Goal: Task Accomplishment & Management: Manage account settings

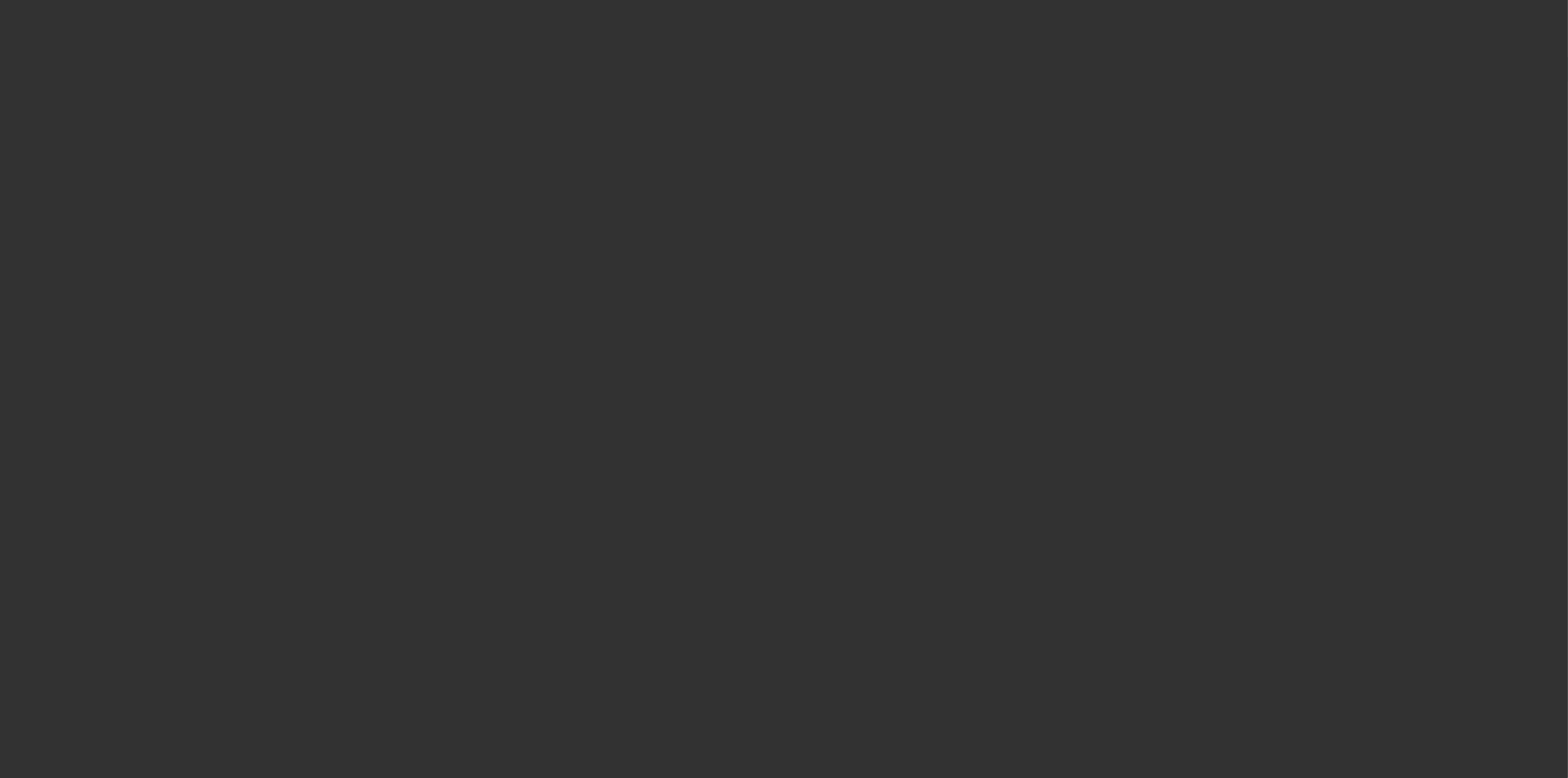
select select "3"
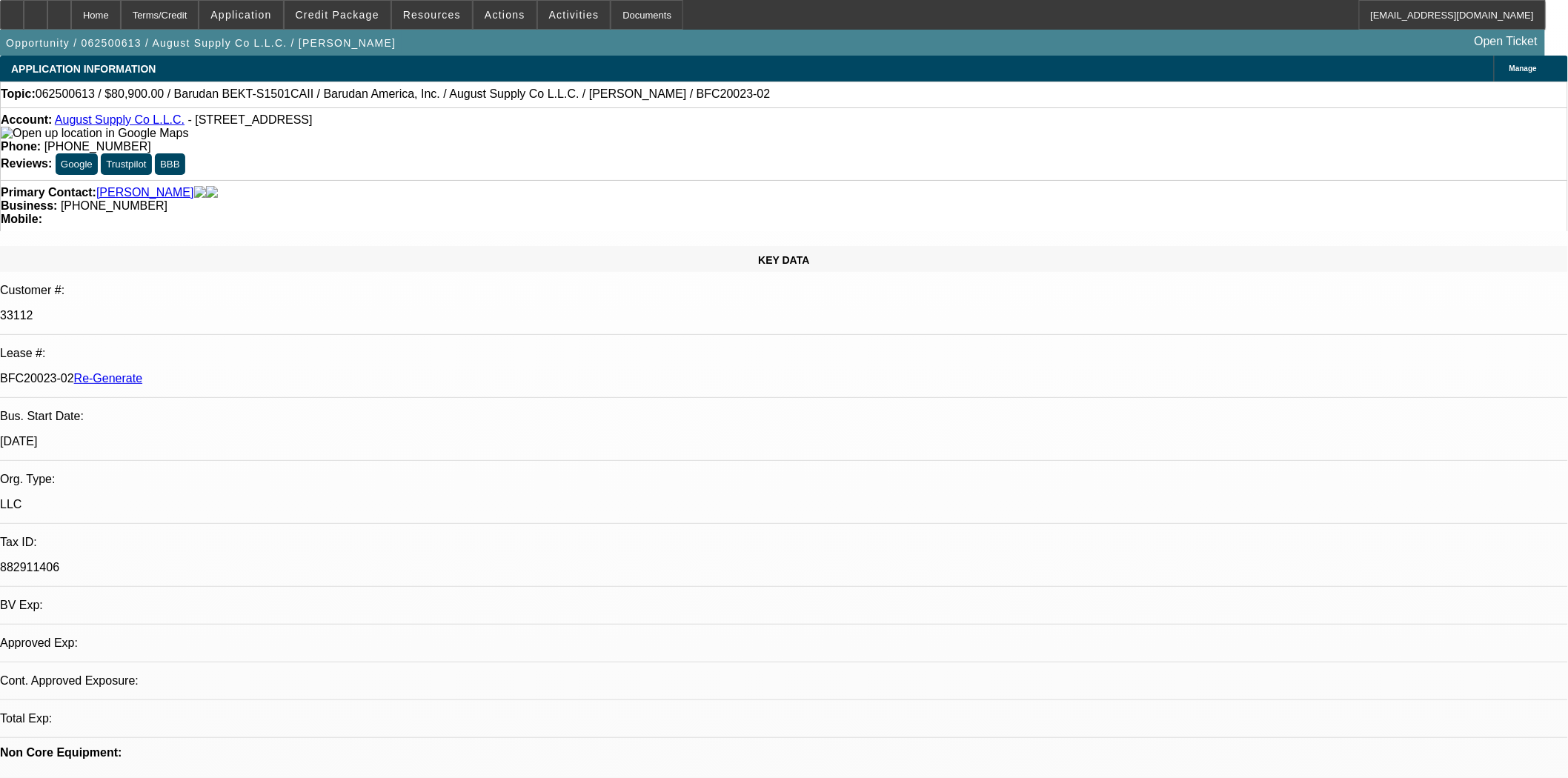
select select "0"
select select "2"
select select "0.1"
select select "4"
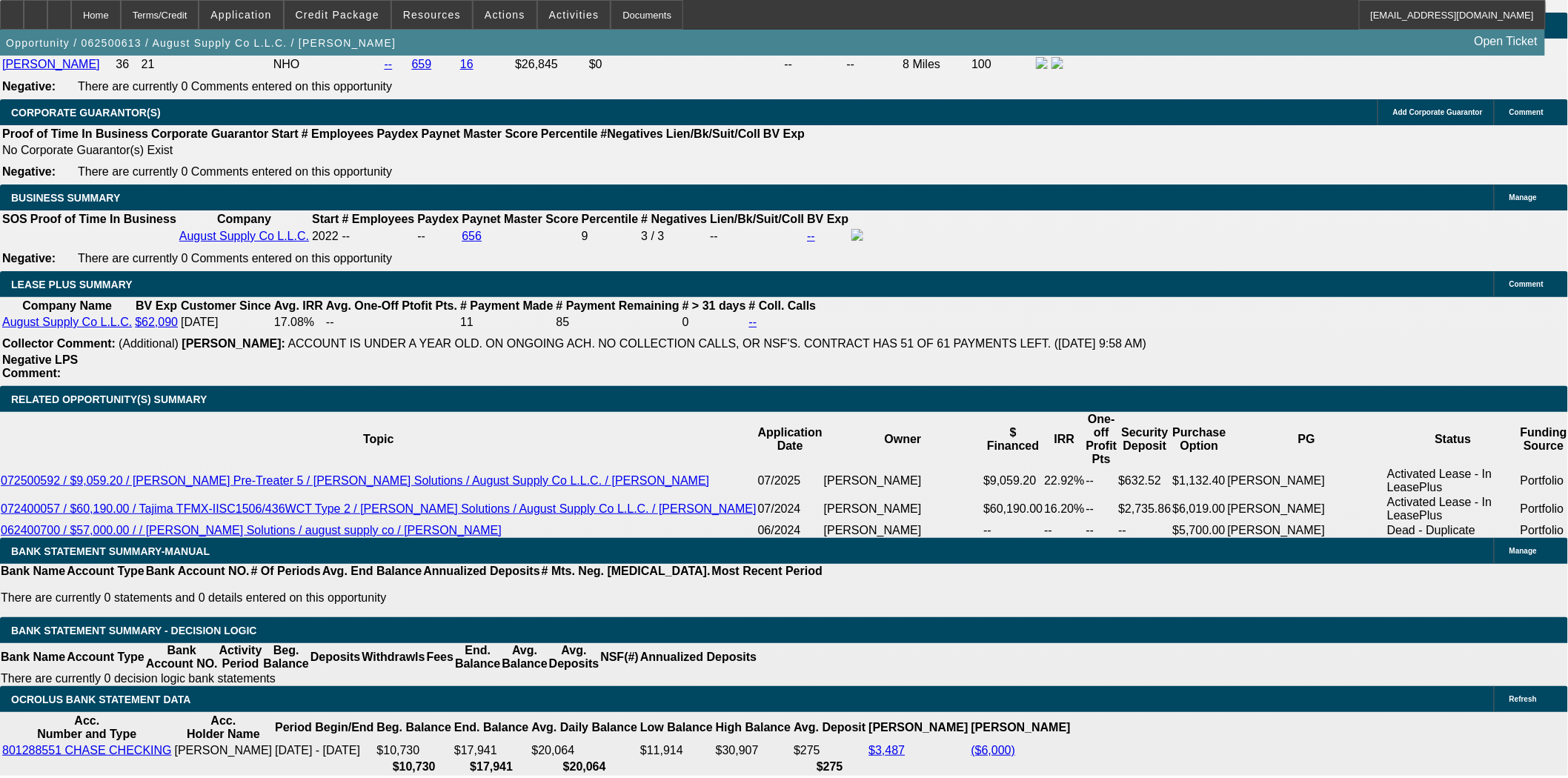
scroll to position [2139, 0]
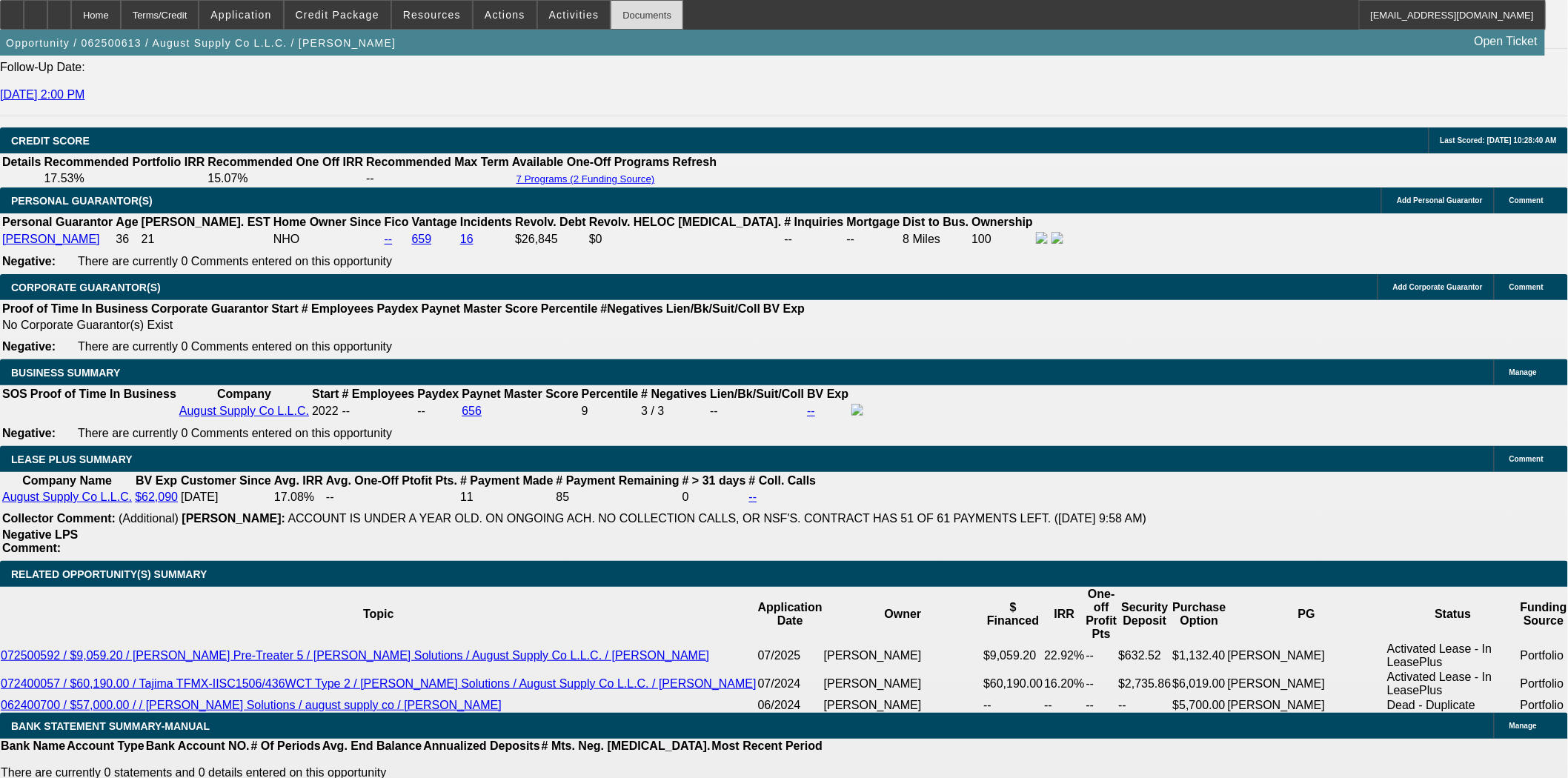
click at [624, 10] on div "Documents" at bounding box center [647, 14] width 72 height 30
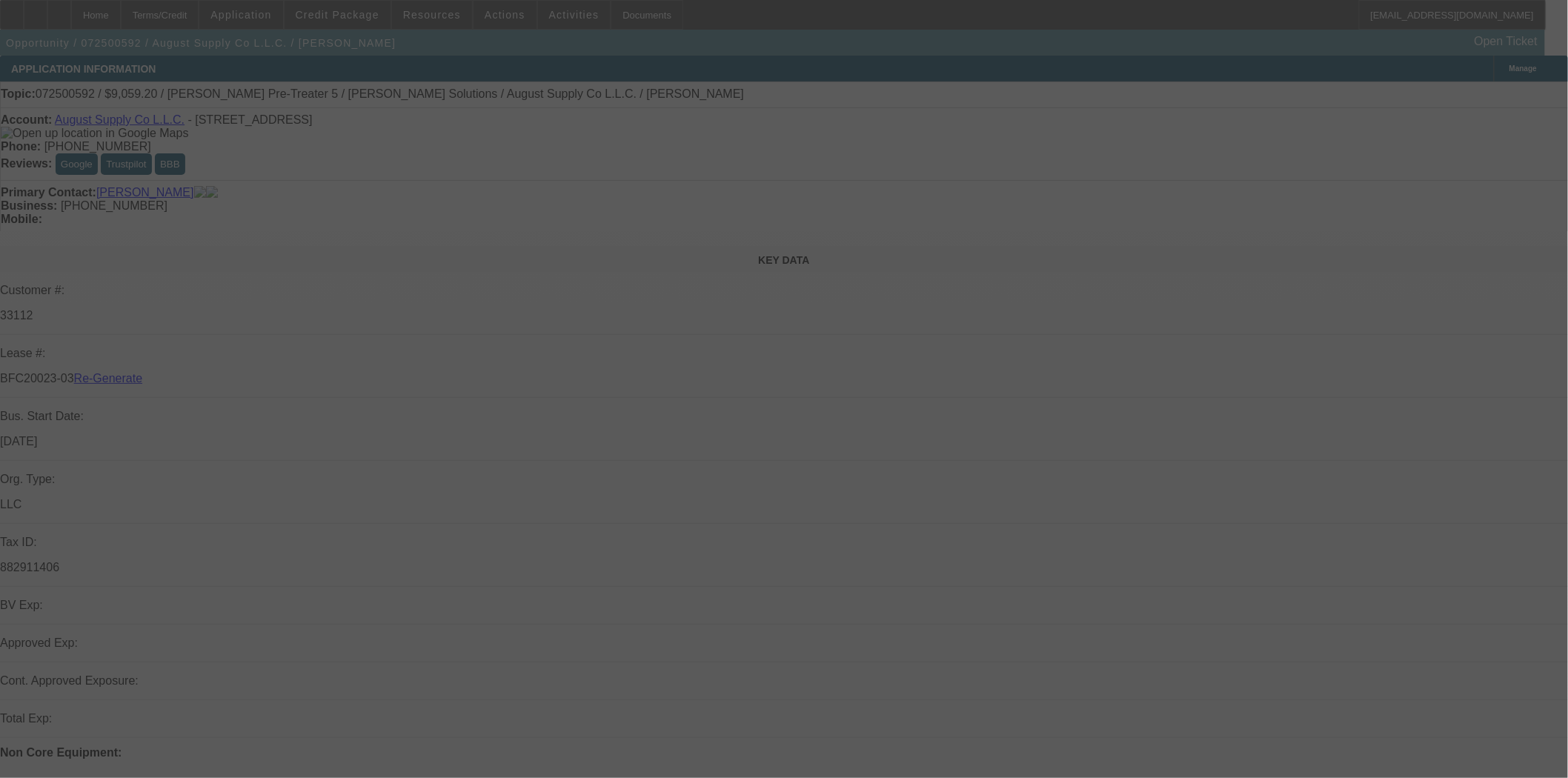
select select "4"
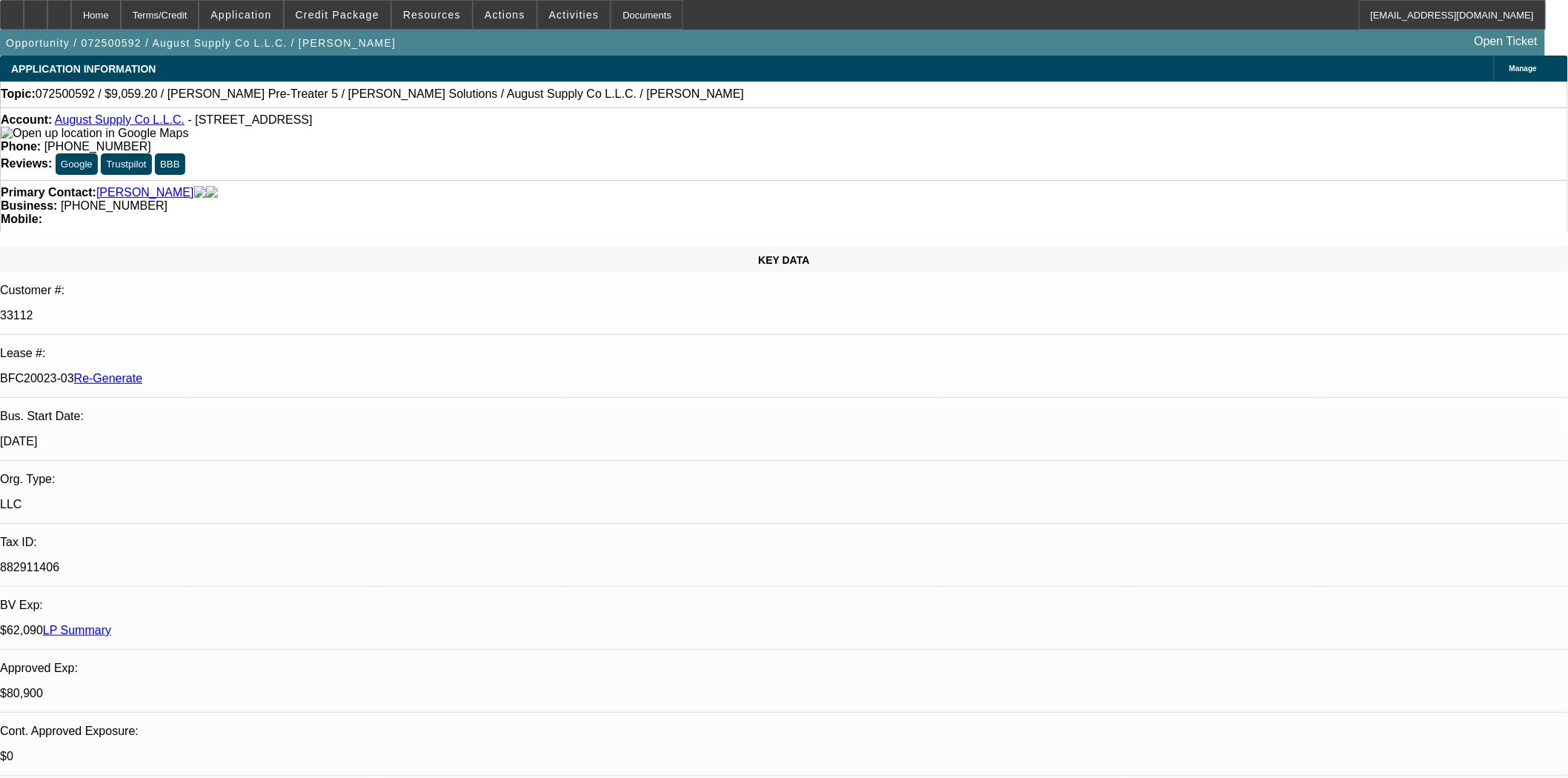
select select "0.2"
select select "2"
select select "0.1"
select select "4"
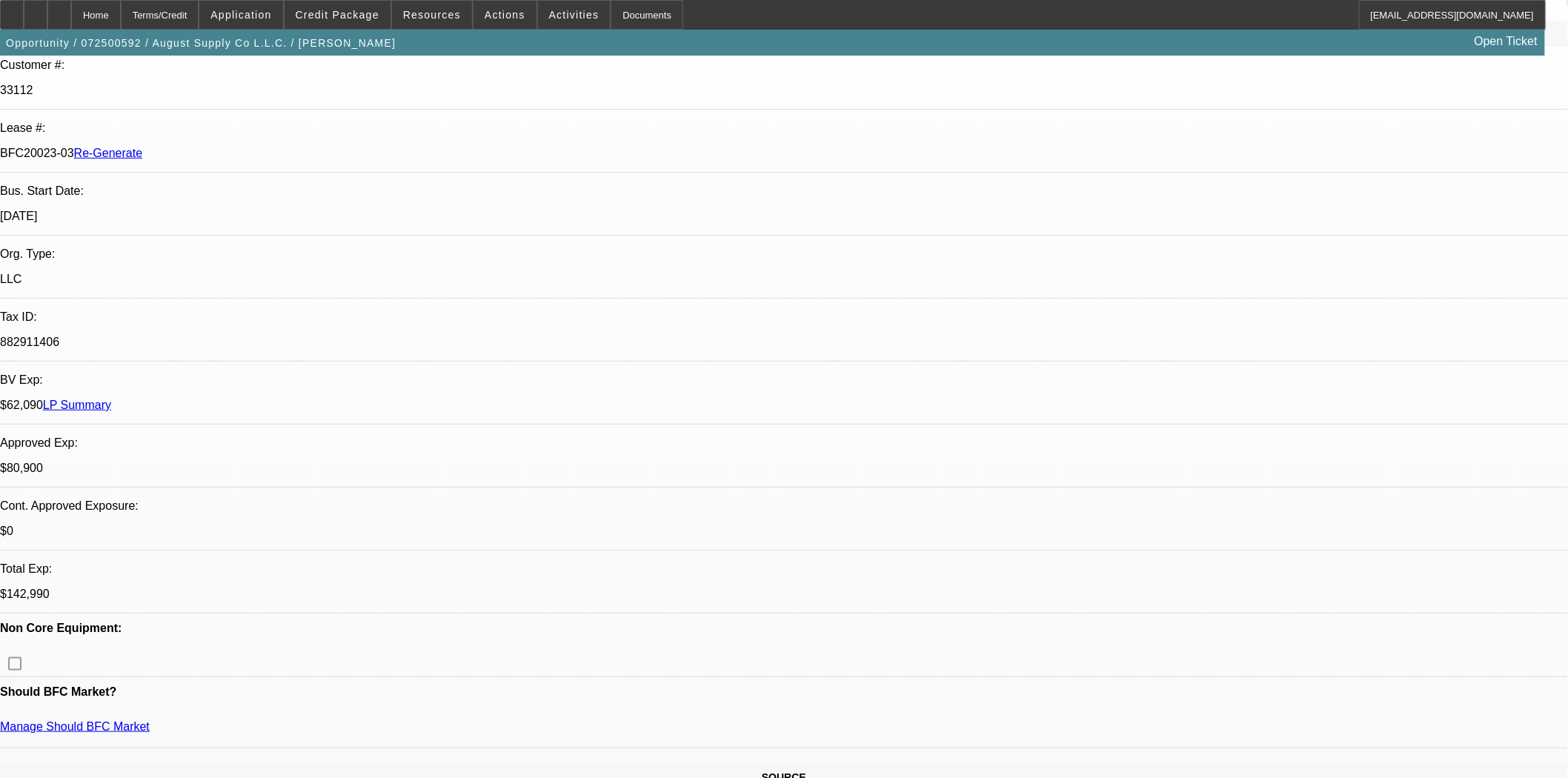
scroll to position [329, 0]
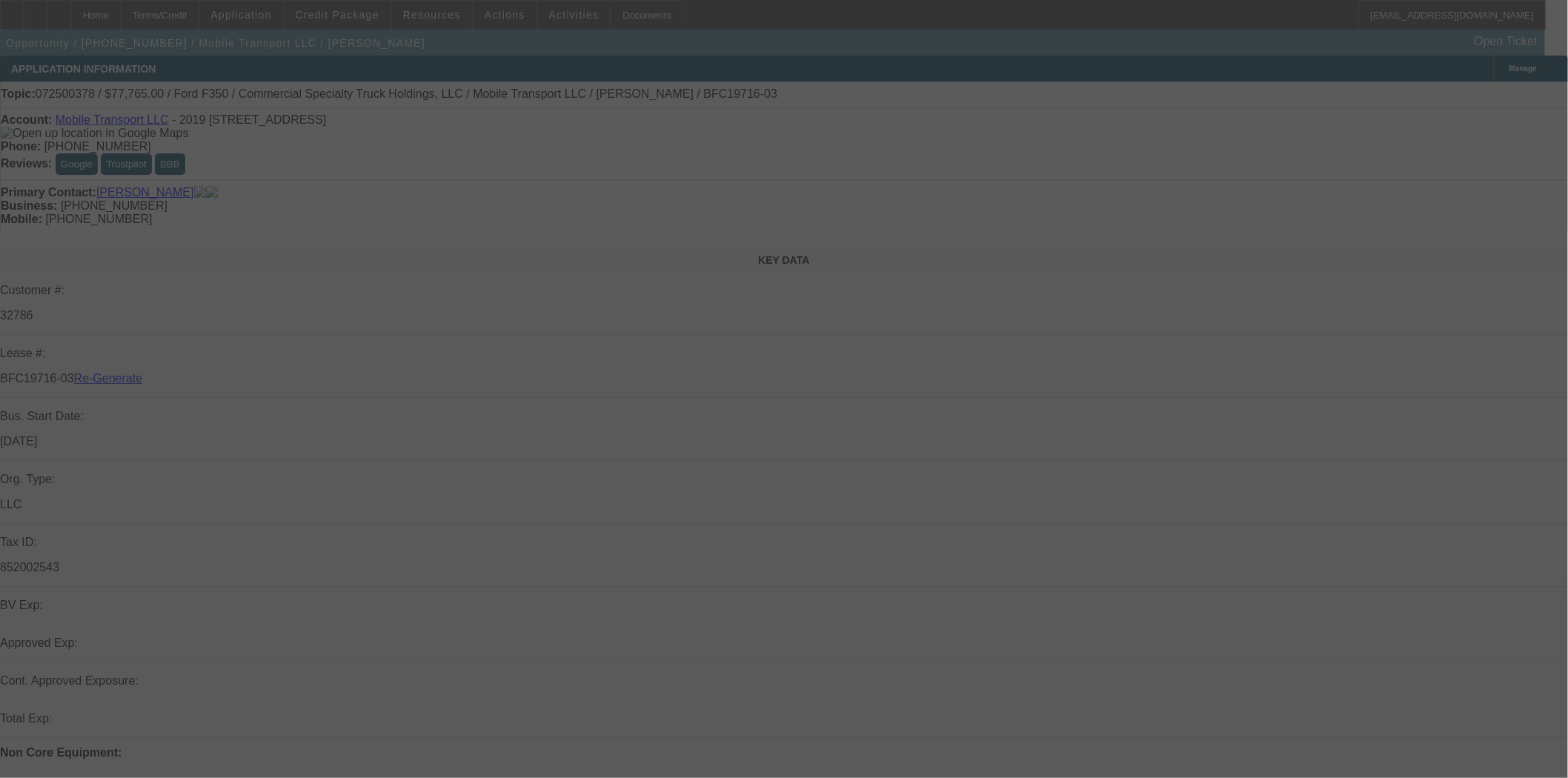
select select "3"
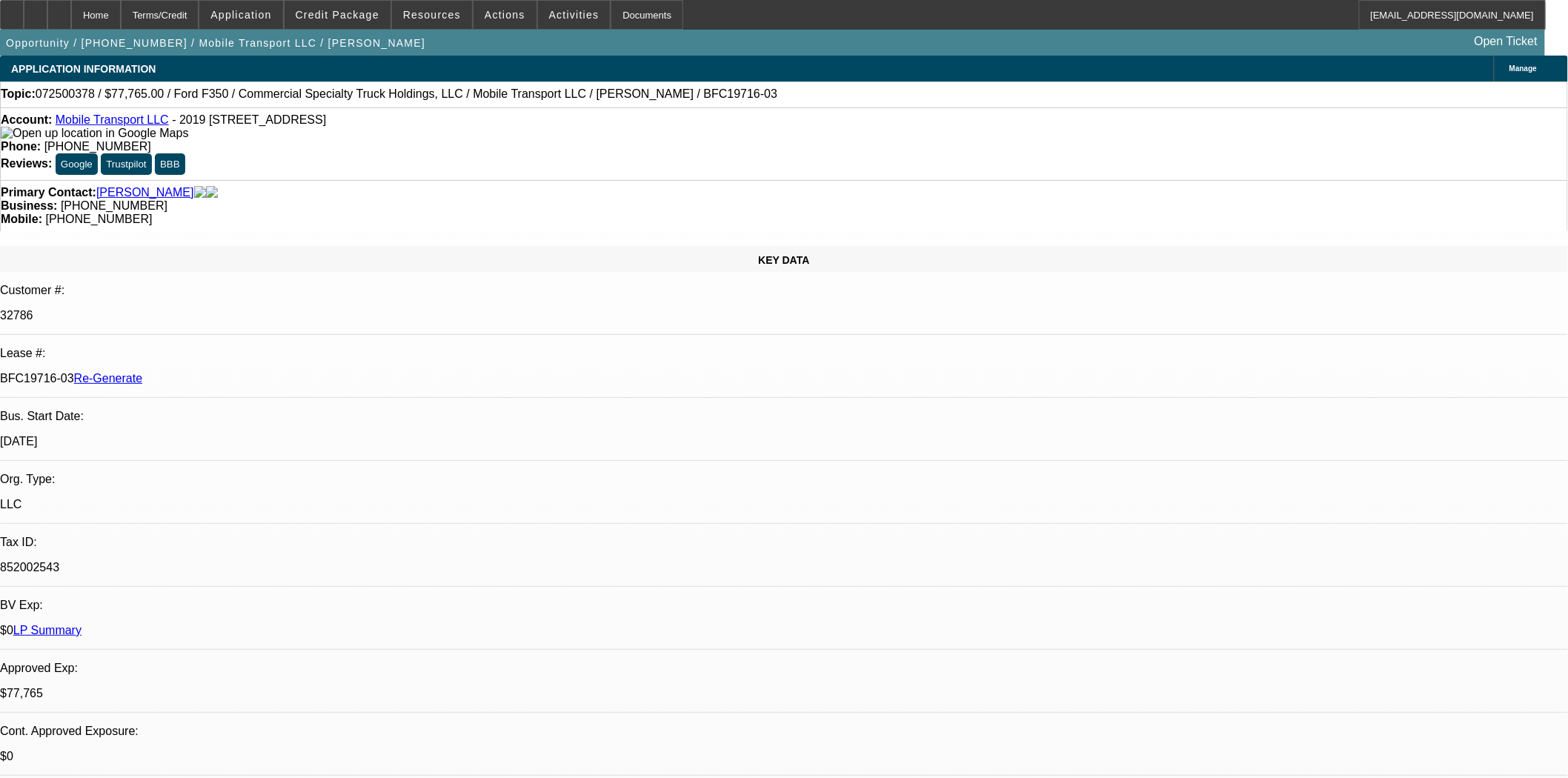
select select "0"
select select "2"
select select "0"
select select "6"
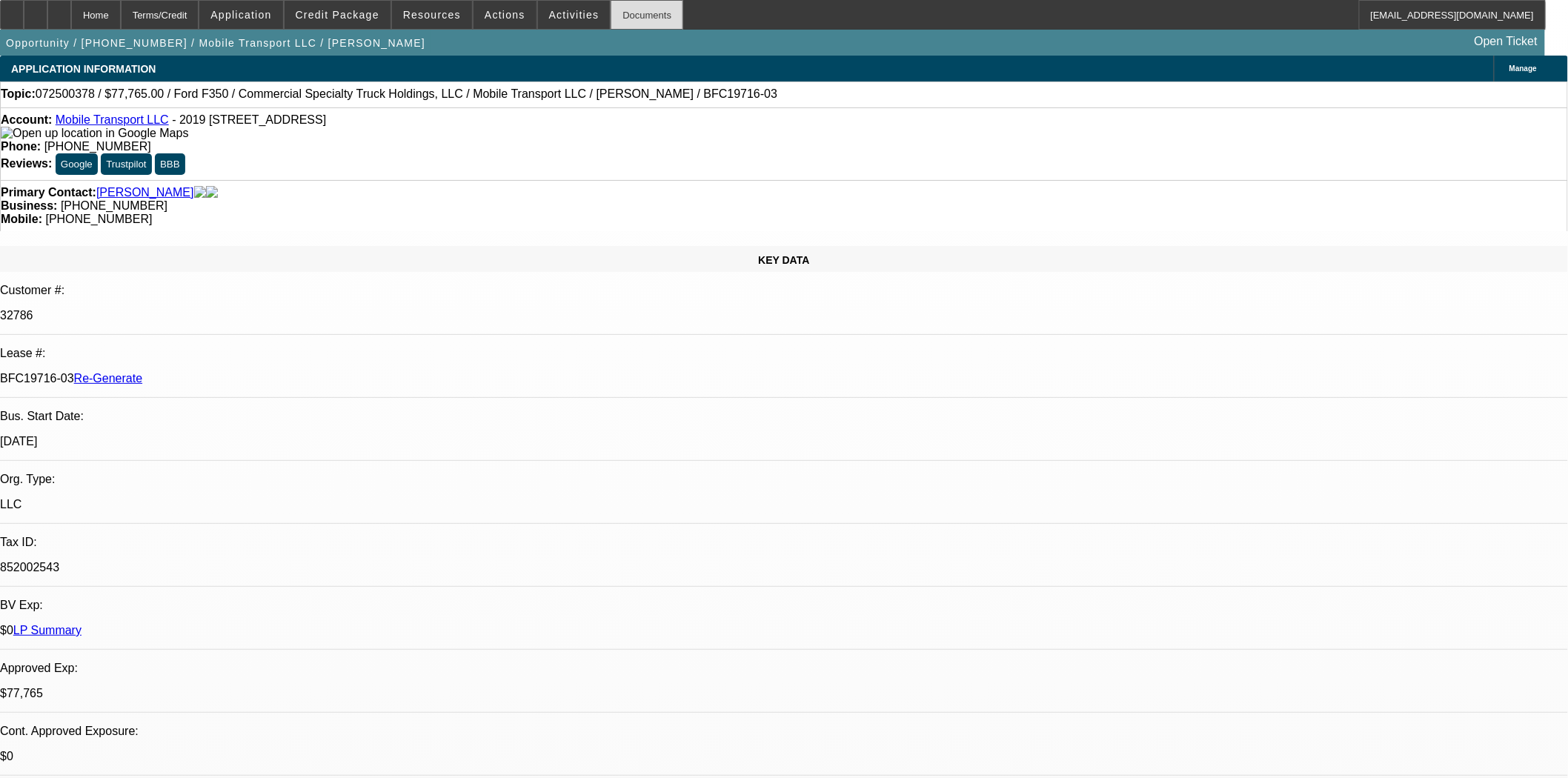
click at [616, 23] on div "Documents" at bounding box center [647, 14] width 72 height 30
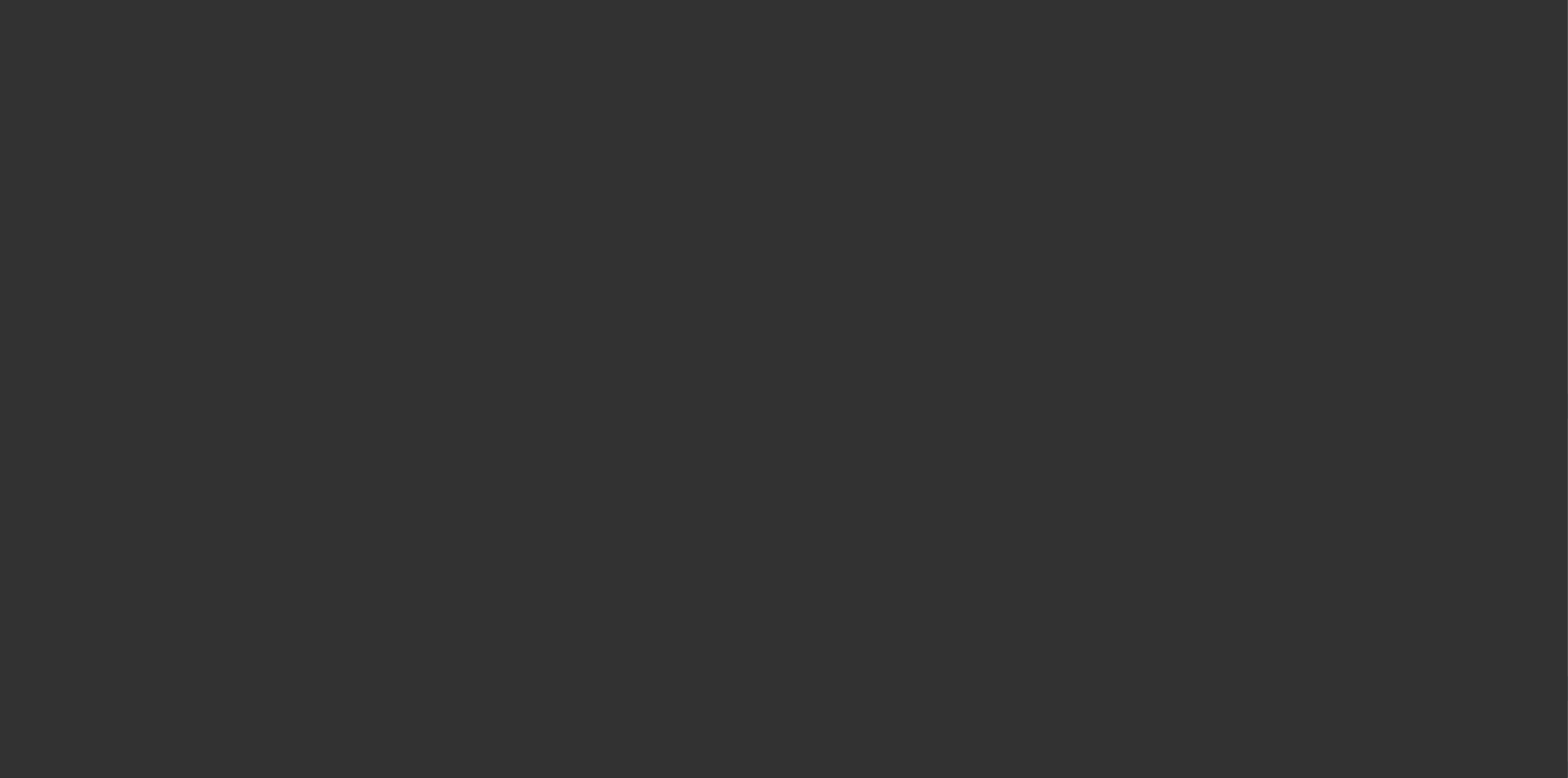
select select "3"
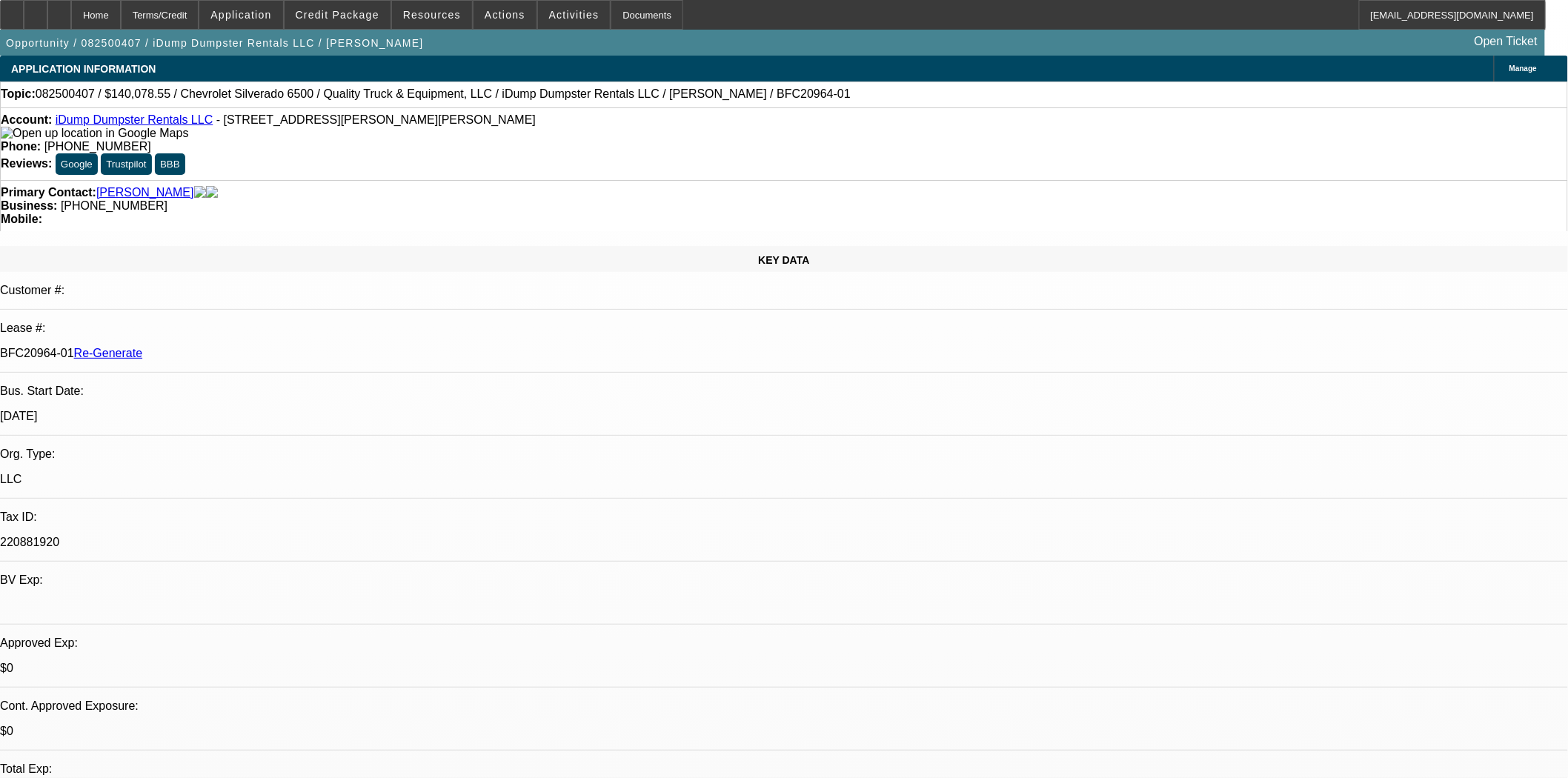
select select "0"
select select "6"
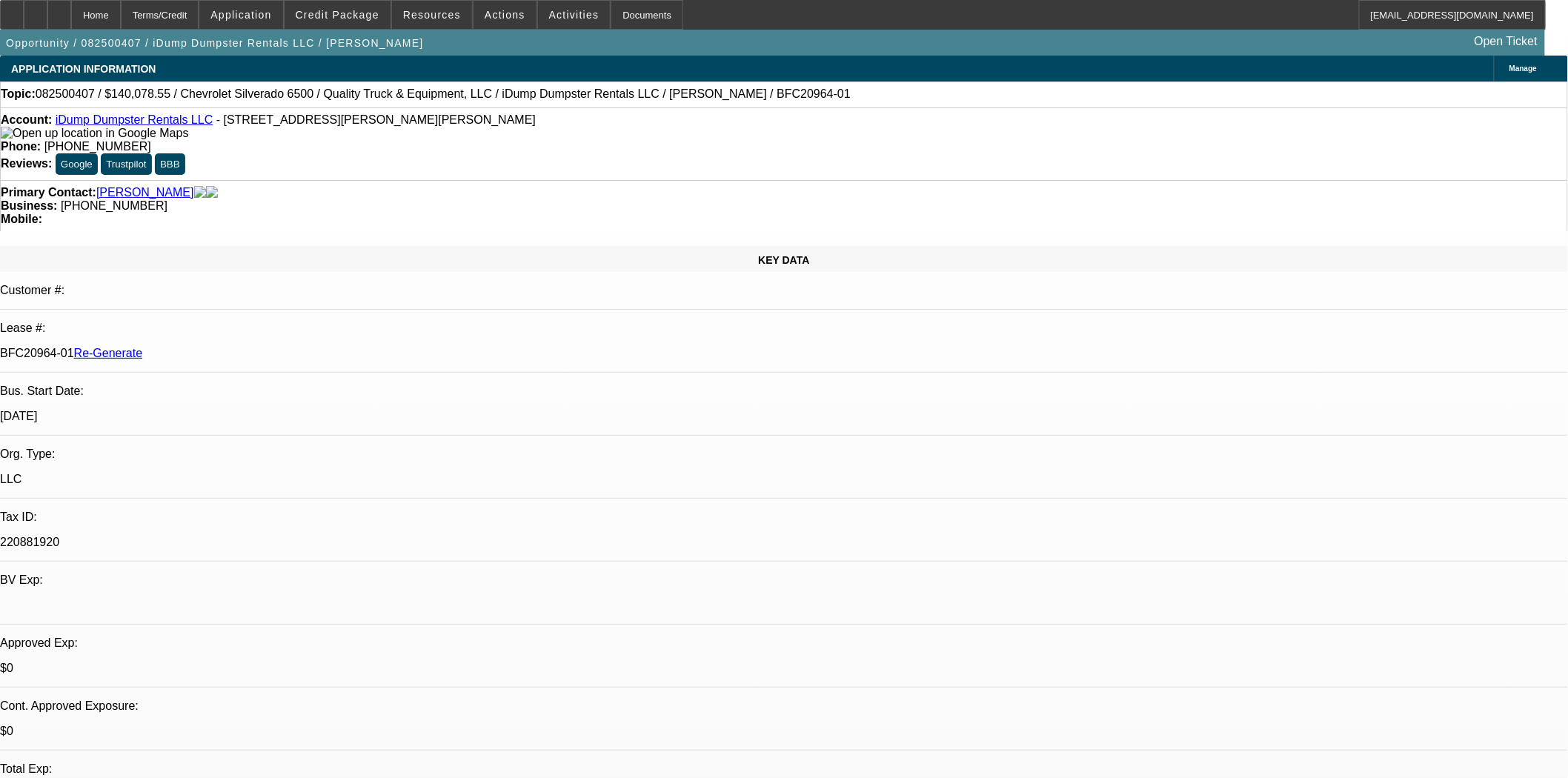
drag, startPoint x: 1360, startPoint y: 601, endPoint x: 1190, endPoint y: 605, distance: 170.0
copy td "kaelynn.moore@qualitytruckgroup.com"
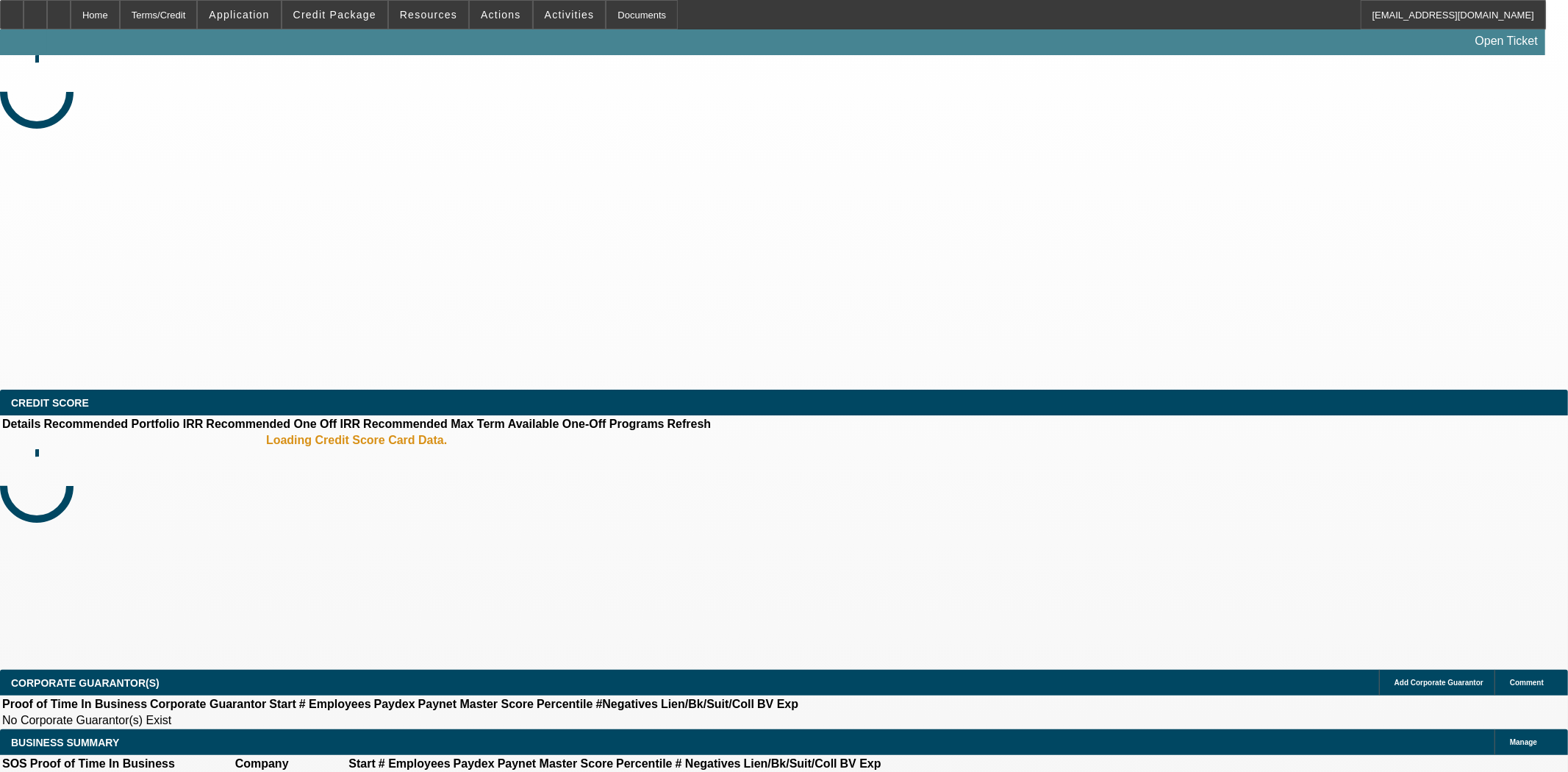
select select "3"
select select "0"
select select "2"
select select "0"
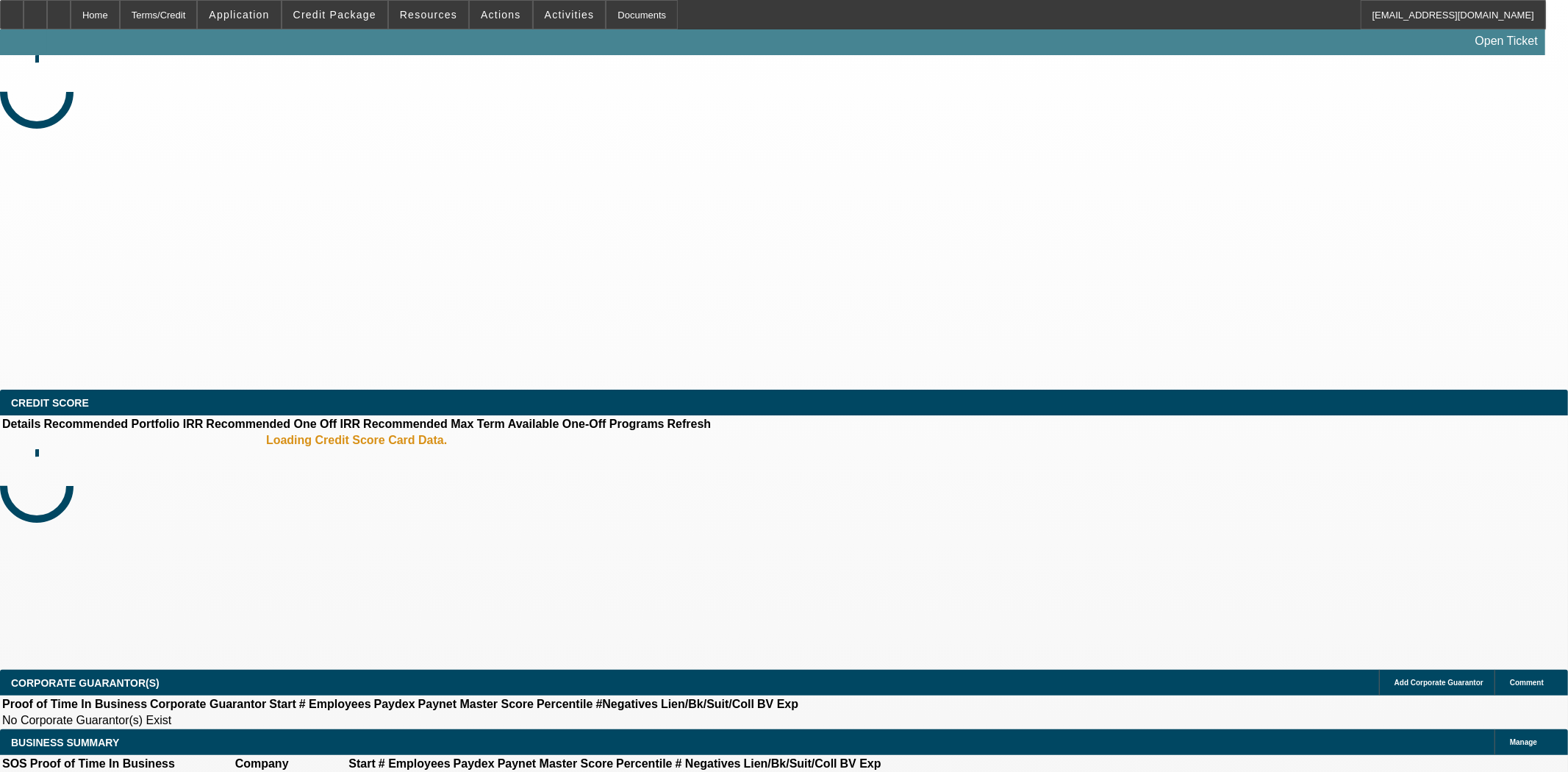
select select "6"
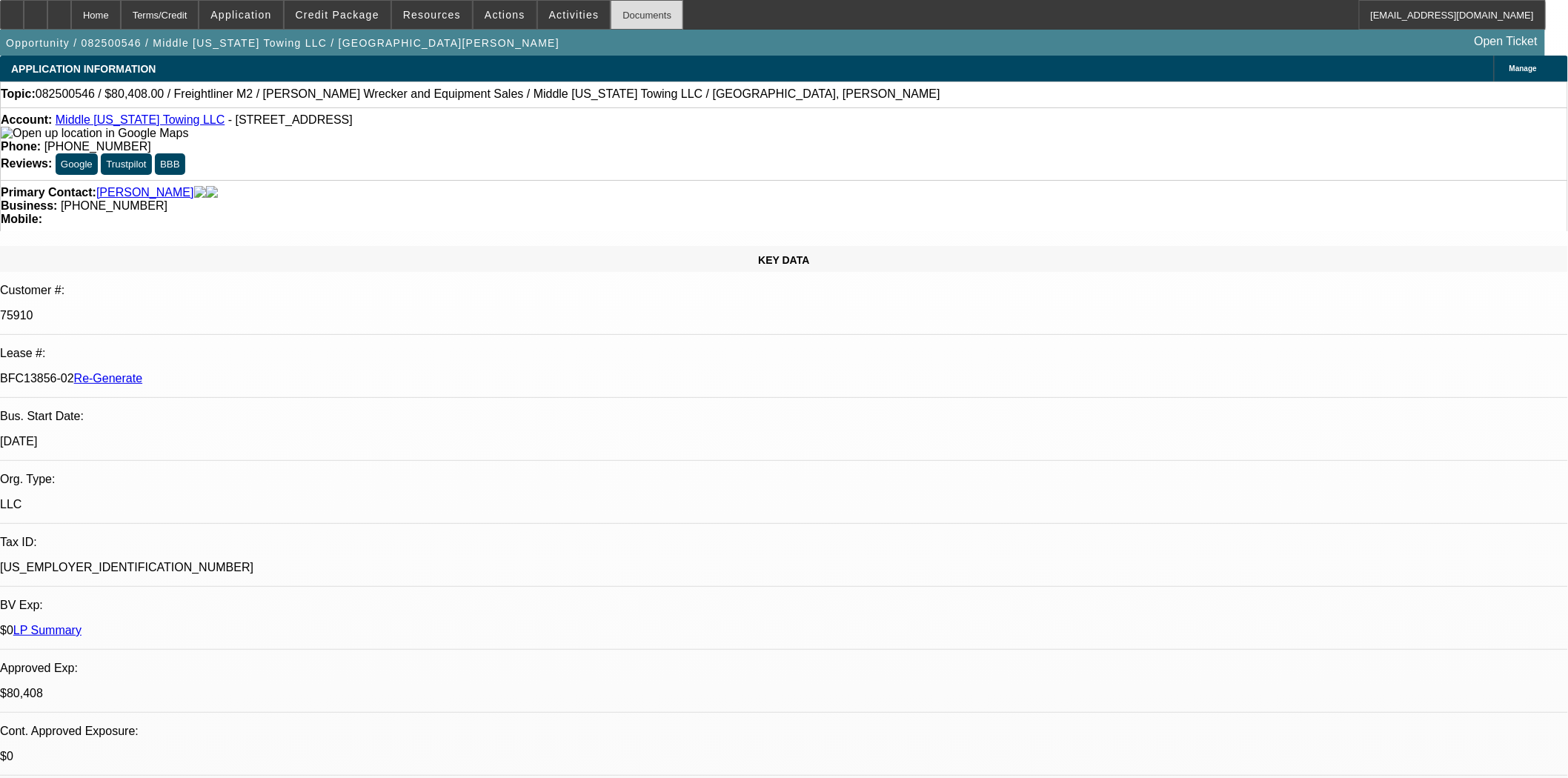
click at [610, 13] on div "Documents" at bounding box center [647, 14] width 72 height 30
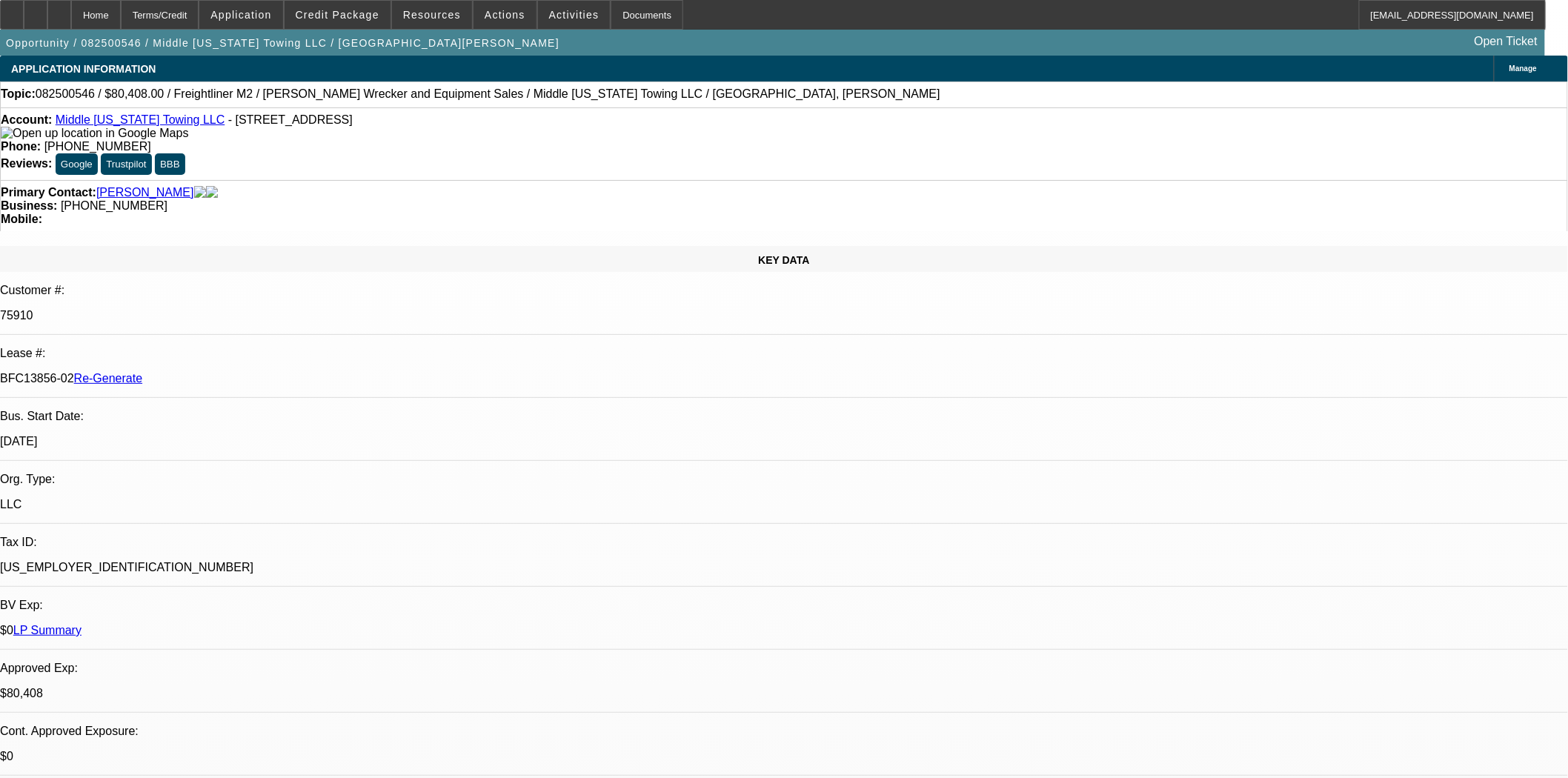
drag, startPoint x: 1156, startPoint y: 290, endPoint x: 1154, endPoint y: 282, distance: 8.2
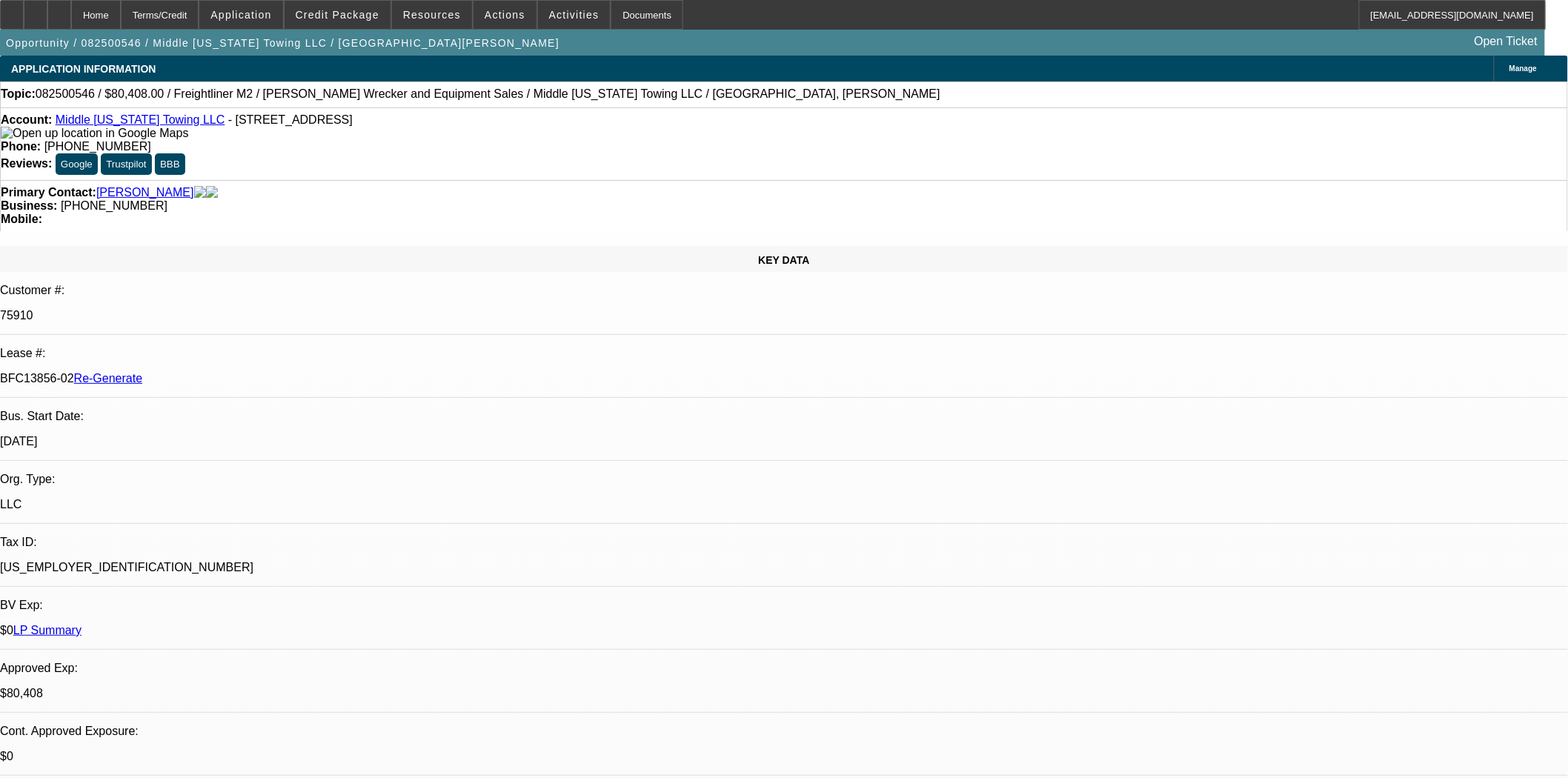
click at [145, 186] on link "Moulon, Evans" at bounding box center [145, 193] width 98 height 14
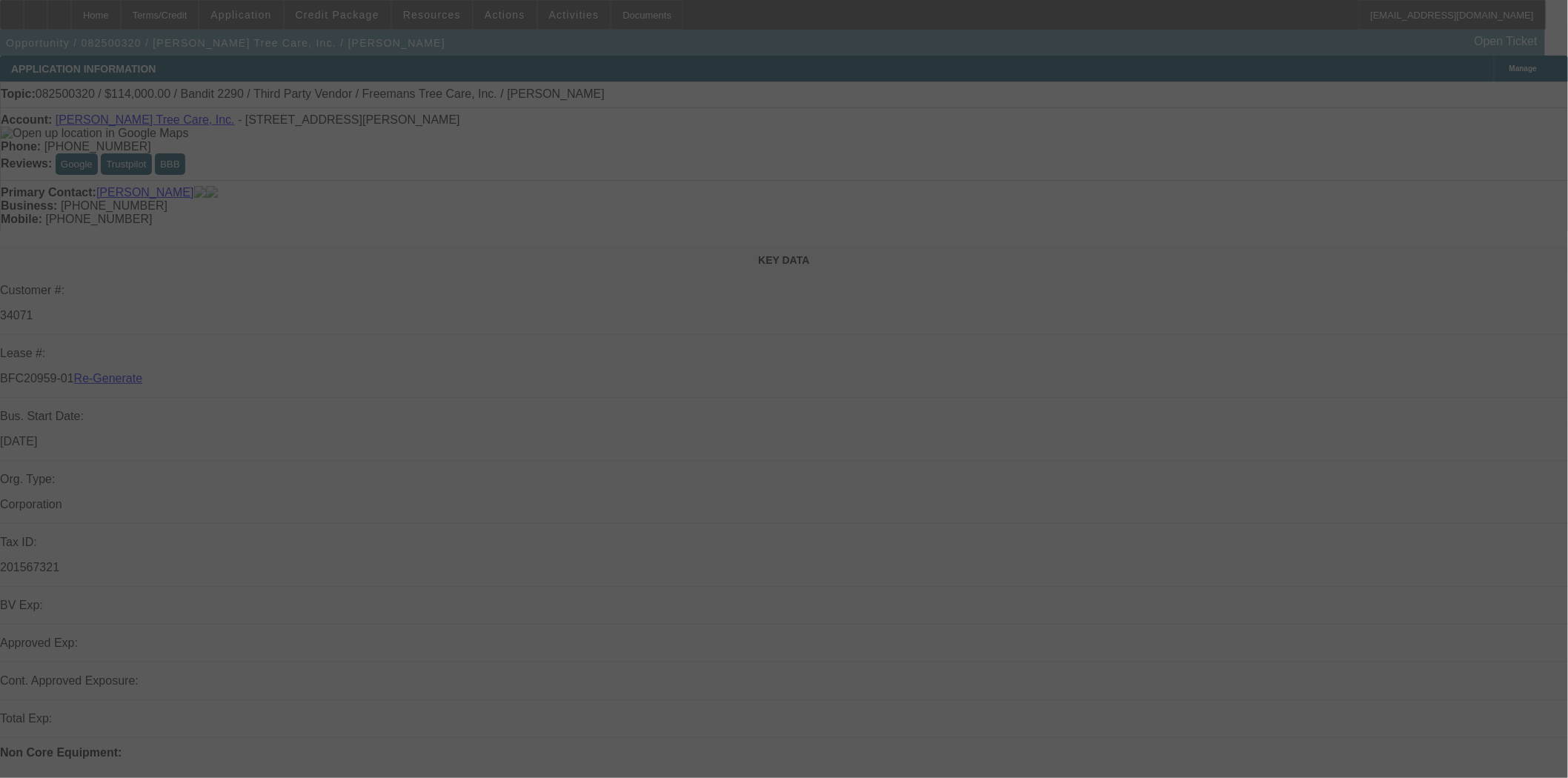
select select "3"
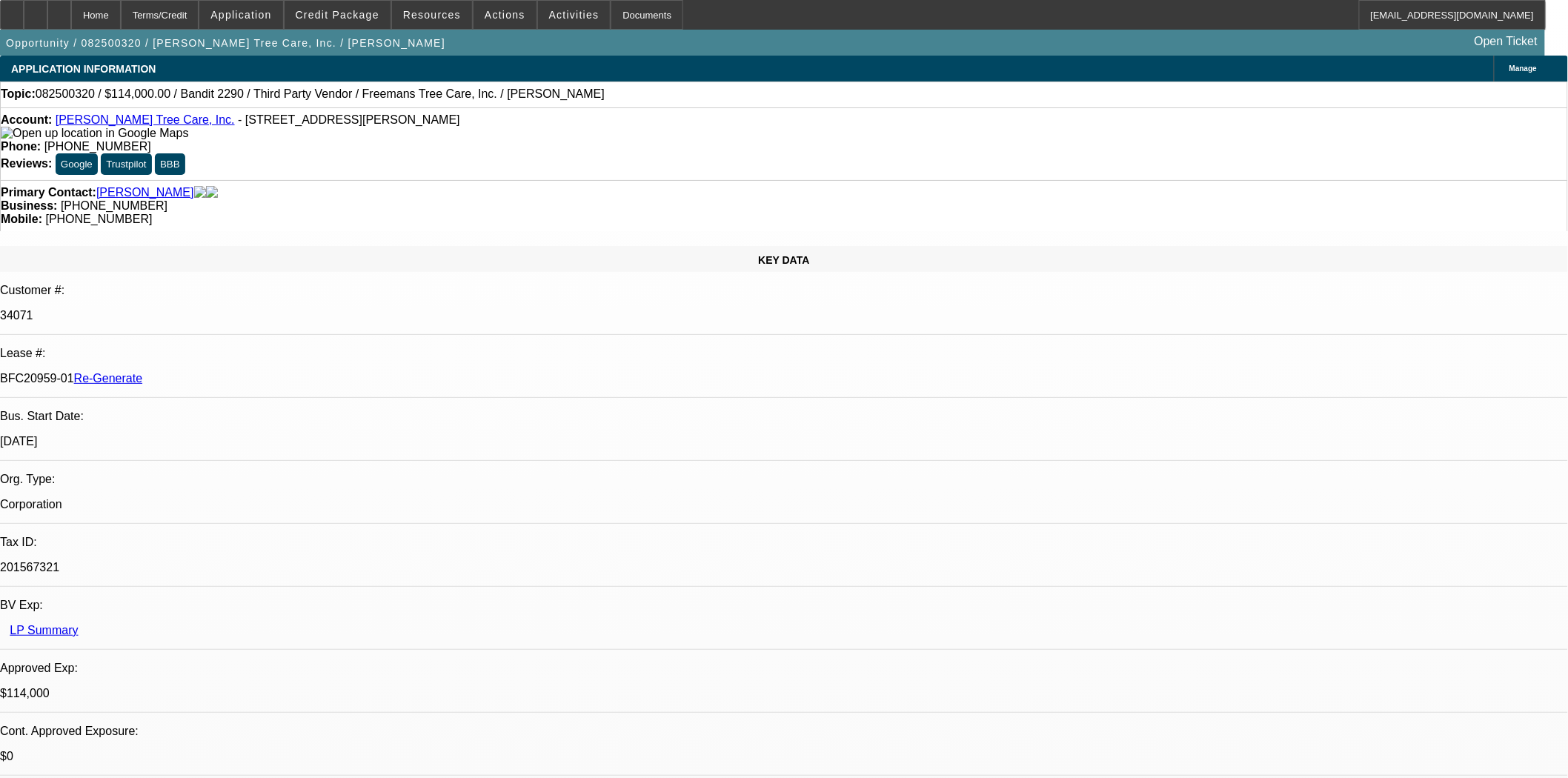
select select "0"
select select "6"
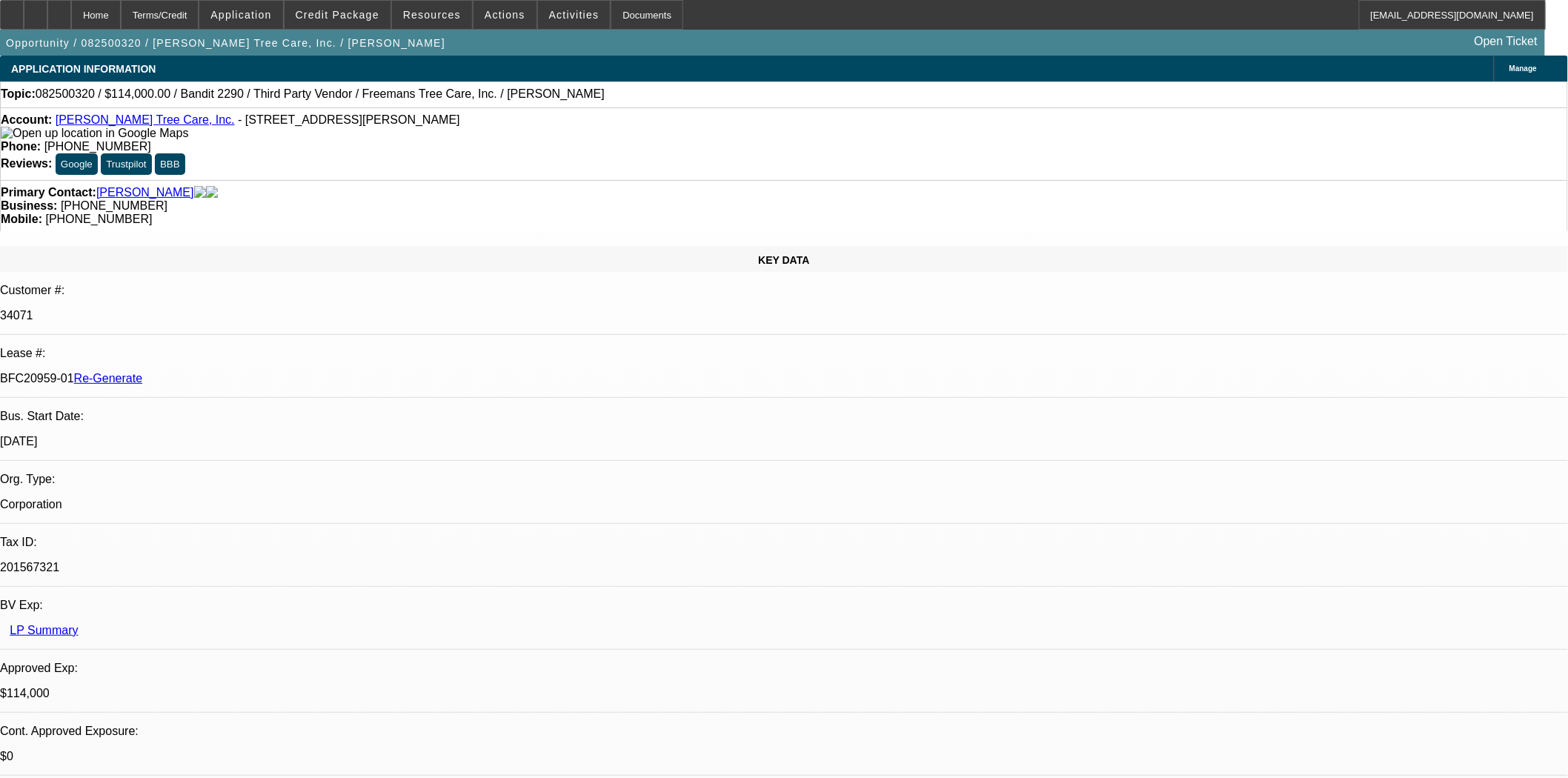
scroll to position [82, 0]
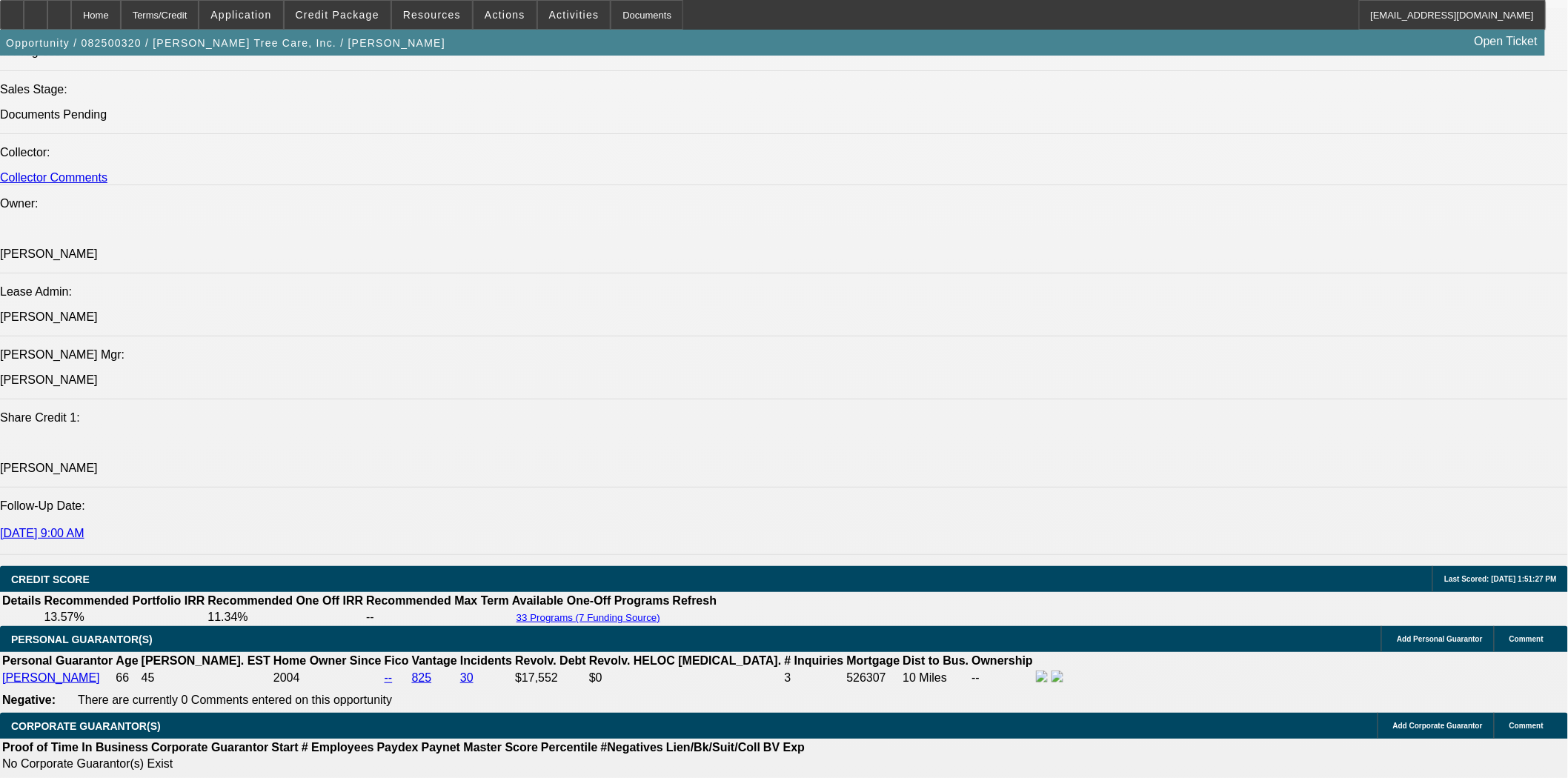
scroll to position [1892, 0]
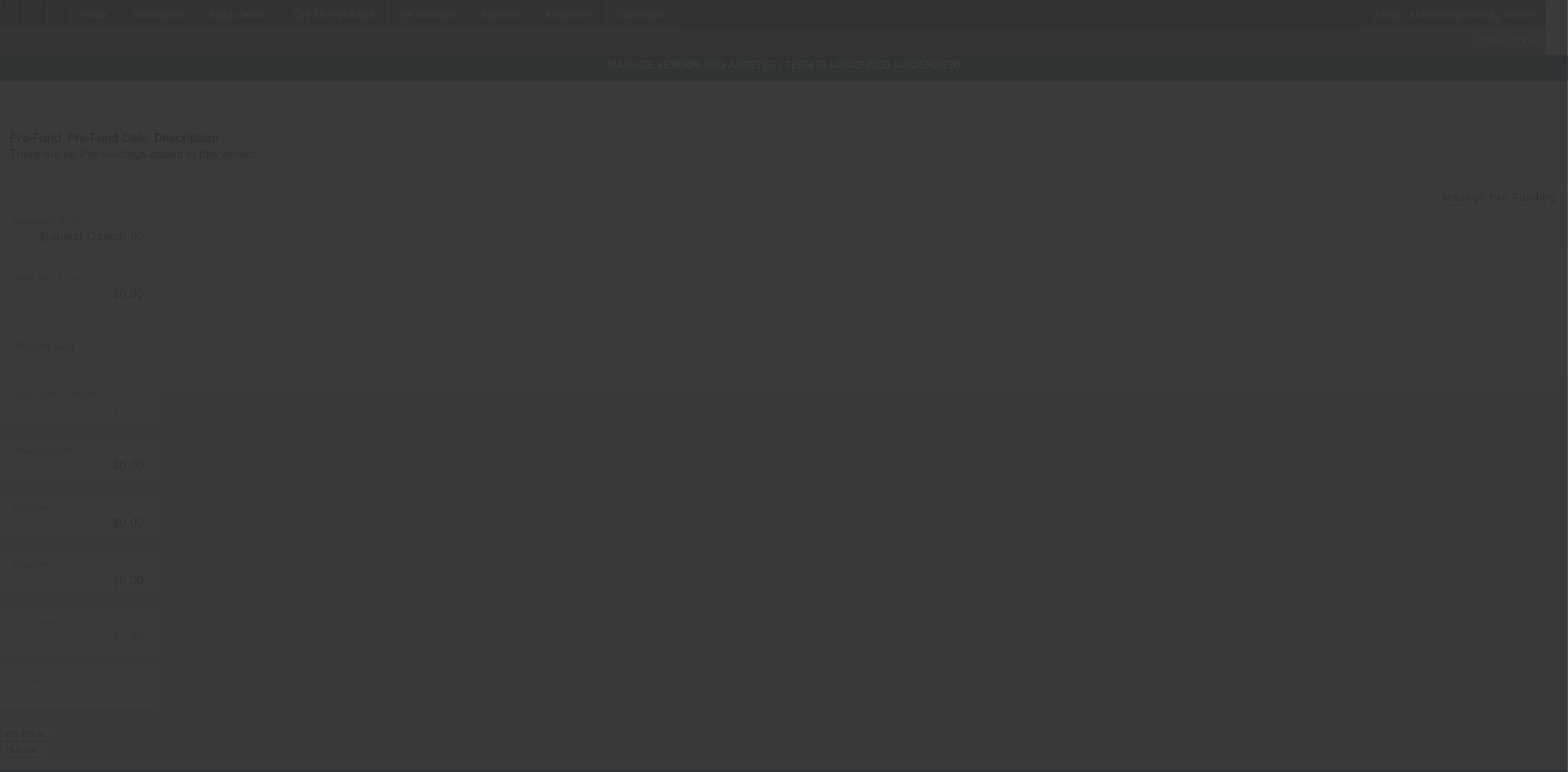
type input "$114,000.00"
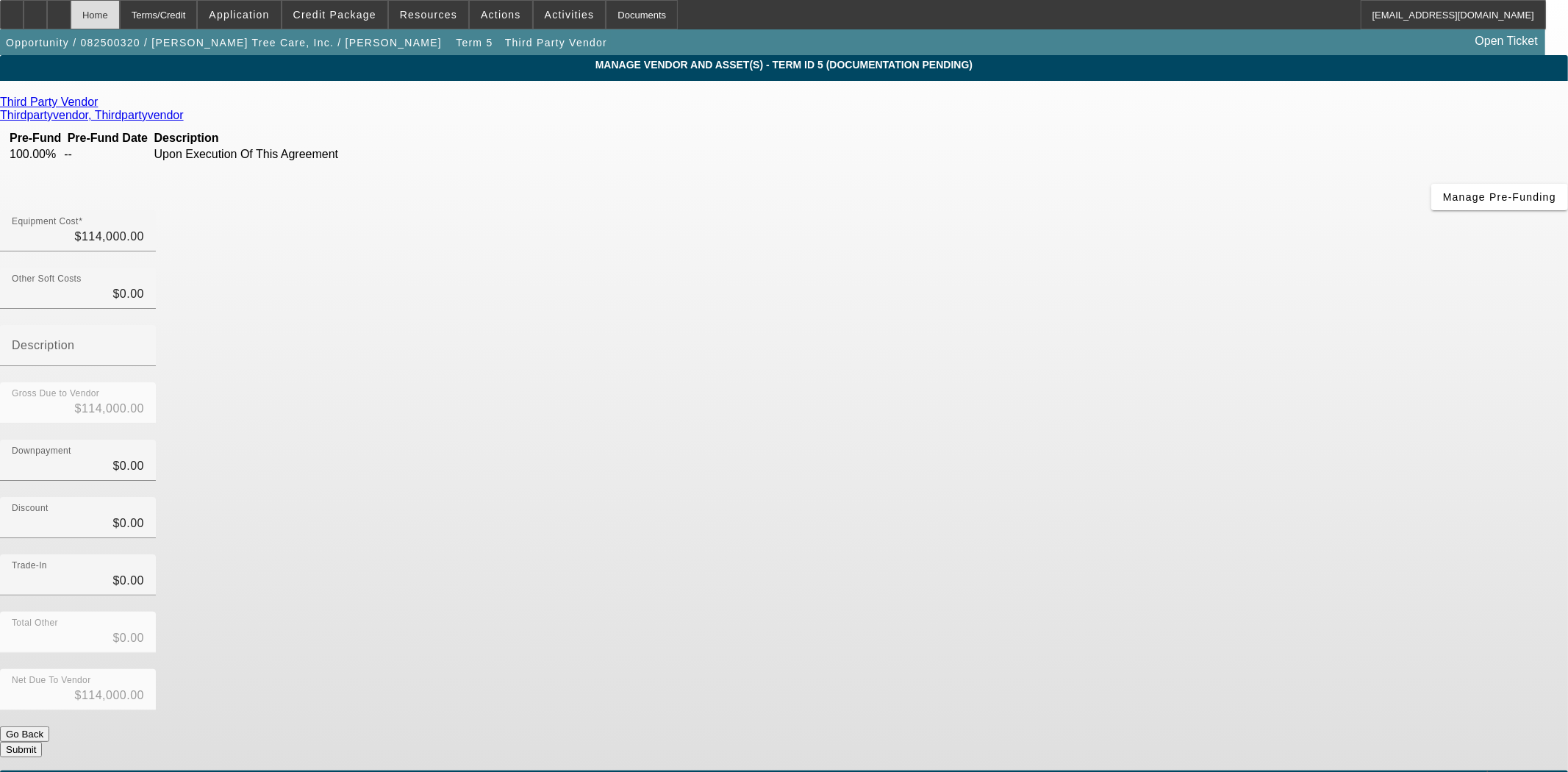
click at [120, 19] on div "Home" at bounding box center [96, 14] width 49 height 29
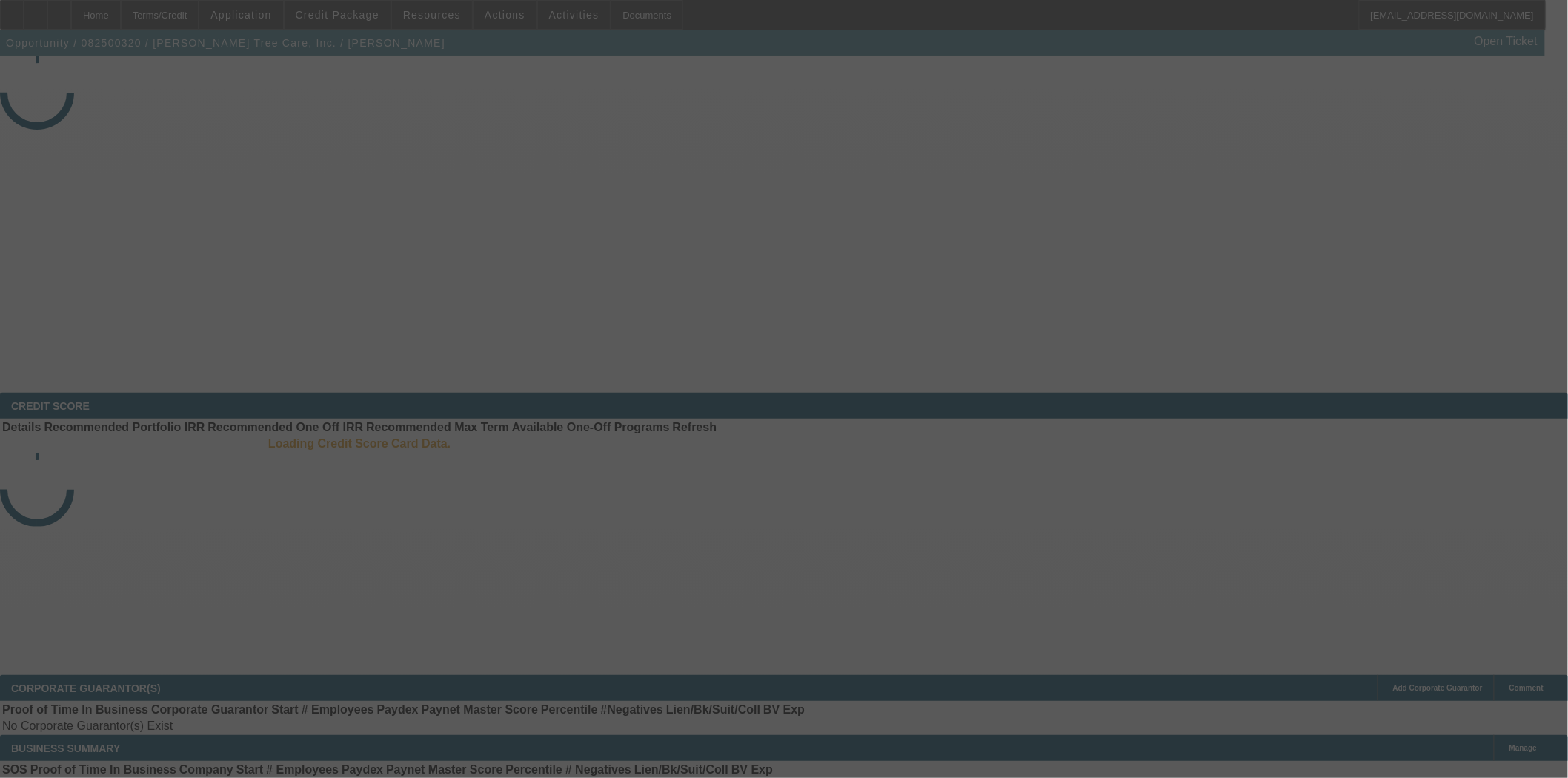
select select "3"
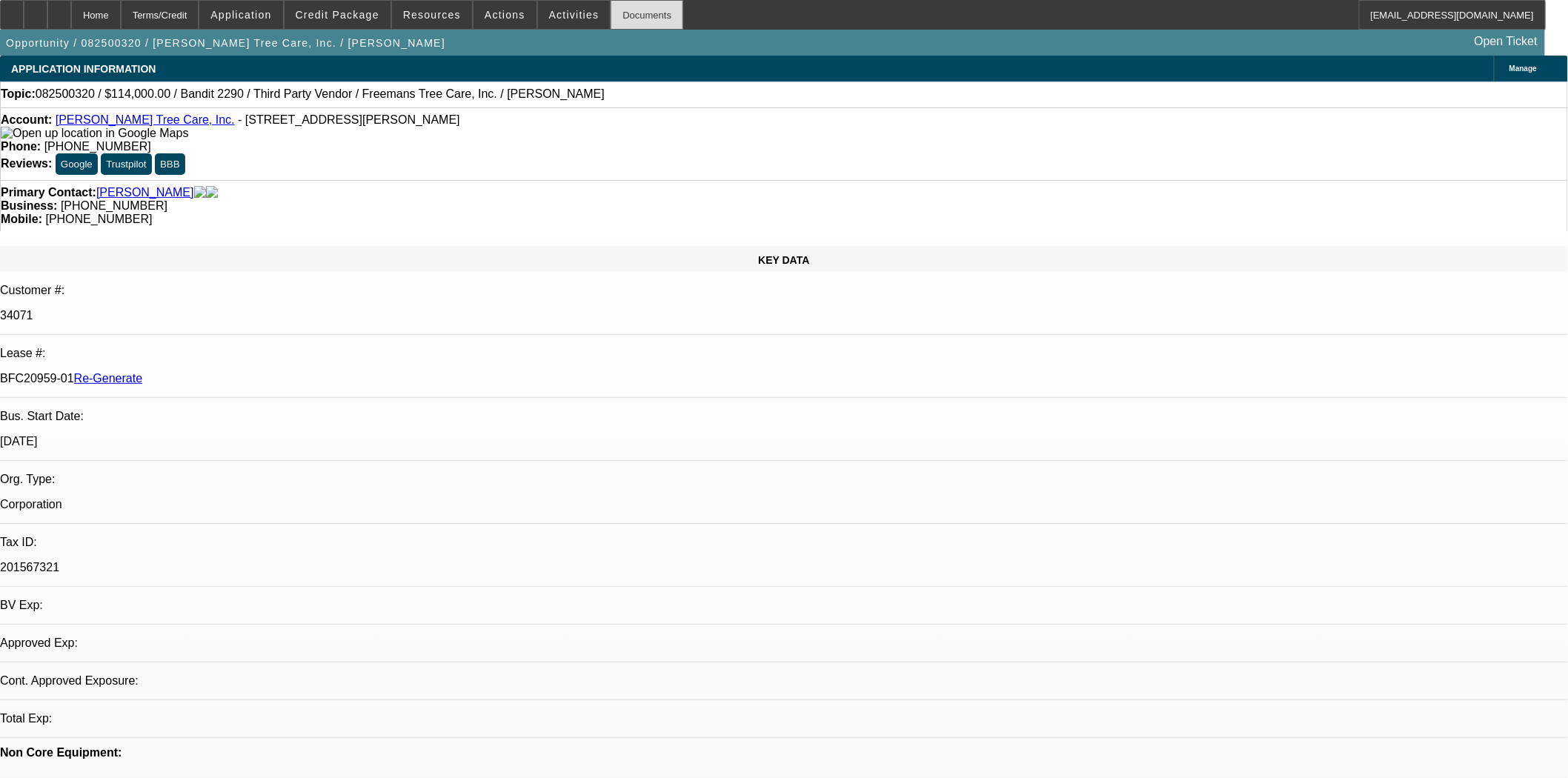
select select "0"
select select "6"
click at [610, 13] on div "Documents" at bounding box center [647, 14] width 72 height 30
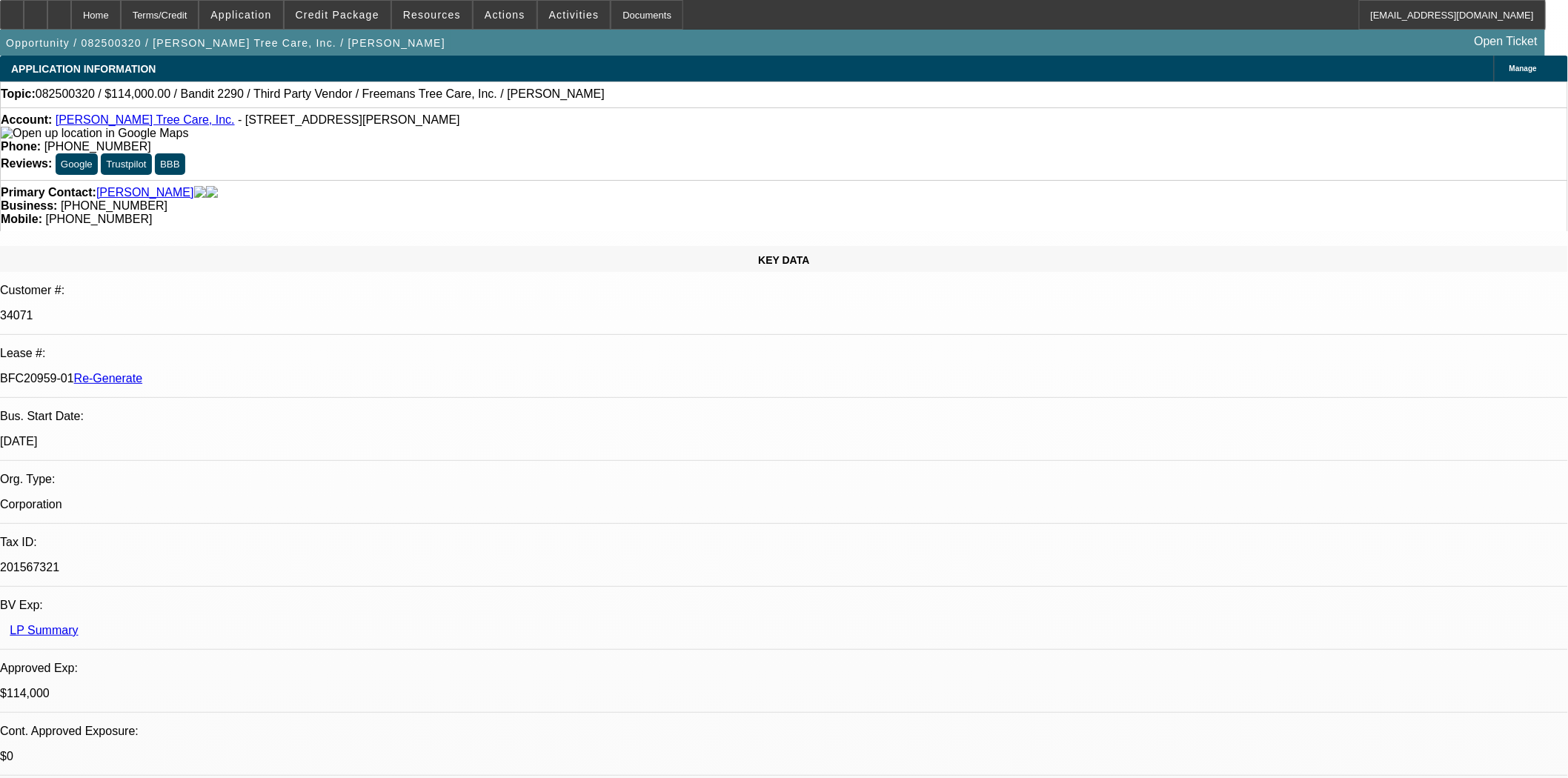
scroll to position [823, 0]
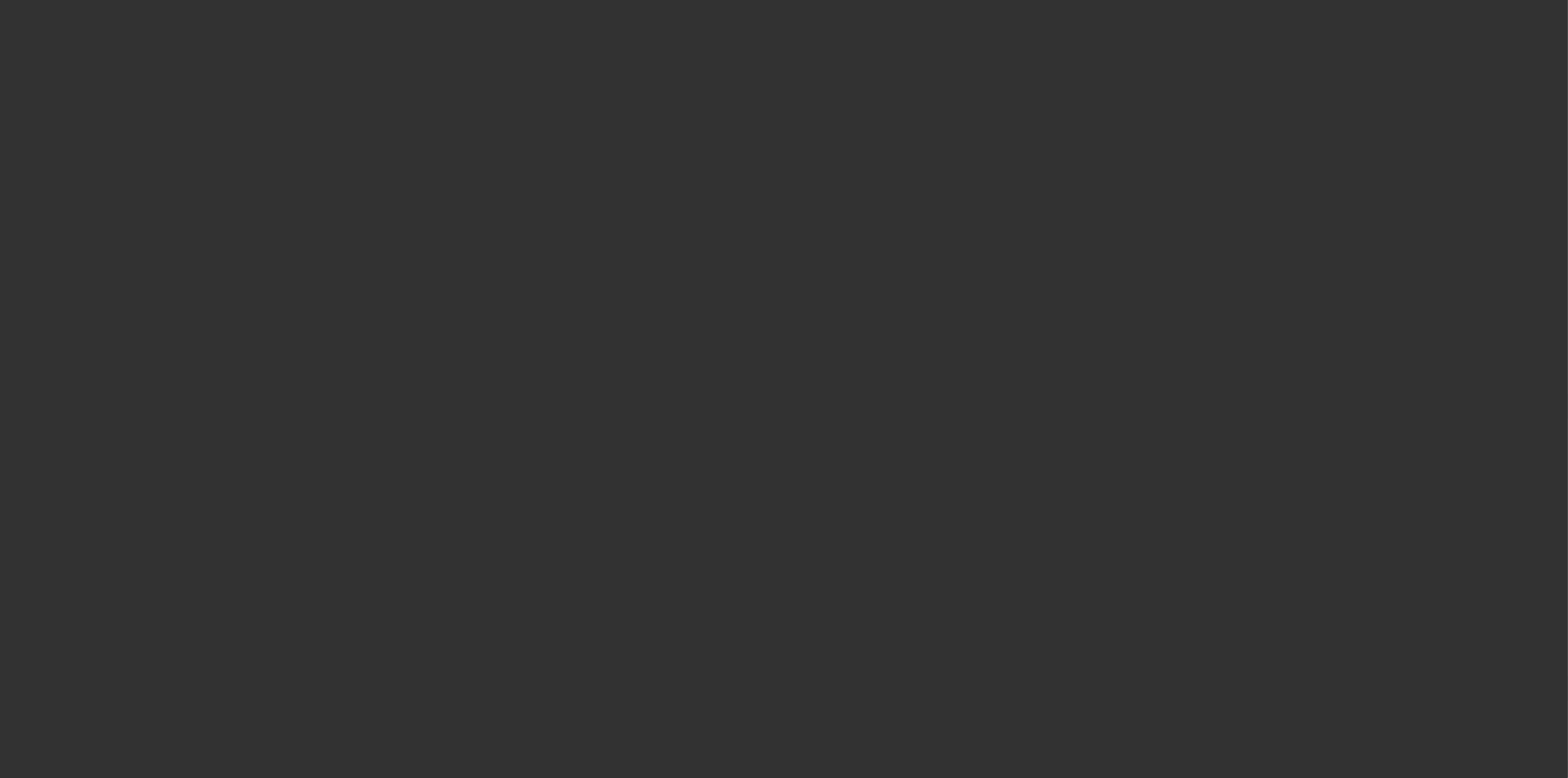
select select "4"
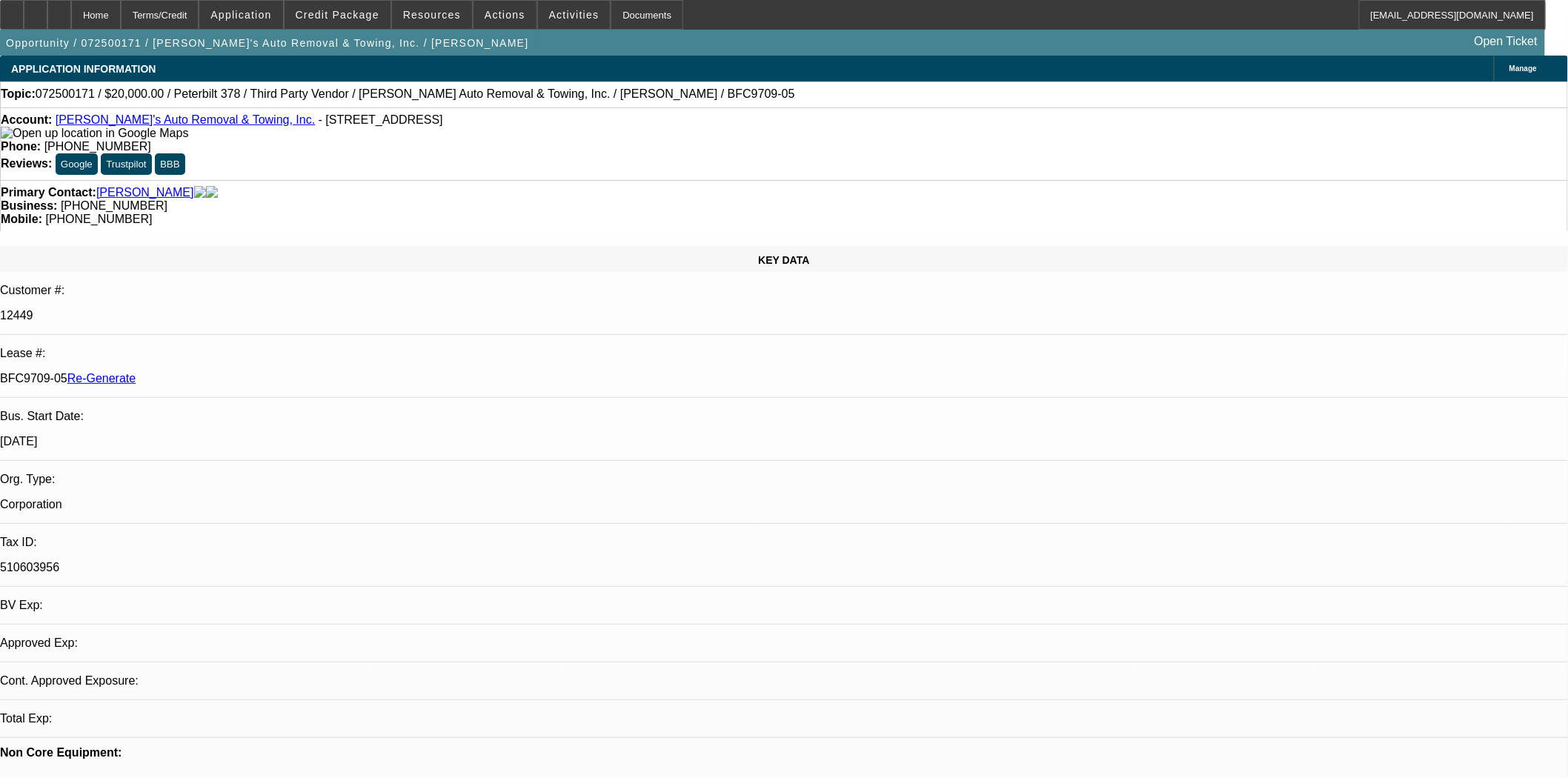
select select "0"
select select "6"
click at [130, 123] on link "Leo's Auto Removal & Towing, Inc." at bounding box center [185, 120] width 259 height 13
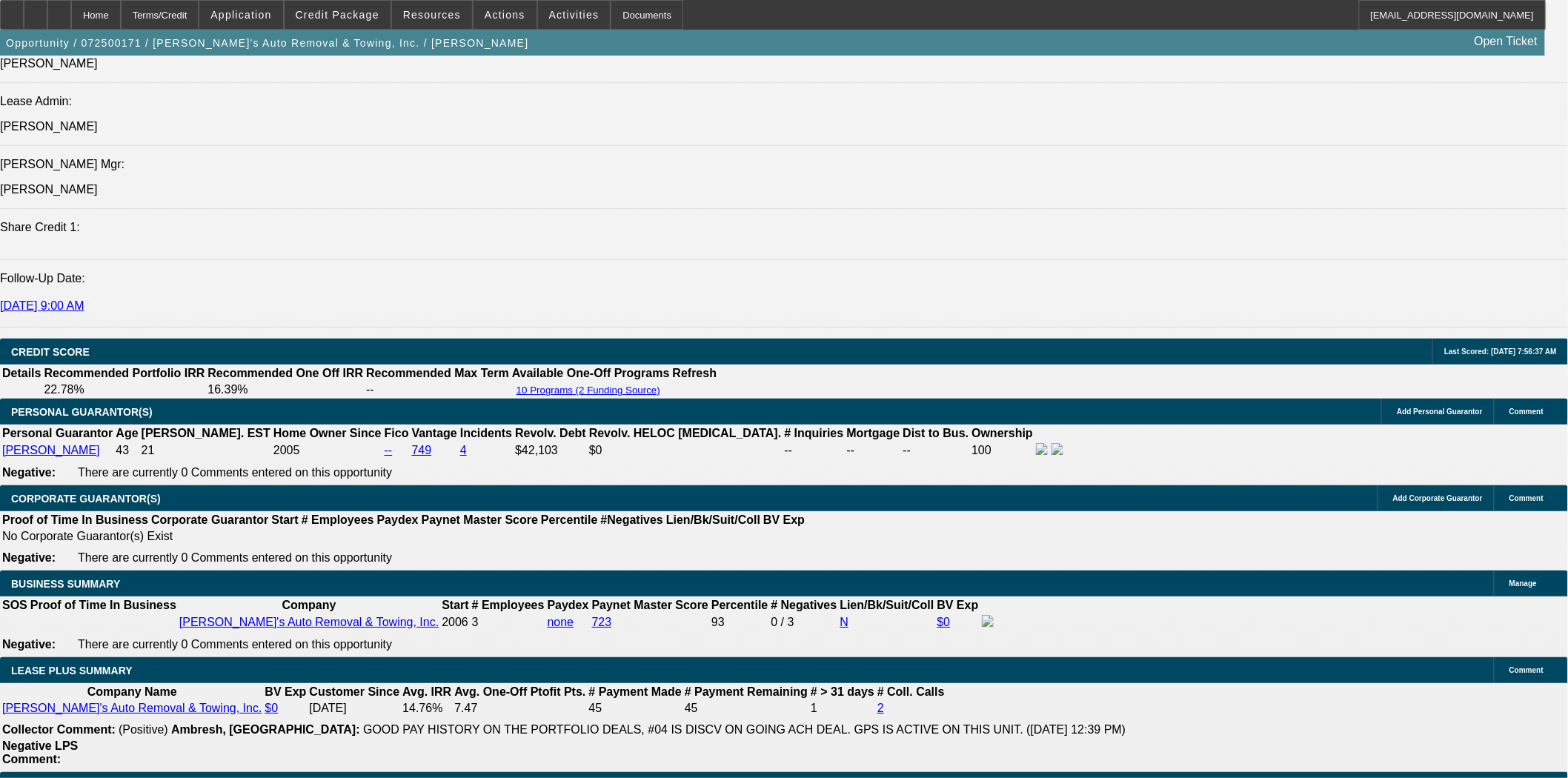
scroll to position [2139, 0]
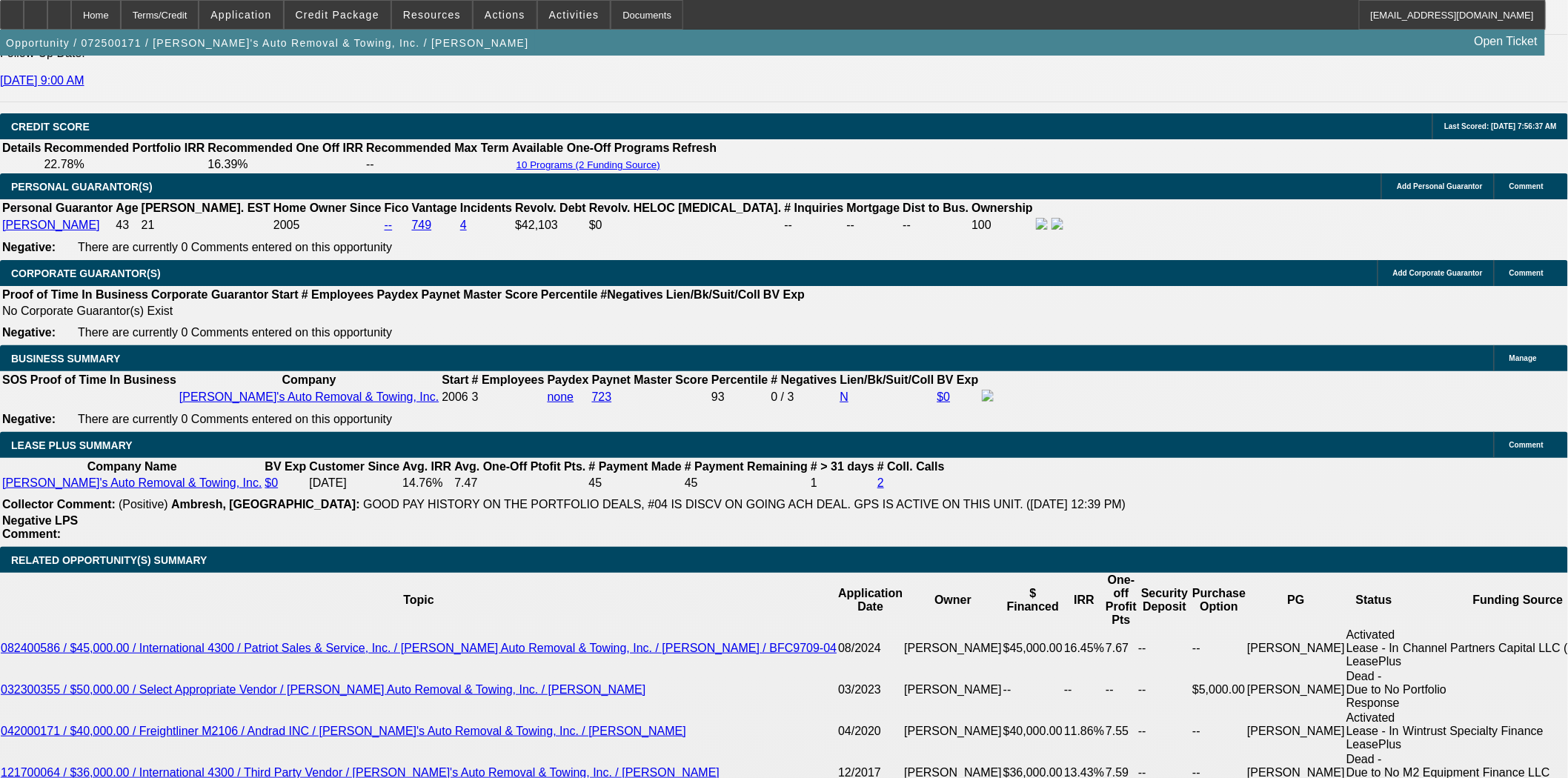
drag, startPoint x: 1299, startPoint y: 330, endPoint x: 1306, endPoint y: 329, distance: 7.1
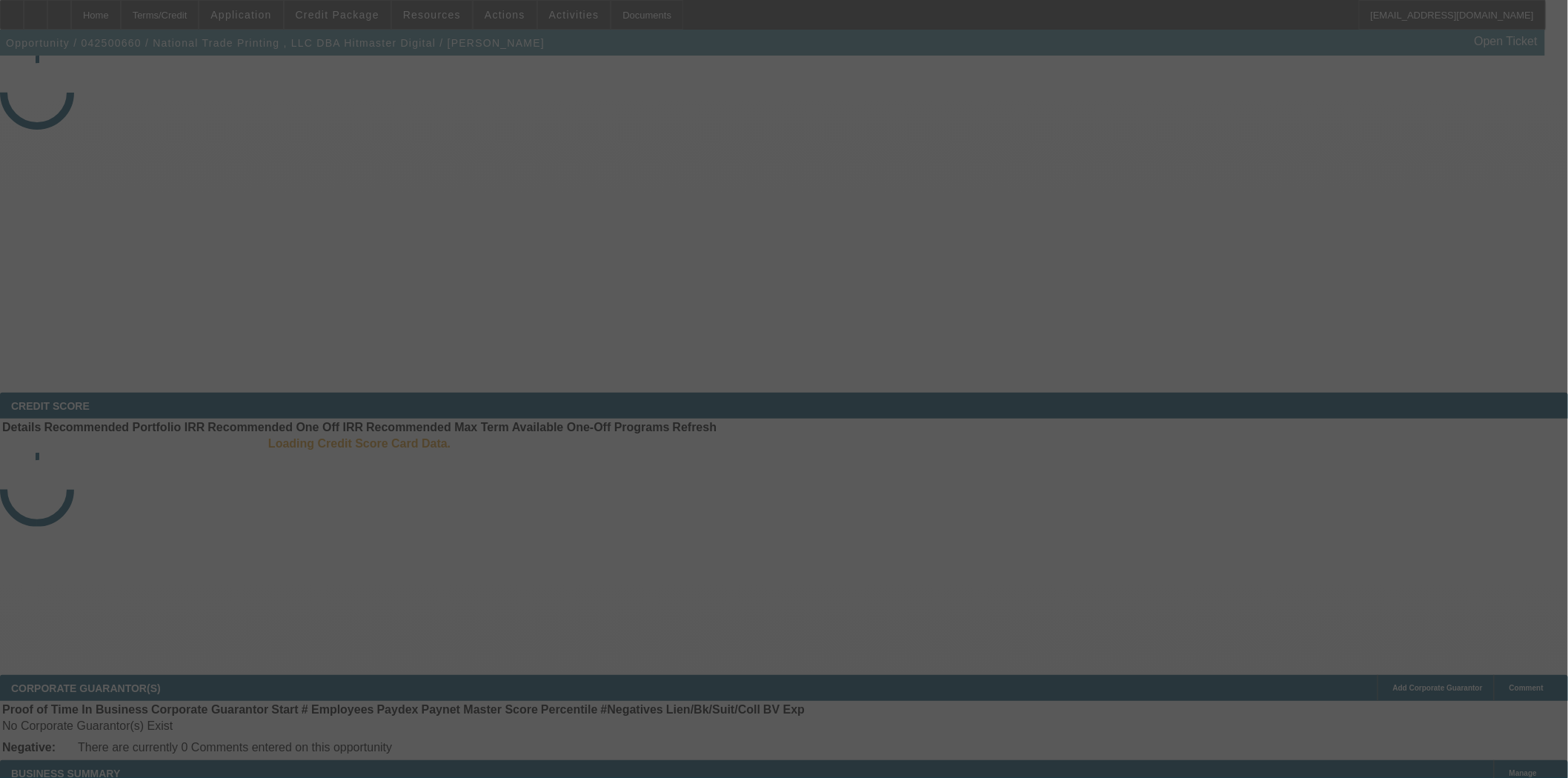
select select "4"
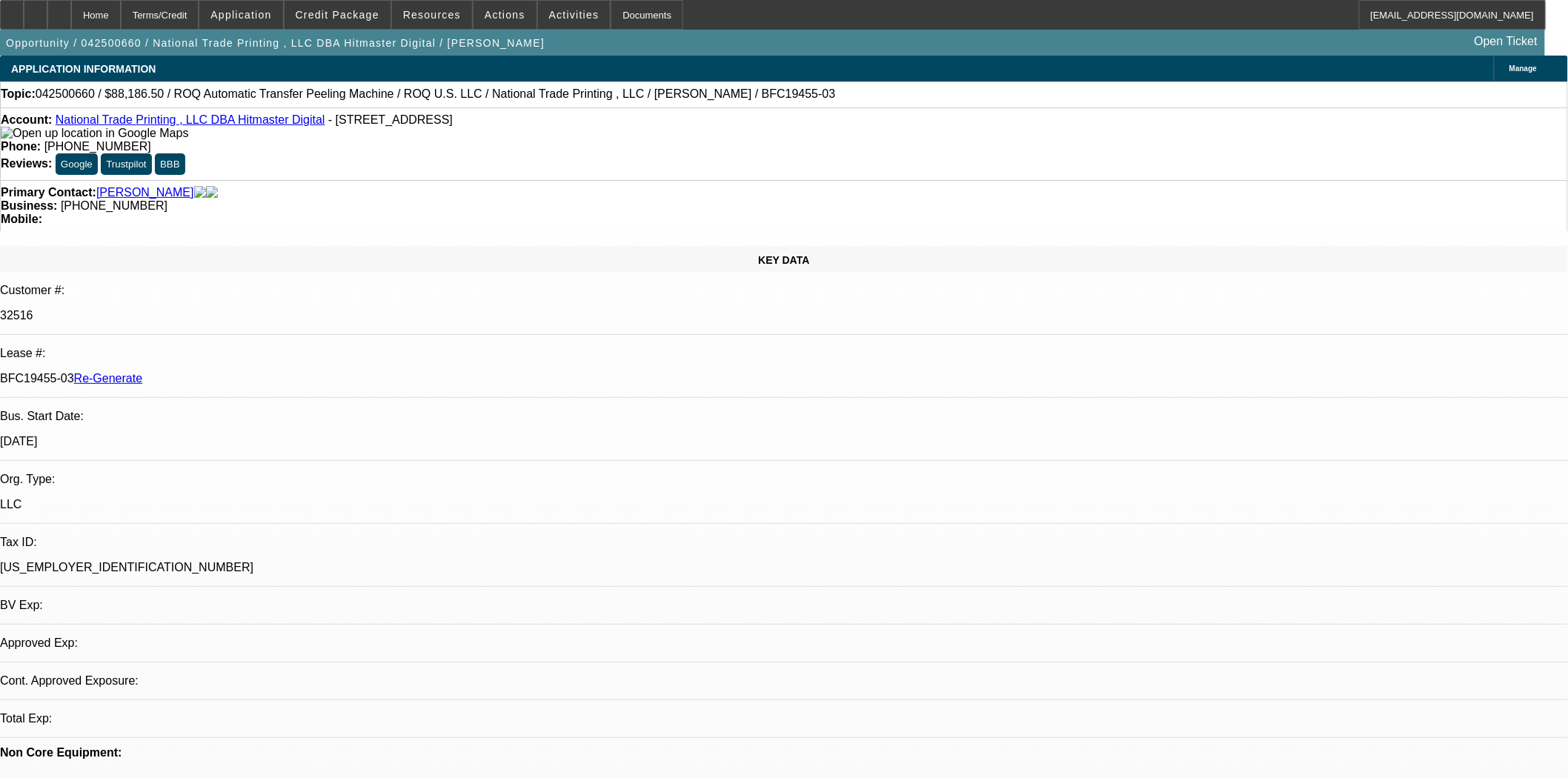
select select "0"
select select "6"
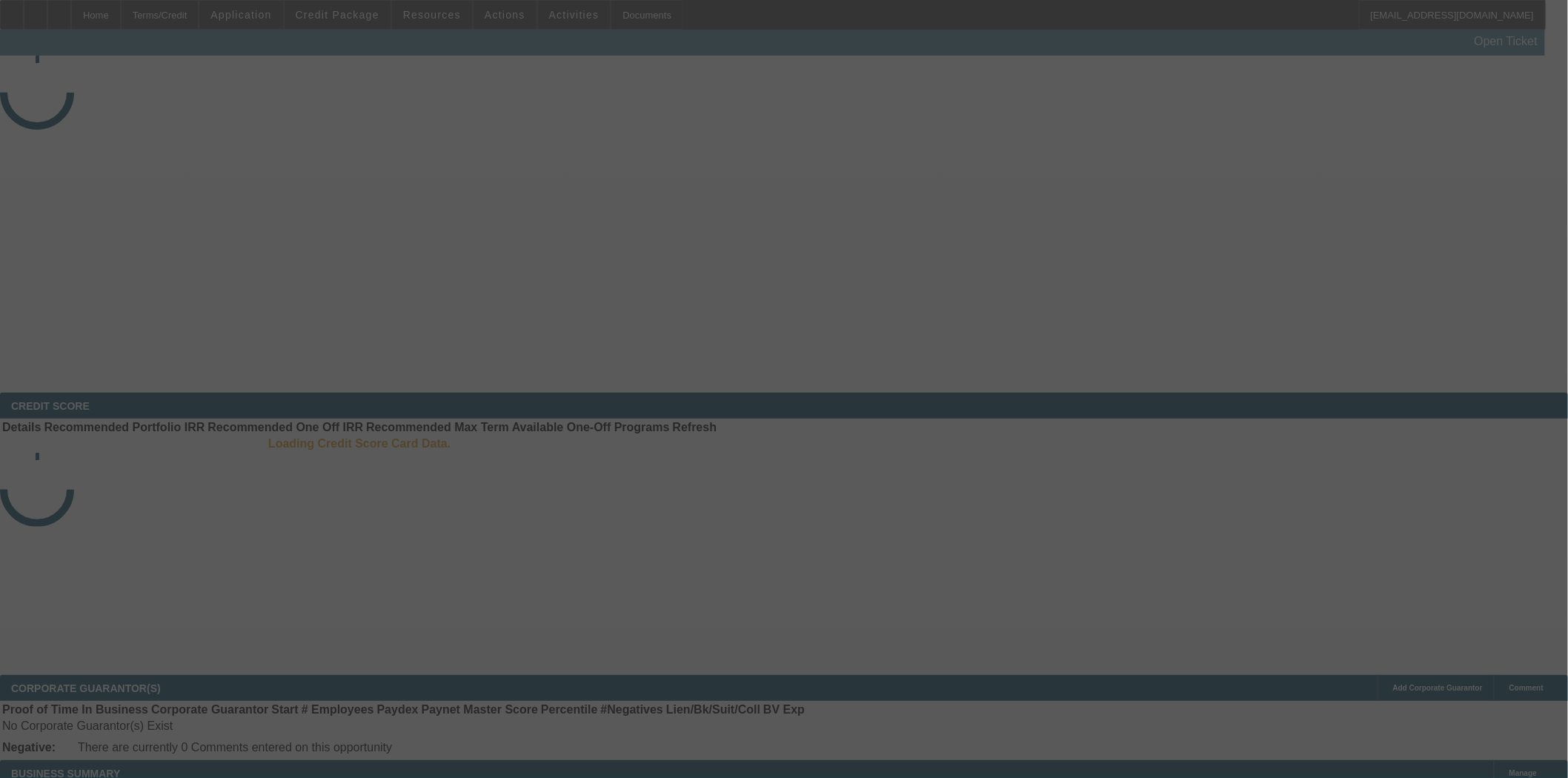
select select "3"
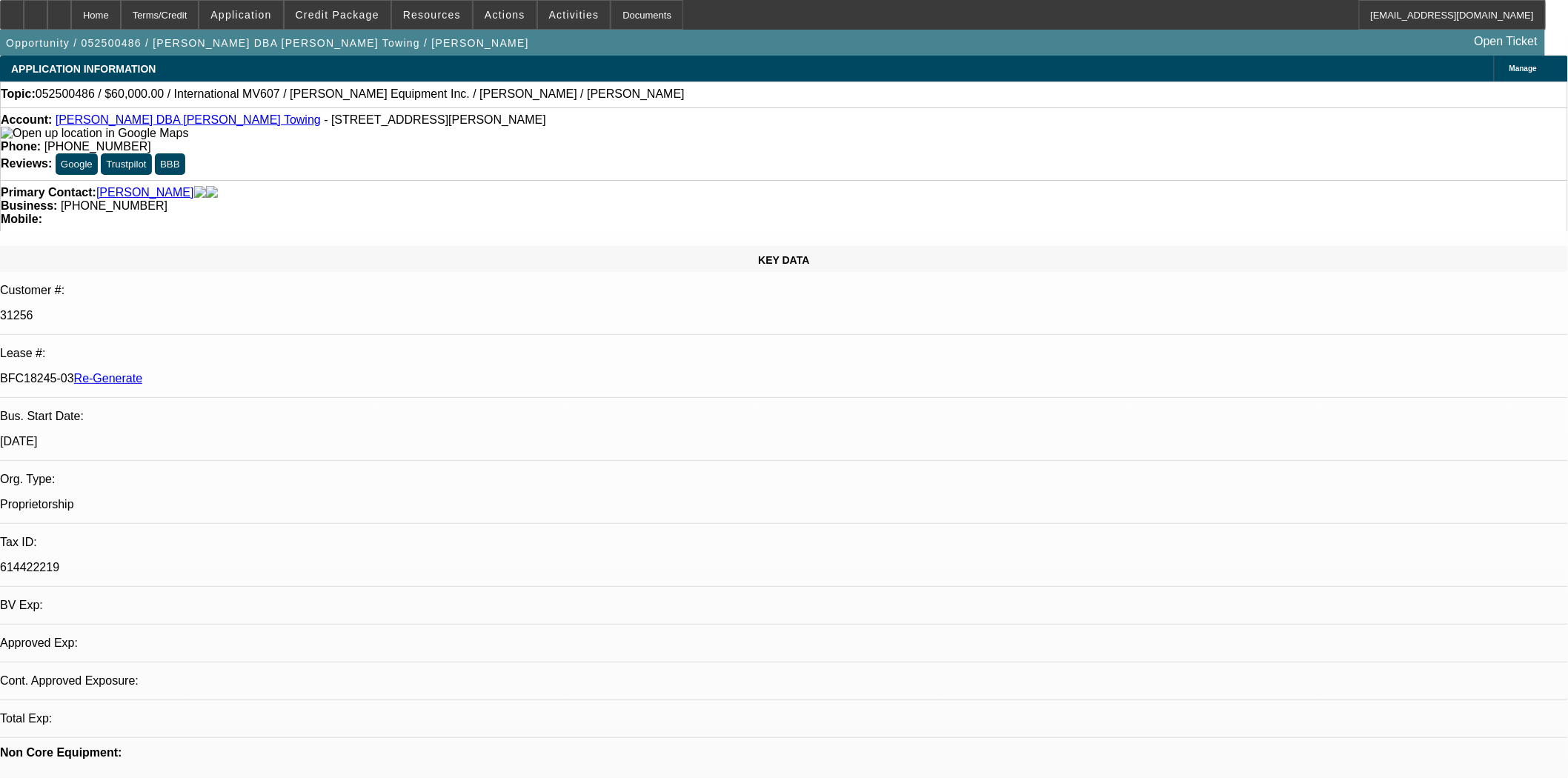
select select "0"
select select "2"
select select "0.1"
select select "4"
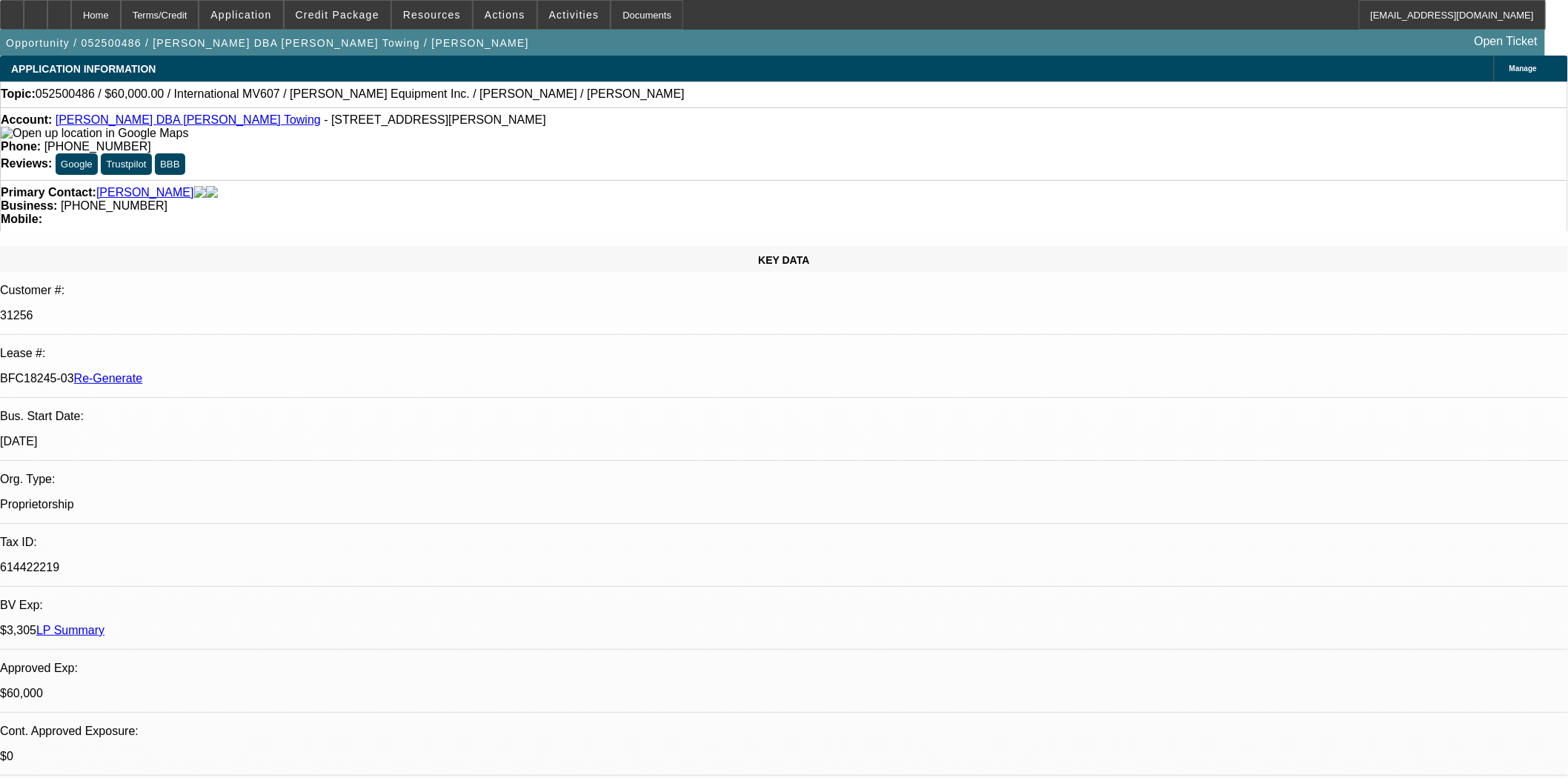
drag, startPoint x: 1451, startPoint y: 635, endPoint x: 1339, endPoint y: 643, distance: 112.3
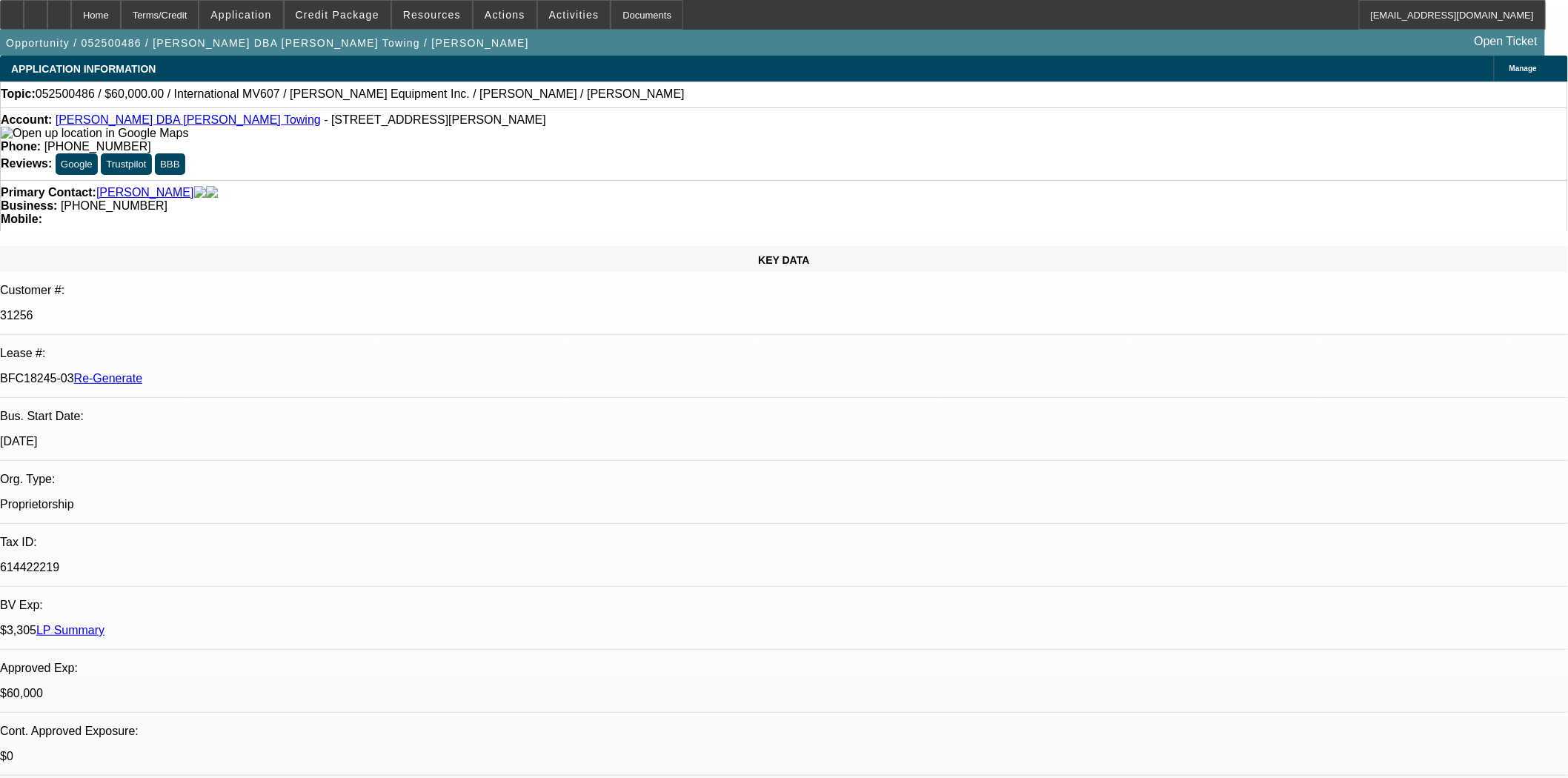
copy td "mitchellgrone@towtrx.com"
click at [99, 246] on div "KEY DATA" at bounding box center [784, 259] width 1568 height 26
click at [617, 10] on div "Documents" at bounding box center [647, 14] width 72 height 30
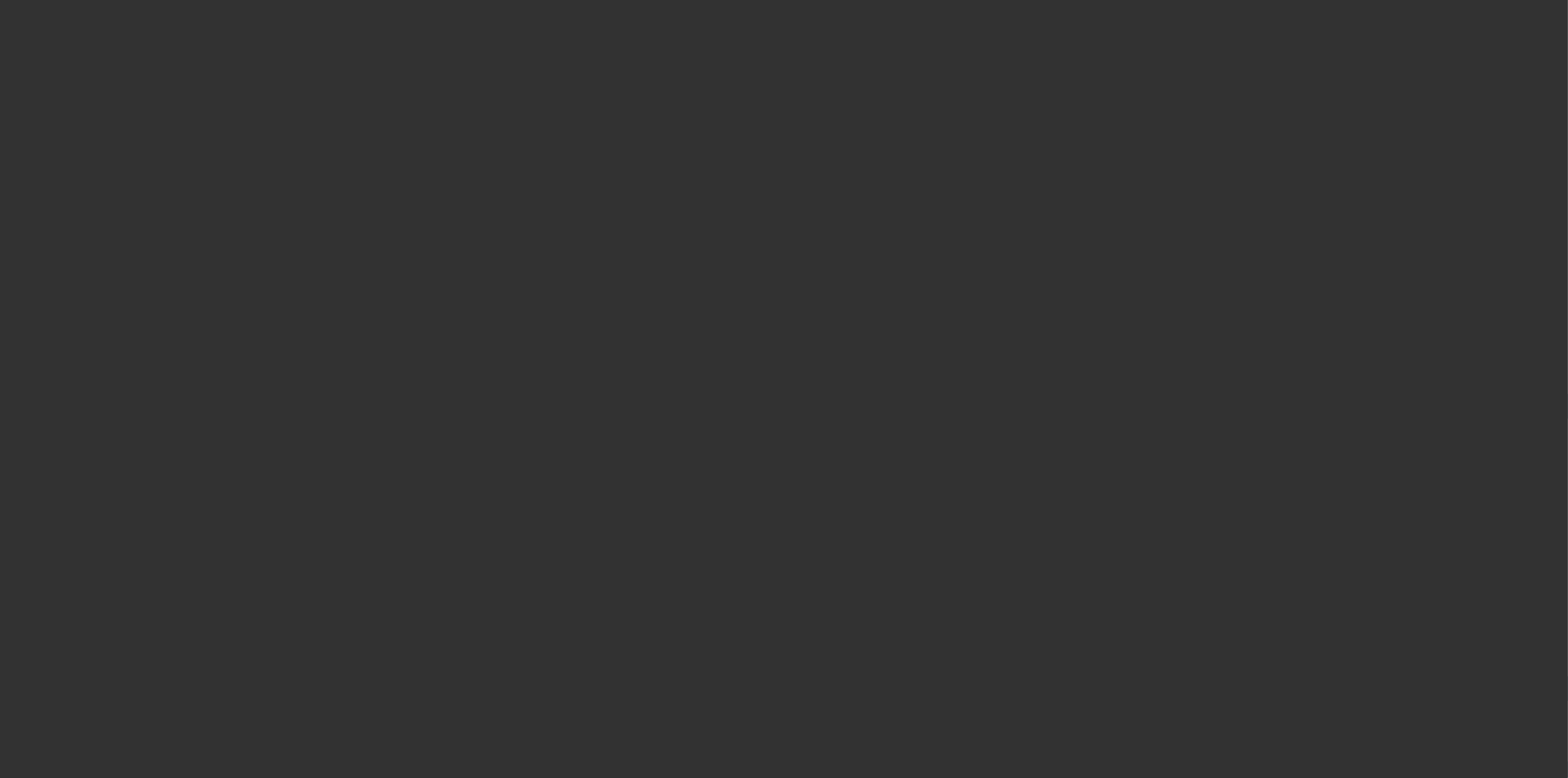
select select "4"
select select "0"
select select "1"
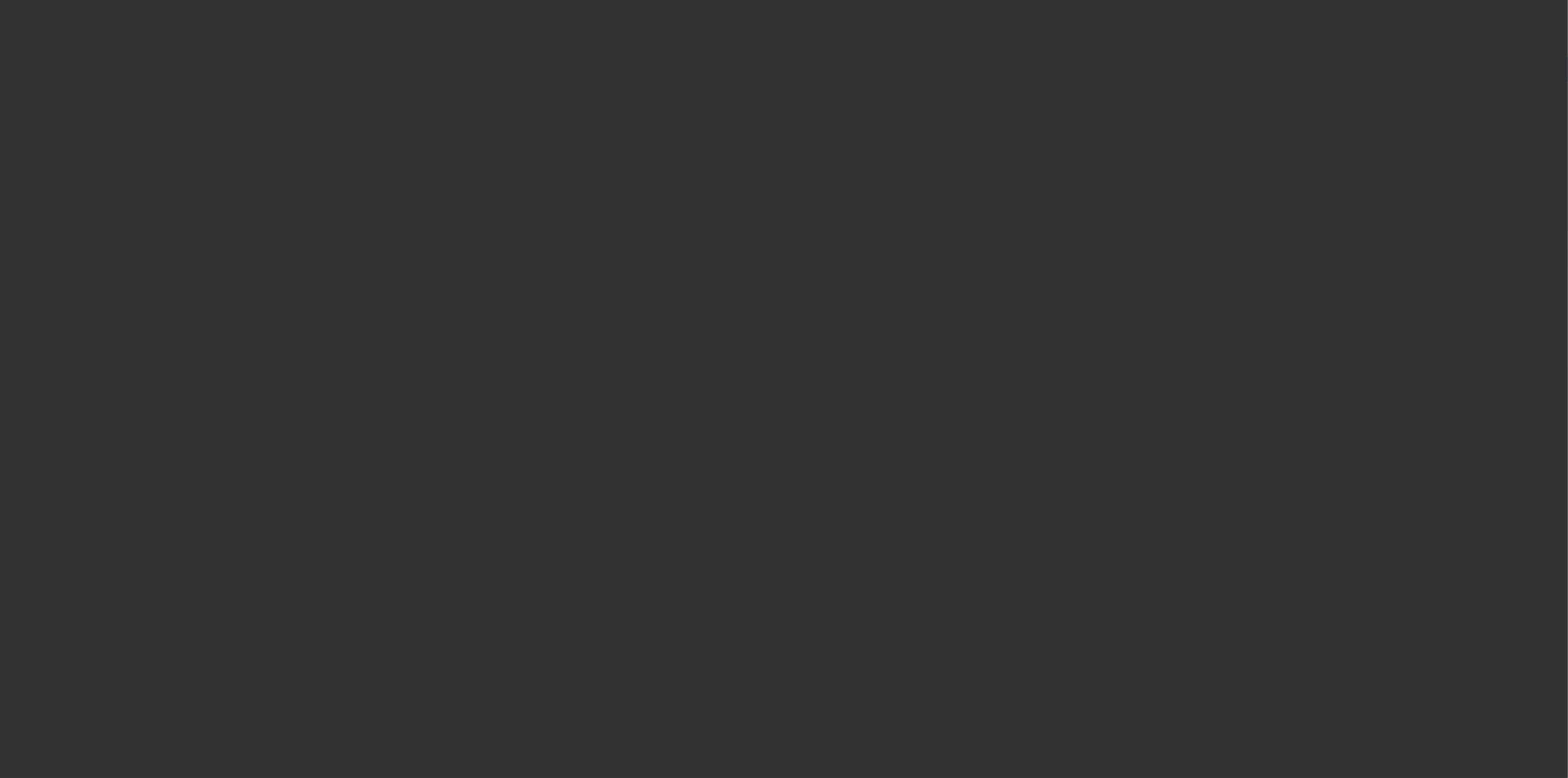
select select "2"
select select "6"
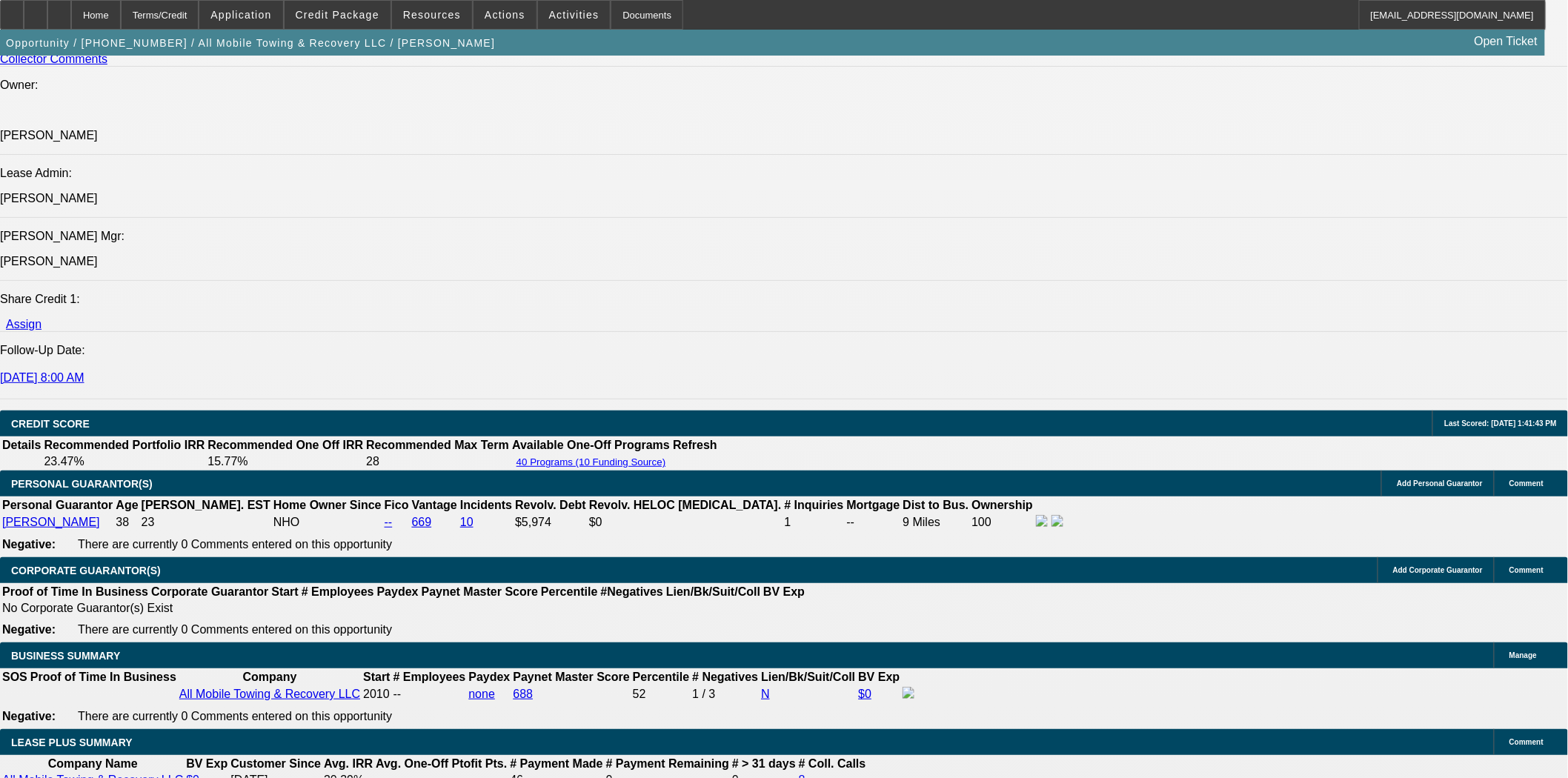
scroll to position [1974, 0]
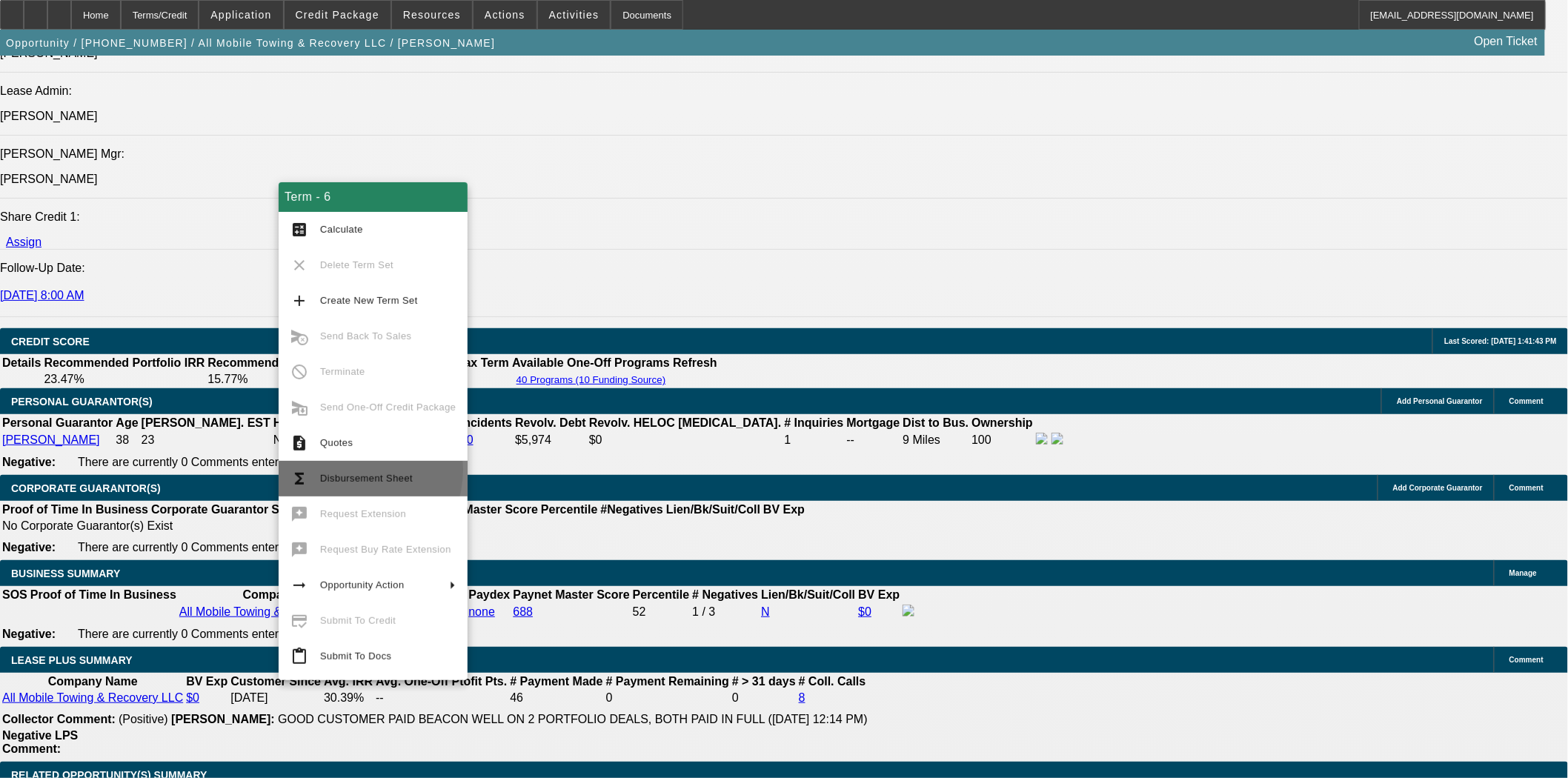
click at [349, 470] on span "Disbursement Sheet" at bounding box center [387, 479] width 136 height 18
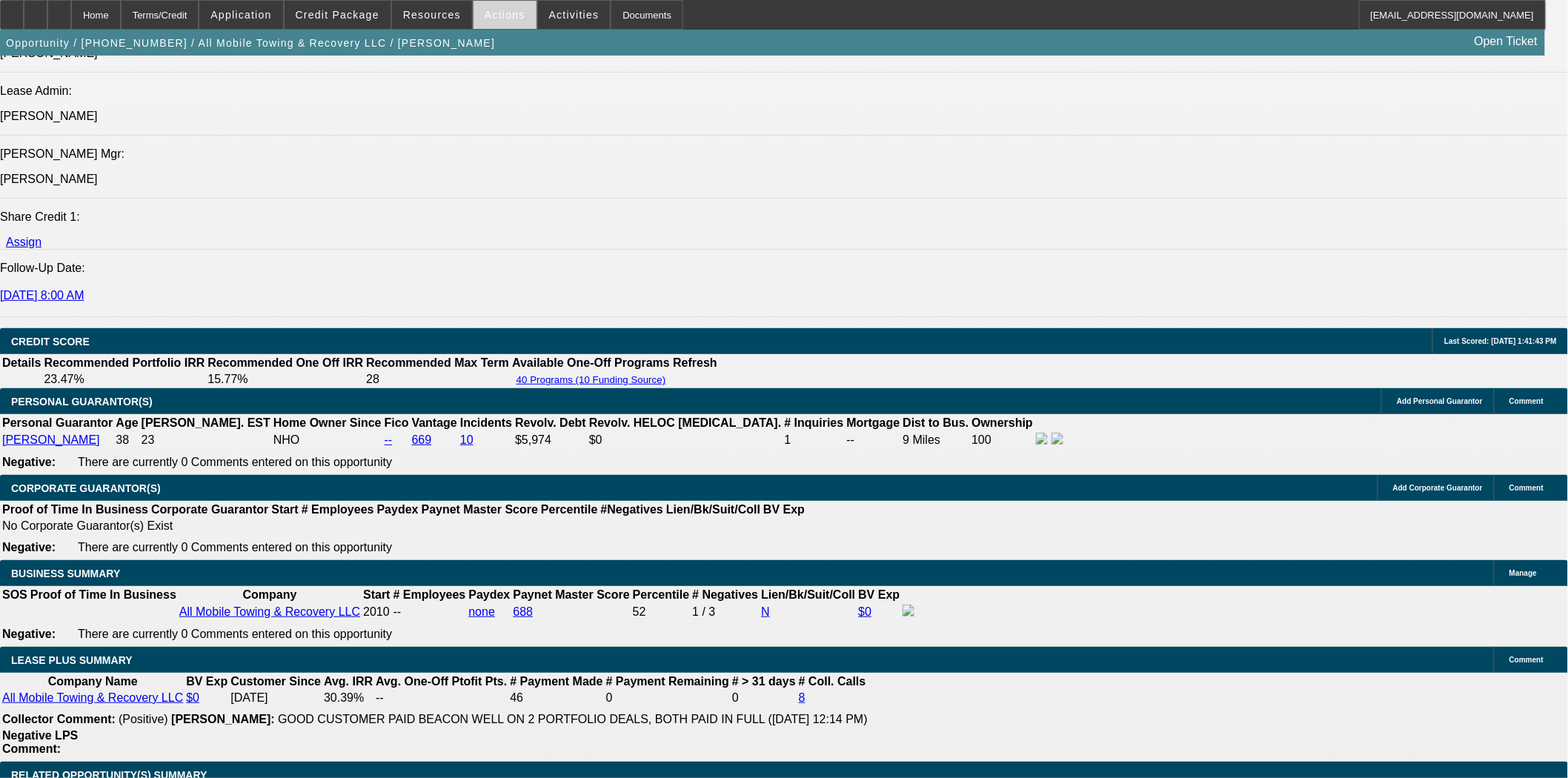
click at [473, 8] on span at bounding box center [504, 14] width 63 height 35
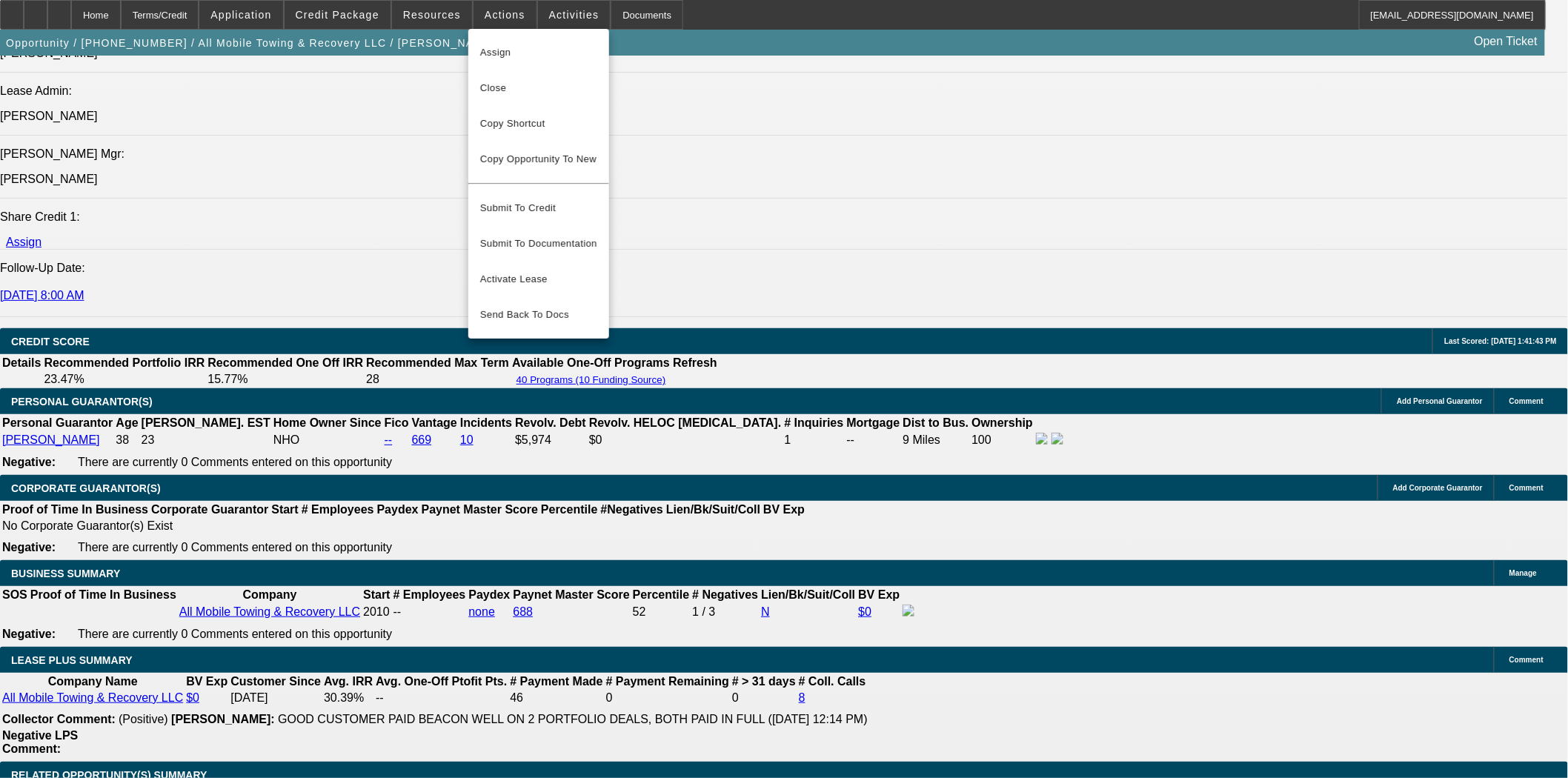
click at [412, 4] on div at bounding box center [784, 389] width 1568 height 778
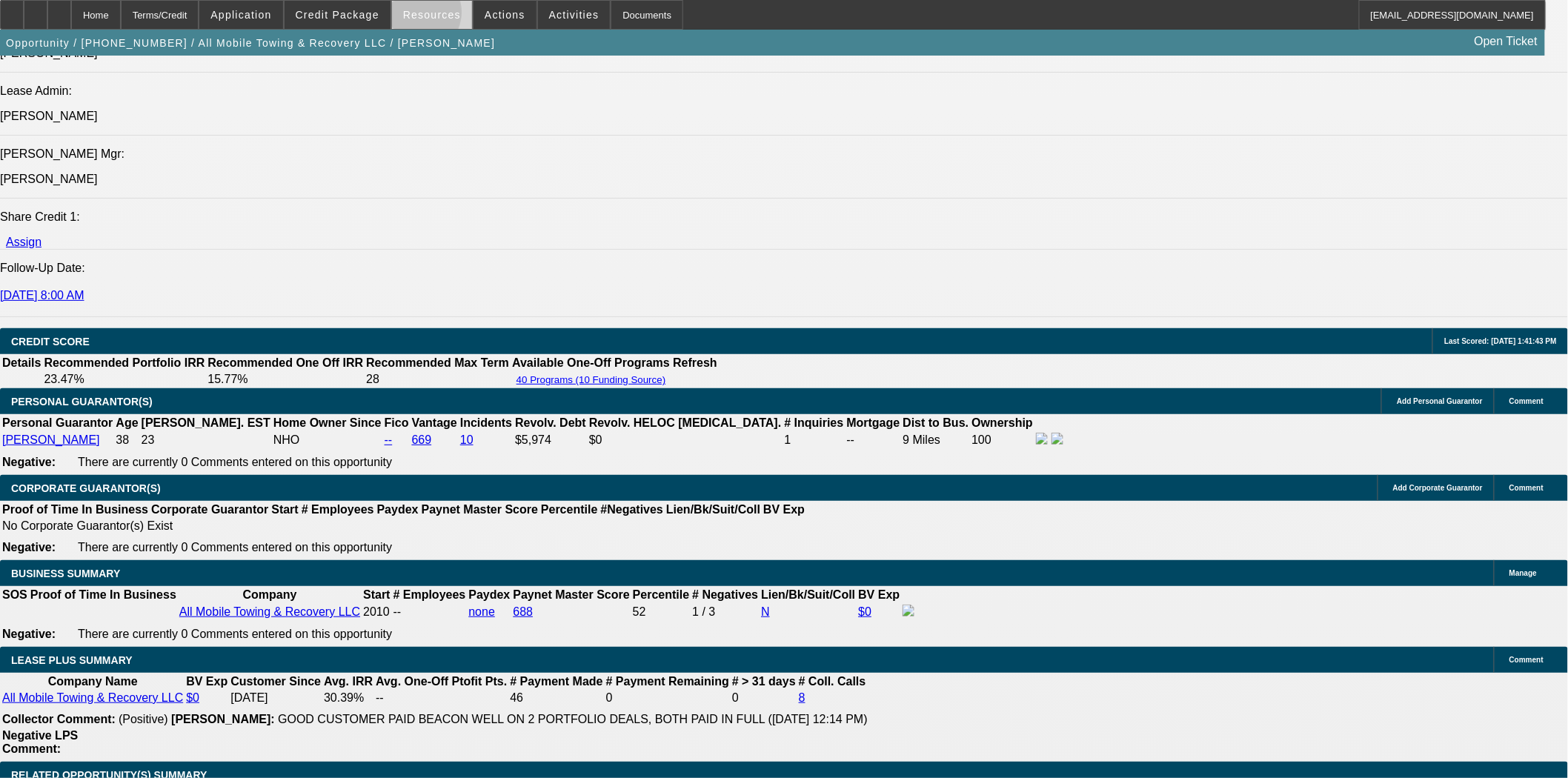
click at [423, 15] on span "Resources" at bounding box center [432, 14] width 58 height 12
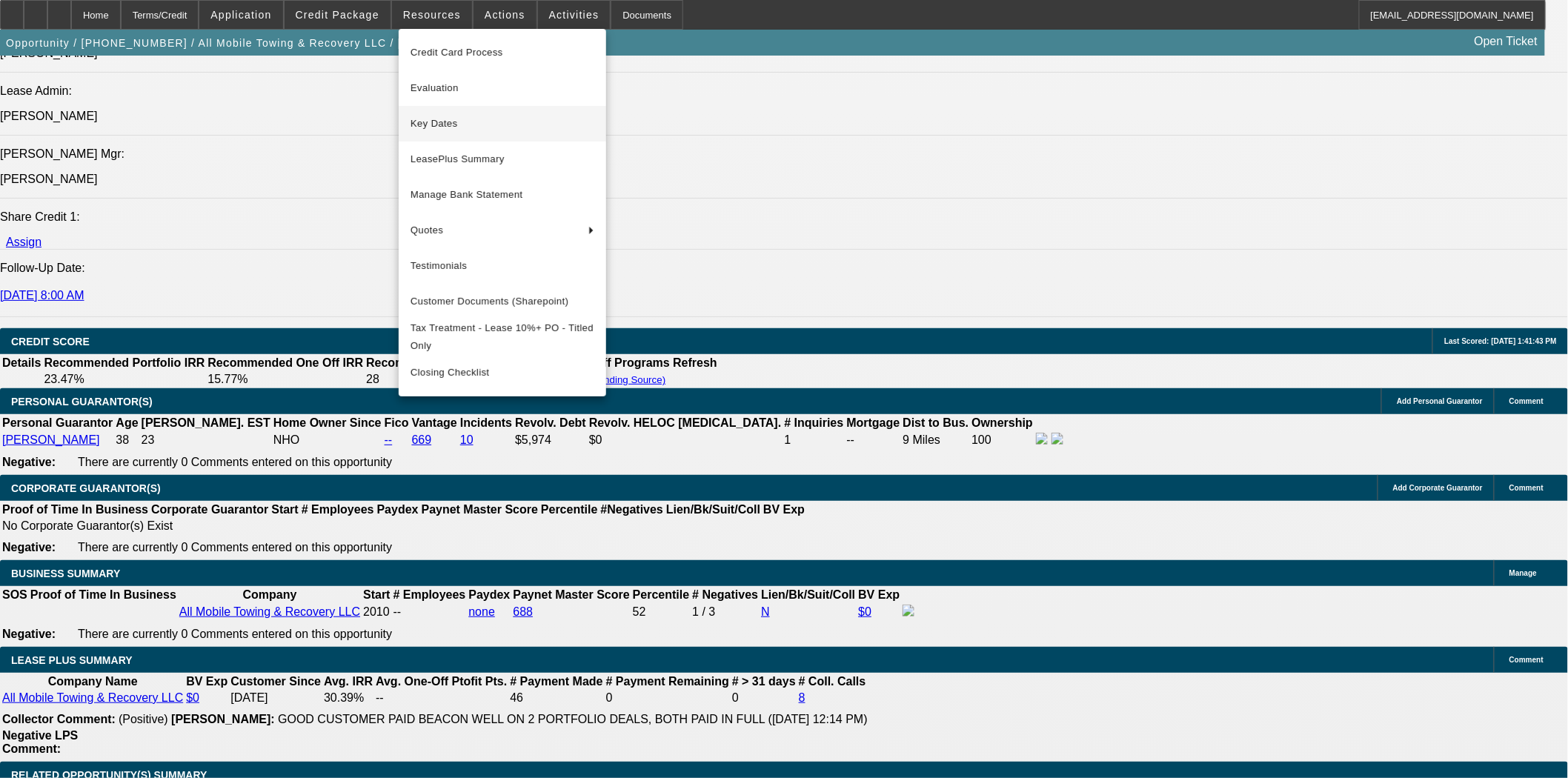
click at [468, 124] on span "Key Dates" at bounding box center [502, 124] width 184 height 18
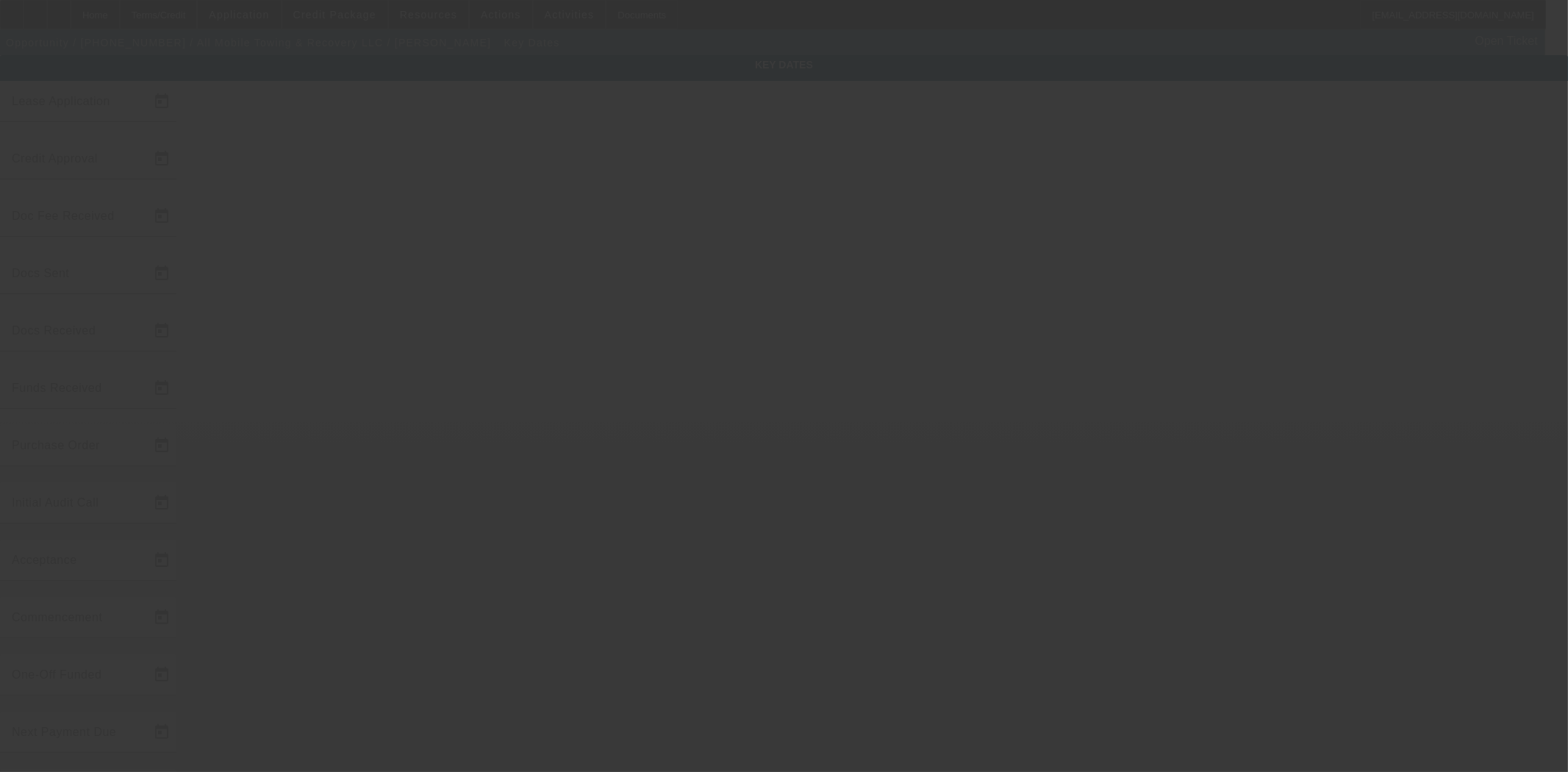
type input "1/22/2025"
type input "6/23/2025"
type input "8/11/2025"
type input "6/23/2025"
type input "8/11/2025"
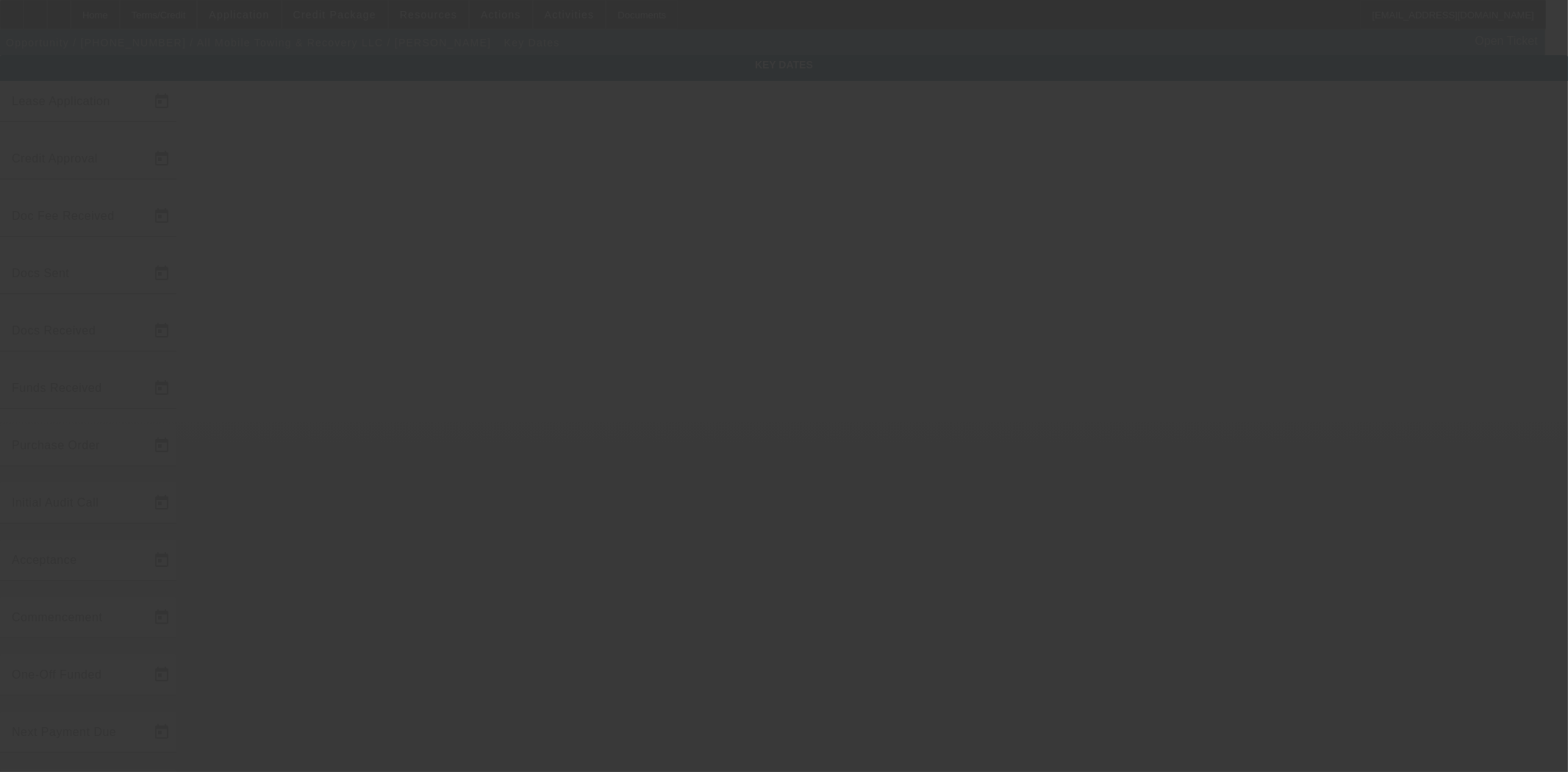
type input "8/11/2025"
type input "9/1/2025"
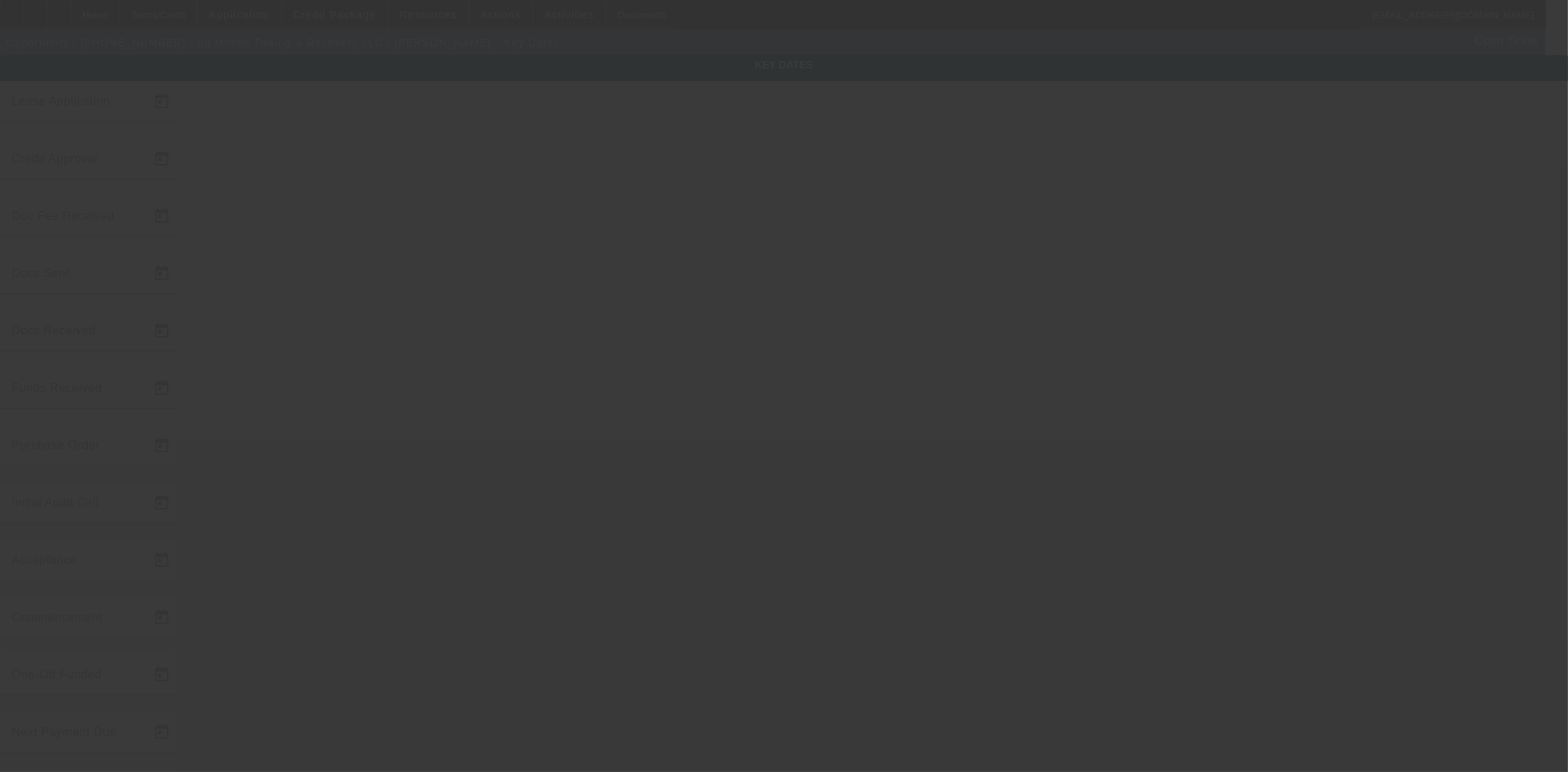
type input "10/1/2025"
type input "8/26/2025"
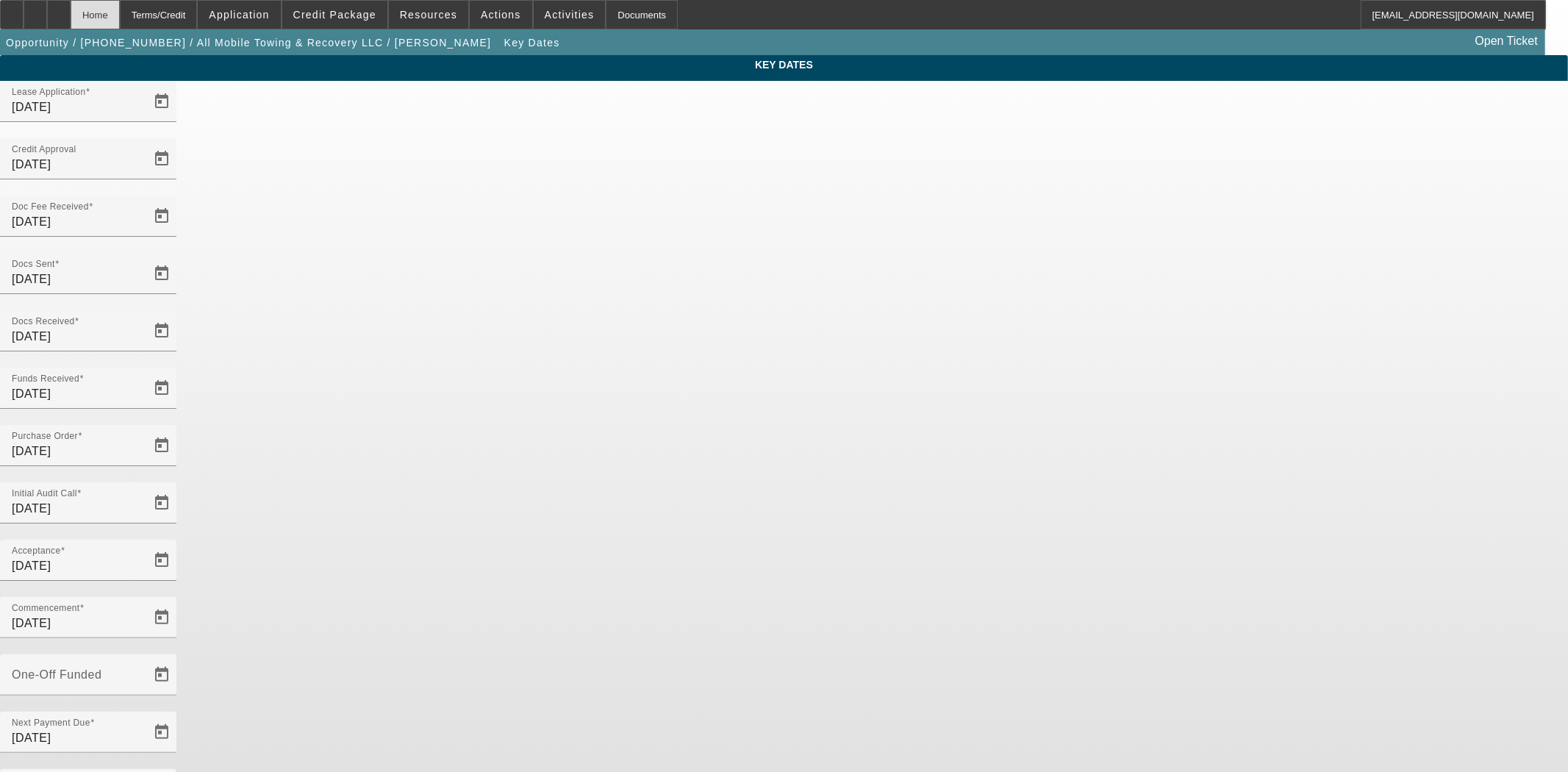
click at [120, 14] on div "Home" at bounding box center [96, 14] width 49 height 29
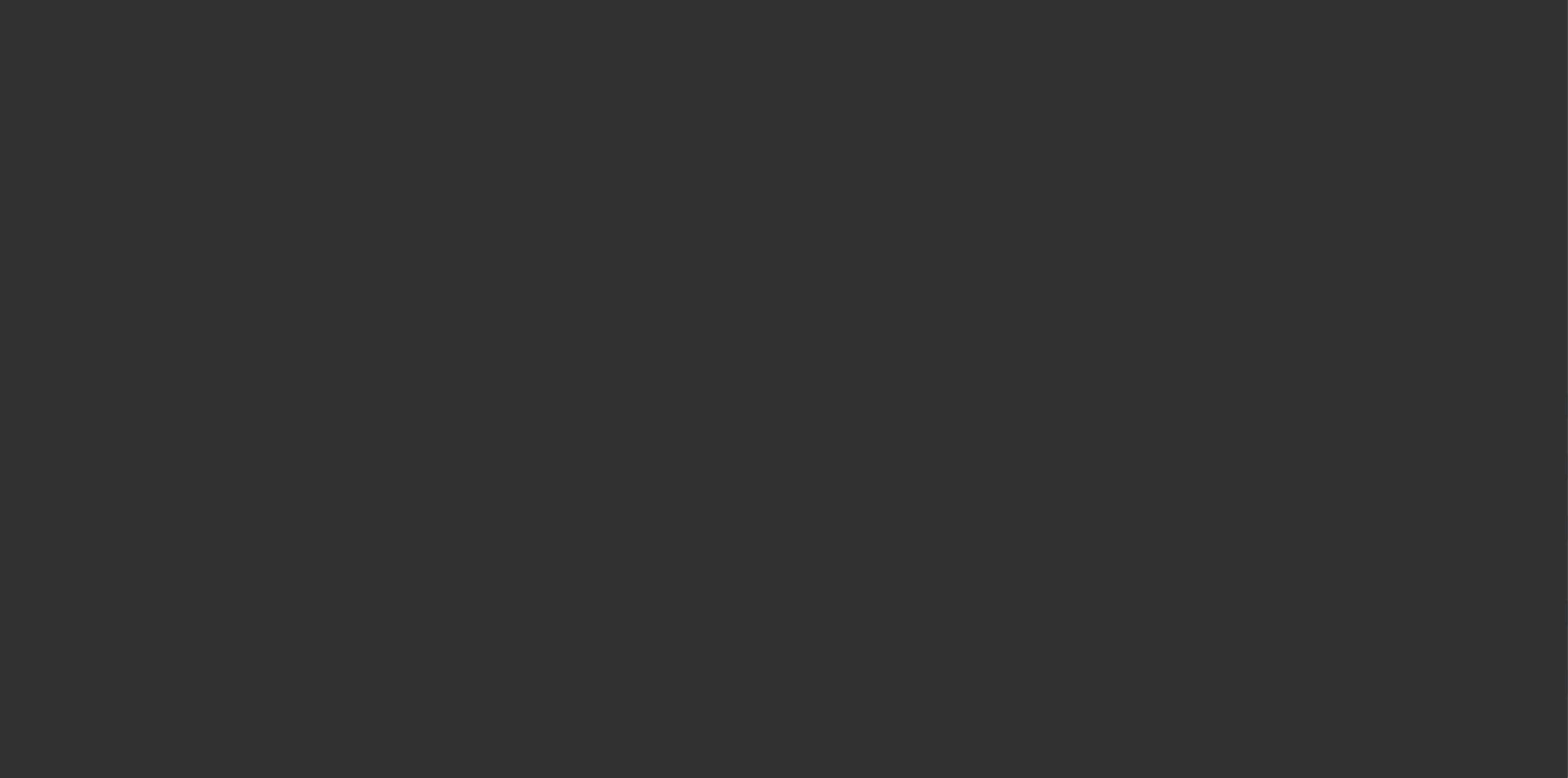
select select "4"
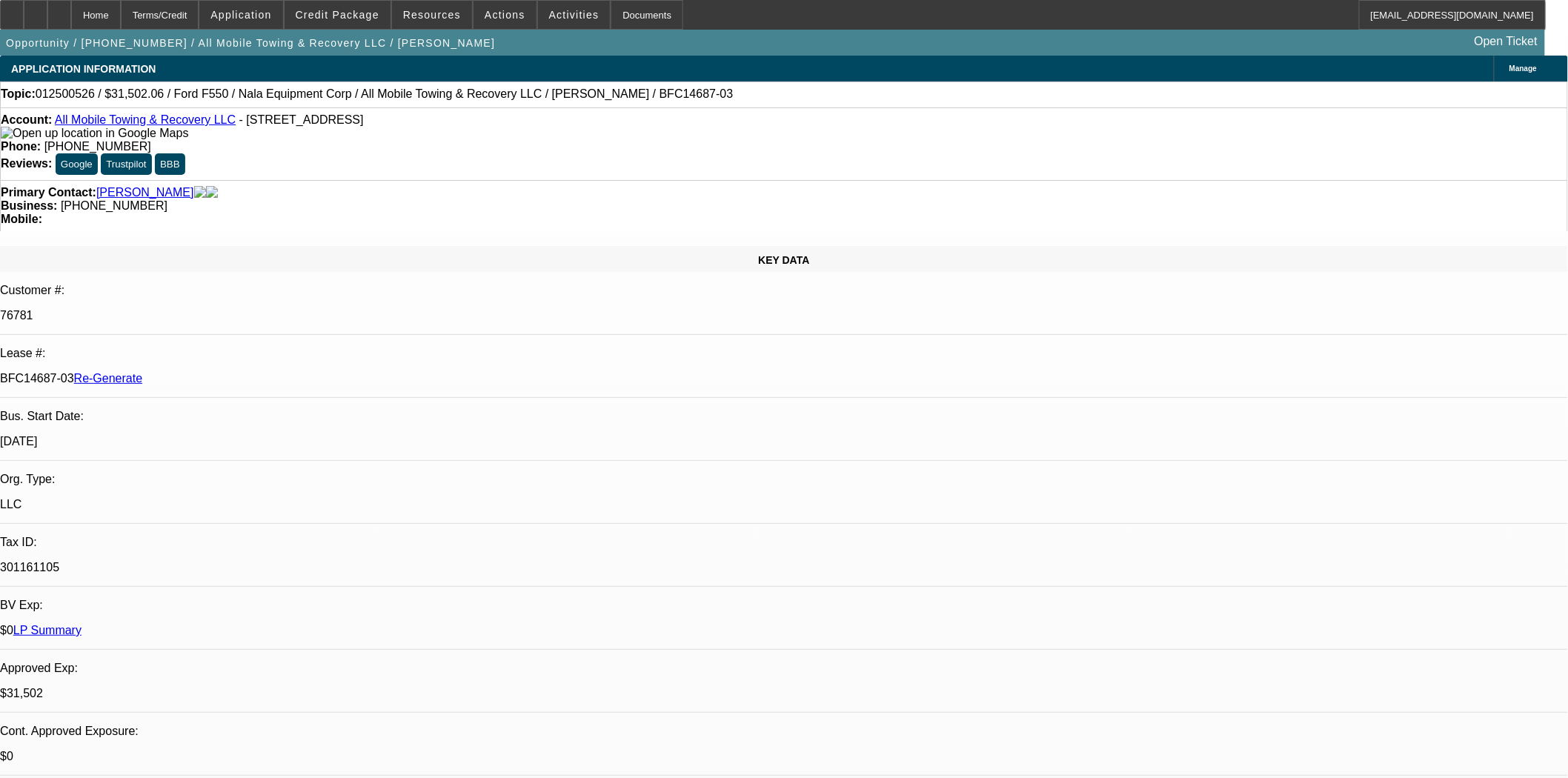
select select "0"
select select "2"
select select "0"
select select "6"
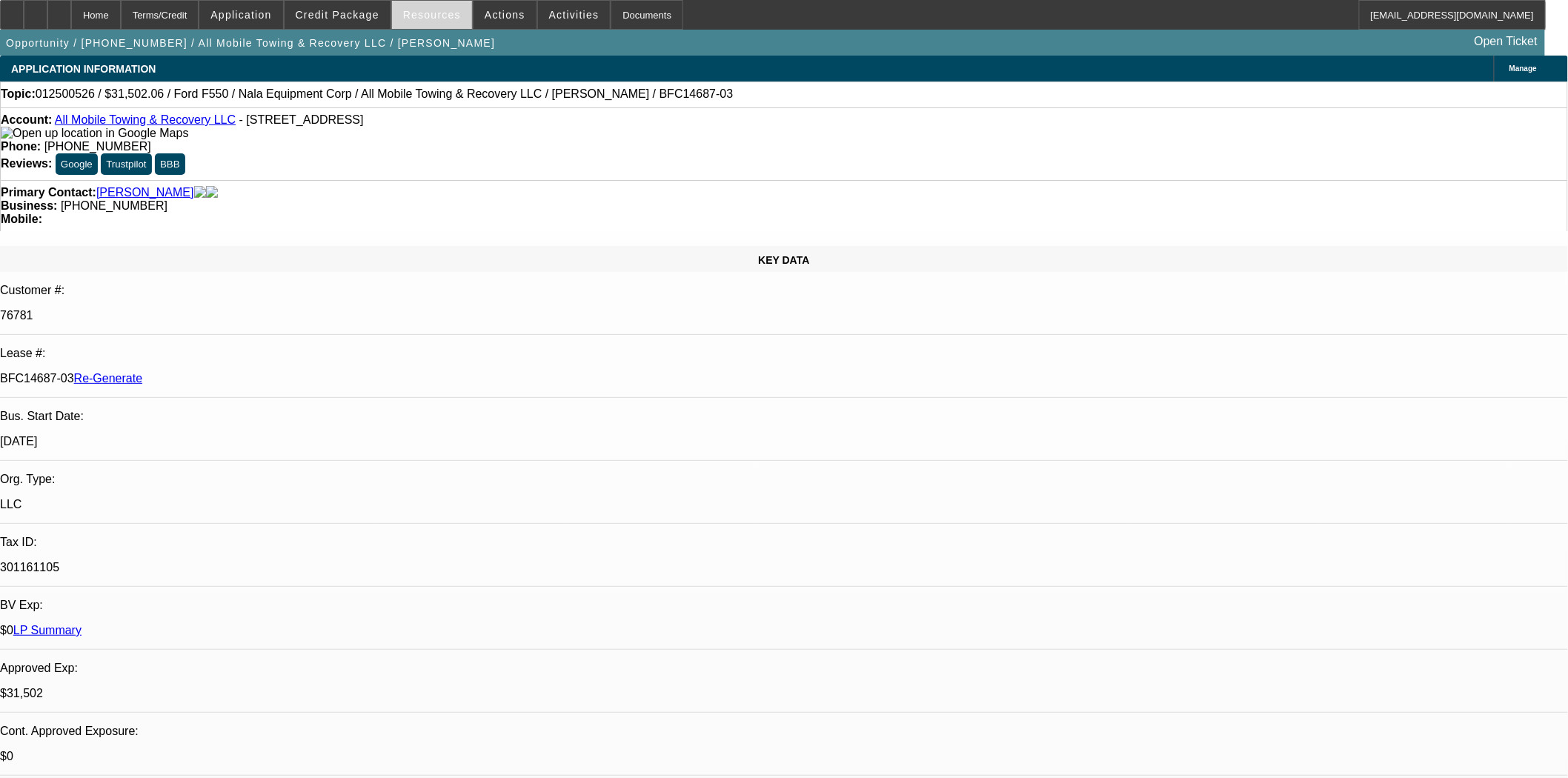
click at [445, 18] on span "Resources" at bounding box center [432, 14] width 58 height 12
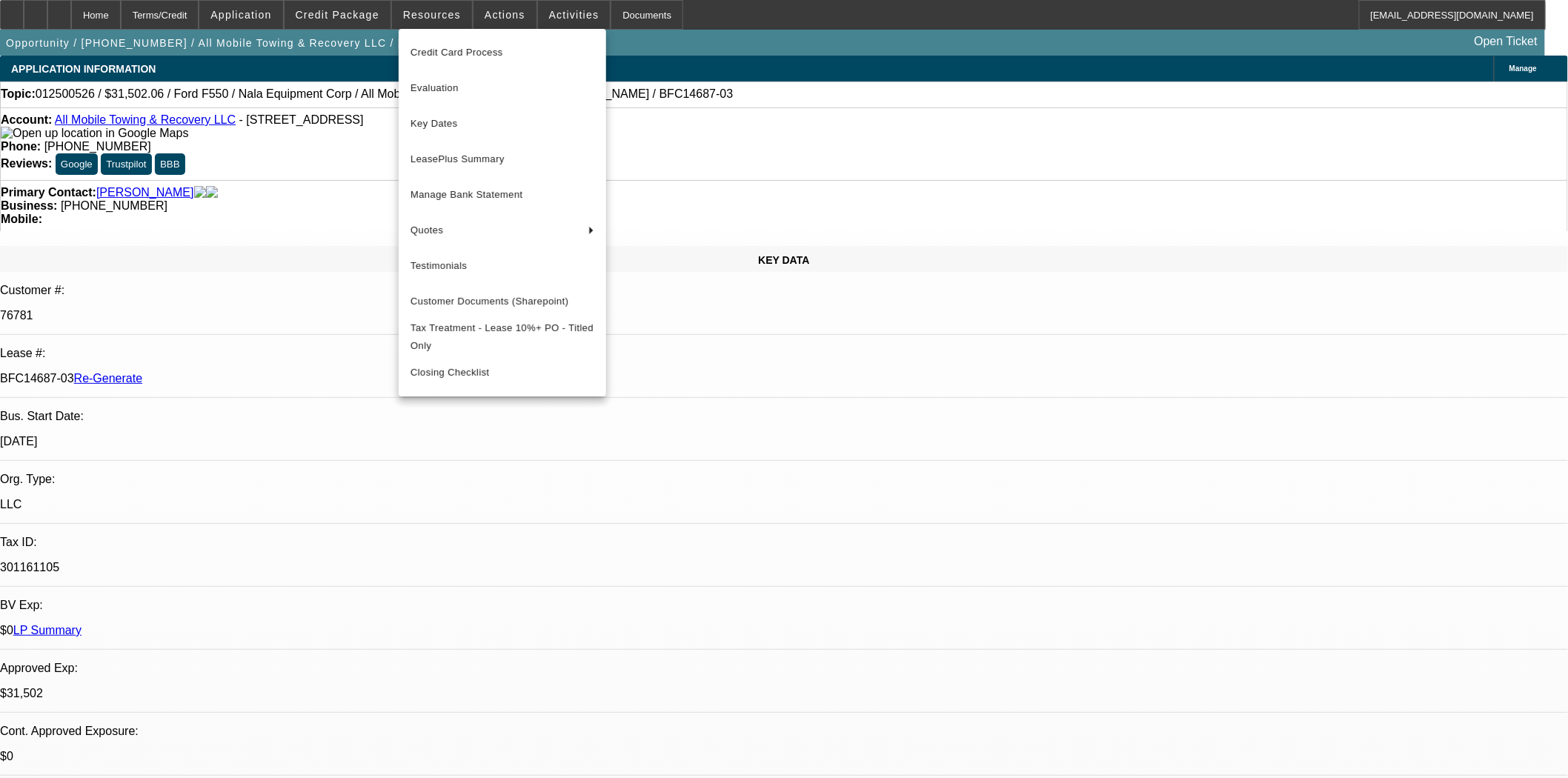
click at [488, 11] on div at bounding box center [784, 389] width 1568 height 778
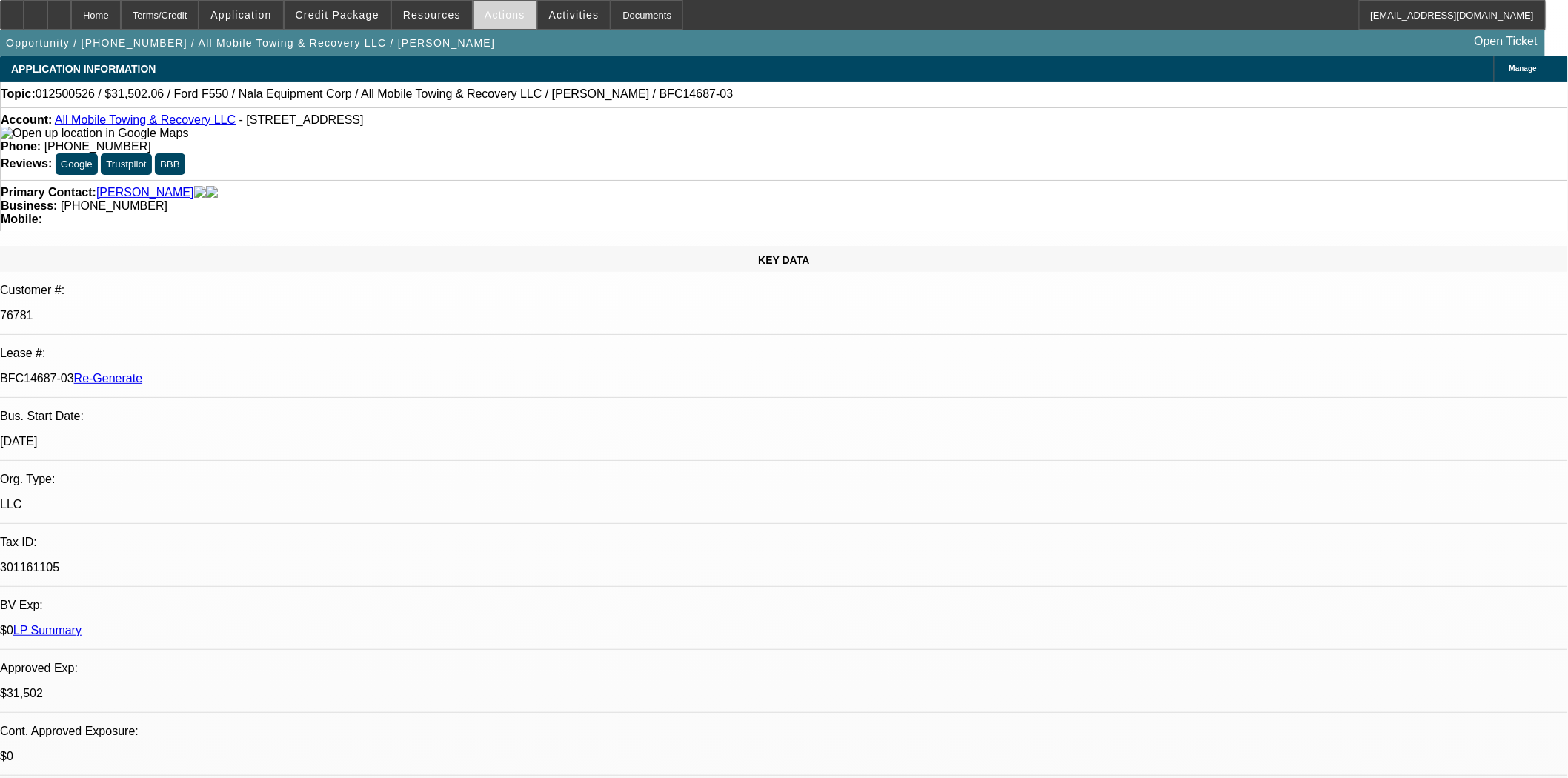
click at [491, 20] on span at bounding box center [504, 14] width 63 height 35
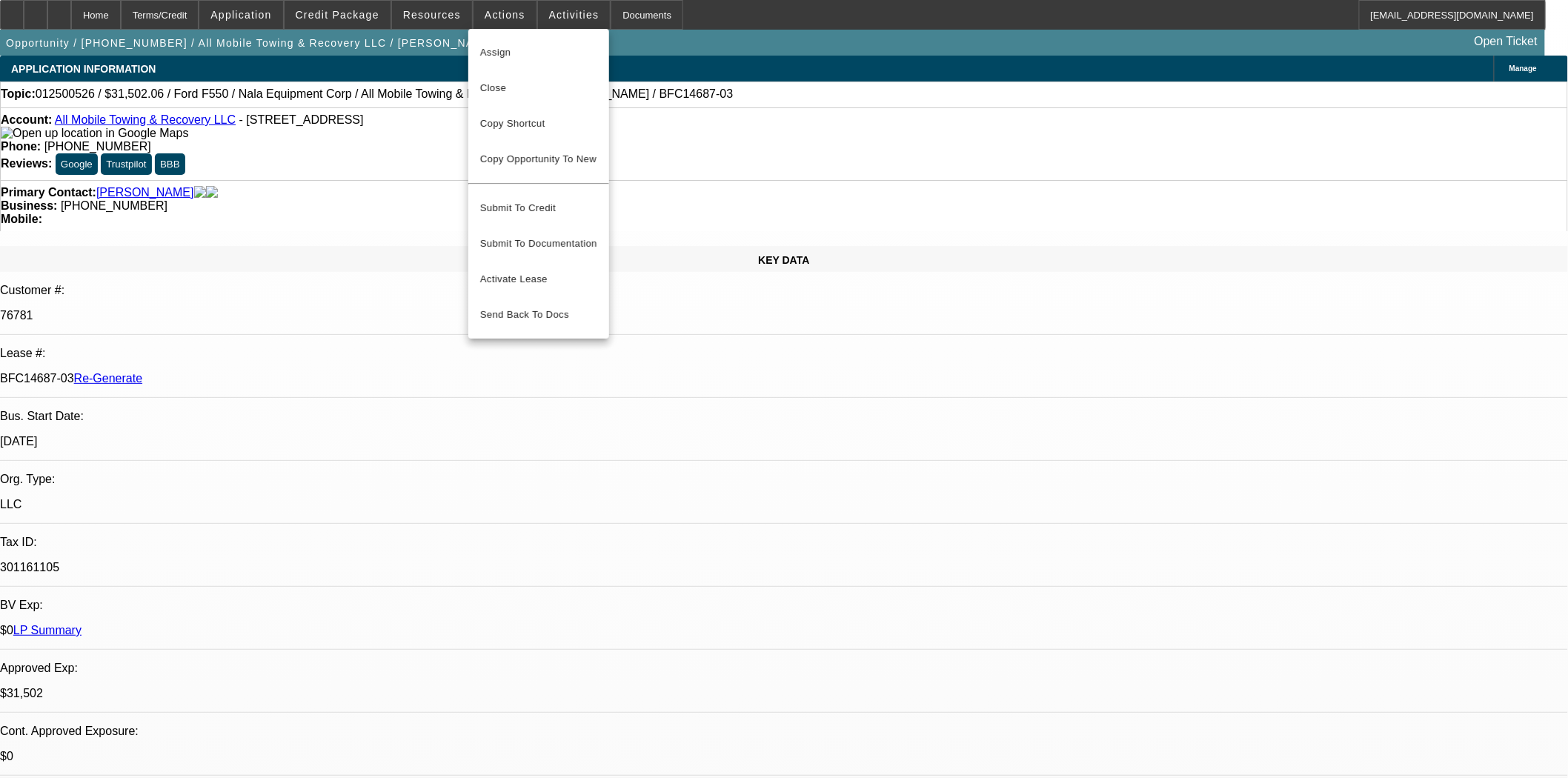
click at [375, 164] on div at bounding box center [784, 389] width 1568 height 778
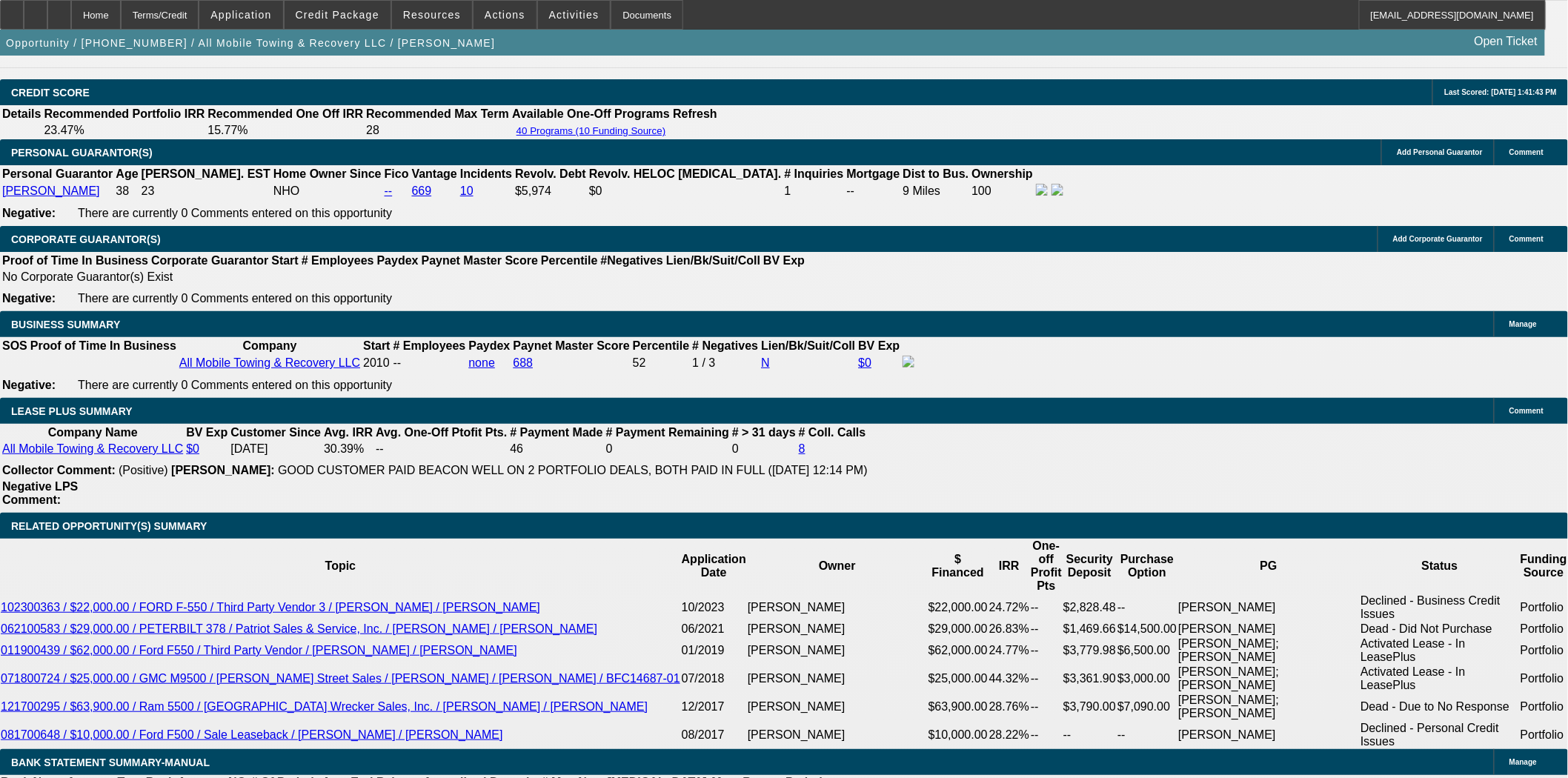
scroll to position [2386, 0]
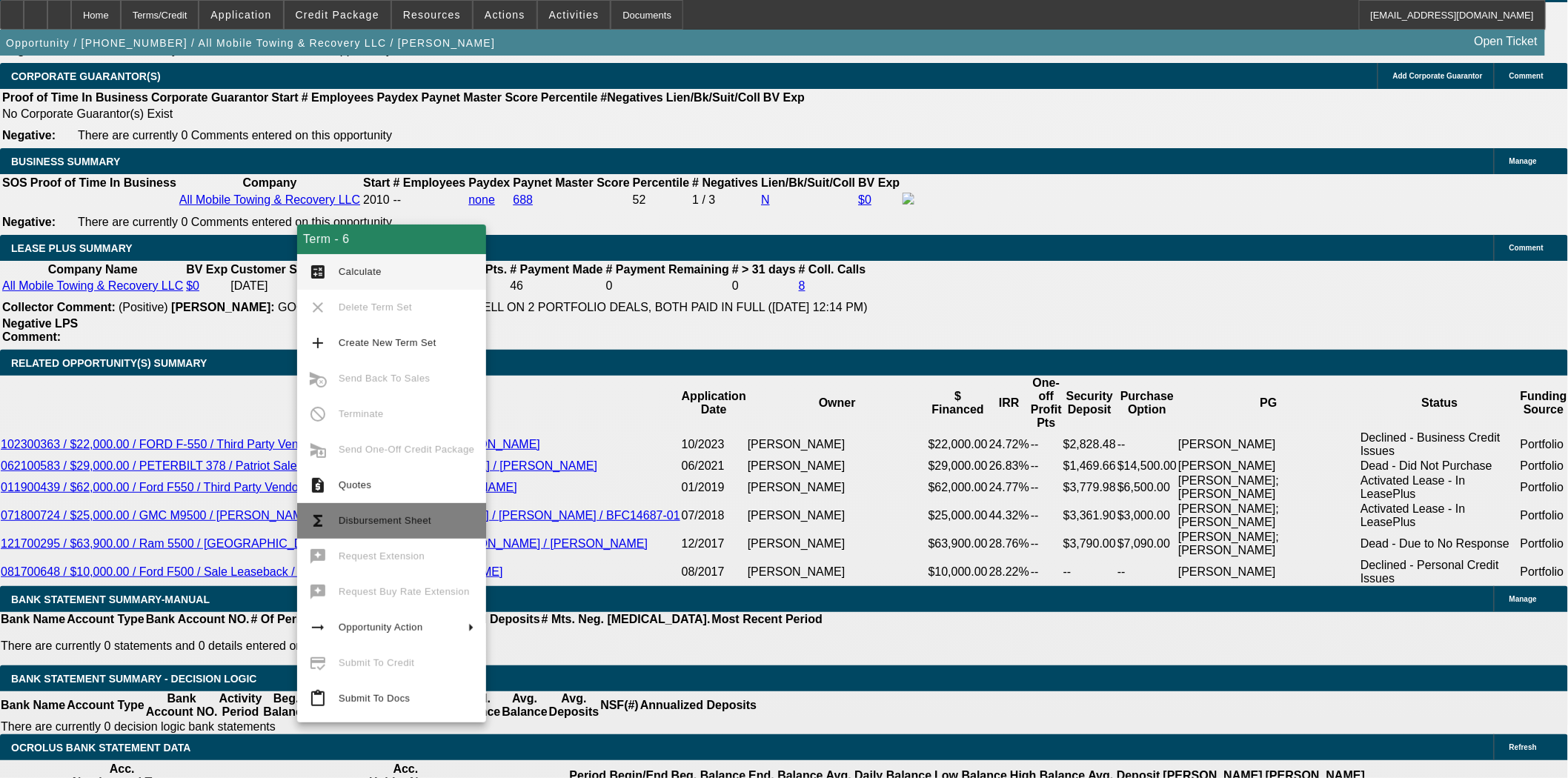
click at [377, 516] on span "Disbursement Sheet" at bounding box center [385, 520] width 92 height 11
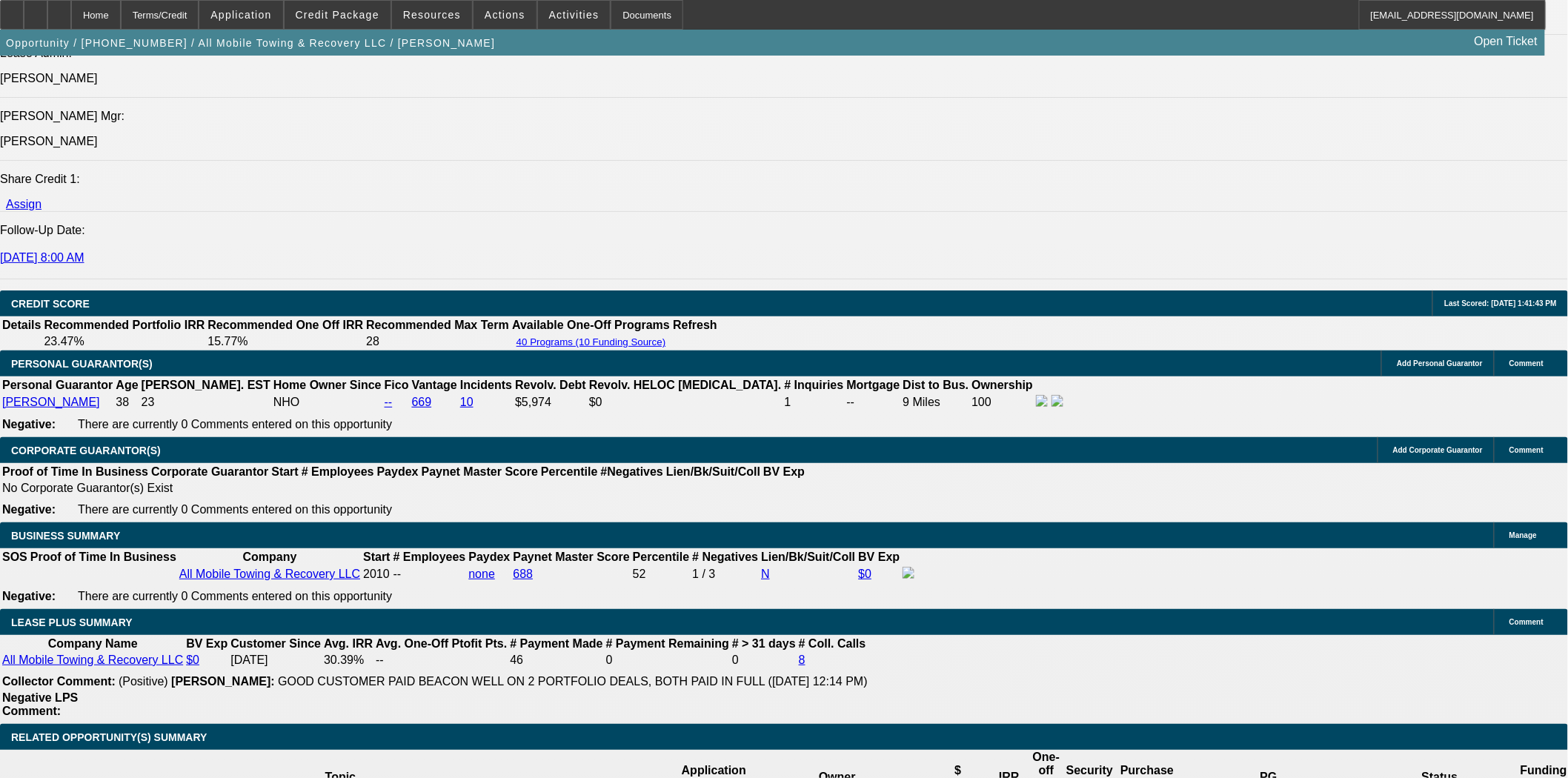
scroll to position [1810, 0]
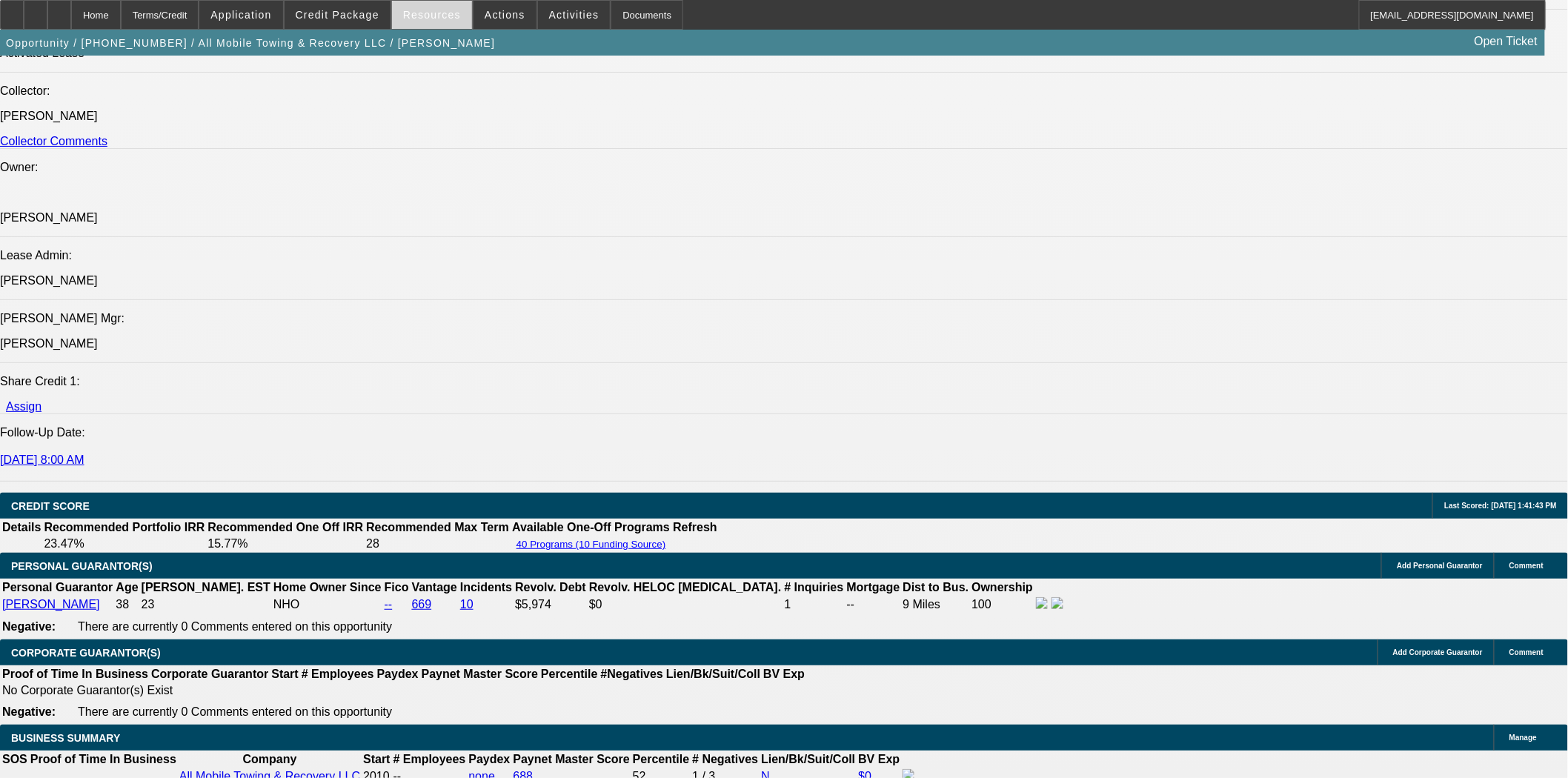
click at [438, 22] on span at bounding box center [432, 14] width 80 height 35
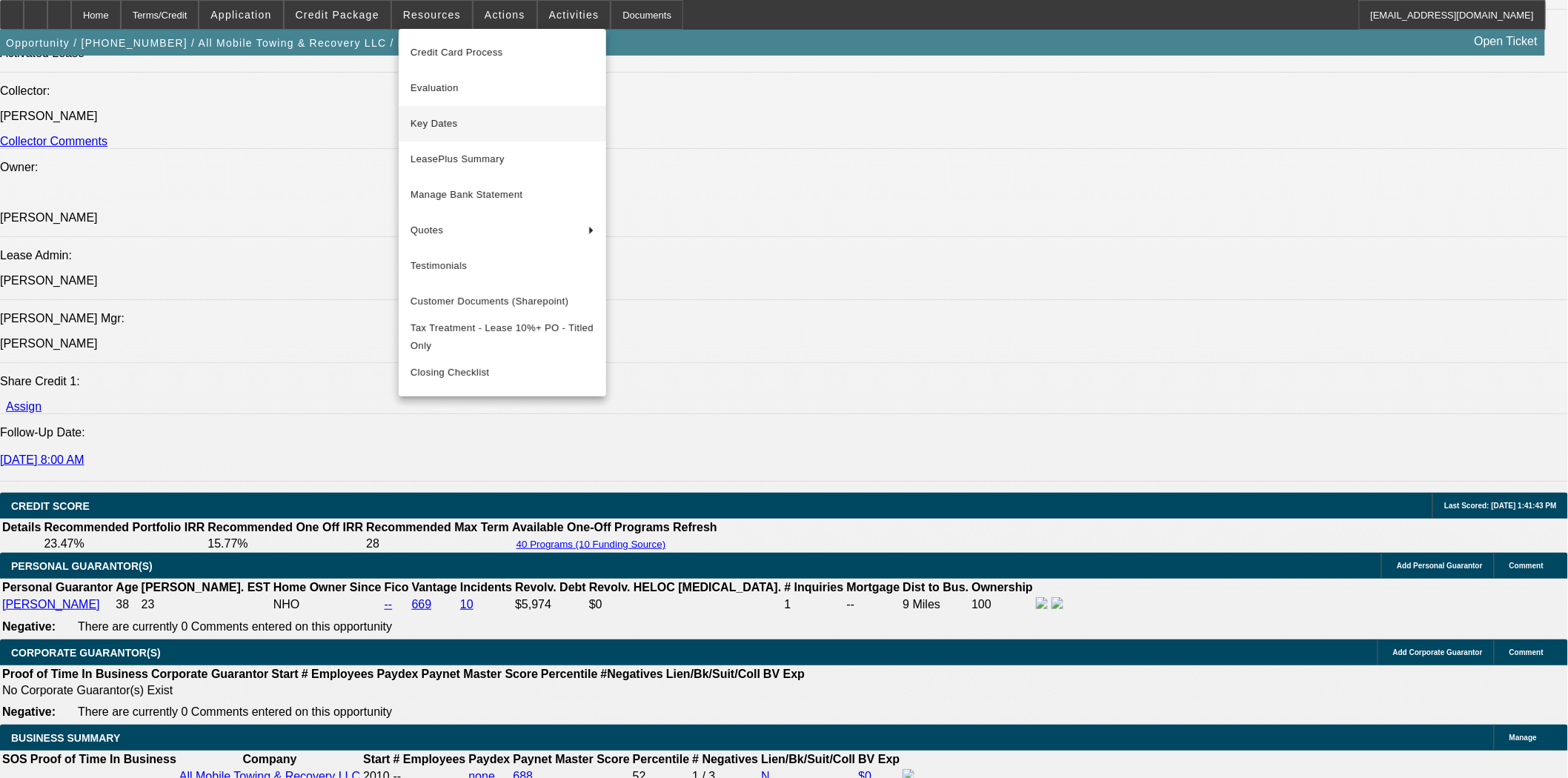
click at [439, 124] on span "Key Dates" at bounding box center [502, 124] width 184 height 18
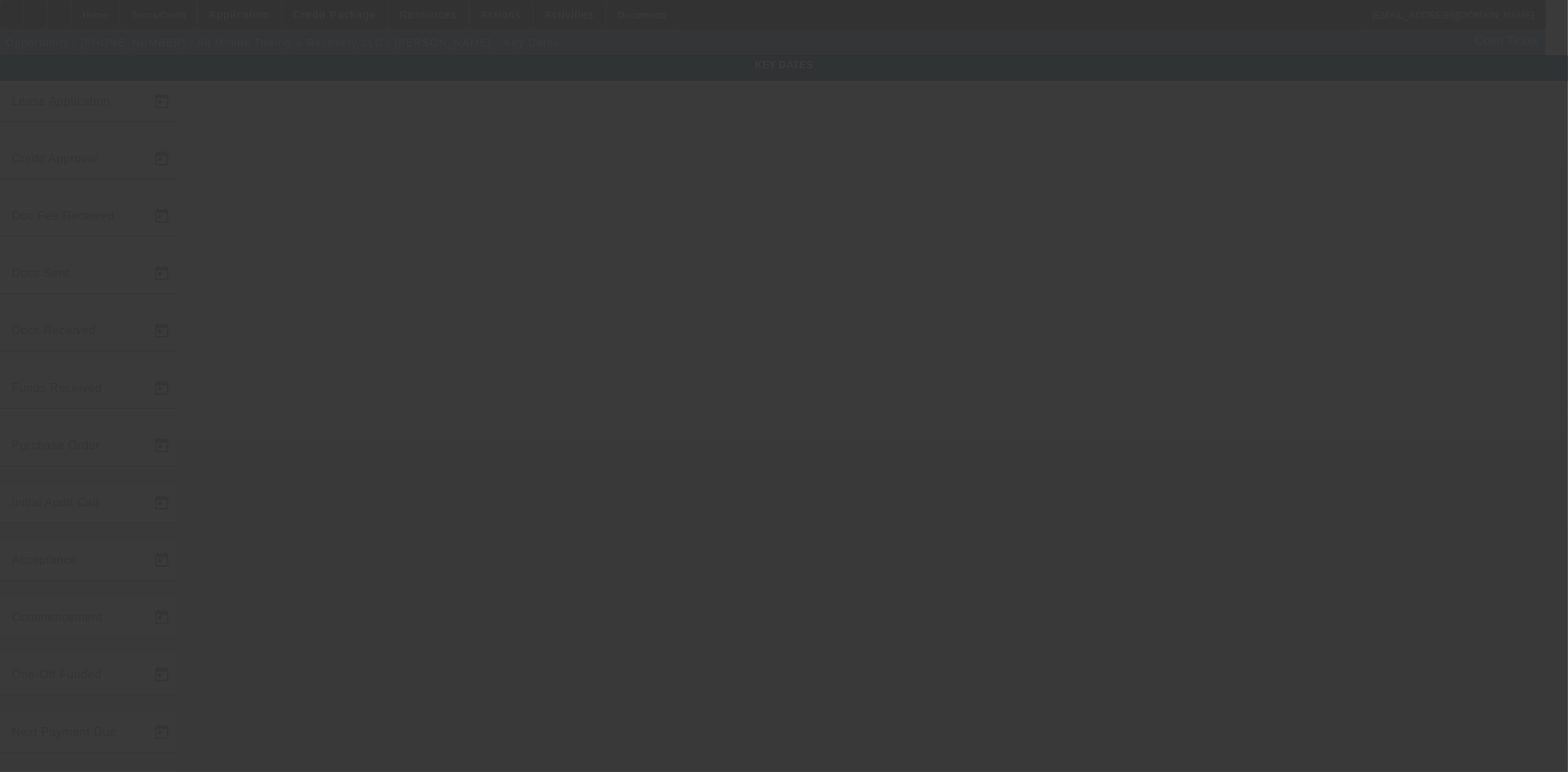
type input "1/22/2025"
type input "6/23/2025"
type input "8/11/2025"
type input "6/23/2025"
type input "8/11/2025"
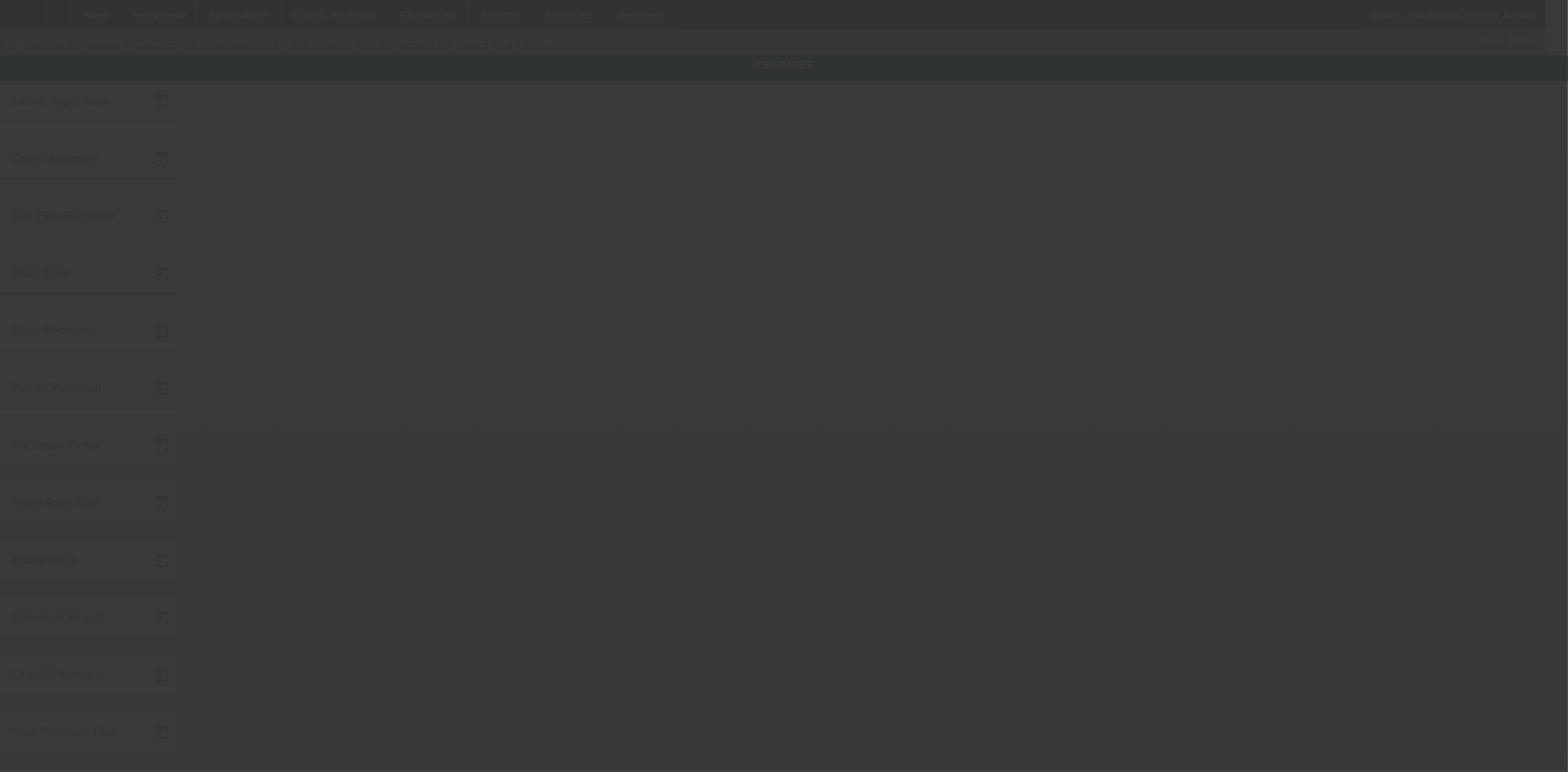
type input "8/11/2025"
type input "9/1/2025"
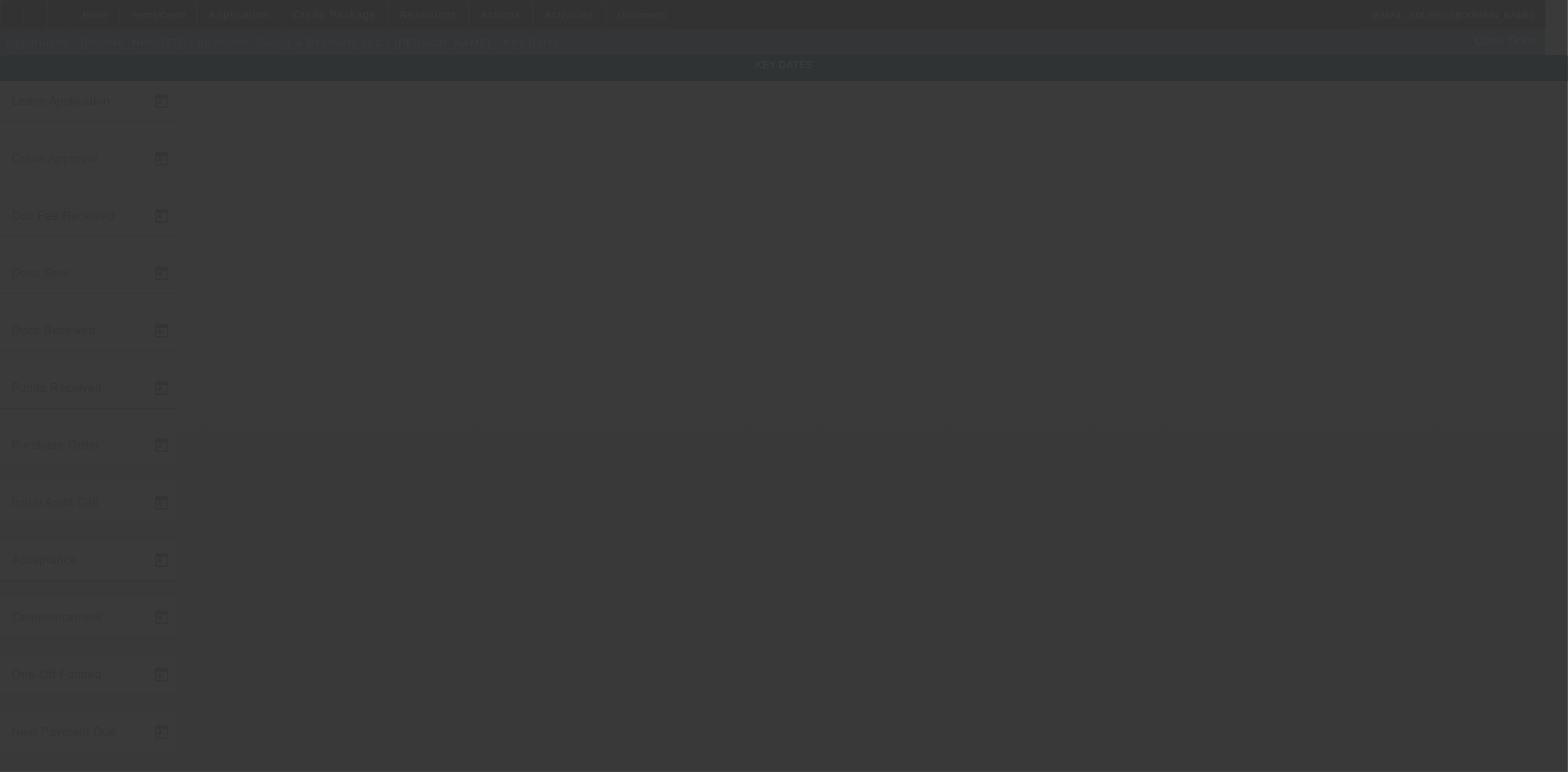
type input "10/1/2025"
type input "8/26/2025"
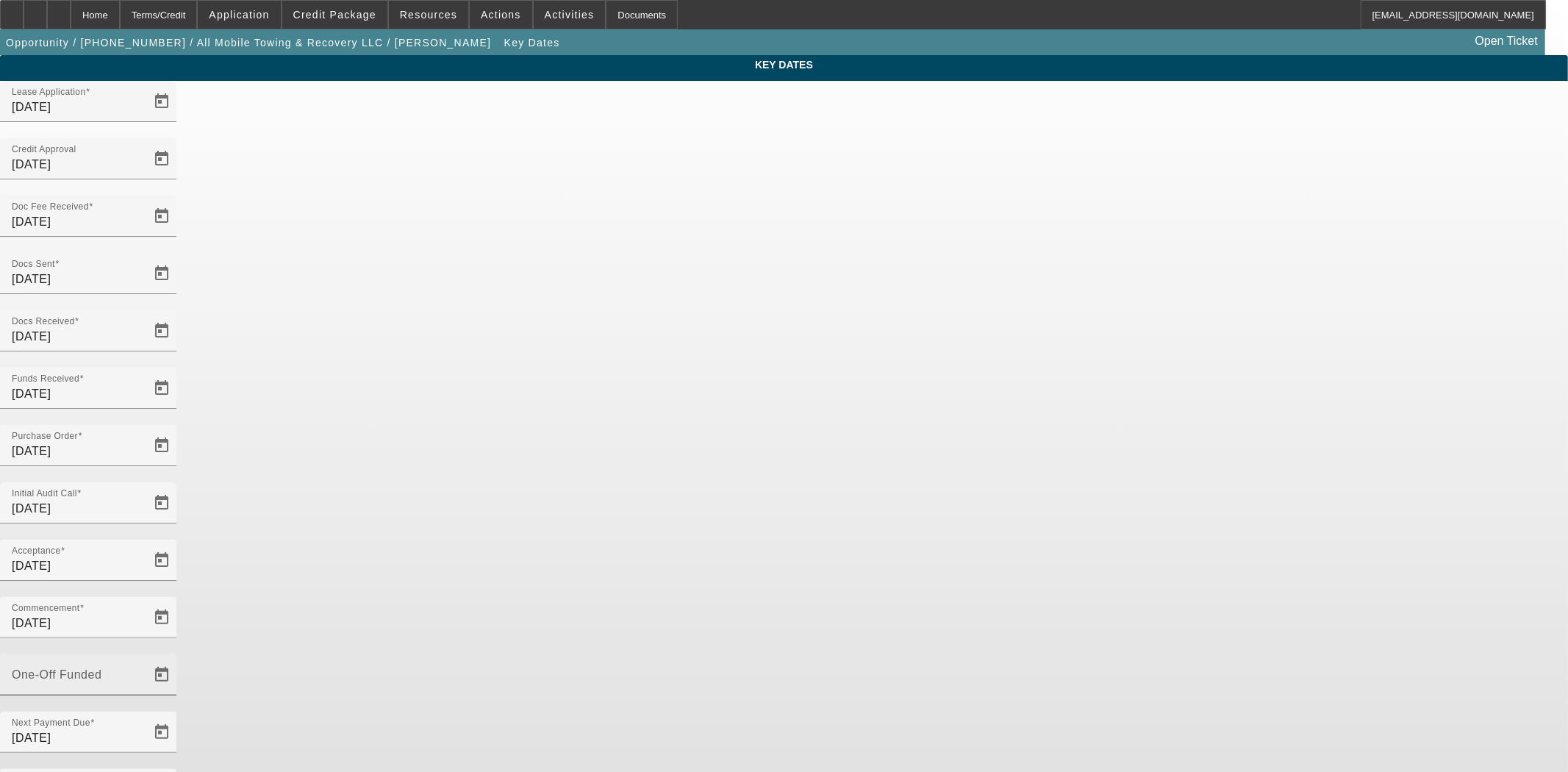
click at [144, 672] on input "One-Off Funded" at bounding box center [78, 680] width 132 height 18
type input "8/27/2025"
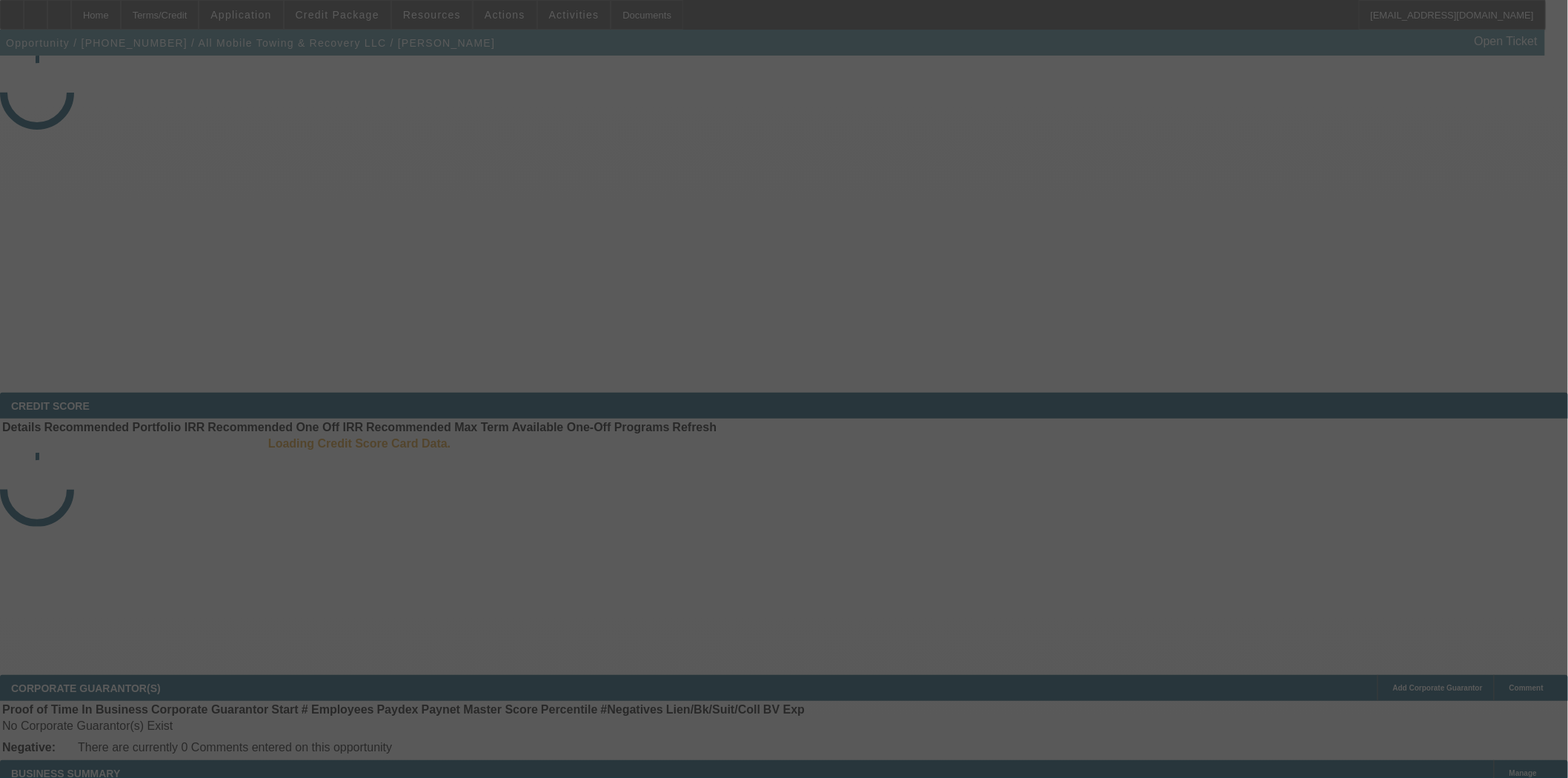
select select "4"
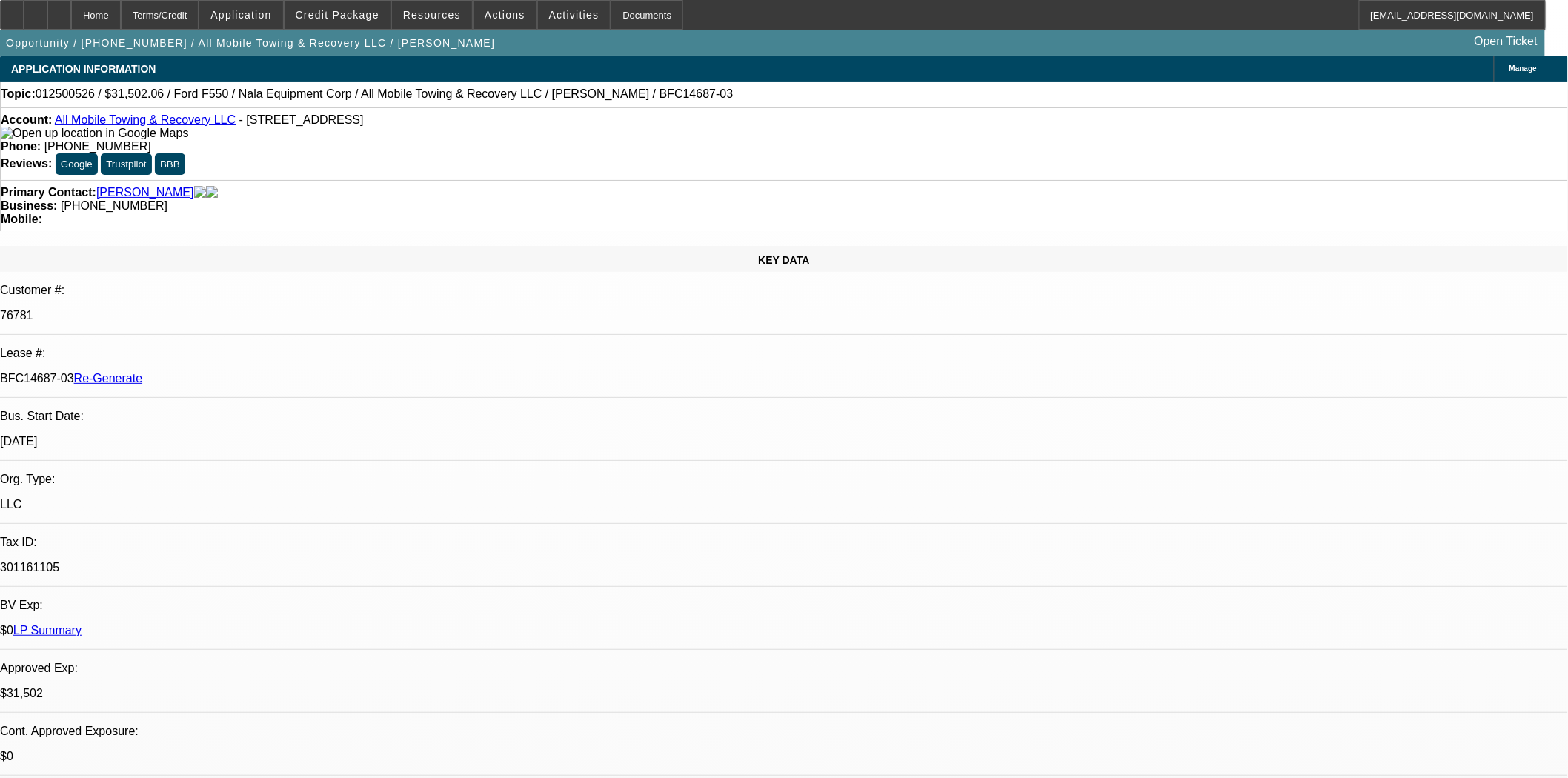
select select "0"
select select "2"
select select "0"
select select "6"
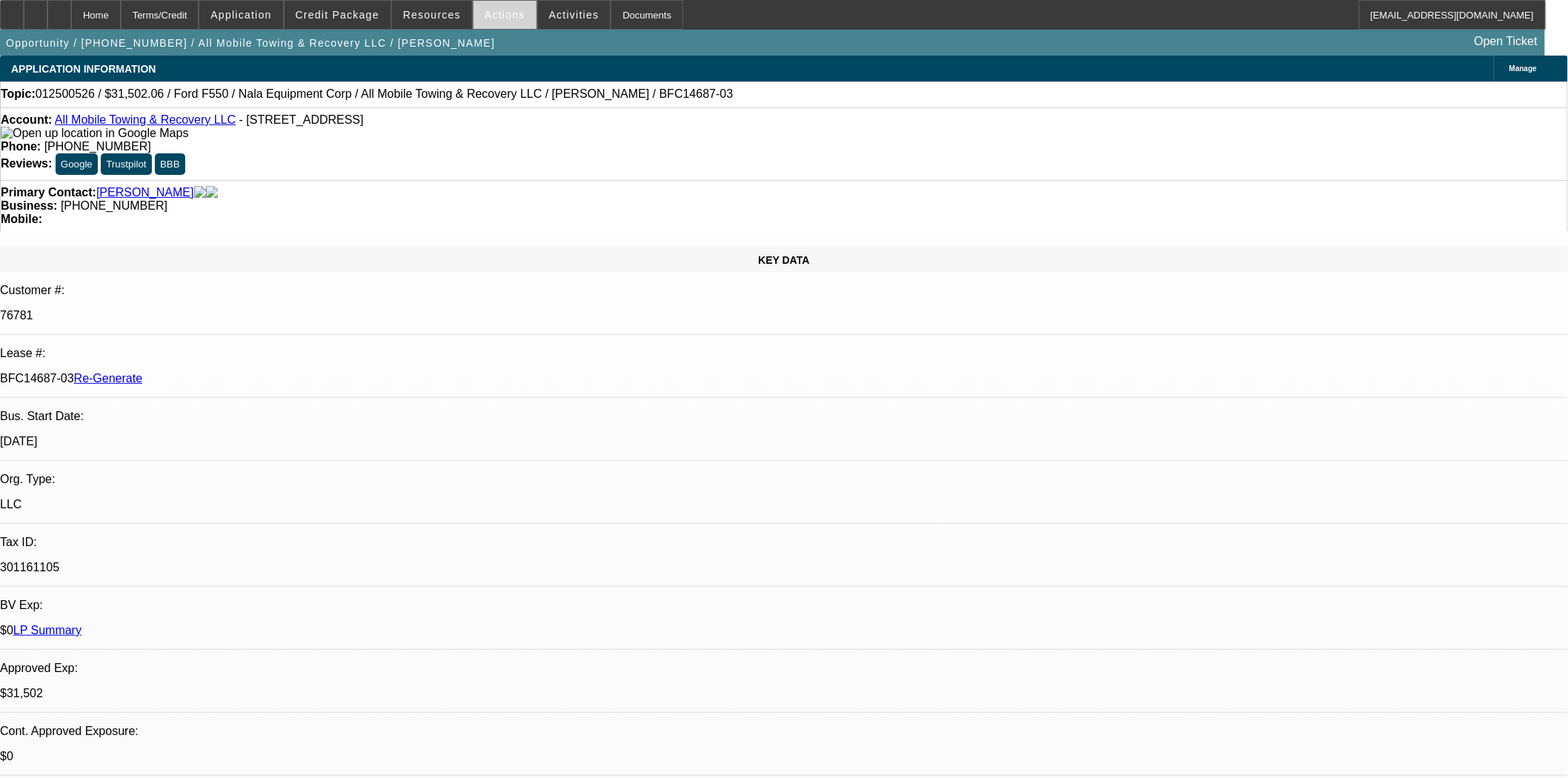
click at [484, 12] on span "Actions" at bounding box center [504, 14] width 41 height 12
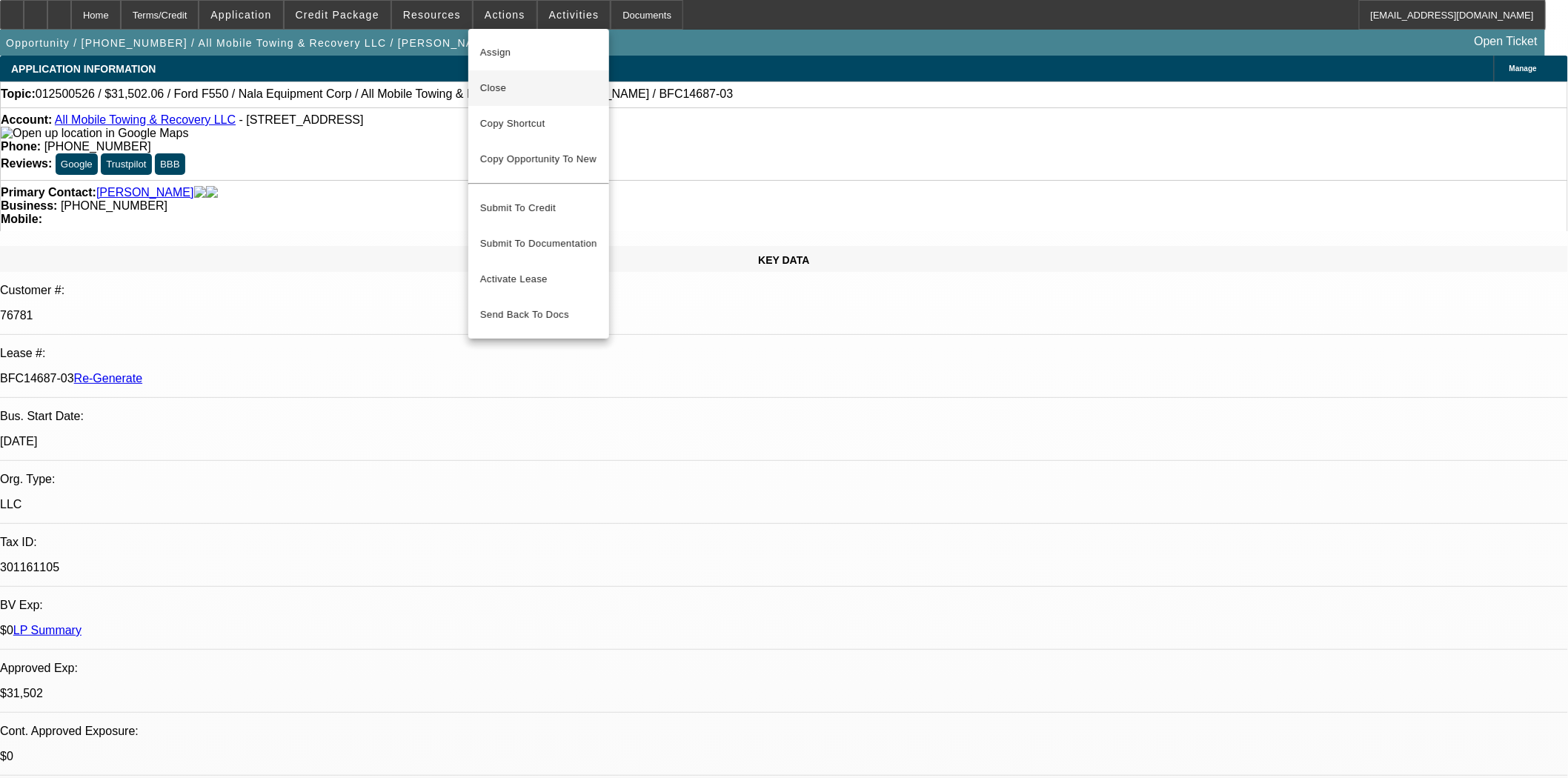
click at [502, 84] on span "Close" at bounding box center [539, 88] width 117 height 18
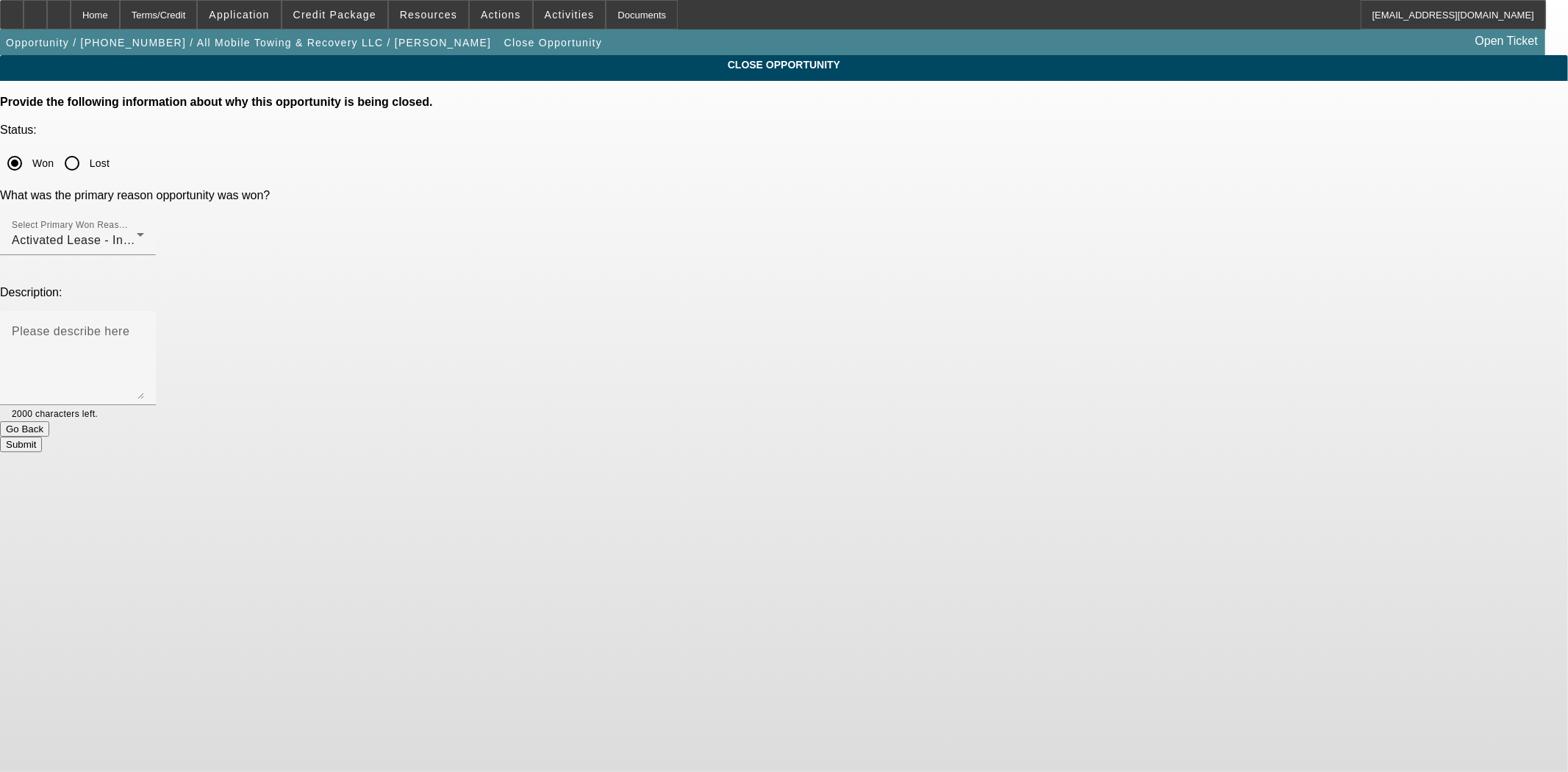
click at [42, 437] on button "Submit" at bounding box center [21, 444] width 42 height 15
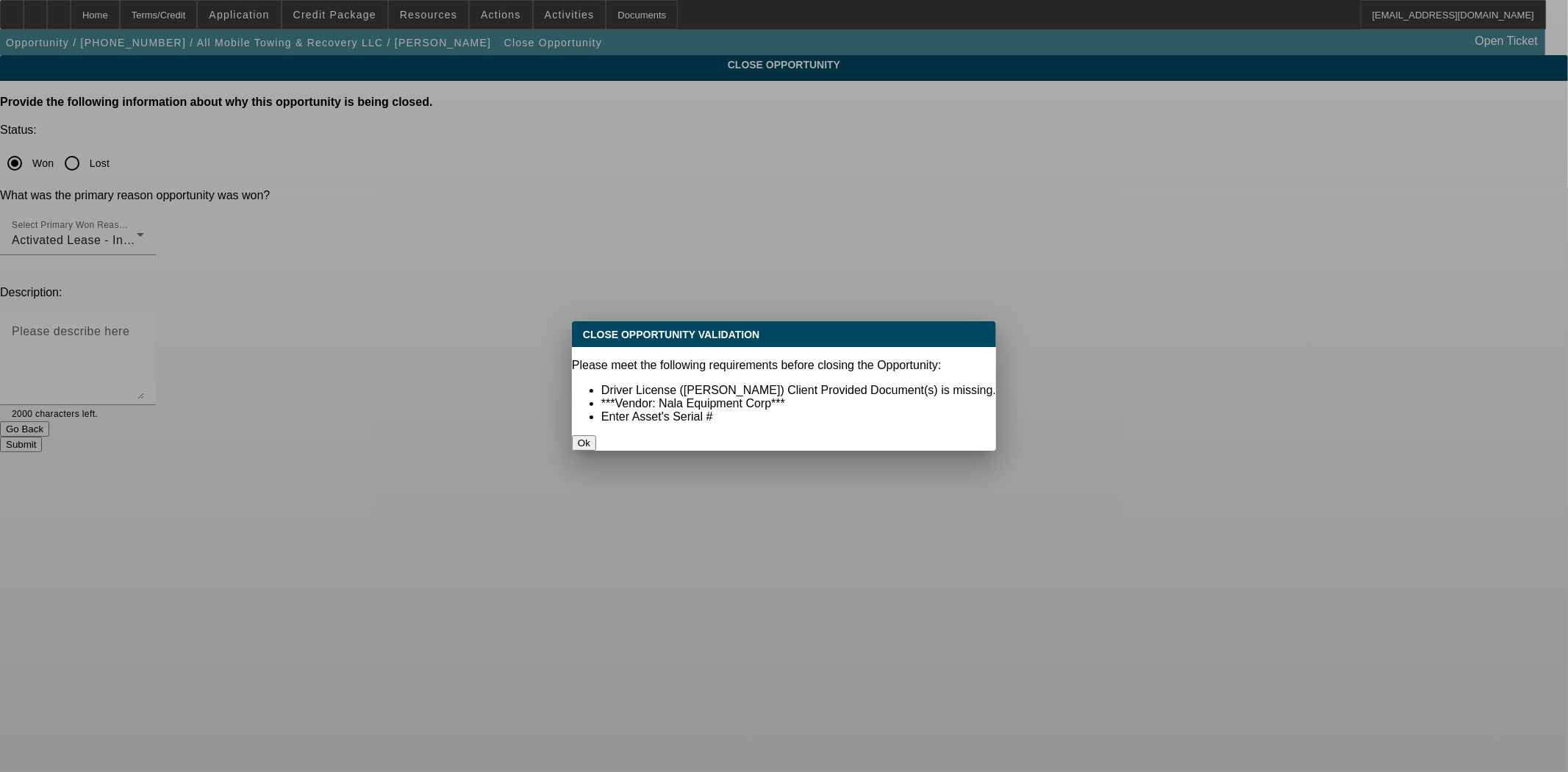
click at [768, 440] on div "Ok" at bounding box center [784, 442] width 424 height 15
click at [596, 435] on button "Ok" at bounding box center [584, 442] width 24 height 15
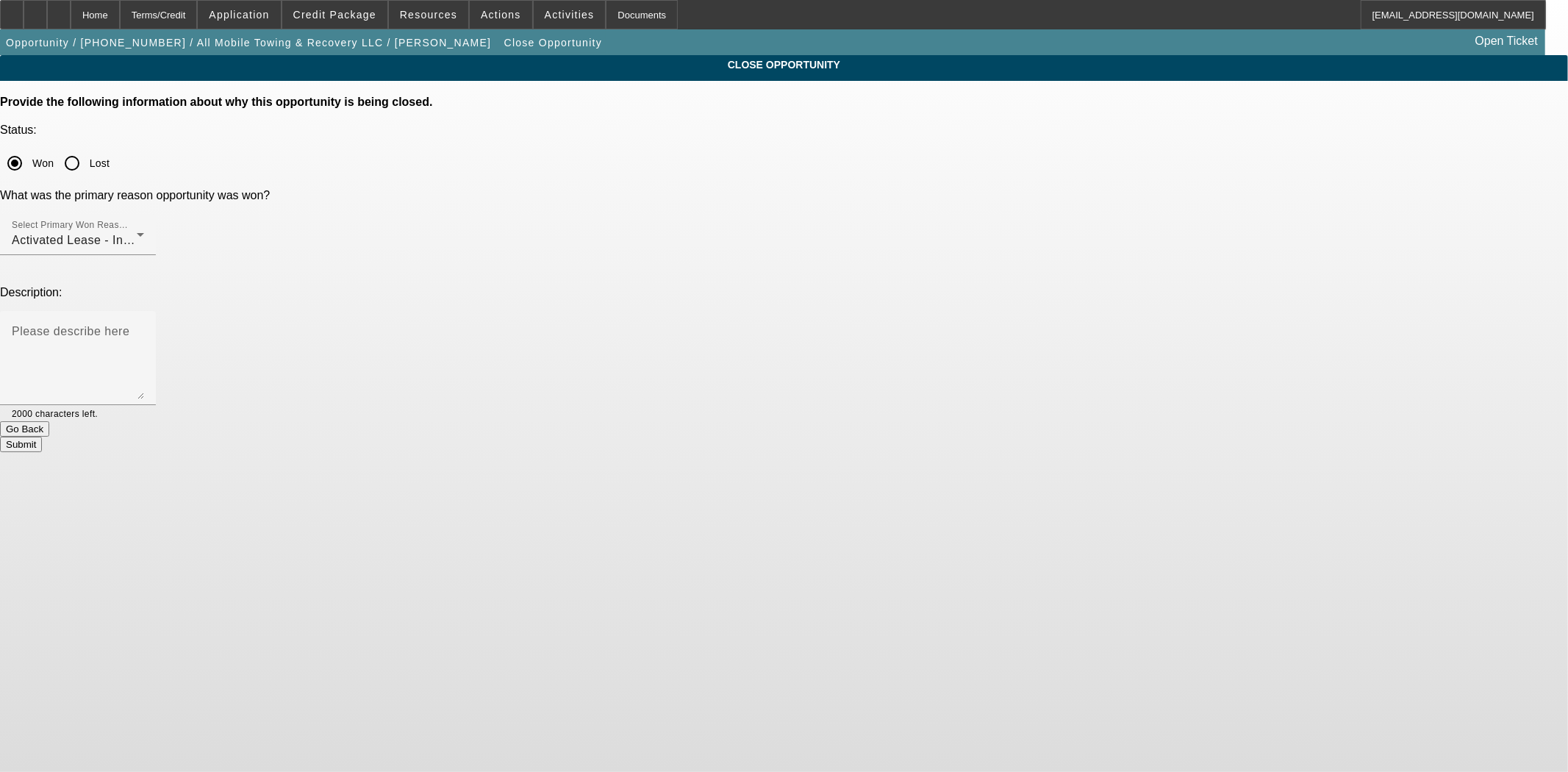
click at [49, 421] on button "Go Back" at bounding box center [25, 429] width 49 height 15
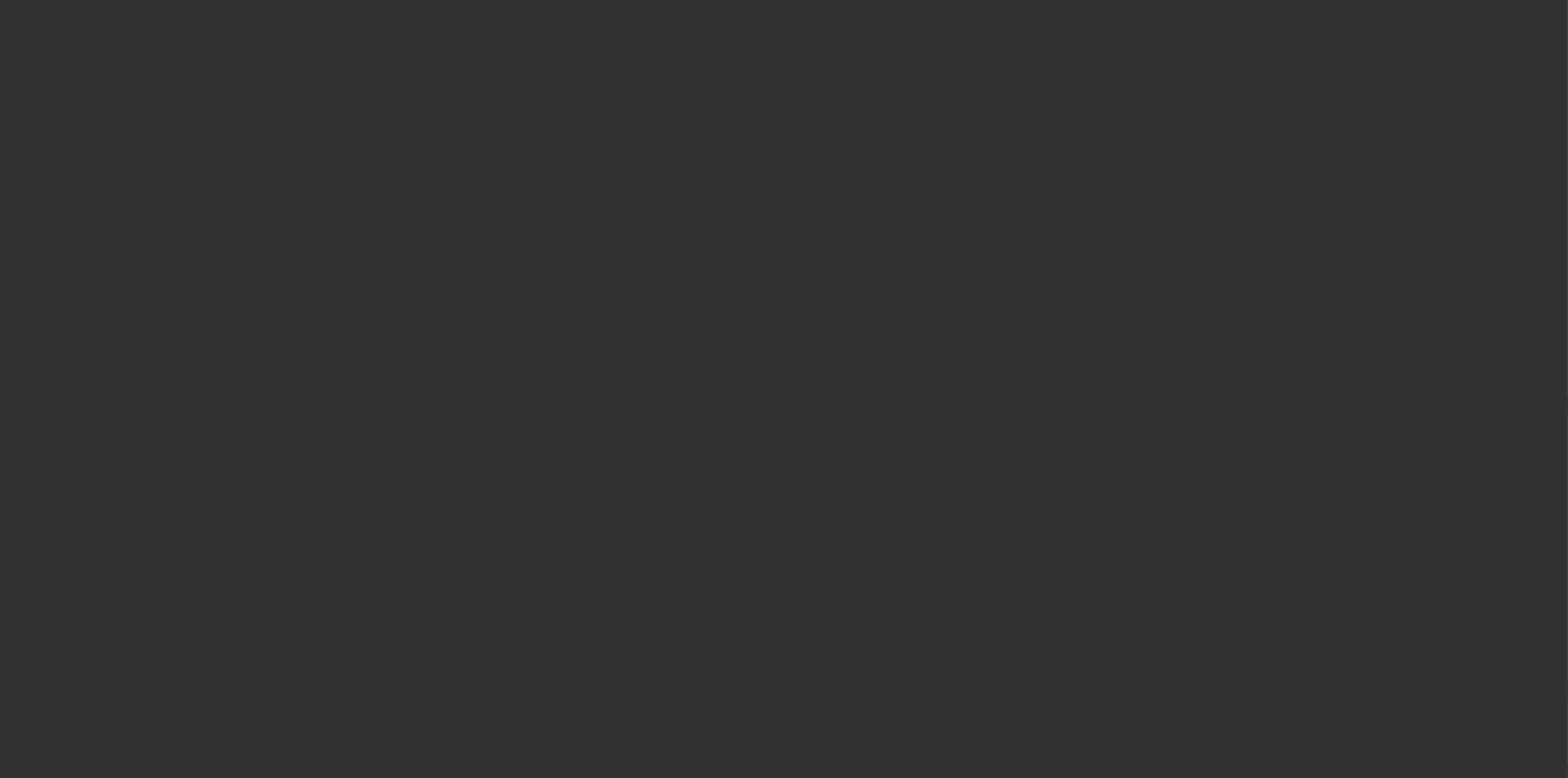
select select "4"
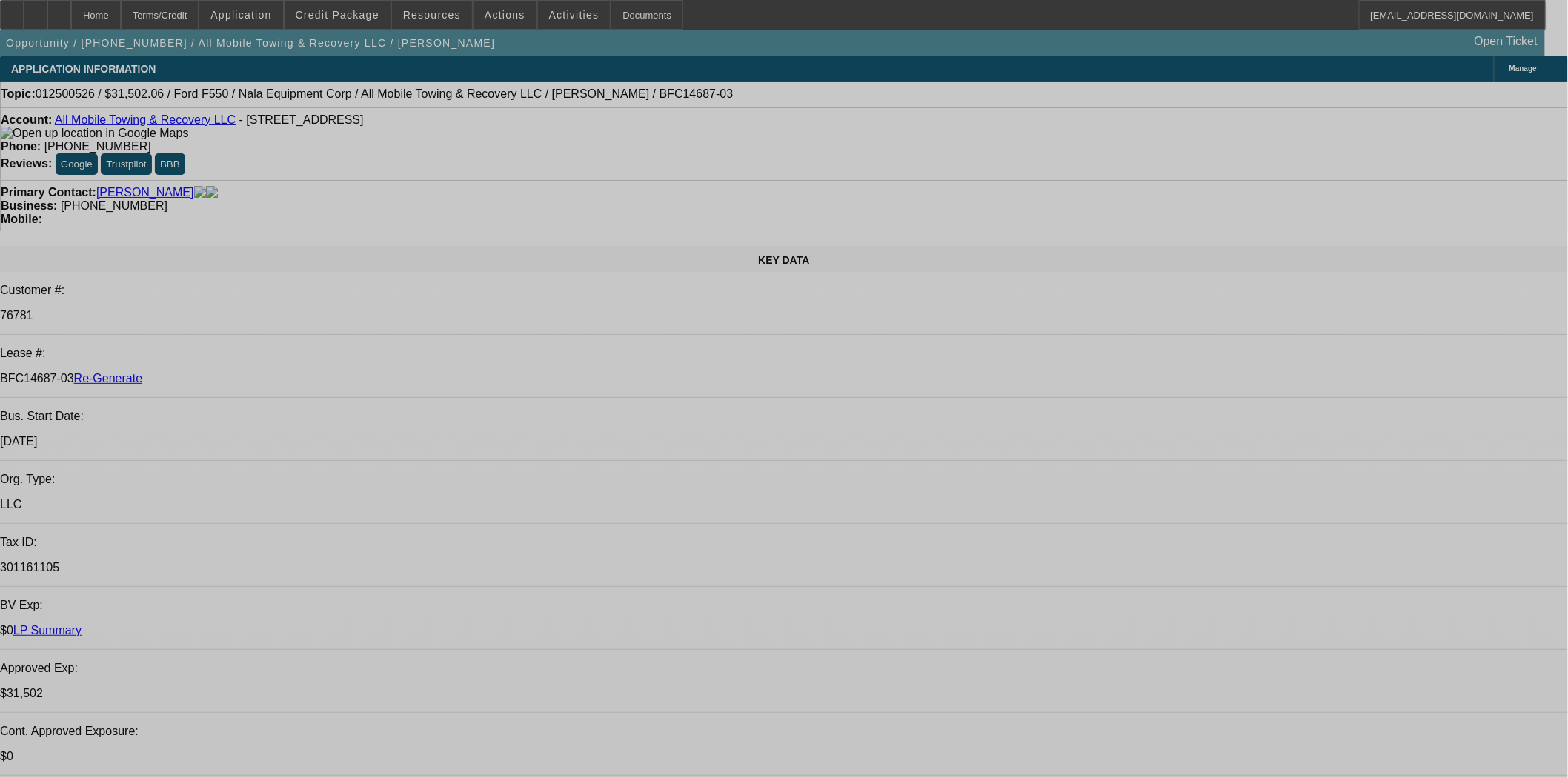
select select "0"
select select "2"
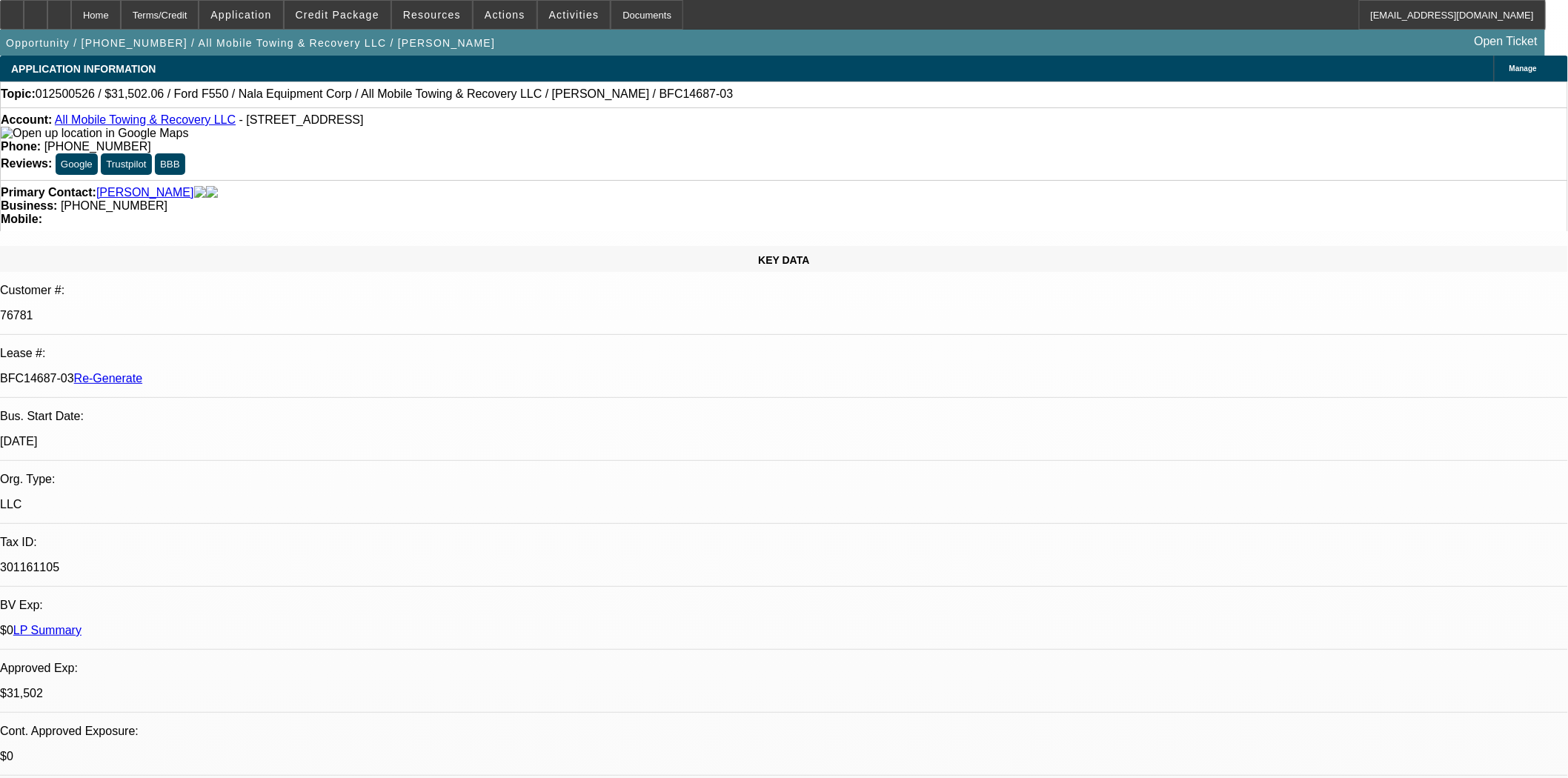
select select "0"
select select "6"
click at [623, 10] on div "Documents" at bounding box center [647, 14] width 72 height 30
click at [506, 17] on span "Actions" at bounding box center [504, 14] width 41 height 12
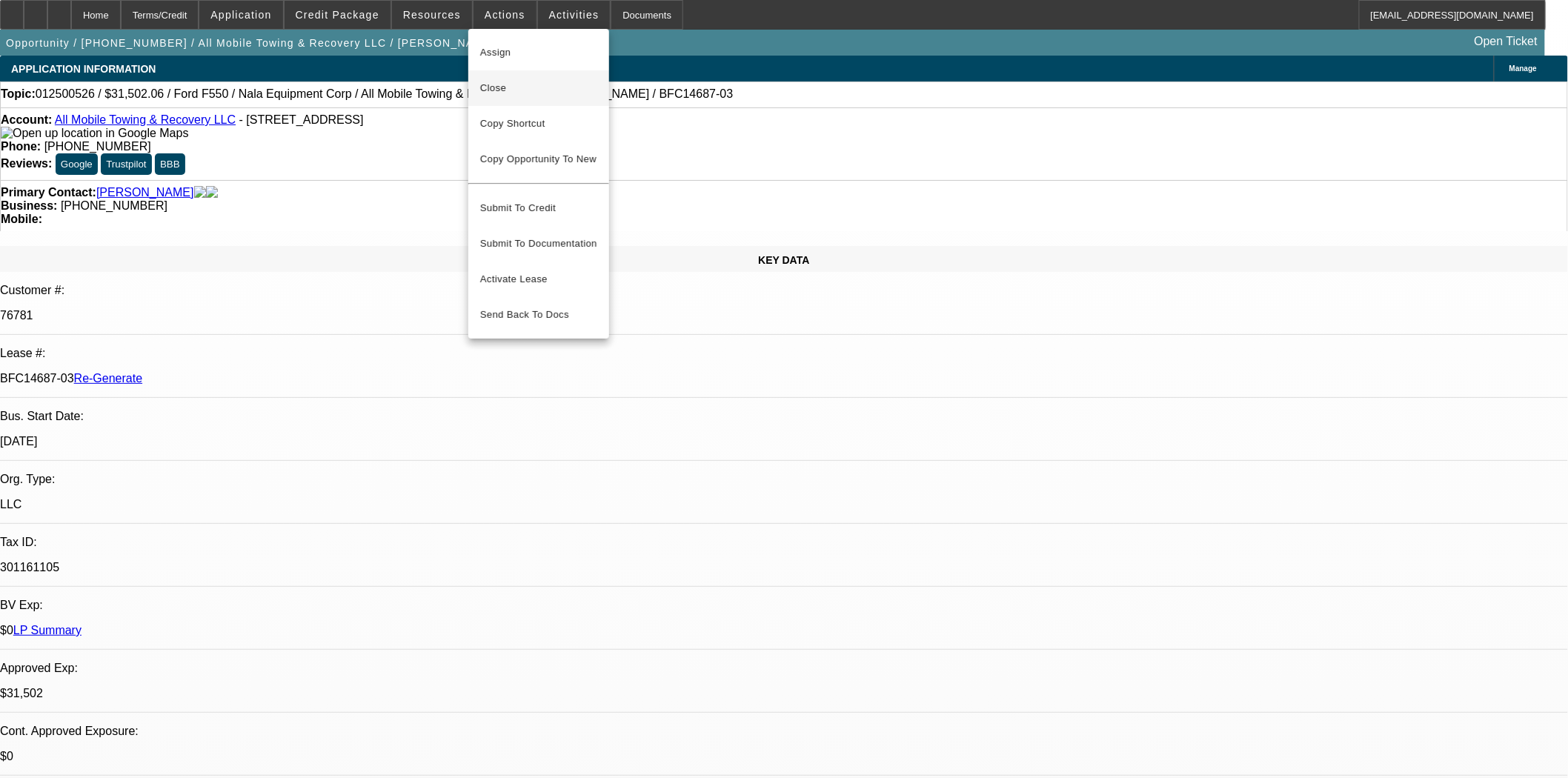
click at [502, 92] on span "Close" at bounding box center [539, 88] width 117 height 18
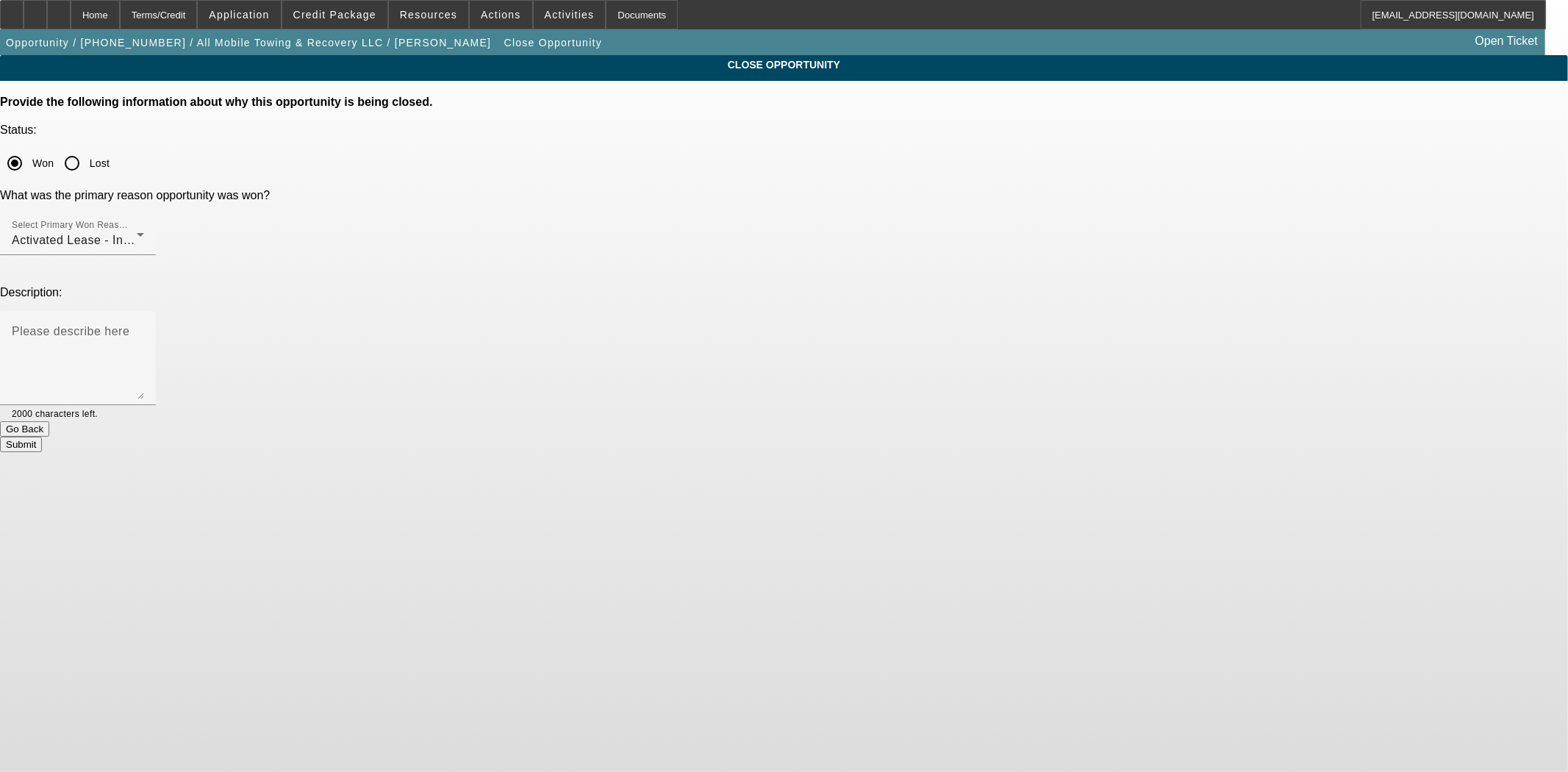
click at [42, 437] on button "Submit" at bounding box center [21, 444] width 42 height 15
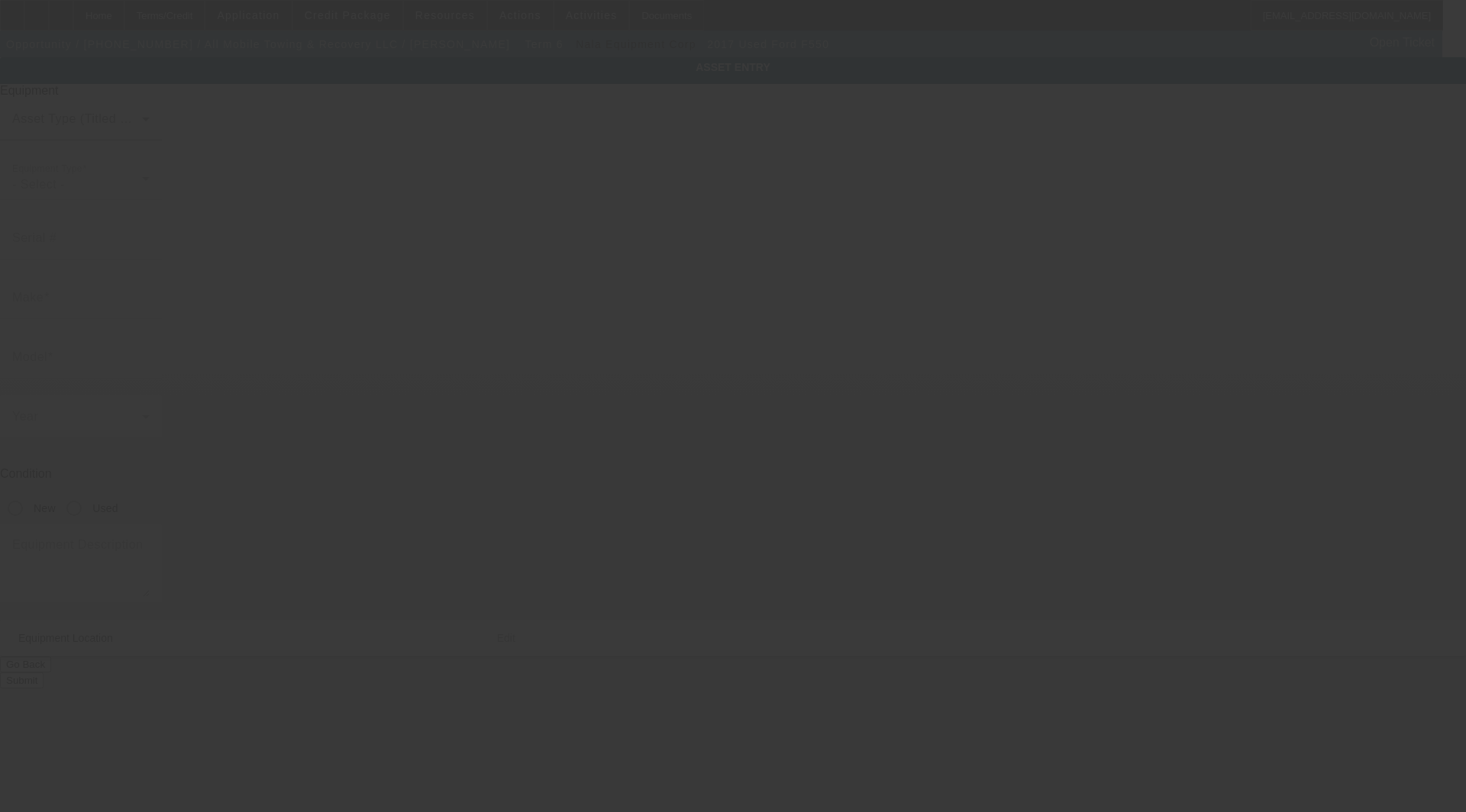
type input "[US_VEHICLE_IDENTIFICATION_NUMBER]"
type input "Ford"
type input "F550"
radio input "true"
type textarea "with:"
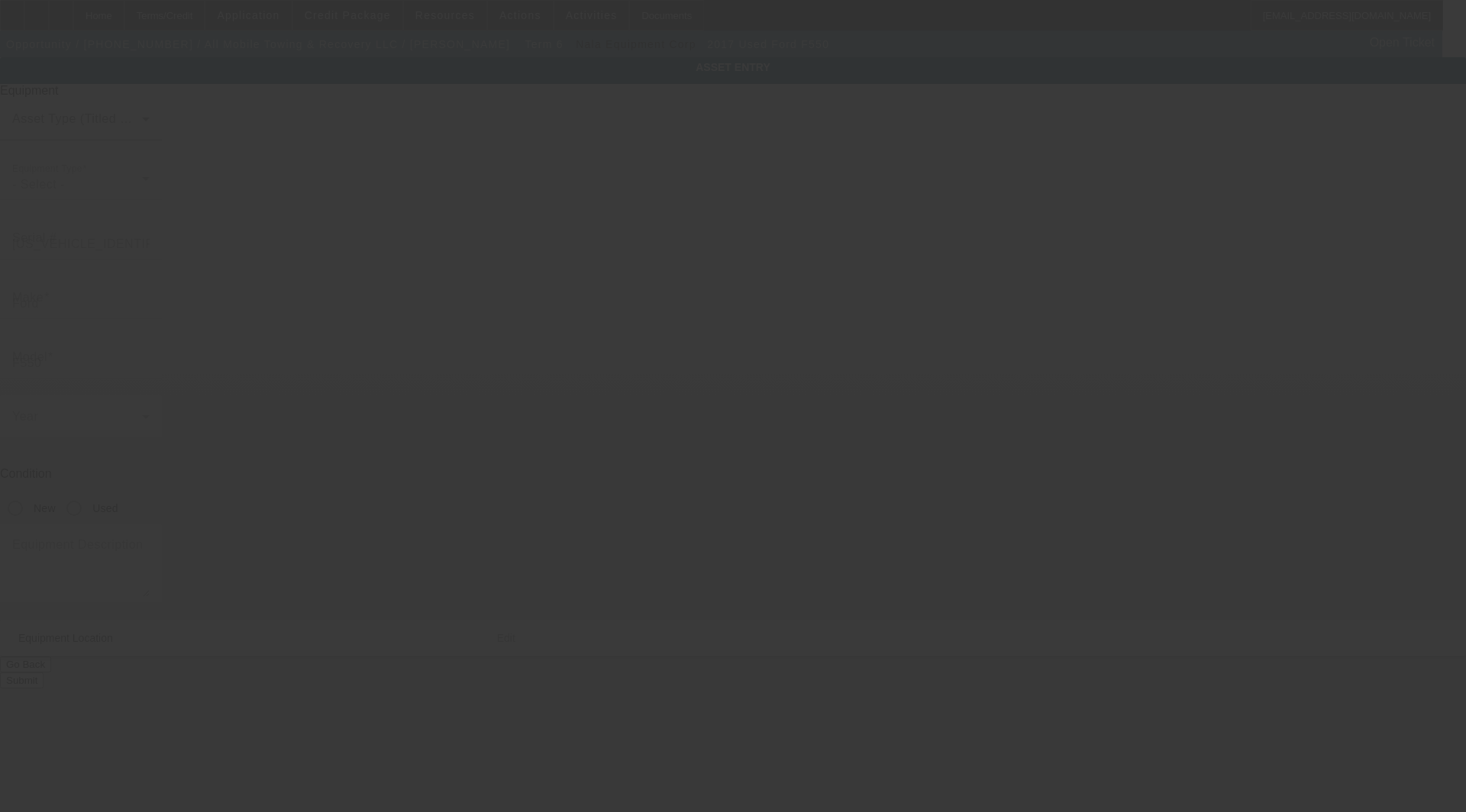
type input "[STREET_ADDRESS]"
type input "Seekonk"
type input "02771"
type input "[GEOGRAPHIC_DATA]"
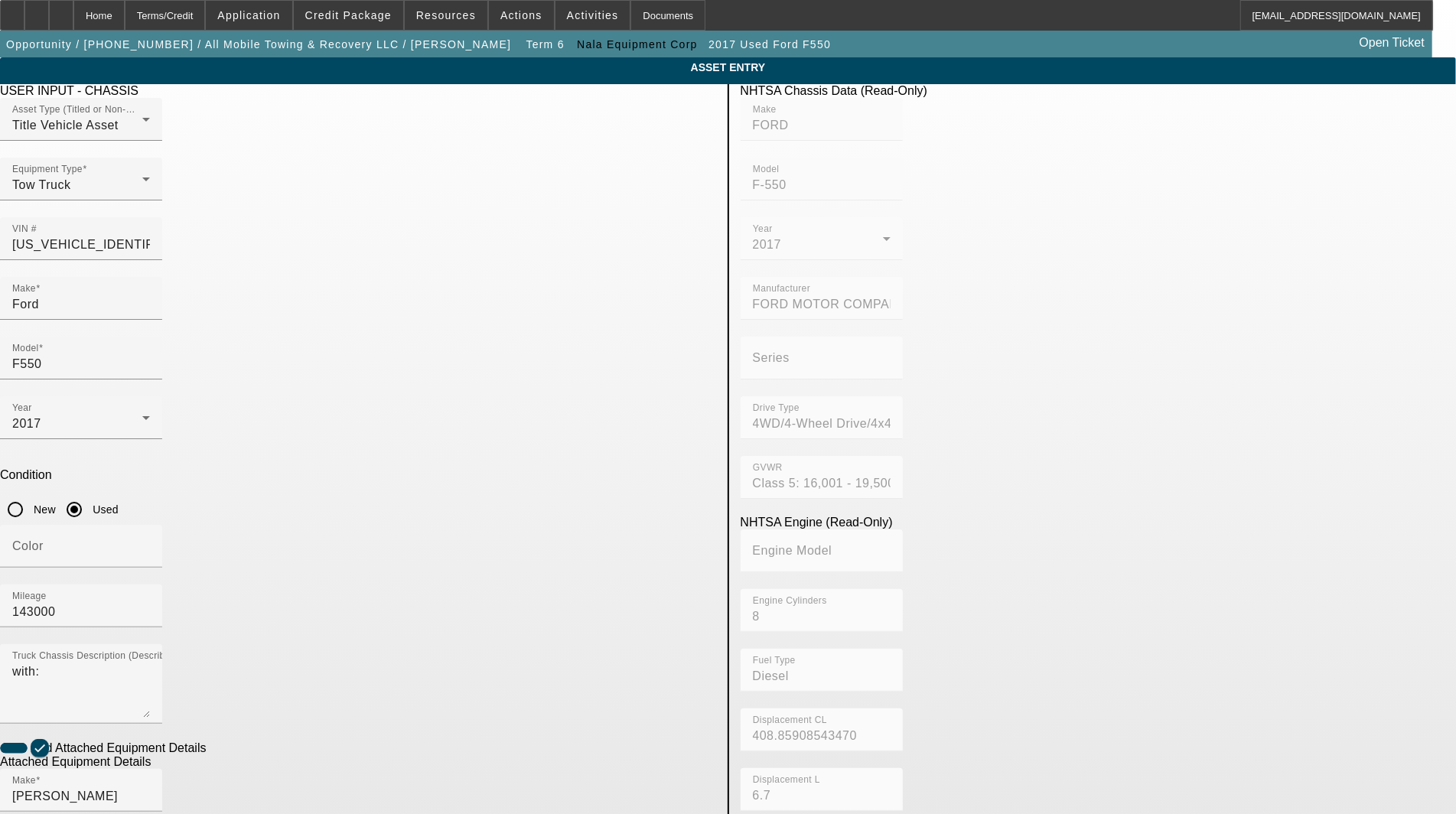
checkbox input "true"
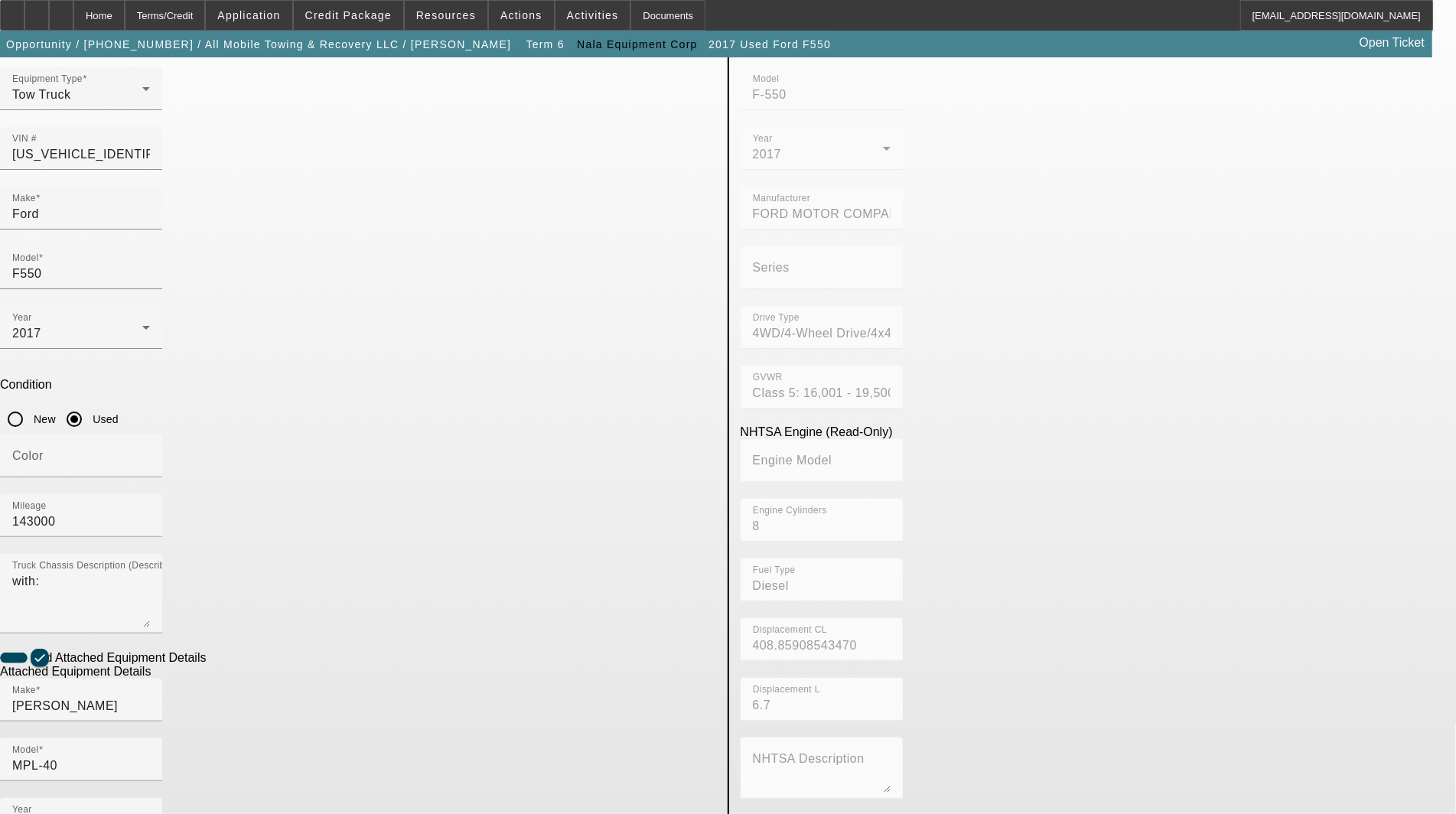
scroll to position [162, 0]
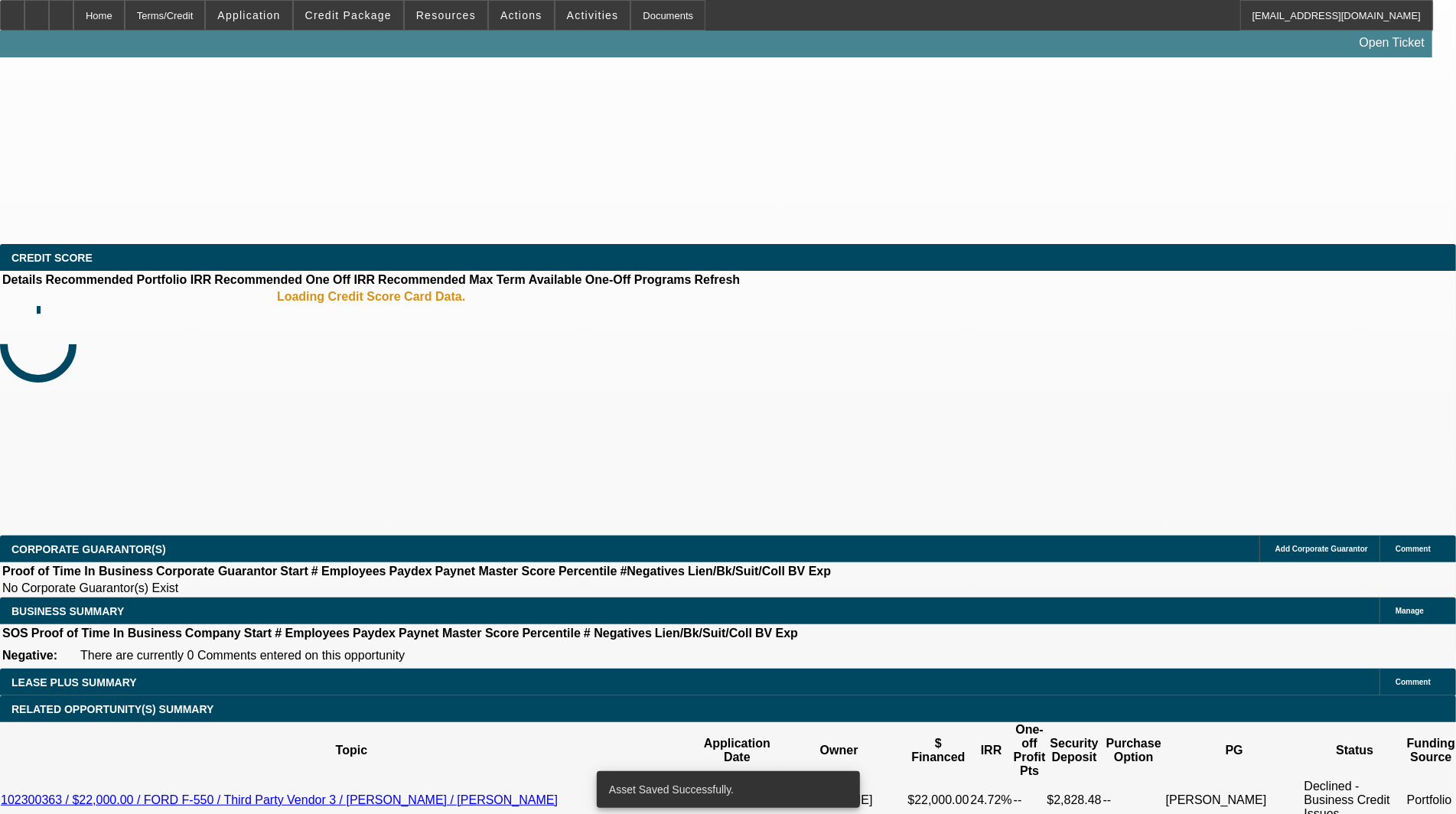
select select "4"
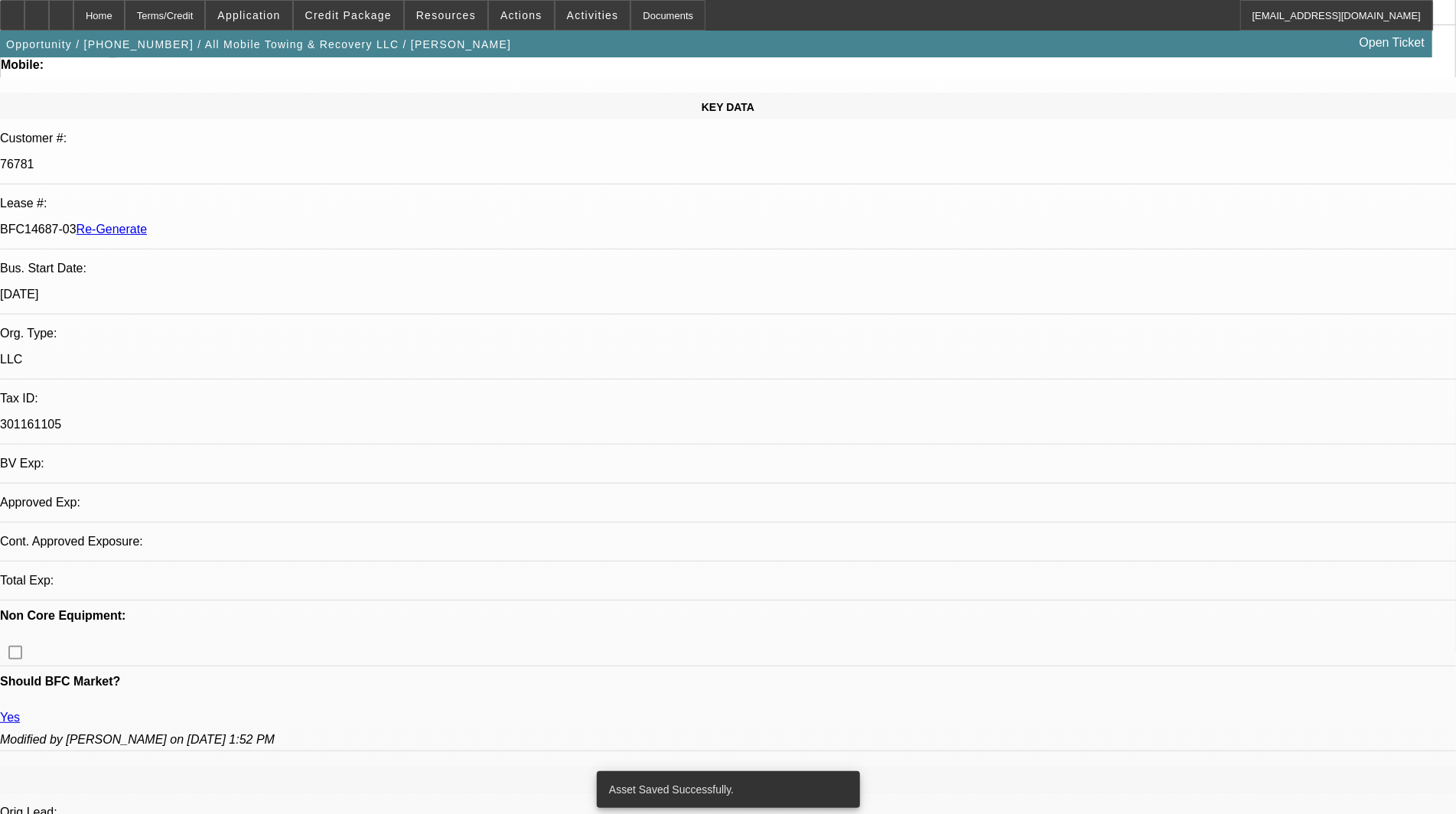
select select "0"
select select "2"
select select "0"
select select "6"
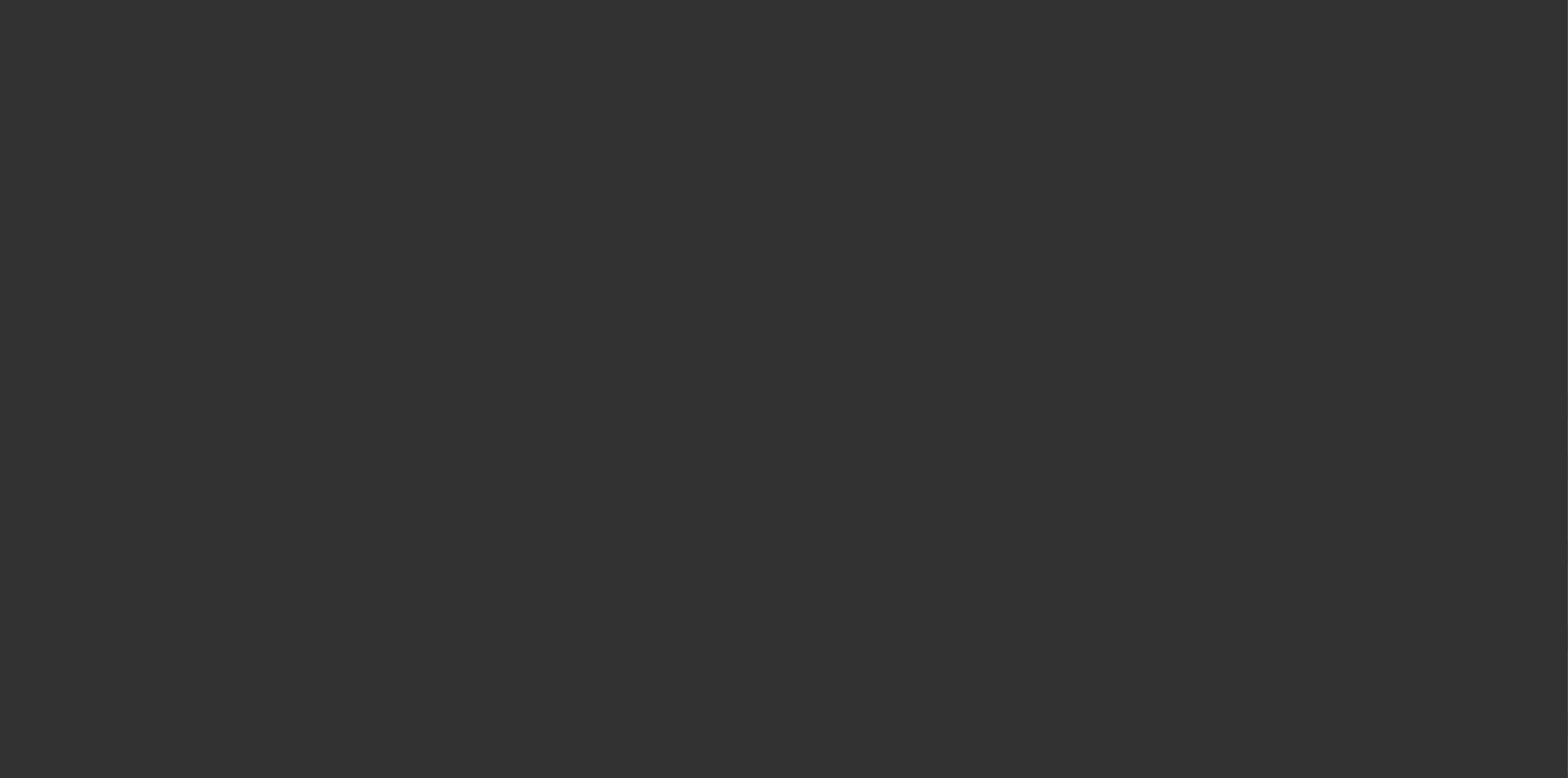
select select "4"
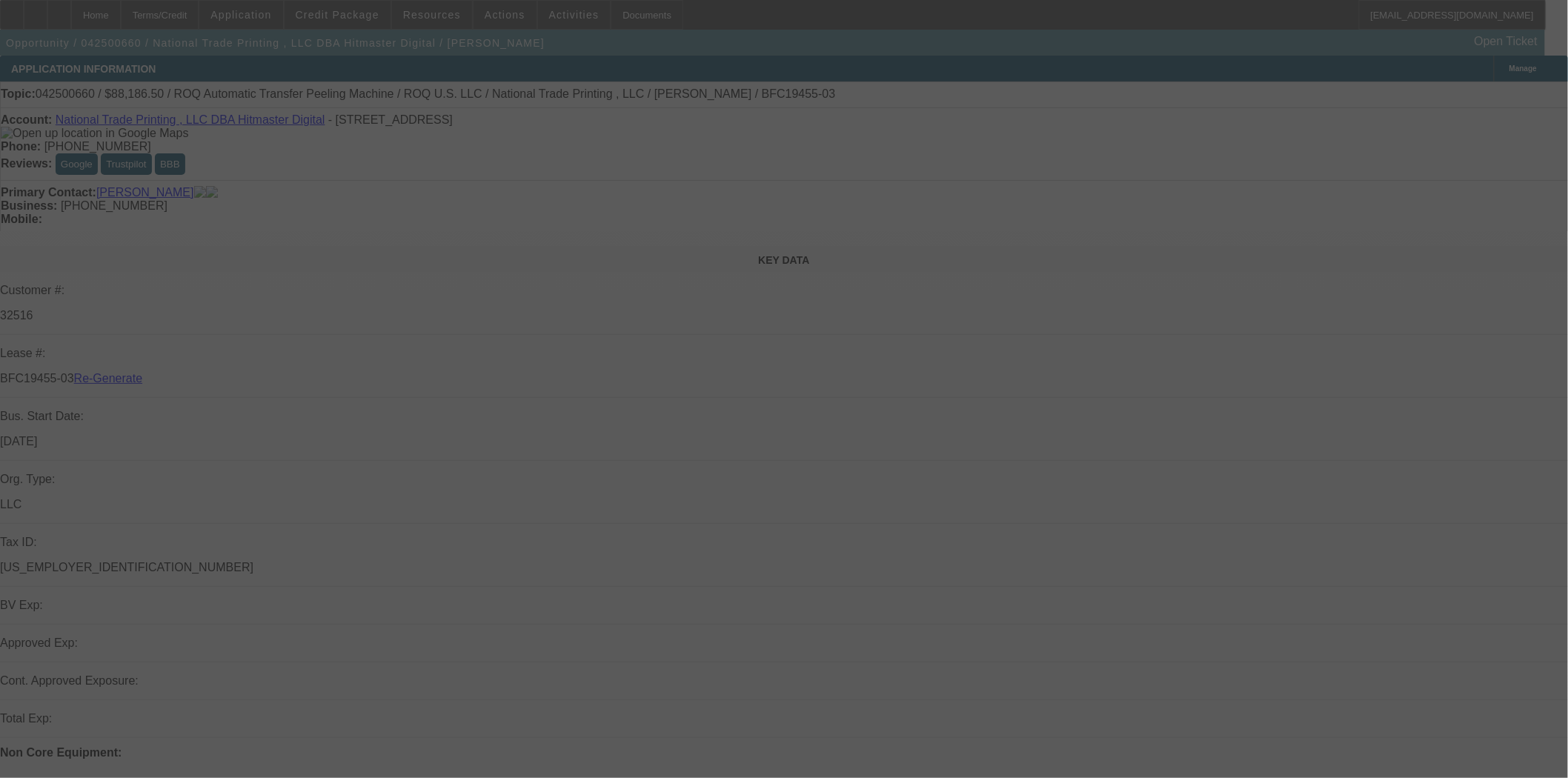
select select "0"
select select "6"
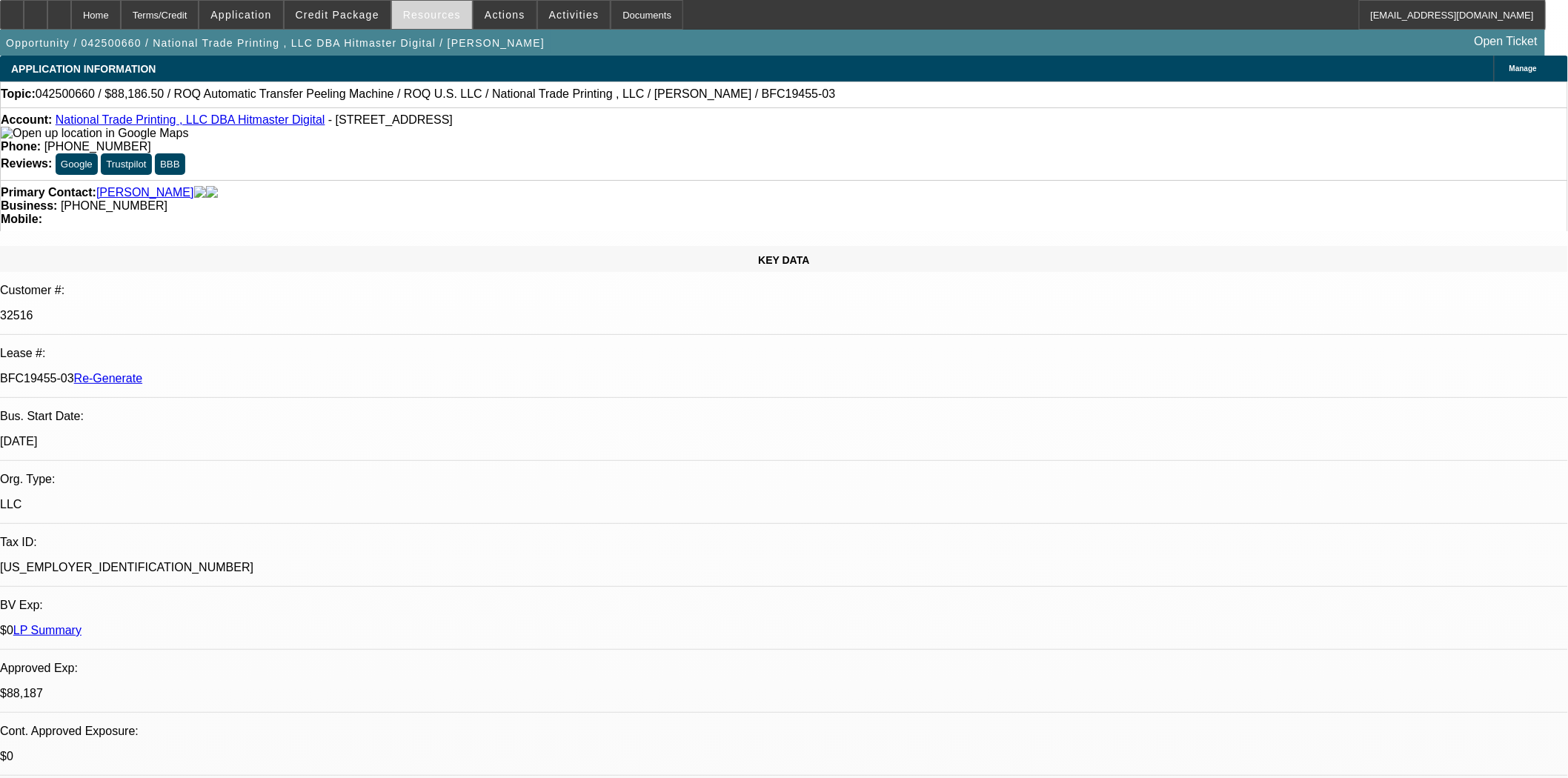
click at [435, 7] on span at bounding box center [432, 14] width 80 height 35
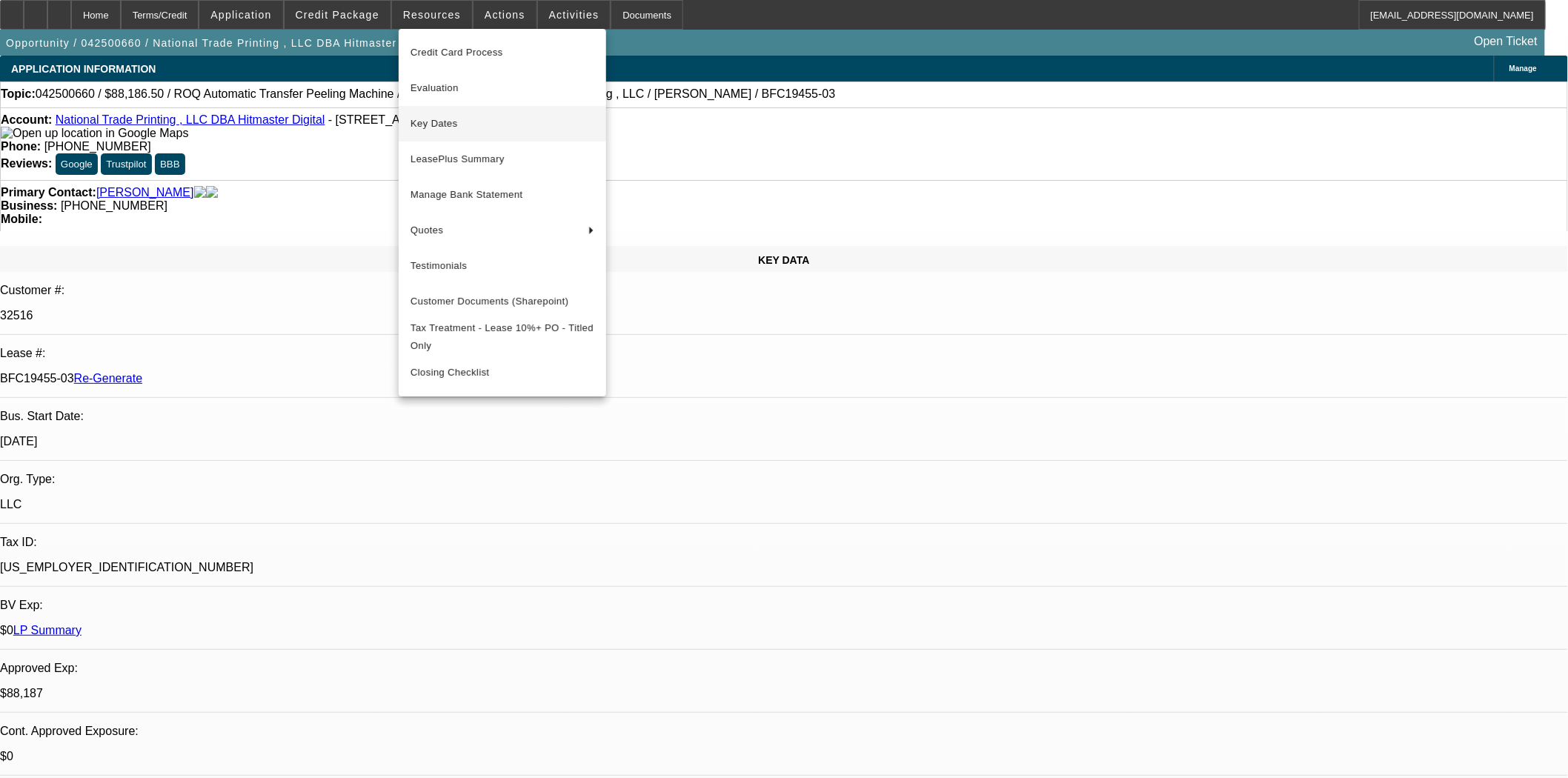
click at [442, 116] on span "Key Dates" at bounding box center [502, 124] width 184 height 18
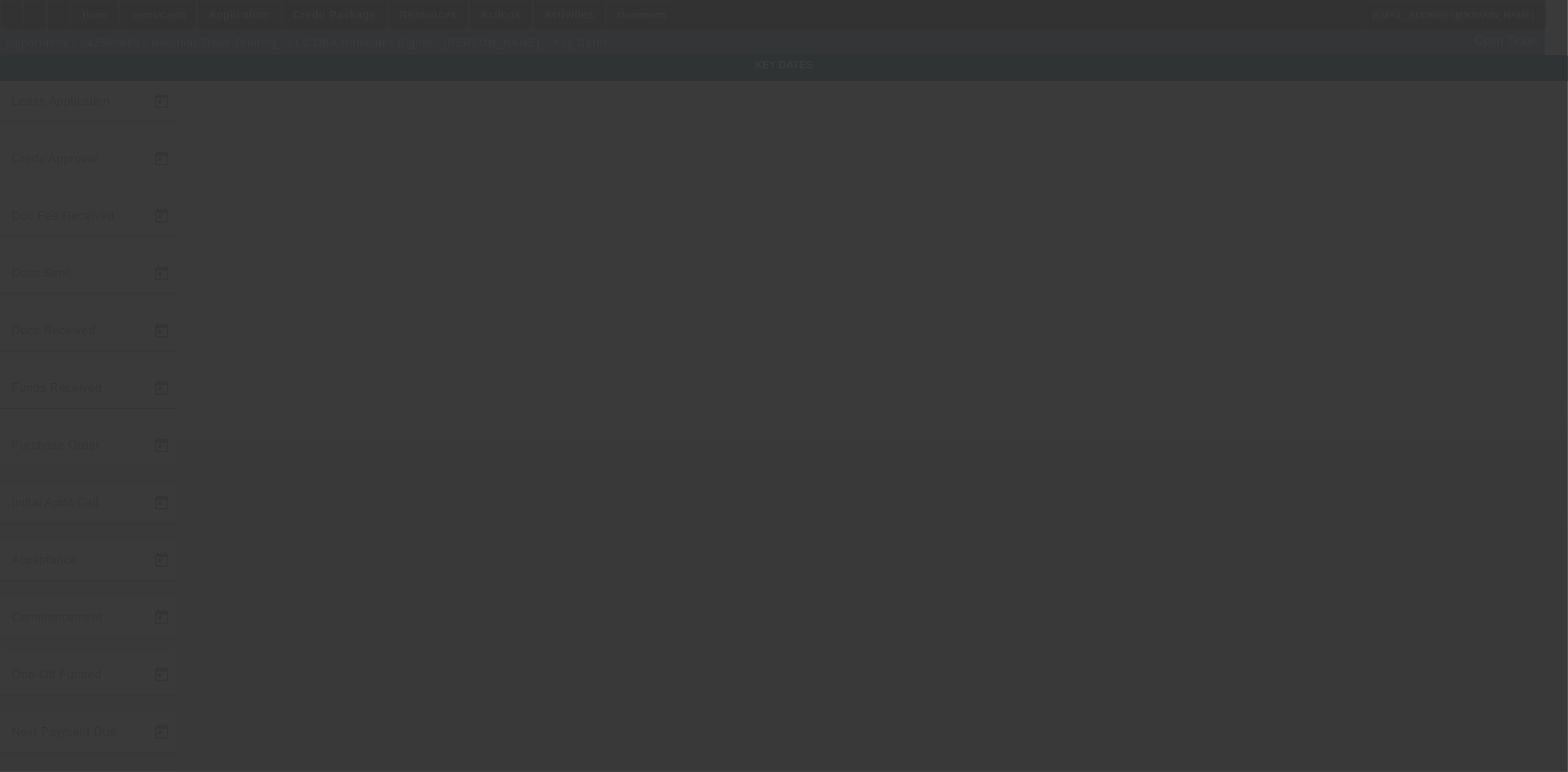
type input "4/25/2025"
type input "4/28/2025"
type input "4/30/2025"
type input "4/28/2025"
type input "4/30/2025"
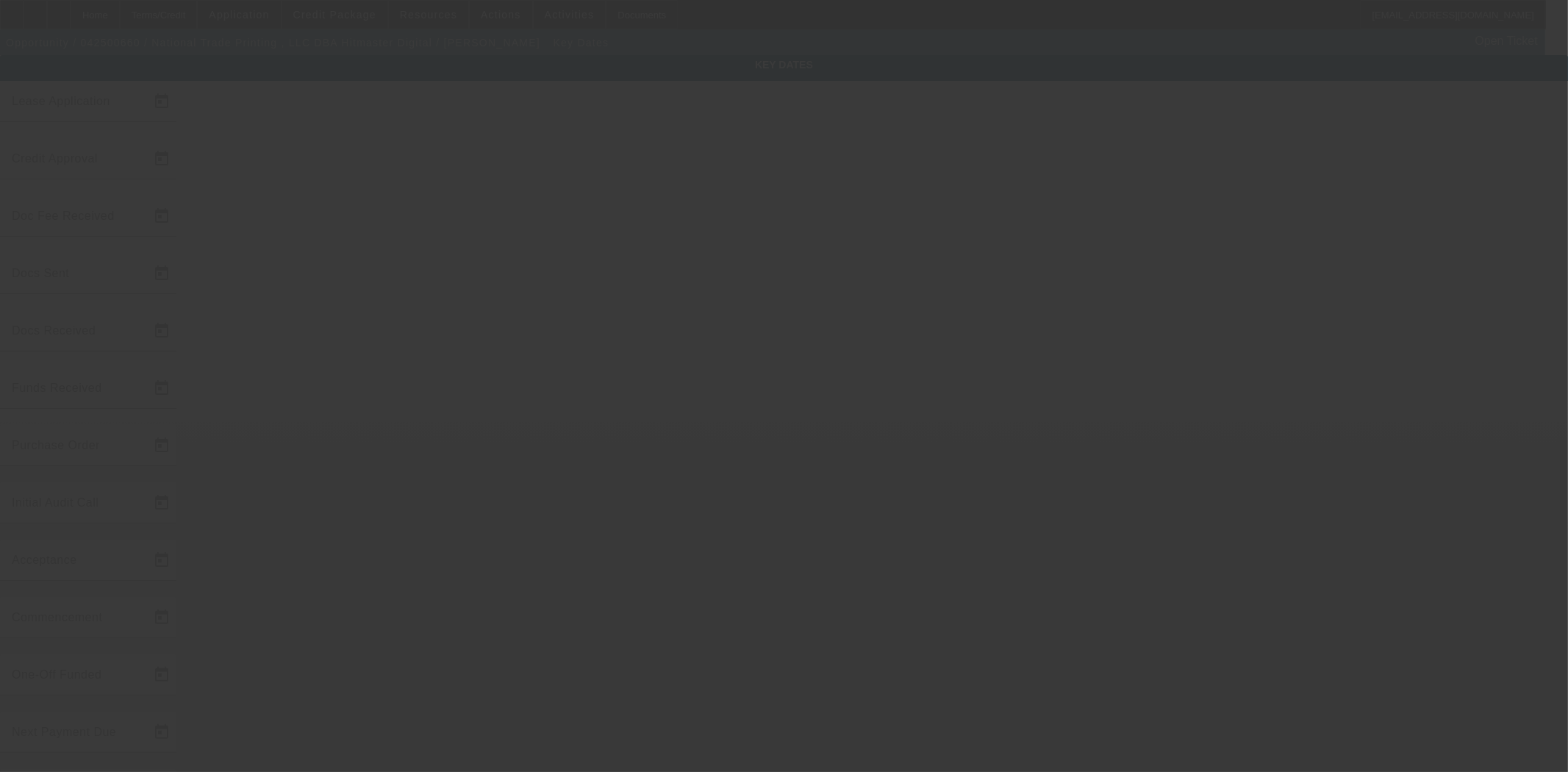
type input "4/30/2025"
type input "8/21/2025"
type input "9/1/2025"
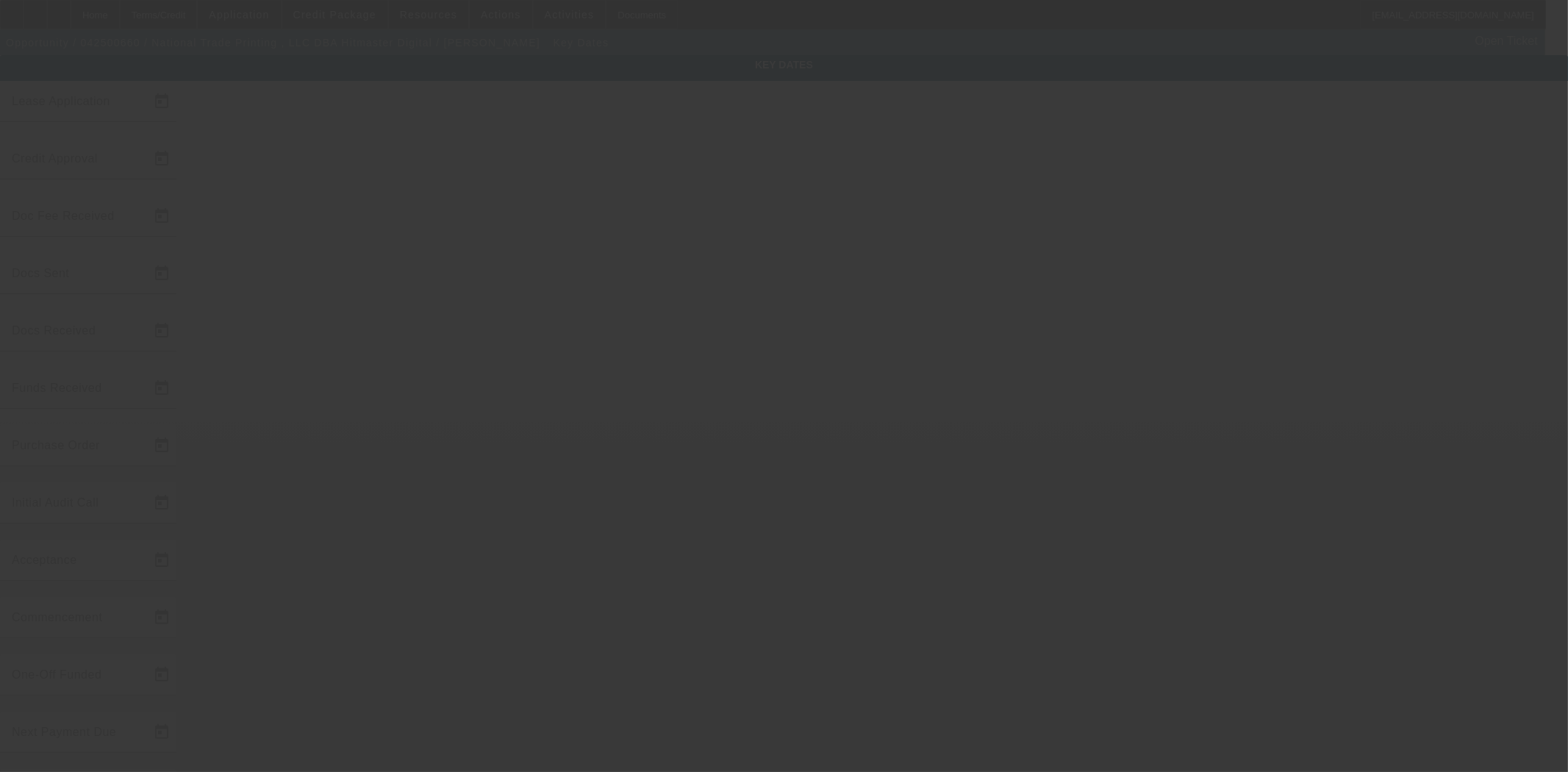
type input "10/1/2025"
type input "8/26/2025"
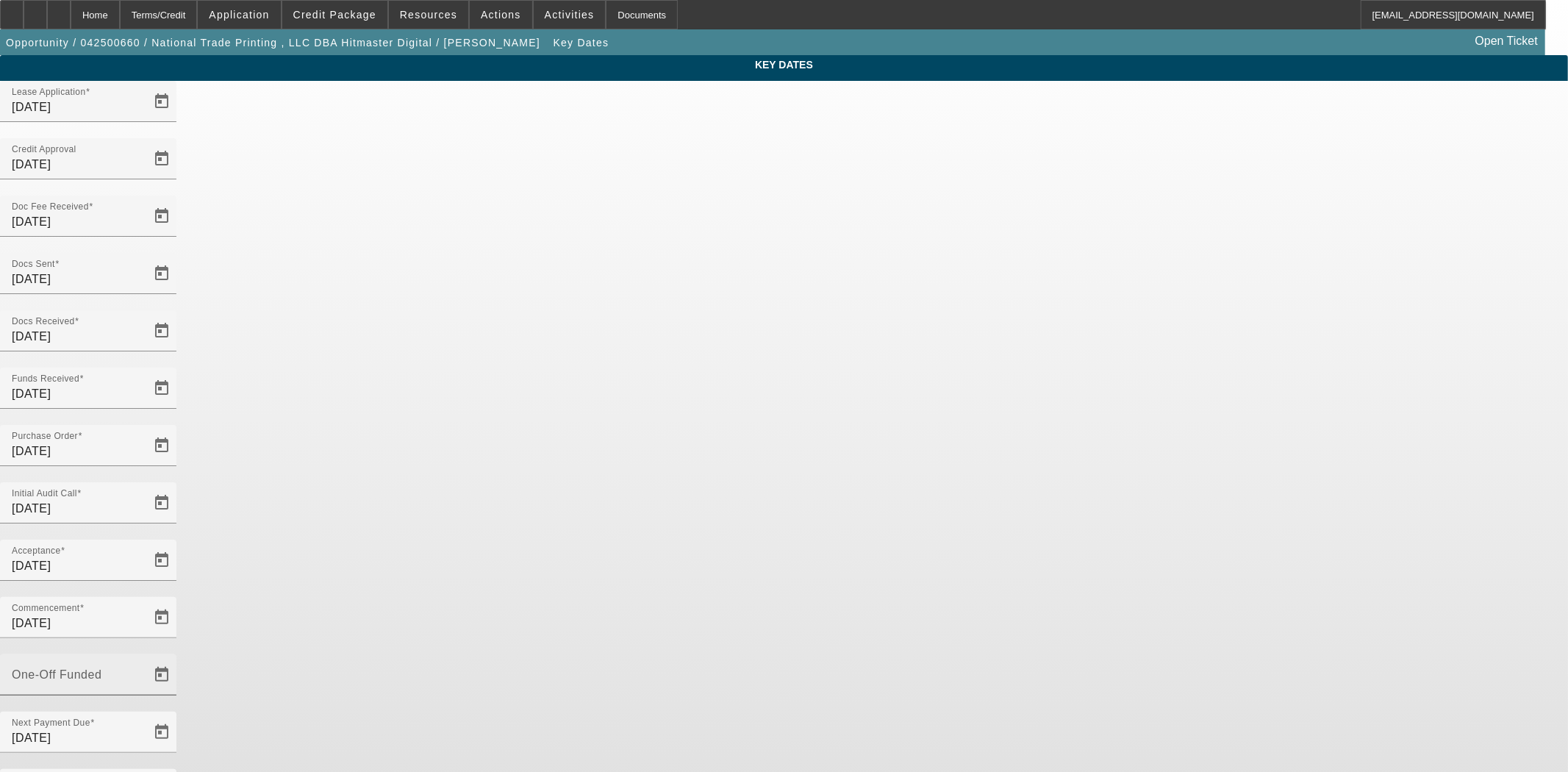
click at [144, 654] on div "One-Off Funded" at bounding box center [78, 675] width 132 height 41
type input "8/27/2025"
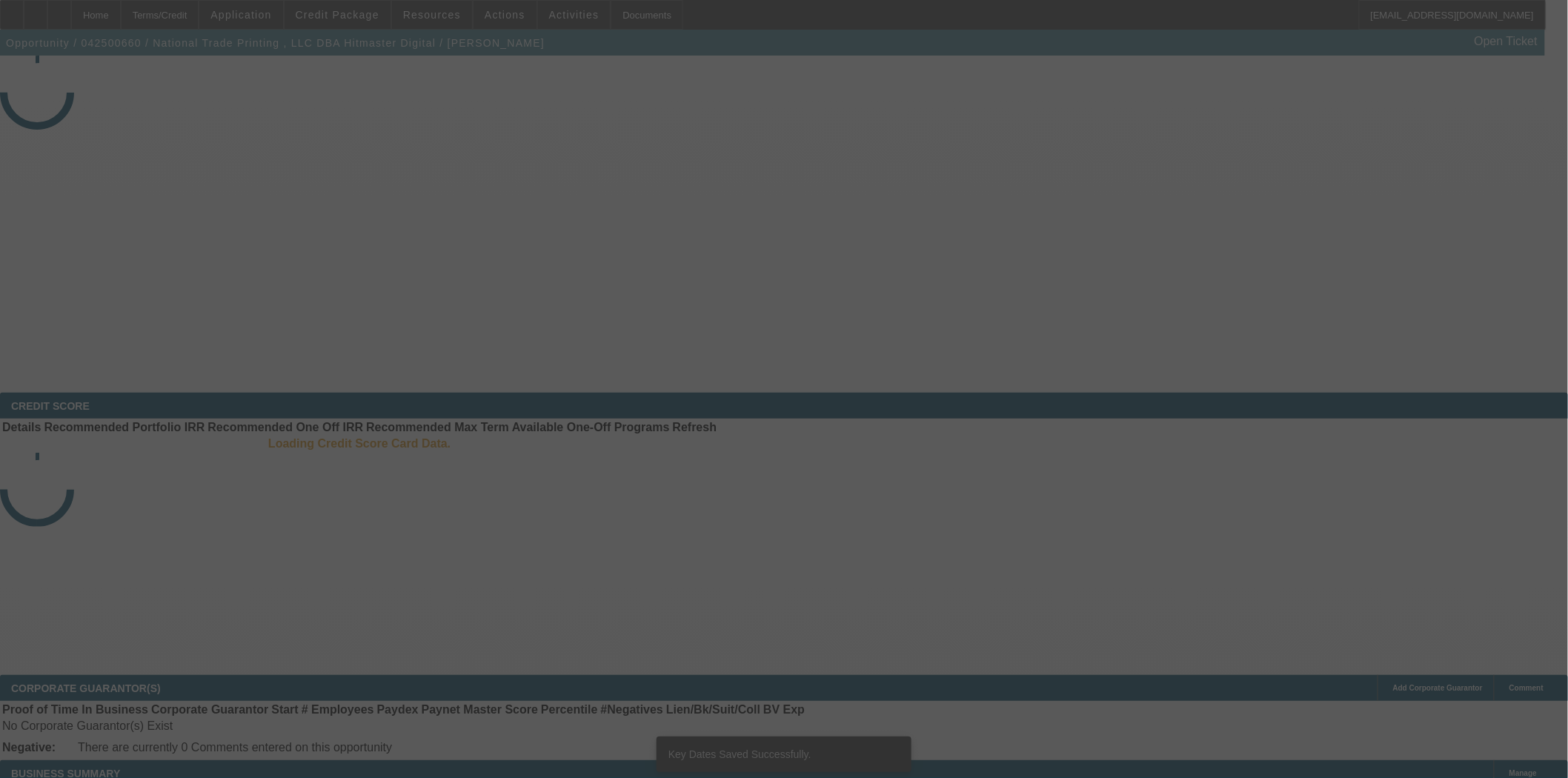
select select "4"
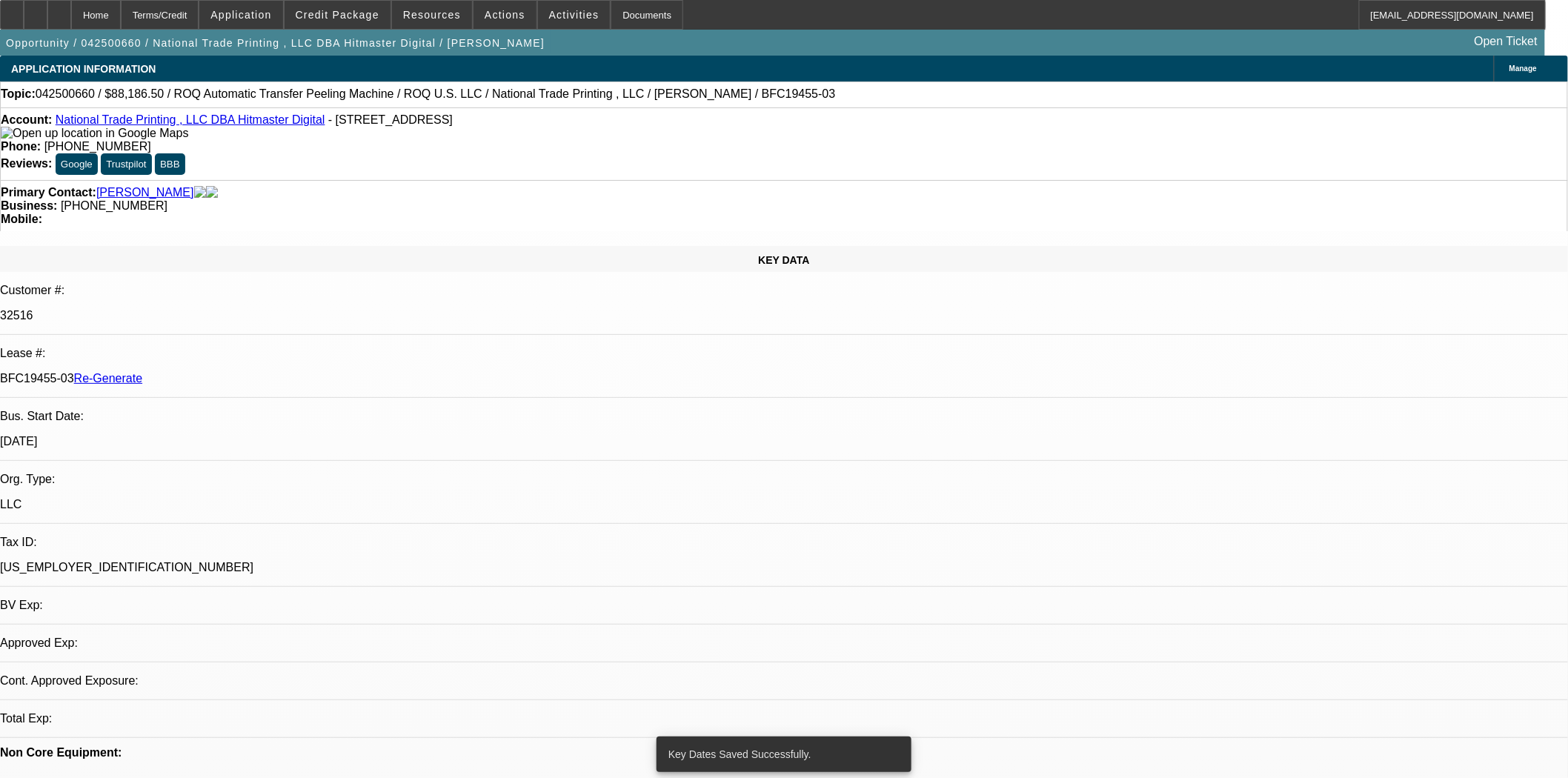
select select "0"
select select "6"
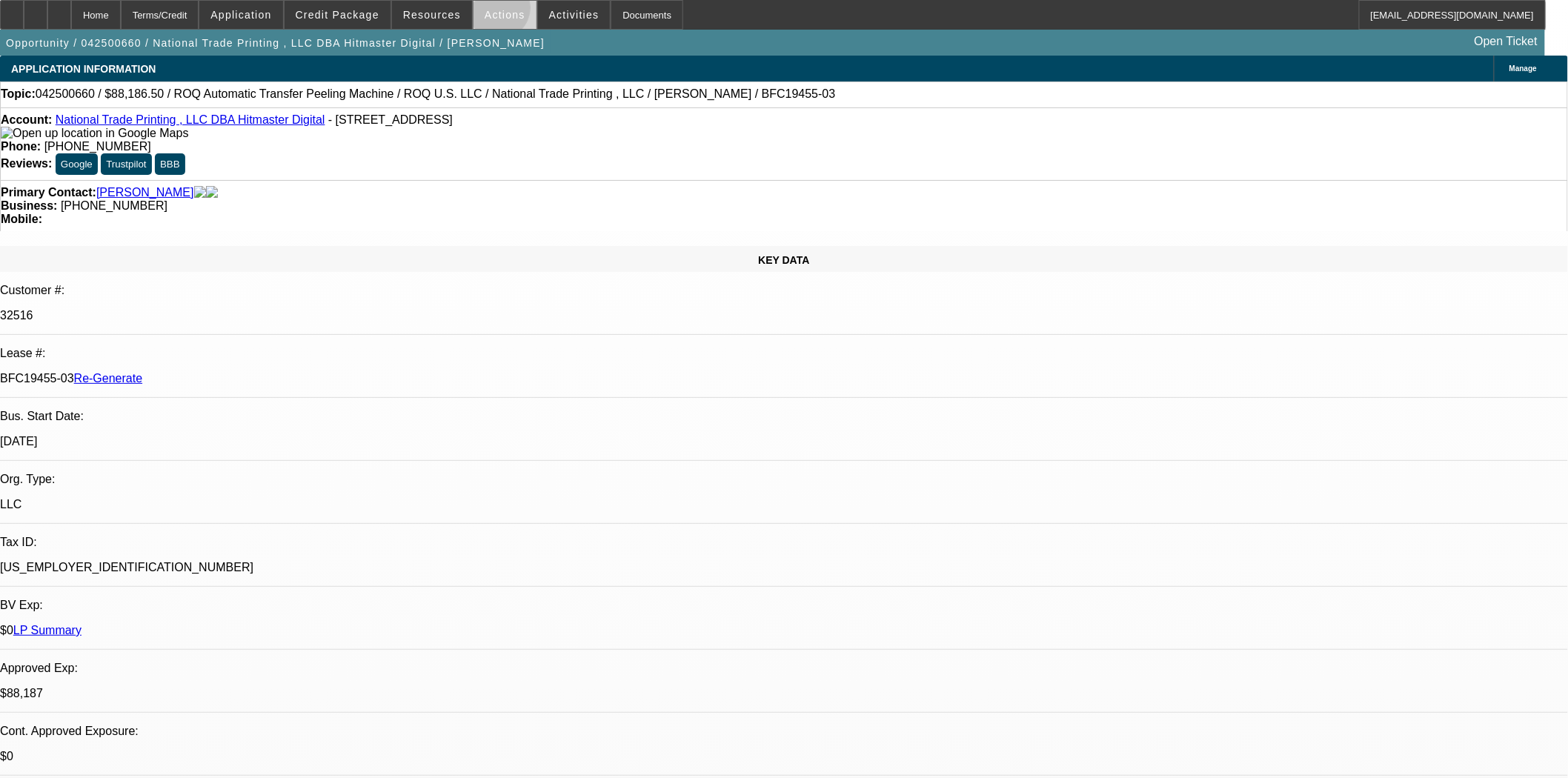
click at [492, 11] on span "Actions" at bounding box center [504, 14] width 41 height 12
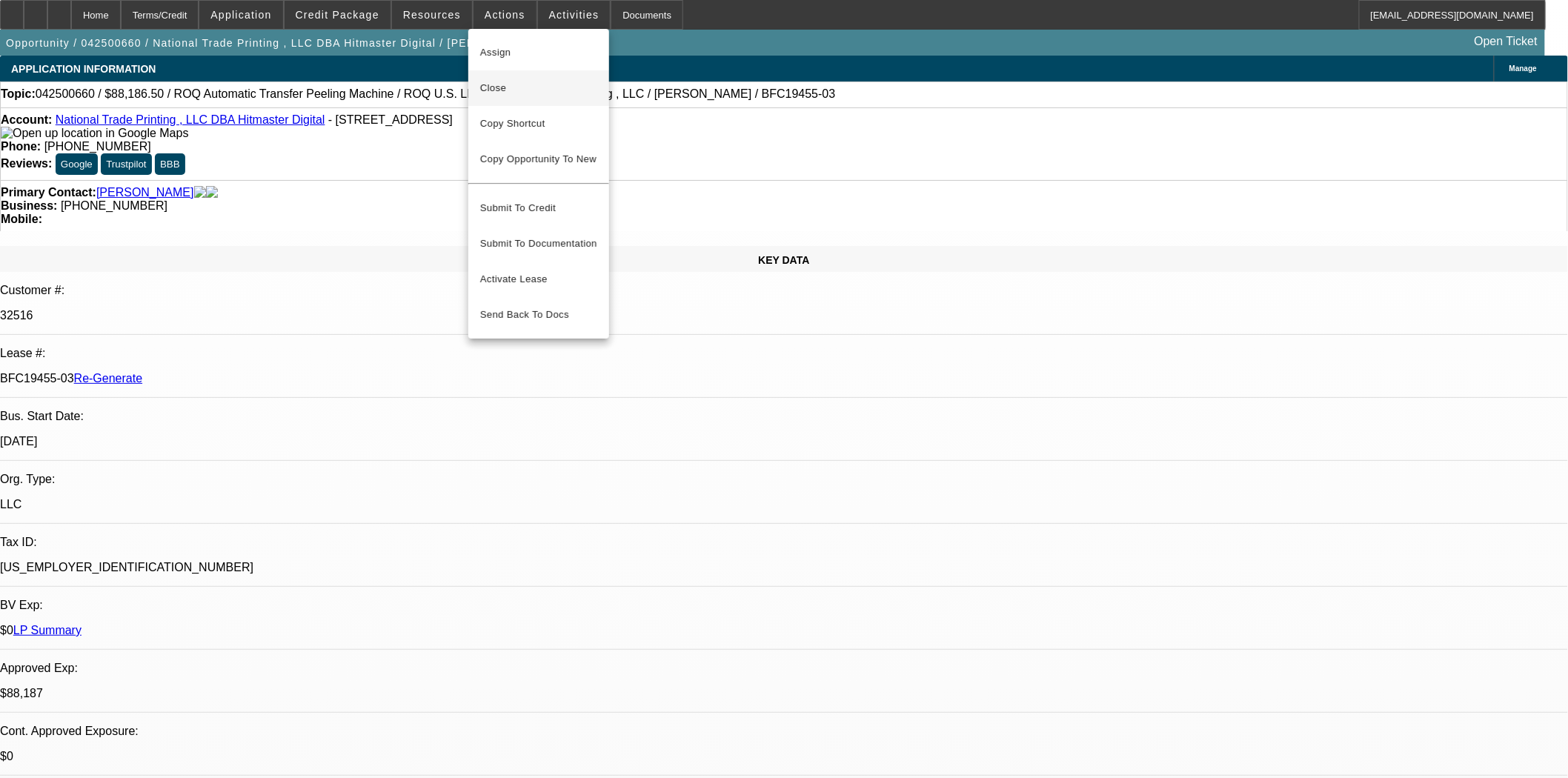
click at [497, 83] on span "Close" at bounding box center [539, 88] width 117 height 18
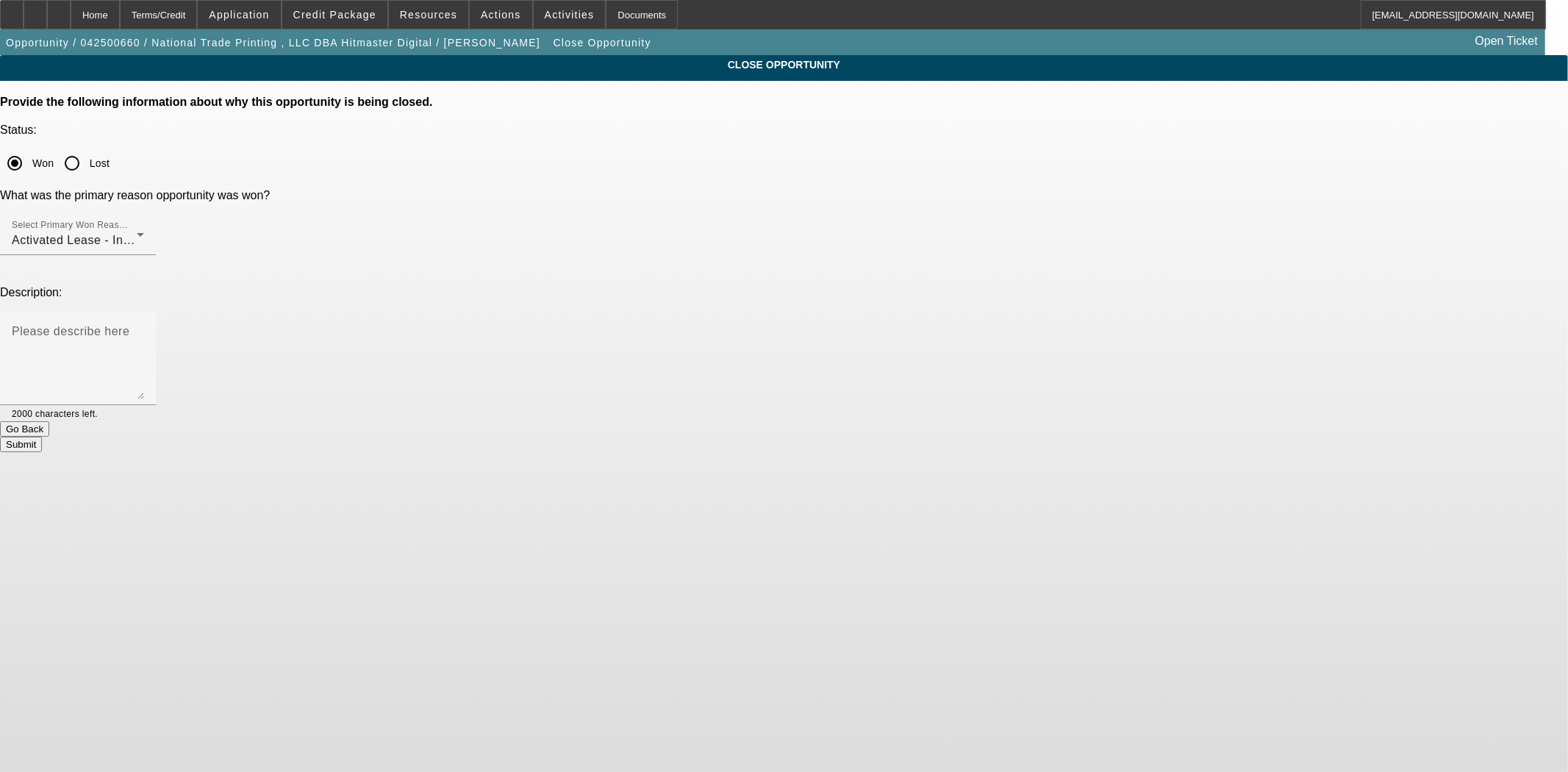
click at [42, 437] on button "Submit" at bounding box center [21, 444] width 42 height 15
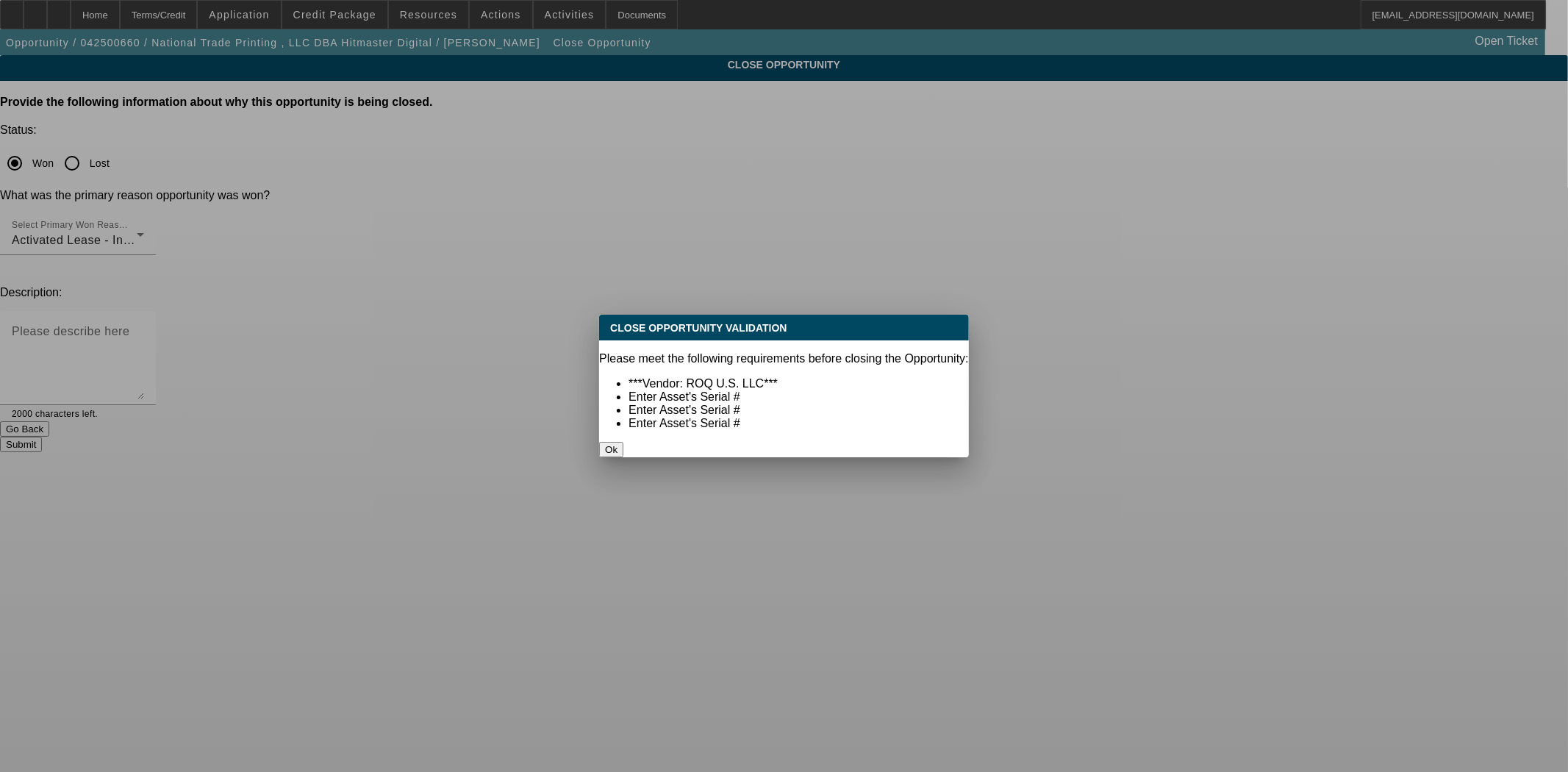
click at [623, 441] on button "Ok" at bounding box center [611, 449] width 24 height 15
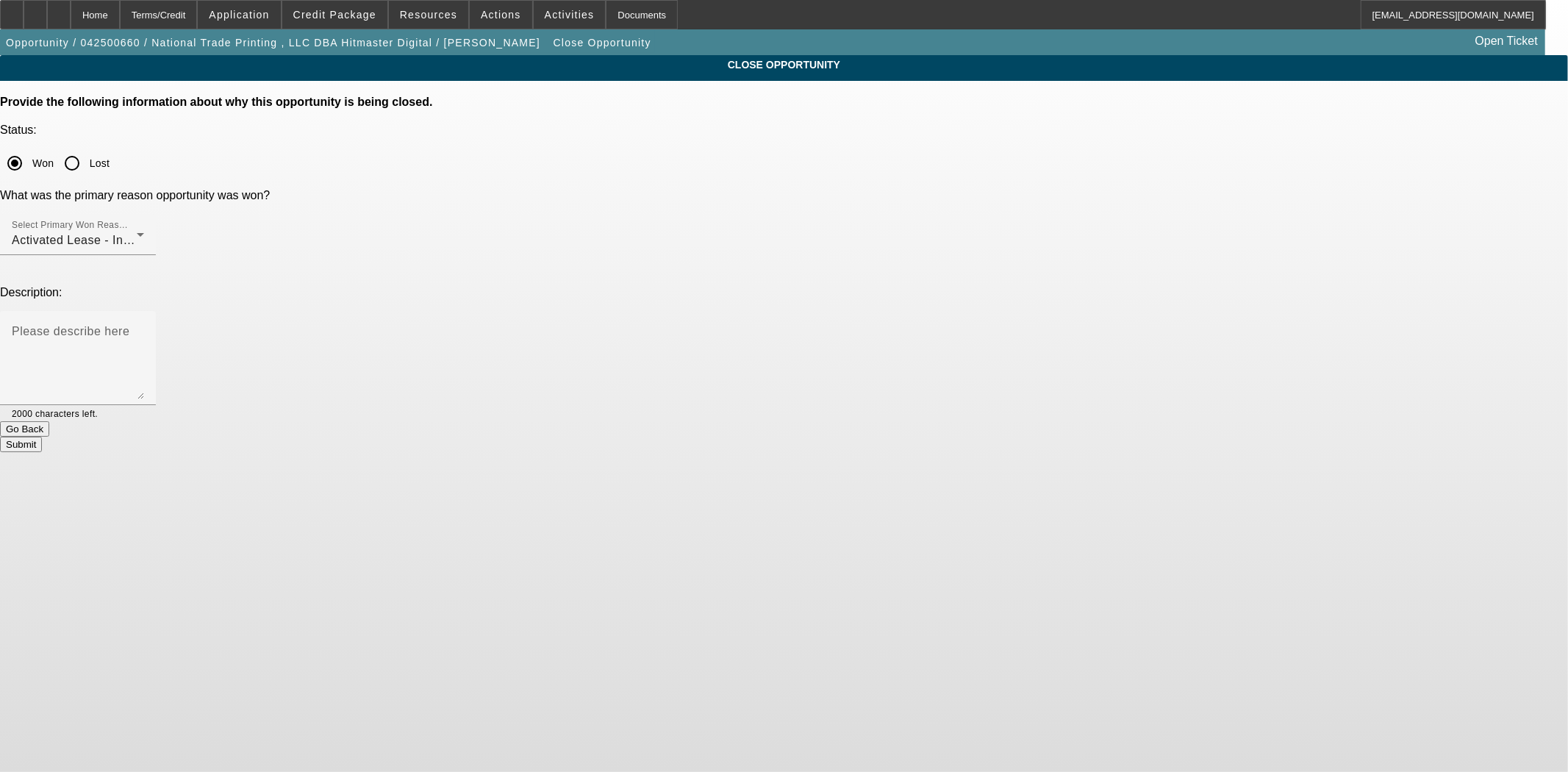
click at [49, 421] on button "Go Back" at bounding box center [25, 429] width 49 height 15
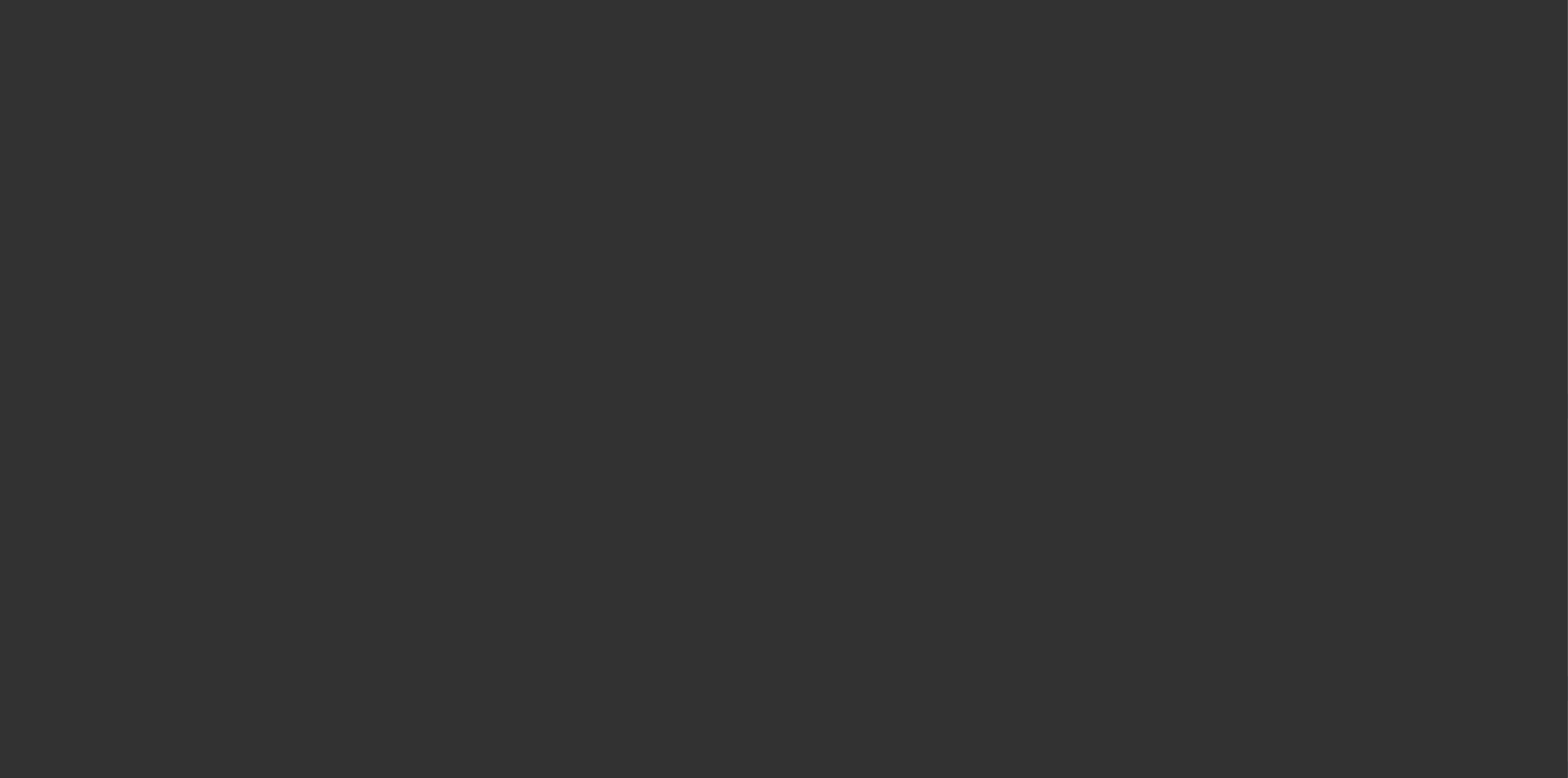
select select "4"
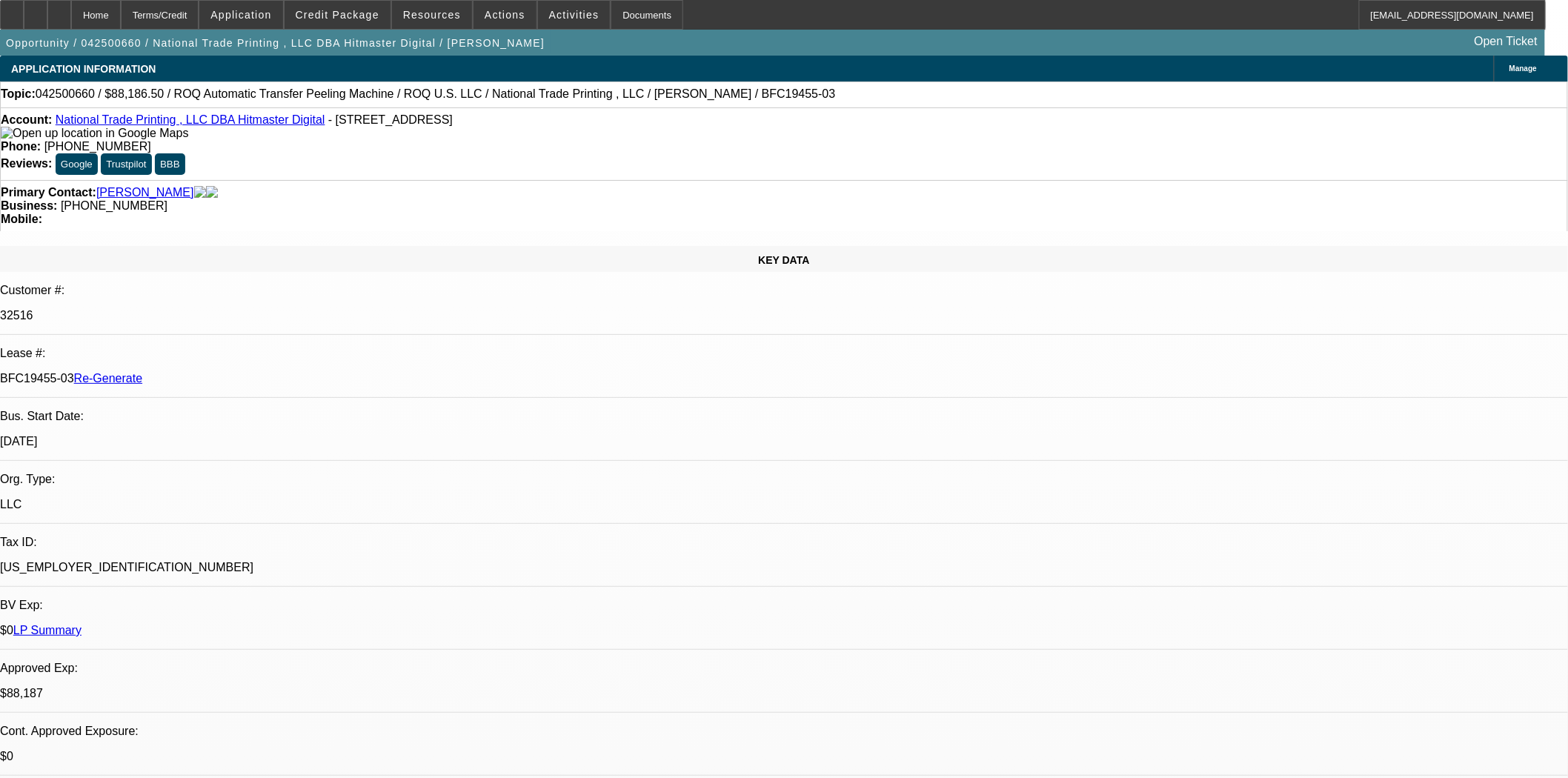
select select "0"
select select "6"
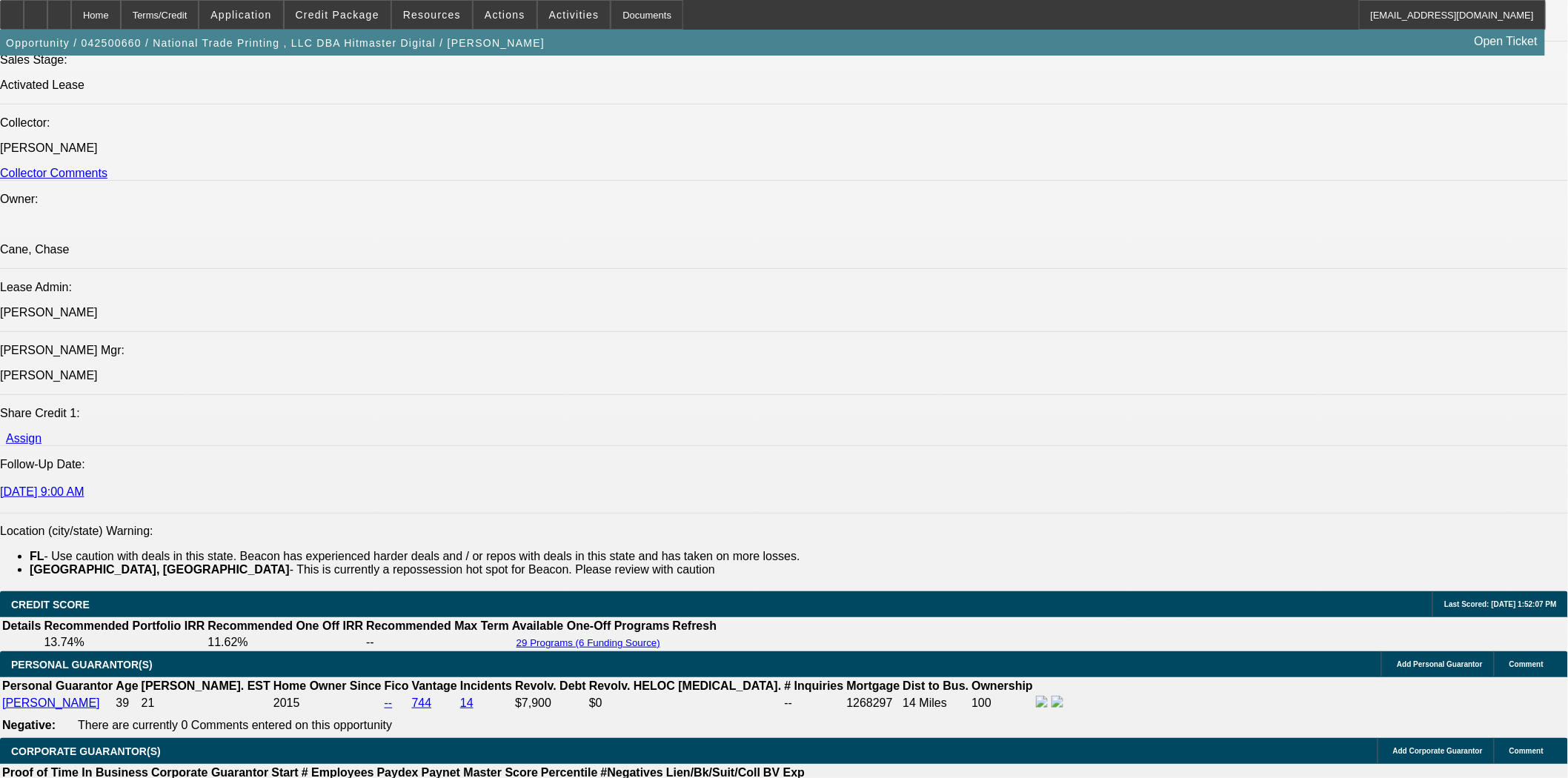
scroll to position [2304, 0]
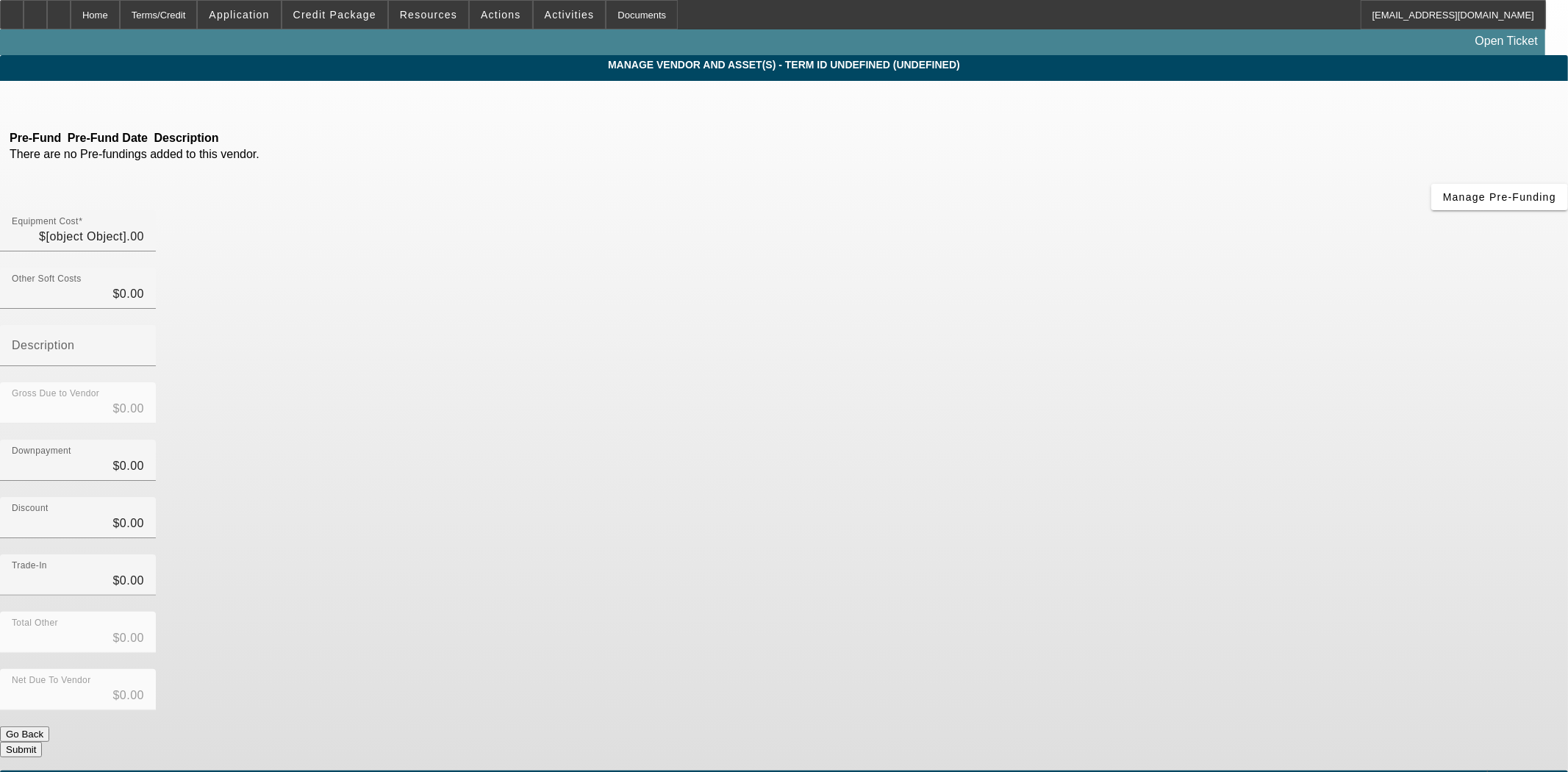
type input "$96,985.00"
type input "$1,000.00"
type input "shipping"
type input "$97,985.00"
type input "$3,000.00"
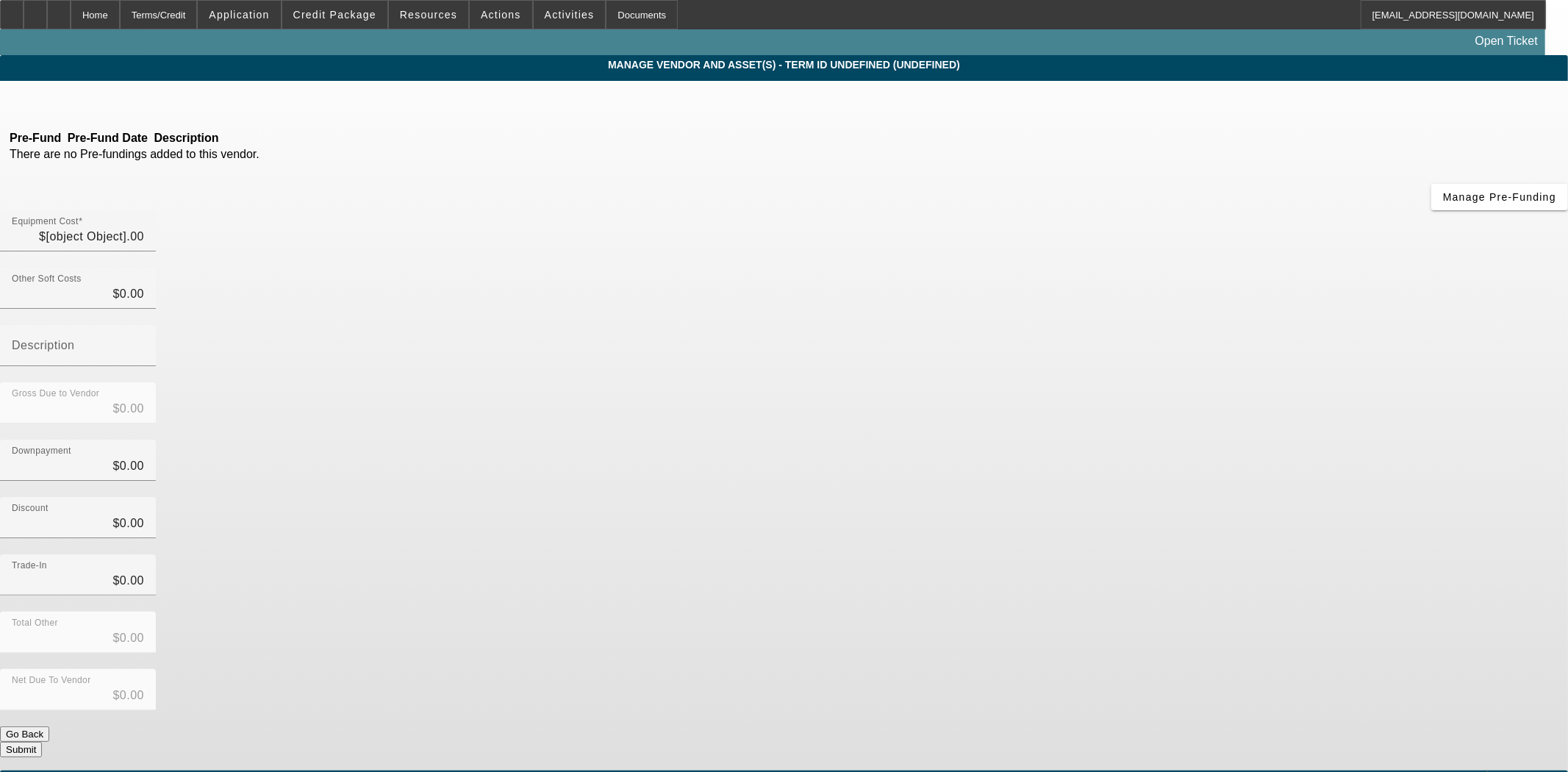
type input "$3,000.00"
type input "$94,985.00"
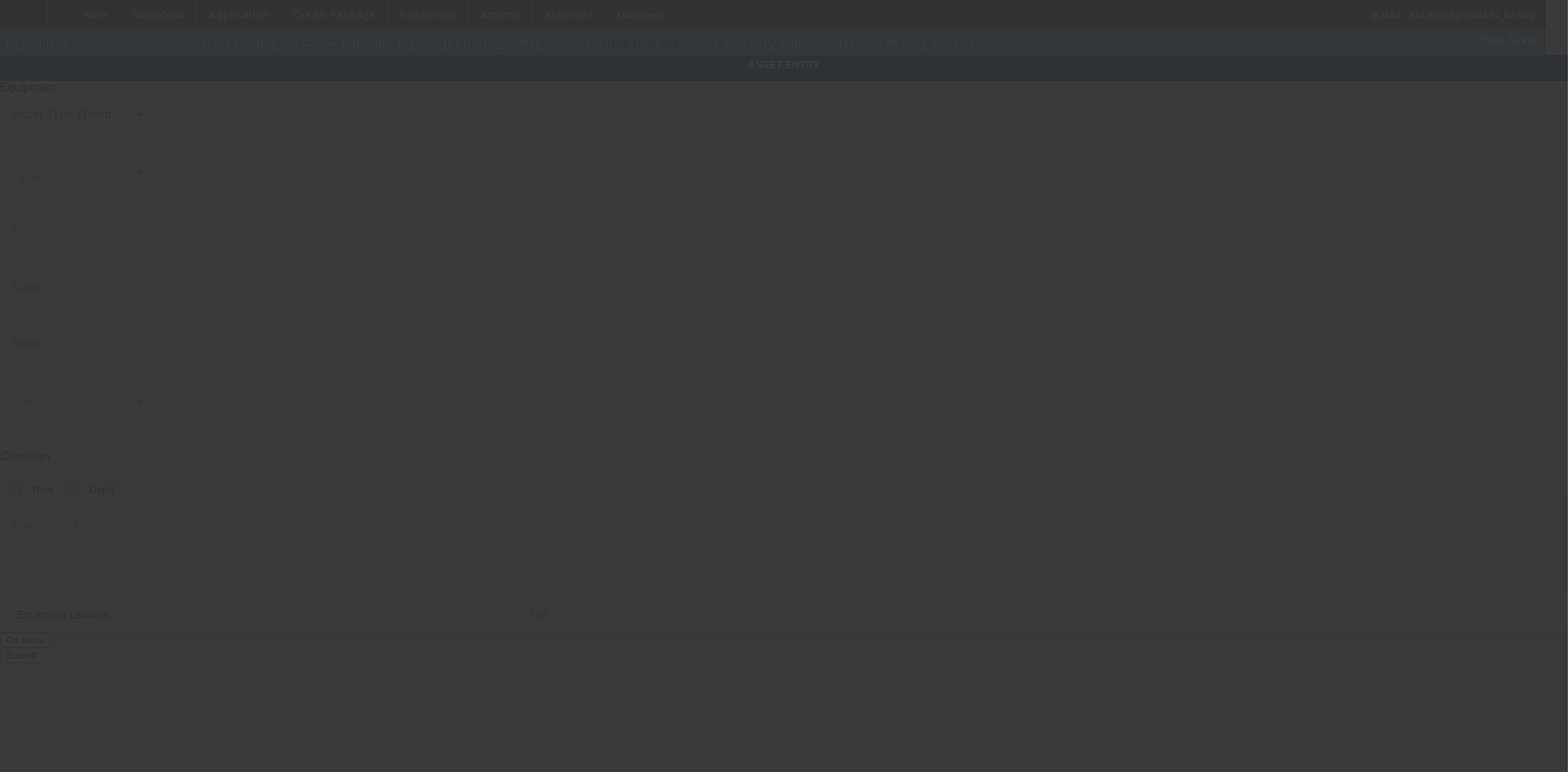
type input "ROQ"
type input "Automatic Transfer Peeling Machine"
radio input "true"
type input "1706 West Fig Street"
type input "Tampa"
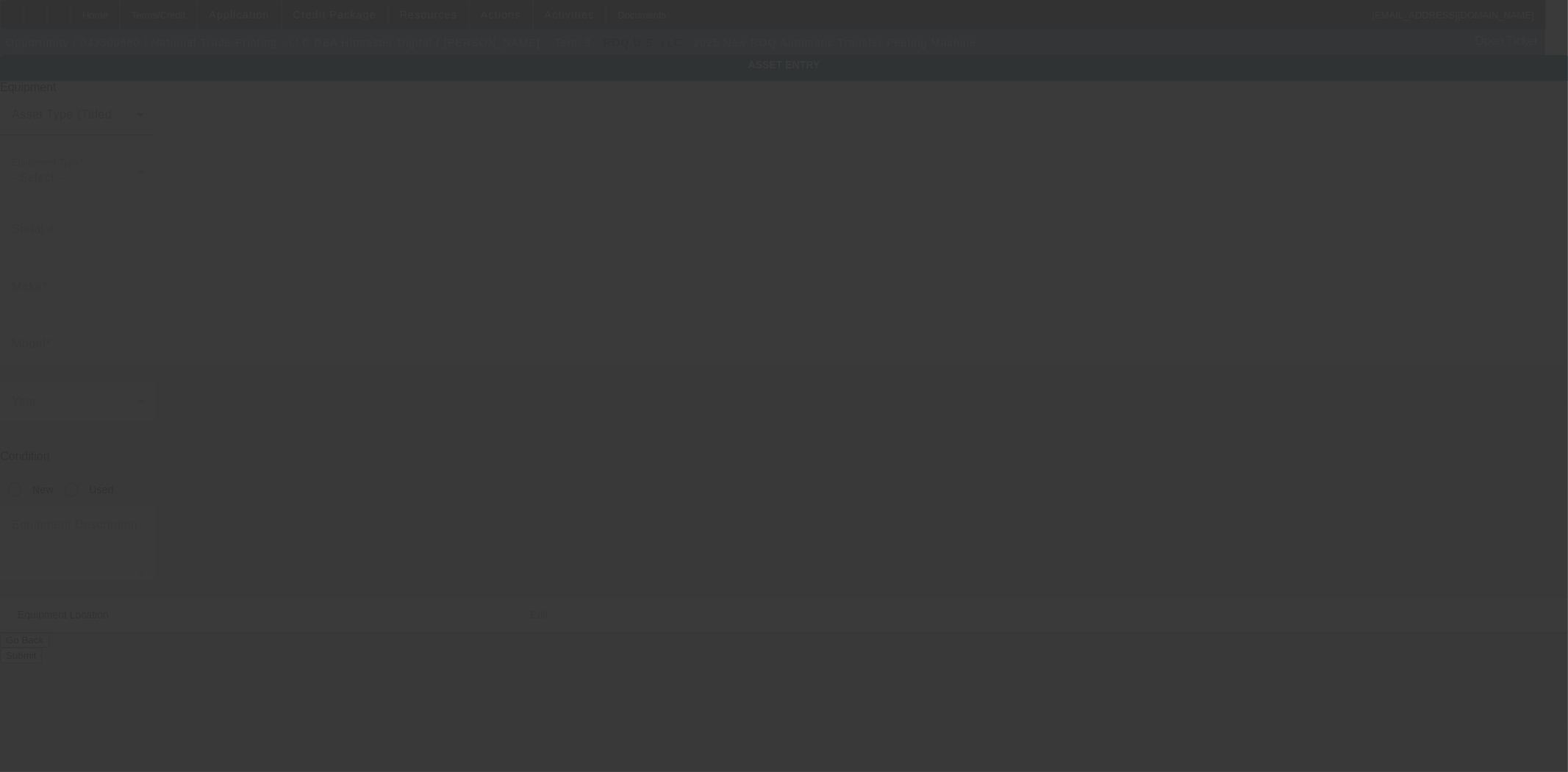
type input "33606"
type input "Hillsborough"
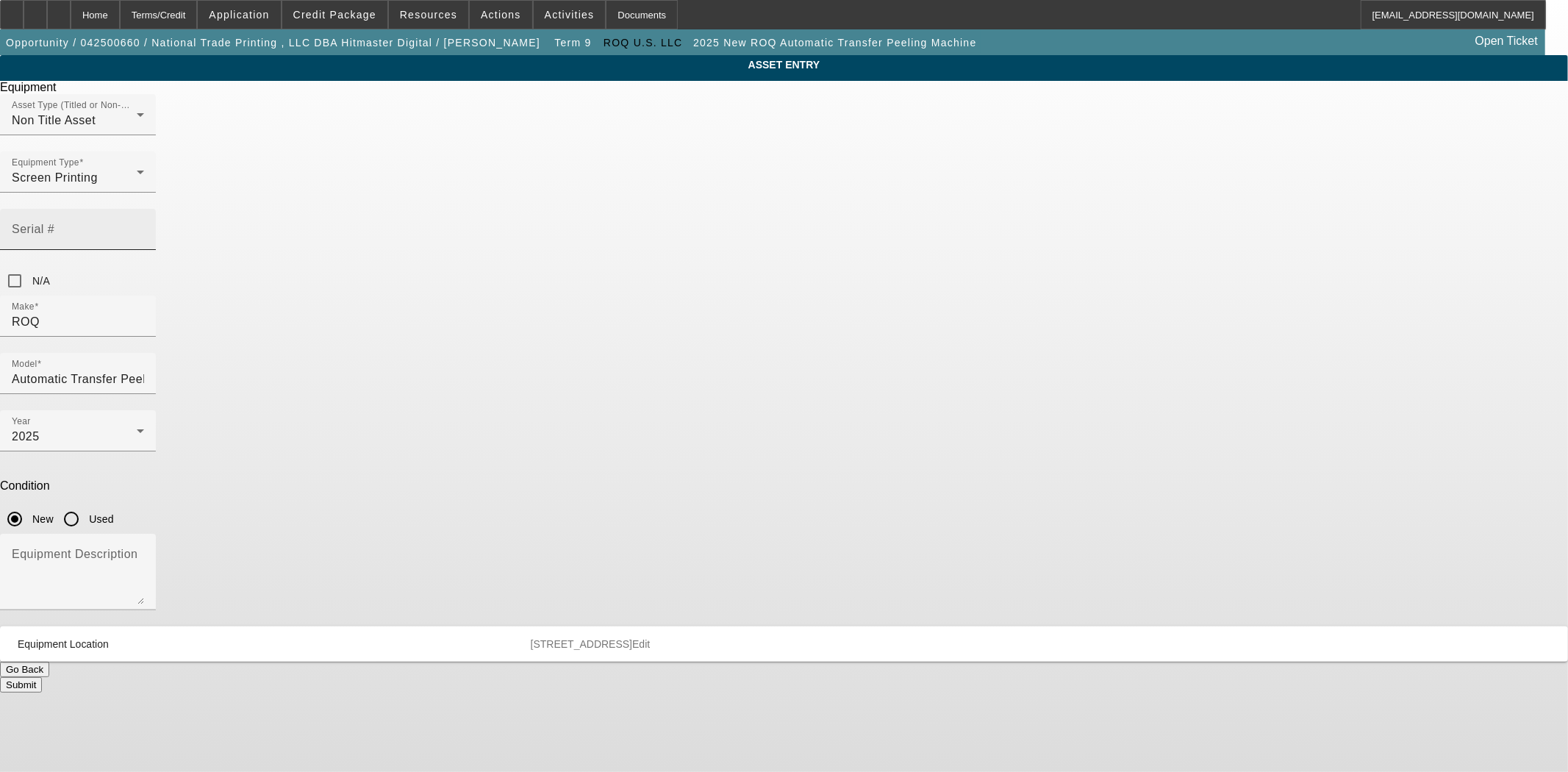
click at [54, 222] on mat-label "Serial #" at bounding box center [33, 229] width 43 height 13
click at [144, 226] on input "Serial #" at bounding box center [78, 235] width 132 height 18
type input "REE-1039"
click at [42, 677] on button "Submit" at bounding box center [21, 684] width 42 height 15
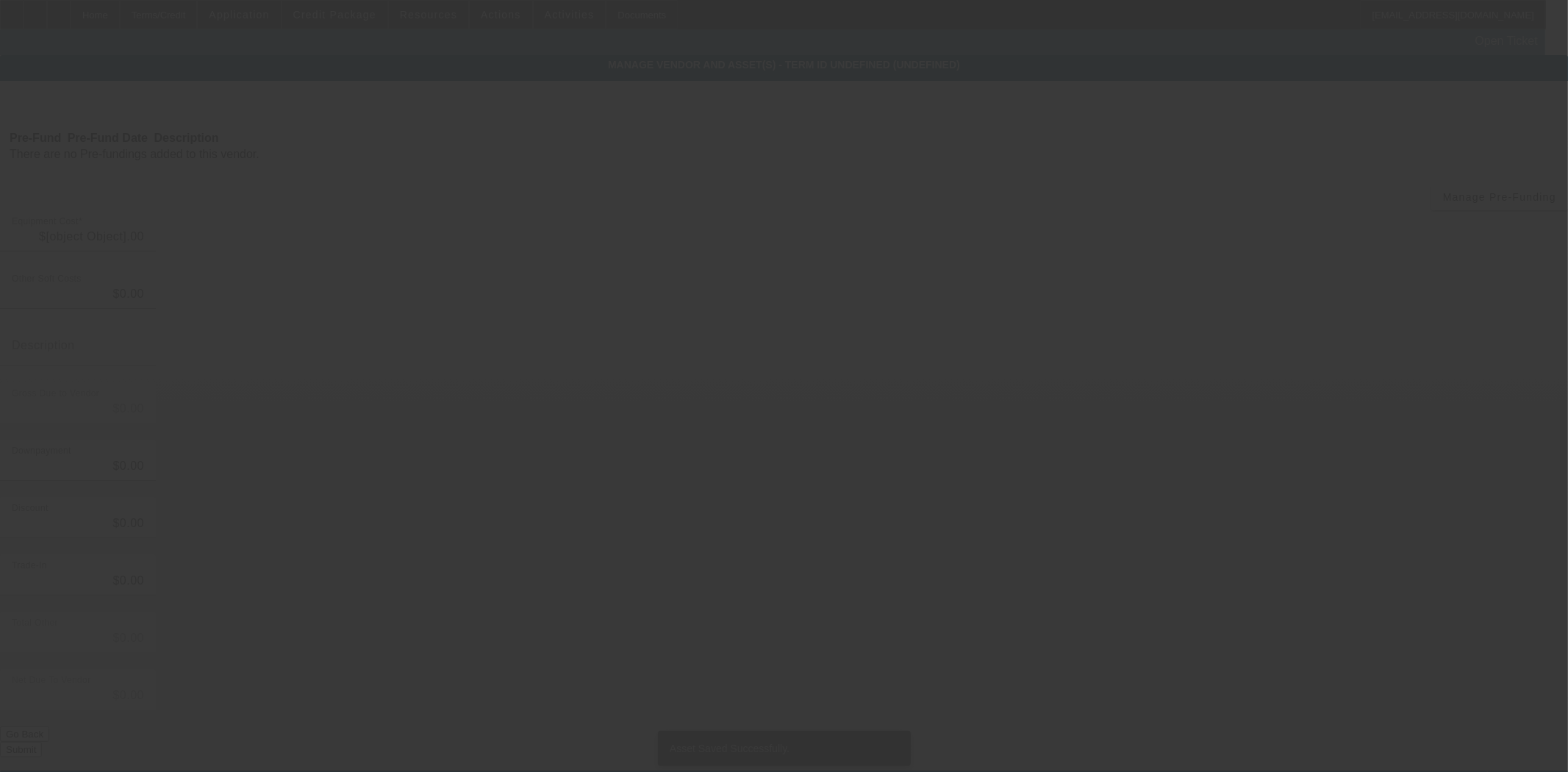
type input "$96,985.00"
type input "$1,000.00"
type input "shipping"
type input "$97,985.00"
type input "$3,000.00"
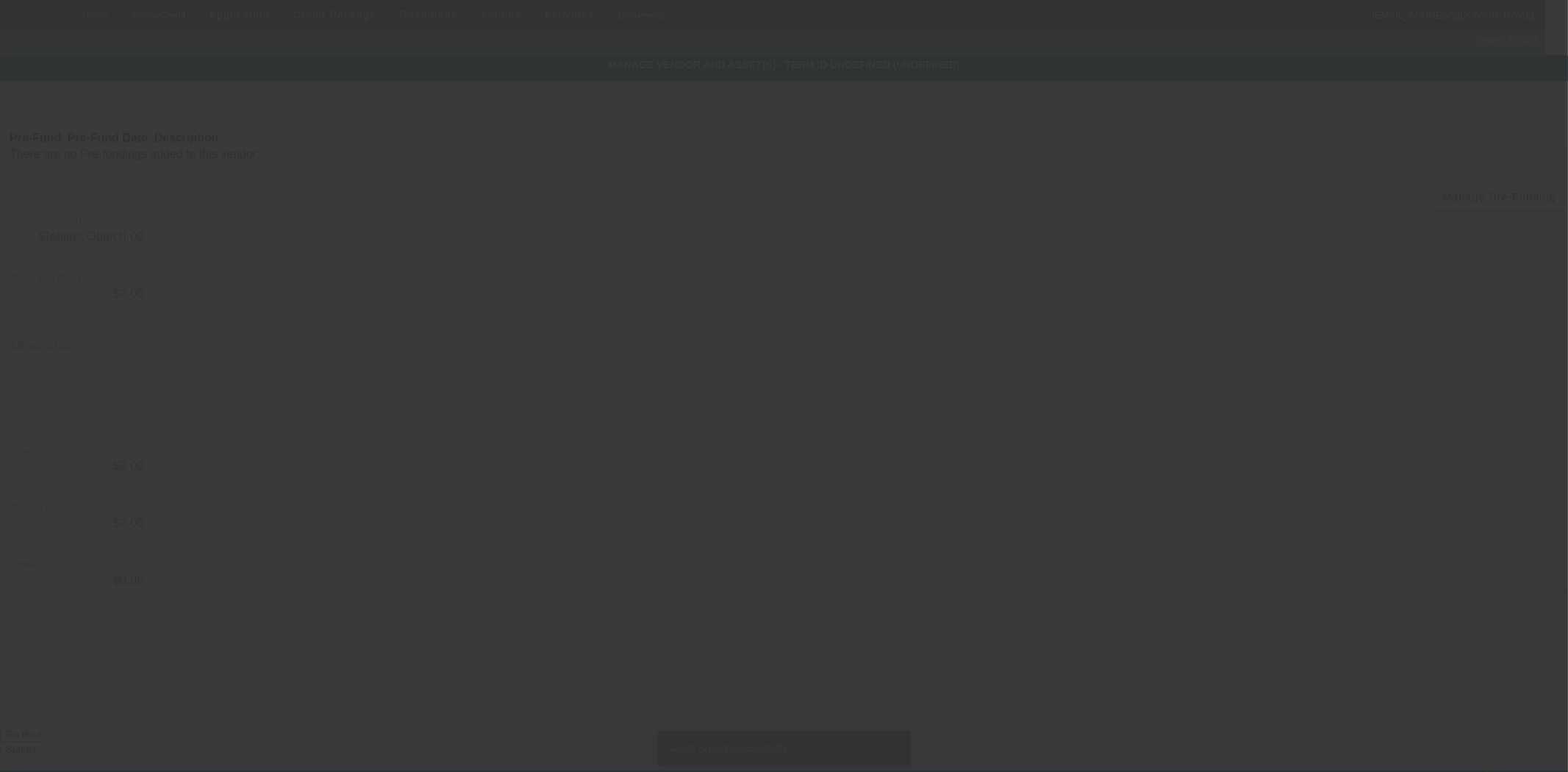
type input "$3,000.00"
type input "$94,985.00"
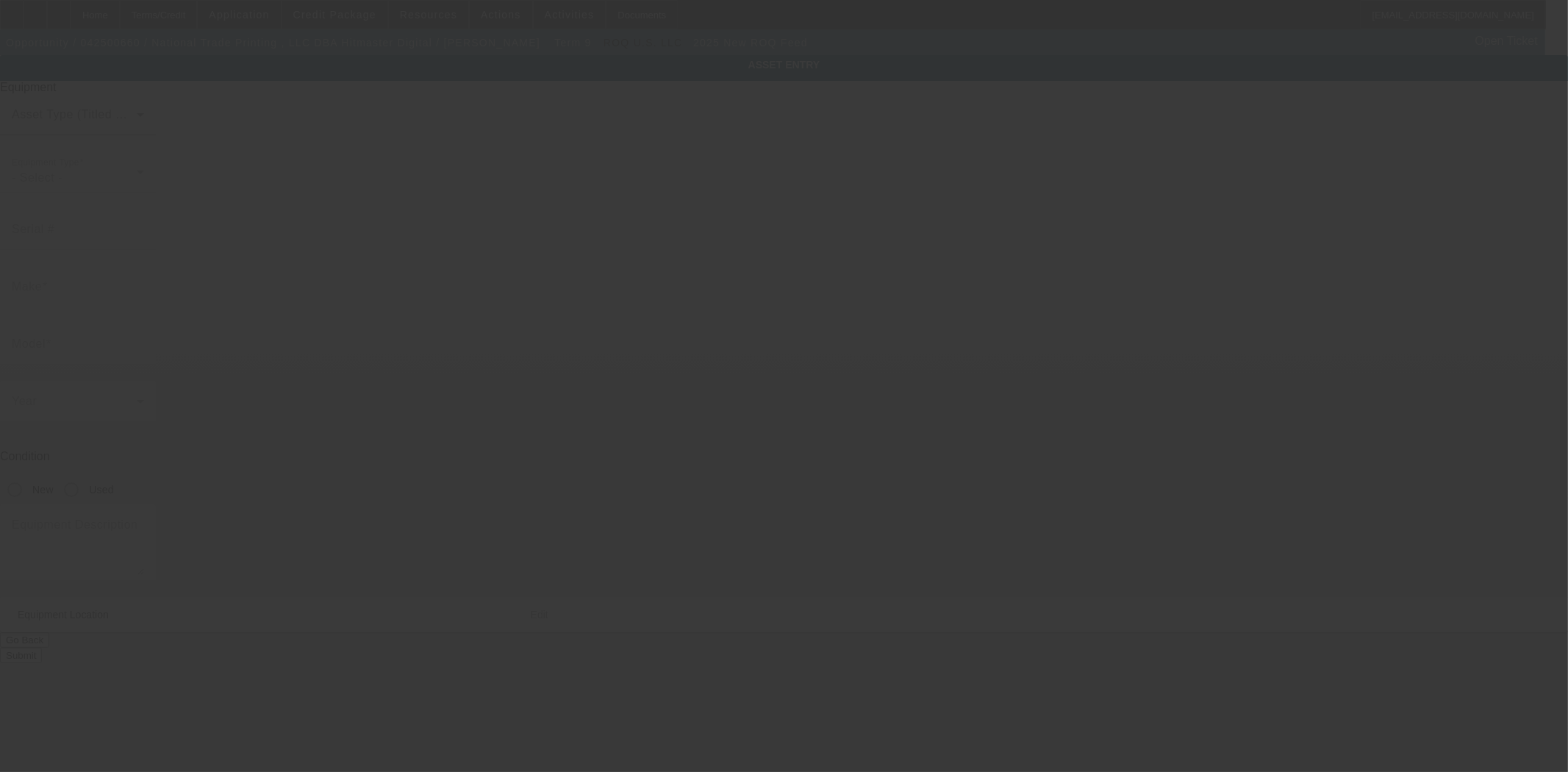
type input "ROQ"
type input "Feed"
radio input "true"
type input "1706 West Fig Street"
type input "Tampa"
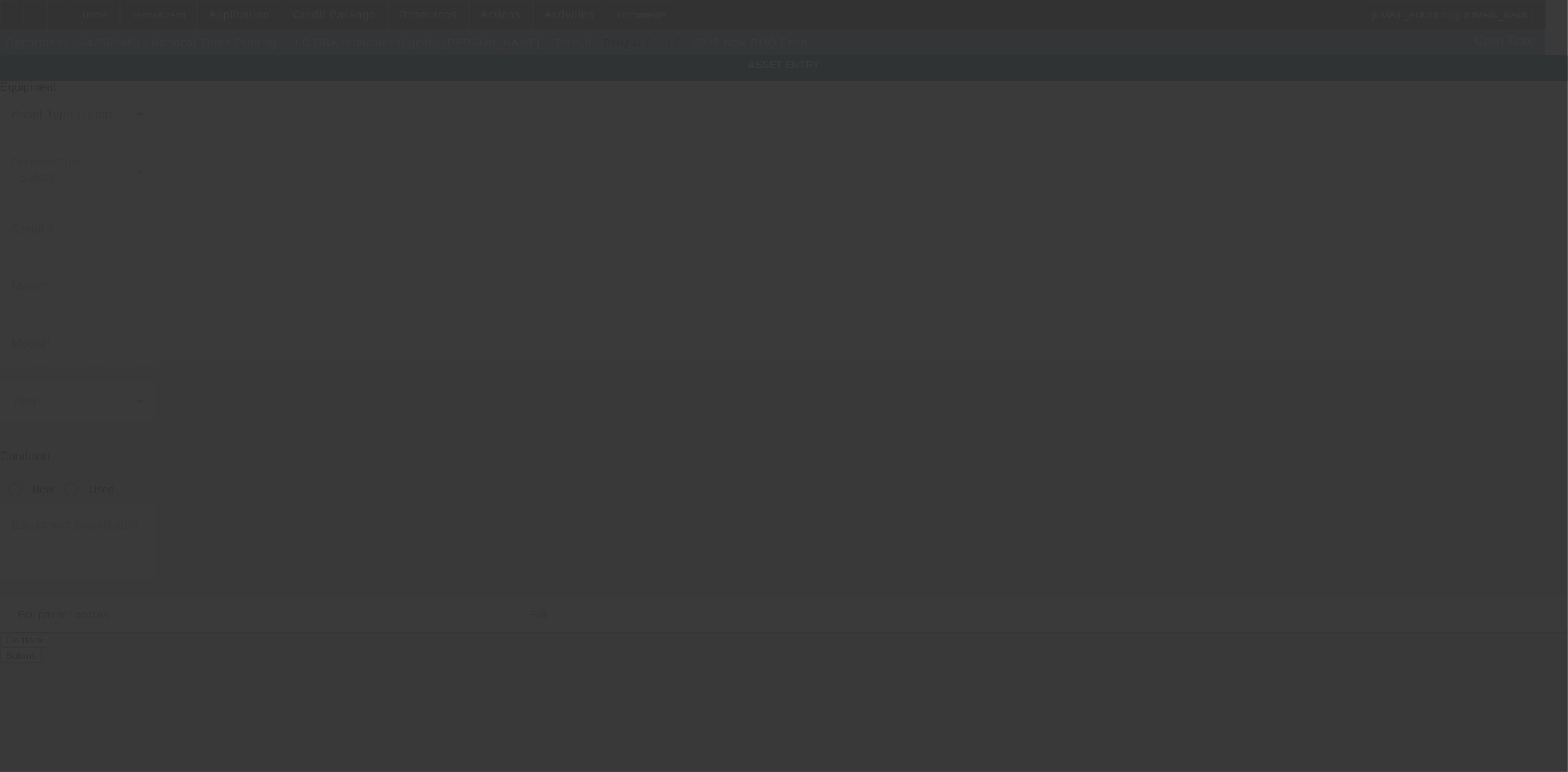
type input "33606"
type input "Hillsborough"
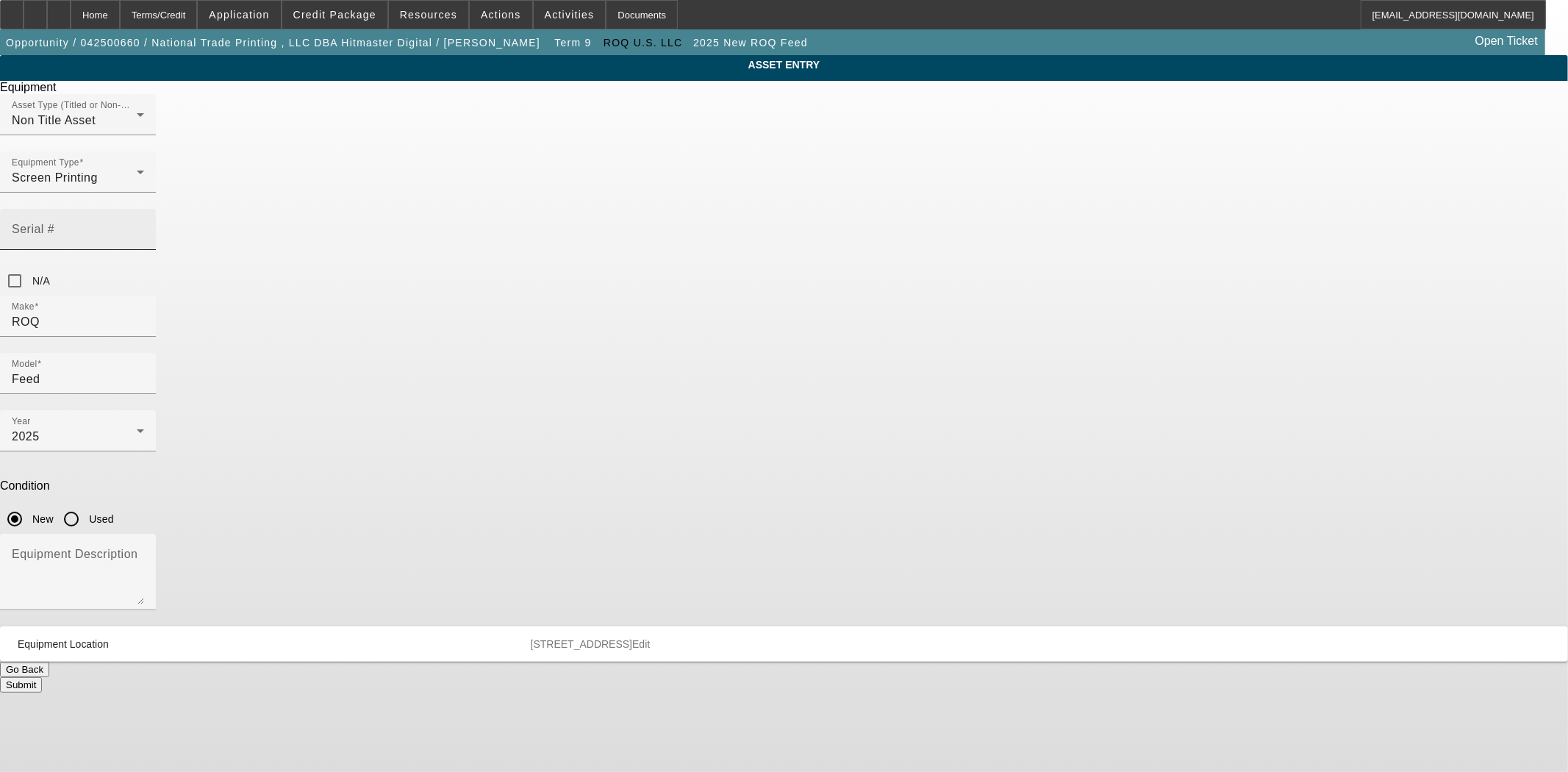
click at [54, 222] on mat-label "Serial #" at bounding box center [33, 229] width 43 height 13
click at [144, 226] on input "Serial #" at bounding box center [78, 235] width 132 height 18
type input "RFE-1041"
click at [42, 677] on button "Submit" at bounding box center [21, 684] width 42 height 15
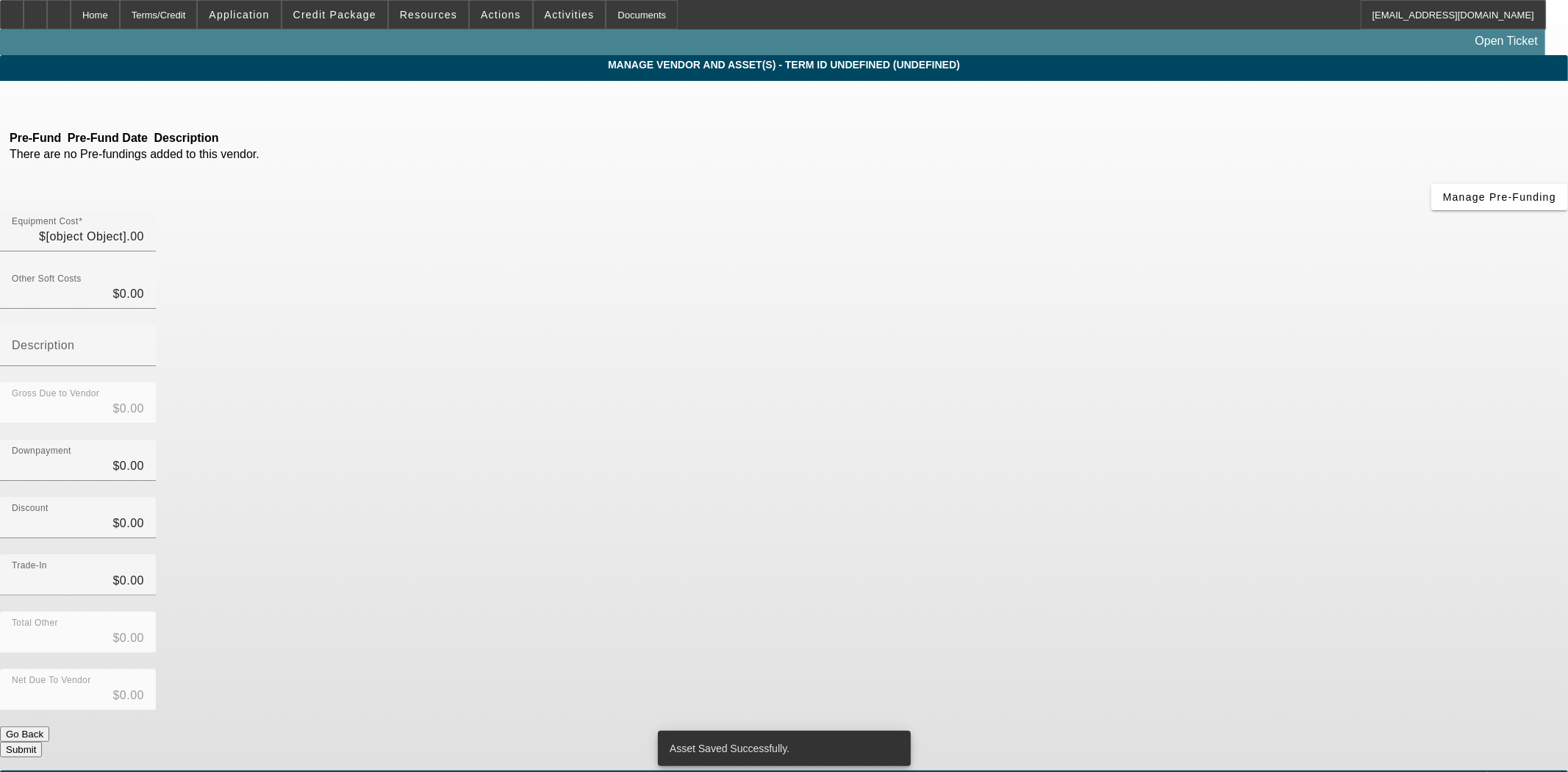
type input "$96,985.00"
type input "$1,000.00"
type input "shipping"
type input "$97,985.00"
type input "$3,000.00"
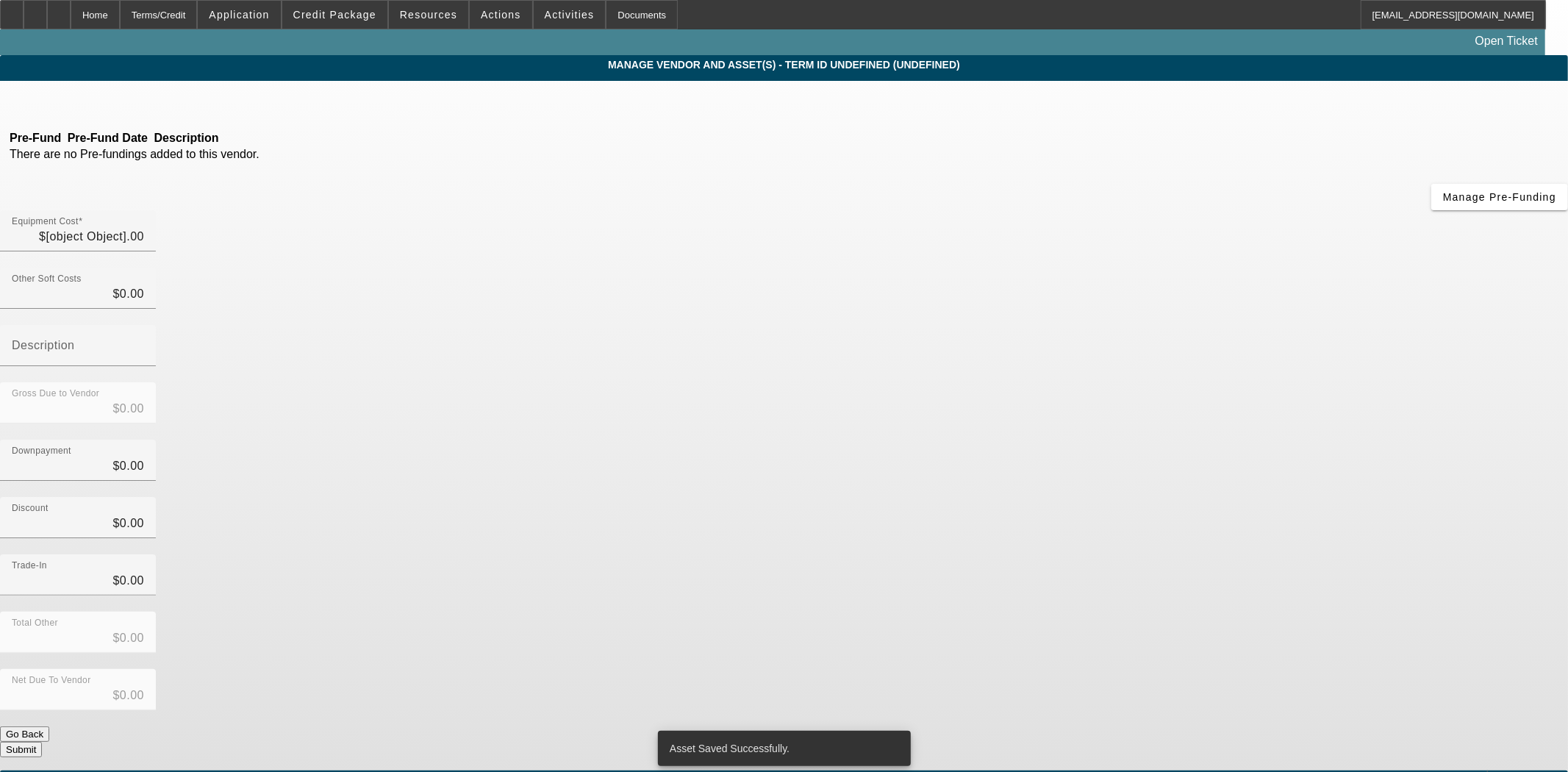
type input "$3,000.00"
type input "$94,985.00"
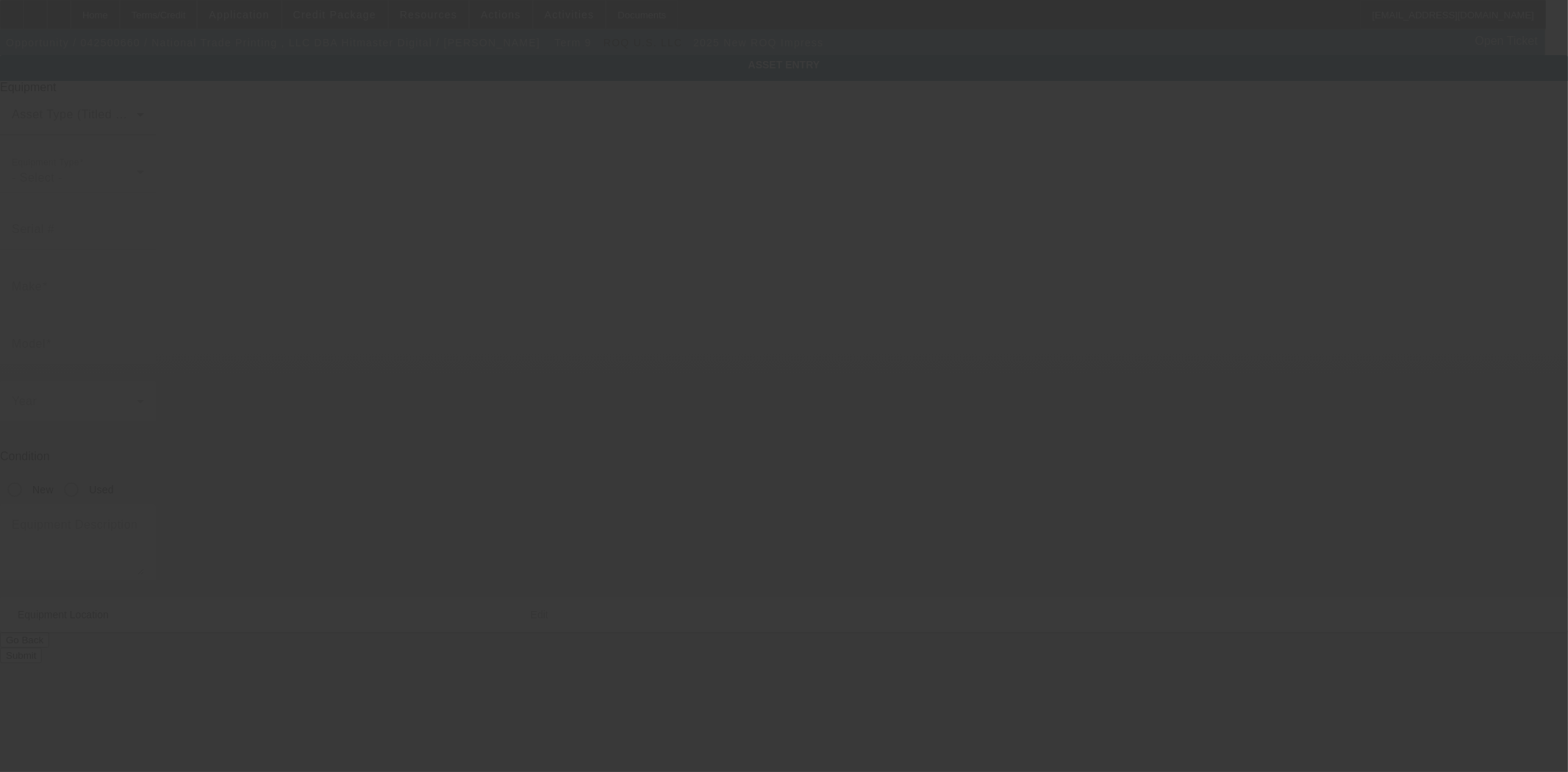
type input "ROQ"
type input "Impress"
radio input "true"
type textarea "4 Heat Presses 8 Station 4 Lasers Automated Transfer Press"
type input "1706 West Fig Street"
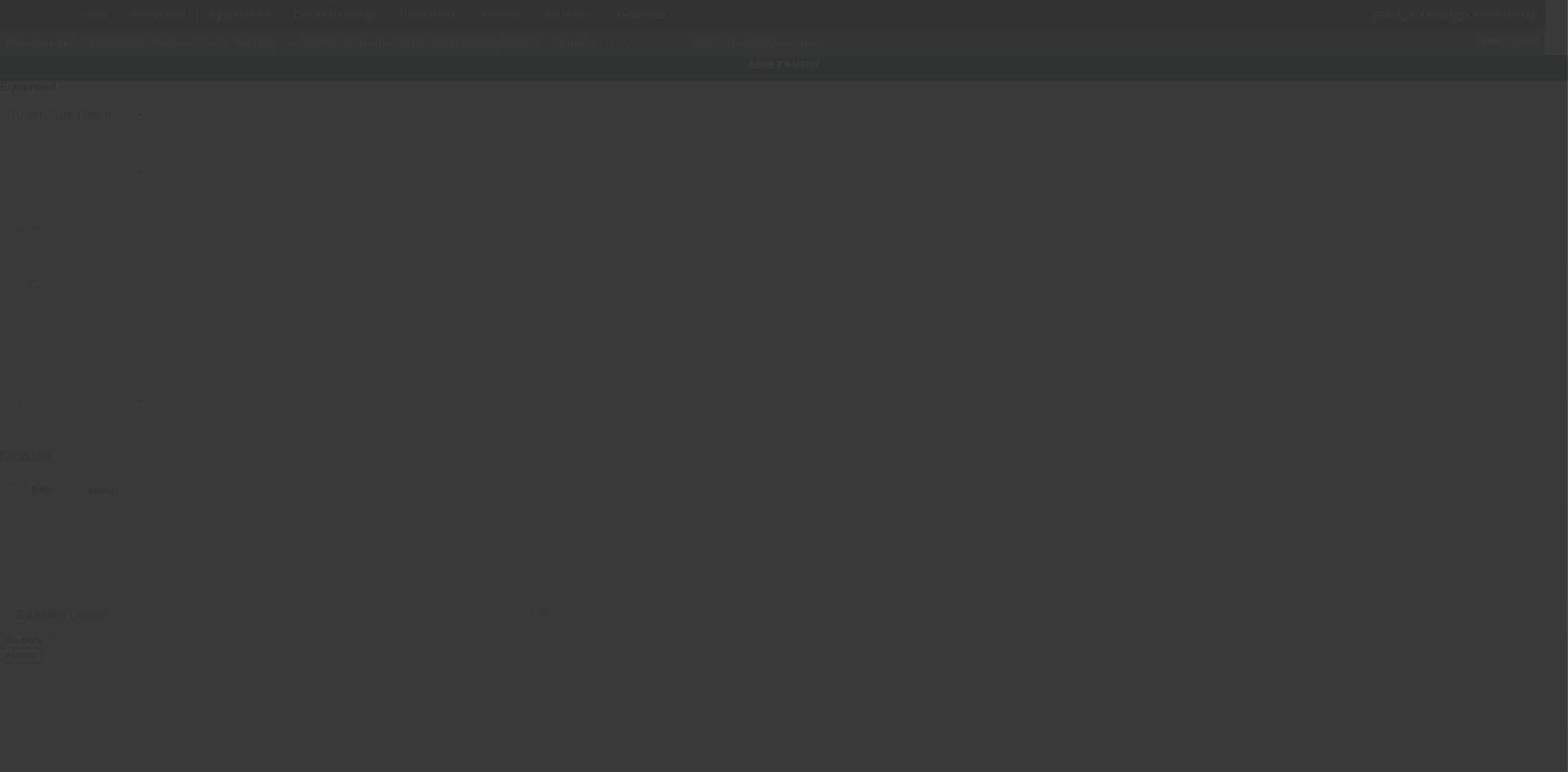
type input "Tampa"
type input "33606"
type input "Hillsborough"
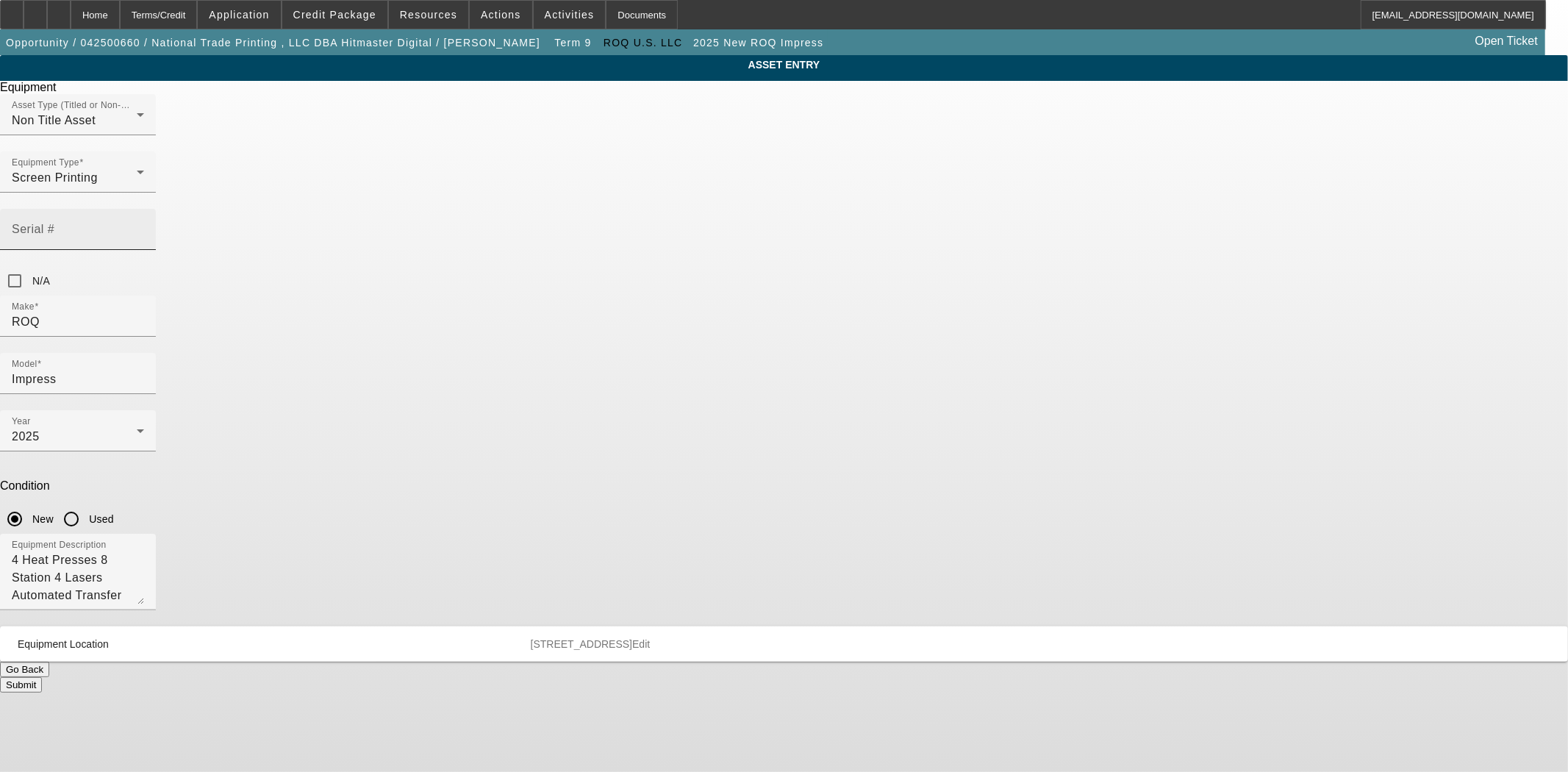
click at [54, 222] on mat-label "Serial #" at bounding box center [33, 229] width 43 height 13
click at [144, 226] on input "Serial #" at bounding box center [78, 235] width 132 height 18
type input "RHP-1085"
click at [42, 677] on button "Submit" at bounding box center [21, 684] width 42 height 15
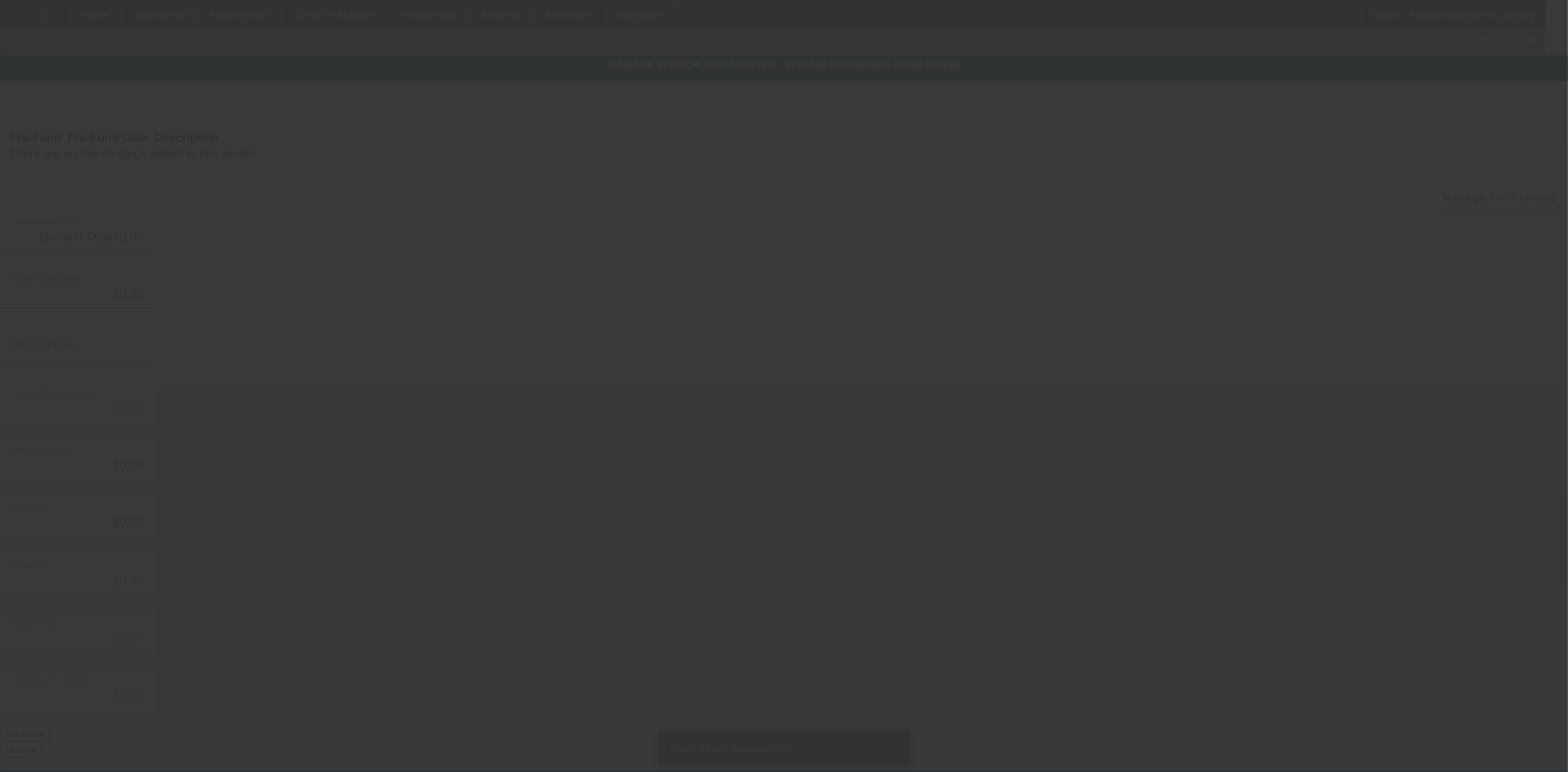
type input "$96,985.00"
type input "$1,000.00"
type input "shipping"
type input "$97,985.00"
type input "$3,000.00"
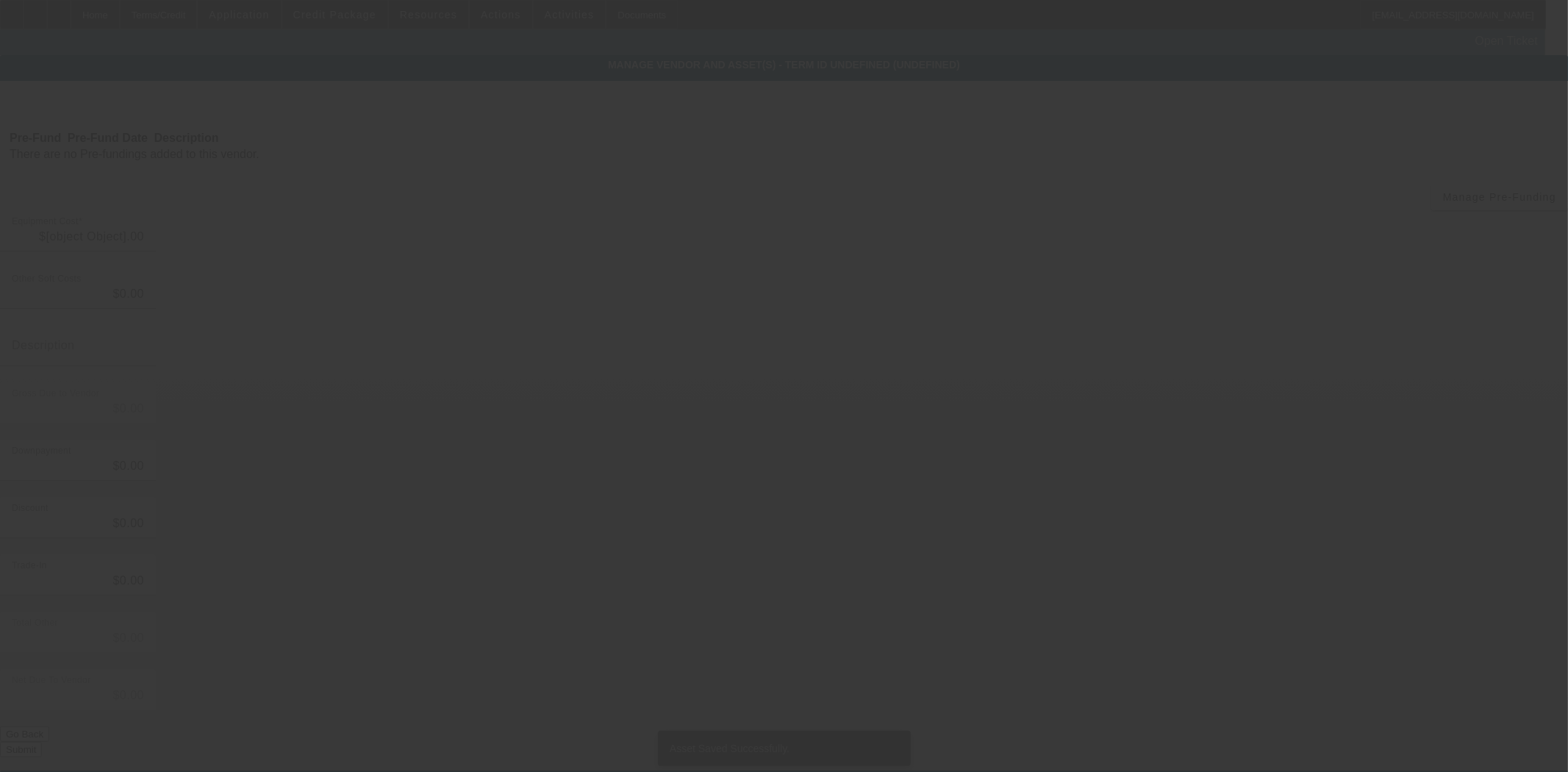
type input "$3,000.00"
type input "$94,985.00"
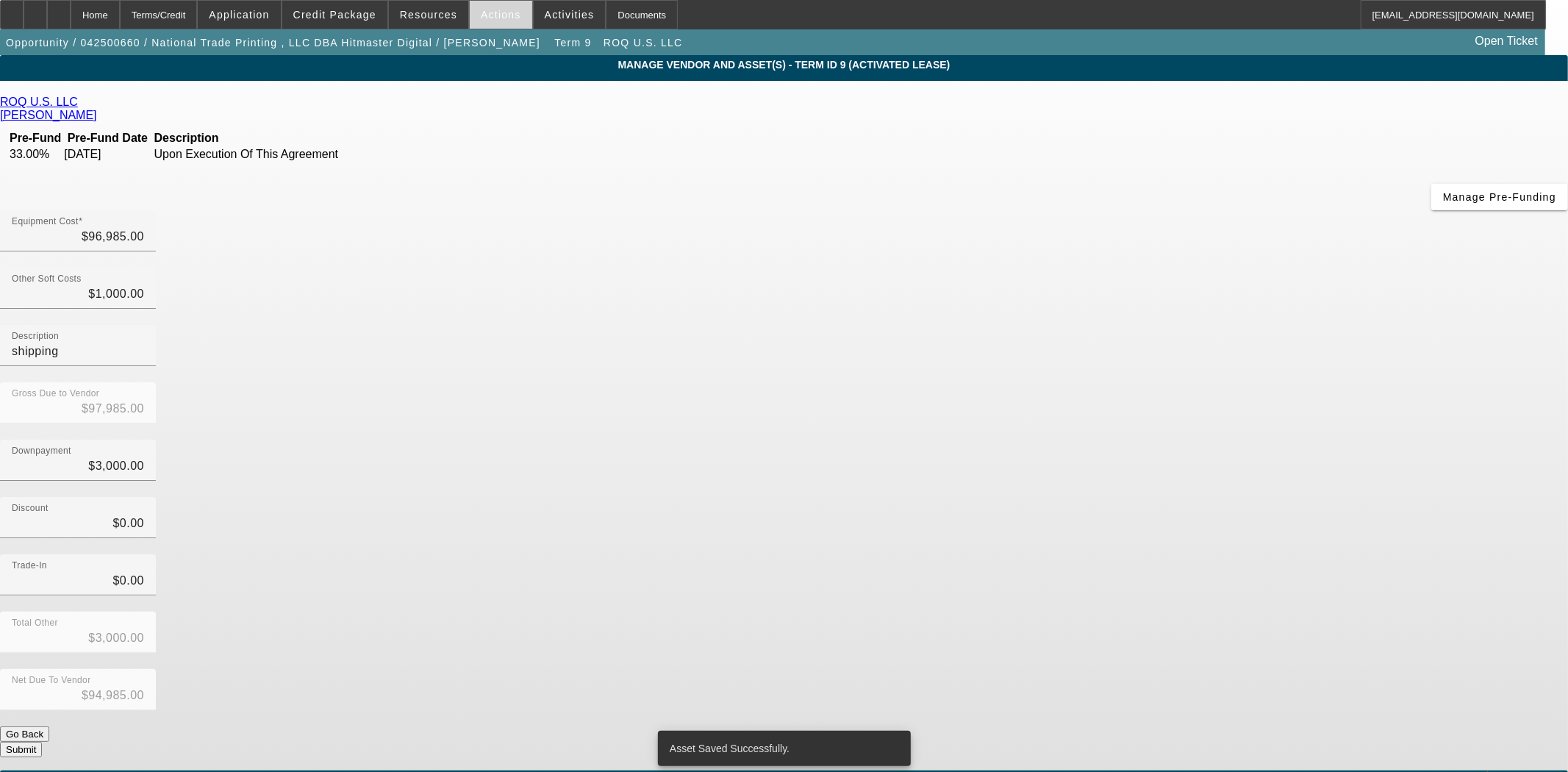
click at [473, 14] on span at bounding box center [500, 14] width 62 height 35
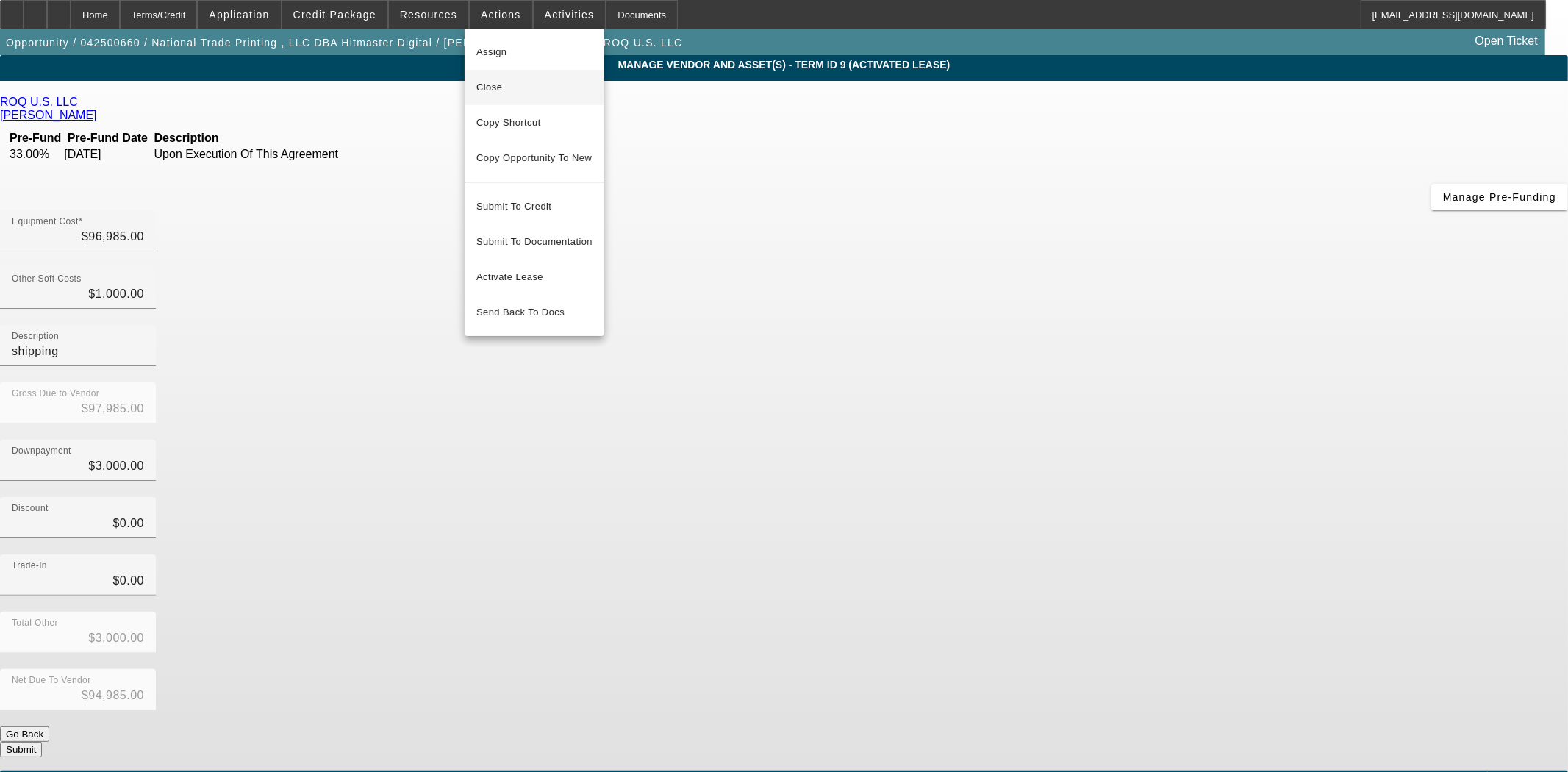
click at [491, 82] on span "Close" at bounding box center [535, 88] width 116 height 18
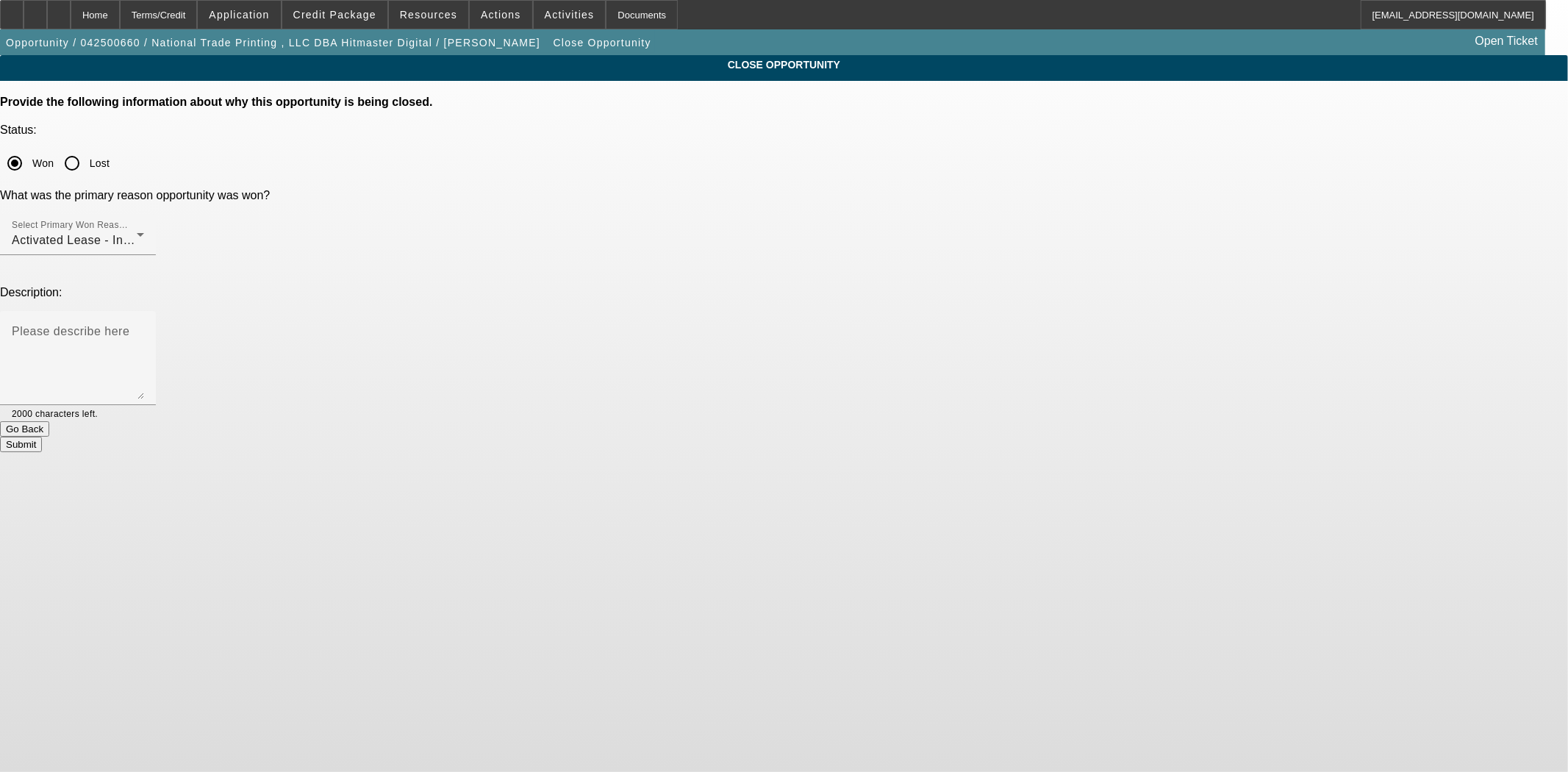
click at [42, 437] on button "Submit" at bounding box center [21, 444] width 42 height 15
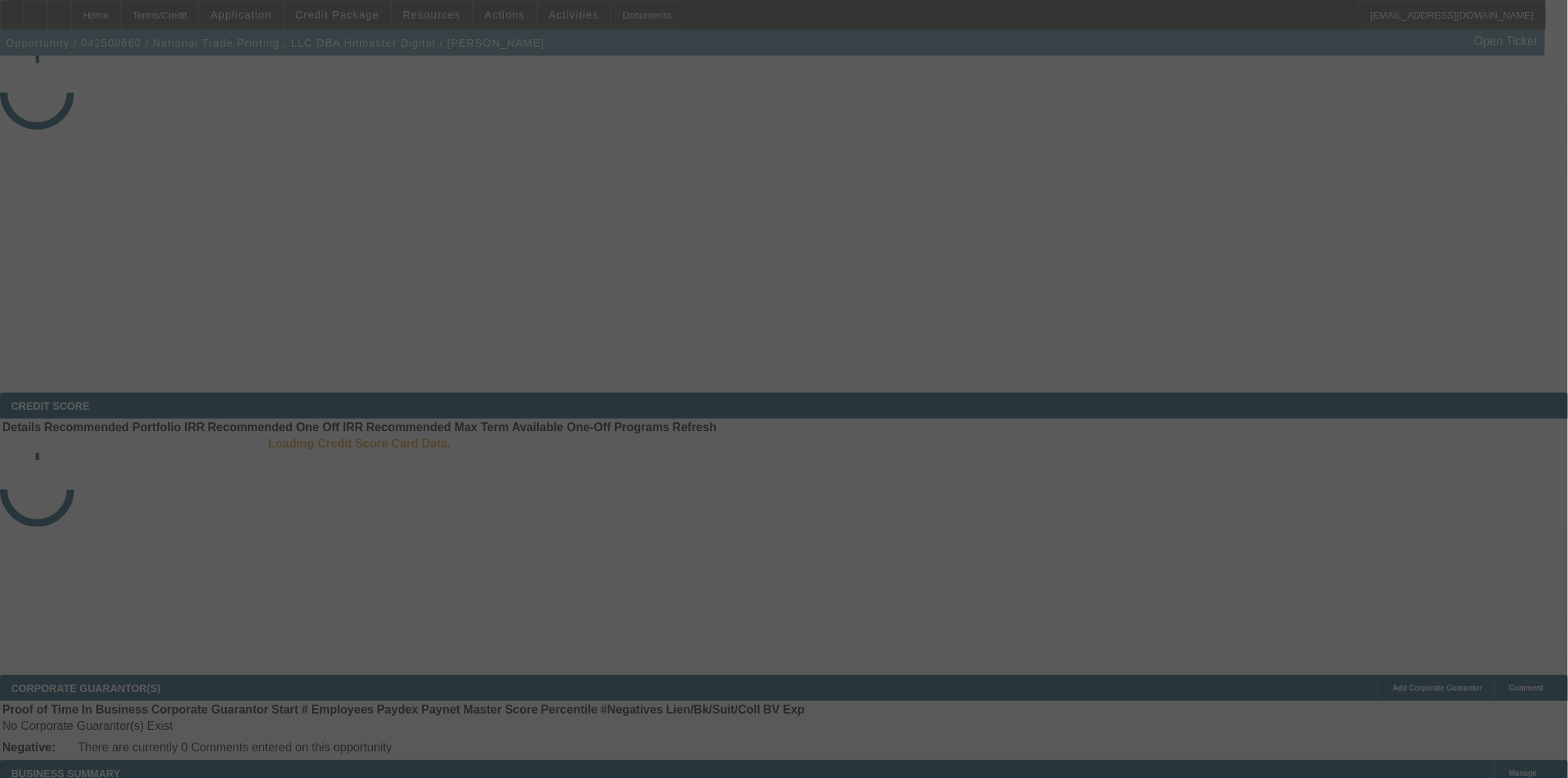
select select "4"
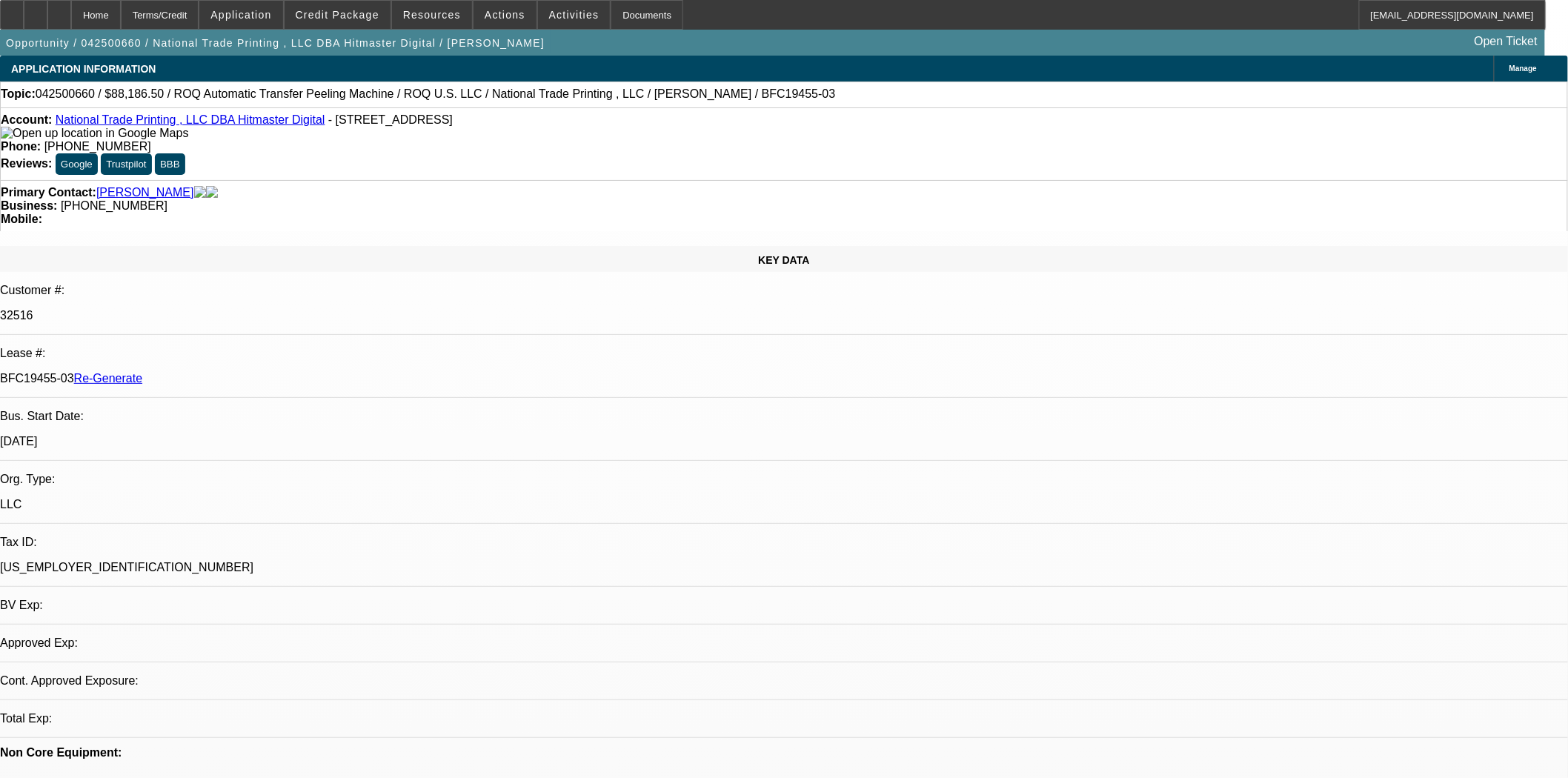
select select "0"
select select "1"
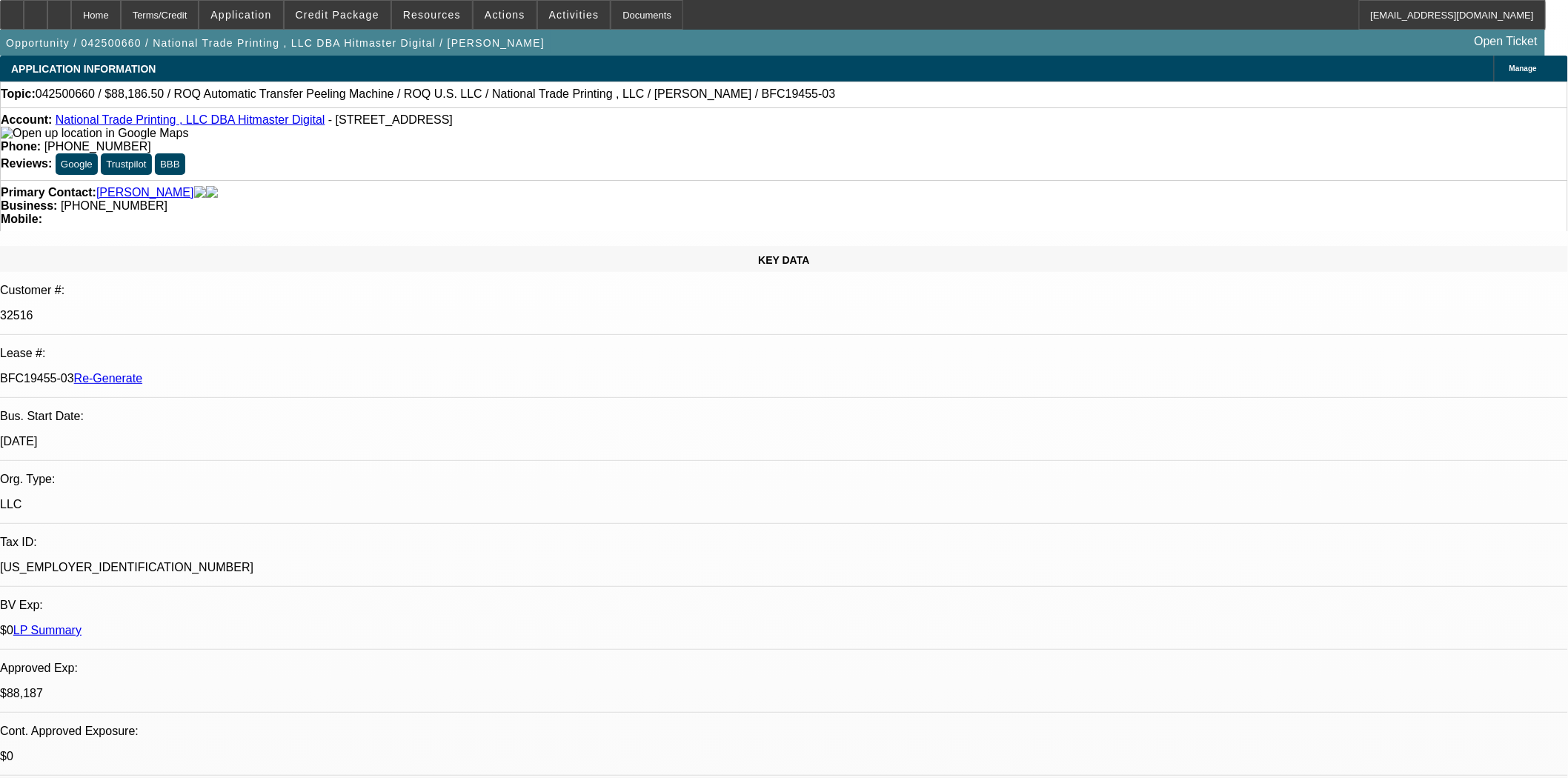
select select "6"
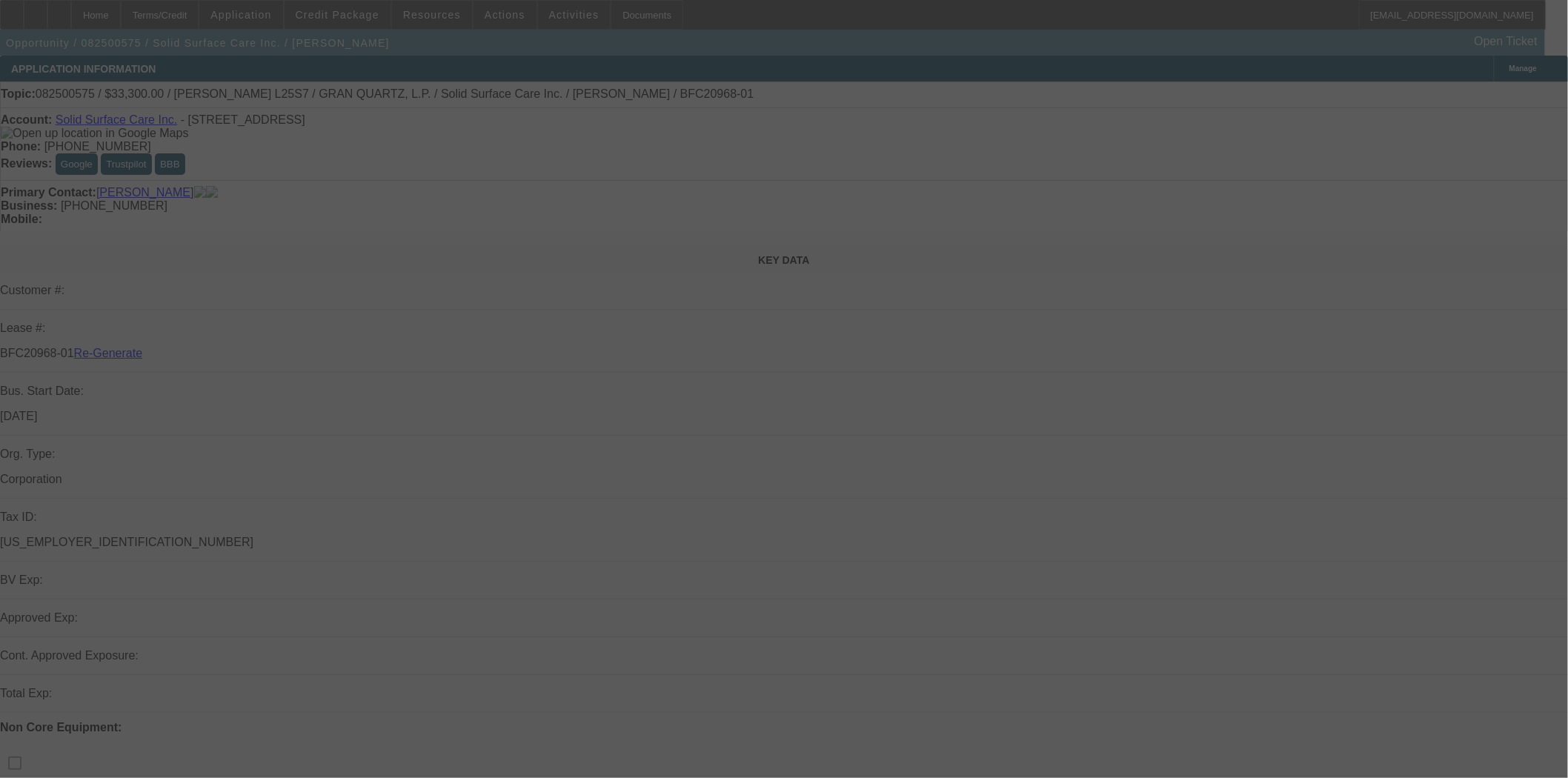
select select "3"
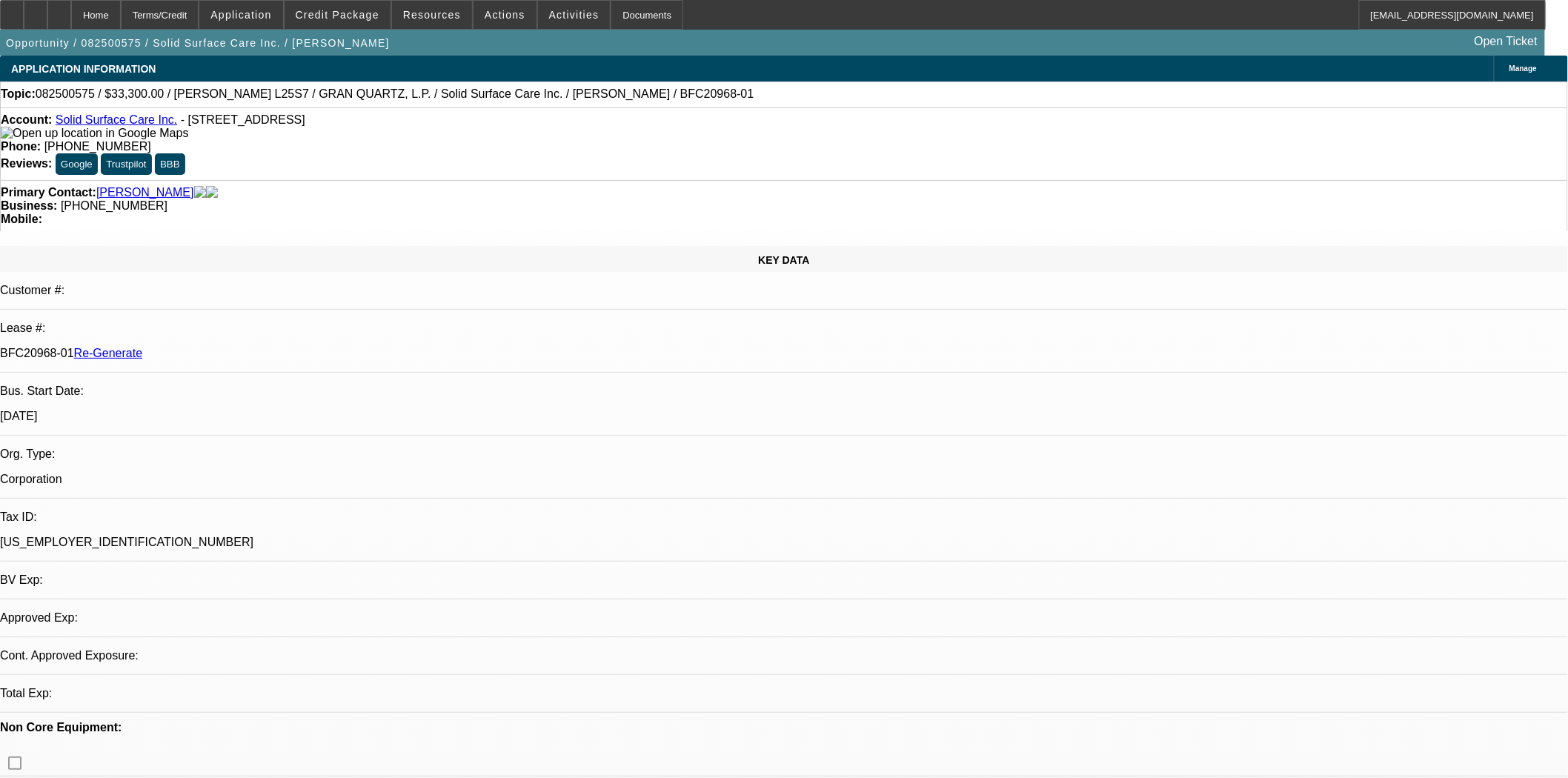
select select "0"
select select "2"
select select "0"
select select "6"
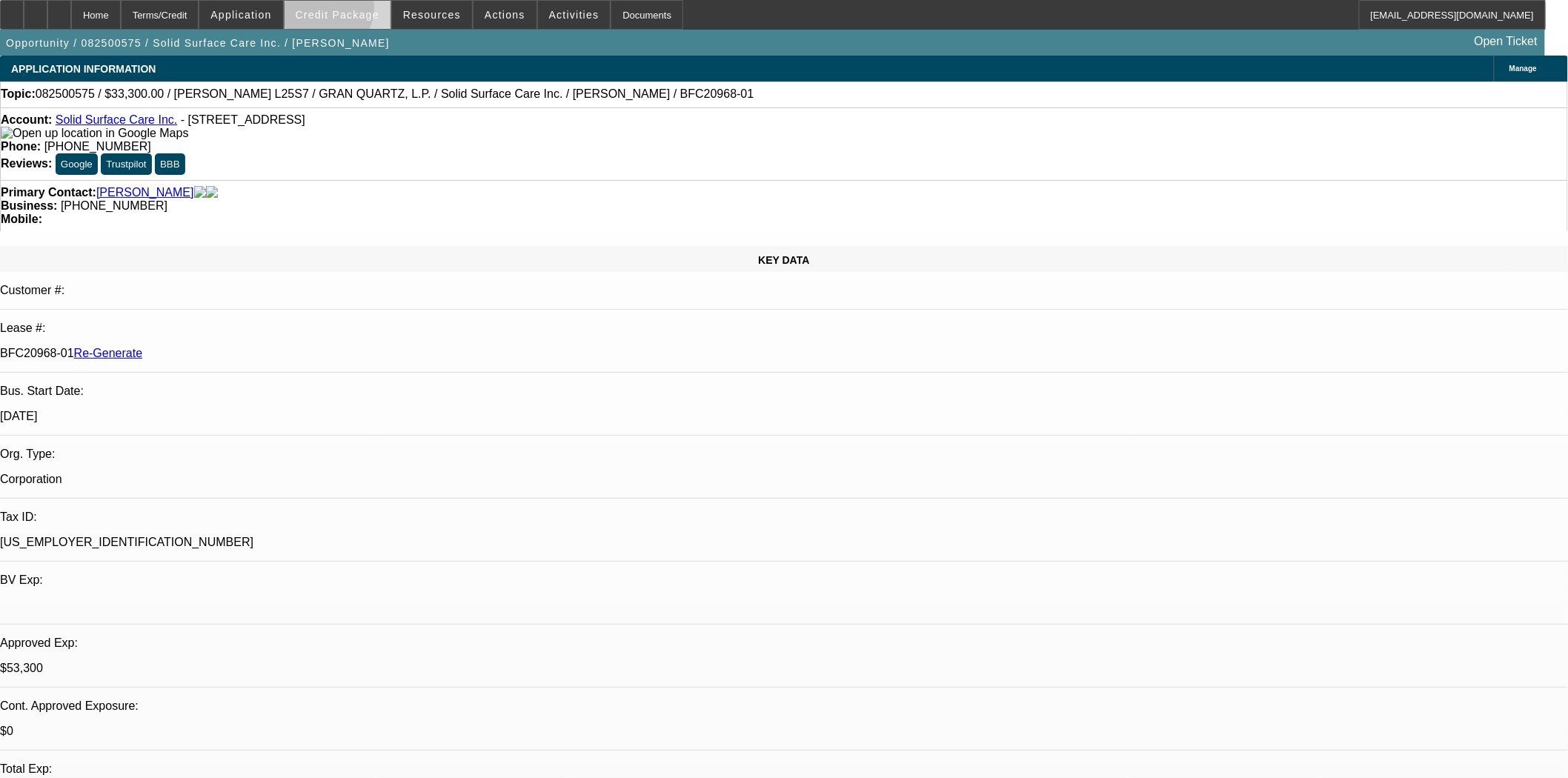
click at [341, 10] on span "Credit Package" at bounding box center [337, 14] width 84 height 12
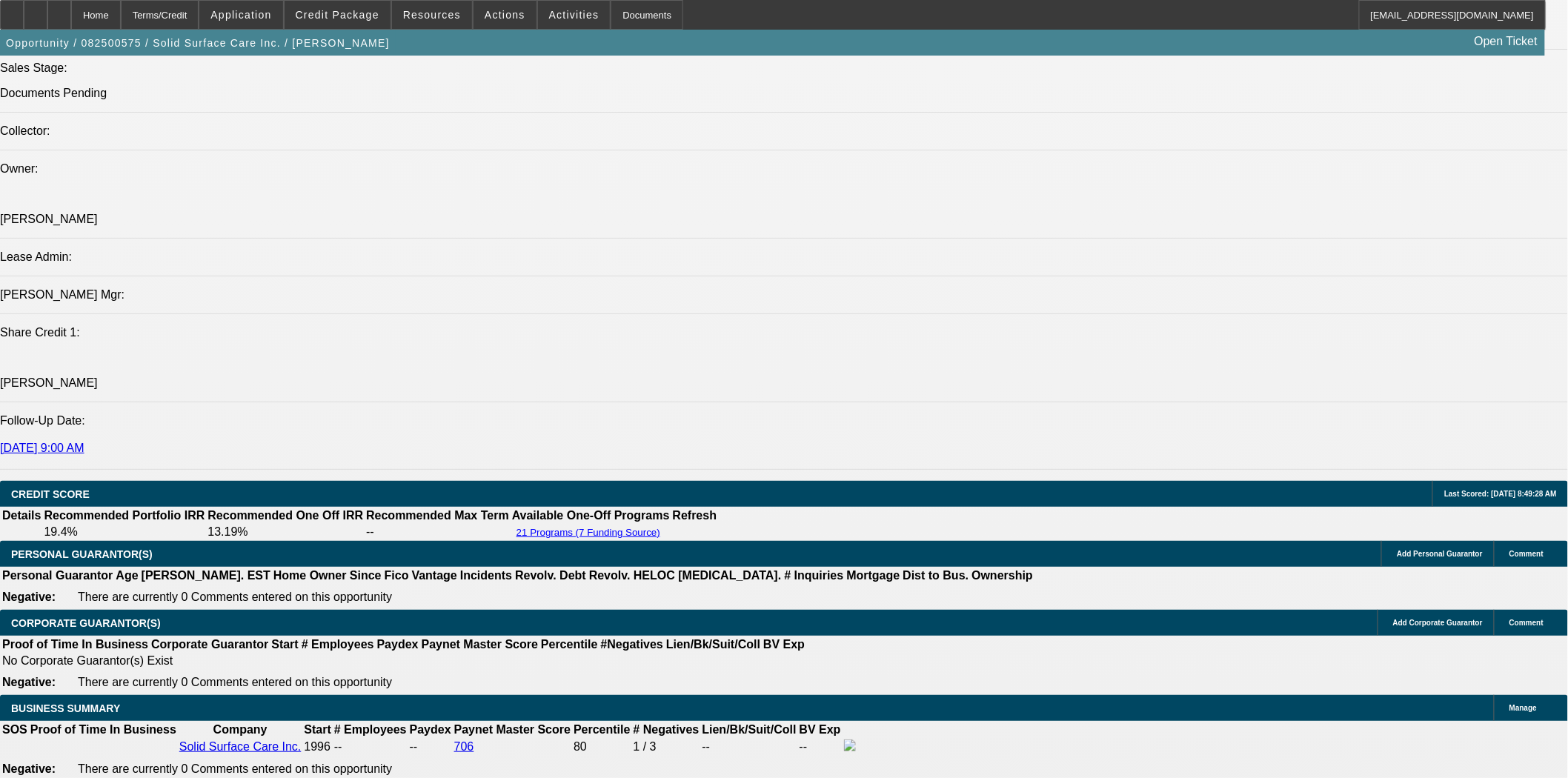
scroll to position [1810, 0]
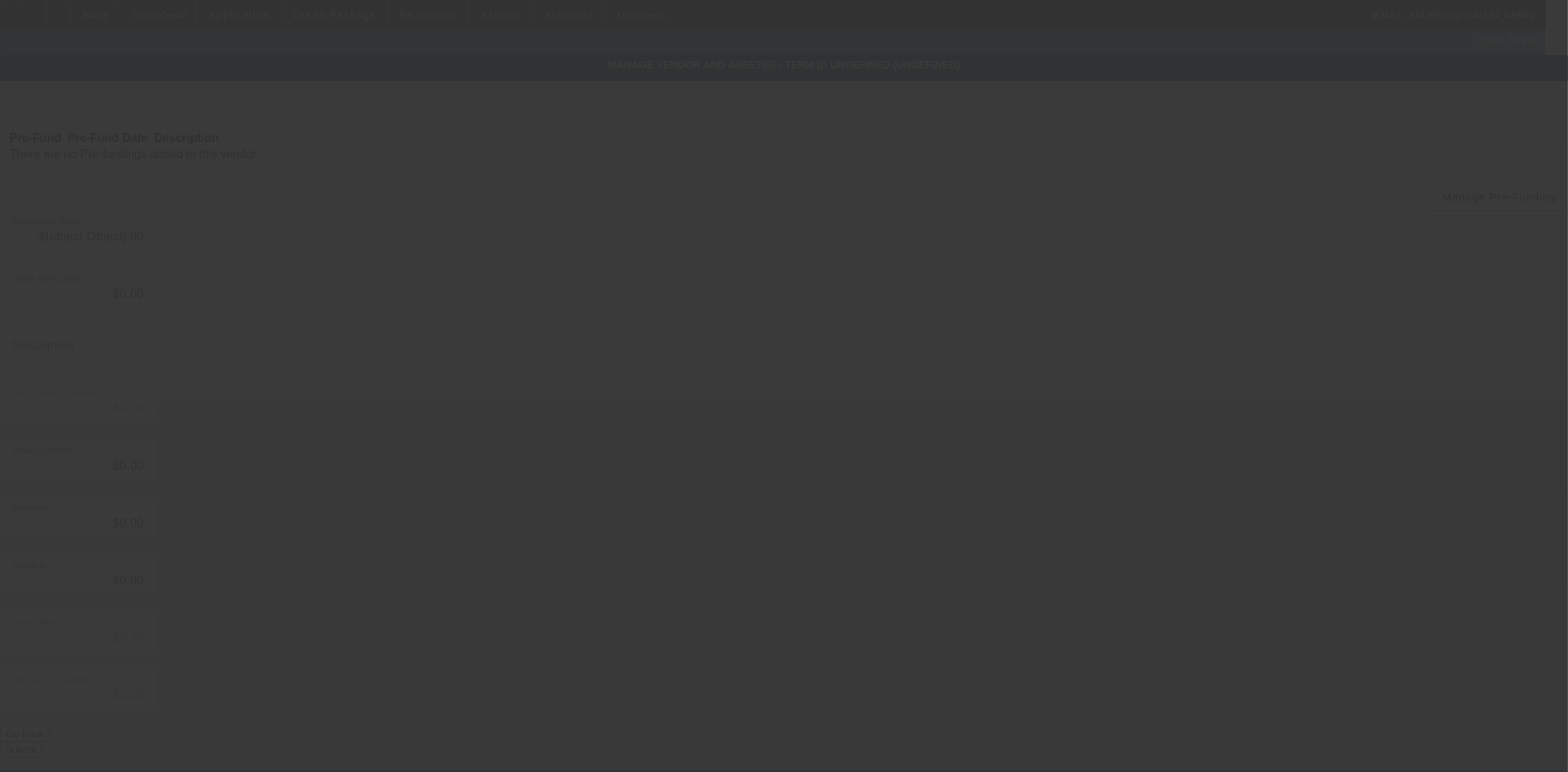
type input "$37,502.70"
type input "$2,594.53"
type input "Taxes and Freight"
type input "$40,097.23"
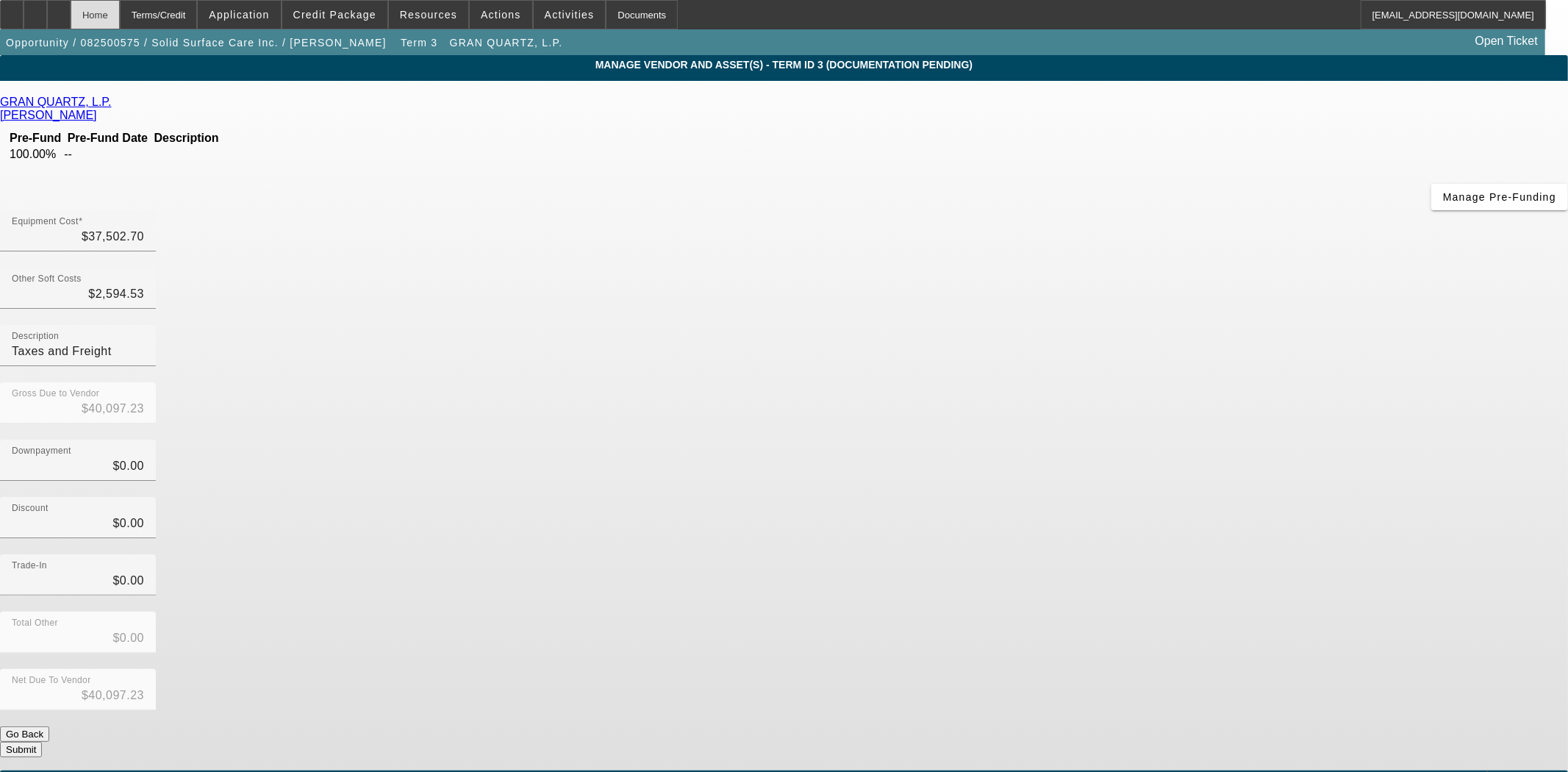
click at [120, 25] on div "Home" at bounding box center [96, 14] width 49 height 29
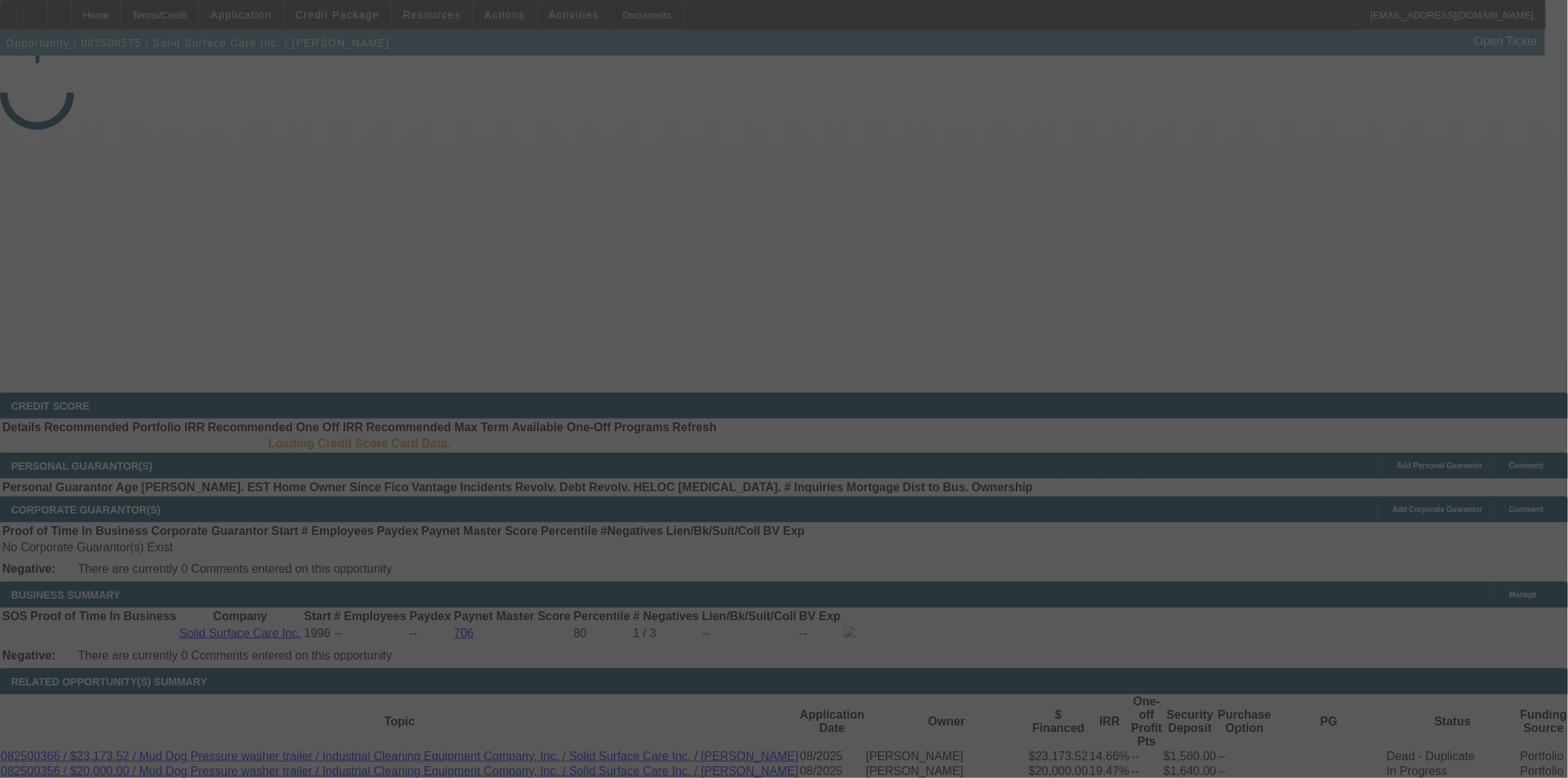
select select "3"
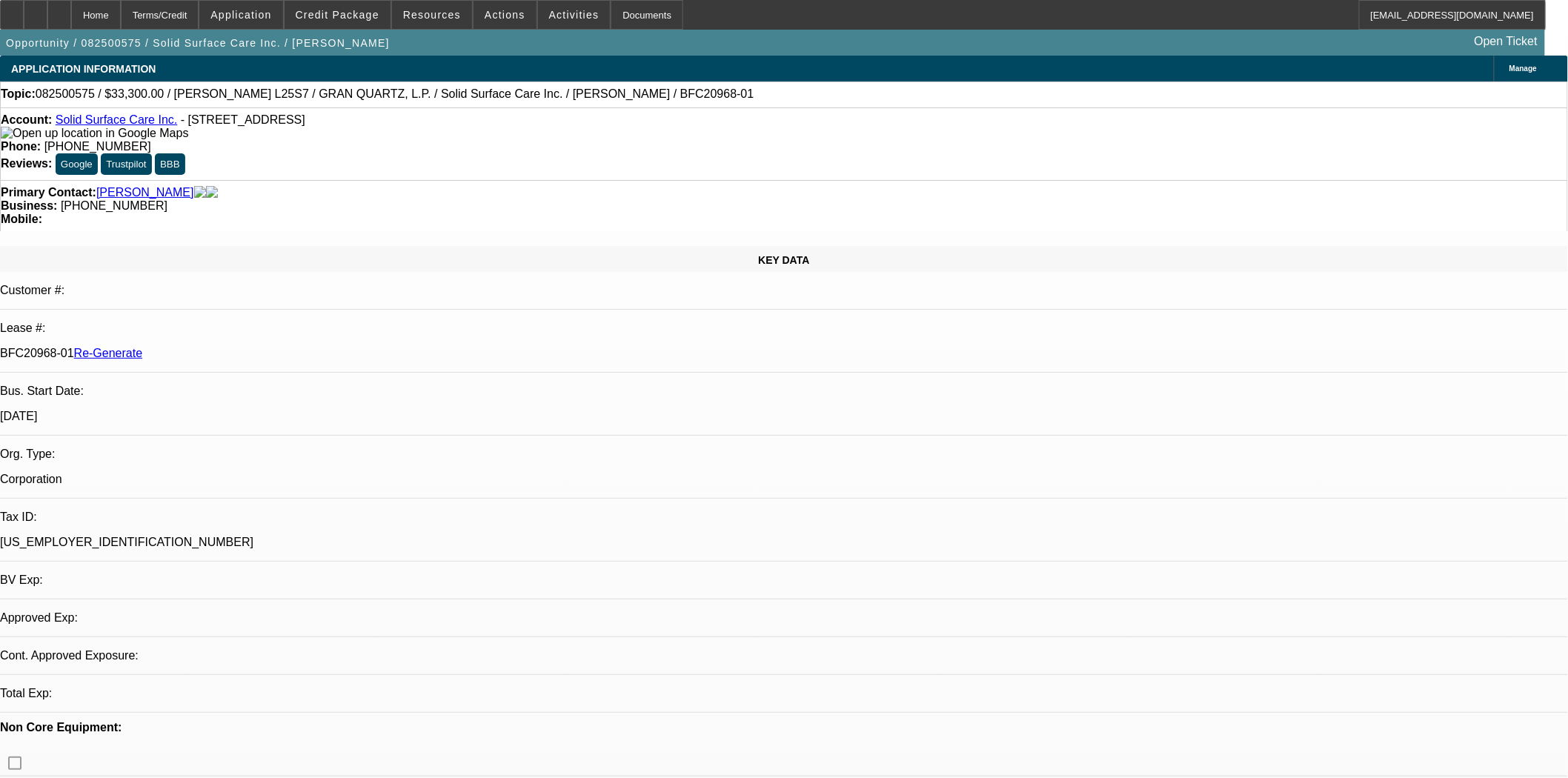
select select "0"
select select "2"
select select "0"
select select "6"
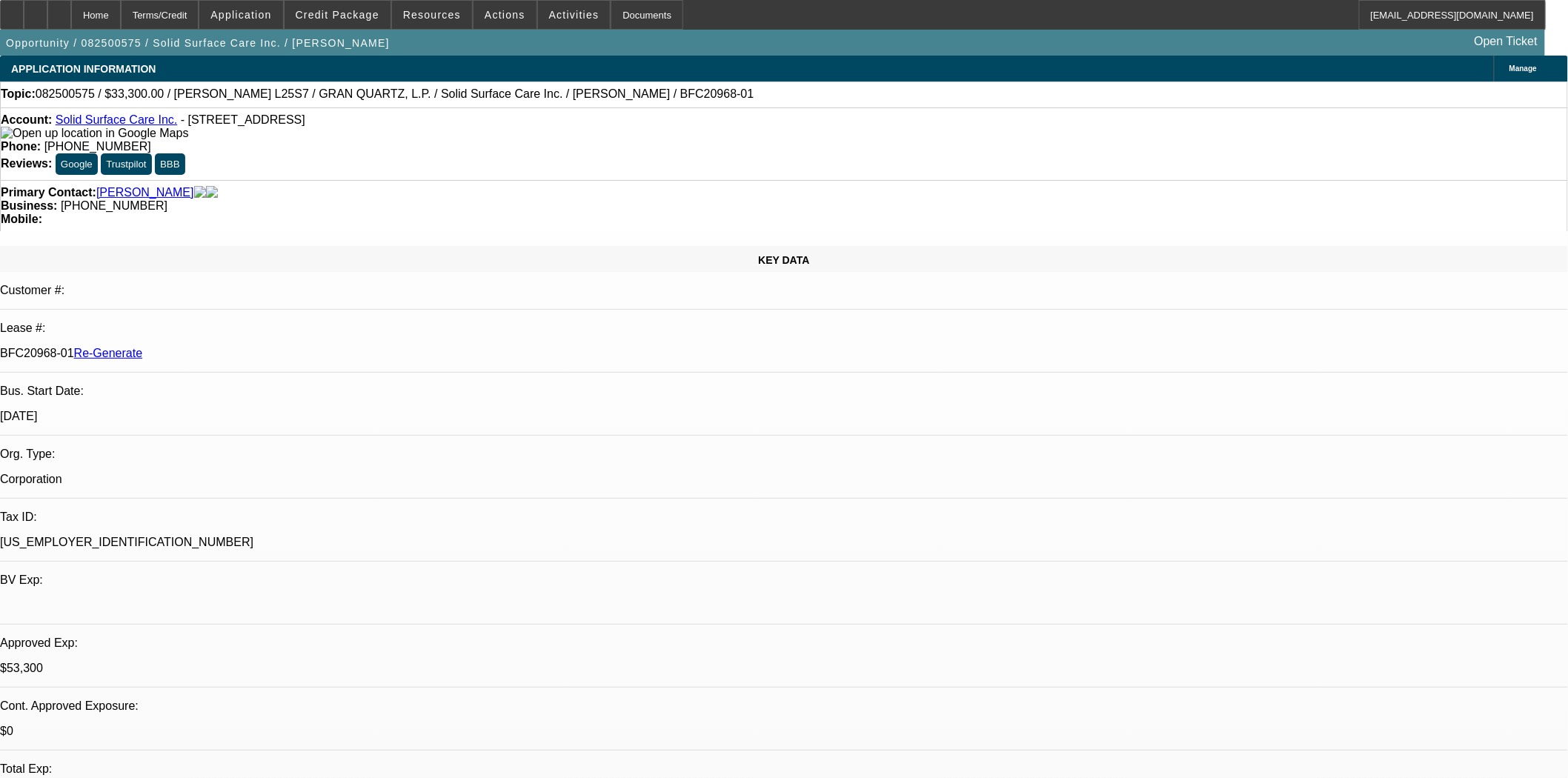
scroll to position [82, 0]
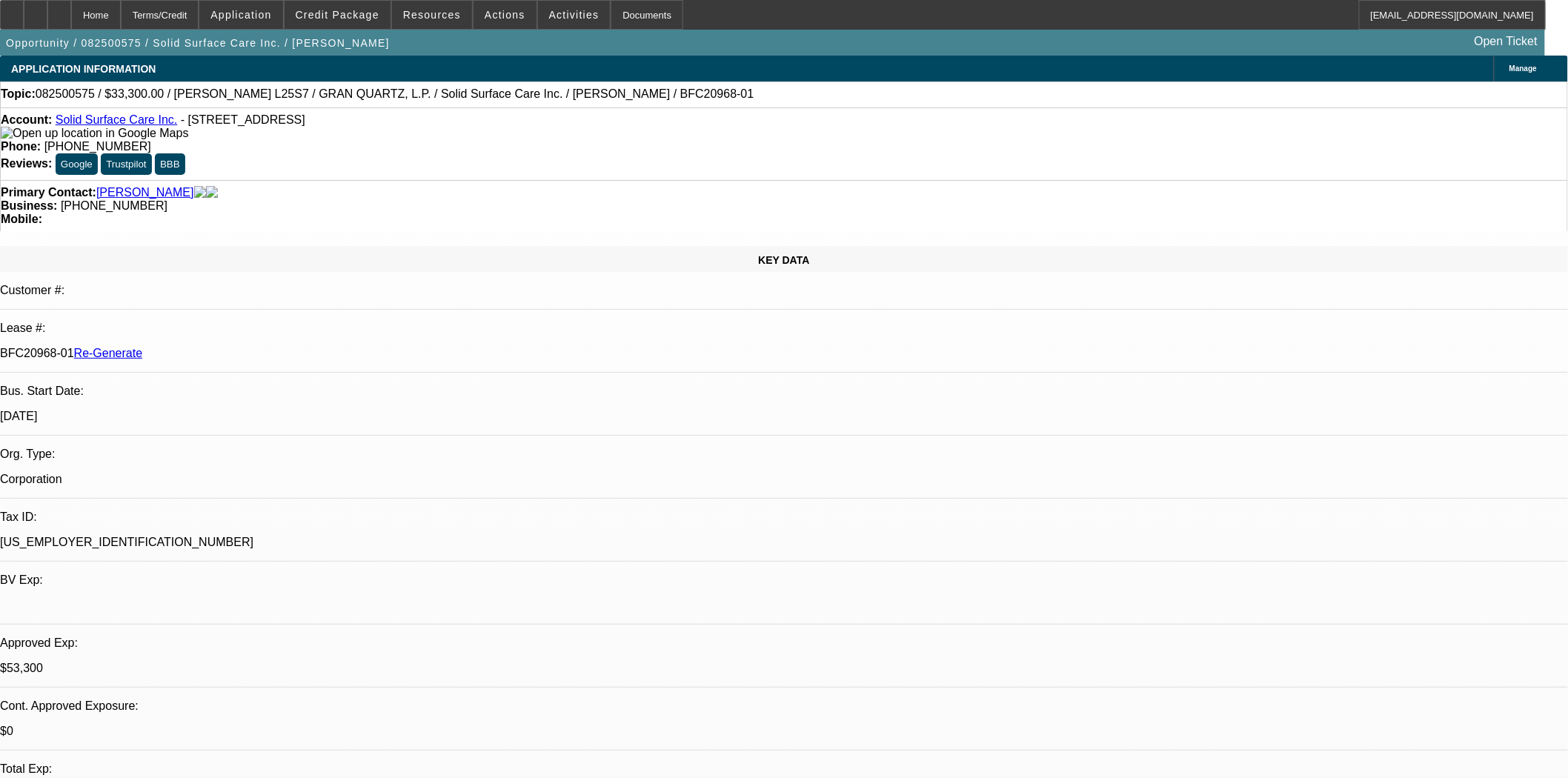
scroll to position [246, 0]
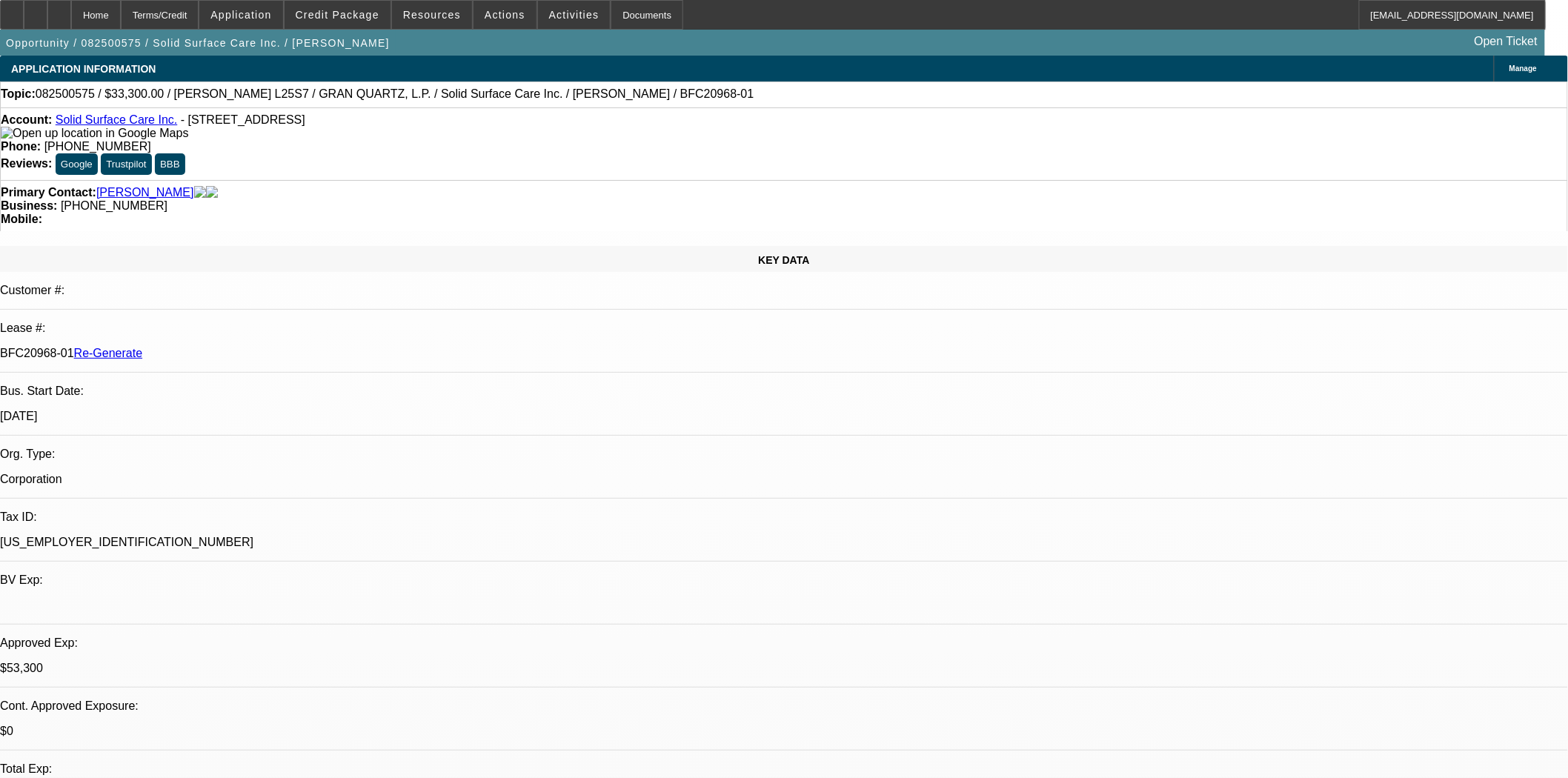
scroll to position [493, 0]
drag, startPoint x: 1151, startPoint y: 263, endPoint x: 1154, endPoint y: 271, distance: 8.5
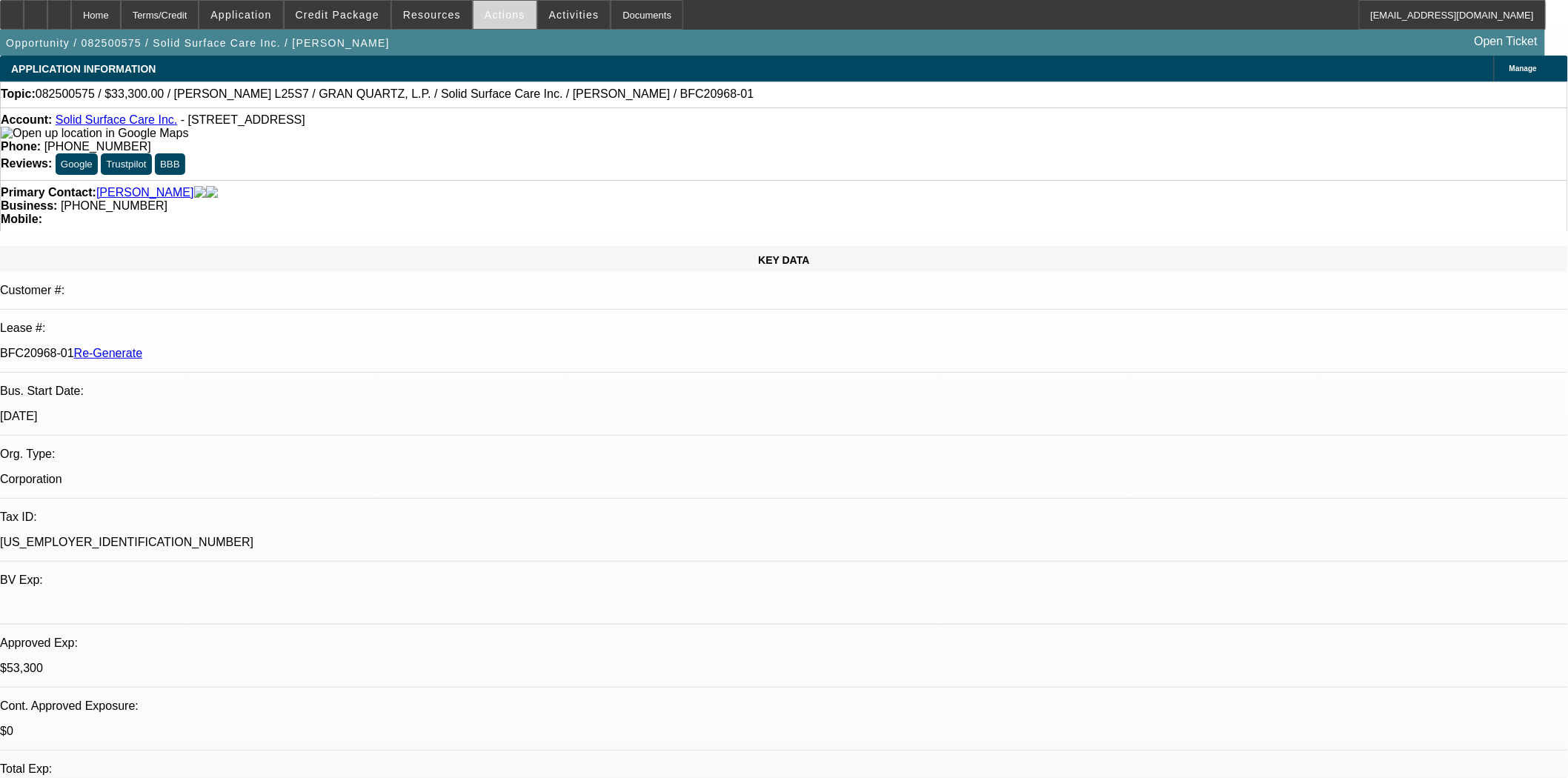
click at [488, 19] on span "Actions" at bounding box center [504, 14] width 41 height 12
click at [490, 14] on div at bounding box center [784, 389] width 1568 height 778
click at [490, 12] on span "Actions" at bounding box center [504, 14] width 41 height 12
click at [496, 16] on div at bounding box center [784, 389] width 1568 height 778
click at [496, 16] on span "Actions" at bounding box center [504, 14] width 41 height 12
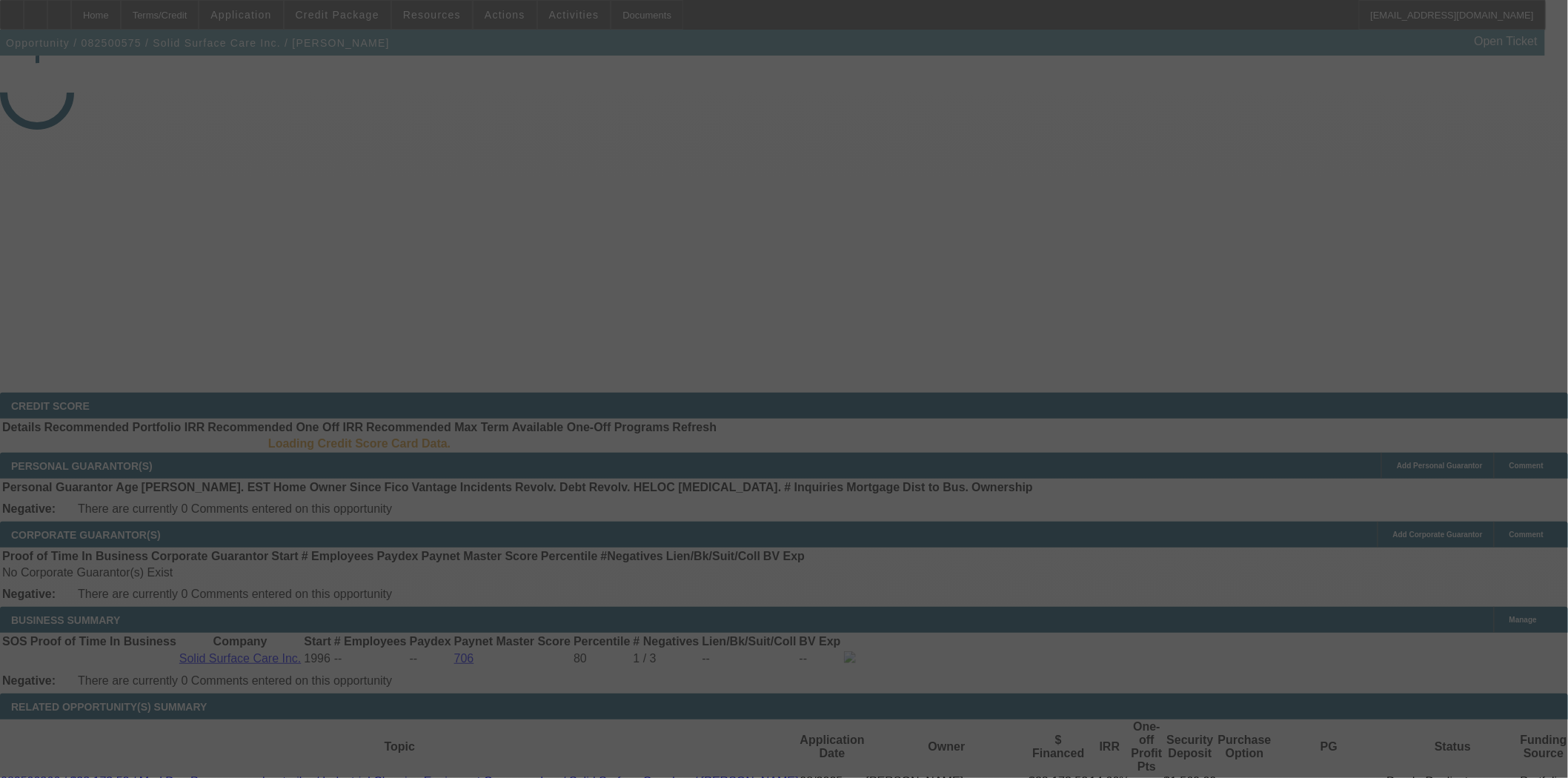
select select "3"
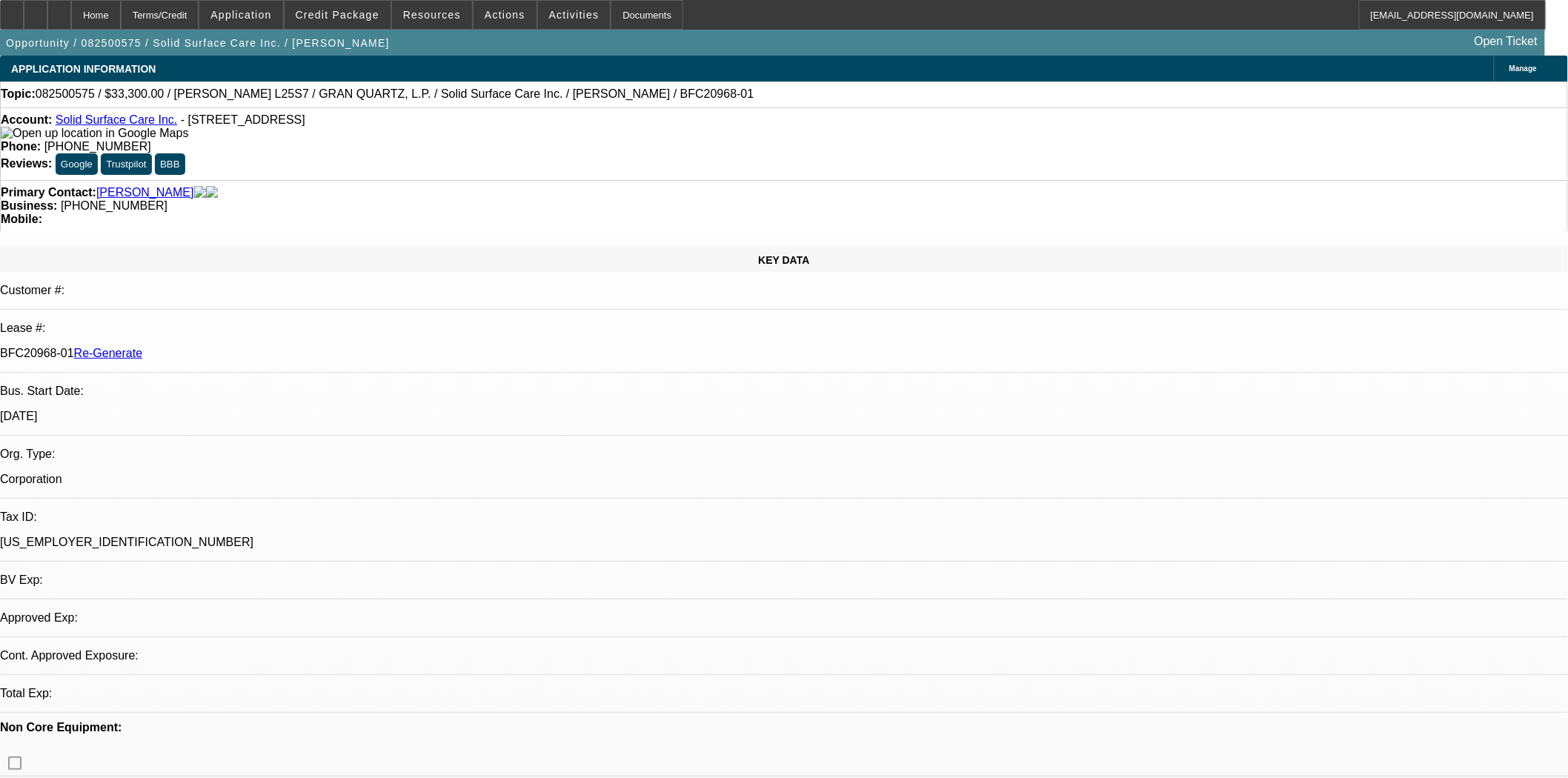
select select "0"
select select "2"
select select "0"
select select "6"
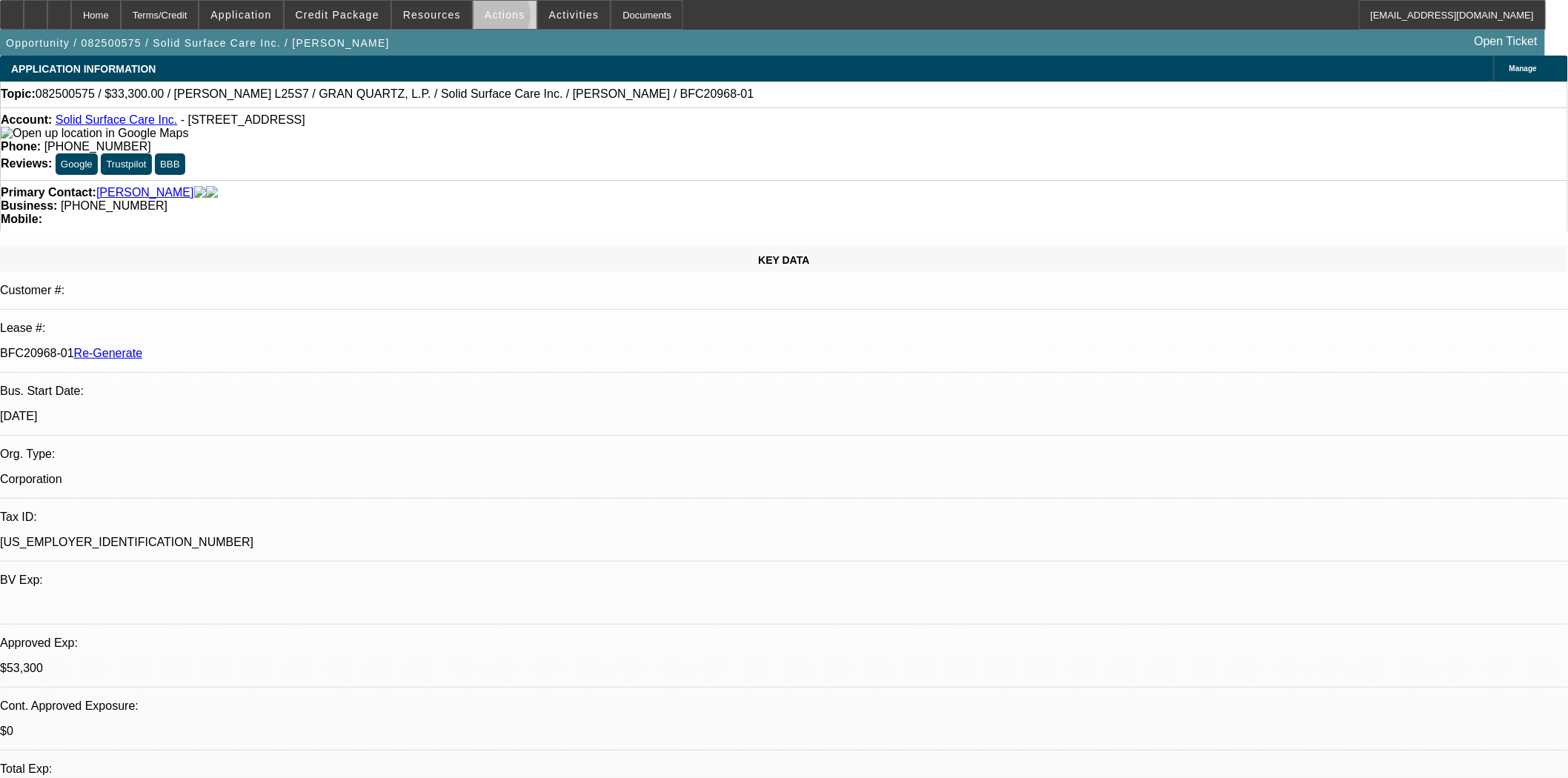
click at [492, 19] on span "Actions" at bounding box center [504, 14] width 41 height 12
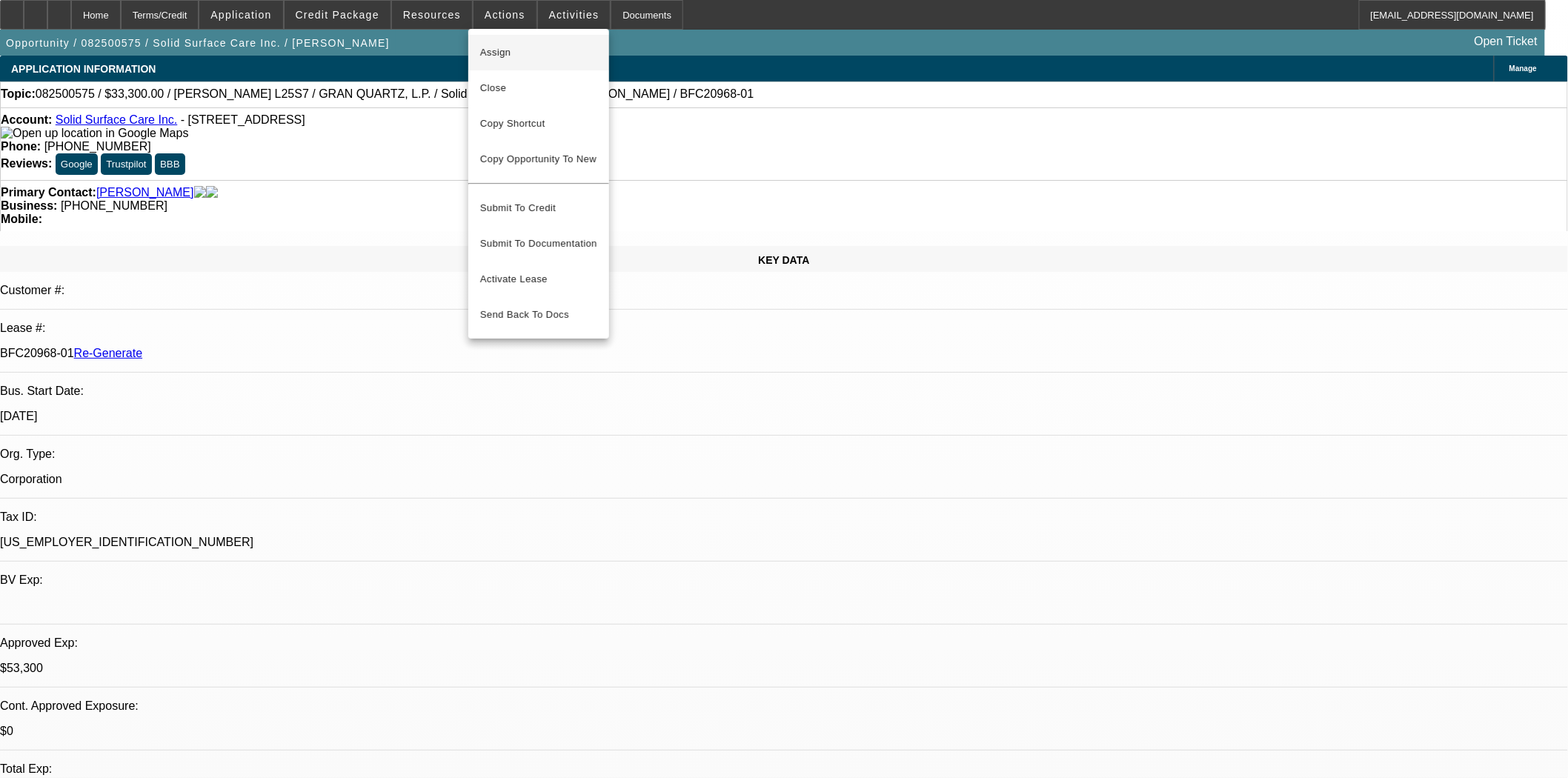
click at [508, 54] on span "Assign" at bounding box center [539, 52] width 117 height 18
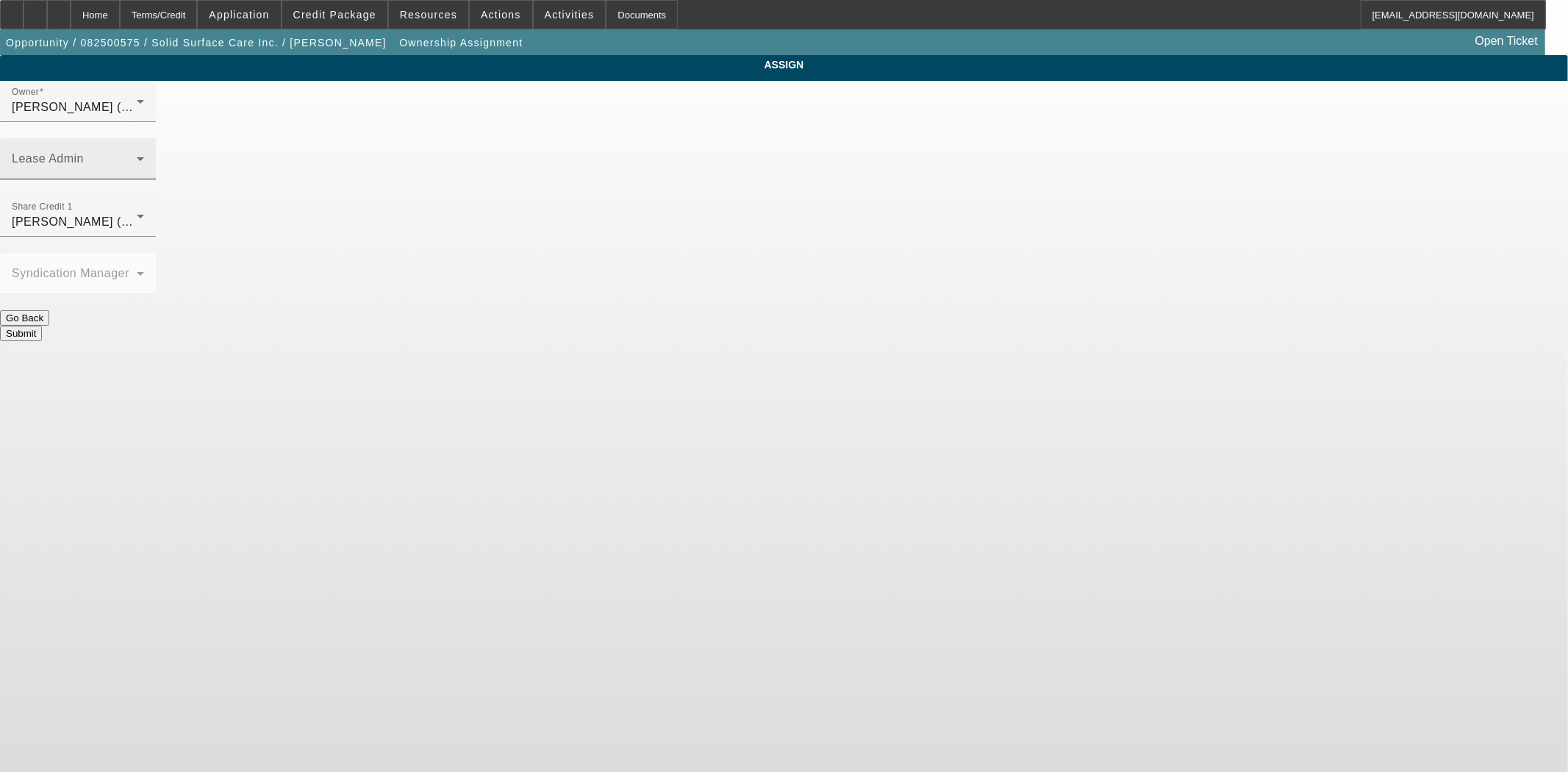
click at [137, 156] on span at bounding box center [74, 165] width 125 height 18
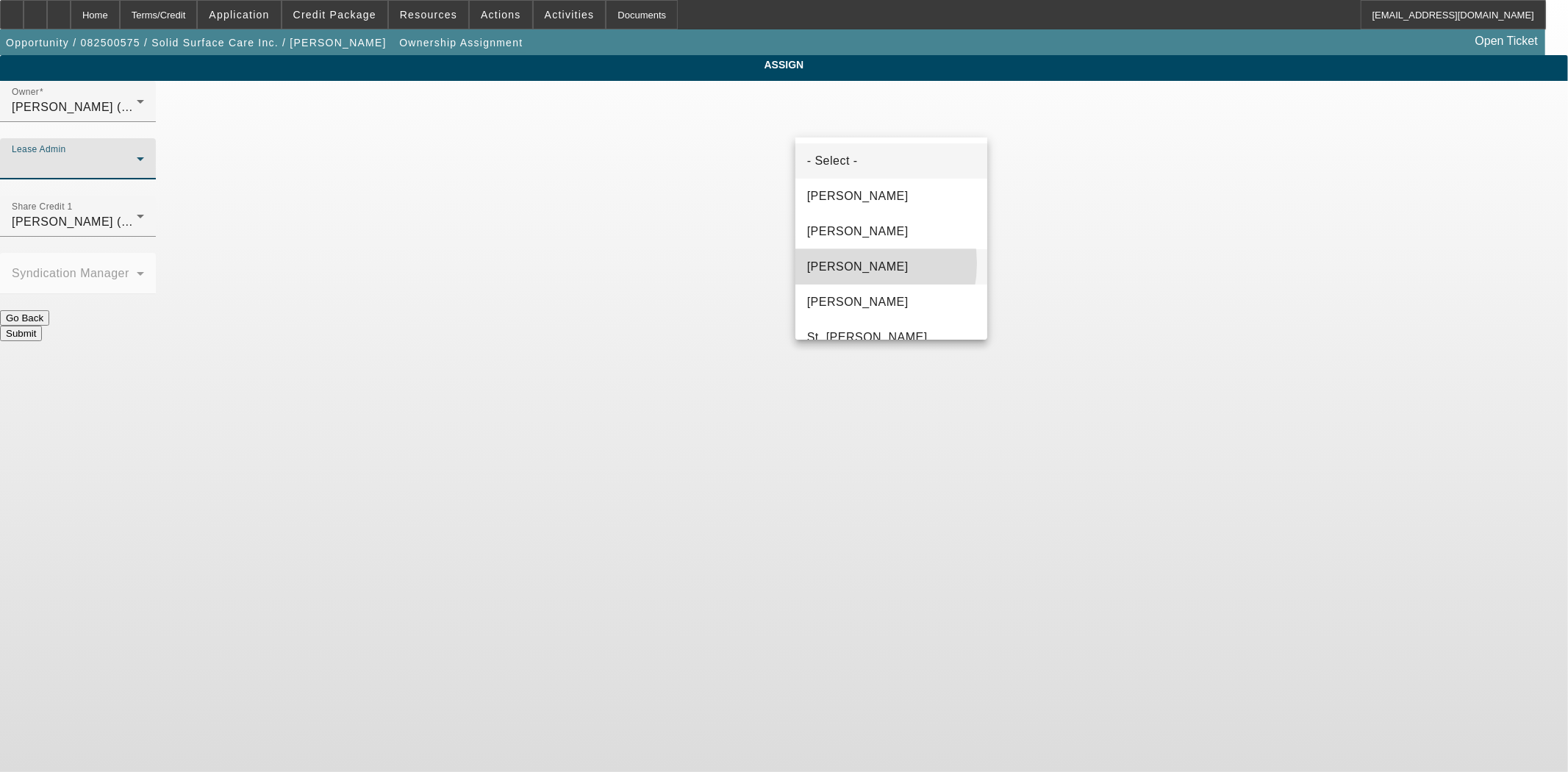
click at [846, 263] on span "Gonzalez, Amanda" at bounding box center [857, 267] width 101 height 18
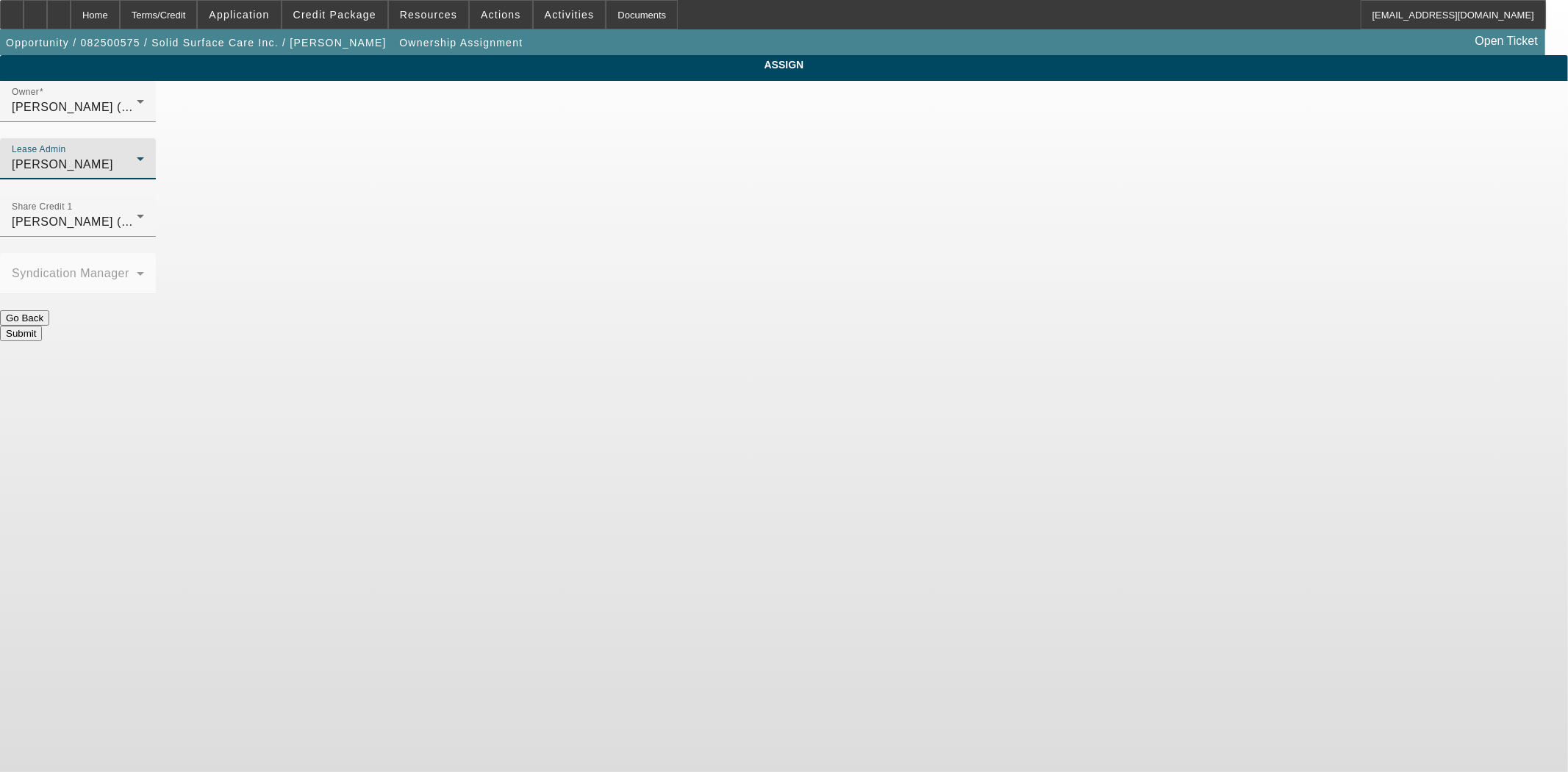
click at [42, 326] on button "Submit" at bounding box center [21, 333] width 42 height 15
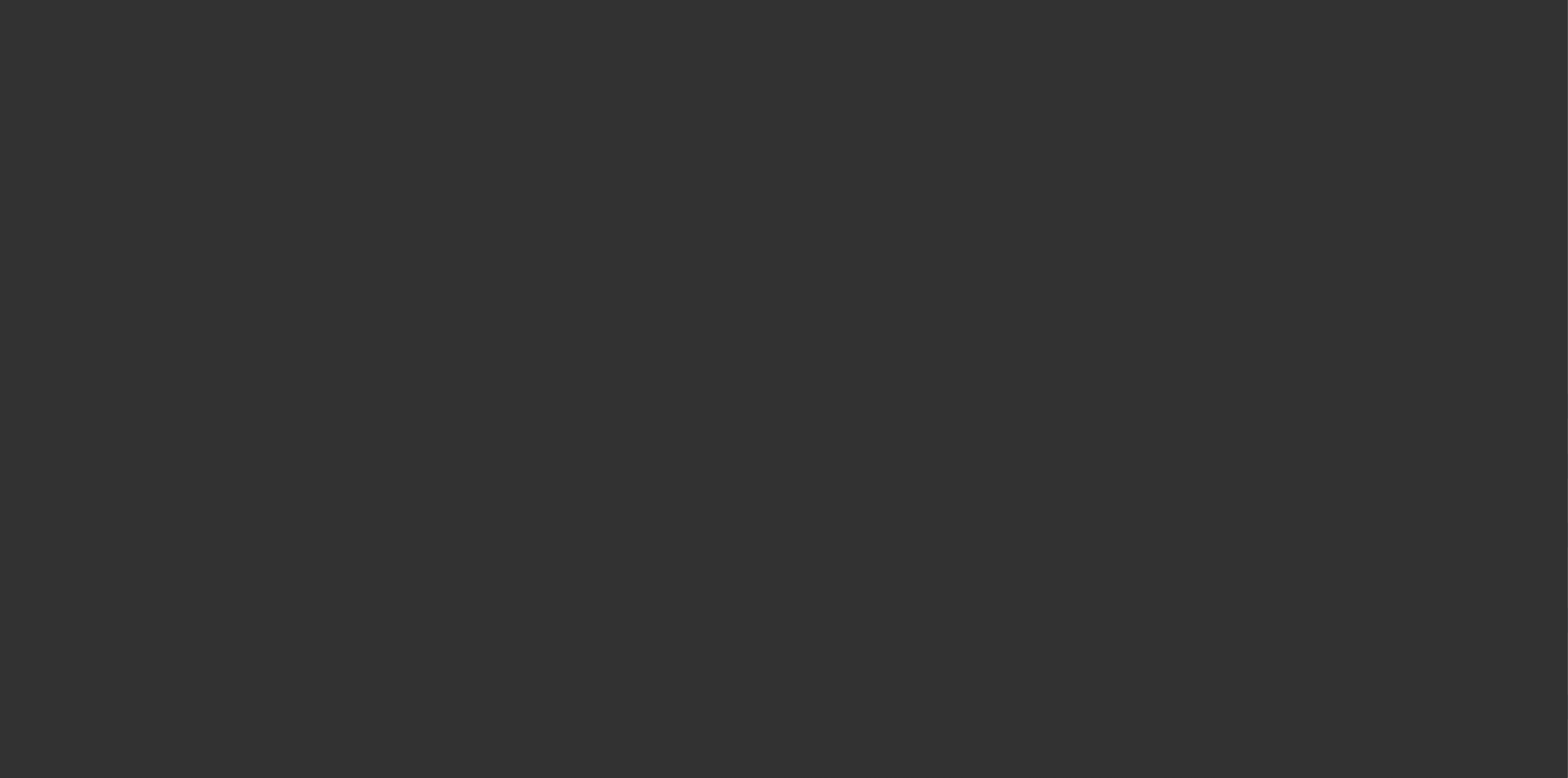
select select "3"
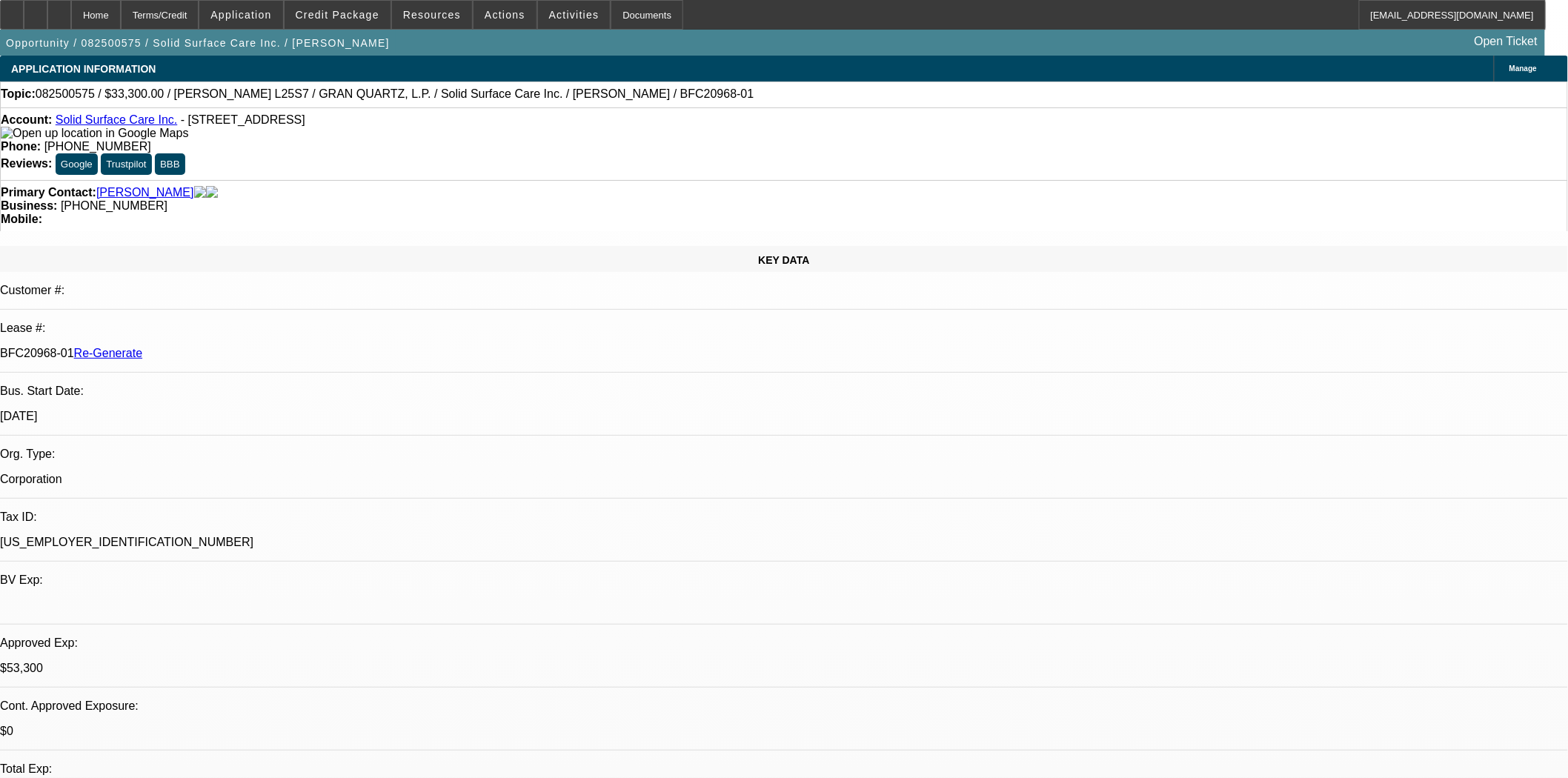
select select "0"
select select "2"
select select "0"
select select "6"
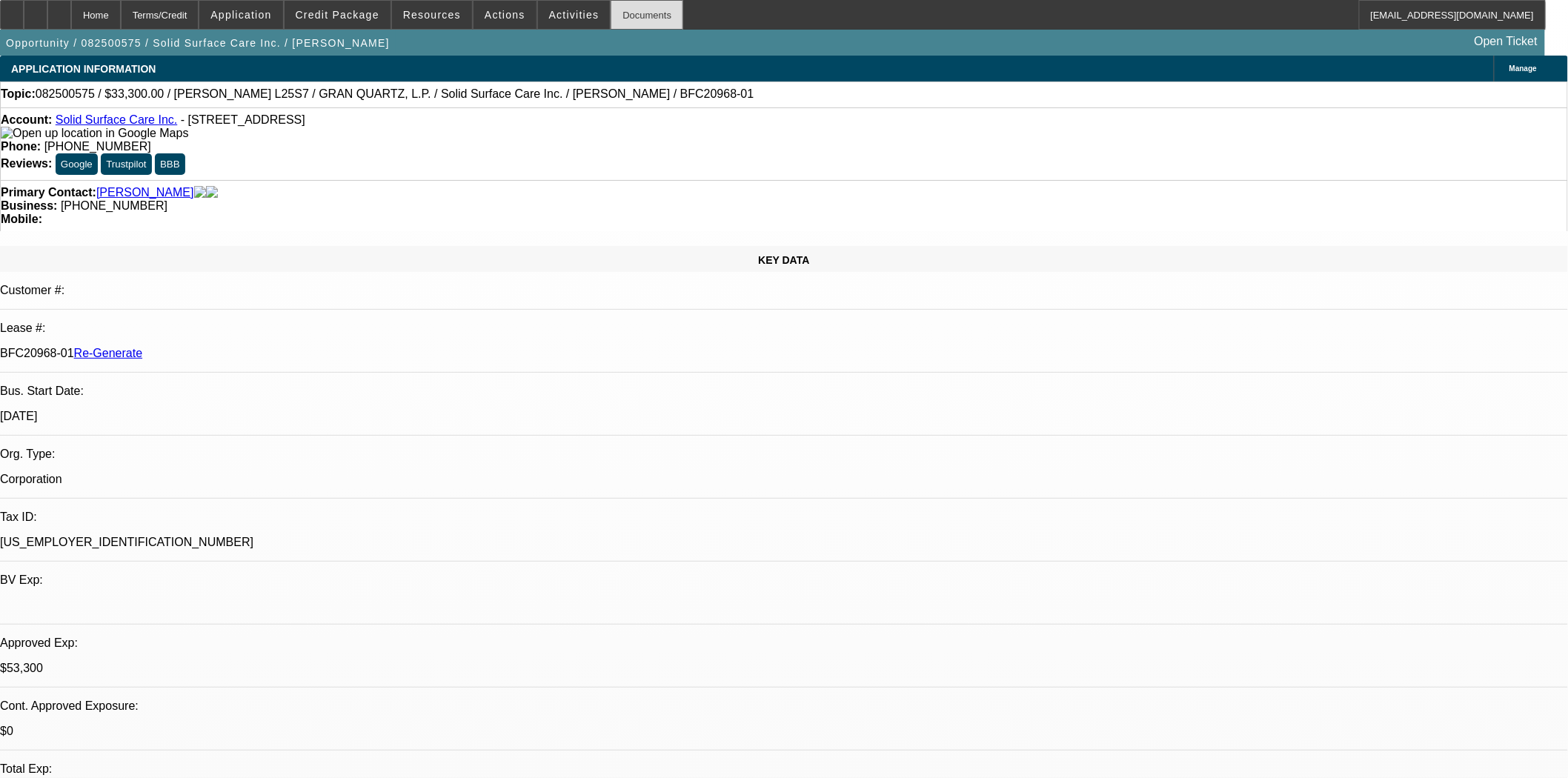
click at [635, 15] on div "Documents" at bounding box center [647, 14] width 72 height 30
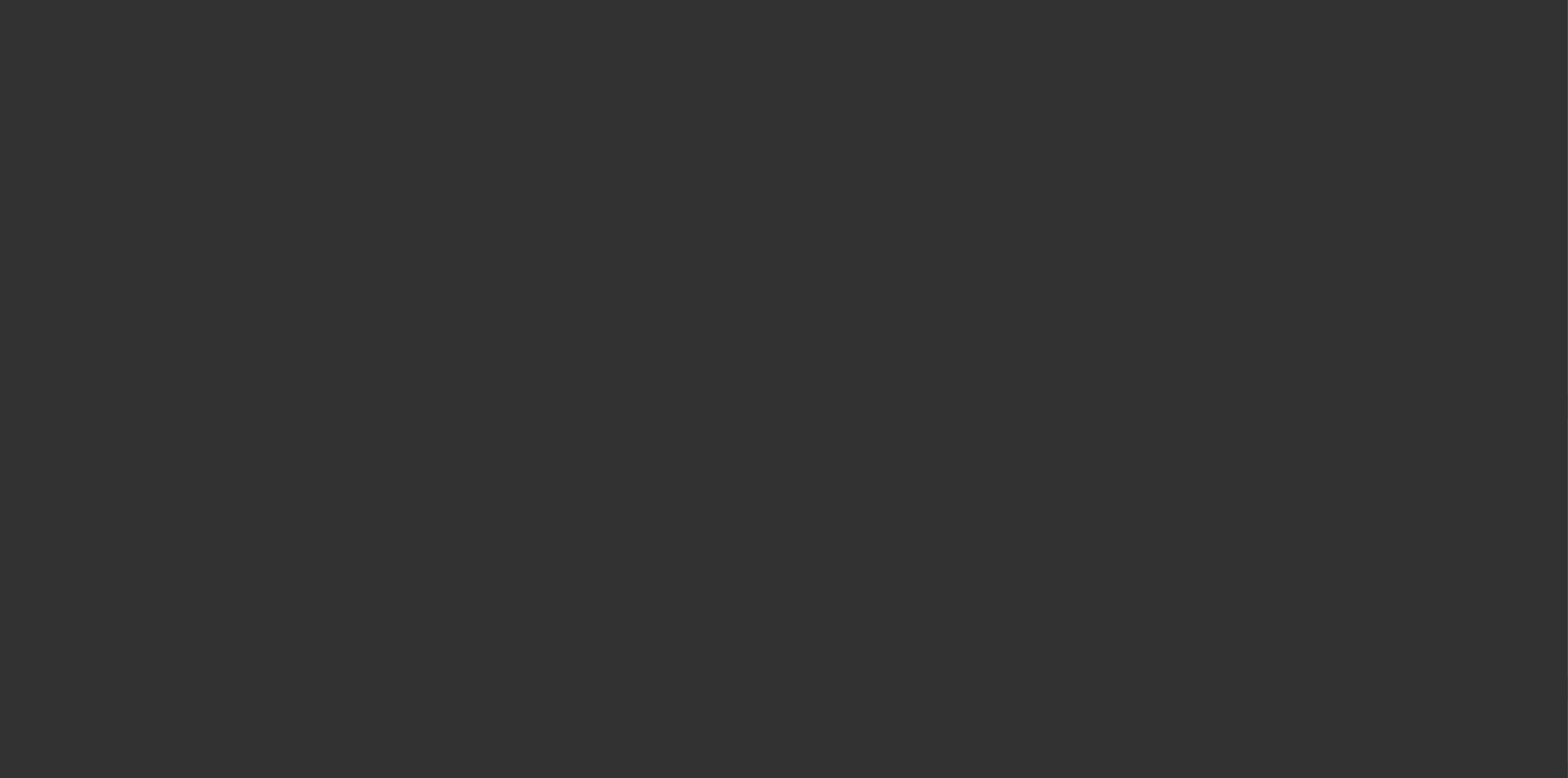
select select "3"
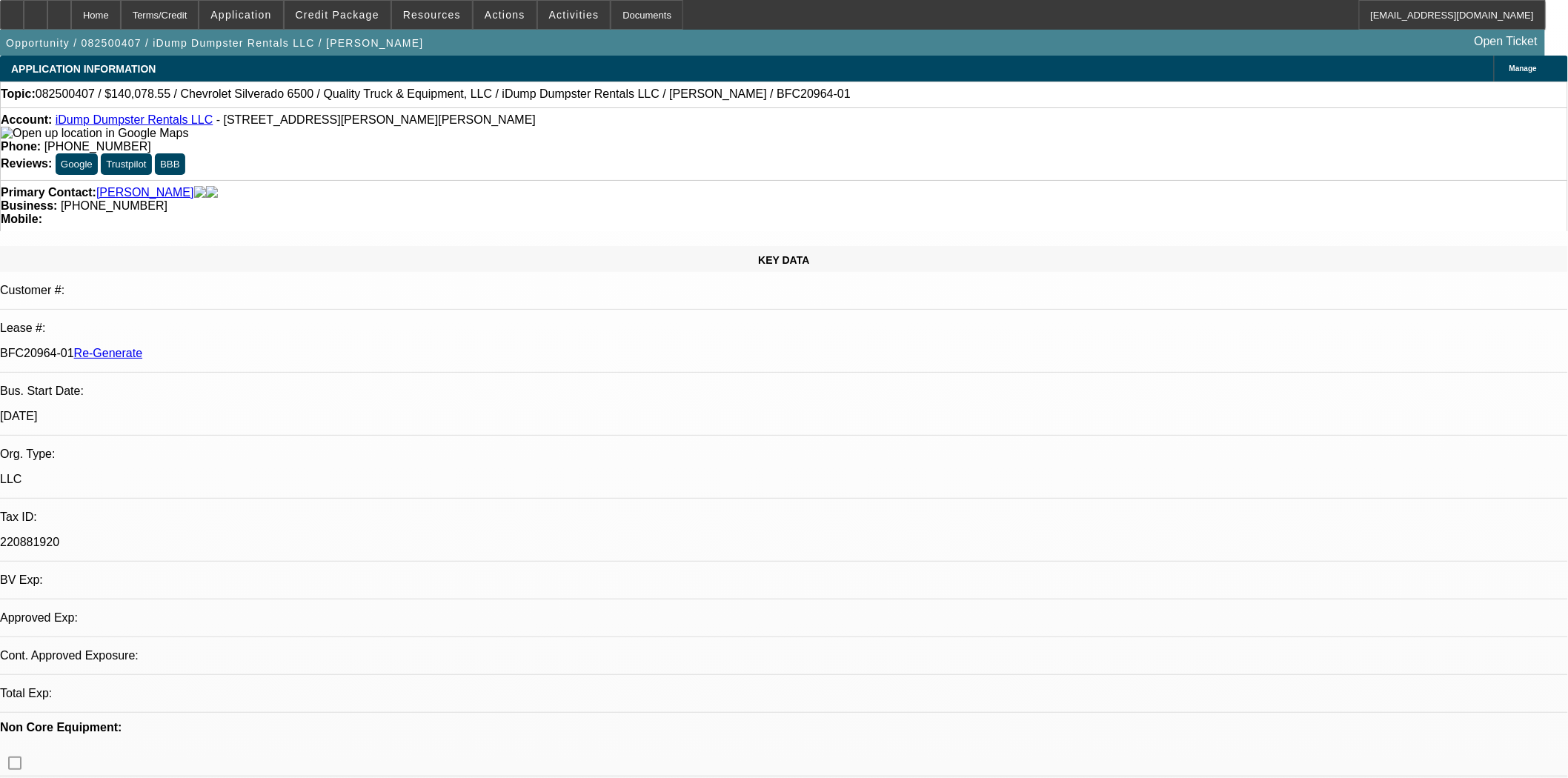
select select "0"
select select "6"
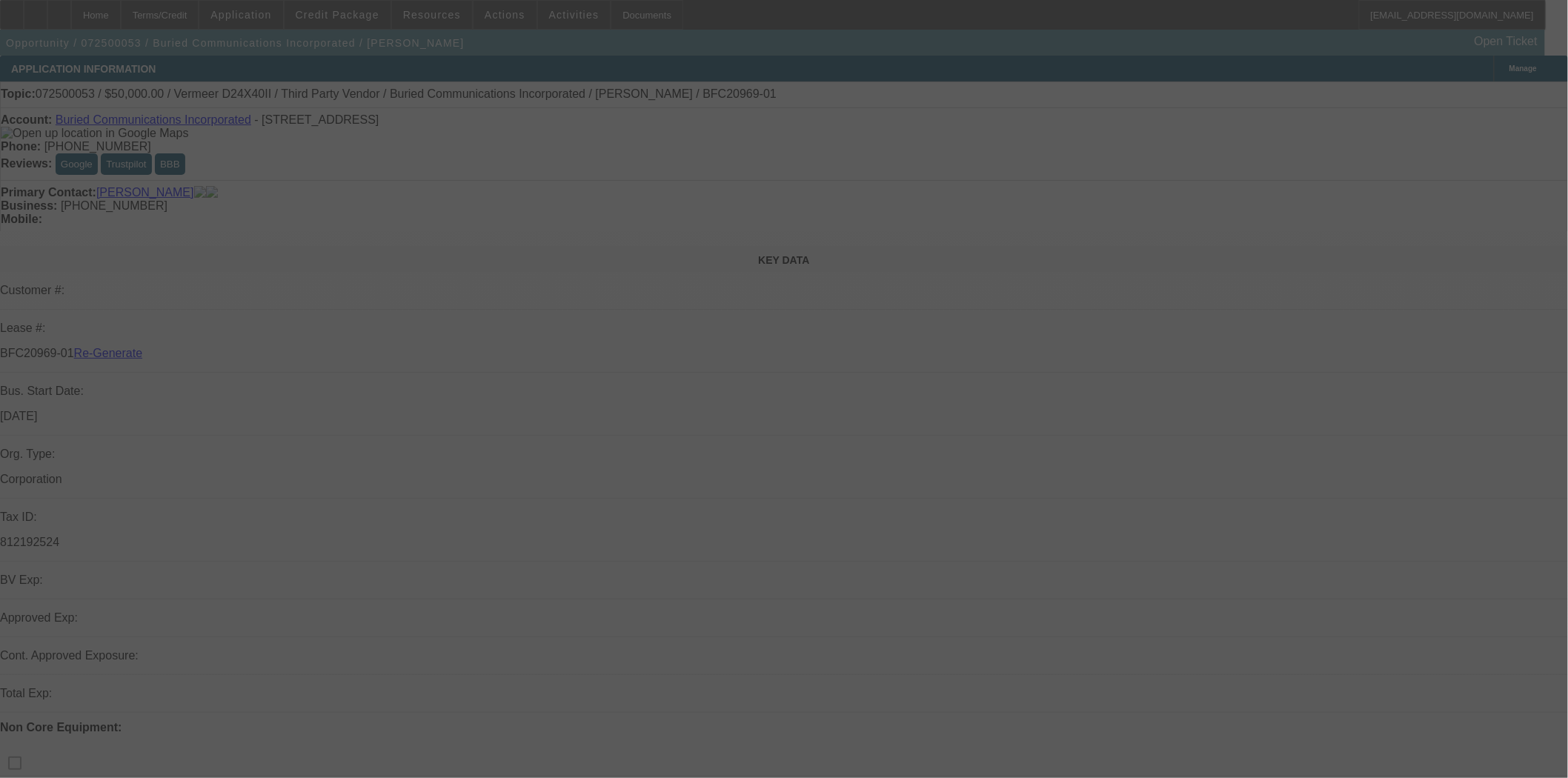
select select "3"
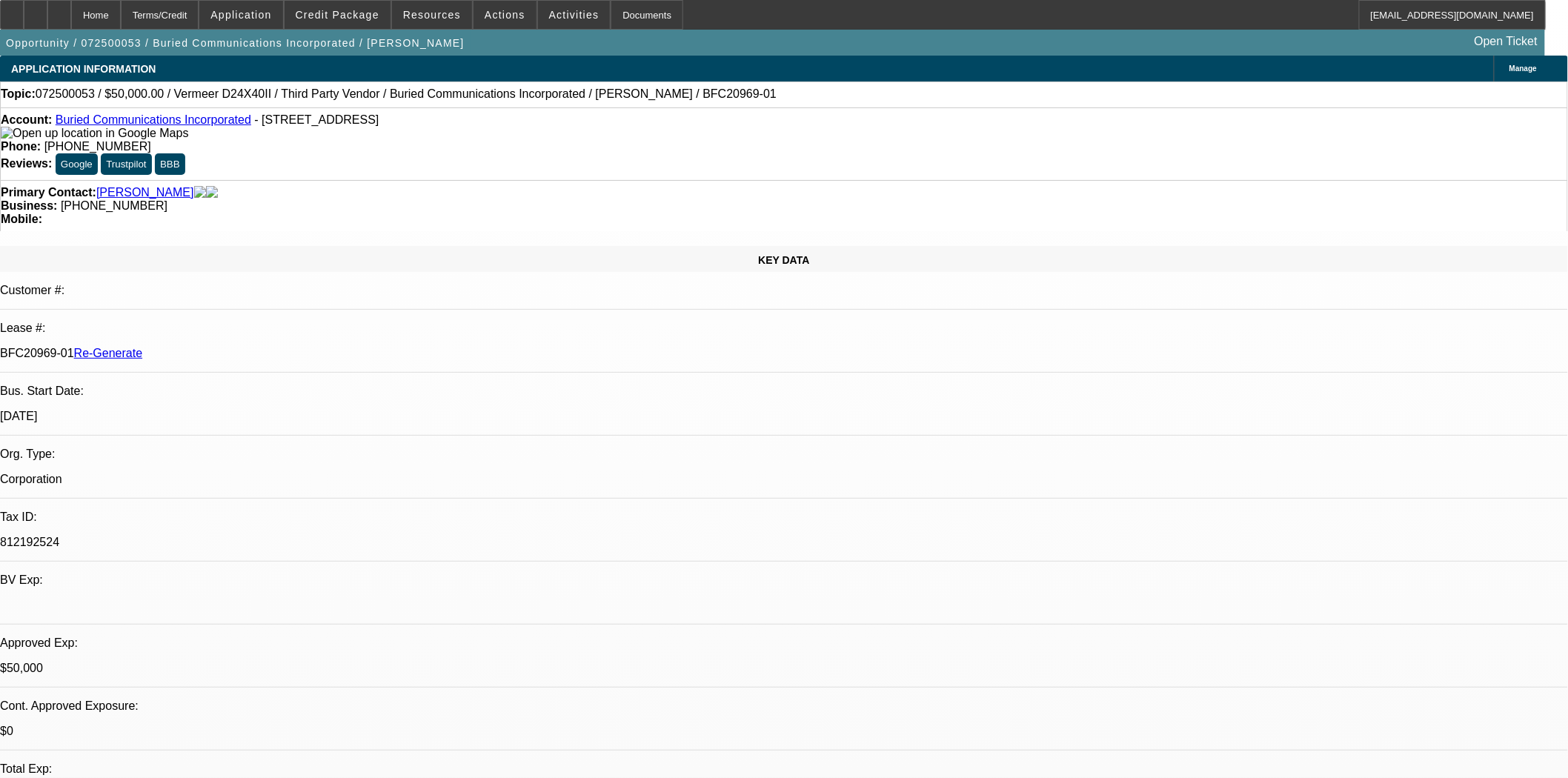
select select "0"
select select "3"
select select "0"
select select "6"
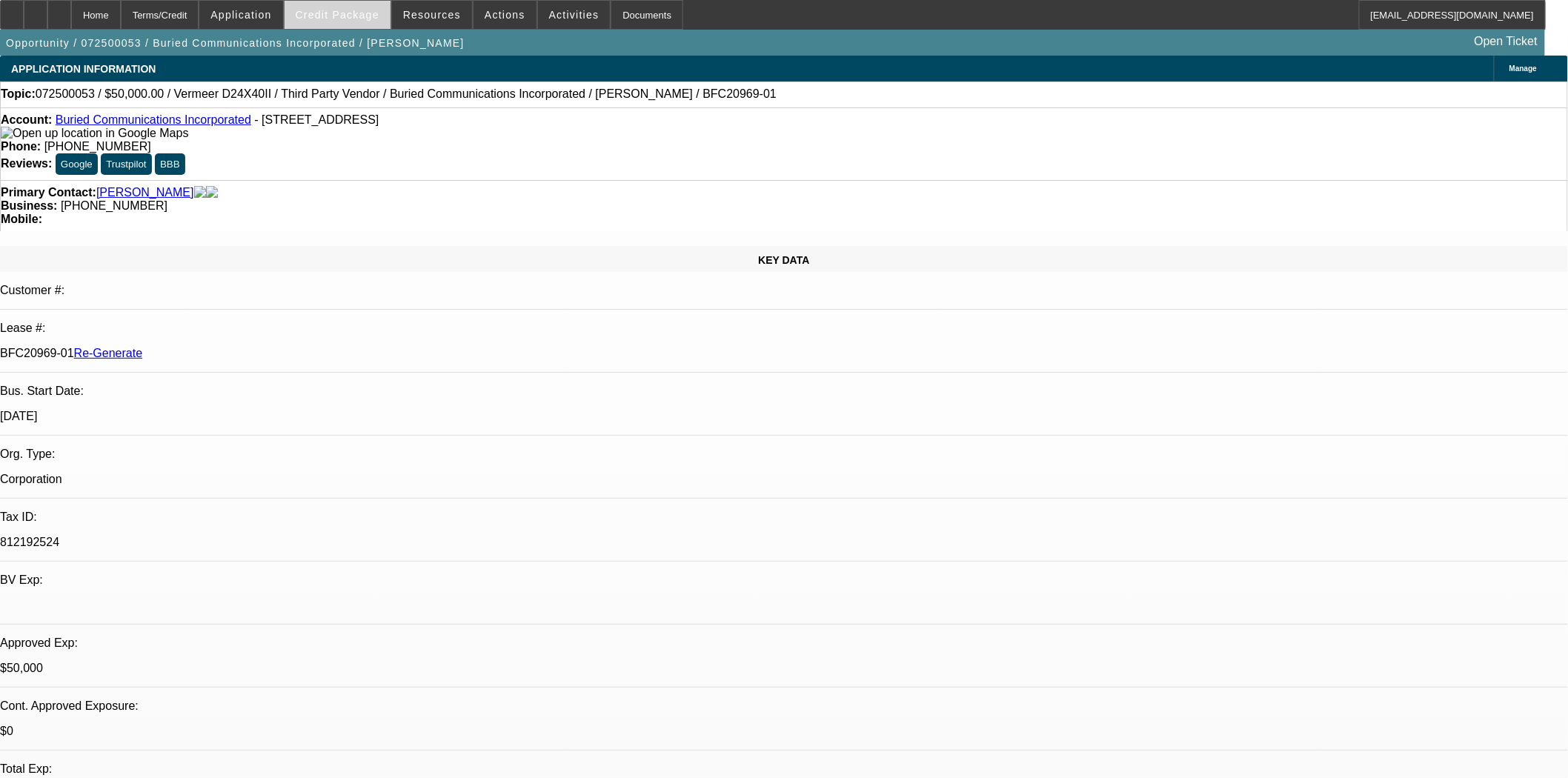
click at [349, 12] on span "Credit Package" at bounding box center [337, 14] width 84 height 12
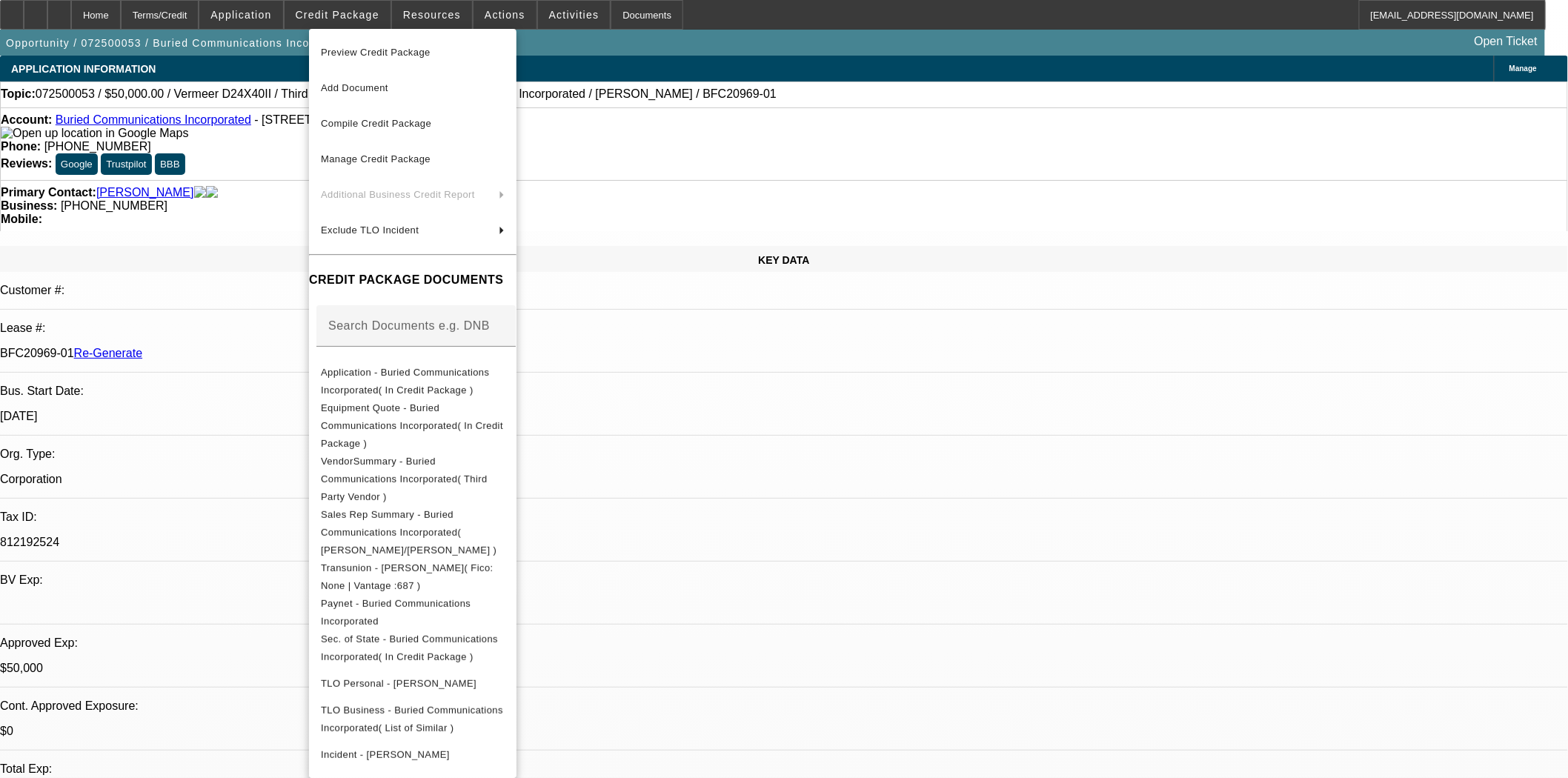
drag, startPoint x: 358, startPoint y: 28, endPoint x: 365, endPoint y: 47, distance: 20.2
click at [365, 47] on span "Preview Credit Package" at bounding box center [375, 52] width 110 height 11
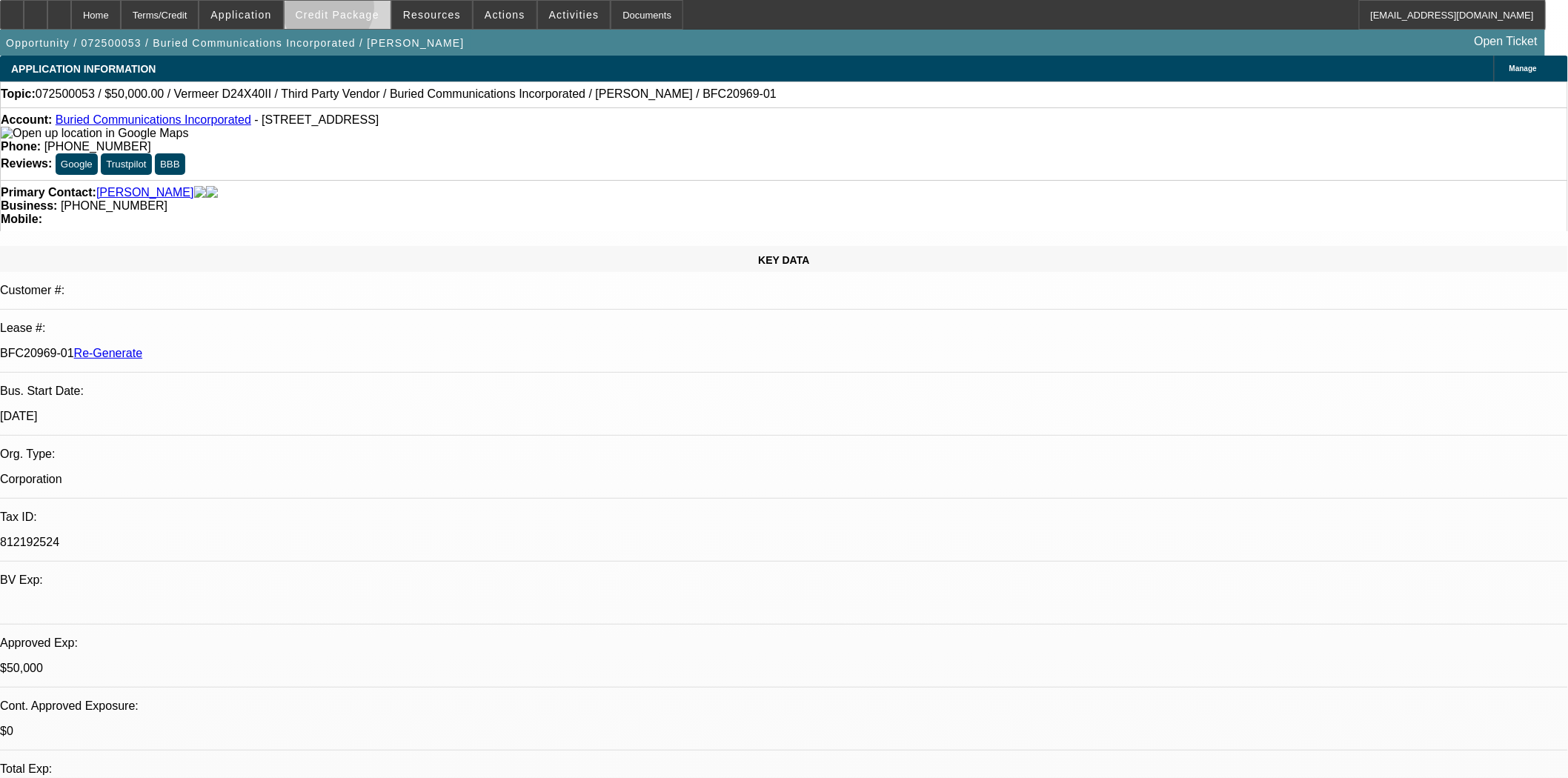
click at [353, 11] on span "Credit Package" at bounding box center [337, 14] width 84 height 12
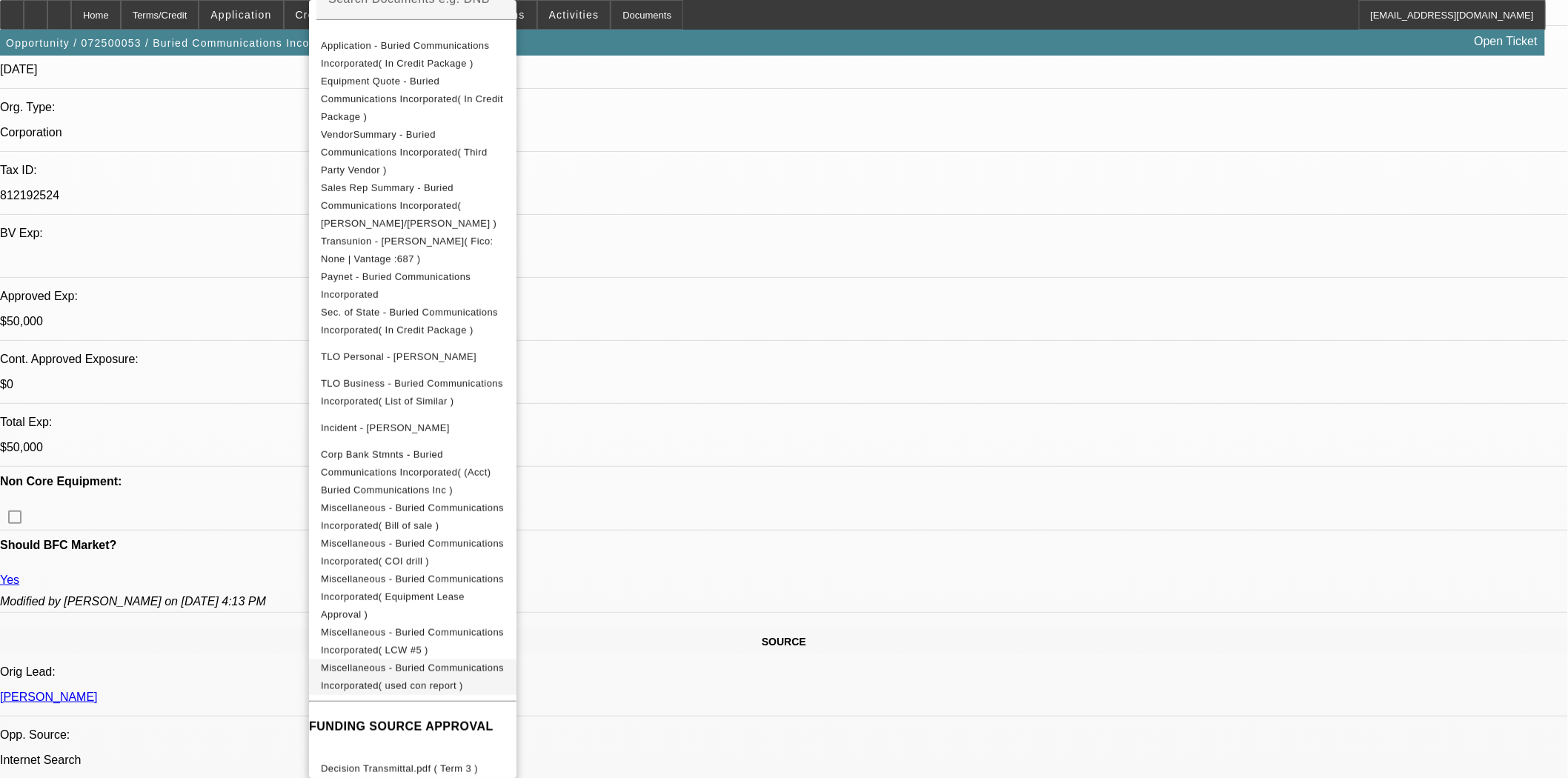
scroll to position [658, 0]
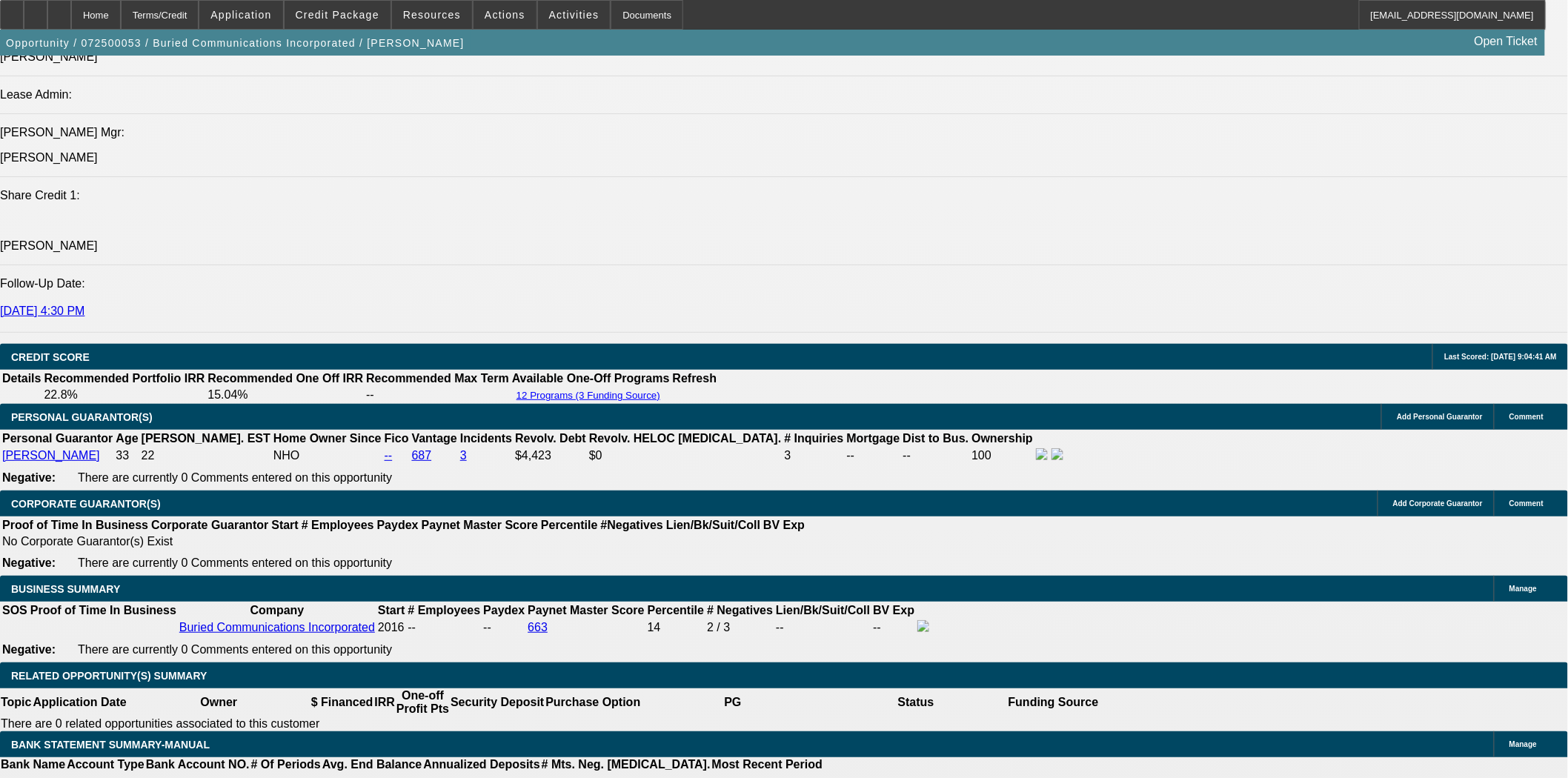
scroll to position [2057, 0]
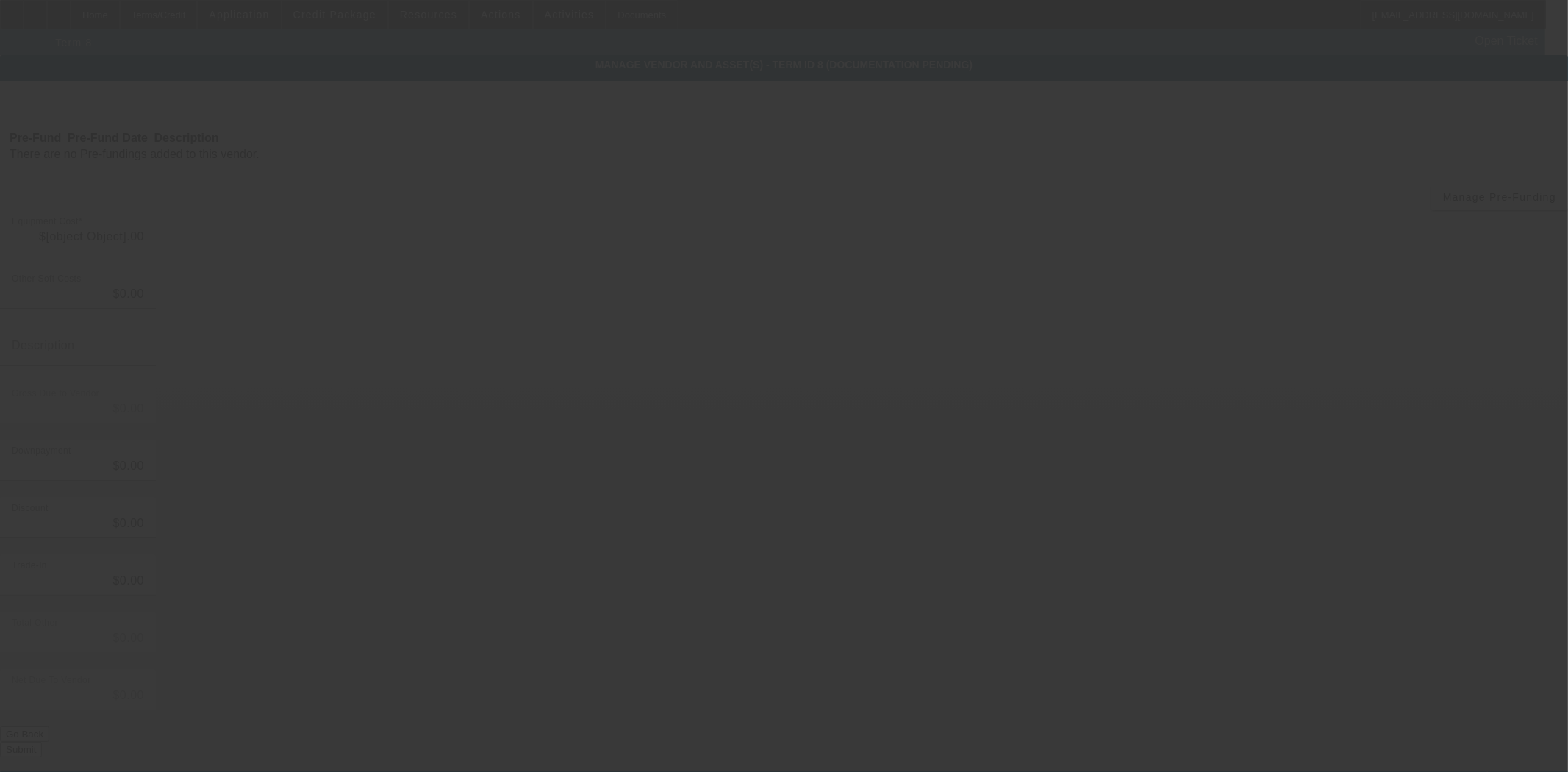
type input "$50,000.00"
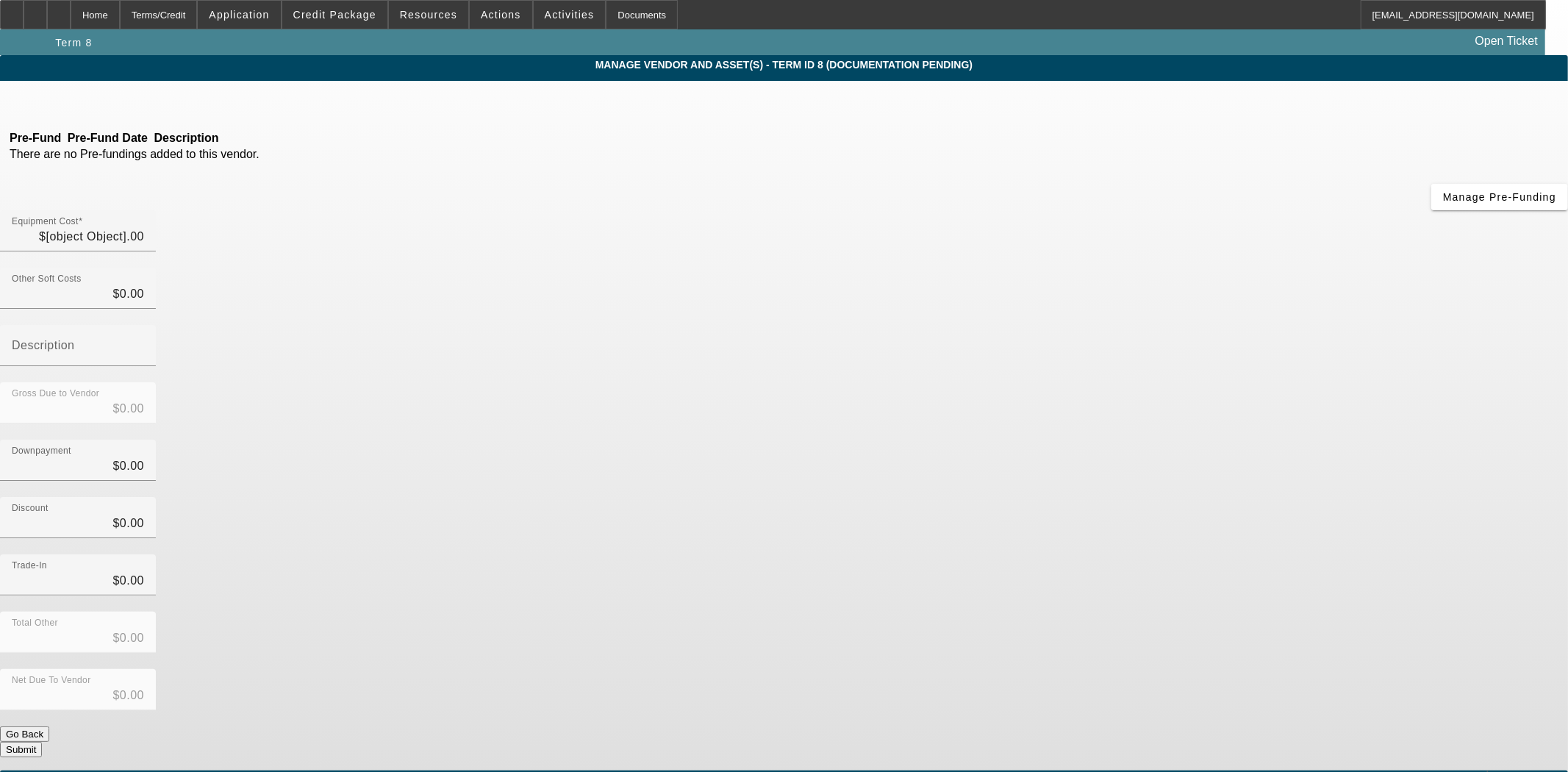
type input "$50,000.00"
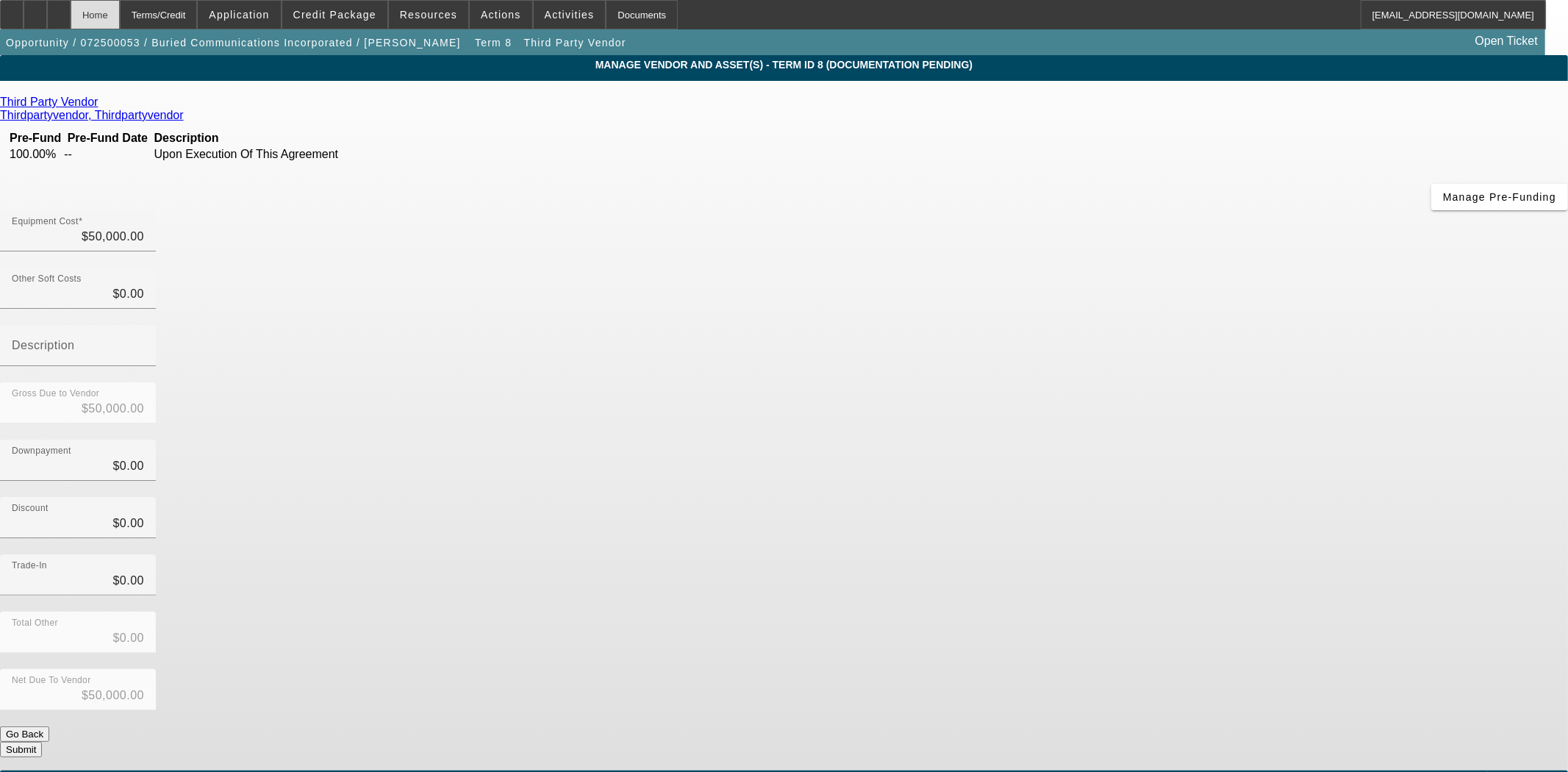
click at [120, 17] on div "Home" at bounding box center [96, 14] width 49 height 29
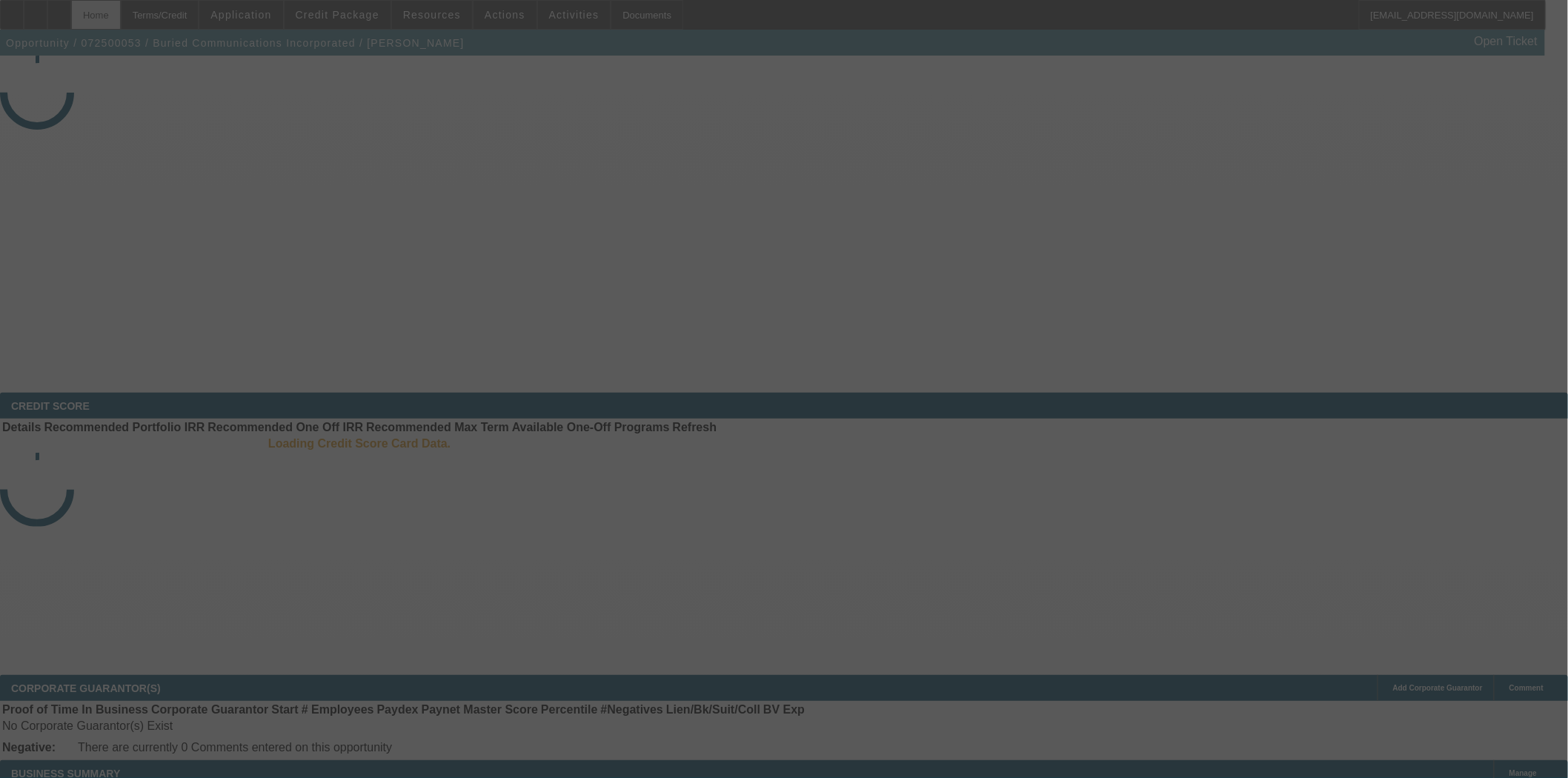
select select "3"
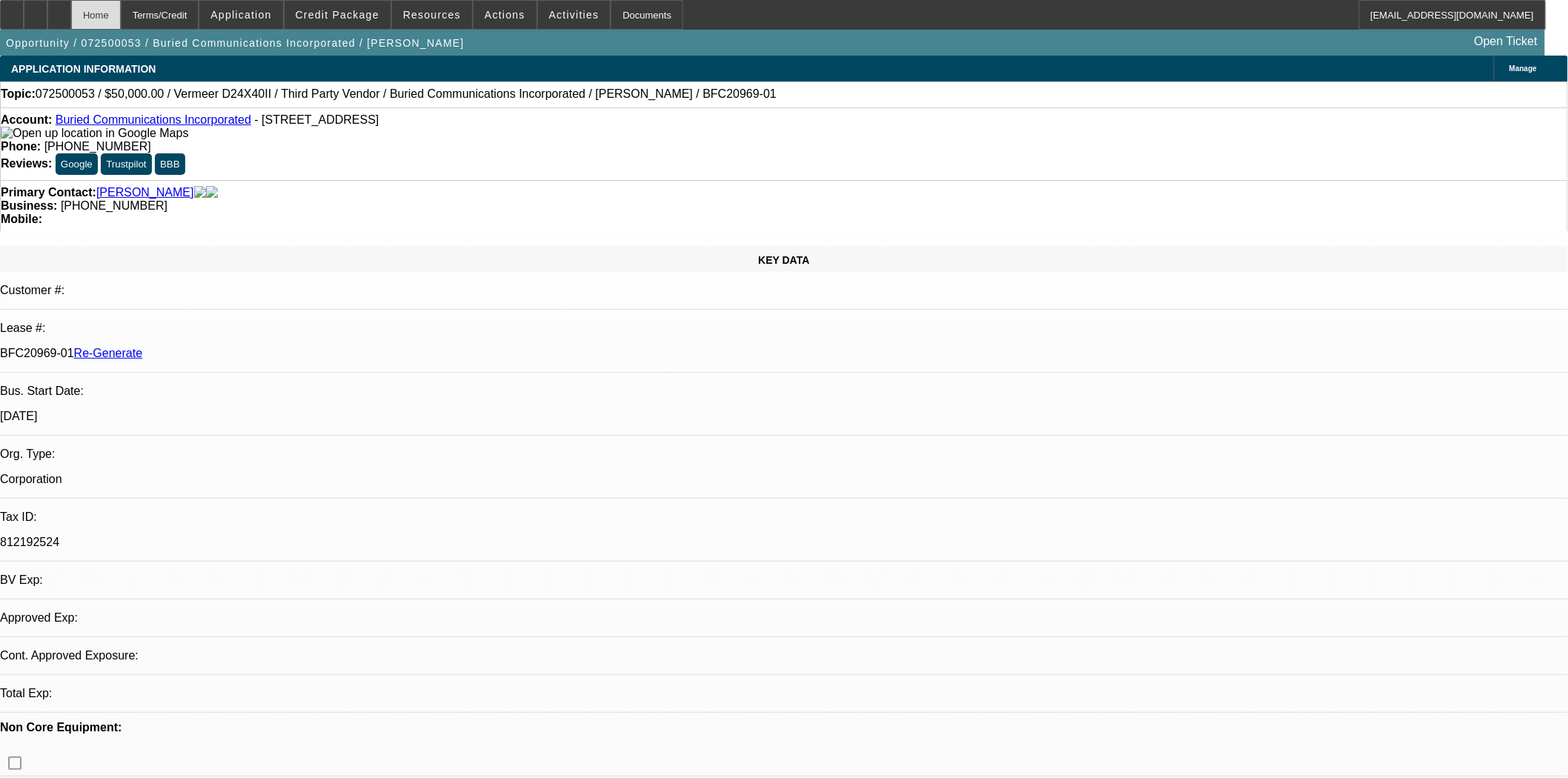
select select "0"
select select "3"
select select "0"
select select "6"
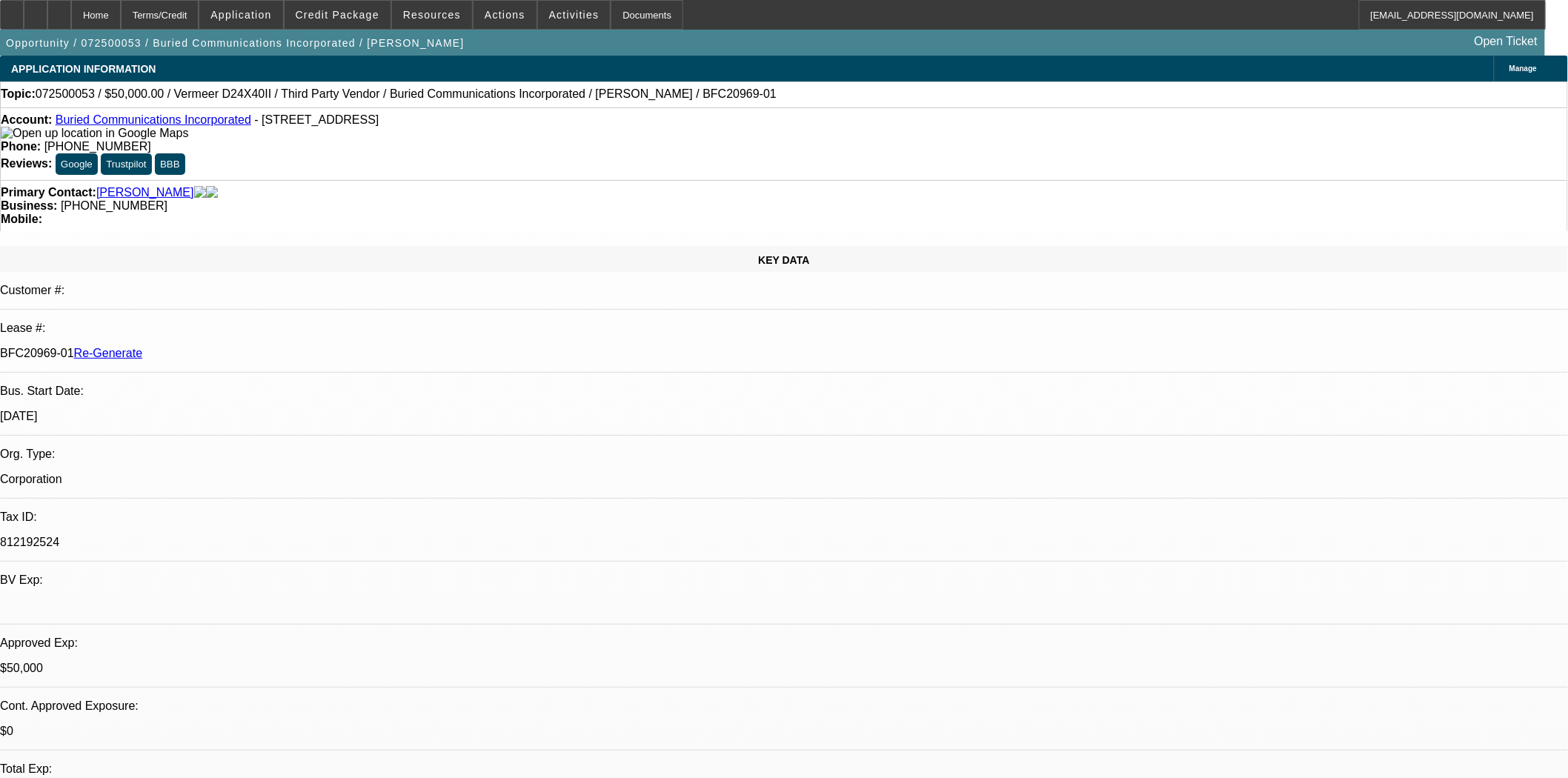
click at [1200, 295] on button "reply_all Reply All" at bounding box center [1215, 307] width 93 height 35
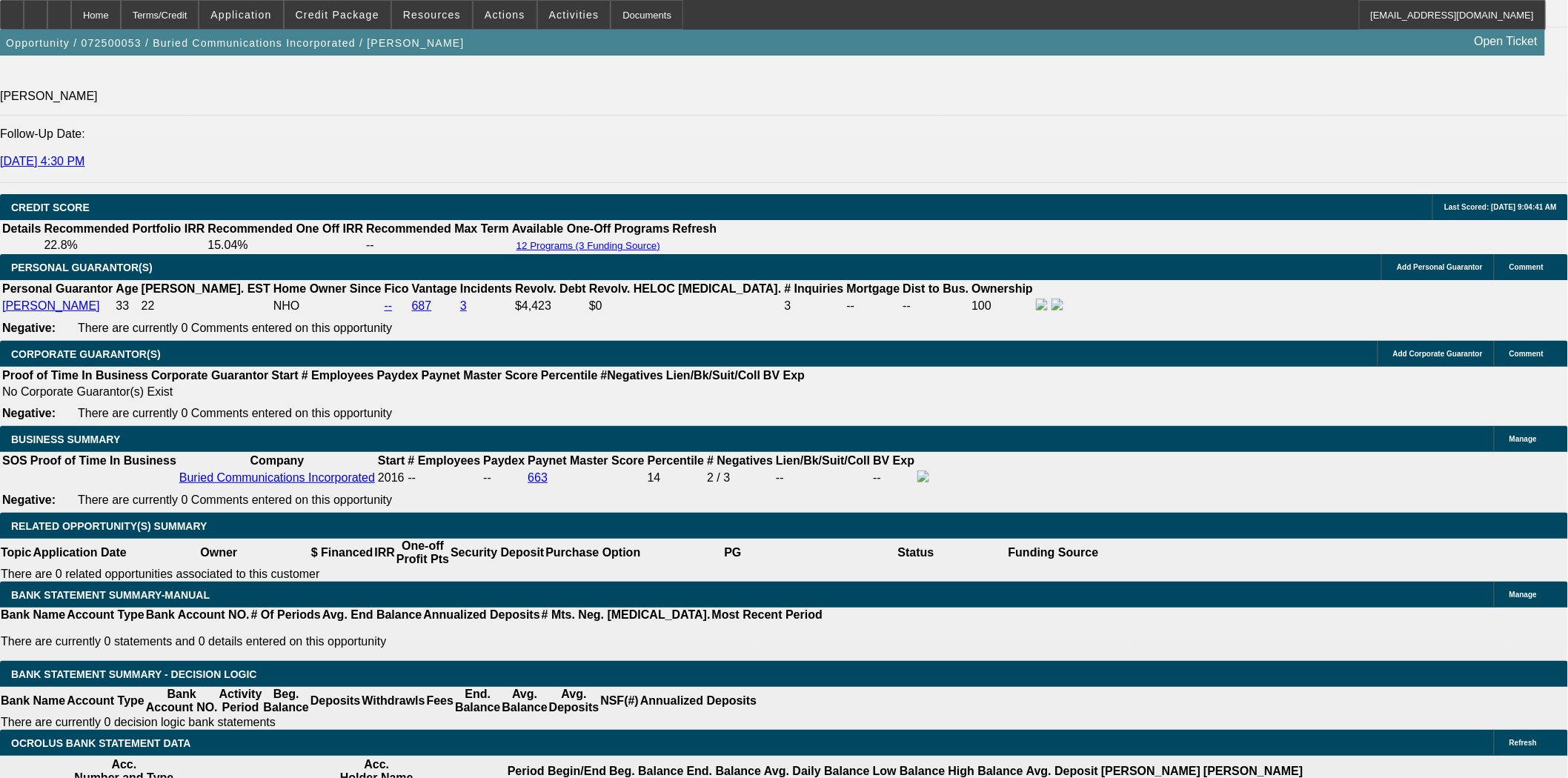
scroll to position [2139, 0]
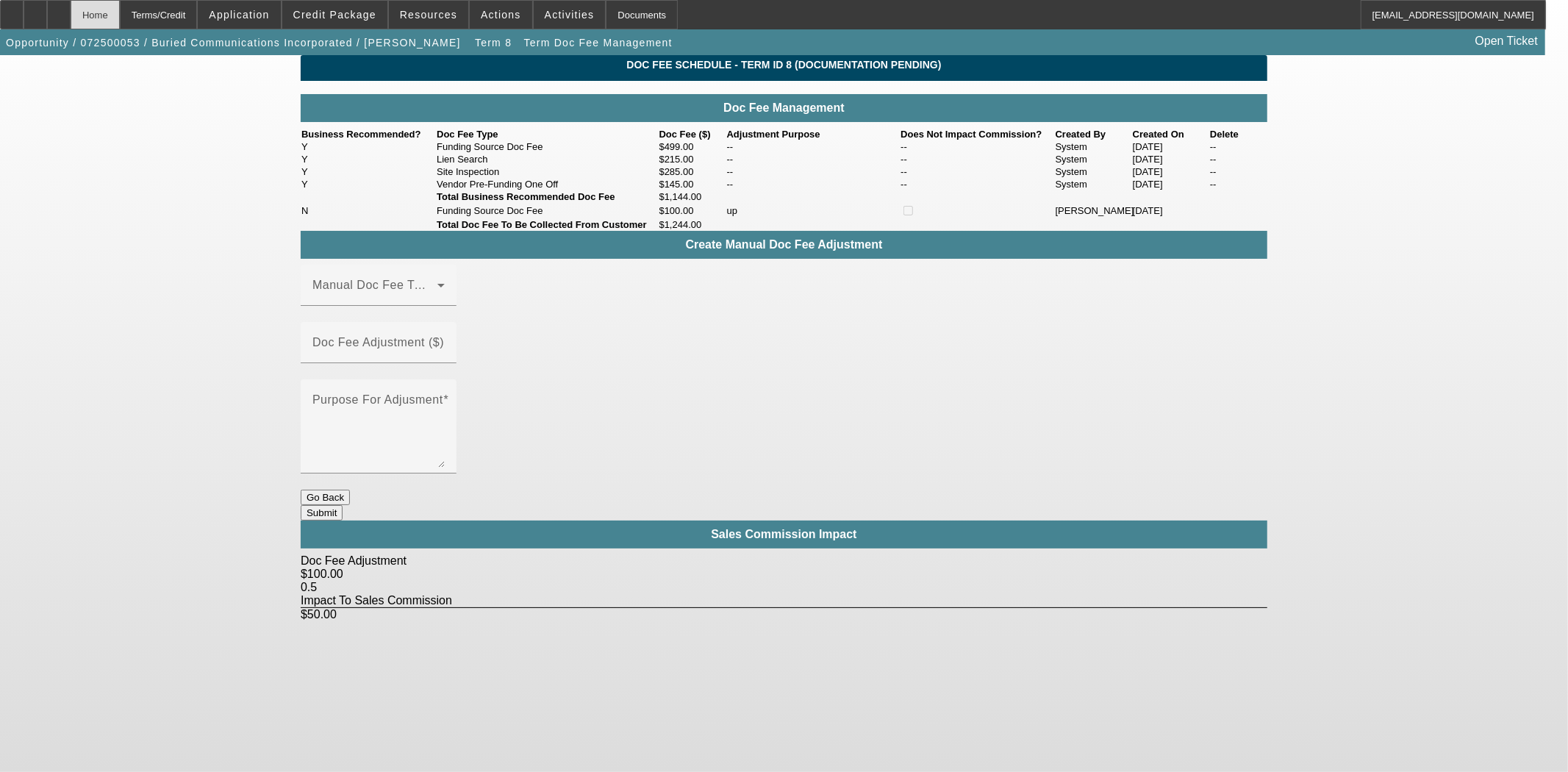
click at [116, 16] on div "Home" at bounding box center [96, 14] width 49 height 29
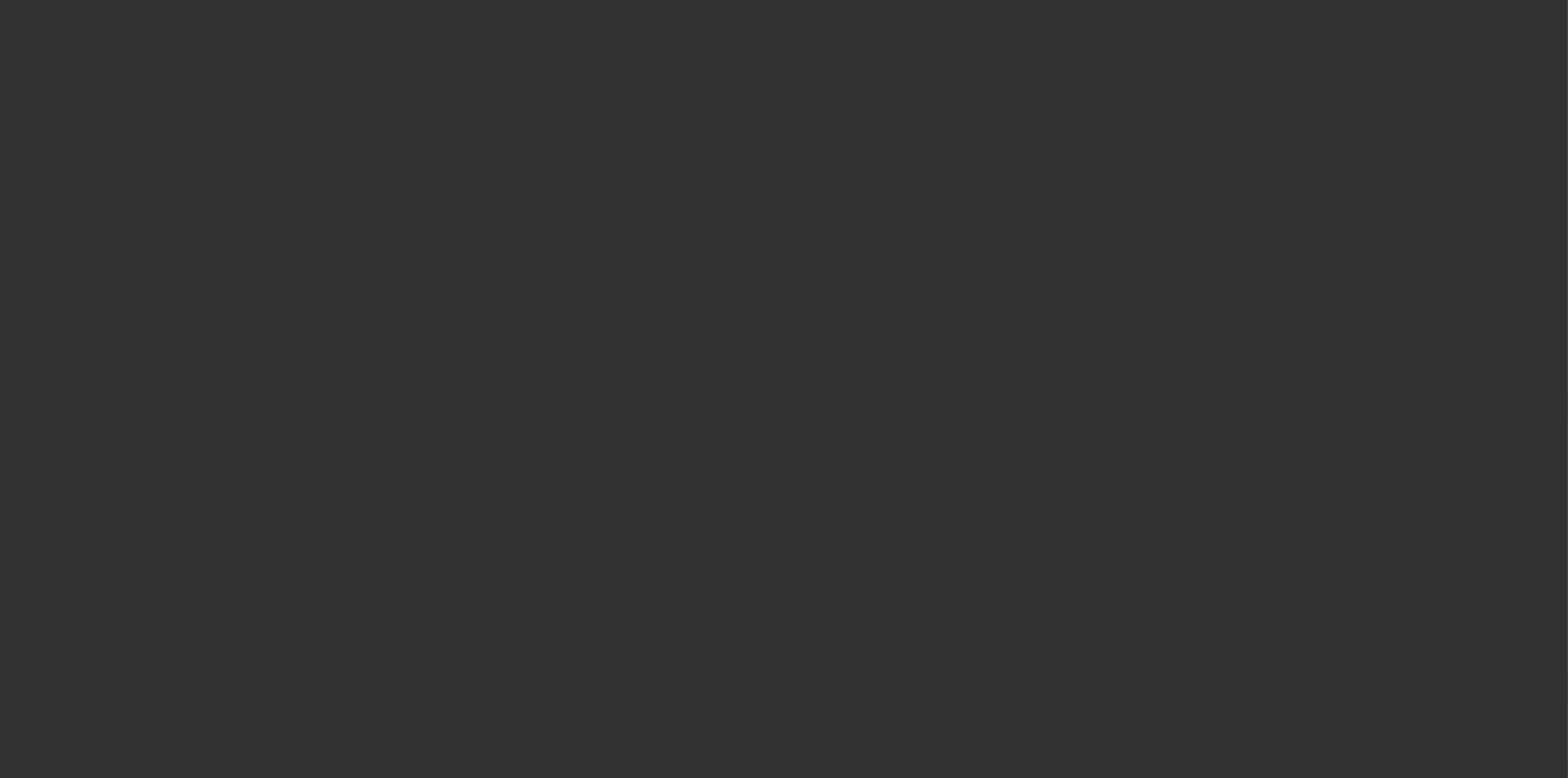
select select "3"
select select "0"
select select "3"
select select "0"
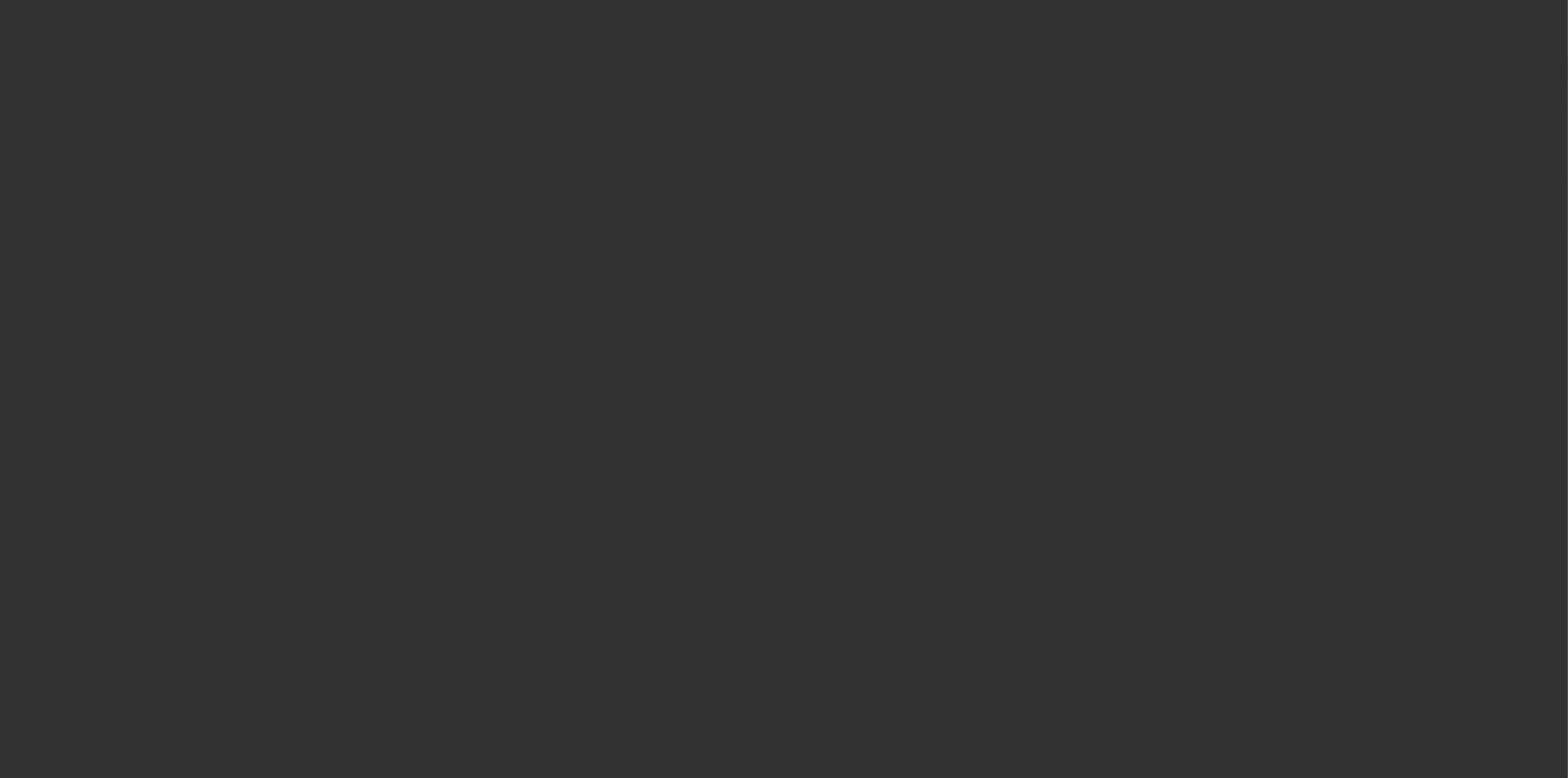
select select "6"
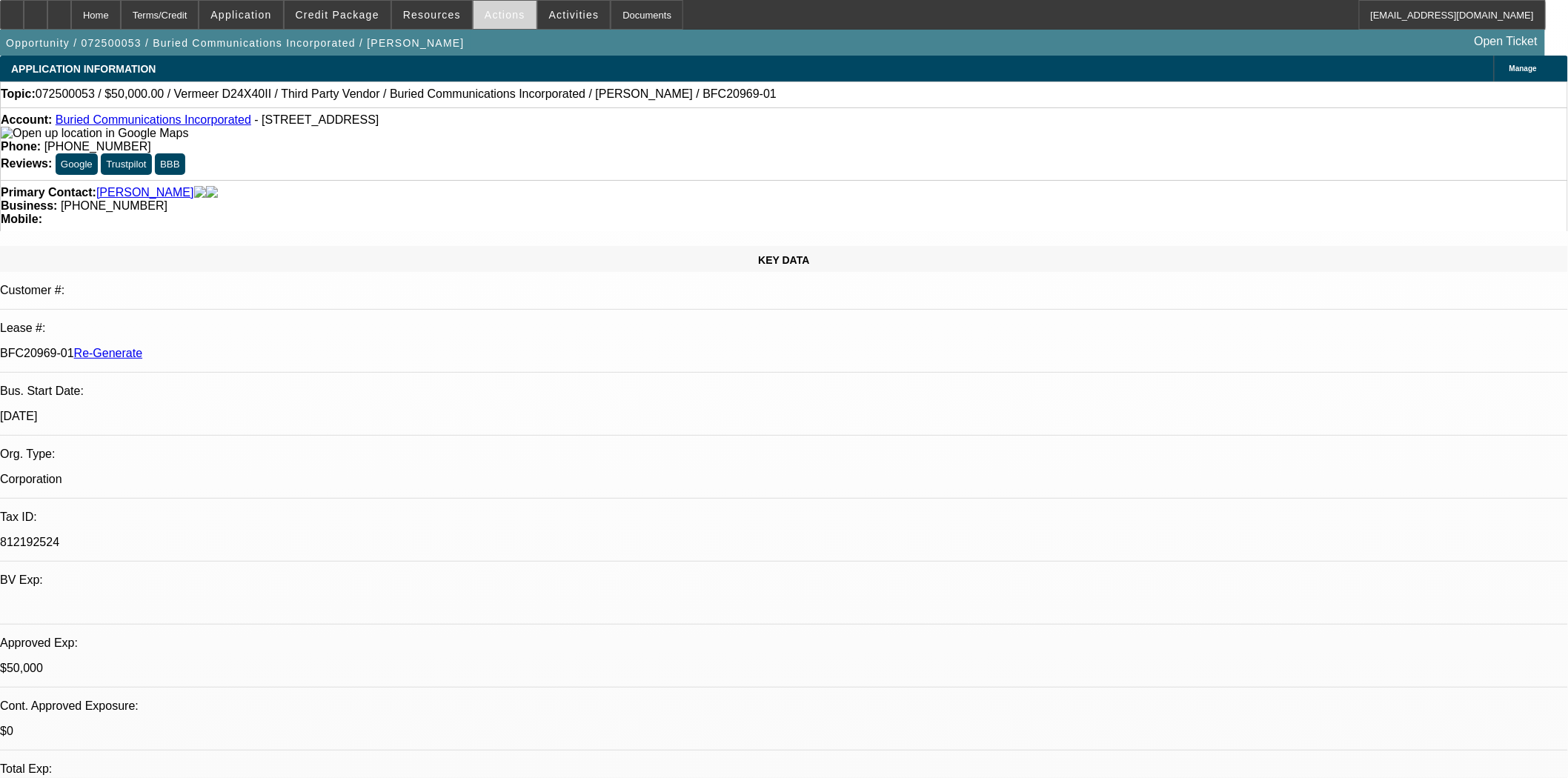
click at [489, 12] on span "Actions" at bounding box center [504, 14] width 41 height 12
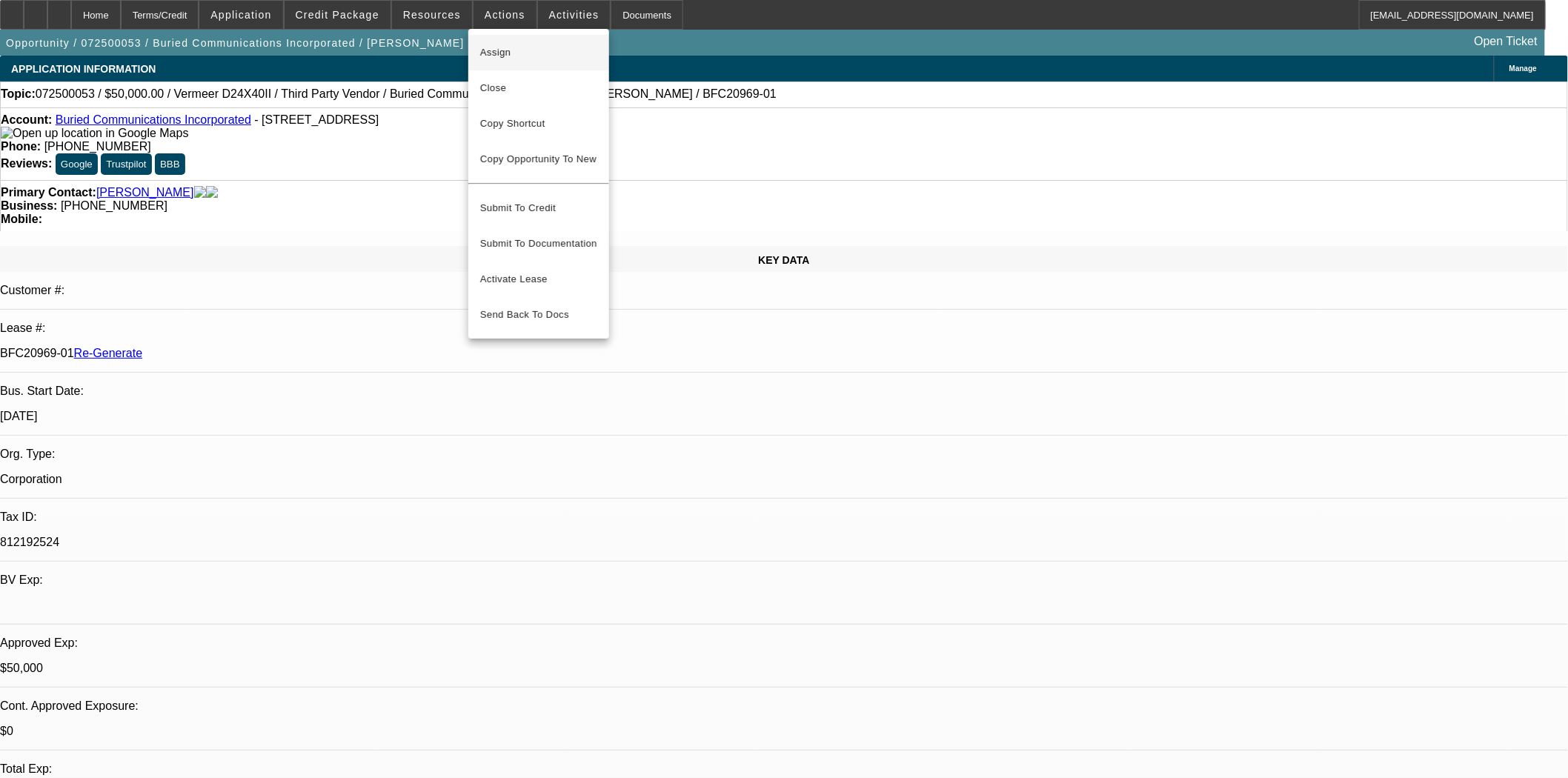
click at [500, 52] on span "Assign" at bounding box center [539, 52] width 117 height 18
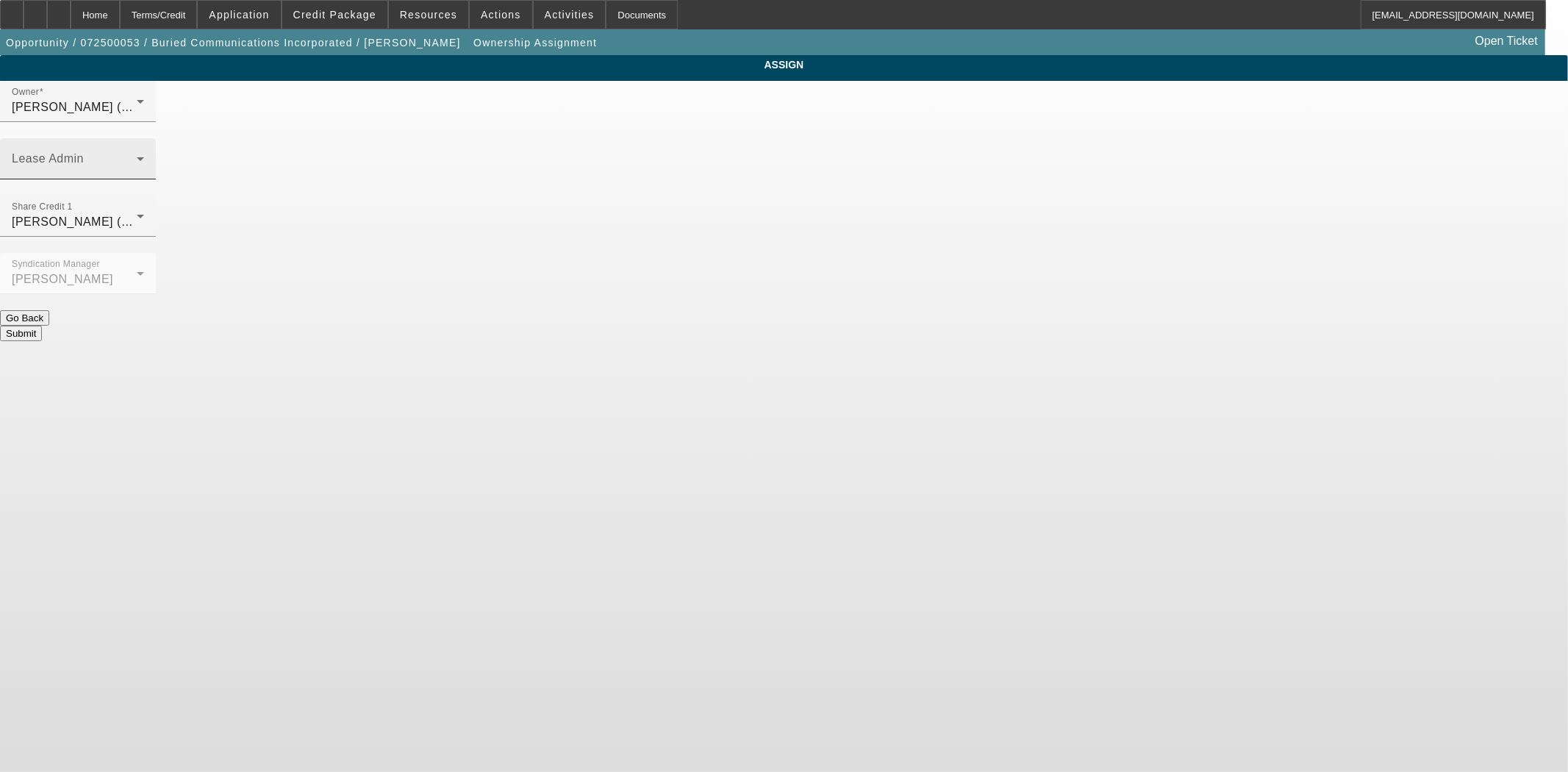
click at [137, 156] on span at bounding box center [74, 165] width 125 height 18
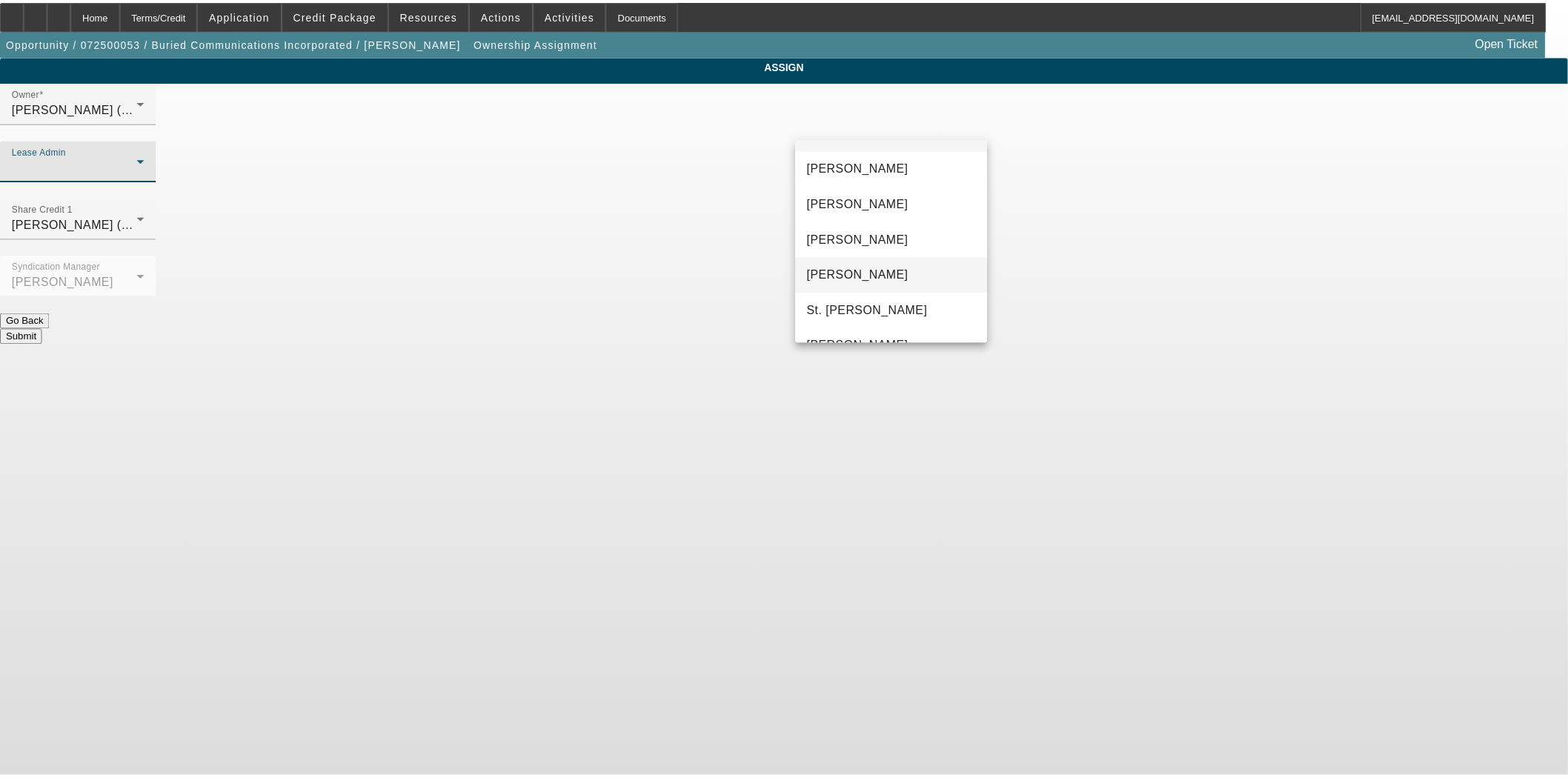
scroll to position [56, 0]
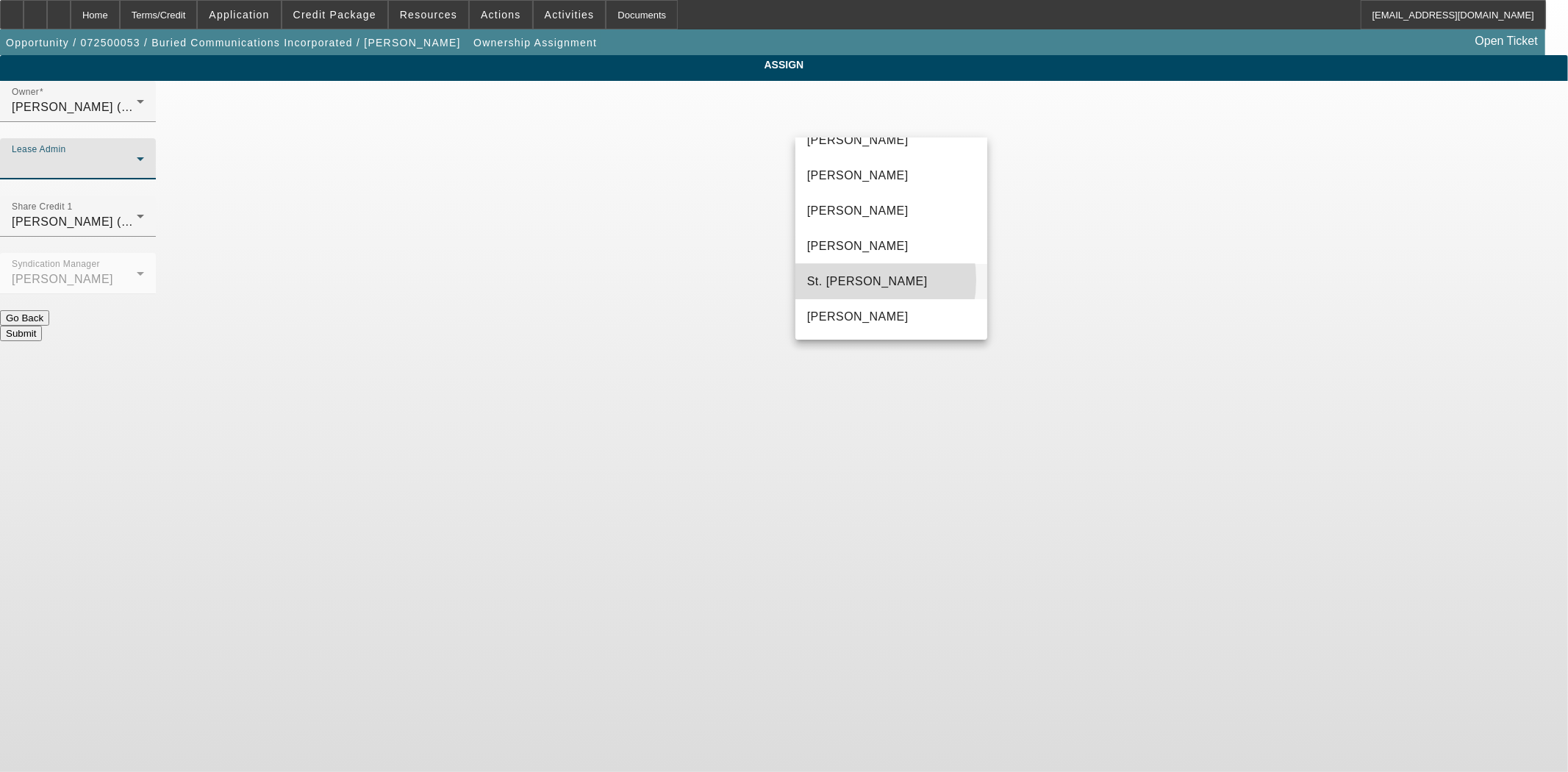
click at [849, 280] on span "St. Laurent, Kim" at bounding box center [867, 281] width 120 height 18
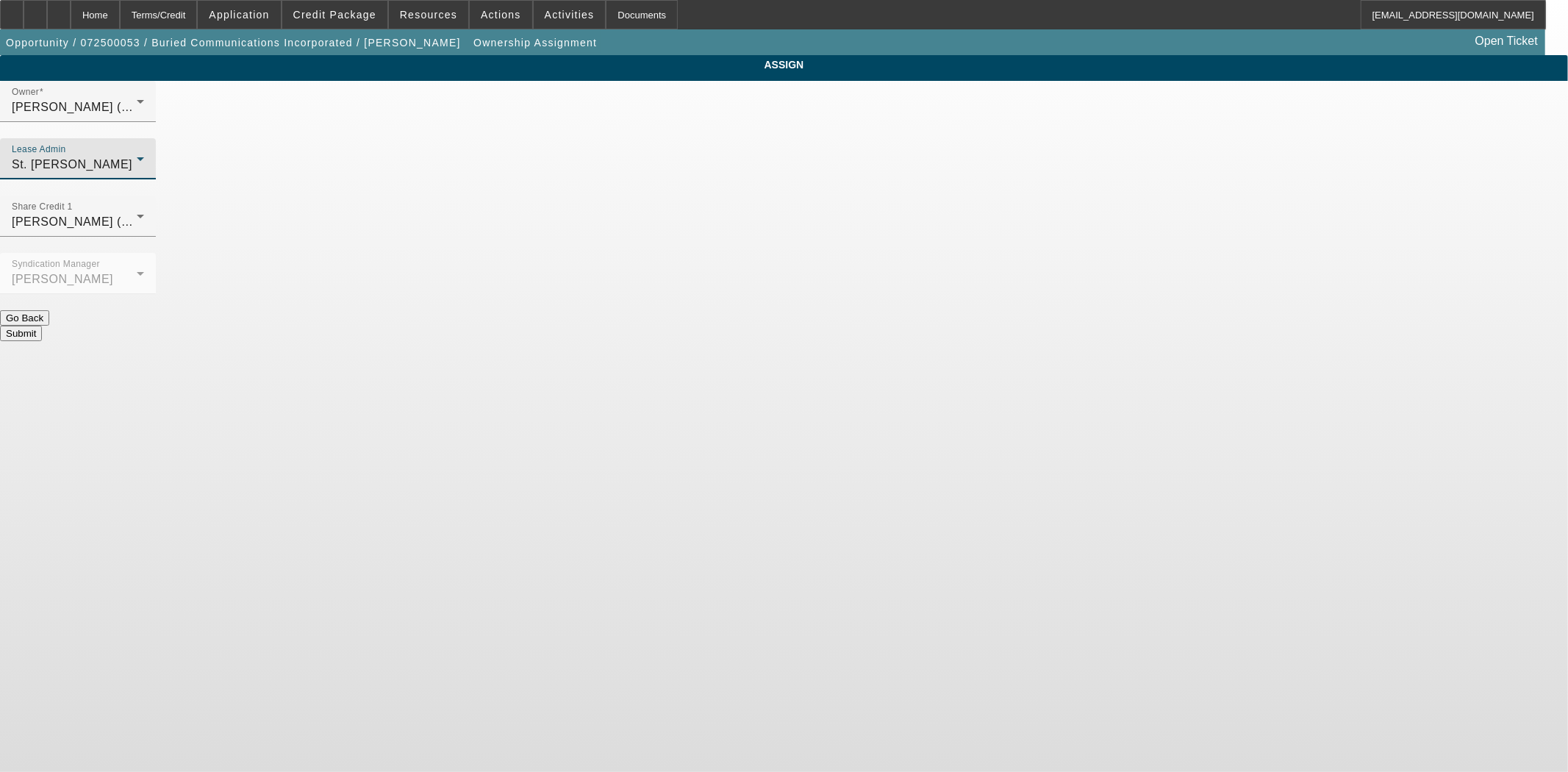
click at [42, 326] on button "Submit" at bounding box center [21, 333] width 42 height 15
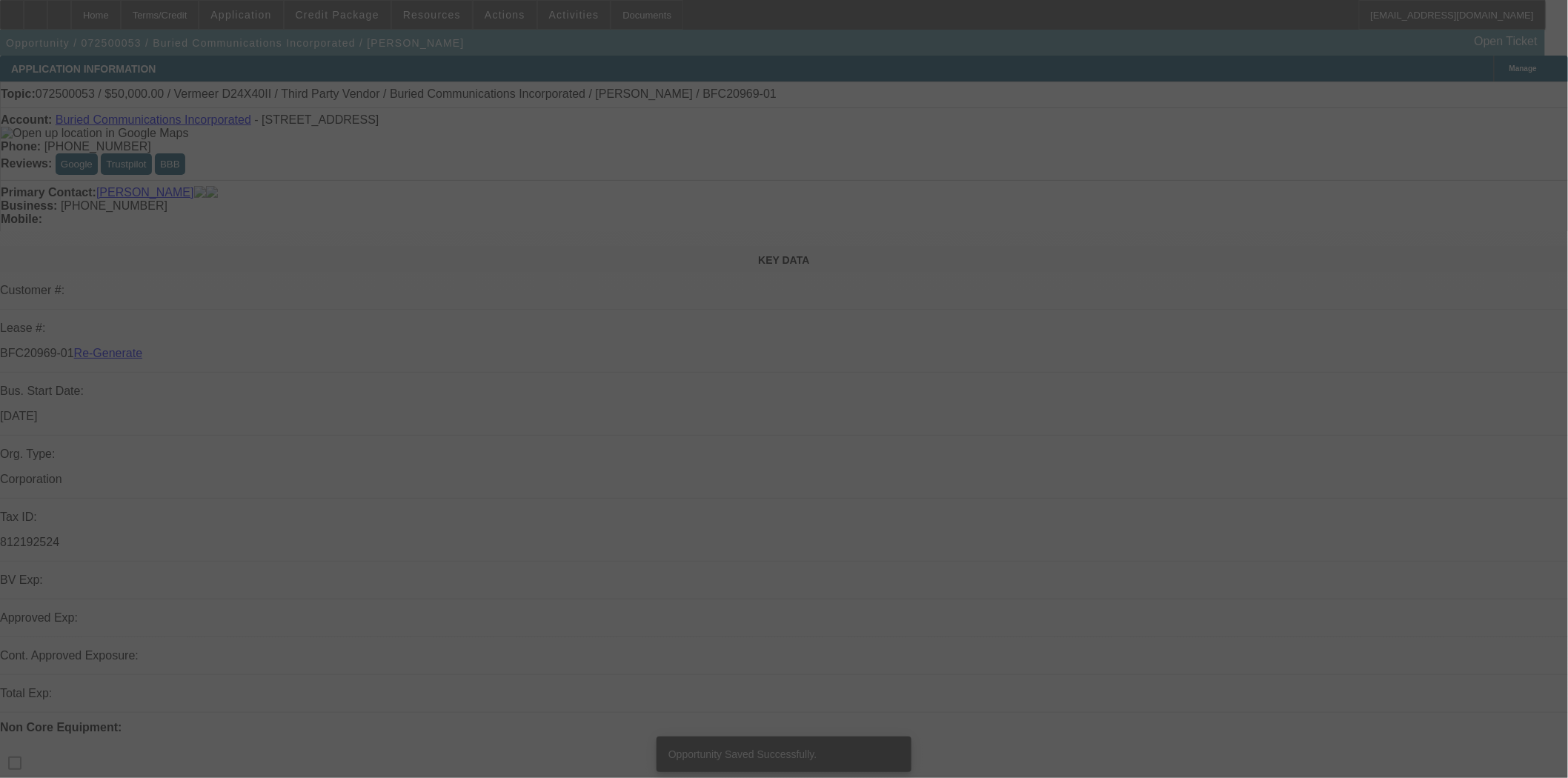
select select "3"
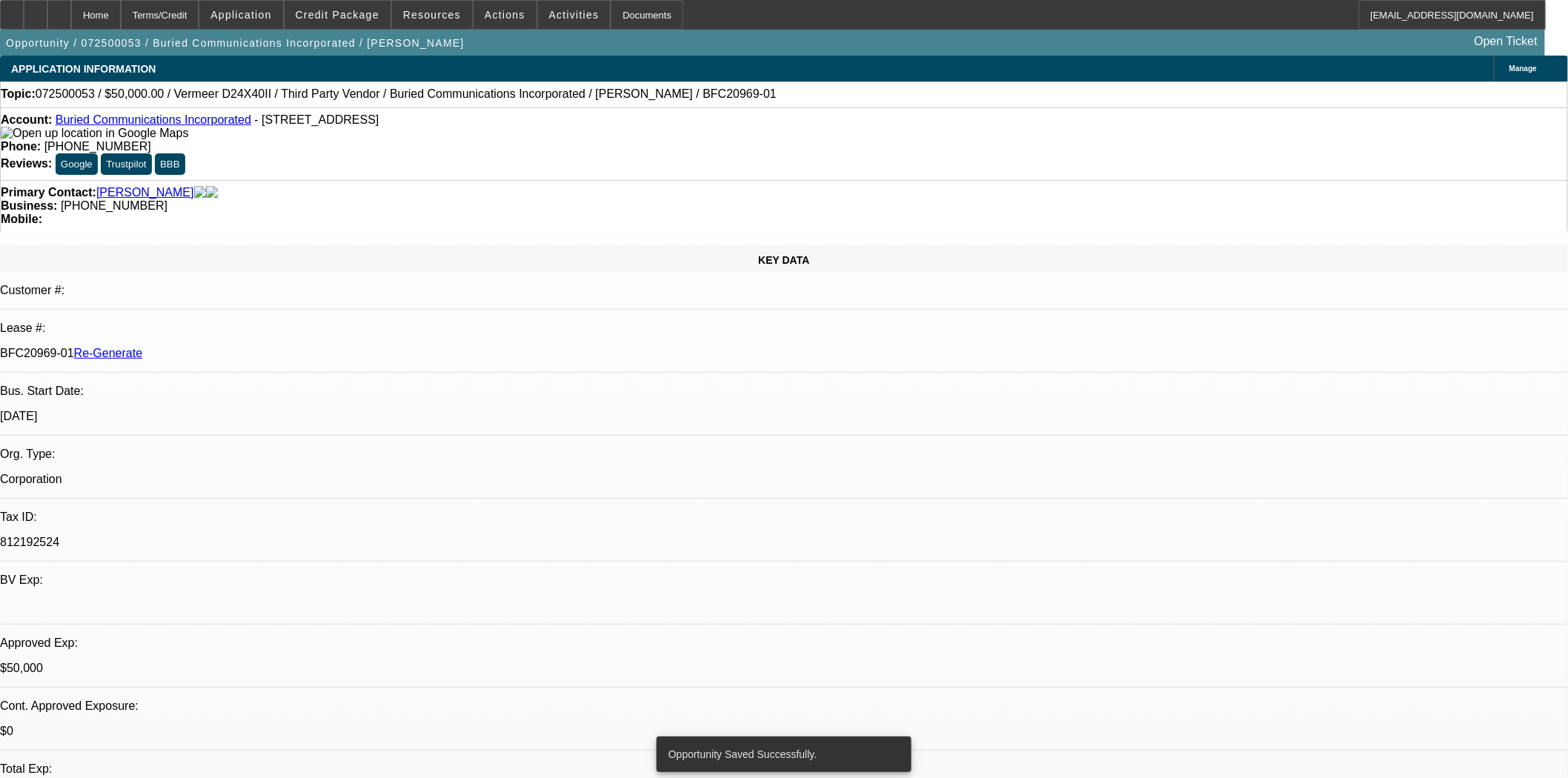
select select "0"
select select "3"
select select "0"
select select "6"
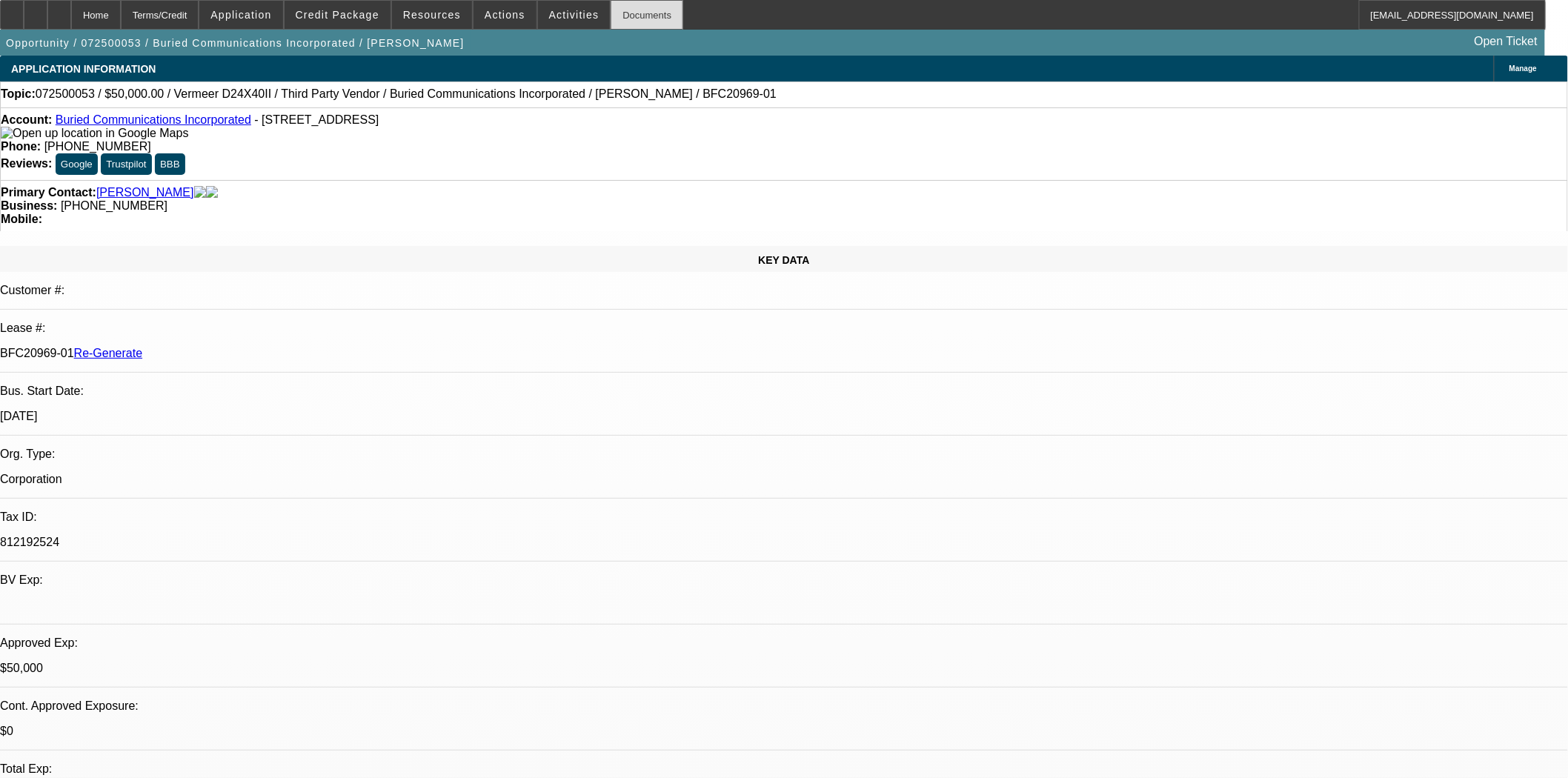
click at [638, 20] on div "Documents" at bounding box center [647, 14] width 72 height 30
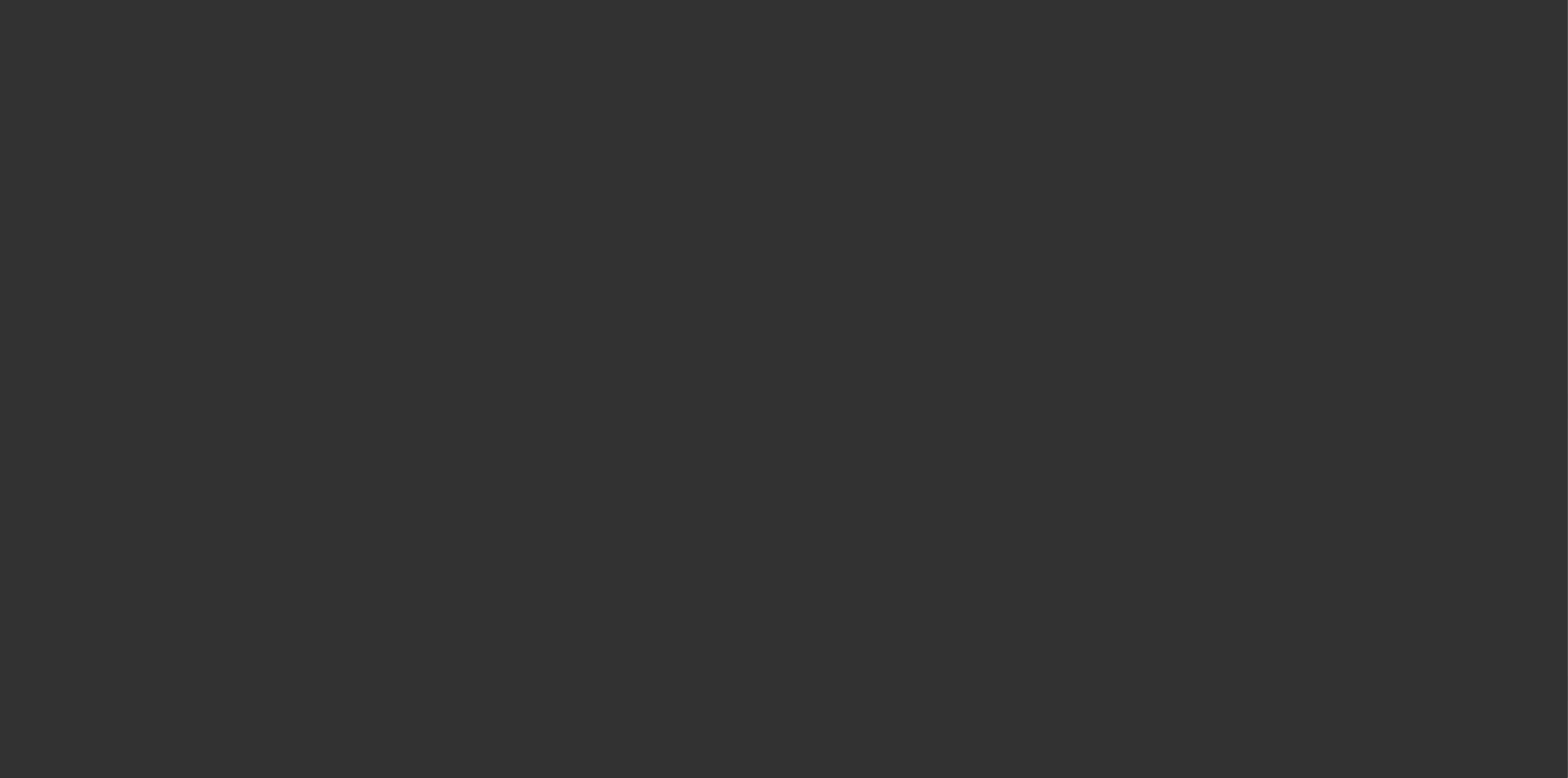
select select "4"
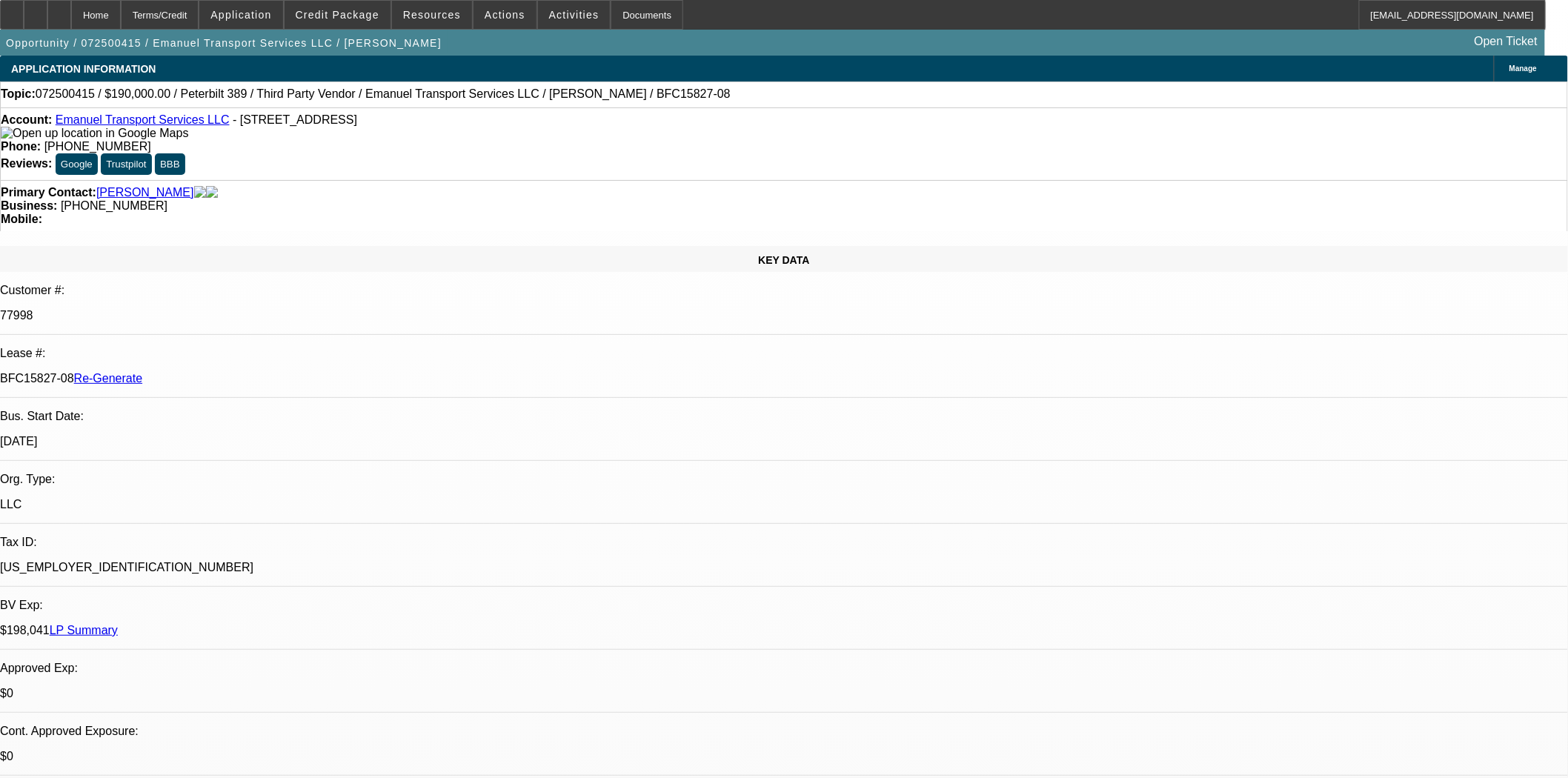
select select "0"
select select "2"
select select "0"
select select "6"
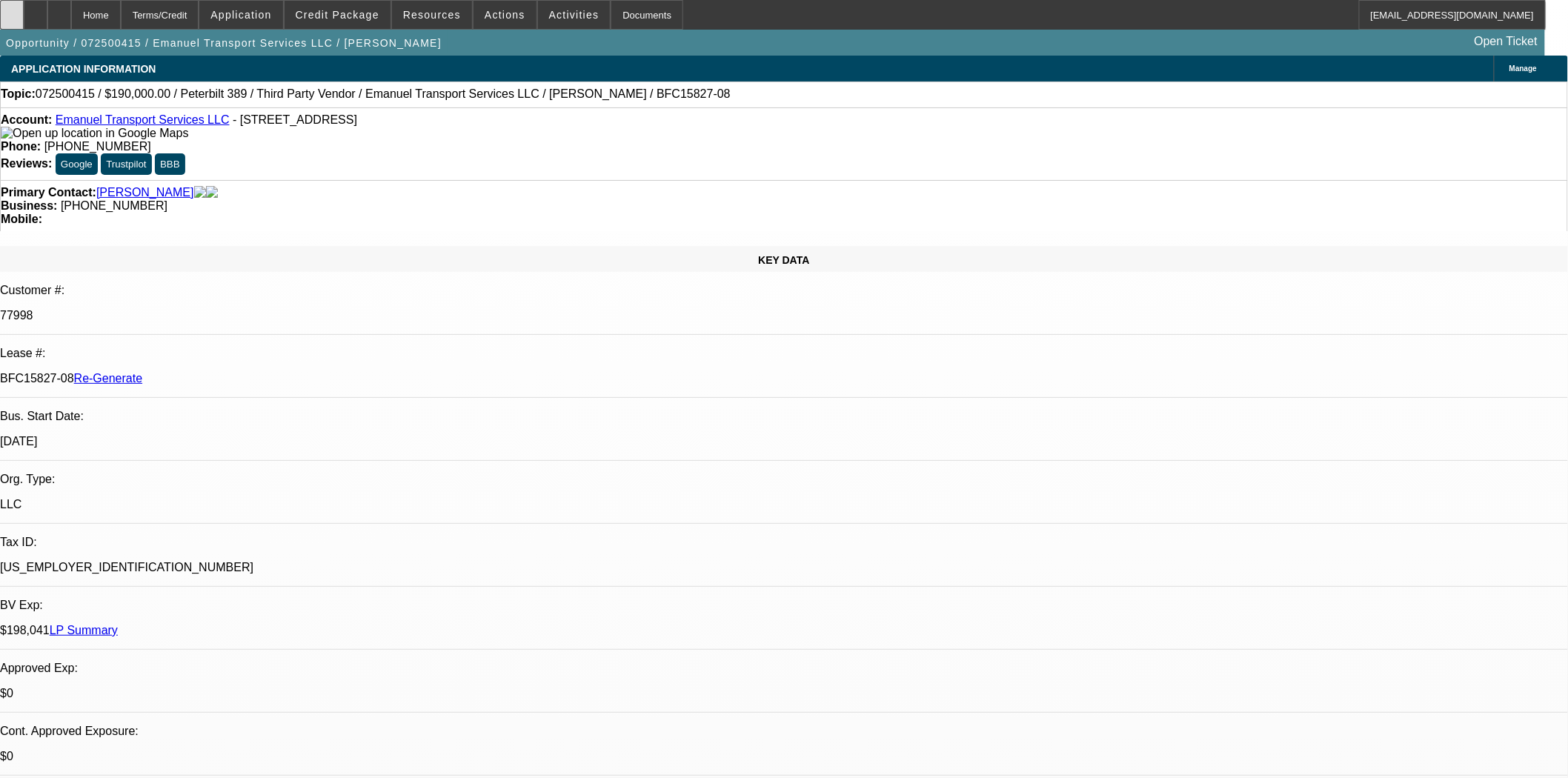
click at [21, 23] on div at bounding box center [12, 14] width 24 height 30
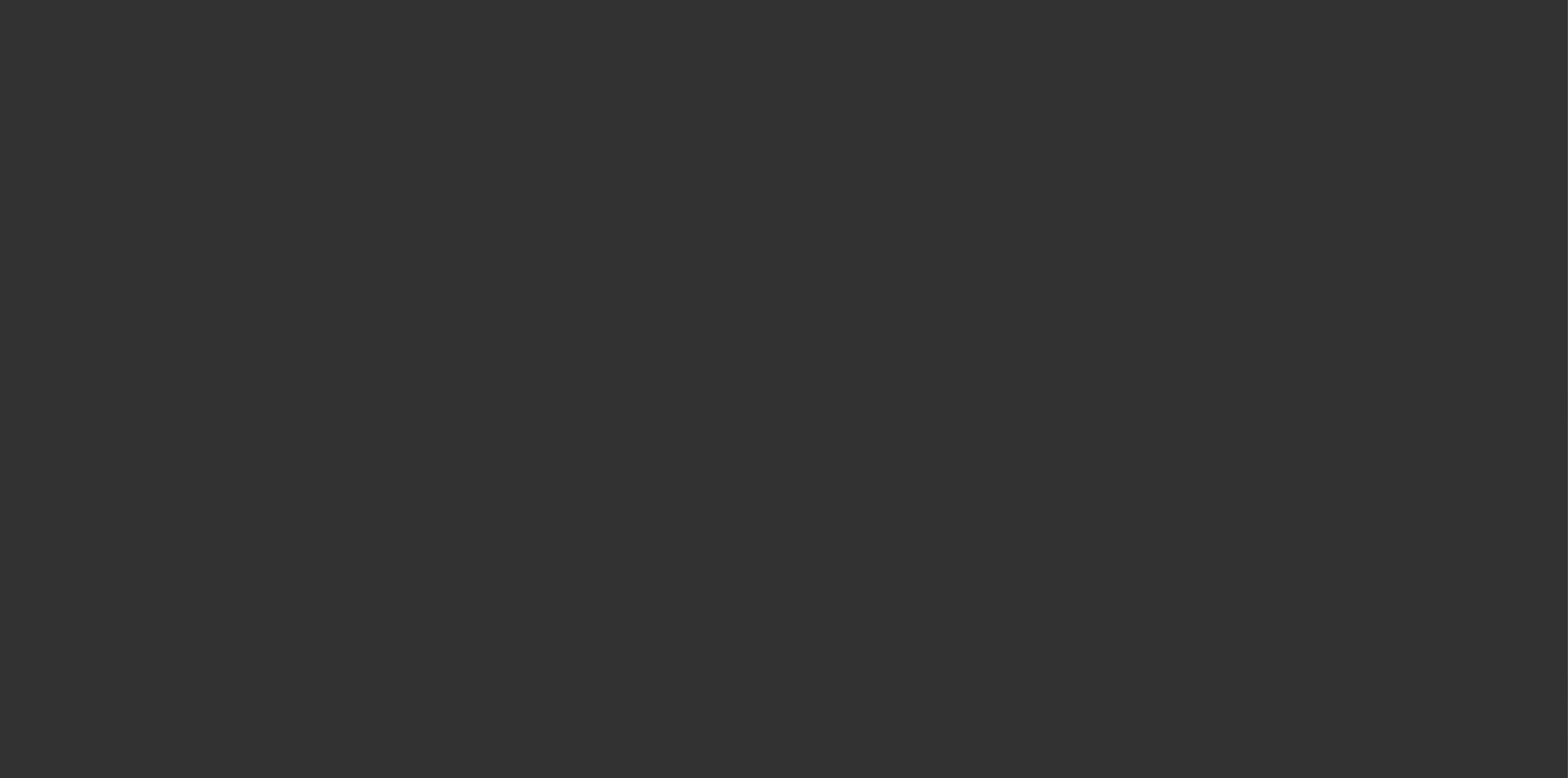
select select "4"
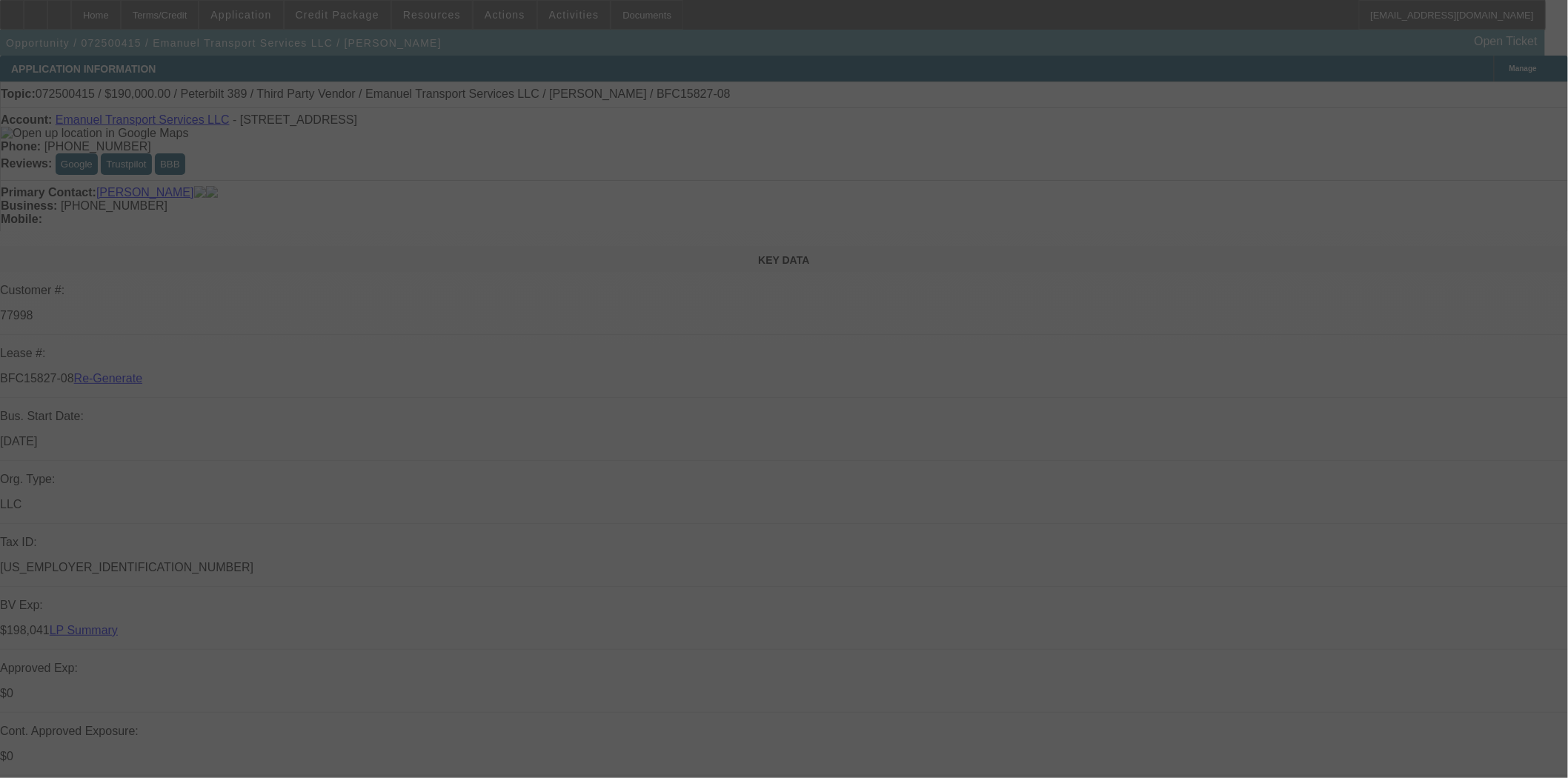
select select "0"
select select "2"
select select "0"
select select "6"
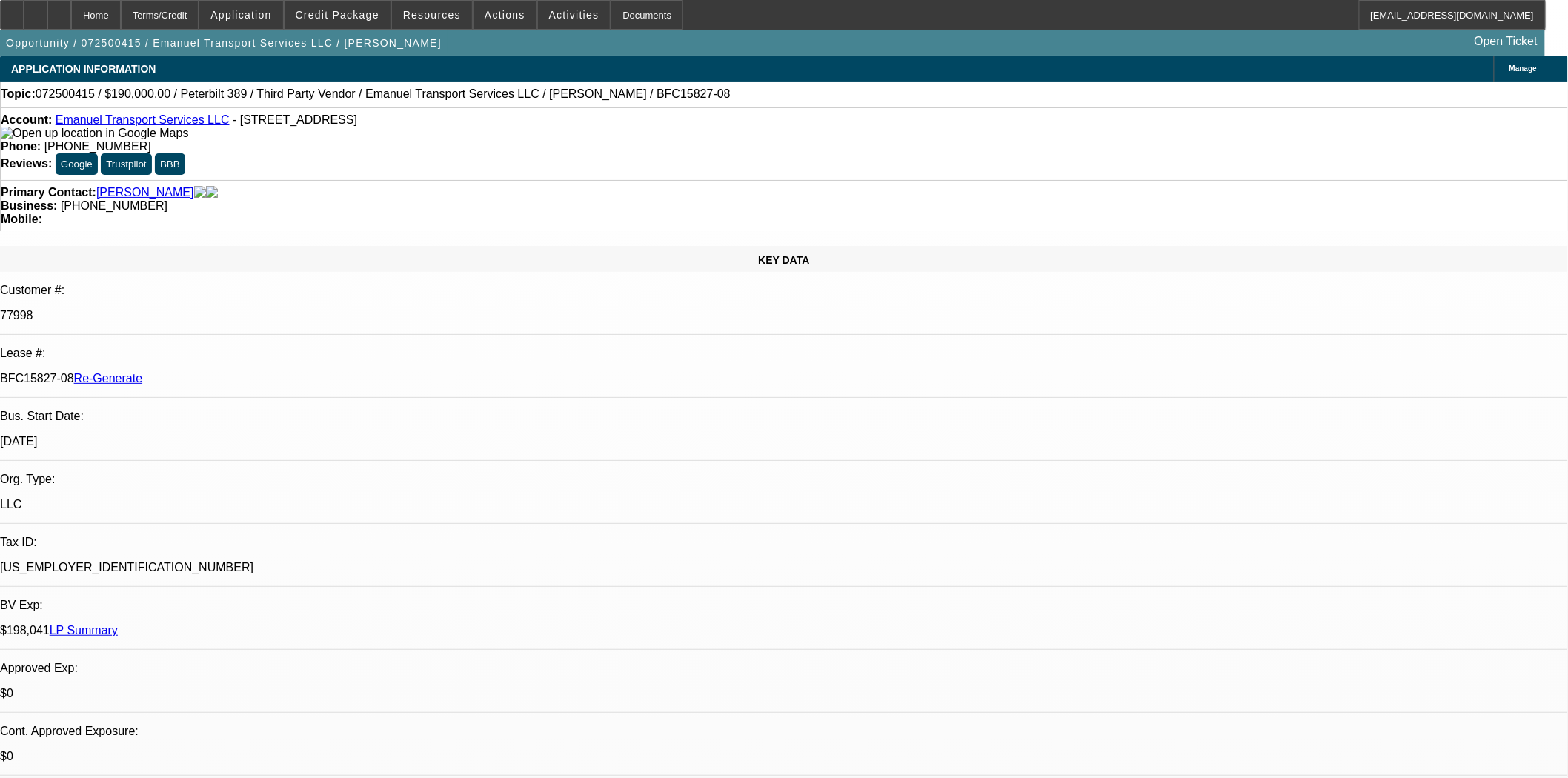
click at [332, 132] on div "Account: Emanuel Transport Services LLC - 74 Reservoir Ave, Paterson, NJ 07501" at bounding box center [784, 126] width 1566 height 26
click at [337, 18] on span "Credit Package" at bounding box center [337, 14] width 84 height 12
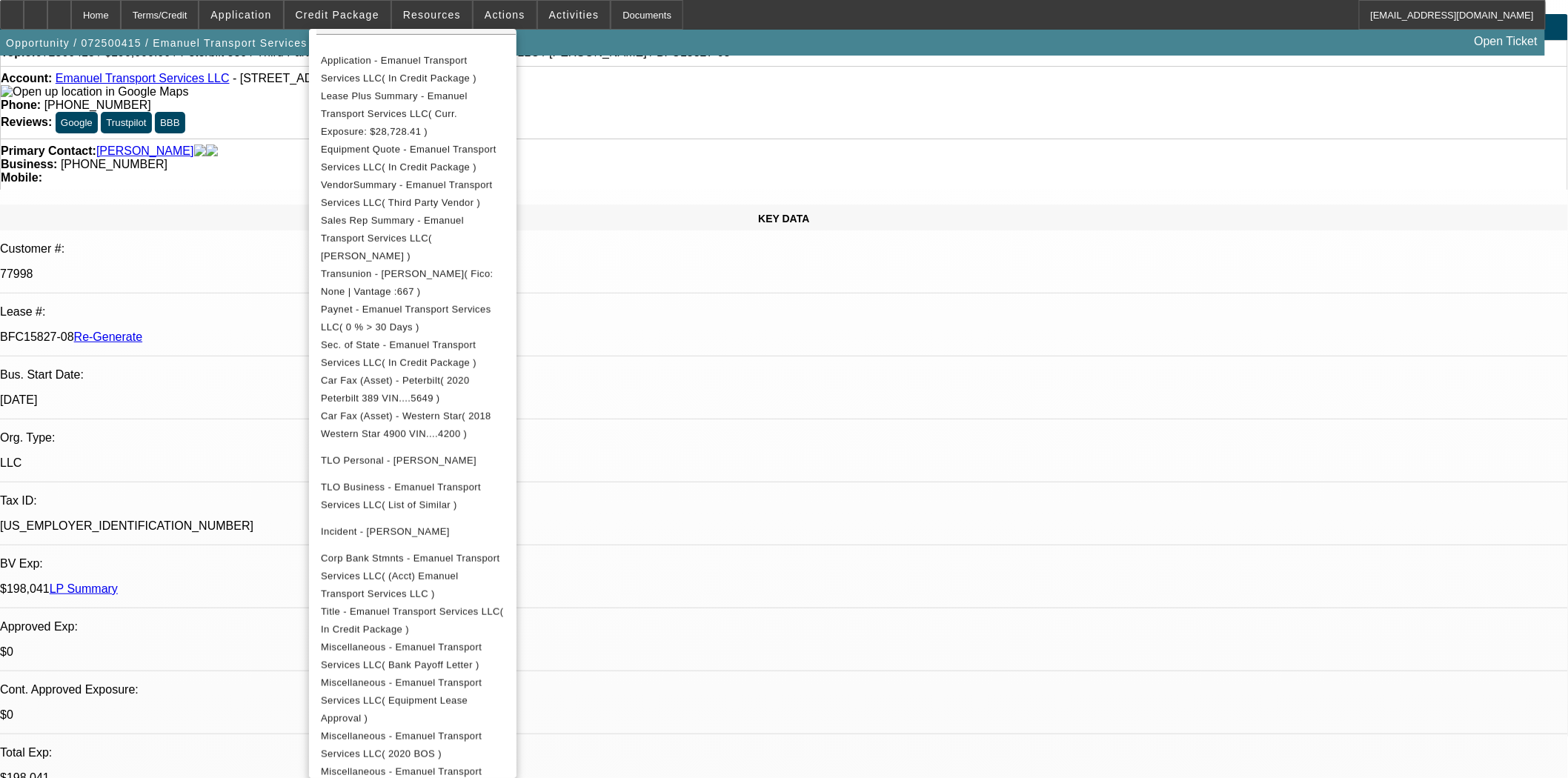
scroll to position [82, 0]
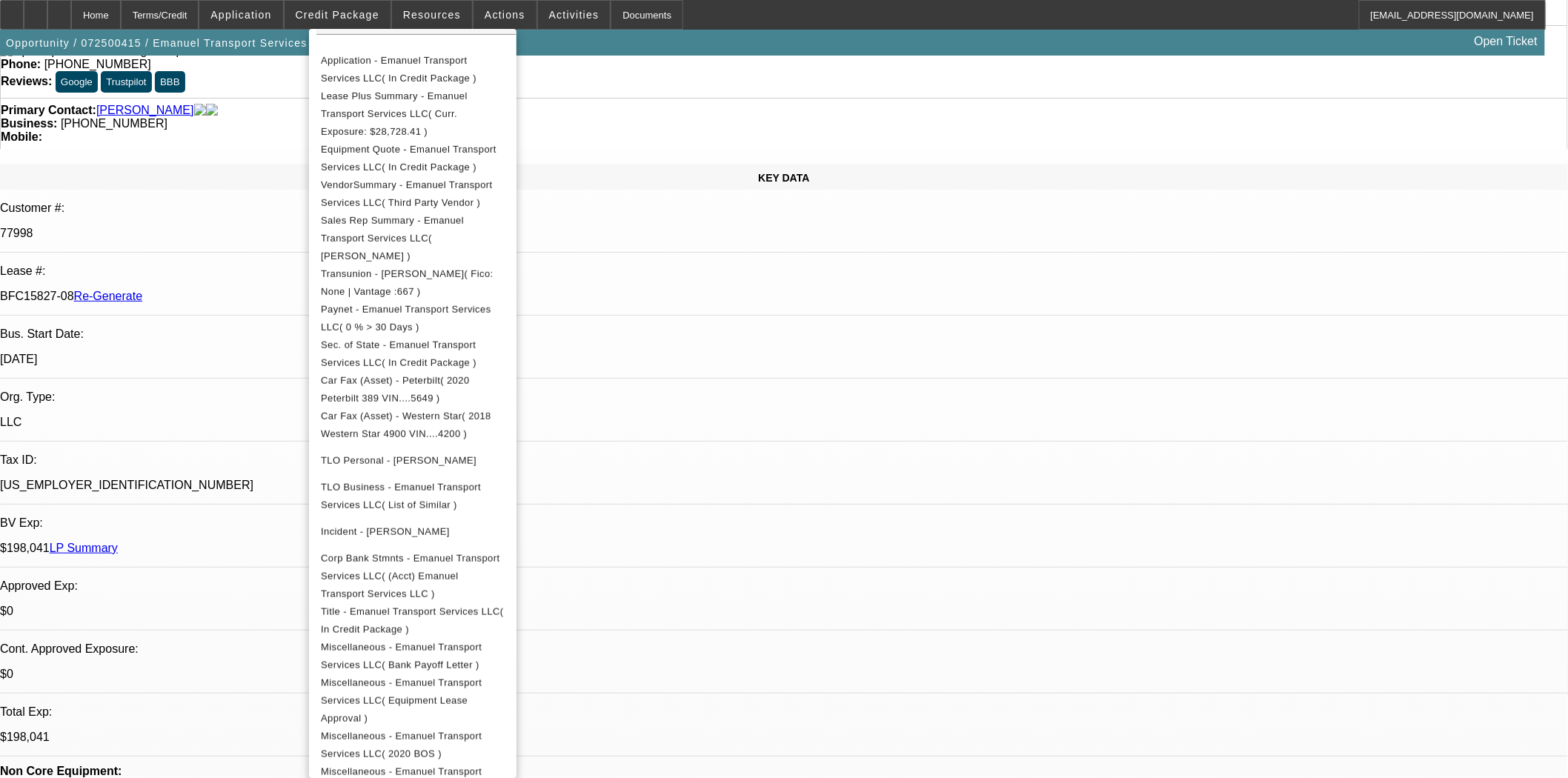
click at [772, 352] on div at bounding box center [784, 389] width 1568 height 778
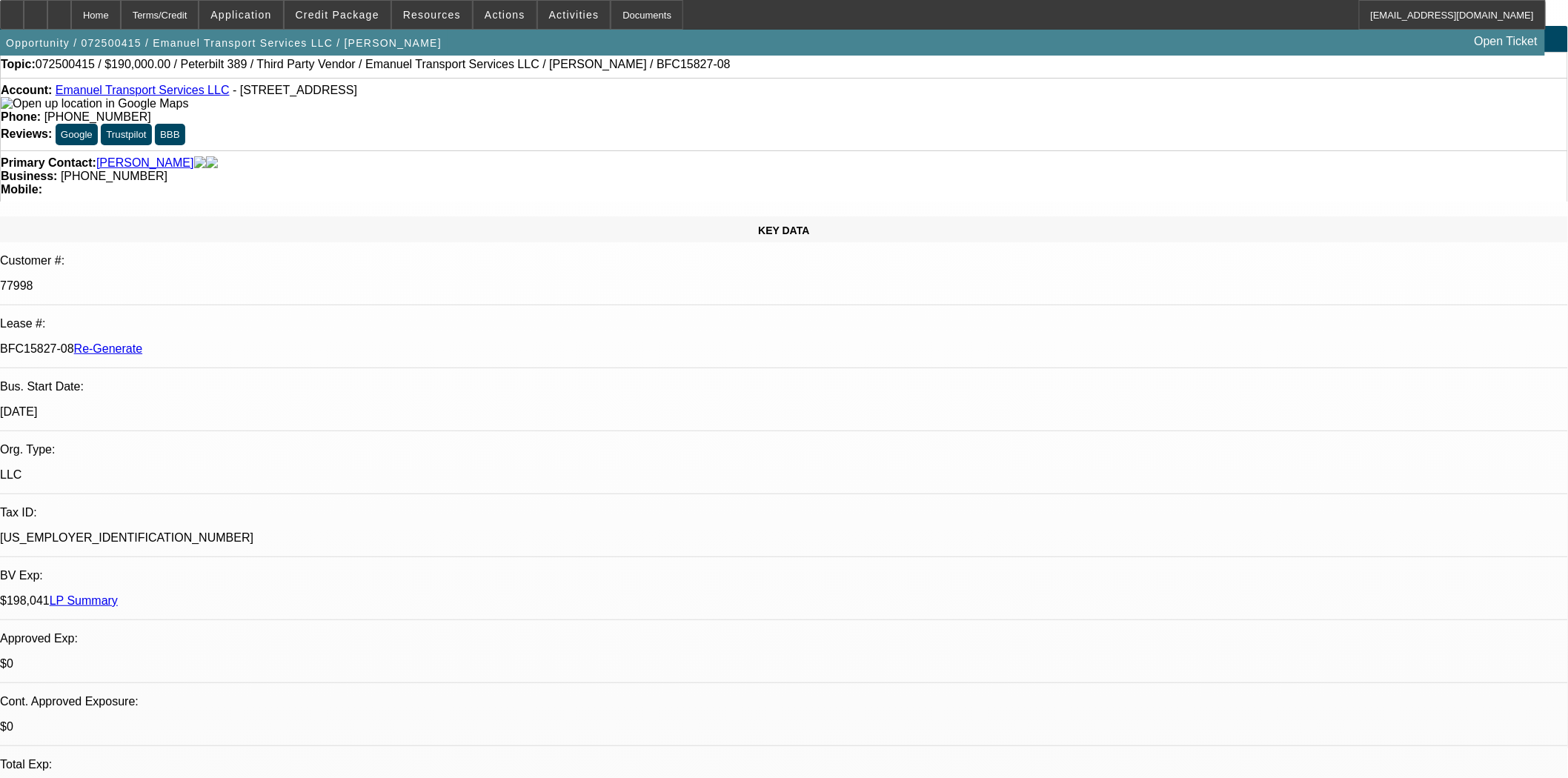
scroll to position [0, 0]
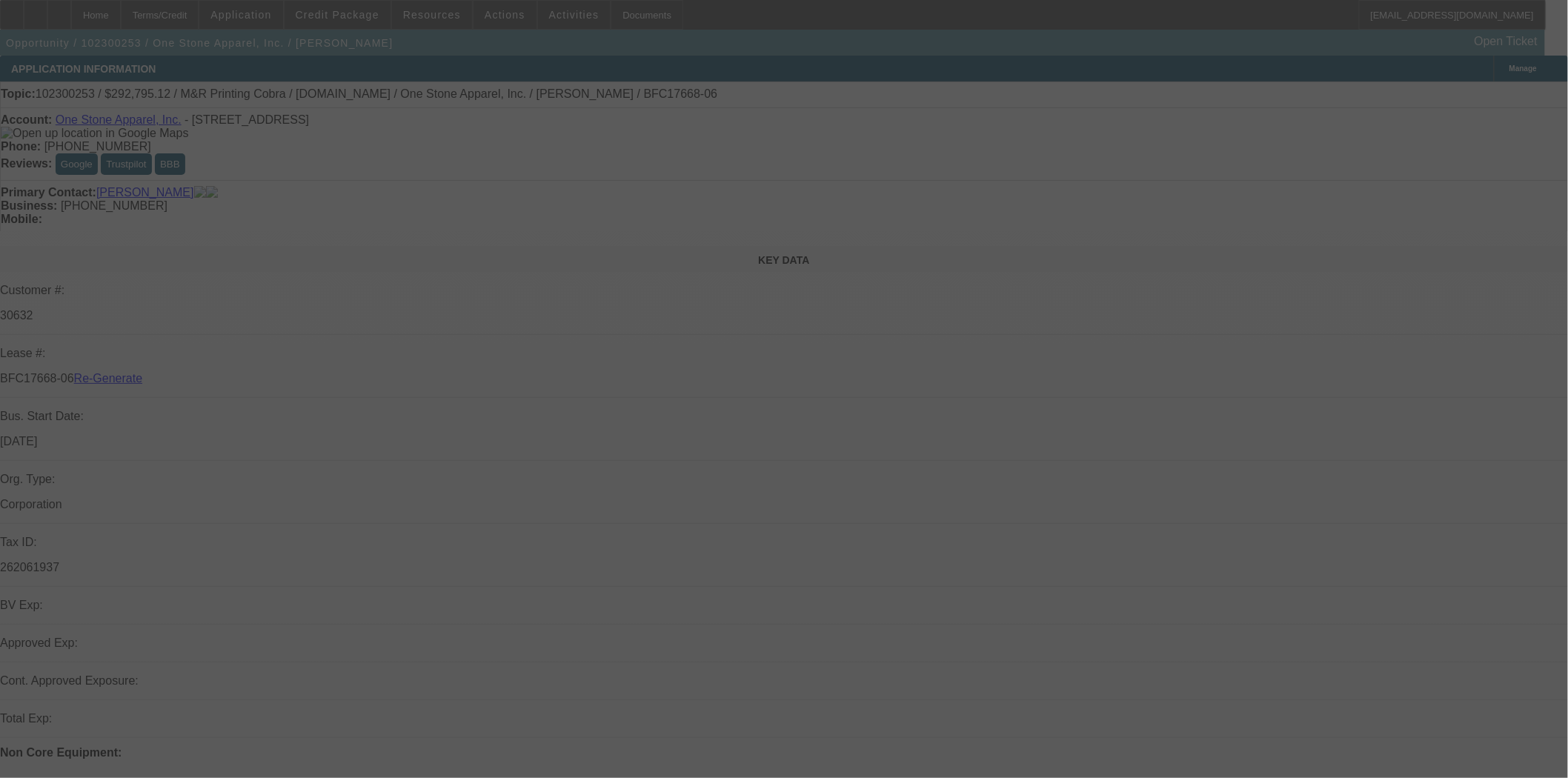
select select "4"
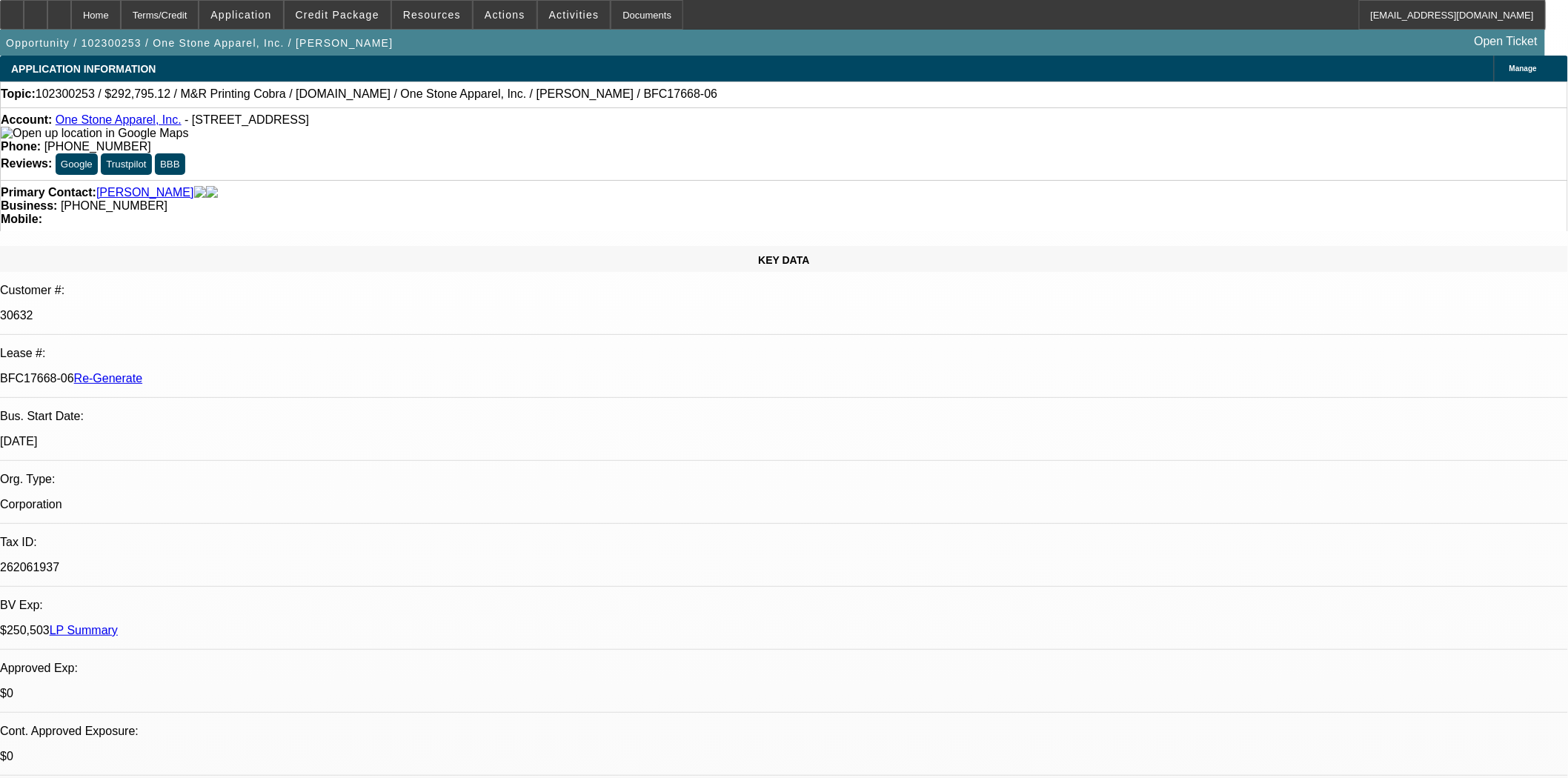
select select "0"
select select "2"
select select "0.1"
select select "4"
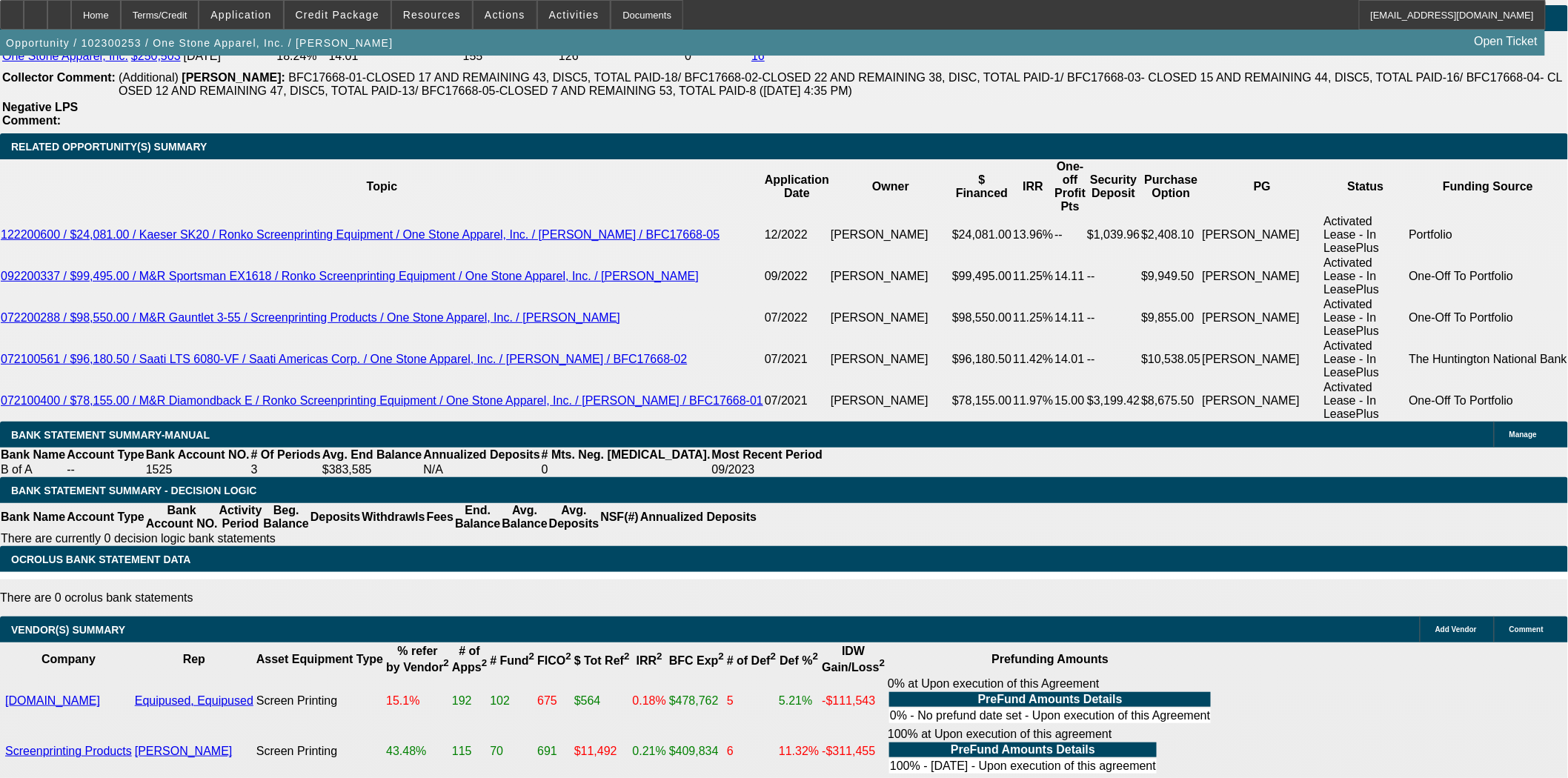
scroll to position [2551, 0]
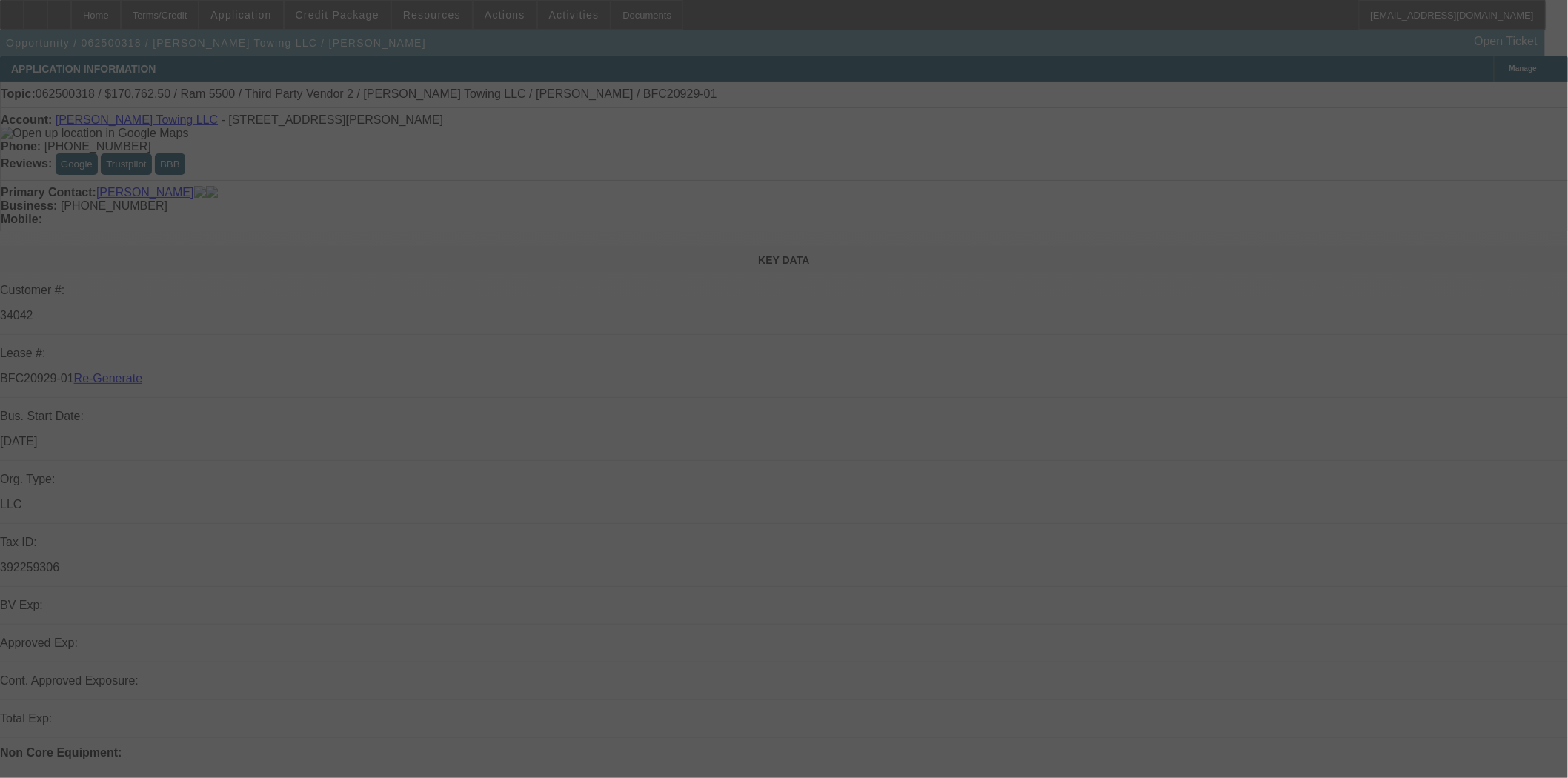
select select "4"
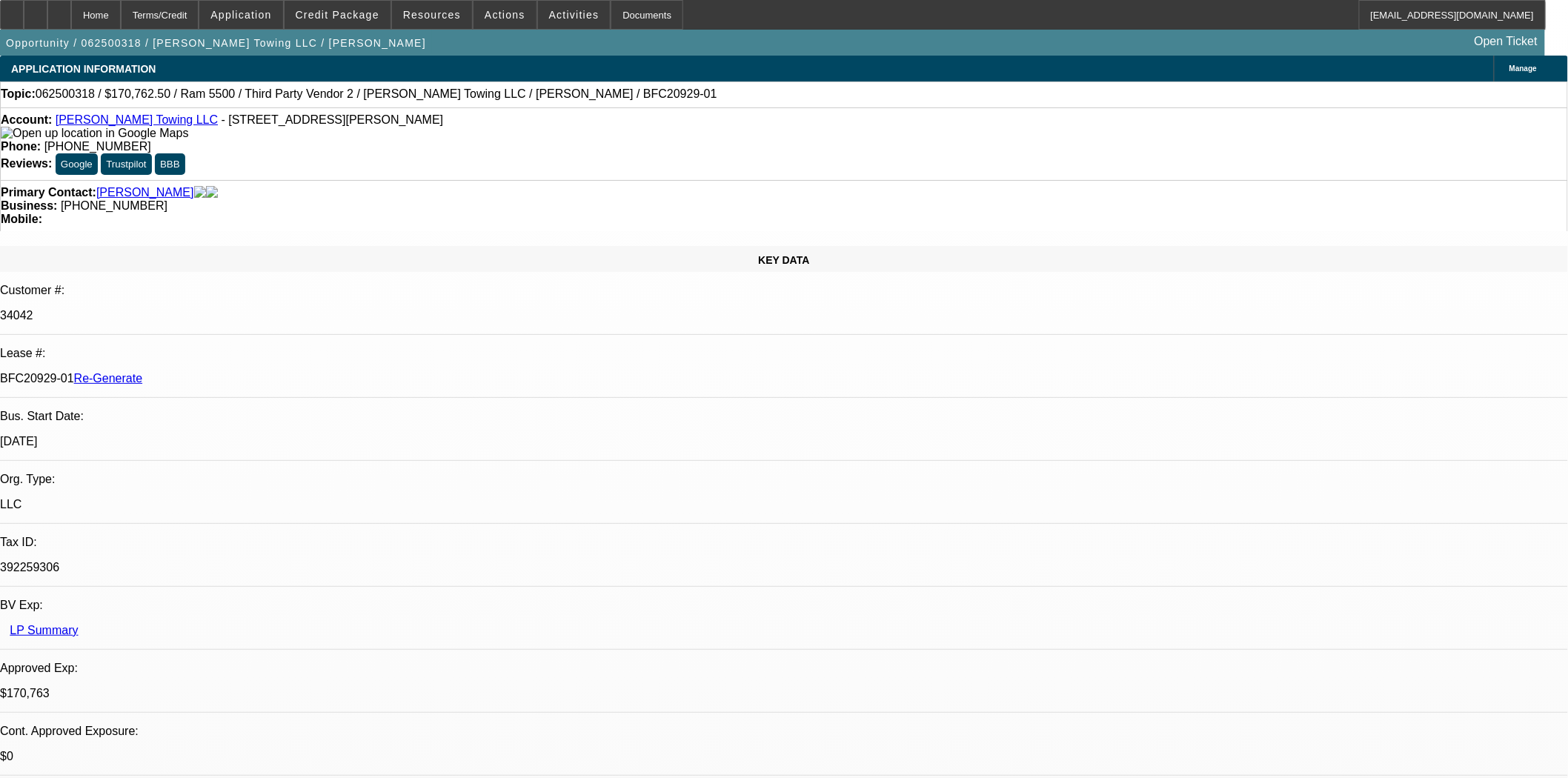
select select "0"
select select "2"
select select "0"
select select "6"
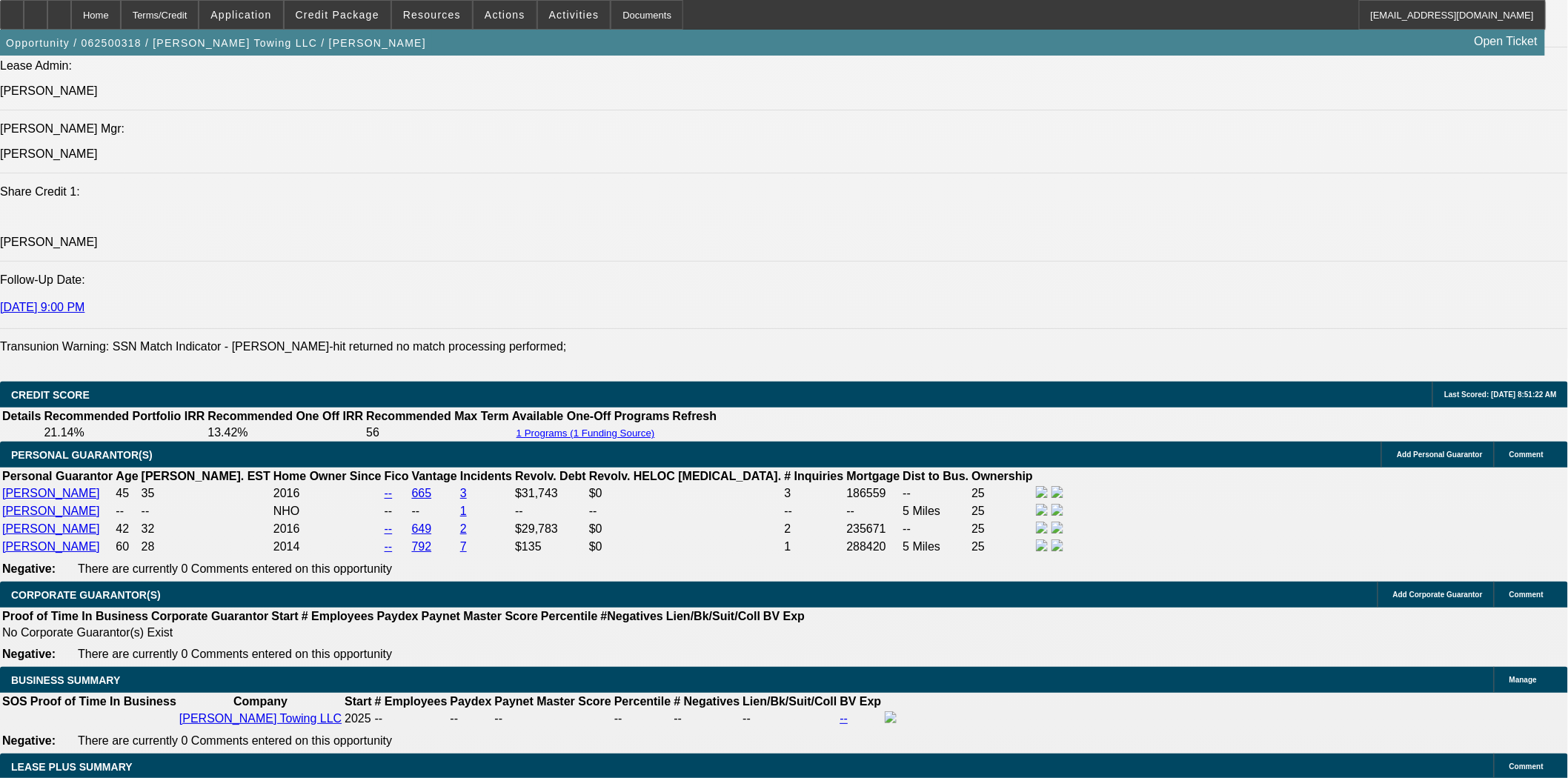
scroll to position [2304, 0]
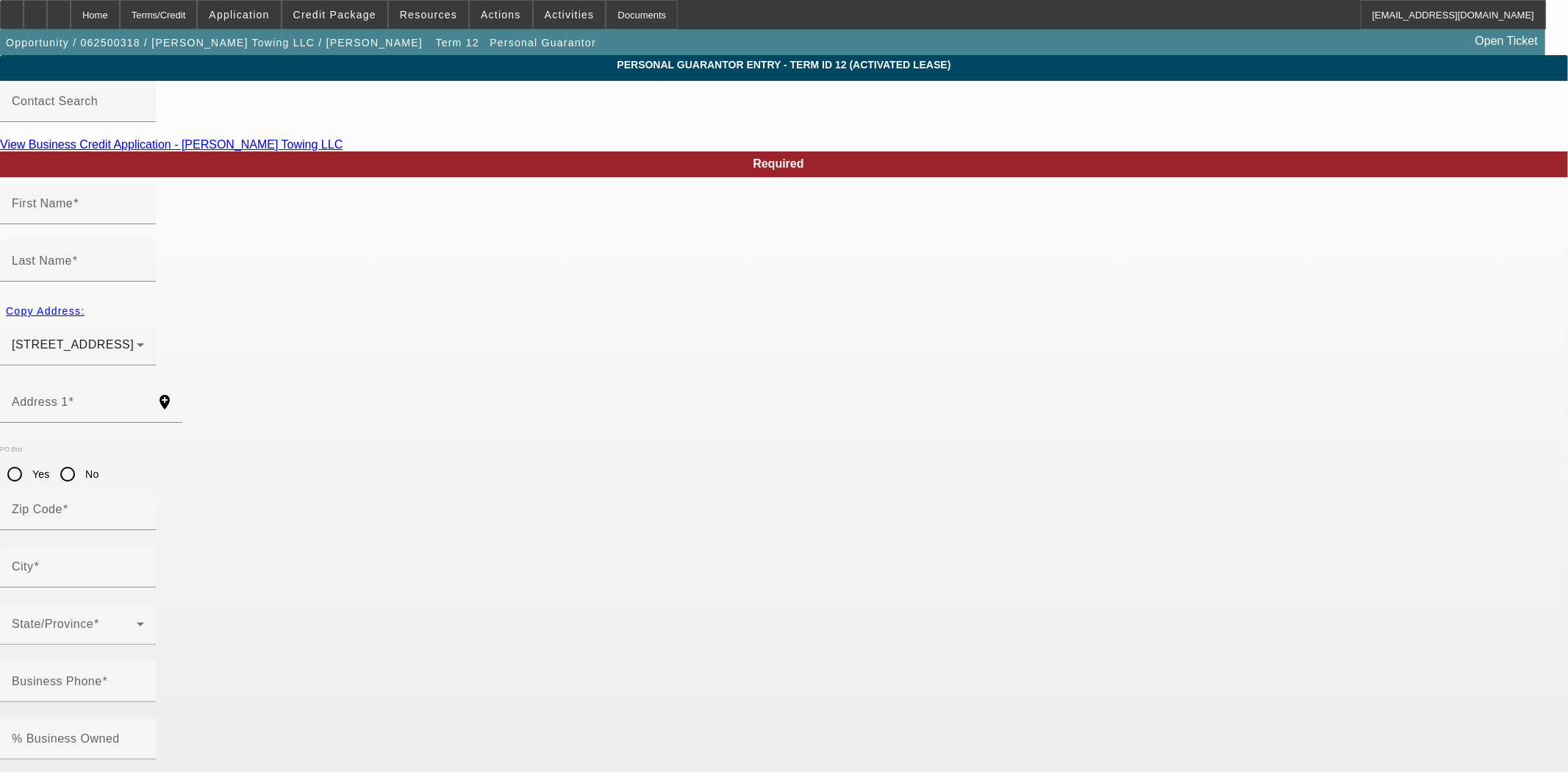
type input "Paul"
type input "Mills"
type input "2450 Sequoyah Drive"
radio input "true"
type input "72758"
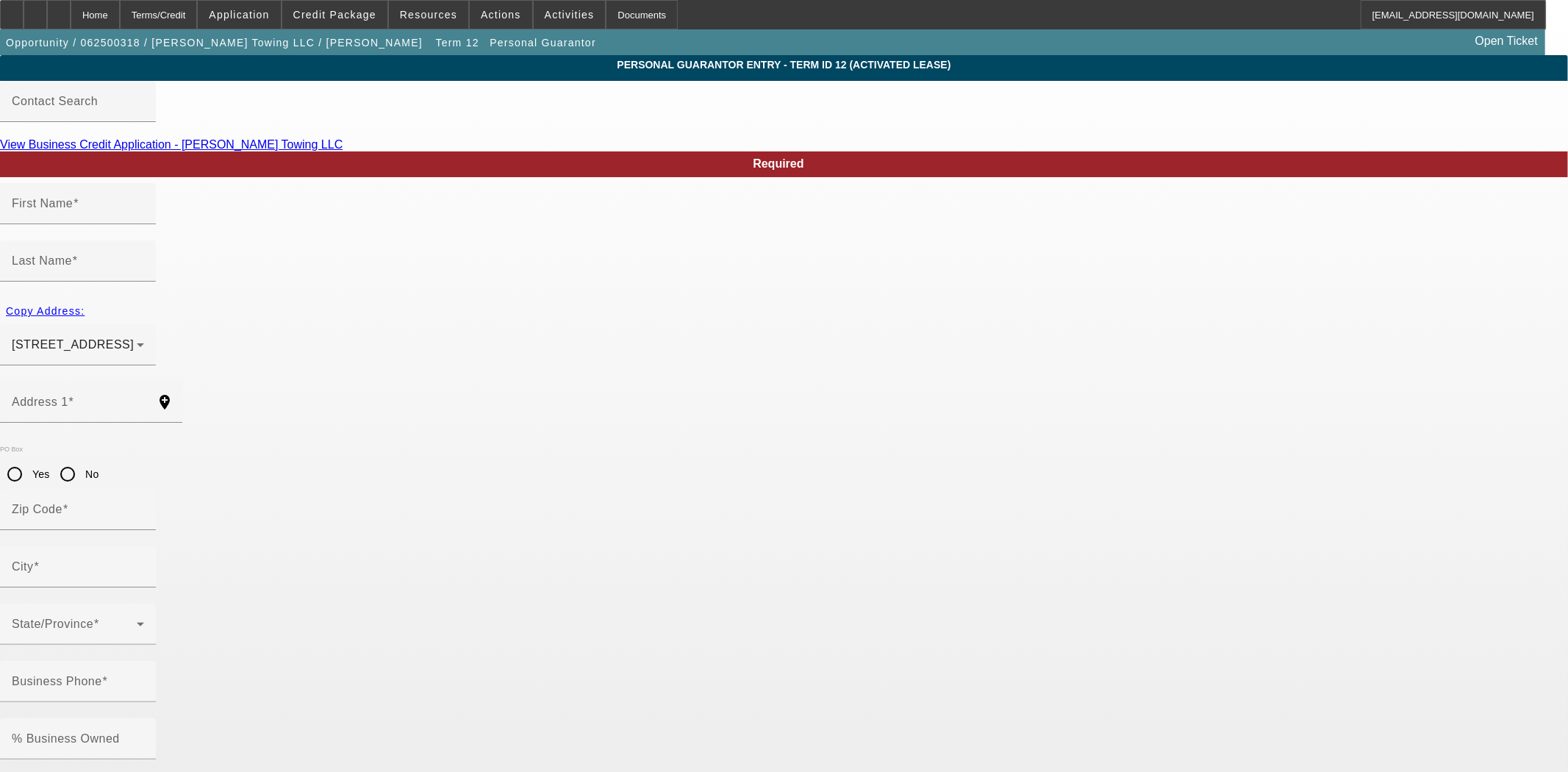
type input "Rogers"
type input "(479) 621-3057"
type input "25"
type input "432-21-3950"
type input "pmills5@aol.com"
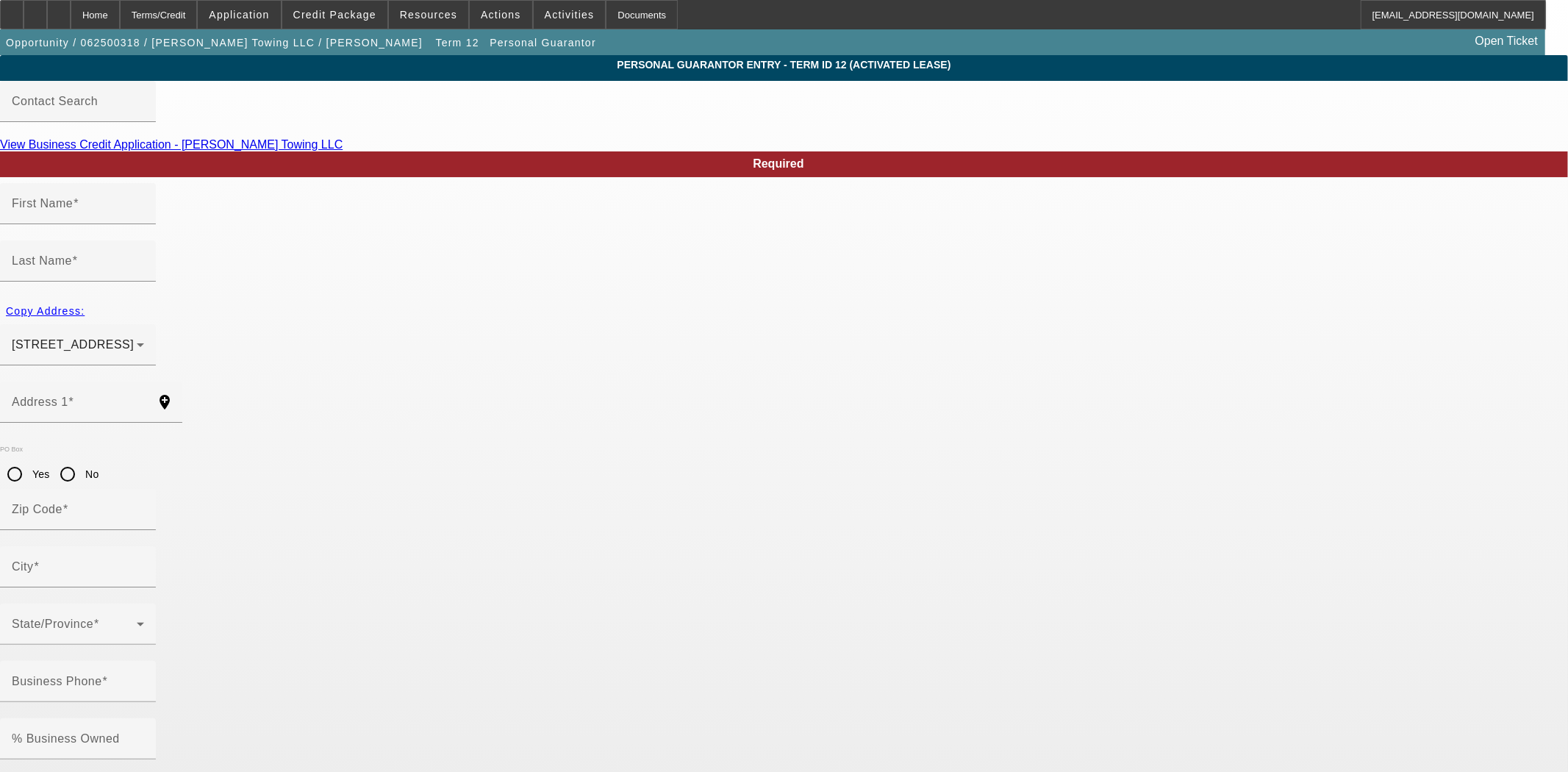
type input "(479) 445-7886"
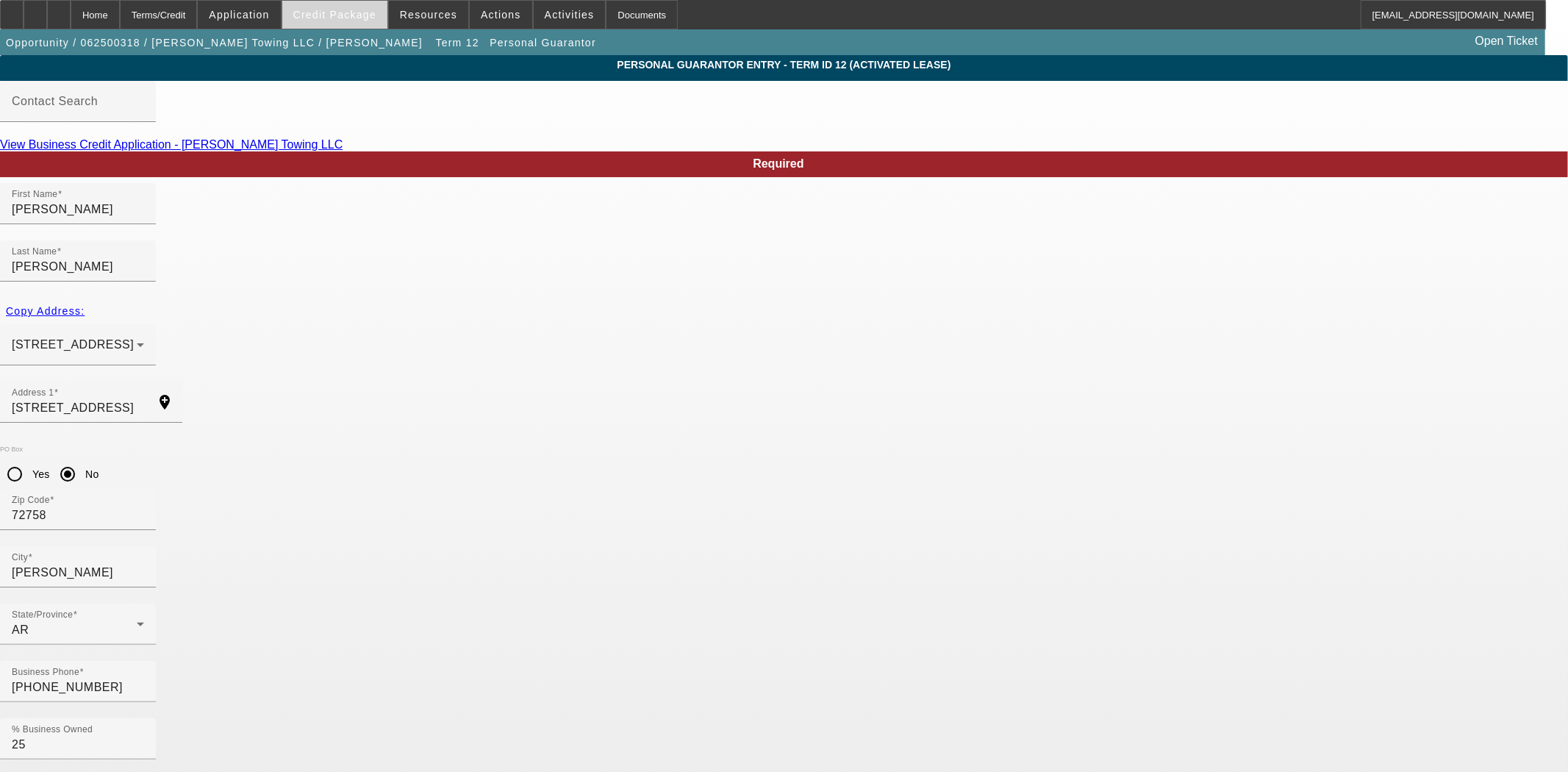
click at [374, 21] on span at bounding box center [335, 14] width 105 height 35
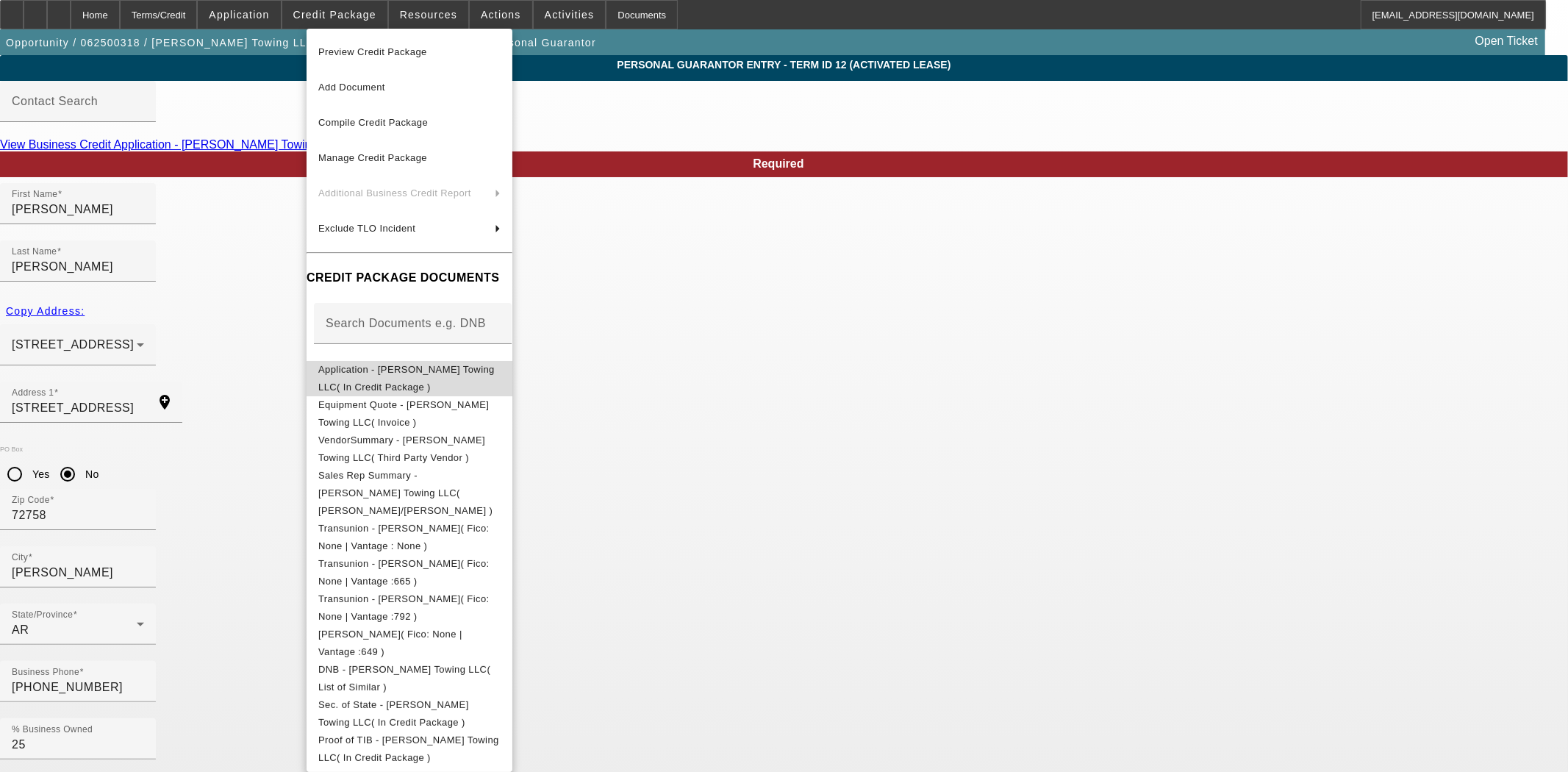
click at [404, 378] on span "Application - Rogers Towing LLC( In Credit Package )" at bounding box center [409, 378] width 182 height 35
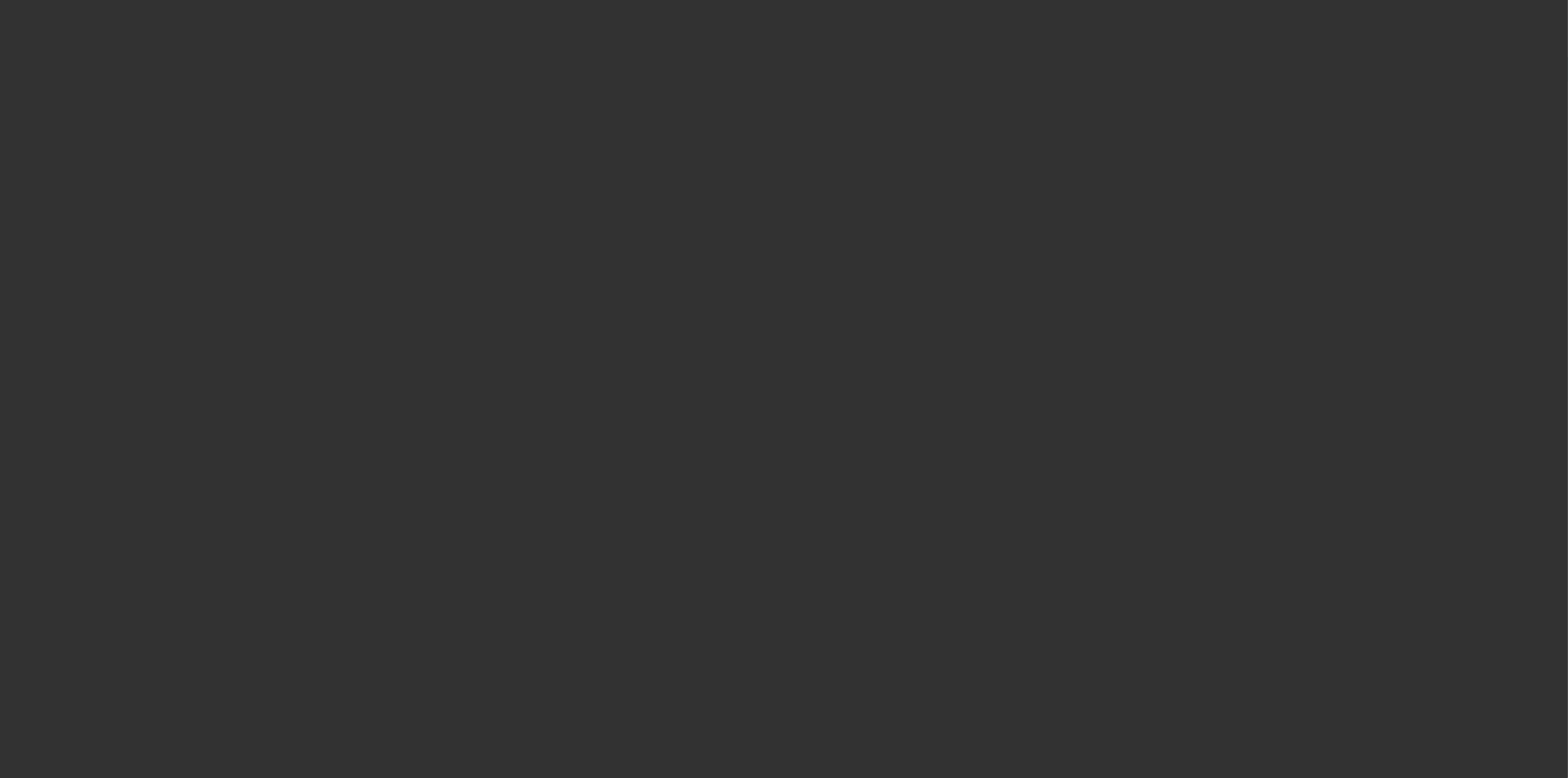
select select "4"
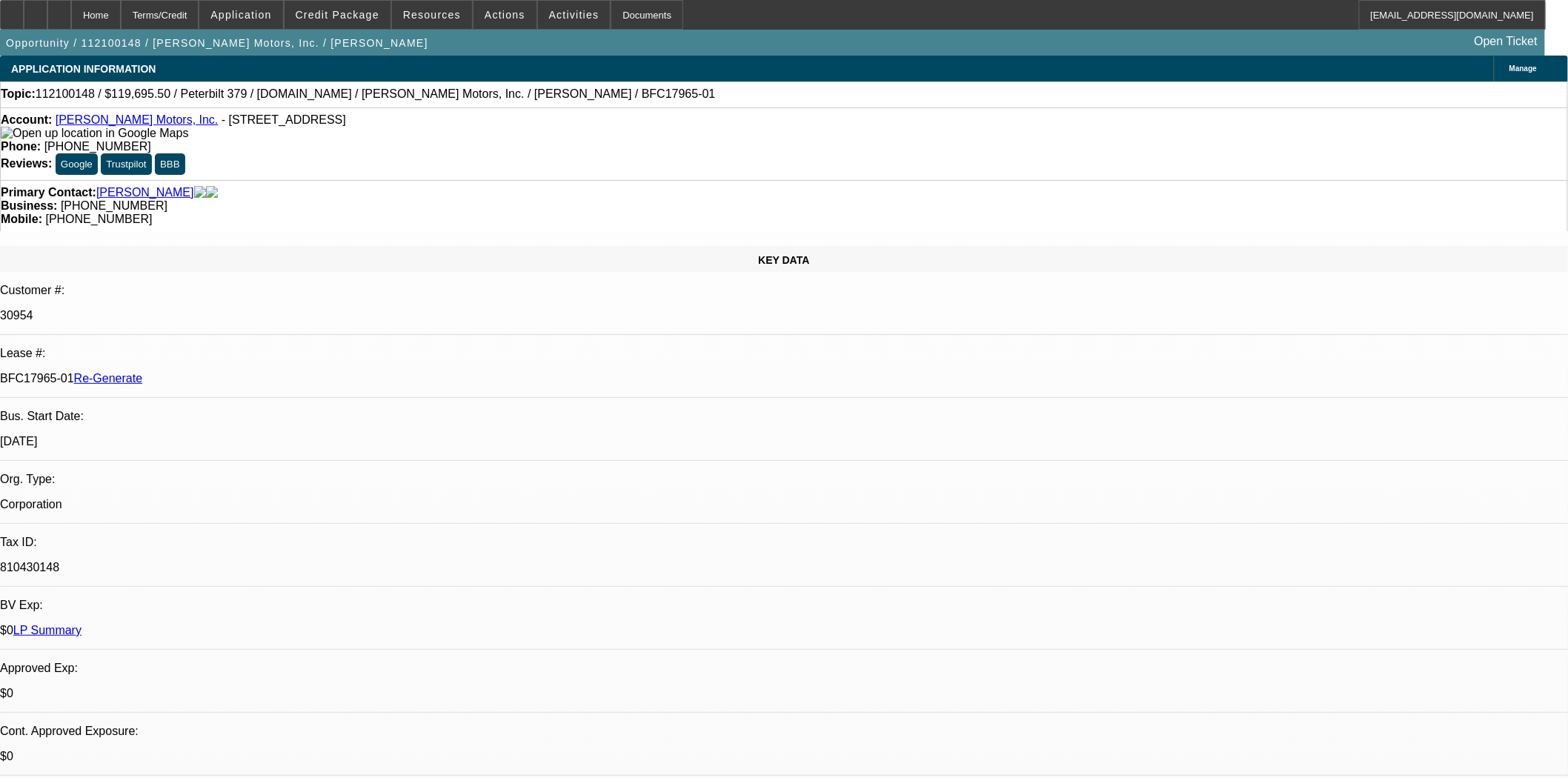
select select "0.1"
select select "0"
select select "2"
select select "0"
select select "6"
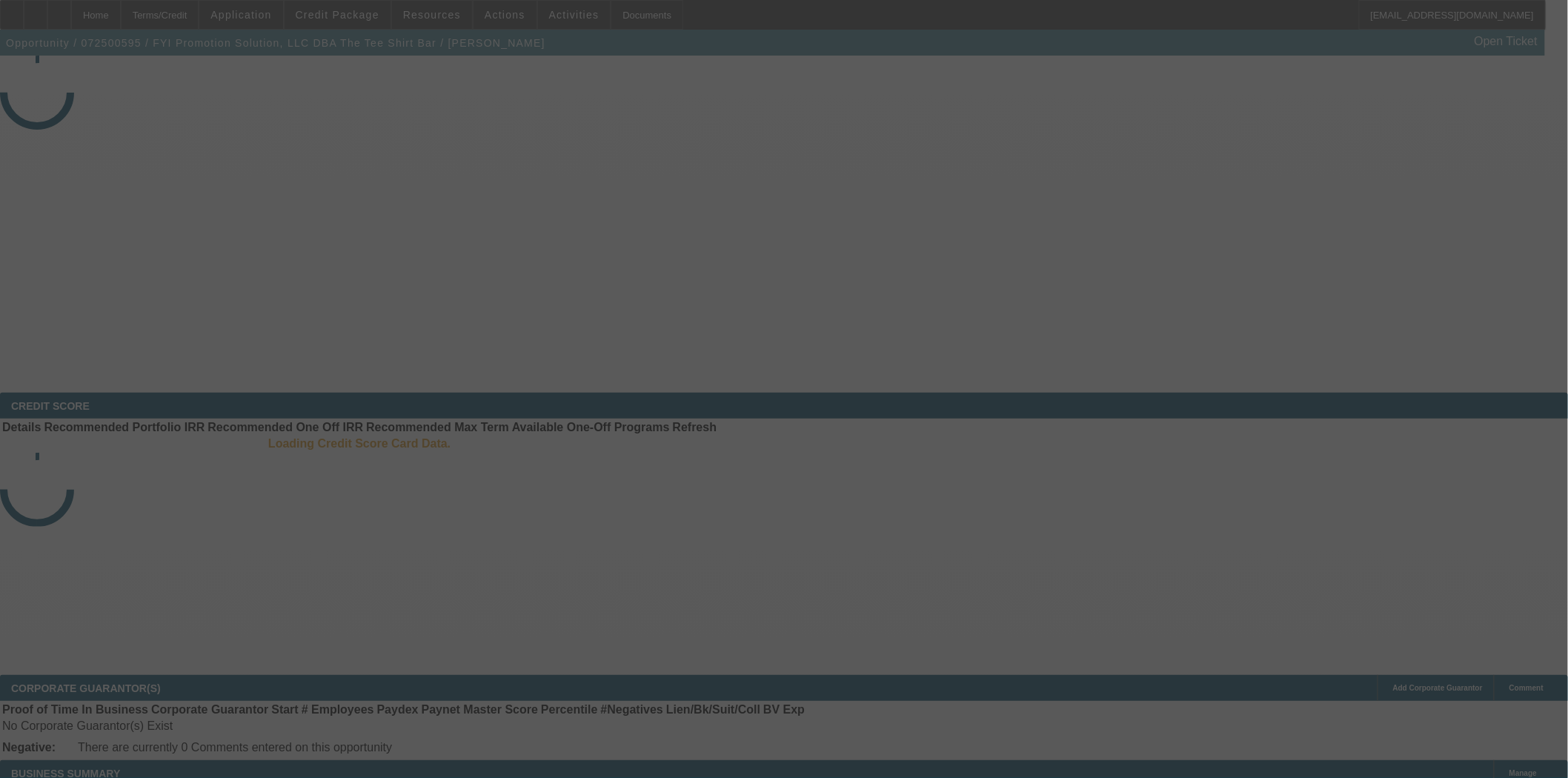
select select "3"
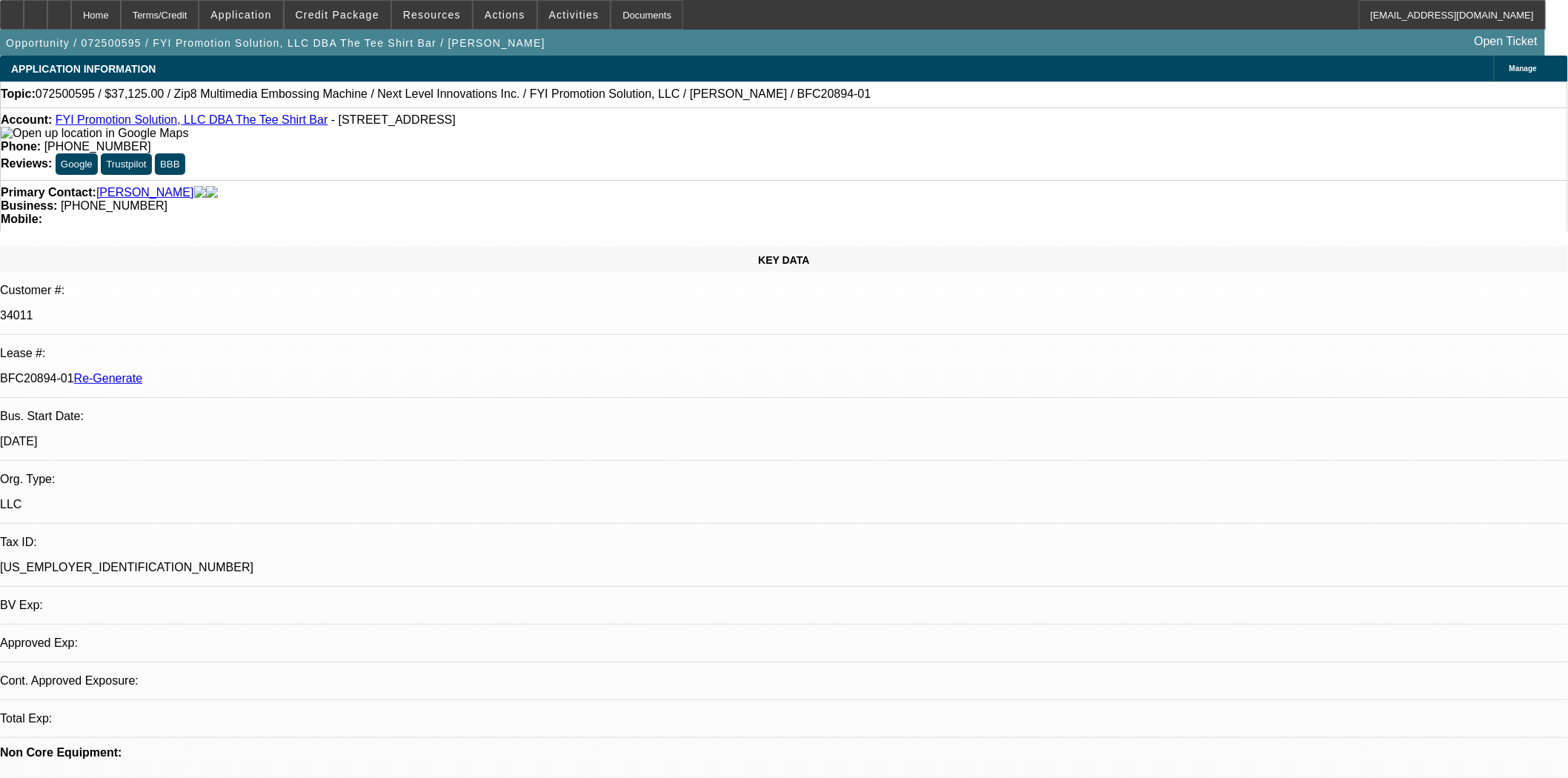
select select "0"
select select "6"
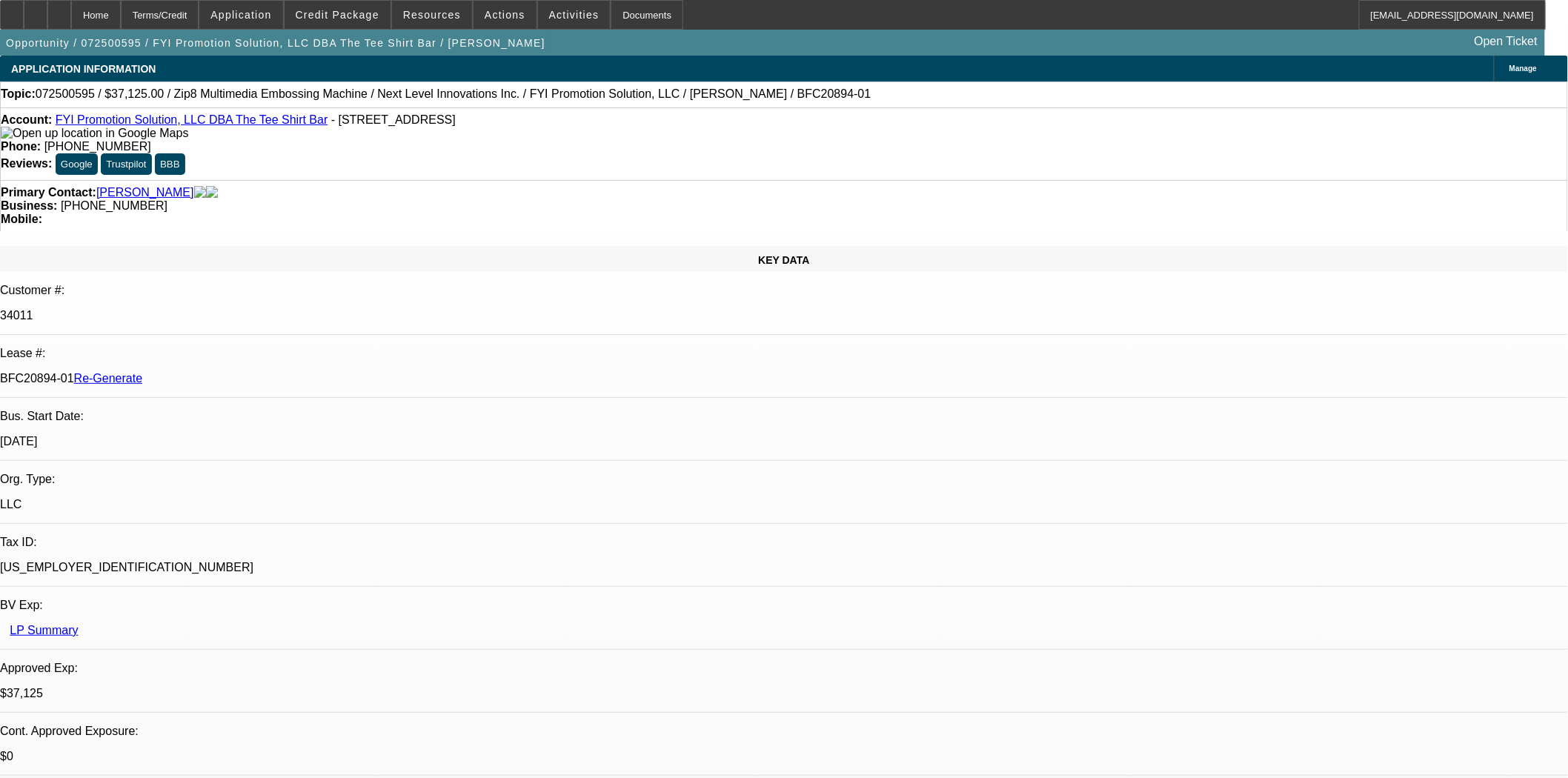
scroll to position [1069, 0]
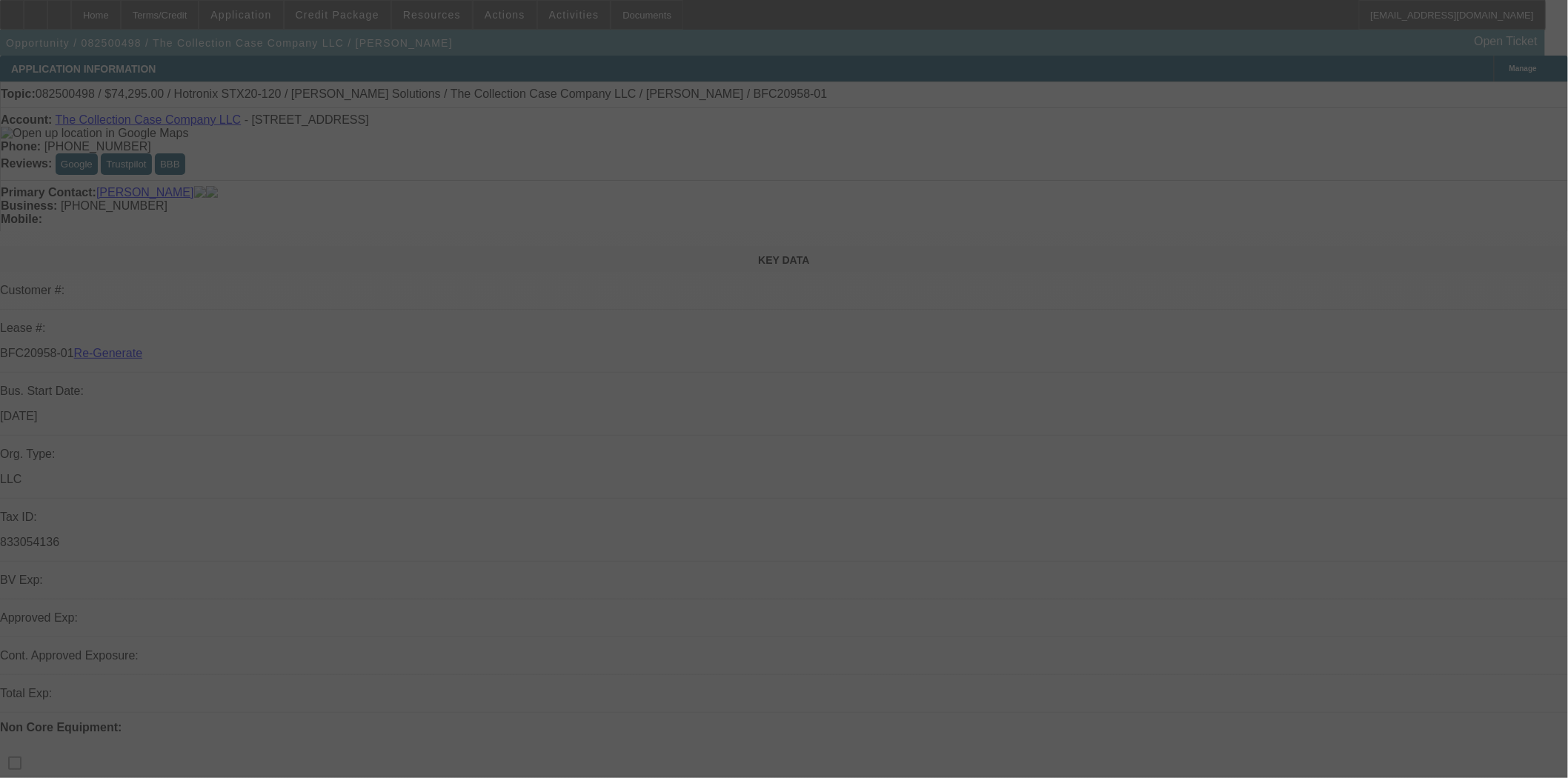
select select "3"
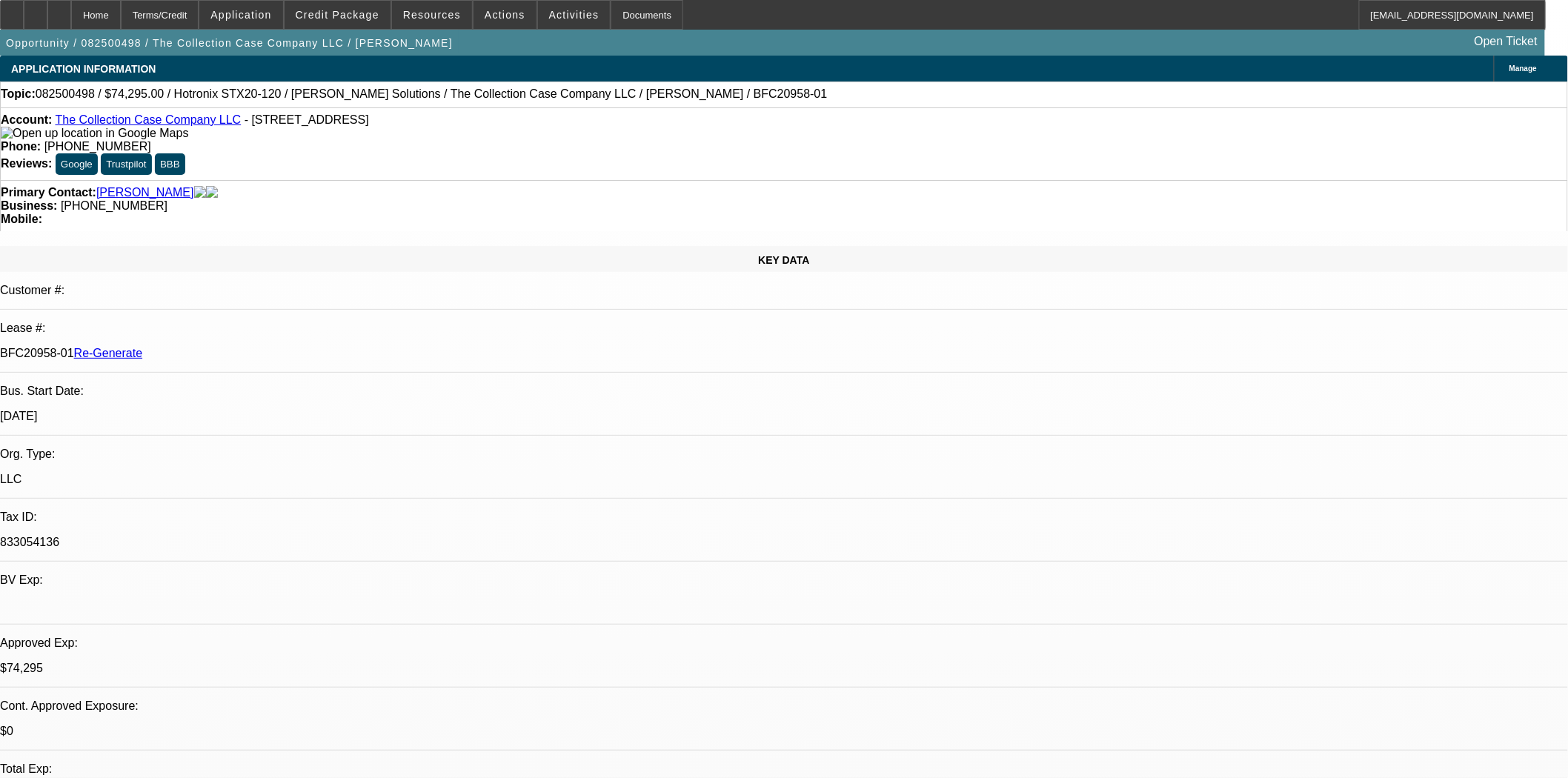
select select "0"
select select "2"
select select "0"
select select "6"
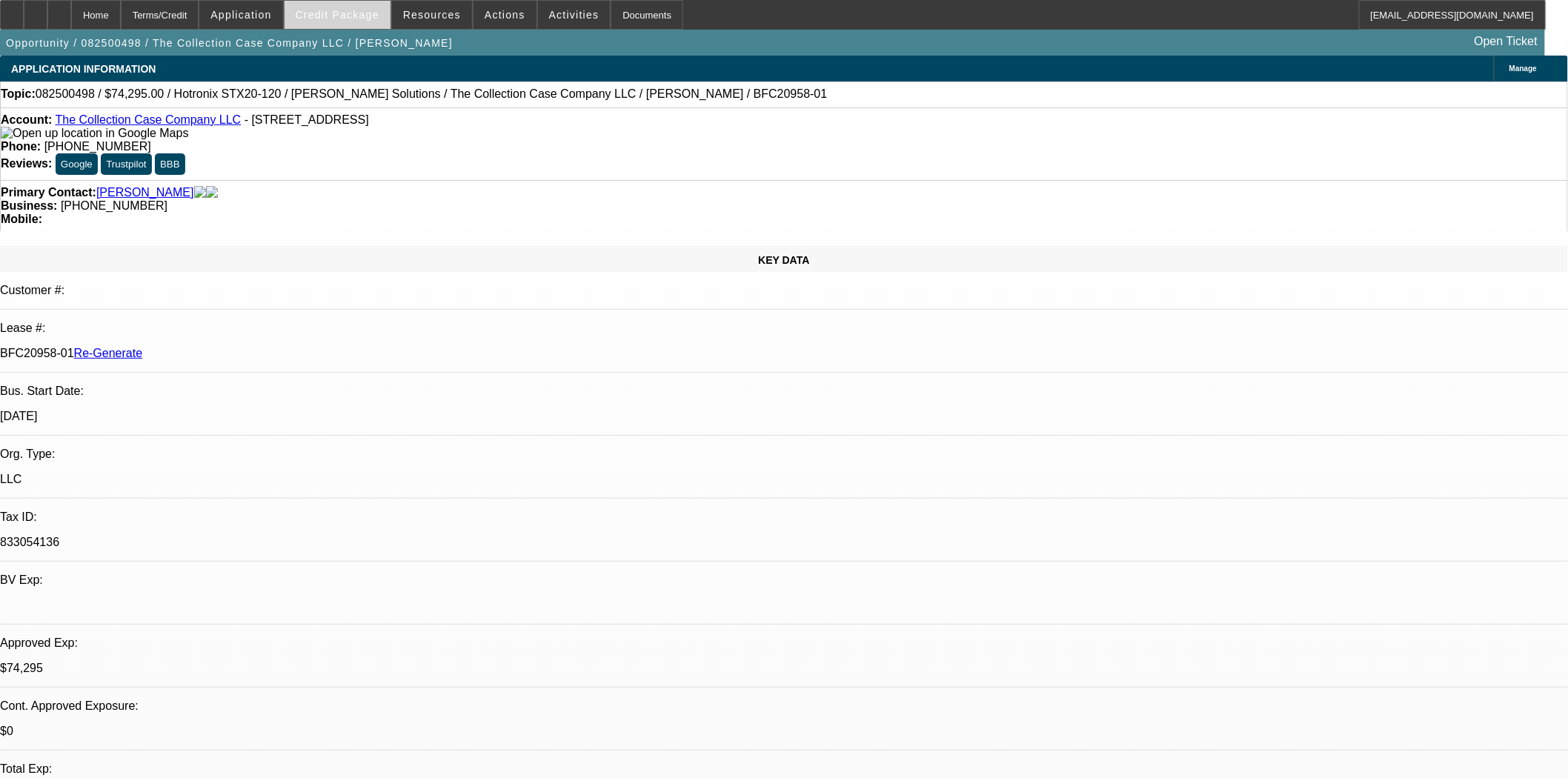
click at [358, 4] on span at bounding box center [337, 14] width 106 height 35
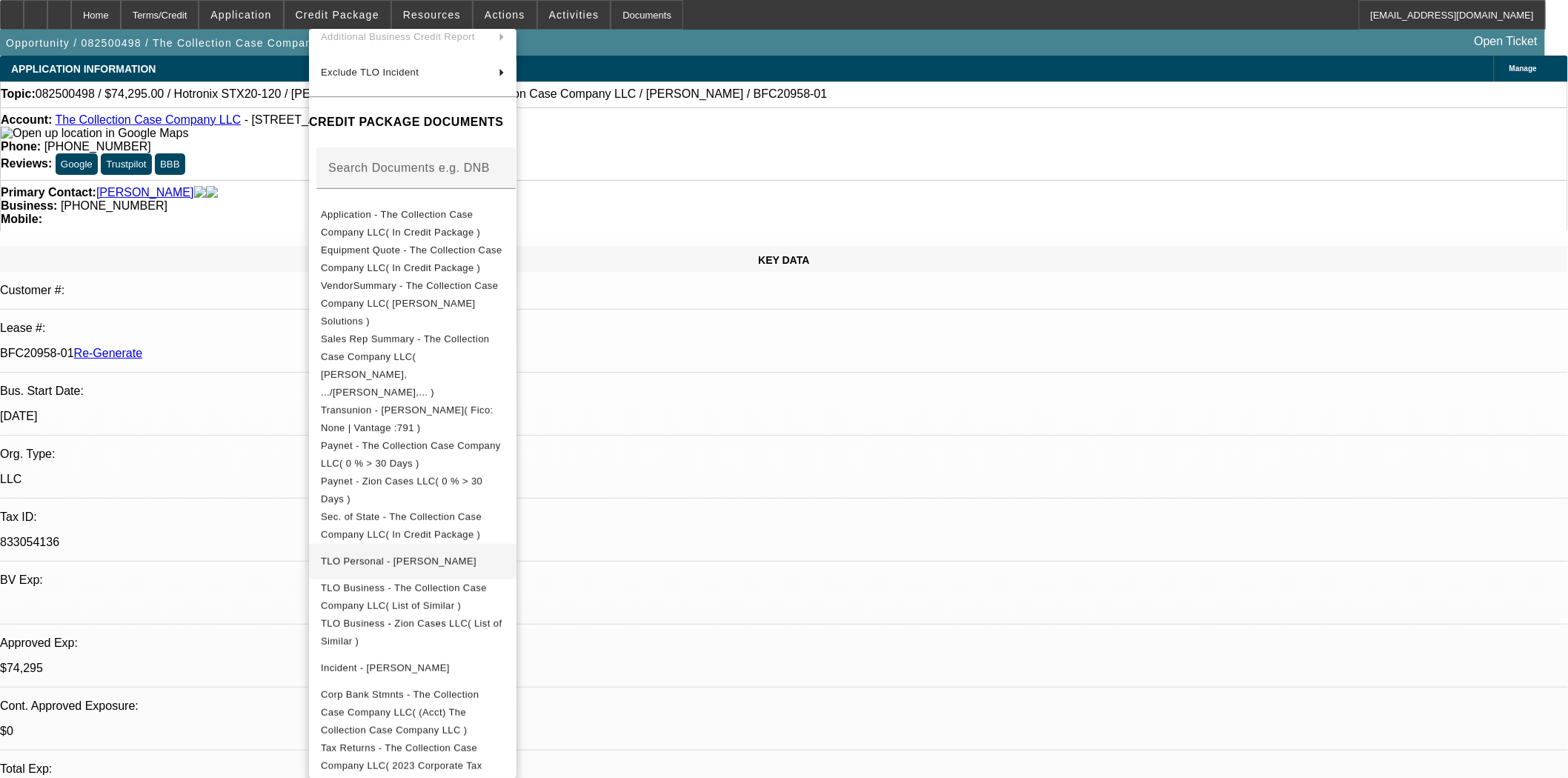
scroll to position [263, 0]
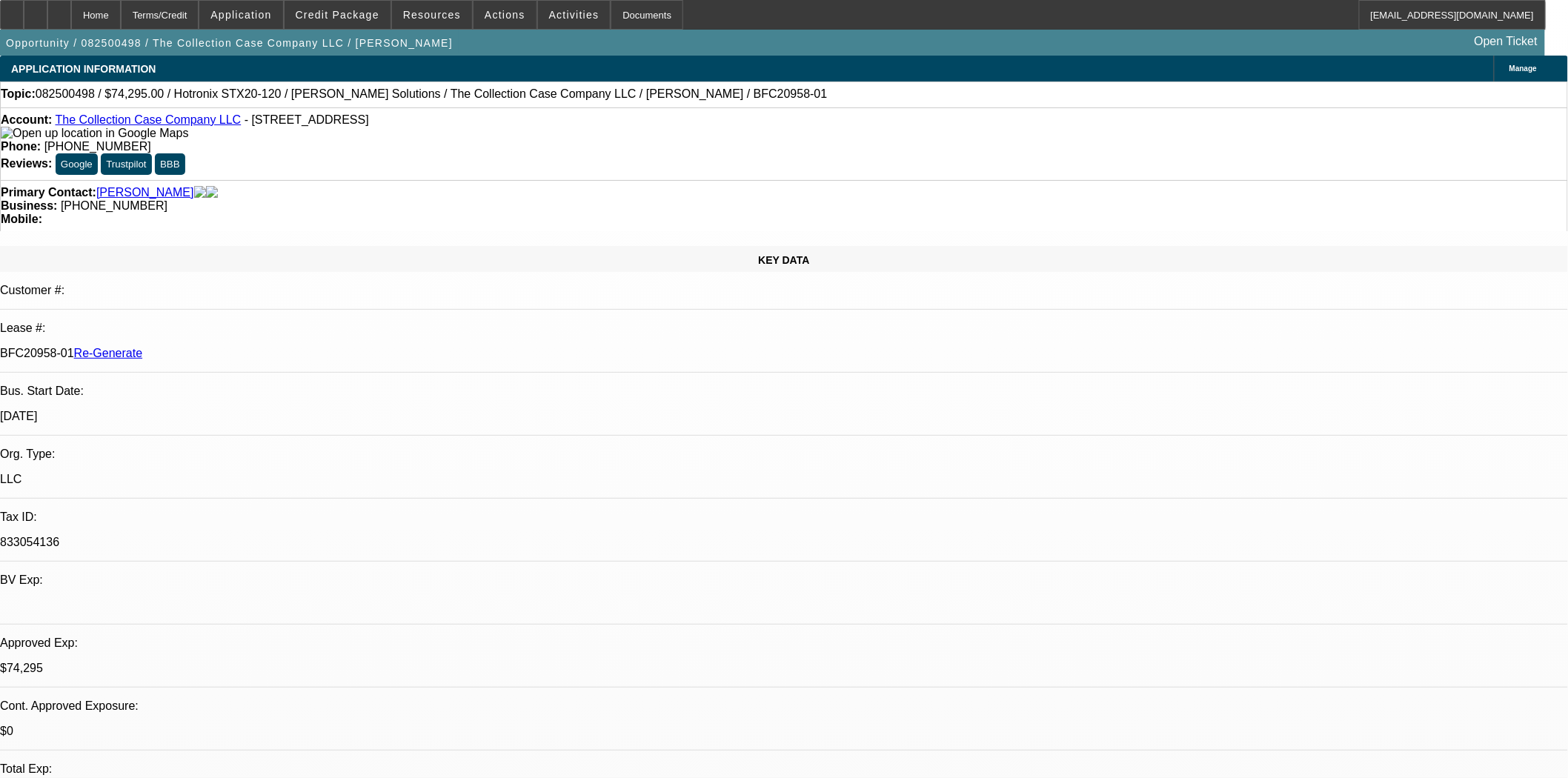
scroll to position [576, 0]
drag, startPoint x: 1129, startPoint y: 235, endPoint x: 1133, endPoint y: 271, distance: 36.2
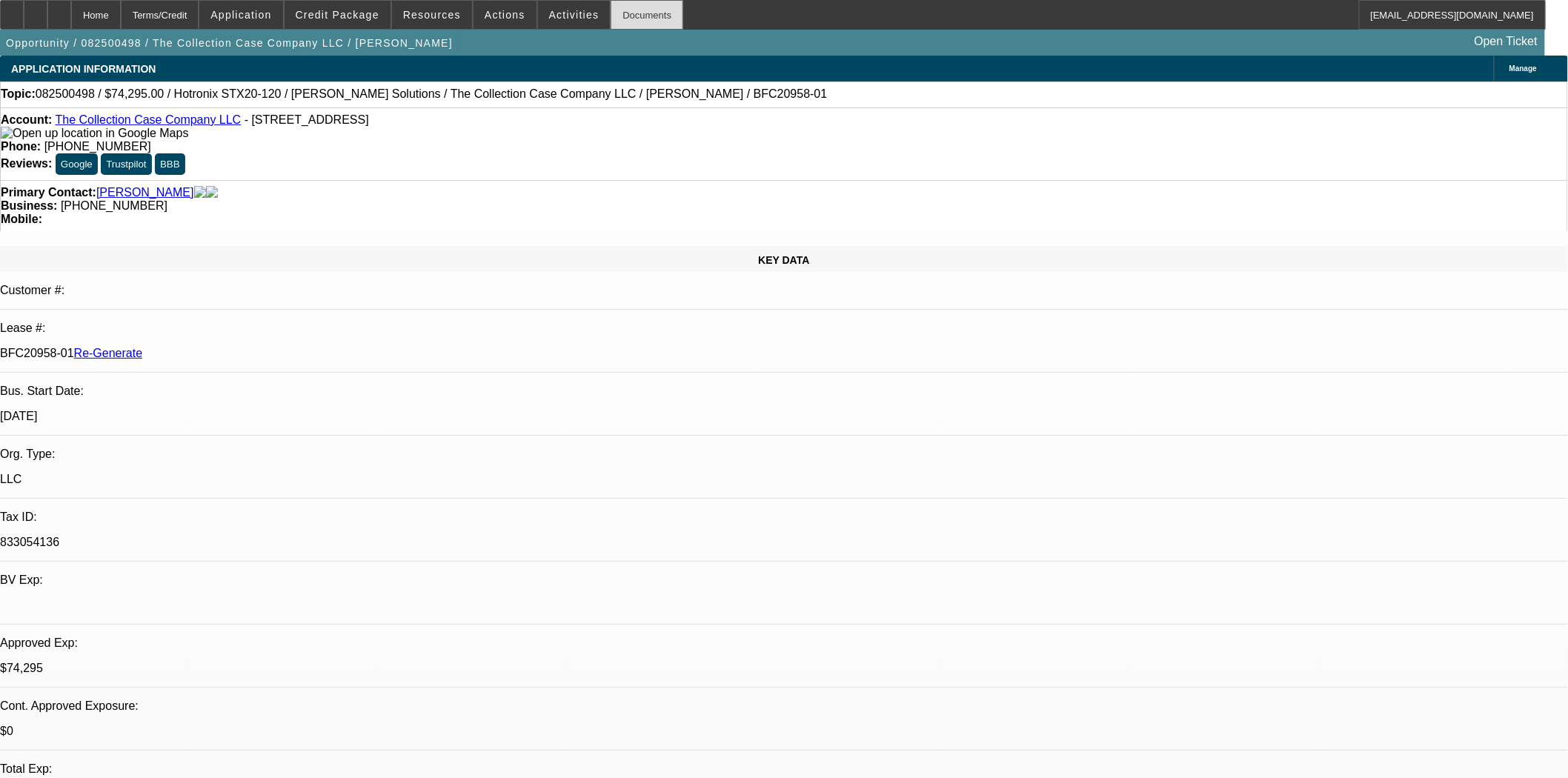
click at [623, 18] on div "Documents" at bounding box center [647, 14] width 72 height 30
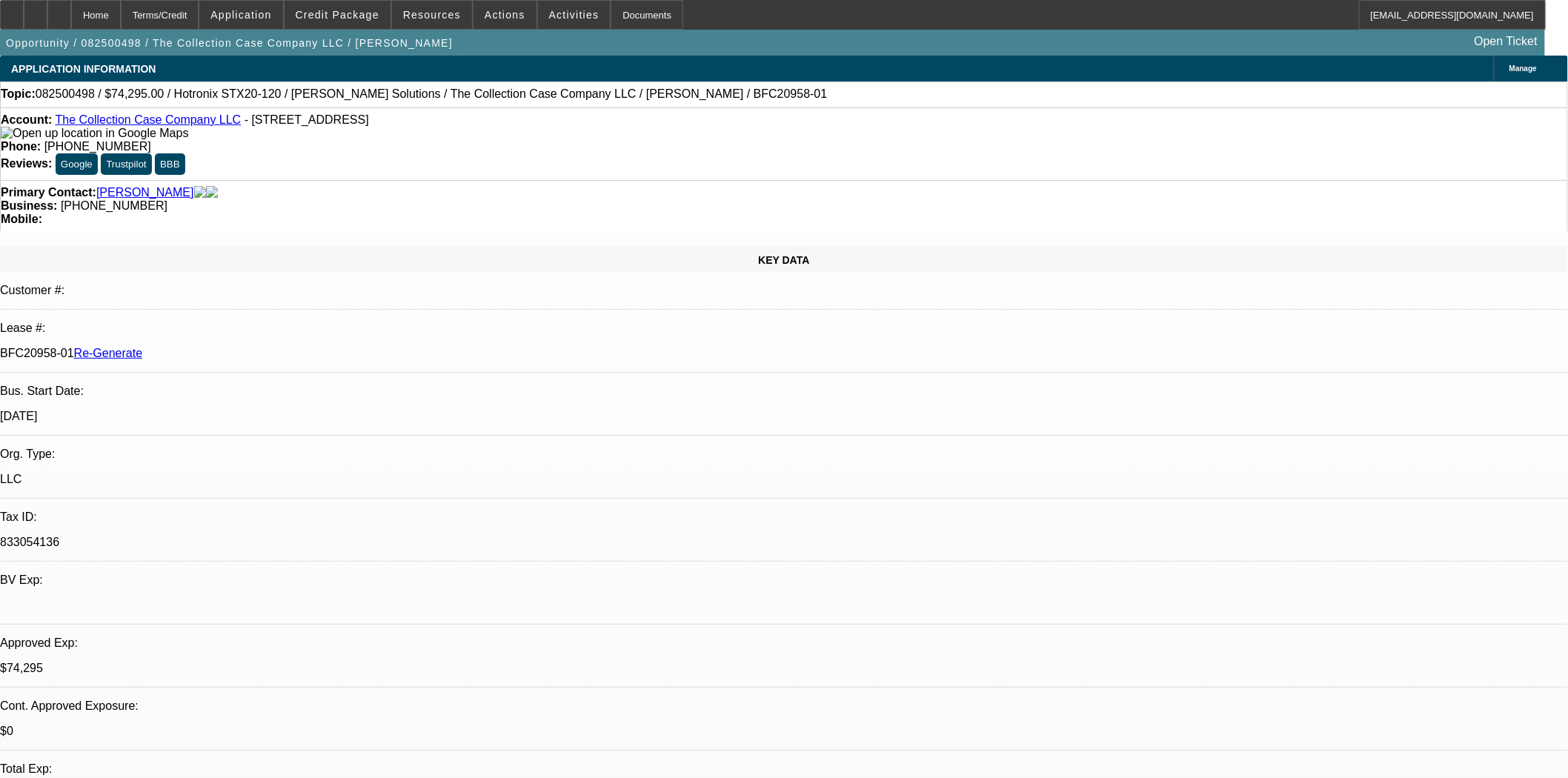
scroll to position [2181, 0]
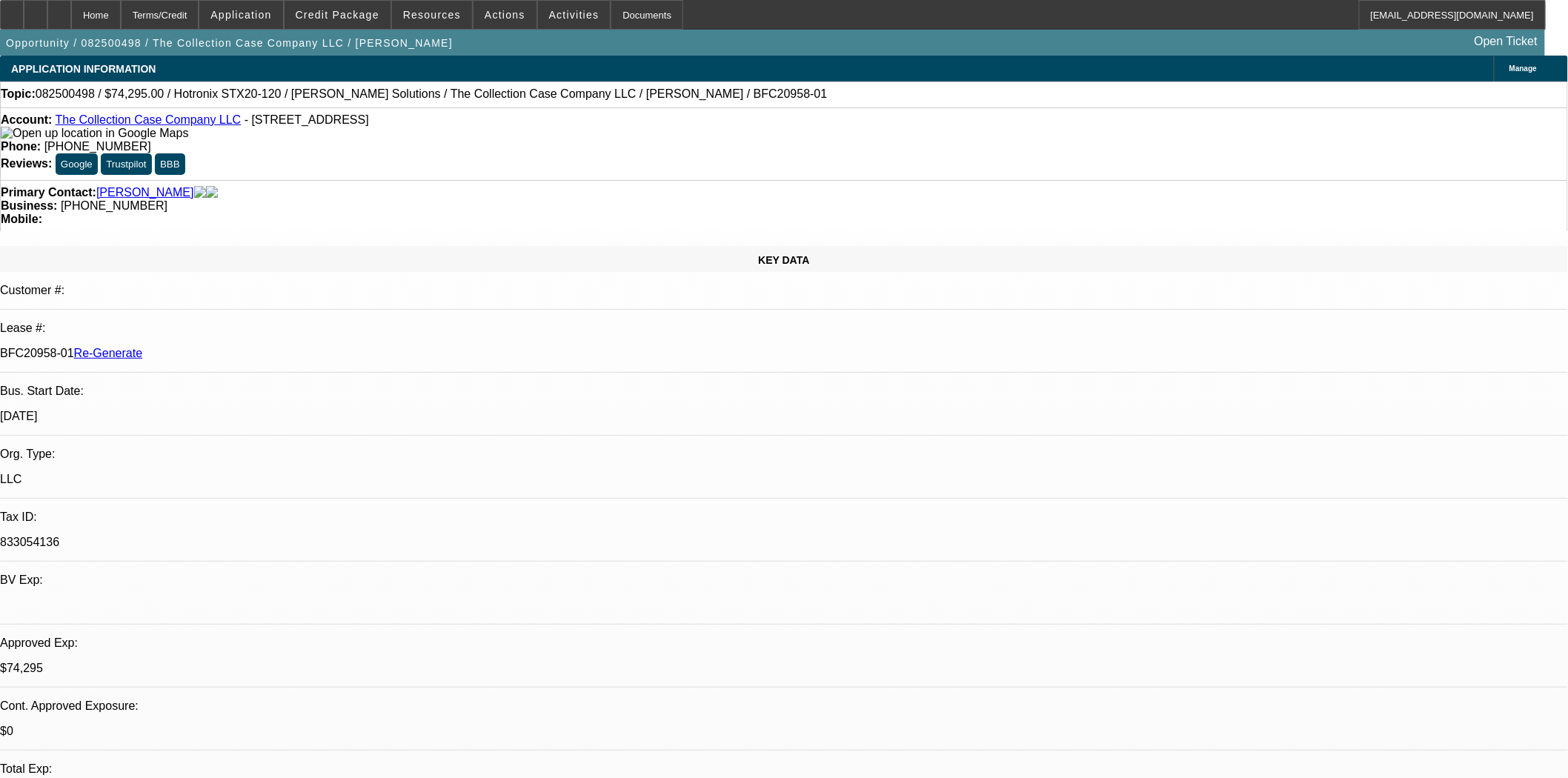
click at [341, 18] on span "Credit Package" at bounding box center [337, 14] width 84 height 12
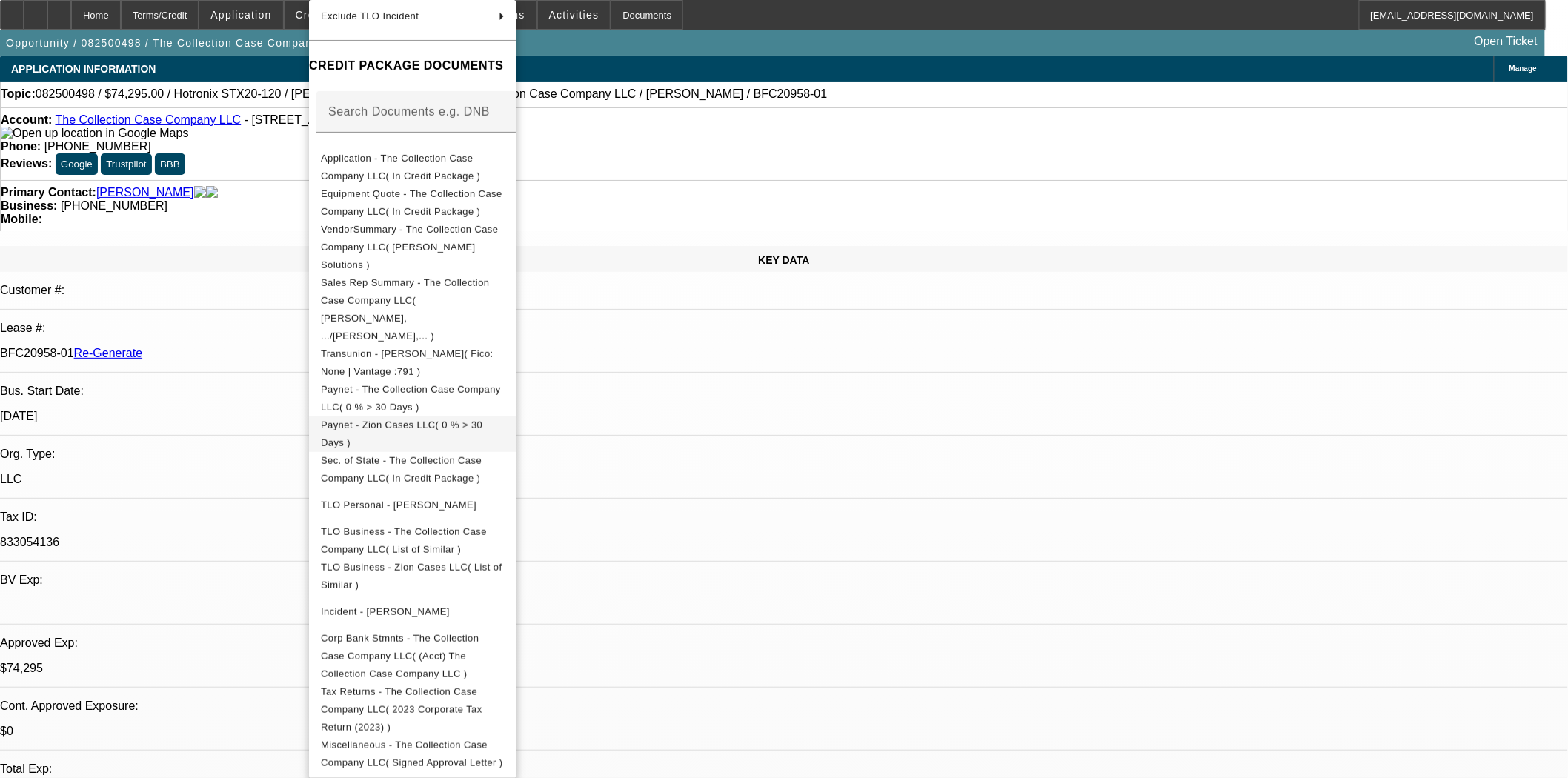
scroll to position [234, 0]
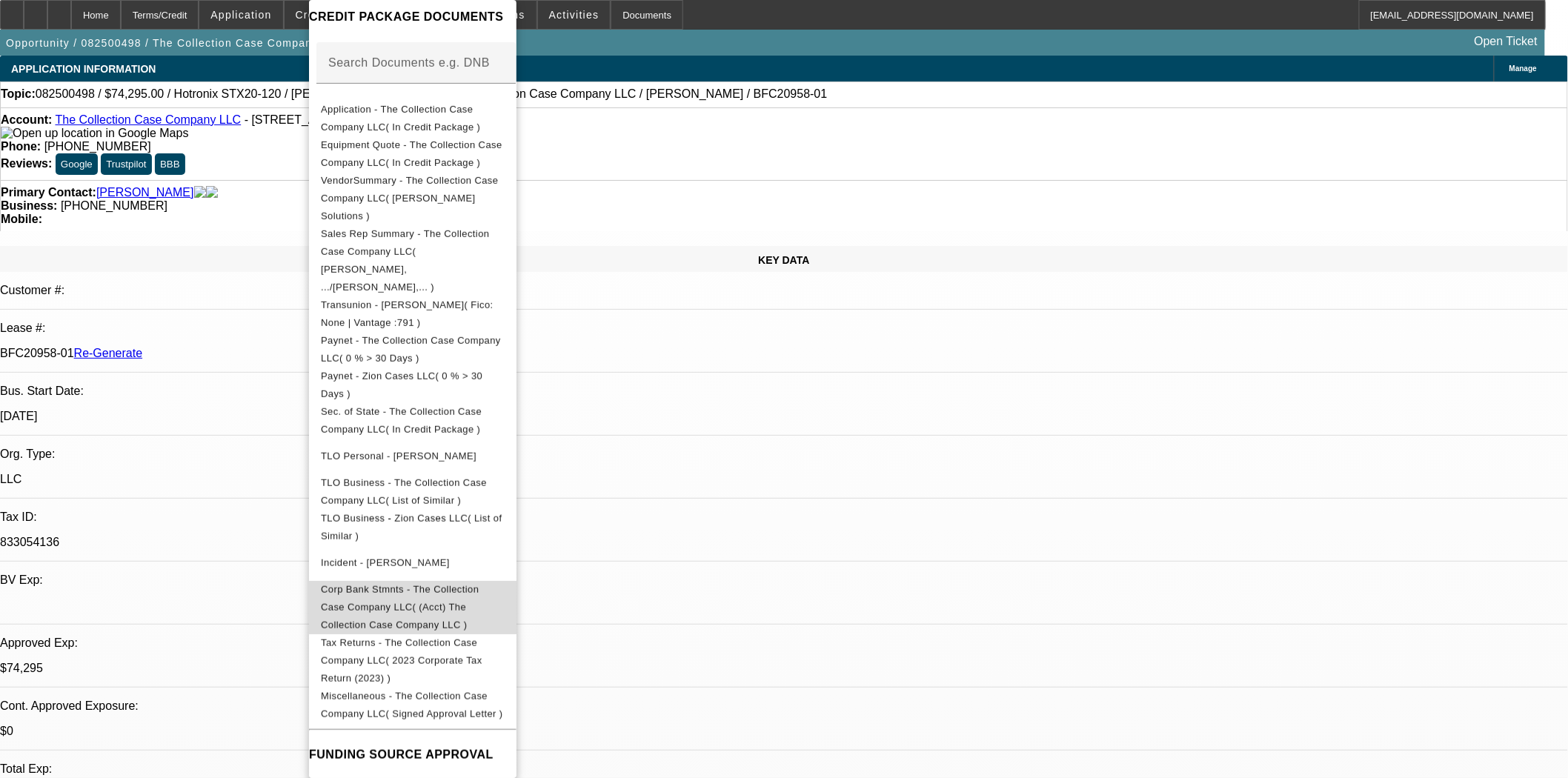
click at [464, 584] on span "Corp Bank Stmnts - The Collection Case Company LLC( (Acct) The Collection Case …" at bounding box center [399, 607] width 157 height 47
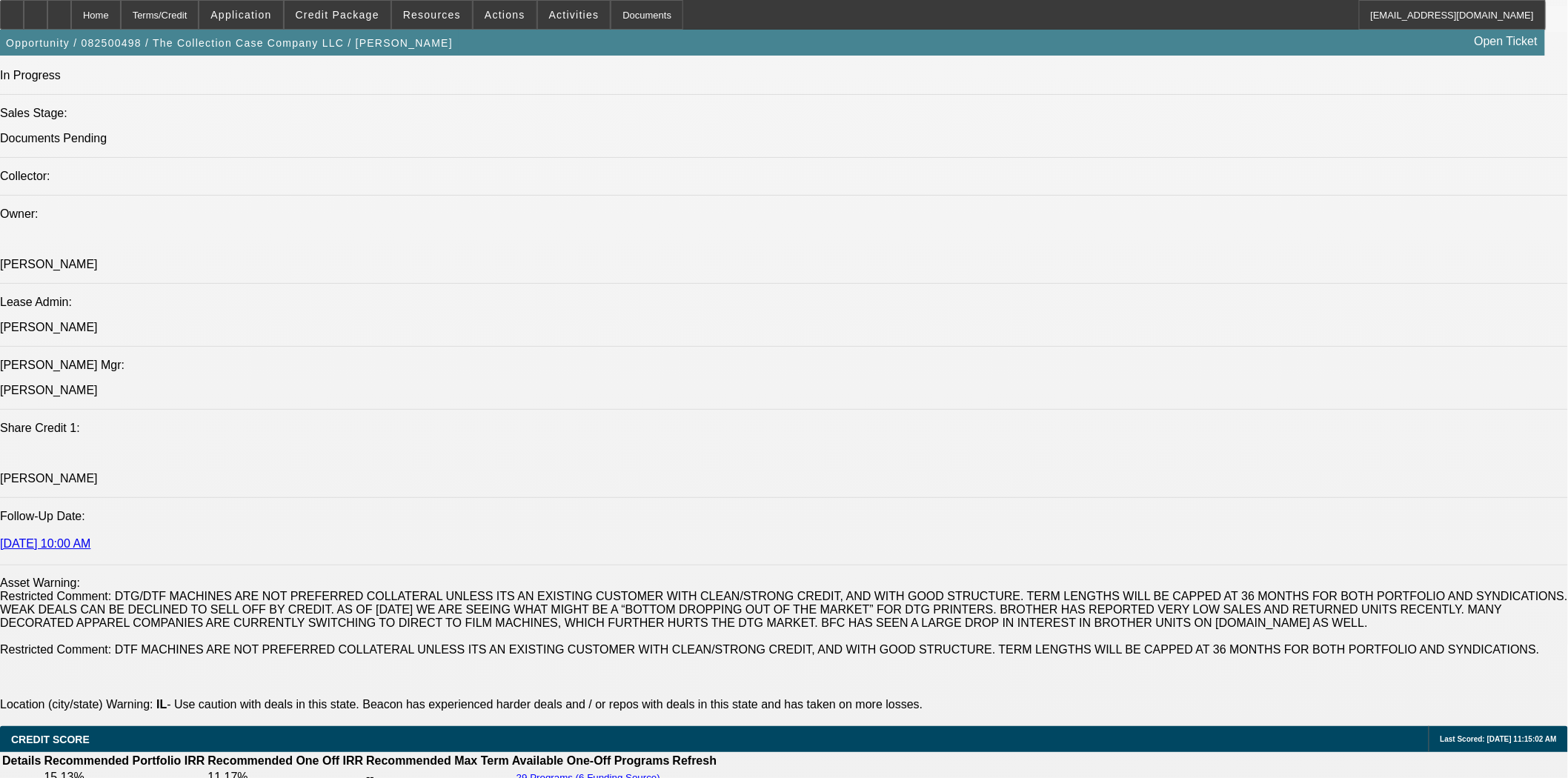
scroll to position [1728, 0]
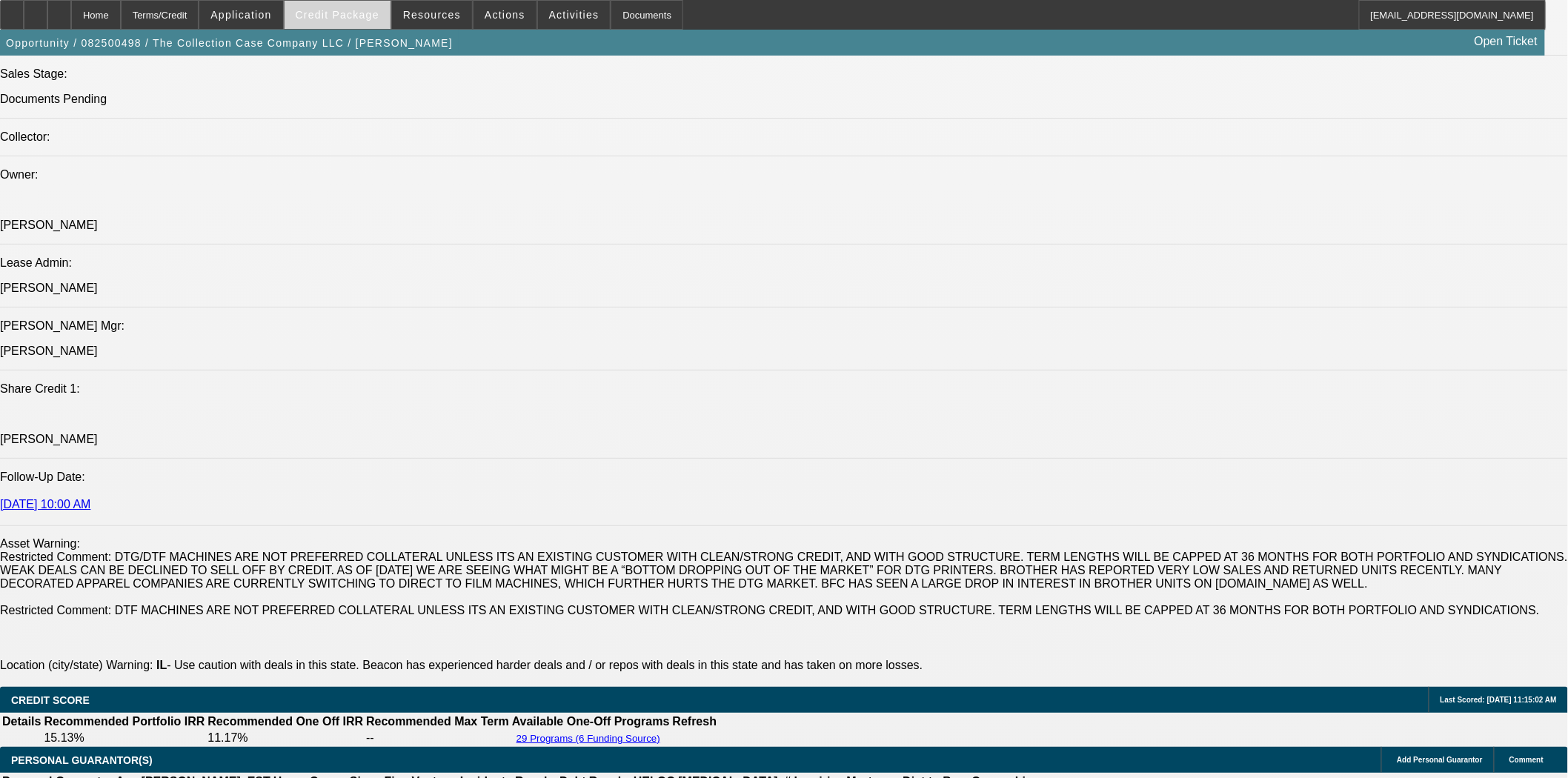
click at [321, 18] on span "Credit Package" at bounding box center [337, 14] width 84 height 12
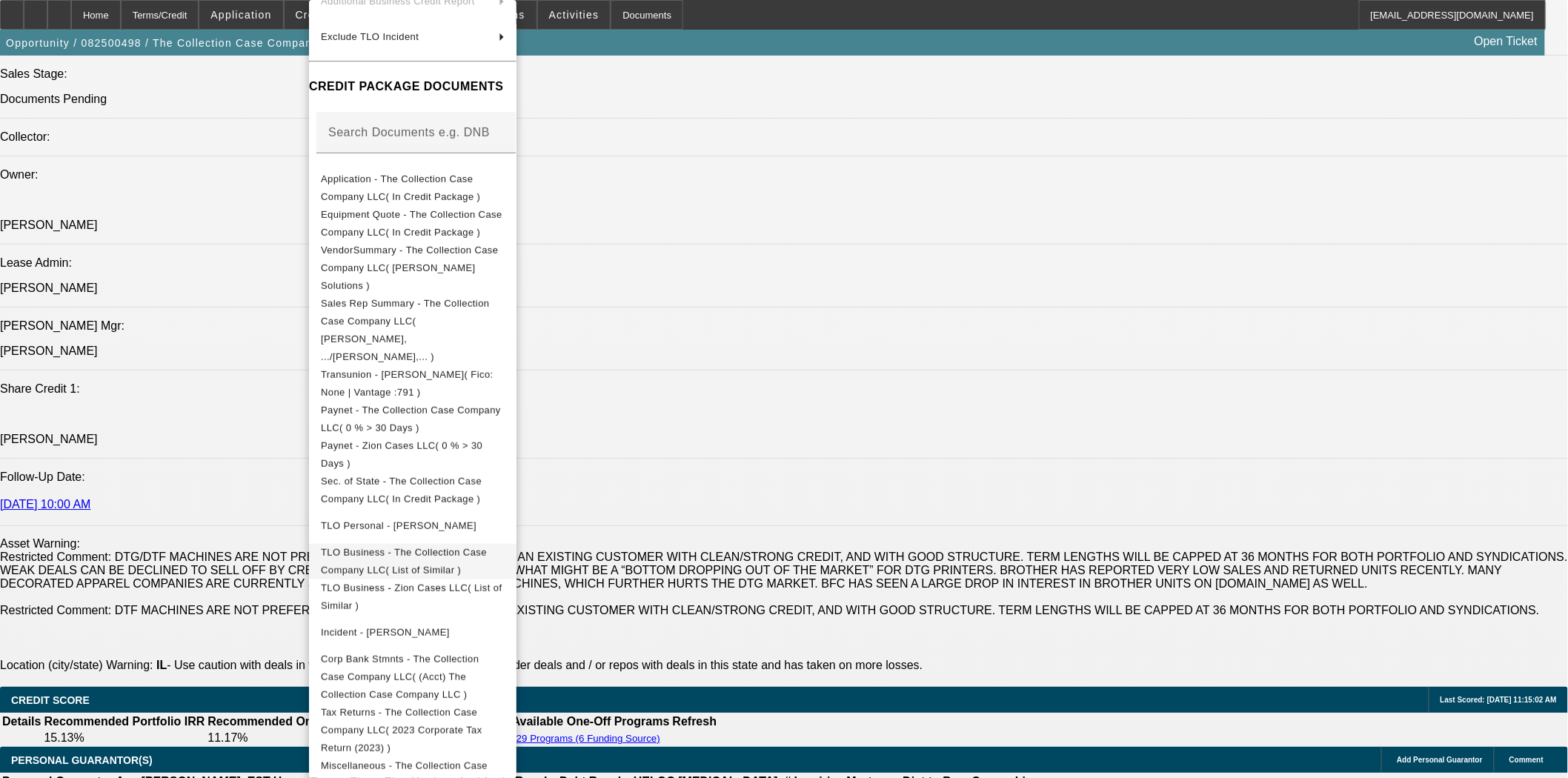
scroll to position [234, 0]
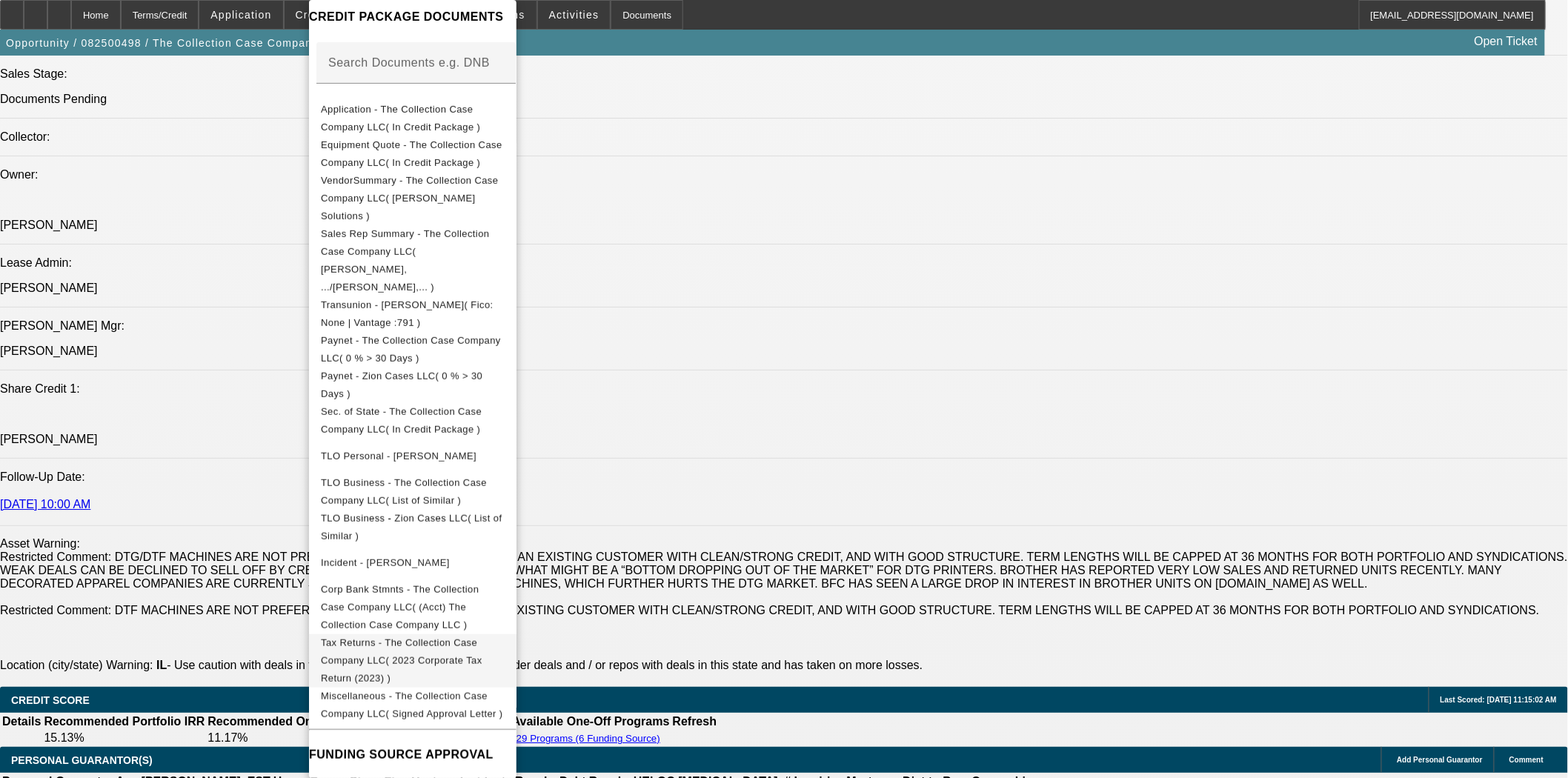
click at [483, 637] on span "Tax Returns - The Collection Case Company LLC( 2023 Corporate Tax Return (2023)…" at bounding box center [401, 660] width 161 height 47
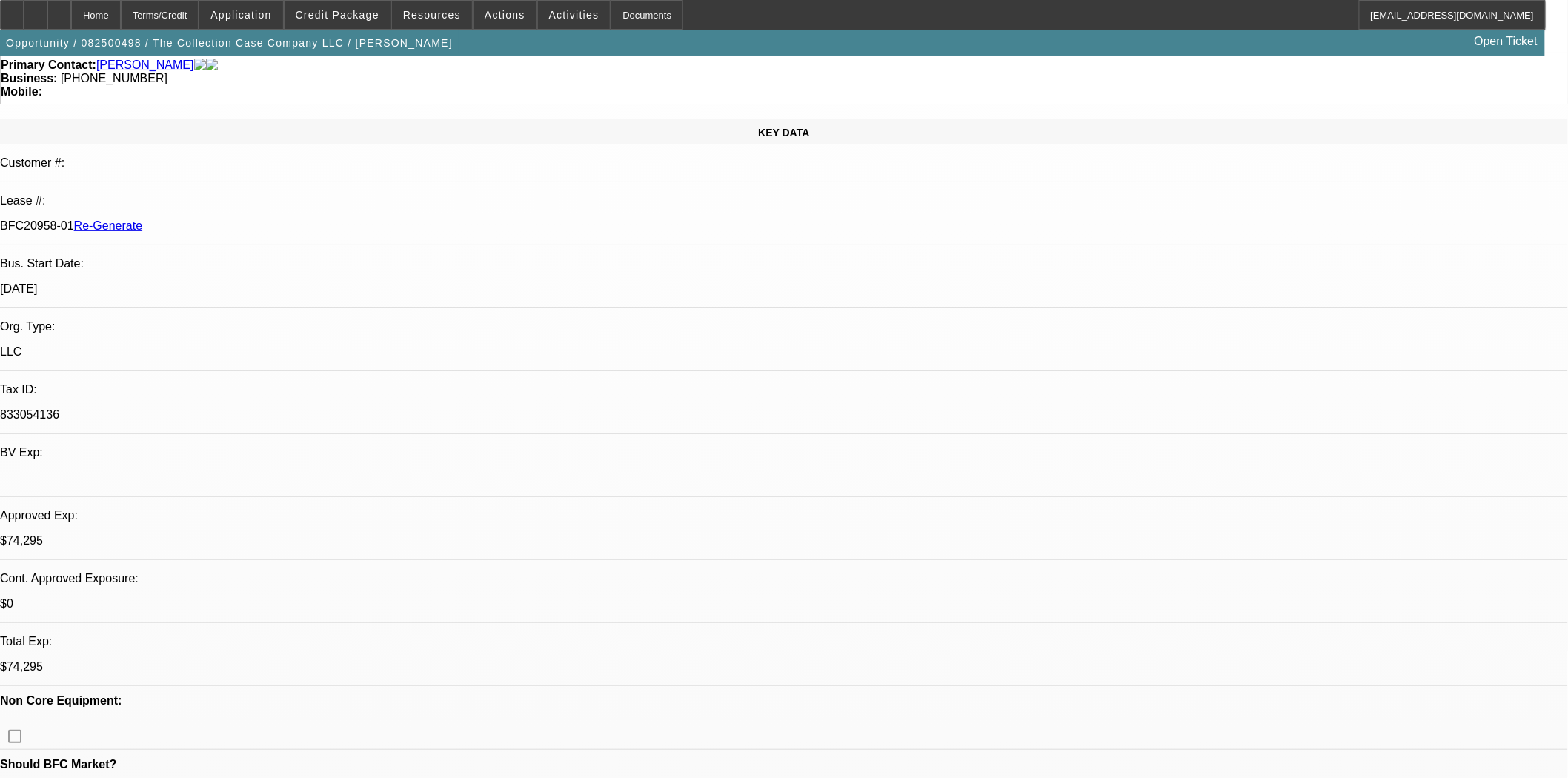
scroll to position [0, 0]
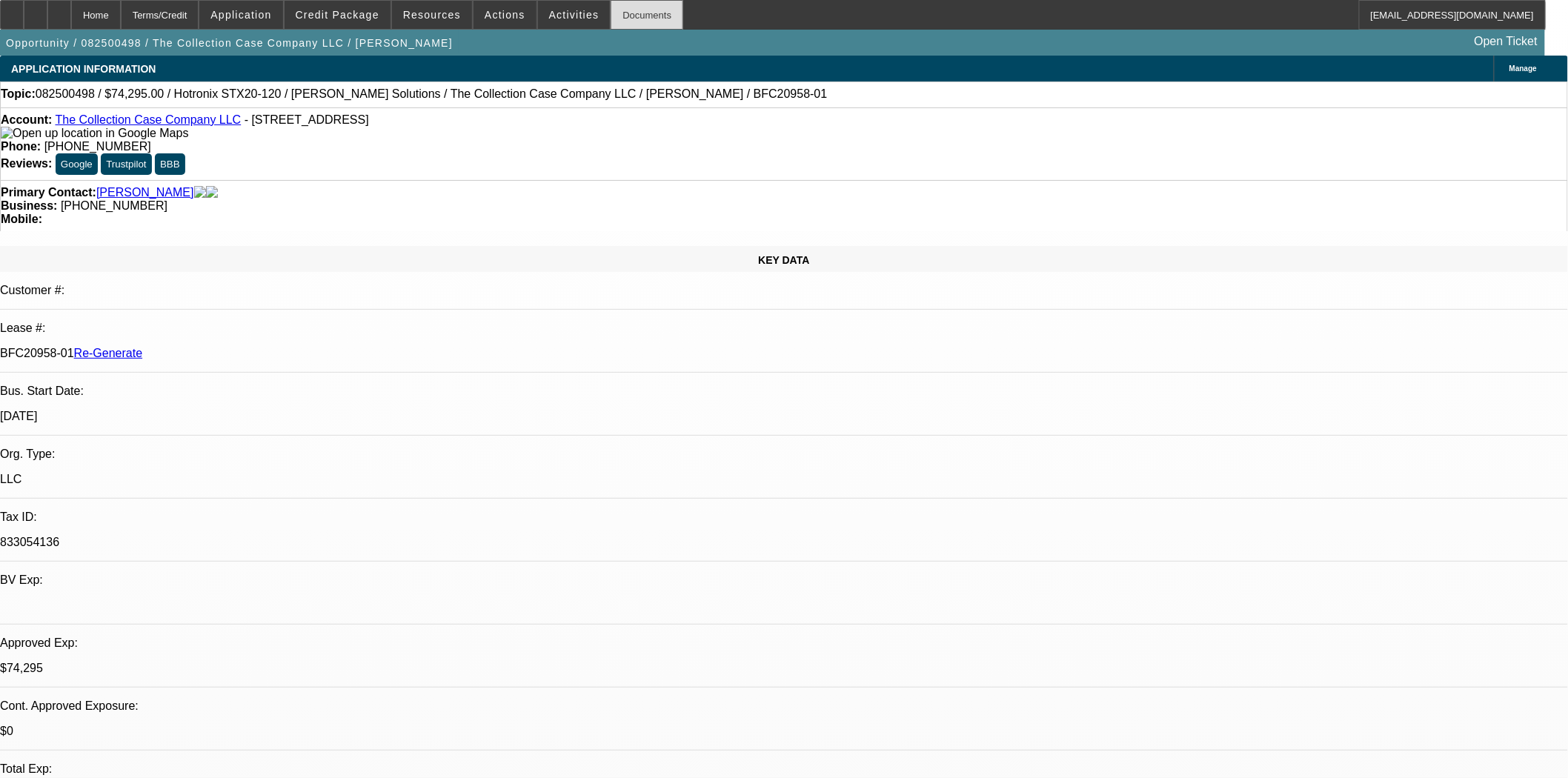
click at [623, 15] on div "Documents" at bounding box center [647, 14] width 72 height 30
click at [617, 13] on div "Documents" at bounding box center [647, 14] width 72 height 30
click at [640, 11] on div "Documents" at bounding box center [647, 14] width 72 height 30
click at [549, 5] on span at bounding box center [574, 14] width 72 height 35
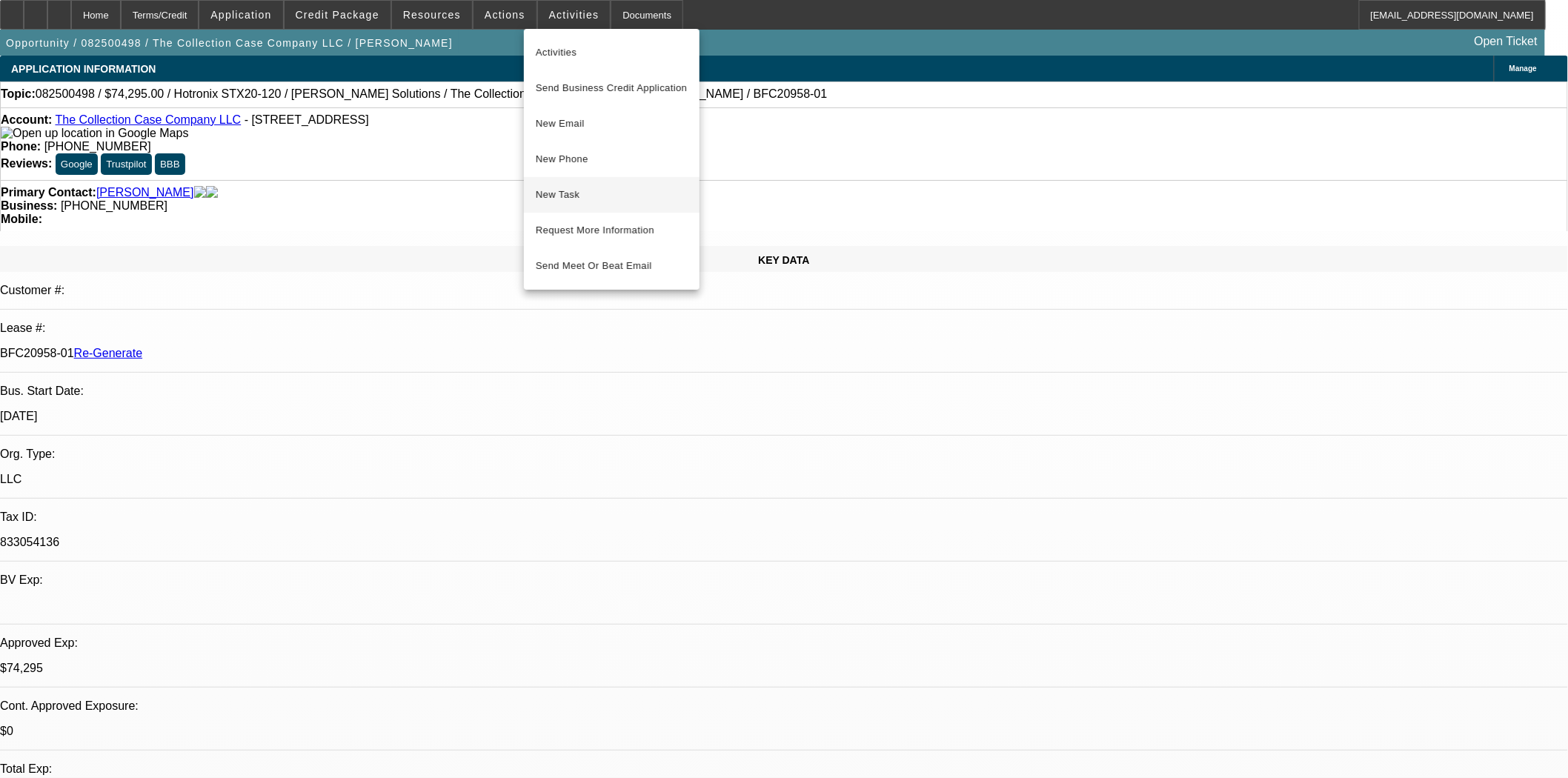
click at [568, 196] on span "New Task" at bounding box center [611, 195] width 152 height 18
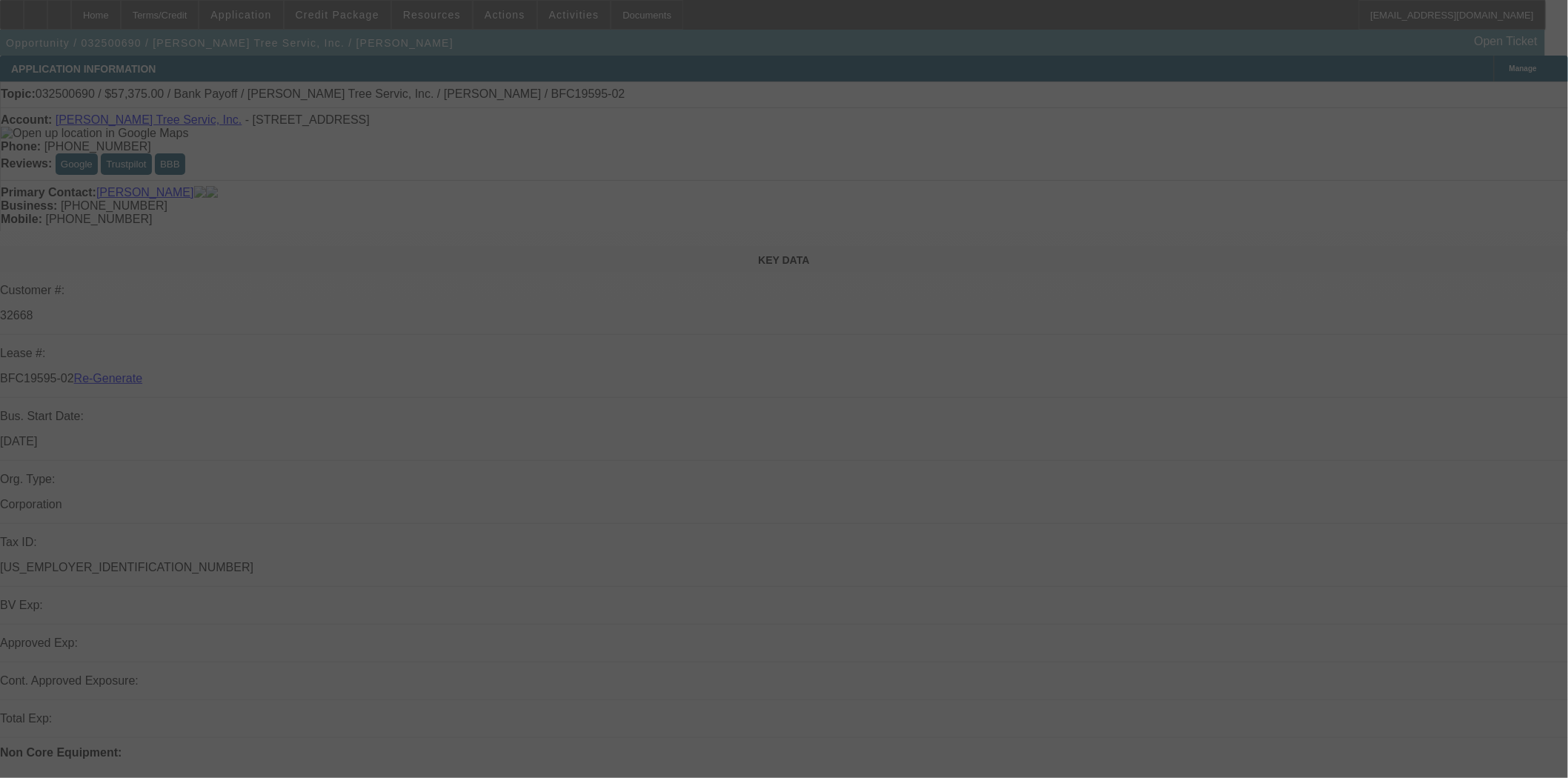
select select "3"
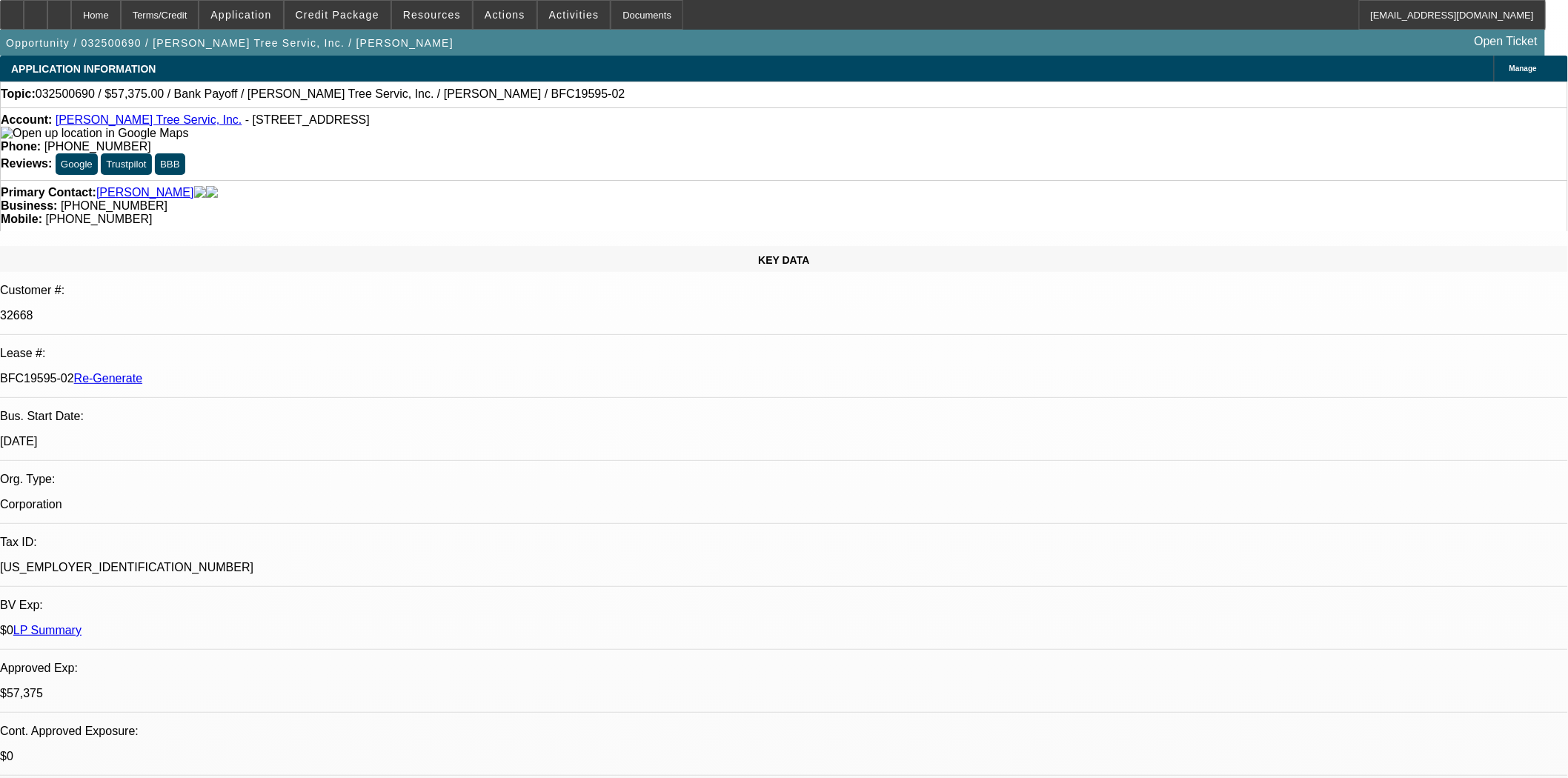
select select "0.1"
select select "0"
select select "3"
select select "0"
select select "6"
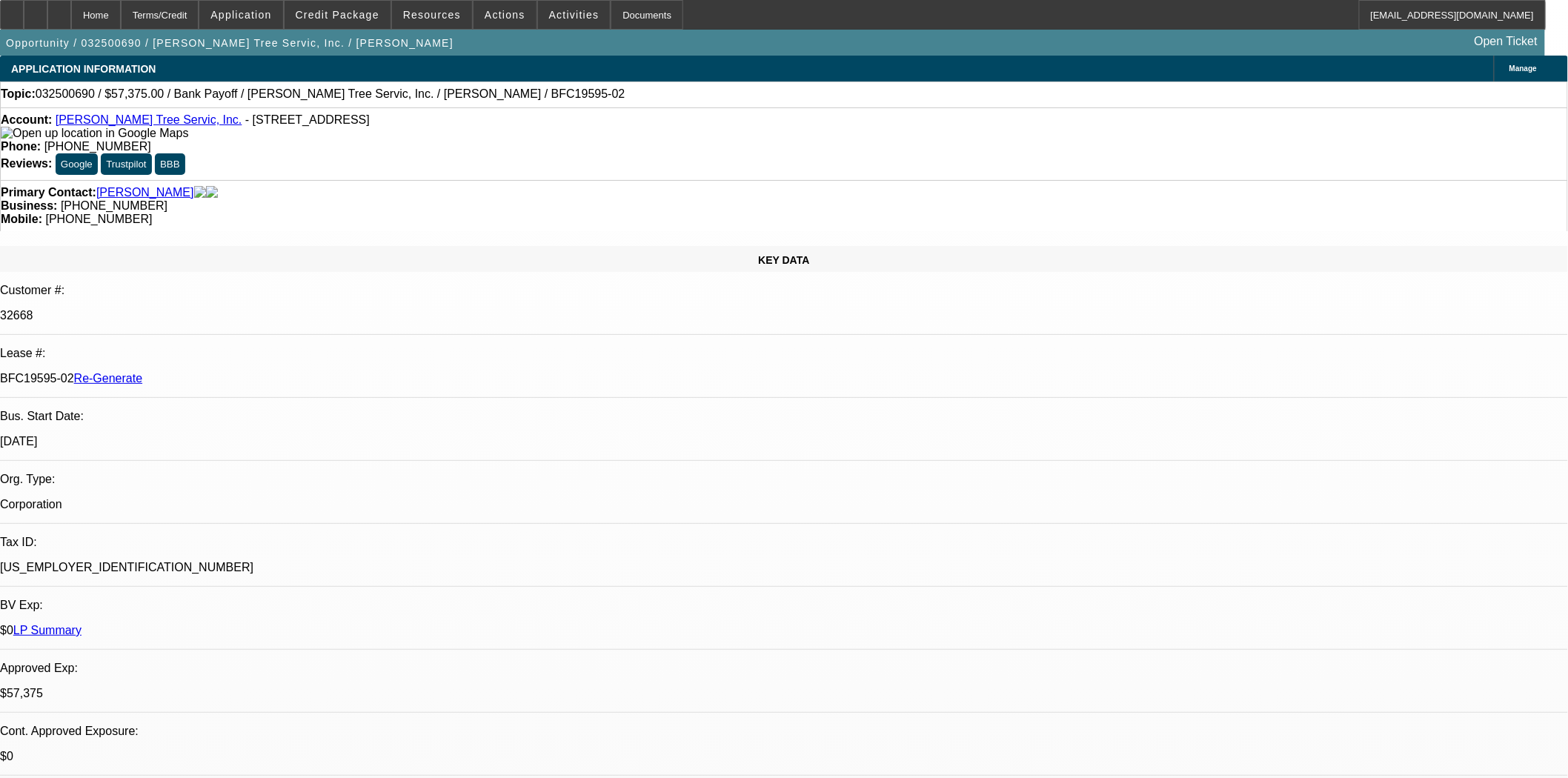
click at [341, 14] on span "Credit Package" at bounding box center [337, 14] width 84 height 12
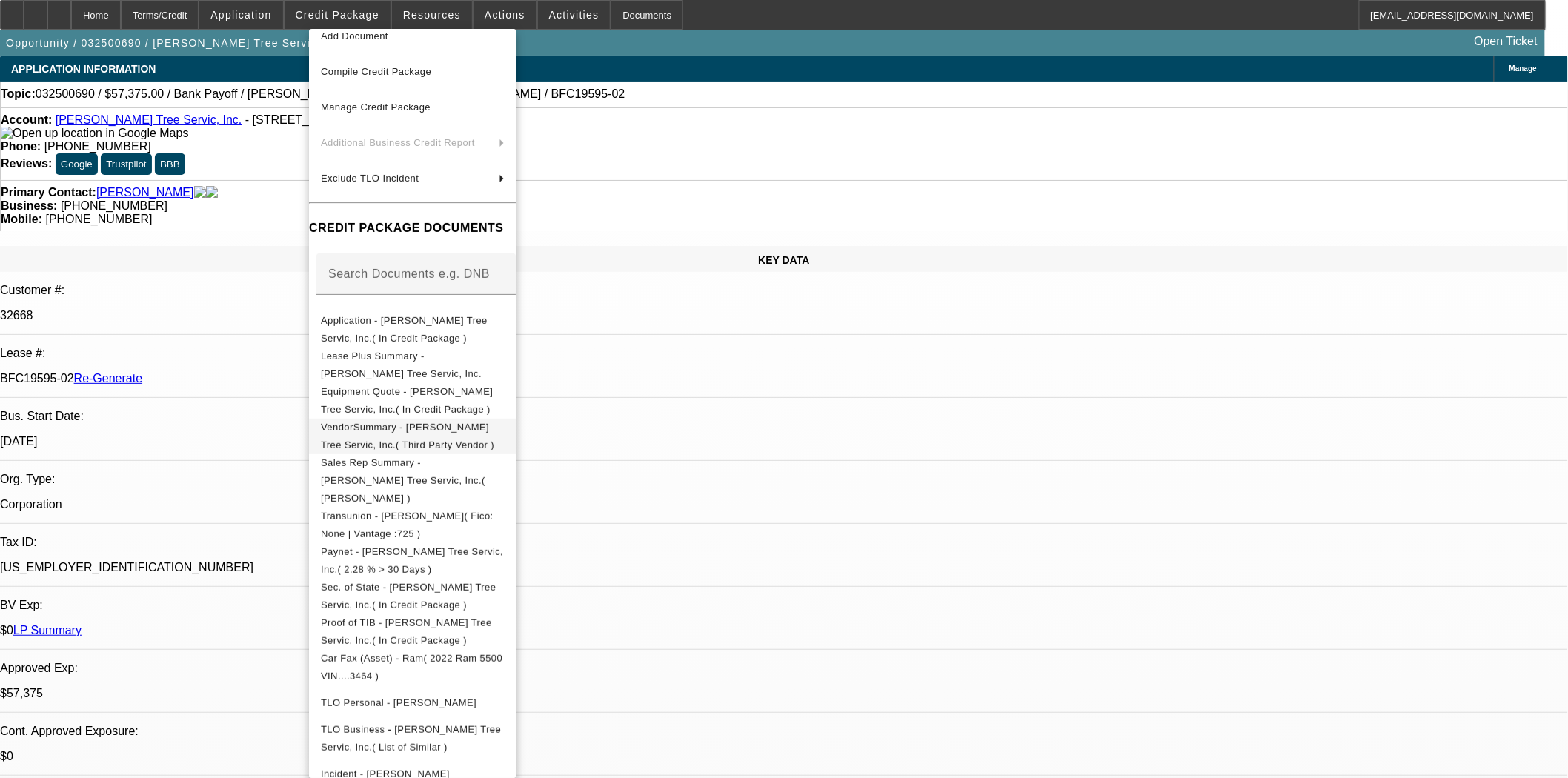
scroll to position [50, 0]
click at [394, 387] on span "Equipment Quote - [PERSON_NAME] Tree Servic, Inc.( In Credit Package )" at bounding box center [412, 402] width 184 height 35
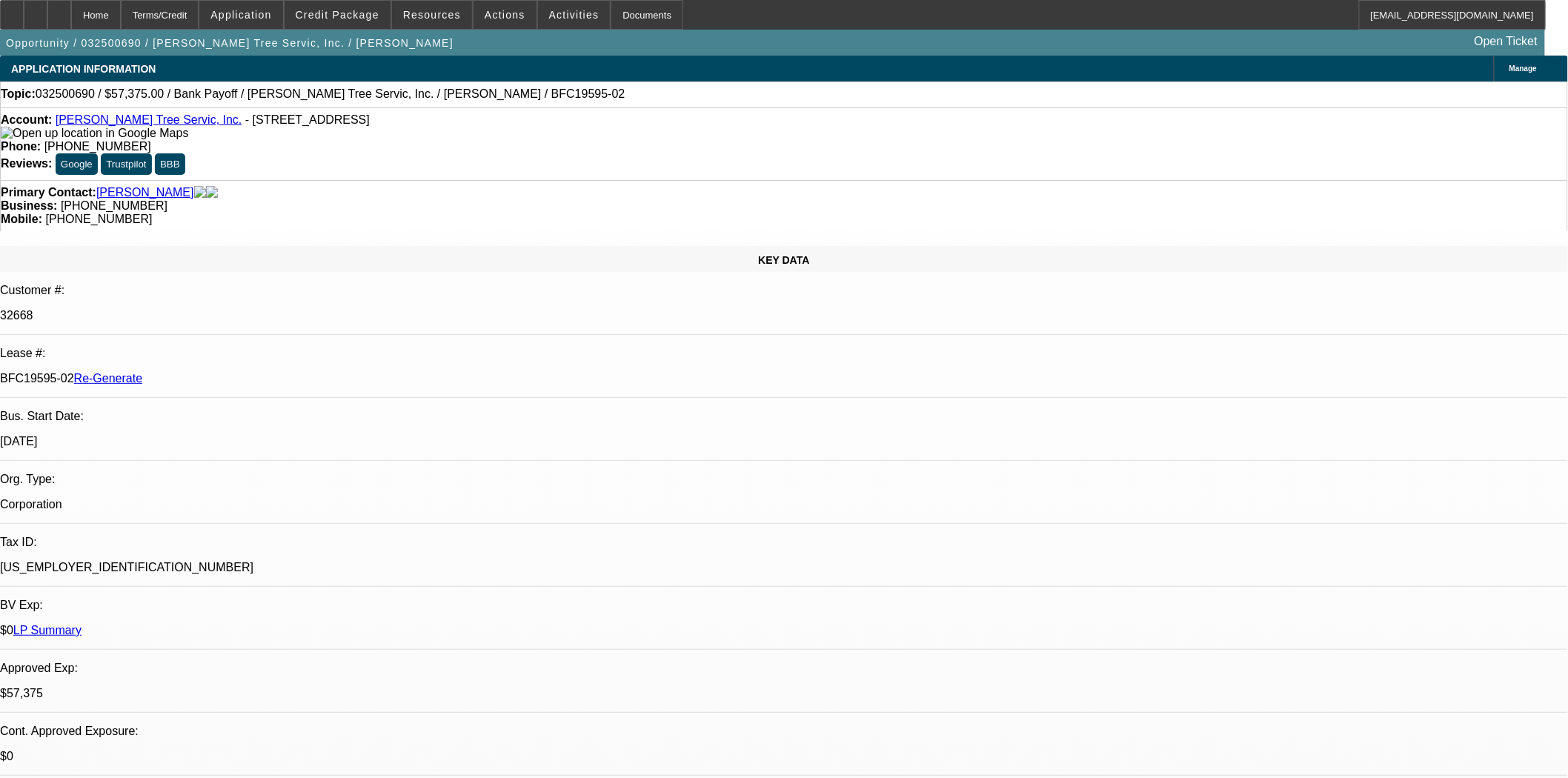
scroll to position [82, 0]
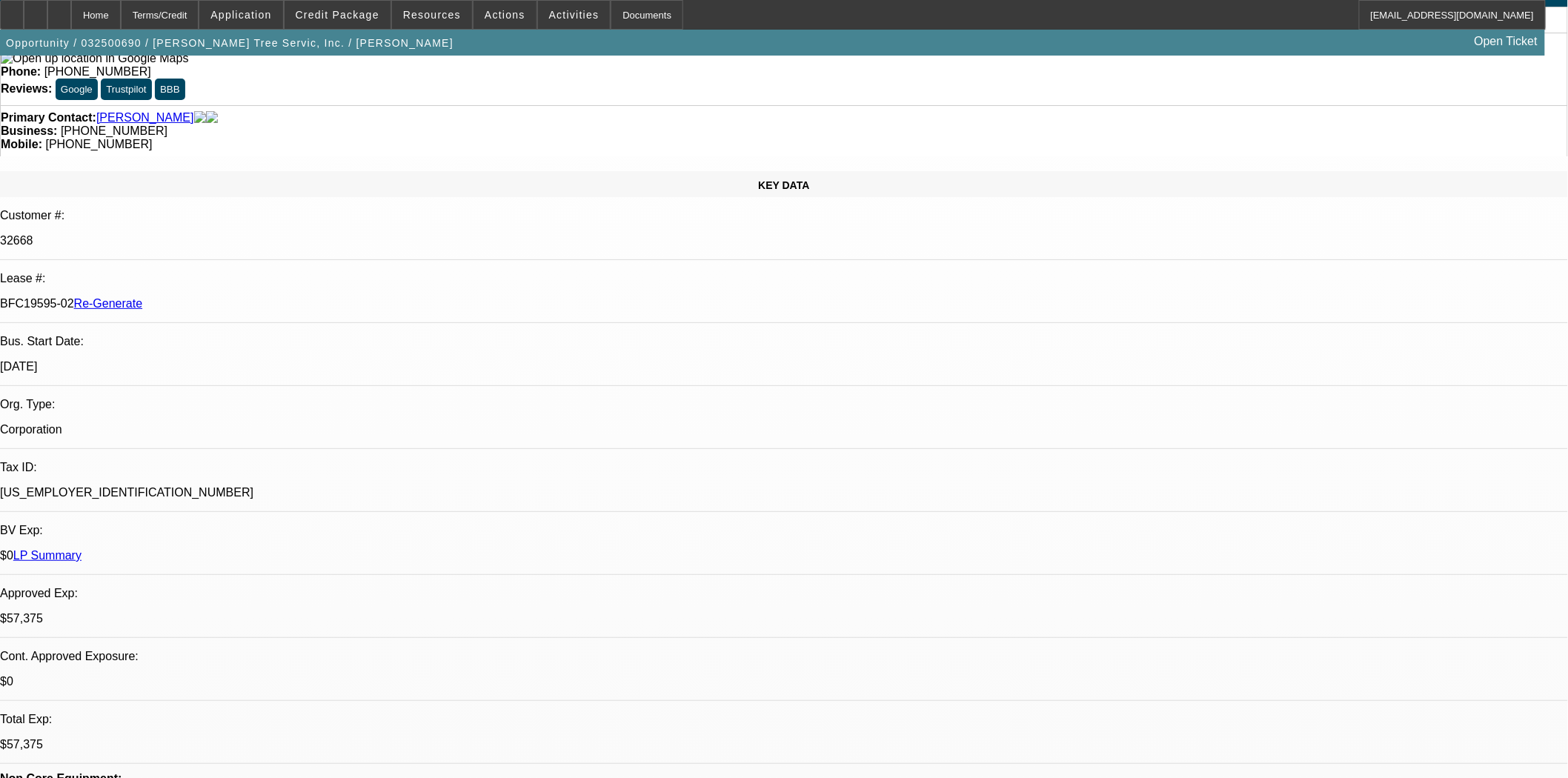
scroll to position [0, 0]
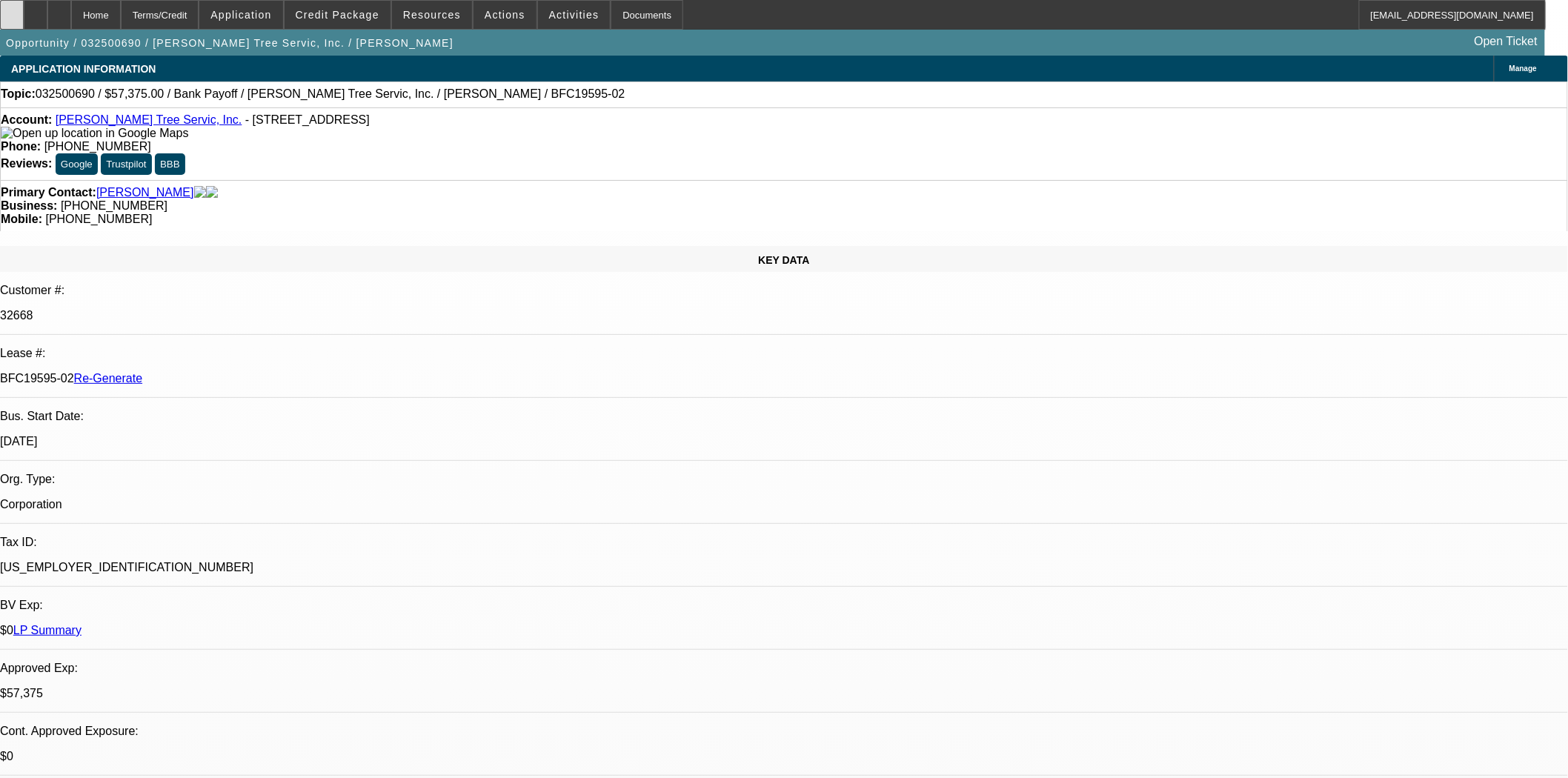
click at [12, 10] on icon at bounding box center [12, 10] width 0 height 0
click at [364, 23] on span at bounding box center [337, 14] width 106 height 35
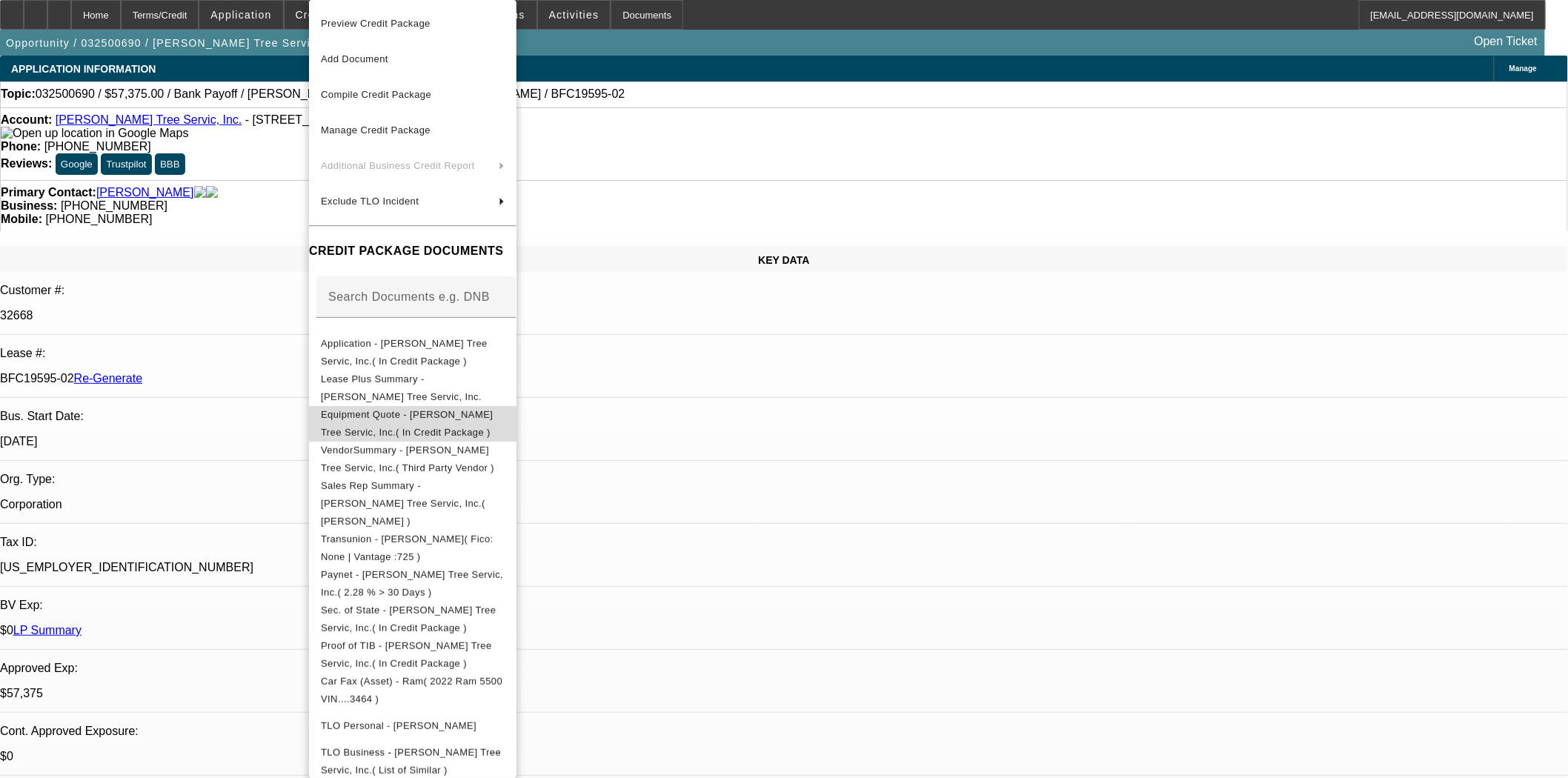
click at [390, 409] on span "Equipment Quote - [PERSON_NAME] Tree Servic, Inc.( In Credit Package )" at bounding box center [412, 423] width 184 height 35
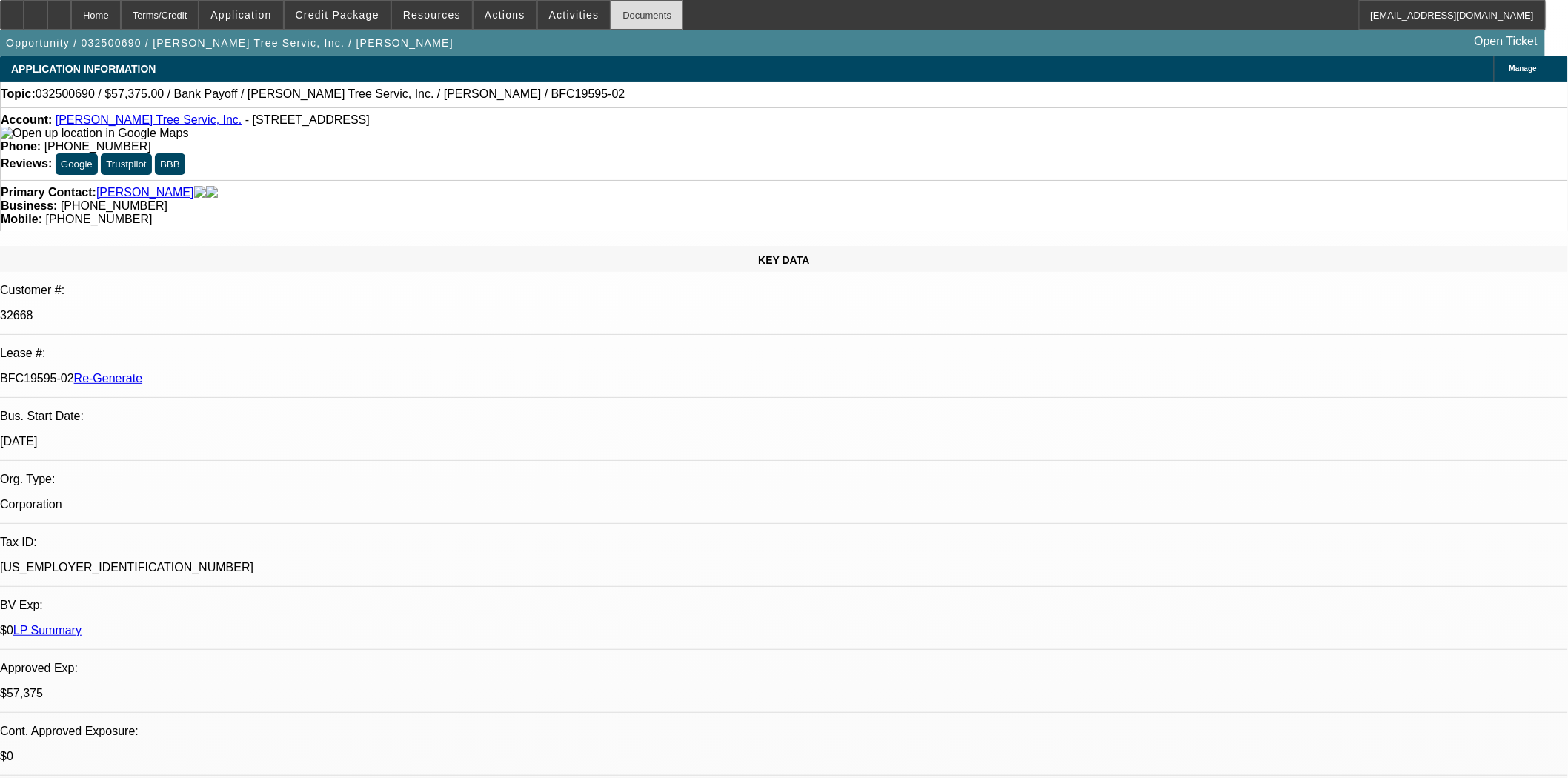
click at [610, 24] on div "Documents" at bounding box center [647, 14] width 72 height 30
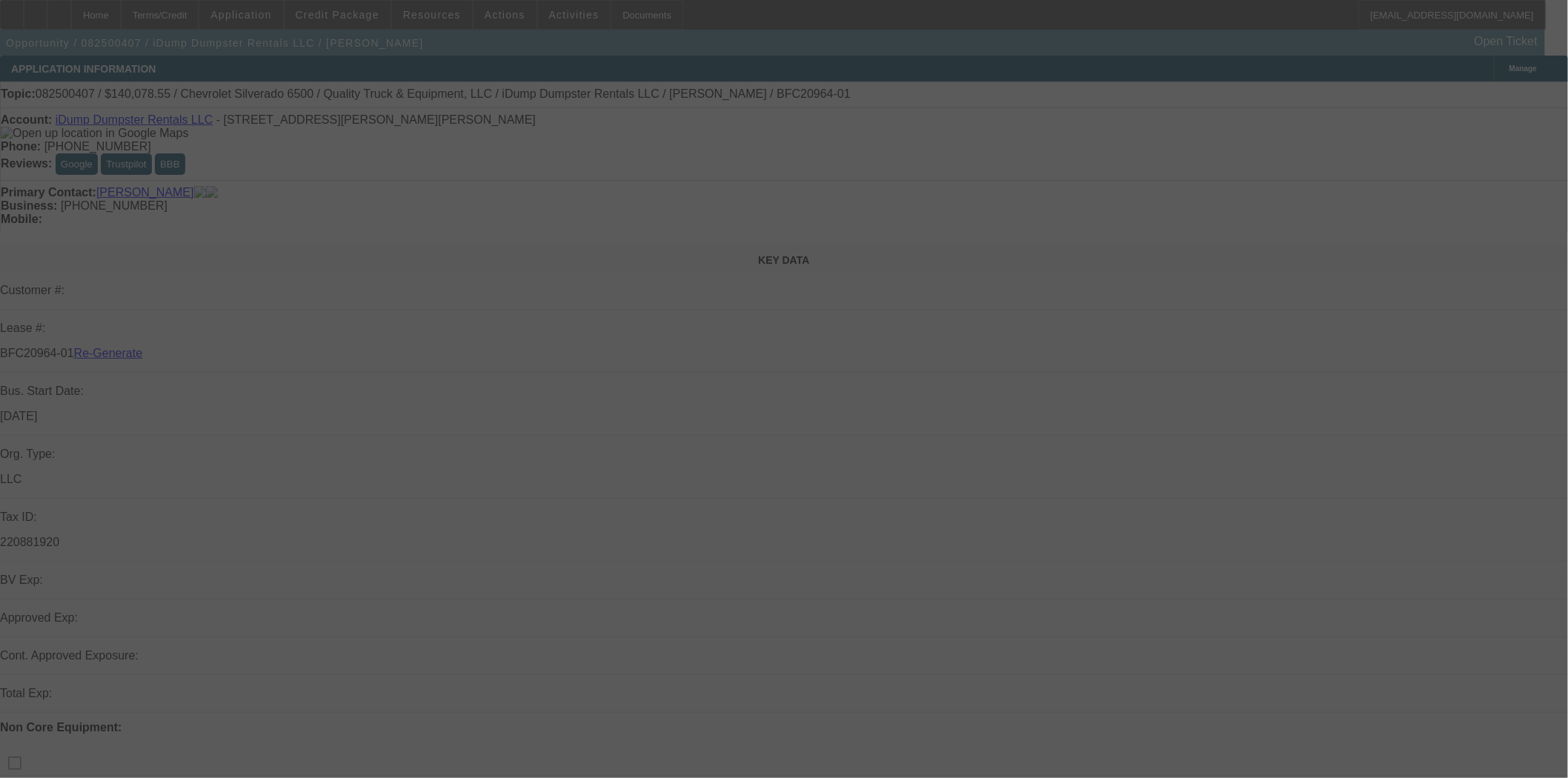
select select "3"
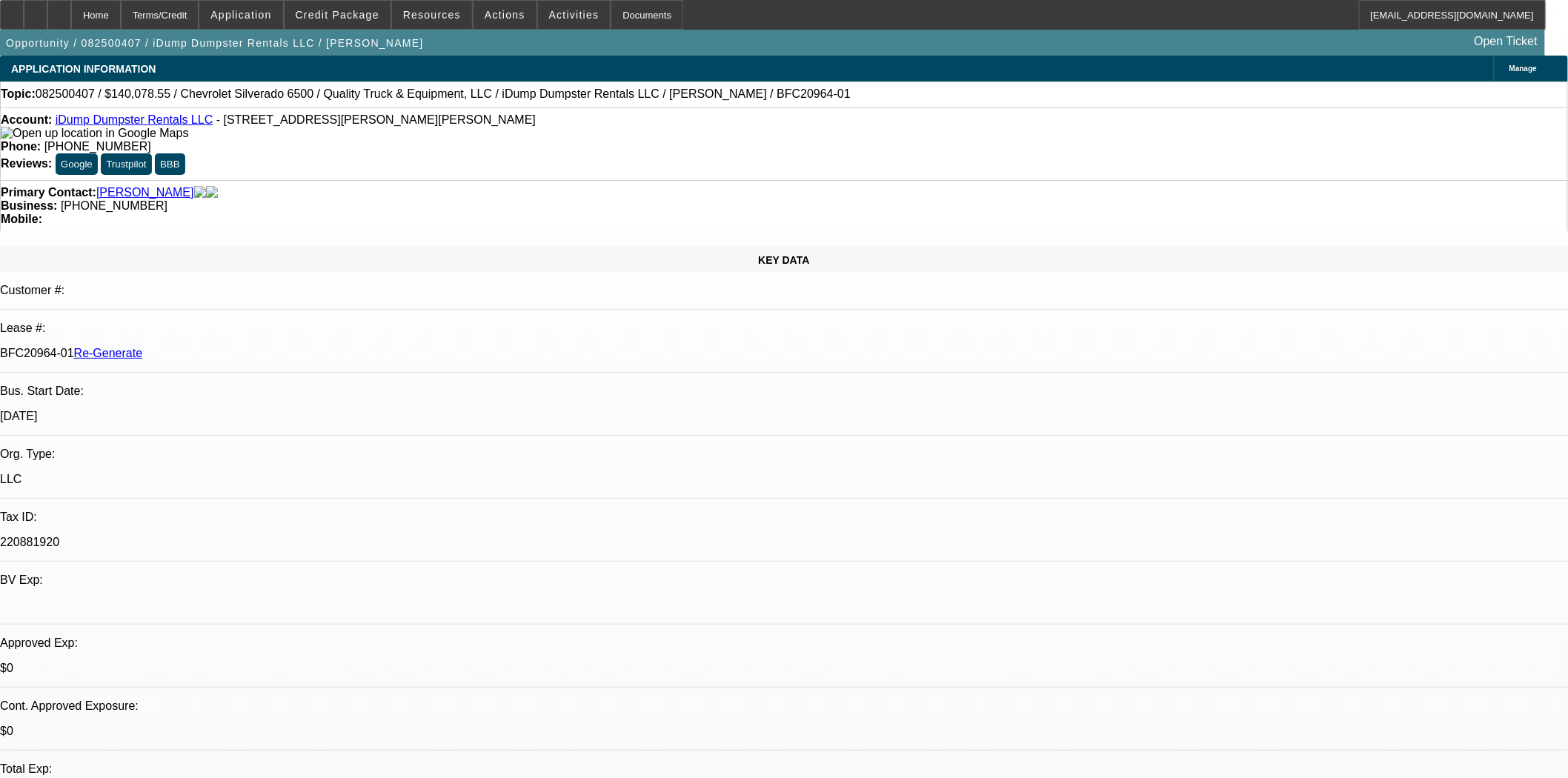
select select "0"
select select "6"
click at [341, 20] on span at bounding box center [337, 14] width 106 height 35
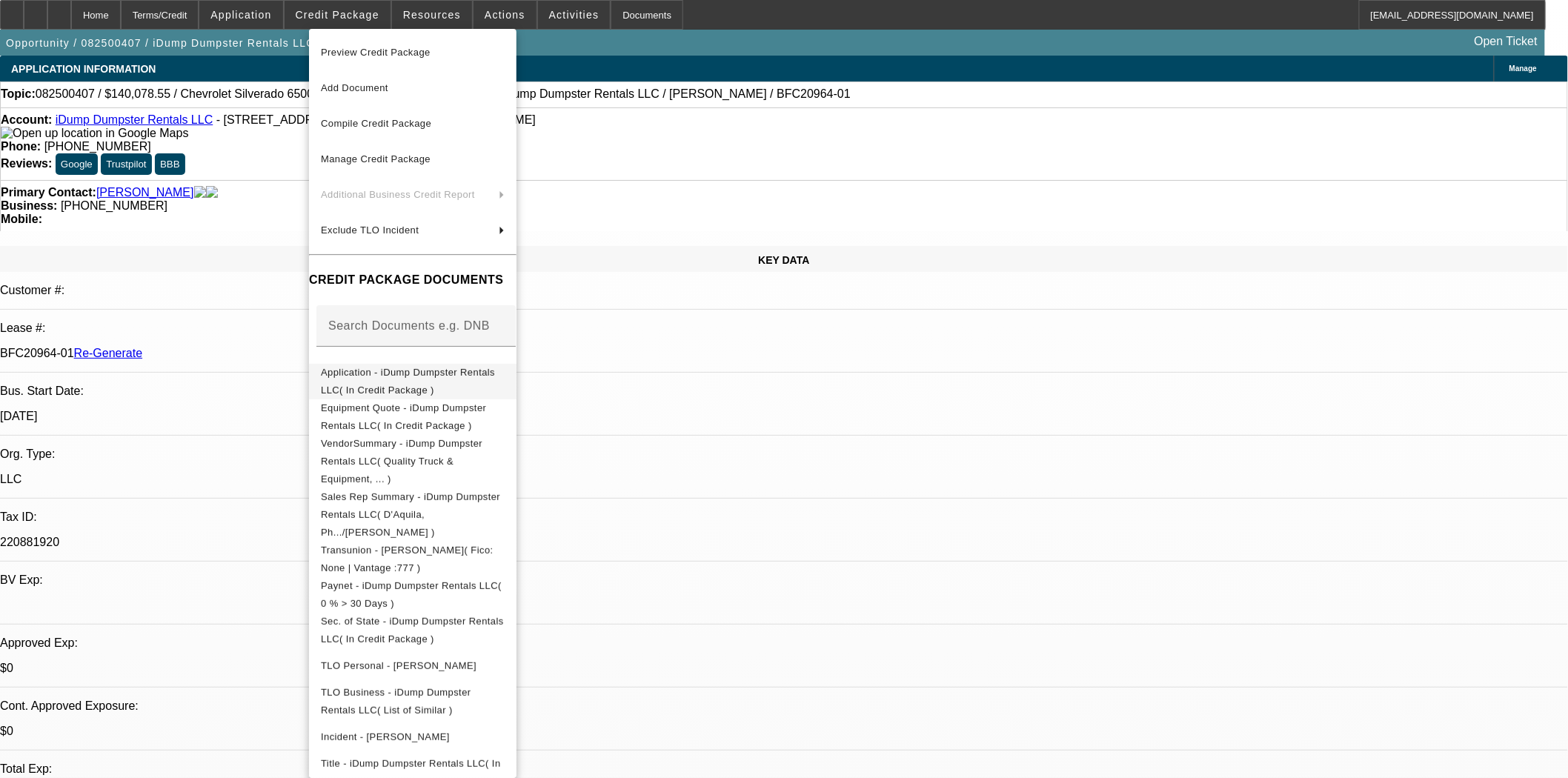
click at [384, 380] on span "Application - iDump Dumpster Rentals LLC( In Credit Package )" at bounding box center [412, 381] width 184 height 35
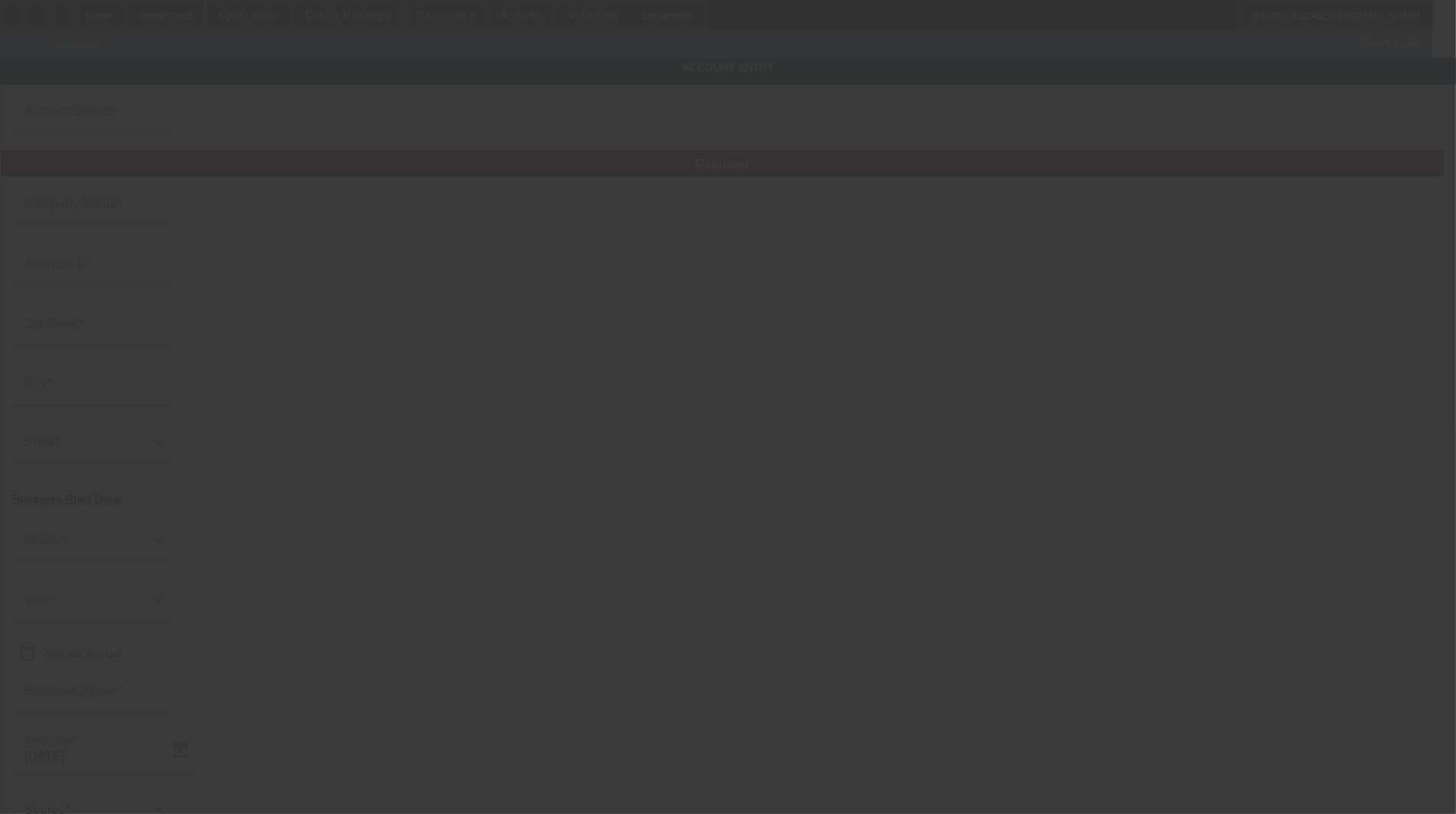
type input "The Collection Case Company LLC"
type input "[STREET_ADDRESS]"
type input "61865"
type input "Potomac"
type input "[PHONE_NUMBER]"
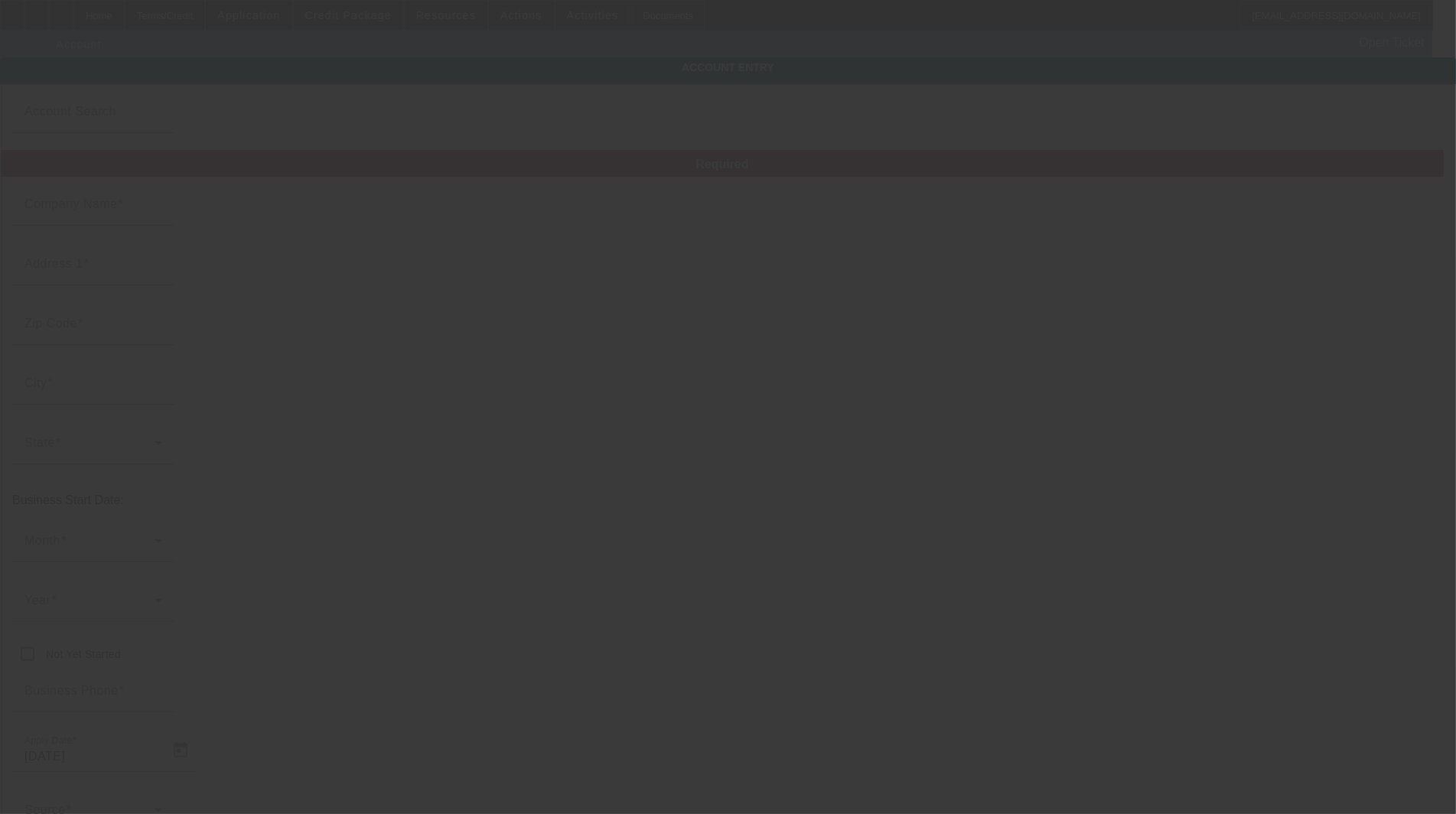
type input "[PERSON_NAME][EMAIL_ADDRESS][DOMAIN_NAME]"
type input "833054136"
type input "display cases for trading cards"
type input "[URL][DOMAIN_NAME]"
type input "[DATE]"
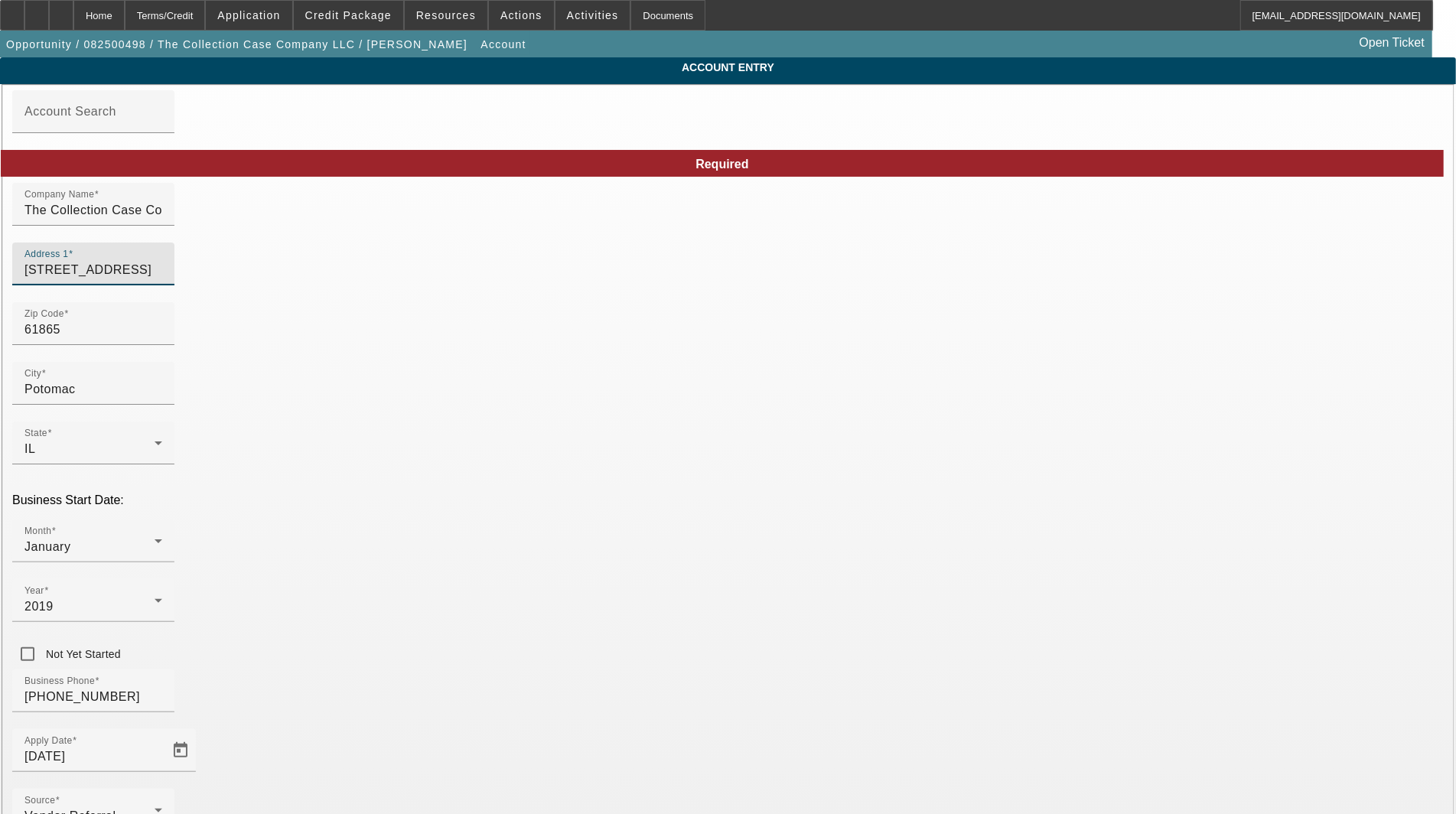
drag, startPoint x: 427, startPoint y: 277, endPoint x: -35, endPoint y: 240, distance: 463.5
click at [0, 240] on html "Home Terms/Credit Application Credit Package Resources Actions Activities Docum…" at bounding box center [728, 407] width 1456 height 814
type input "[STREET_ADDRESS]"
type input "Potomac"
type input "DuPage"
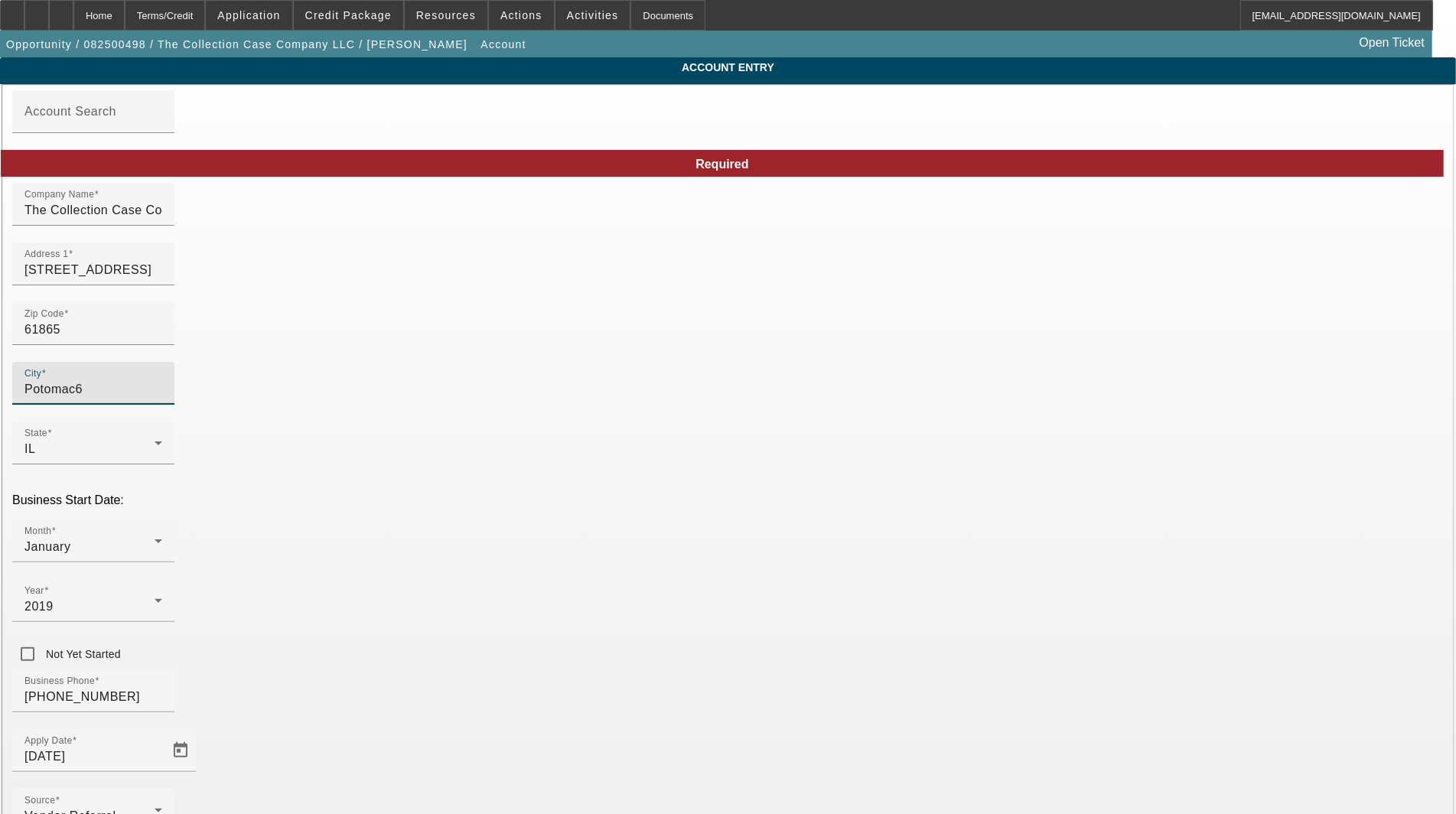
type input "Potomac"
click at [163, 339] on input "61865" at bounding box center [94, 330] width 138 height 18
drag, startPoint x: 271, startPoint y: 342, endPoint x: 256, endPoint y: 350, distance: 17.0
type input "6"
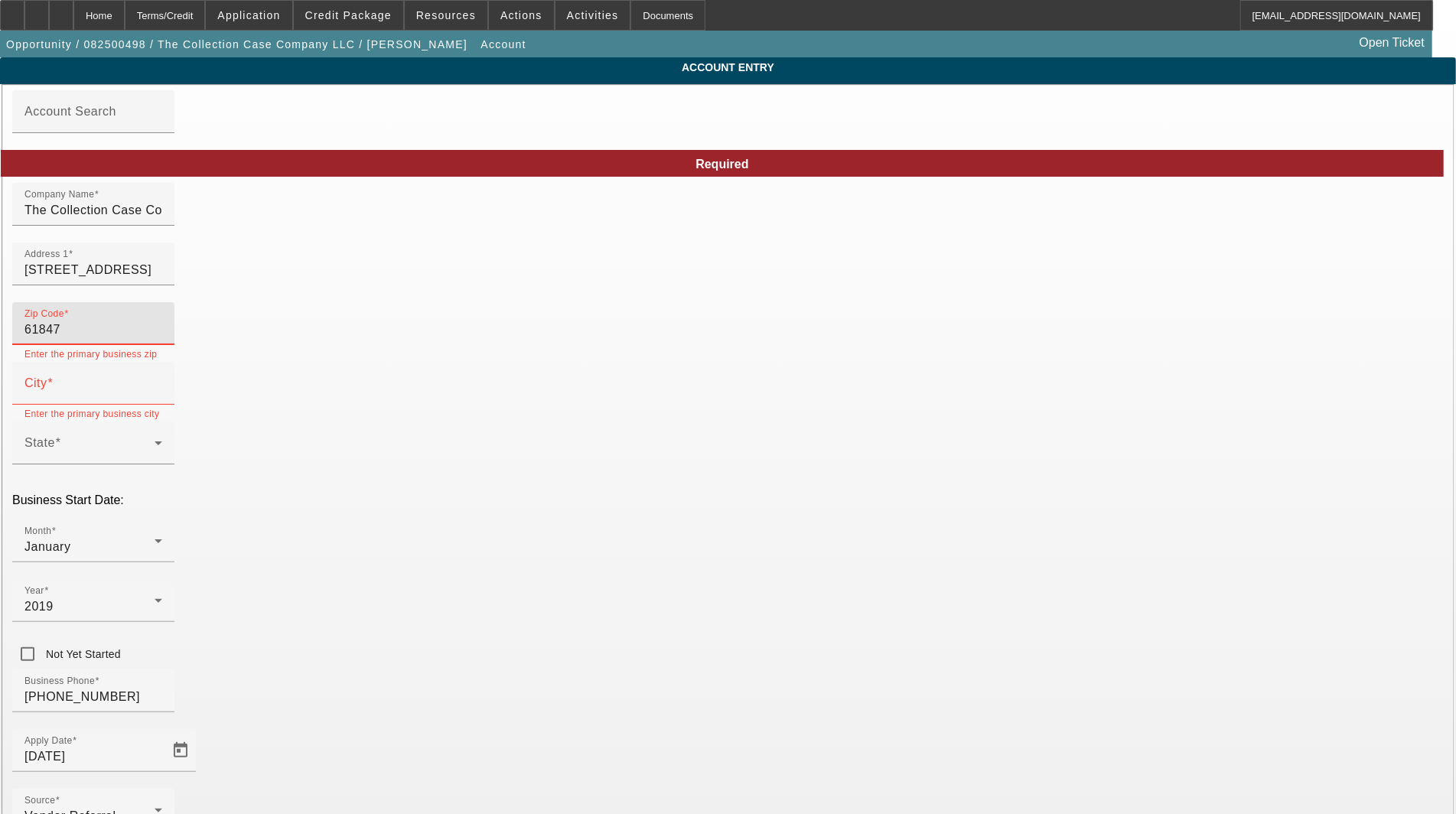
type input "61847"
type input "Potomac"
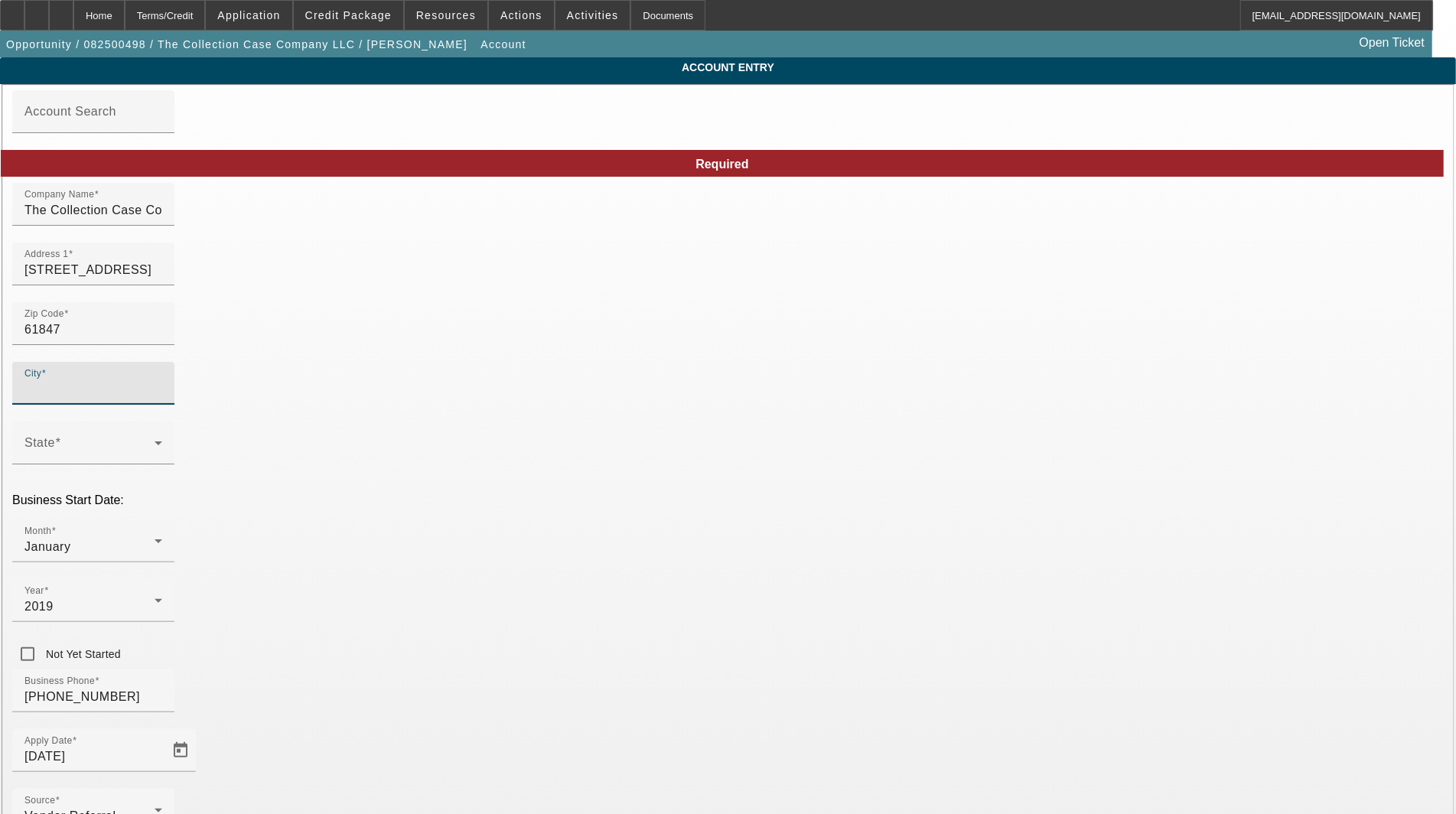
type input "Champaign"
click at [325, 437] on span "[PERSON_NAME]" at bounding box center [358, 437] width 105 height 13
type input "[PERSON_NAME]"
type input "Champaign"
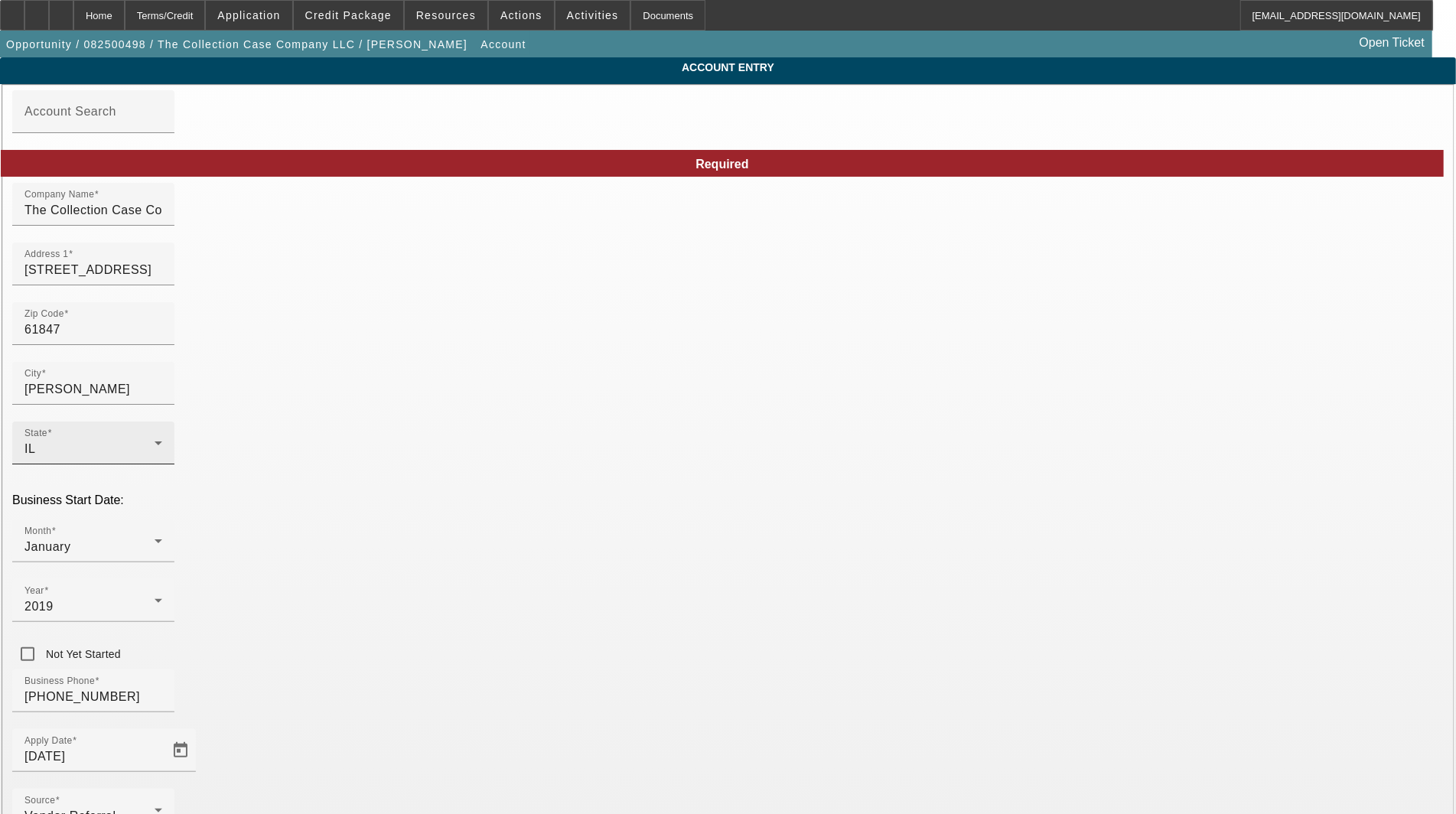
drag, startPoint x: 816, startPoint y: 398, endPoint x: 705, endPoint y: 392, distance: 111.2
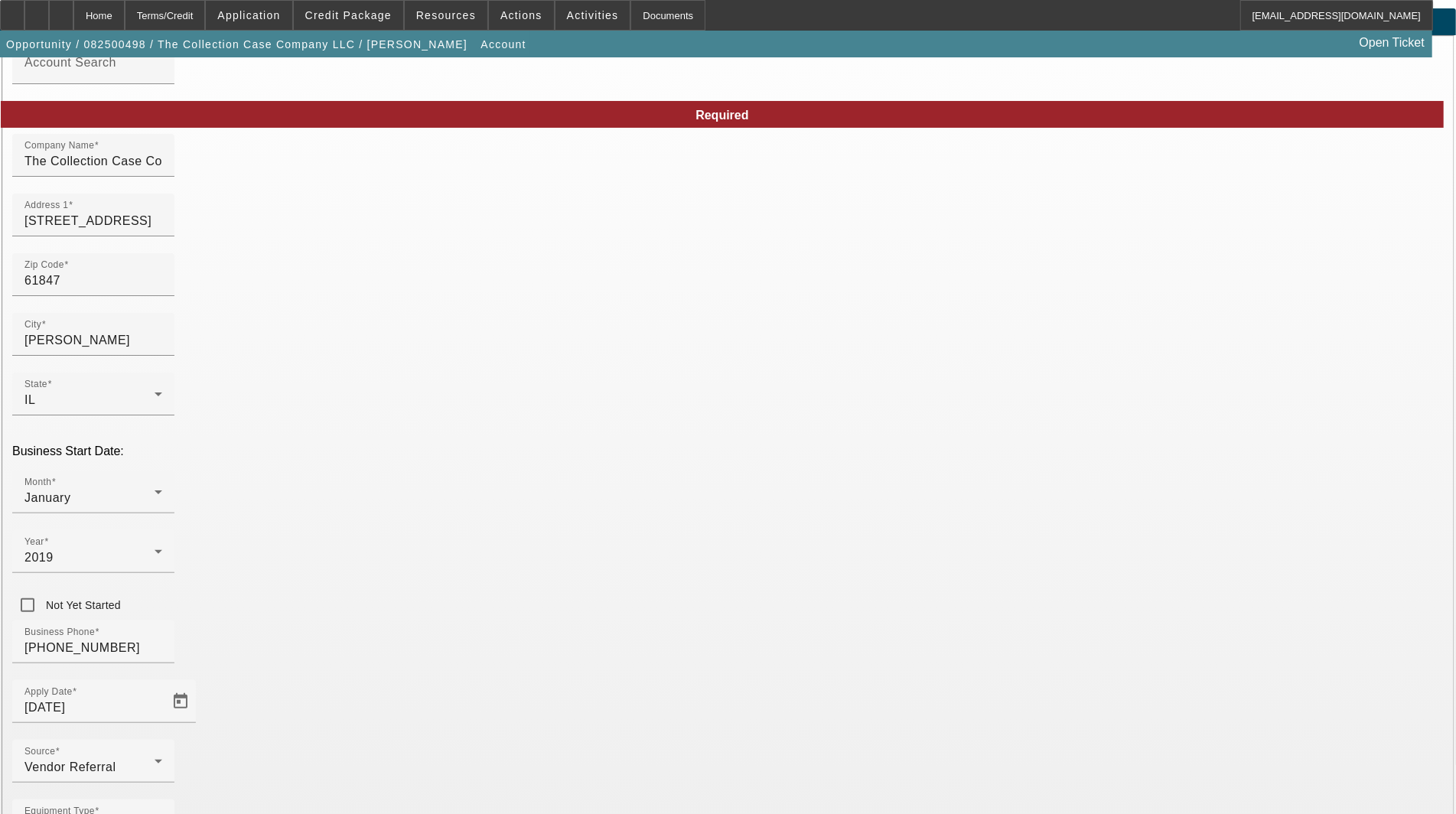
scroll to position [74, 0]
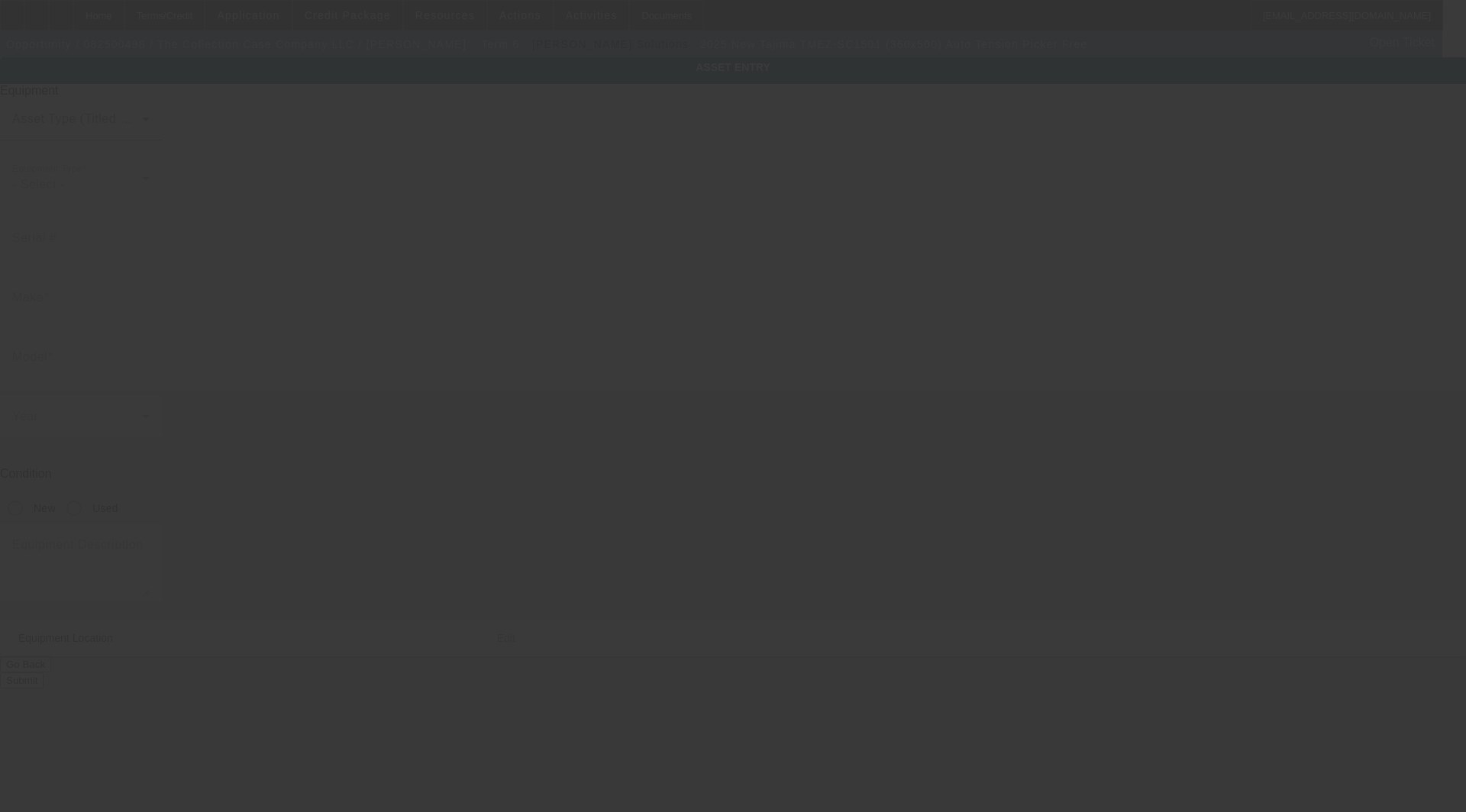
type input "Tajima"
type input "TMEZ-SC1501 (360x500) Auto Tension Picker Free"
radio input "true"
type textarea "single head machine"
type input "[STREET_ADDRESS]"
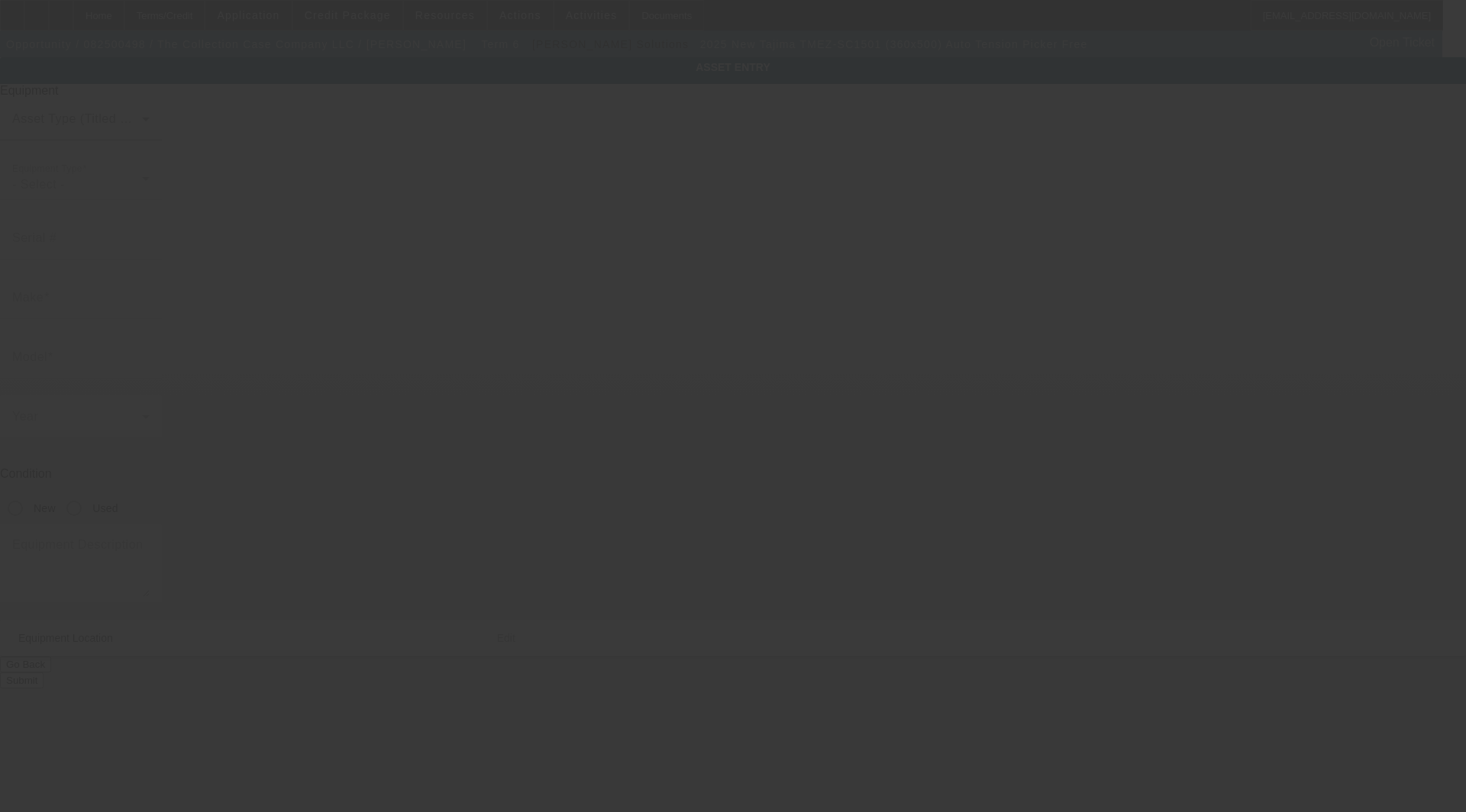
type input "Potomac"
type input "61865"
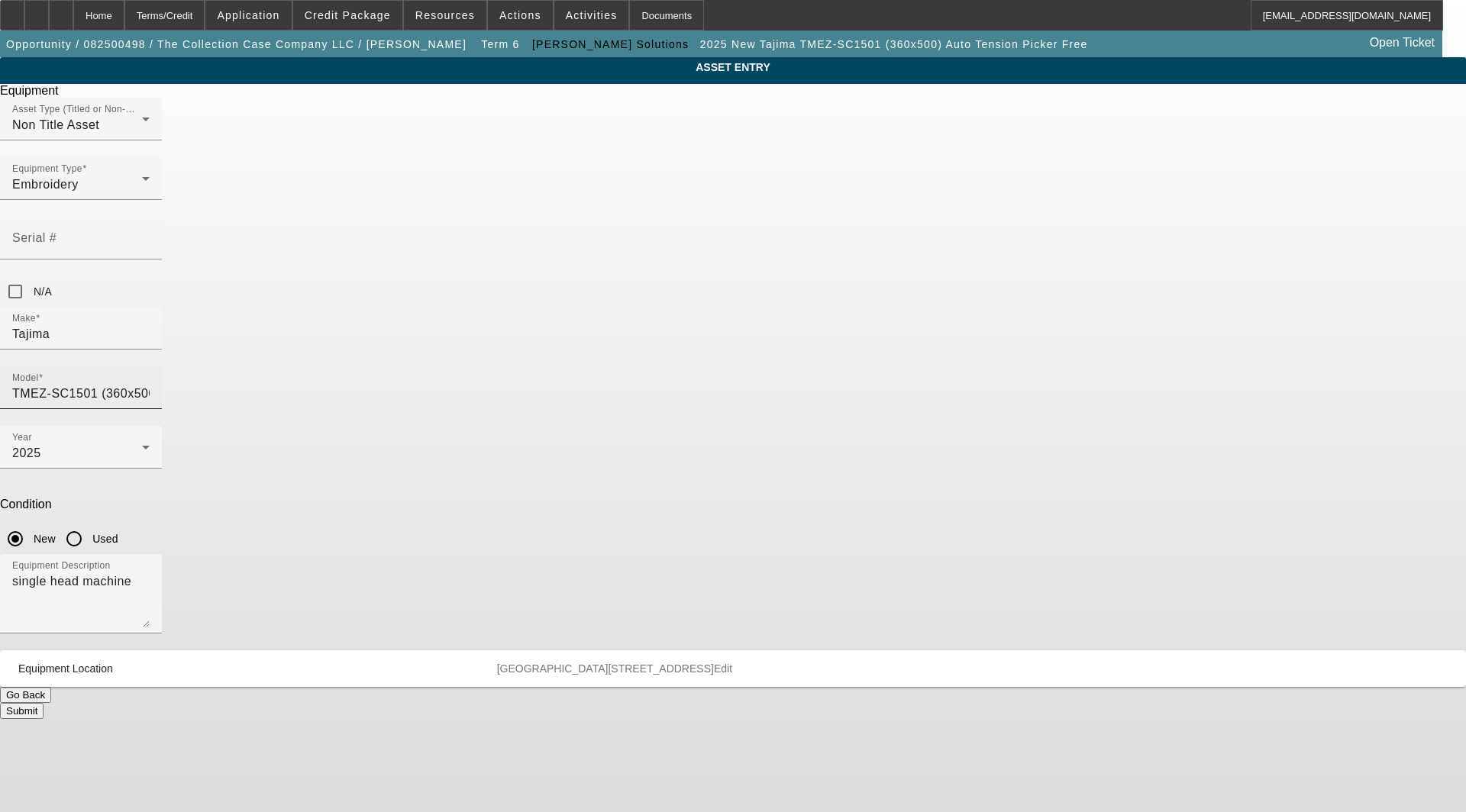
drag, startPoint x: 754, startPoint y: 271, endPoint x: 858, endPoint y: 269, distance: 104.0
click at [162, 367] on div "Model TMEZ-SC1501 (360x500) Auto Tension Picker Free" at bounding box center [81, 388] width 162 height 43
drag, startPoint x: 762, startPoint y: 272, endPoint x: 963, endPoint y: 264, distance: 201.2
click at [963, 264] on div "ASSET ENTRY Delete asset Equipment Asset Type (Titled or Non-Titled) Non Title …" at bounding box center [733, 388] width 1466 height 662
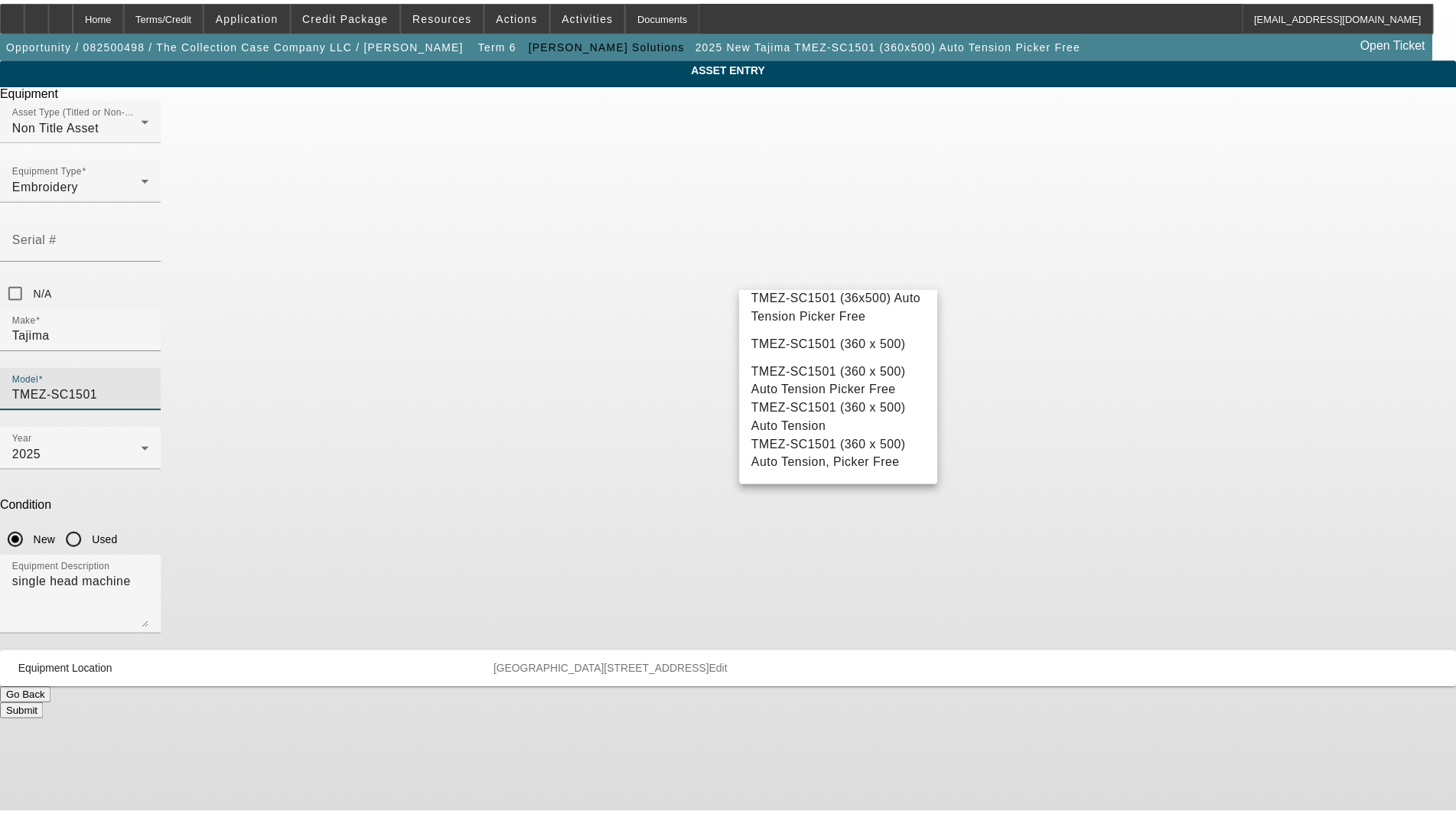
scroll to position [340, 0]
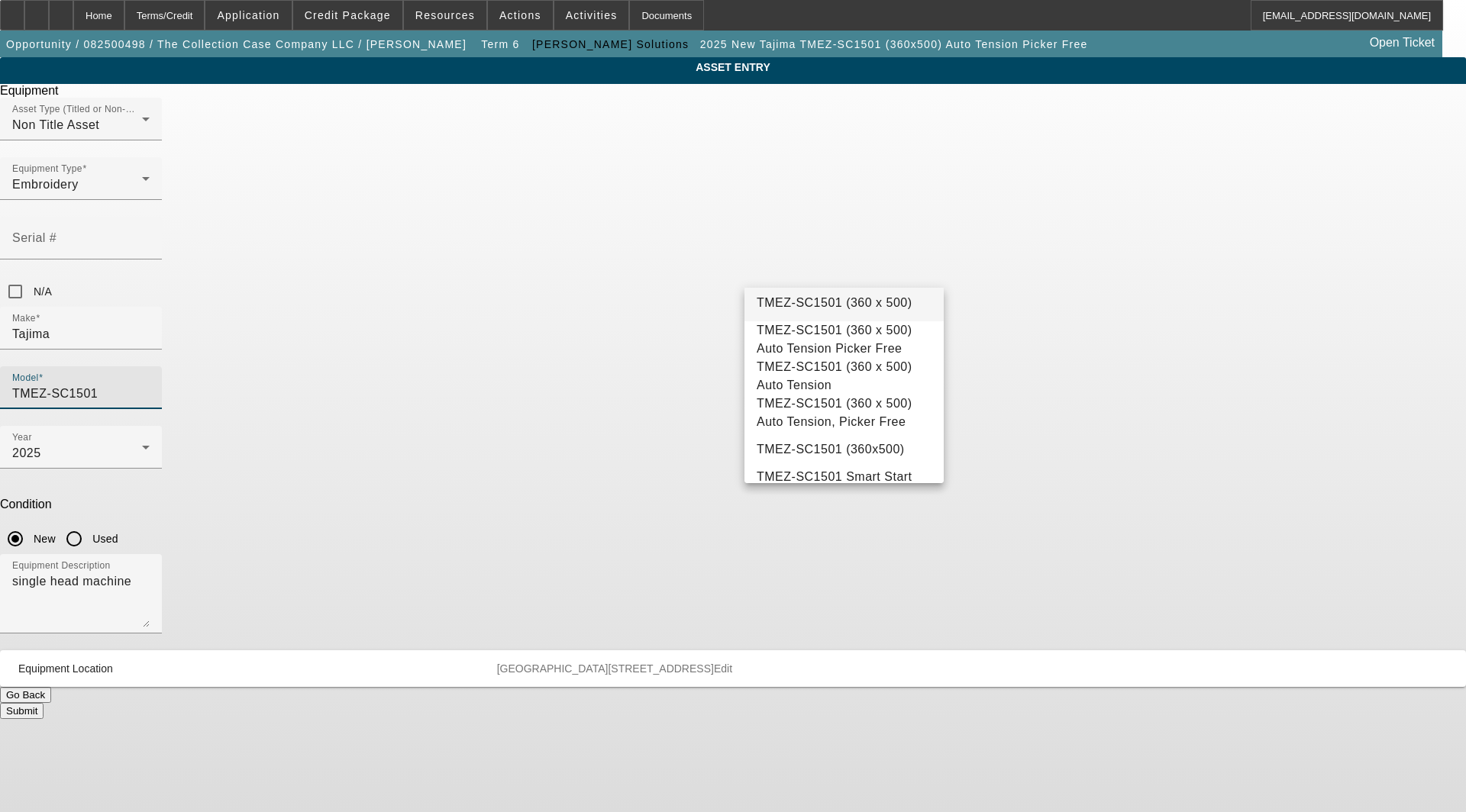
click at [872, 310] on span "TMEZ-SC1501 (360 x 500)" at bounding box center [834, 303] width 156 height 13
type input "TMEZ-SC1501 (360 x 500)"
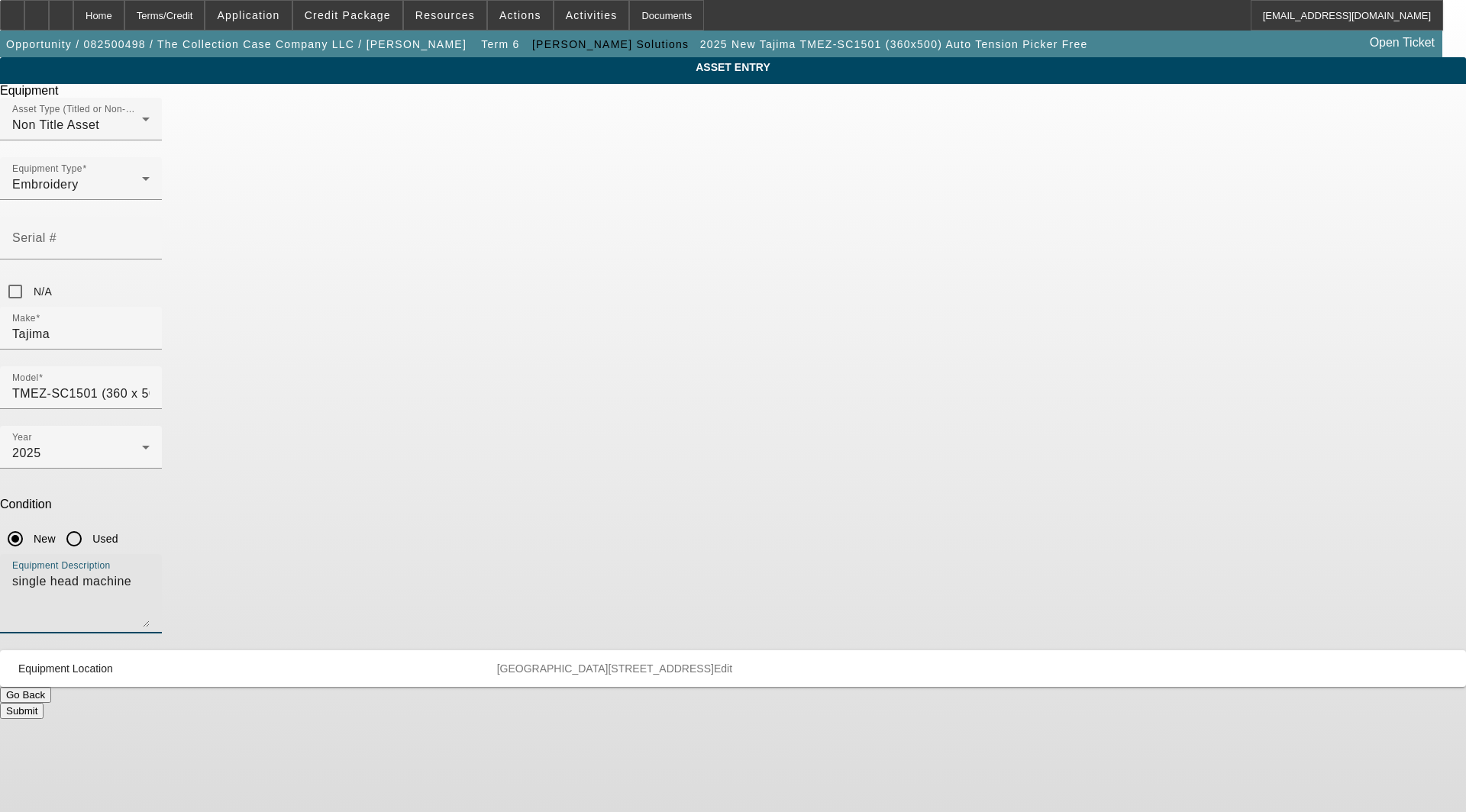
drag, startPoint x: 735, startPoint y: 401, endPoint x: 257, endPoint y: 405, distance: 478.0
click at [257, 405] on app-asset-collateral-manage "ASSET ENTRY Delete asset Equipment Asset Type (Titled or Non-Titled) Non Title …" at bounding box center [733, 388] width 1466 height 662
type textarea "A"
click at [150, 573] on textarea "(Auto Tension) 1 head 15 needle Embroidery Machine" at bounding box center [81, 600] width 137 height 55
click at [150, 573] on textarea "Auto Tension, Picker Free 1 head 15 needle Embroidery Machine" at bounding box center [81, 600] width 137 height 55
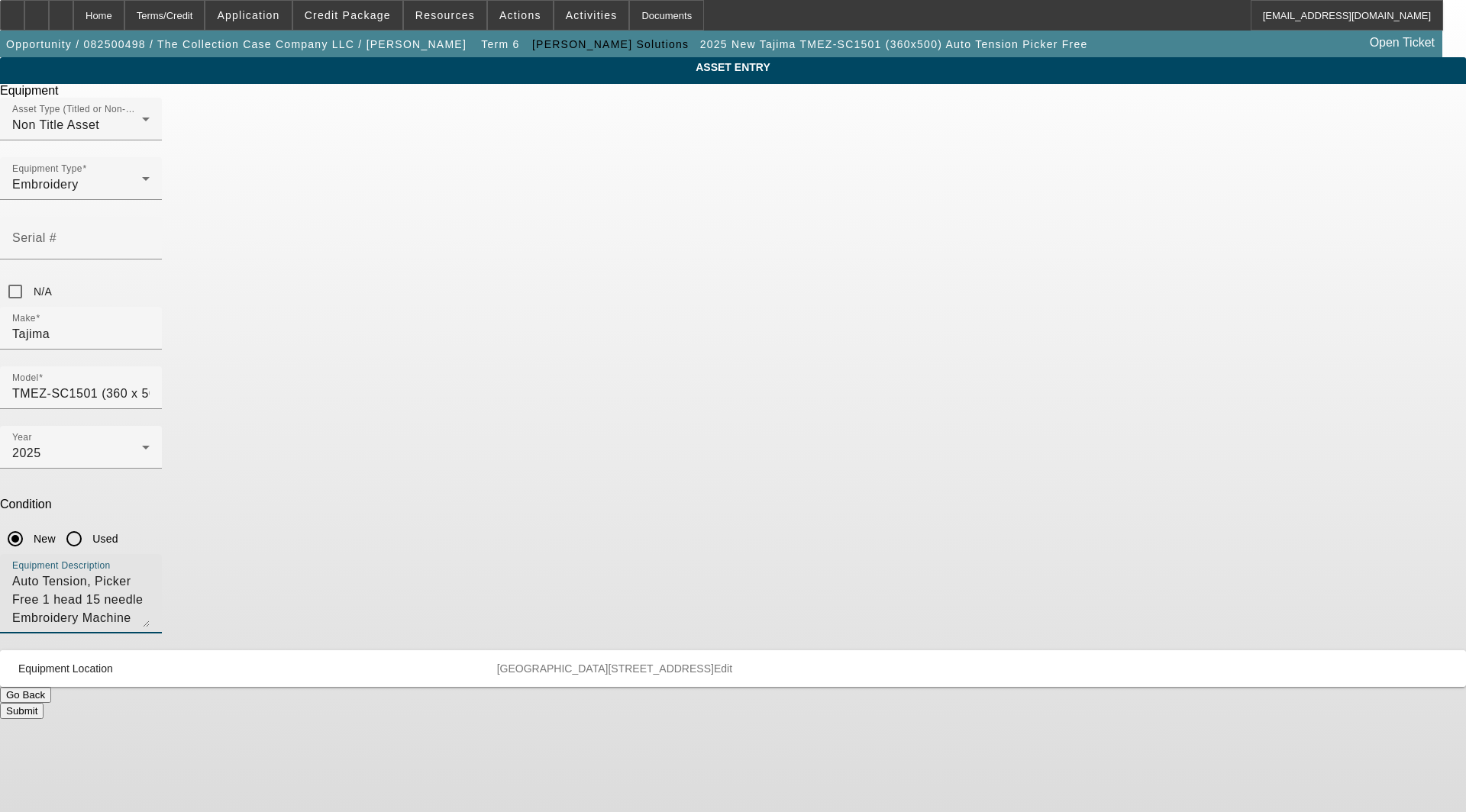
type textarea "Auto Tension, Picker Free 1 head 15 needle Embroidery Machine includes: Cap Dri…"
click at [733, 663] on span "Edit" at bounding box center [723, 669] width 18 height 12
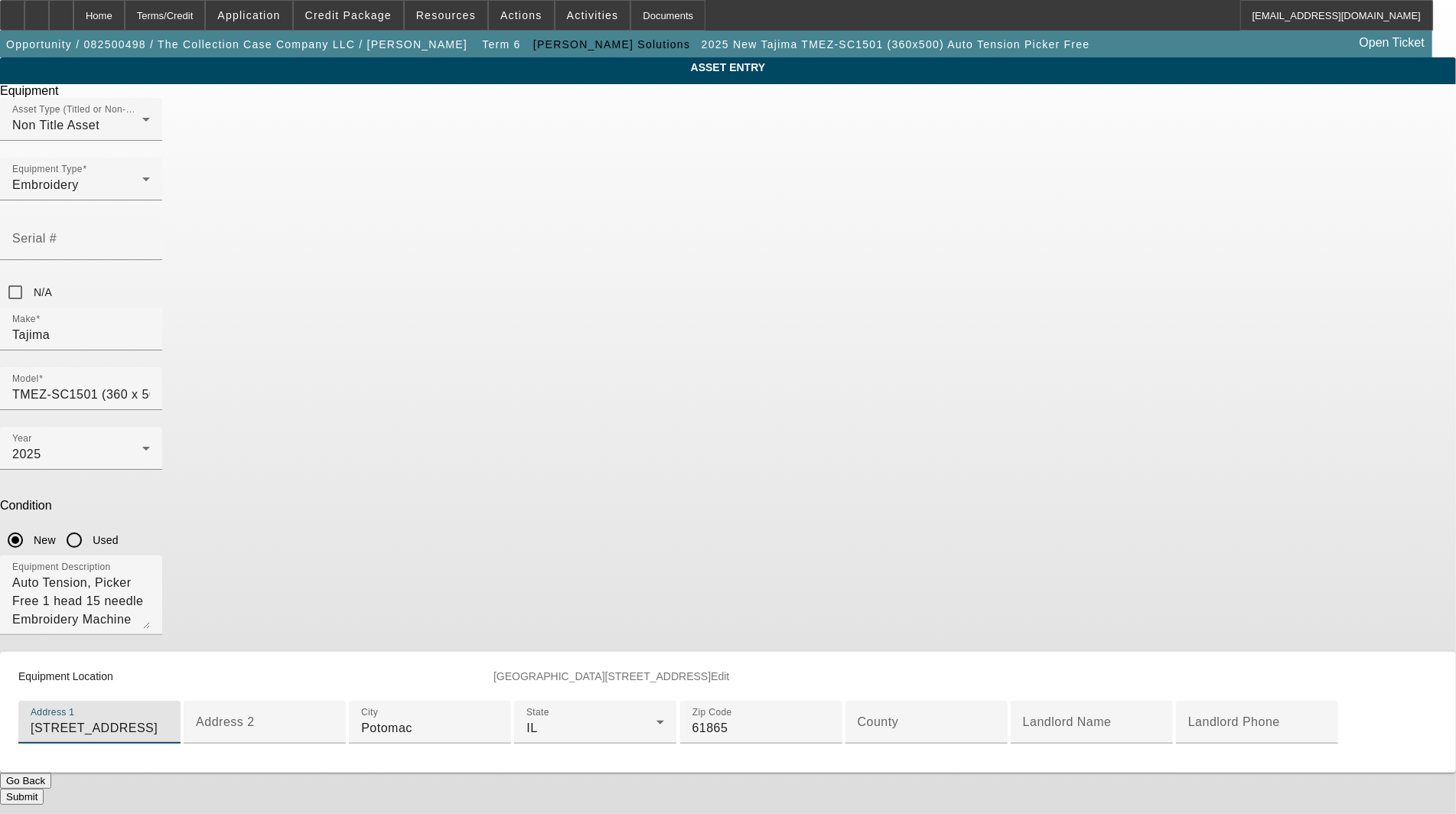
drag, startPoint x: 759, startPoint y: 548, endPoint x: 114, endPoint y: 461, distance: 650.8
click at [114, 461] on app-asset-collateral-manage "ASSET ENTRY Delete asset Equipment Asset Type (Titled or Non-Titled) Non Title …" at bounding box center [728, 431] width 1456 height 748
type input "[STREET_ADDRESS]"
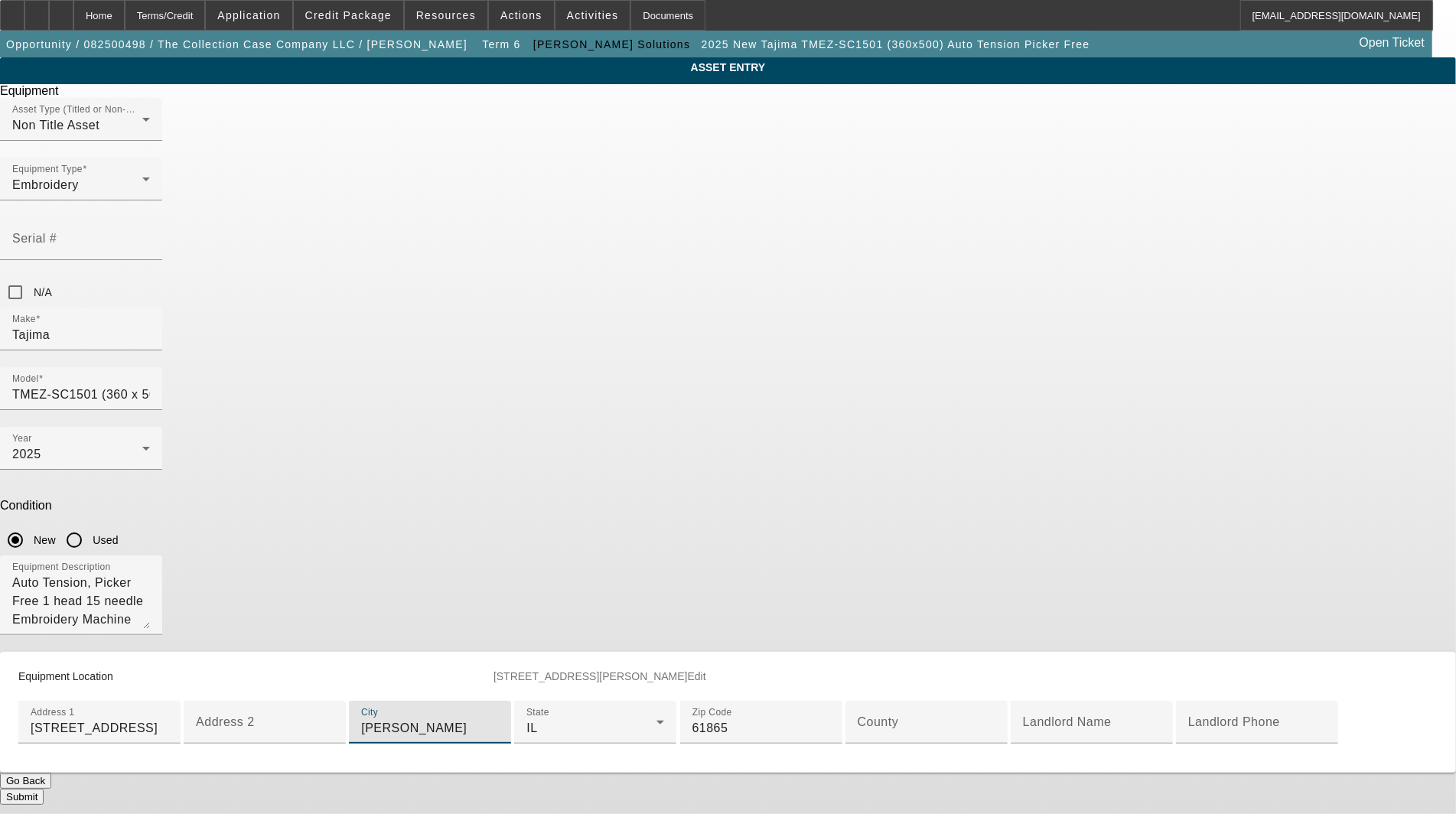
type input "[PERSON_NAME]"
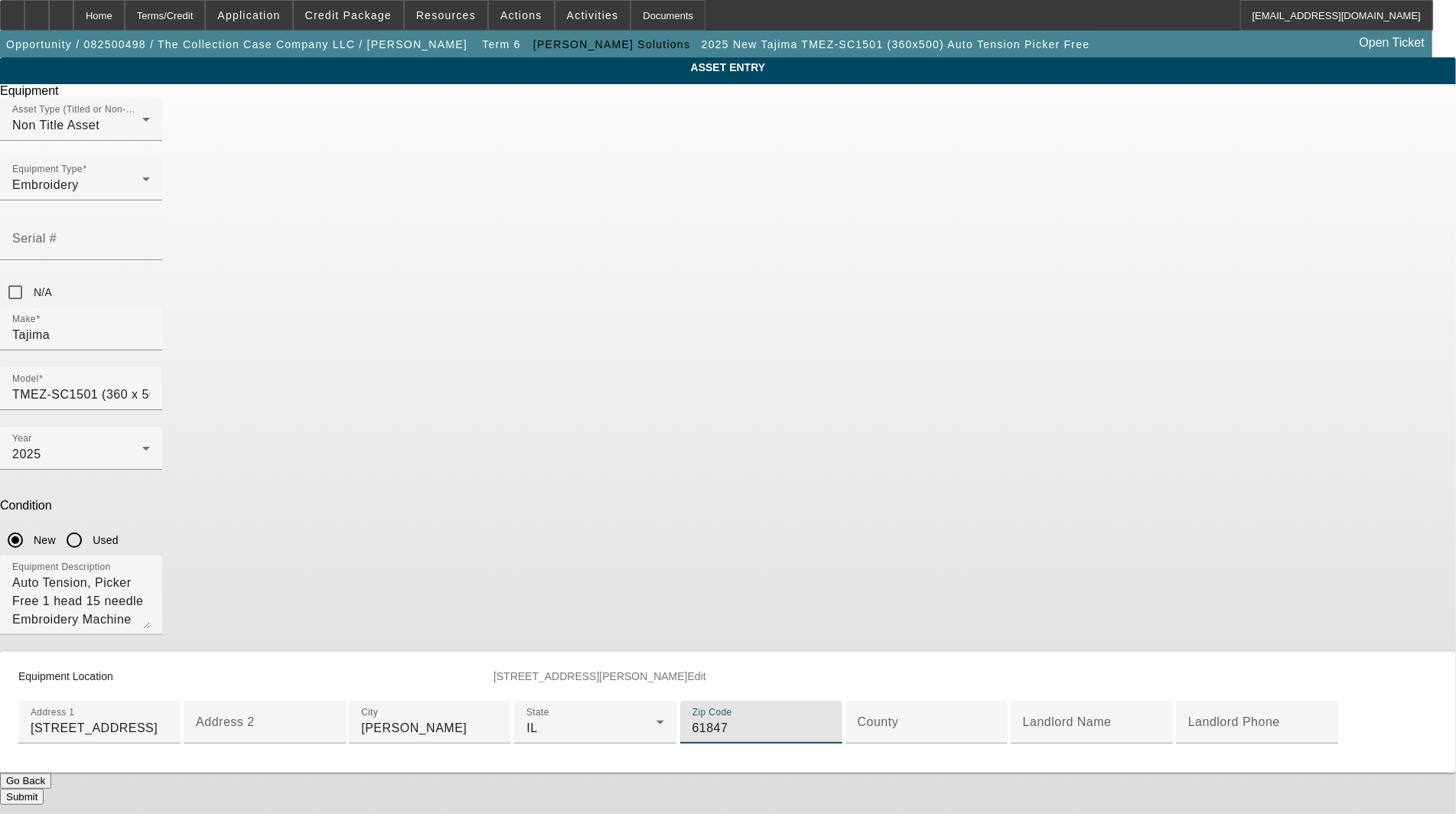
type input "61847"
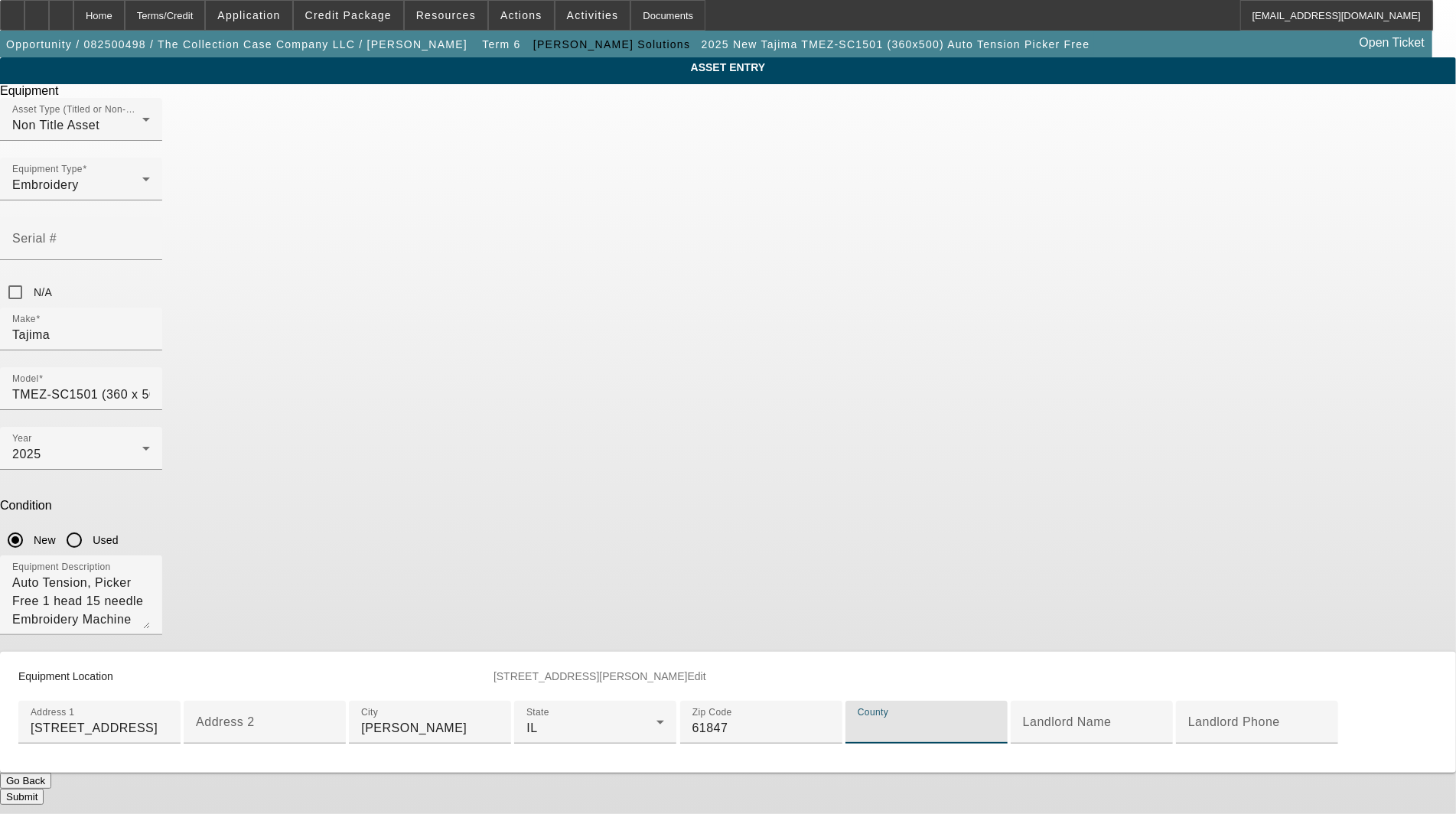
paste input "Champaign"
type input "Champaign"
click at [44, 789] on button "Submit" at bounding box center [22, 797] width 44 height 16
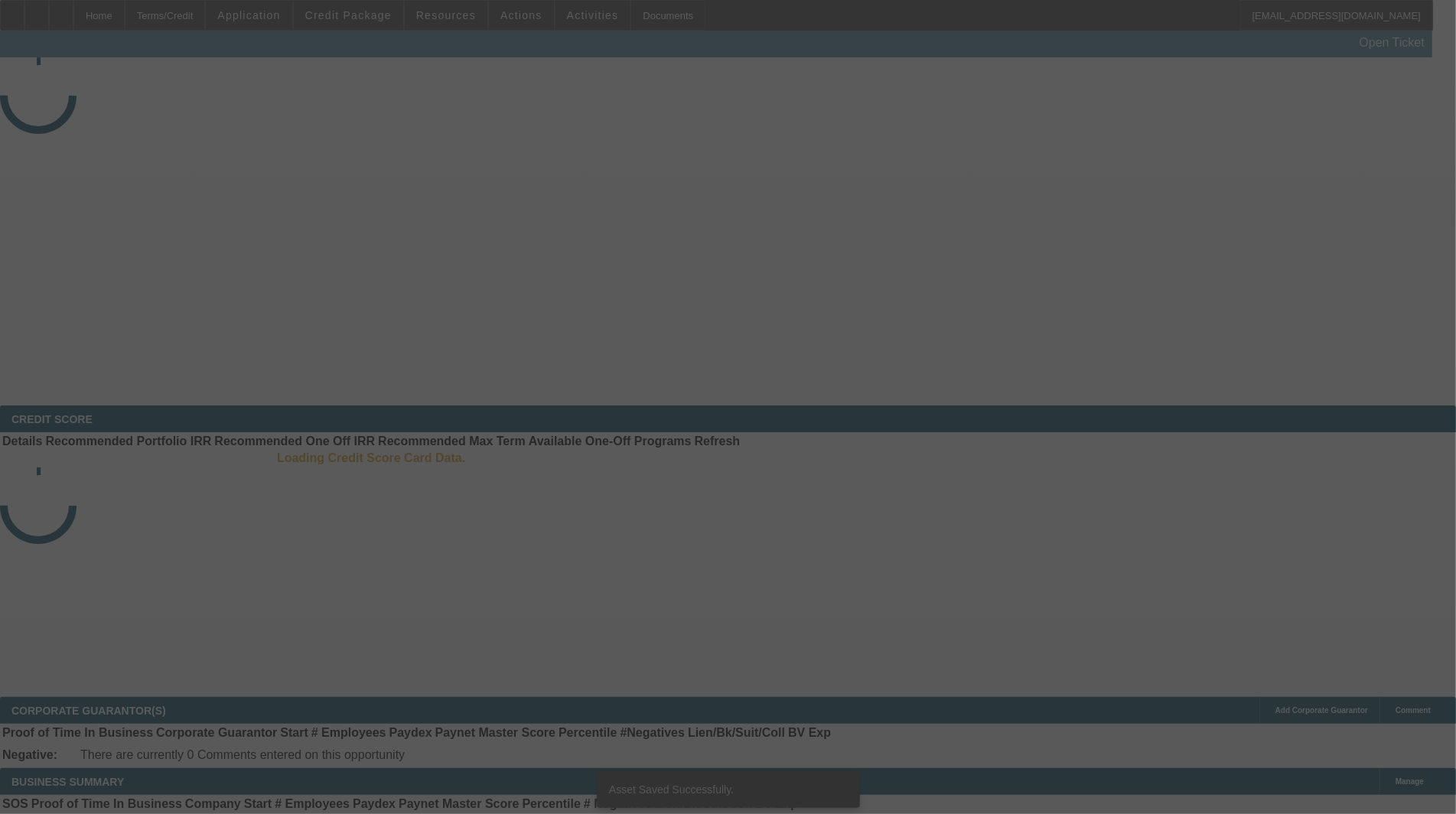
select select "3"
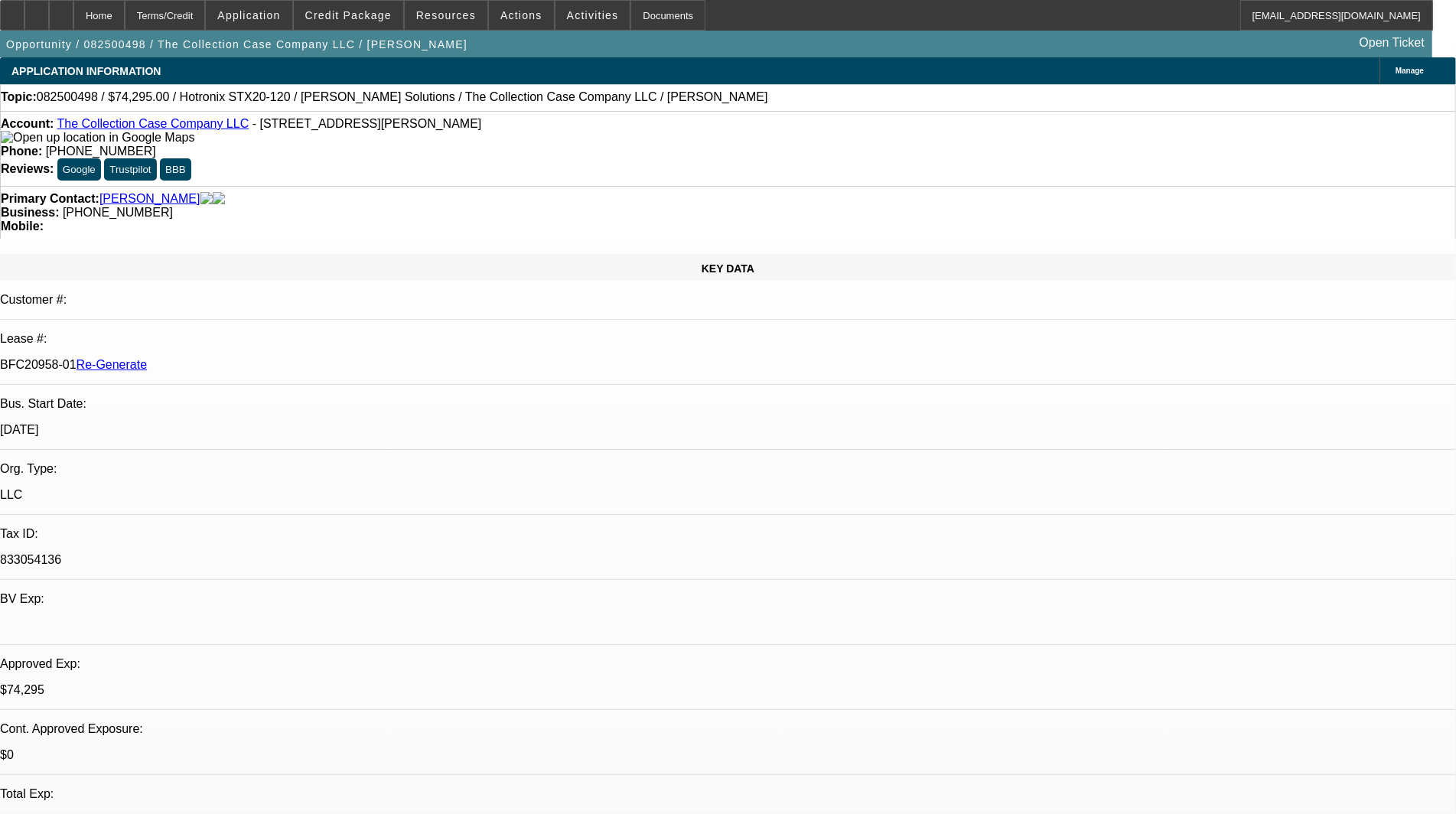
select select "0"
select select "2"
select select "0"
select select "6"
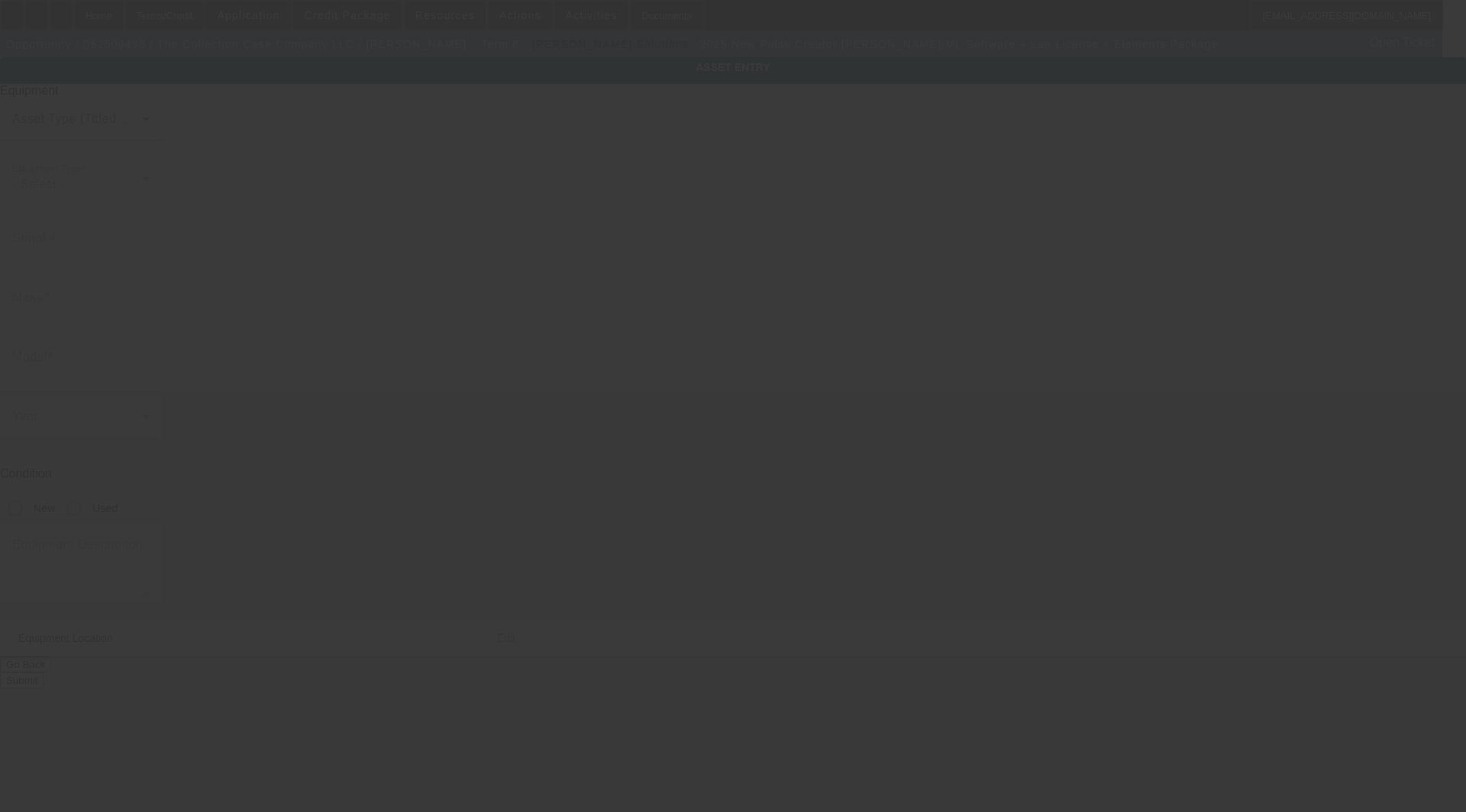
type input "Pulse"
type input "Creator [PERSON_NAME]/ML Software + Lan License + Elements Package"
radio input "true"
type textarea "digitizing software"
type input "[STREET_ADDRESS]"
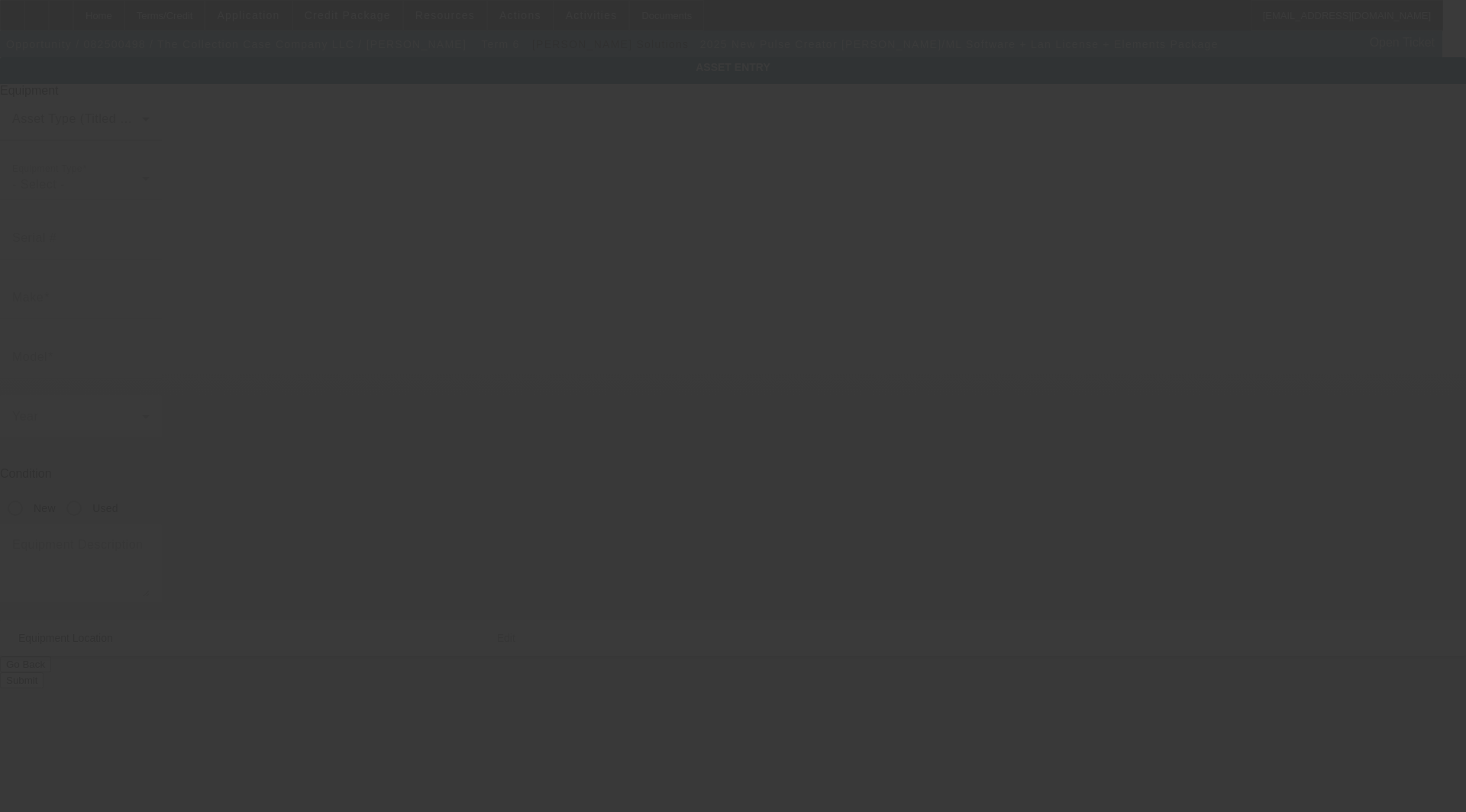
type input "Potomac"
type input "61865"
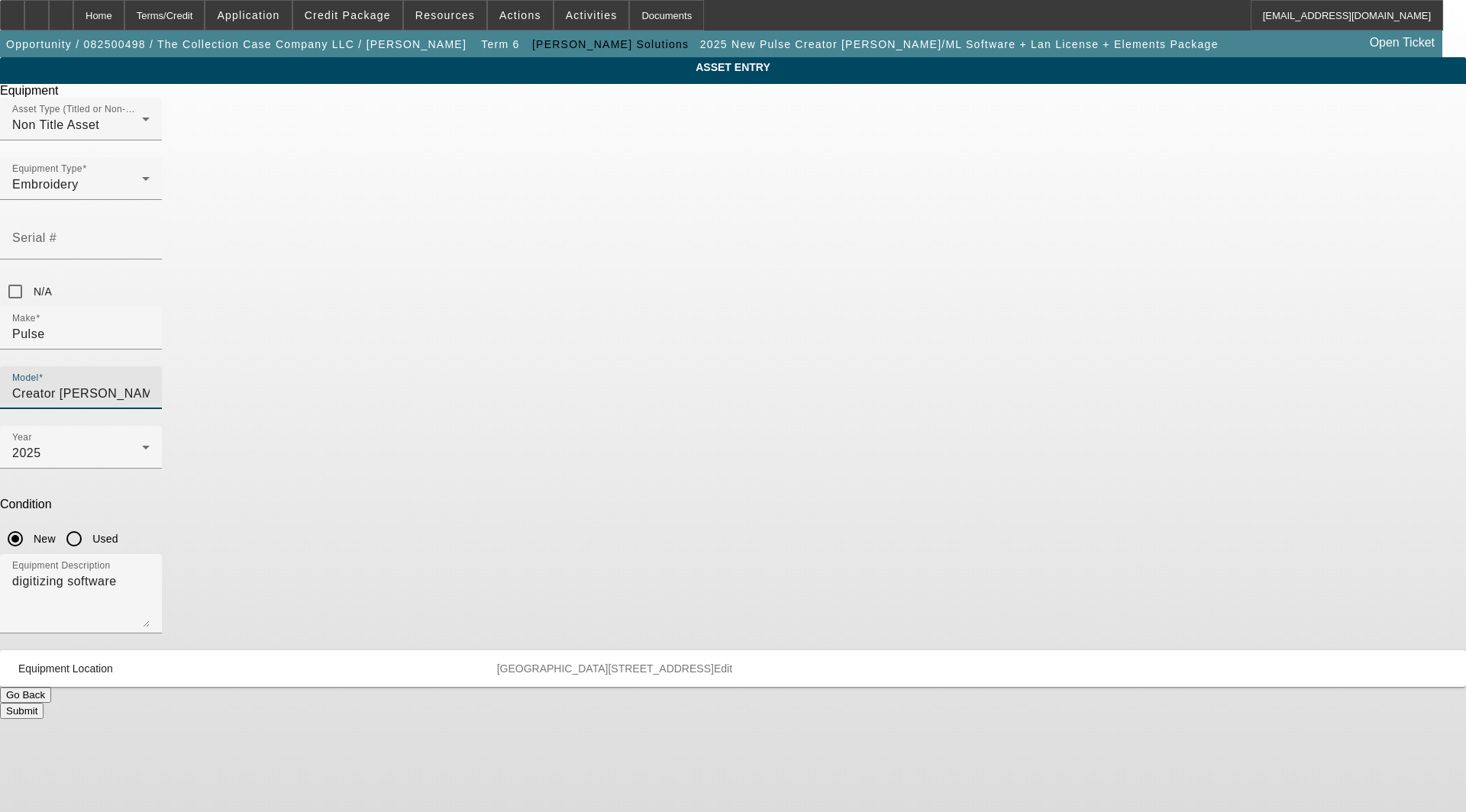
scroll to position [0, 124]
drag, startPoint x: 757, startPoint y: 271, endPoint x: 1020, endPoint y: 279, distance: 263.1
click at [1020, 279] on div "ASSET ENTRY Delete asset Equipment Asset Type (Titled or Non-Titled) Non Title …" at bounding box center [733, 388] width 1466 height 662
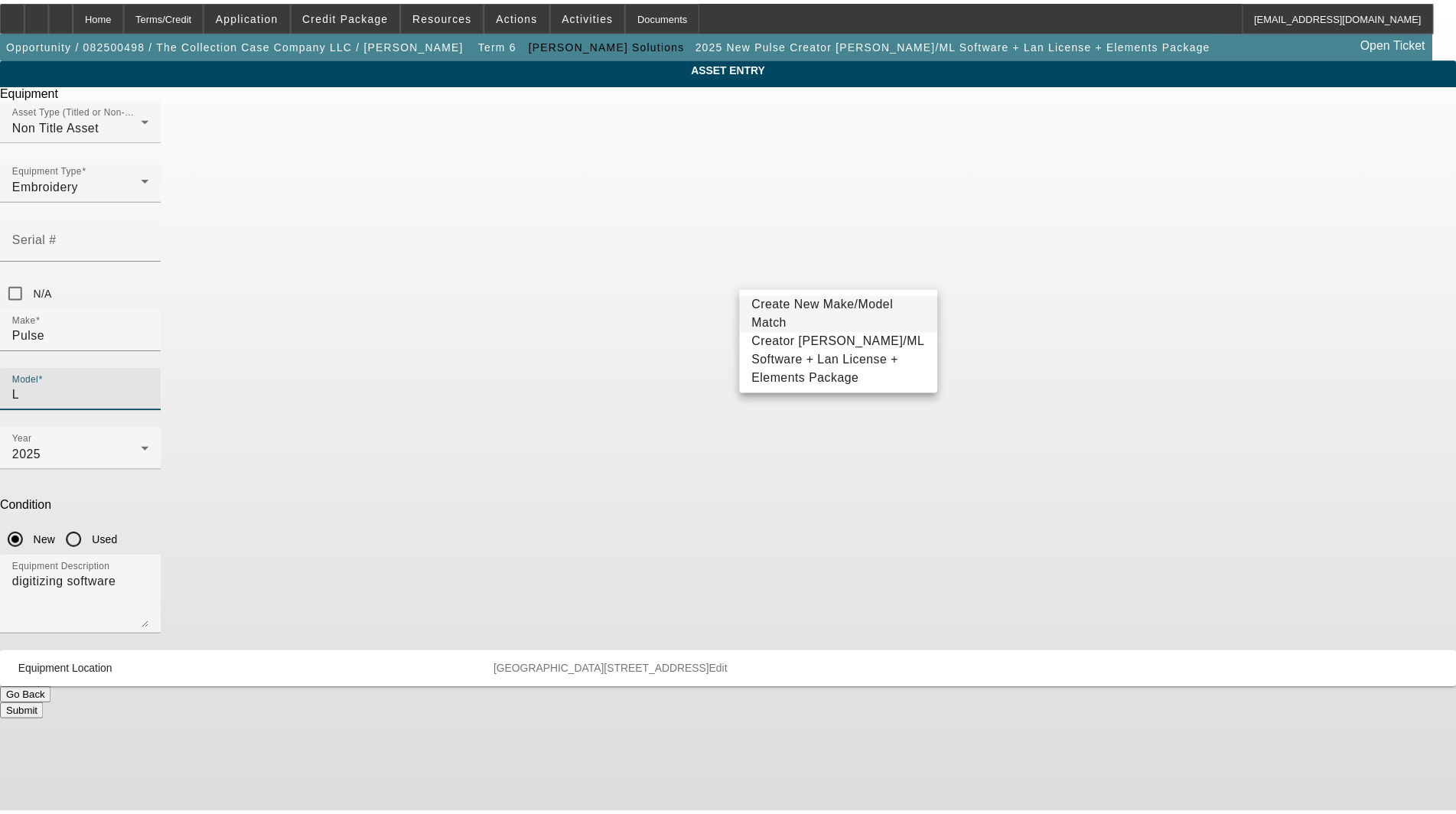
scroll to position [0, 0]
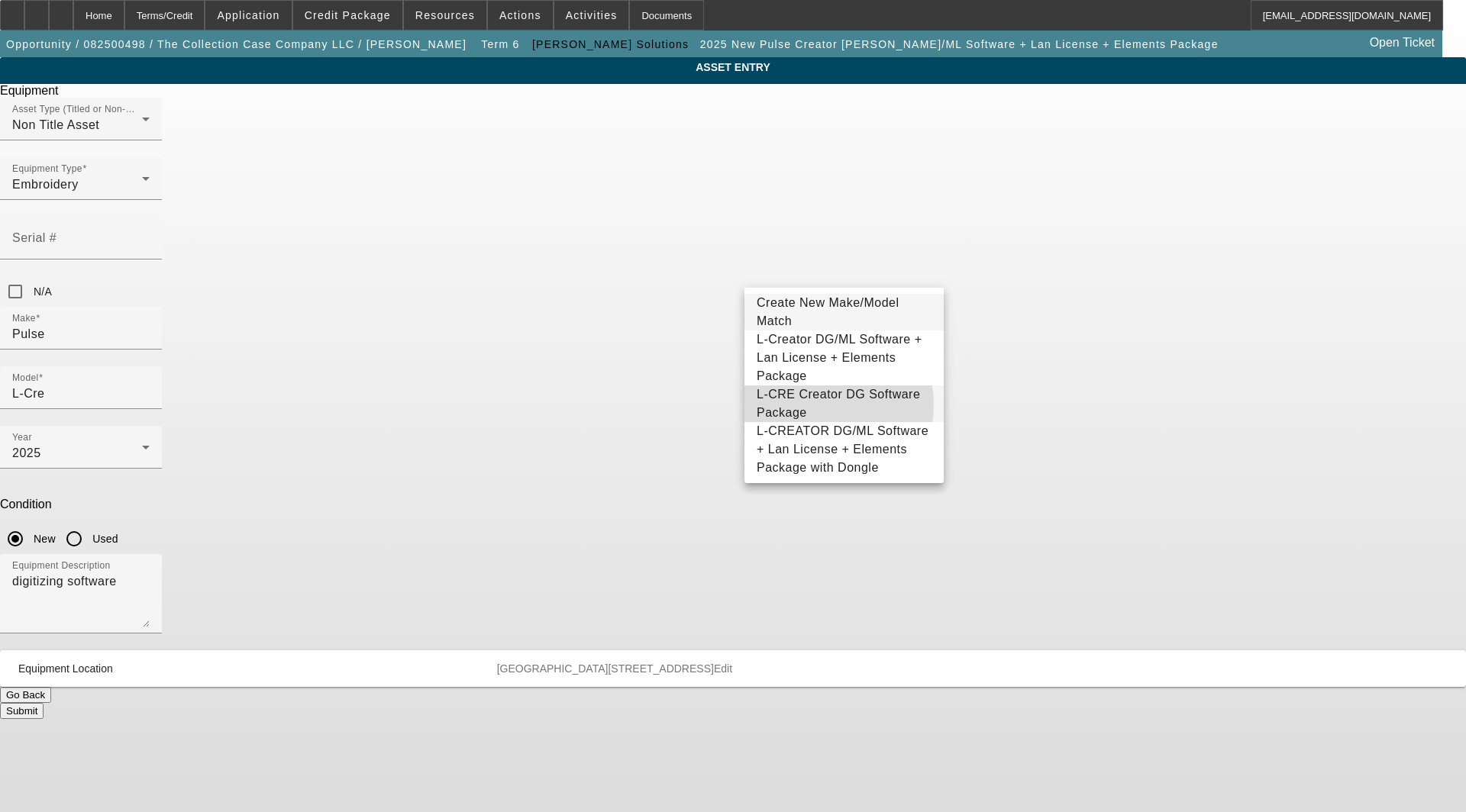
click at [812, 394] on span "L-CRE Creator DG Software Package" at bounding box center [844, 404] width 175 height 36
type input "L-CRE Creator DG Software Package"
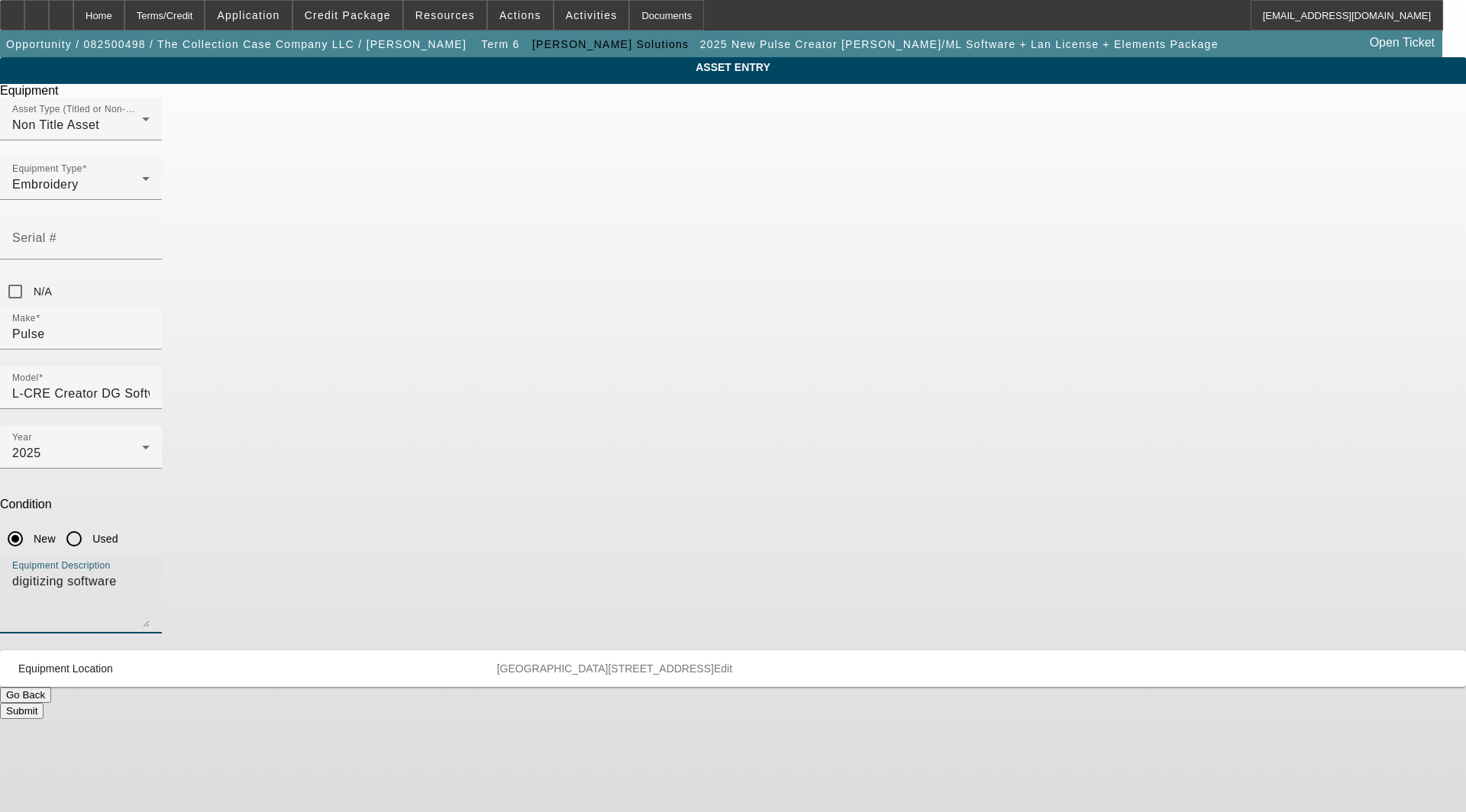
drag, startPoint x: 769, startPoint y: 399, endPoint x: 457, endPoint y: 401, distance: 312.0
click at [457, 401] on div "ASSET ENTRY Delete asset Equipment Asset Type (Titled or Non-Titled) Non Title …" at bounding box center [733, 388] width 1466 height 662
click at [150, 573] on textarea "with 1 LAN License and Dongle" at bounding box center [81, 600] width 137 height 55
type textarea "with (1) LAN License and Dongle"
click at [733, 663] on span "Edit" at bounding box center [723, 669] width 18 height 12
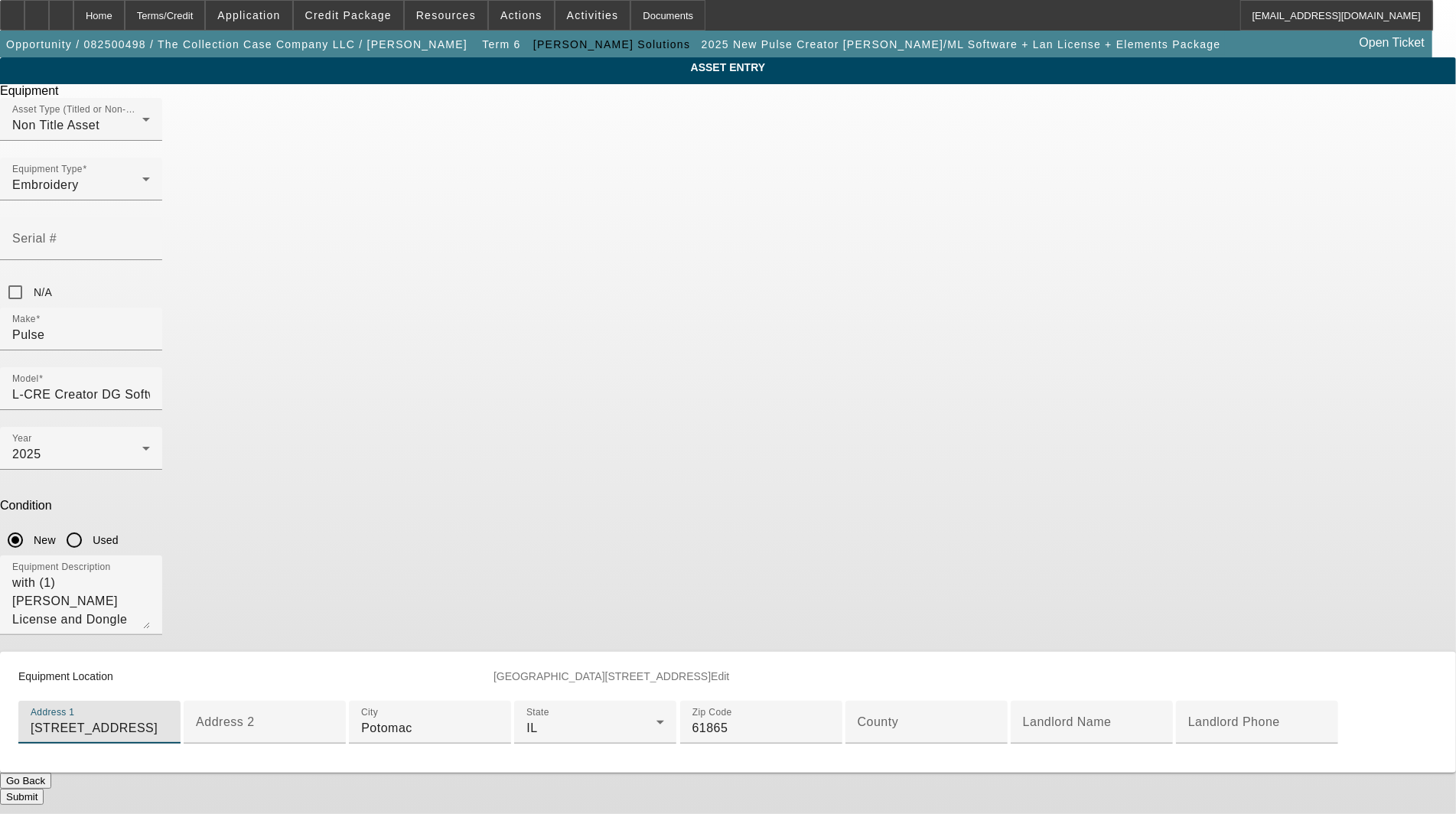
drag, startPoint x: 707, startPoint y: 558, endPoint x: 152, endPoint y: 507, distance: 557.3
click at [152, 507] on app-asset-collateral-manage "ASSET ENTRY Delete asset Equipment Asset Type (Titled or Non-Titled) Non Title …" at bounding box center [728, 431] width 1456 height 748
type input "[STREET_ADDRESS]"
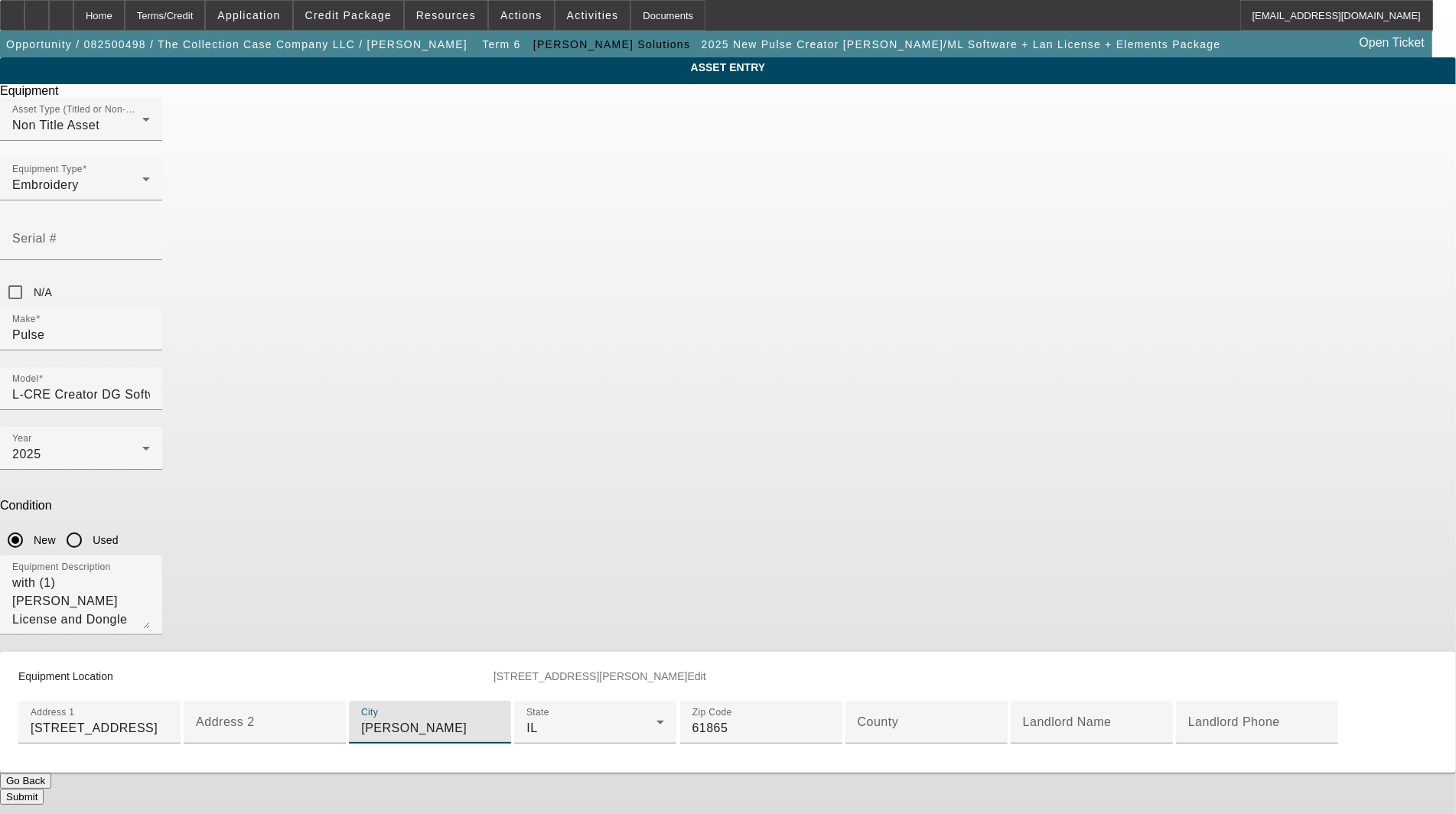
type input "[PERSON_NAME]"
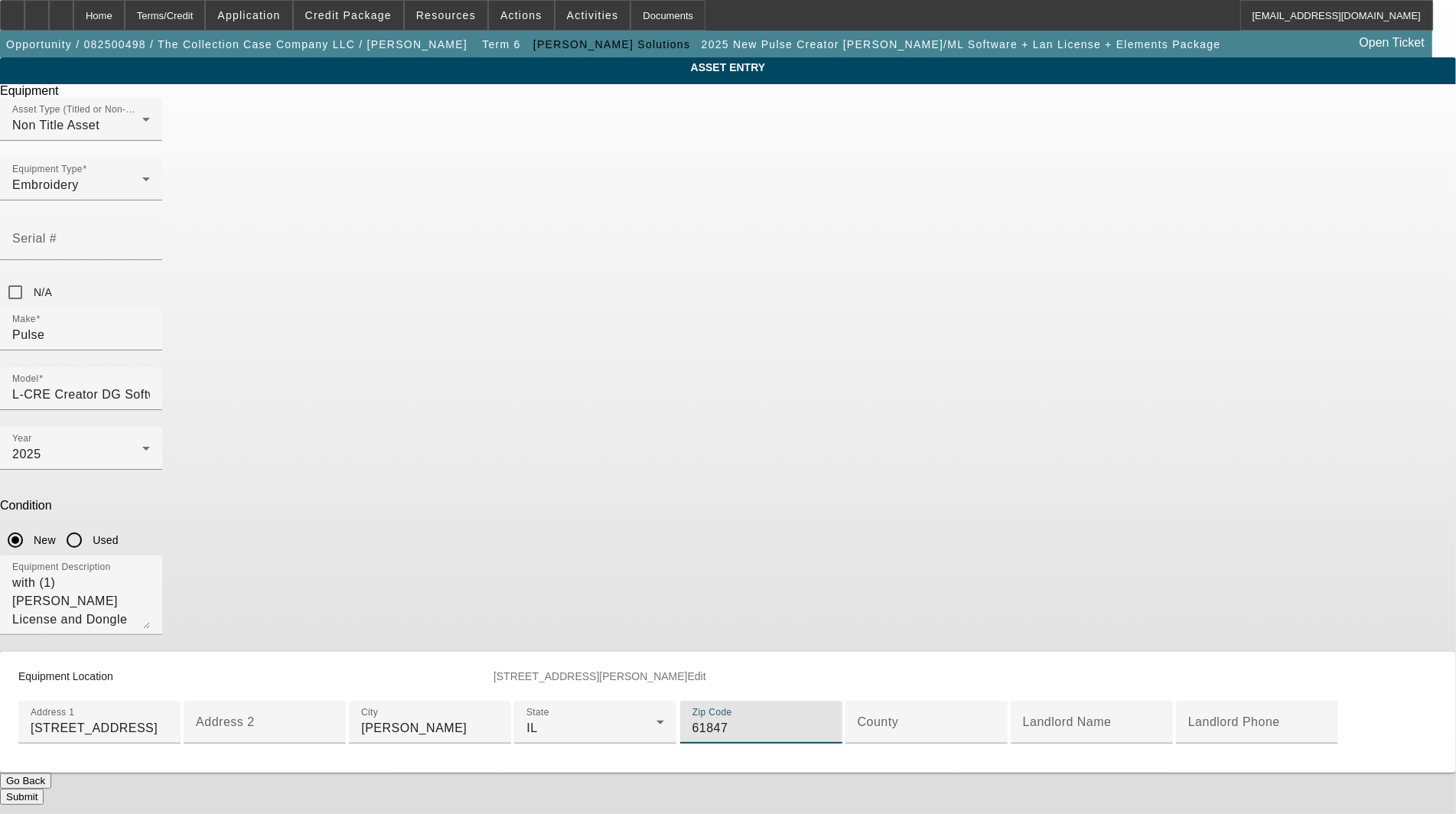
type input "61847"
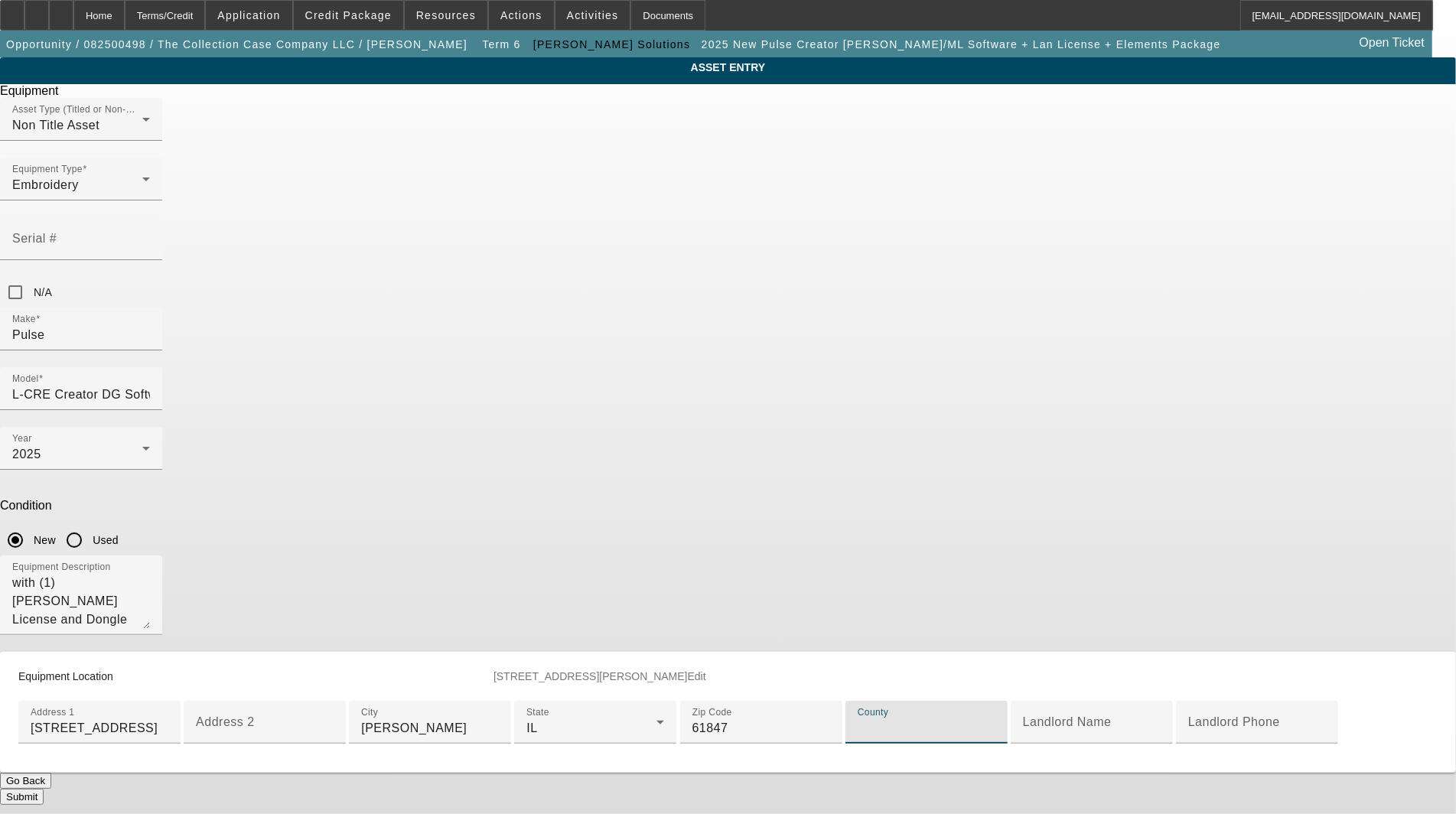
scroll to position [274, 0]
paste input "Champaign"
type input "Champaign"
click at [44, 789] on button "Submit" at bounding box center [22, 797] width 44 height 16
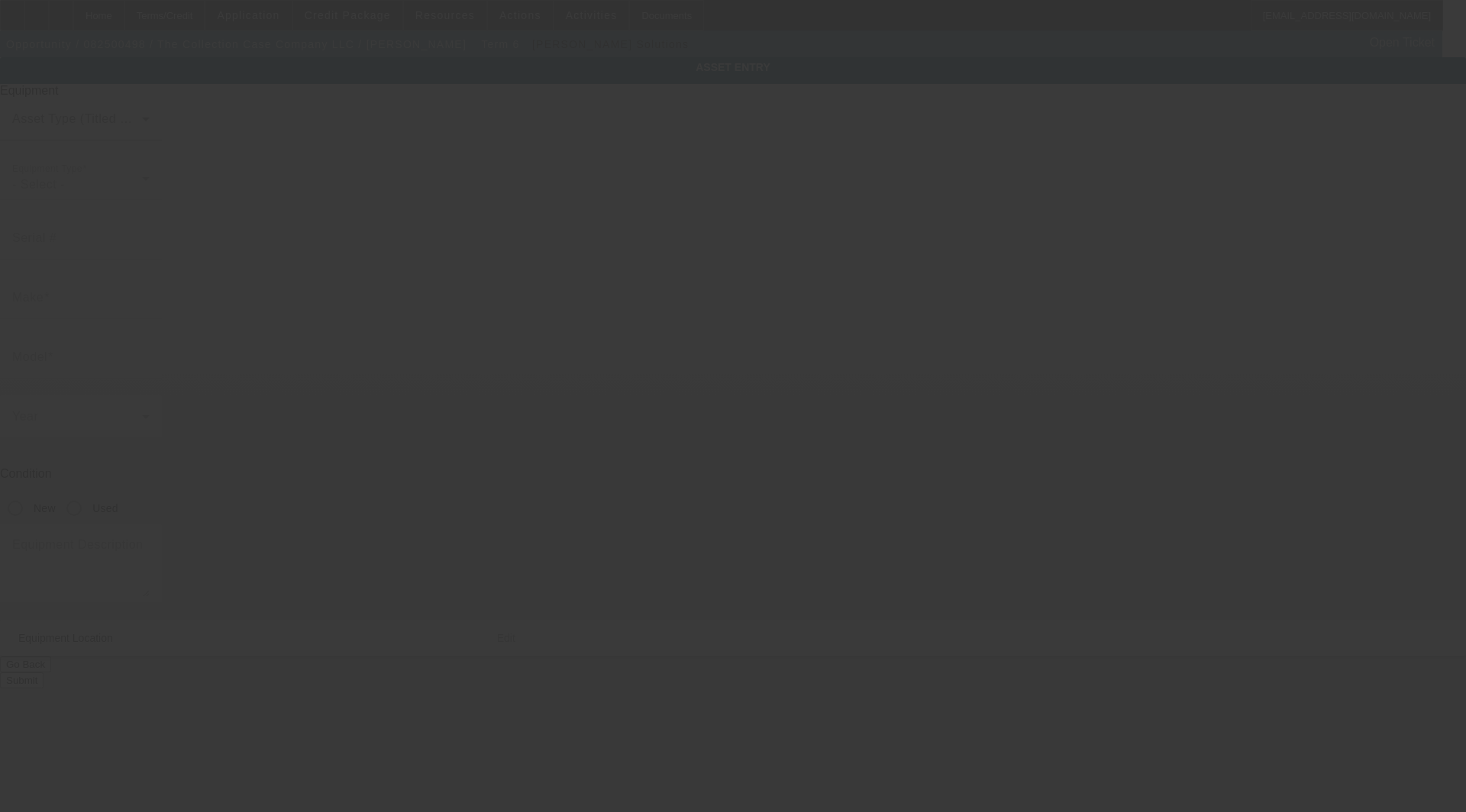
type input "STS"
type input "XPD 924 24" Direct to Film Printer"
radio input "true"
type textarea "DTF printer"
type input "[STREET_ADDRESS]"
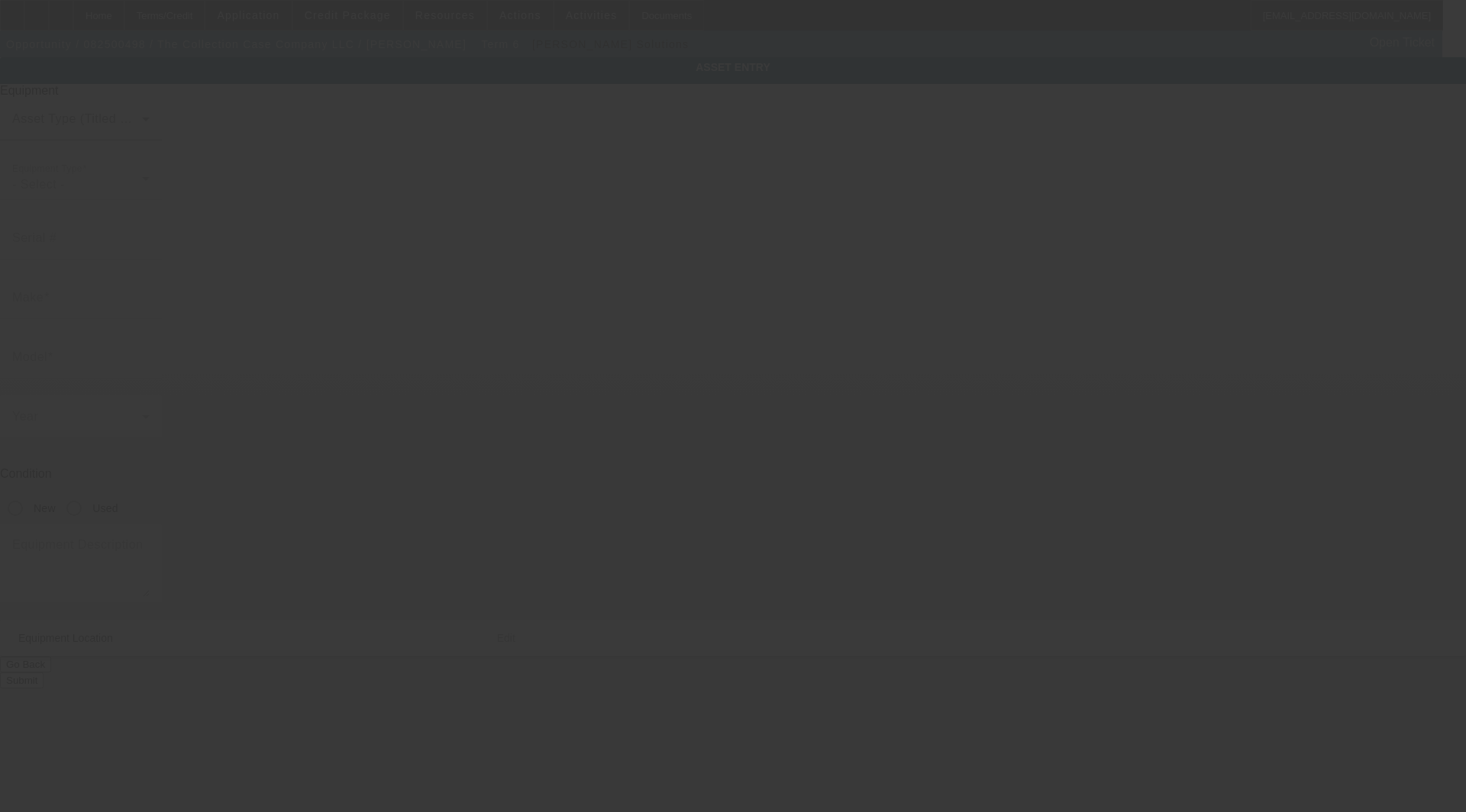
type input "Potomac"
type input "61865"
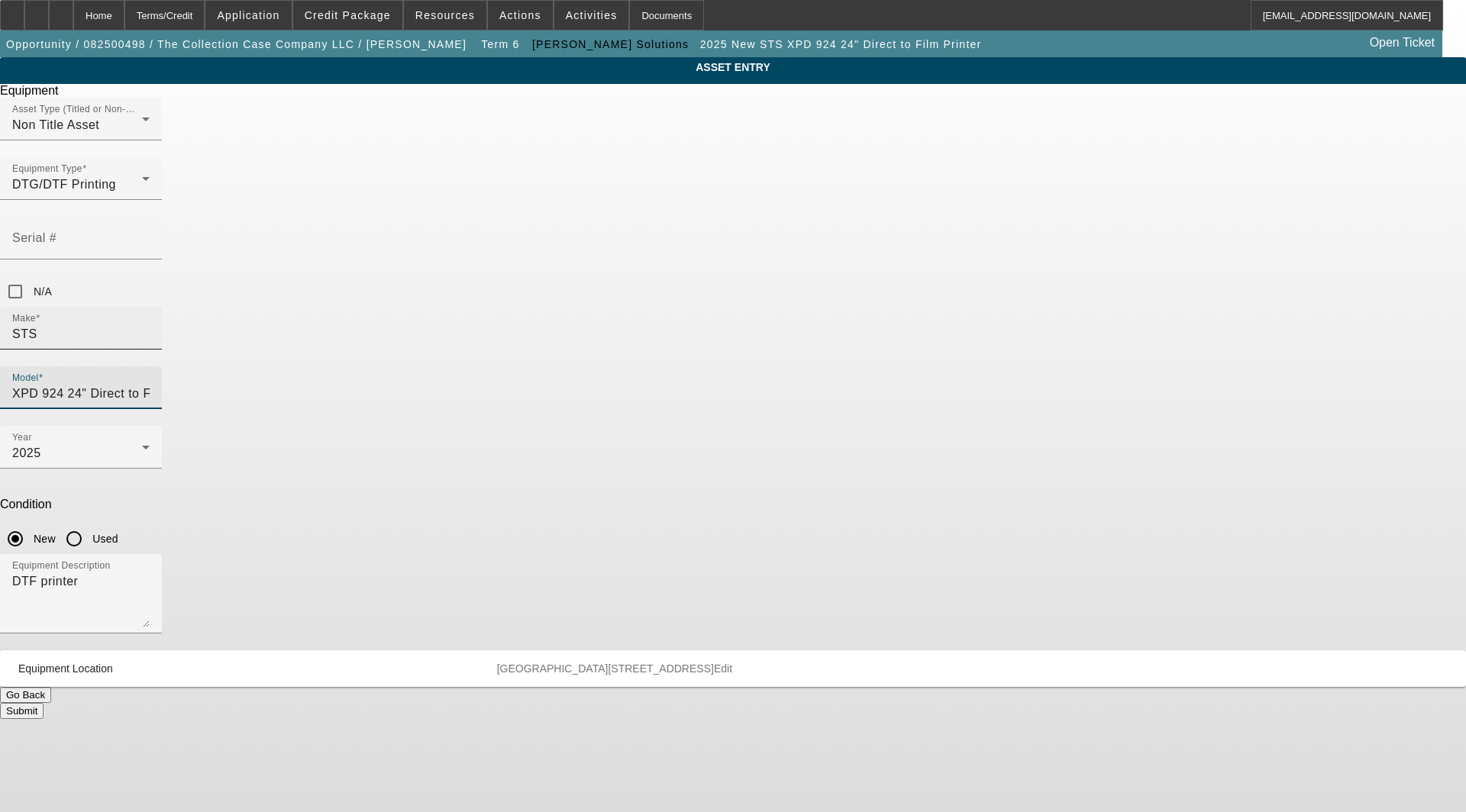
drag, startPoint x: 920, startPoint y: 272, endPoint x: 644, endPoint y: 271, distance: 276.0
click at [644, 307] on div "Make STS Model XPD 924 24" Direct to Film Printer" at bounding box center [733, 367] width 1466 height 119
type input "XPD-924"
click at [783, 346] on span "XPD-924" at bounding box center [782, 348] width 52 height 13
click at [150, 573] on textarea "DTF printer" at bounding box center [81, 600] width 137 height 55
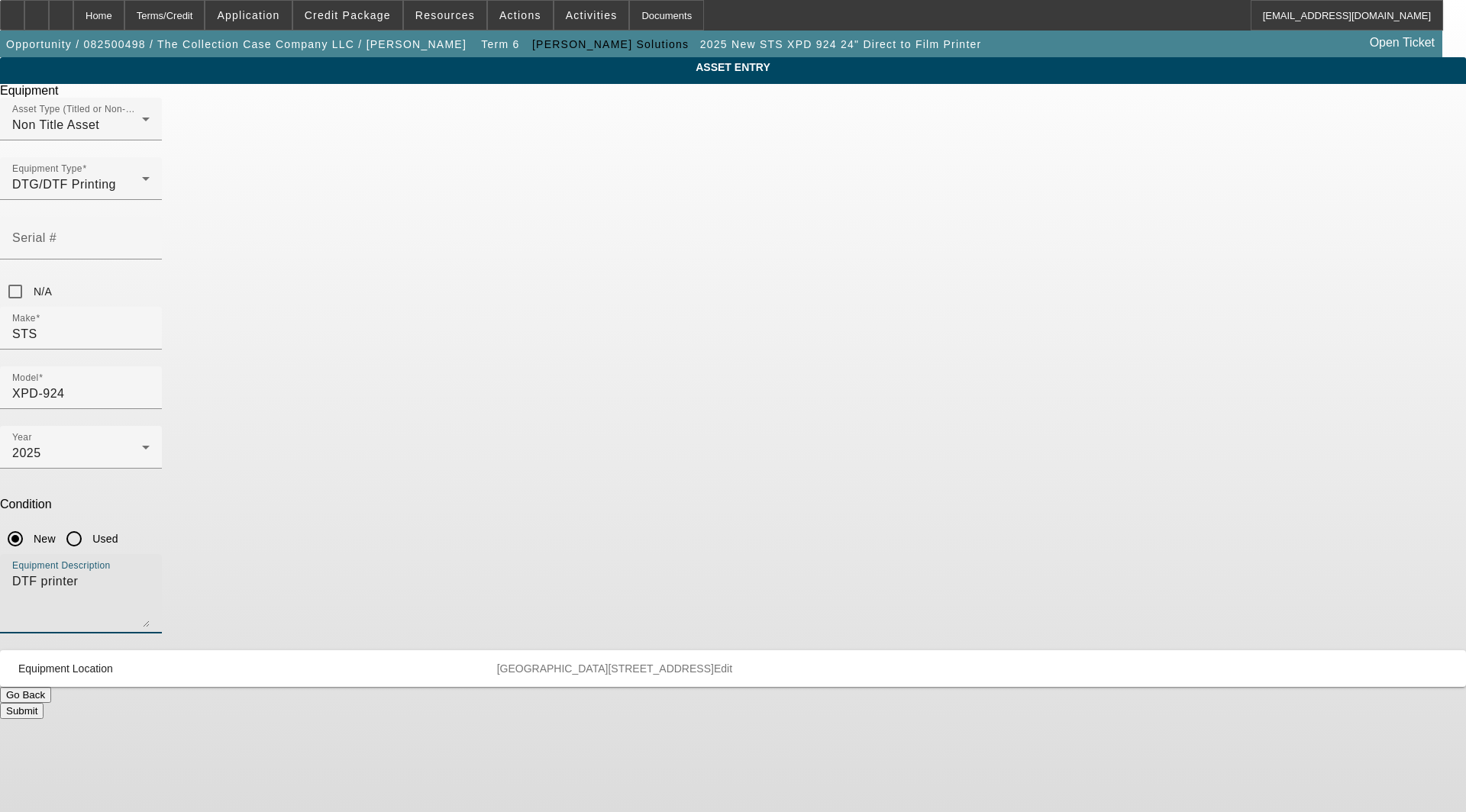
drag, startPoint x: 409, startPoint y: 349, endPoint x: 82, endPoint y: 300, distance: 330.7
click at [82, 300] on app-asset-collateral-manage "ASSET ENTRY Delete asset Equipment Asset Type (Titled or Non-Titled) Non Title …" at bounding box center [733, 388] width 1466 height 662
type textarea "24" Direct to Film Printer, (1) STS Start Up Package, (1) Prisim Pet Film - 60C…"
click at [733, 663] on span "Edit" at bounding box center [723, 669] width 18 height 12
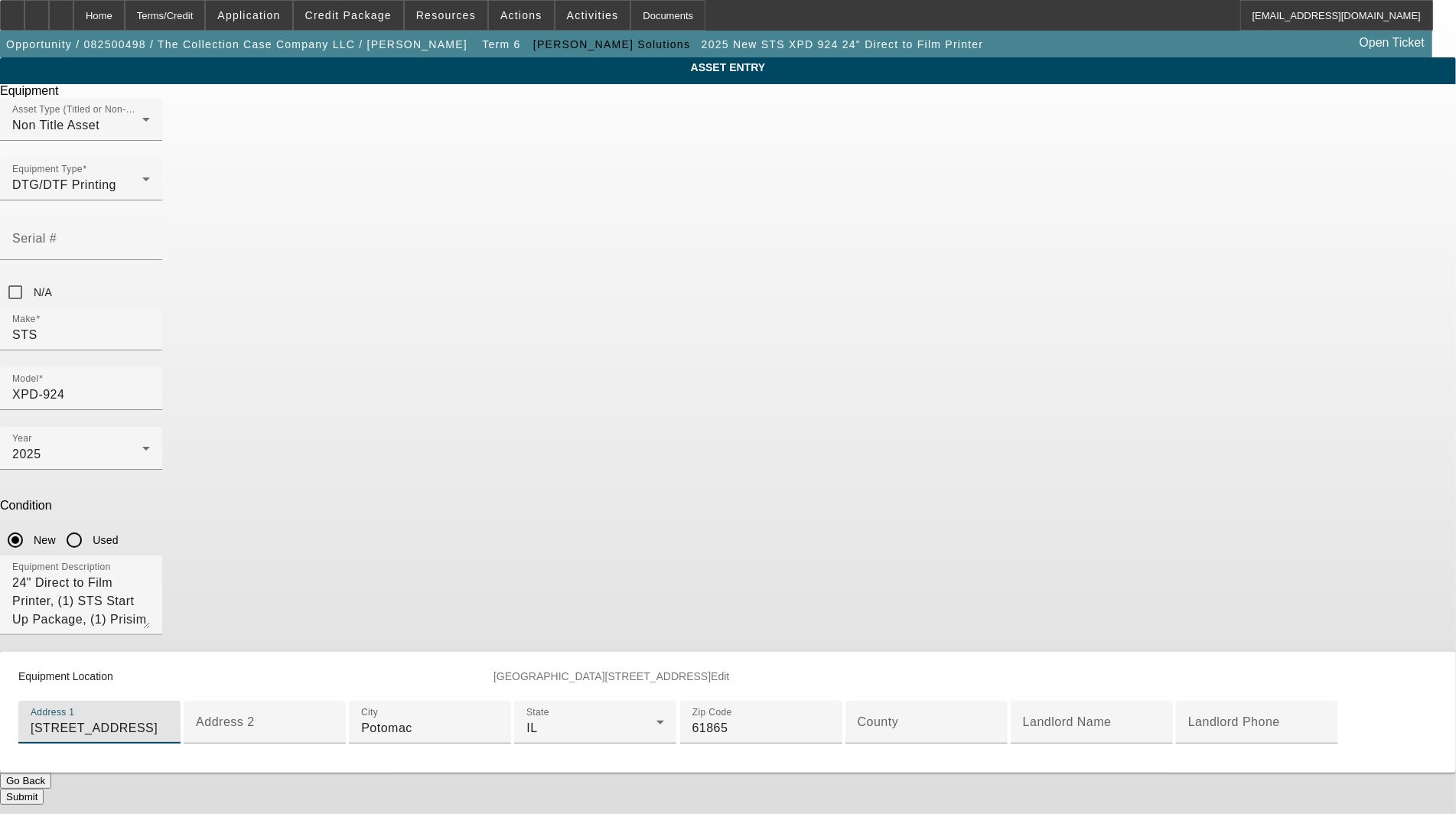
drag, startPoint x: 706, startPoint y: 551, endPoint x: 17, endPoint y: 485, distance: 692.2
click at [18, 485] on app-asset-collateral-manage "ASSET ENTRY Delete asset Equipment Asset Type (Titled or Non-Titled) Non Title …" at bounding box center [728, 431] width 1456 height 748
type input "[STREET_ADDRESS]"
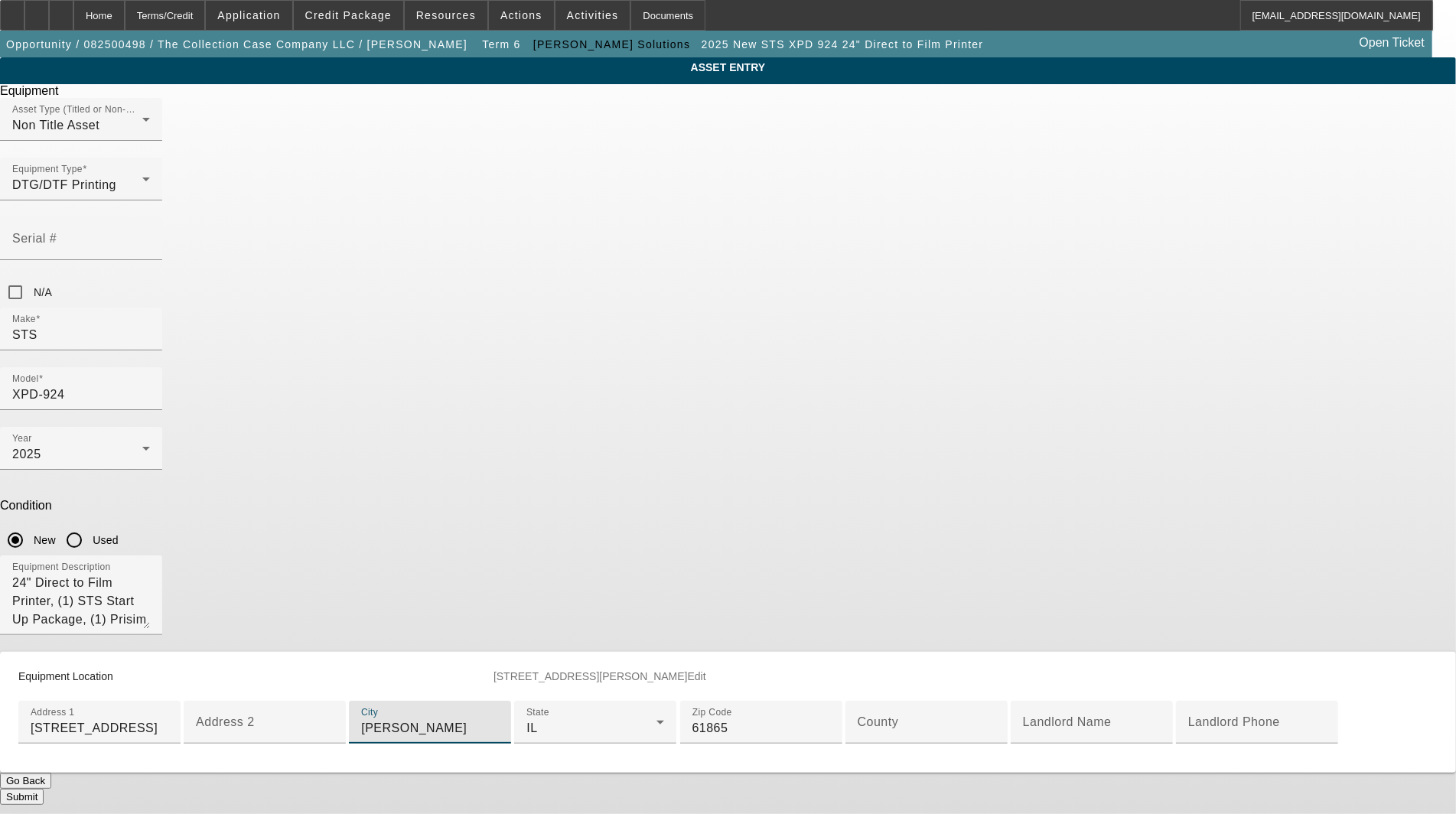
type input "[PERSON_NAME]"
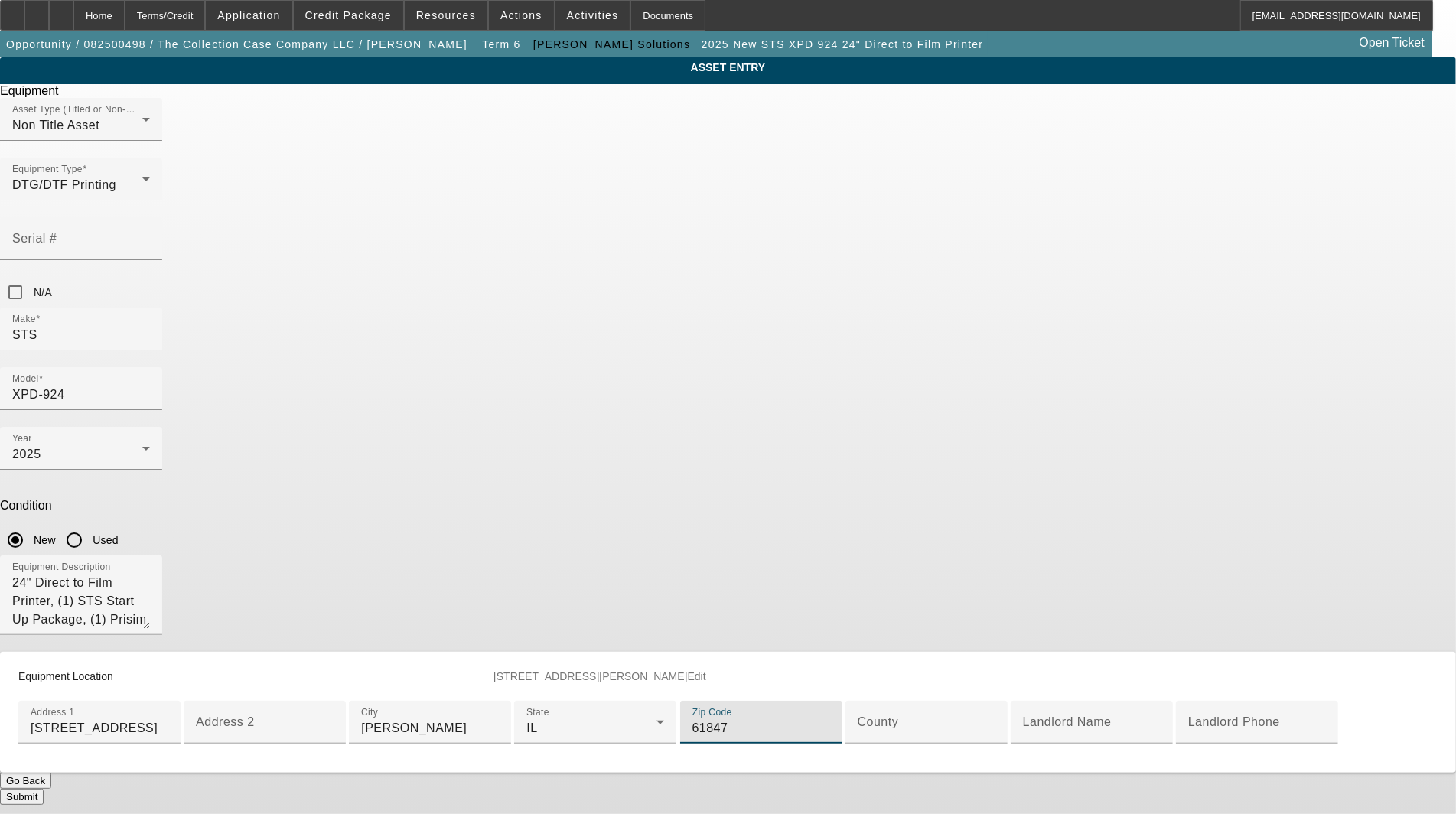
type input "61847"
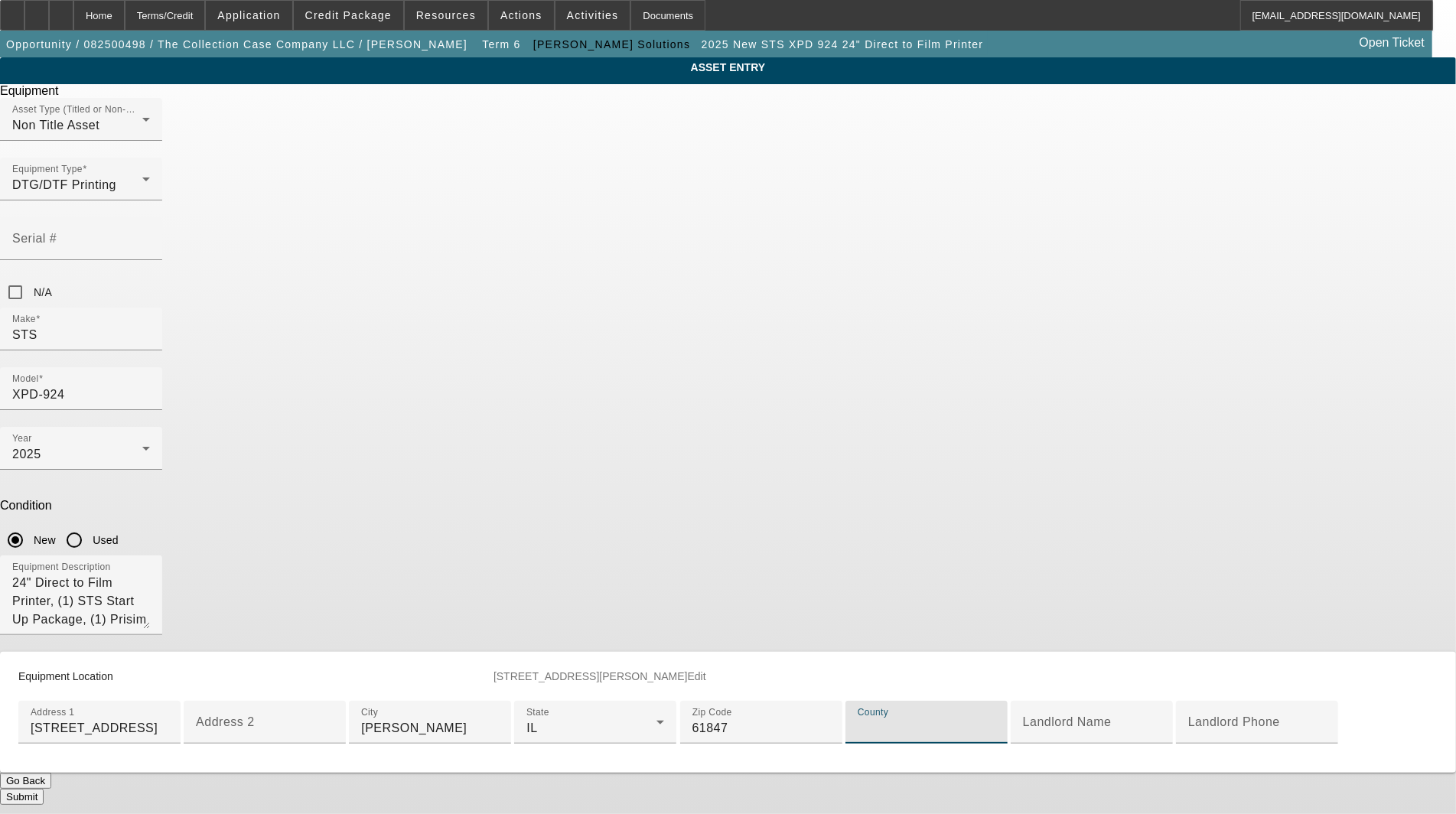
scroll to position [274, 0]
paste input "Champaign"
type input "Champaign"
click at [44, 789] on button "Submit" at bounding box center [22, 797] width 44 height 16
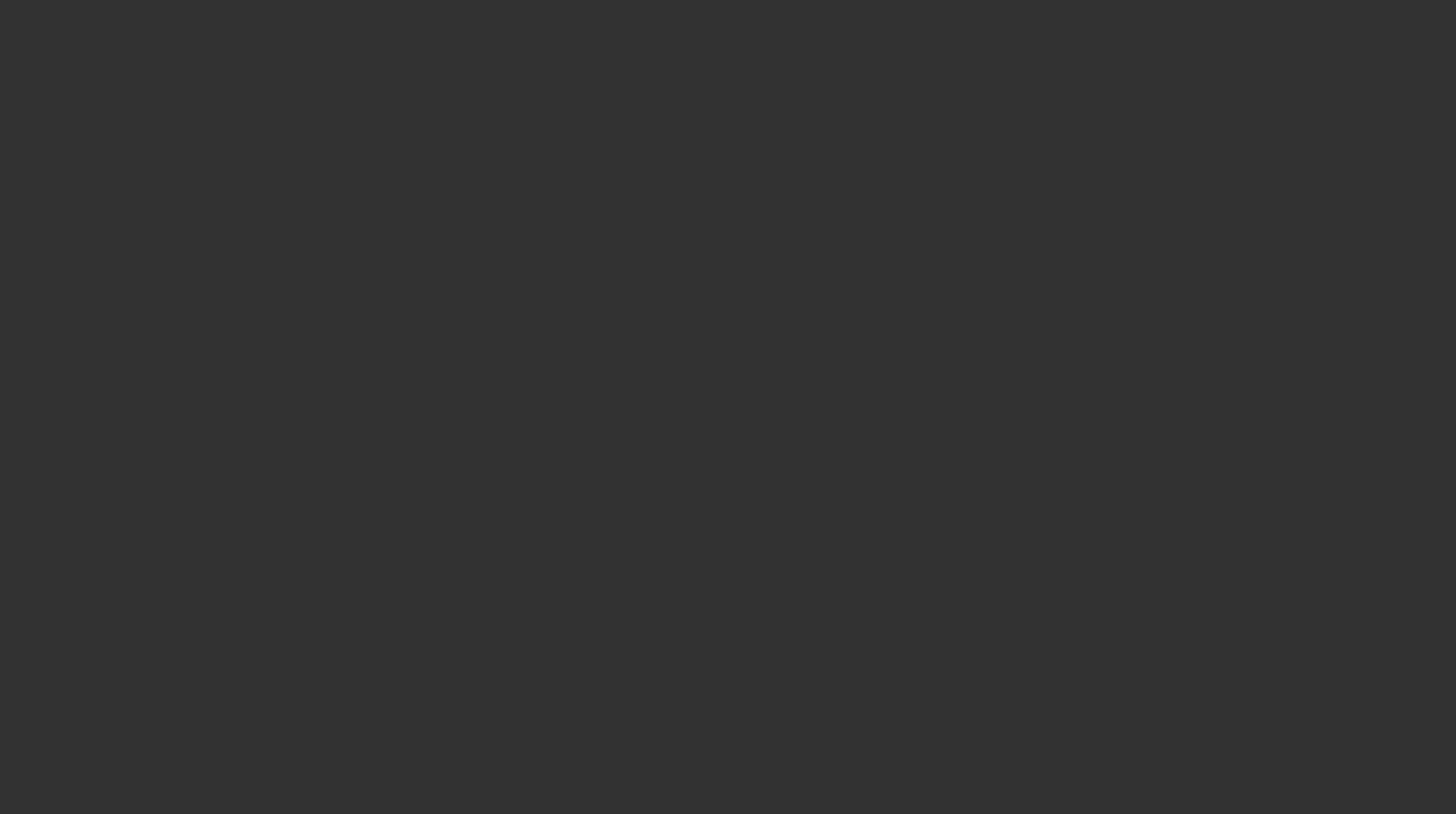
select select "3"
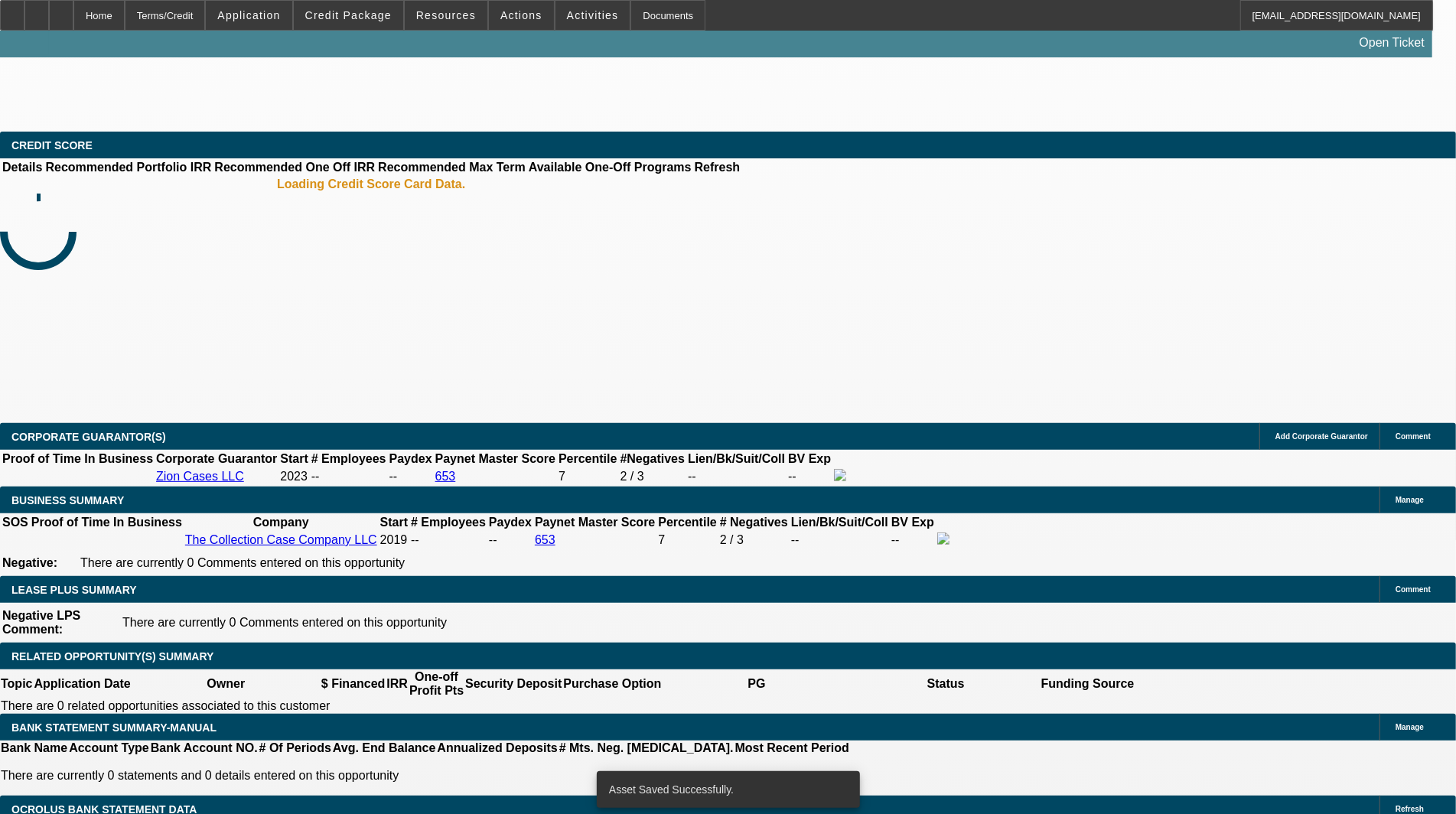
select select "0"
select select "2"
select select "0"
select select "6"
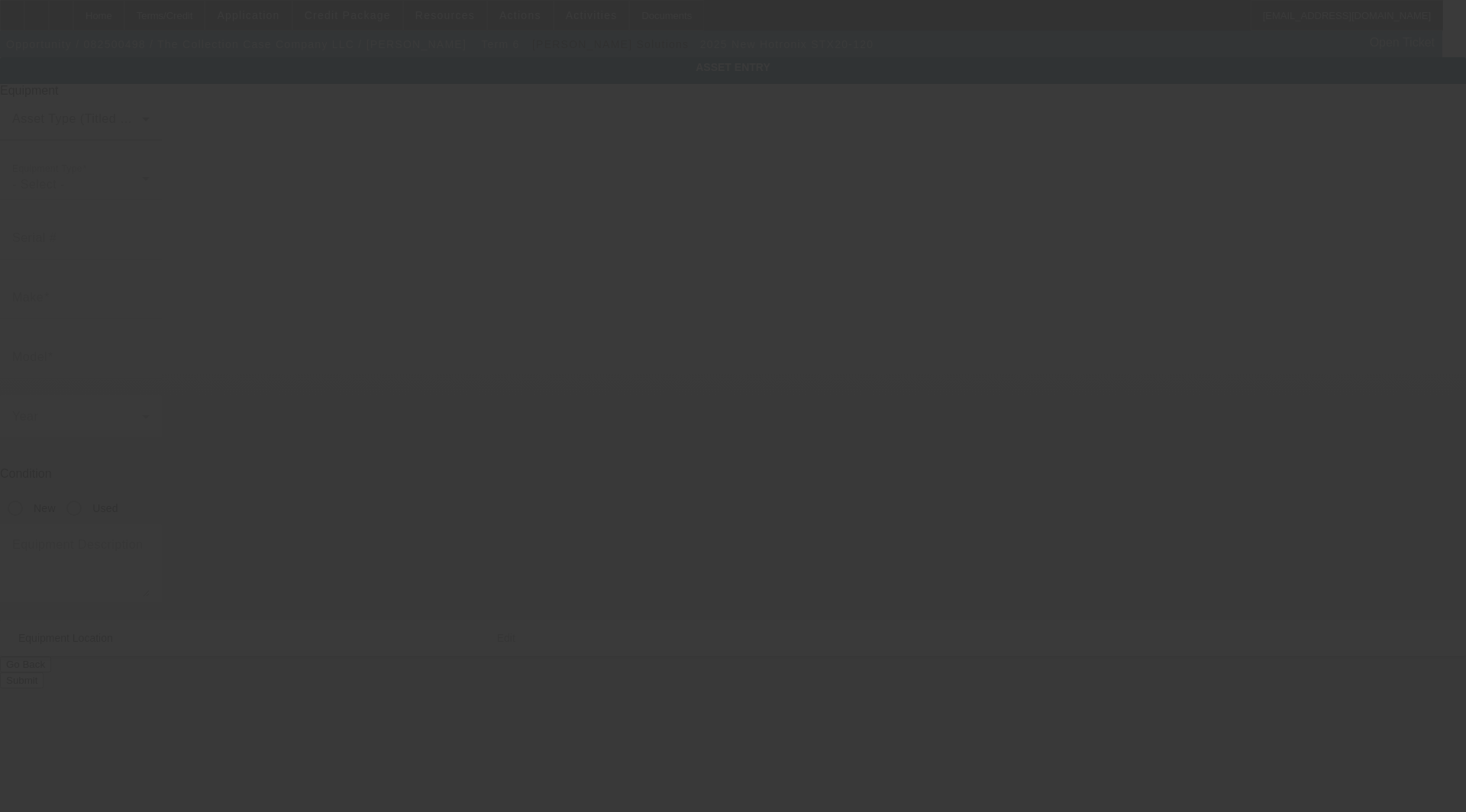
type input "Hotronix"
type input "STX20-120"
radio input "true"
type textarea "clam shell heat press"
type input "[STREET_ADDRESS]"
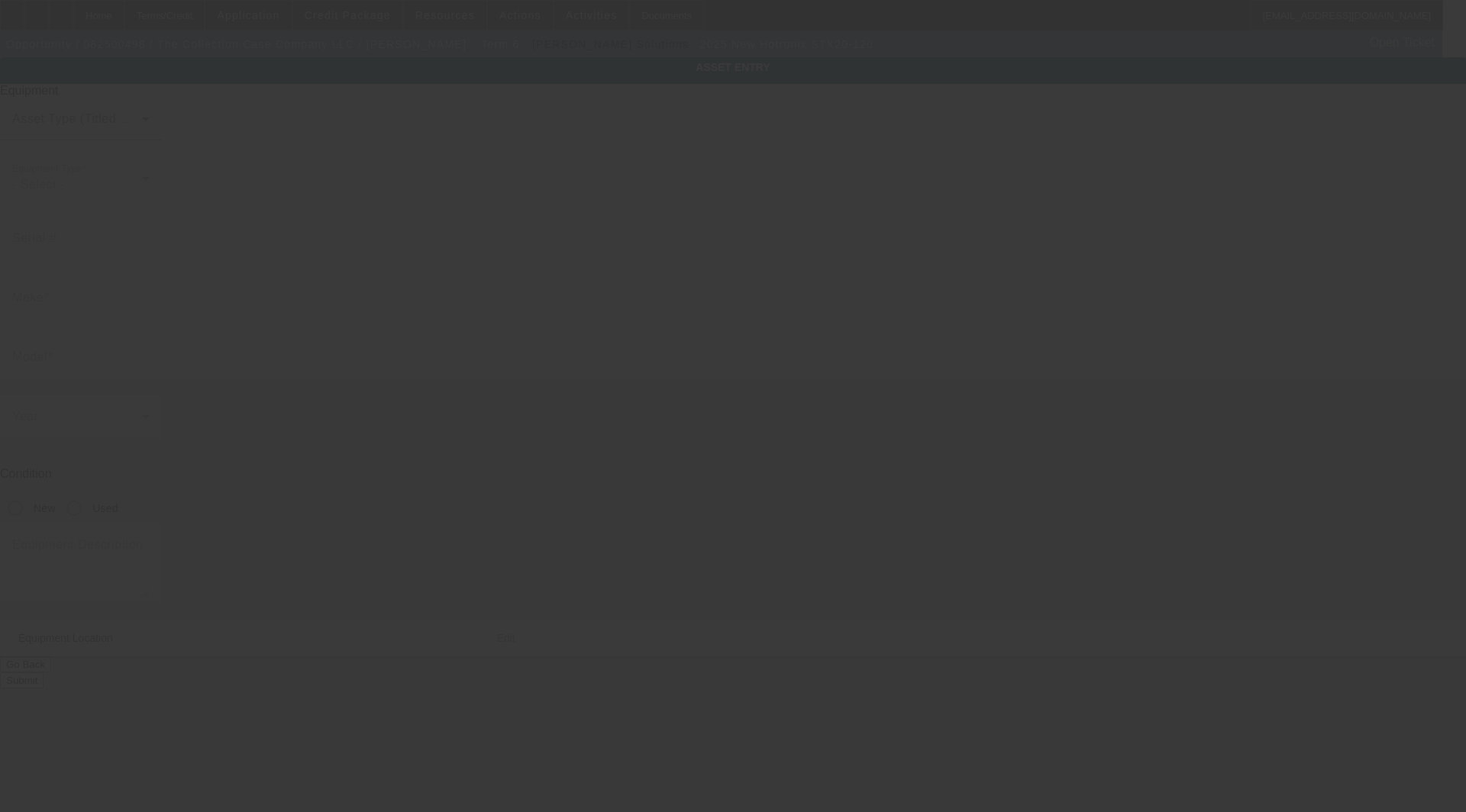
type input "Potomac"
type input "61865"
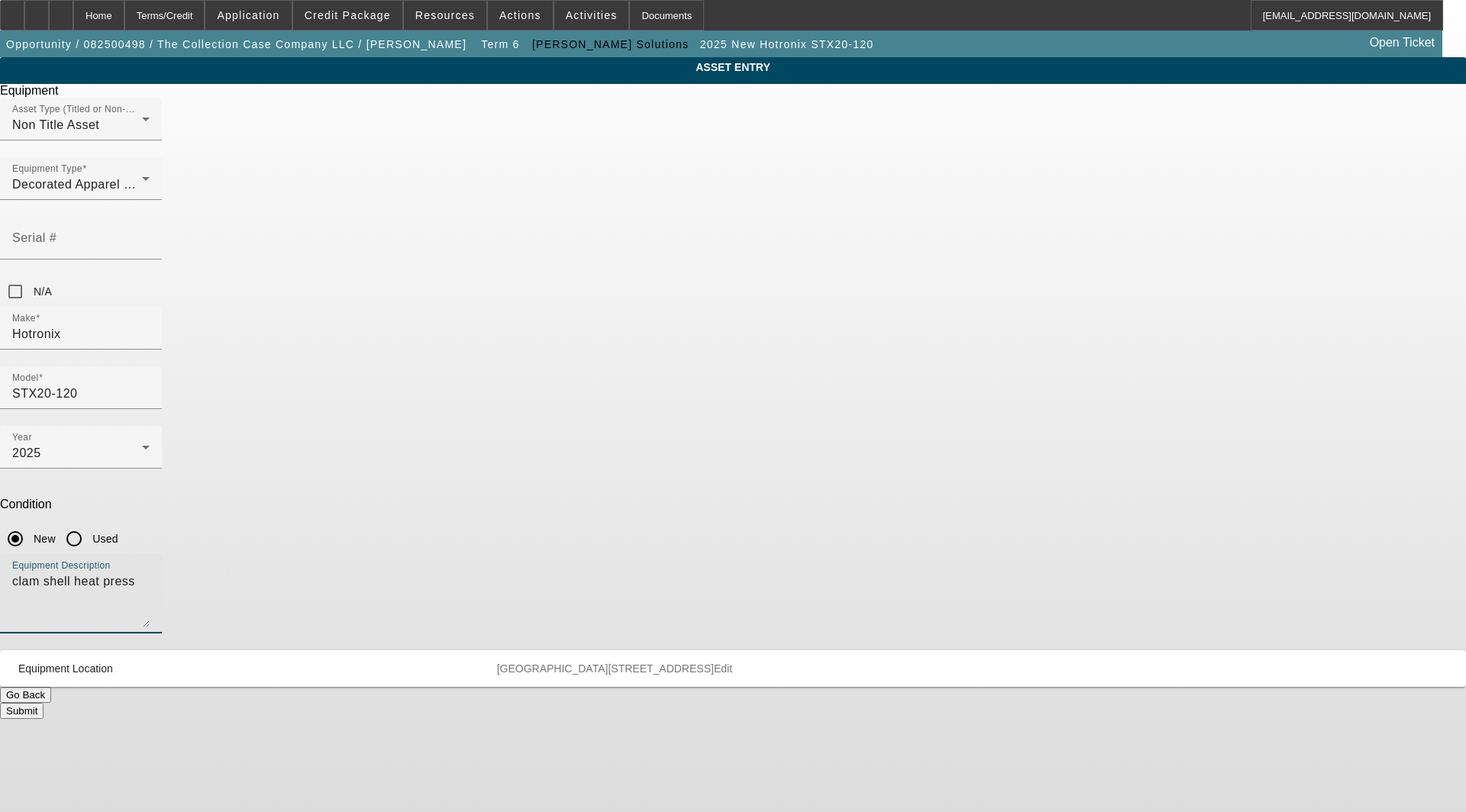
drag, startPoint x: 656, startPoint y: 403, endPoint x: 342, endPoint y: 409, distance: 314.1
click at [342, 409] on div "ASSET ENTRY Delete asset Equipment Asset Type (Titled or Non-Titled) Non Title …" at bounding box center [733, 388] width 1466 height 662
type textarea "Auto Clam 16x20 Heat Press, (1) Hotronix Heat Press Caddie"
click at [733, 663] on span "Edit" at bounding box center [723, 669] width 18 height 12
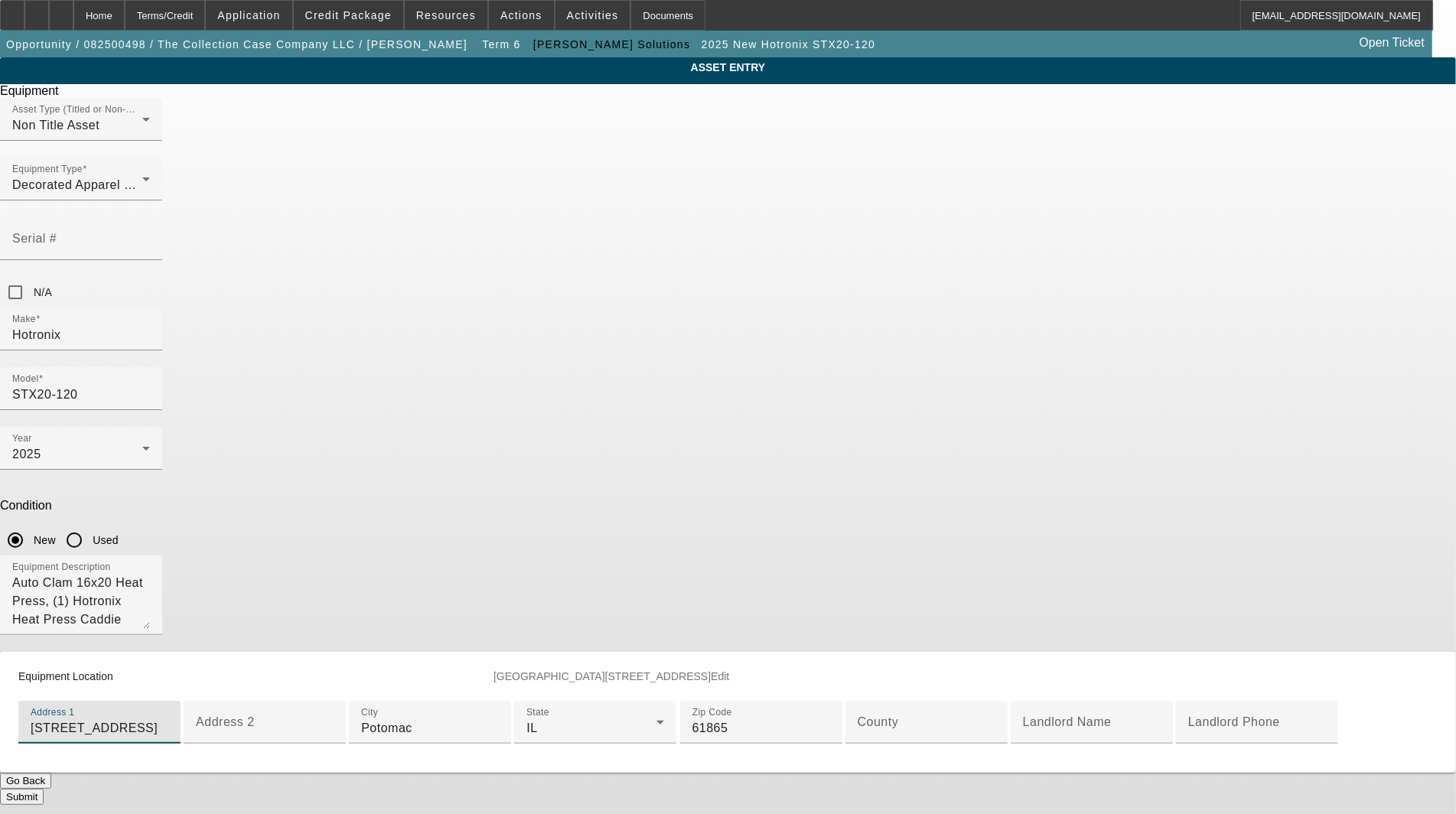
drag, startPoint x: 761, startPoint y: 543, endPoint x: 199, endPoint y: 539, distance: 562.0
click at [199, 539] on app-asset-collateral-manage "ASSET ENTRY Delete asset Equipment Asset Type (Titled or Non-Titled) Non Title …" at bounding box center [728, 431] width 1456 height 748
type input "[STREET_ADDRESS]"
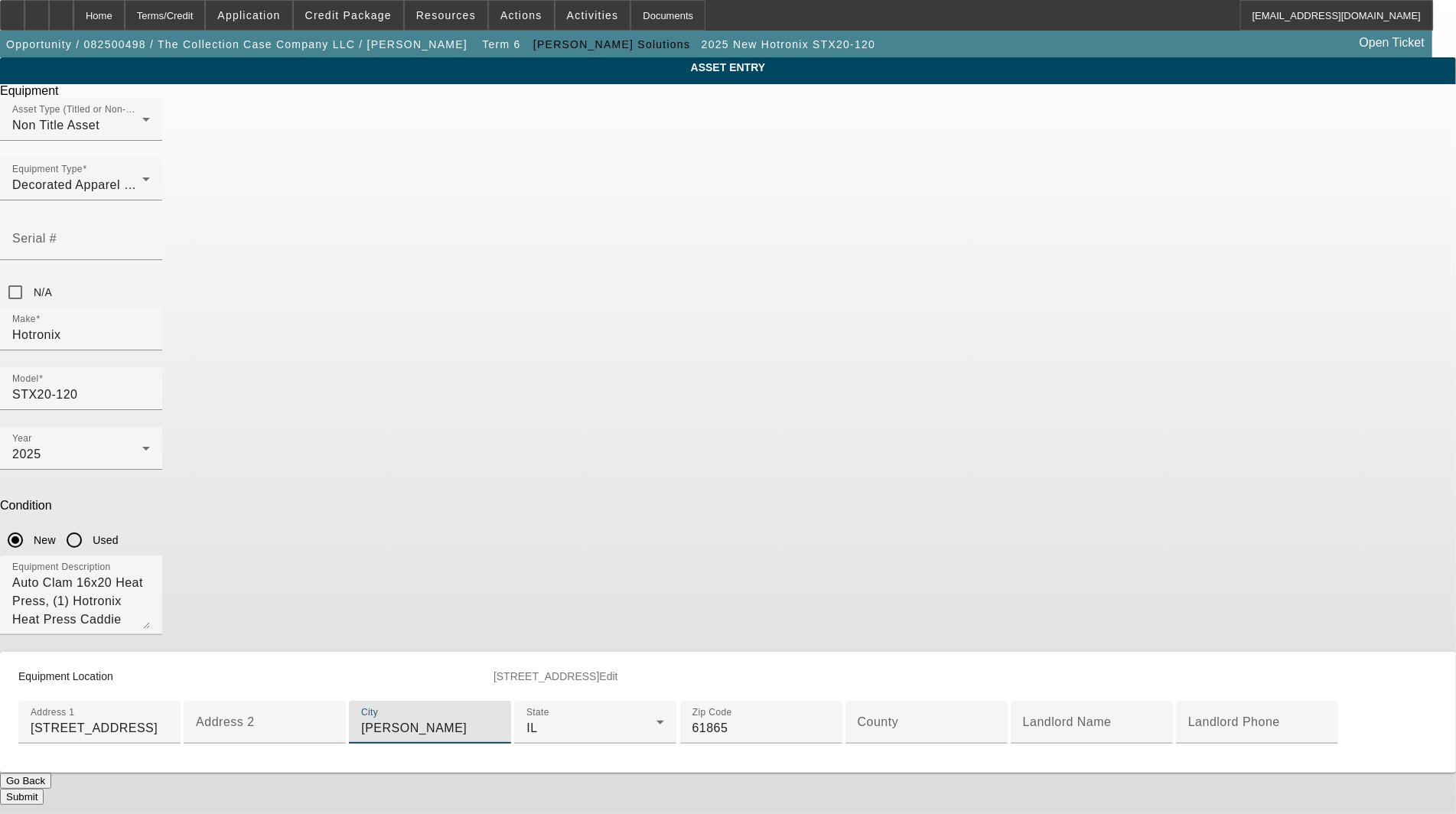
type input "[PERSON_NAME]"
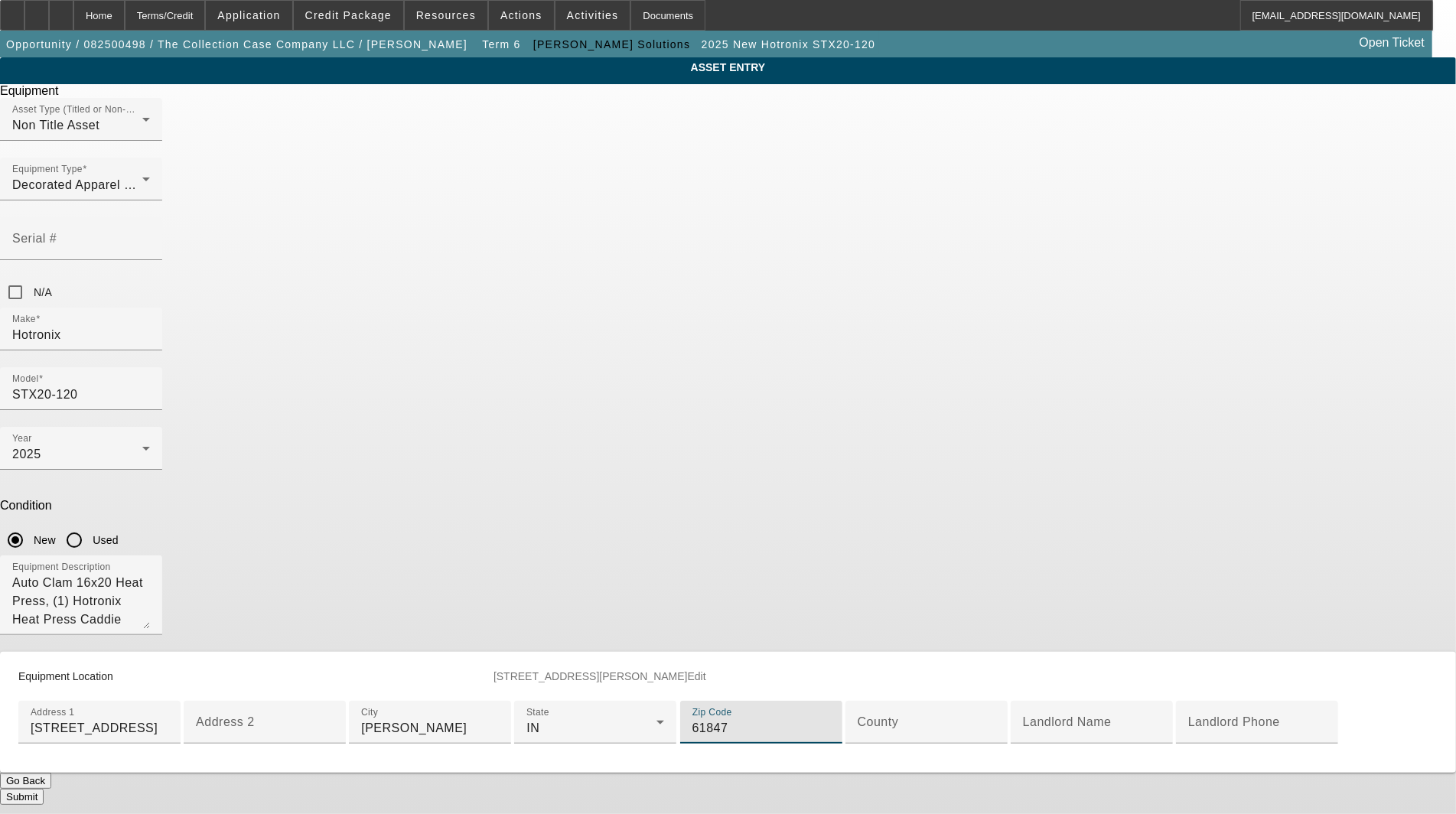
type input "61847"
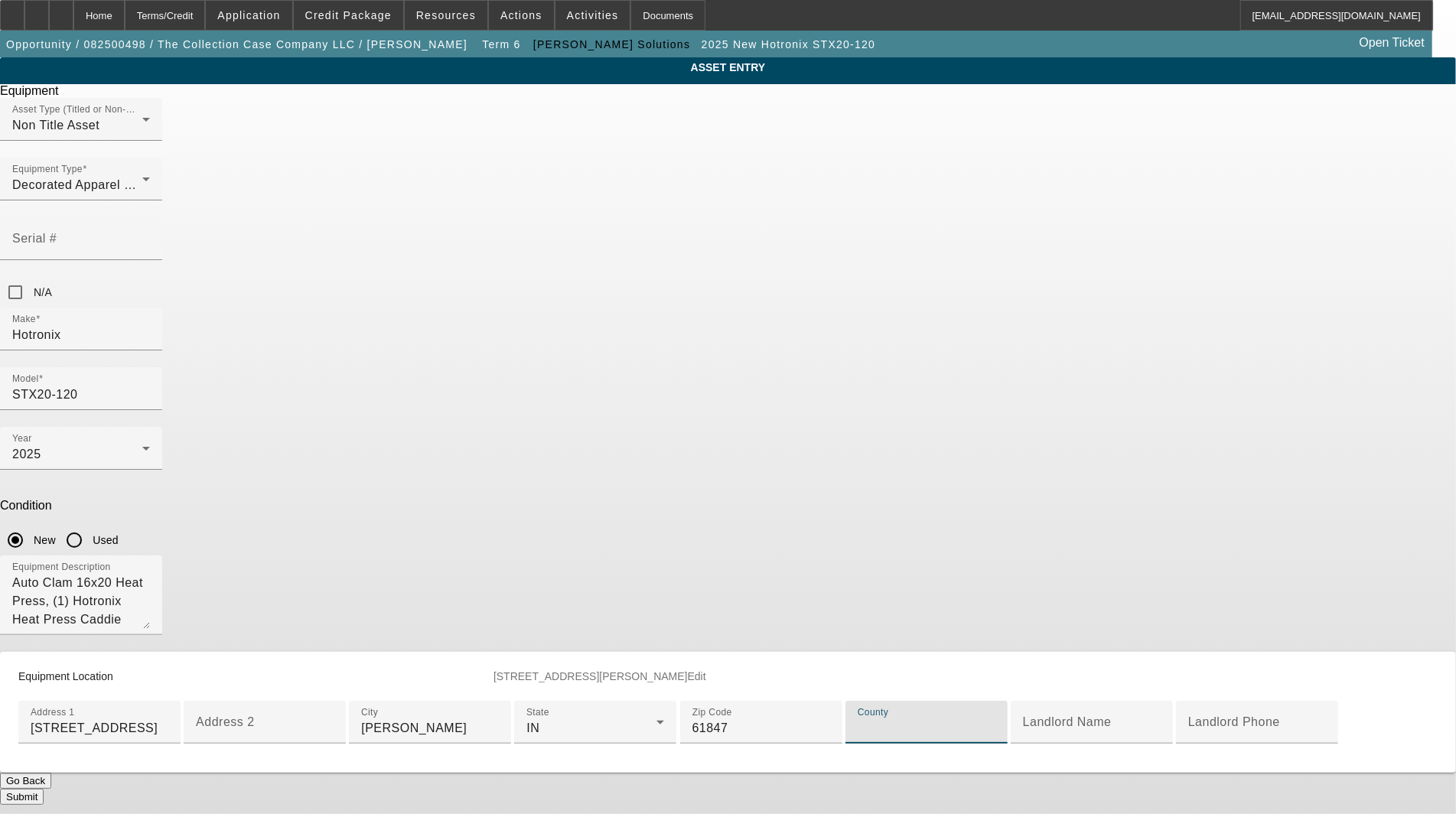
paste input "Champaign"
type input "Champaign"
click at [549, 708] on mat-label "State" at bounding box center [538, 713] width 23 height 10
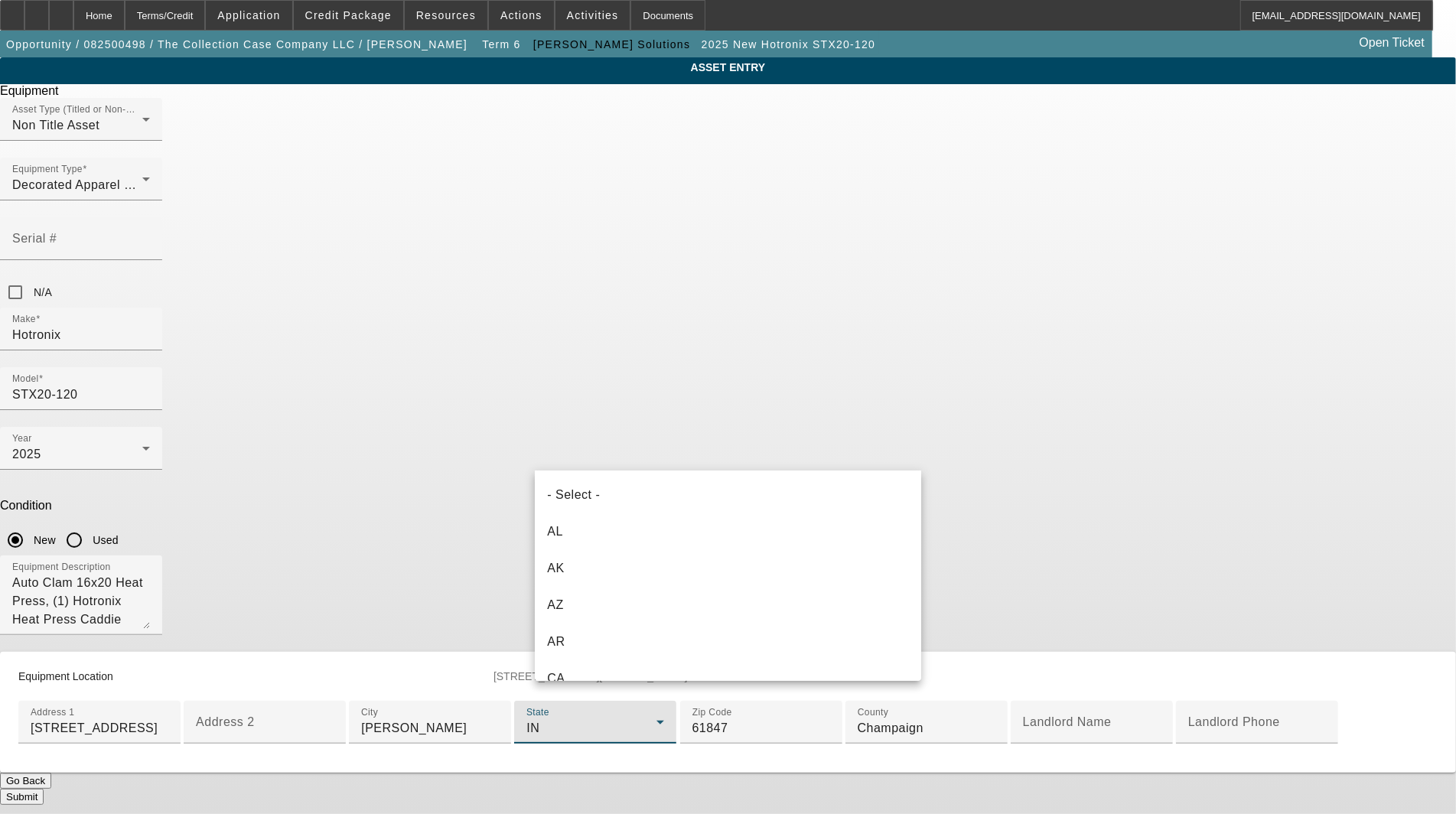
scroll to position [383, 0]
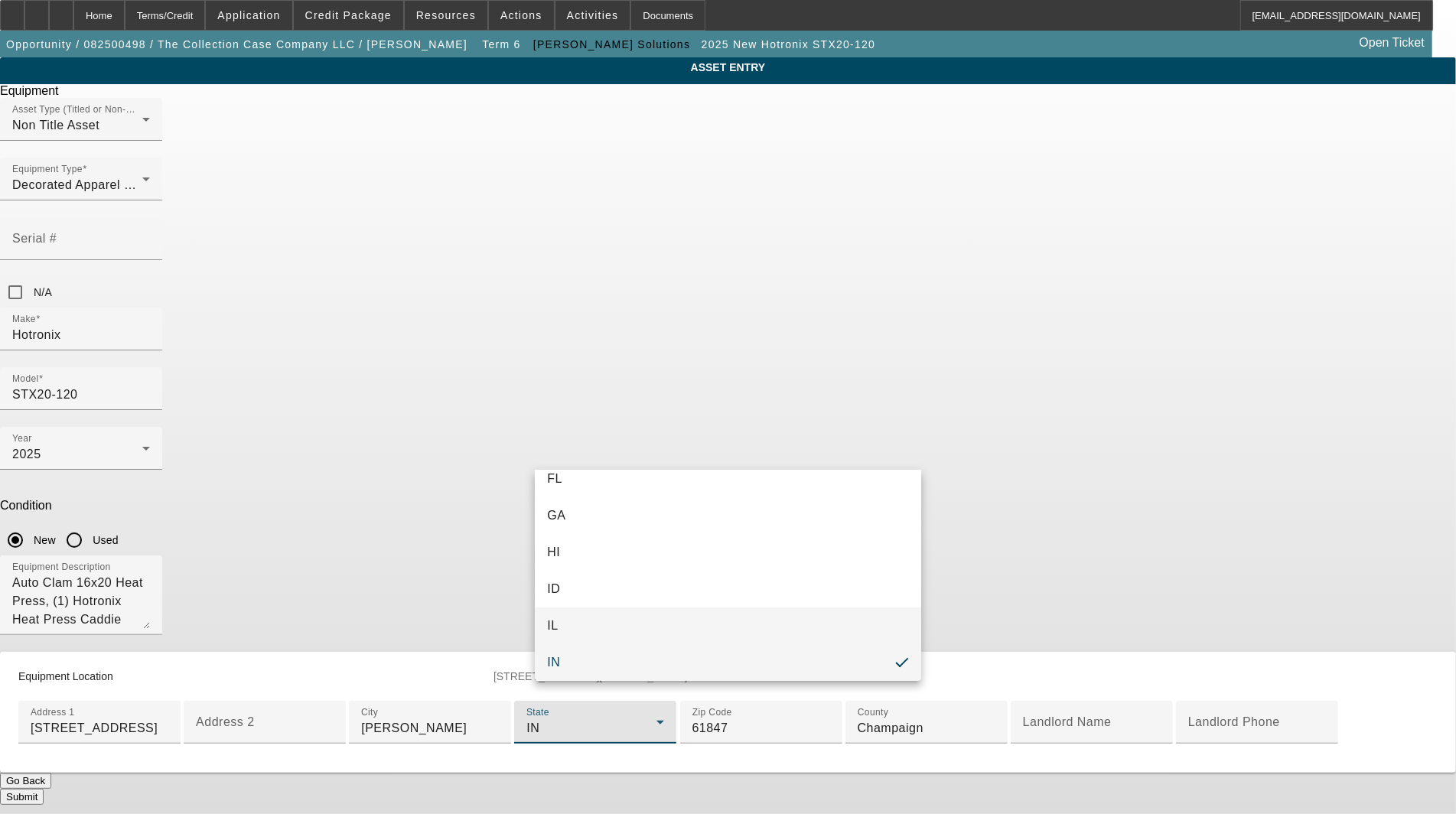
click at [568, 625] on mat-option "IL" at bounding box center [728, 626] width 387 height 37
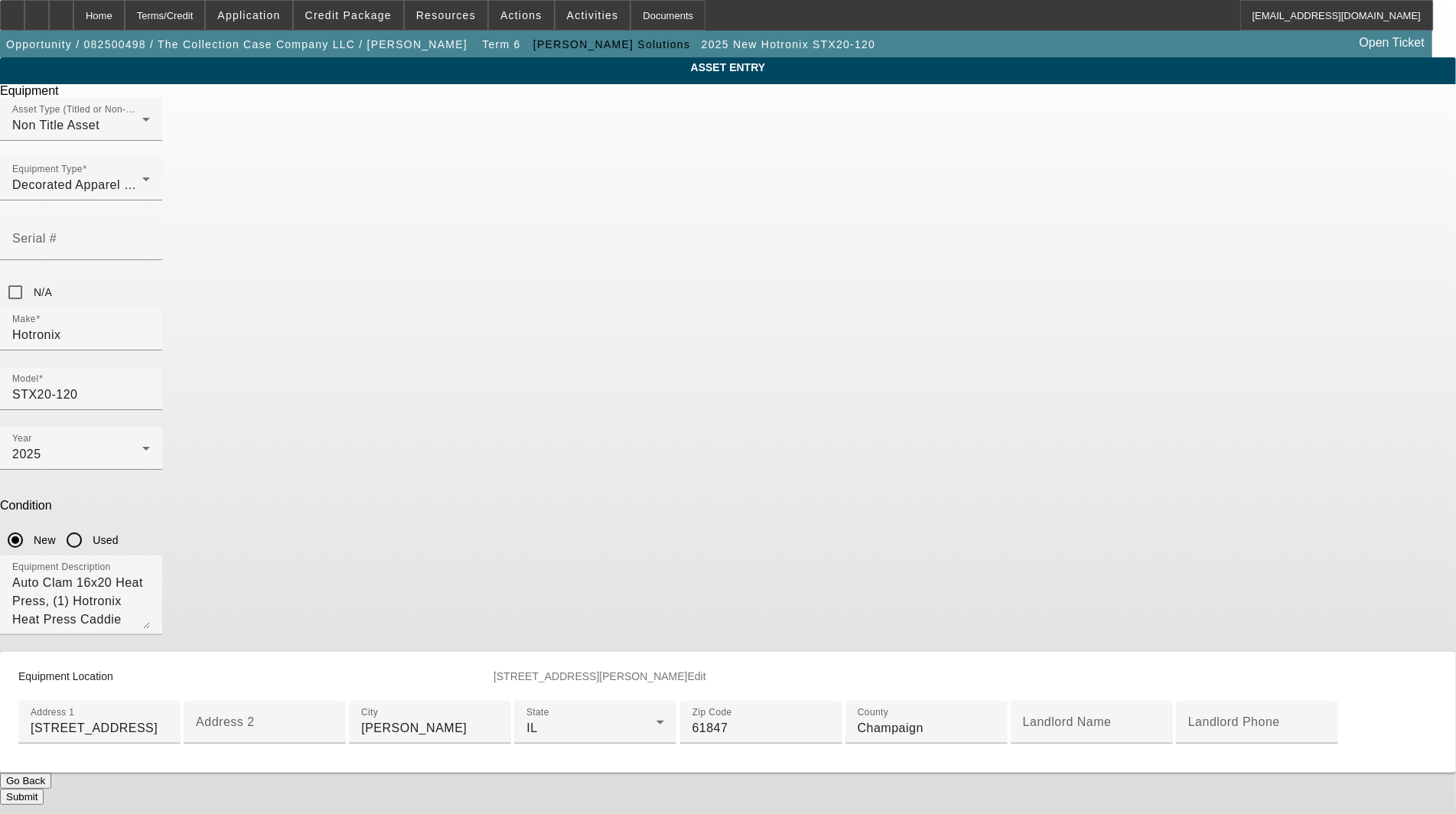
click at [44, 789] on button "Submit" at bounding box center [22, 797] width 44 height 16
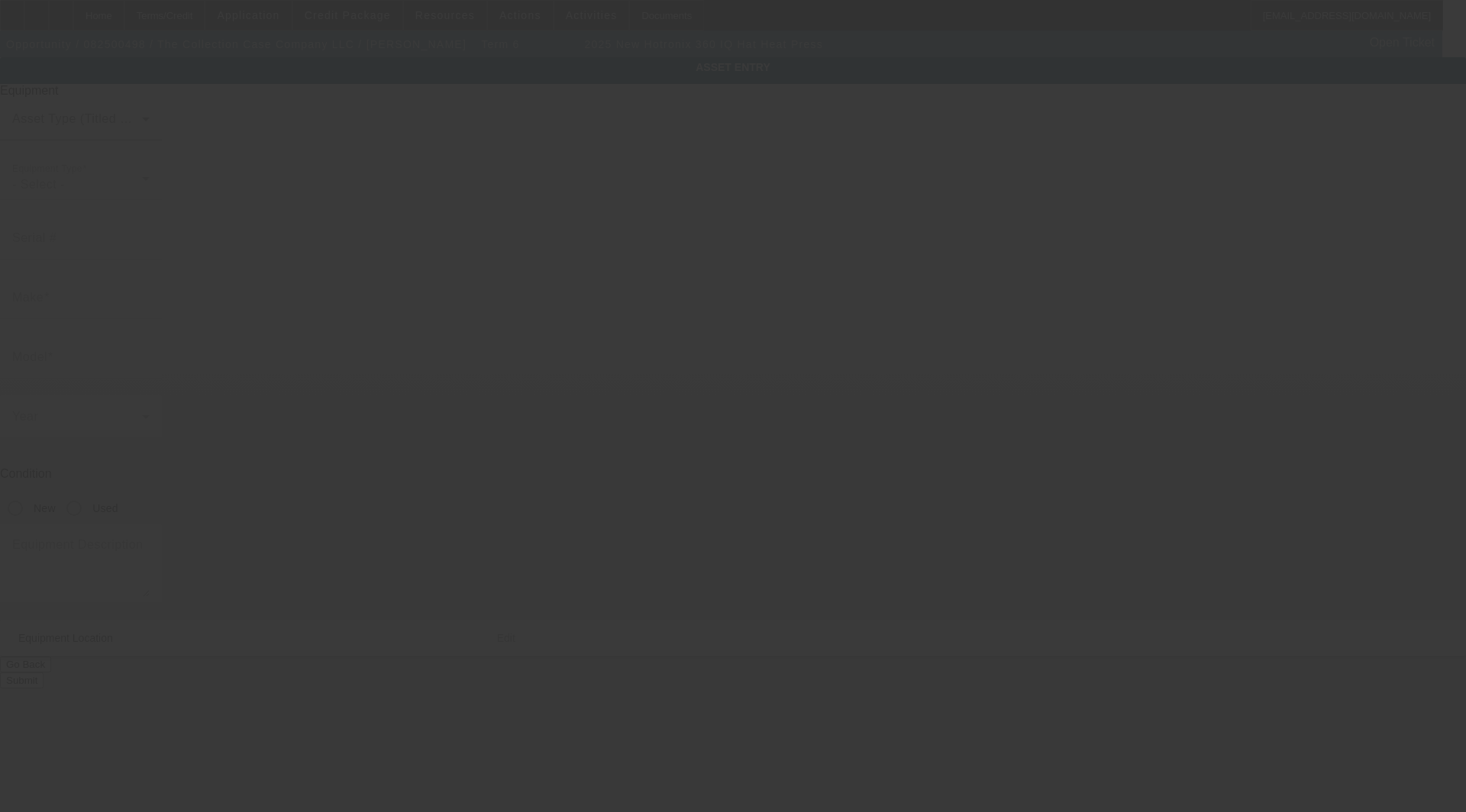
type input "Hotronix"
type input "360 IQ Hat Heat Press"
radio input "true"
type textarea "hat press"
type input "[STREET_ADDRESS]"
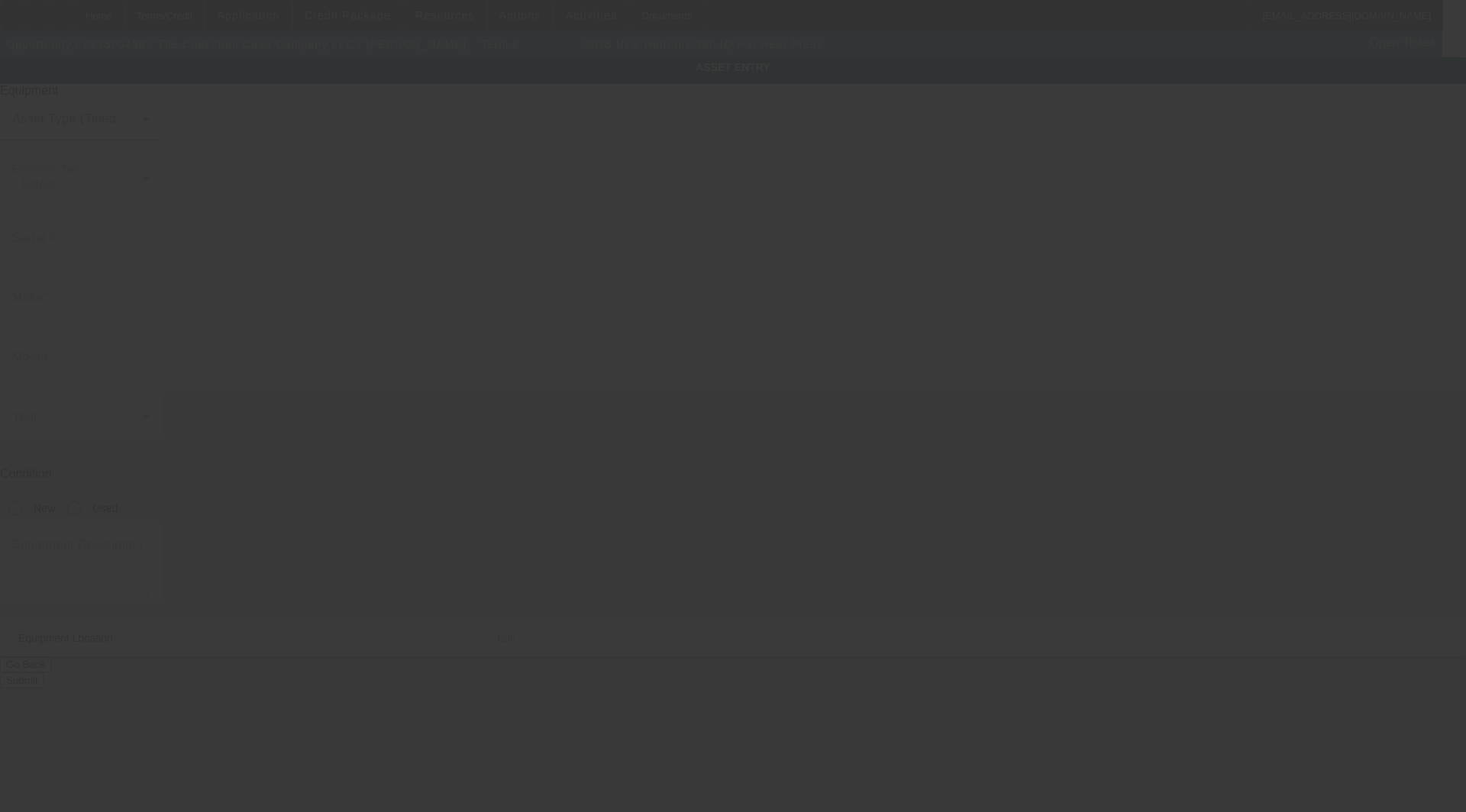
type input "Potomac"
type input "61865"
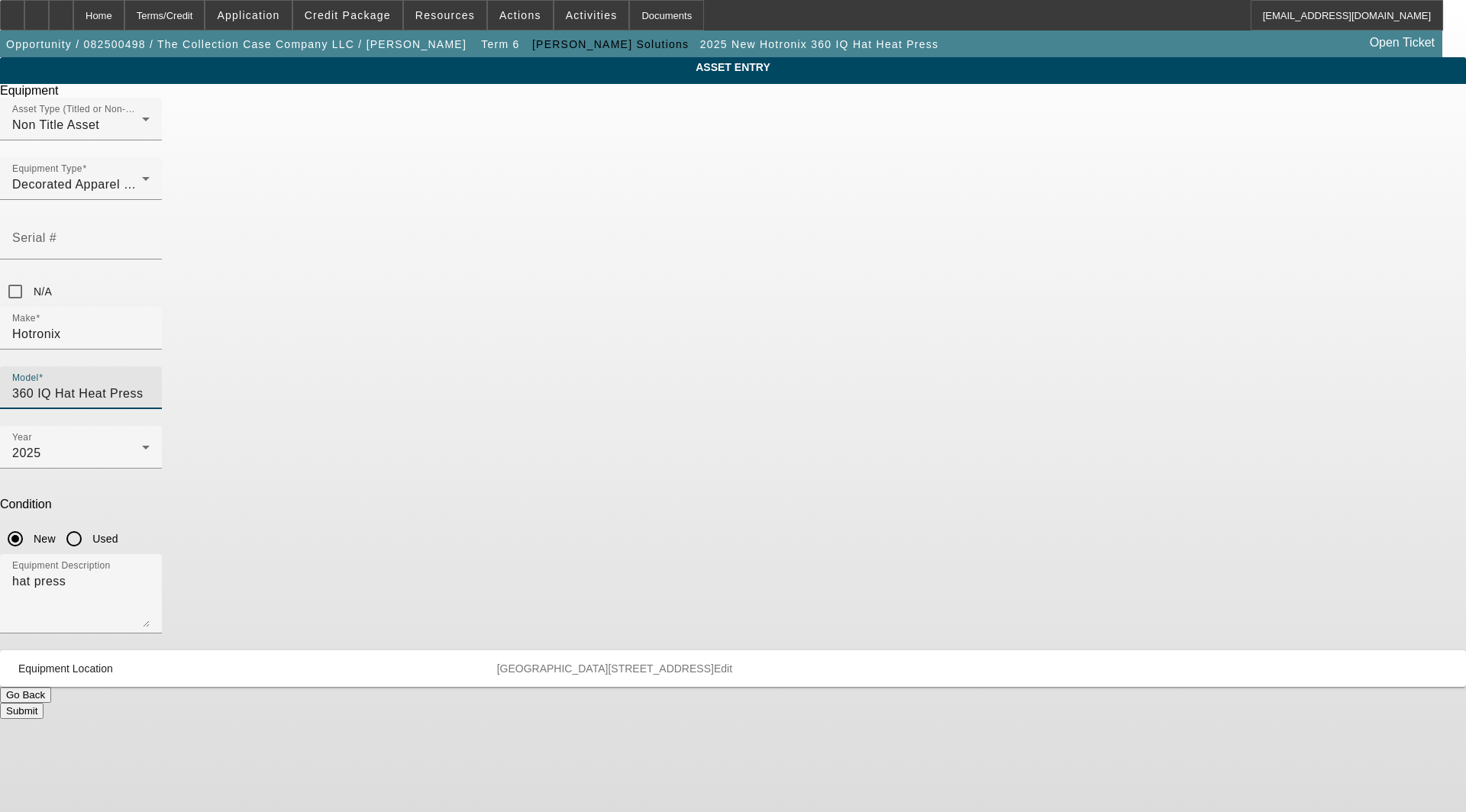
drag, startPoint x: 882, startPoint y: 272, endPoint x: 329, endPoint y: 286, distance: 553.2
click at [329, 286] on div "ASSET ENTRY Delete asset Equipment Asset Type (Titled or Non-Titled) Non Title …" at bounding box center [733, 388] width 1466 height 662
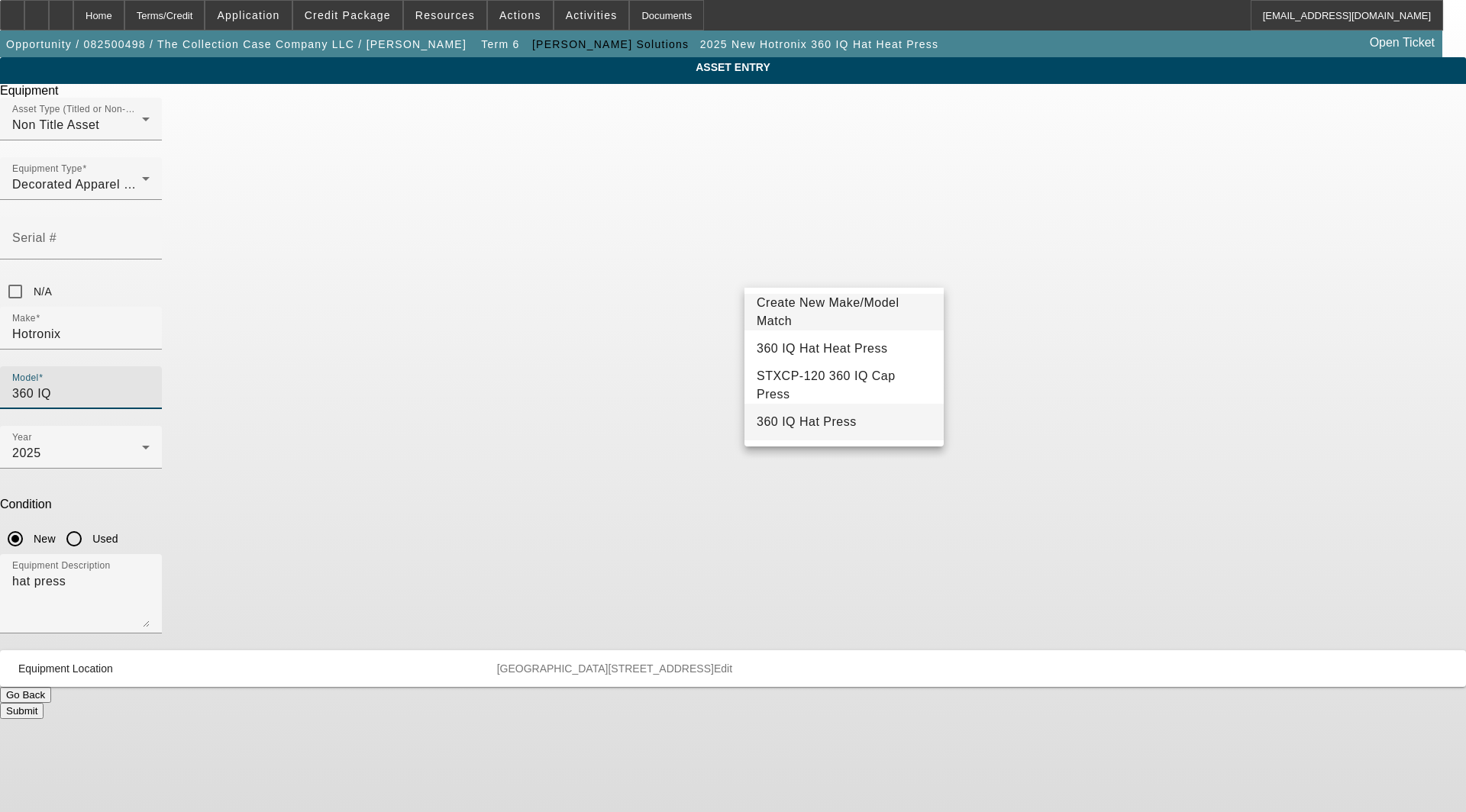
click at [807, 424] on span "360 IQ Hat Press" at bounding box center [806, 422] width 100 height 13
type input "360 IQ Hat Press"
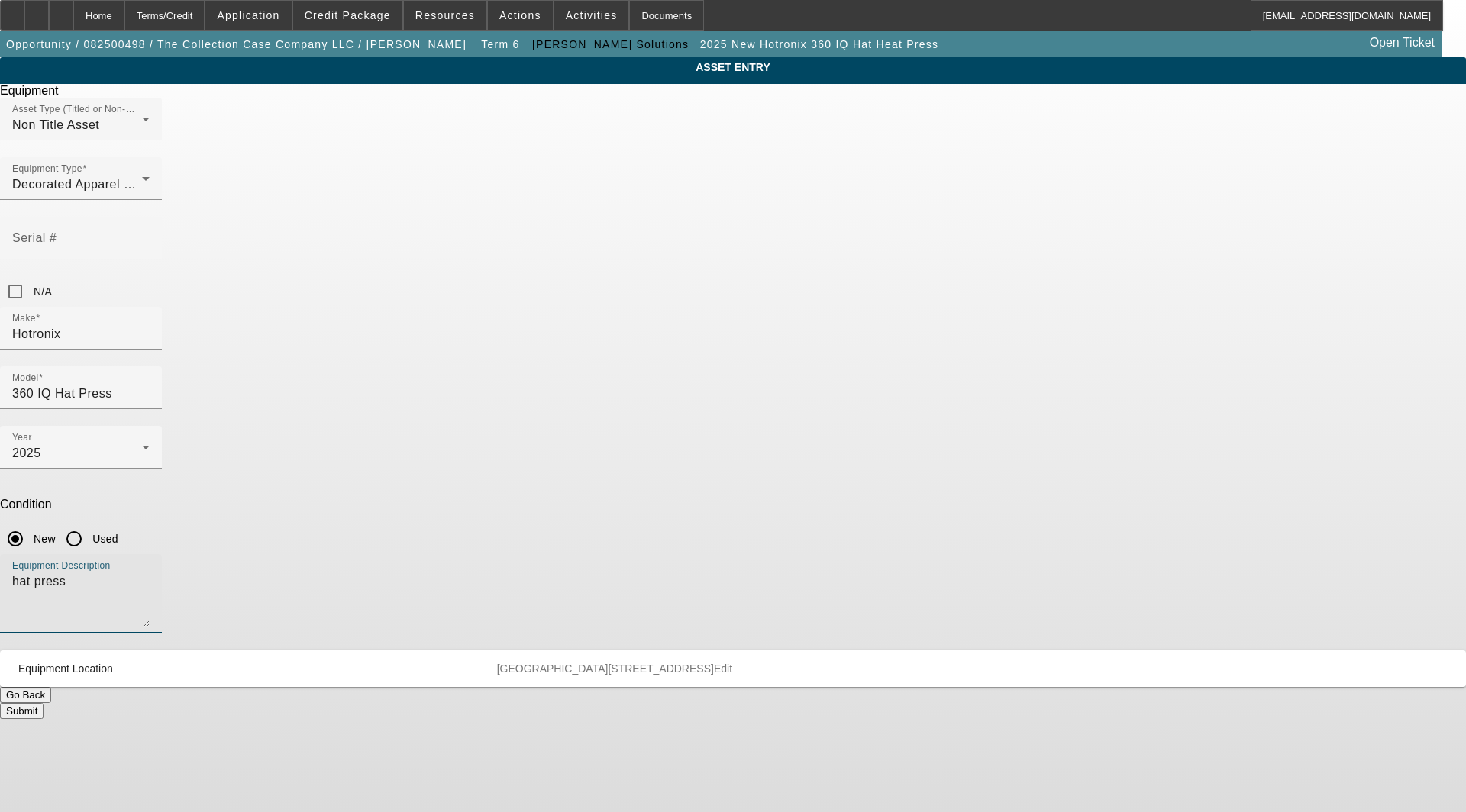
drag, startPoint x: 624, startPoint y: 405, endPoint x: 367, endPoint y: 391, distance: 257.4
click at [367, 391] on div "ASSET ENTRY Delete asset Equipment Asset Type (Titled or Non-Titled) Non Title …" at bounding box center [733, 388] width 1466 height 662
click at [733, 663] on span "Edit" at bounding box center [723, 669] width 18 height 12
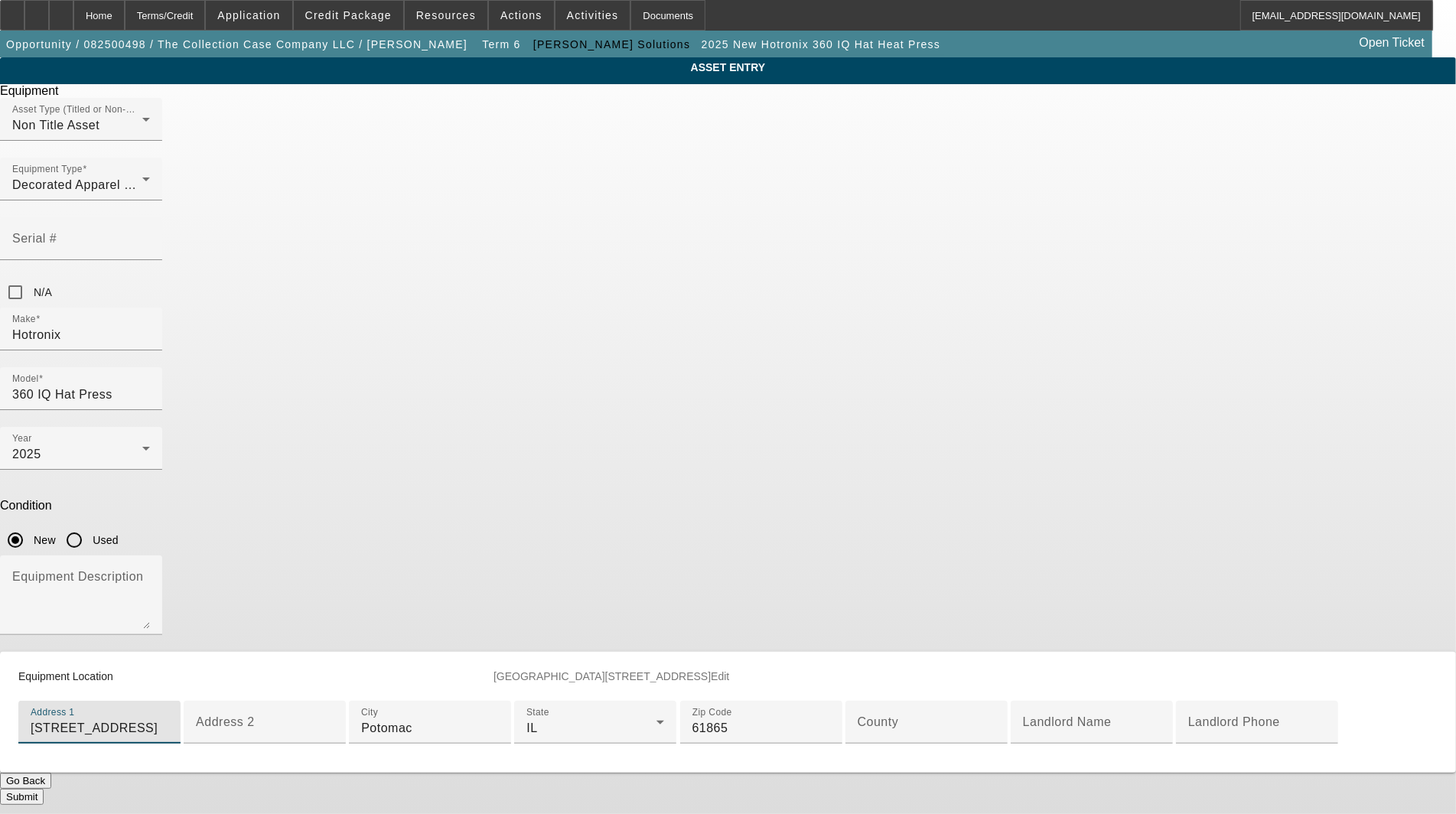
drag, startPoint x: 763, startPoint y: 561, endPoint x: -89, endPoint y: 529, distance: 852.6
click at [0, 529] on html "Home Terms/Credit Application Credit Package Resources Actions Activities Docum…" at bounding box center [728, 407] width 1456 height 814
type input "[STREET_ADDRESS]"
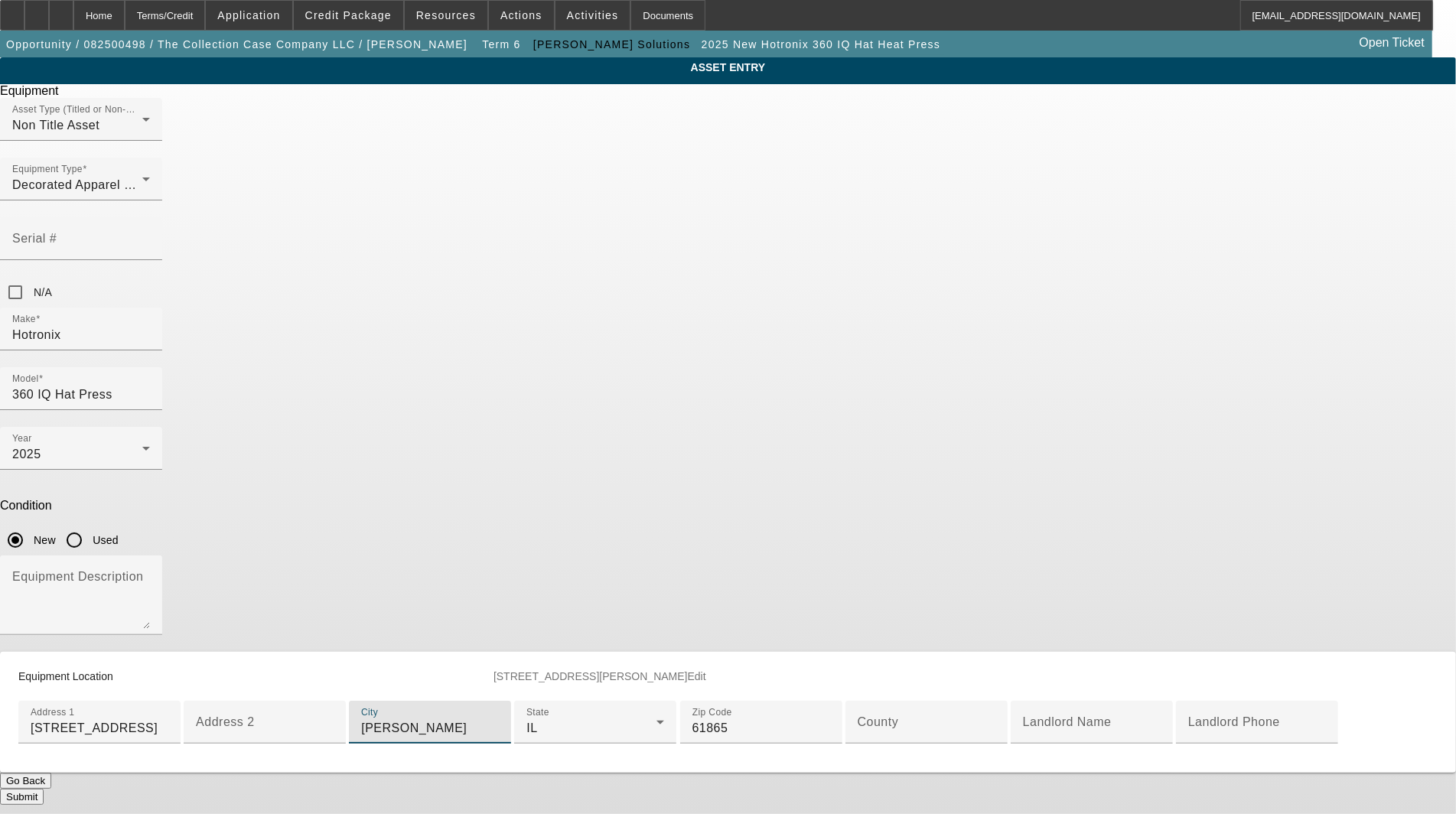
type input "[PERSON_NAME]"
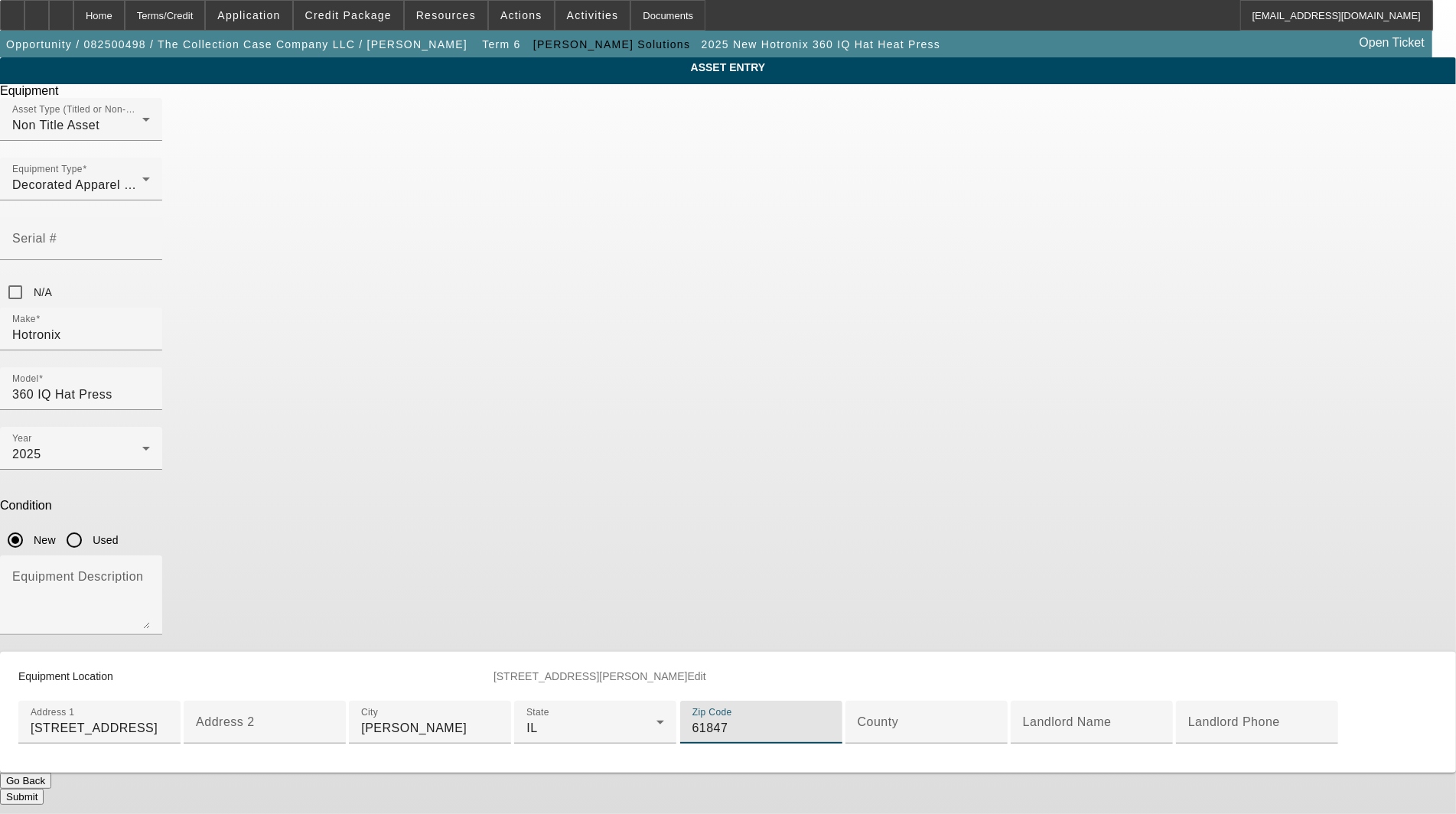
type input "61847"
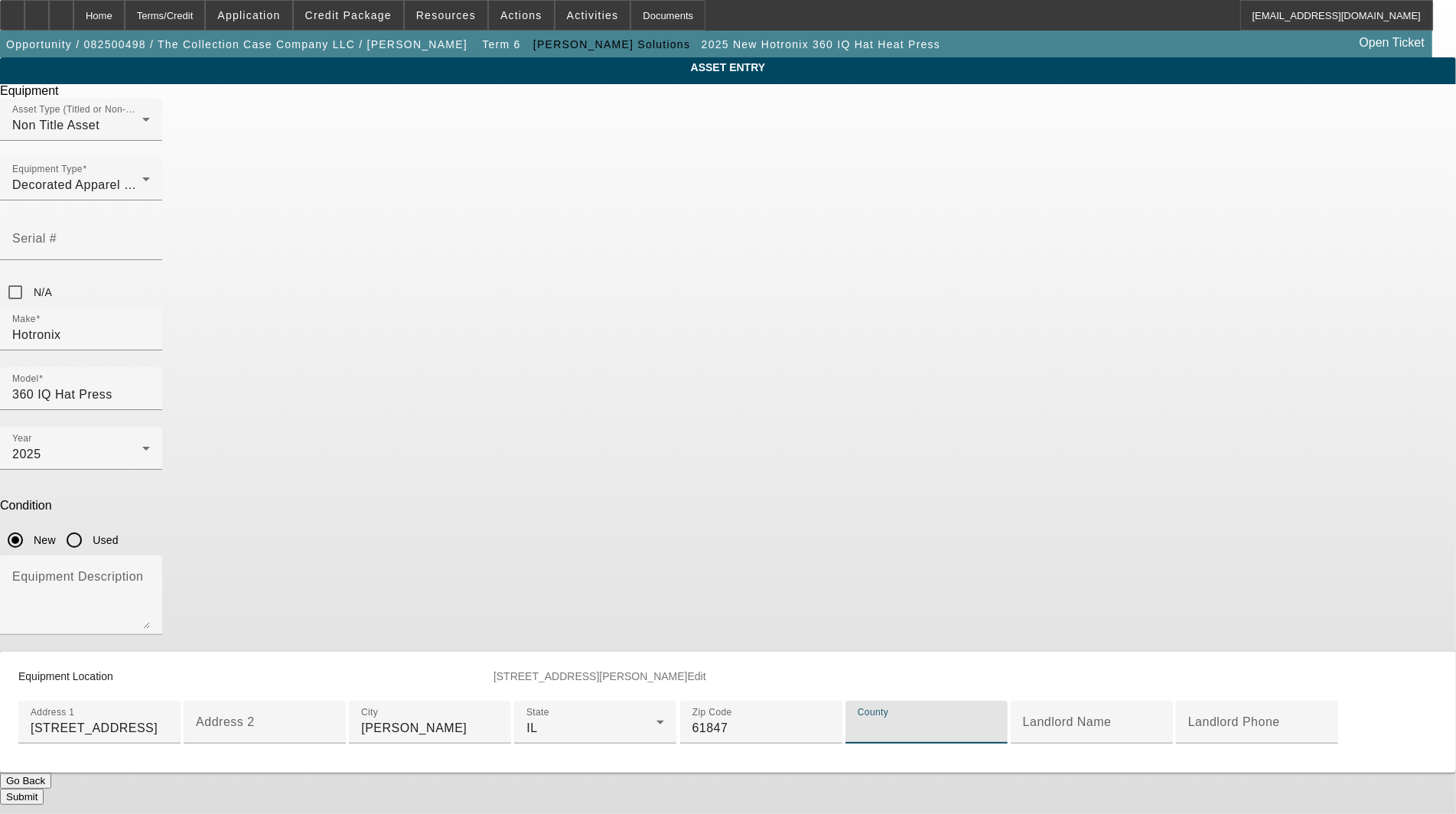
scroll to position [274, 0]
paste input "Champaign"
type input "Champaign"
click at [44, 789] on button "Submit" at bounding box center [22, 797] width 44 height 16
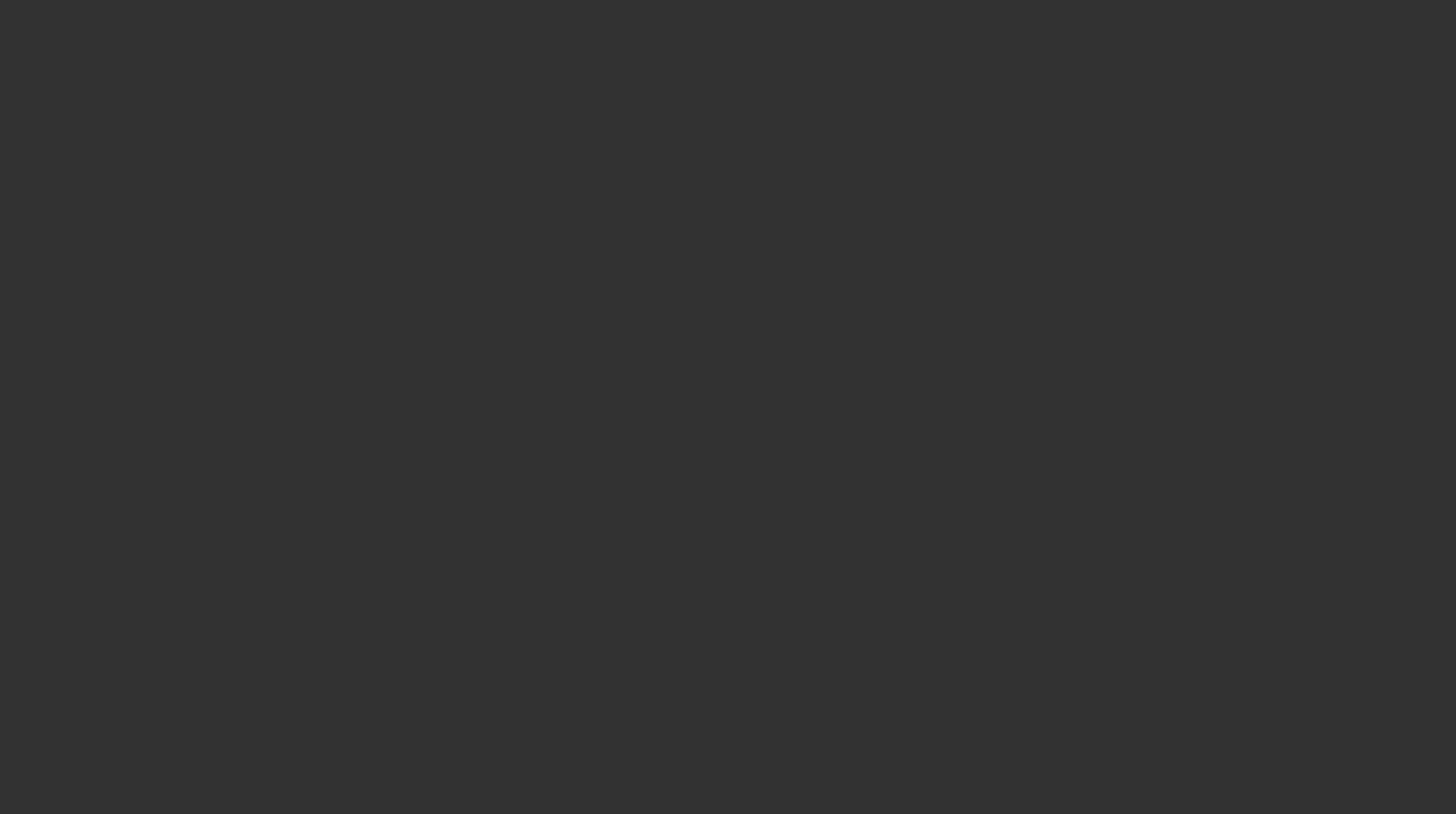
select select "3"
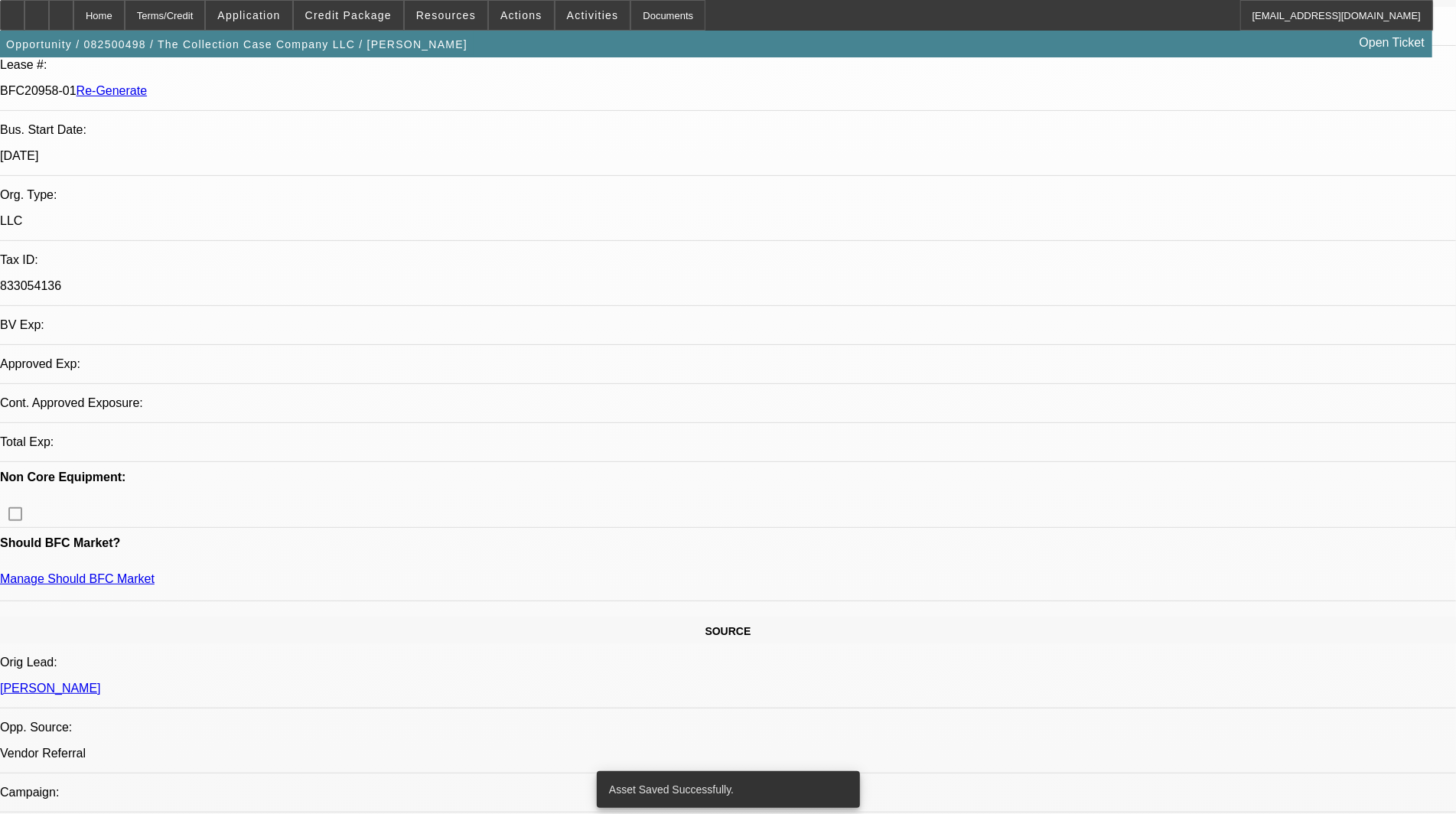
select select "0"
select select "2"
select select "0"
select select "6"
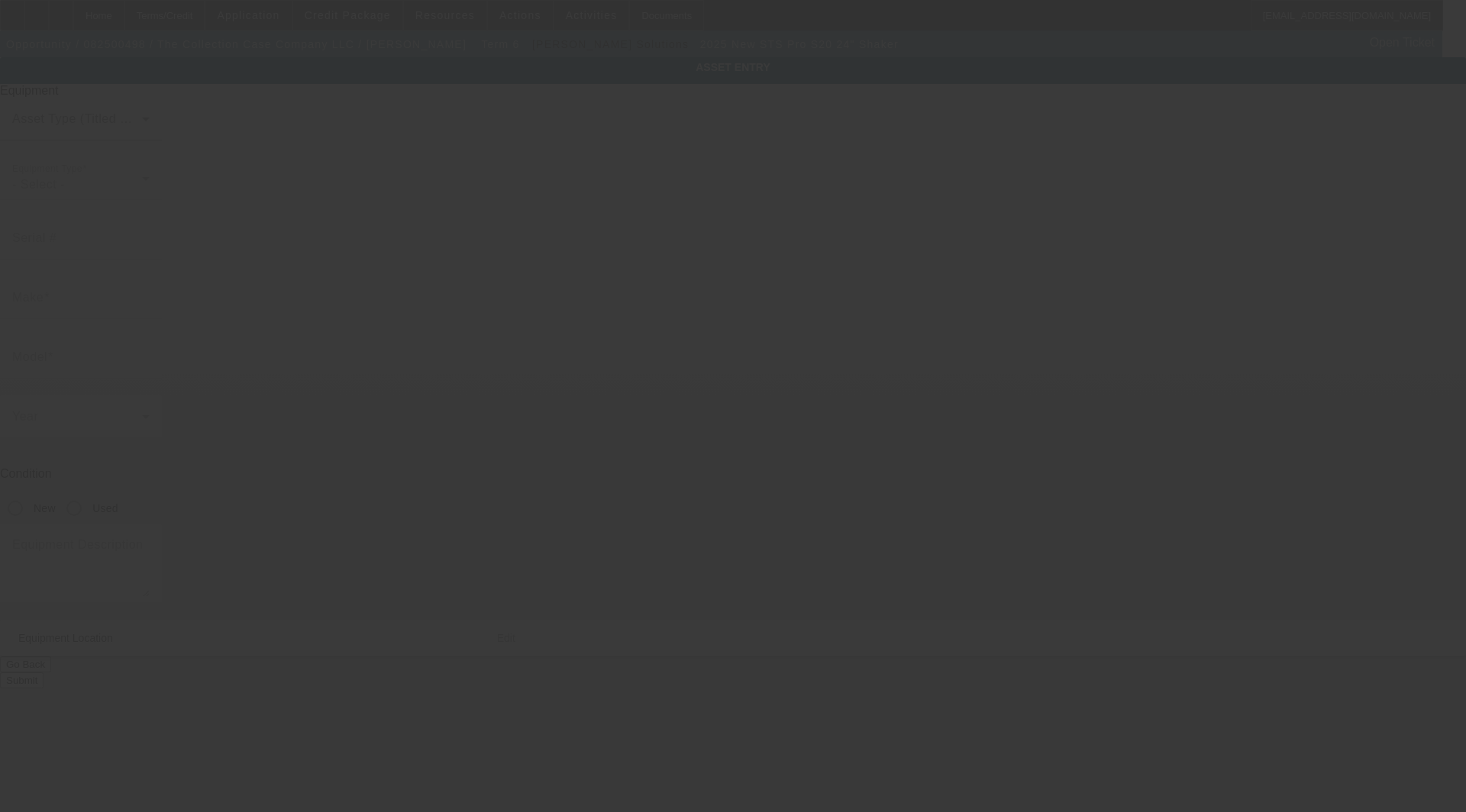
type input "STS"
type input "Pro S20 24" Shaker"
radio input "true"
type textarea "shaker"
type input "[STREET_ADDRESS]"
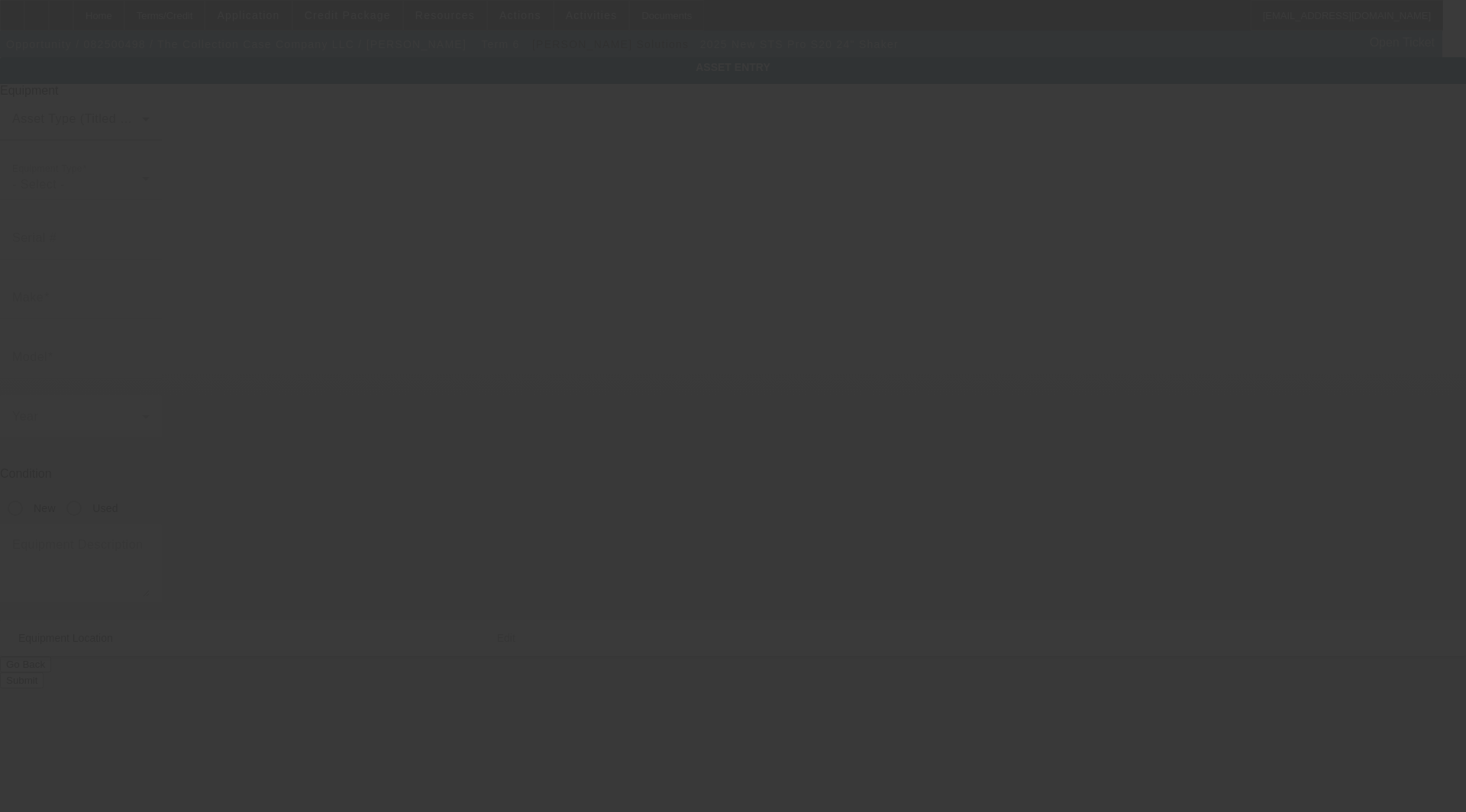
type input "Potomac"
type input "61865"
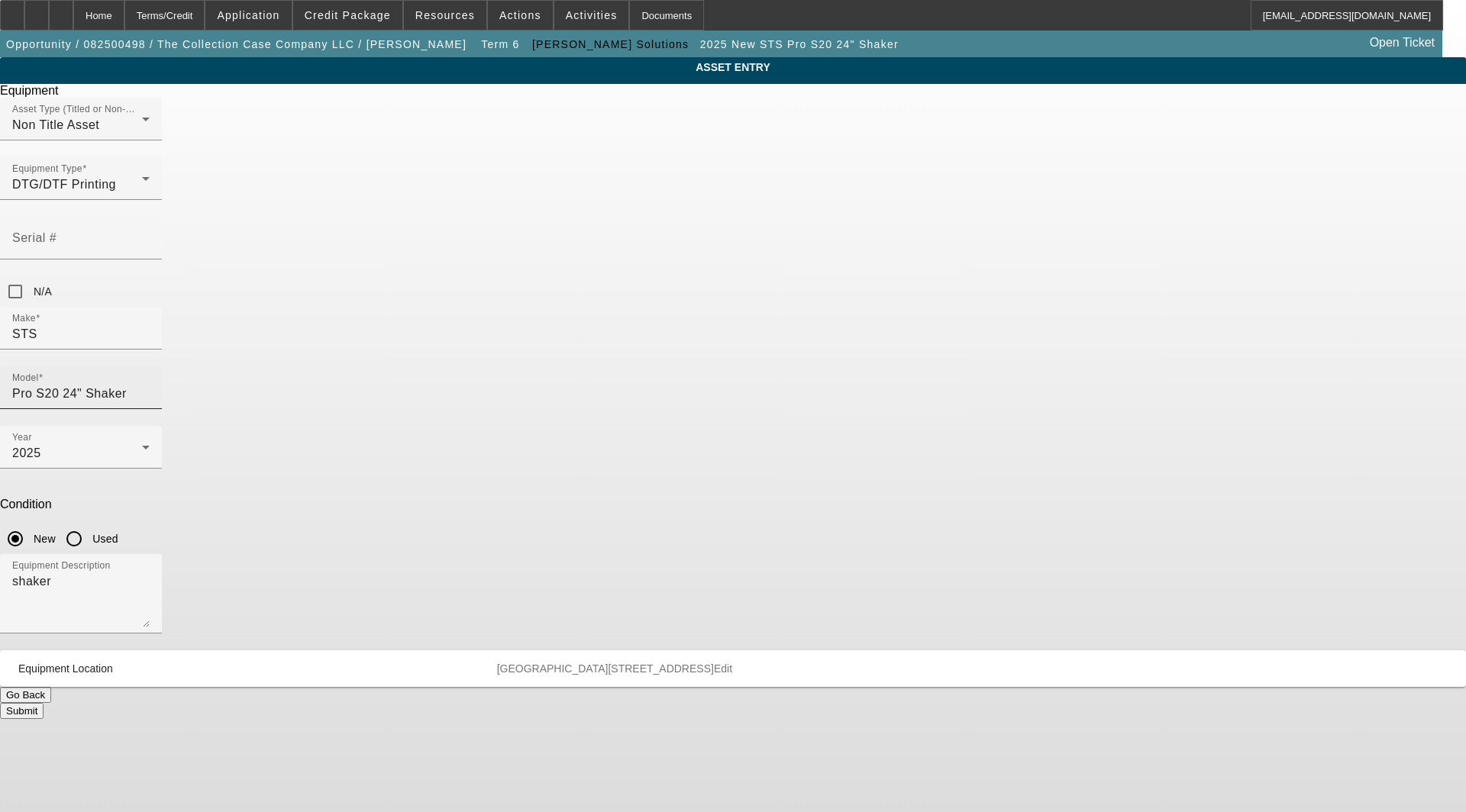
click at [162, 367] on div "Model Pro S20 24" Shaker" at bounding box center [81, 388] width 162 height 43
drag, startPoint x: 756, startPoint y: 273, endPoint x: 930, endPoint y: 273, distance: 174.0
click at [150, 385] on input "Pro S20 24" Shaker" at bounding box center [81, 394] width 137 height 18
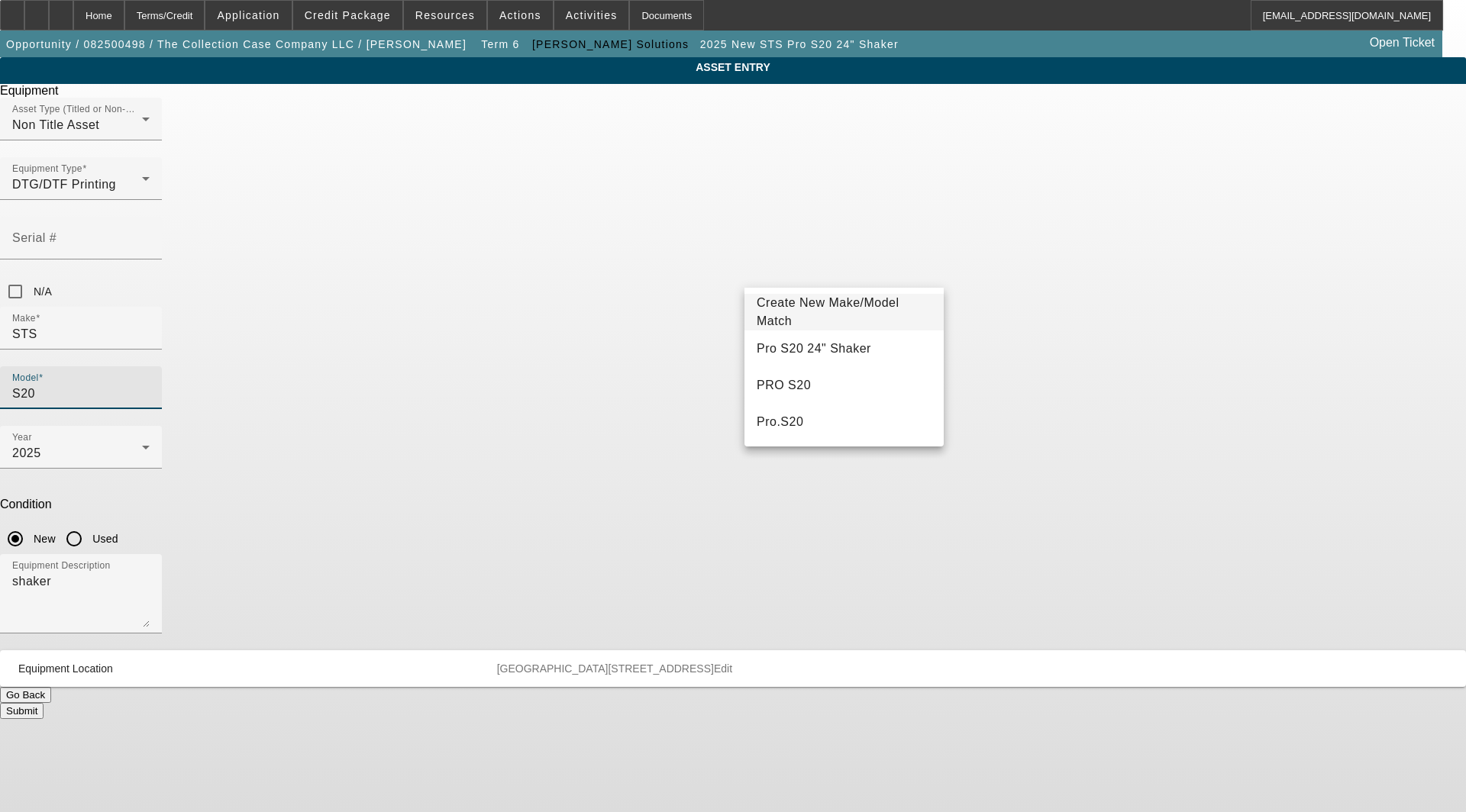
type input "S20"
click at [848, 307] on span "Create New Make/Model Match" at bounding box center [828, 312] width 142 height 31
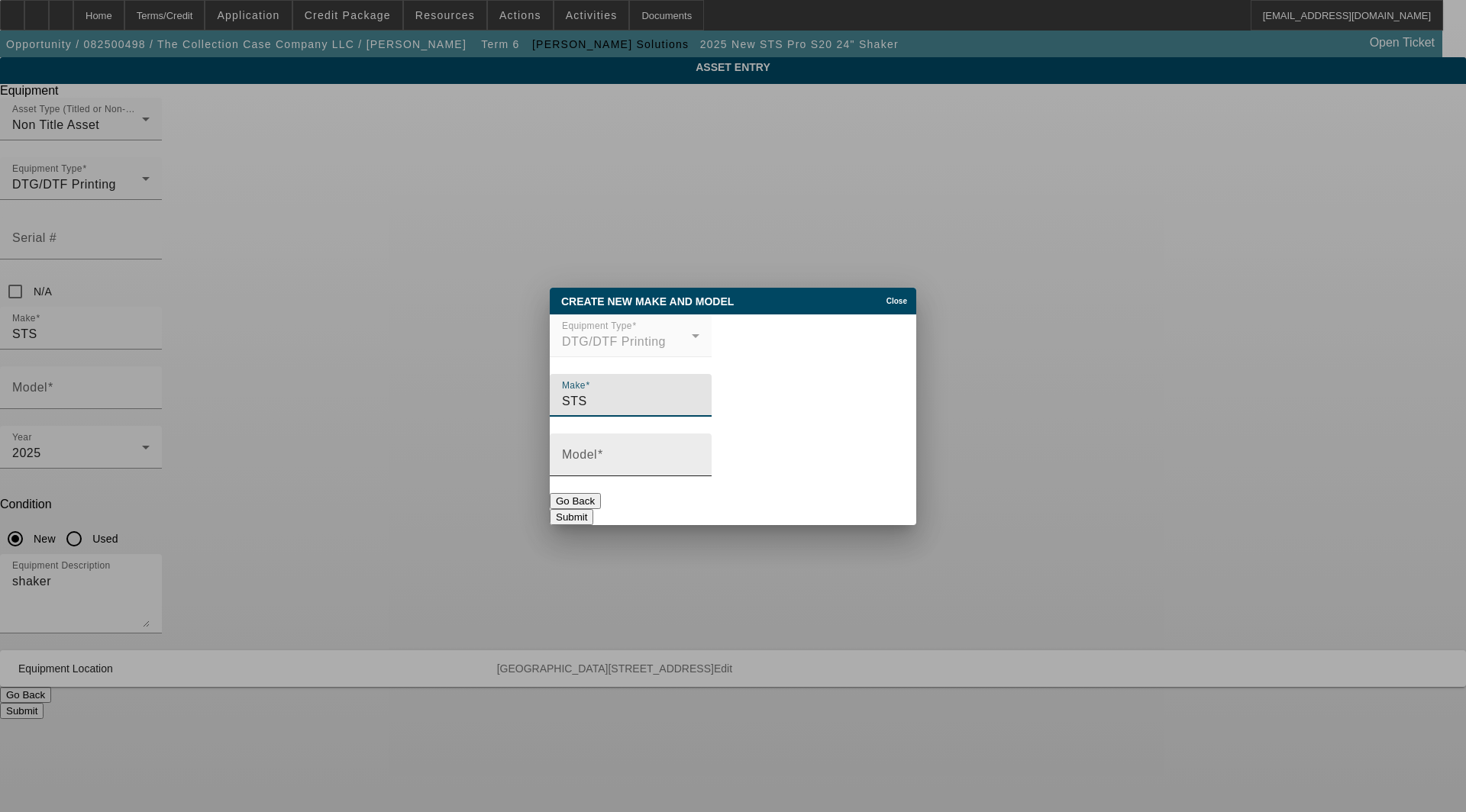
click at [582, 456] on mat-label "Model" at bounding box center [579, 454] width 35 height 13
click at [582, 456] on input "Model" at bounding box center [631, 461] width 137 height 18
type input "S20"
click at [594, 509] on button "Submit" at bounding box center [571, 517] width 44 height 16
type input "S20"
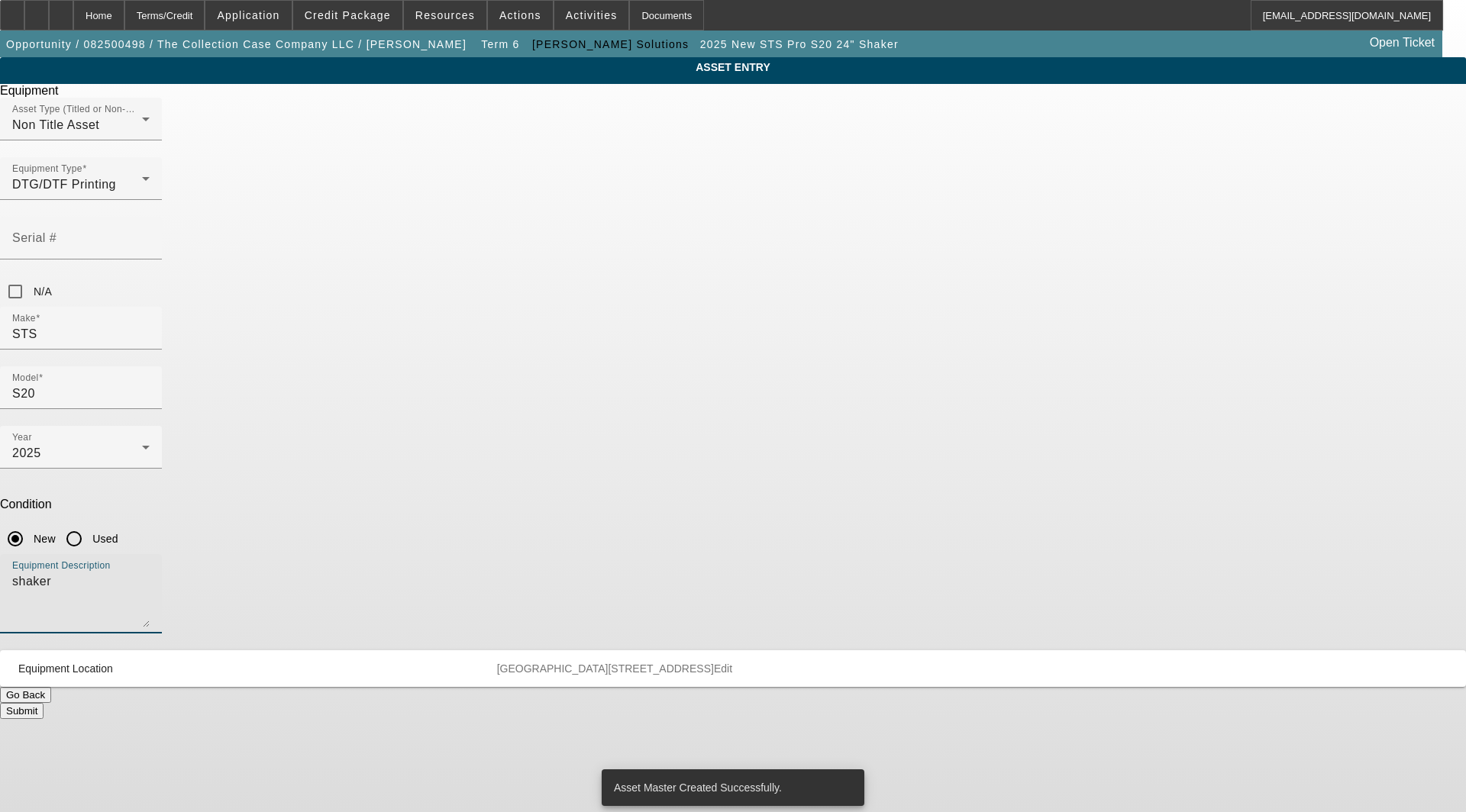
drag, startPoint x: 596, startPoint y: 401, endPoint x: 378, endPoint y: 392, distance: 218.2
click at [378, 392] on div "ASSET ENTRY Delete asset Equipment Asset Type (Titled or Non-Titled) Non Title …" at bounding box center [733, 388] width 1466 height 662
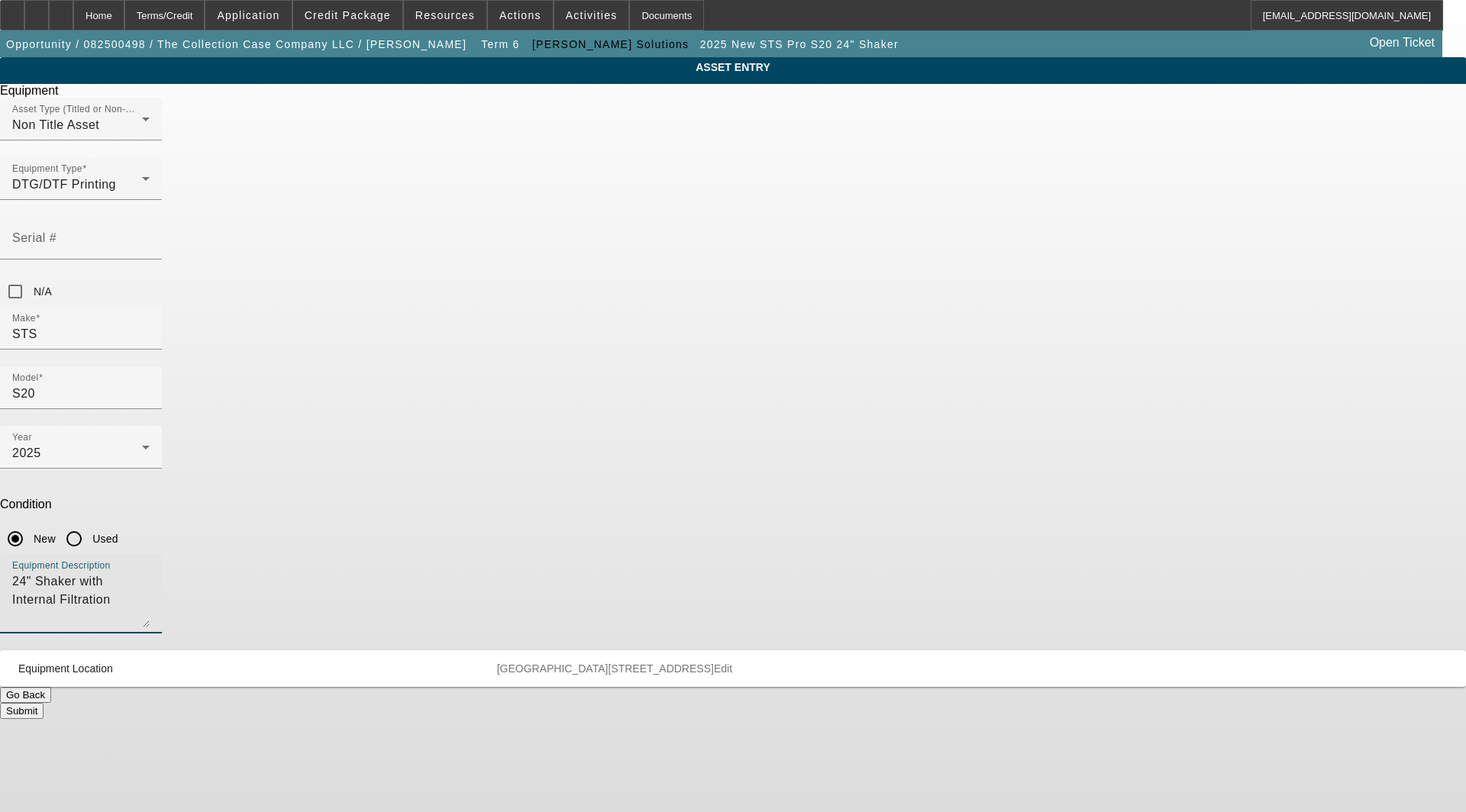
type textarea "24" Shaker with Internal Filtration"
click at [733, 663] on span "Edit" at bounding box center [723, 669] width 18 height 12
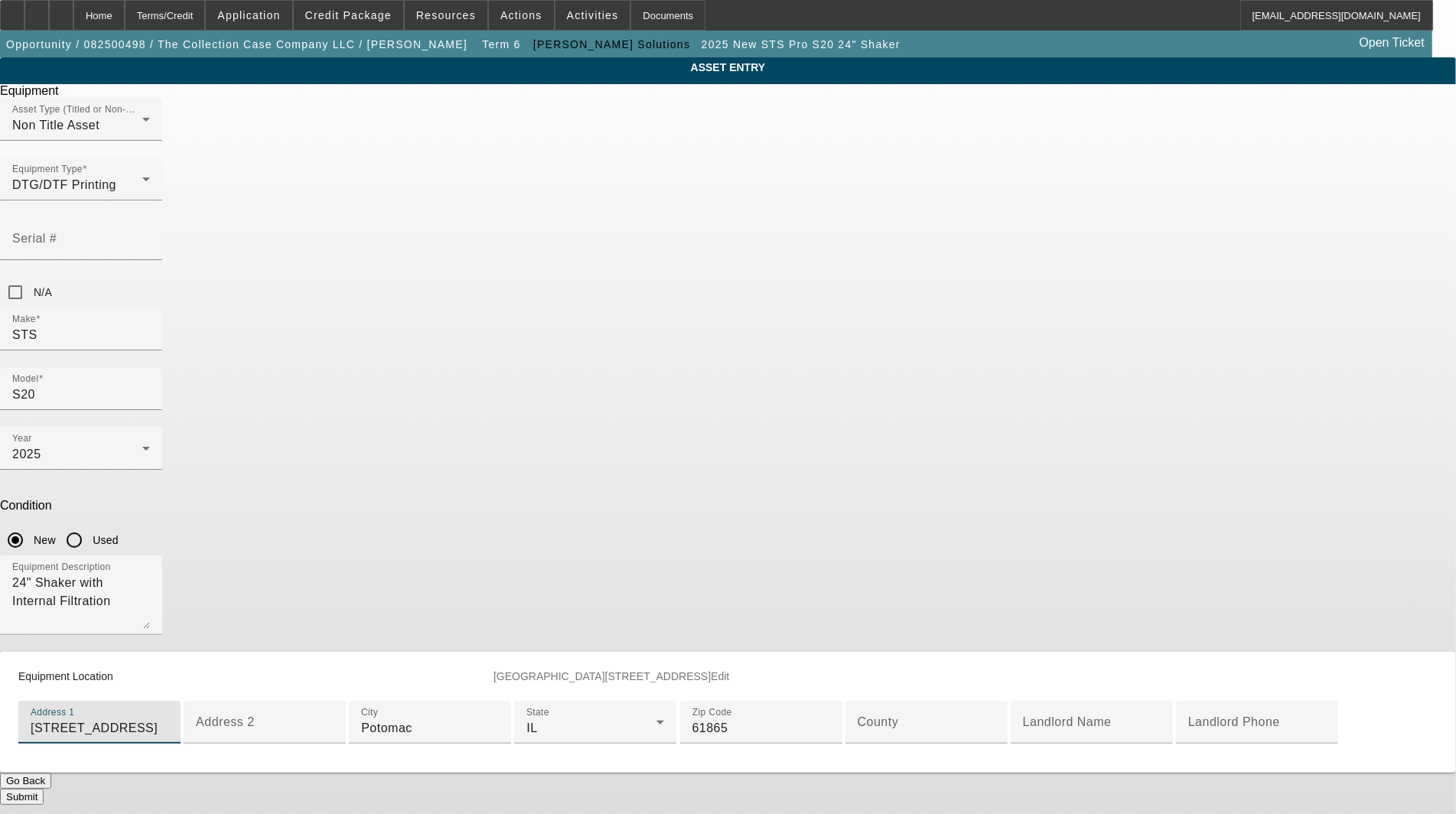
drag, startPoint x: 678, startPoint y: 549, endPoint x: 202, endPoint y: 531, distance: 476.3
click at [202, 531] on app-asset-collateral-manage "ASSET ENTRY Delete asset Equipment Asset Type (Titled or Non-Titled) Non Title …" at bounding box center [728, 431] width 1456 height 748
type input "[STREET_ADDRESS]"
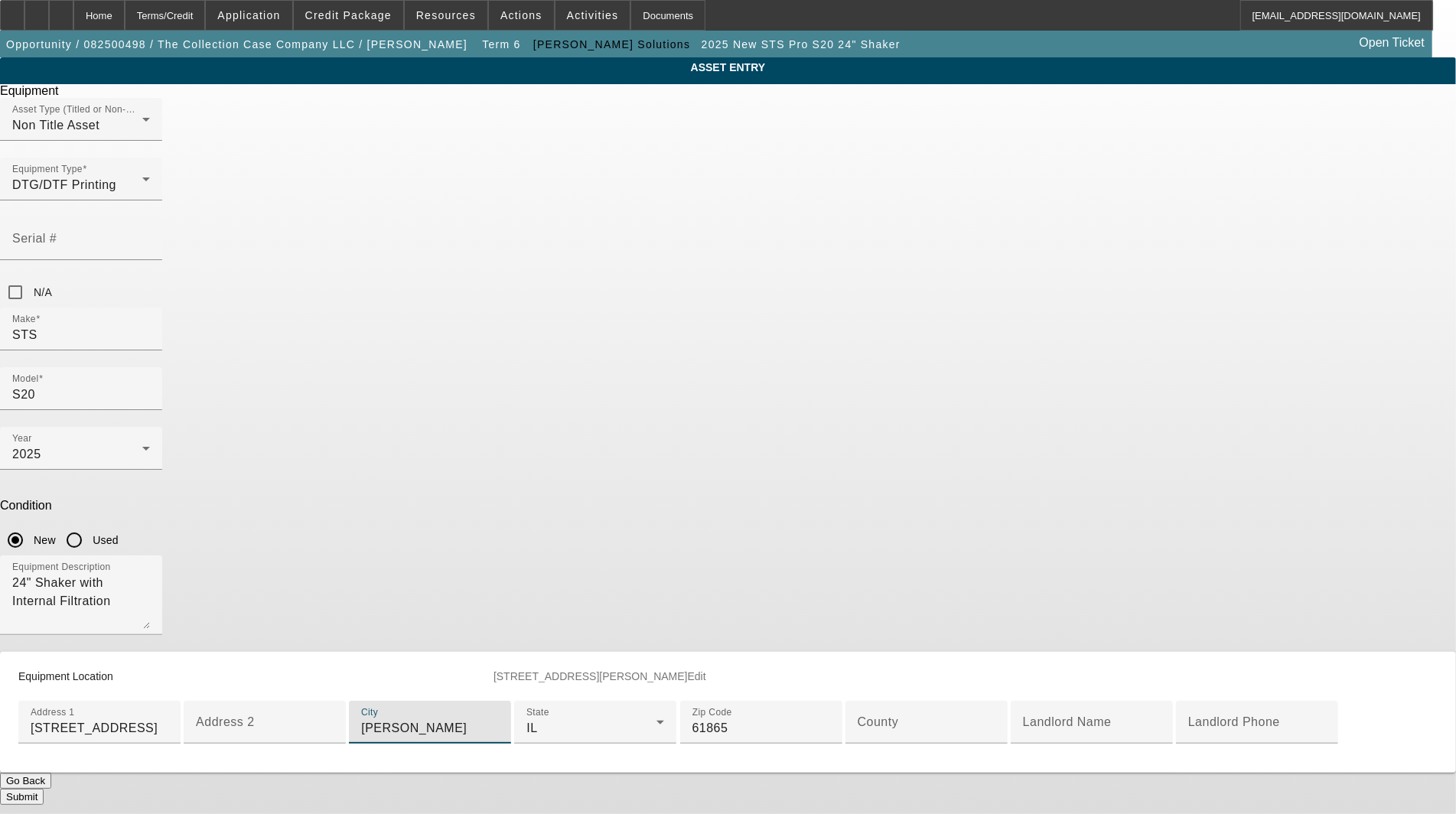
type input "[PERSON_NAME]"
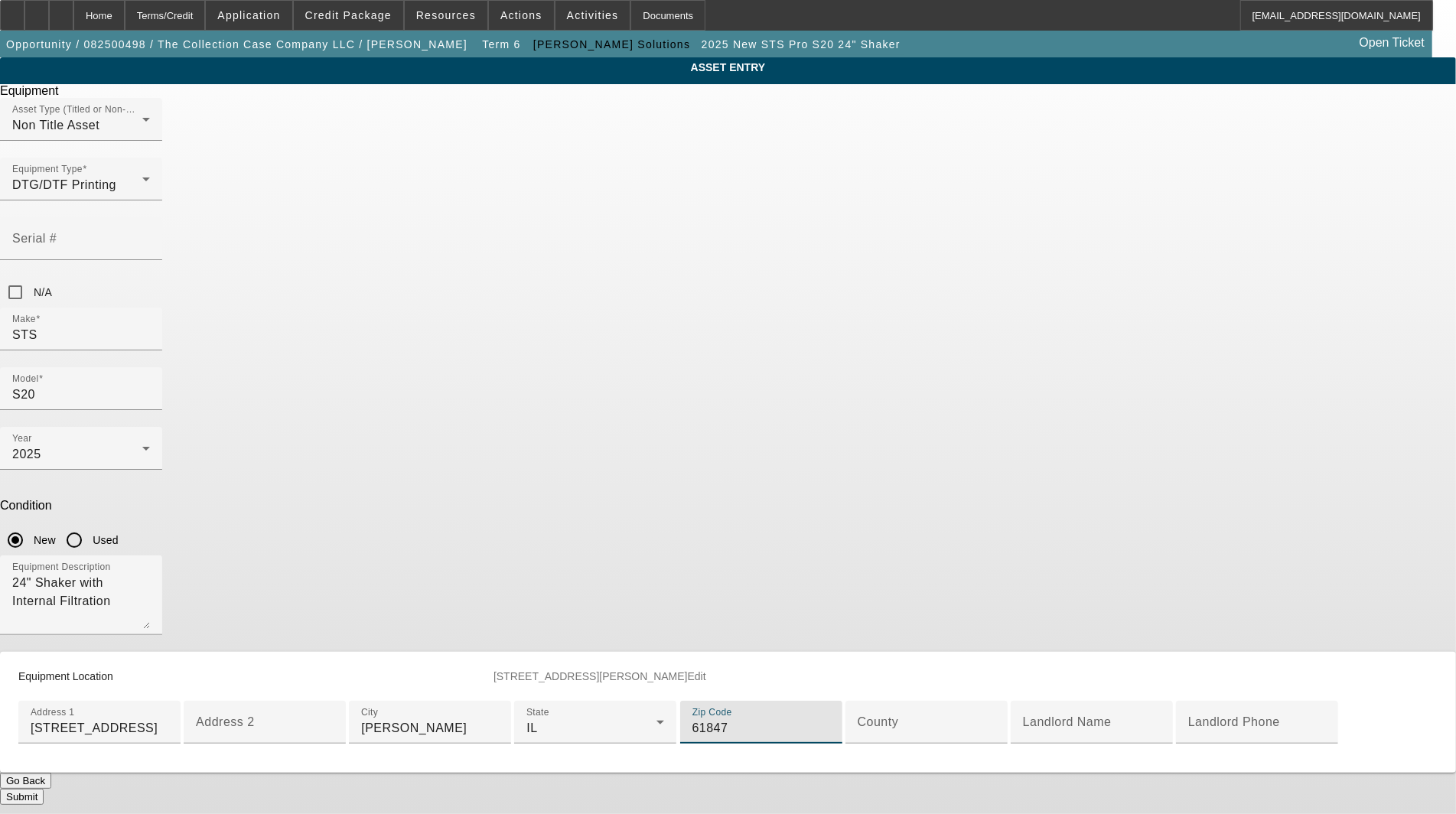
type input "61847"
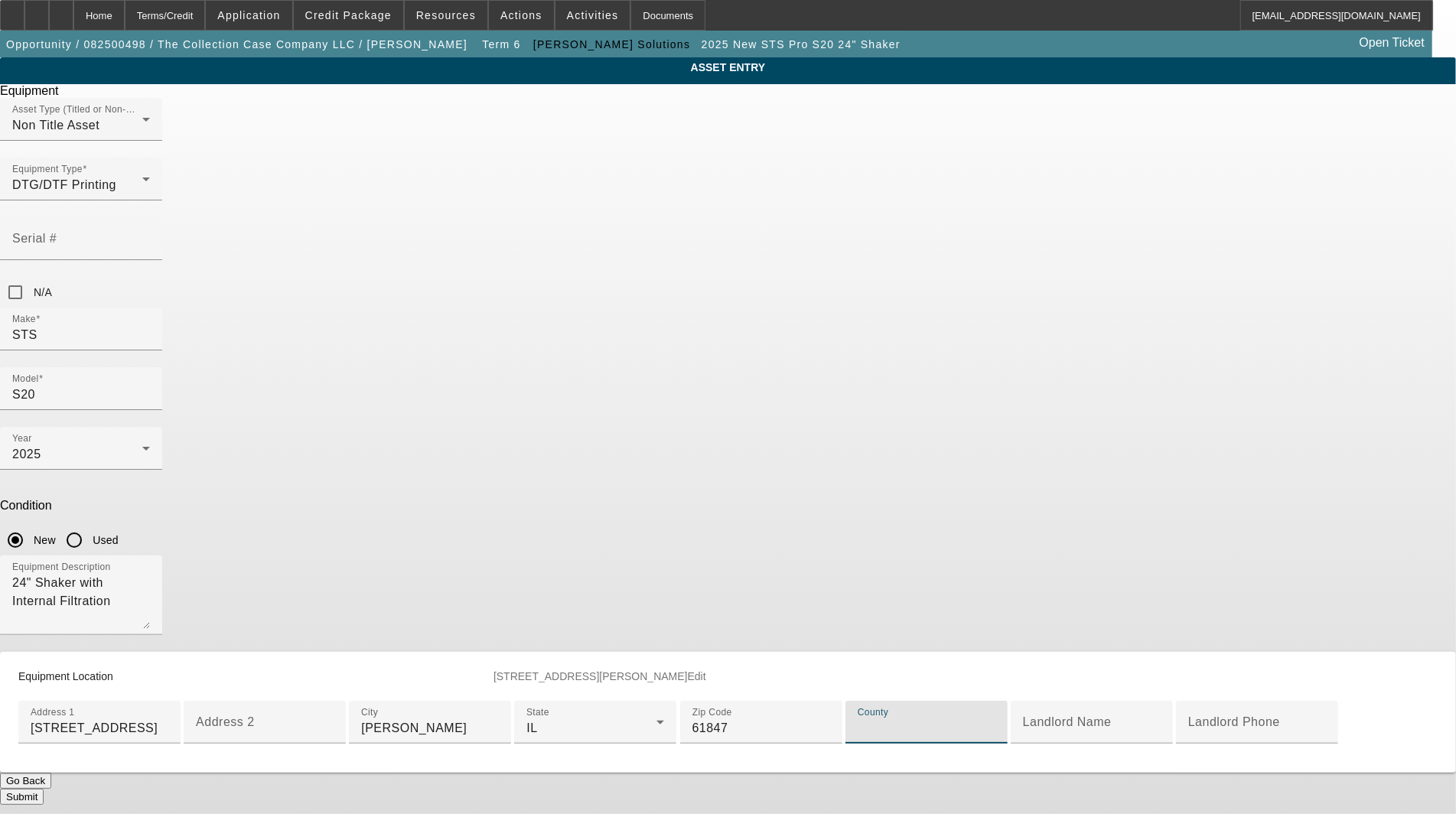
paste input "Champaign"
type input "Champaign"
click at [44, 789] on button "Submit" at bounding box center [22, 797] width 44 height 16
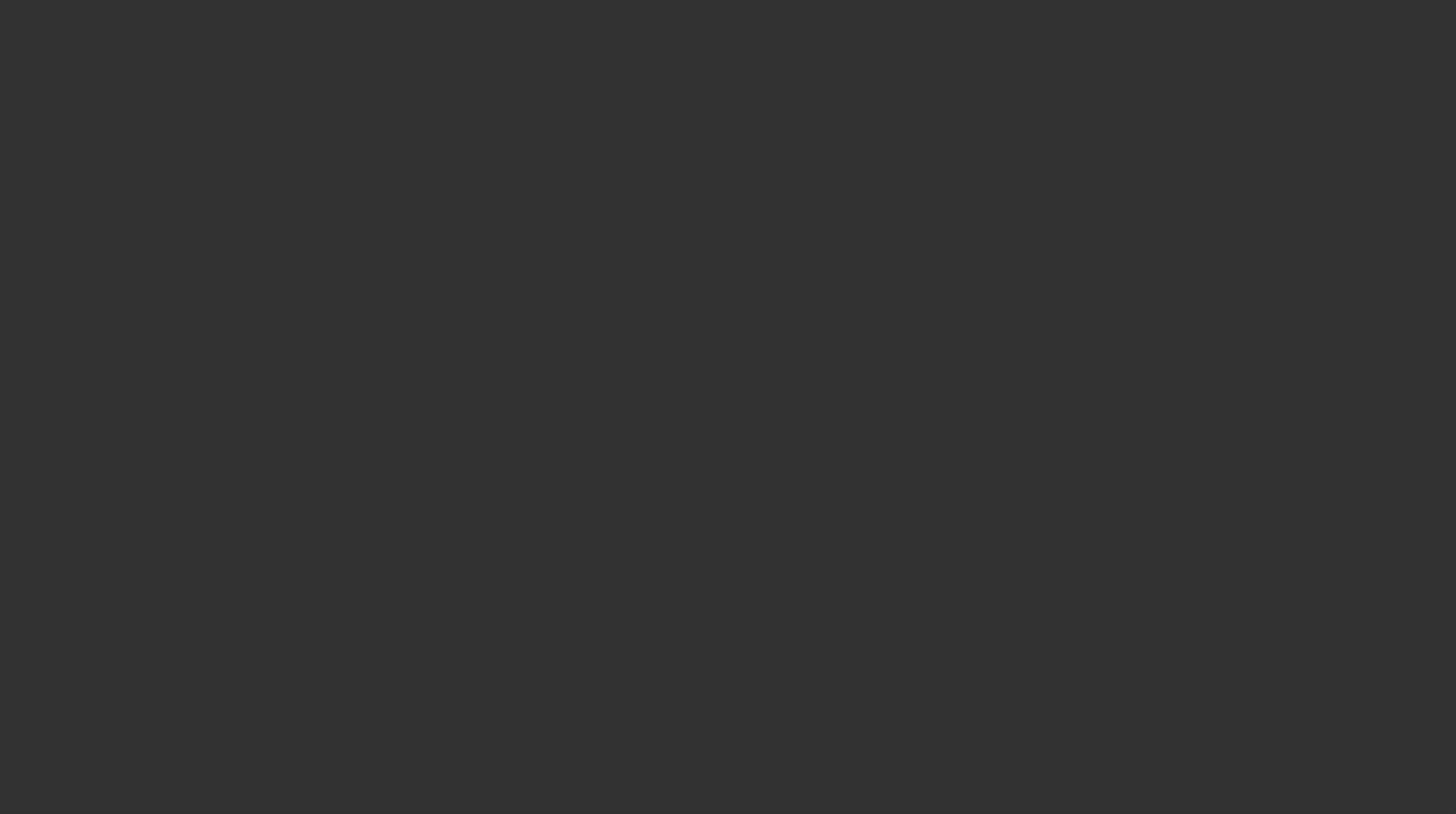
select select "3"
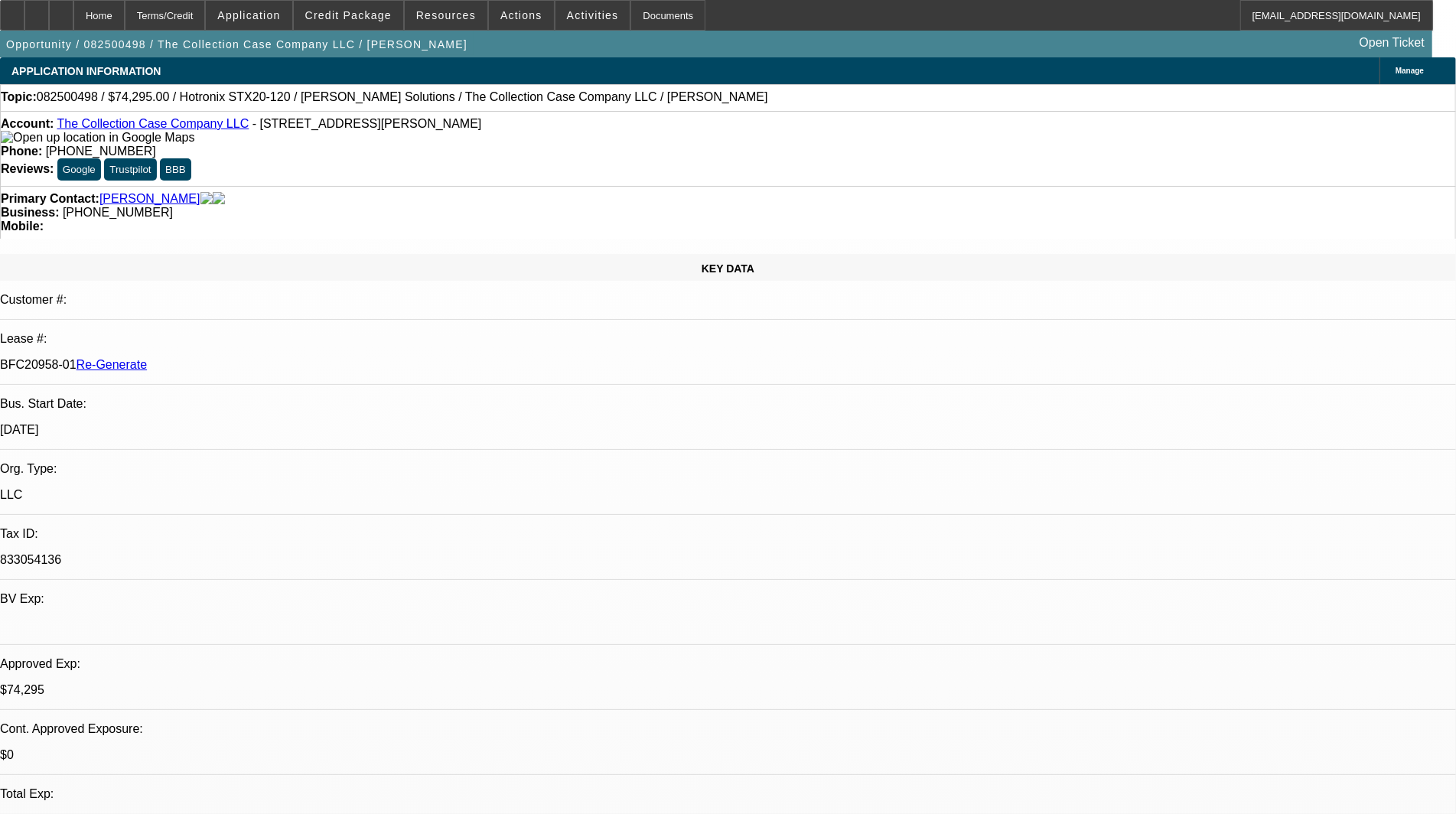
select select "0"
select select "2"
select select "0"
select select "6"
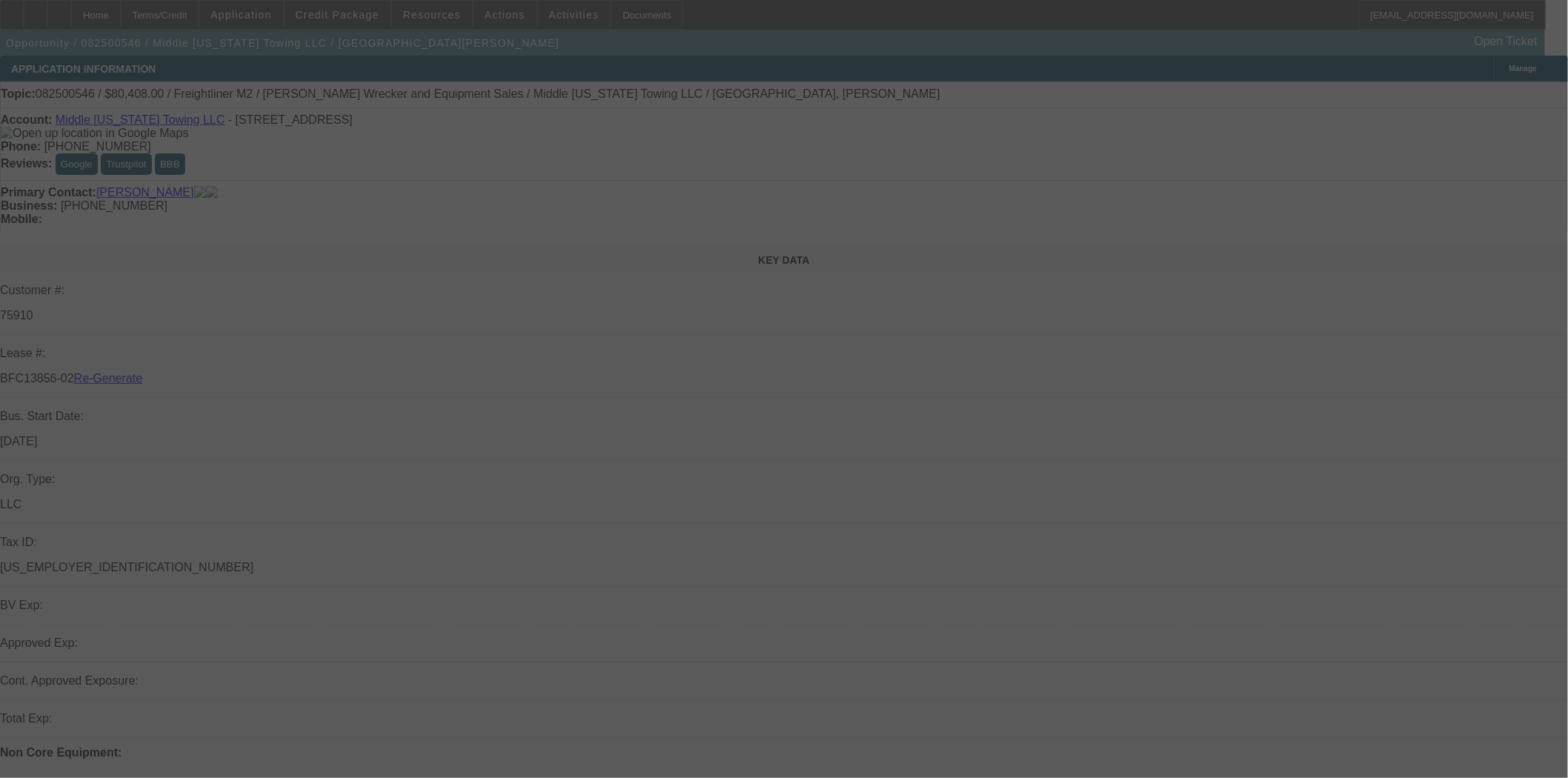
select select "3"
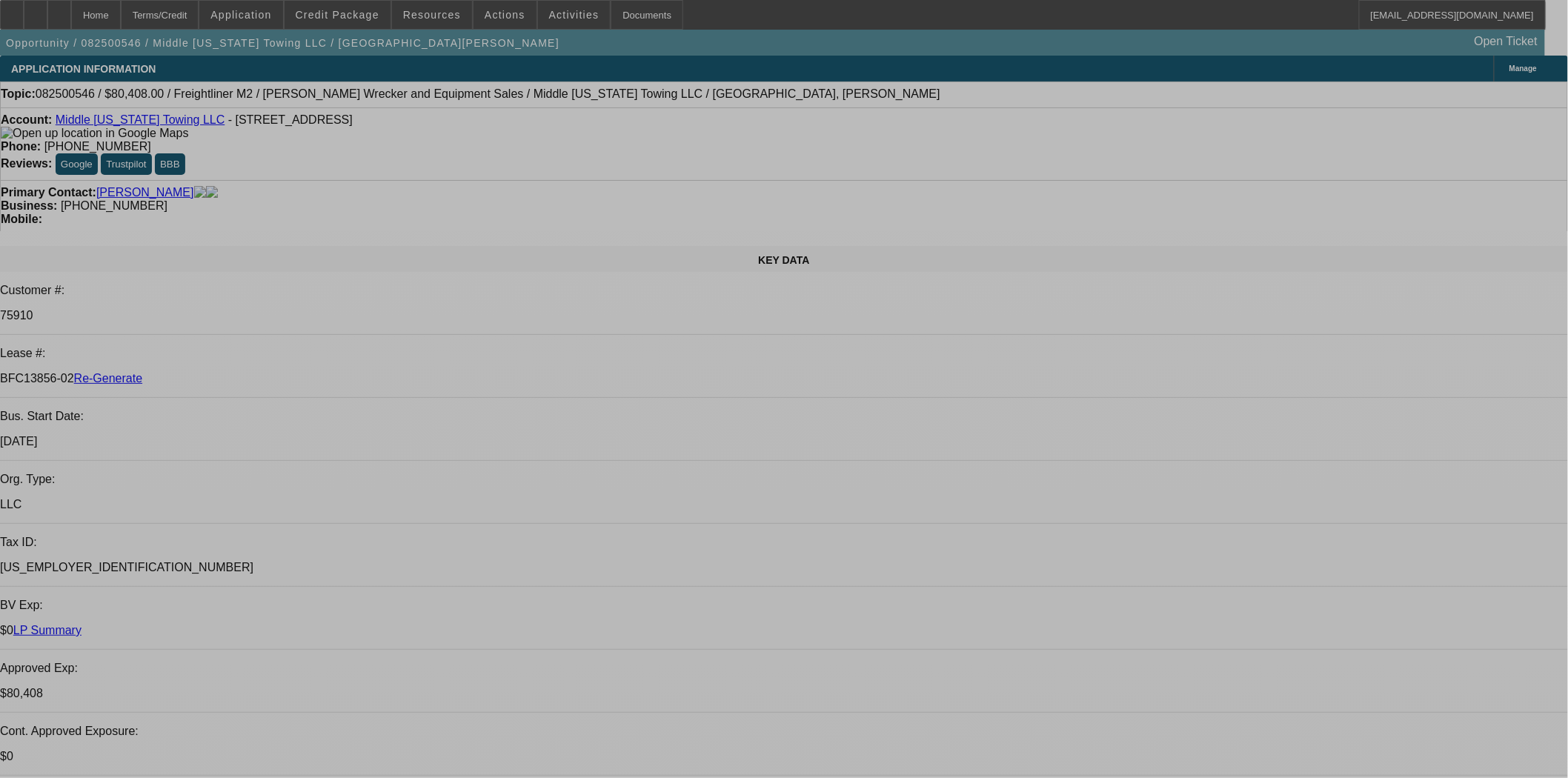
select select "0"
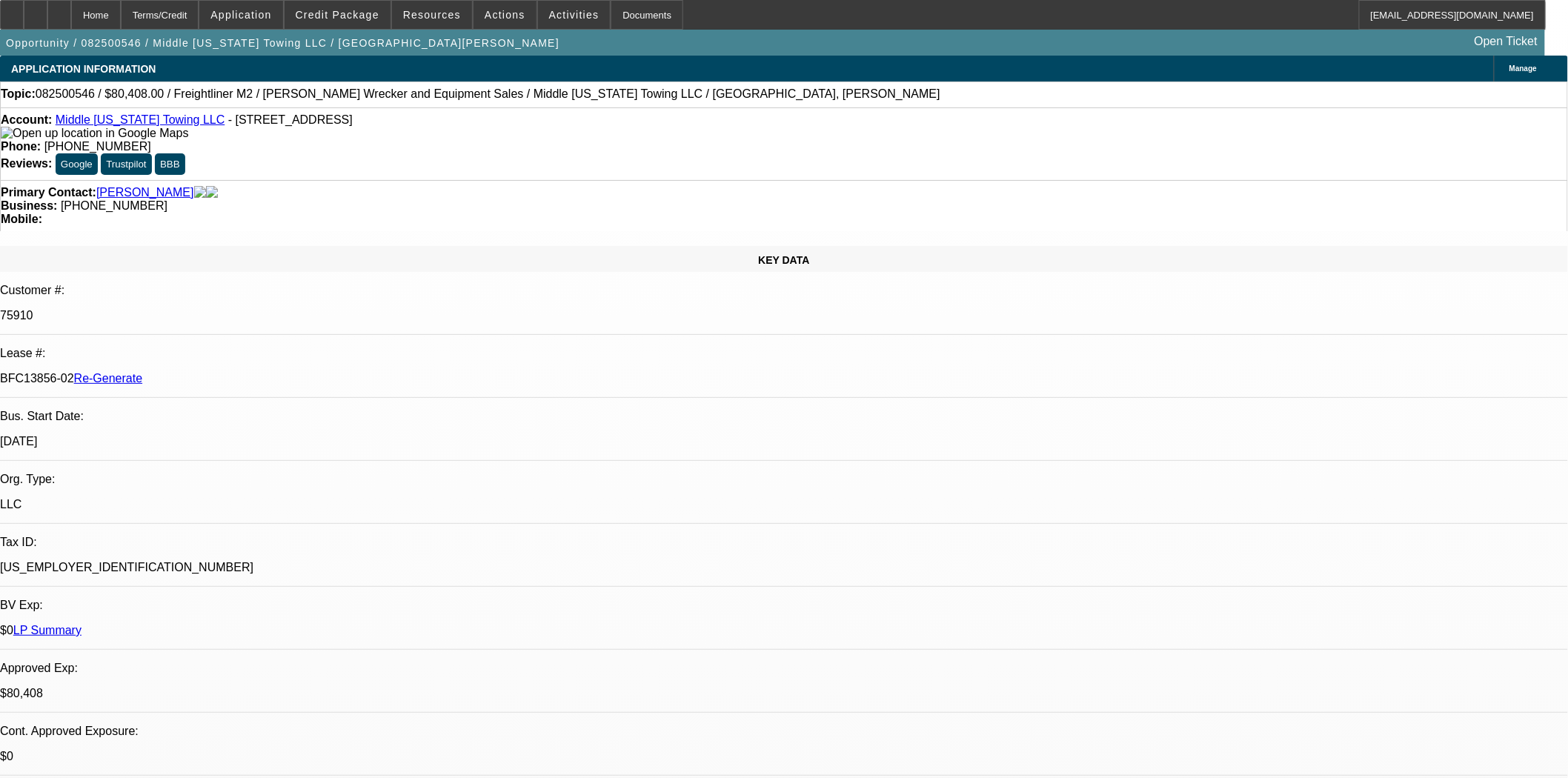
select select "0"
select select "2"
select select "0"
select select "6"
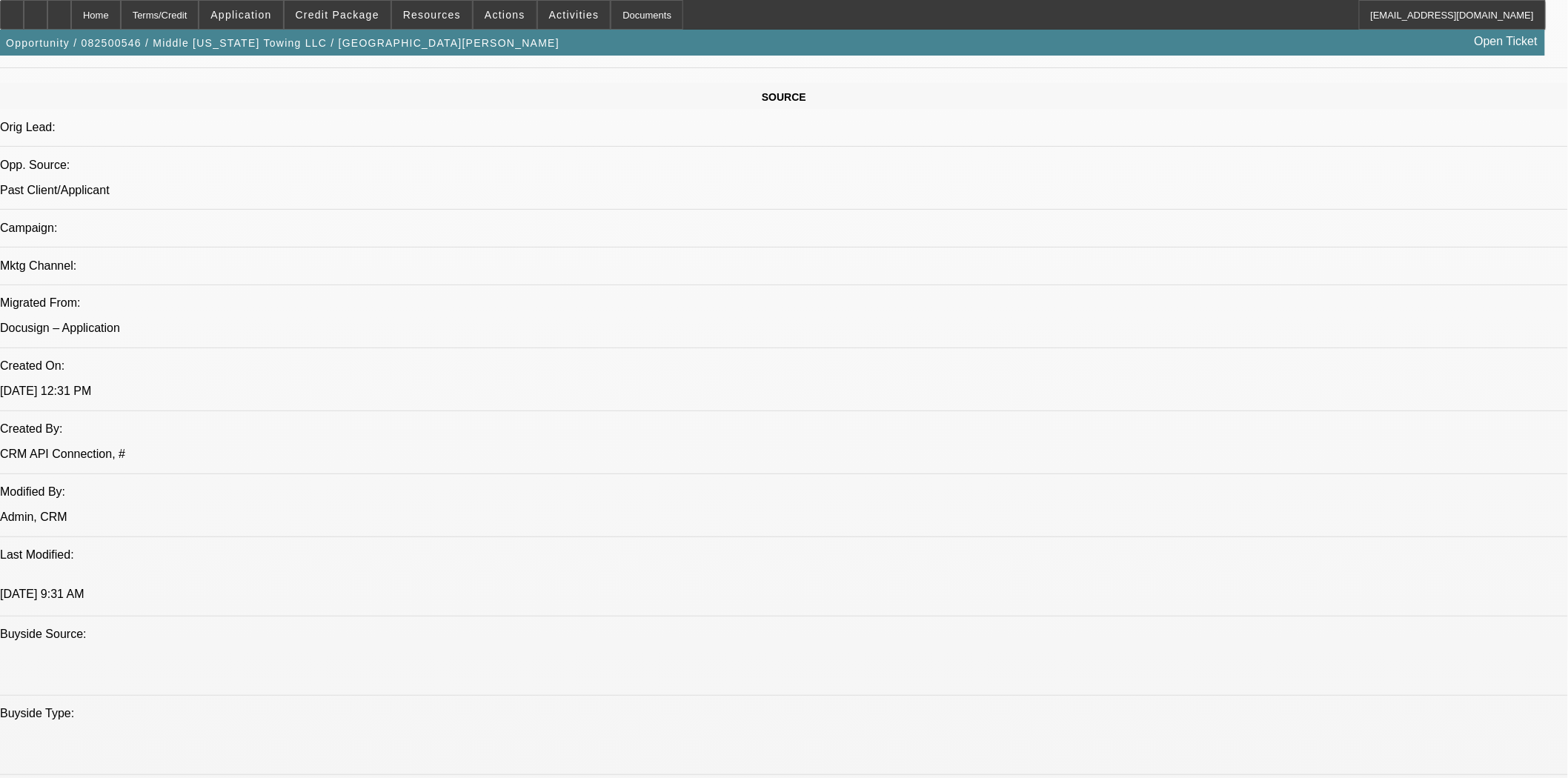
scroll to position [1227, 0]
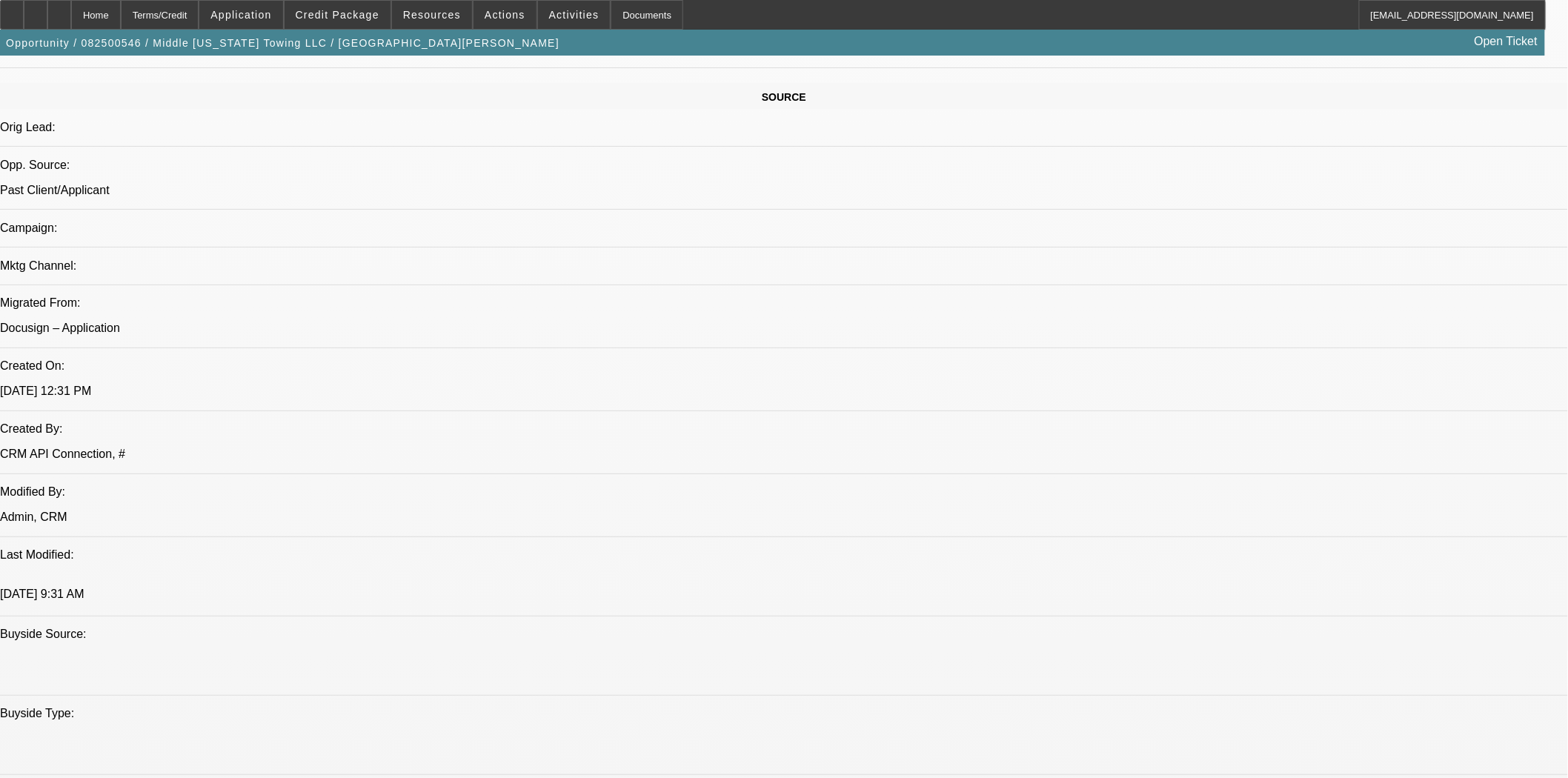
scroll to position [980, 0]
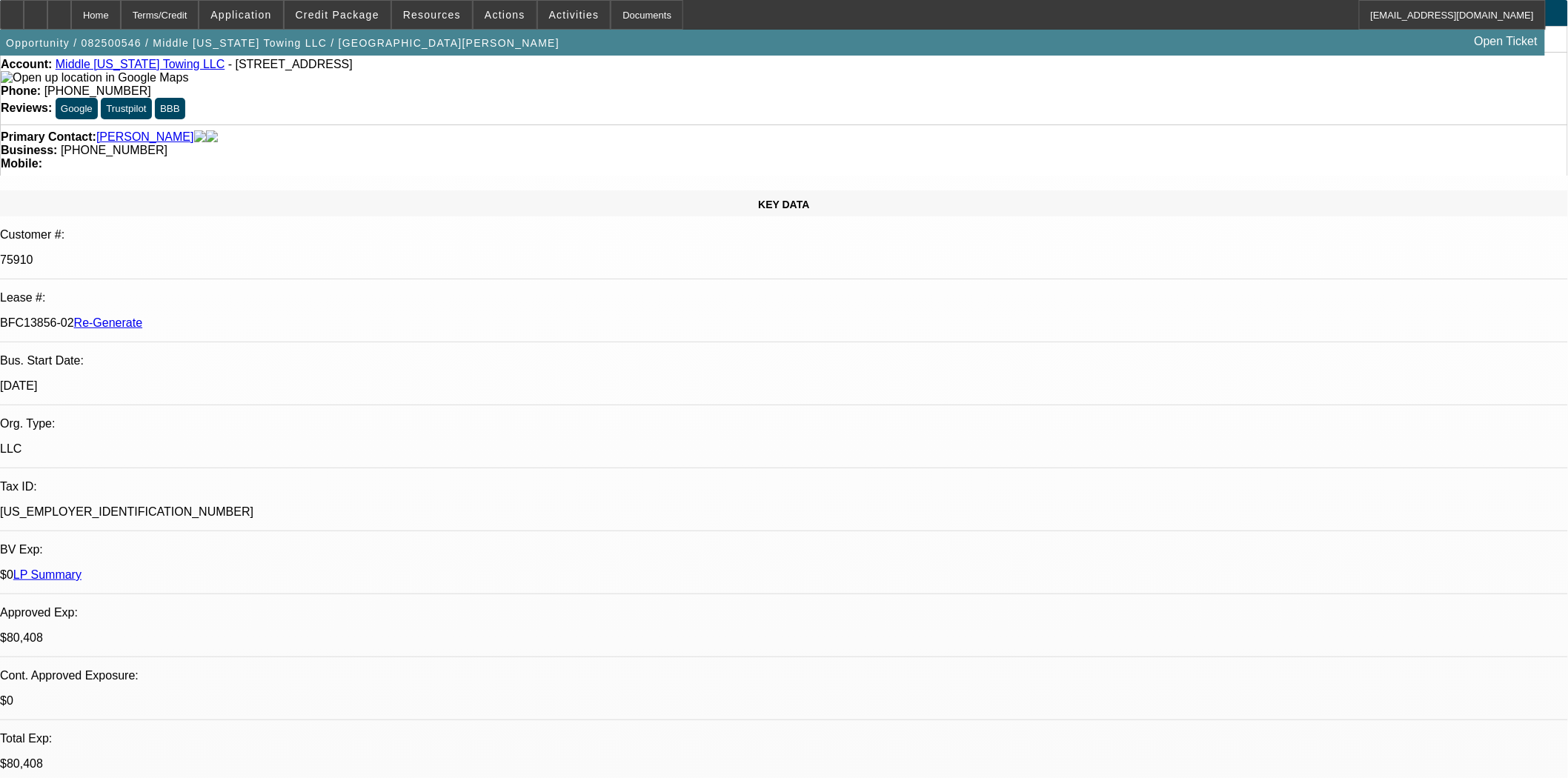
scroll to position [0, 0]
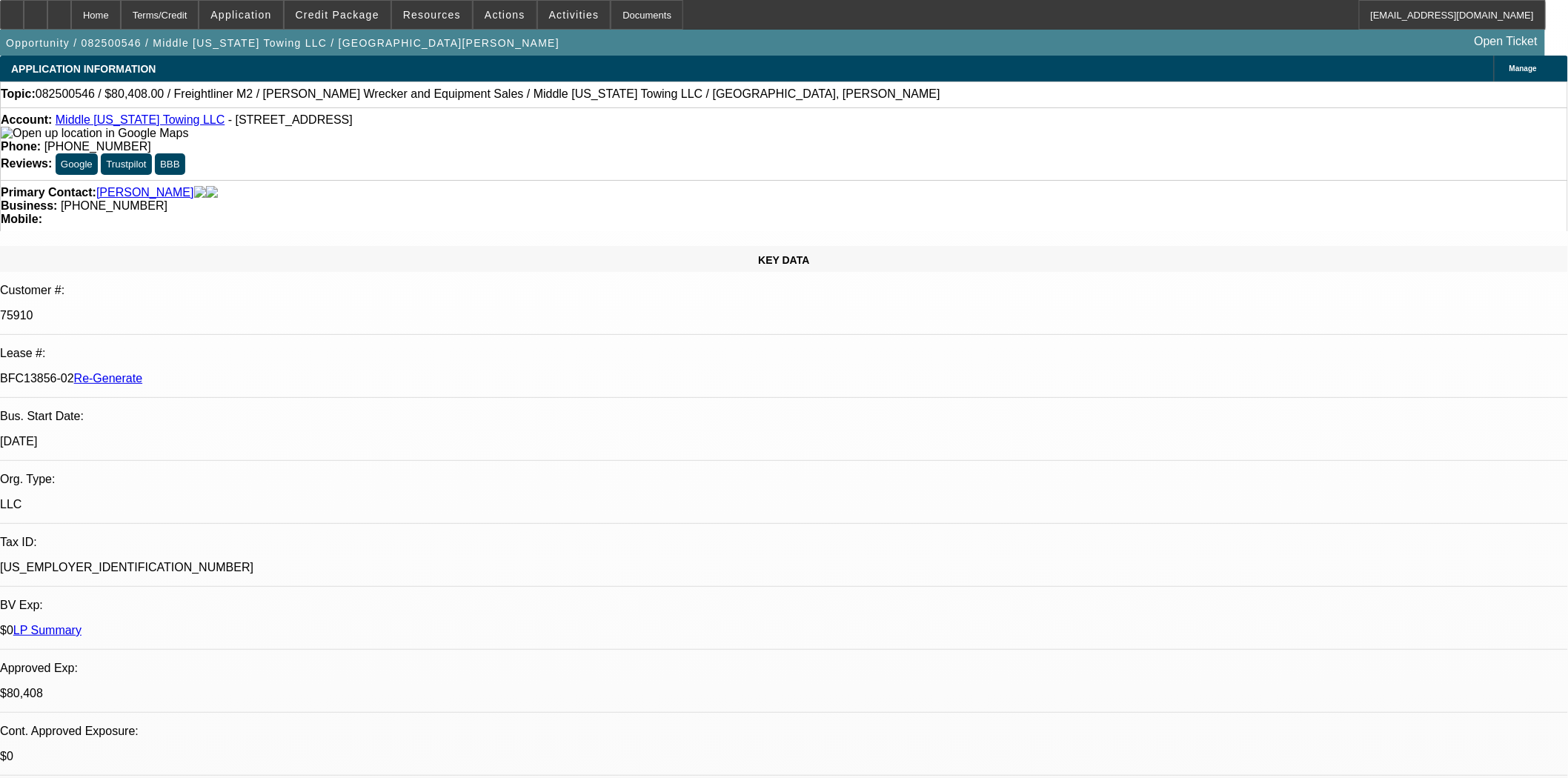
click at [145, 120] on link "Middle Tennessee Towing LLC" at bounding box center [140, 120] width 169 height 13
click at [361, 20] on span at bounding box center [337, 14] width 106 height 35
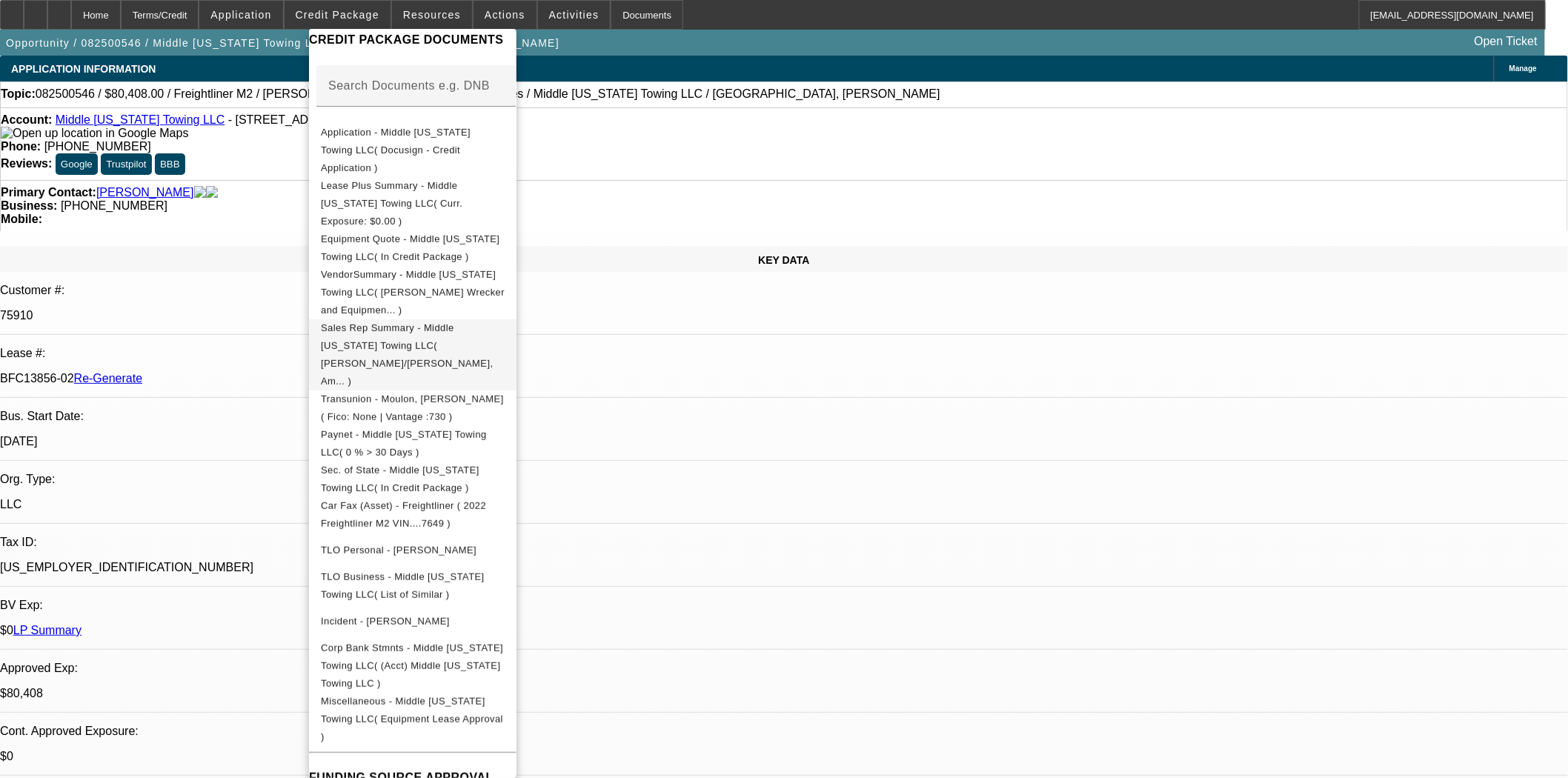
scroll to position [246, 0]
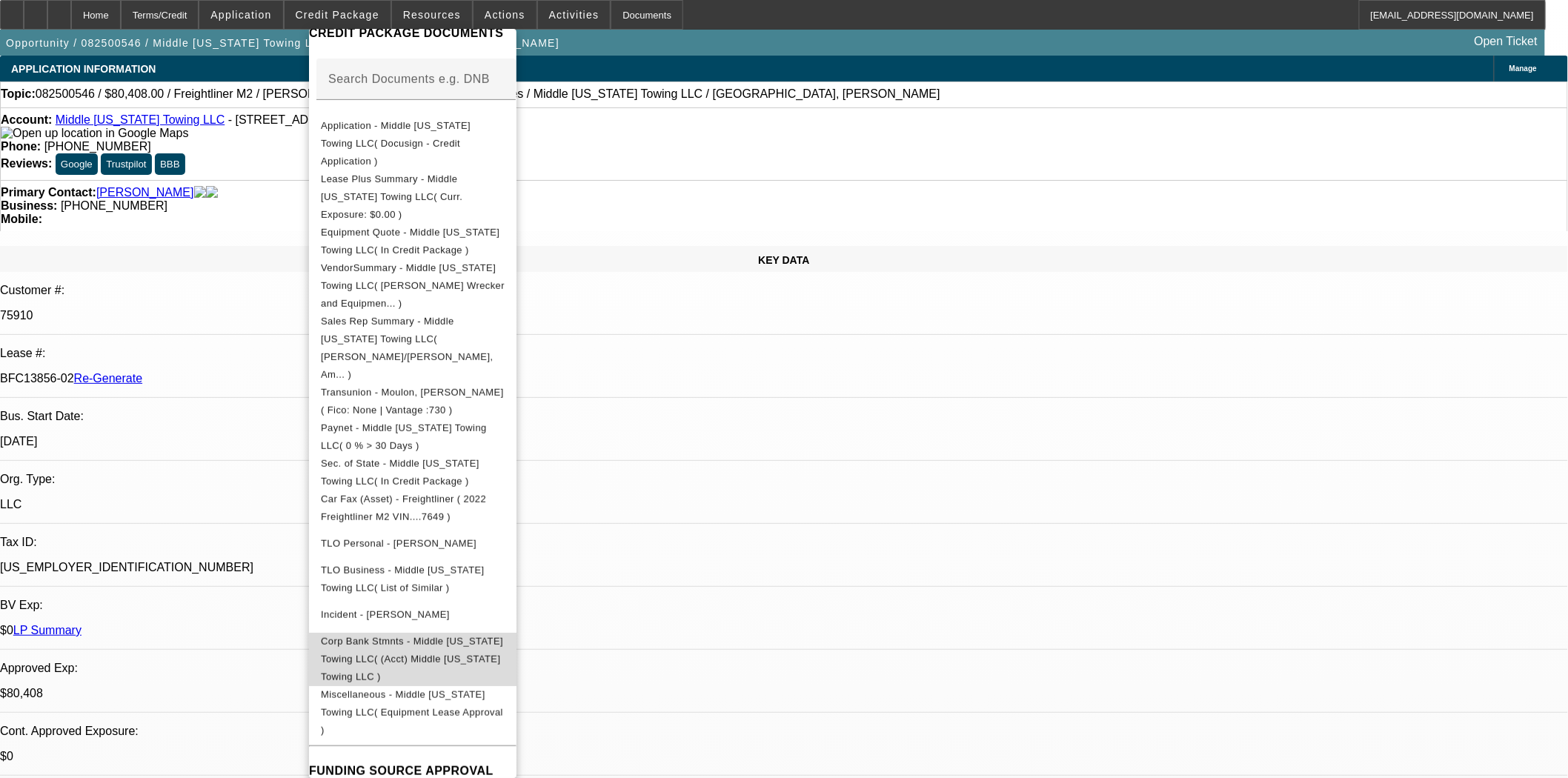
click at [465, 635] on span "Corp Bank Stmnts - Middle Tennessee Towing LLC( (Acct) Middle Tennessee Towing …" at bounding box center [411, 658] width 182 height 47
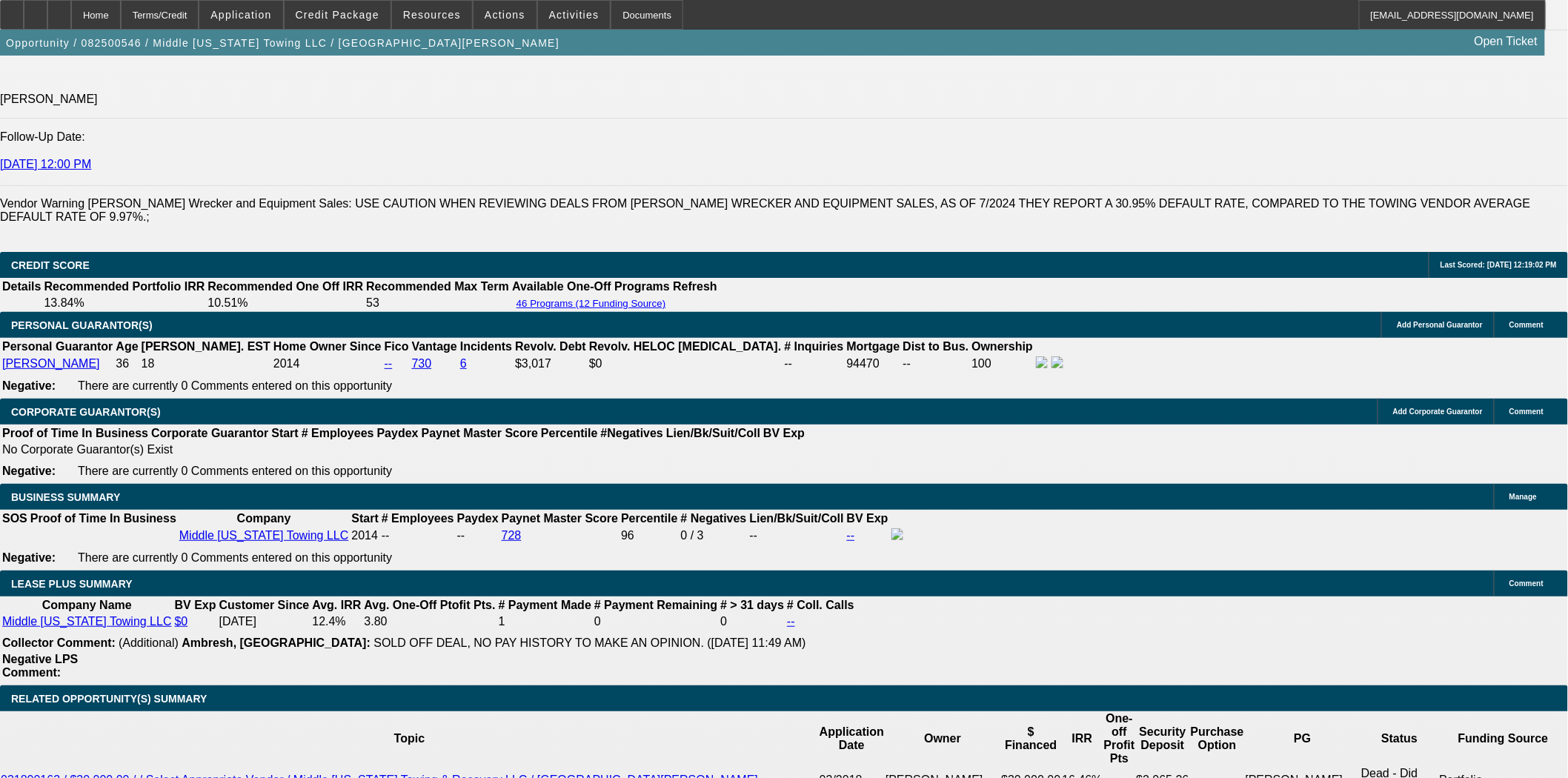
scroll to position [1646, 0]
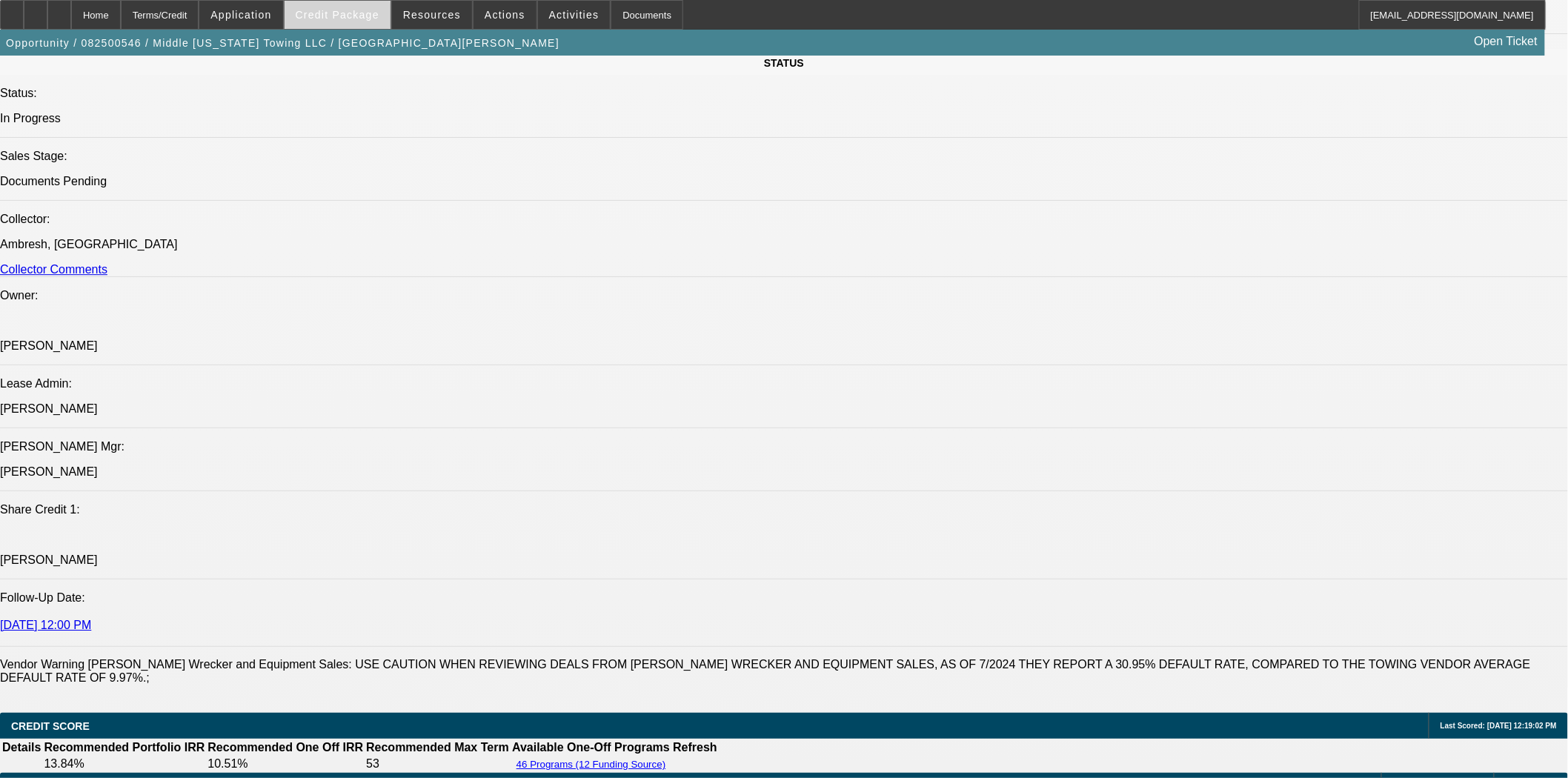
click at [359, 17] on span "Credit Package" at bounding box center [337, 14] width 84 height 12
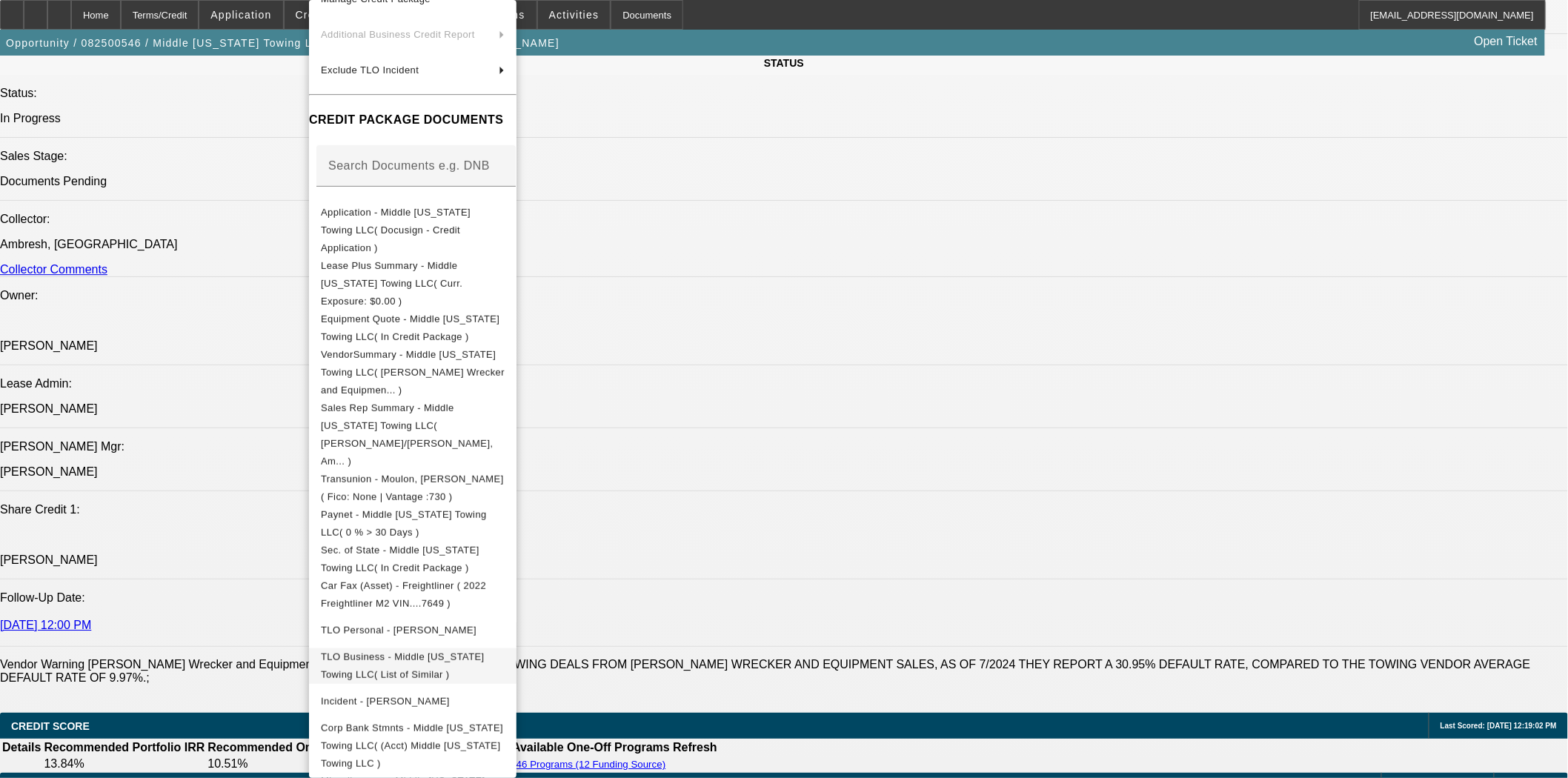
scroll to position [234, 0]
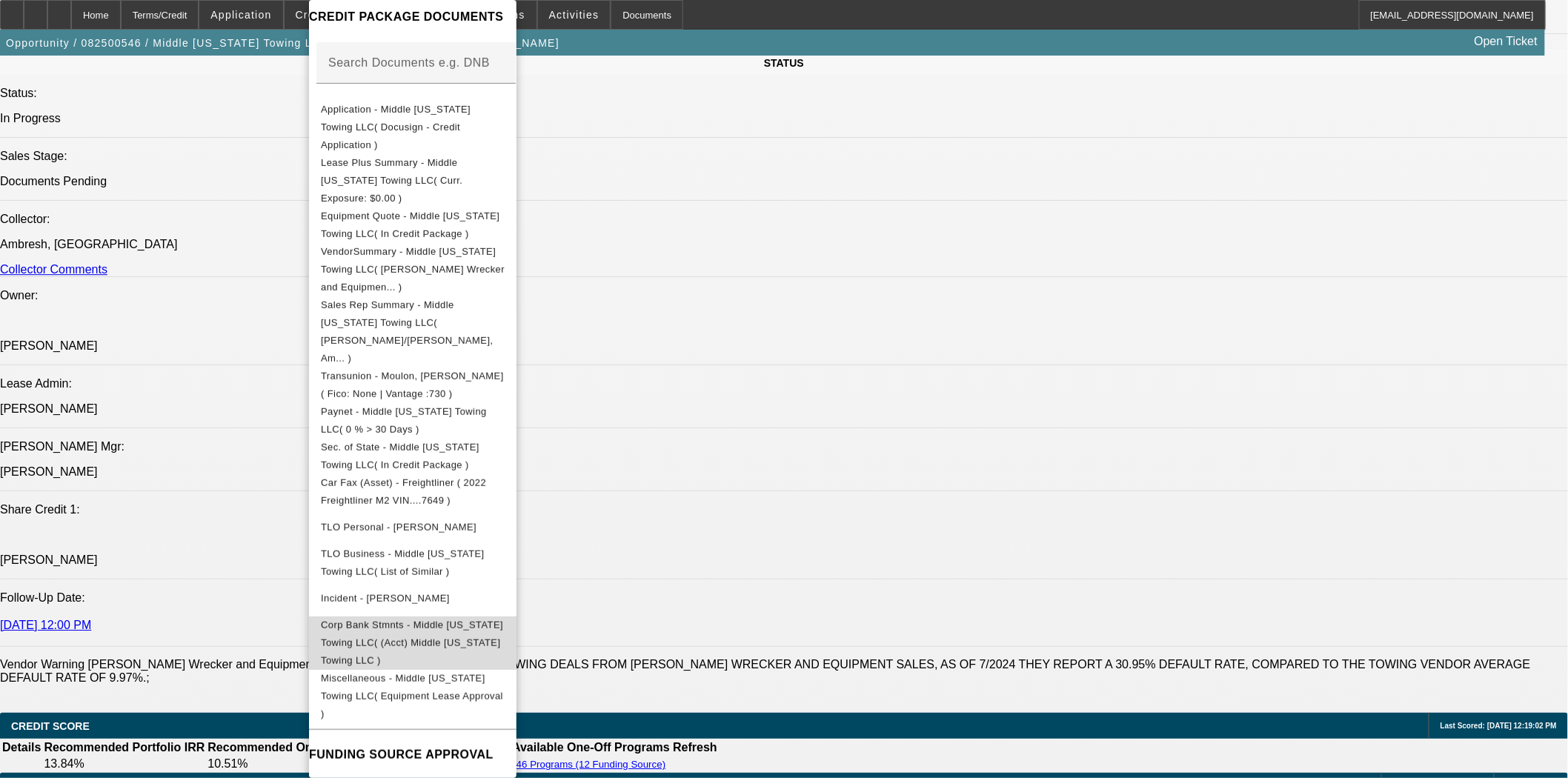
click at [446, 619] on span "Corp Bank Stmnts - Middle Tennessee Towing LLC( (Acct) Middle Tennessee Towing …" at bounding box center [411, 642] width 182 height 47
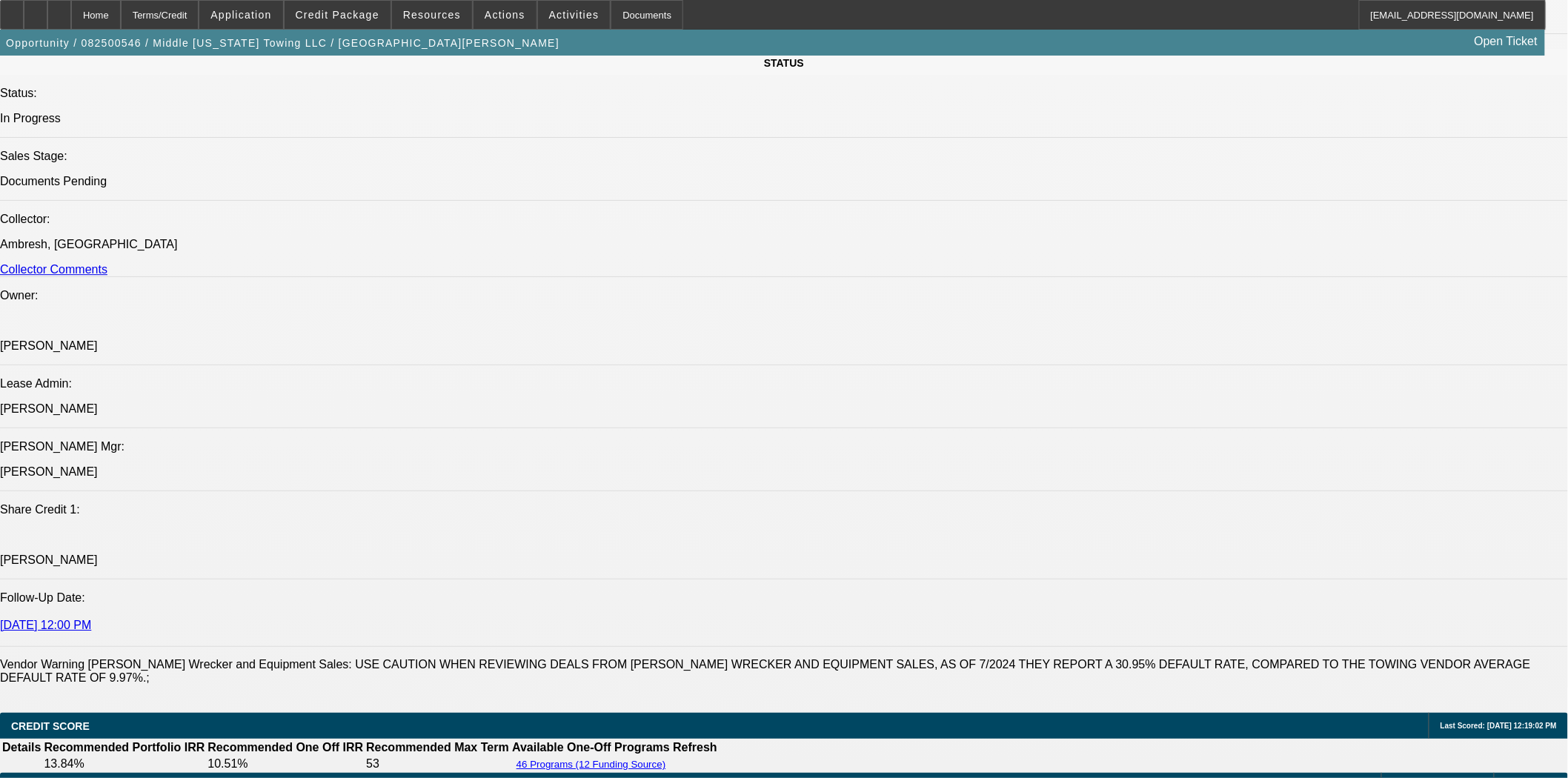
scroll to position [576, 0]
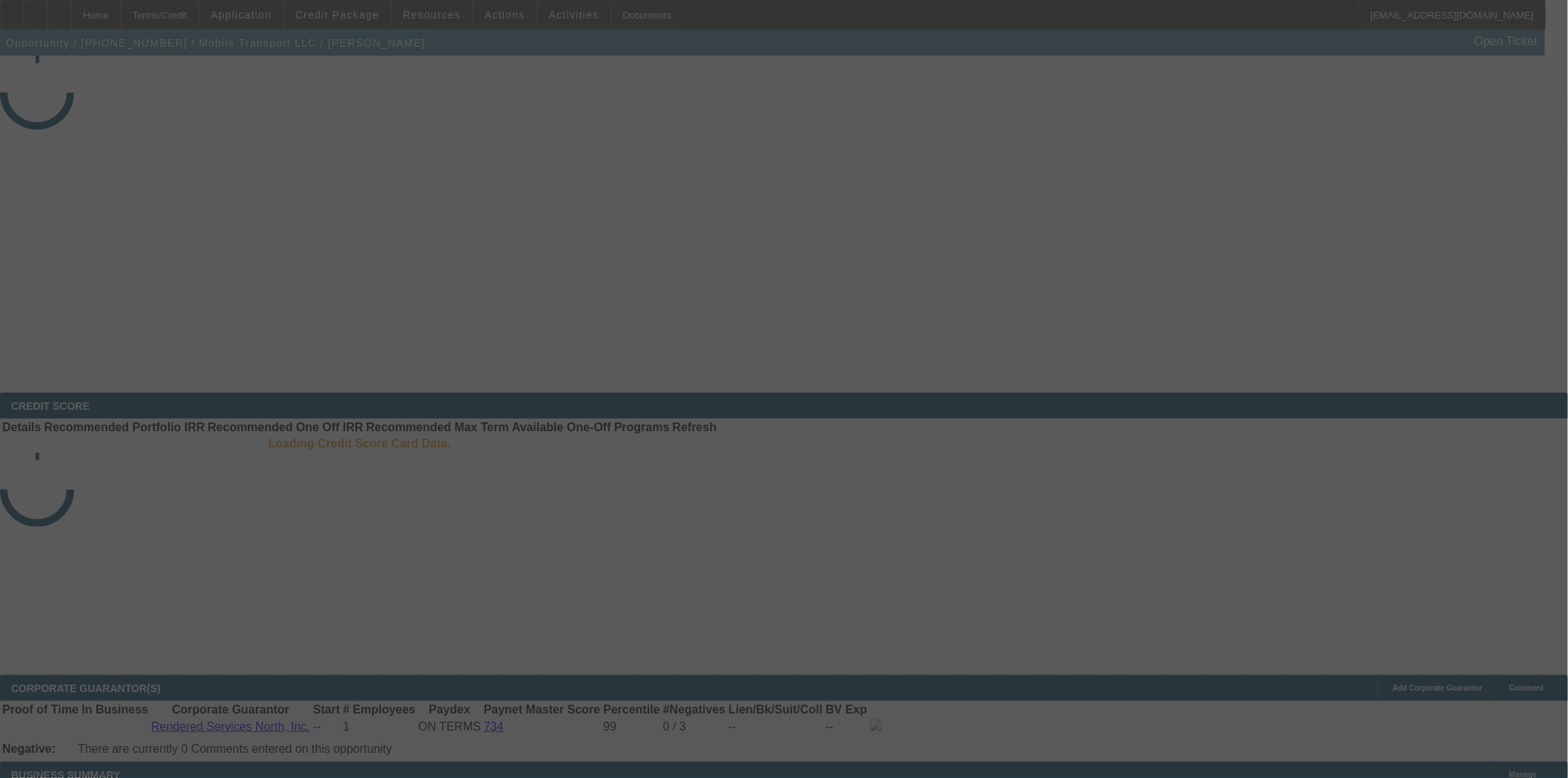
select select "3"
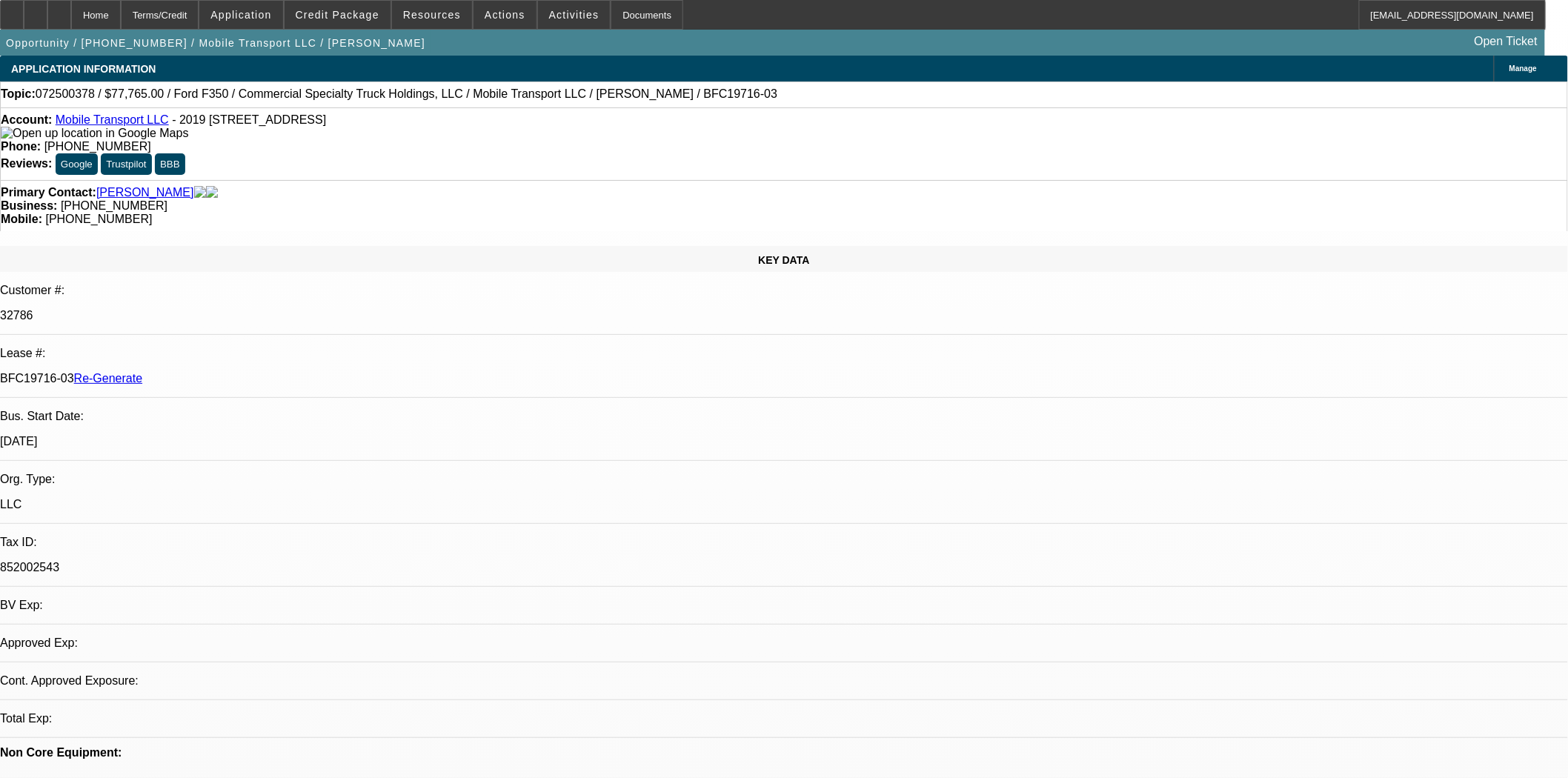
select select "0"
select select "2"
select select "0"
select select "6"
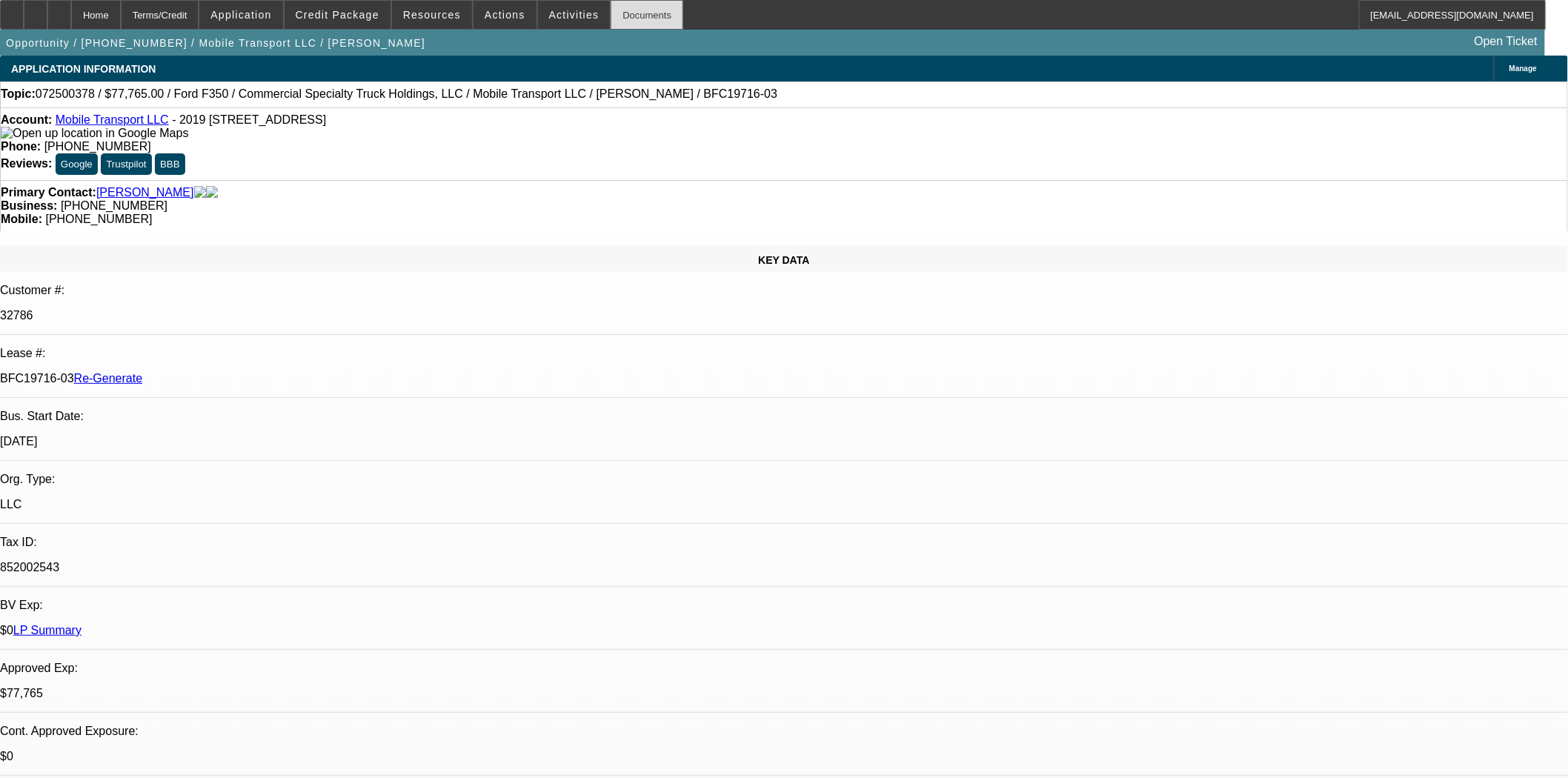
click at [619, 14] on div "Documents" at bounding box center [647, 14] width 72 height 30
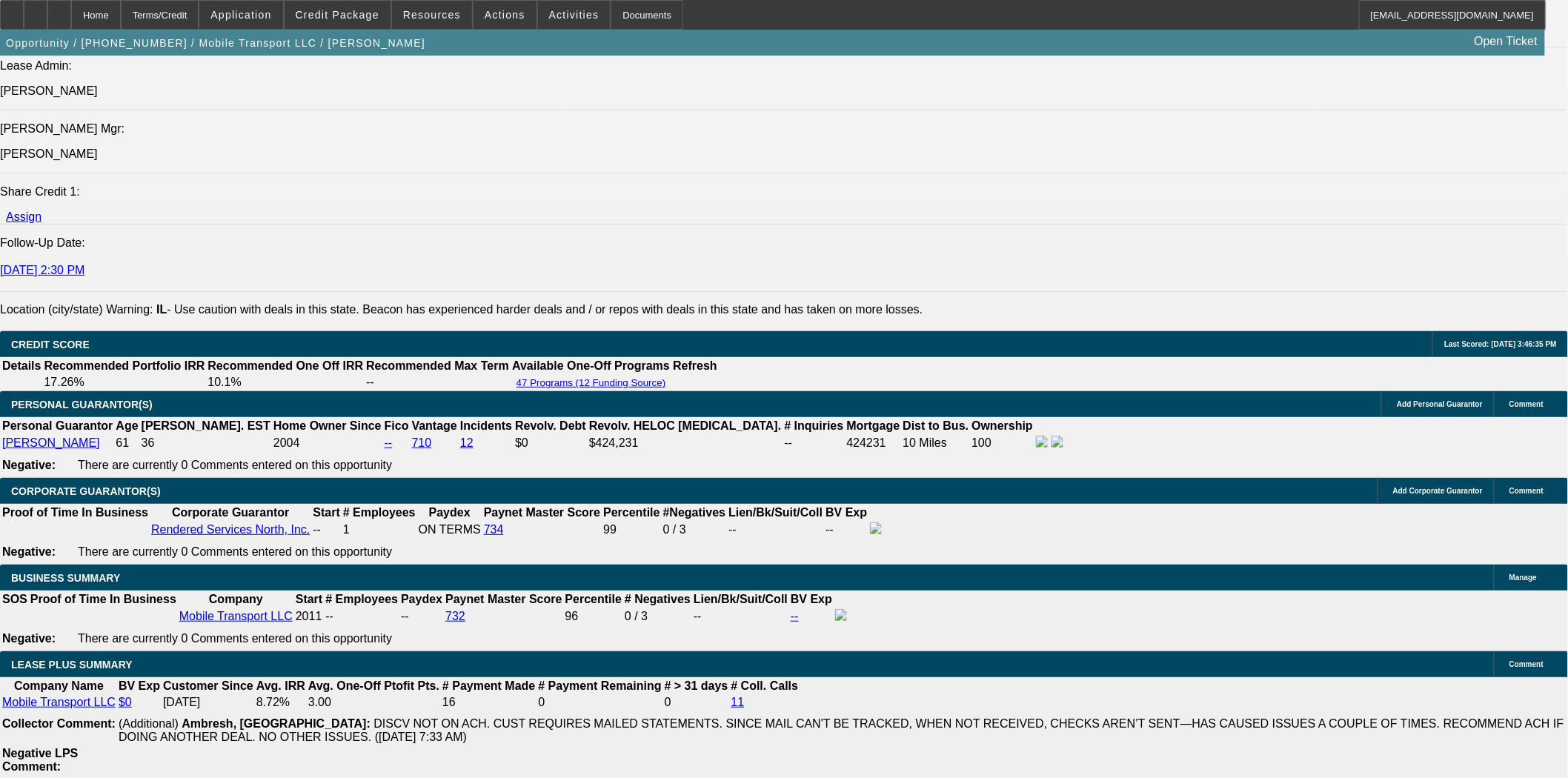
scroll to position [2468, 0]
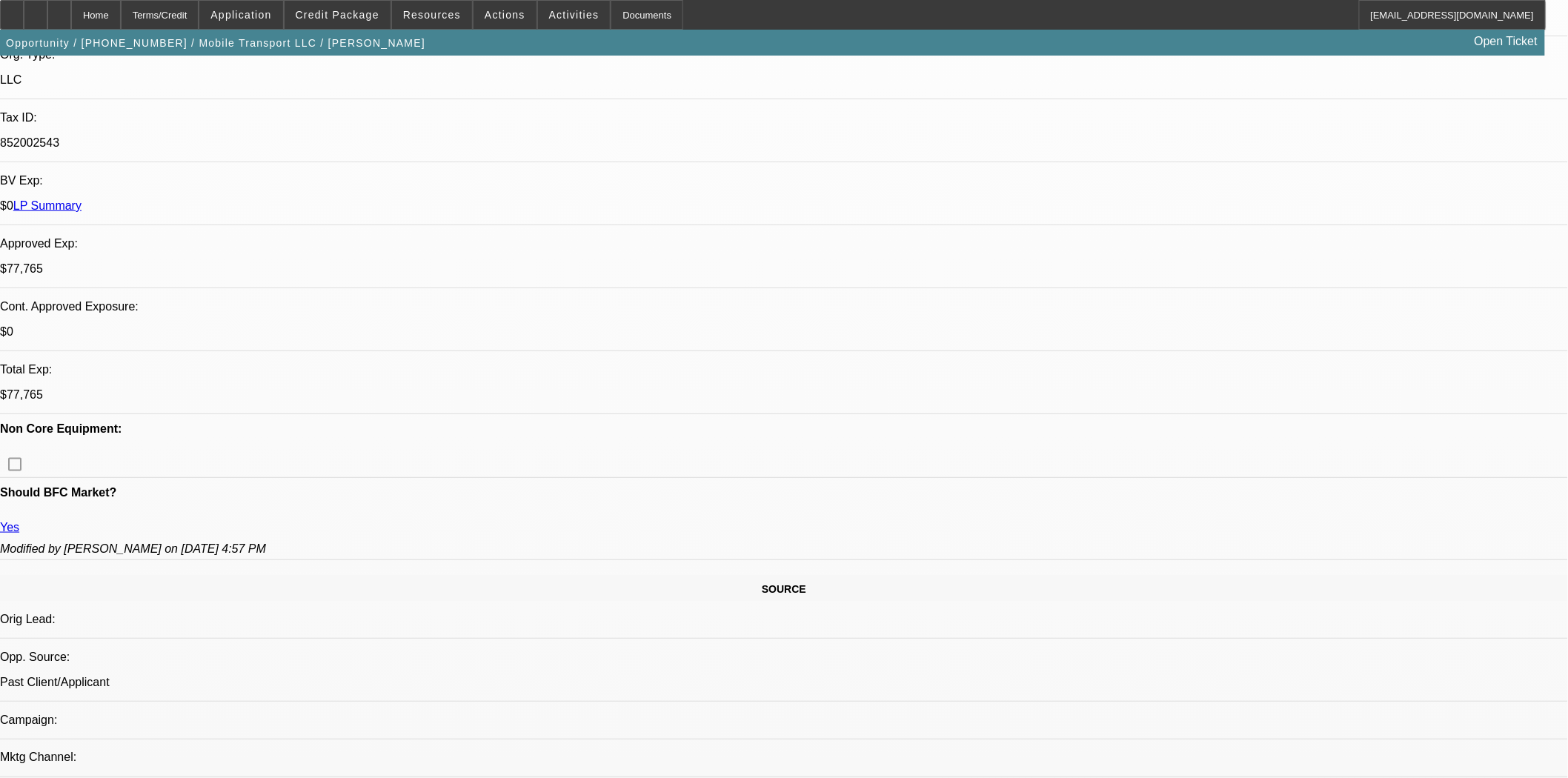
scroll to position [82, 0]
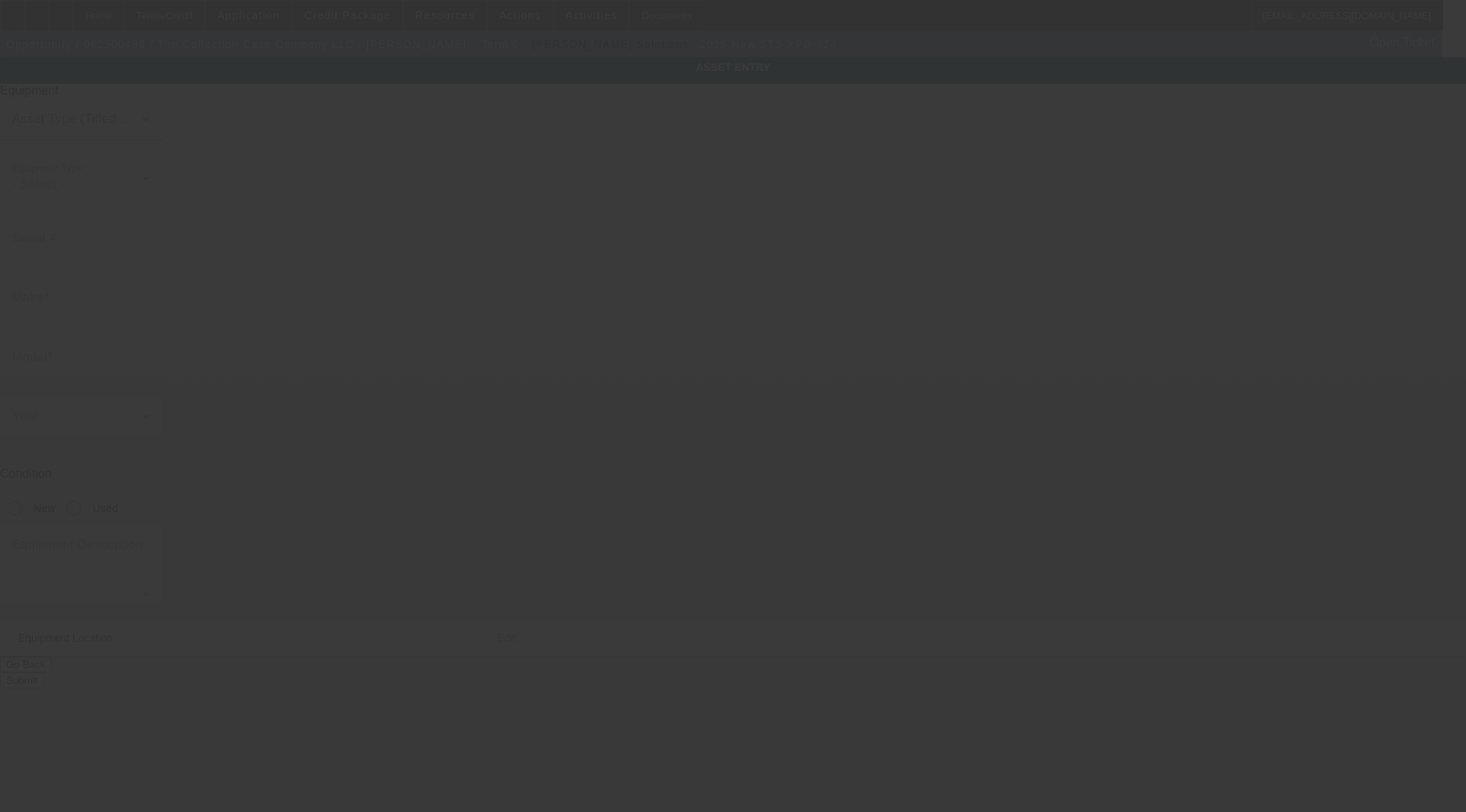
type input "STS"
type input "XPD-924"
radio input "true"
type textarea "24" Direct to Film Printer, (1) STS Start Up Package, (1) Prisim Pet Film - 60C…"
type input "[STREET_ADDRESS]"
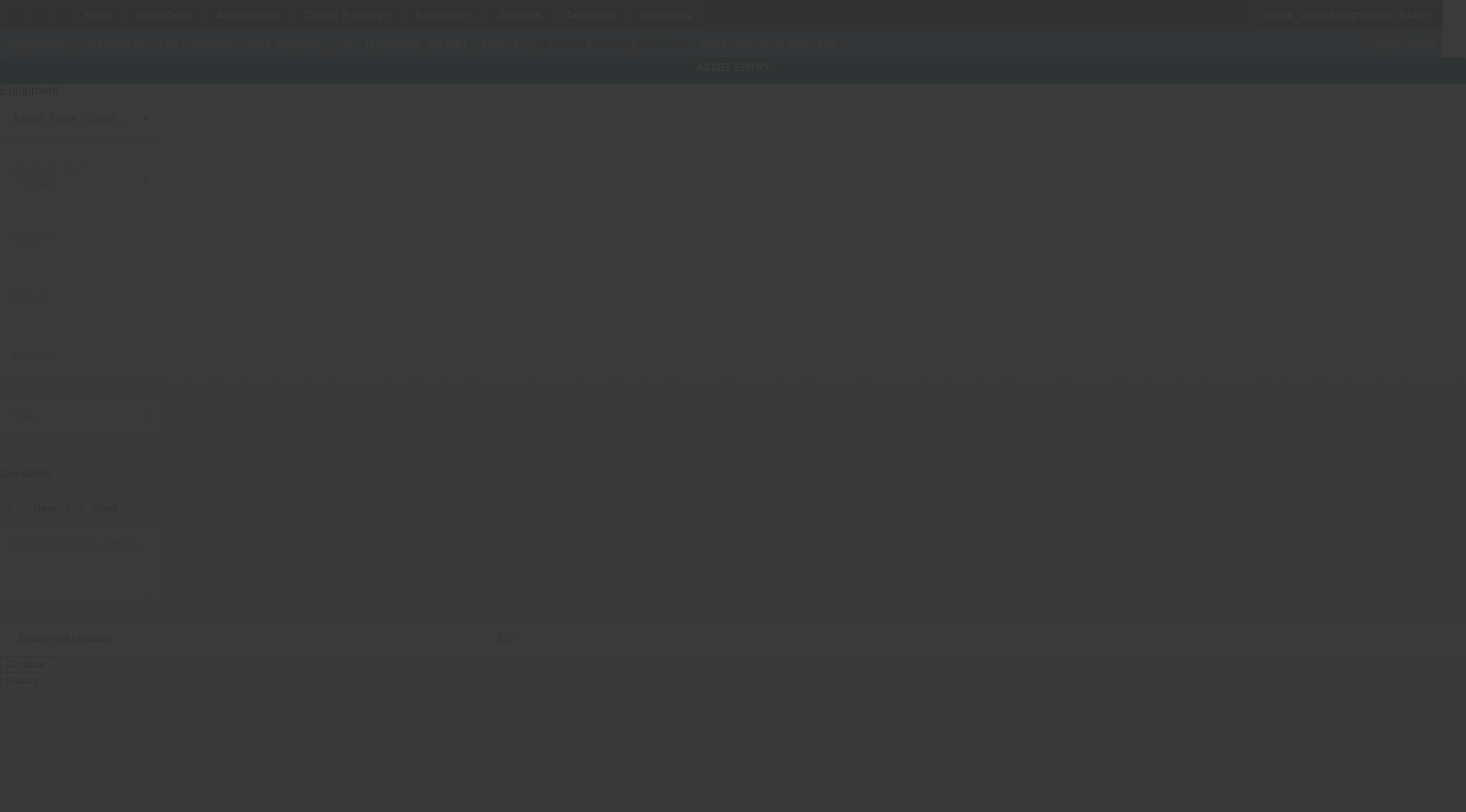
type input "[PERSON_NAME]"
type input "61847"
type input "Champaign"
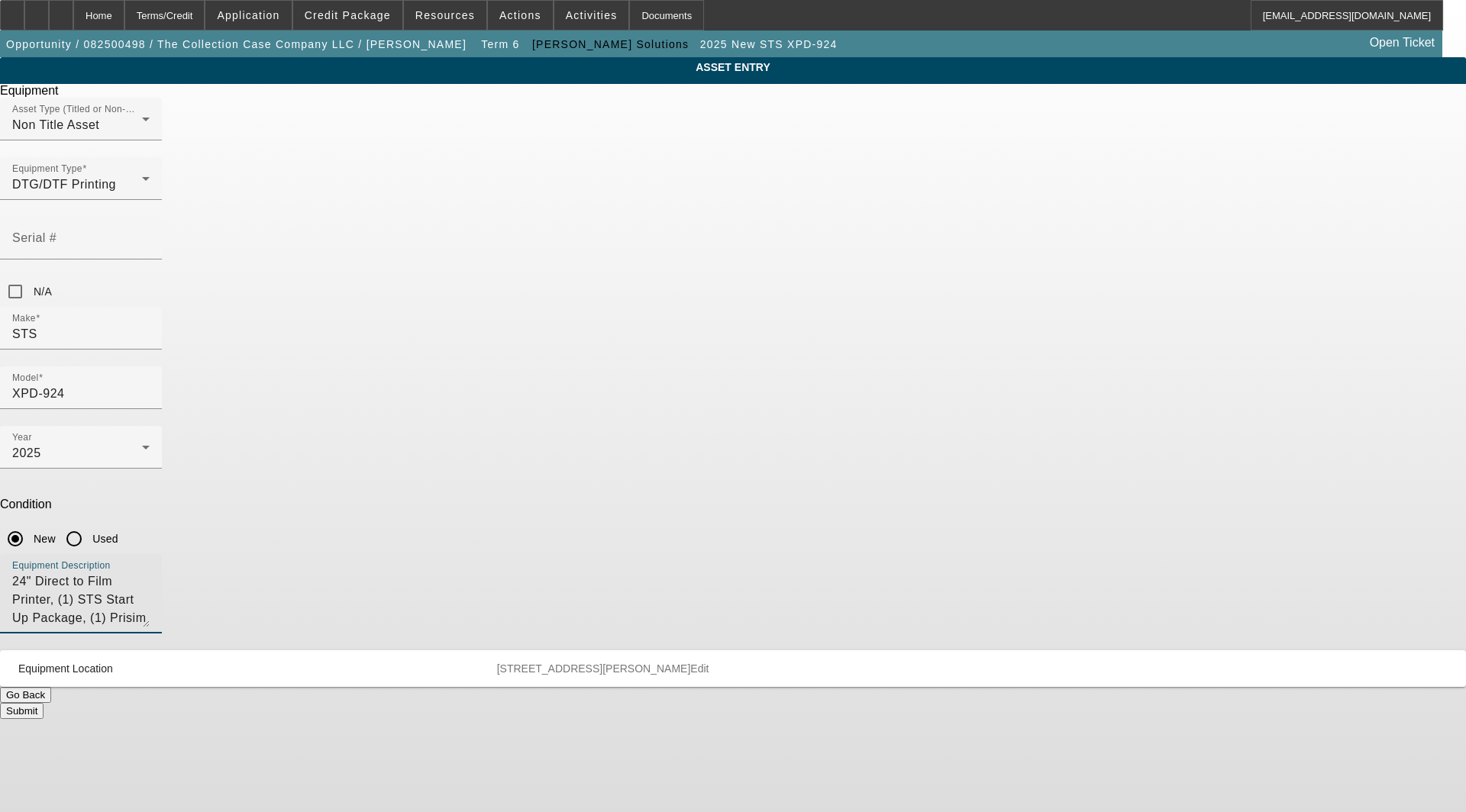
click at [150, 573] on textarea "24" Direct to Film Printer, (1) STS Start Up Package, (1) Prisim Pet Film - 60C…" at bounding box center [81, 600] width 137 height 55
click at [150, 573] on textarea "24" Direct to Film Printer, (1) STS Start Up Package, (1) Prisim Pet Film - [PE…" at bounding box center [81, 600] width 137 height 55
click at [150, 573] on textarea "24" Direct to Film Printer, (1) STS Start Up Package, (1) Prisim Pet Film - Hir…" at bounding box center [81, 600] width 137 height 55
click at [150, 573] on textarea "24" Direct to Film Printer, (1) STS Start Up Package, (1) Prism Pet Film - Hirs…" at bounding box center [81, 600] width 137 height 55
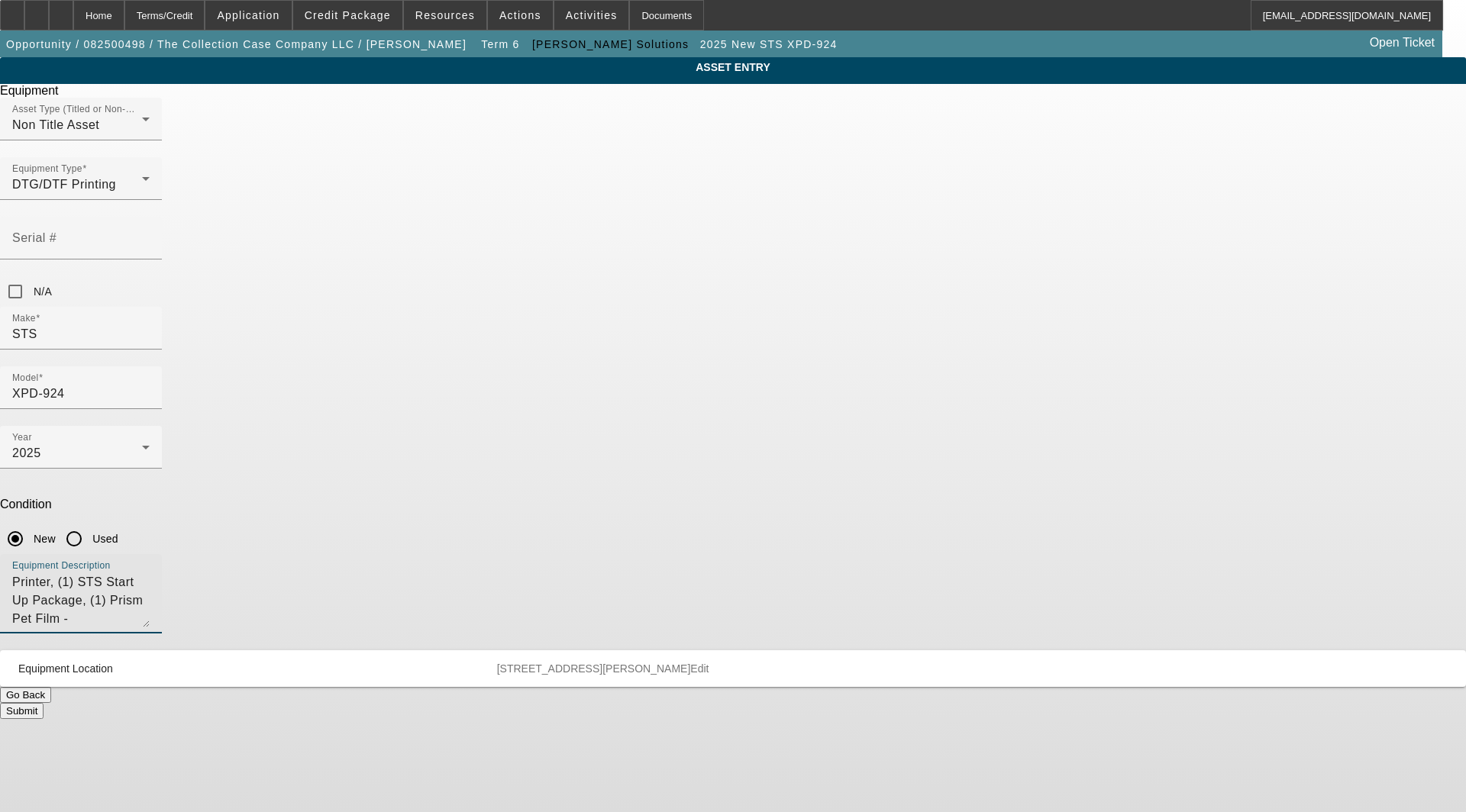
type textarea "24" Direct to Film Printer, (1) STS Start Up Package, (1) Prism Pet Film - Hirs…"
click at [44, 704] on button "Submit" at bounding box center [22, 711] width 44 height 16
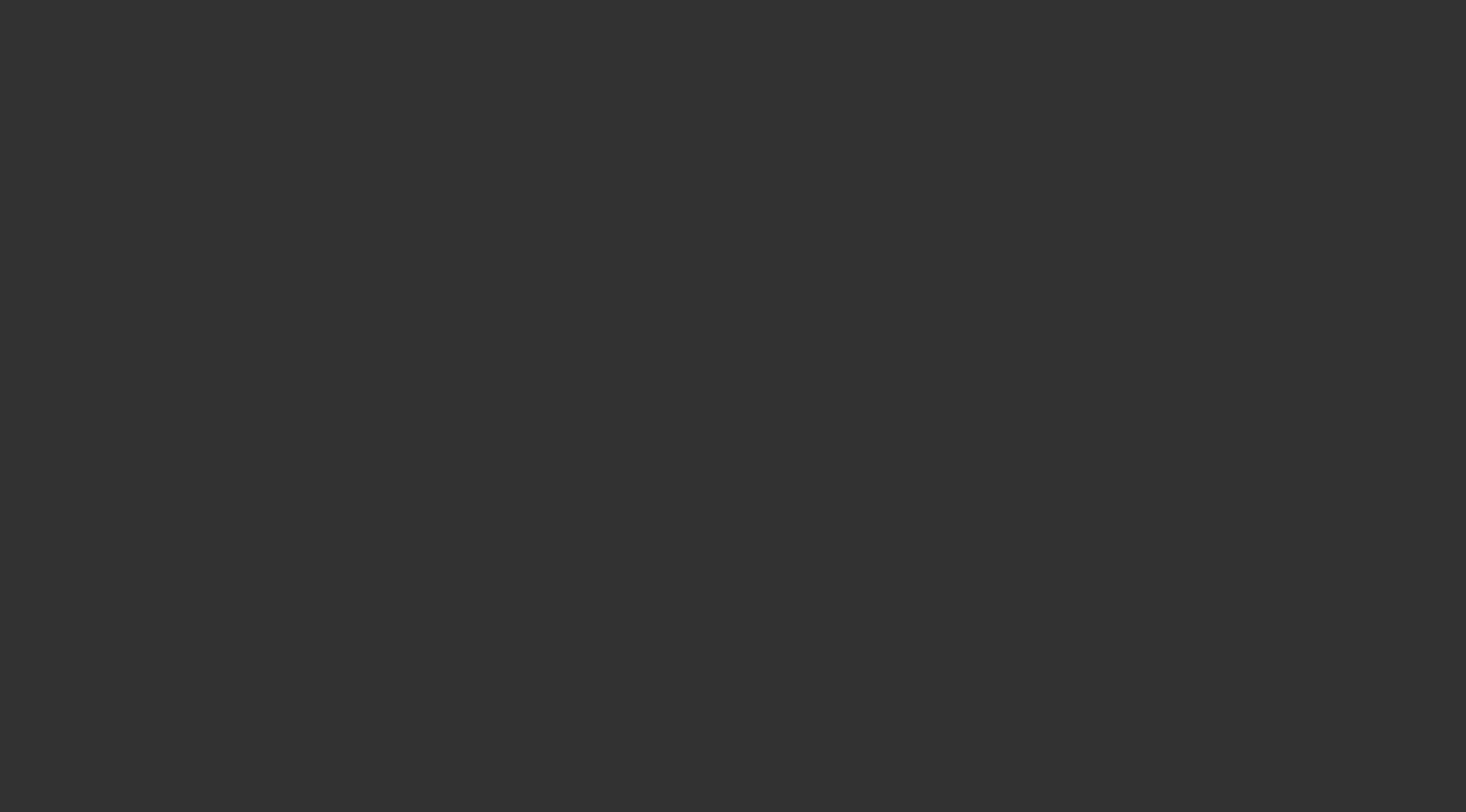
select select "3"
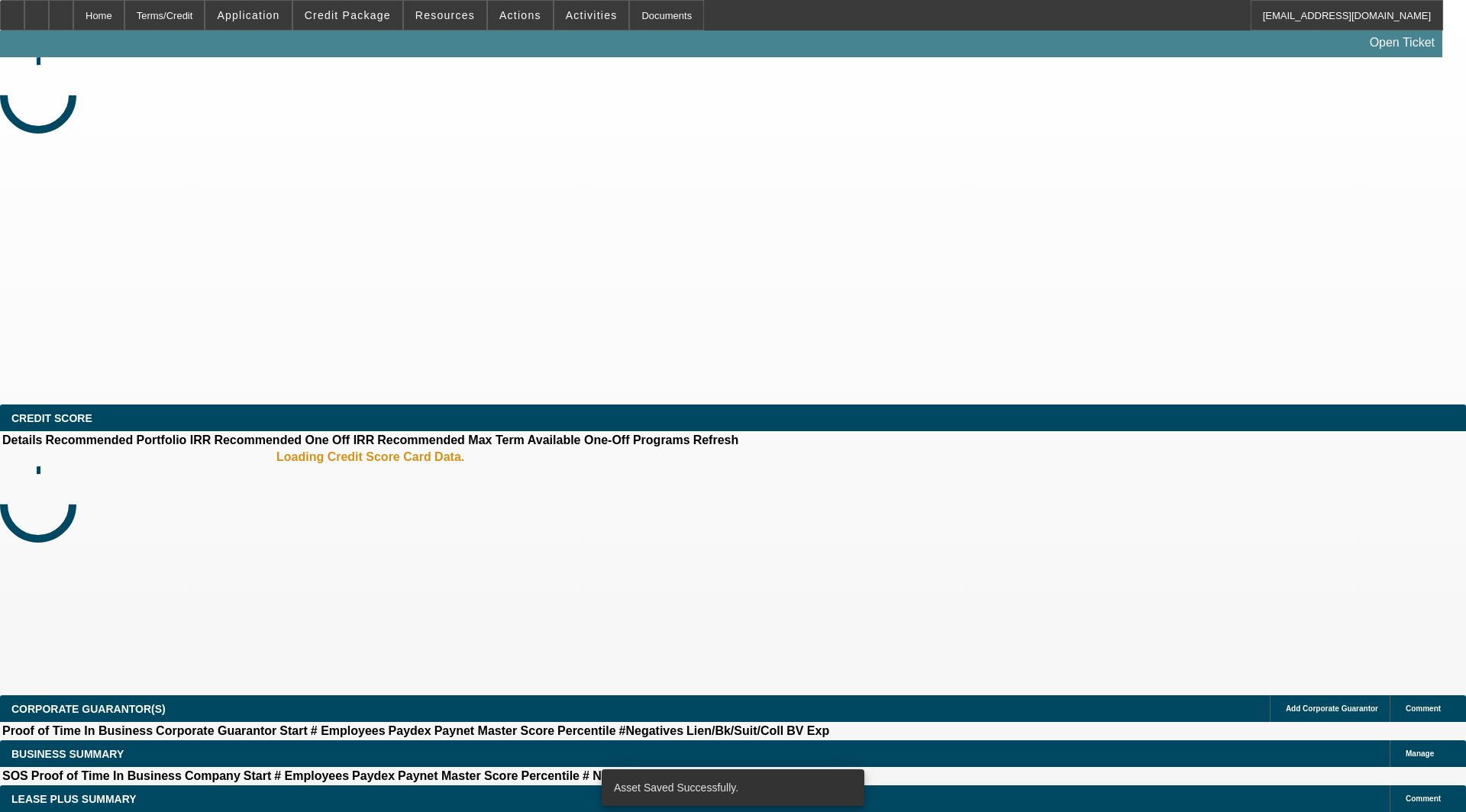
select select "0"
select select "2"
select select "0"
select select "6"
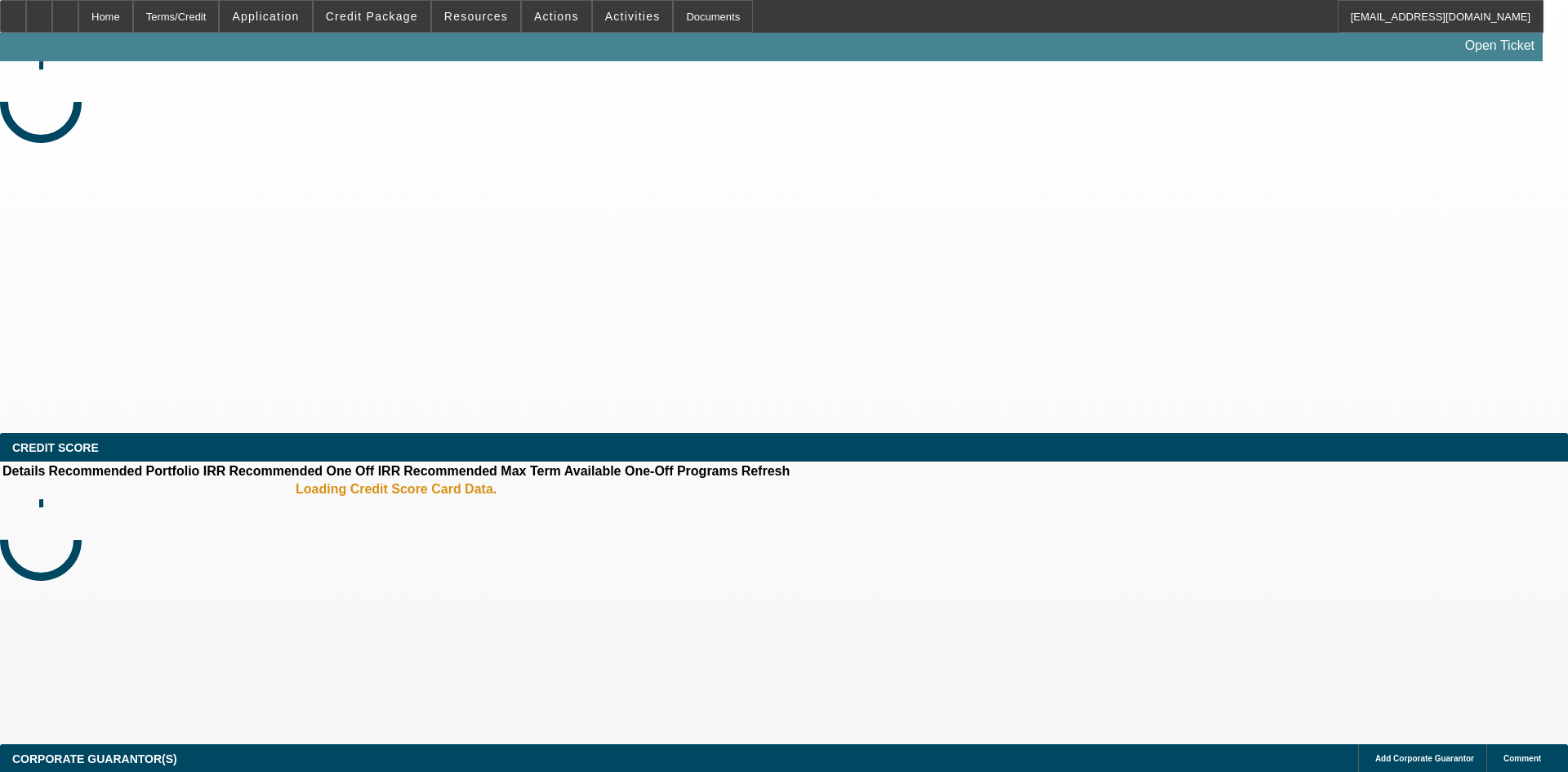
select select "4"
select select "0"
select select "2"
select select "0.1"
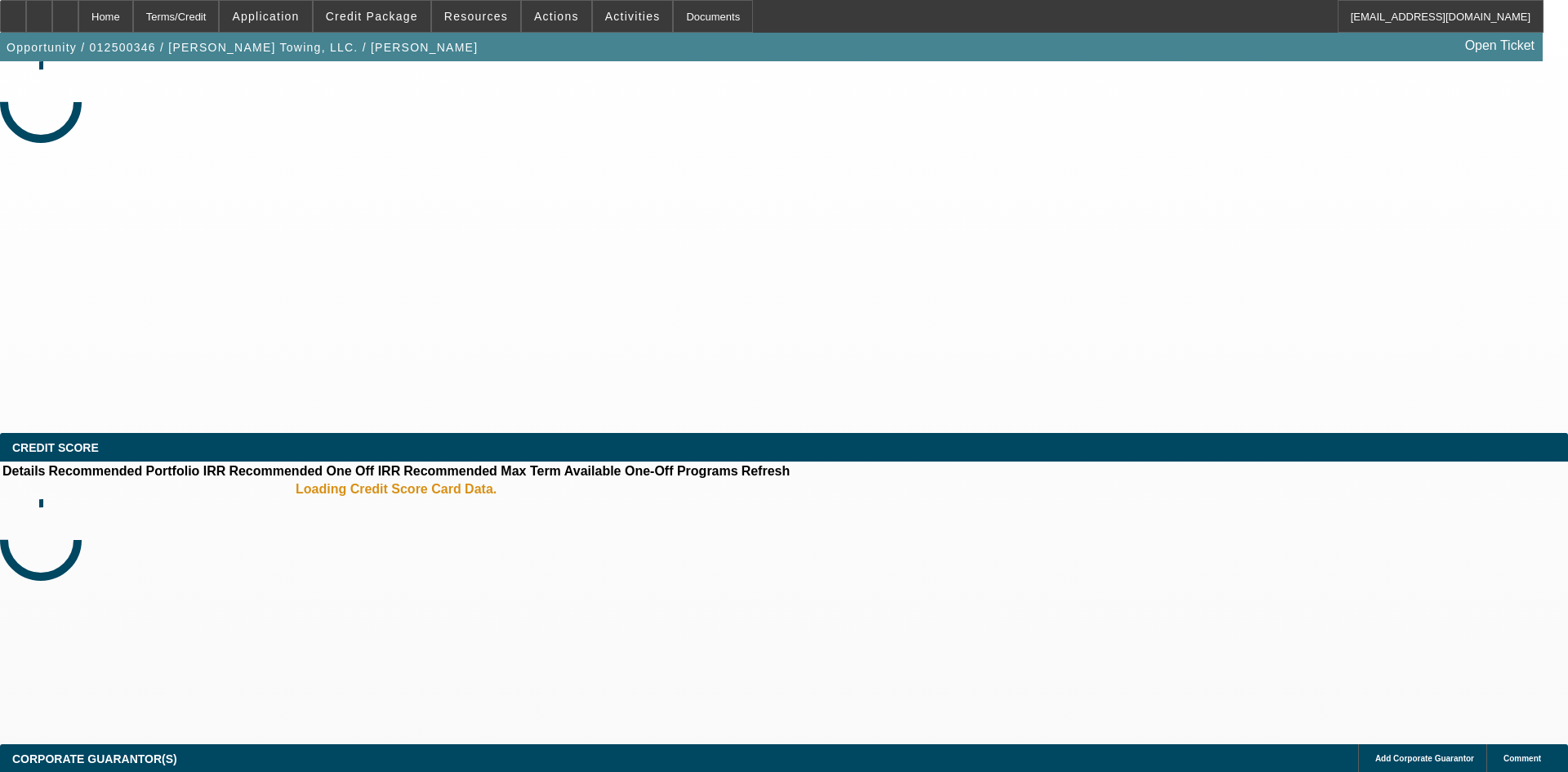
select select "4"
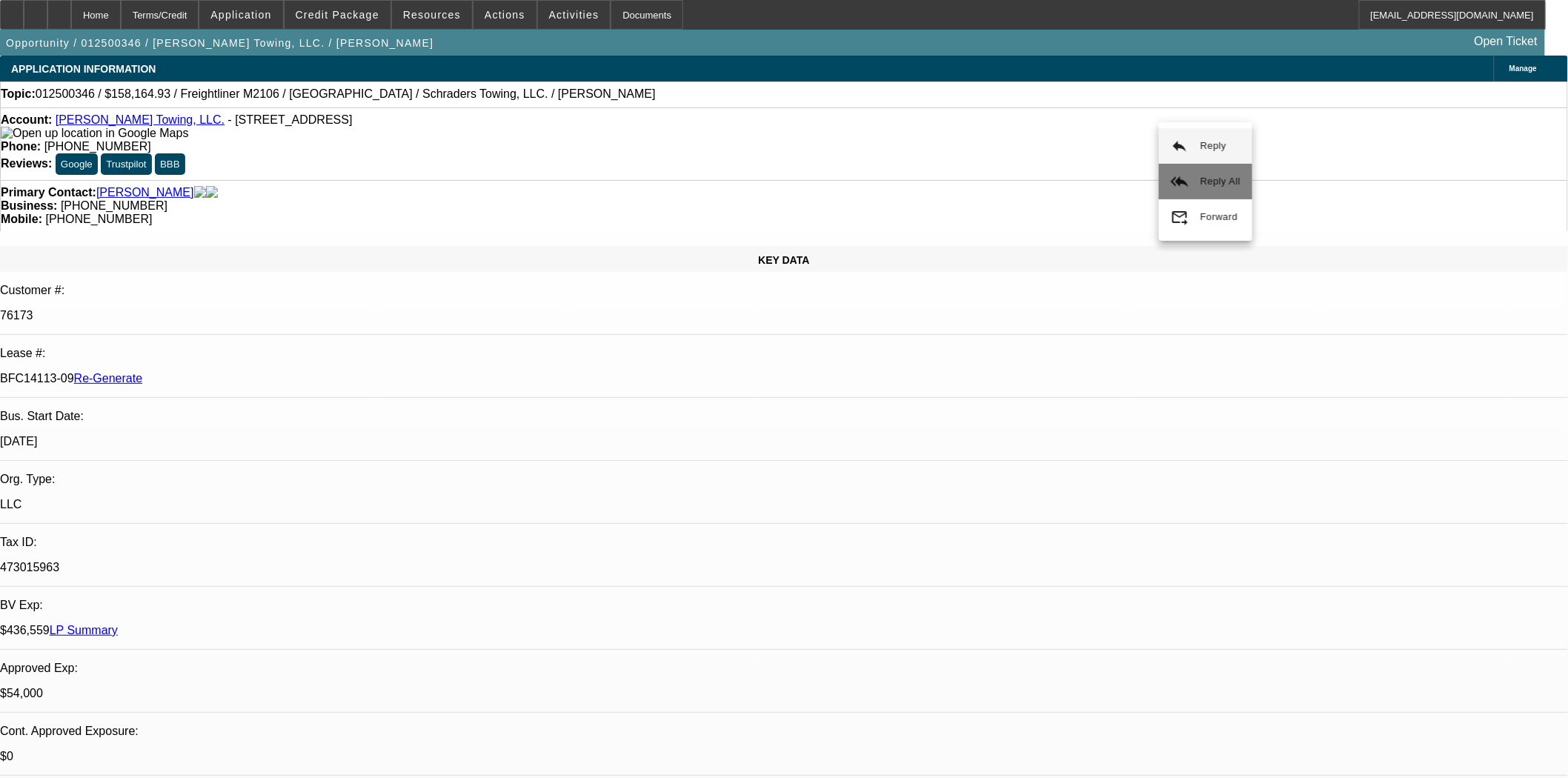
click at [1188, 174] on mat-icon "reply_all" at bounding box center [1179, 181] width 18 height 18
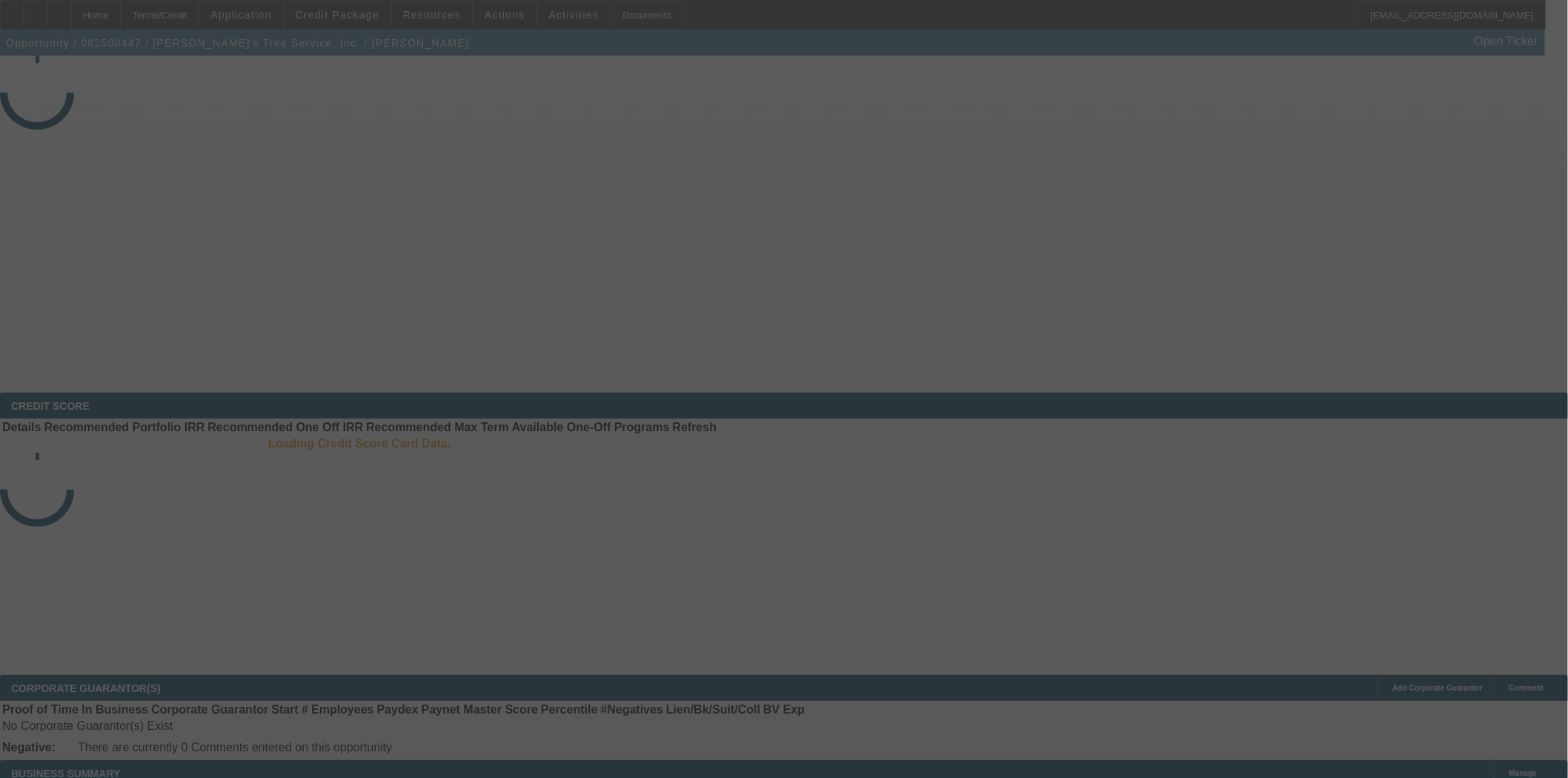
select select "3"
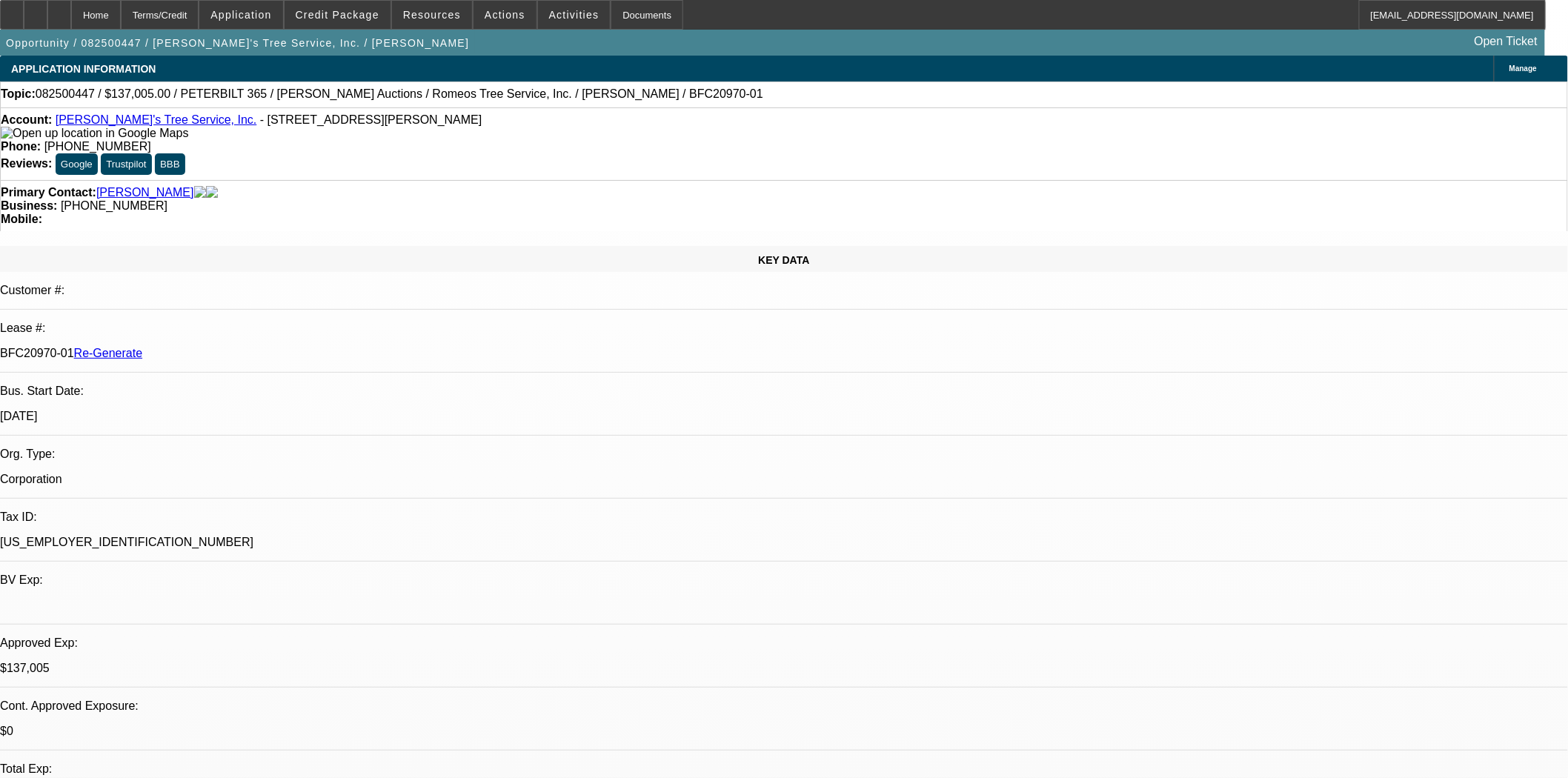
select select "0"
select select "3"
select select "0"
select select "6"
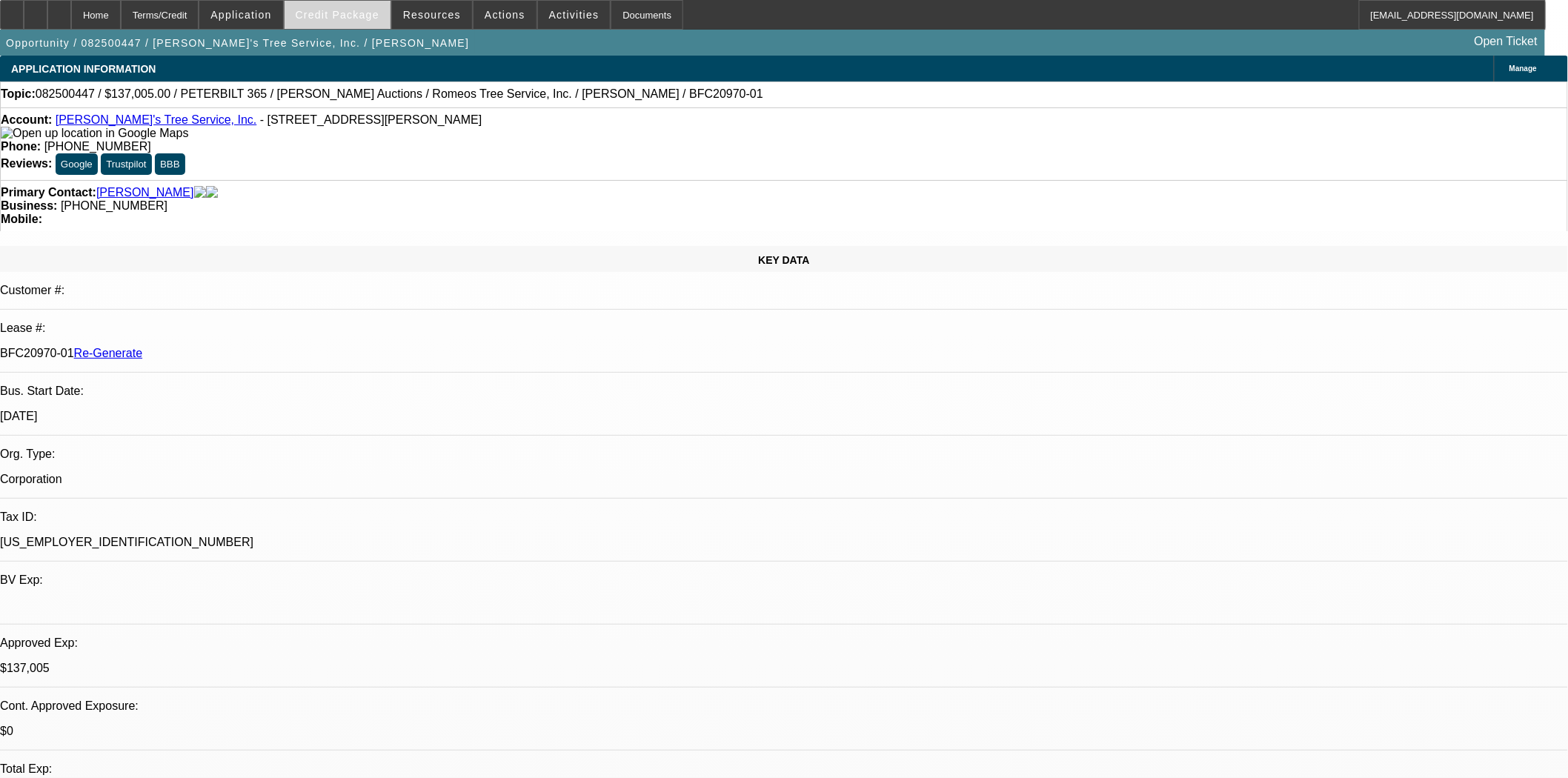
click at [351, 12] on span "Credit Package" at bounding box center [337, 14] width 84 height 12
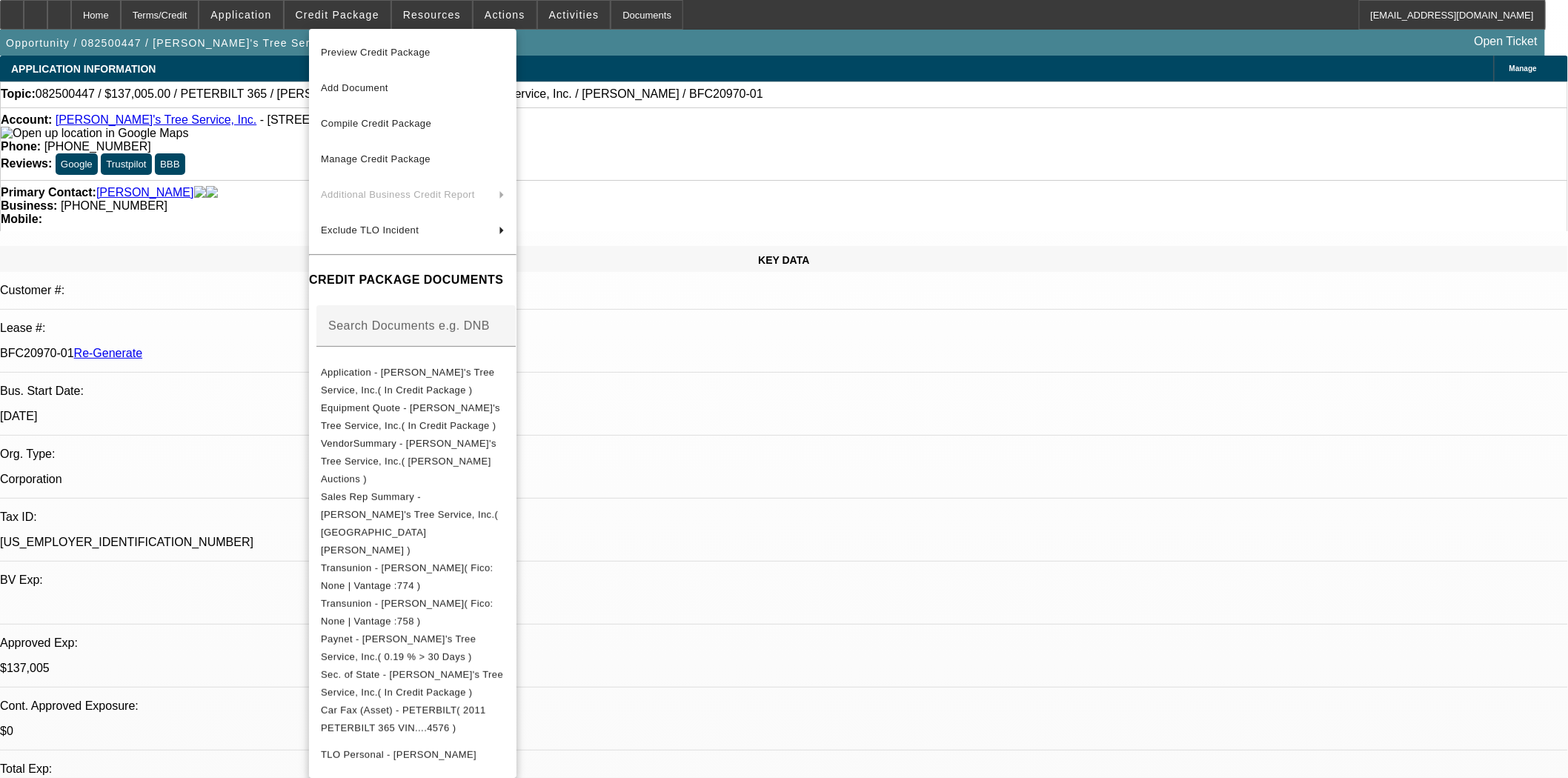
click at [369, 50] on span "Preview Credit Package" at bounding box center [375, 52] width 110 height 11
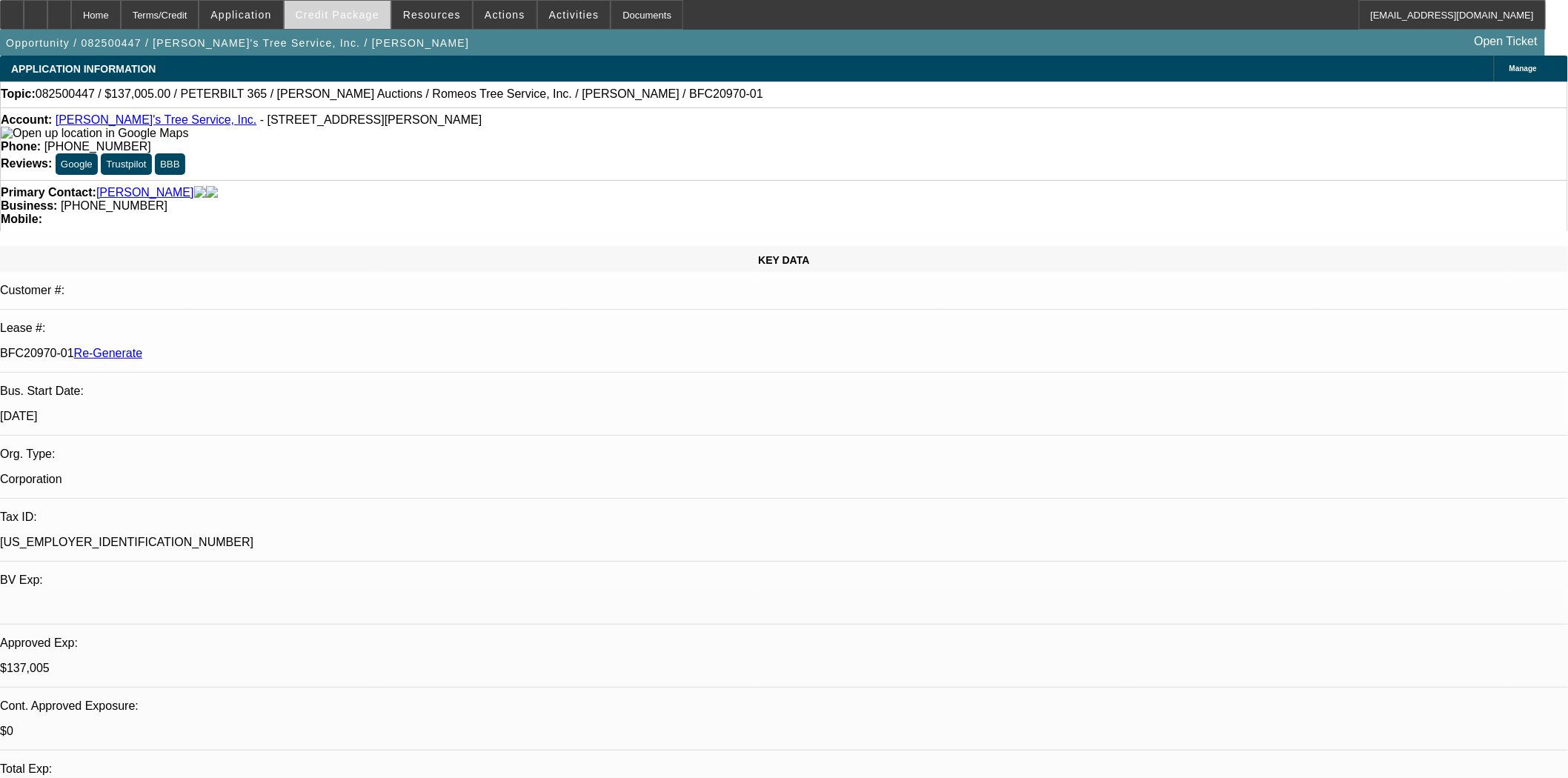
click at [368, 21] on span at bounding box center [337, 14] width 106 height 35
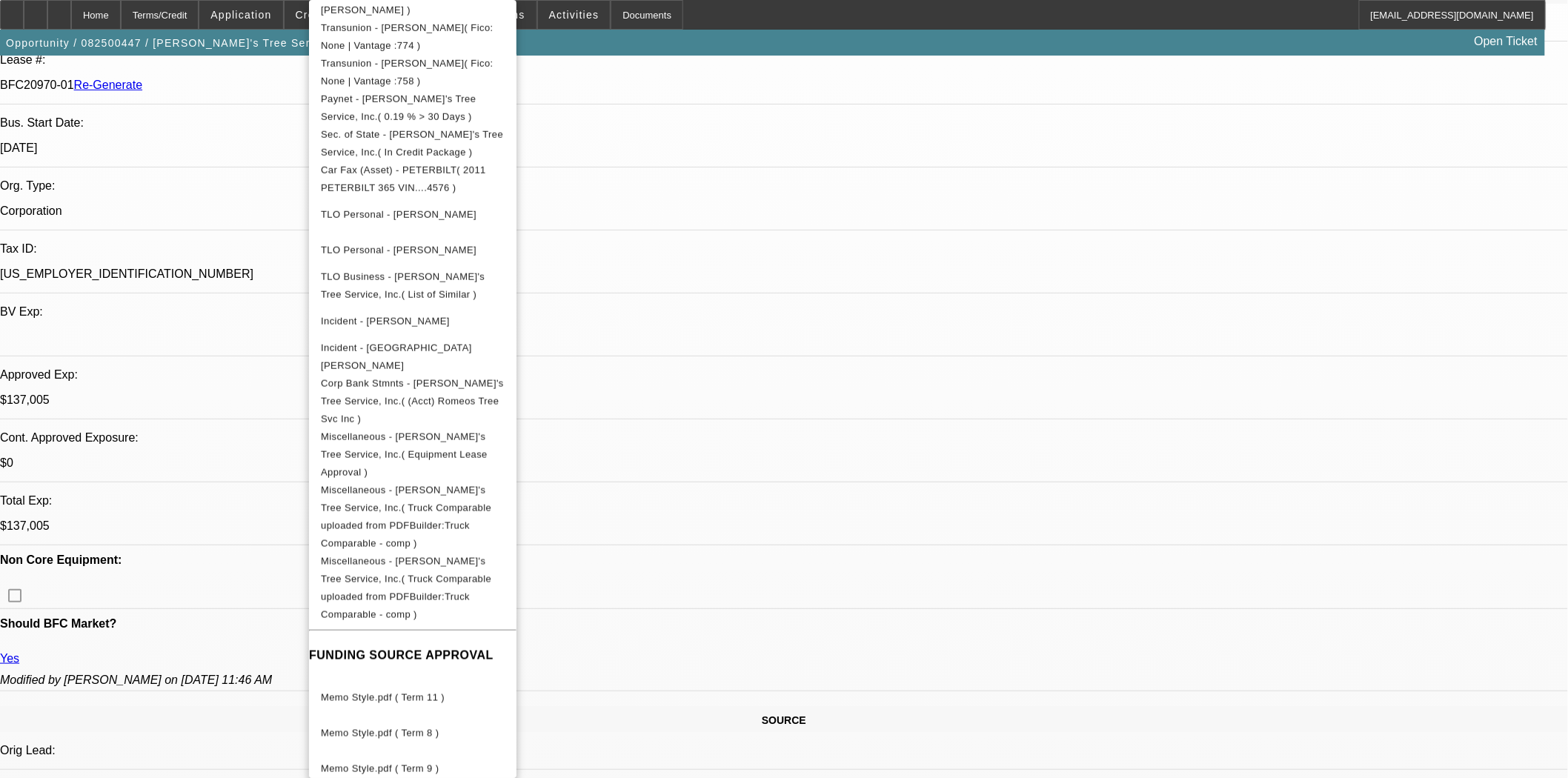
scroll to position [576, 0]
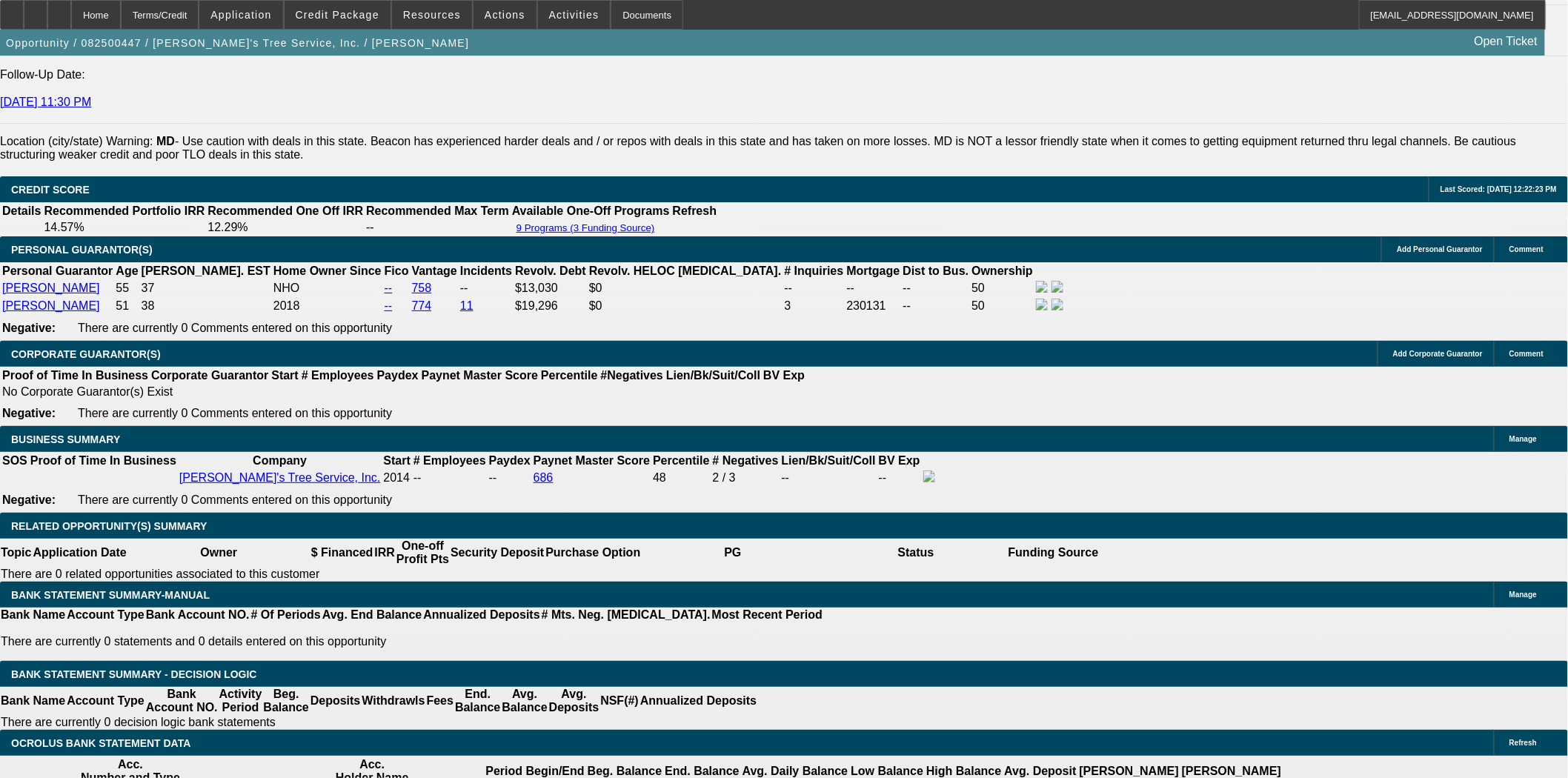
scroll to position [2304, 0]
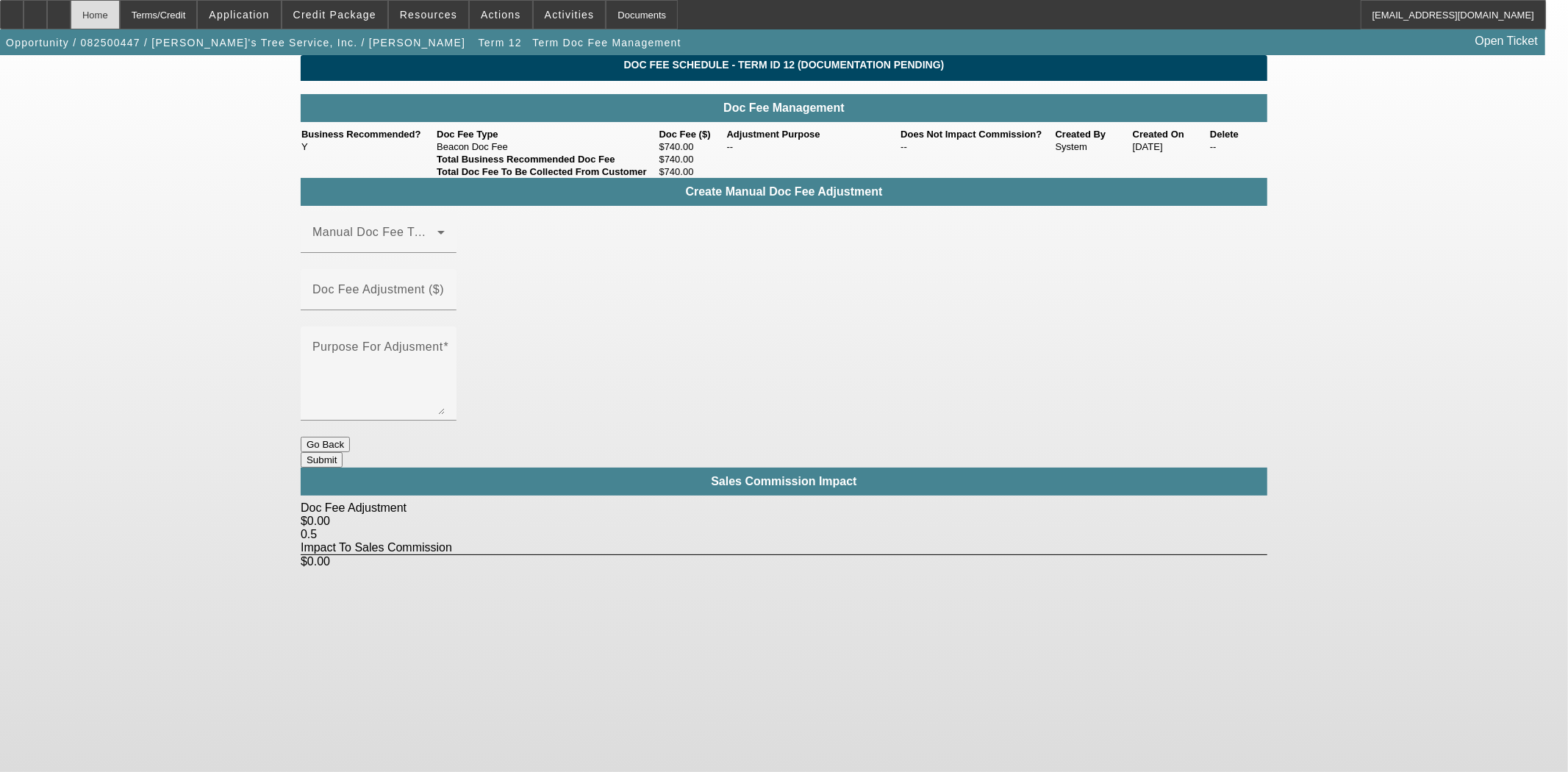
click at [120, 20] on div "Home" at bounding box center [96, 14] width 49 height 29
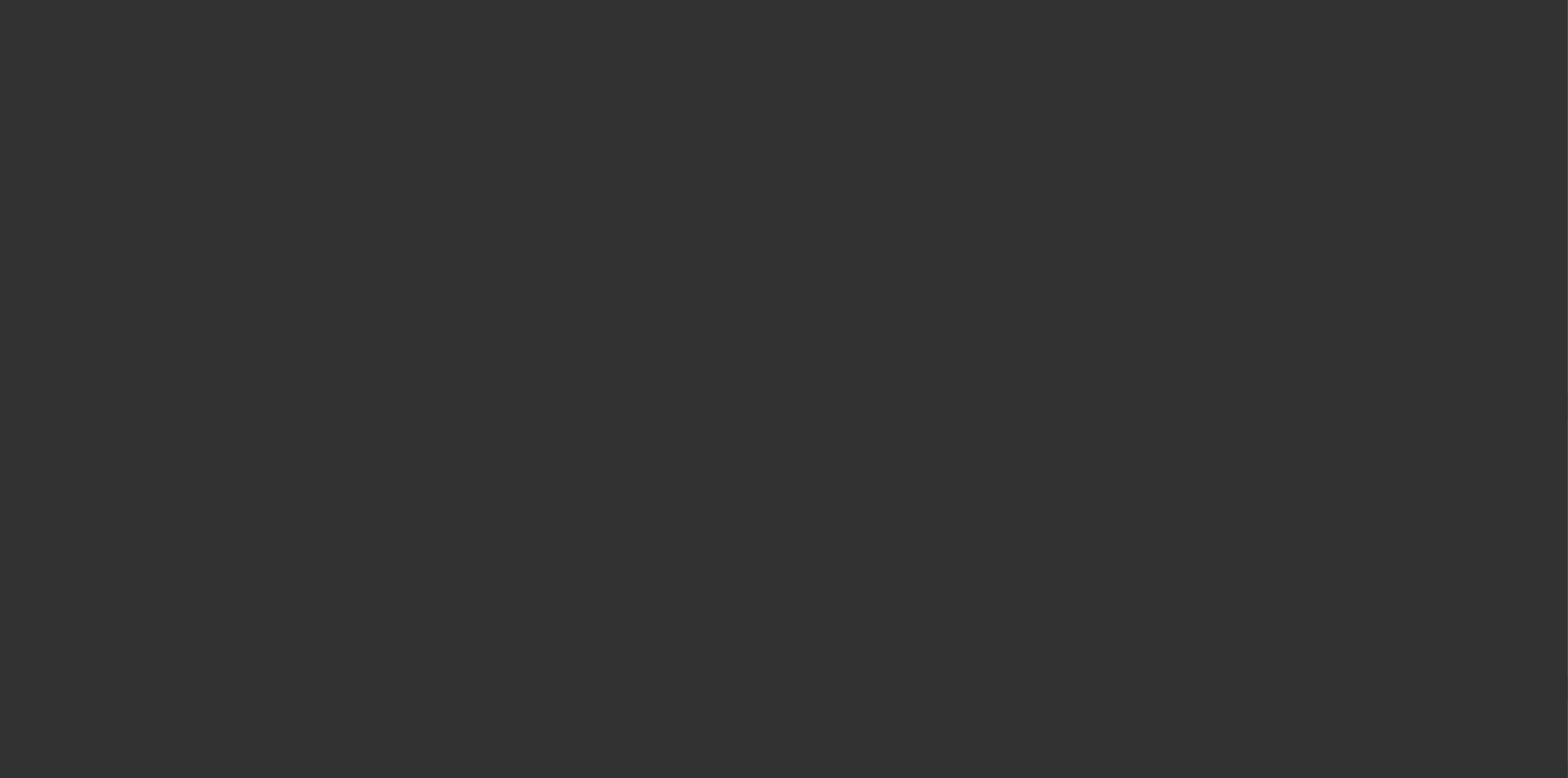
select select "3"
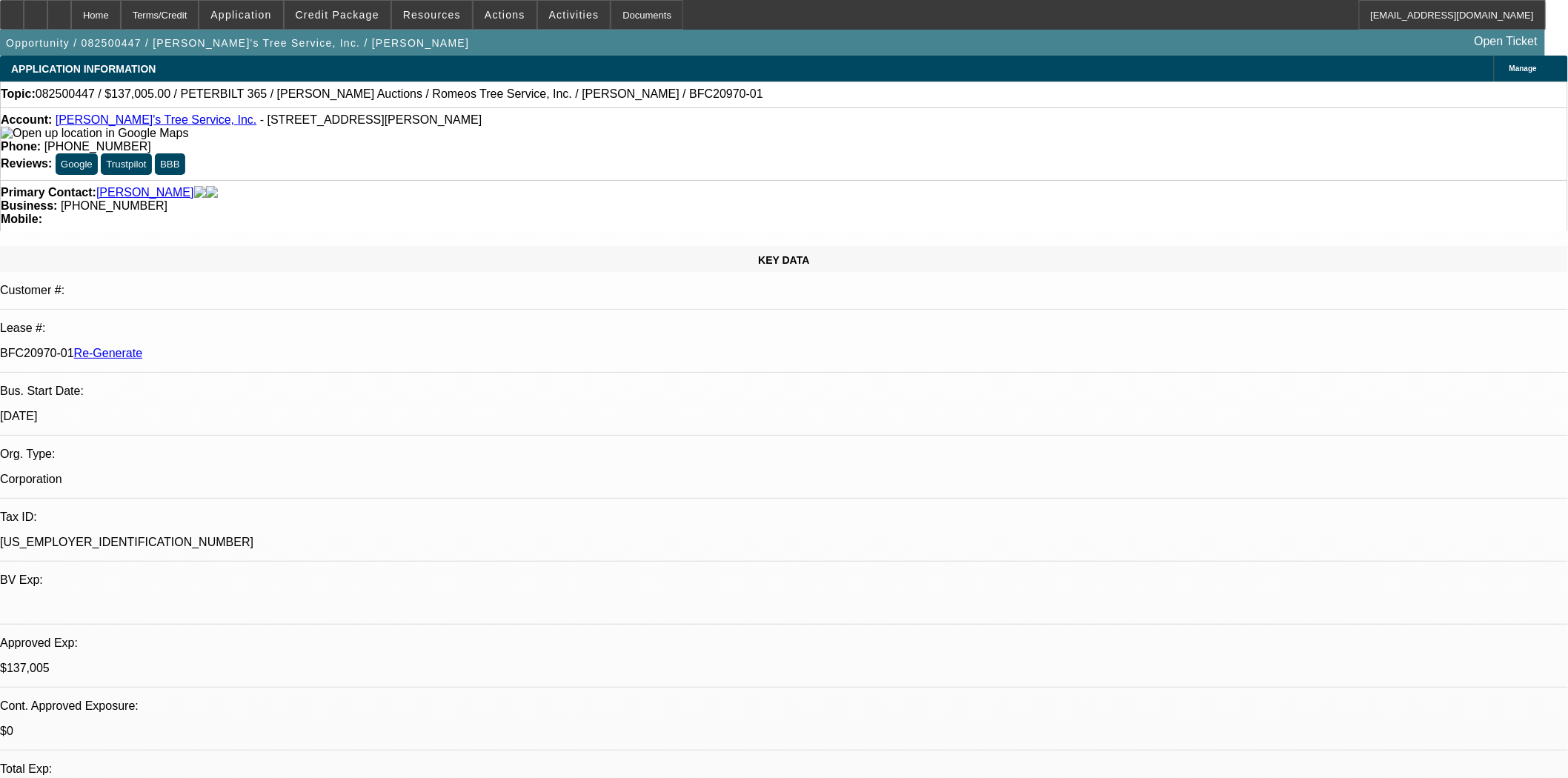
select select "0"
select select "3"
select select "0"
select select "6"
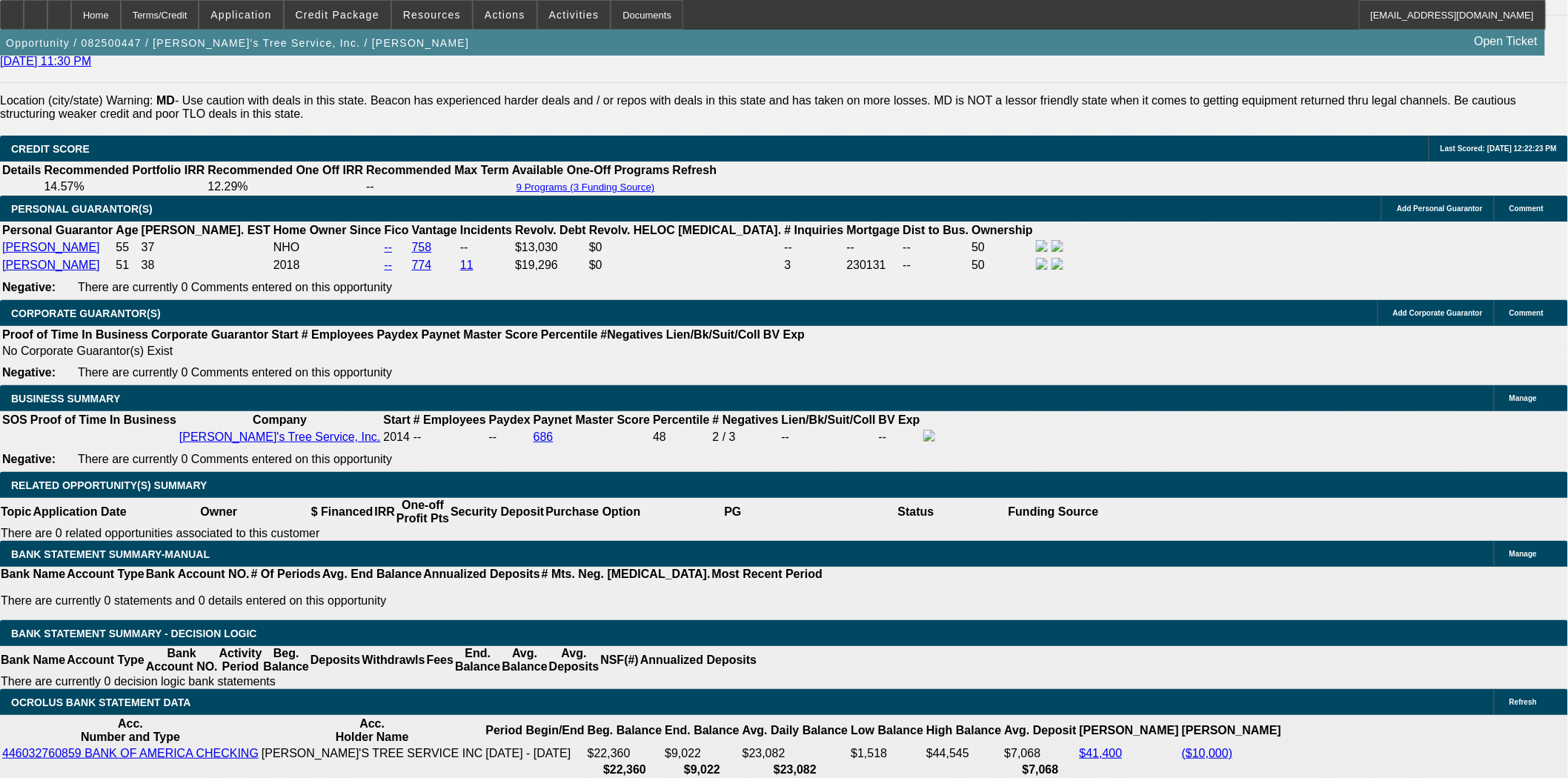
scroll to position [2282, 0]
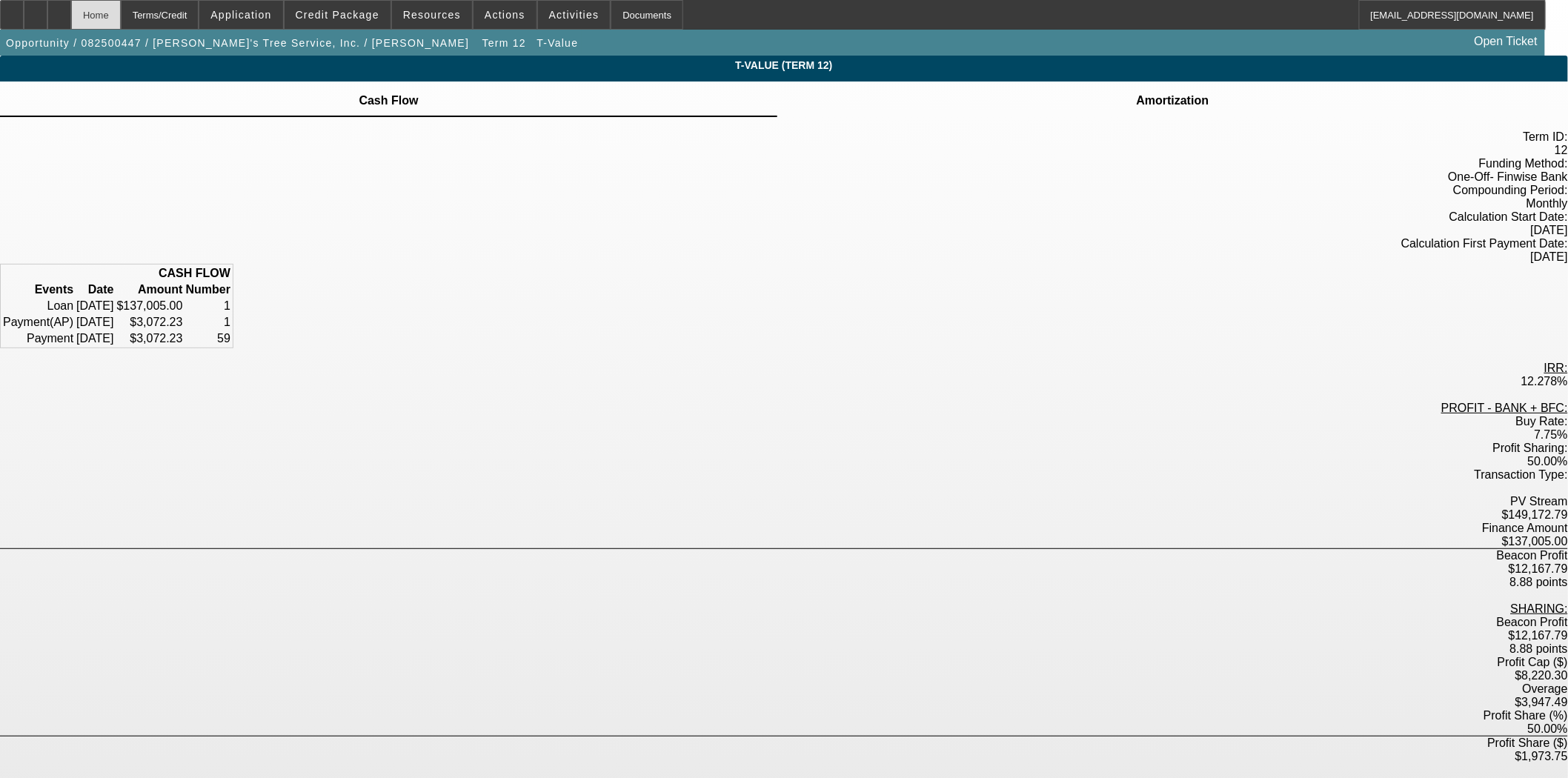
click at [120, 12] on div "Home" at bounding box center [96, 14] width 50 height 30
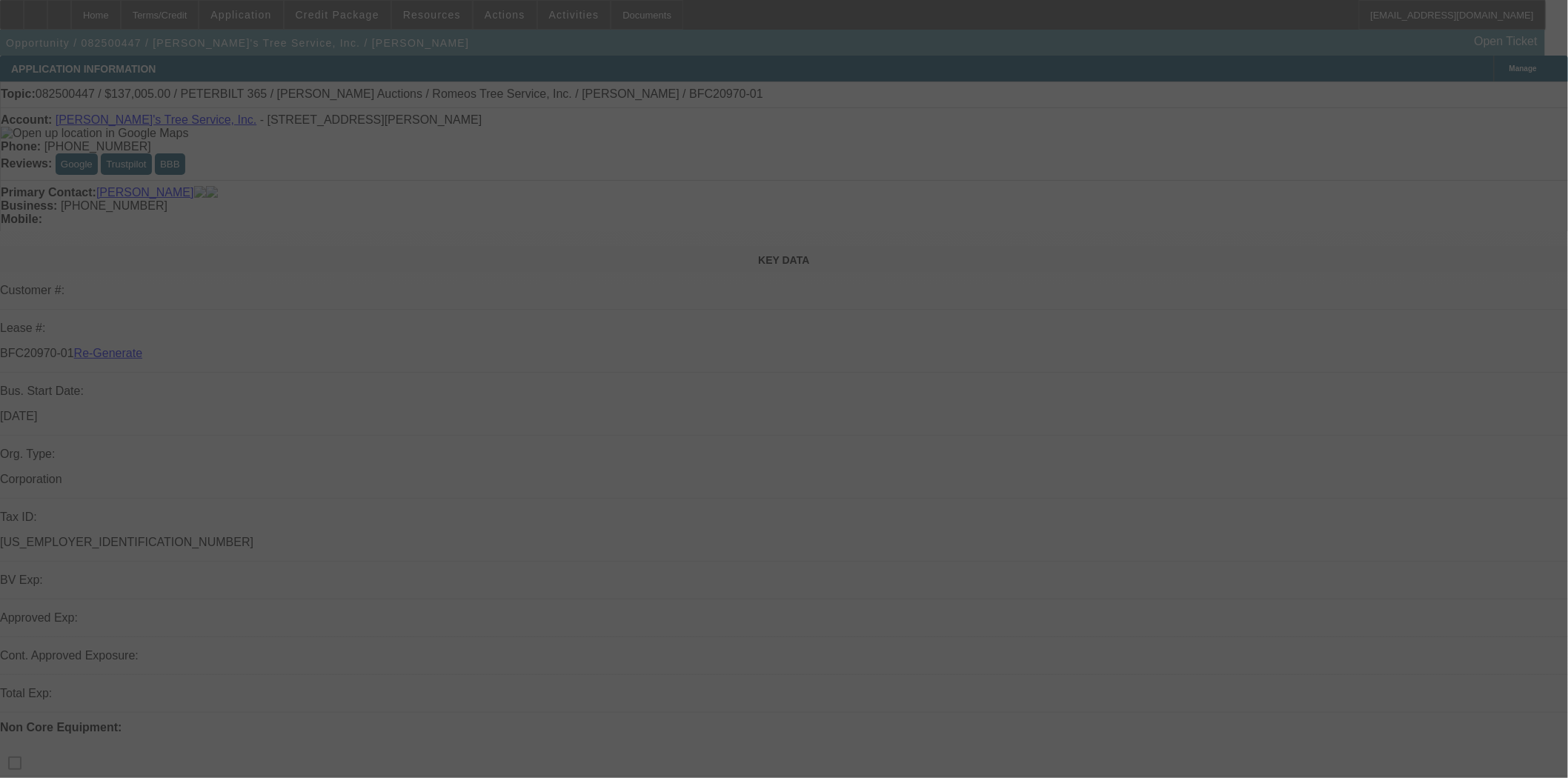
select select "3"
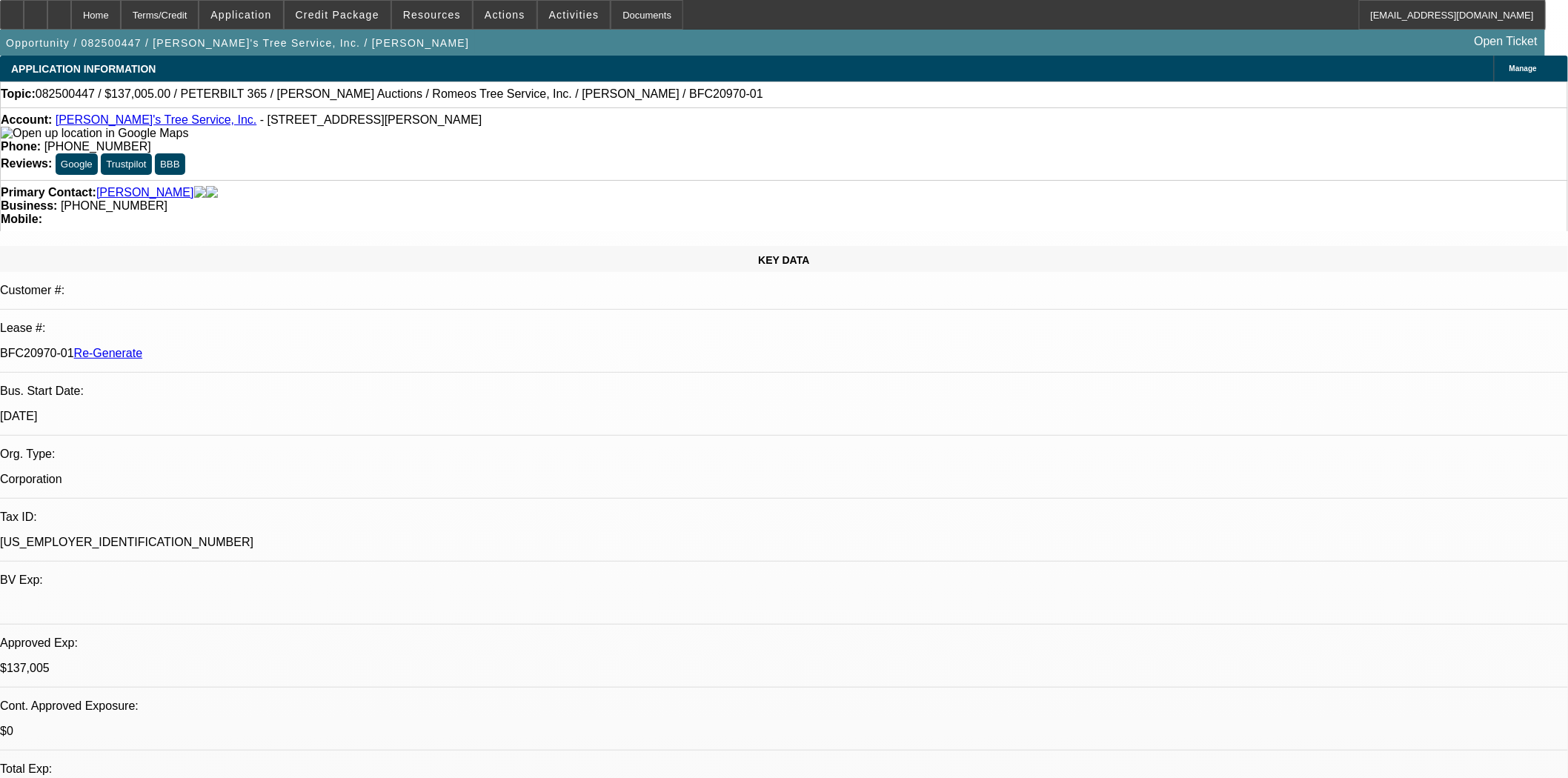
select select "0"
select select "3"
select select "0"
select select "6"
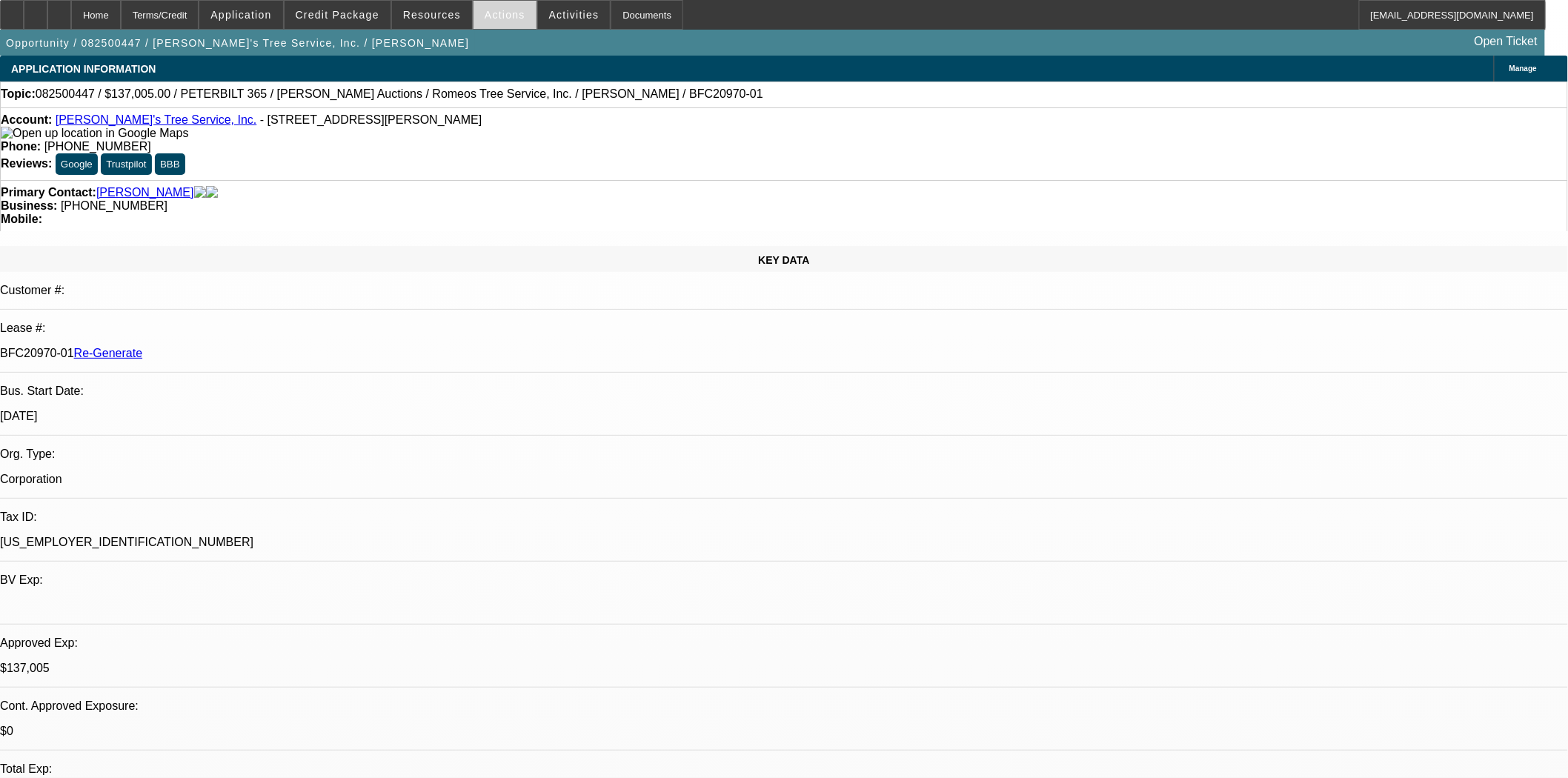
click at [502, 15] on span "Actions" at bounding box center [504, 14] width 41 height 12
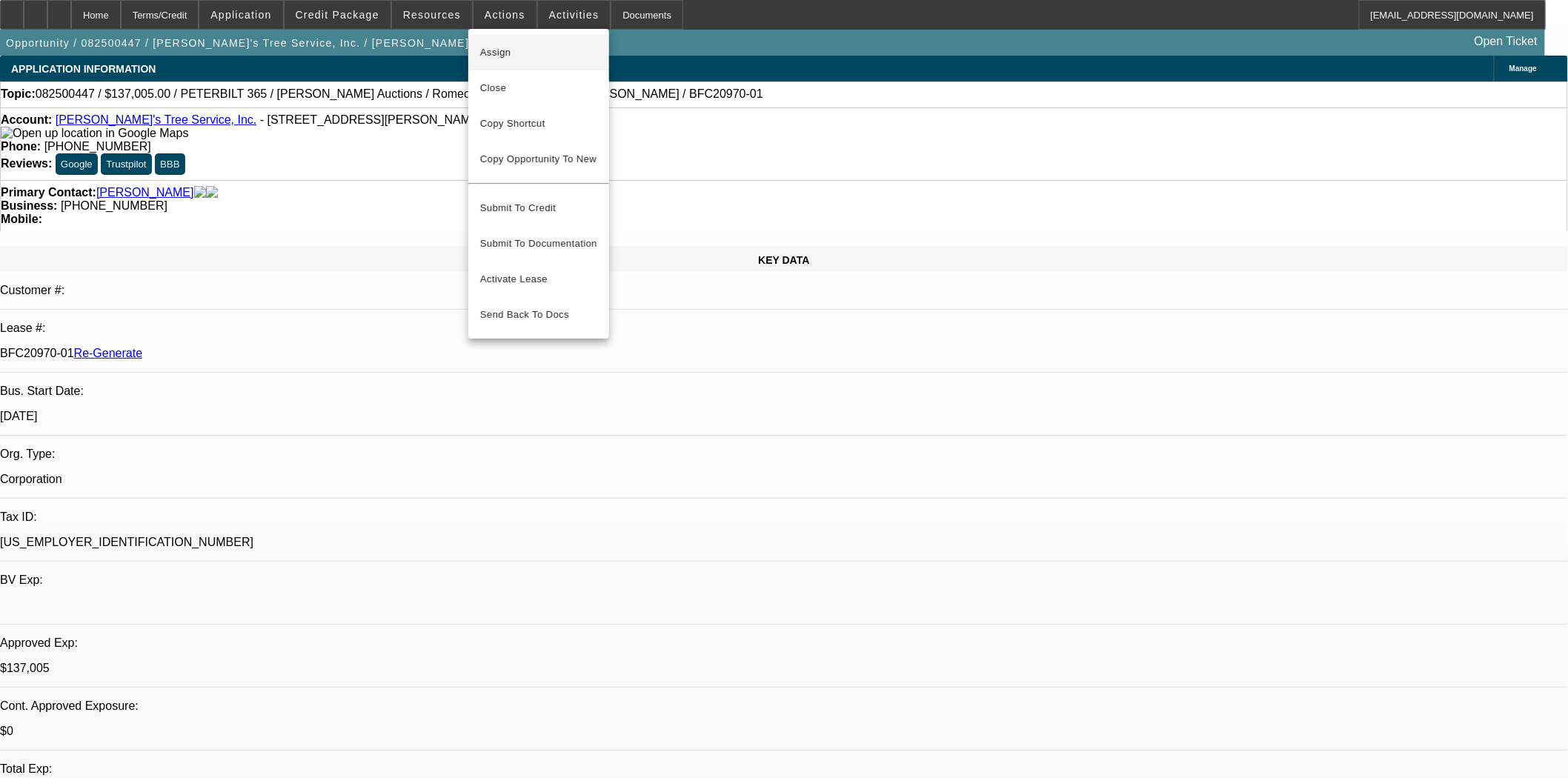
click at [487, 49] on span "Assign" at bounding box center [539, 52] width 117 height 18
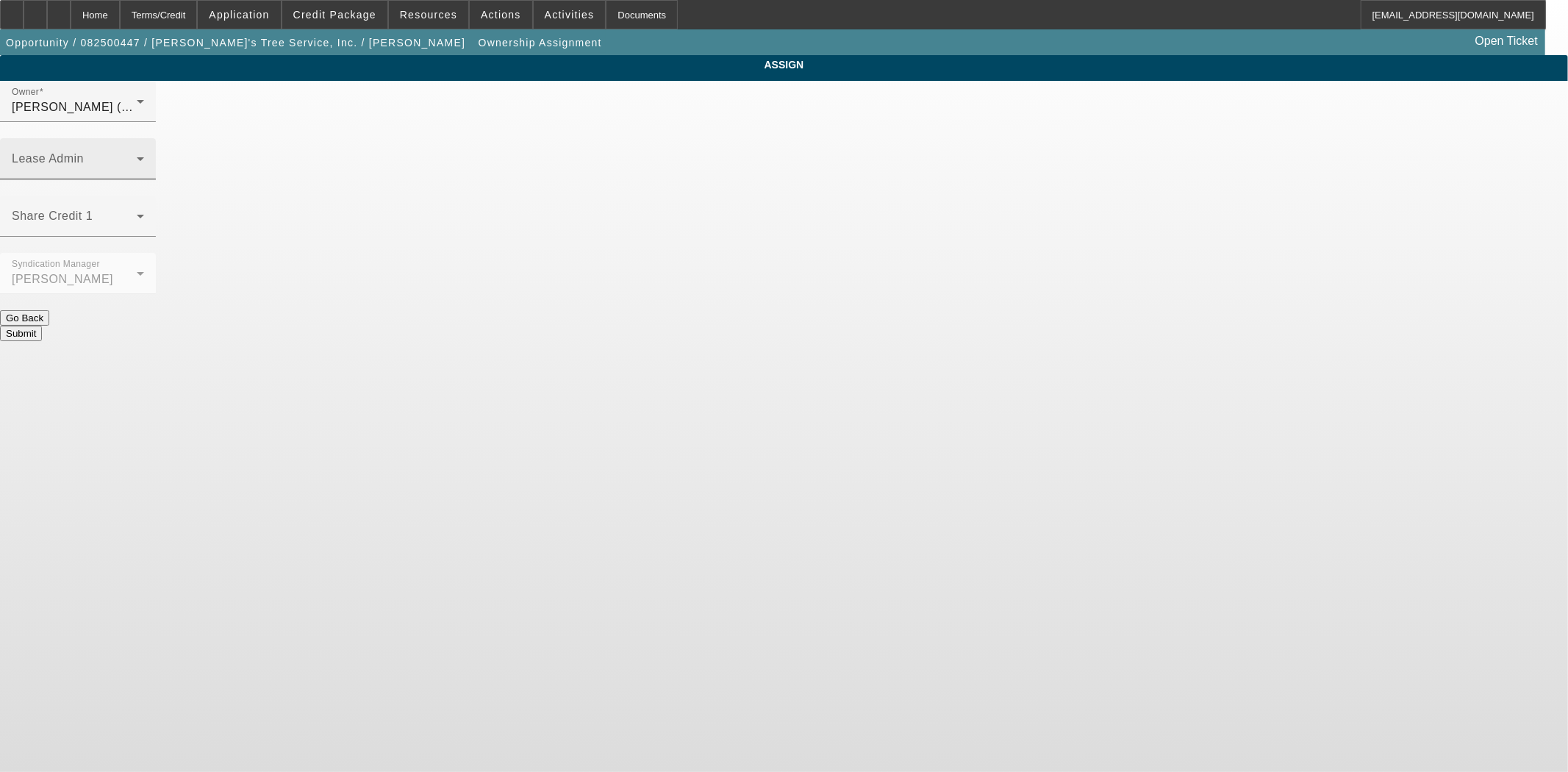
click at [137, 156] on span at bounding box center [74, 165] width 125 height 18
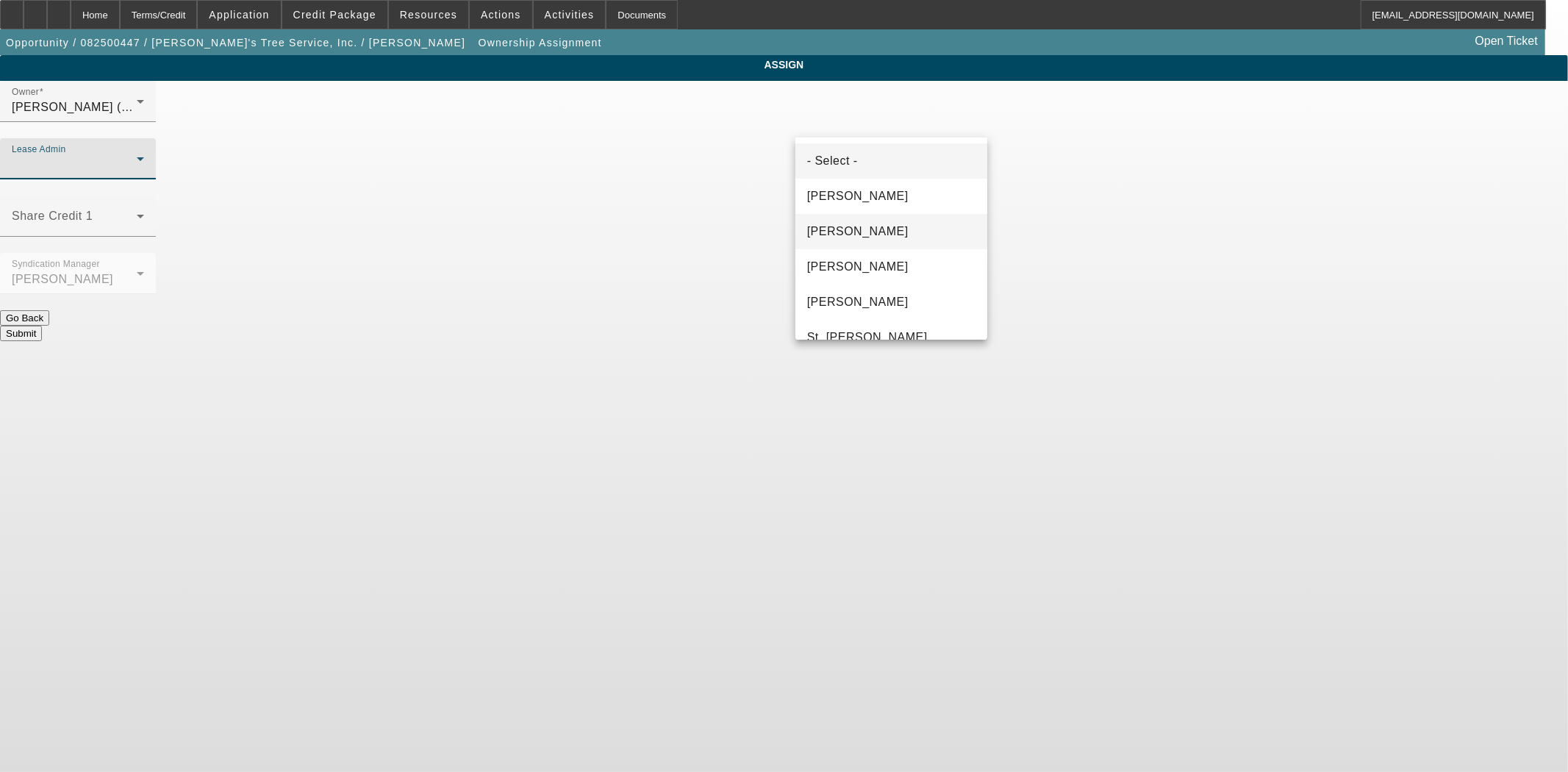
click at [860, 236] on span "Chaves, Jen" at bounding box center [857, 231] width 101 height 18
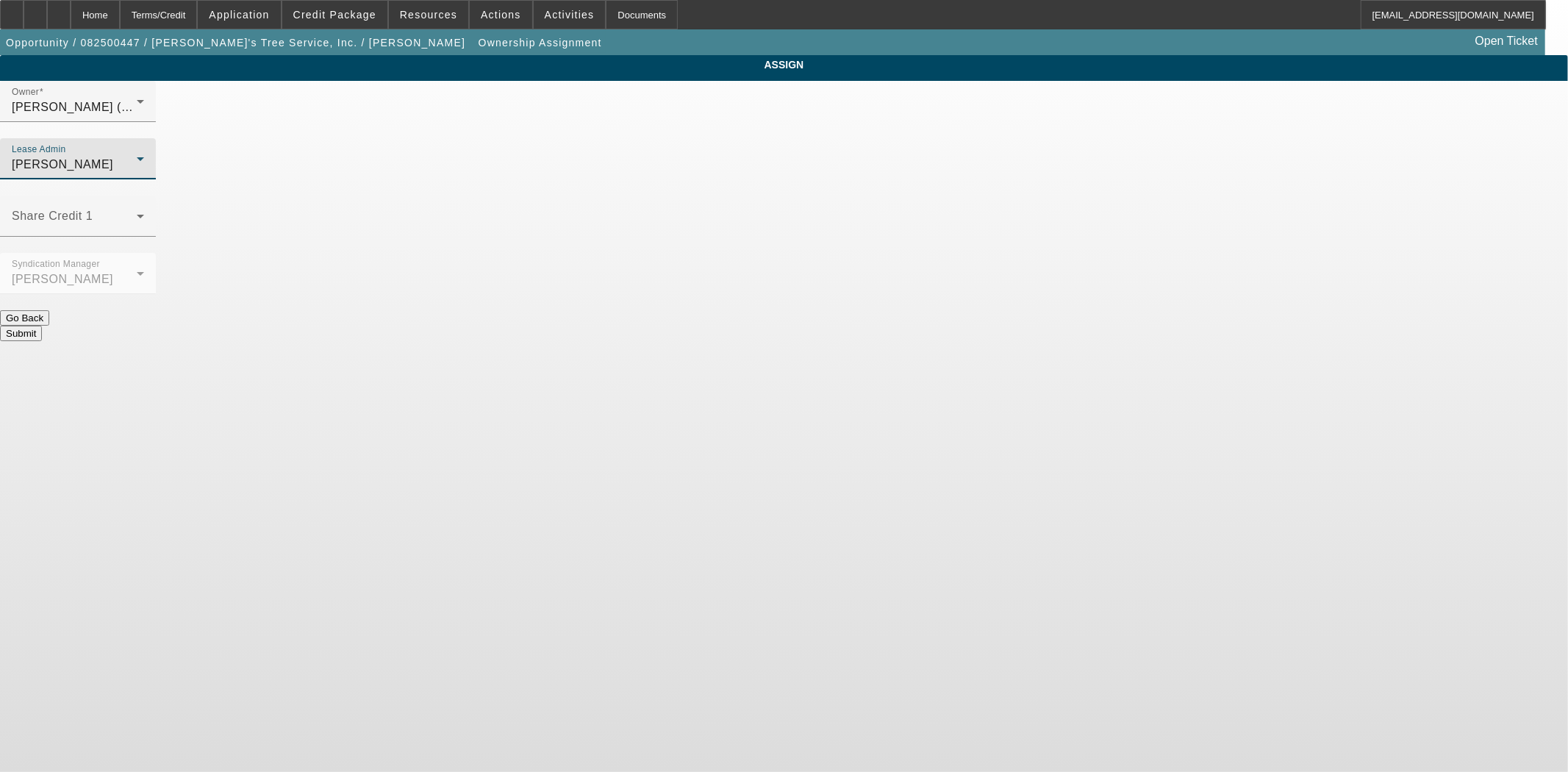
click at [42, 326] on button "Submit" at bounding box center [21, 333] width 42 height 15
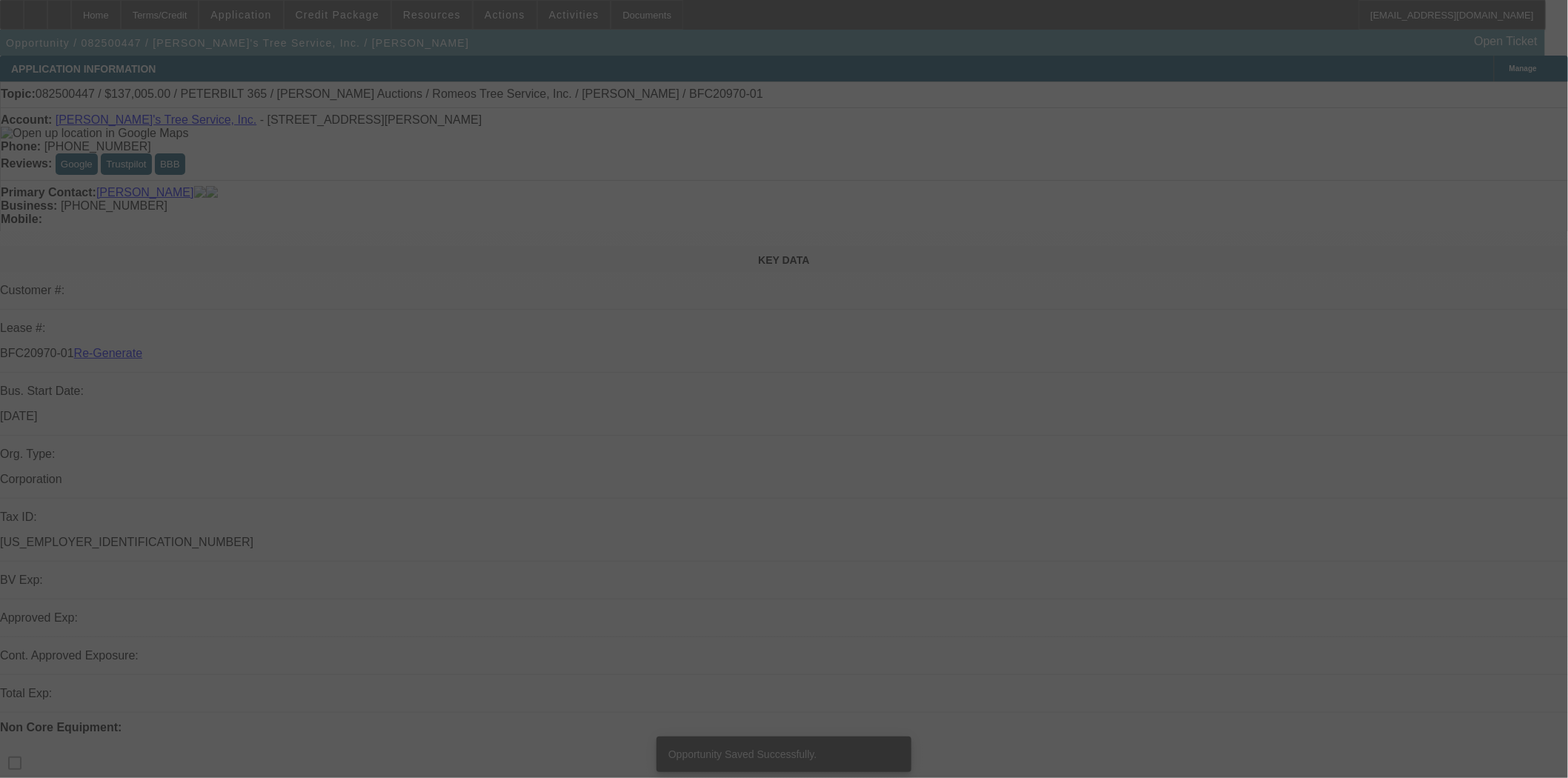
select select "3"
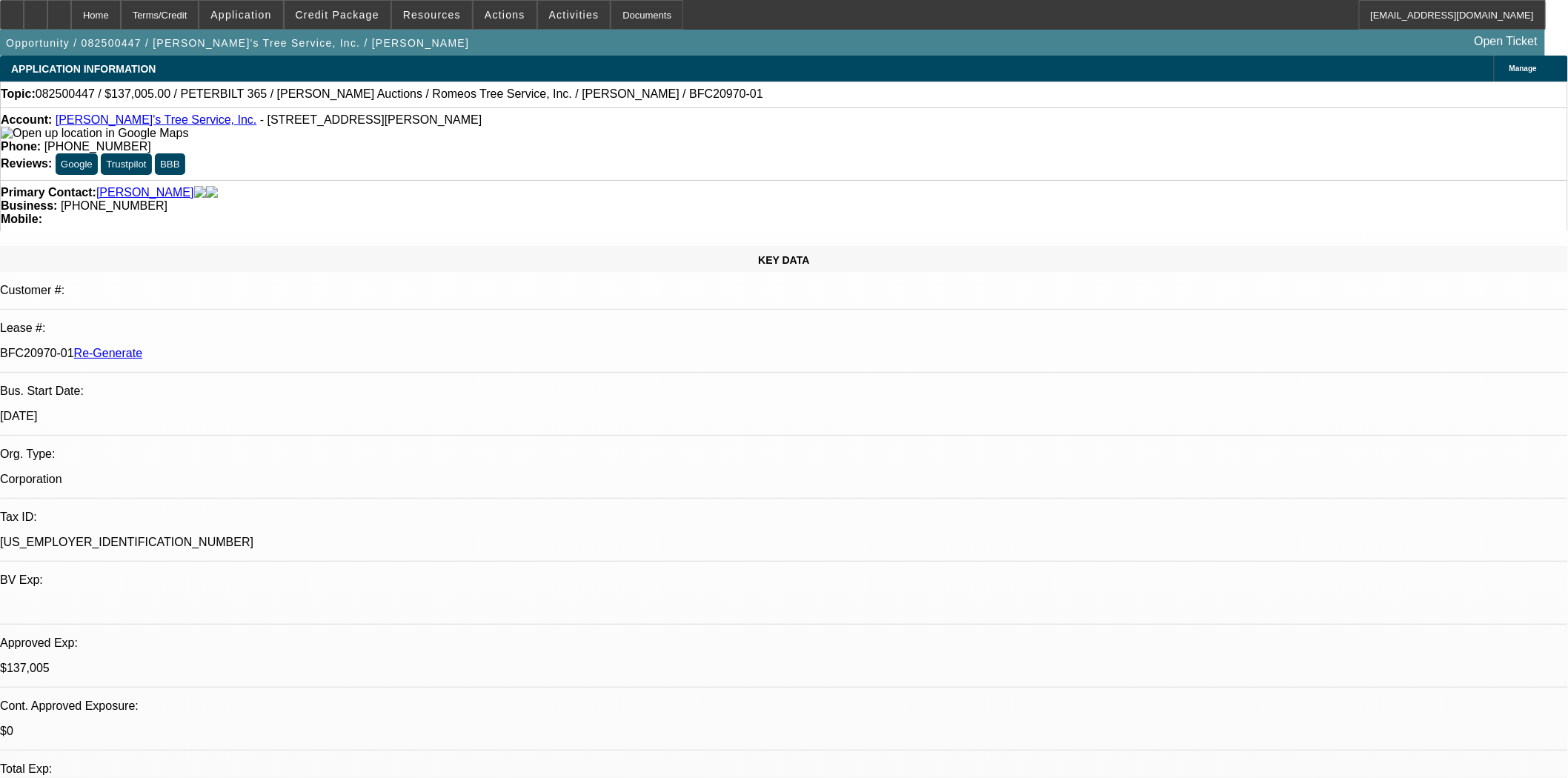
select select "0"
select select "3"
select select "0"
select select "6"
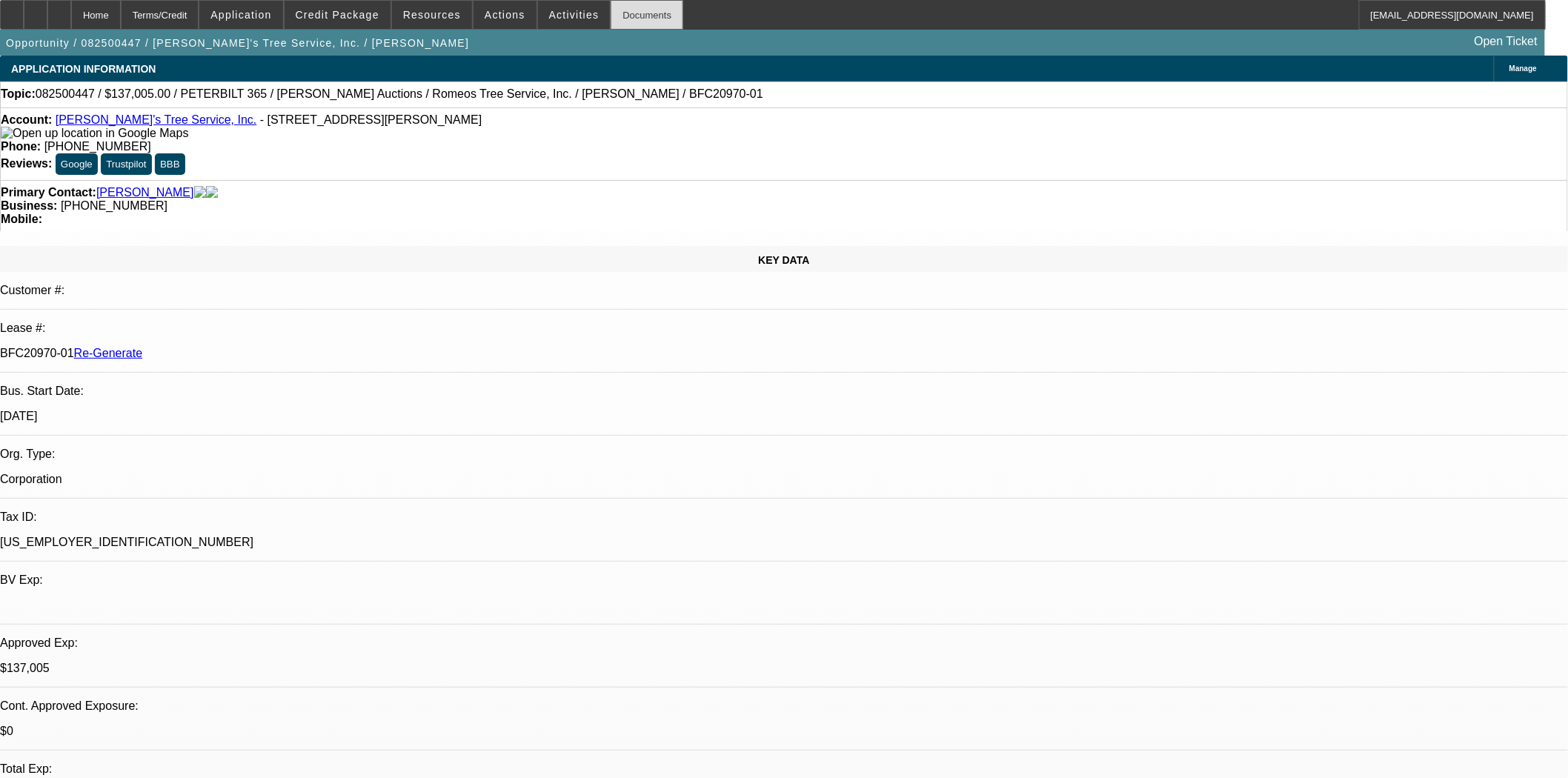
click at [643, 14] on div "Documents" at bounding box center [647, 14] width 72 height 30
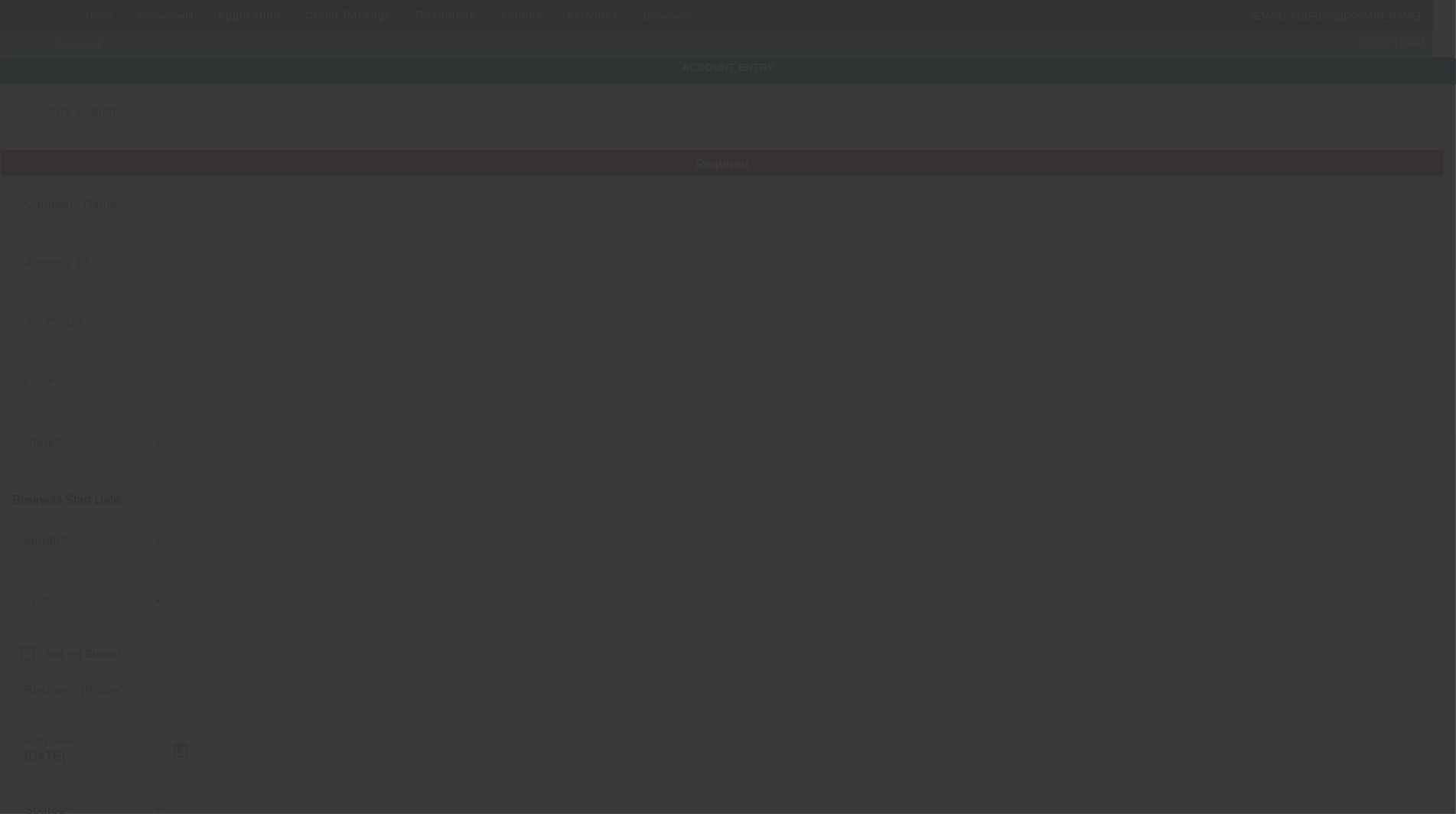
type input "The Collection Case Company LLC"
type input "[STREET_ADDRESS]"
type input "61847"
type input "Gifford"
type input "[PHONE_NUMBER]"
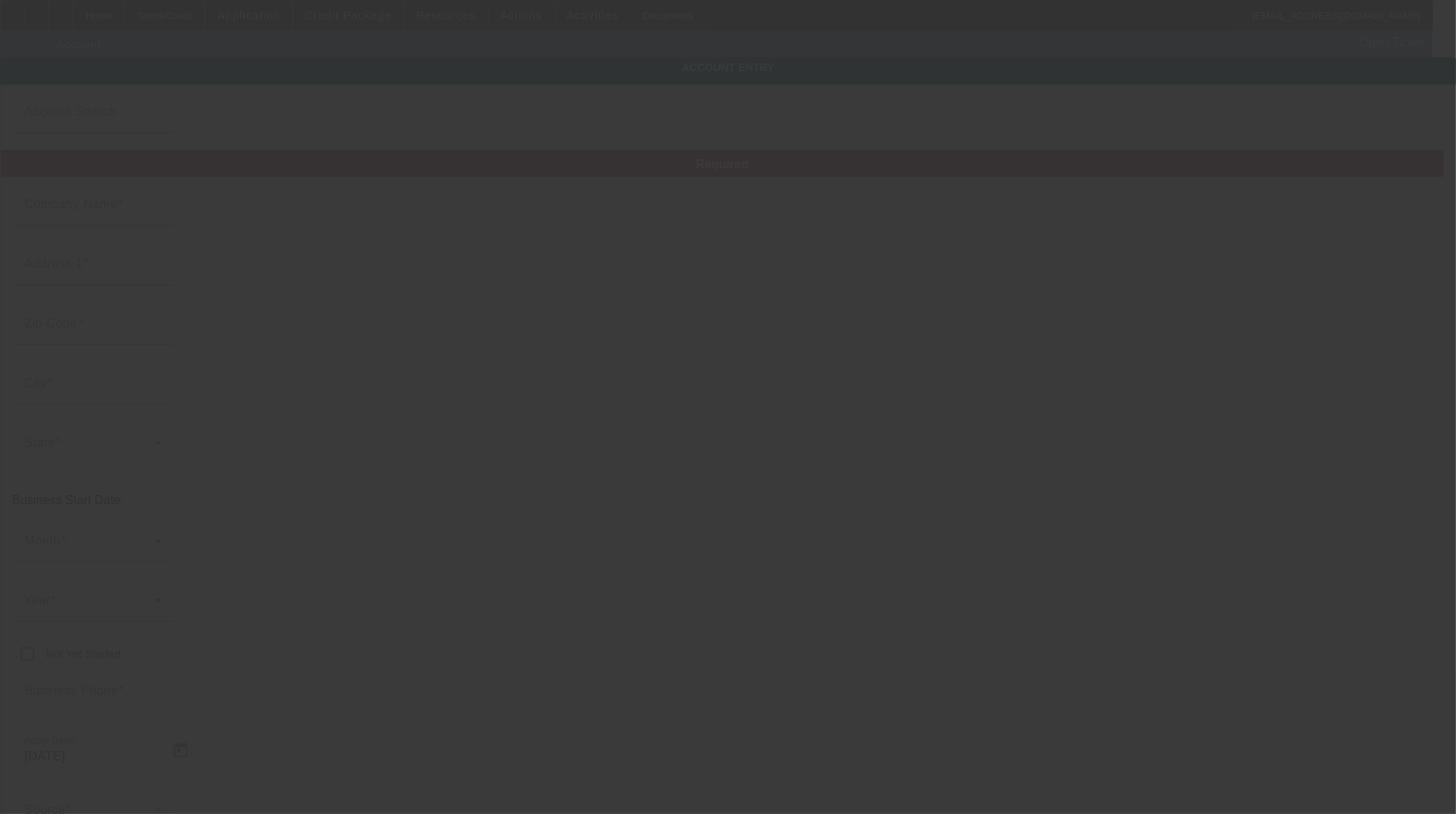
type input "[PERSON_NAME][EMAIL_ADDRESS][DOMAIN_NAME]"
type input "Champaign"
type input "833054136"
type input "display cases for trading cards"
type input "[URL][DOMAIN_NAME]"
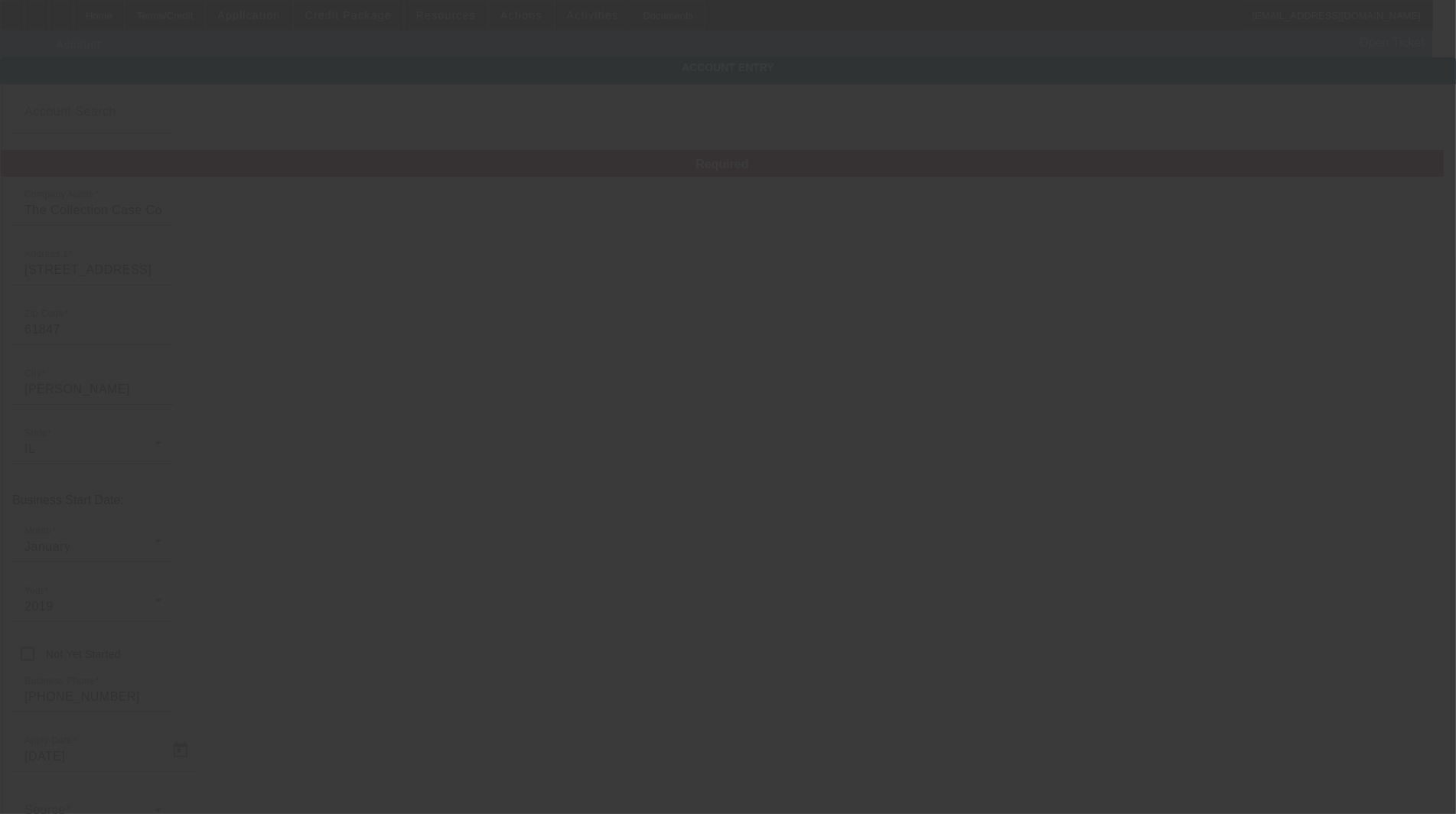
type input "[DATE]"
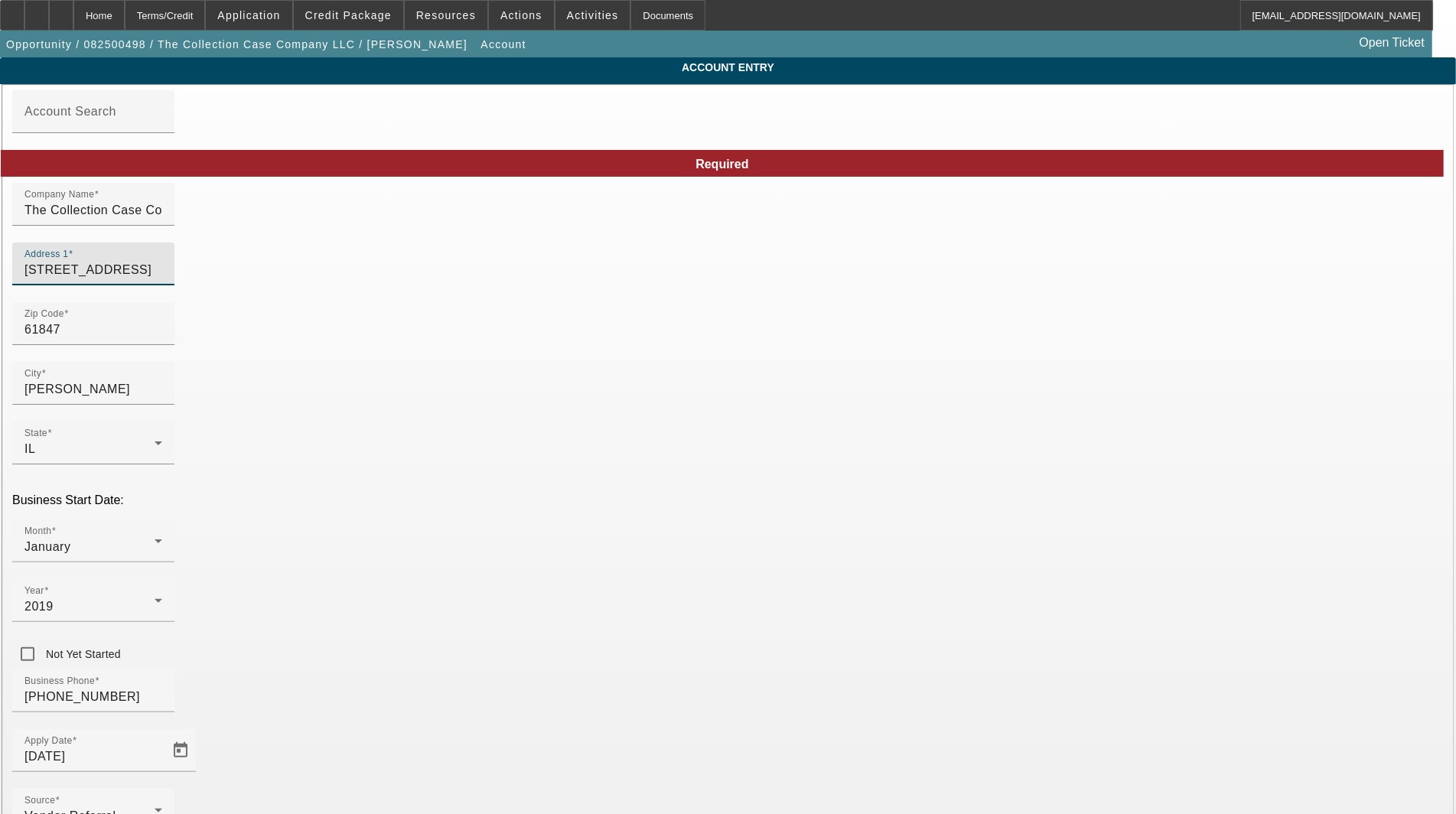
drag, startPoint x: 515, startPoint y: 276, endPoint x: -89, endPoint y: 262, distance: 604.2
click at [0, 262] on html "Home Terms/Credit Application Credit Package Resources Actions Activities Docum…" at bounding box center [728, 407] width 1456 height 814
type input "[STREET_ADDRESS]"
type input "[PERSON_NAME]"
type input "Vermilion"
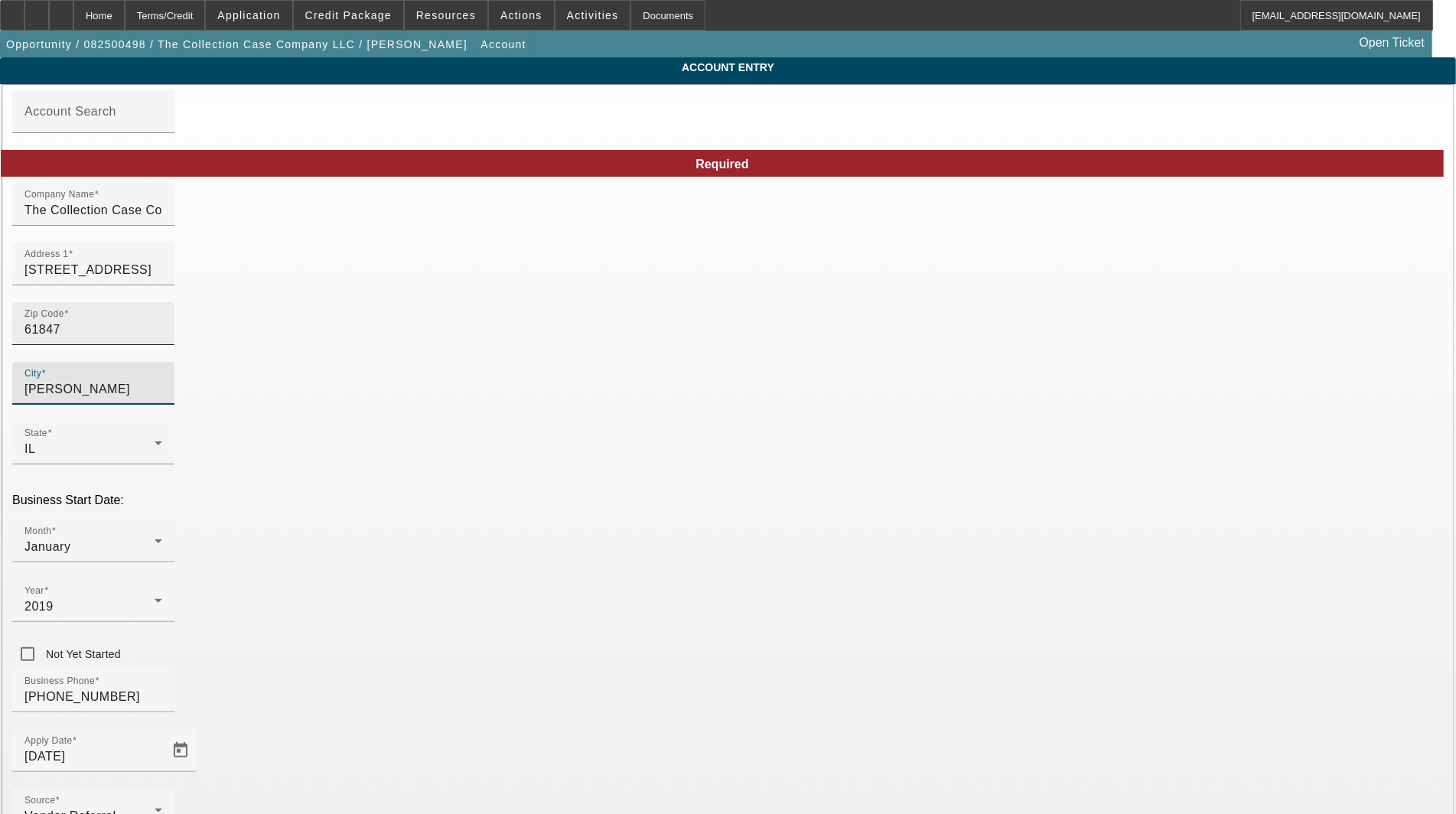
click at [163, 339] on input "61847" at bounding box center [94, 330] width 138 height 18
type input "6184"
type input "61865"
type input "Potomac"
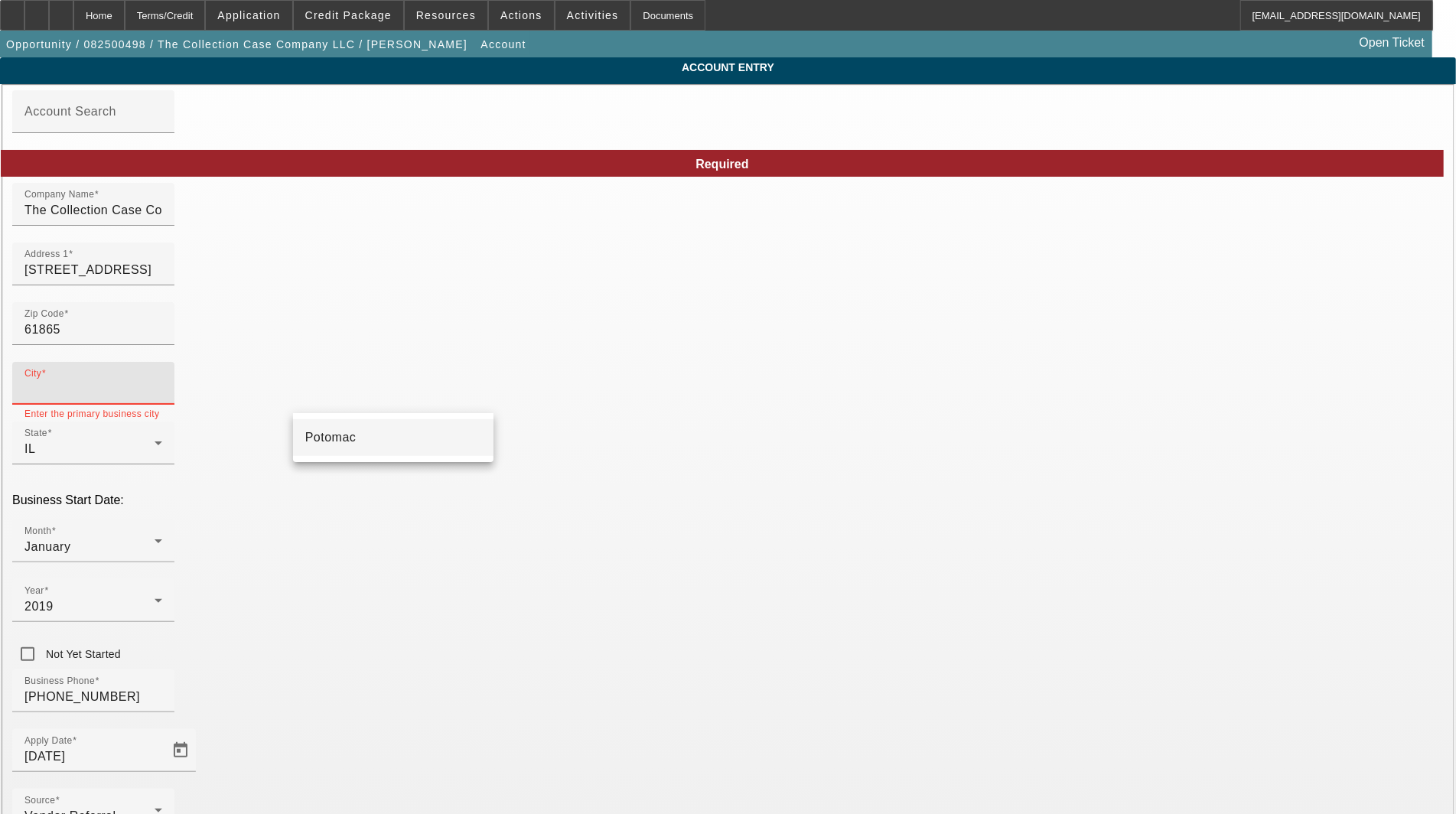
click at [348, 436] on mat-option "Potomac" at bounding box center [393, 437] width 201 height 37
type input "Potomac"
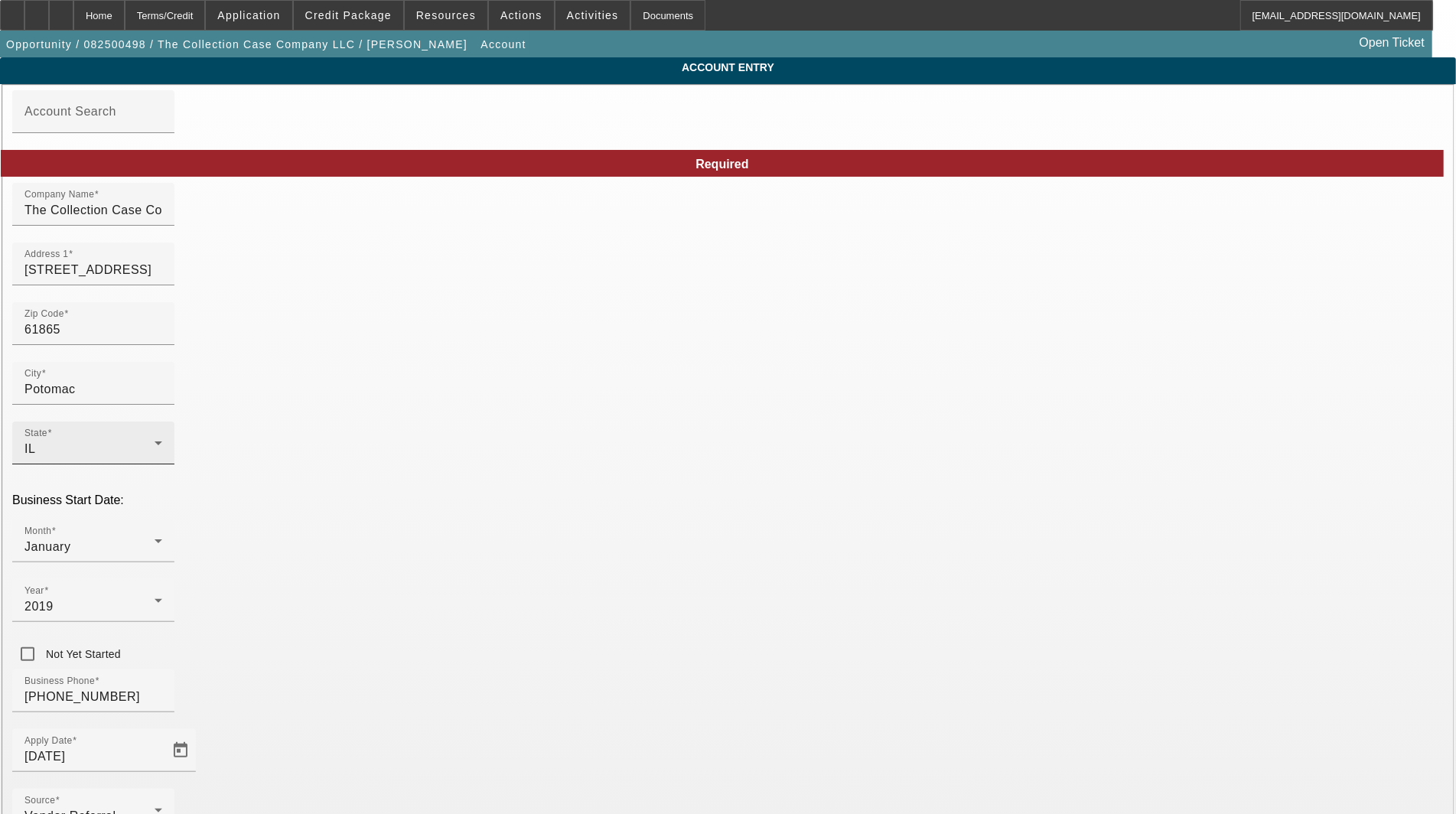
drag, startPoint x: 864, startPoint y: 390, endPoint x: 687, endPoint y: 391, distance: 177.0
drag, startPoint x: 449, startPoint y: 281, endPoint x: 209, endPoint y: 278, distance: 240.0
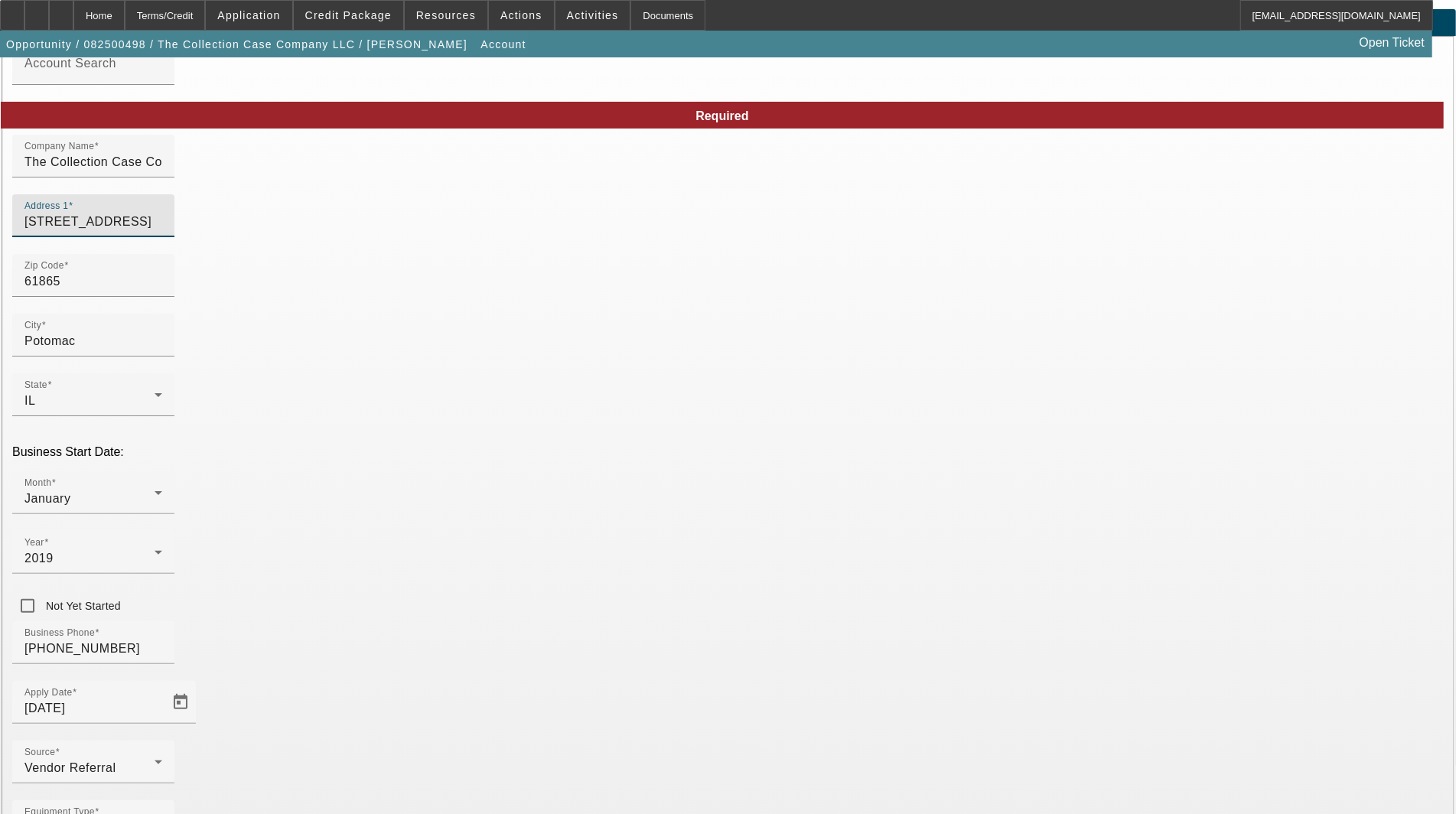
scroll to position [74, 0]
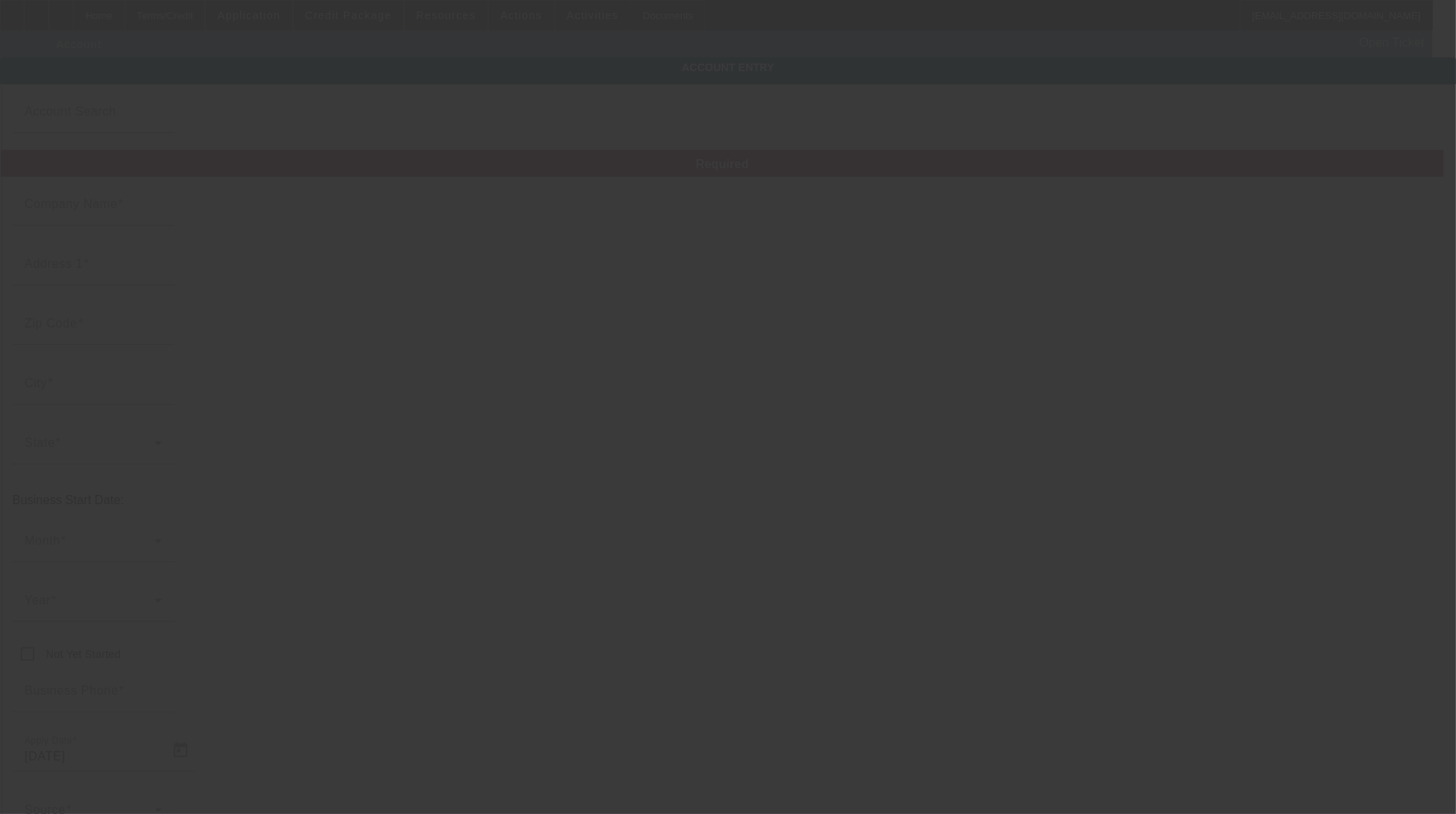
type input "The Collection Case Company LLC"
type input "[STREET_ADDRESS]"
type input "61865"
type input "Potomac"
type input "[PHONE_NUMBER]"
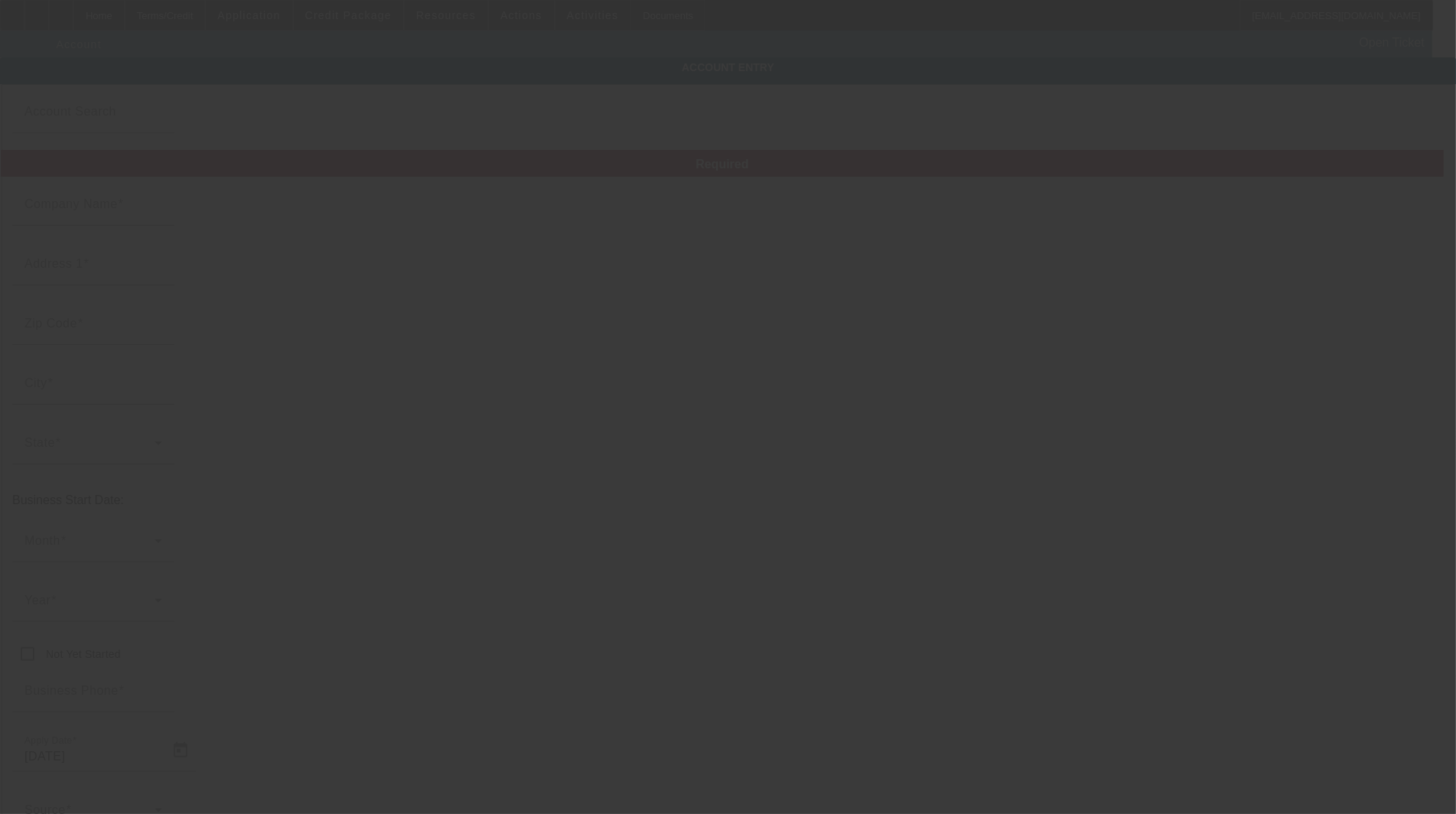
type input "[PERSON_NAME][EMAIL_ADDRESS][DOMAIN_NAME]"
type input "Champaign"
type input "833054136"
type input "display cases for trading cards"
type input "[URL][DOMAIN_NAME]"
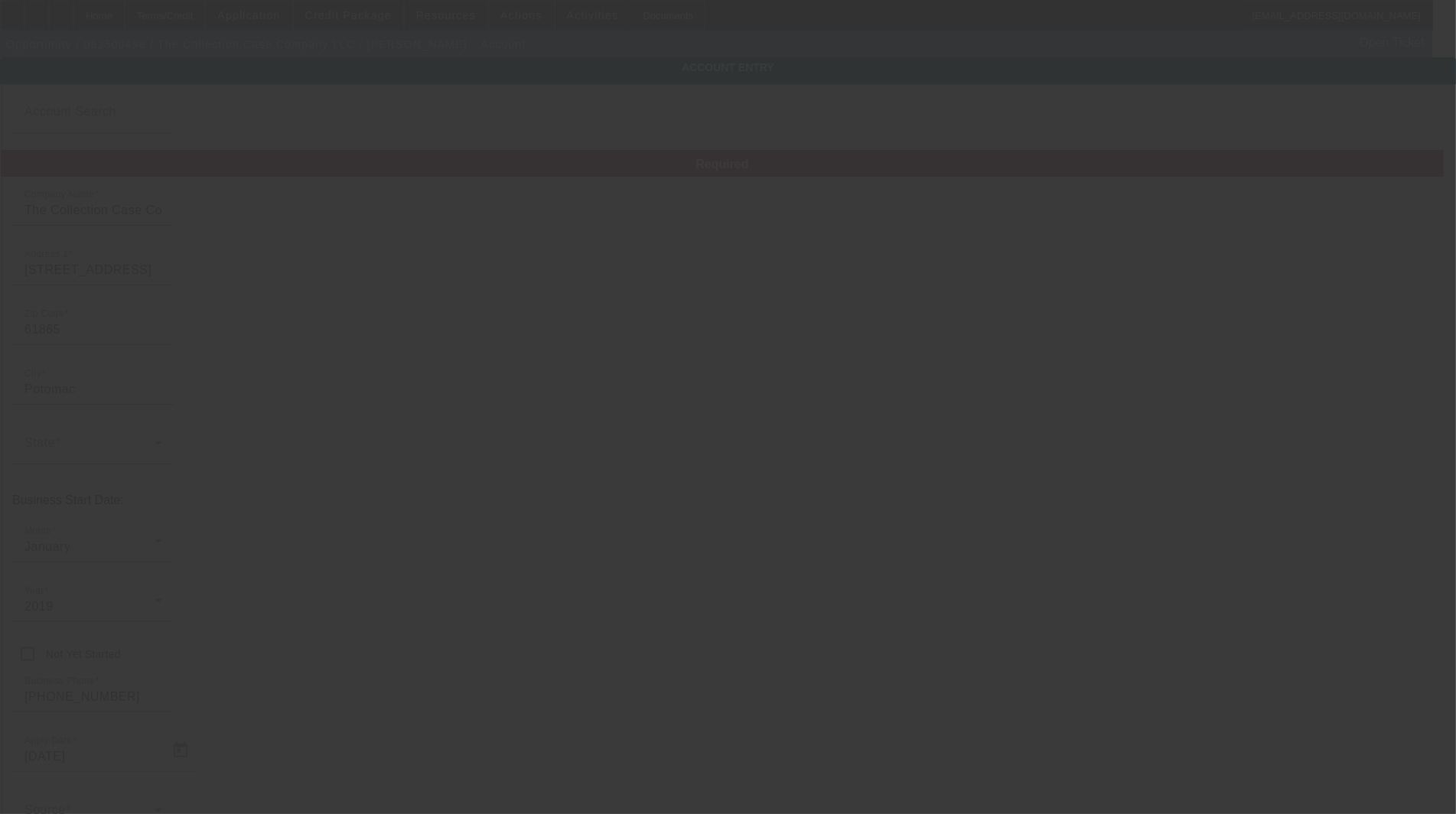
type input "[DATE]"
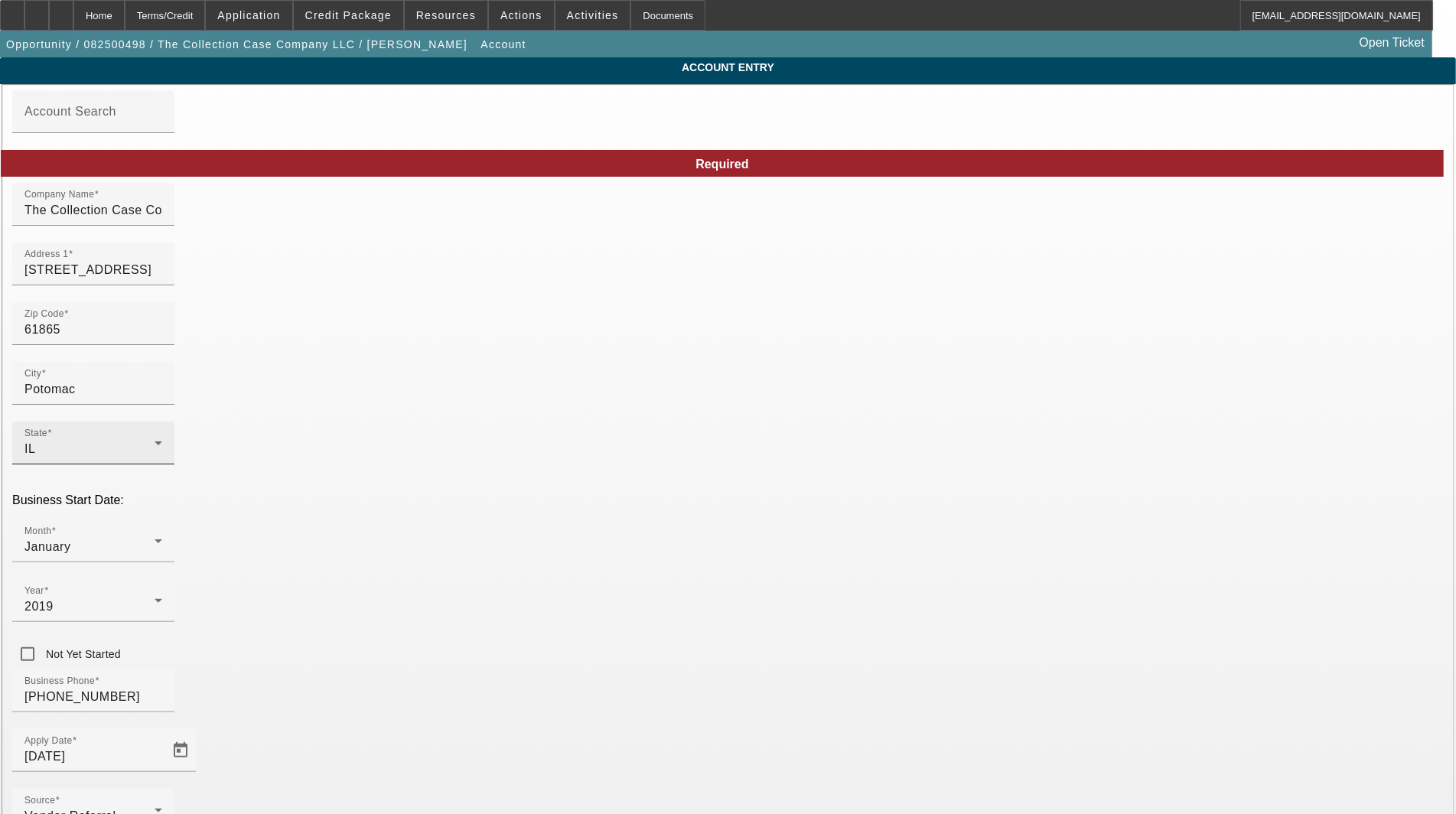
drag, startPoint x: 828, startPoint y: 392, endPoint x: 599, endPoint y: 401, distance: 229.2
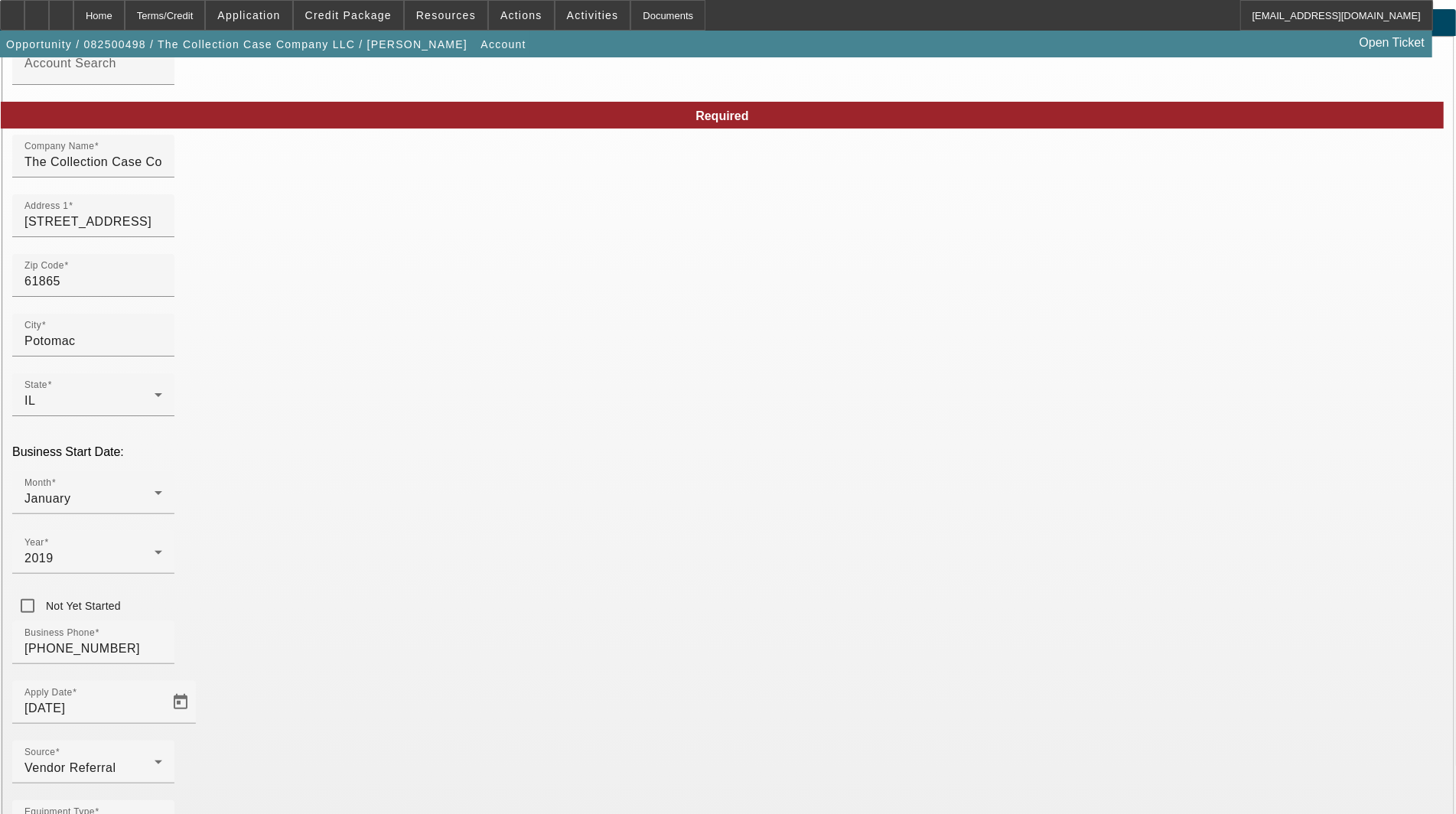
scroll to position [74, 0]
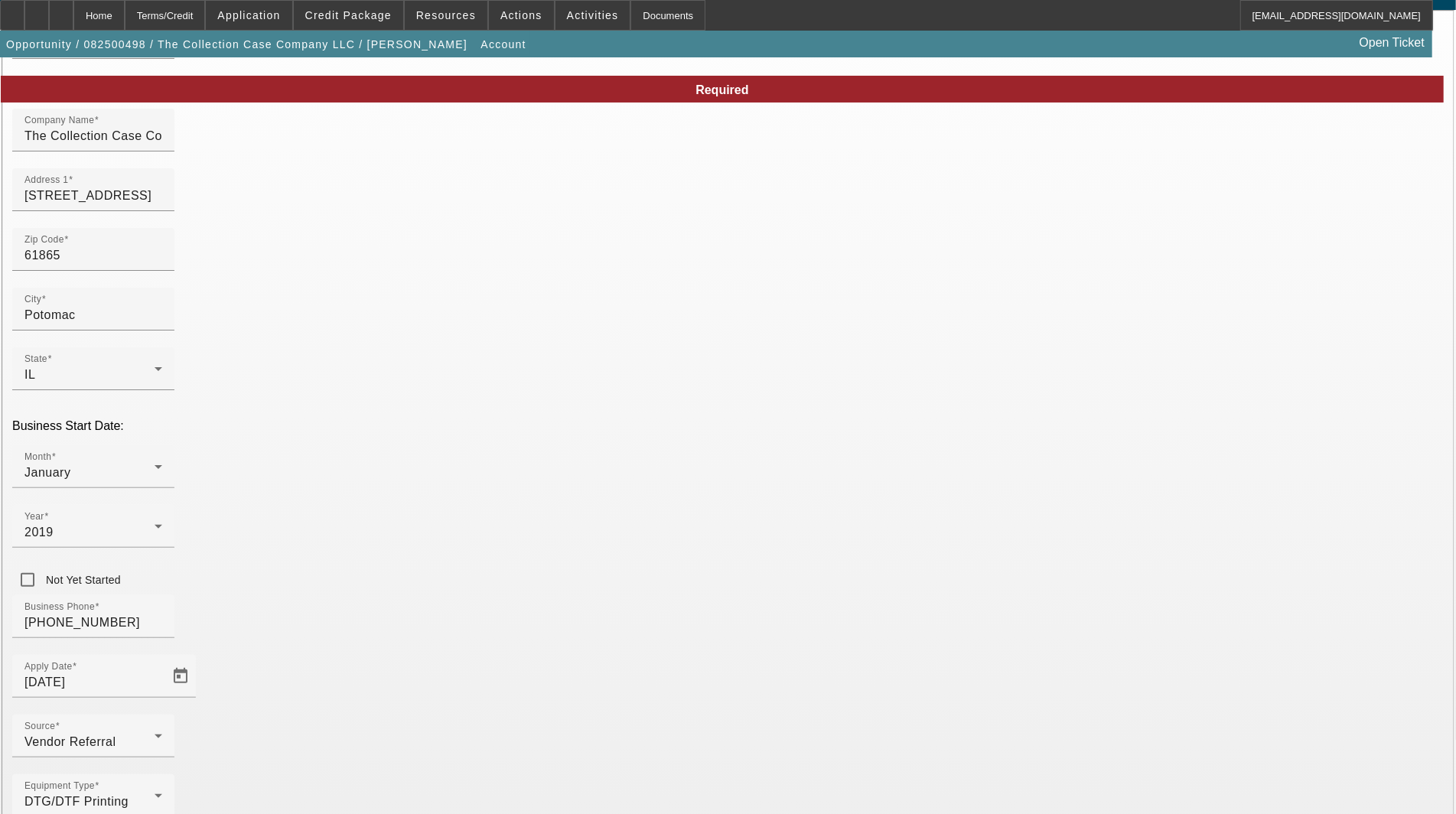
type input "Vermilion"
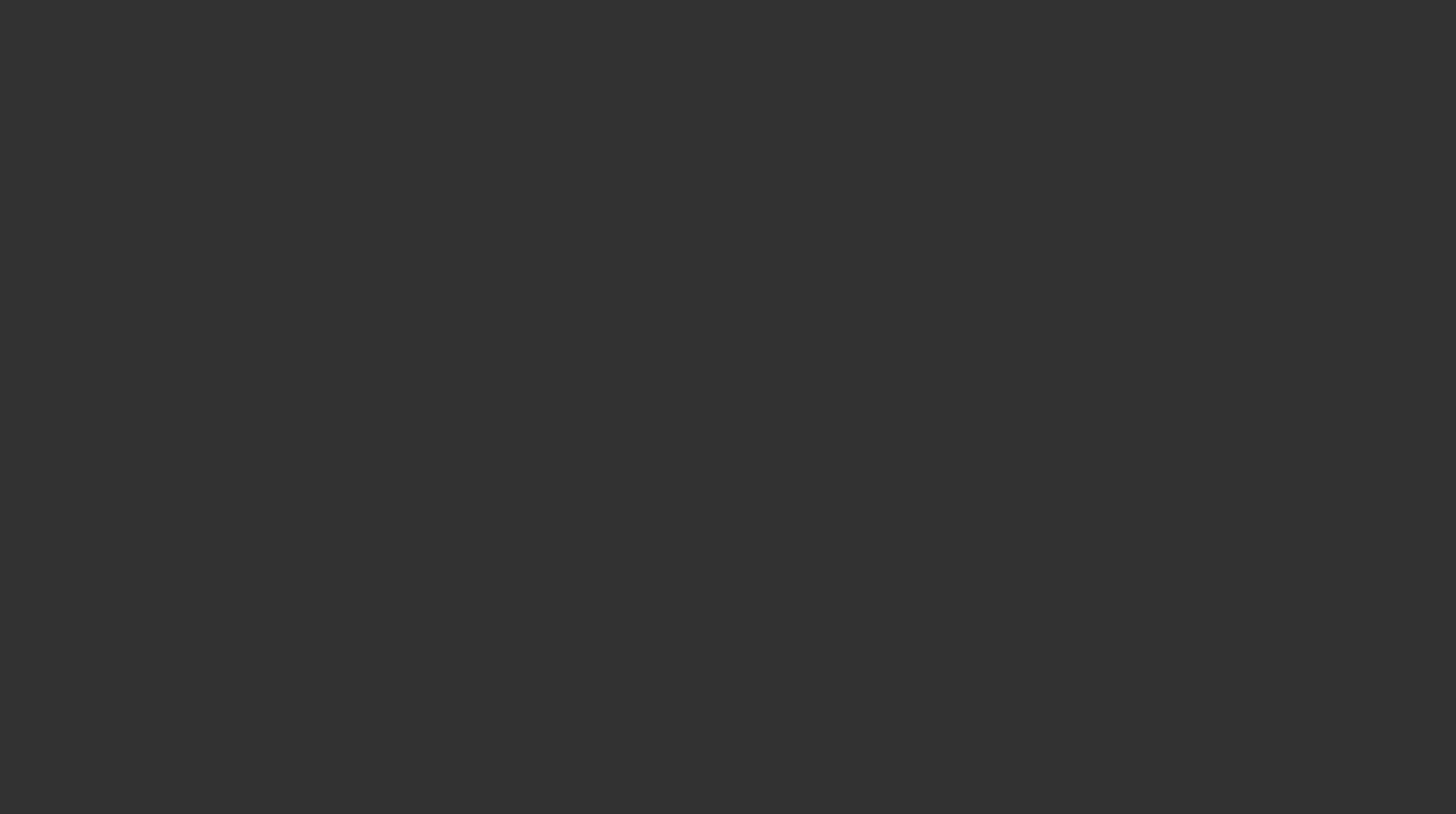
select select "3"
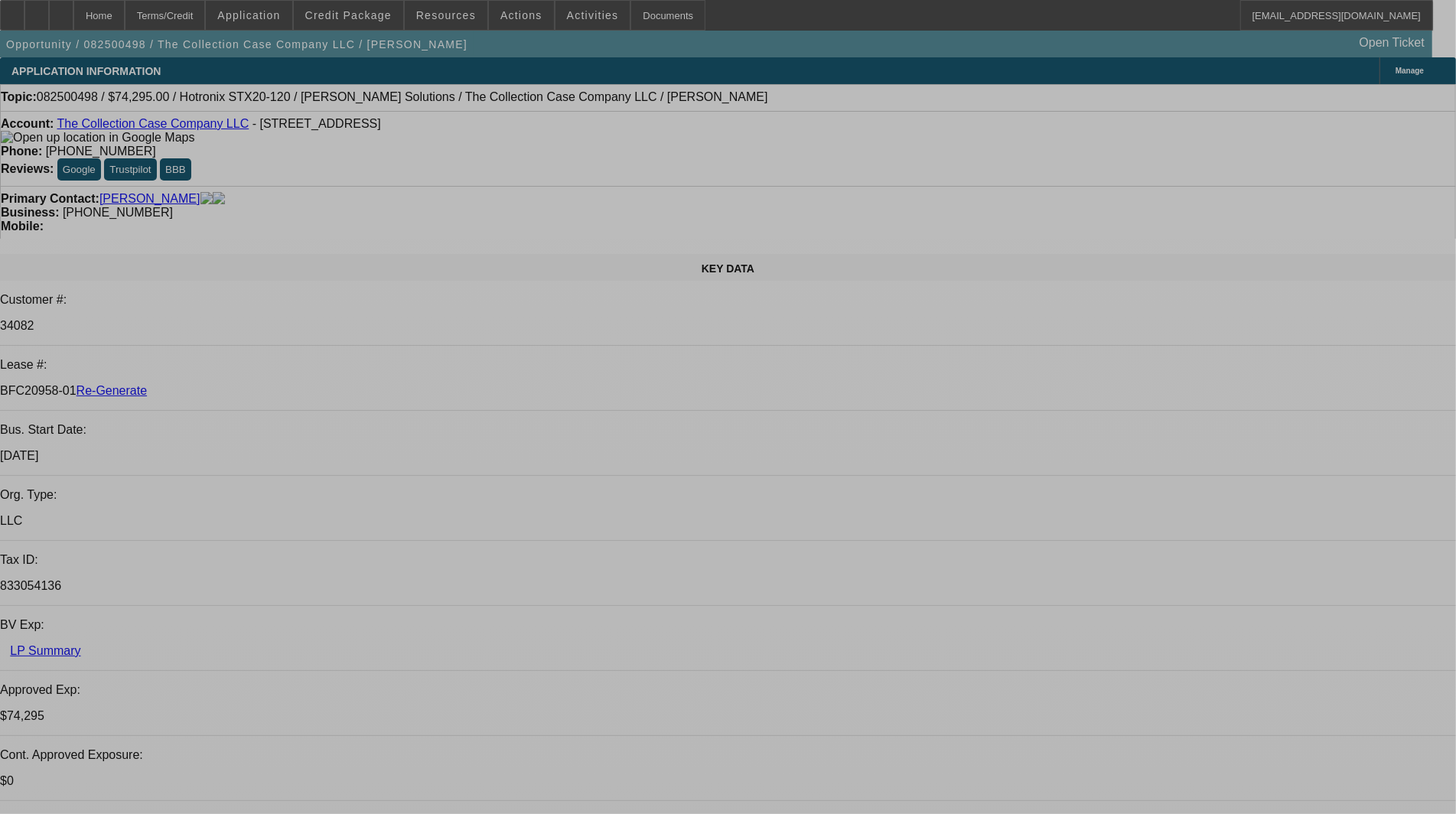
select select "0"
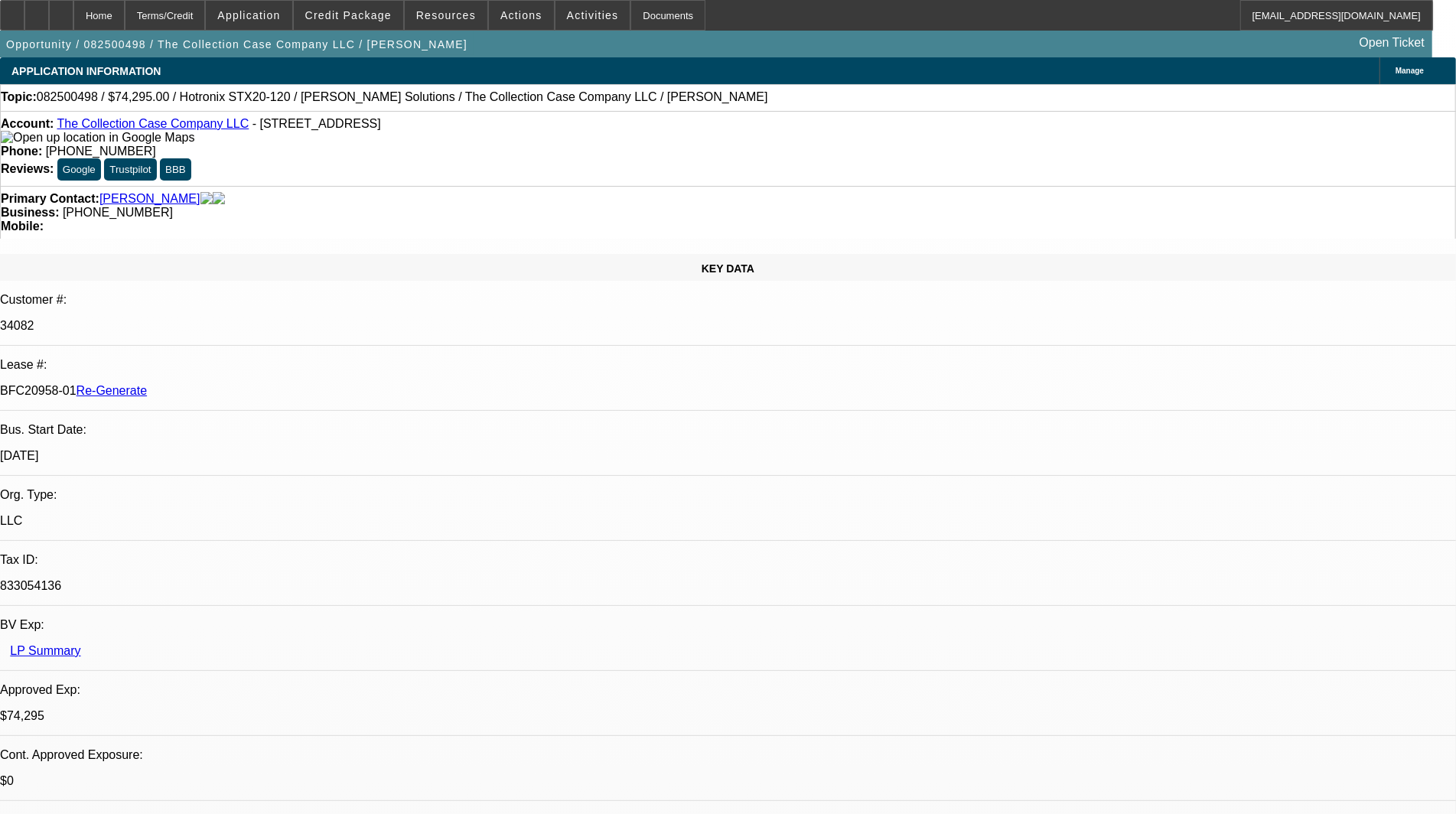
select select "2"
select select "0"
select select "6"
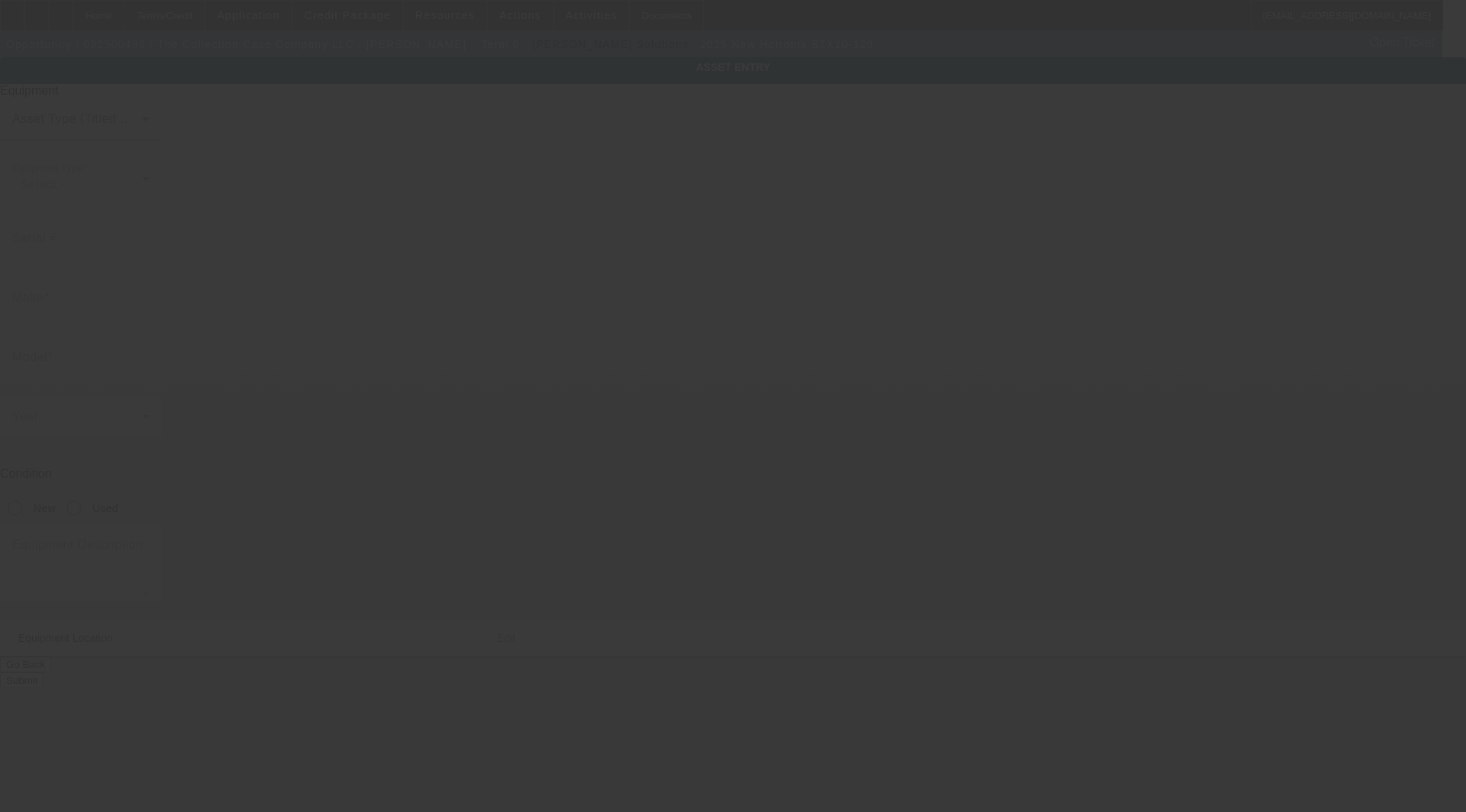
type input "Hotronix"
type input "STX20-120"
radio input "true"
type textarea "Auto Clam 16x20 Heat Press, (1) Hotronix Heat Press Caddie"
type input "[STREET_ADDRESS]"
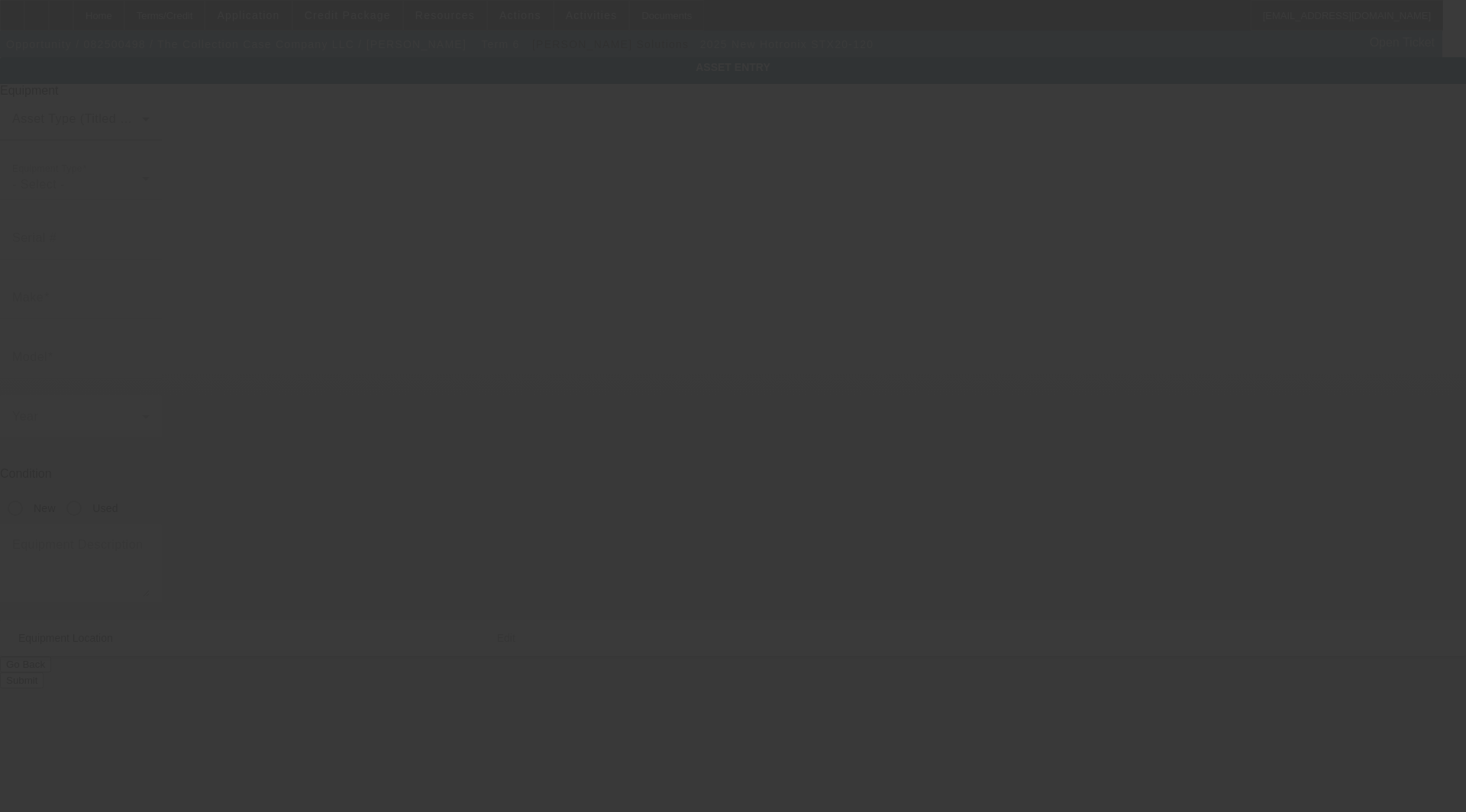
type input "[PERSON_NAME]"
type input "61847"
type input "Champaign"
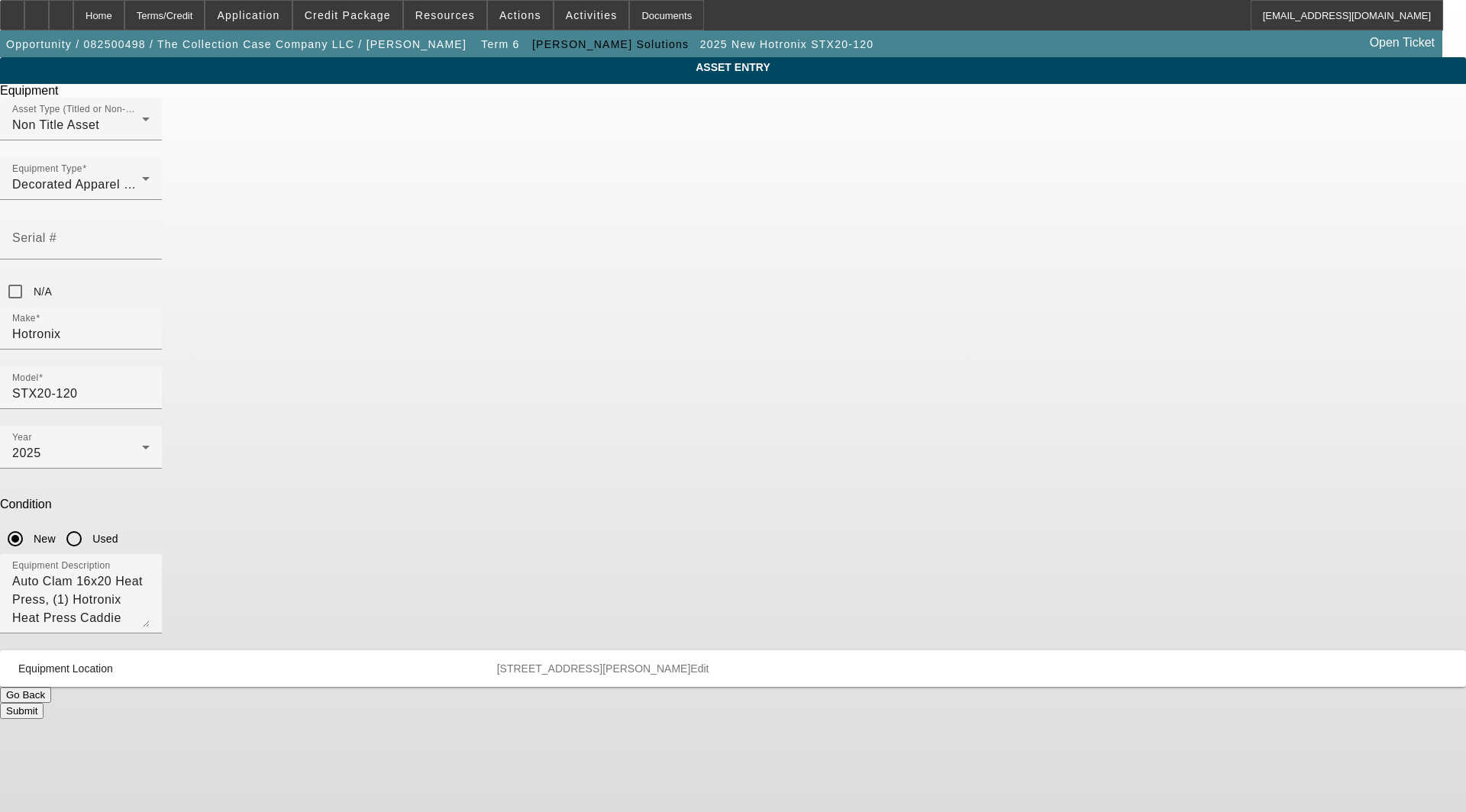
click at [691, 663] on span "[STREET_ADDRESS][PERSON_NAME]" at bounding box center [594, 669] width 194 height 12
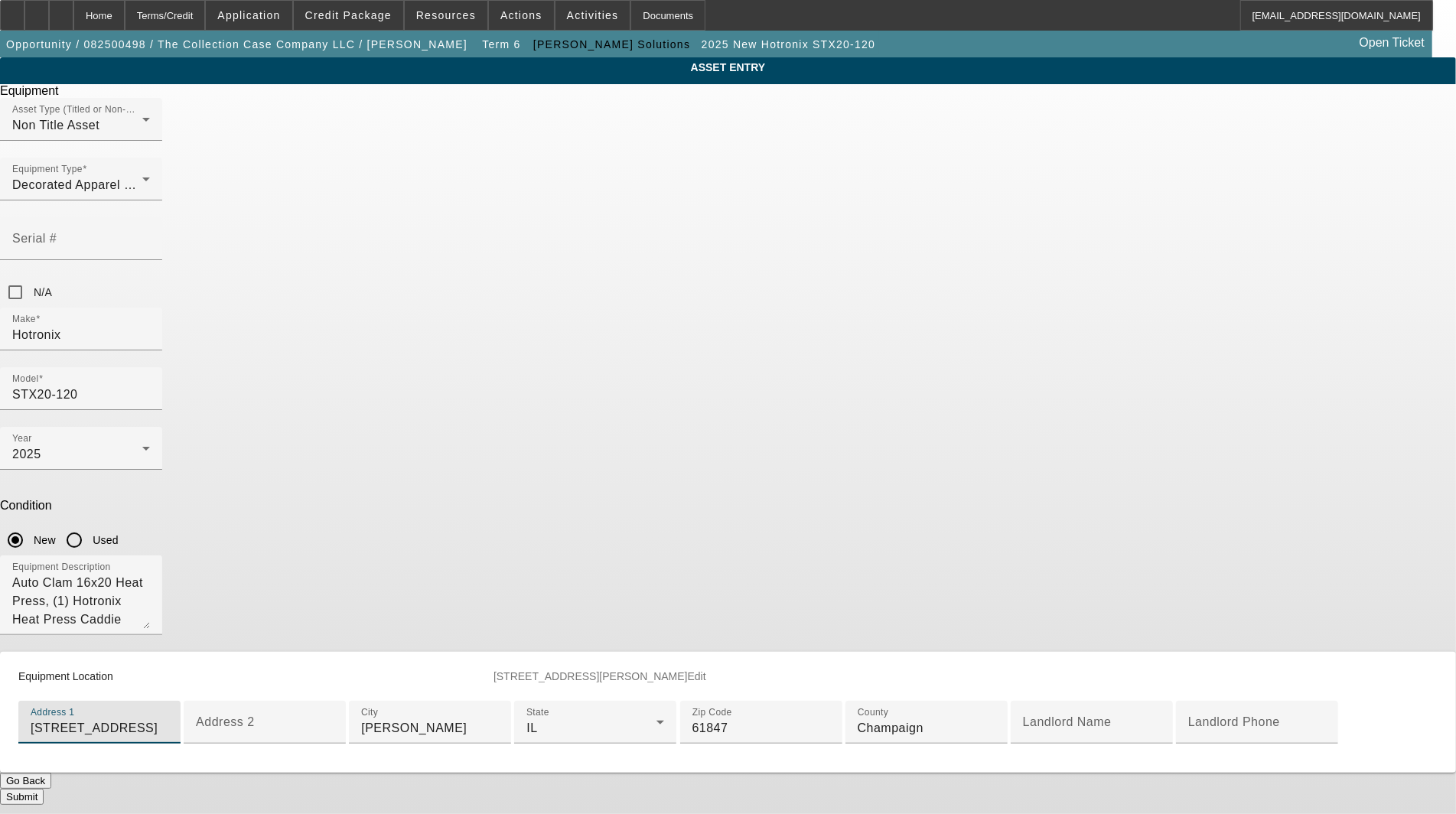
drag, startPoint x: 694, startPoint y: 548, endPoint x: 146, endPoint y: 522, distance: 548.6
click at [142, 523] on app-asset-collateral-manage "ASSET ENTRY Delete asset Equipment Asset Type (Titled or Non-Titled) Non Title …" at bounding box center [728, 431] width 1456 height 748
paste input "[STREET_ADDRESS]"
type input "[STREET_ADDRESS]"
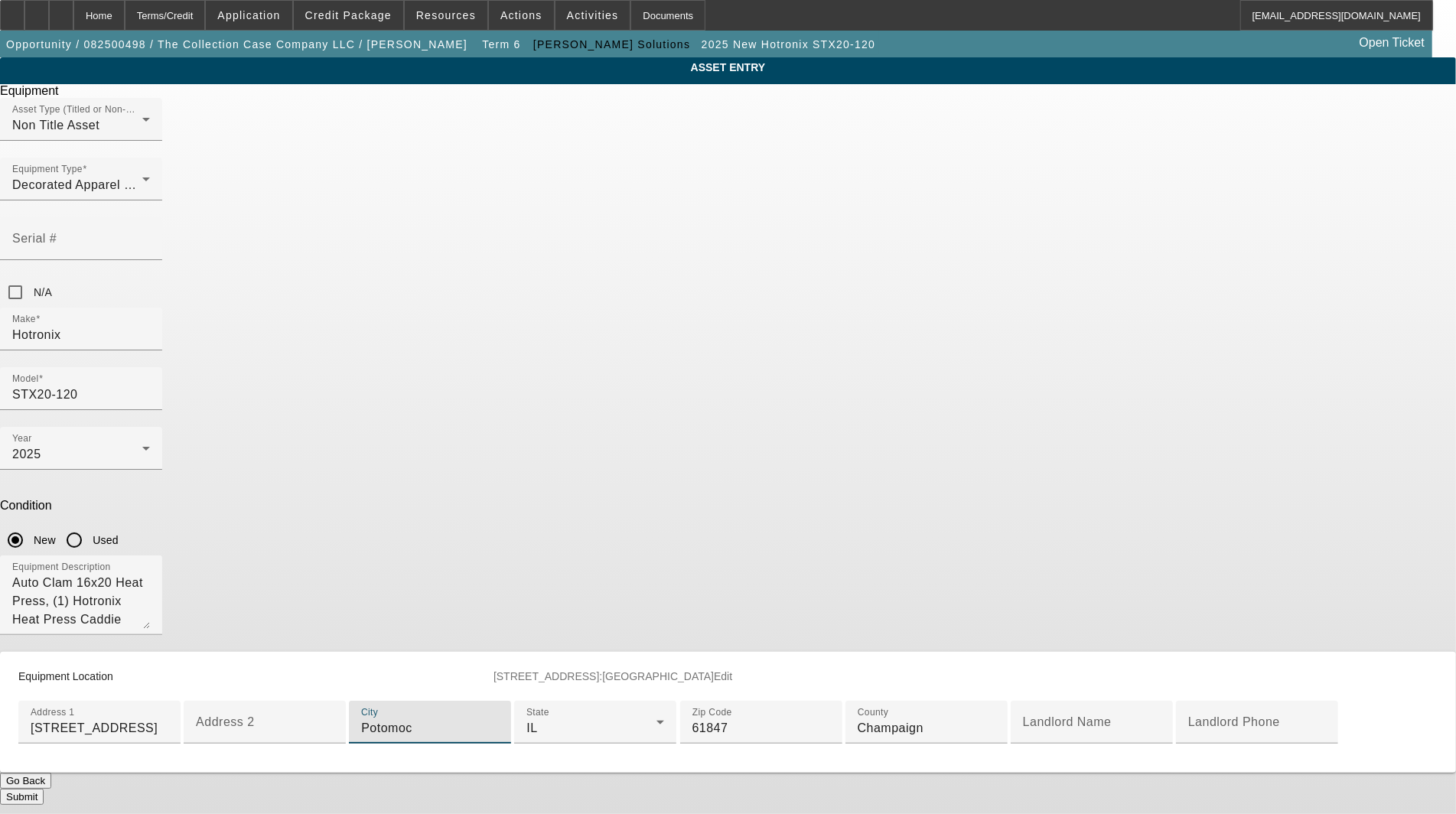
type input "Potomoc"
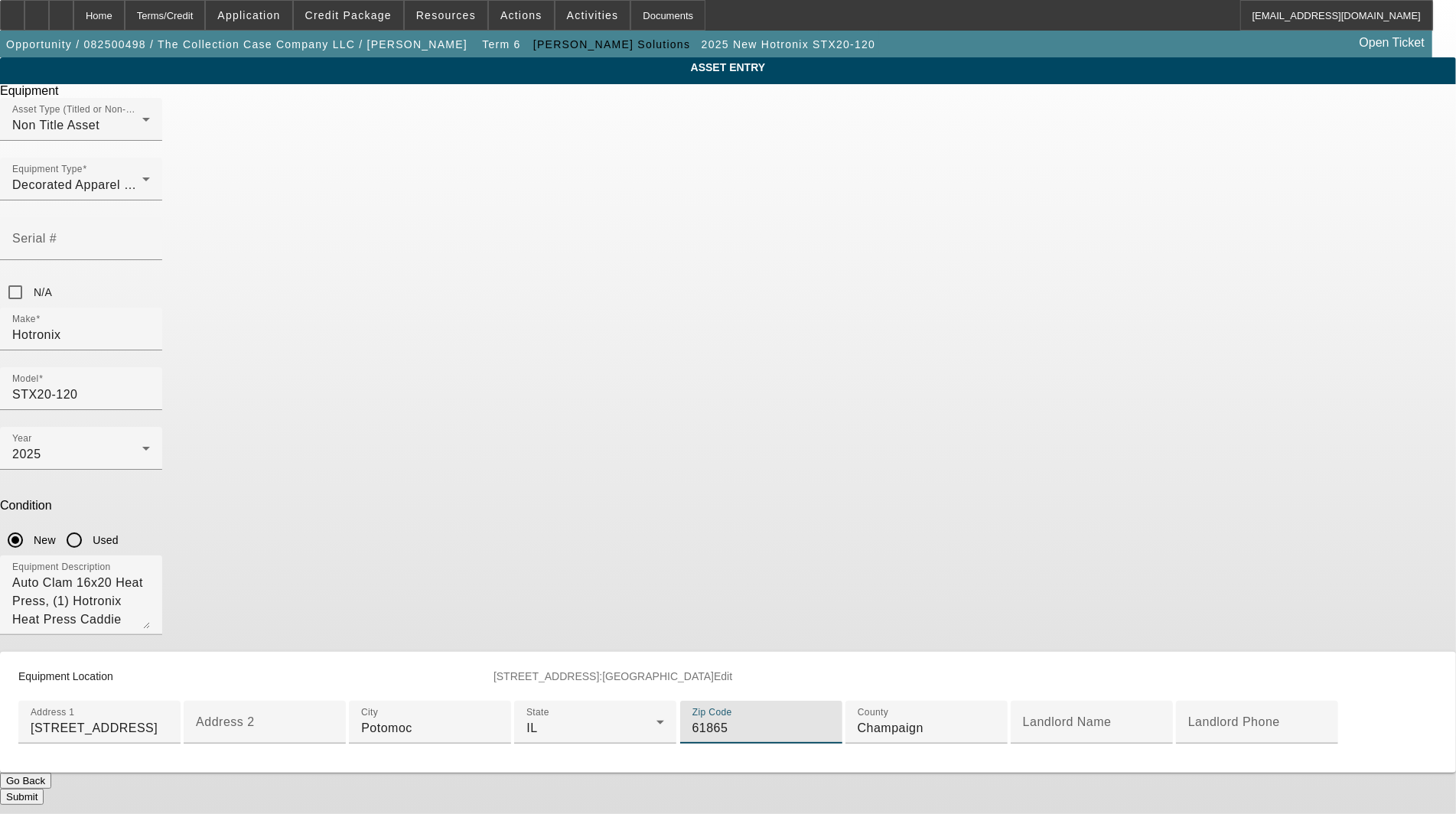
type input "61865"
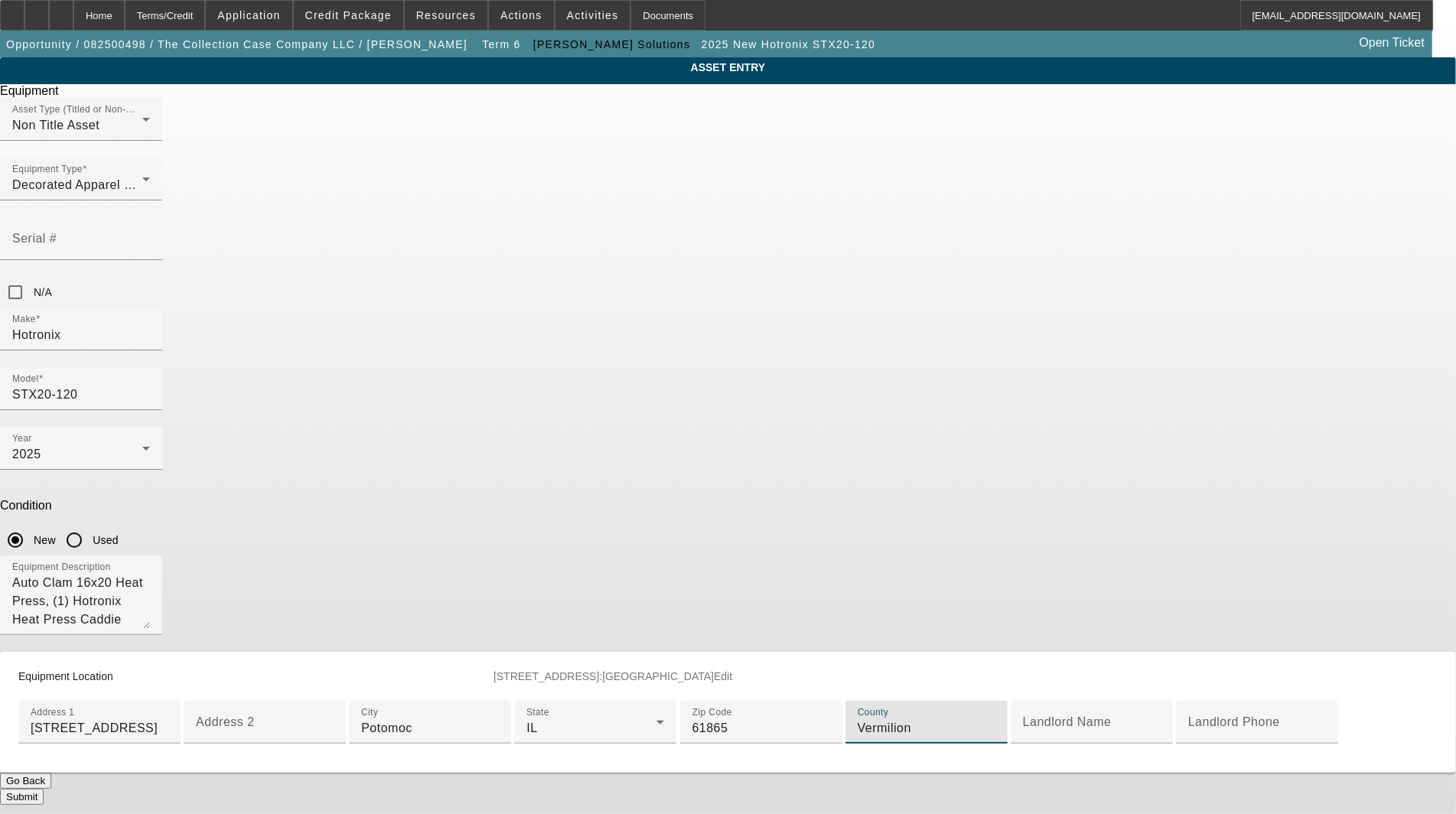
type input "Vermilion"
click at [44, 789] on button "Submit" at bounding box center [22, 797] width 44 height 16
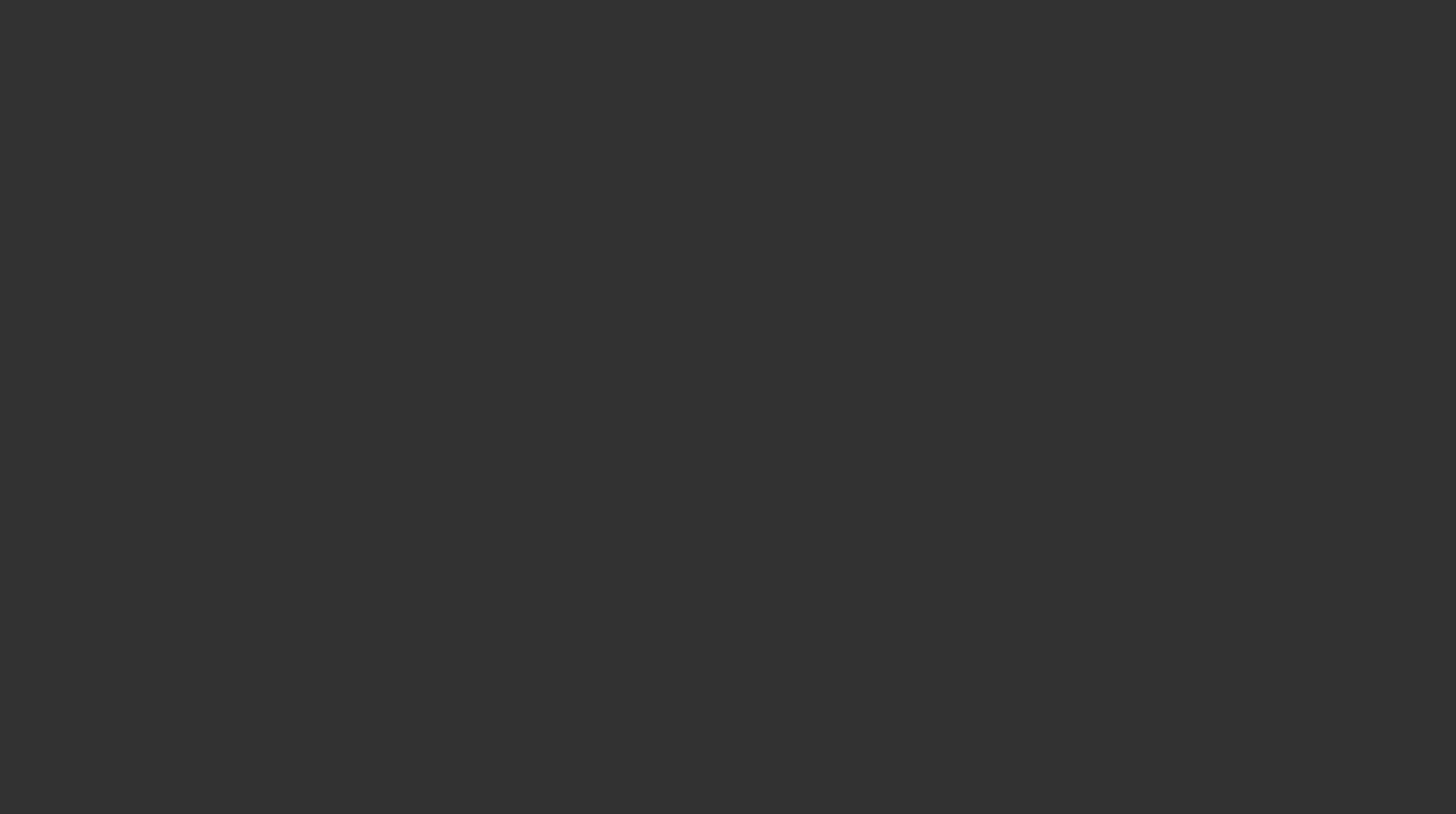
select select "3"
select select "0"
select select "2"
select select "0"
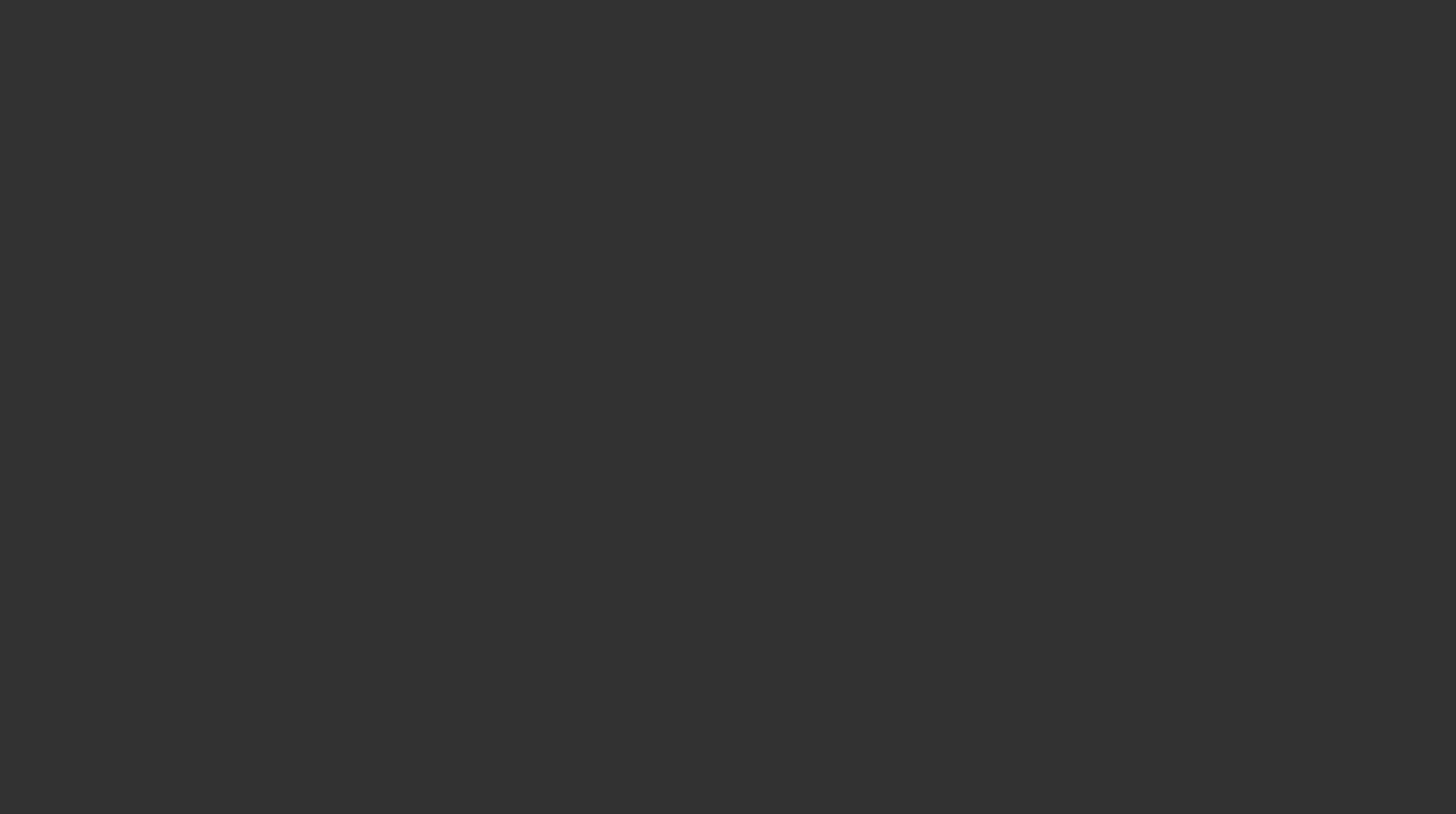
select select "6"
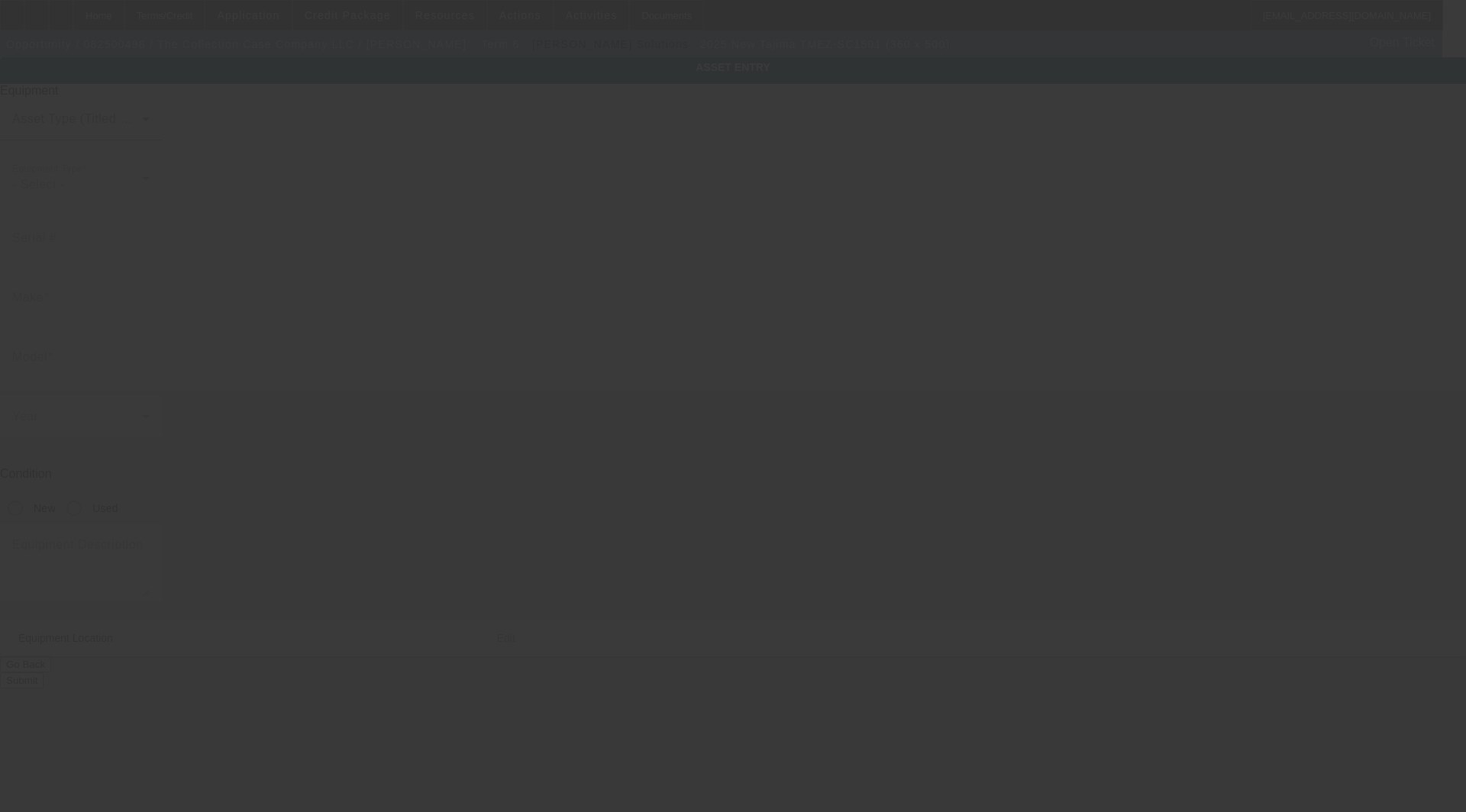
type input "Tajima"
type input "TMEZ-SC1501 (360 x 500)"
radio input "true"
type textarea "Auto Tension, Picker Free 1 head 15 needle Embroidery Machine includes: Cap Dri…"
type input "[STREET_ADDRESS]"
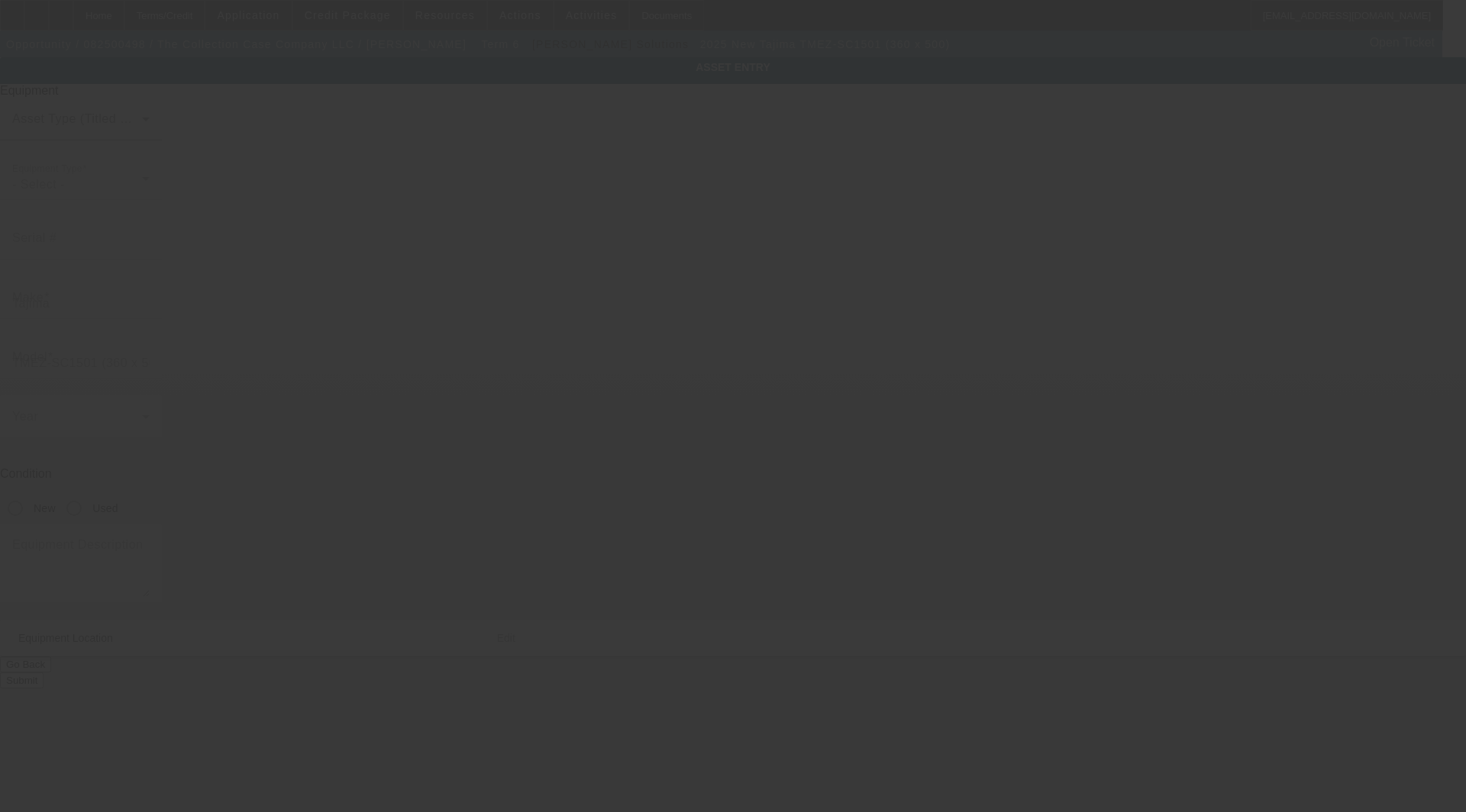
type input "[PERSON_NAME]"
type input "61847"
type input "Champaign"
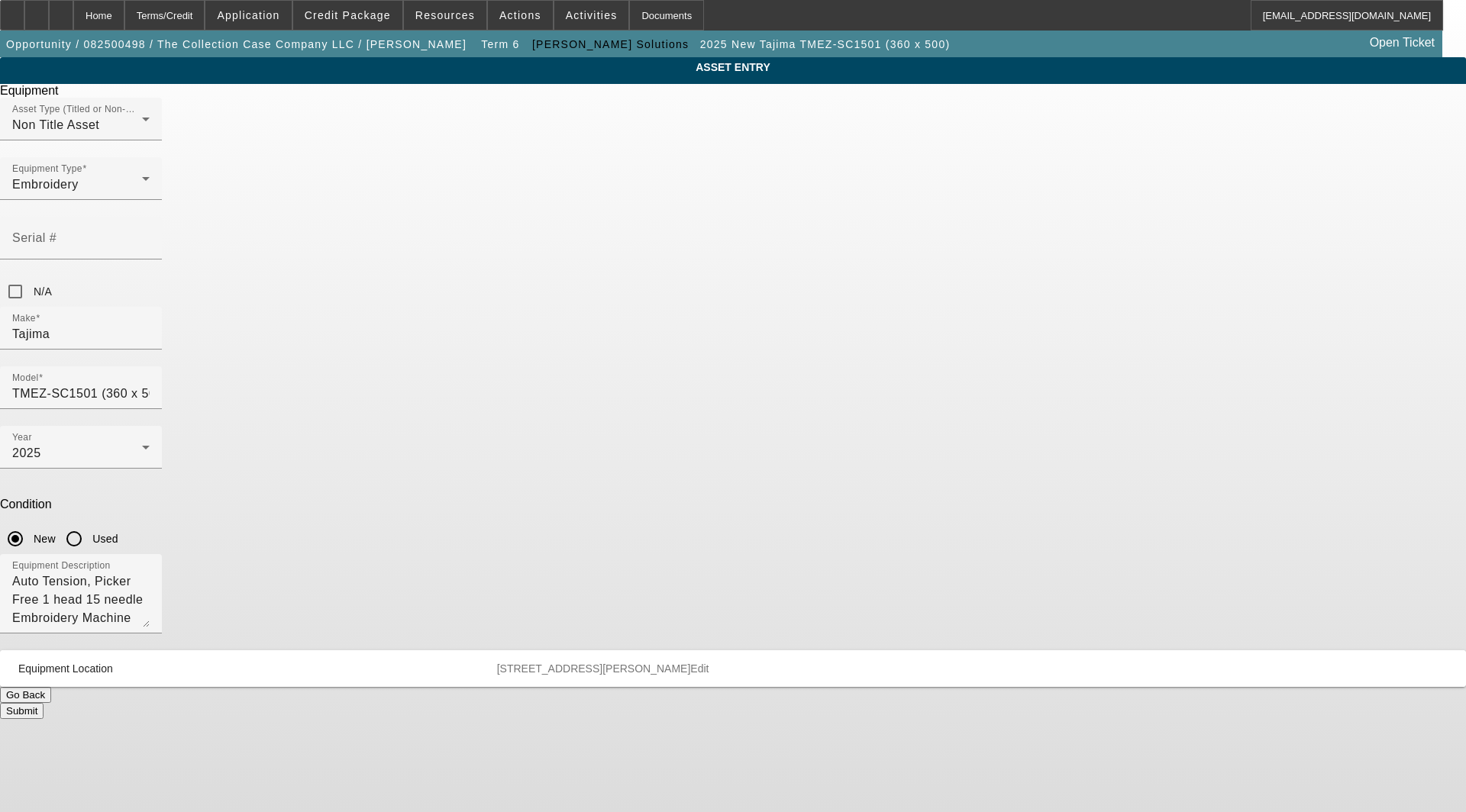
click at [709, 663] on span "Edit" at bounding box center [699, 669] width 18 height 12
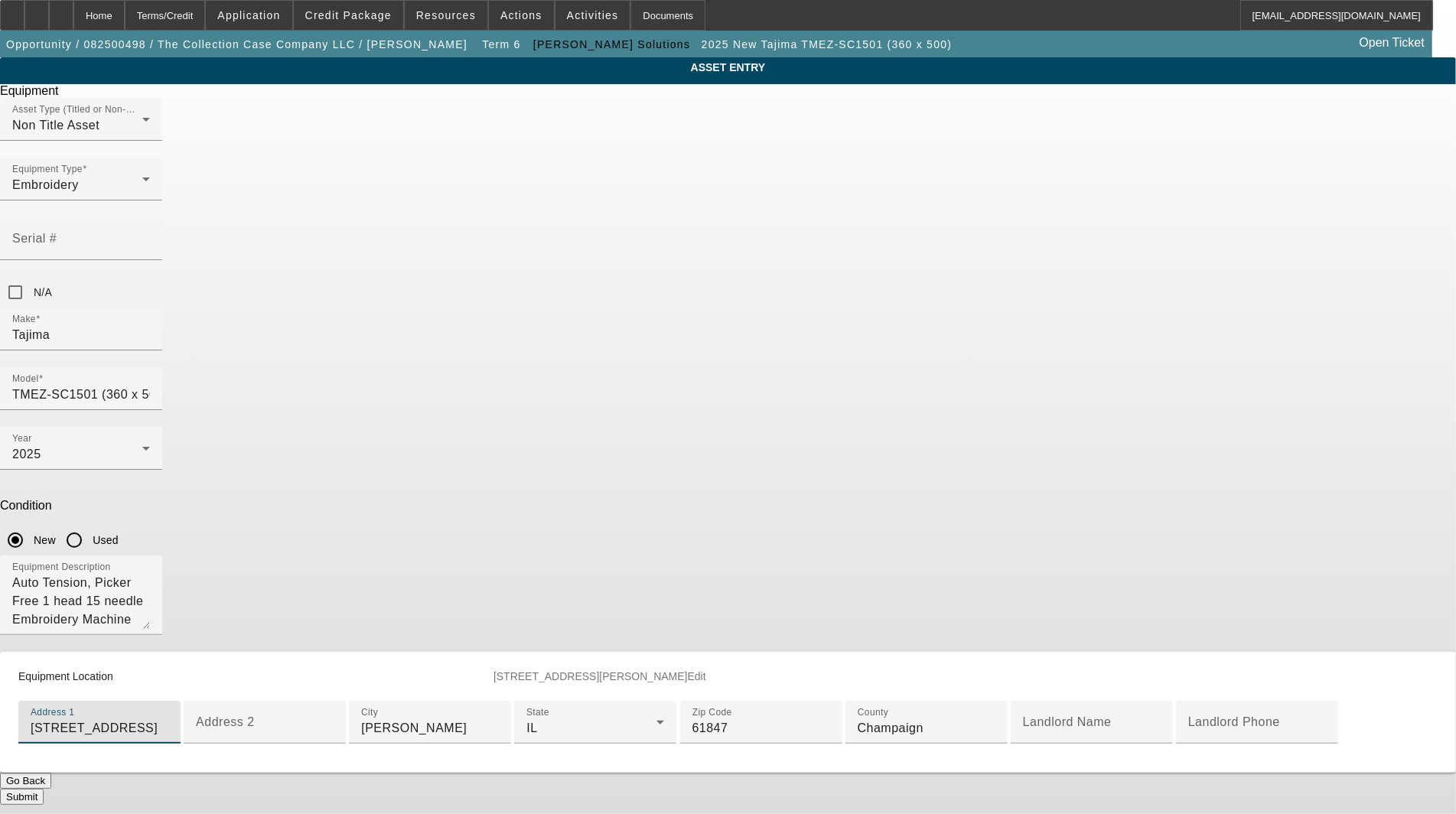
drag, startPoint x: 645, startPoint y: 549, endPoint x: 349, endPoint y: 542, distance: 296.1
click at [349, 542] on div "ASSET ENTRY Delete asset Equipment Asset Type (Titled or Non-Titled) Non Title …" at bounding box center [728, 431] width 1456 height 748
type input "4"
paste input "[STREET_ADDRESS]"
type input "[STREET_ADDRESS]"
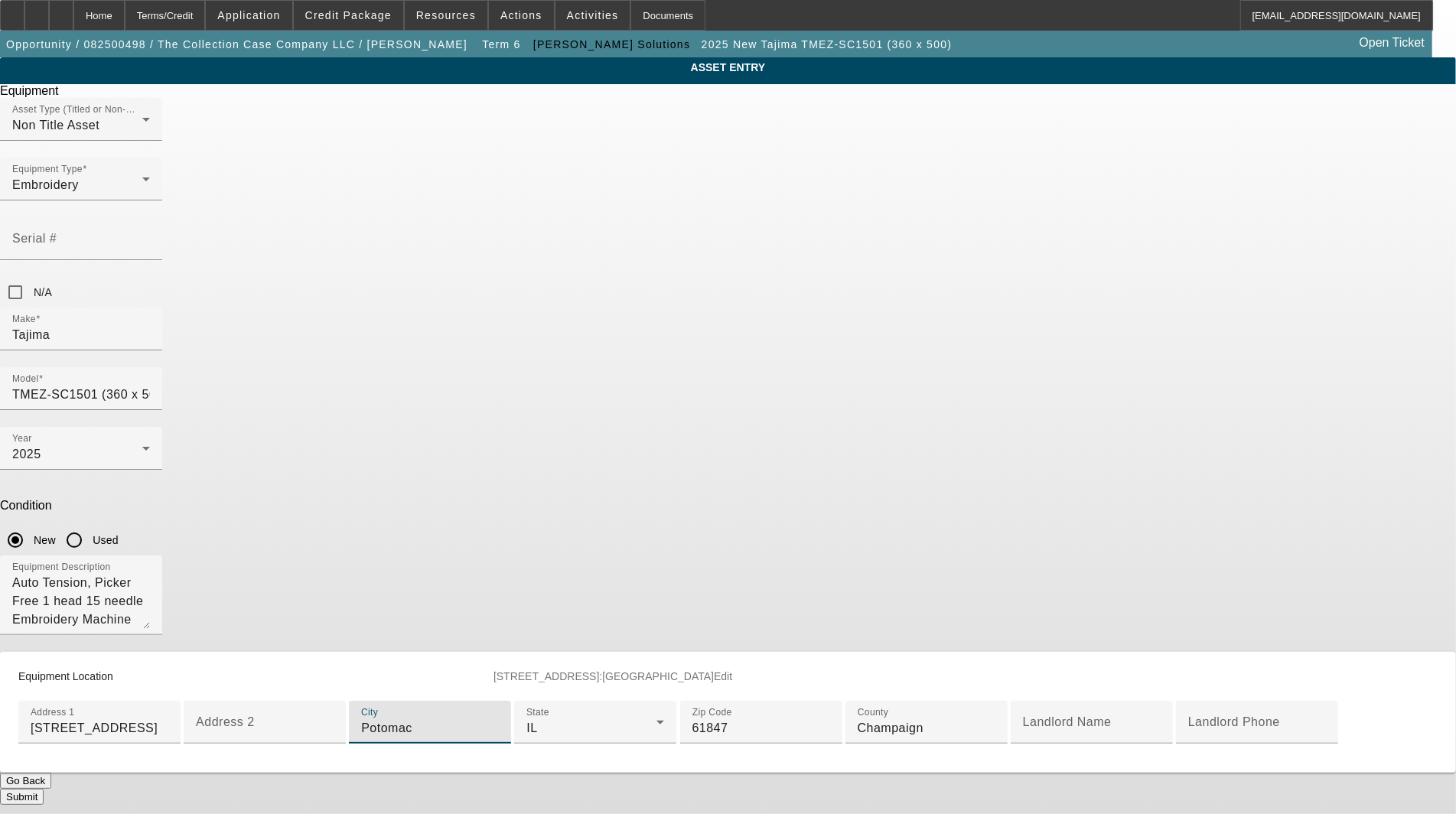
type input "Potomac"
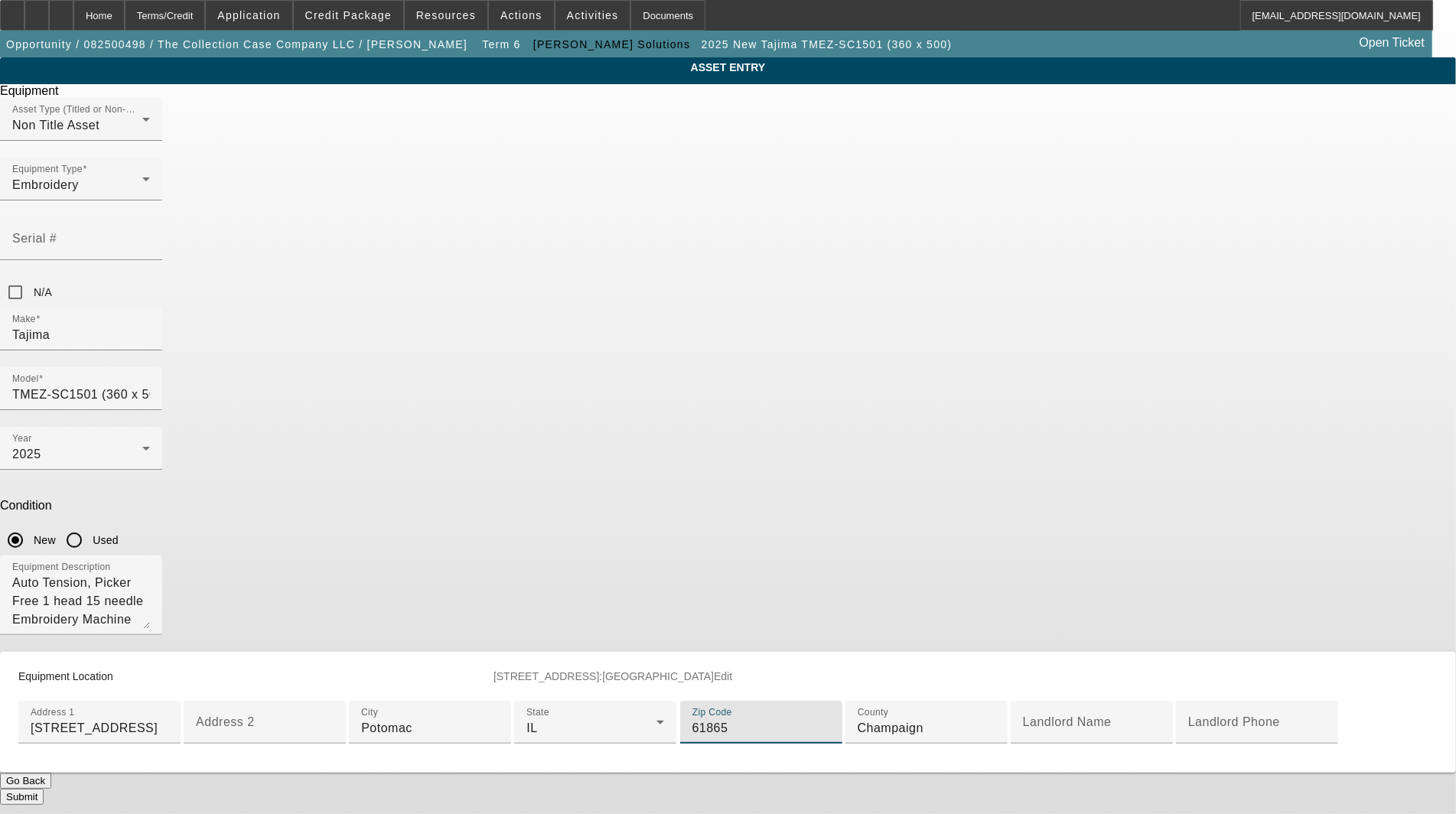
type input "61865"
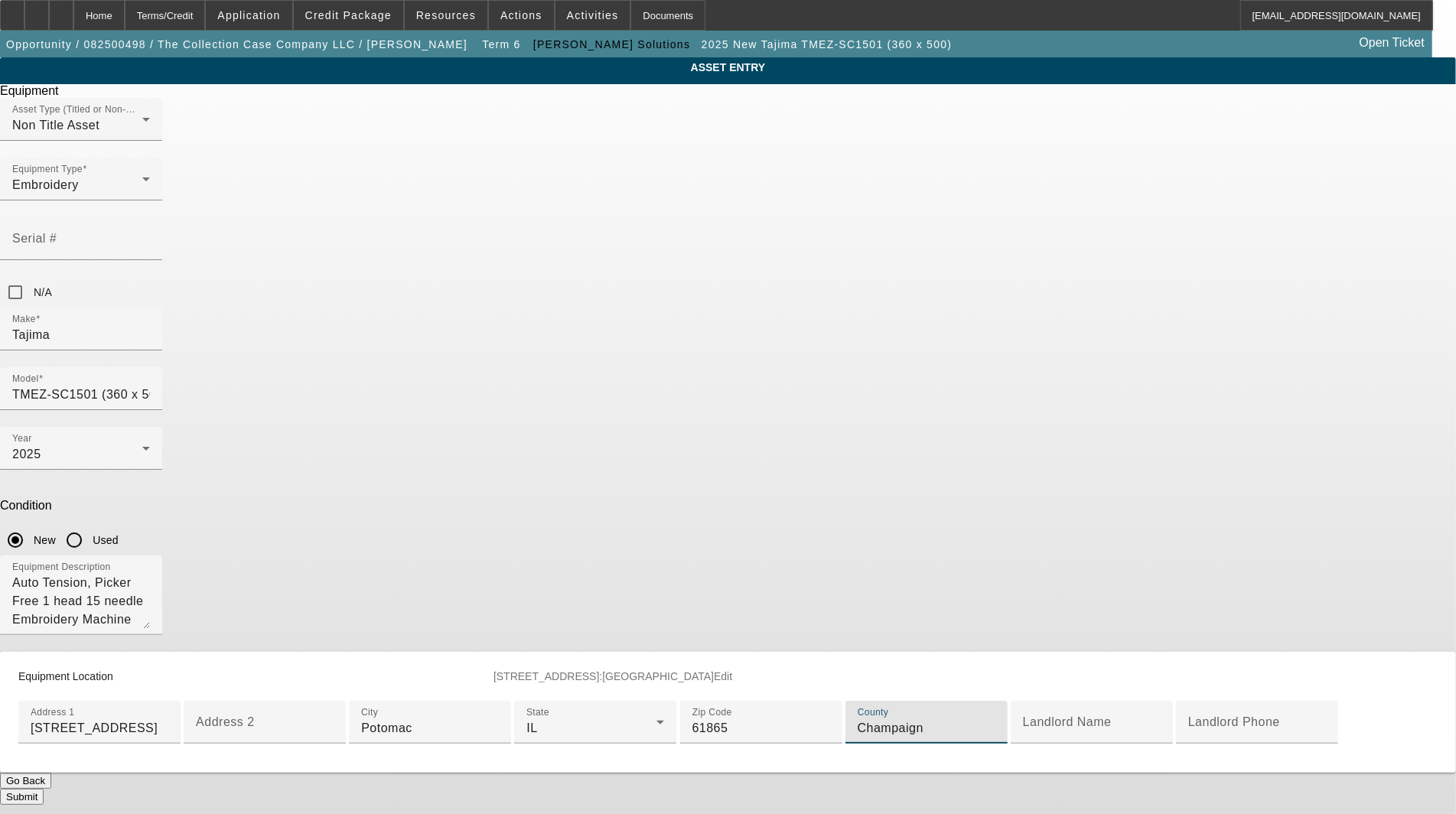
scroll to position [274, 0]
type input "Vermilion"
click at [44, 789] on button "Submit" at bounding box center [22, 797] width 44 height 16
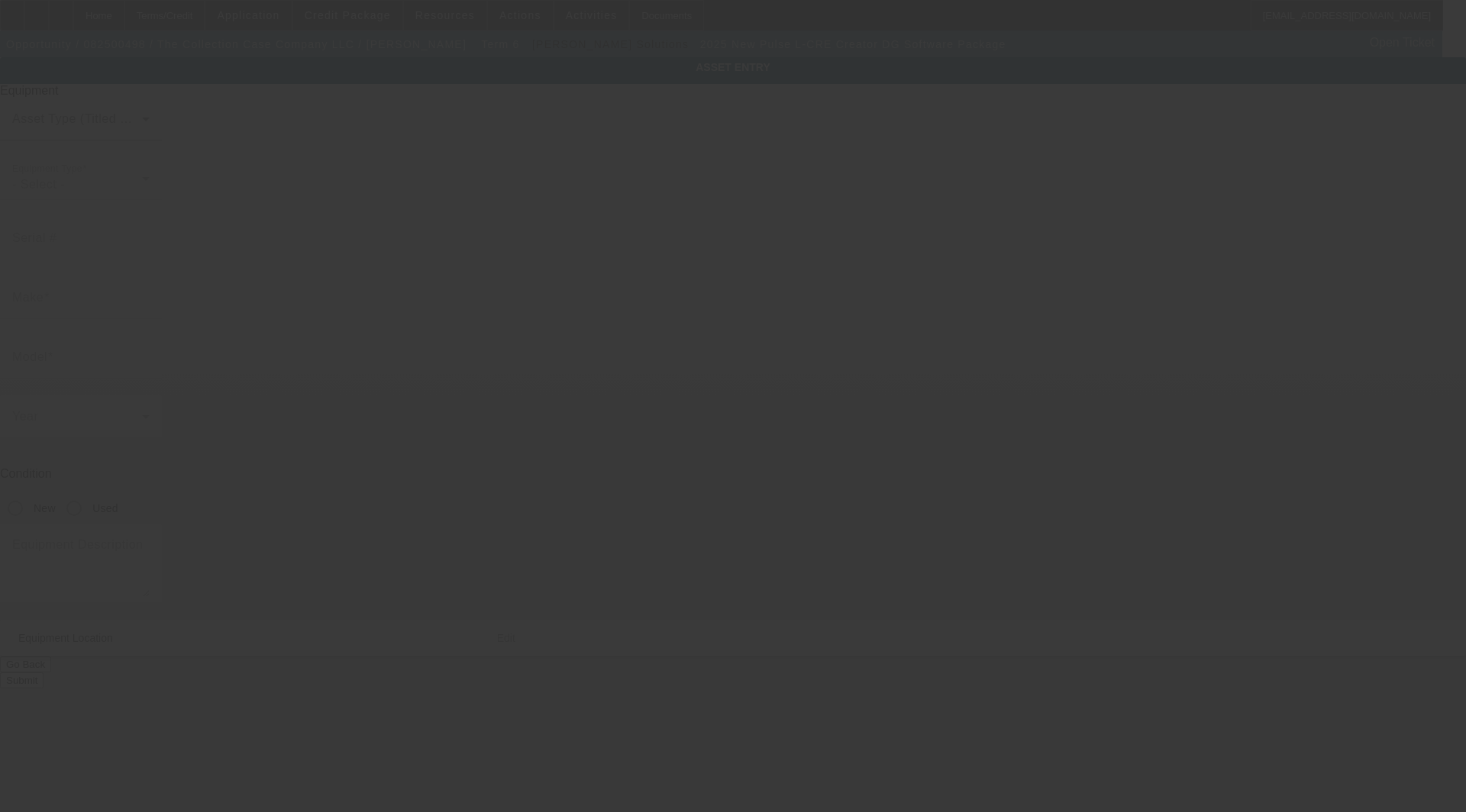
type input "Pulse"
type input "L-CRE Creator DG Software Package"
radio input "true"
type textarea "with (1) LAN License and Dongle"
type input "[STREET_ADDRESS]"
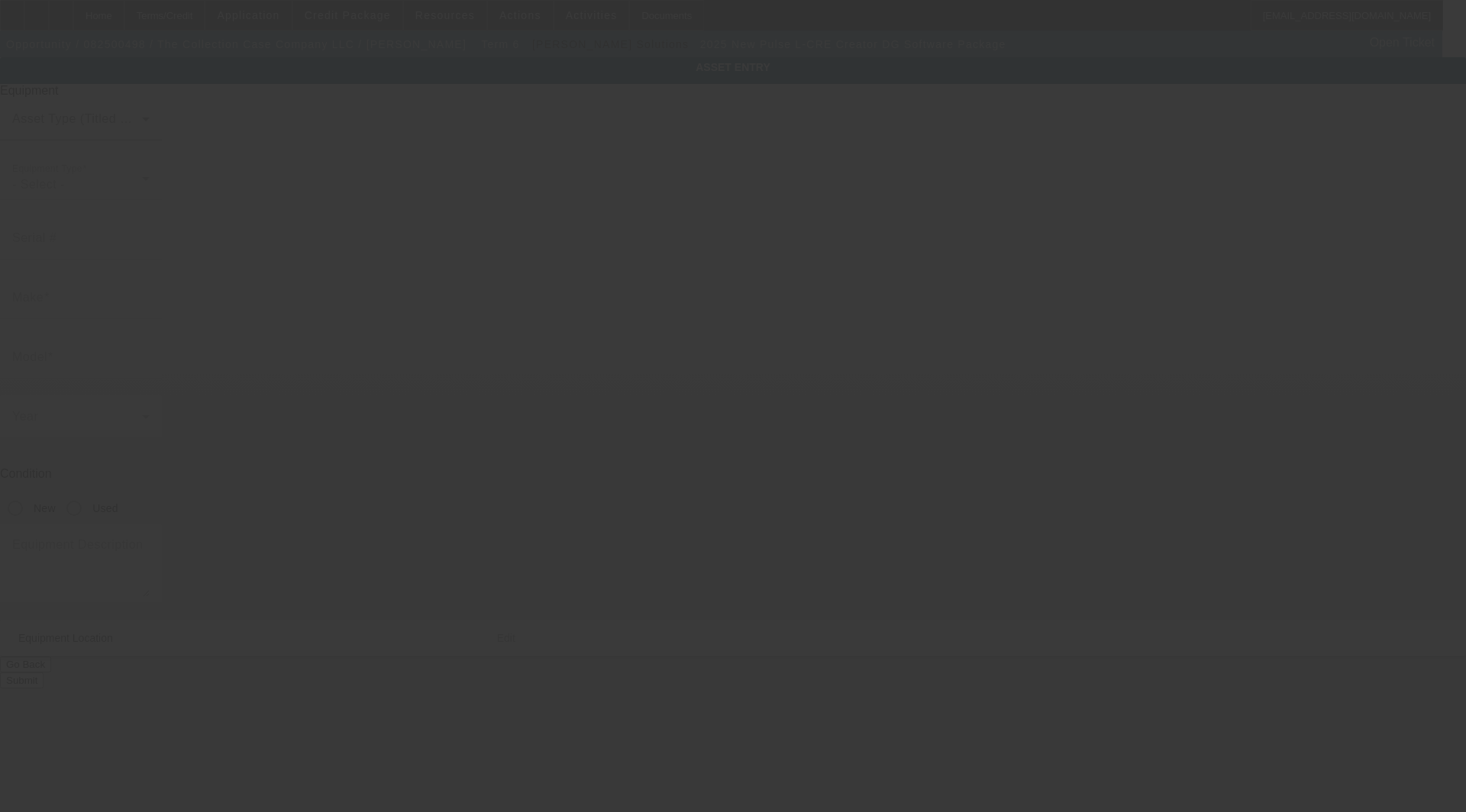
type input "[PERSON_NAME]"
type input "61847"
type input "Champaign"
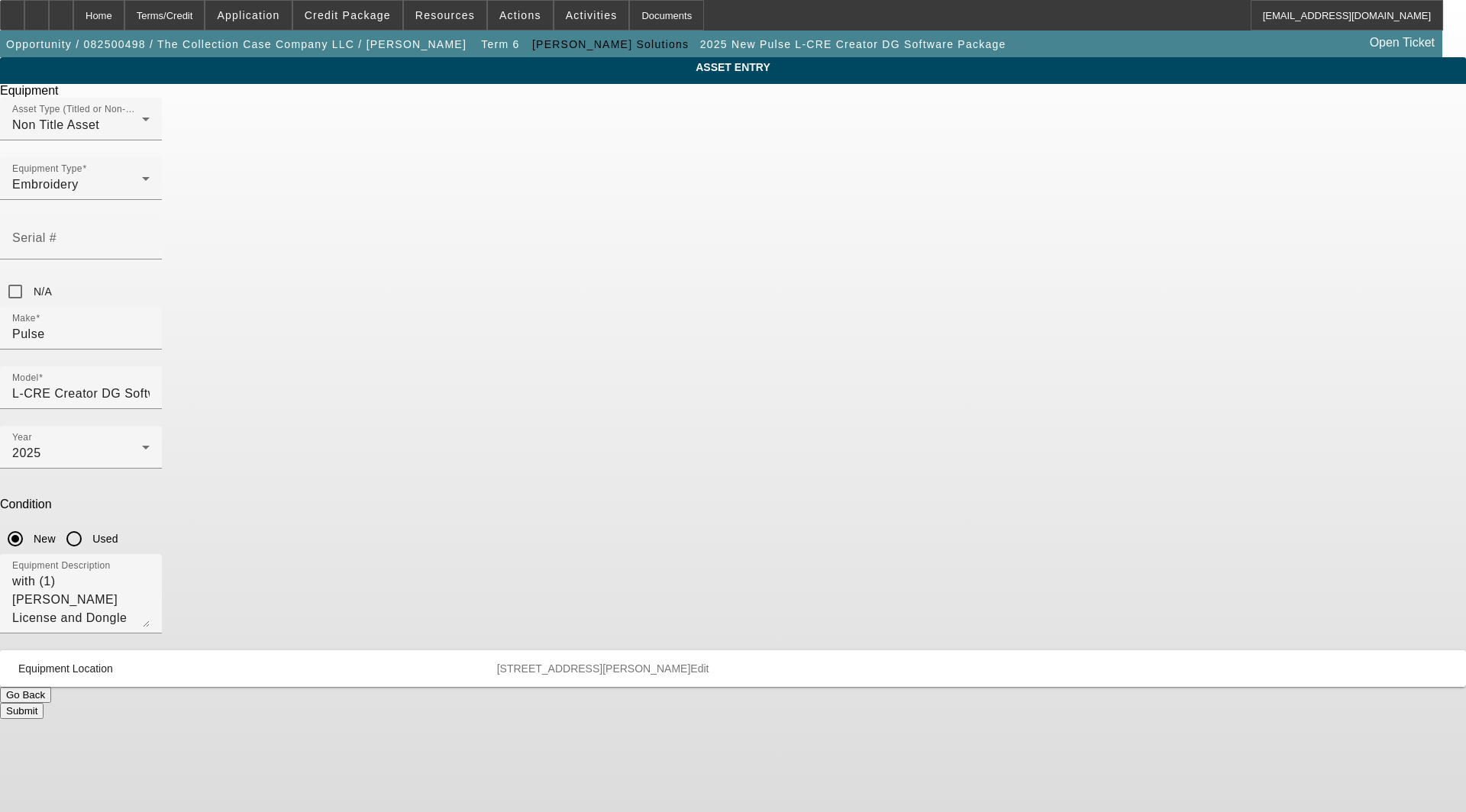
click at [709, 663] on span "Edit" at bounding box center [699, 669] width 18 height 12
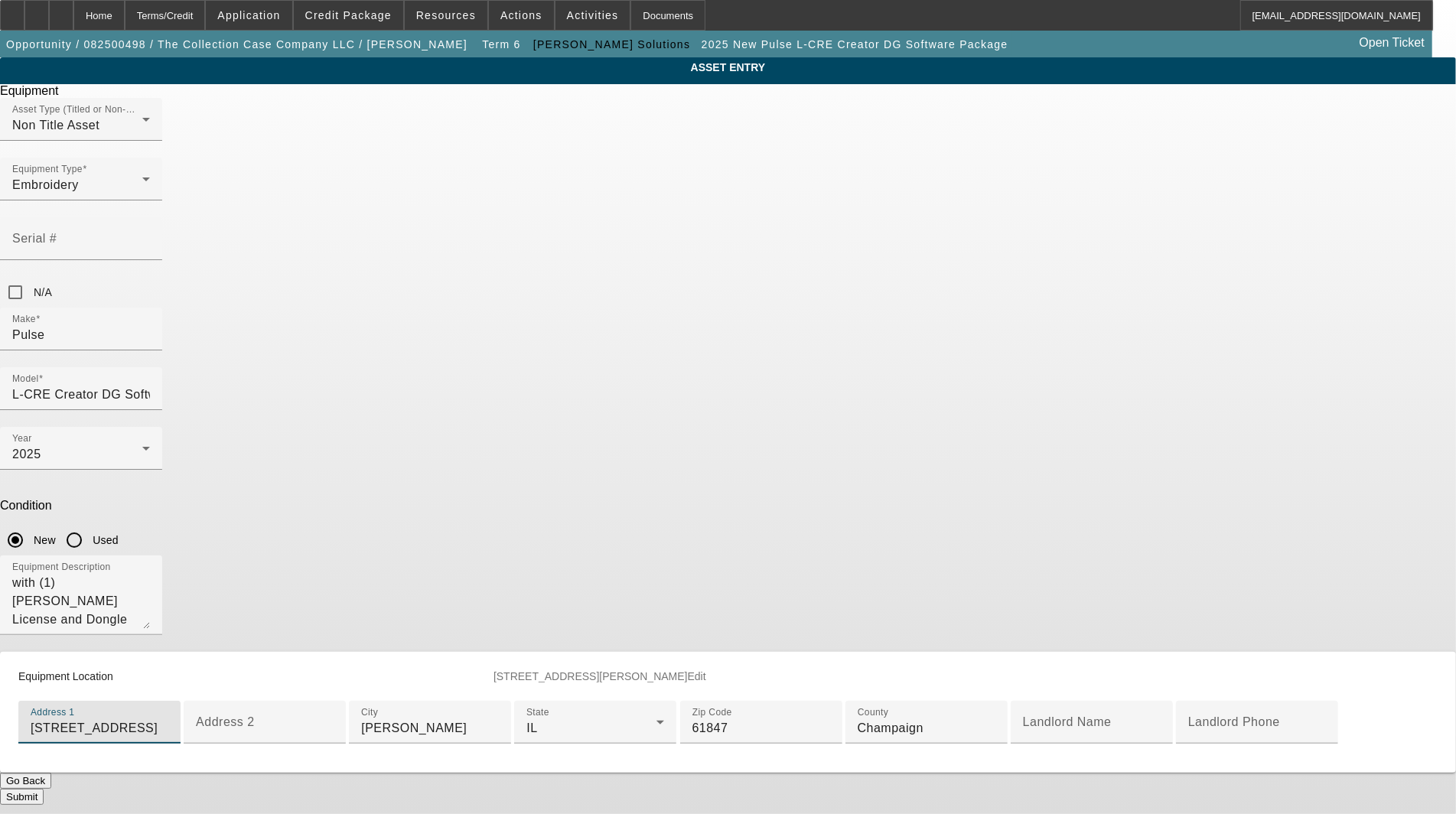
drag, startPoint x: 641, startPoint y: 552, endPoint x: 286, endPoint y: 548, distance: 355.0
click at [286, 548] on div "ASSET ENTRY Delete asset Equipment Asset Type (Titled or Non-Titled) Non Title …" at bounding box center [728, 431] width 1456 height 748
paste input "[STREET_ADDRESS]"
type input "[STREET_ADDRESS]"
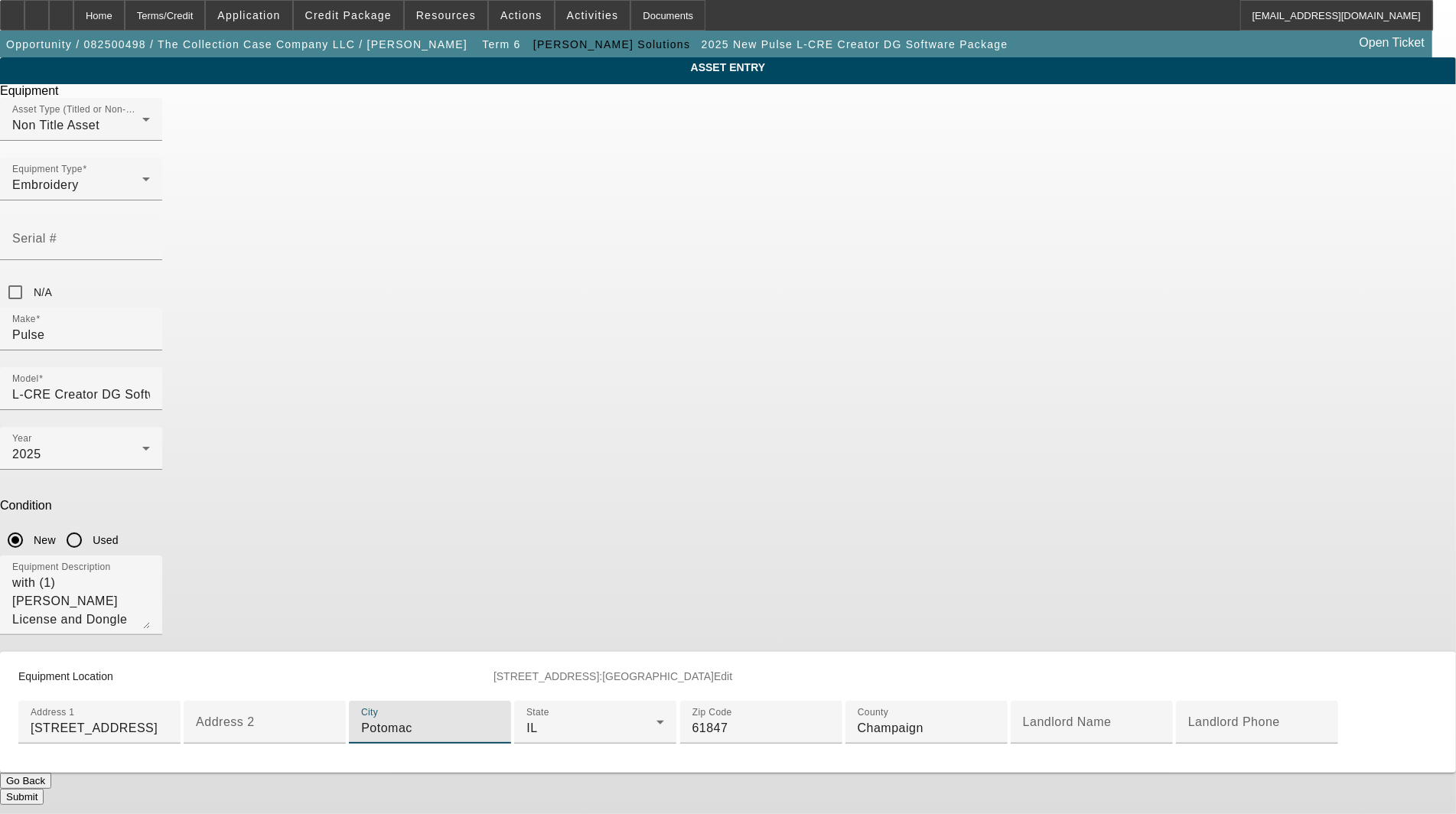
type input "Potomac"
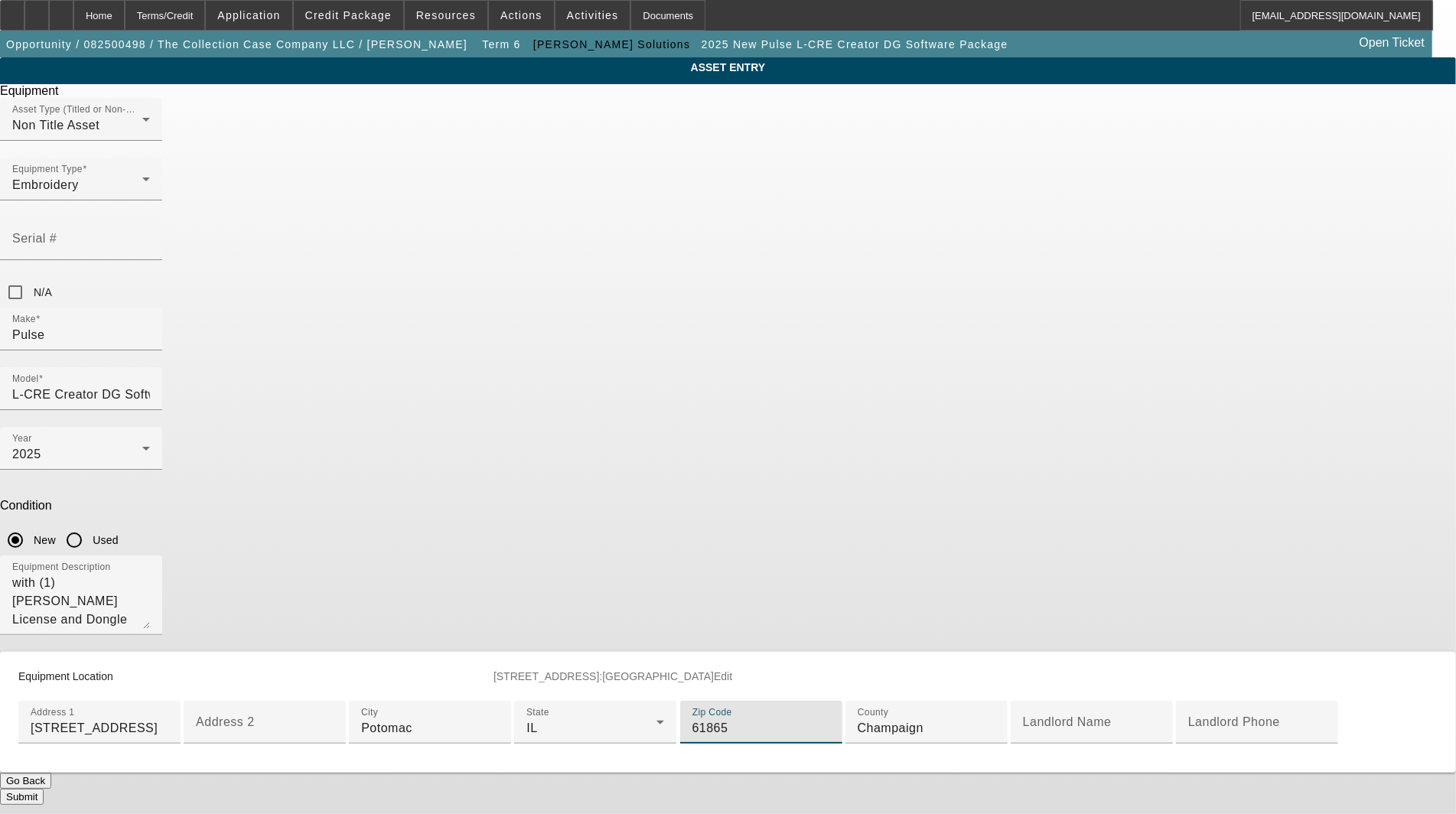
type input "61865"
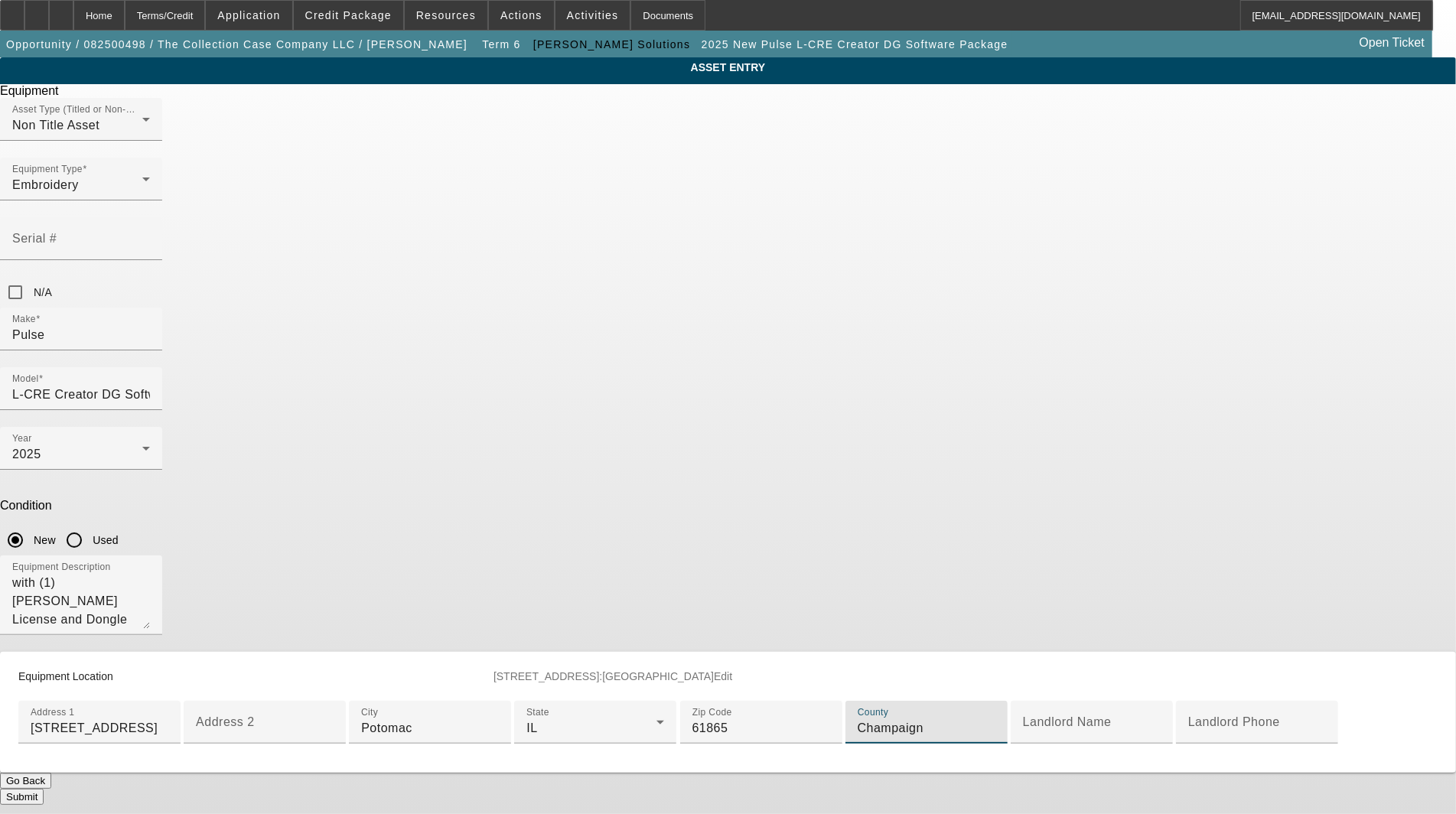
scroll to position [274, 0]
type input "Vermilion"
click at [785, 789] on div "Submit" at bounding box center [728, 797] width 1456 height 16
click at [44, 789] on button "Submit" at bounding box center [22, 797] width 44 height 16
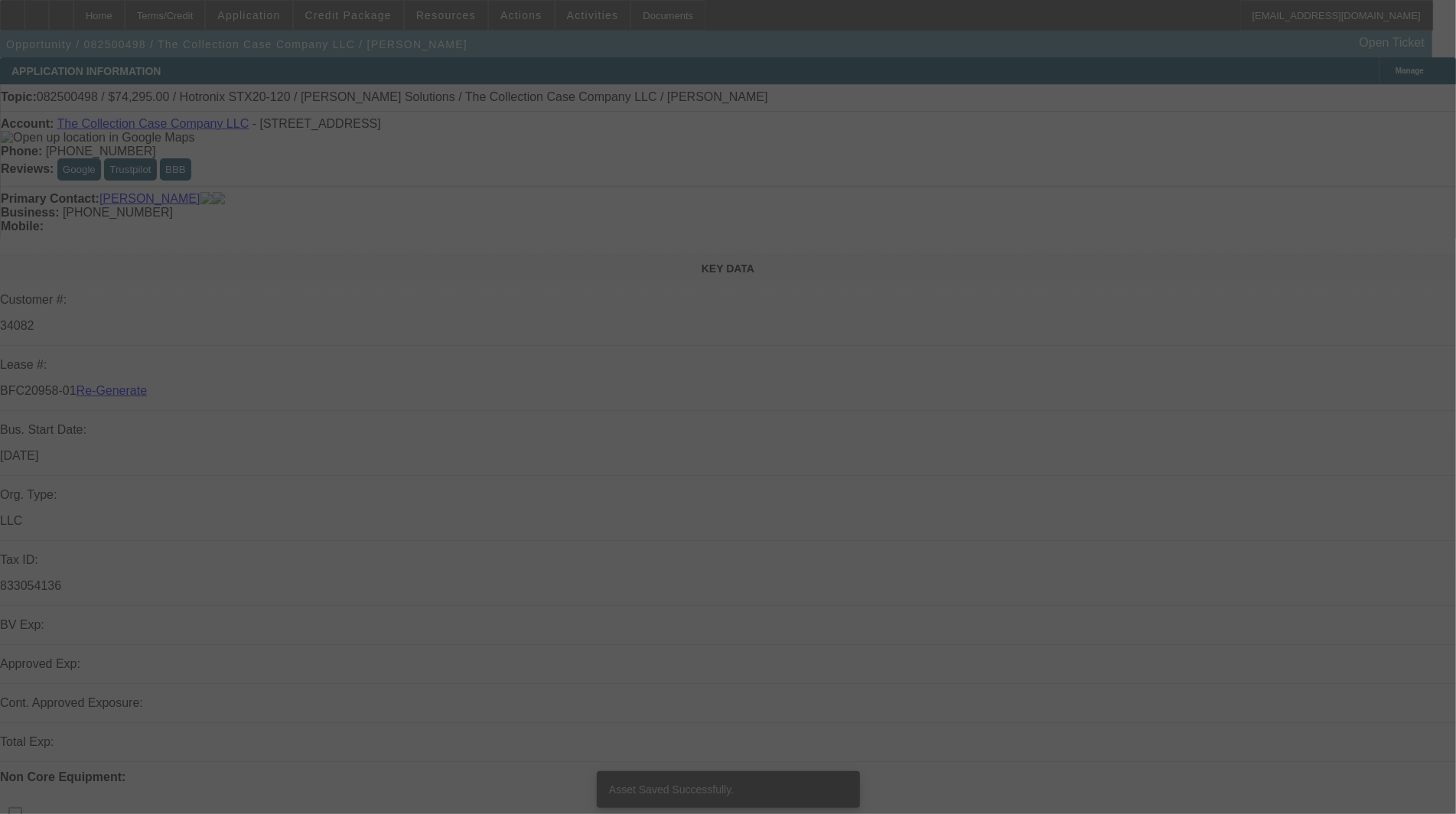
select select "3"
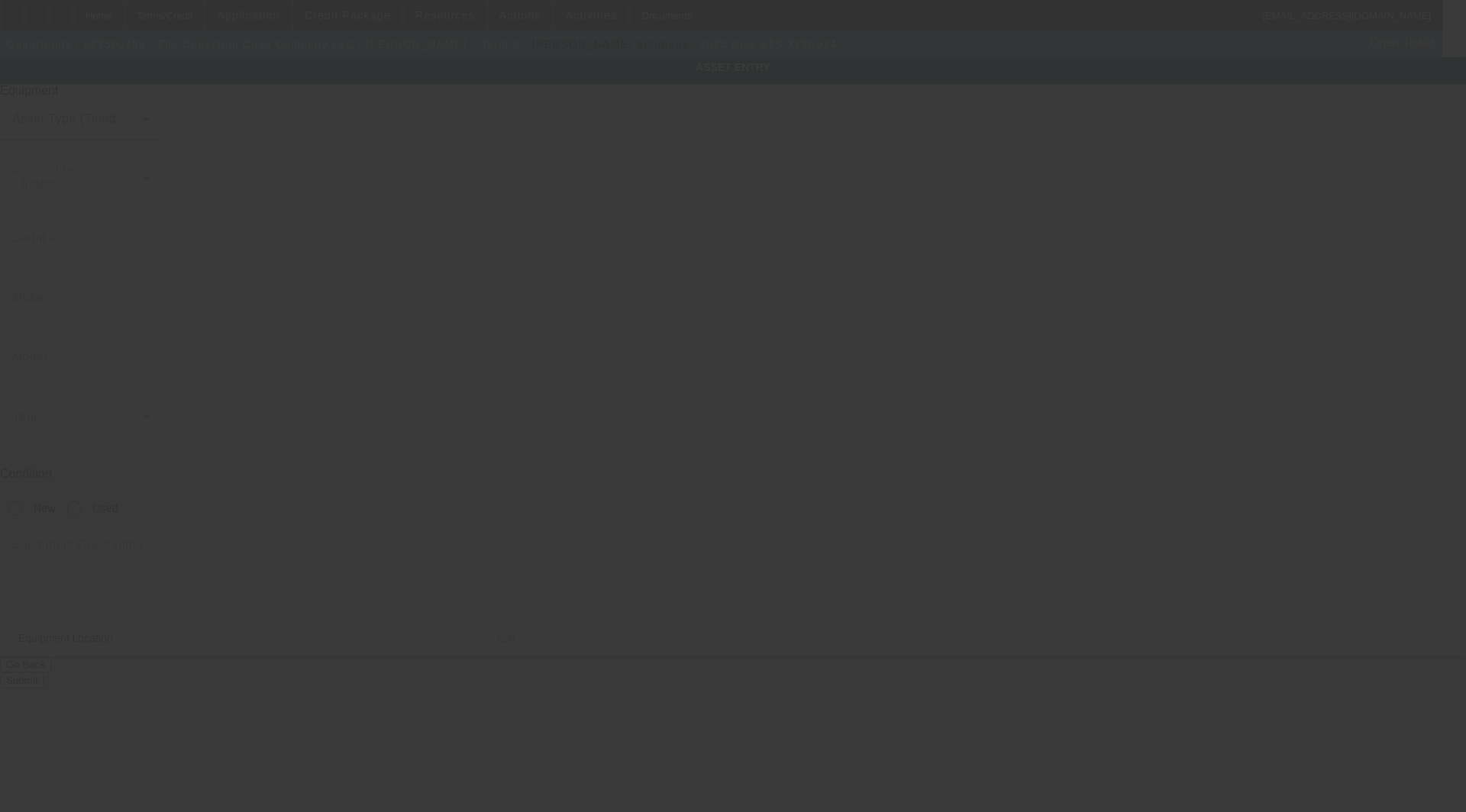
type input "STS"
type input "XPD-924"
radio input "true"
type textarea "24" Direct to Film Printer, (1) STS Start Up Package, (1) Prism Pet Film - [PER…"
type input "[STREET_ADDRESS]"
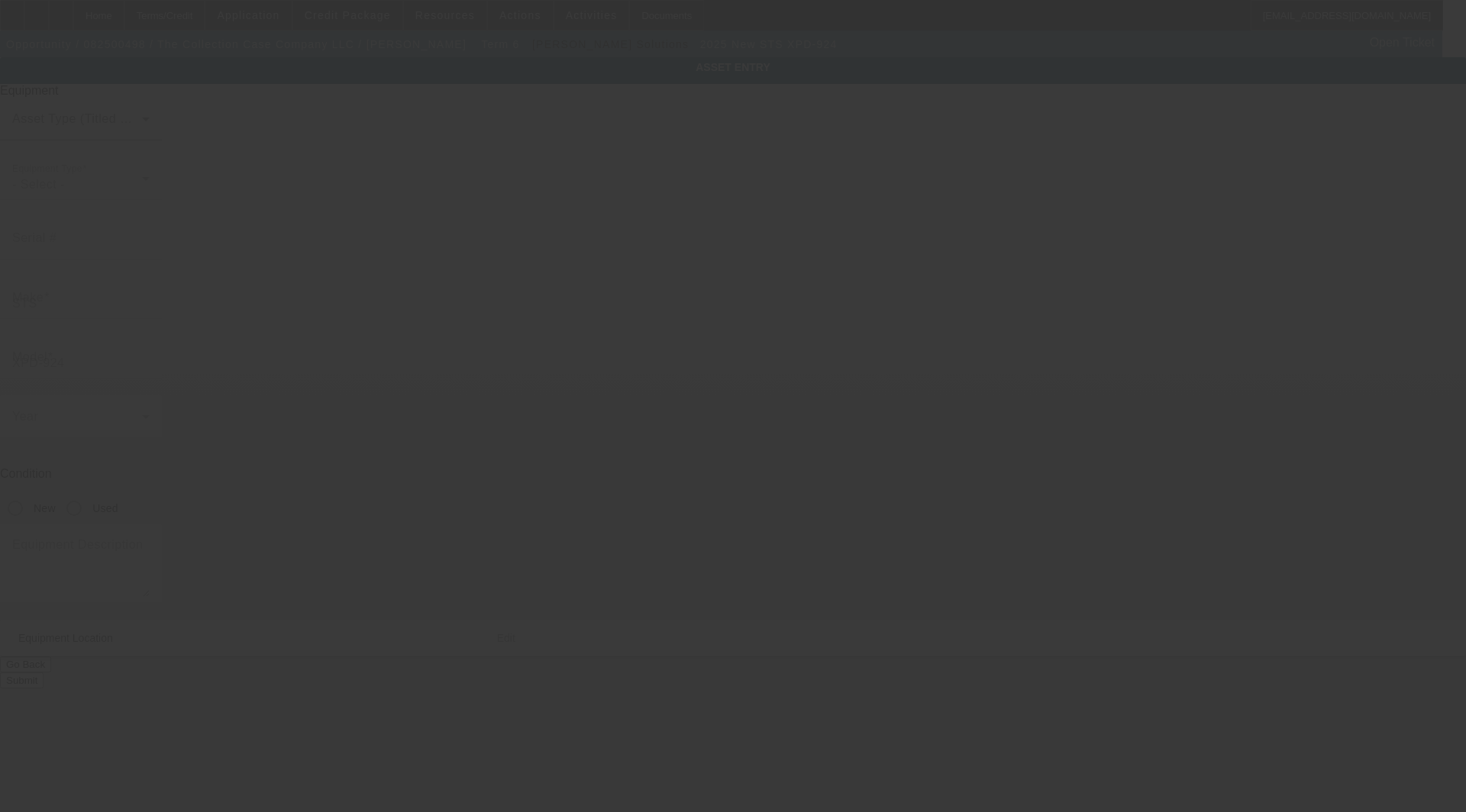
type input "[PERSON_NAME]"
type input "61847"
type input "Champaign"
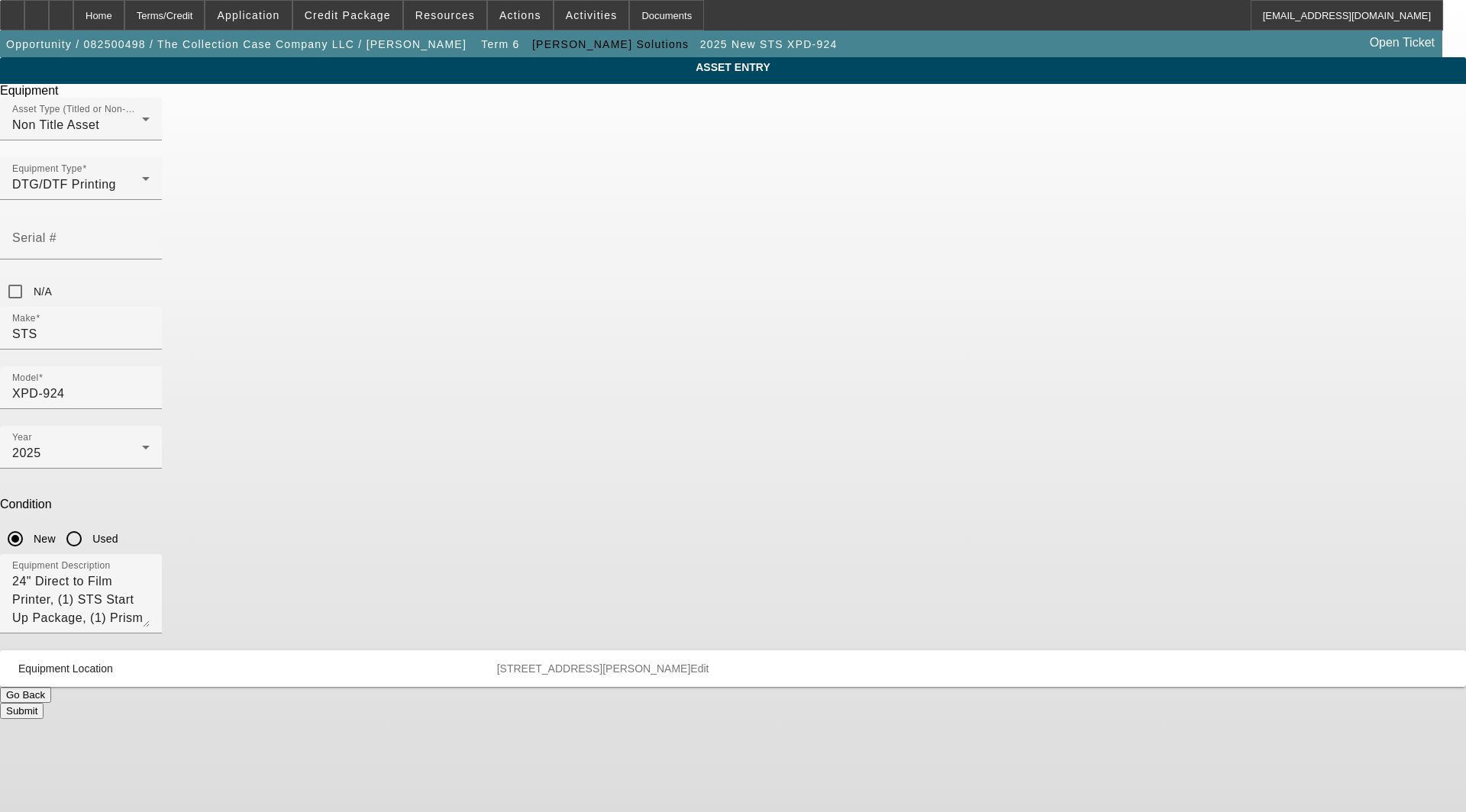
drag, startPoint x: 898, startPoint y: 474, endPoint x: 889, endPoint y: 479, distance: 10.3
click at [709, 663] on span "Edit" at bounding box center [699, 669] width 18 height 12
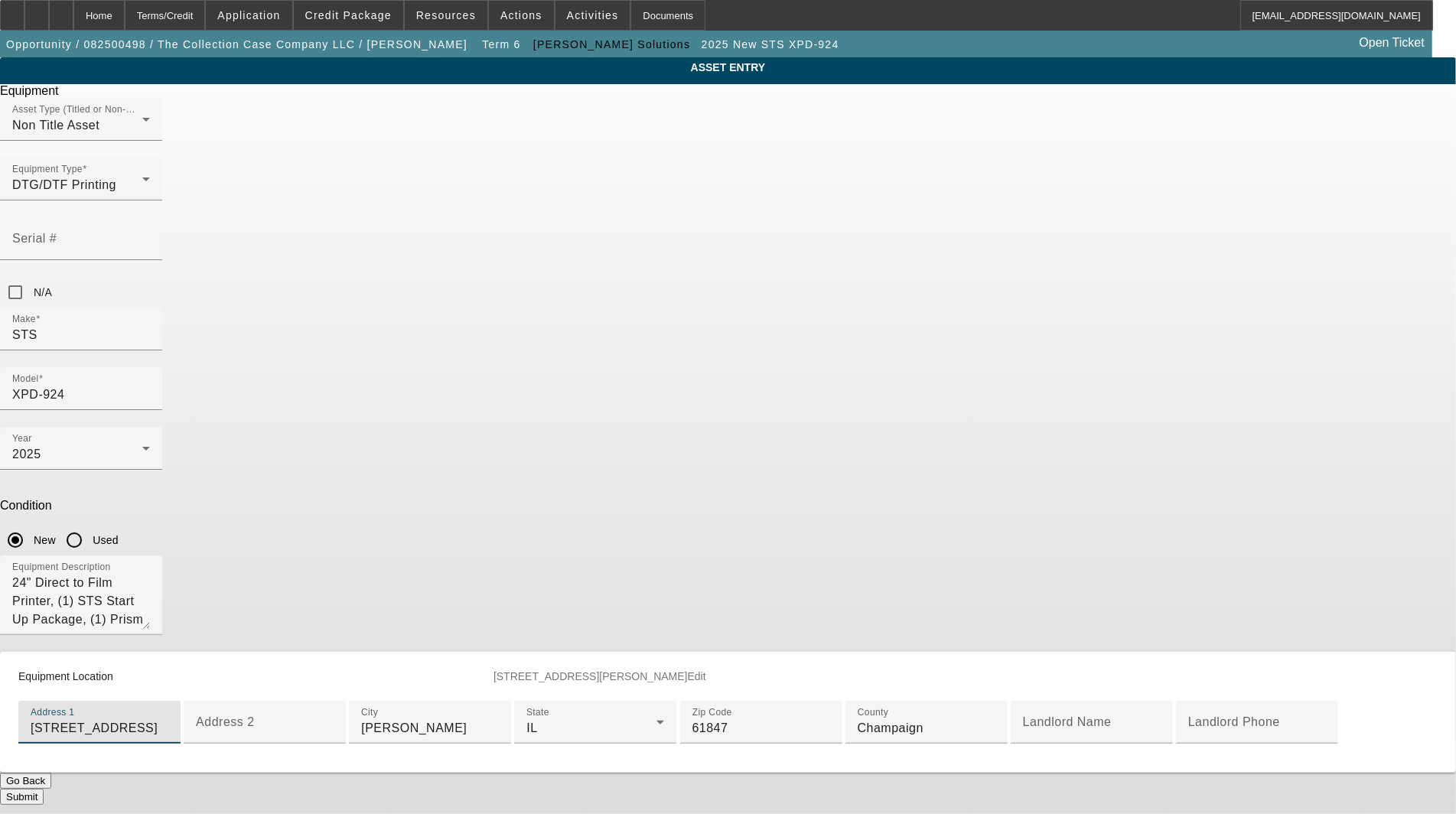
drag, startPoint x: 656, startPoint y: 545, endPoint x: 105, endPoint y: 509, distance: 552.2
click at [104, 511] on app-asset-collateral-manage "ASSET ENTRY Delete asset Equipment Asset Type (Titled or Non-Titled) Non Title …" at bounding box center [728, 431] width 1456 height 748
paste input "[STREET_ADDRESS]"
type input "[STREET_ADDRESS]"
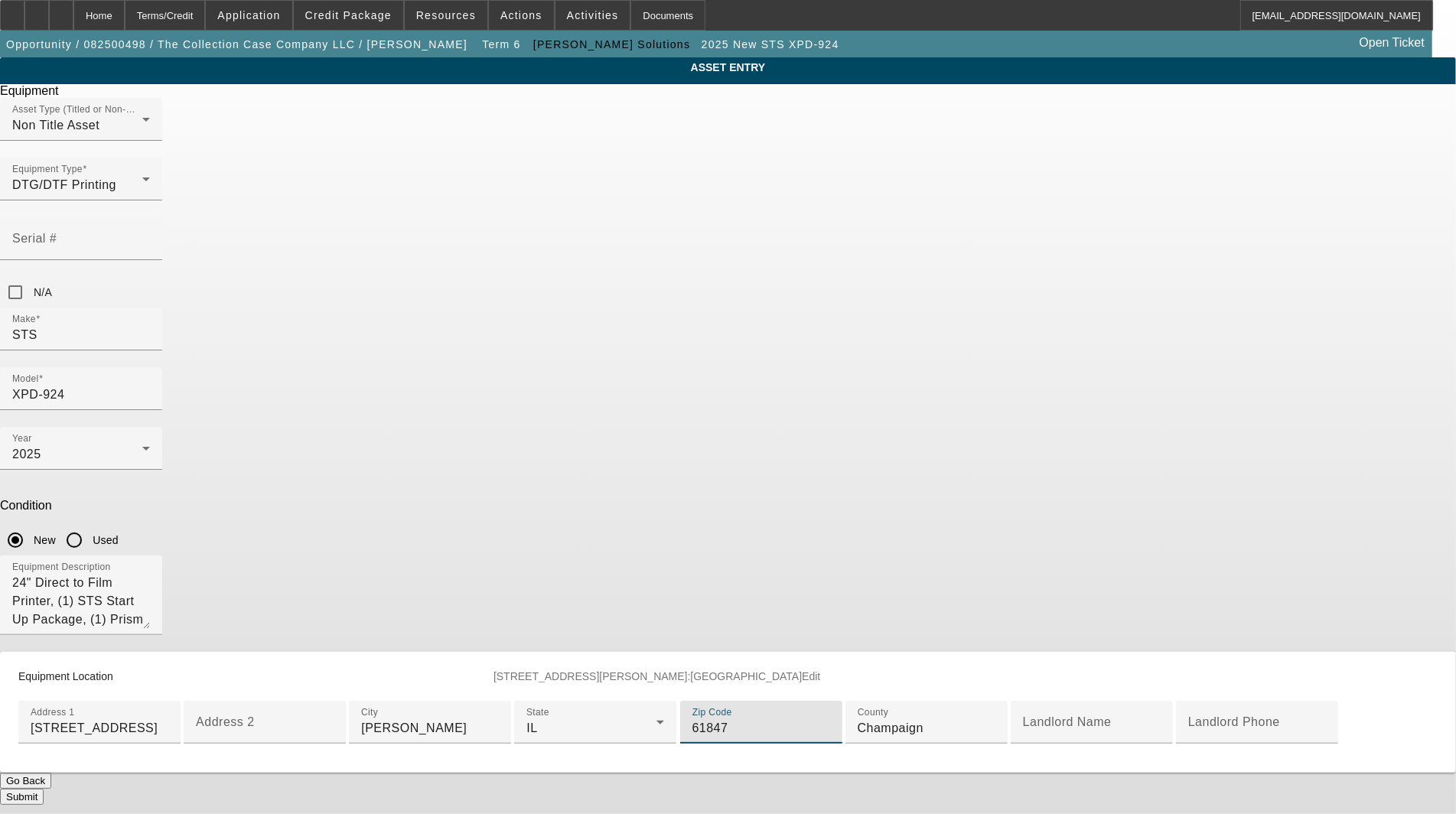
click at [693, 719] on input "61847" at bounding box center [762, 729] width 138 height 18
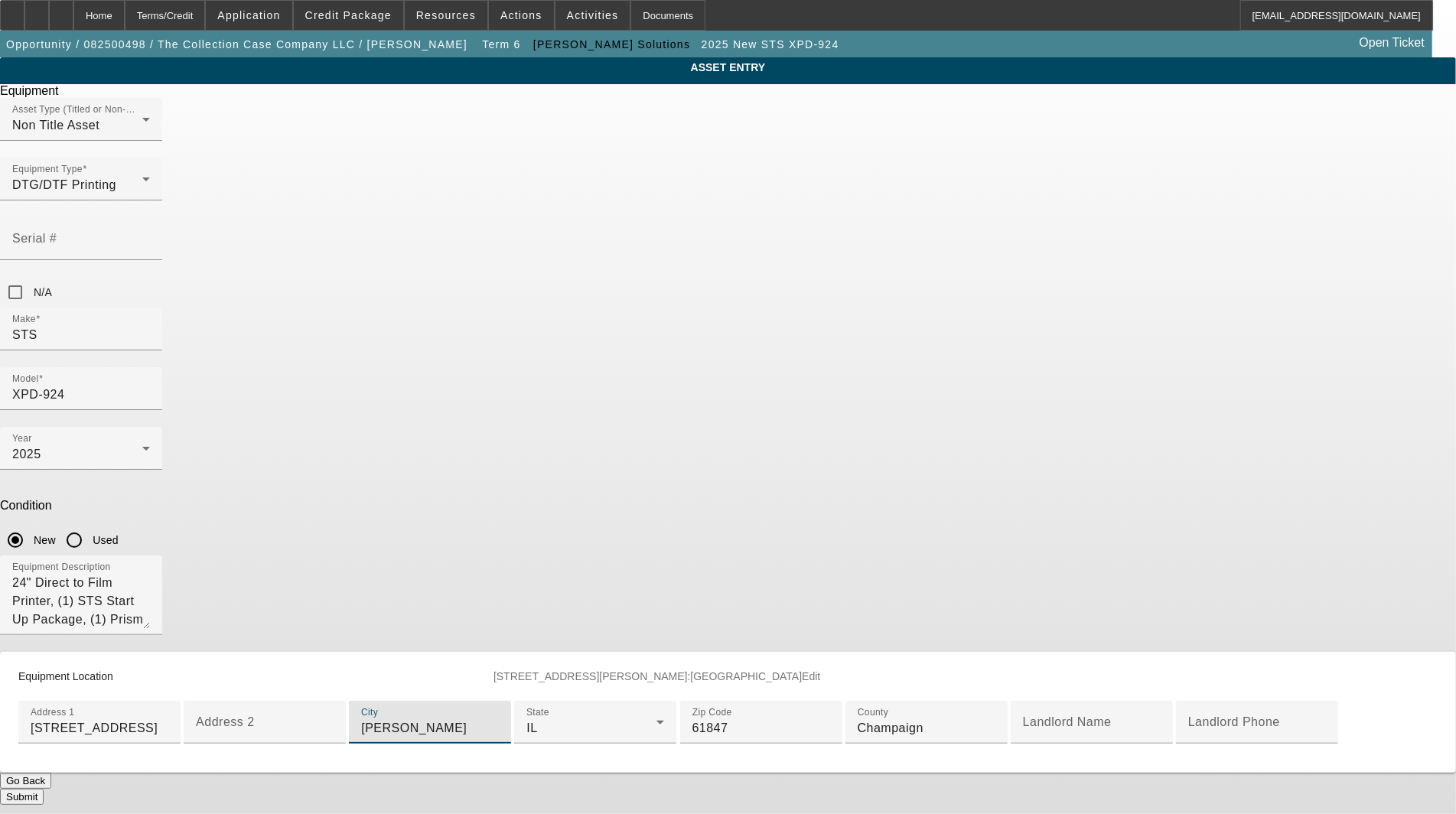
drag, startPoint x: 606, startPoint y: 502, endPoint x: 392, endPoint y: 484, distance: 214.8
click at [392, 484] on div "ASSET ENTRY Delete asset Equipment Asset Type (Titled or Non-Titled) Non Title …" at bounding box center [728, 431] width 1456 height 748
type input "Potomac"
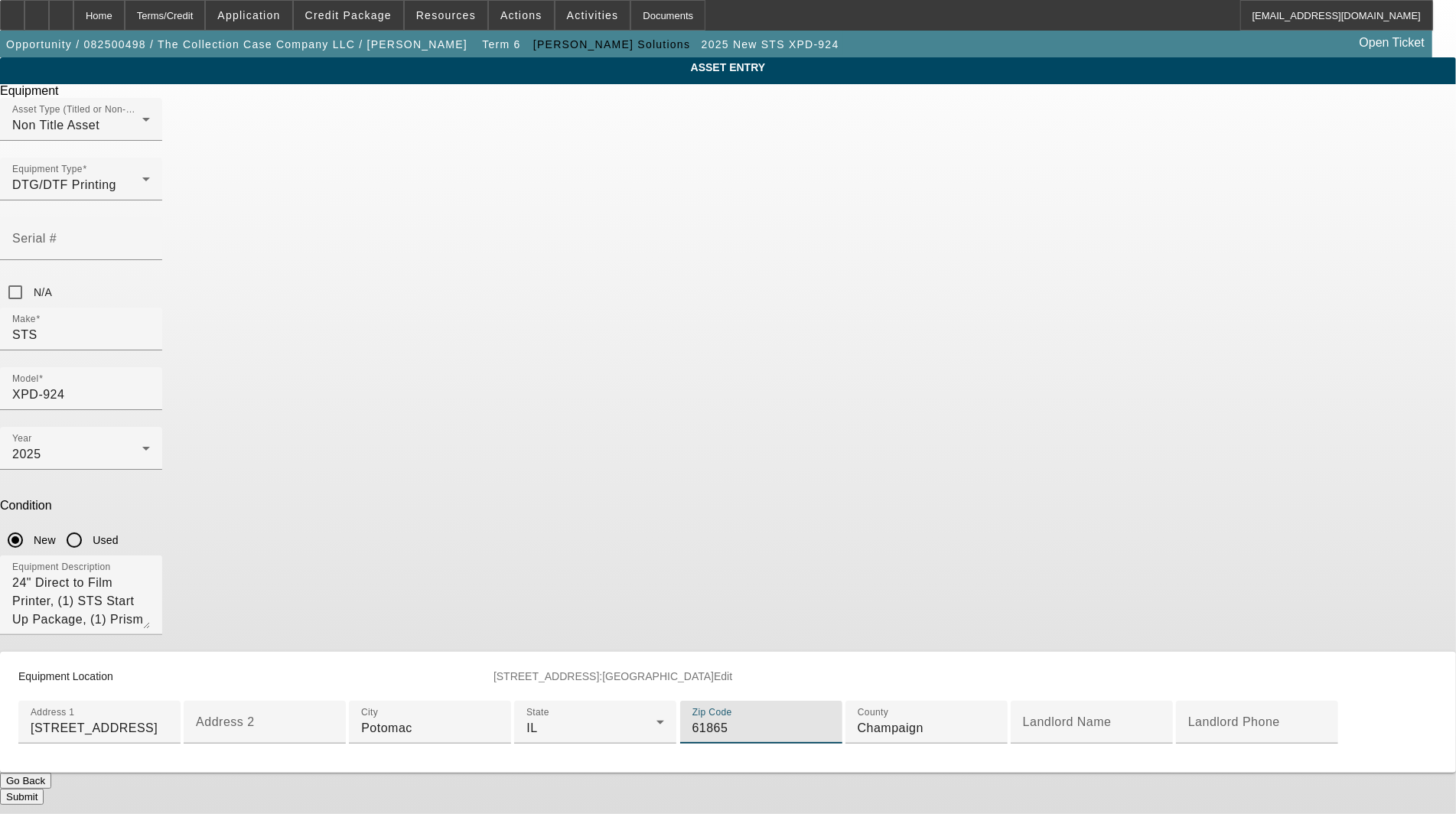
type input "61865"
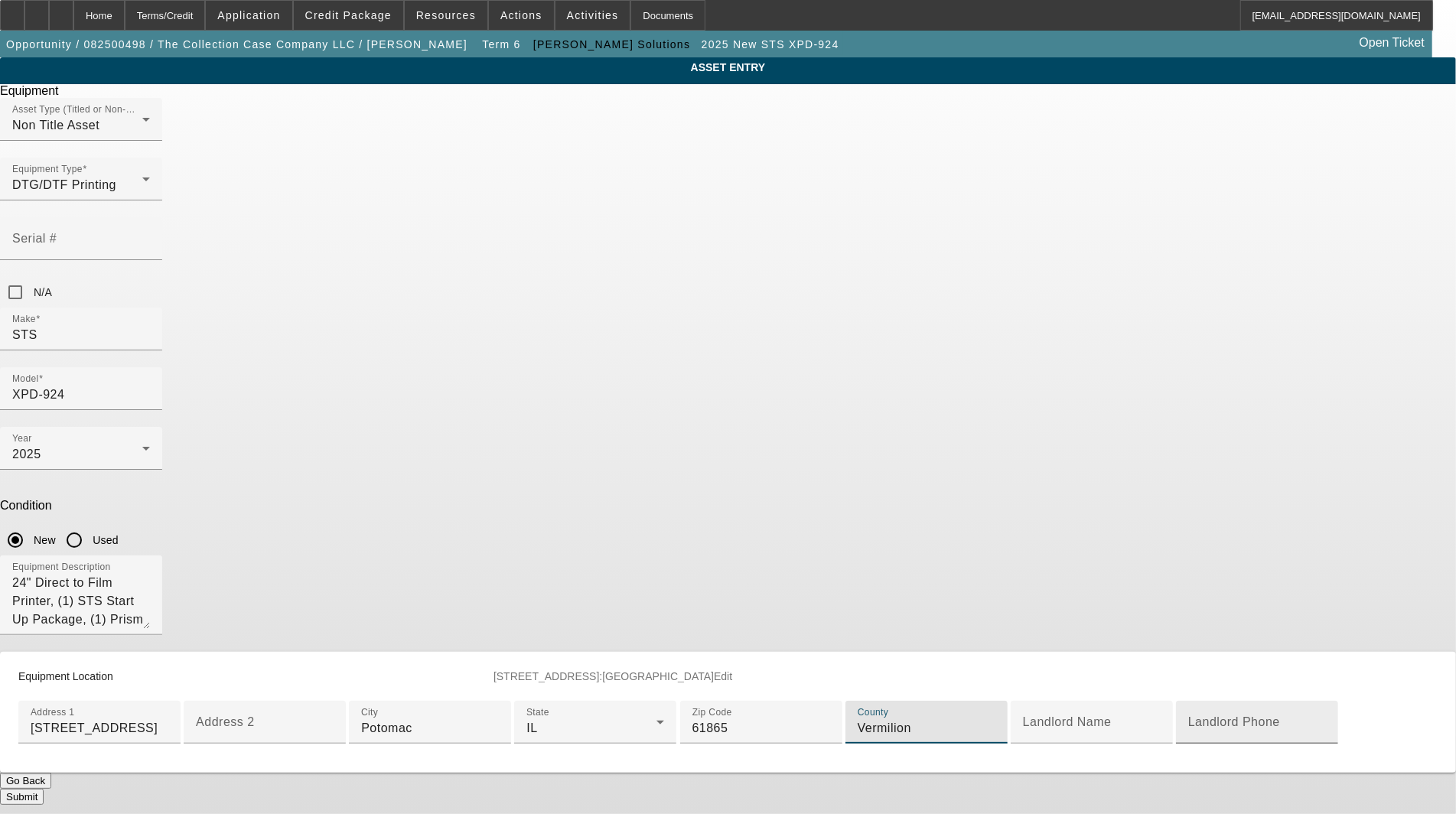
scroll to position [274, 0]
type input "Vermilion"
click at [44, 789] on button "Submit" at bounding box center [22, 797] width 44 height 16
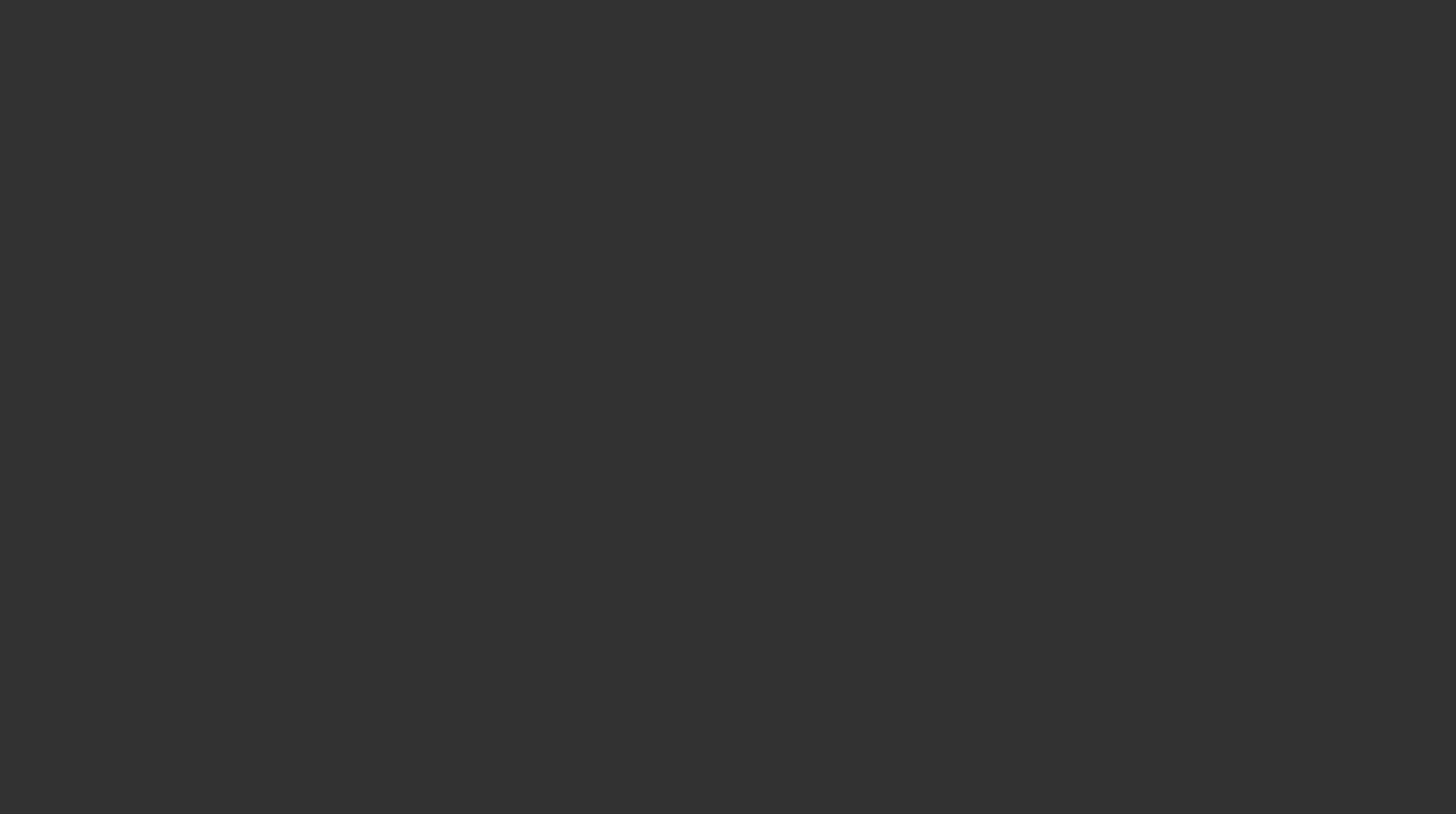
select select "3"
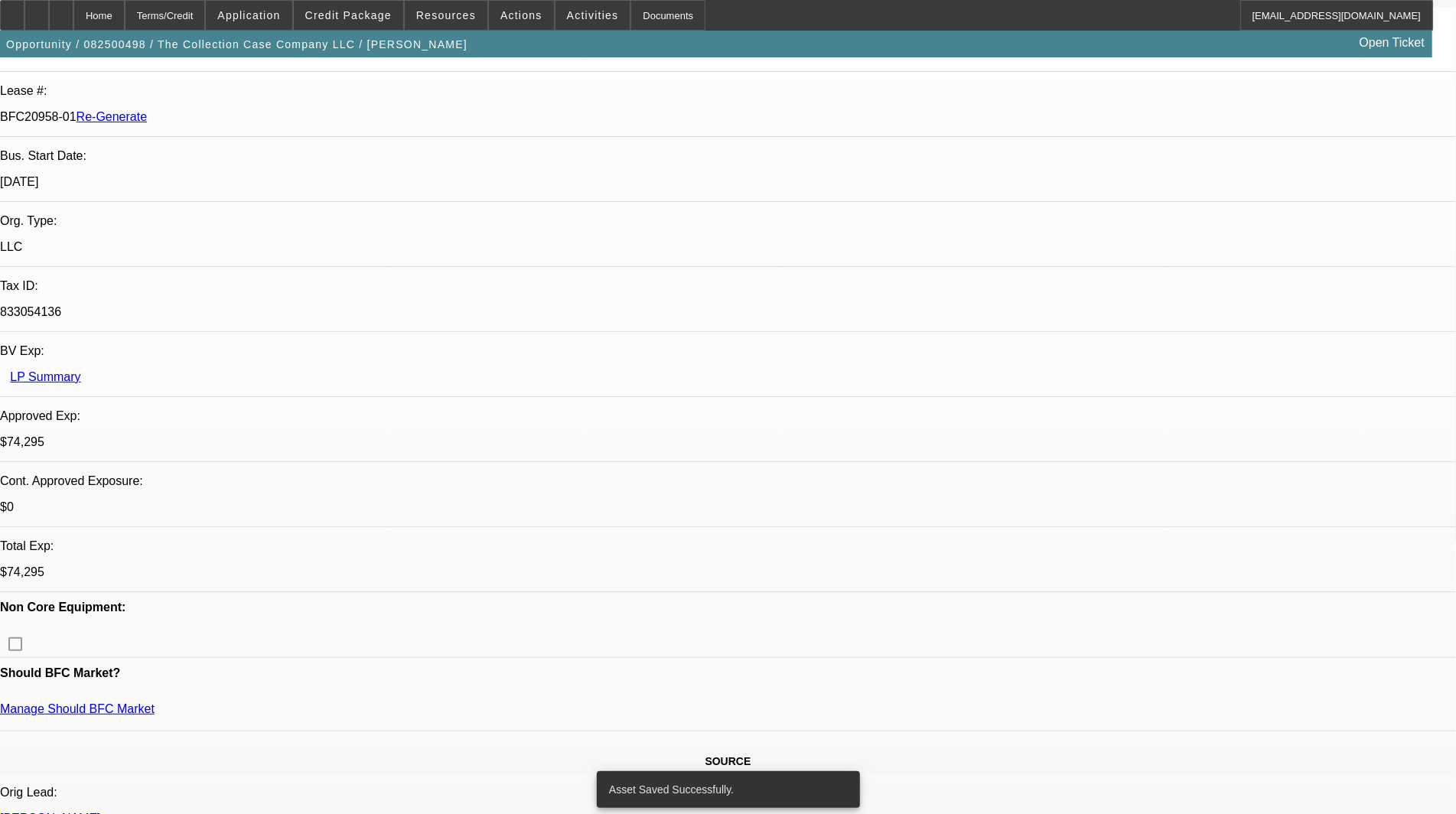
select select "0"
select select "2"
select select "0"
select select "6"
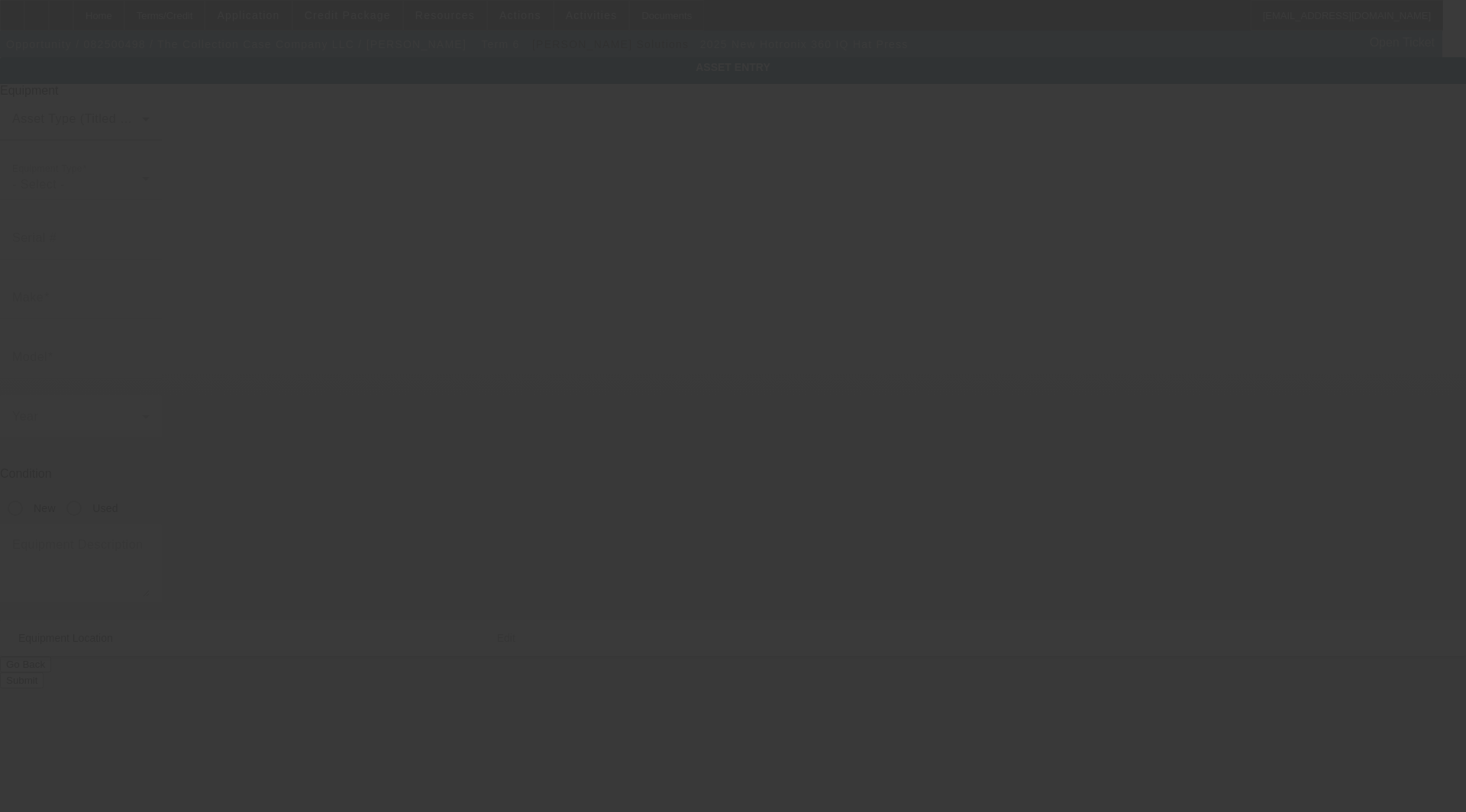
type input "Hotronix"
type input "360 IQ Hat Press"
radio input "true"
type input "[STREET_ADDRESS]"
type input "[PERSON_NAME]"
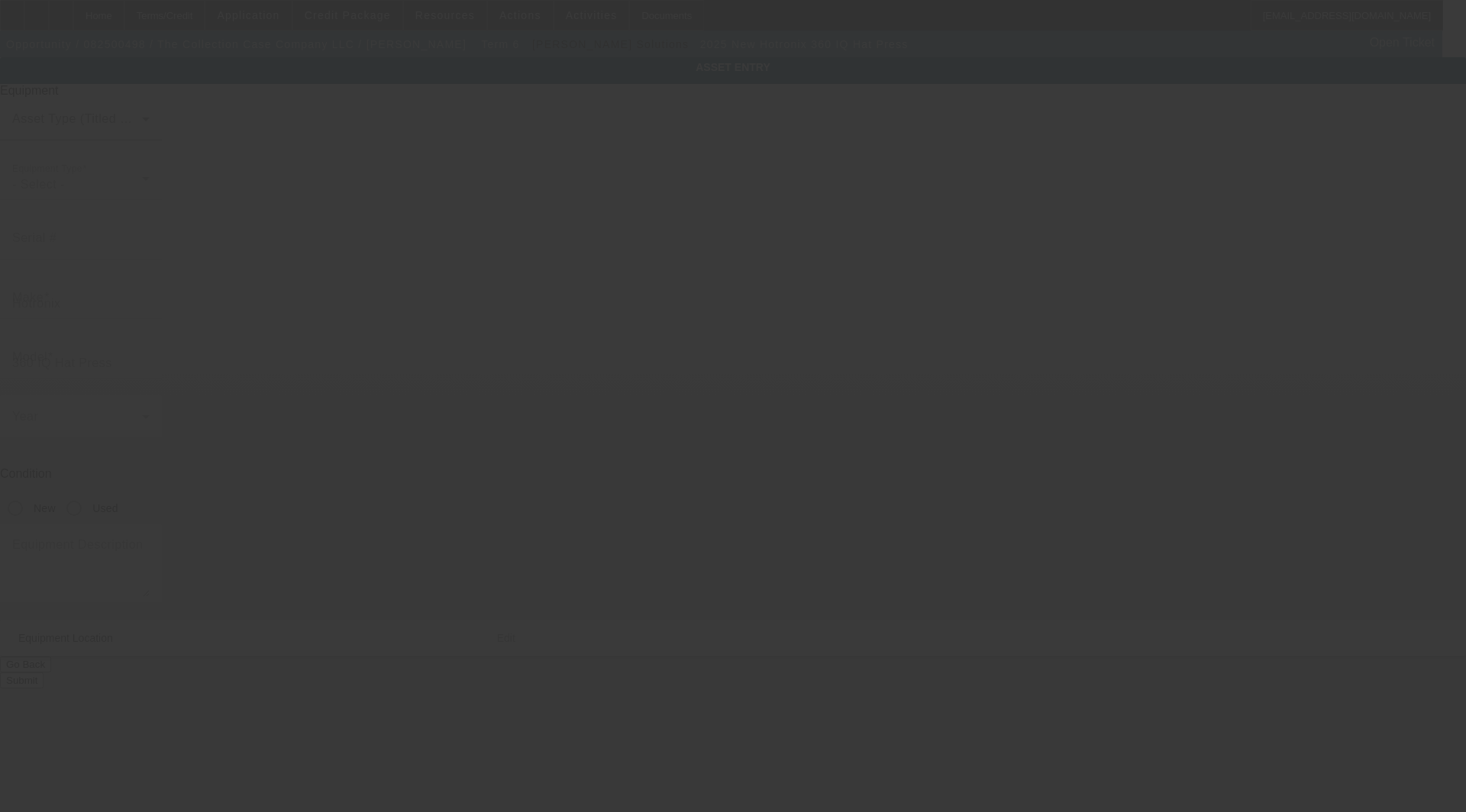
type input "61847"
type input "Champaign"
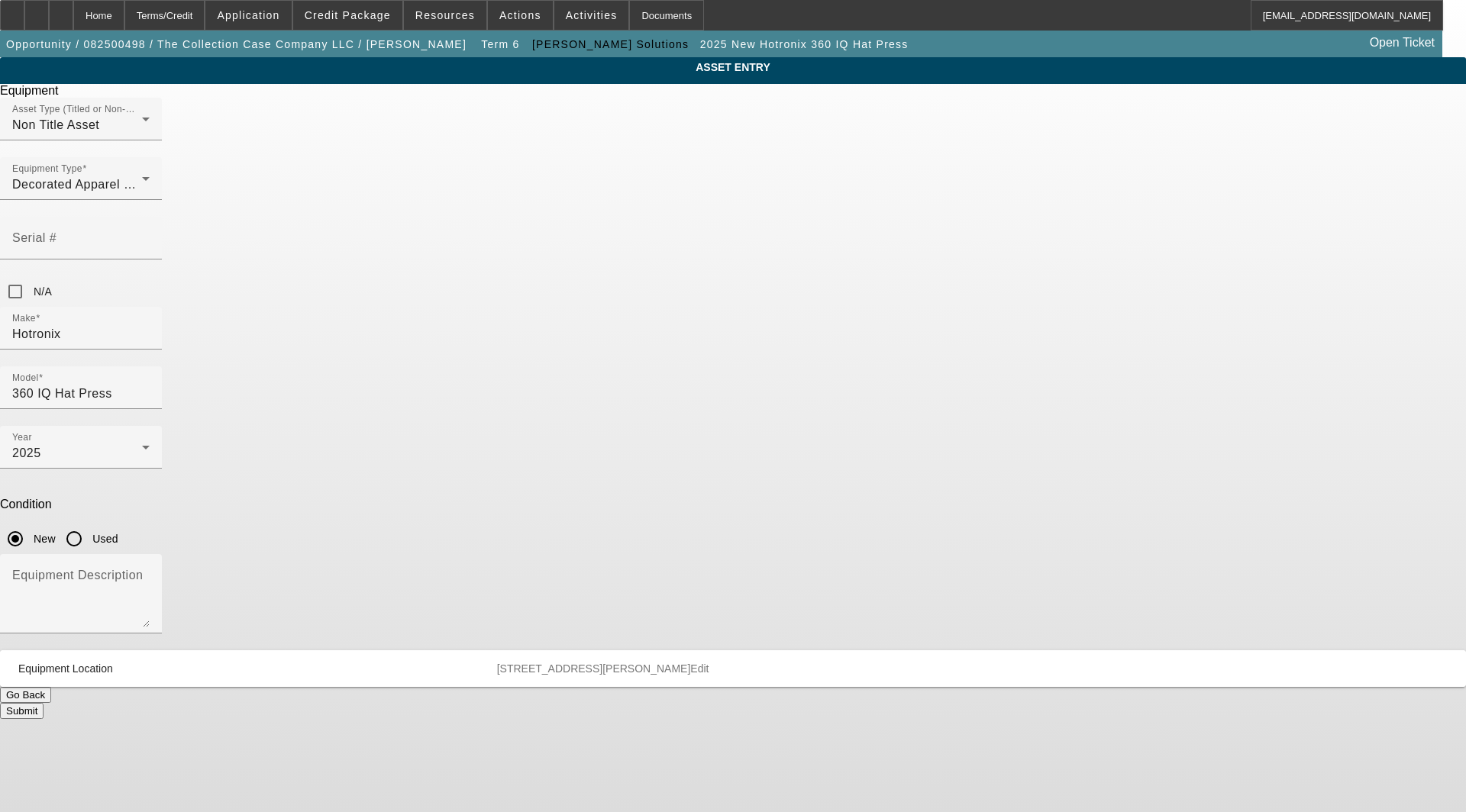
click at [911, 663] on span "Equipment Location [STREET_ADDRESS][PERSON_NAME]:[GEOGRAPHIC_DATA] Edit" at bounding box center [729, 669] width 1423 height 12
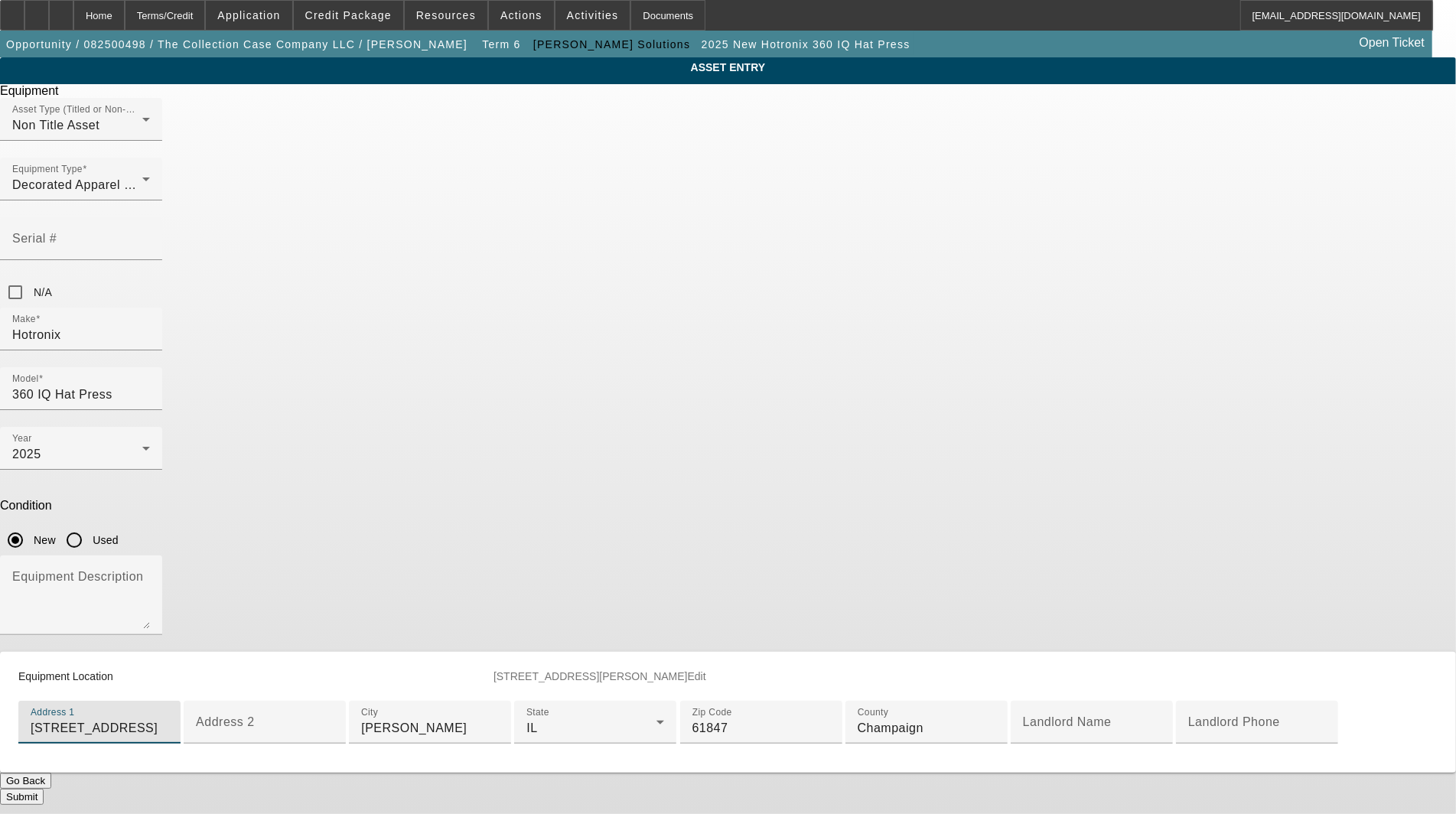
drag, startPoint x: 674, startPoint y: 549, endPoint x: 105, endPoint y: 524, distance: 569.5
click at [104, 524] on app-asset-collateral-manage "ASSET ENTRY Delete asset Equipment Asset Type (Titled or Non-Titled) Non Title …" at bounding box center [728, 431] width 1456 height 748
paste input "[STREET_ADDRESS]"
type input "[STREET_ADDRESS]"
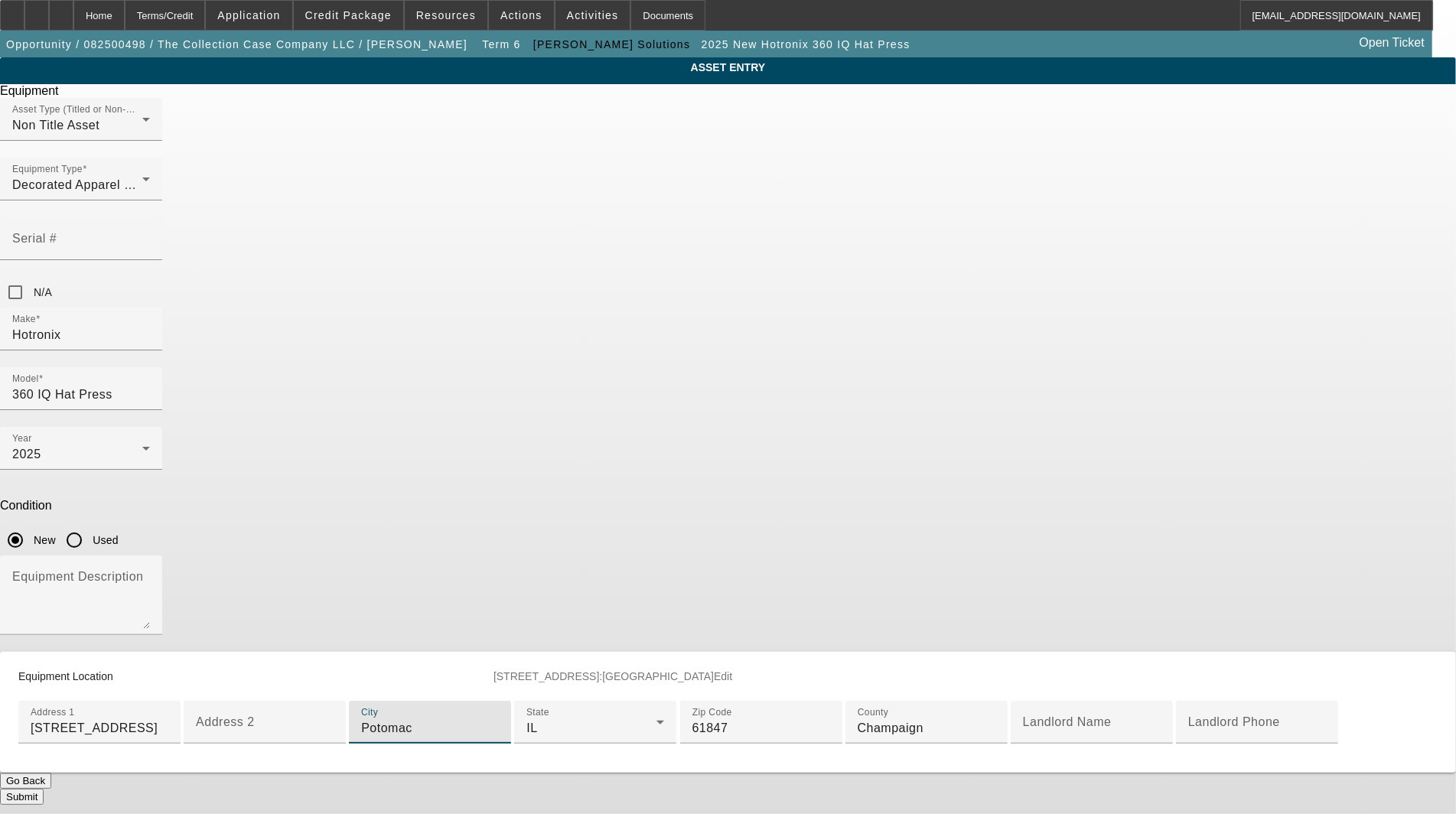
type input "Potomac"
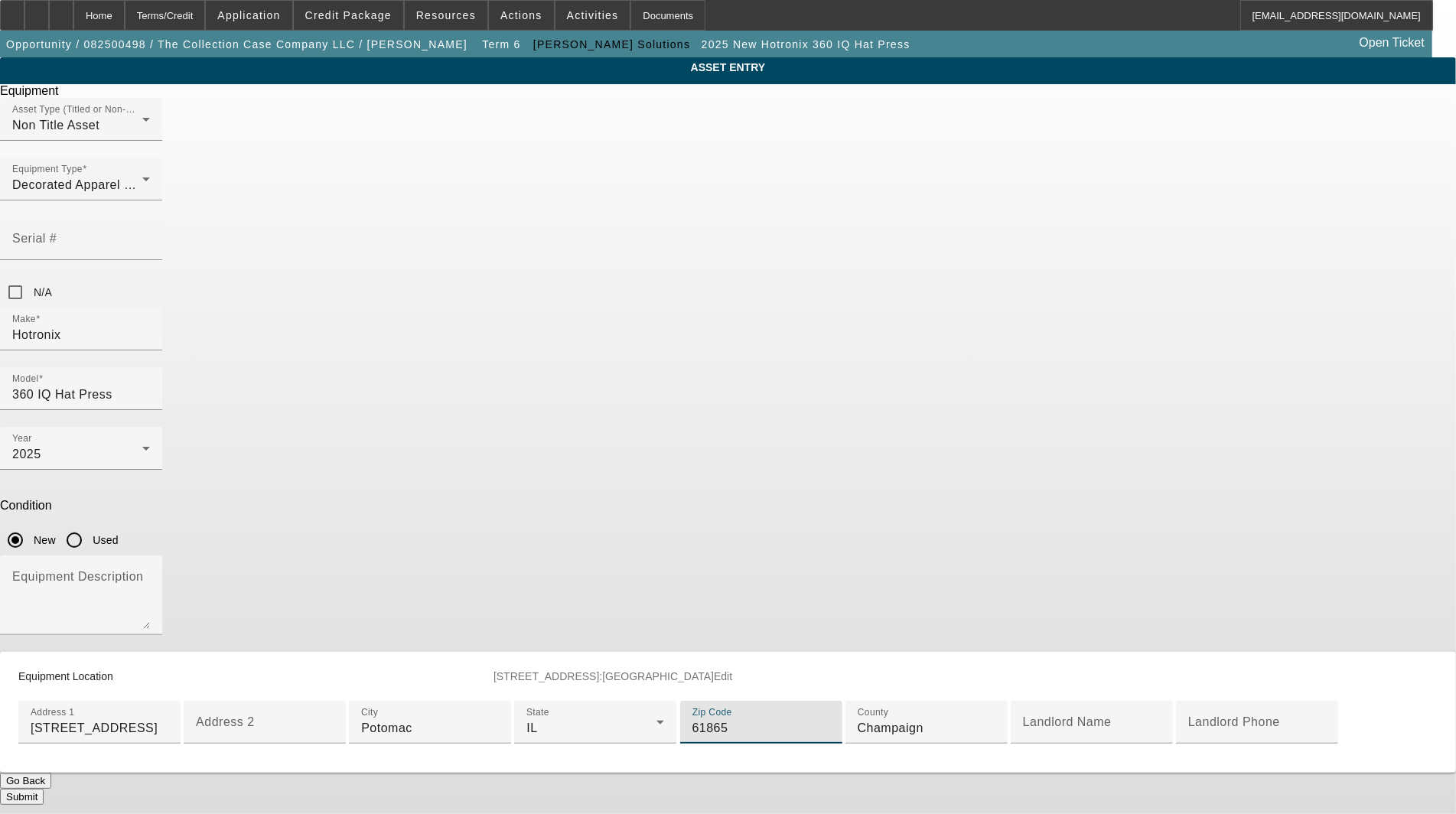
type input "61865"
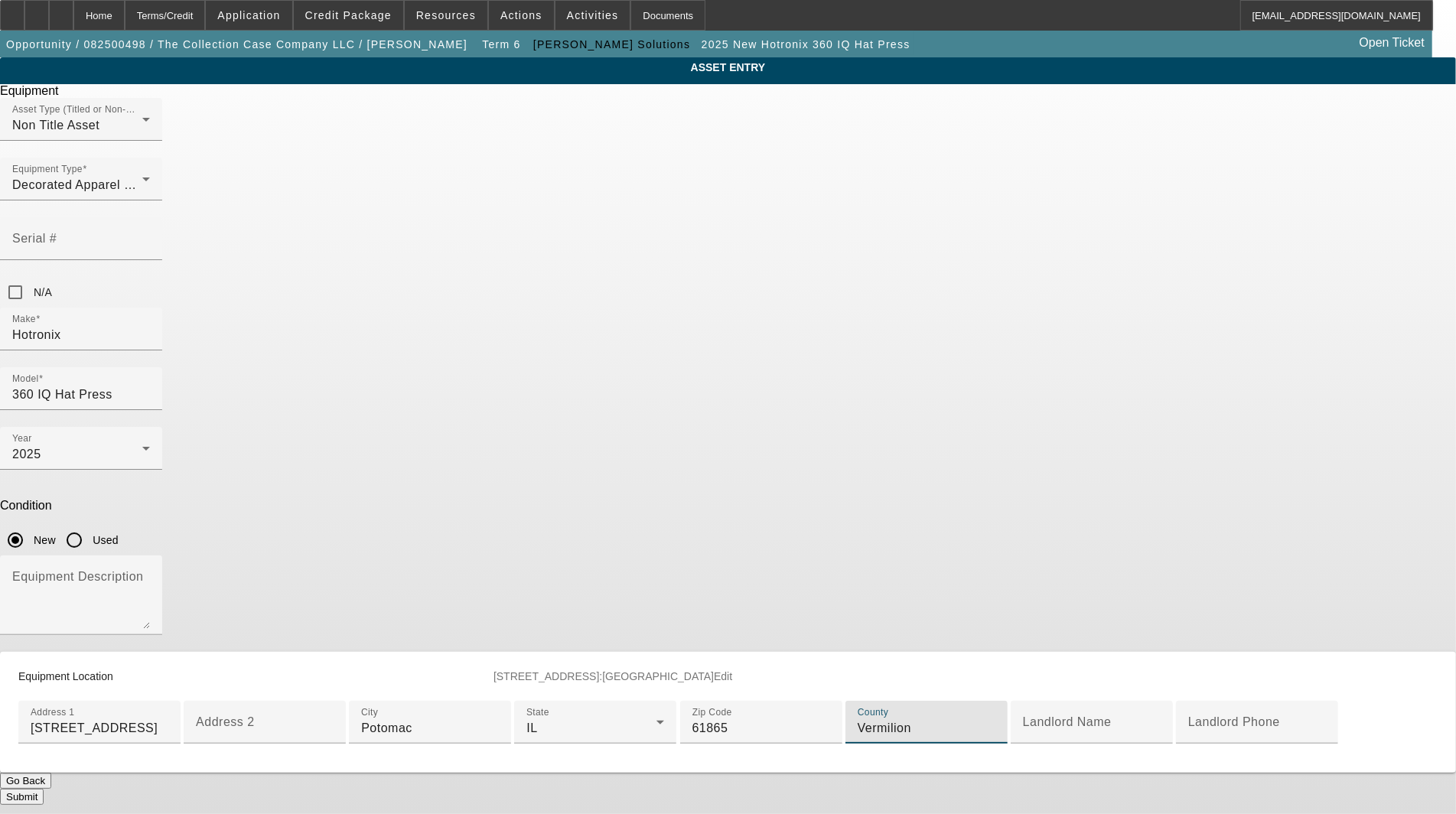
type input "Vermilion"
click at [794, 789] on div "Submit" at bounding box center [728, 797] width 1456 height 16
click at [44, 789] on button "Submit" at bounding box center [22, 797] width 44 height 16
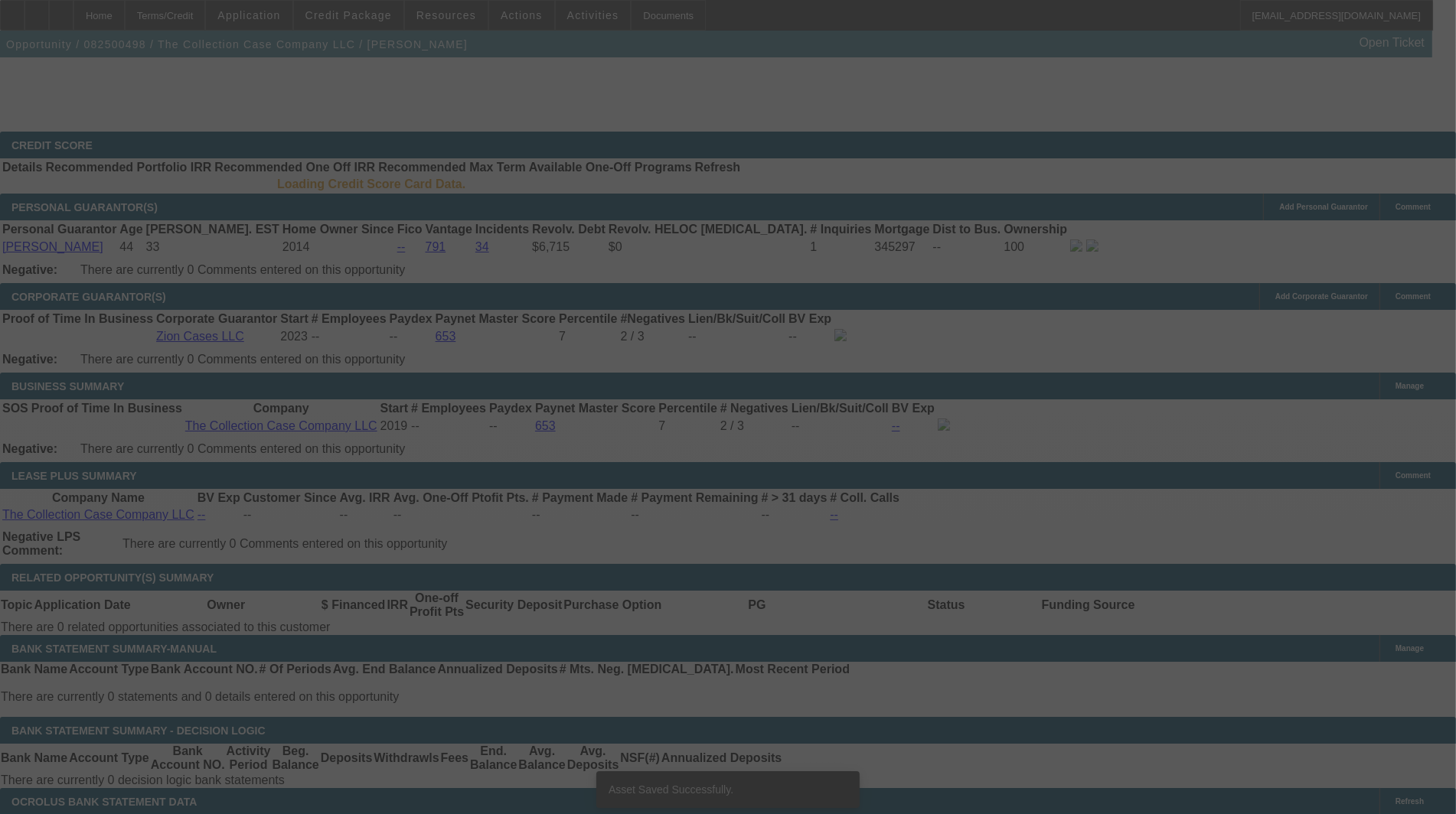
select select "3"
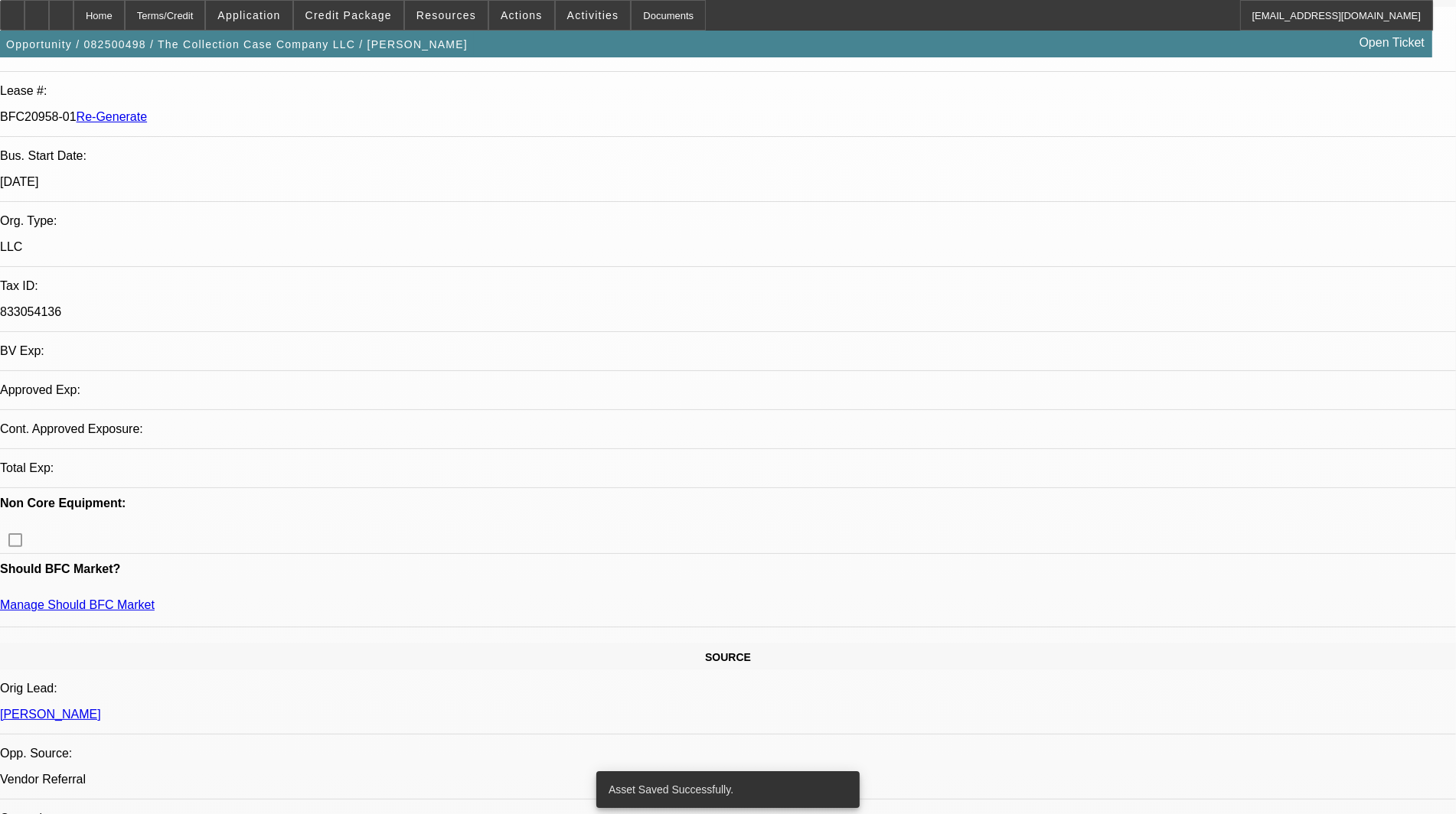
select select "0"
select select "2"
select select "0"
select select "6"
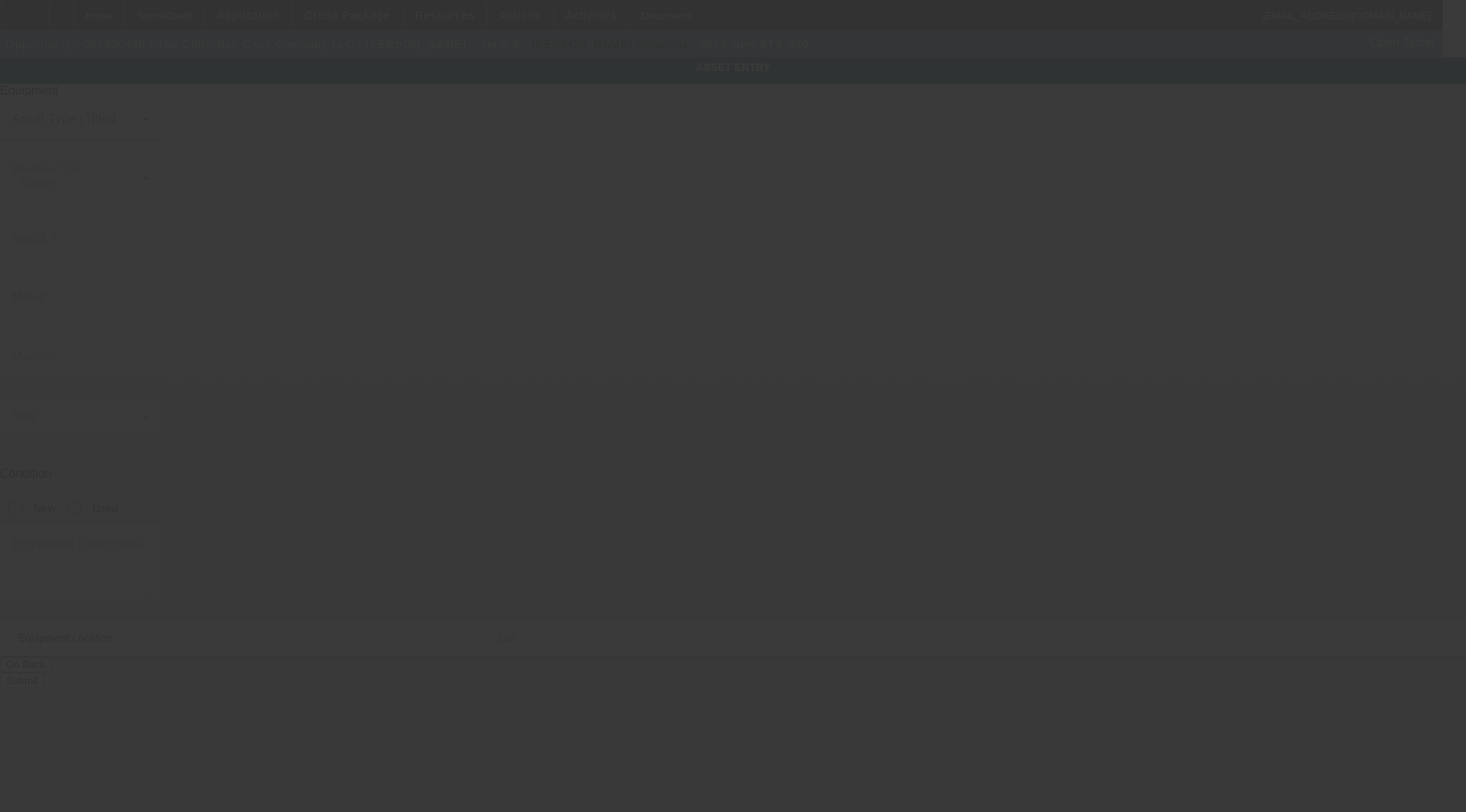
type input "STS"
type input "S20"
radio input "true"
type textarea "24" Shaker with Internal Filtration"
type input "[STREET_ADDRESS]"
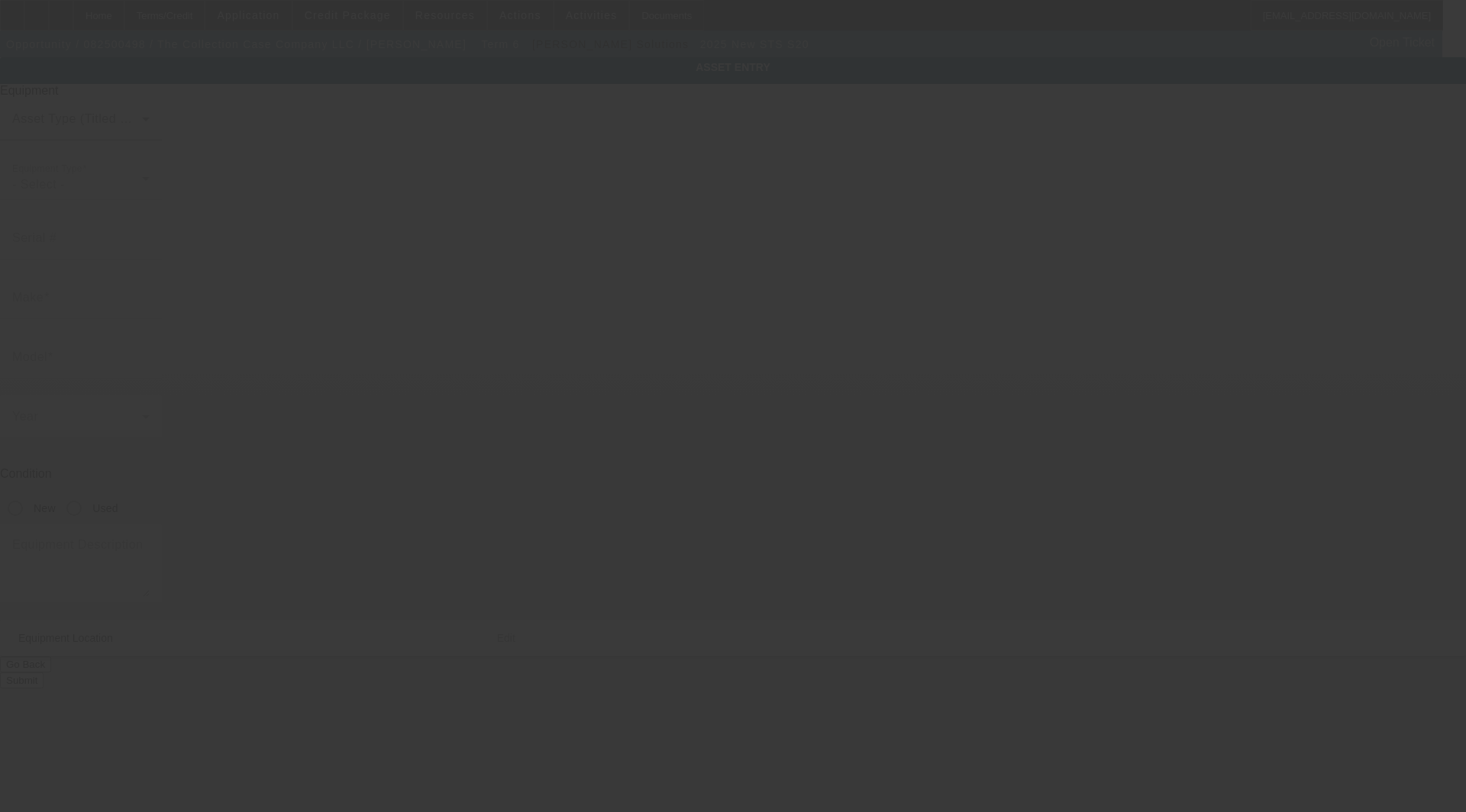
type input "Gifford"
type input "61847"
type input "Champaign"
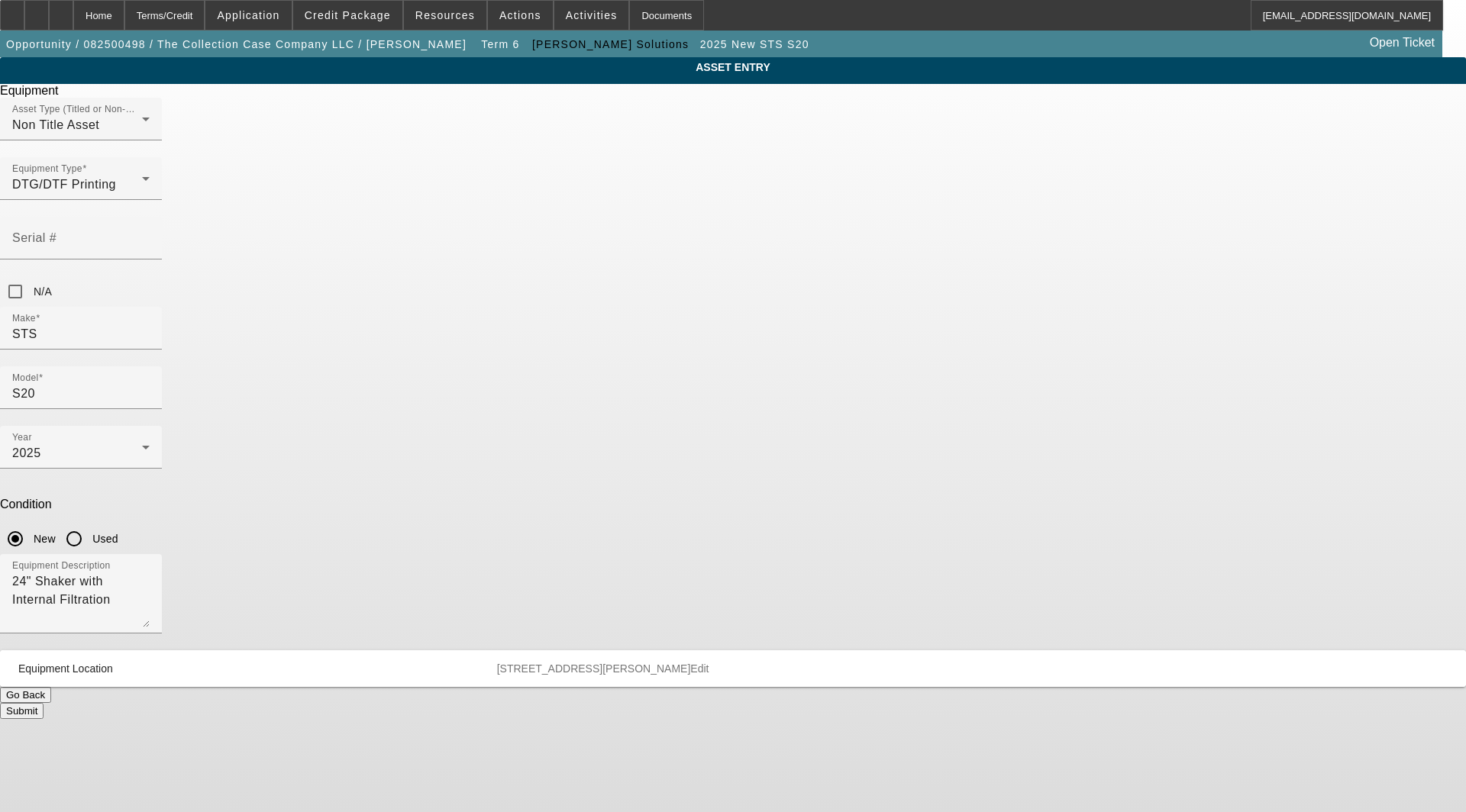
click at [709, 663] on span "Edit" at bounding box center [699, 669] width 18 height 12
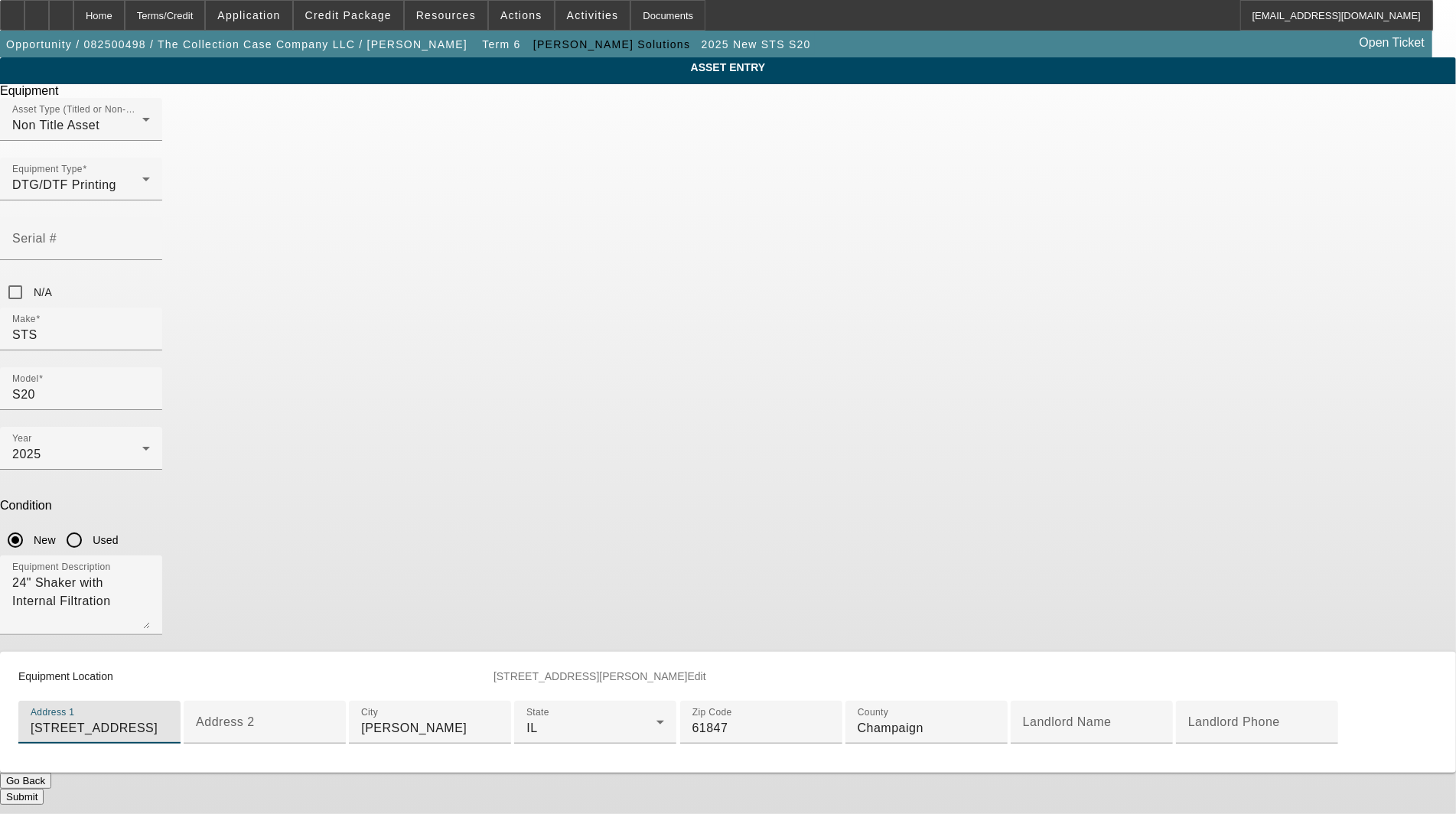
drag, startPoint x: 585, startPoint y: 553, endPoint x: 314, endPoint y: 548, distance: 271.0
click at [314, 548] on div "ASSET ENTRY Delete asset Equipment Asset Type (Titled or Non-Titled) Non Title …" at bounding box center [728, 431] width 1456 height 748
paste input "[STREET_ADDRESS]"
type input "[STREET_ADDRESS]"
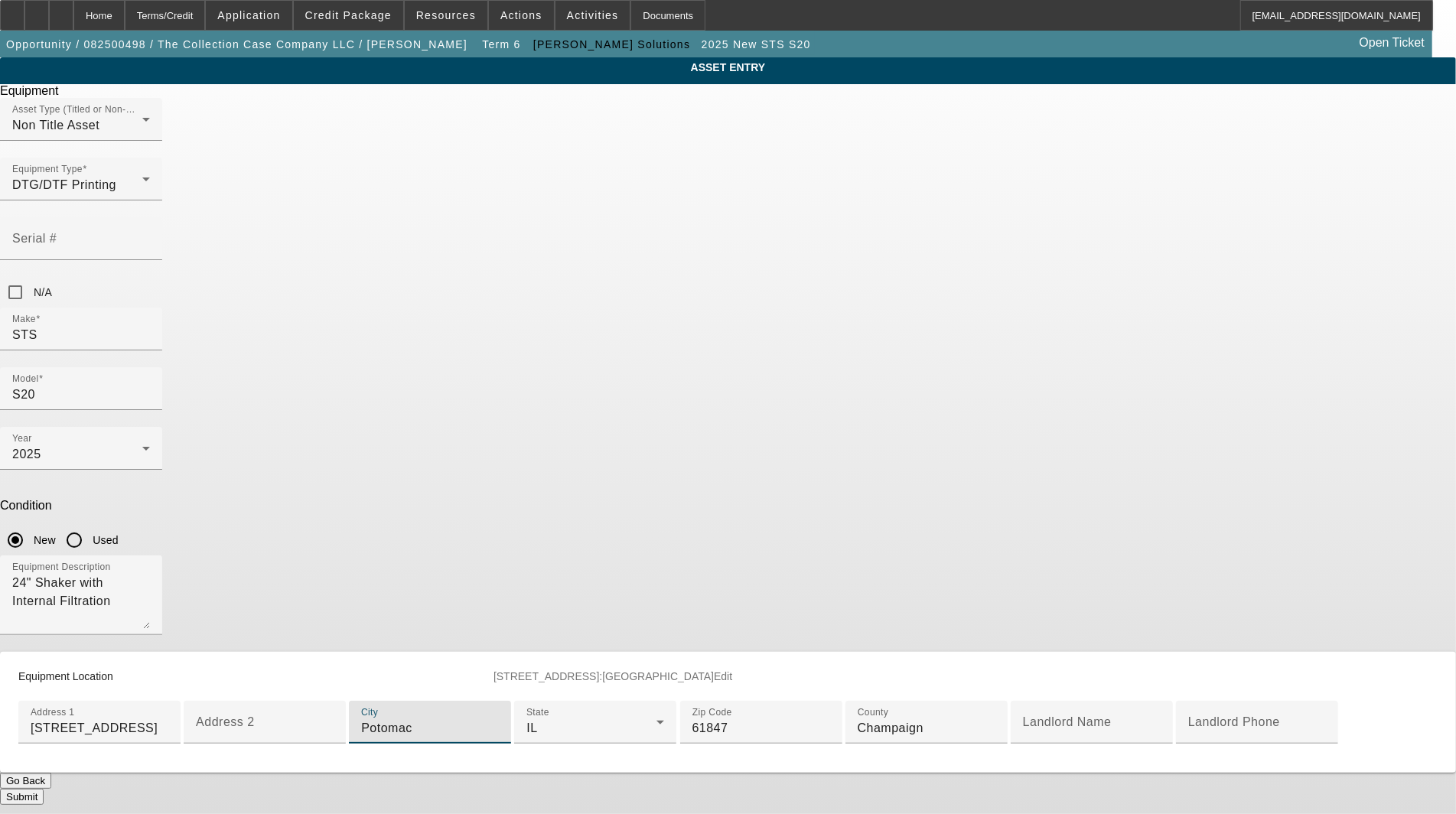
type input "Potomac"
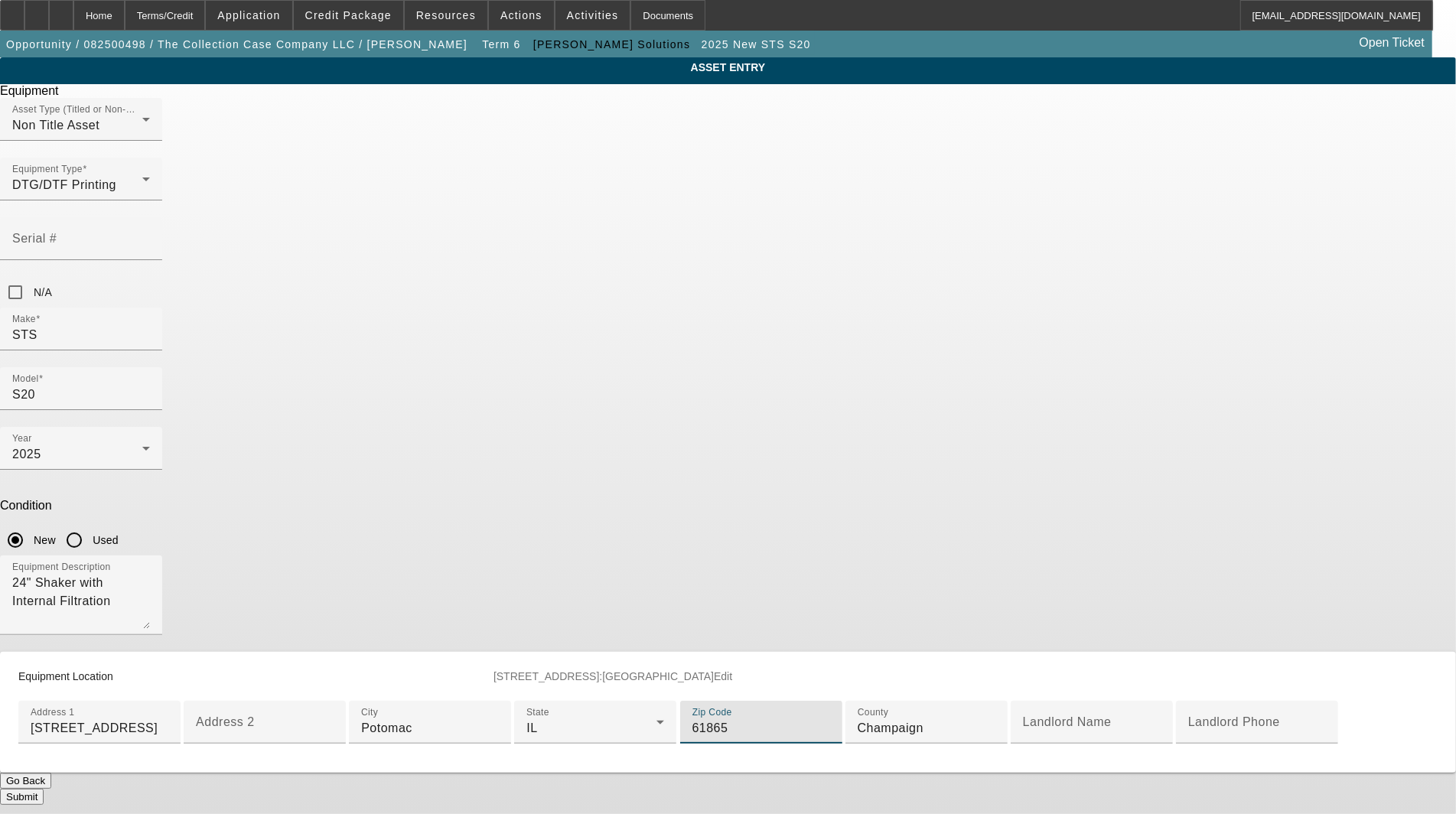
type input "61865"
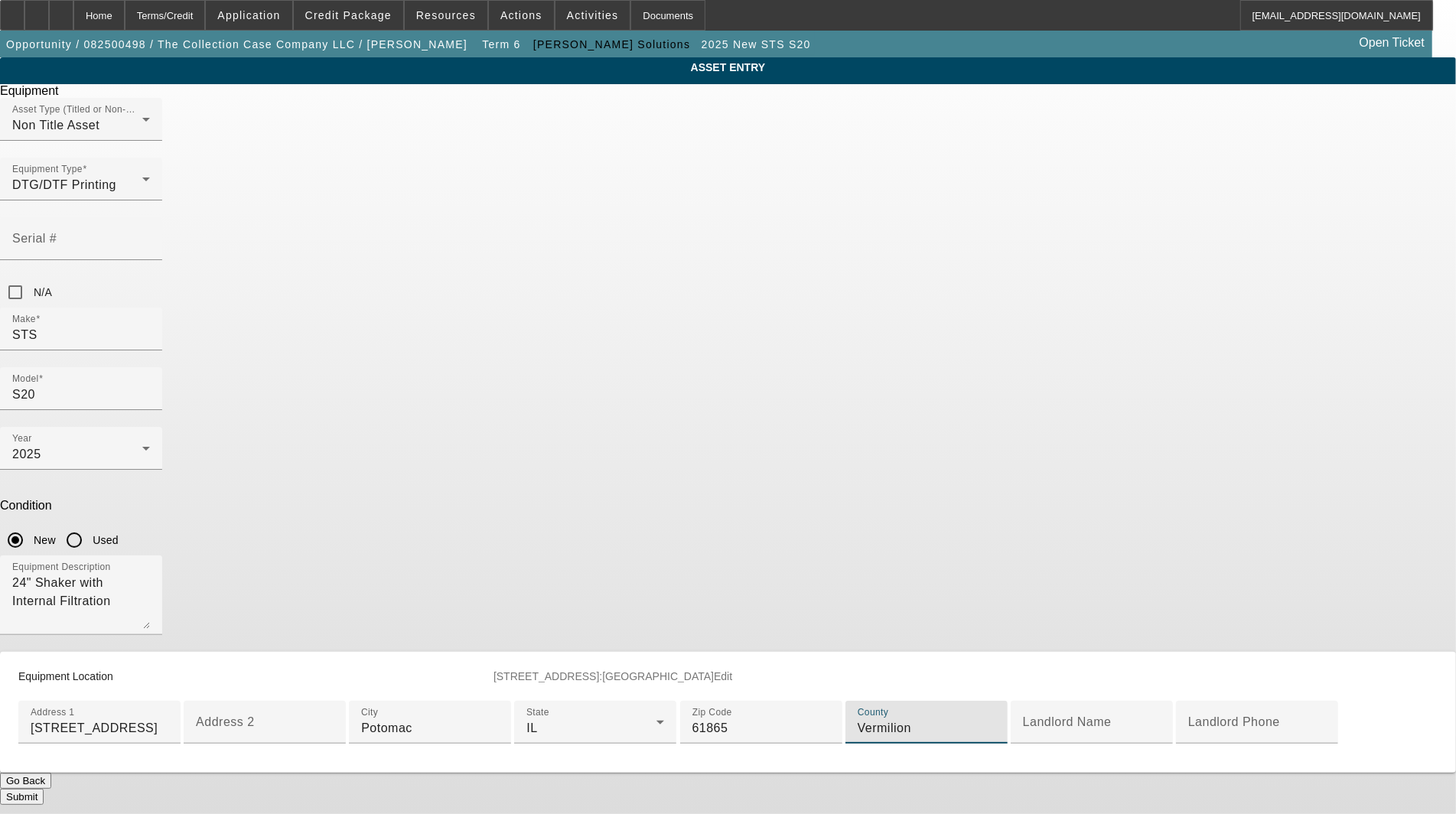
type input "Vermilion"
click at [44, 789] on button "Submit" at bounding box center [22, 797] width 44 height 16
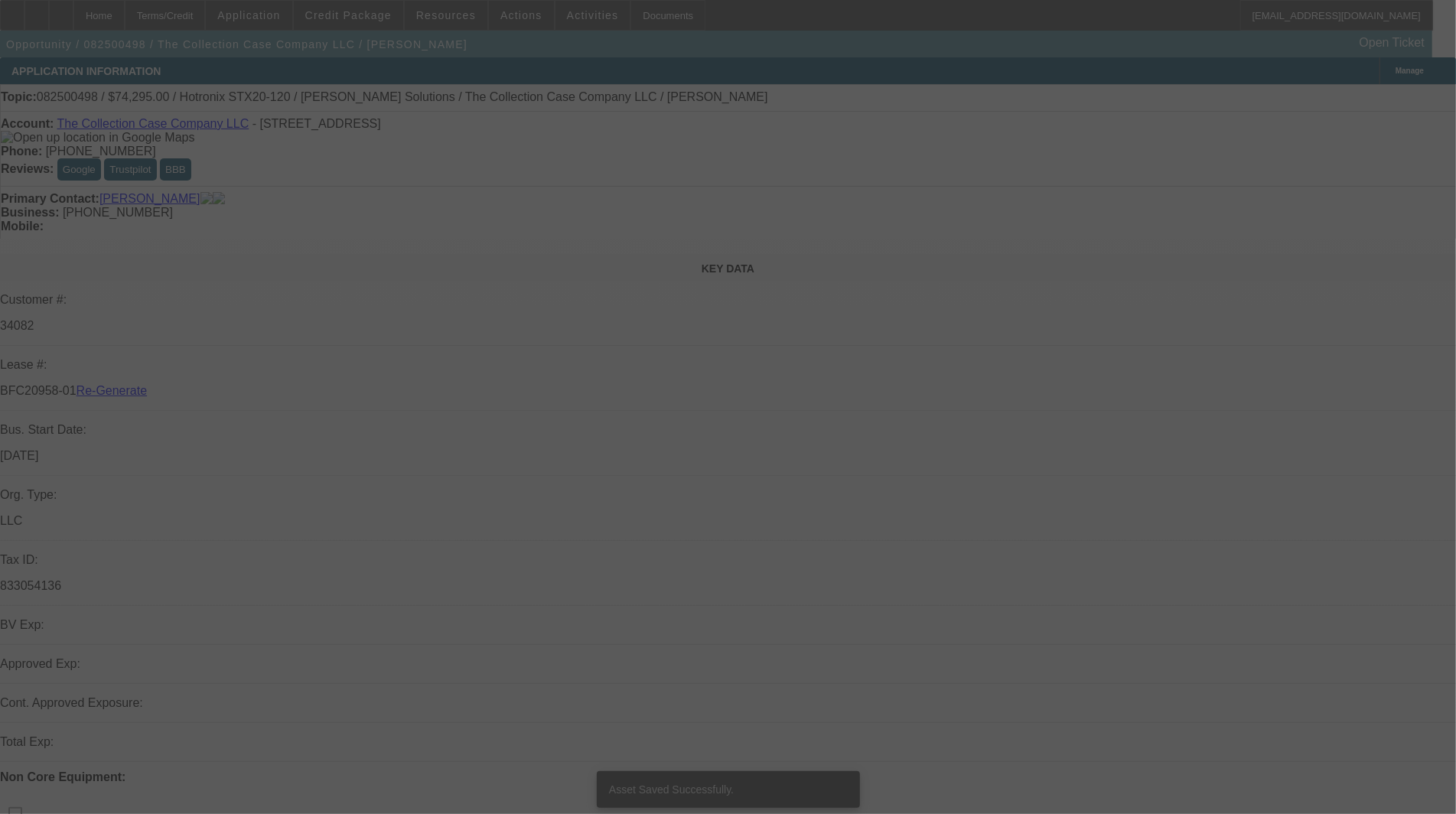
select select "3"
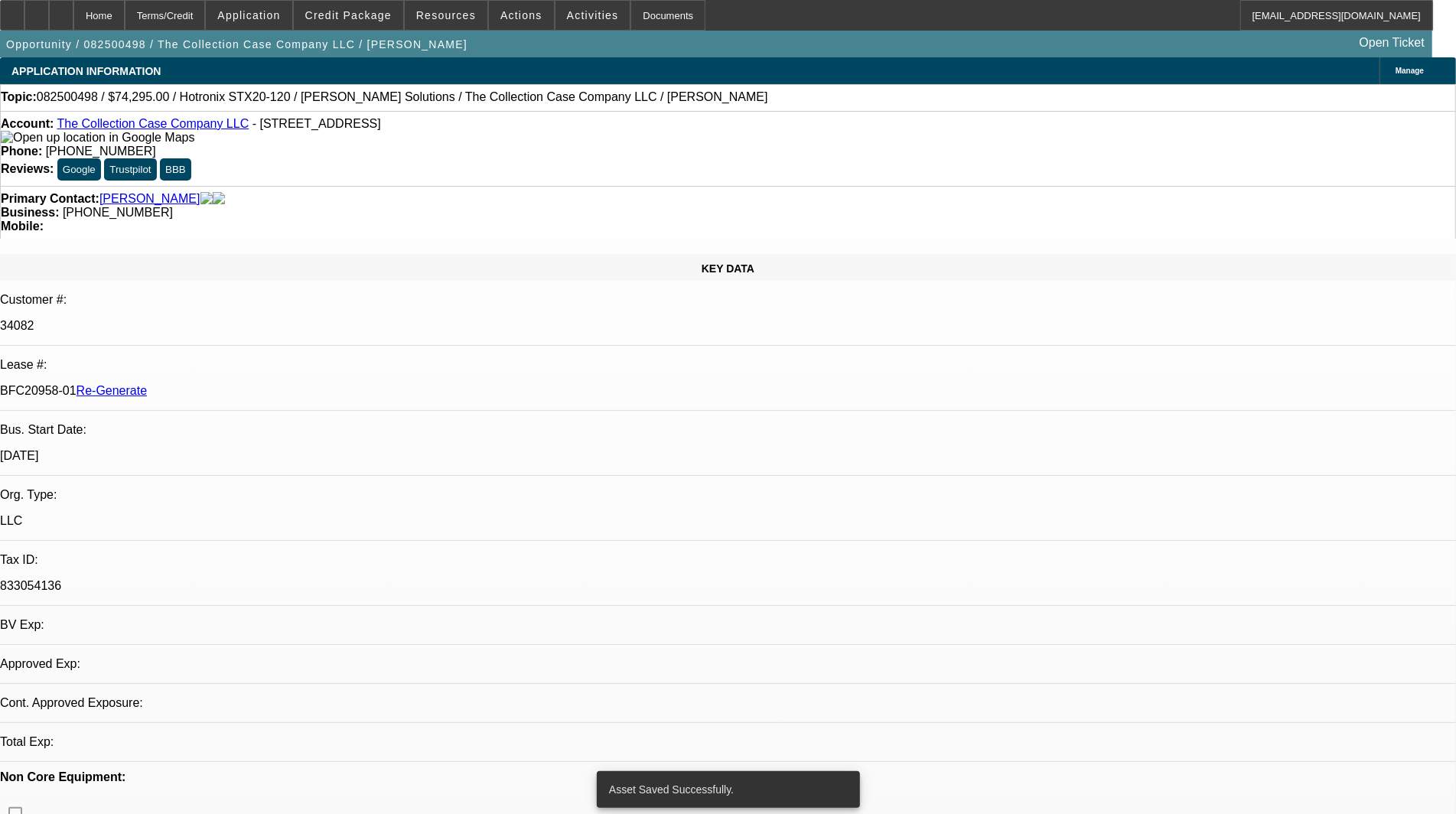
select select "0"
select select "2"
select select "0"
select select "1"
select select "2"
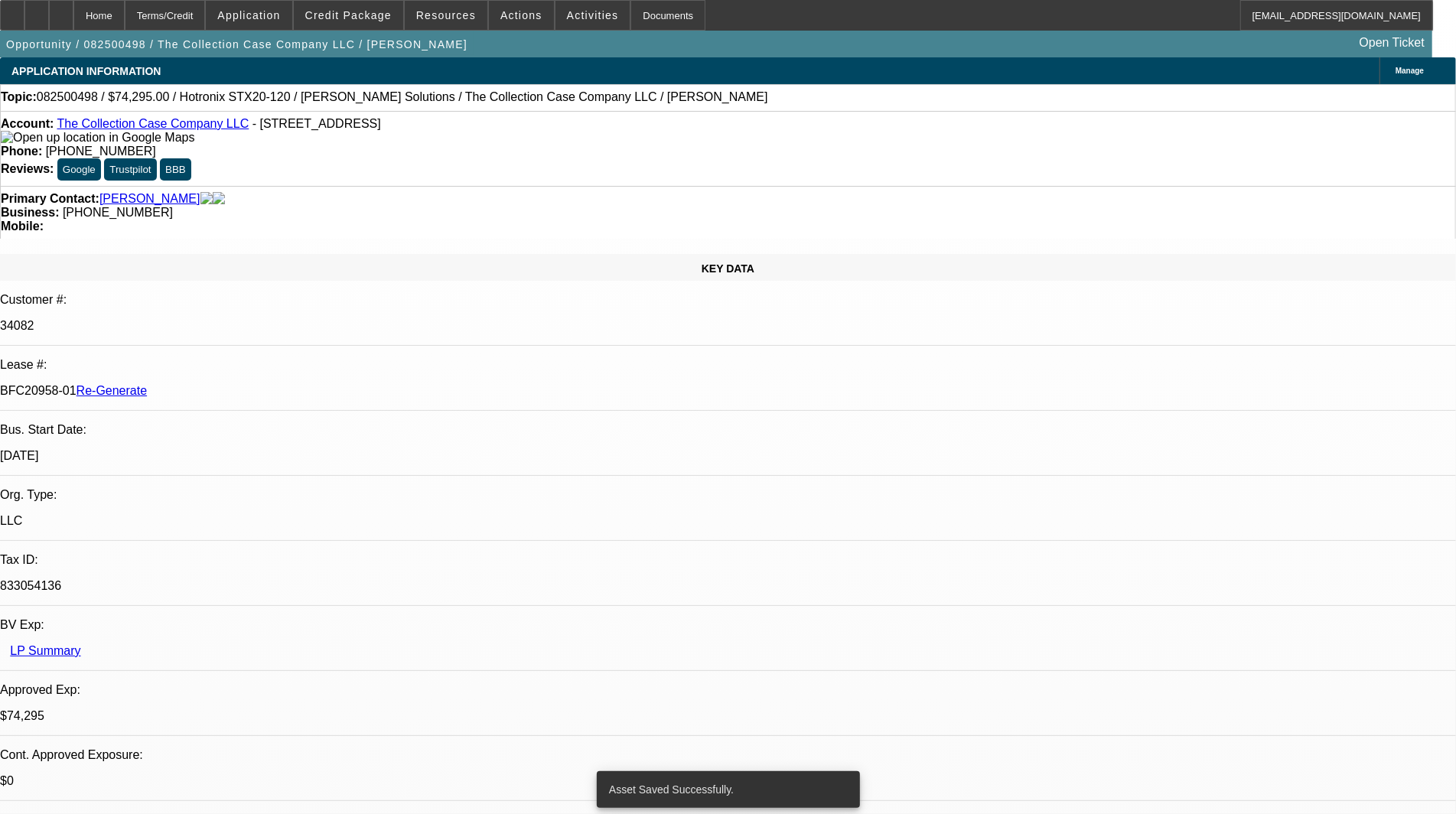
select select "6"
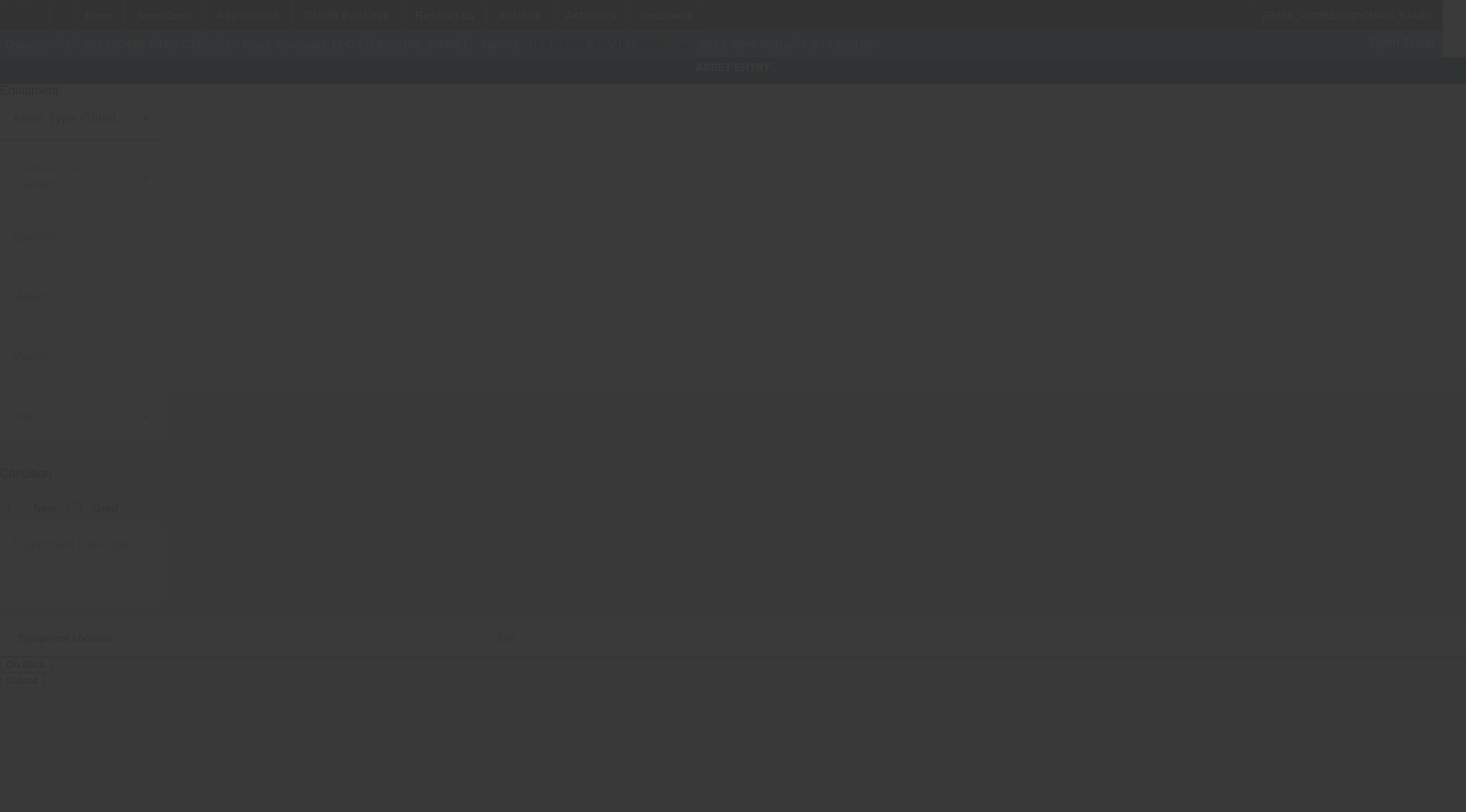
type input "Hotronix"
type input "STX20-120"
radio input "true"
type textarea "Auto Clam 16x20 Heat Press, (1) Hotronix Heat Press Caddie"
type input "[STREET_ADDRESS]"
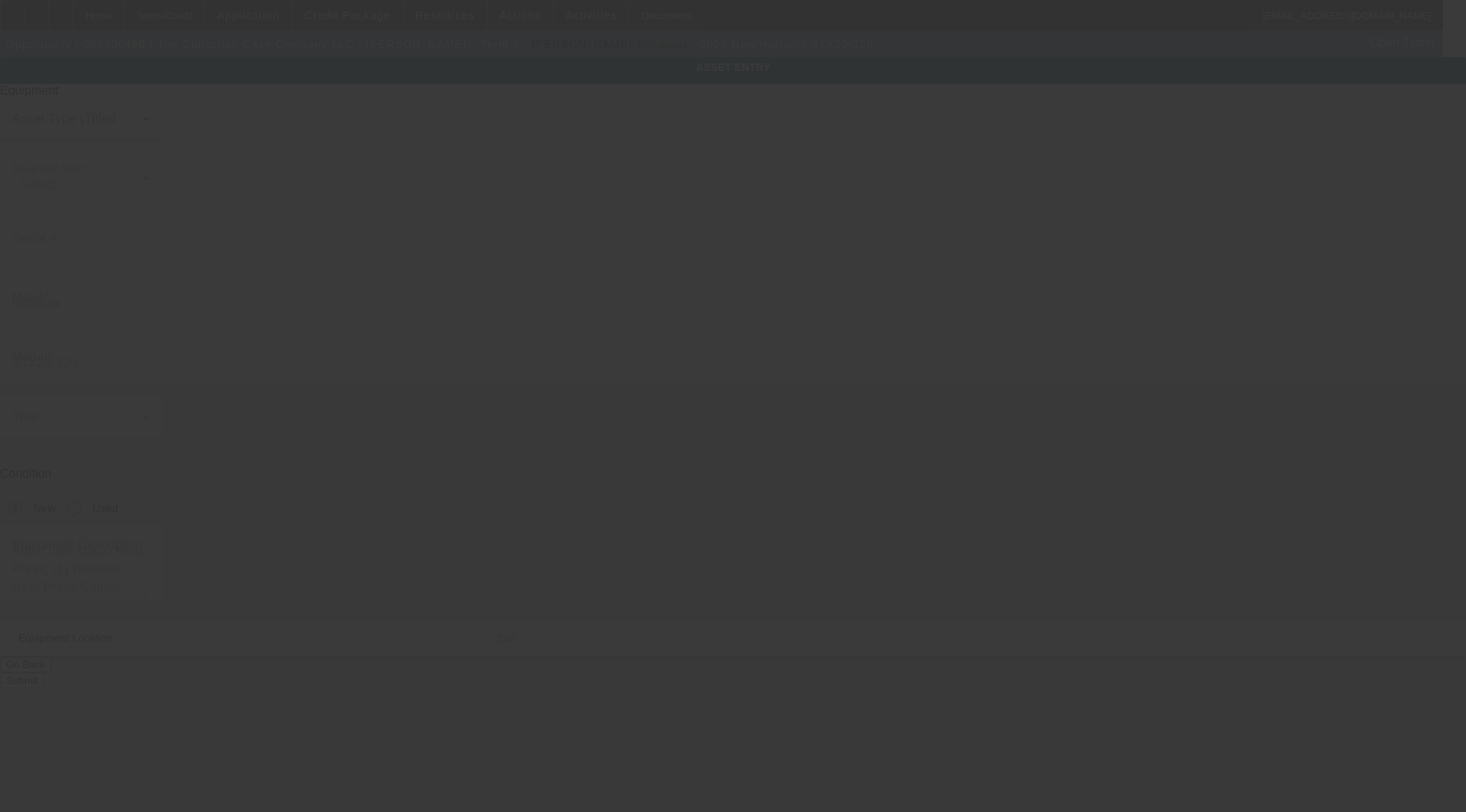
type input "Potomoc"
type input "61865"
type input "Vermilion"
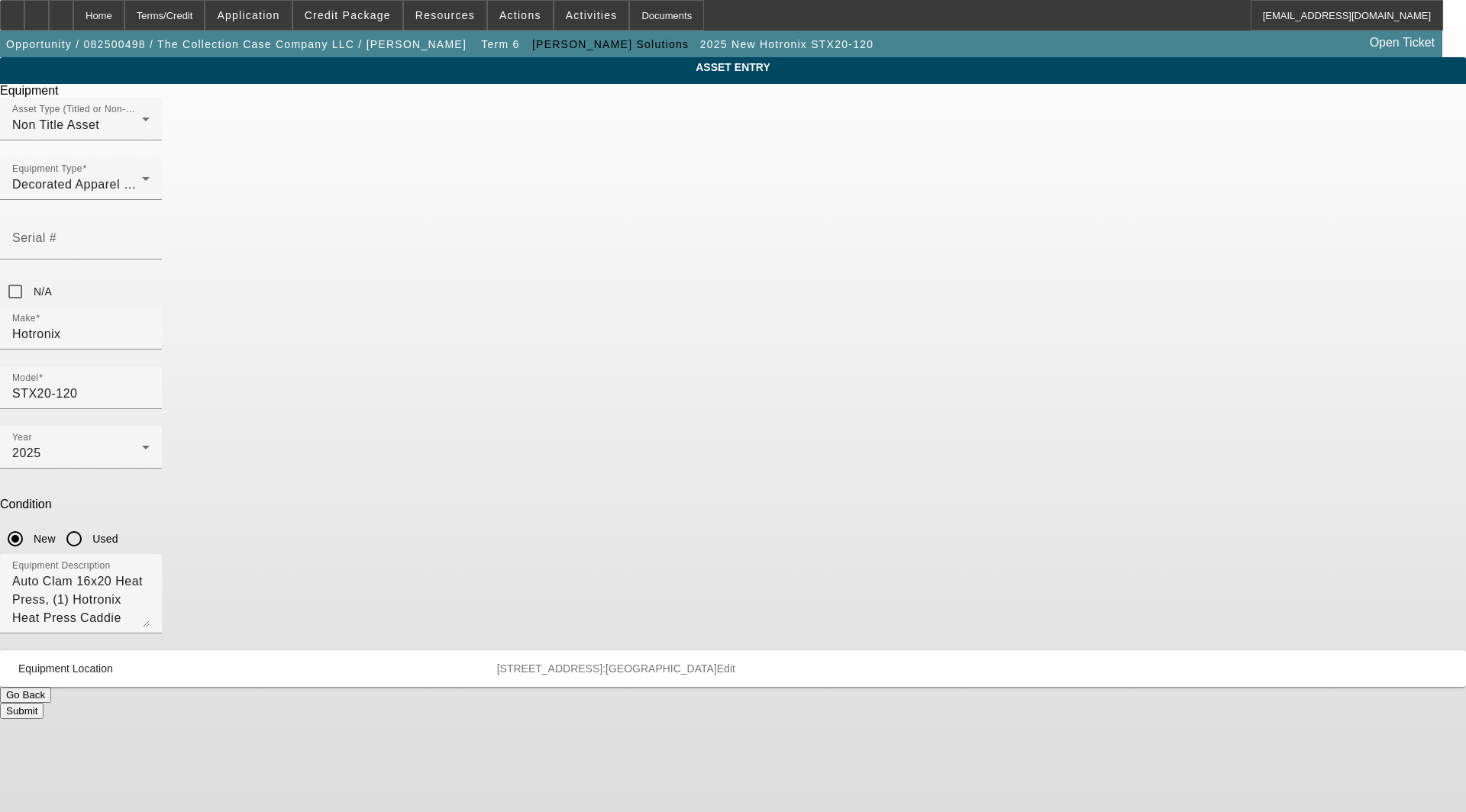
drag, startPoint x: 899, startPoint y: 474, endPoint x: 895, endPoint y: 490, distance: 16.5
click at [735, 663] on span "Edit" at bounding box center [726, 669] width 18 height 12
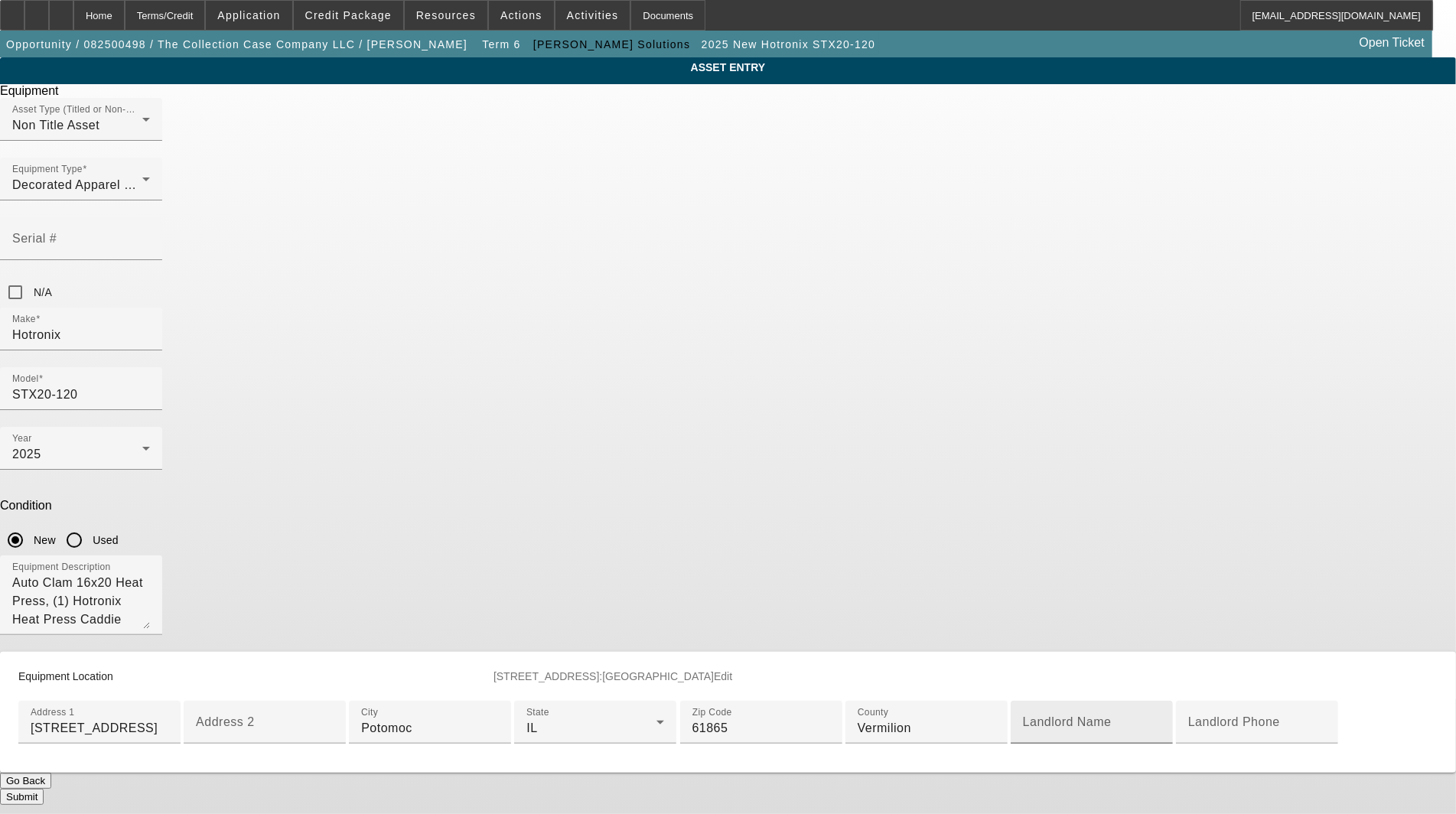
scroll to position [255, 0]
click at [499, 719] on input "Potomoc" at bounding box center [430, 729] width 138 height 18
type input "Potomac"
click at [811, 789] on div "Submit" at bounding box center [728, 797] width 1456 height 16
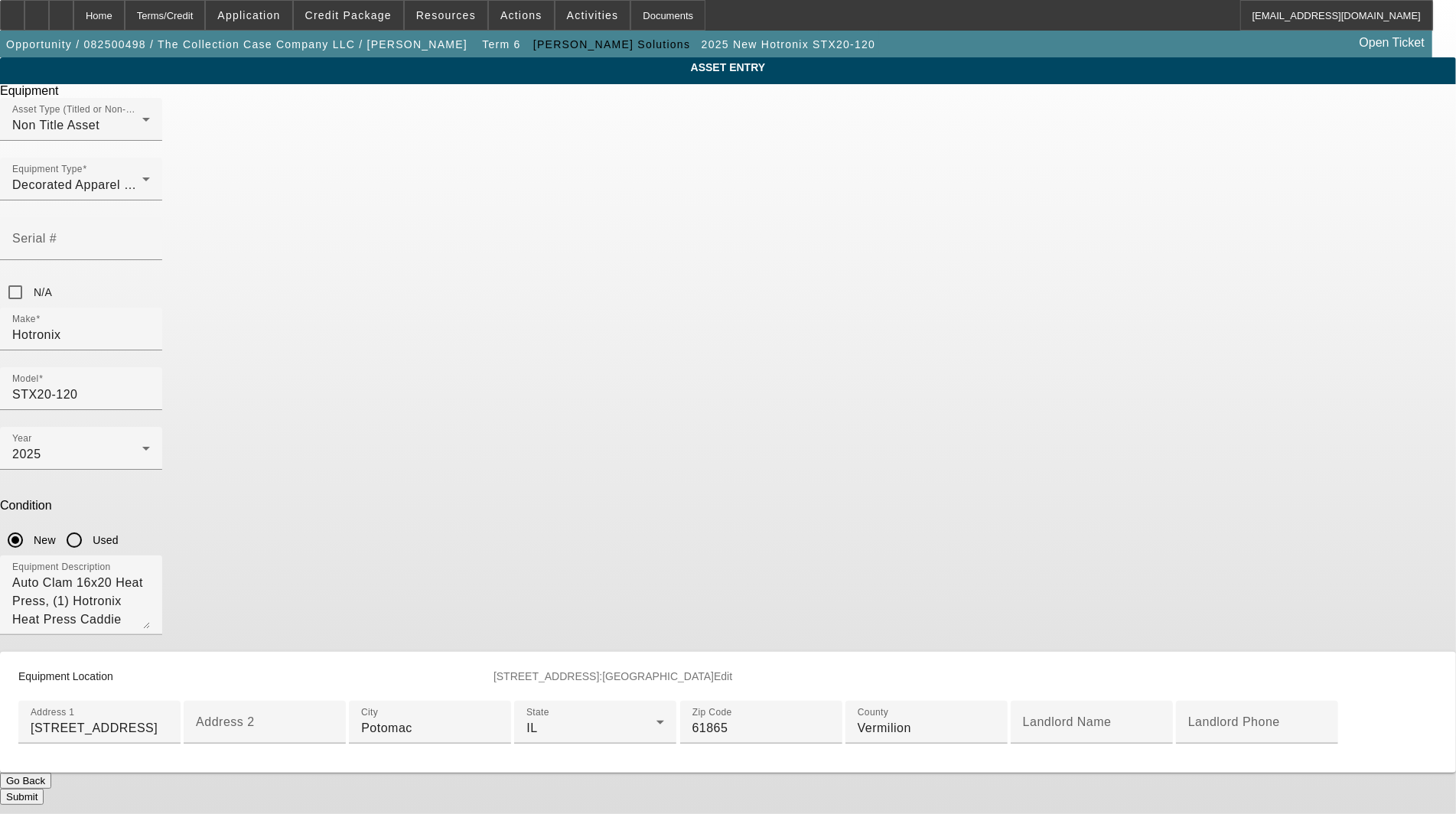
click at [44, 789] on button "Submit" at bounding box center [22, 797] width 44 height 16
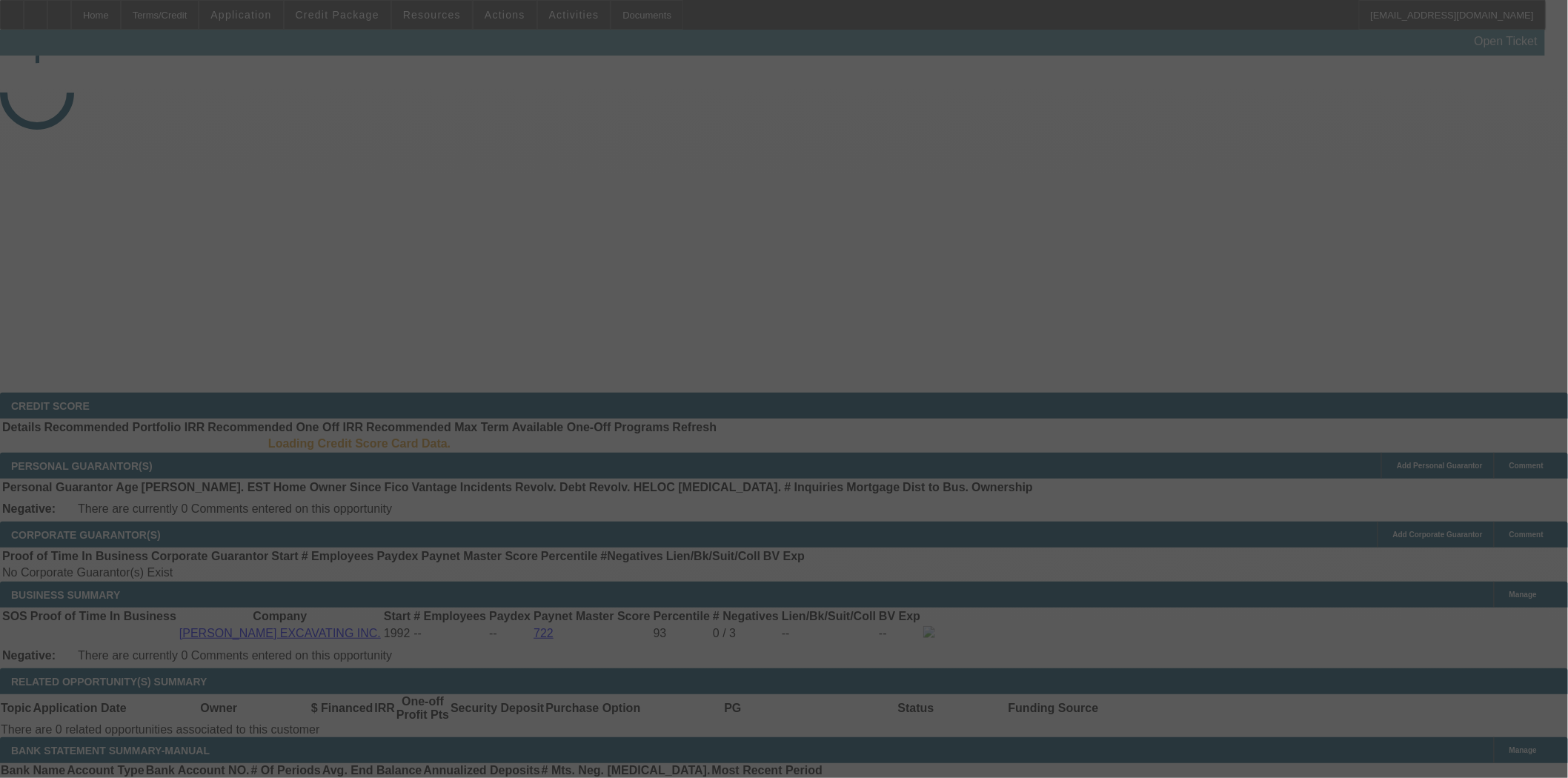
select select "3"
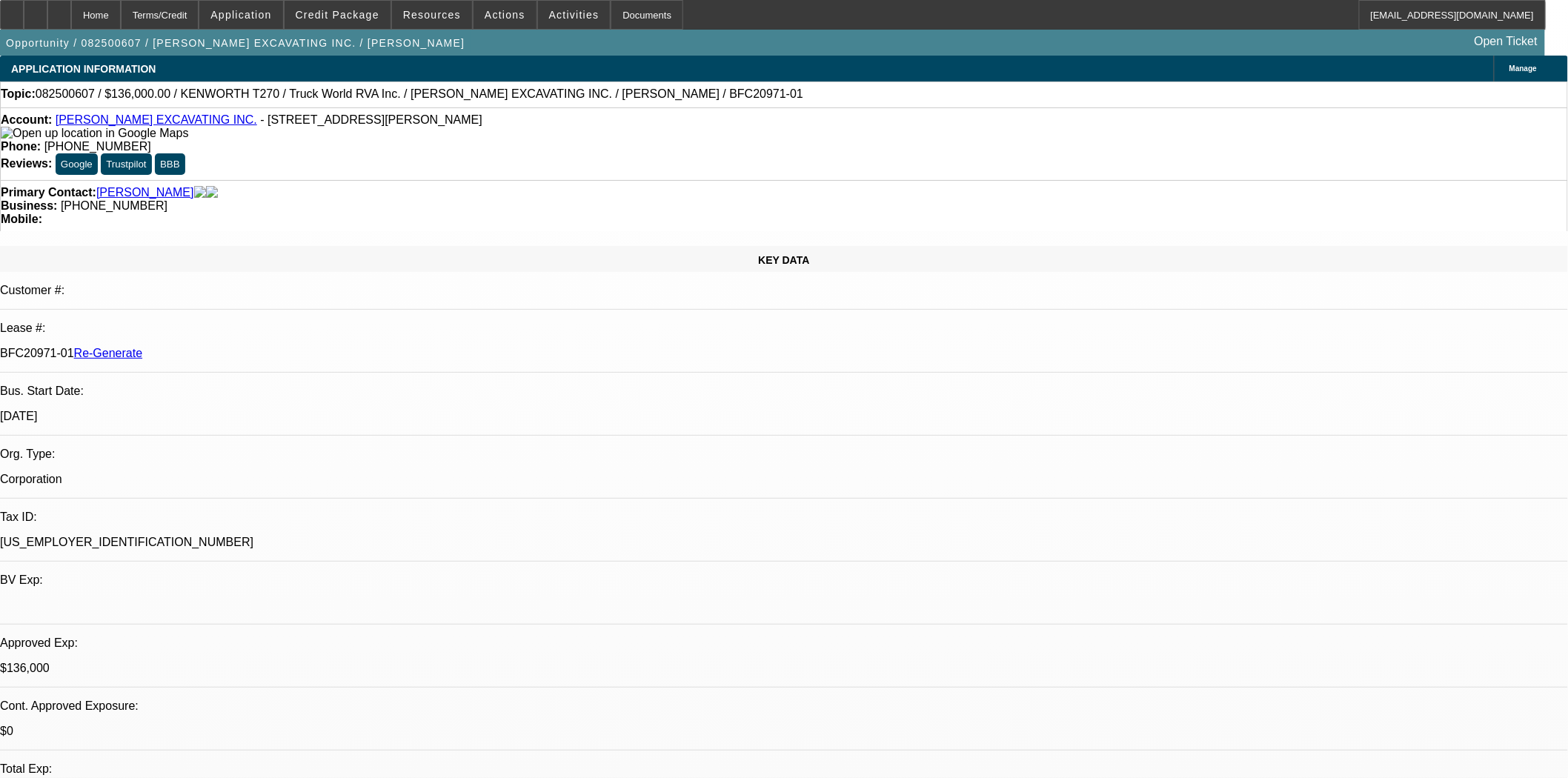
select select "0"
select select "6"
click at [345, 10] on span "Credit Package" at bounding box center [337, 14] width 84 height 12
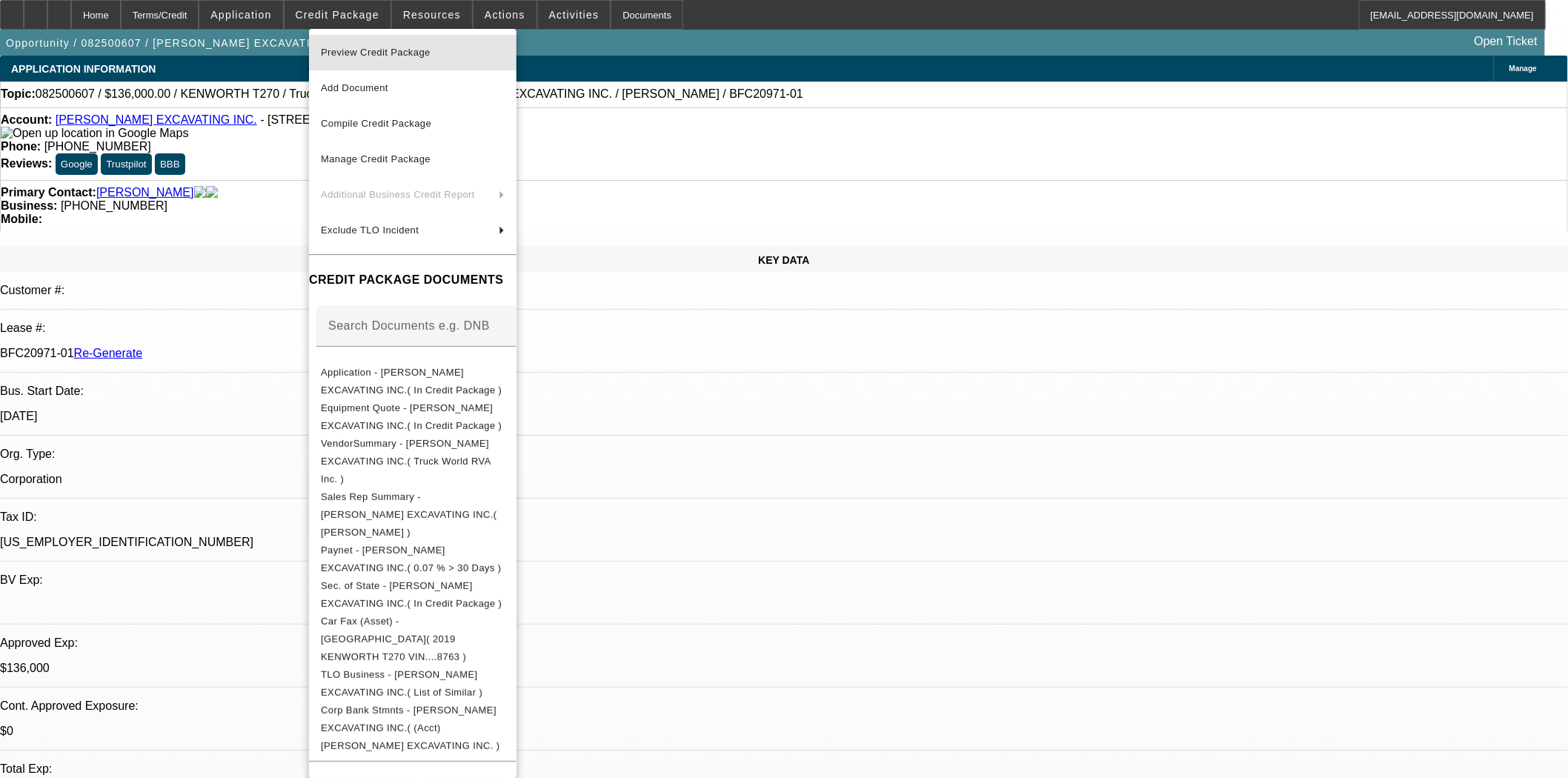
click at [359, 55] on span "Preview Credit Package" at bounding box center [375, 52] width 110 height 11
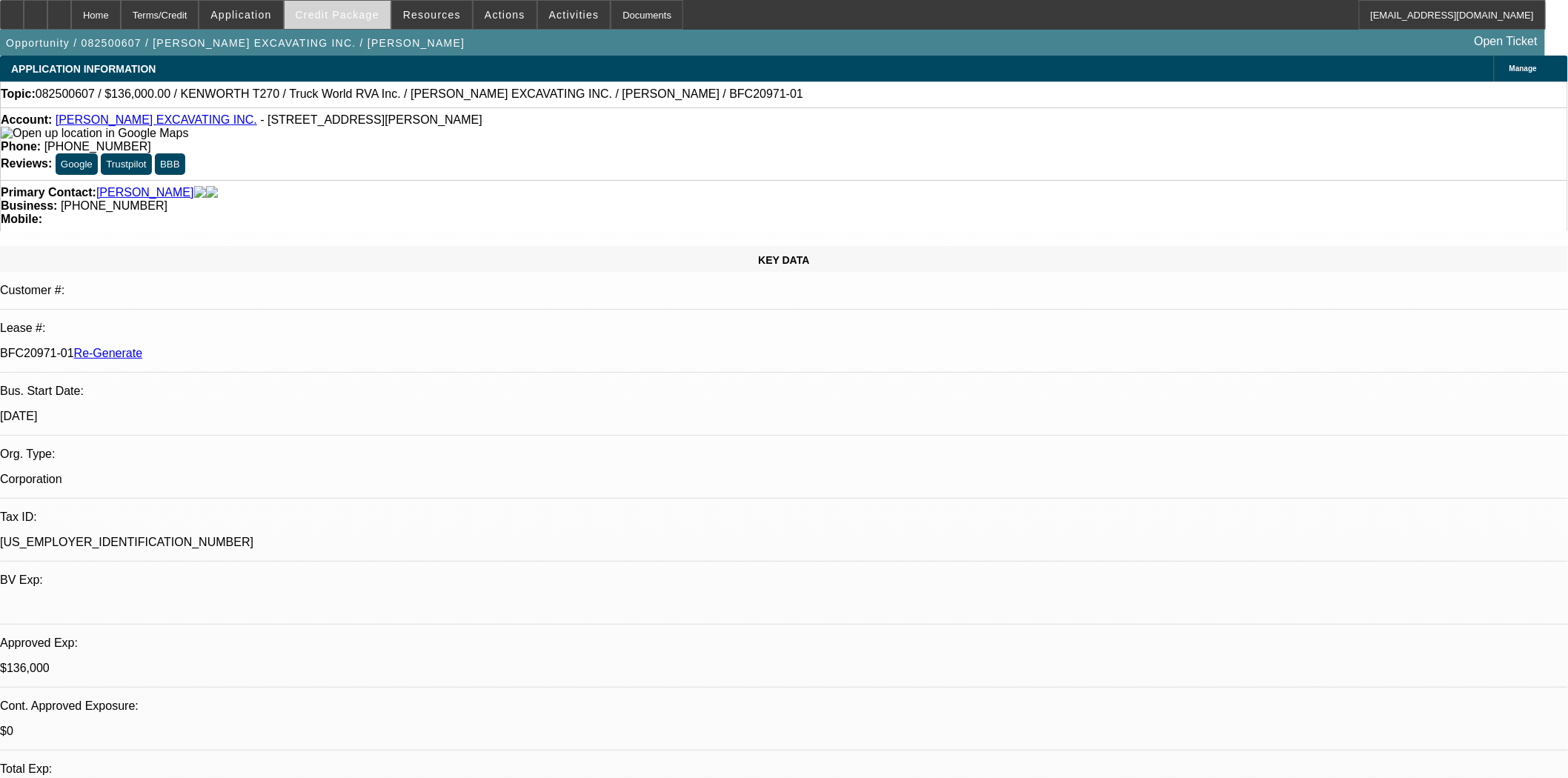
click at [351, 6] on span at bounding box center [337, 14] width 106 height 35
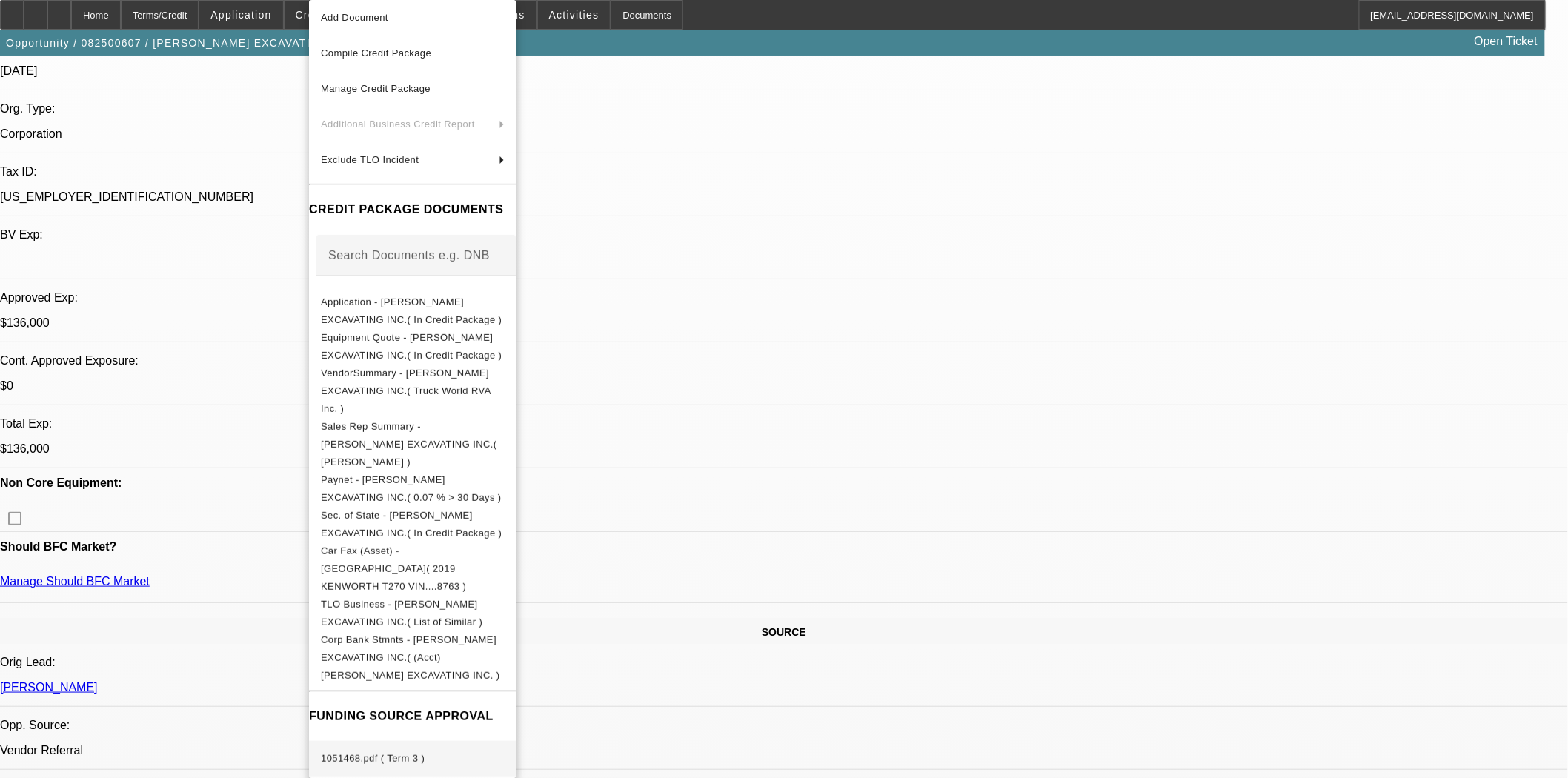
scroll to position [493, 0]
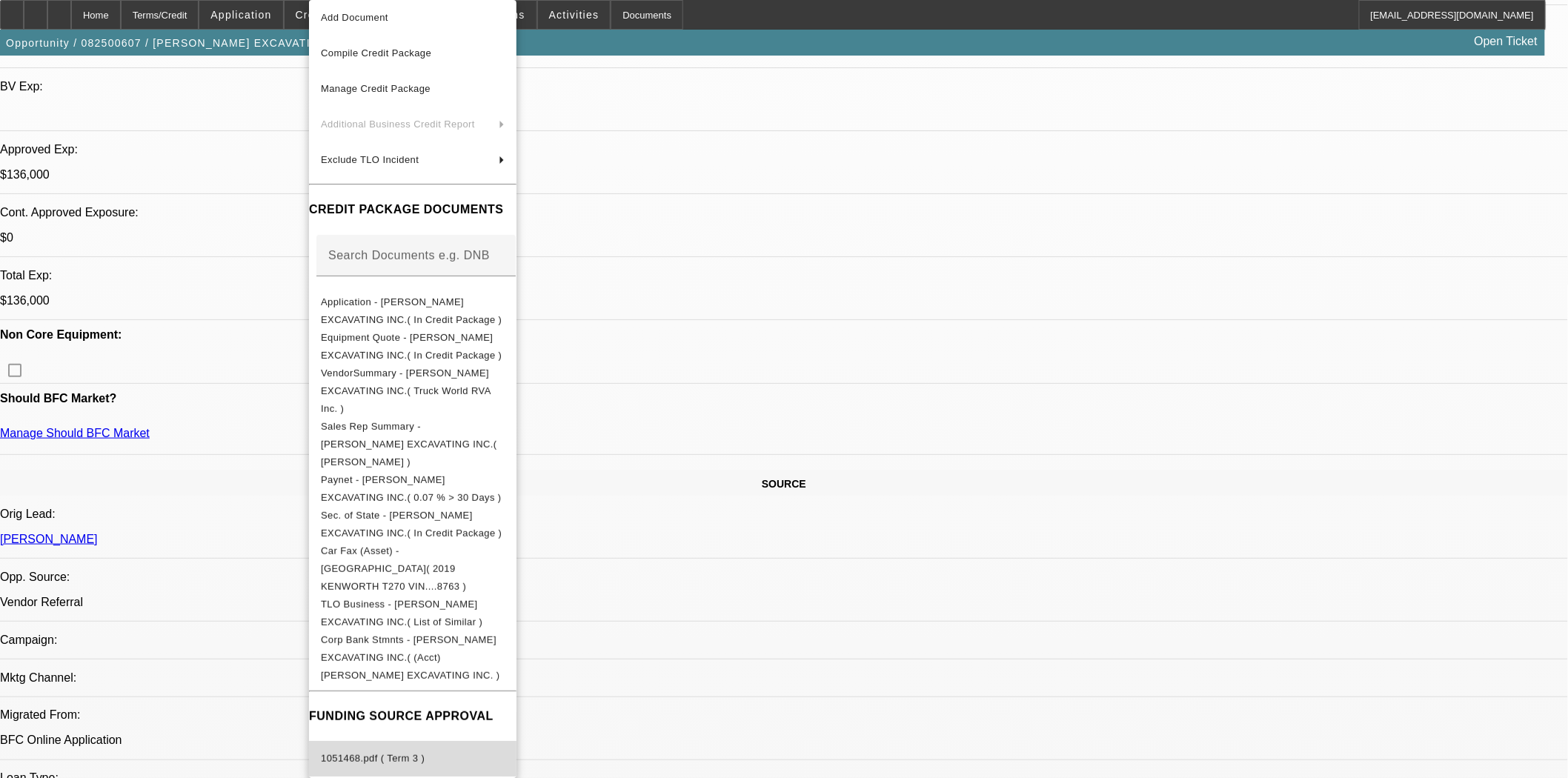
click at [415, 752] on span "1051468.pdf ( Term 3 )" at bounding box center [372, 758] width 104 height 11
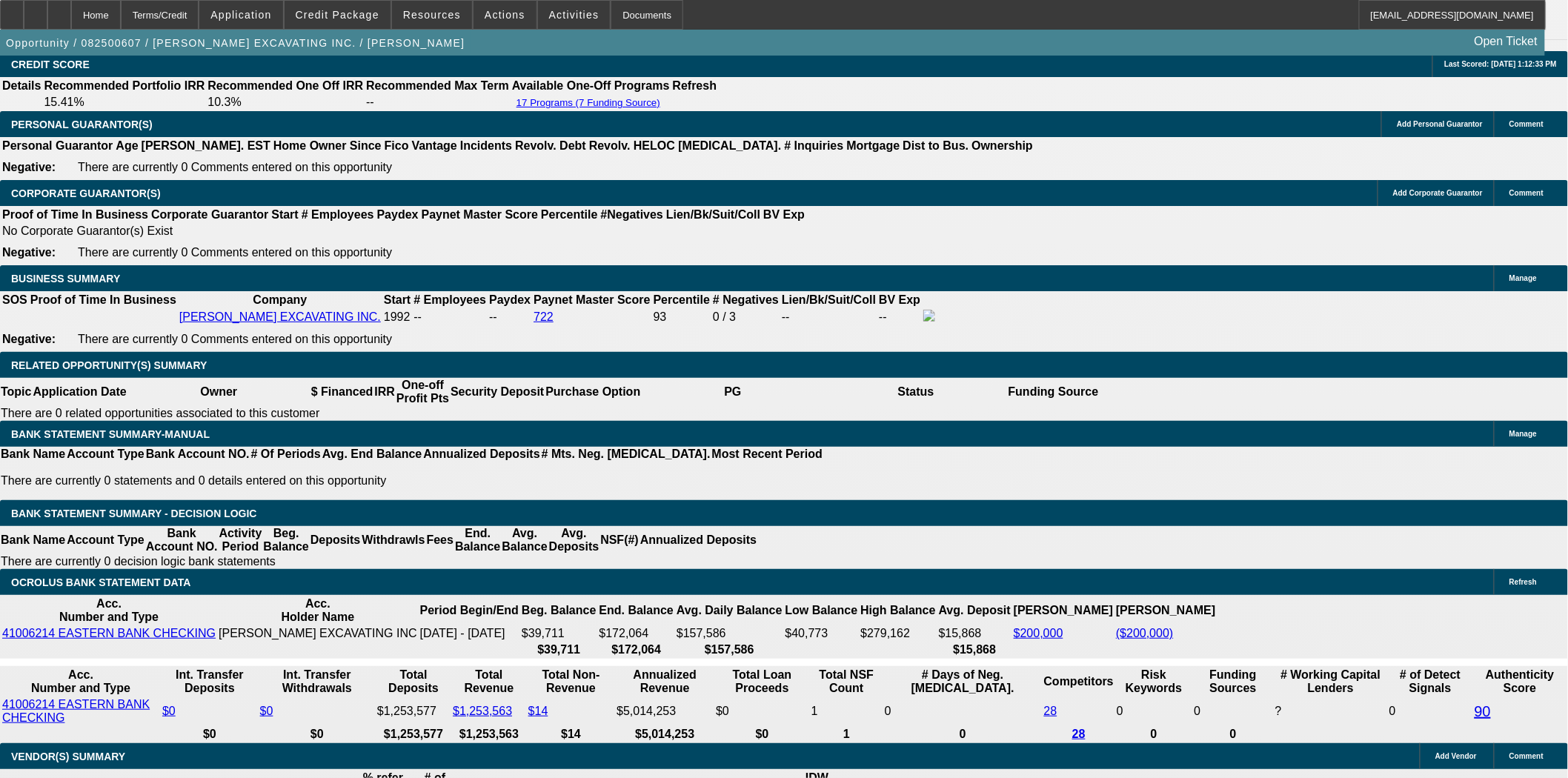
scroll to position [2222, 0]
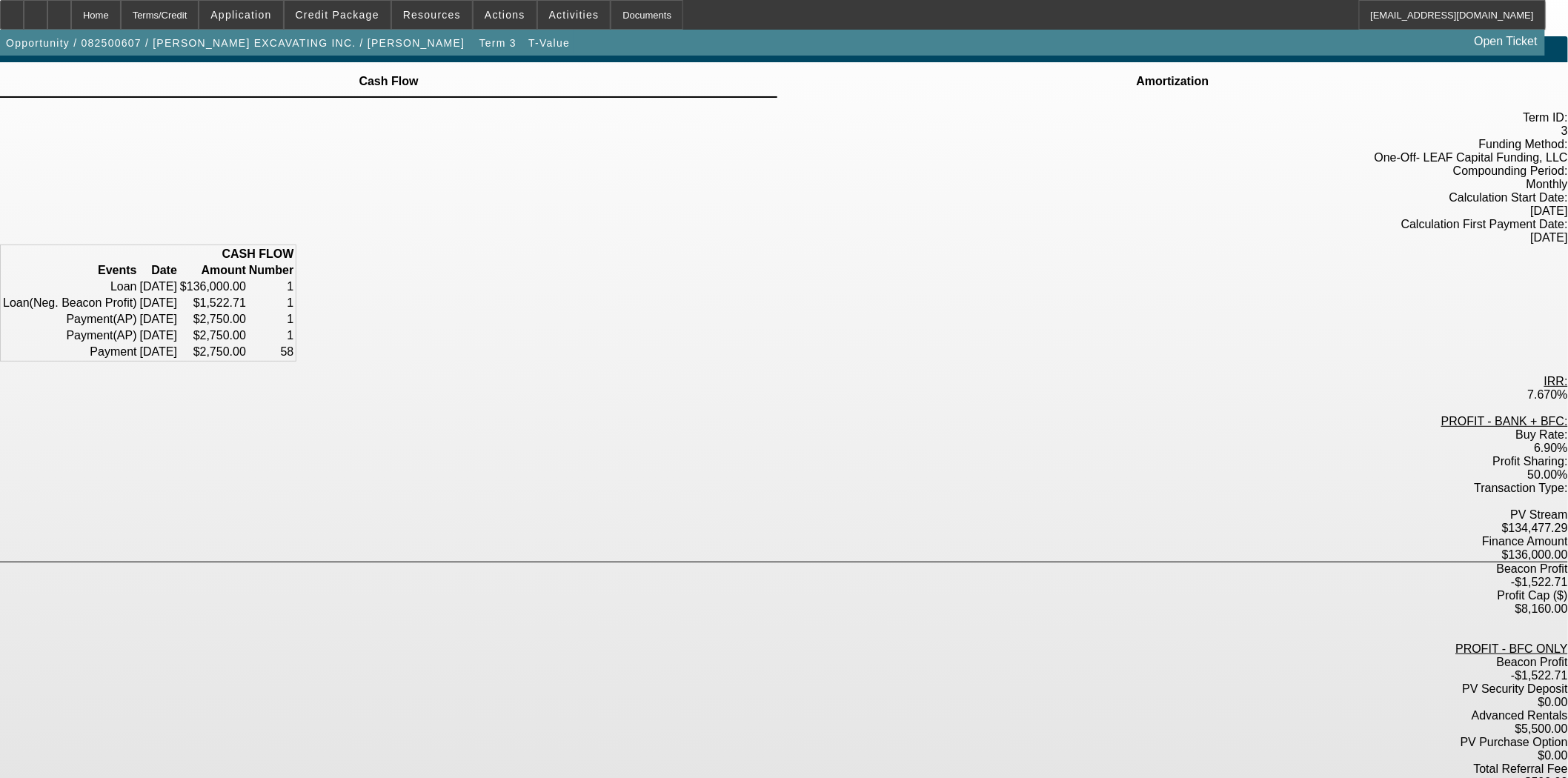
scroll to position [37, 0]
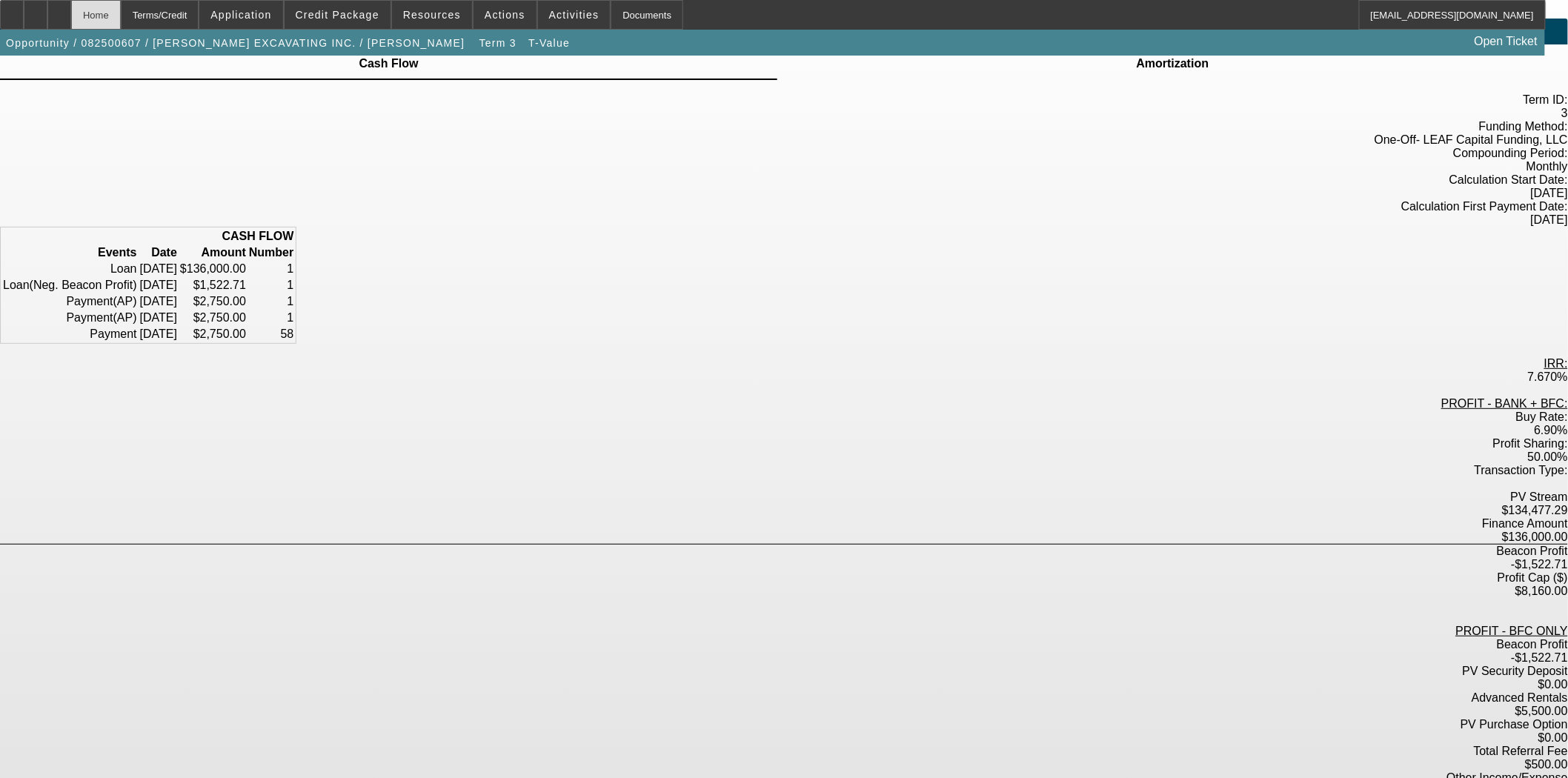
click at [120, 17] on div "Home" at bounding box center [96, 14] width 50 height 30
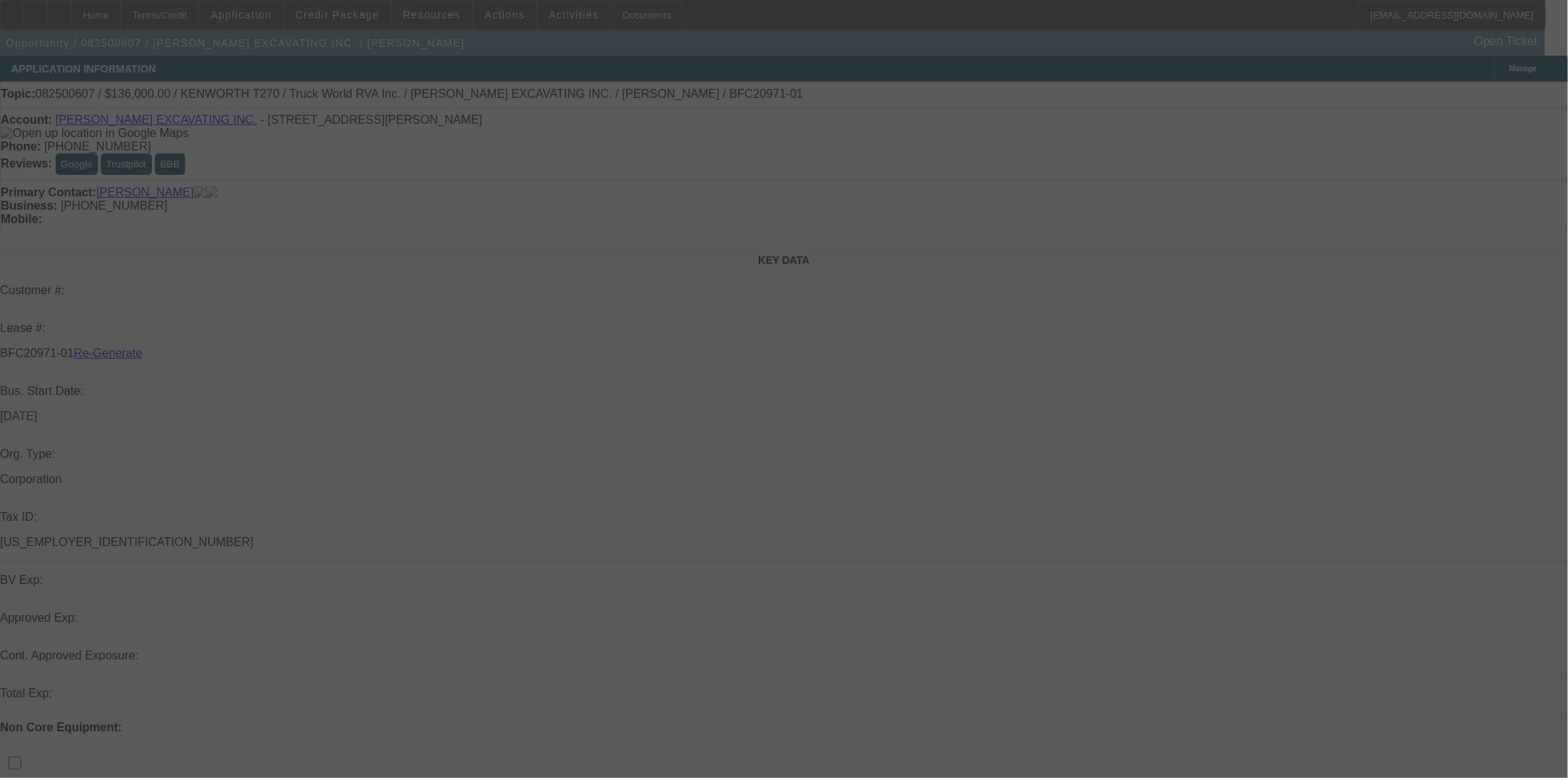
select select "3"
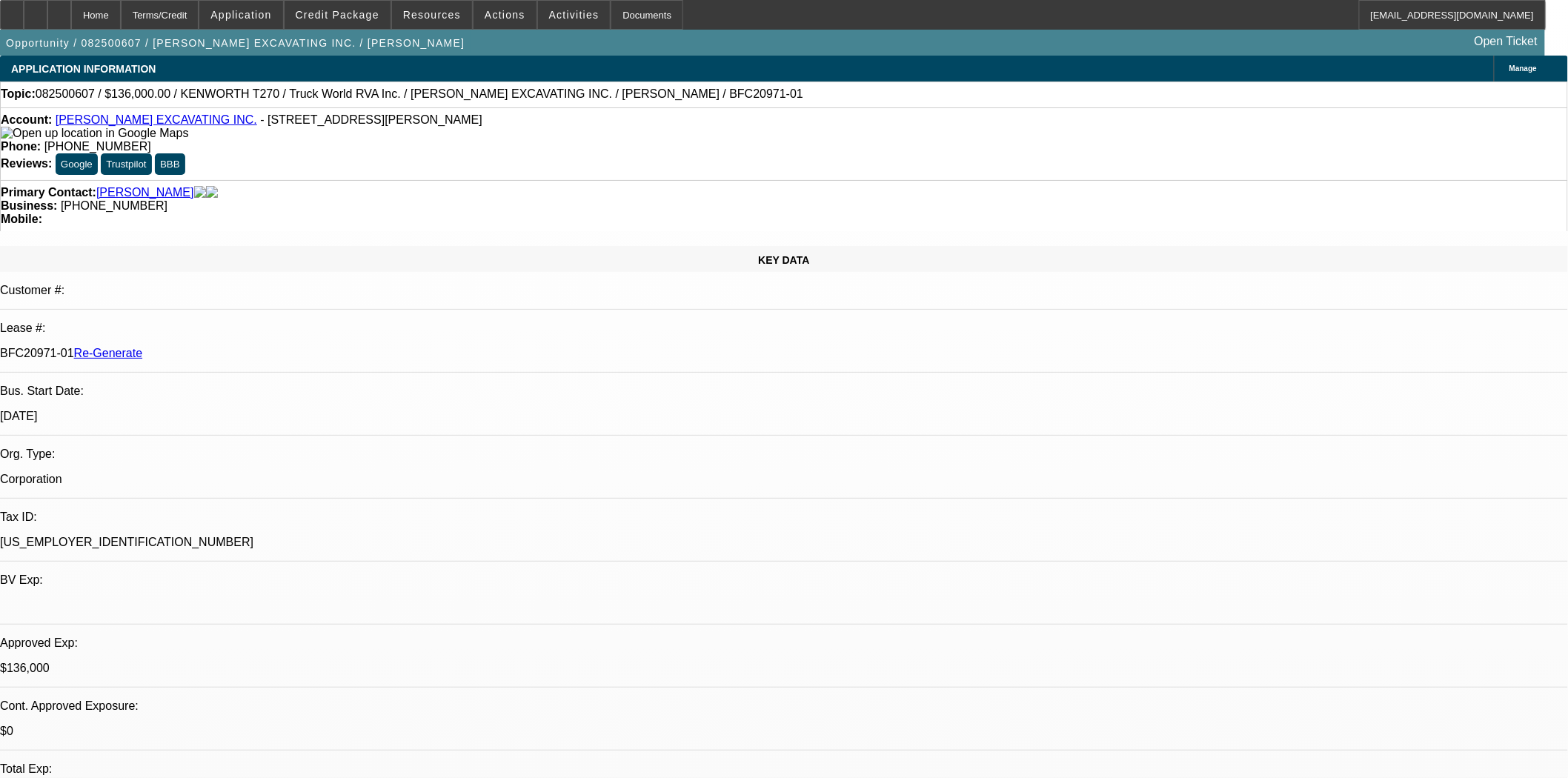
select select "0"
select select "6"
click at [353, 18] on span "Credit Package" at bounding box center [337, 14] width 84 height 12
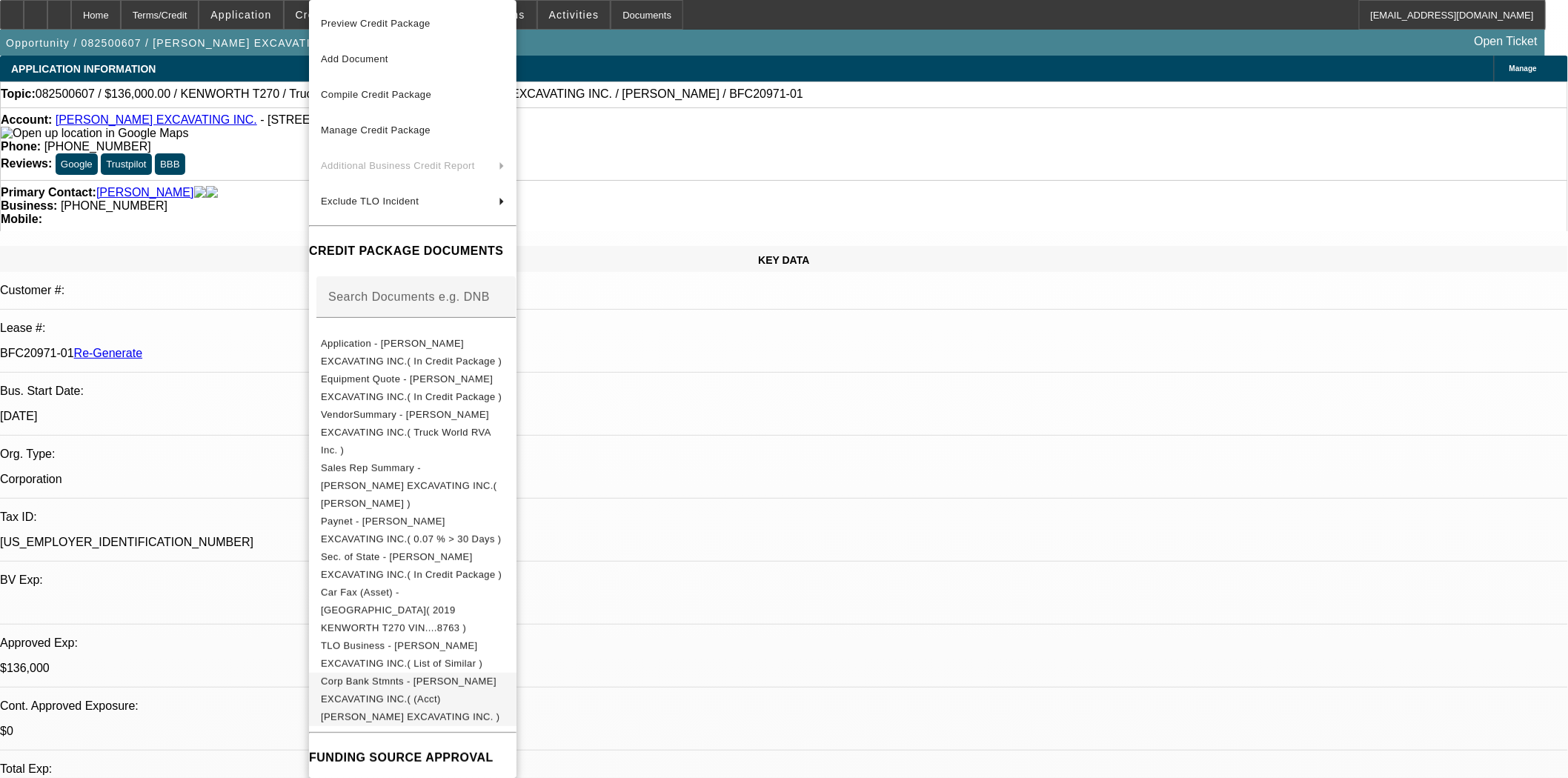
click at [492, 675] on span "Corp Bank Stmnts - RODENHISER EXCAVATING INC.( (Acct) RODENHISER EXCAVATING INC…" at bounding box center [410, 699] width 179 height 47
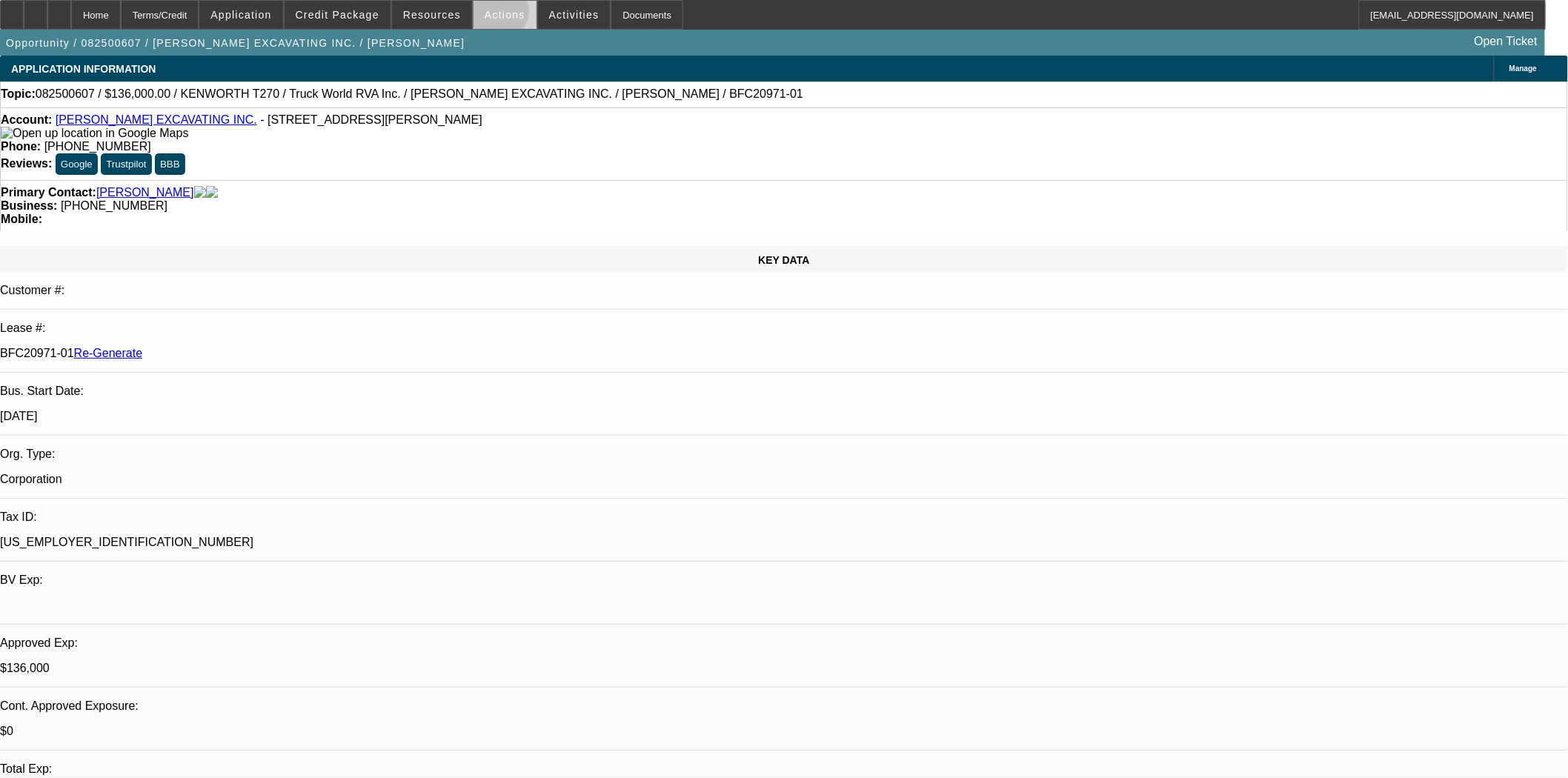
click at [493, 15] on span "Actions" at bounding box center [504, 14] width 41 height 12
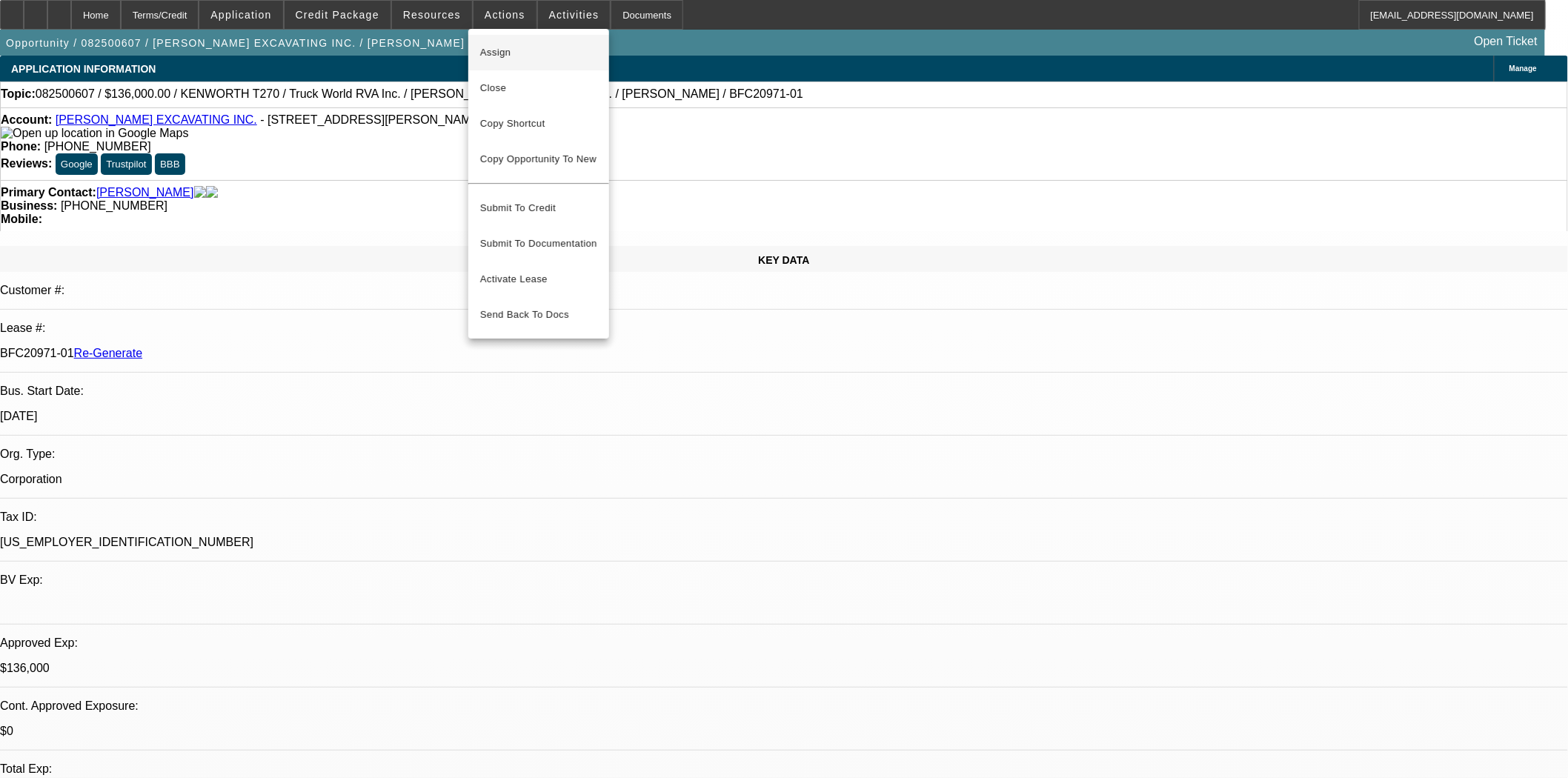
click at [499, 43] on span "Assign" at bounding box center [539, 52] width 117 height 18
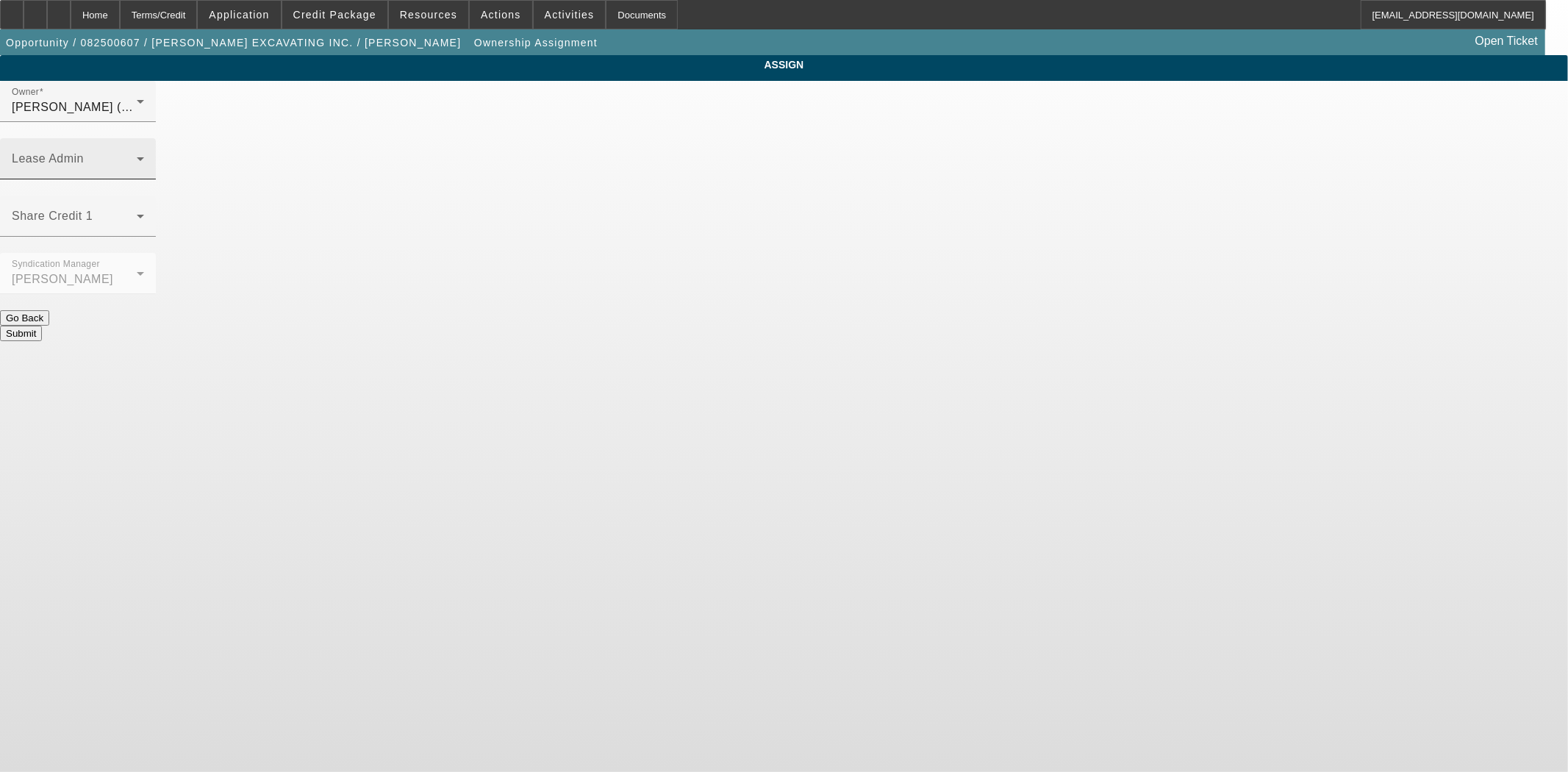
click at [144, 138] on div "Lease Admin" at bounding box center [78, 159] width 132 height 41
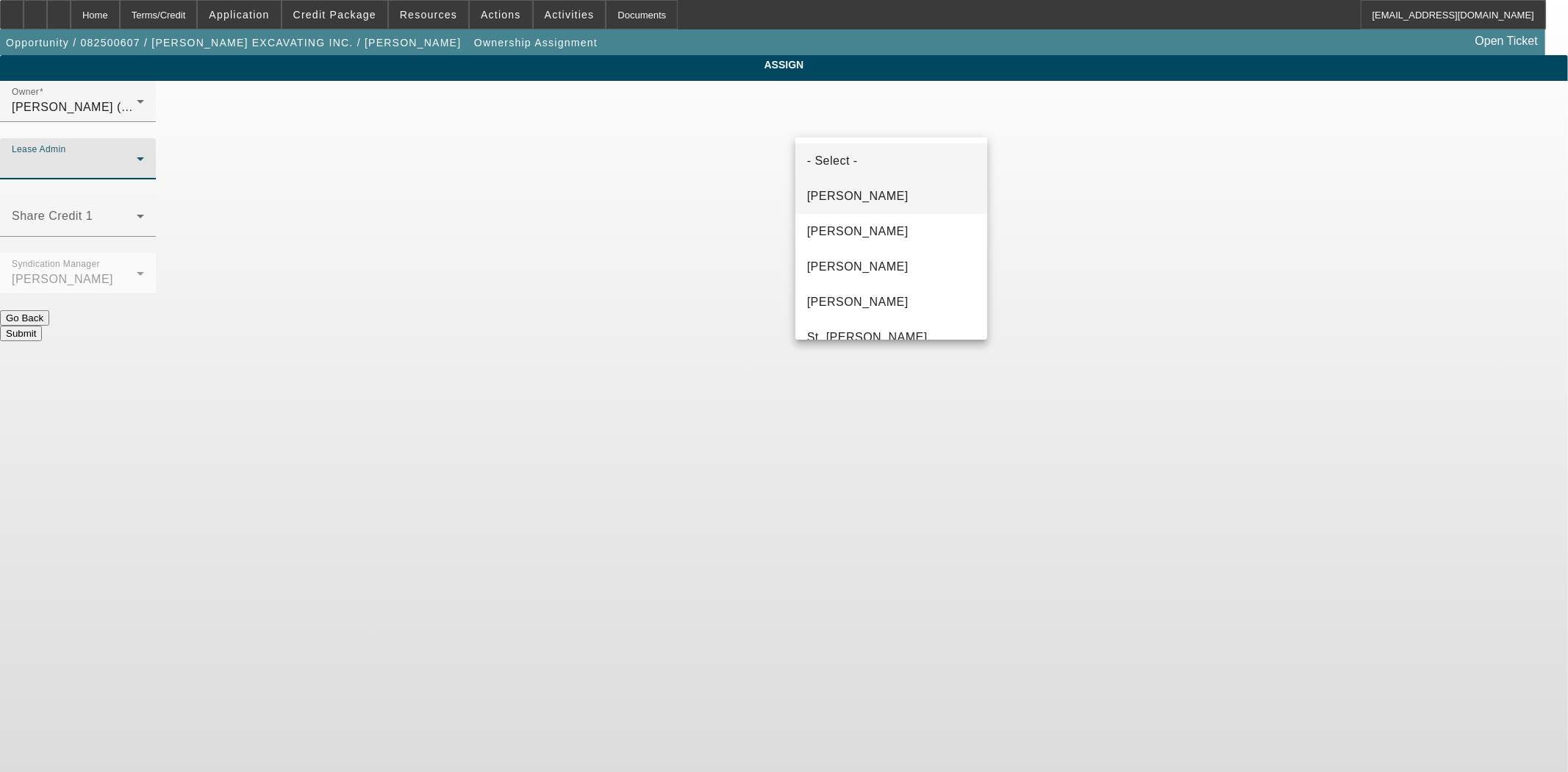
click at [838, 188] on span "[PERSON_NAME]" at bounding box center [857, 196] width 101 height 18
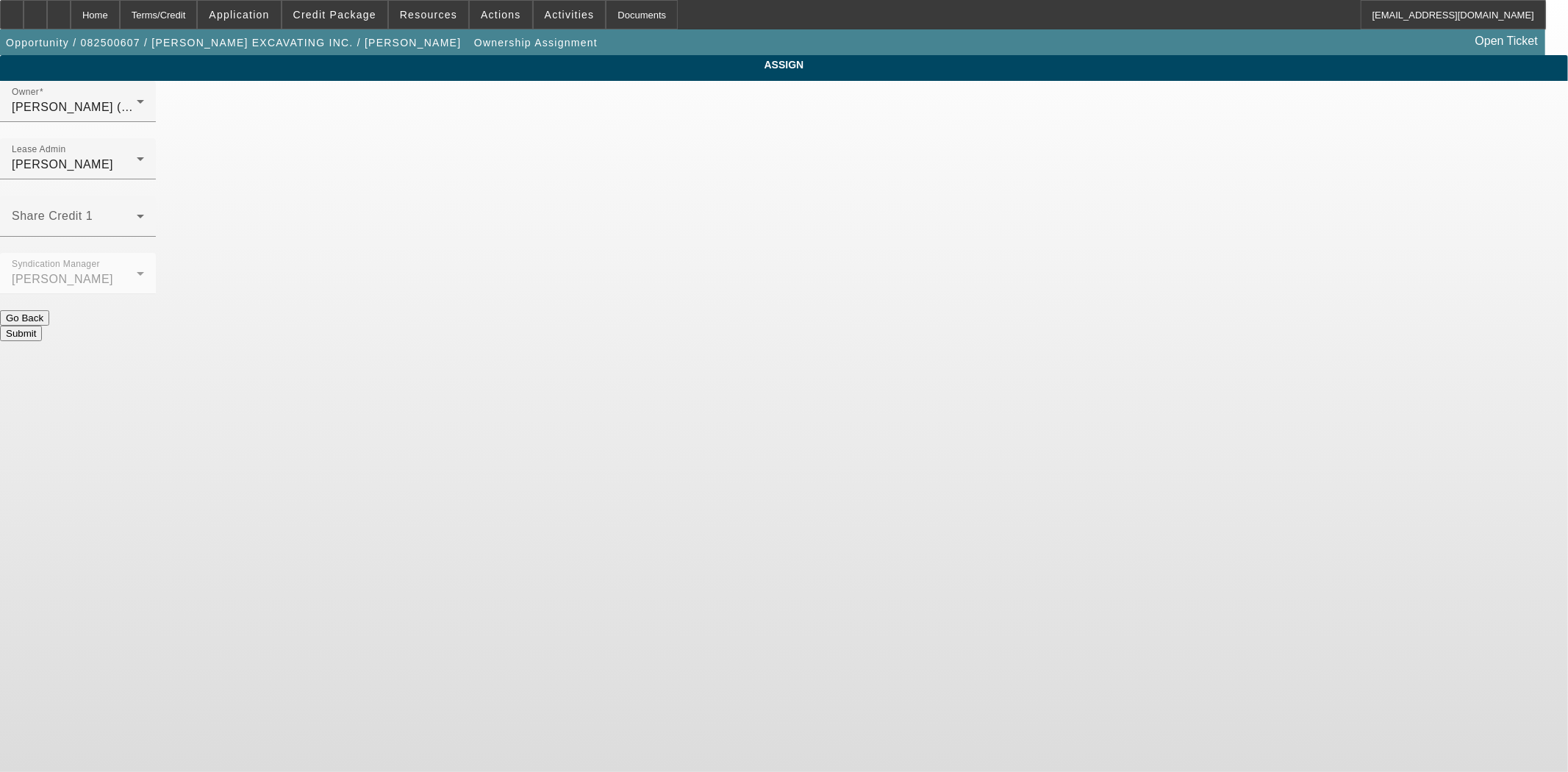
click at [42, 326] on button "Submit" at bounding box center [21, 333] width 42 height 15
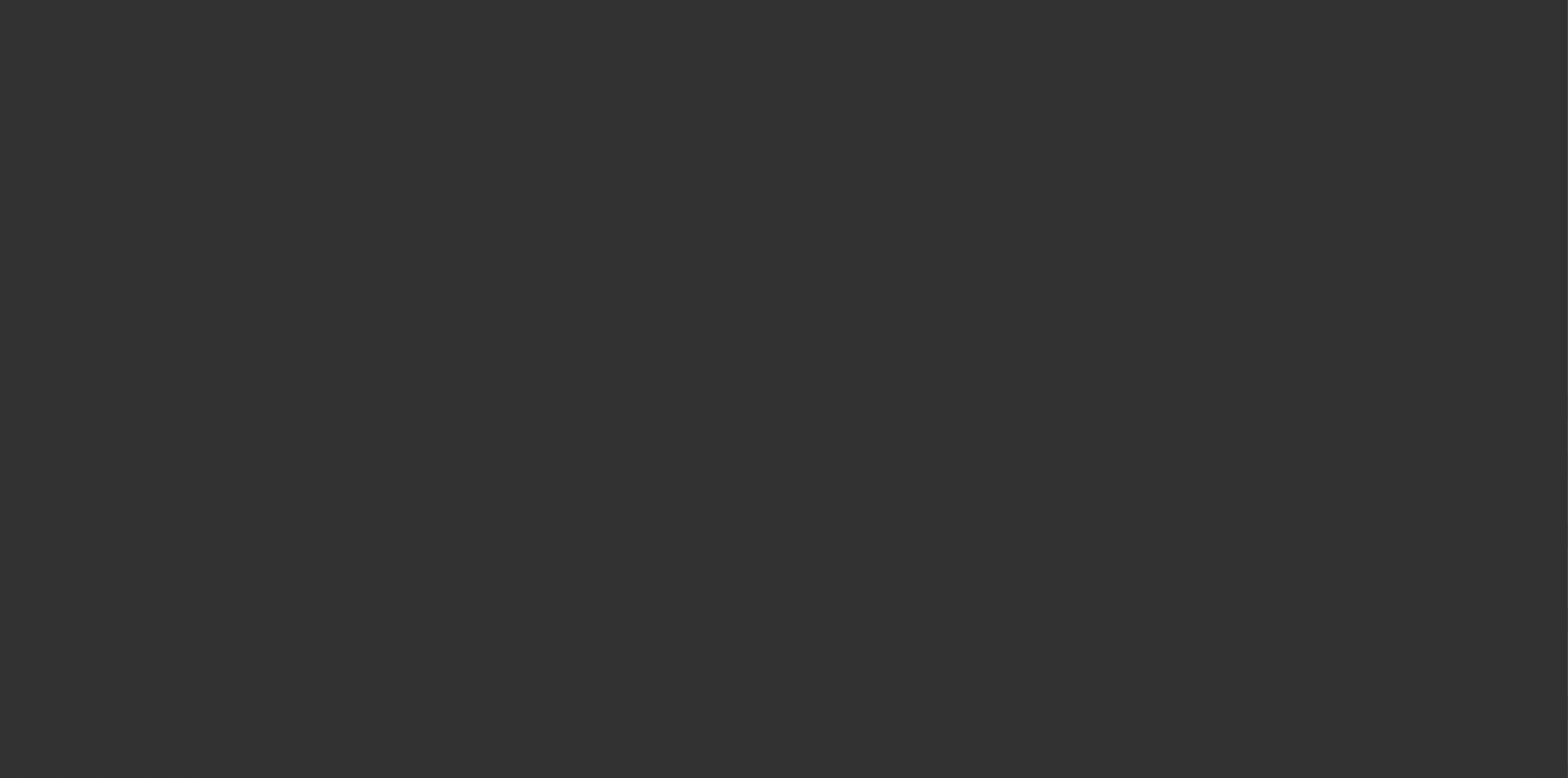
select select "3"
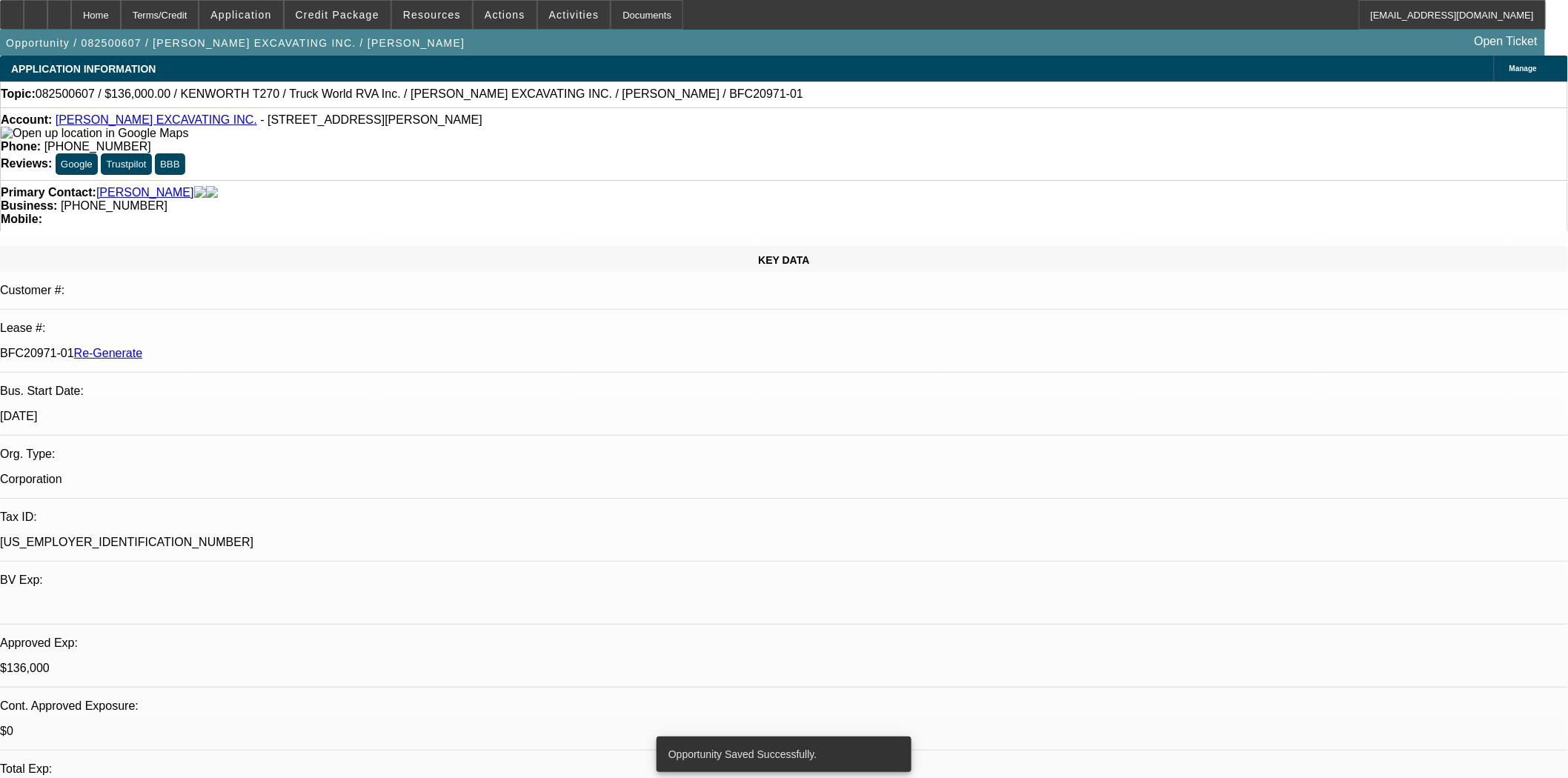
select select "0"
select select "6"
click at [625, 10] on div "Documents" at bounding box center [647, 14] width 72 height 30
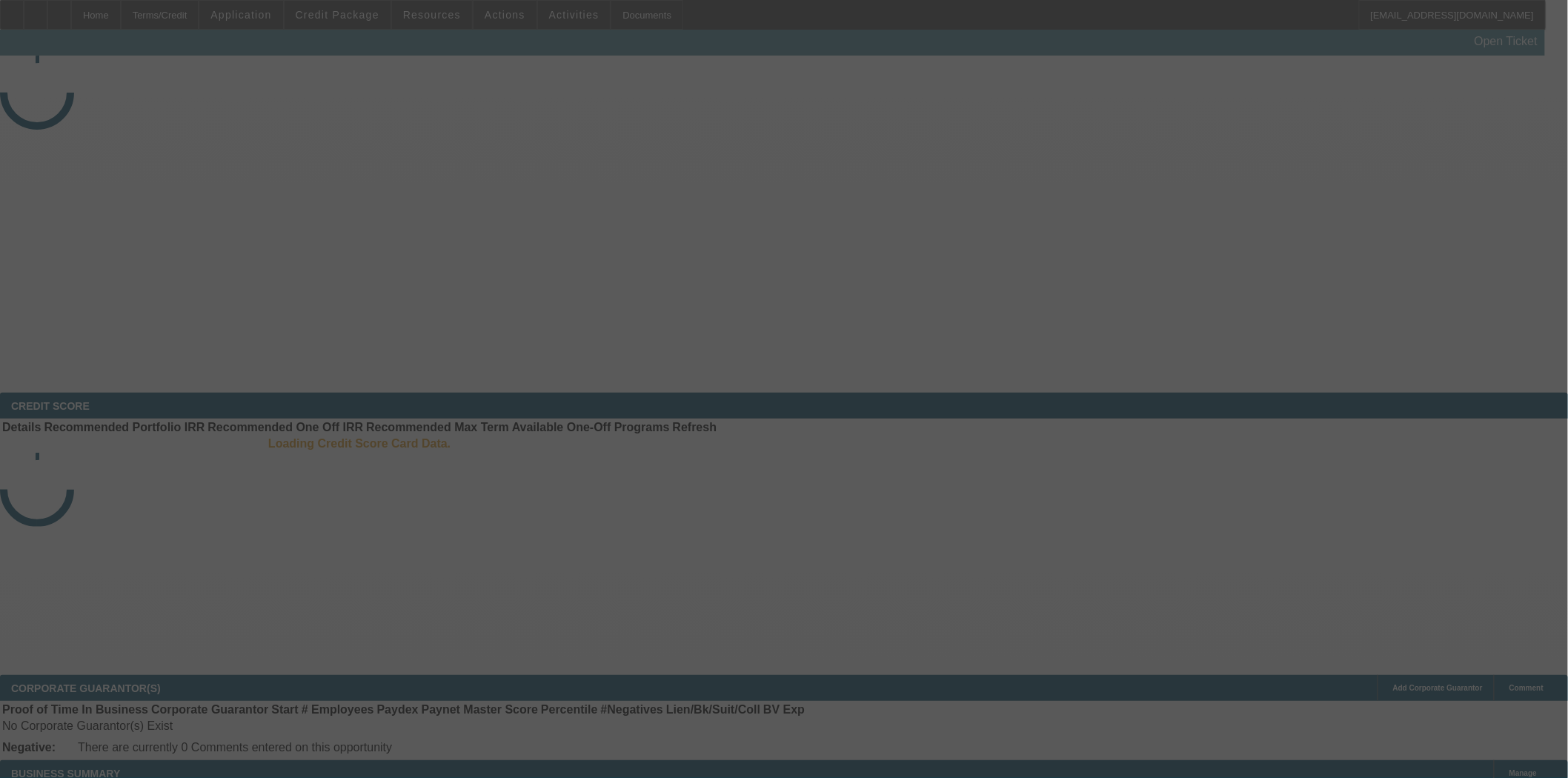
select select "3"
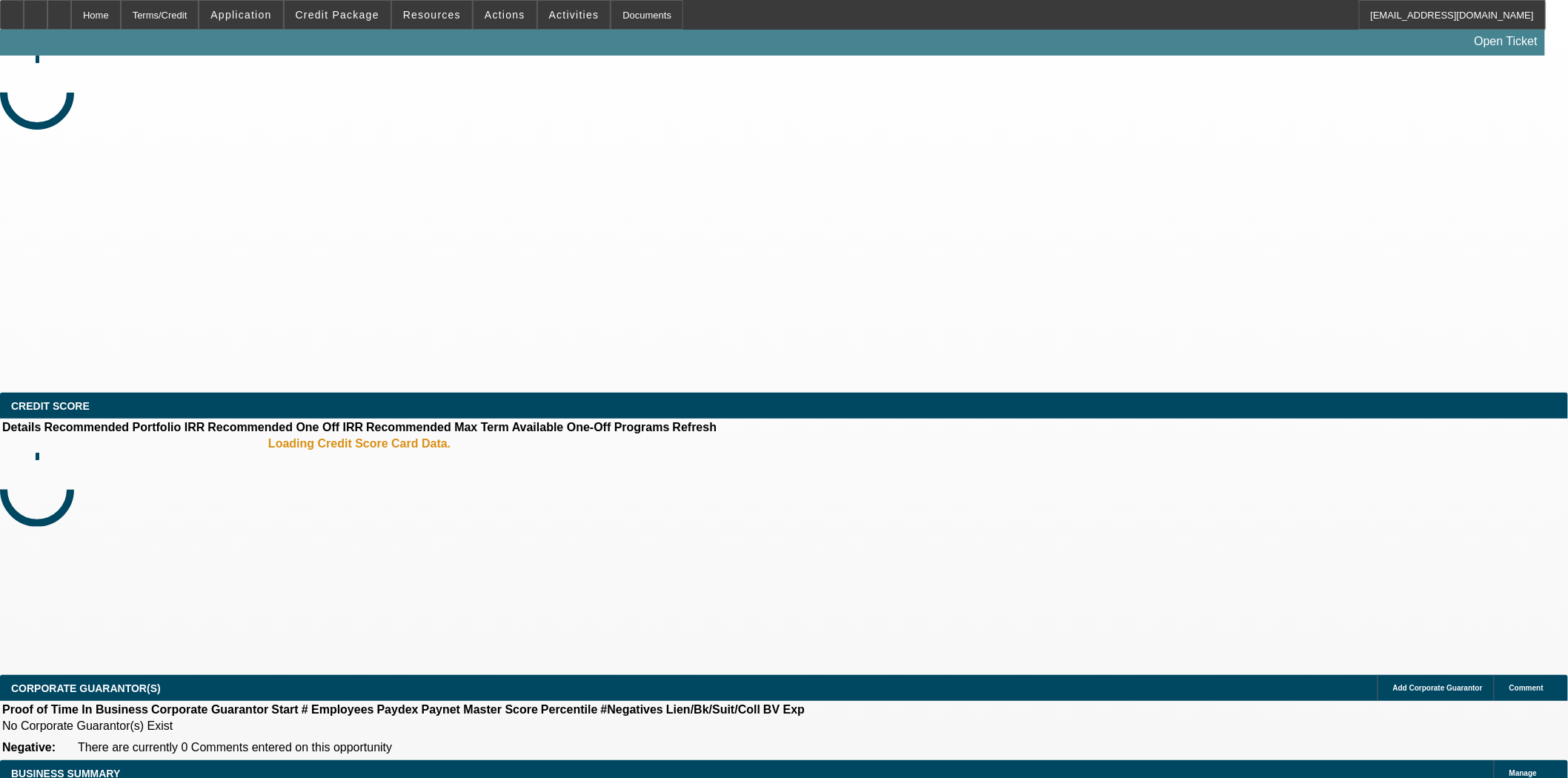
select select "0"
select select "2"
select select "0"
select select "6"
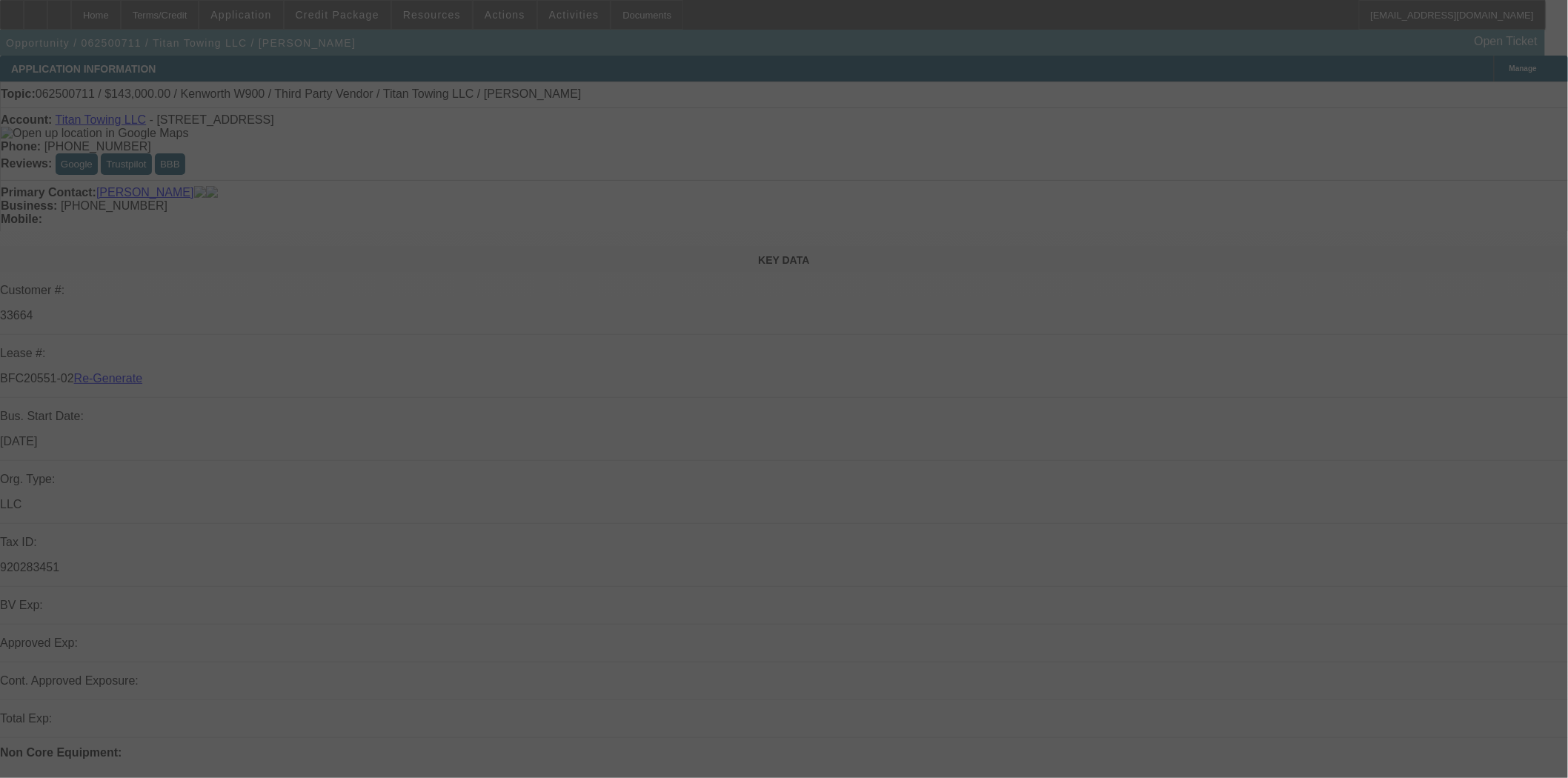
select select "3"
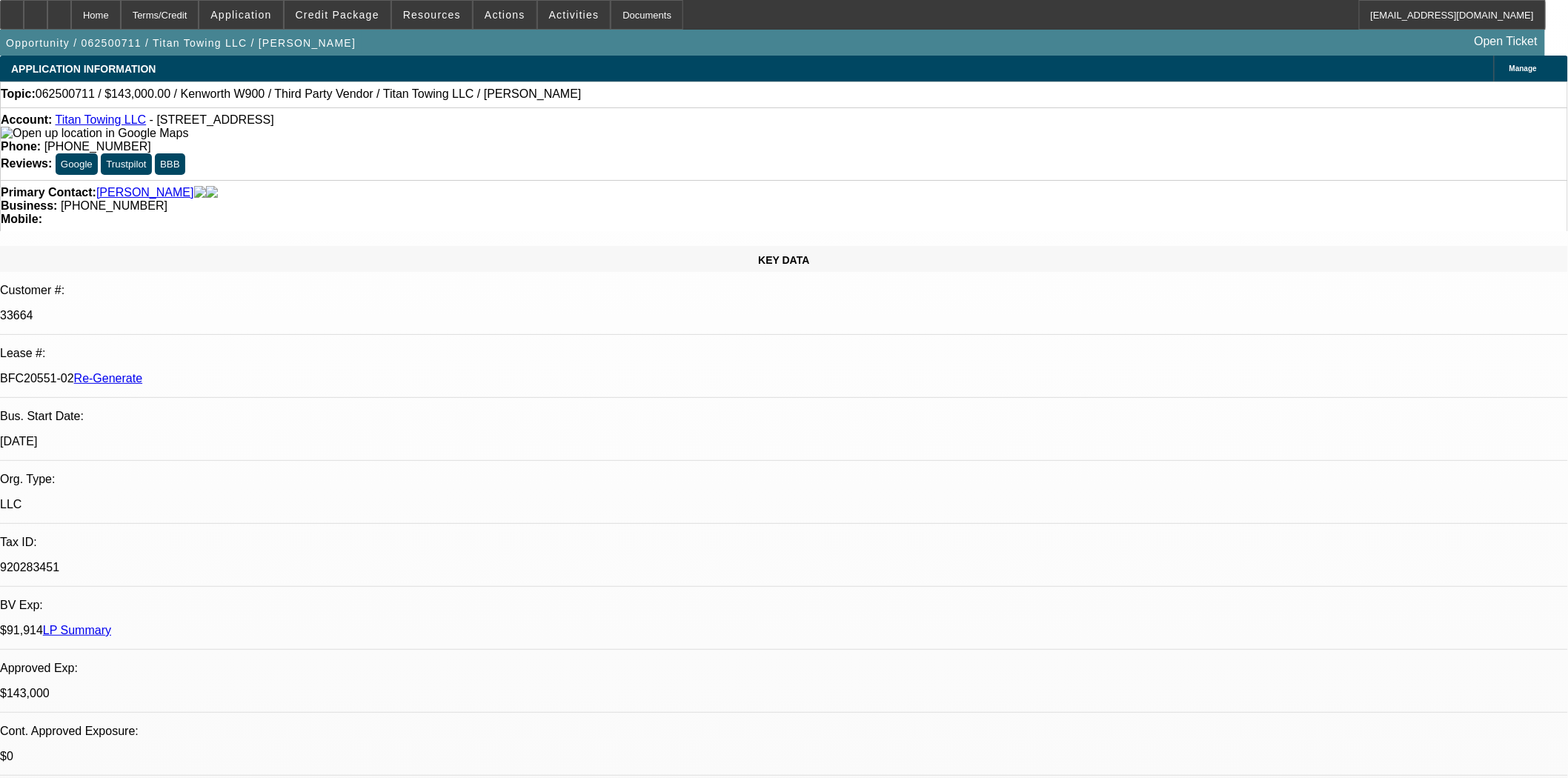
select select "0"
select select "2"
select select "0"
select select "6"
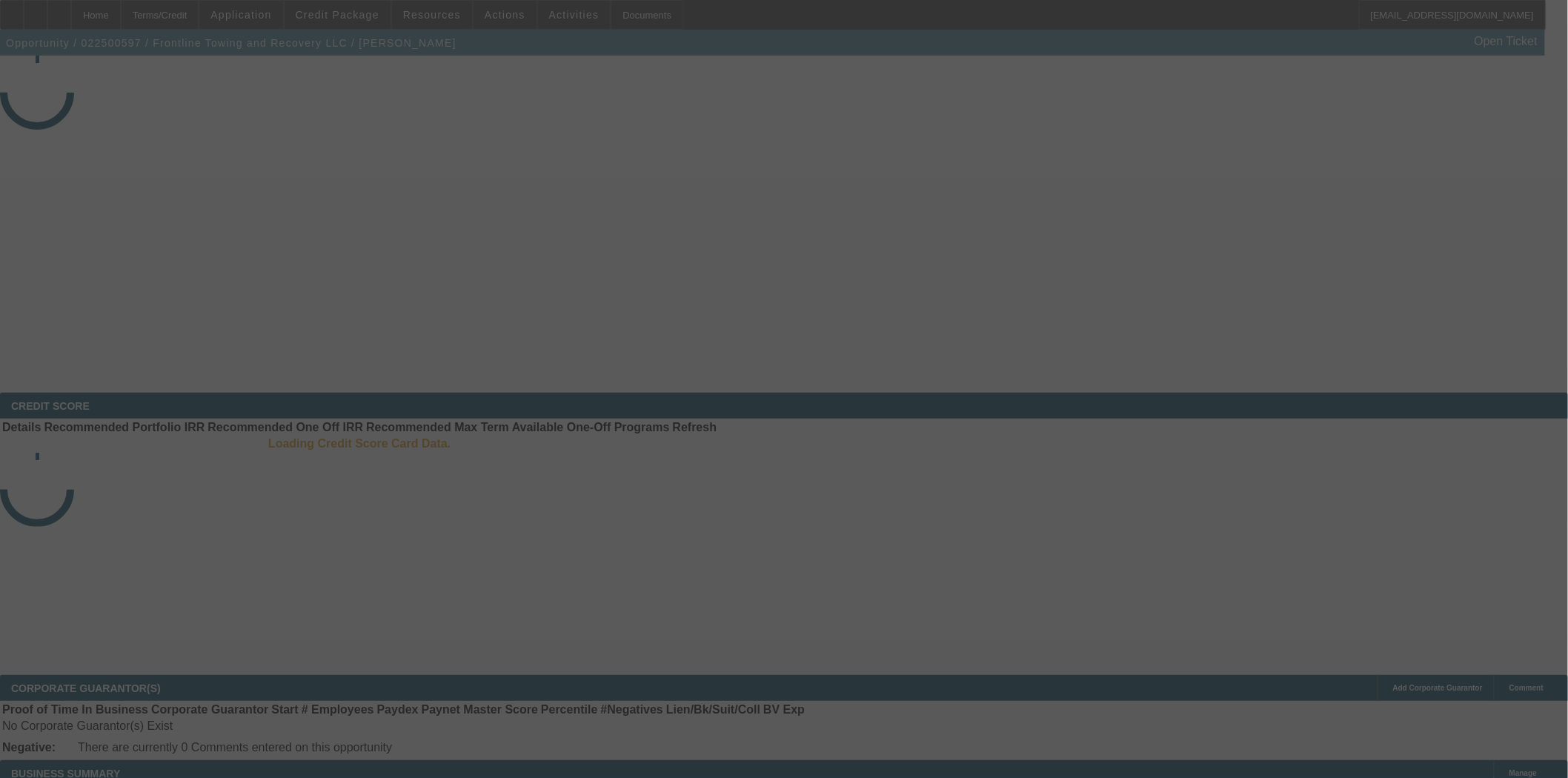
select select "4"
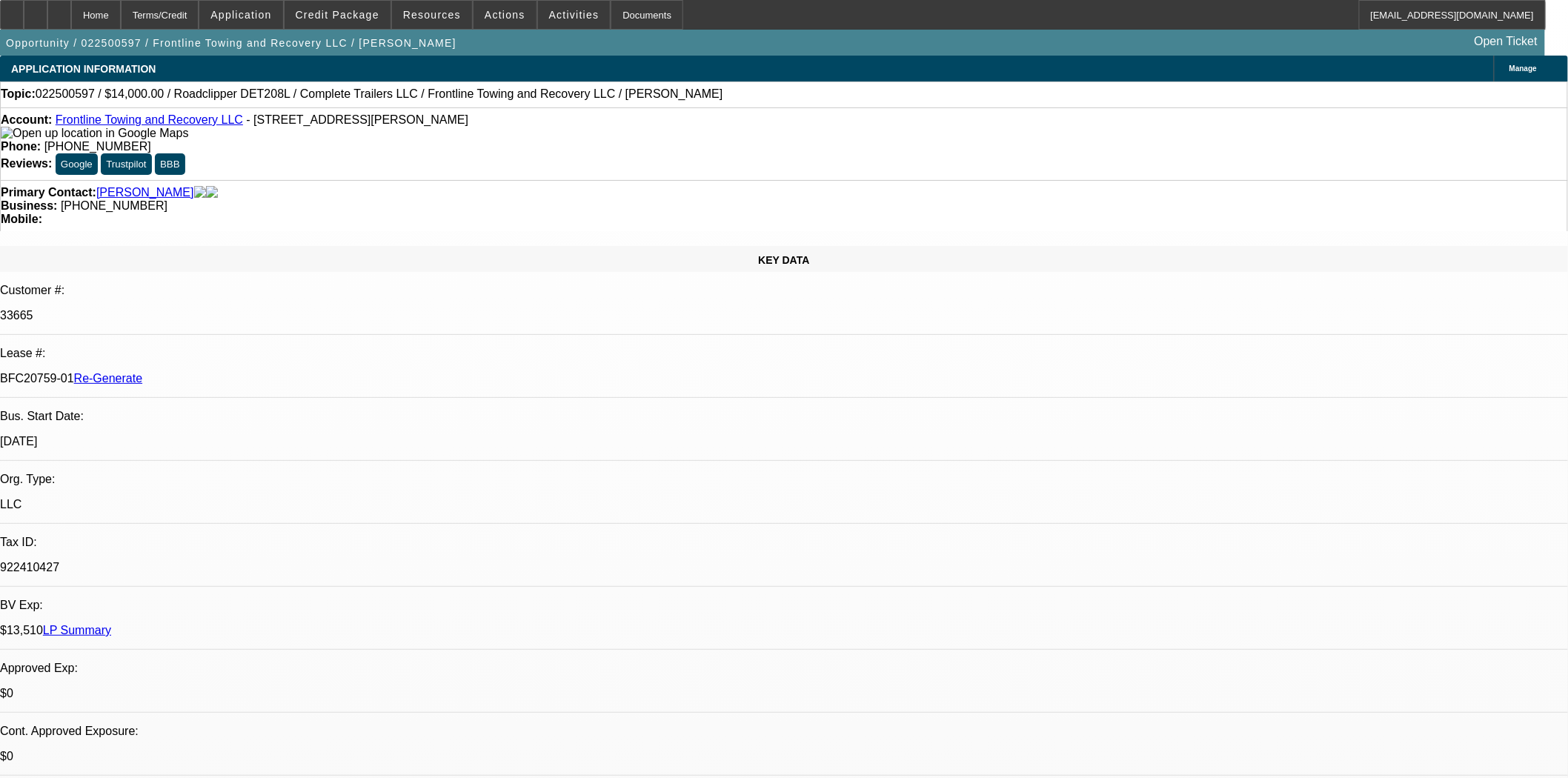
select select "0"
select select "2"
select select "0"
select select "6"
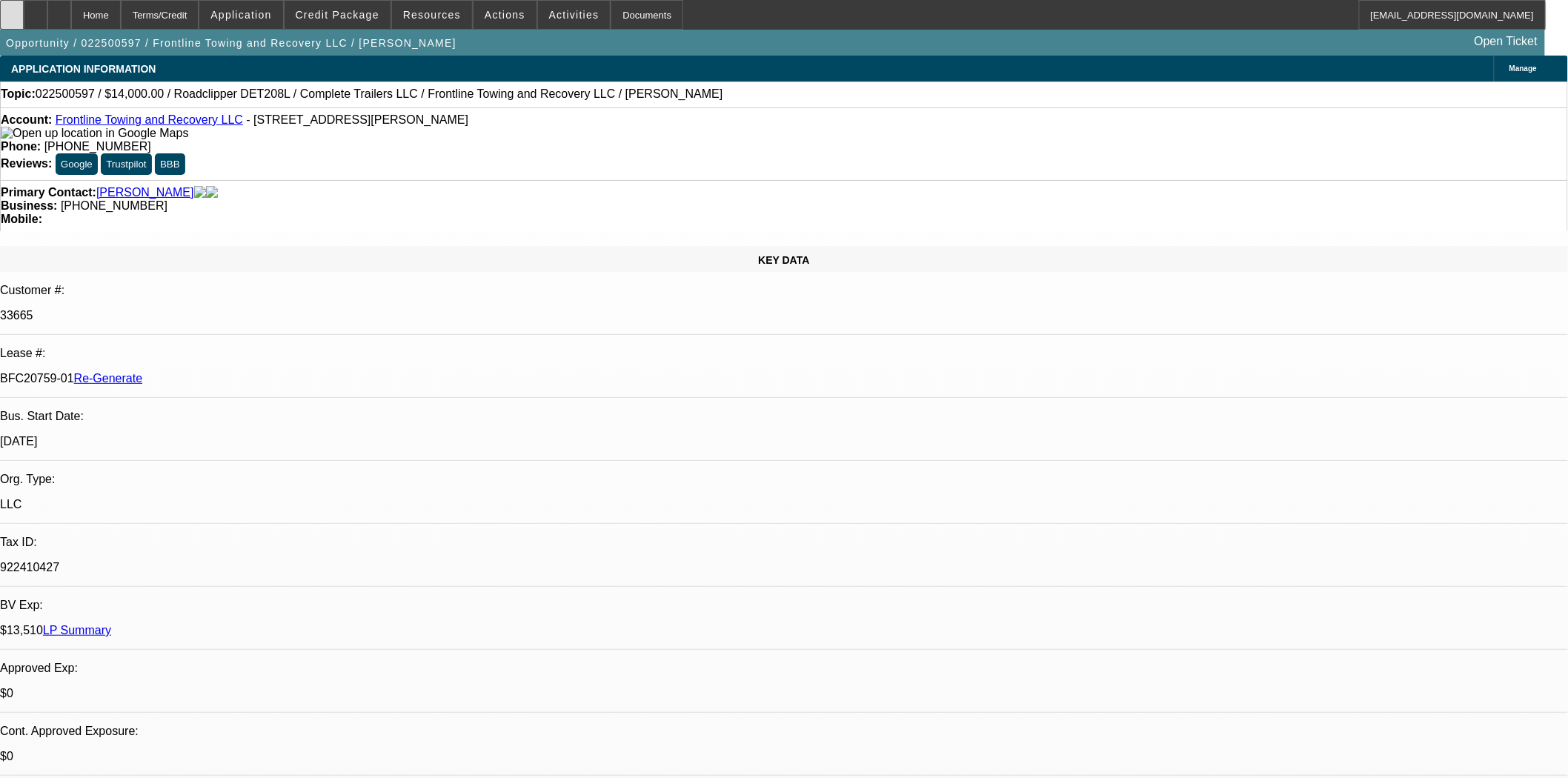
click at [12, 10] on icon at bounding box center [12, 10] width 0 height 0
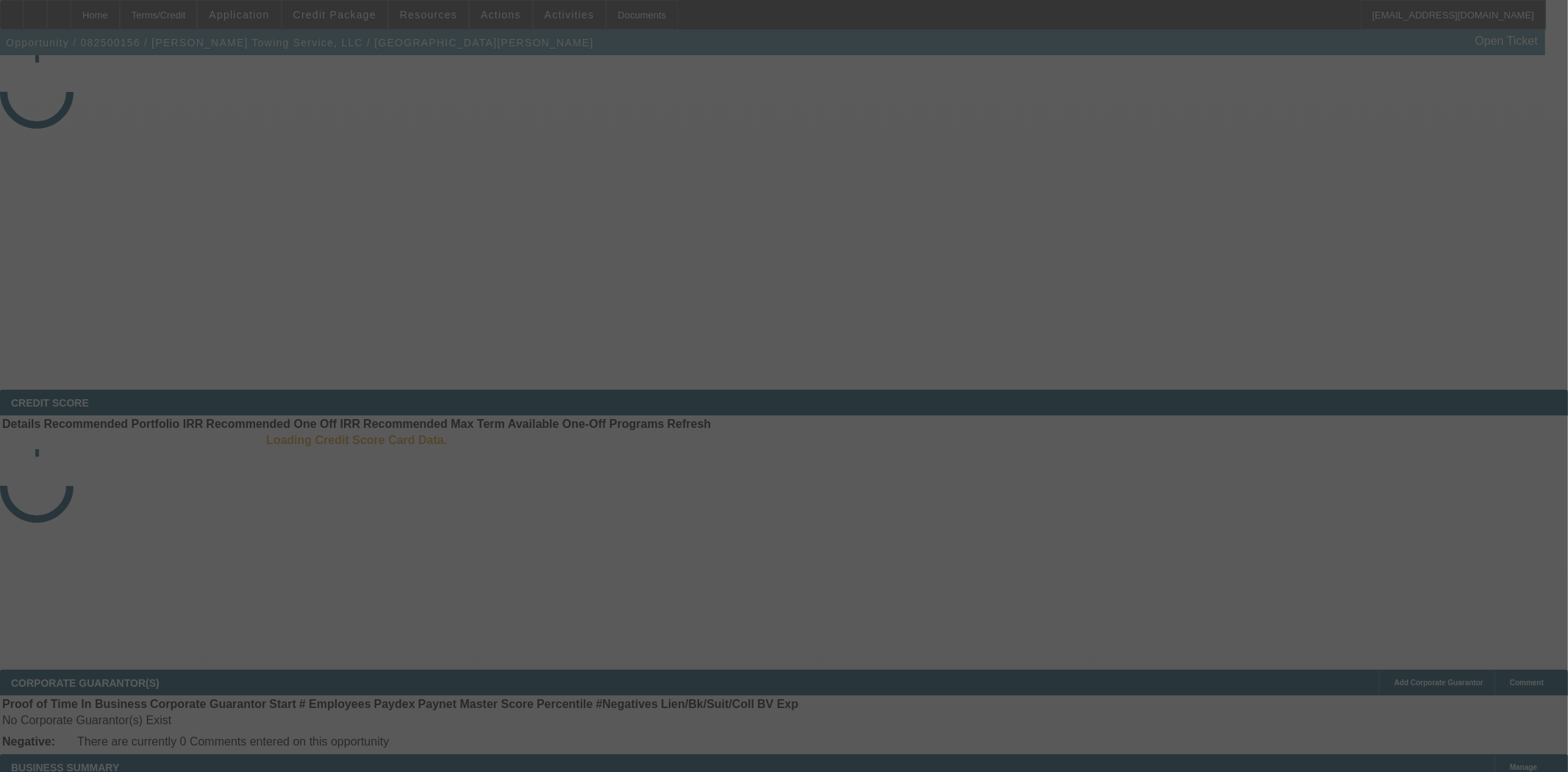
select select "3"
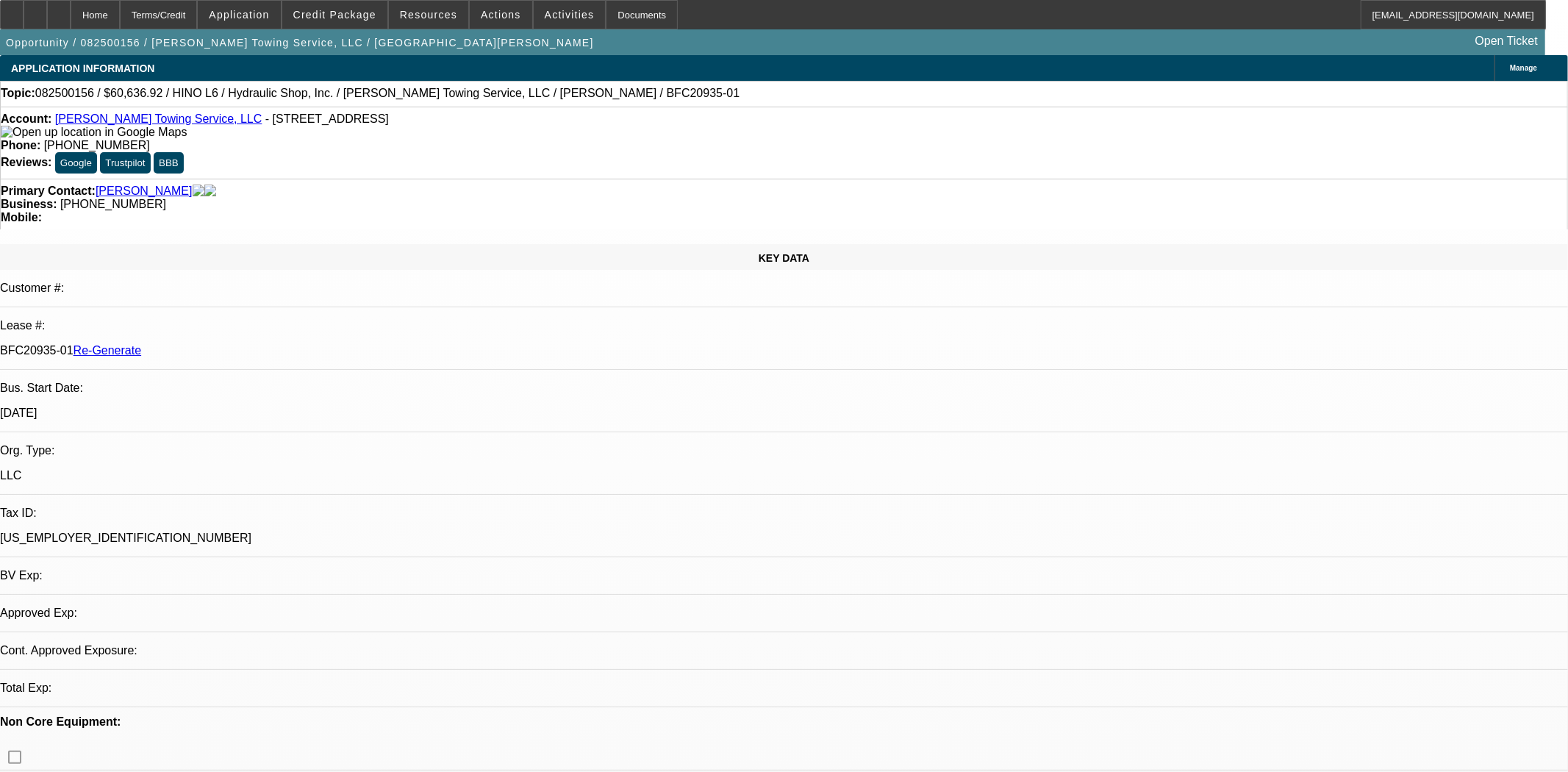
select select "0"
select select "6"
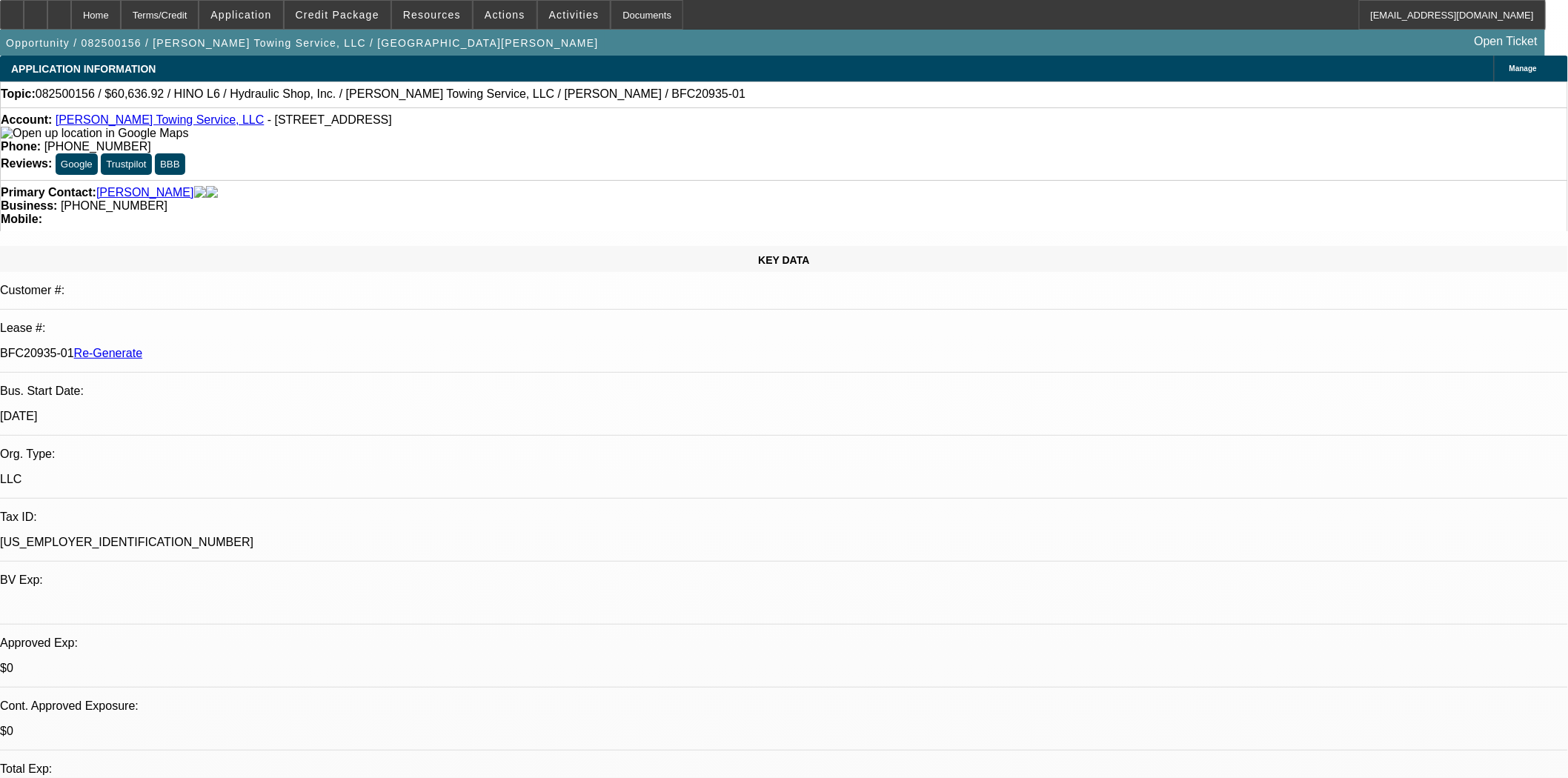
scroll to position [1316, 0]
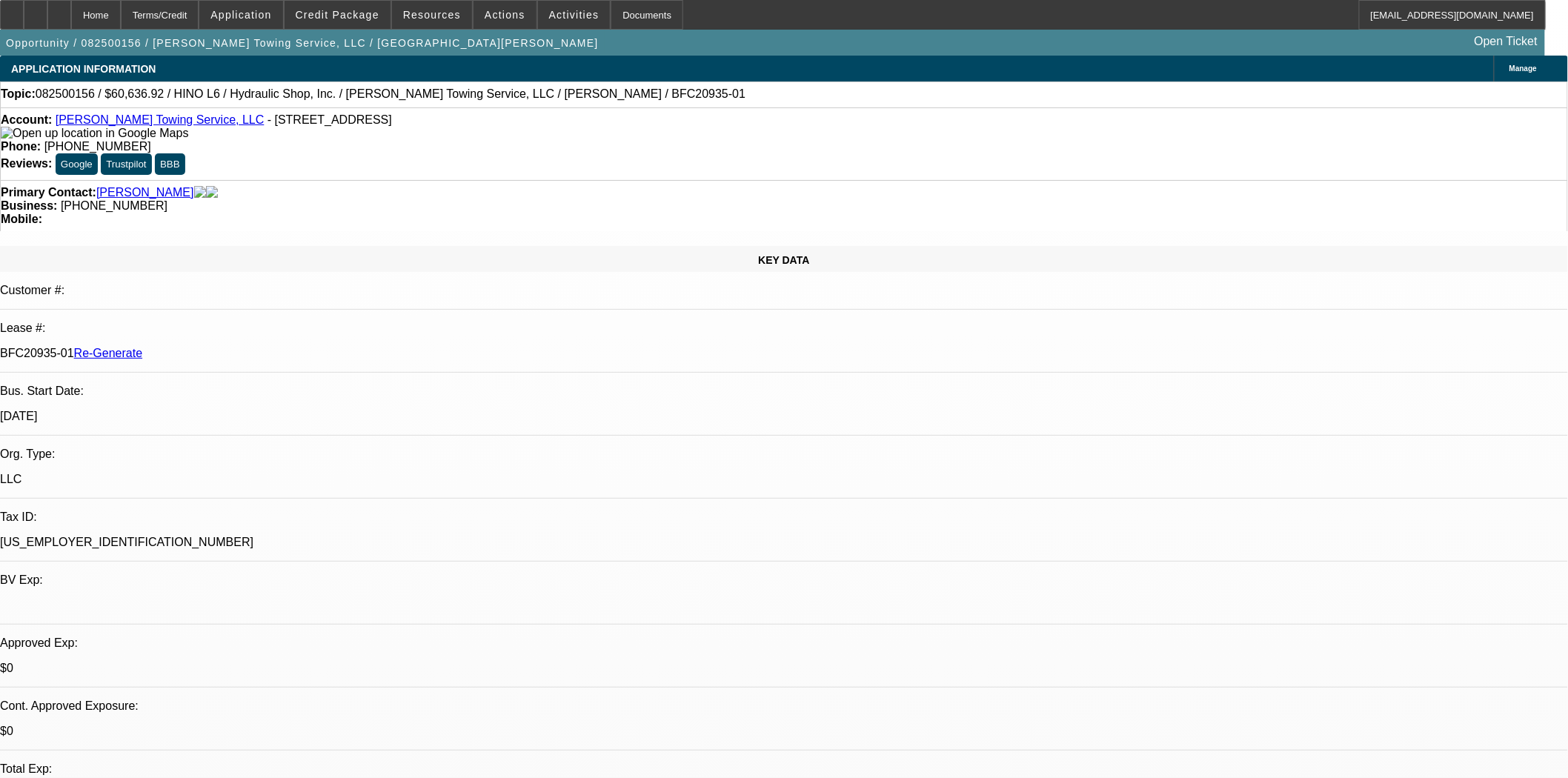
click at [104, 121] on link "Padilla Towing Service, LLC" at bounding box center [160, 120] width 209 height 13
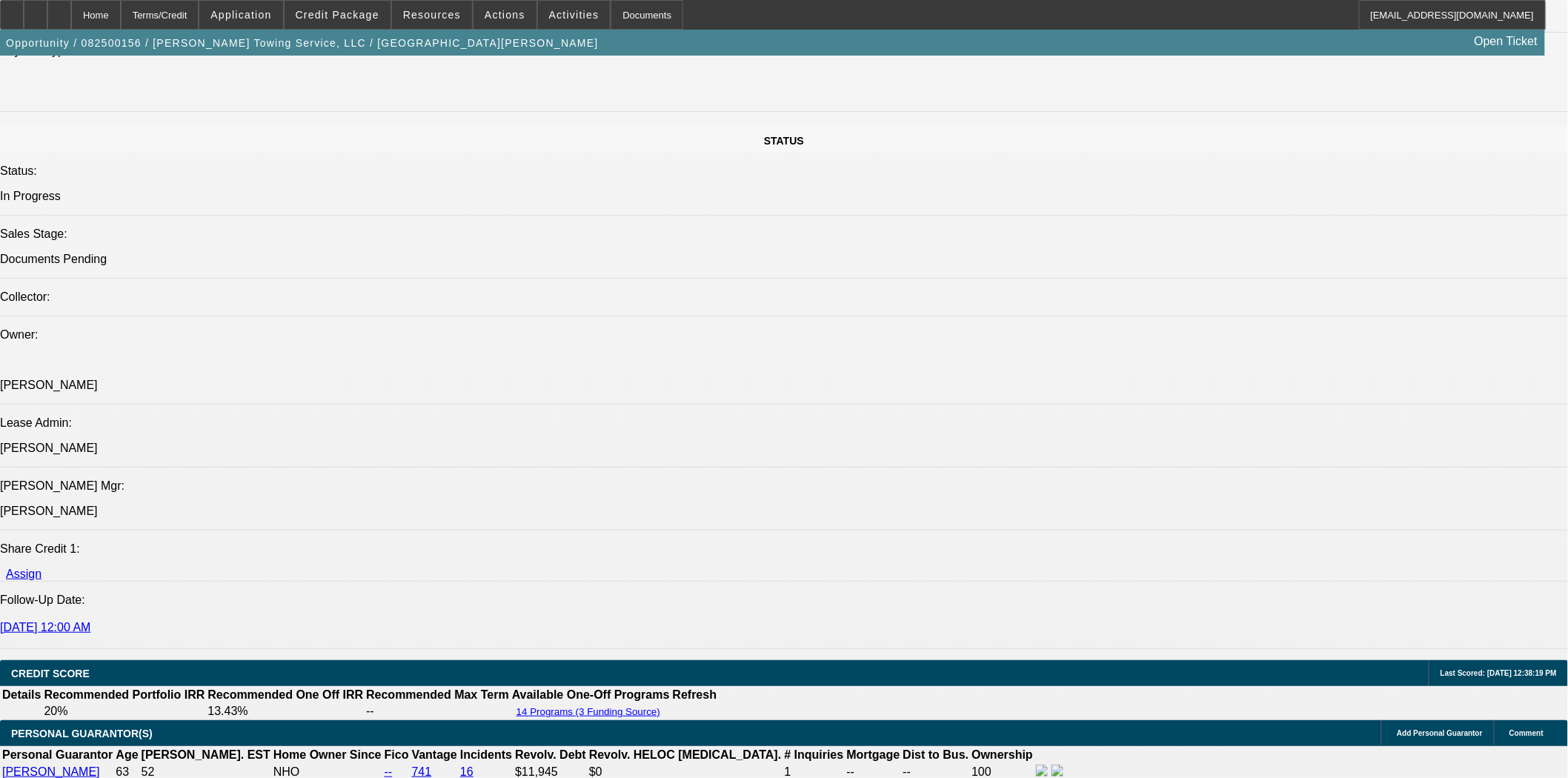
scroll to position [1892, 0]
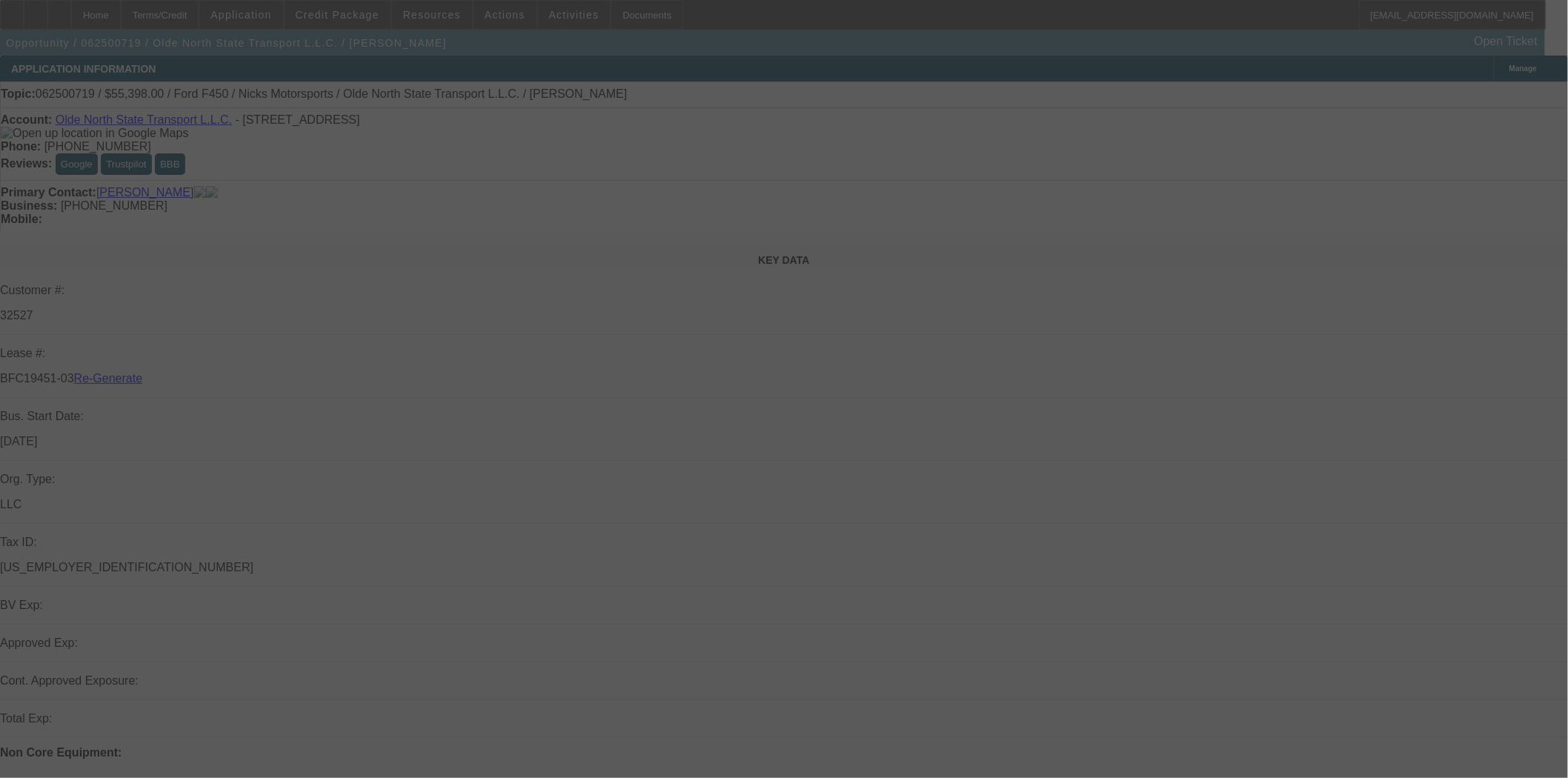
select select "4"
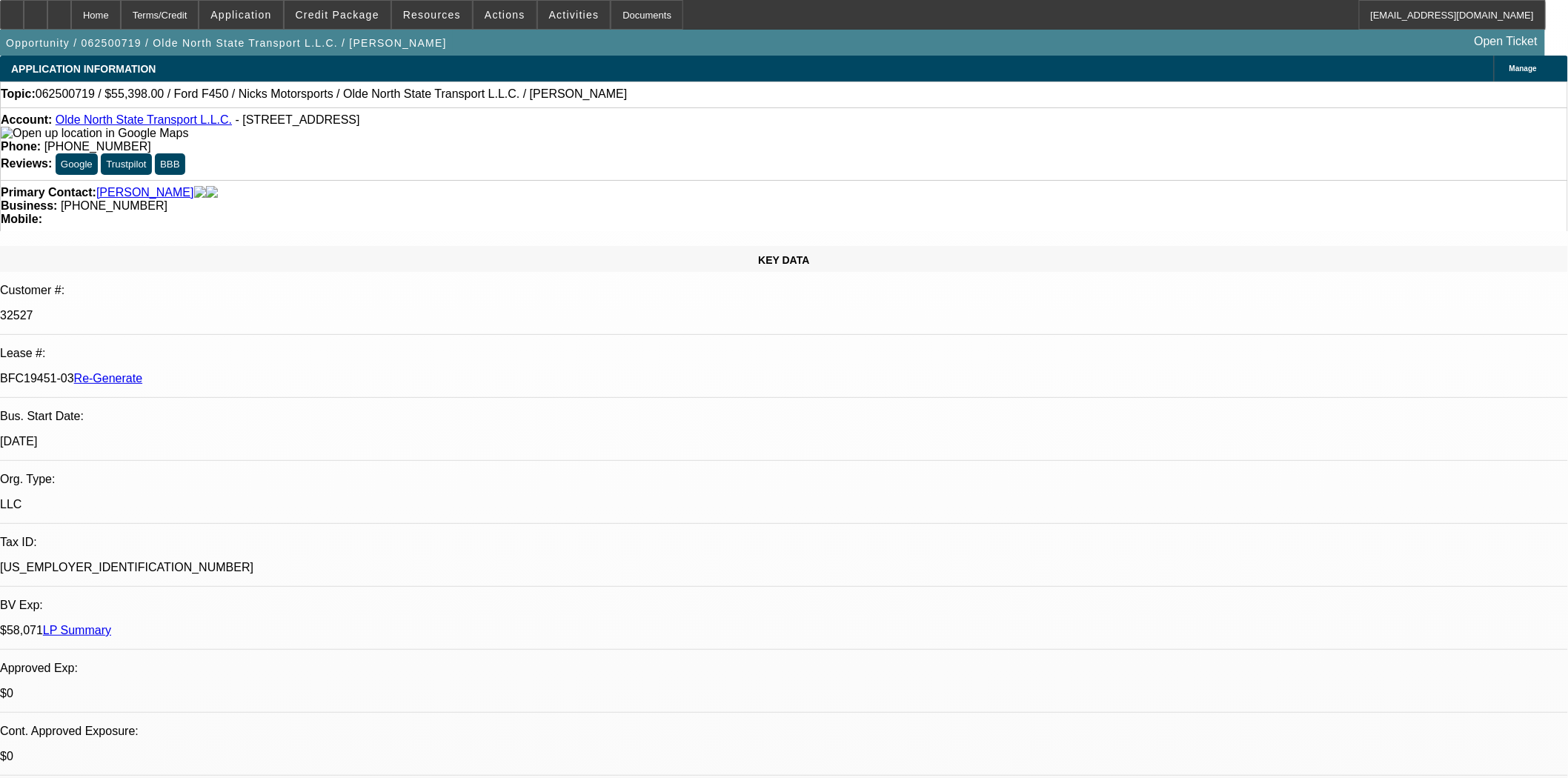
select select "0"
select select "2"
select select "0"
select select "6"
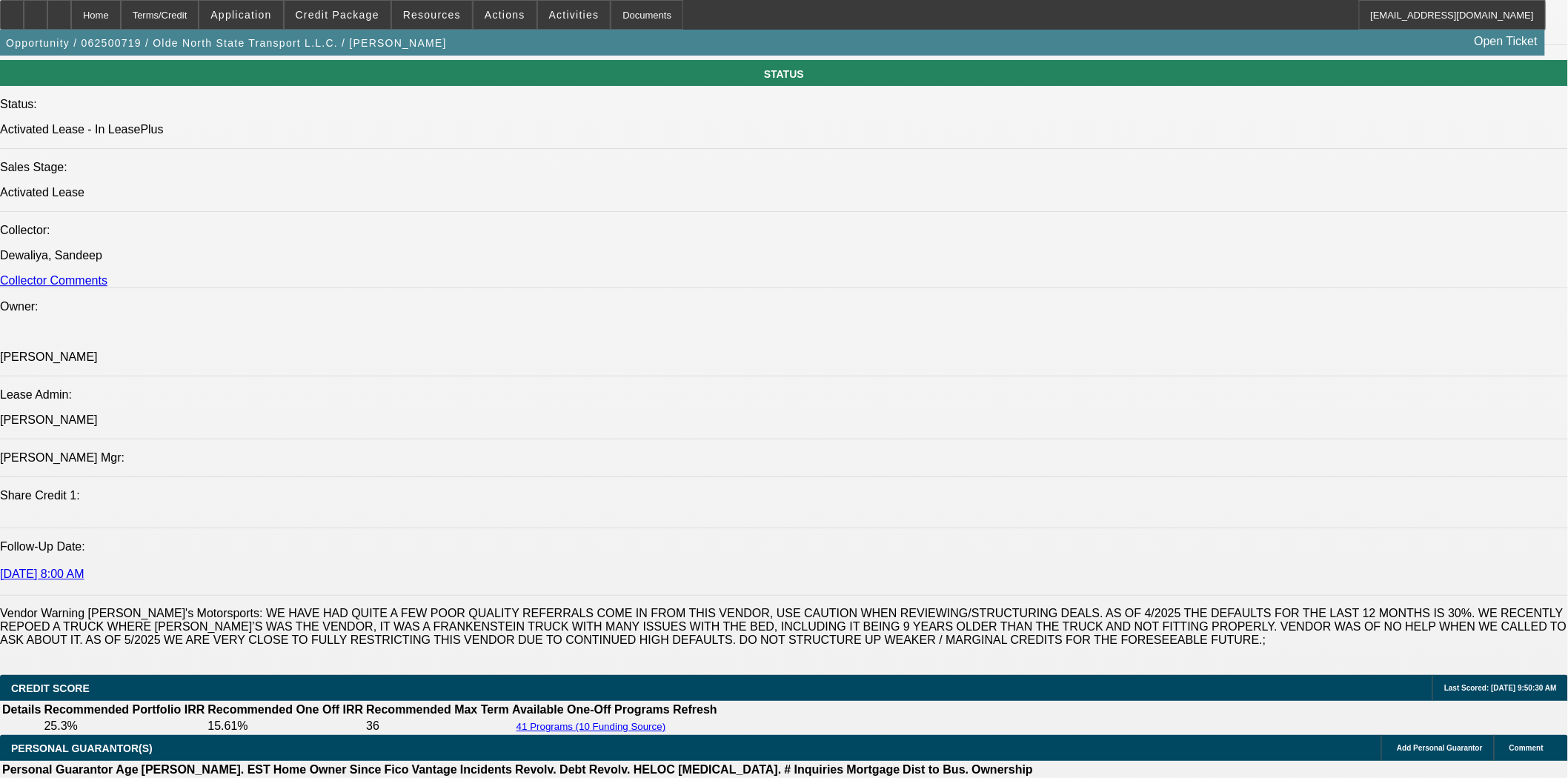
scroll to position [1974, 0]
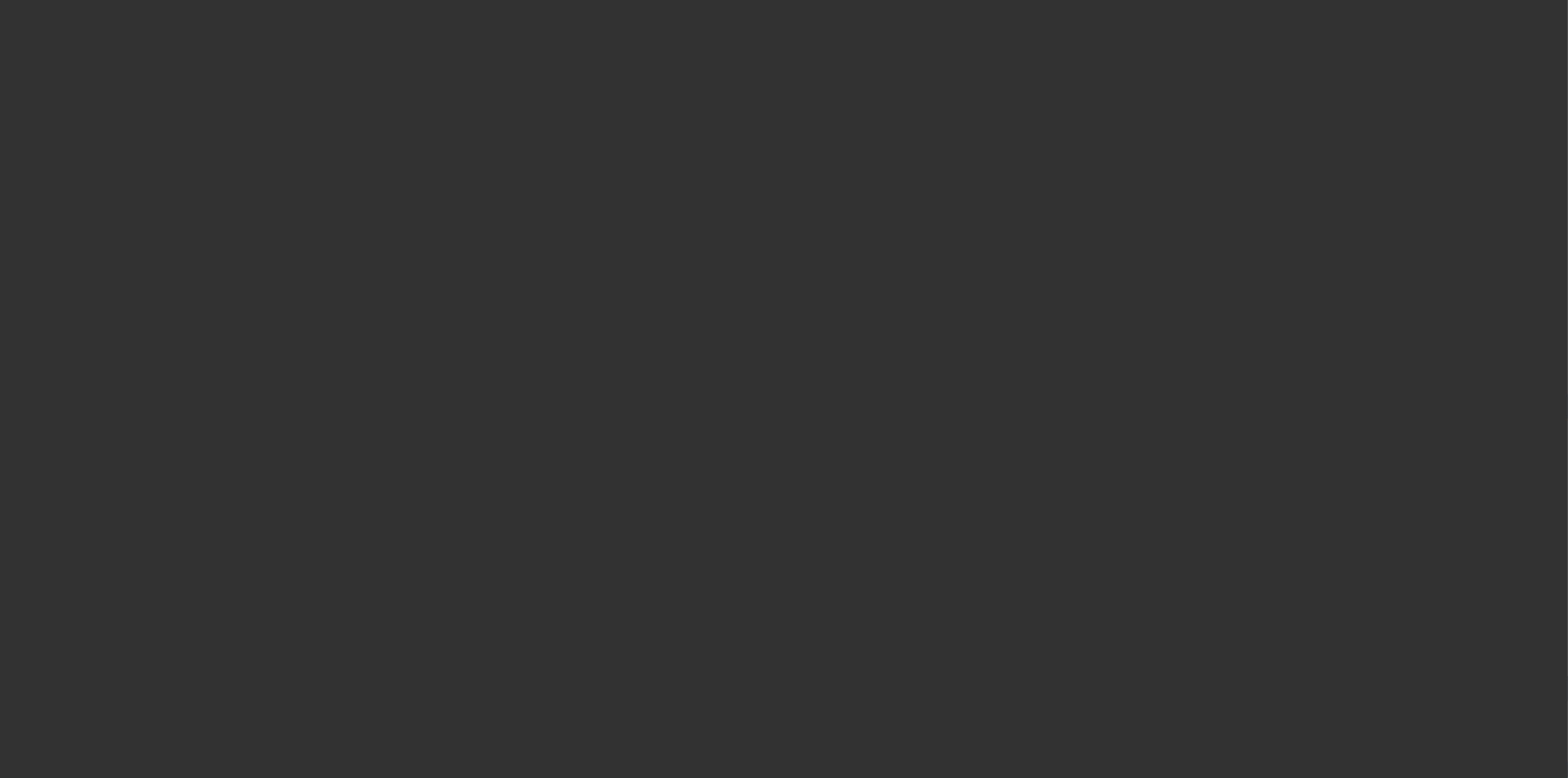
select select "3"
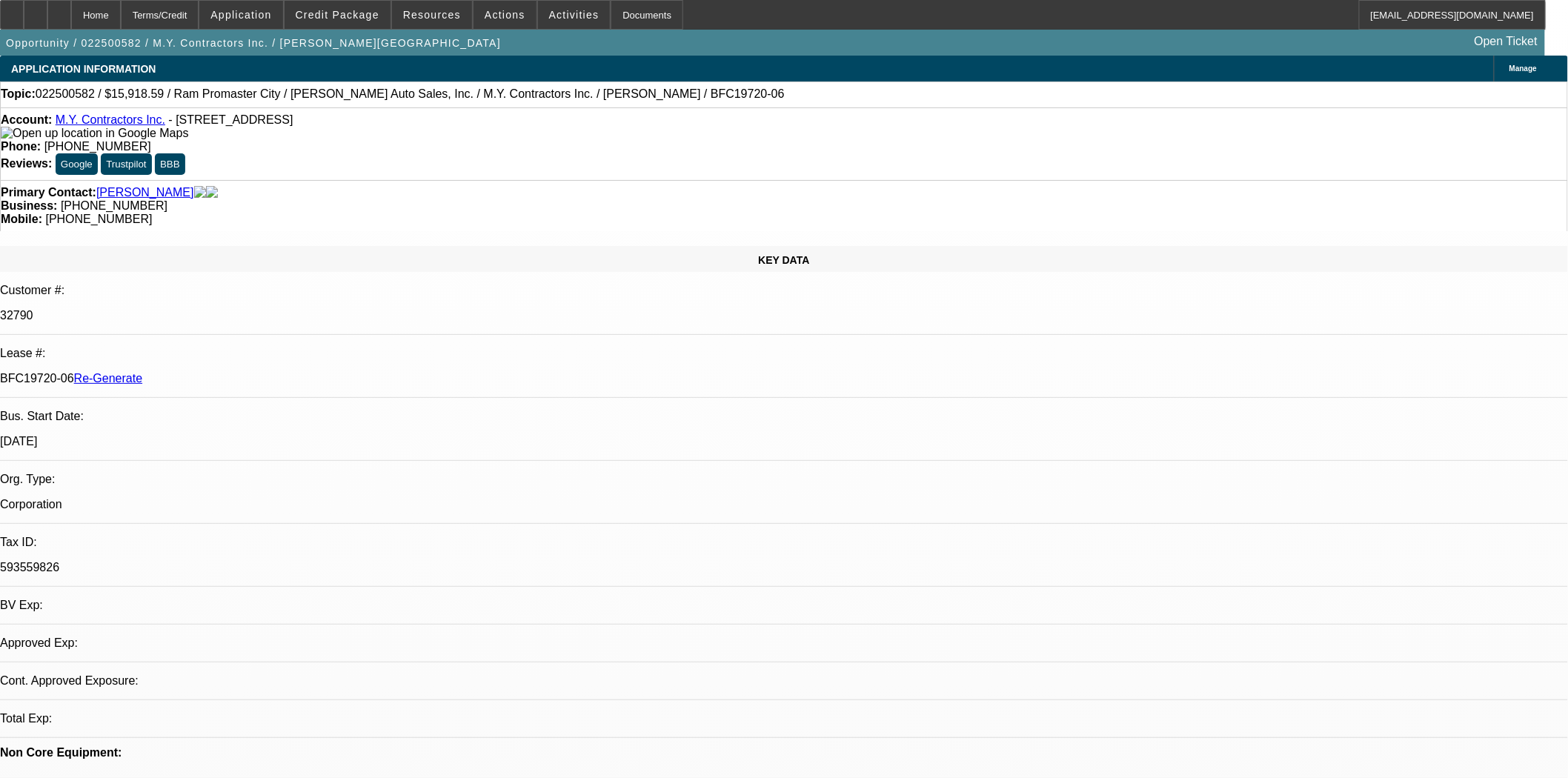
select select "0"
select select "6"
click at [120, 124] on link "M.Y. Contractors Inc." at bounding box center [110, 120] width 110 height 13
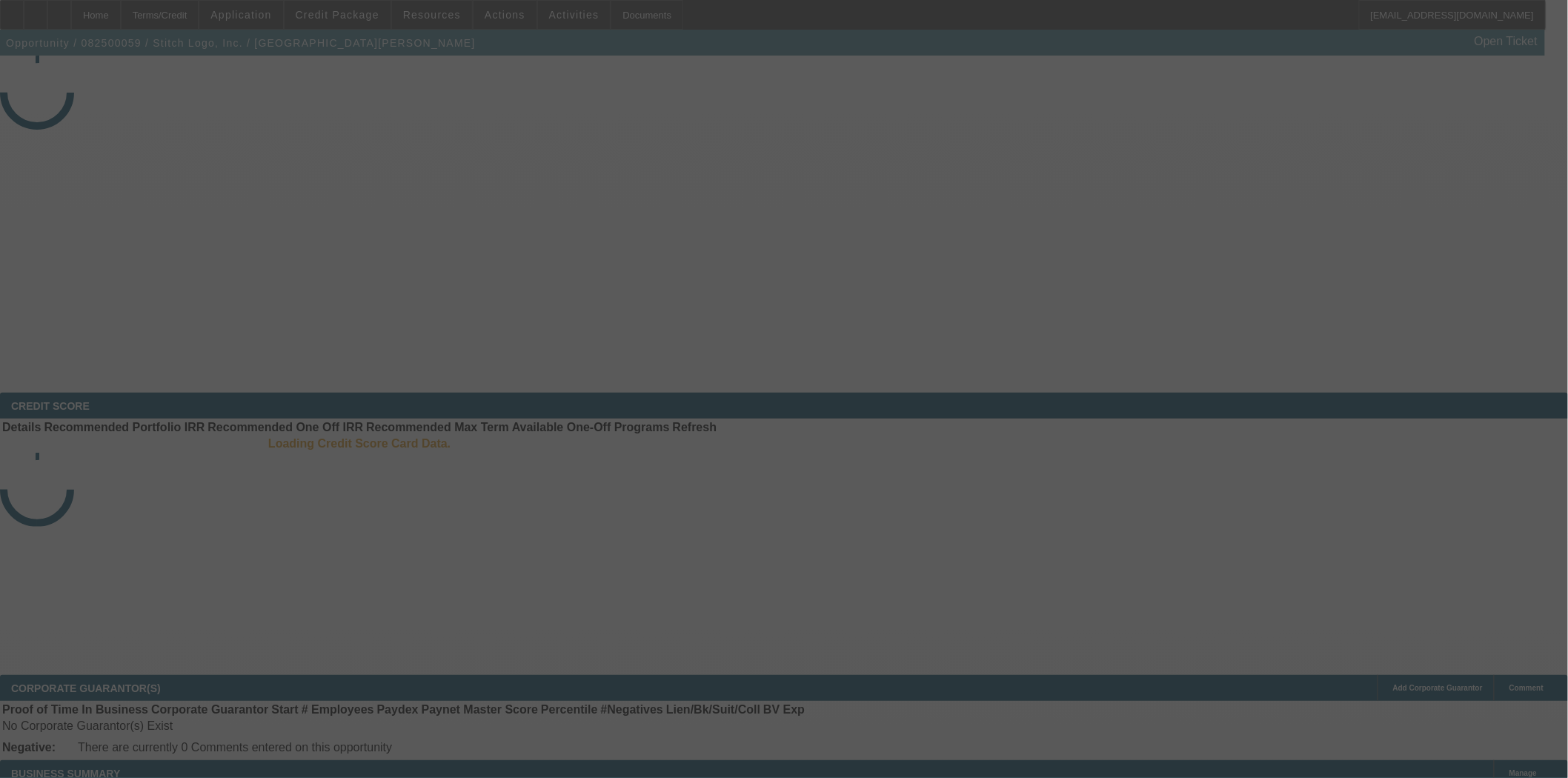
select select "3"
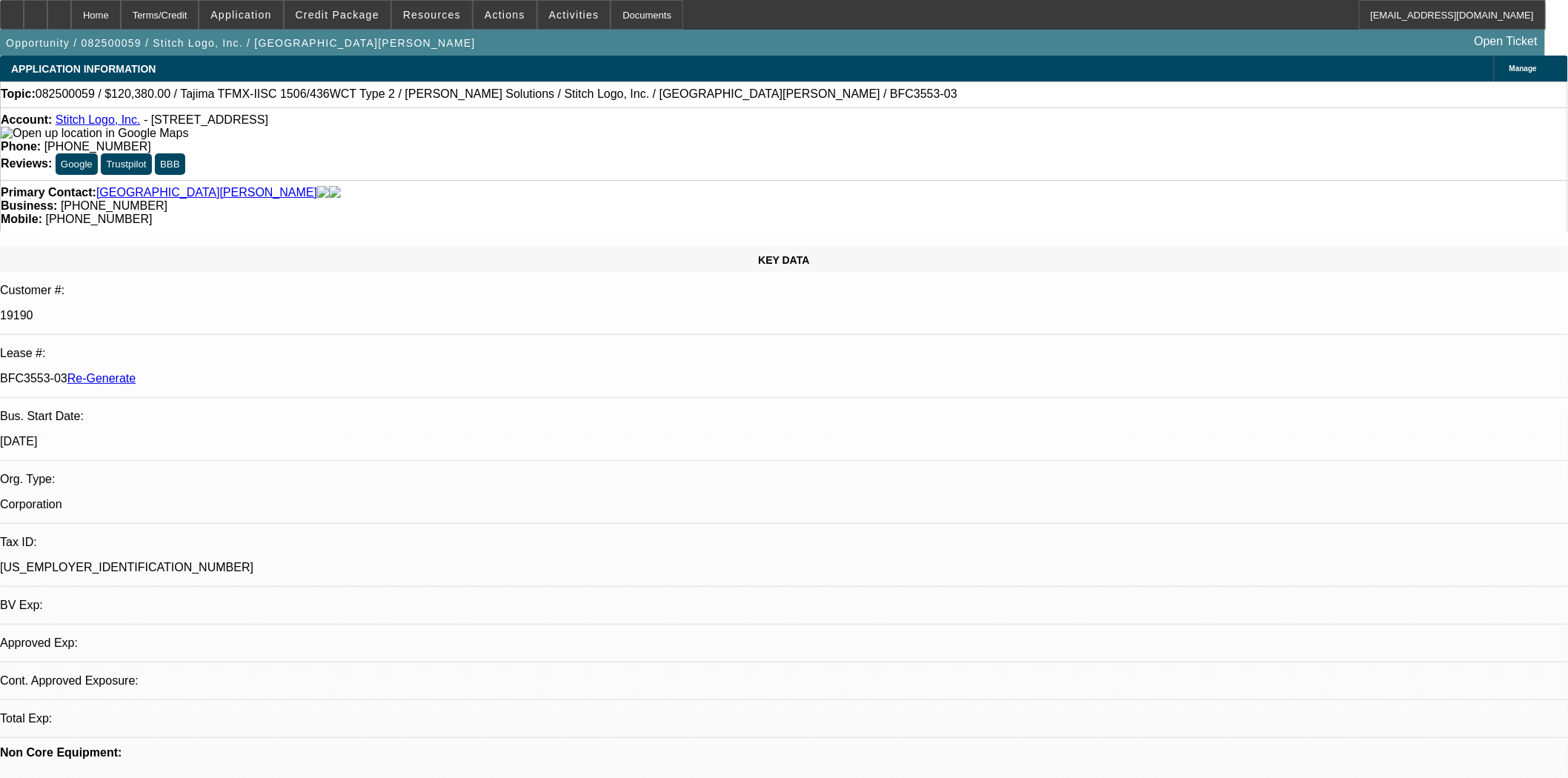
select select "0"
select select "2"
select select "0"
select select "2"
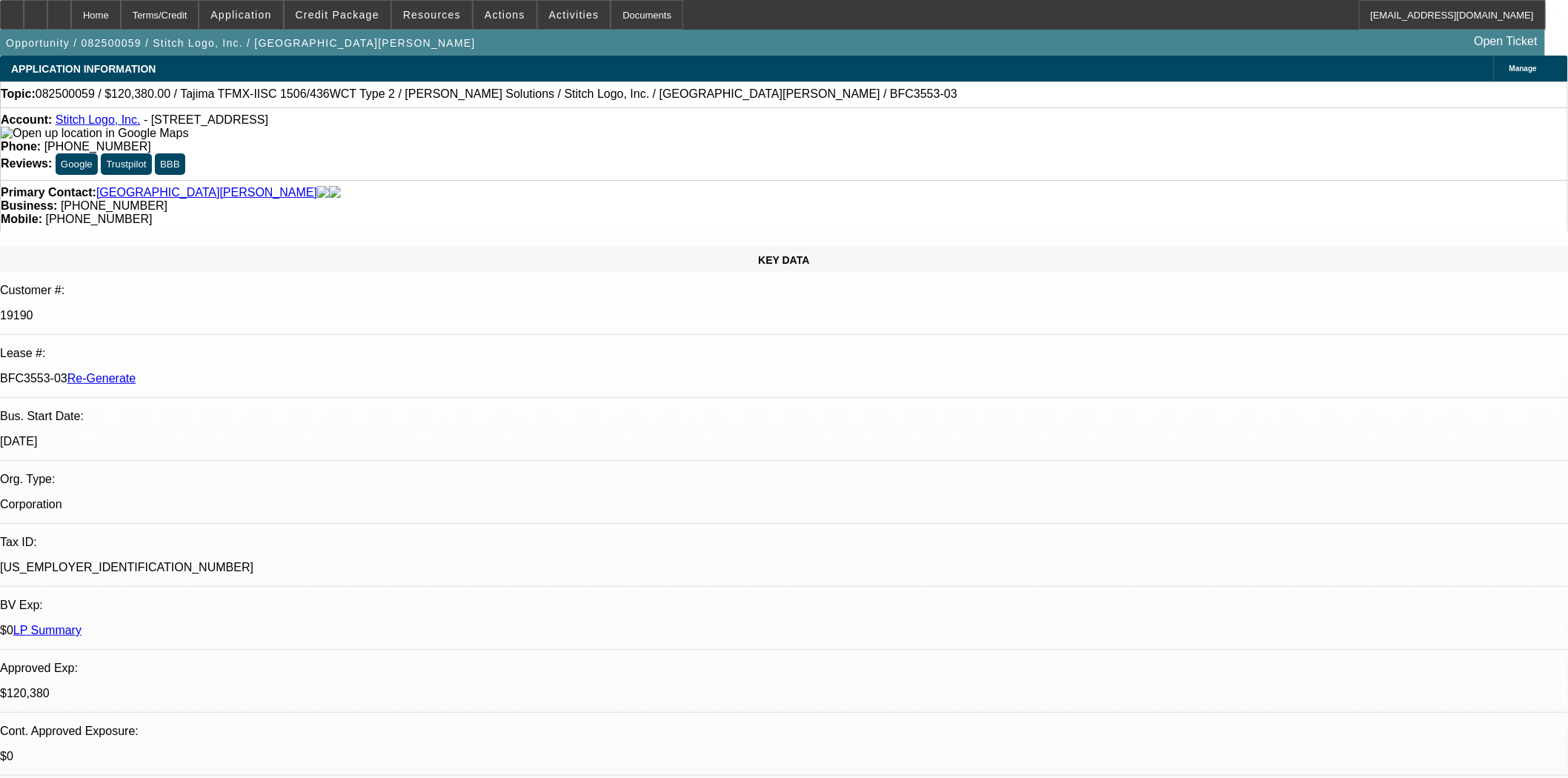
scroll to position [1399, 0]
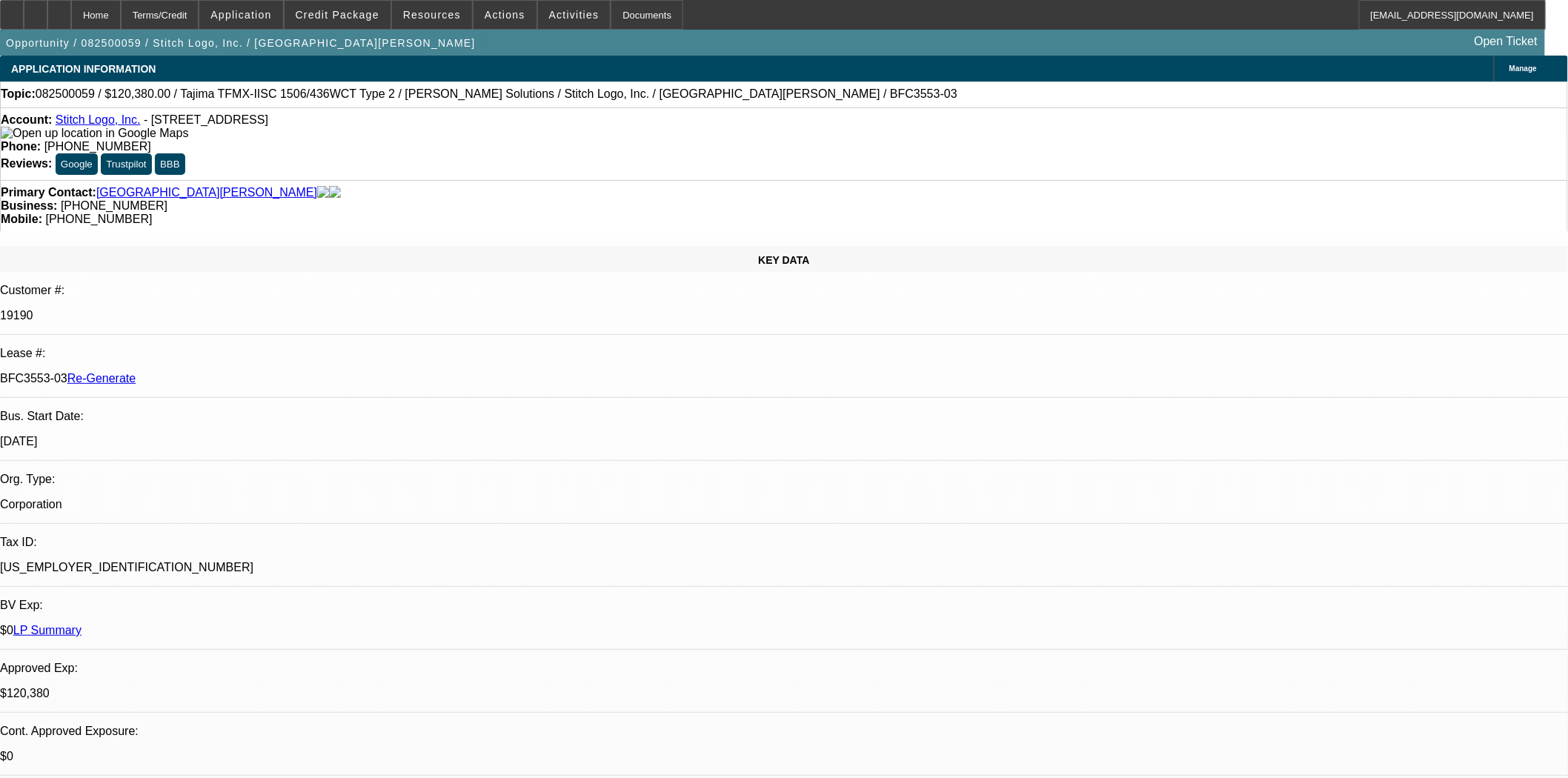
click at [80, 120] on link "Stitch Logo, Inc." at bounding box center [98, 120] width 85 height 13
click at [342, 14] on span "Credit Package" at bounding box center [337, 14] width 84 height 12
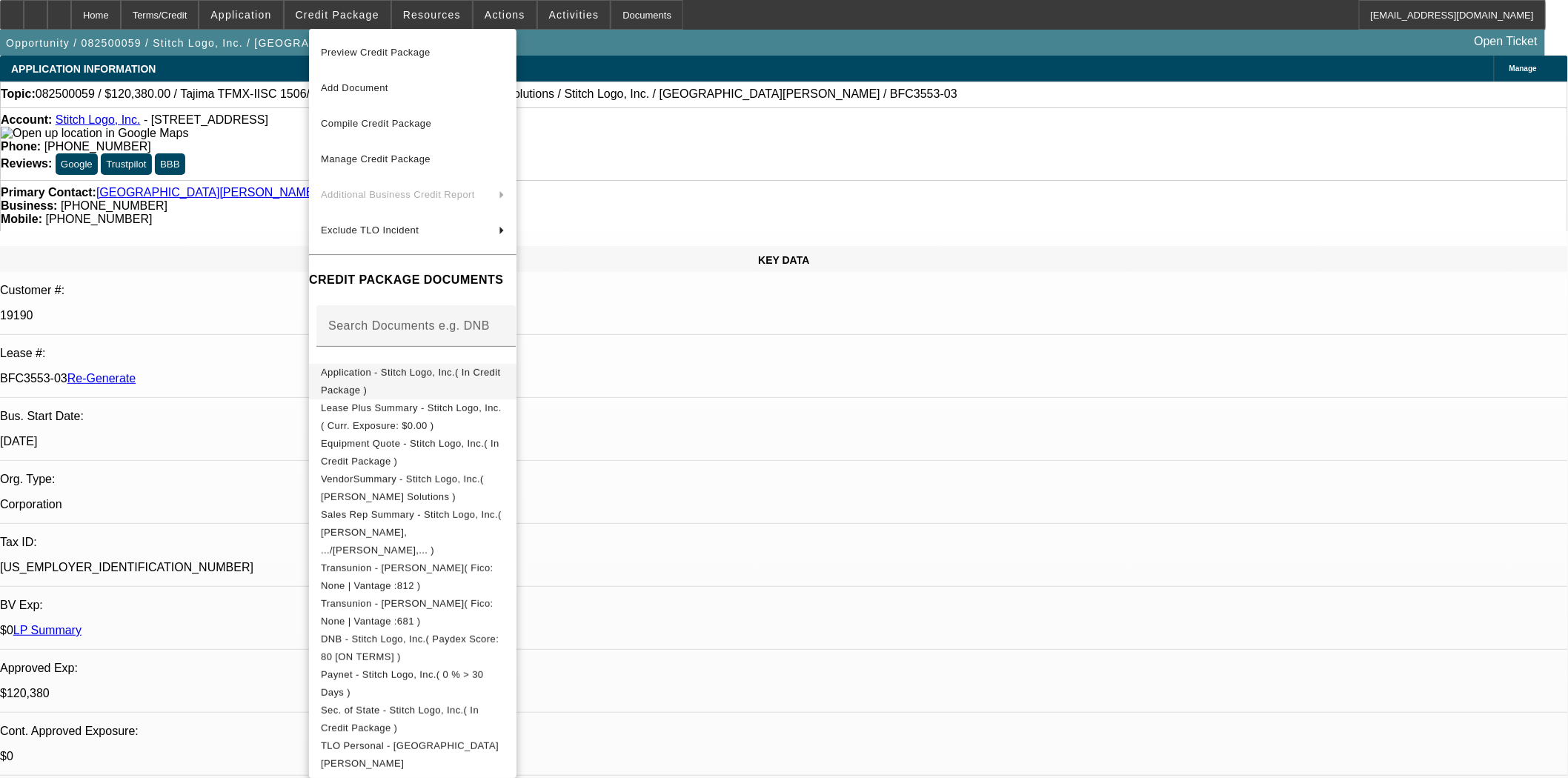
click at [404, 381] on span "Application - Stitch Logo, Inc.( In Credit Package )" at bounding box center [412, 381] width 184 height 35
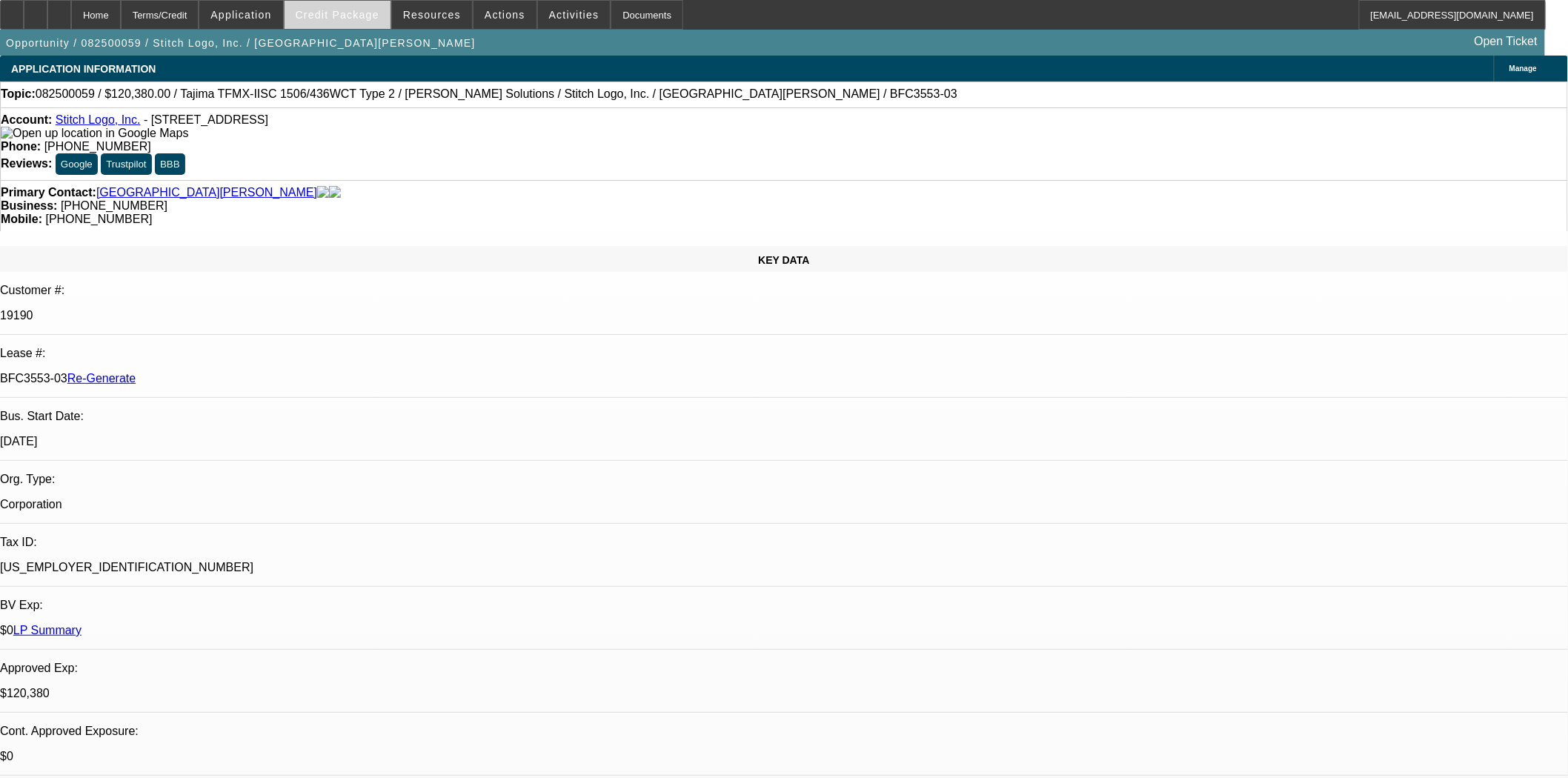
click at [364, 18] on span "Credit Package" at bounding box center [337, 14] width 84 height 12
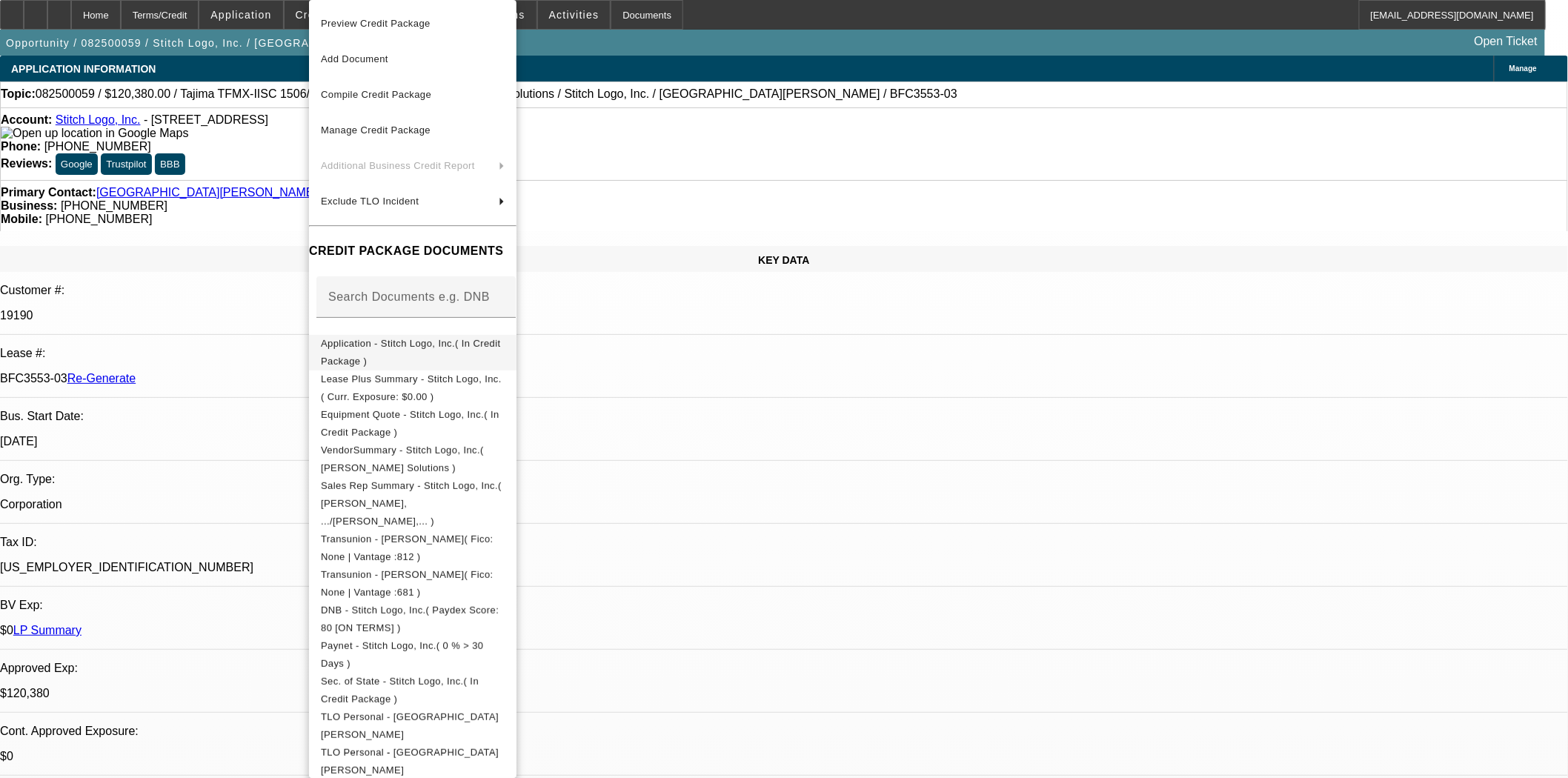
click at [398, 341] on span "Application - Stitch Logo, Inc.( In Credit Package )" at bounding box center [410, 352] width 180 height 29
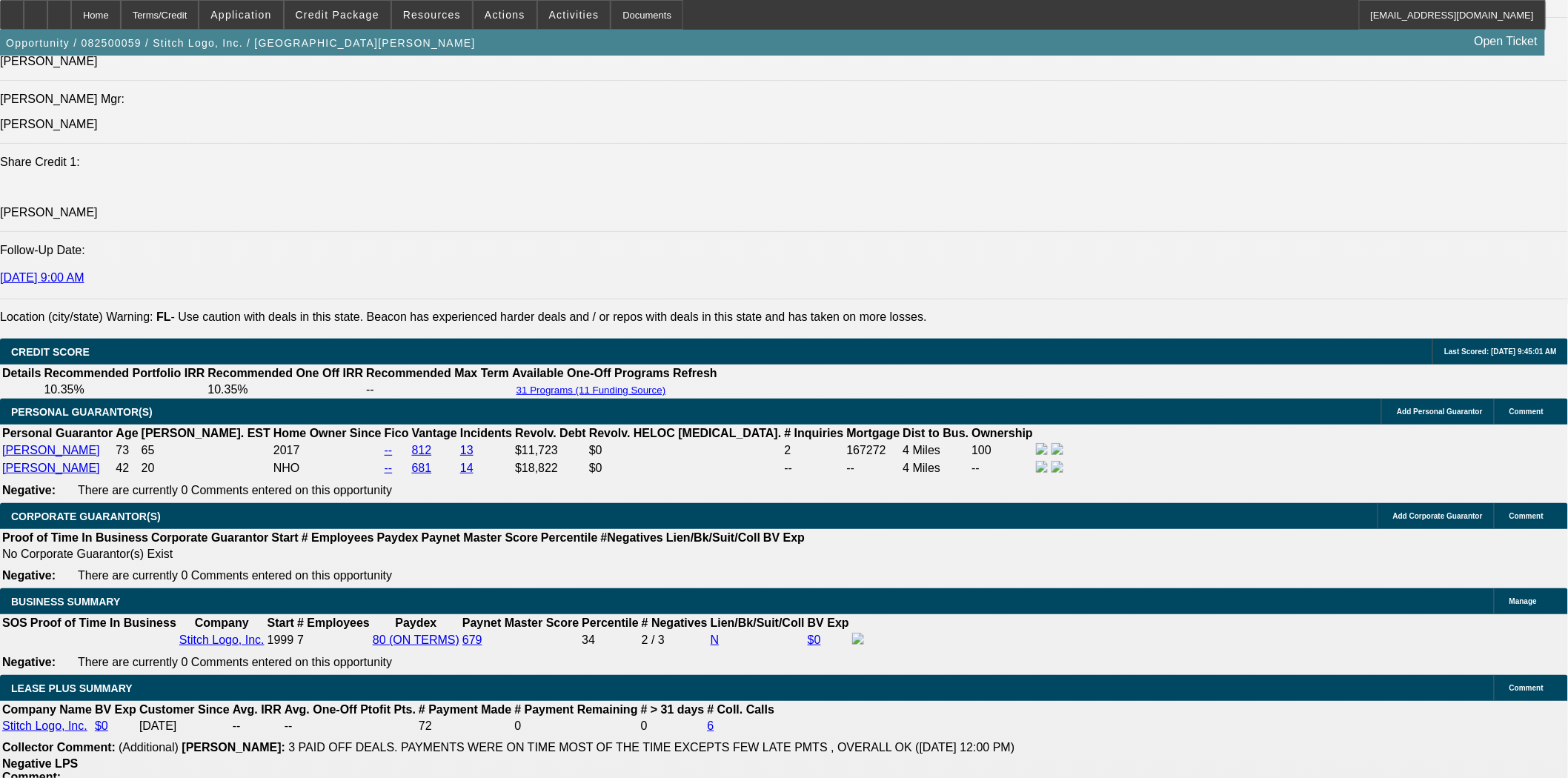
scroll to position [2222, 0]
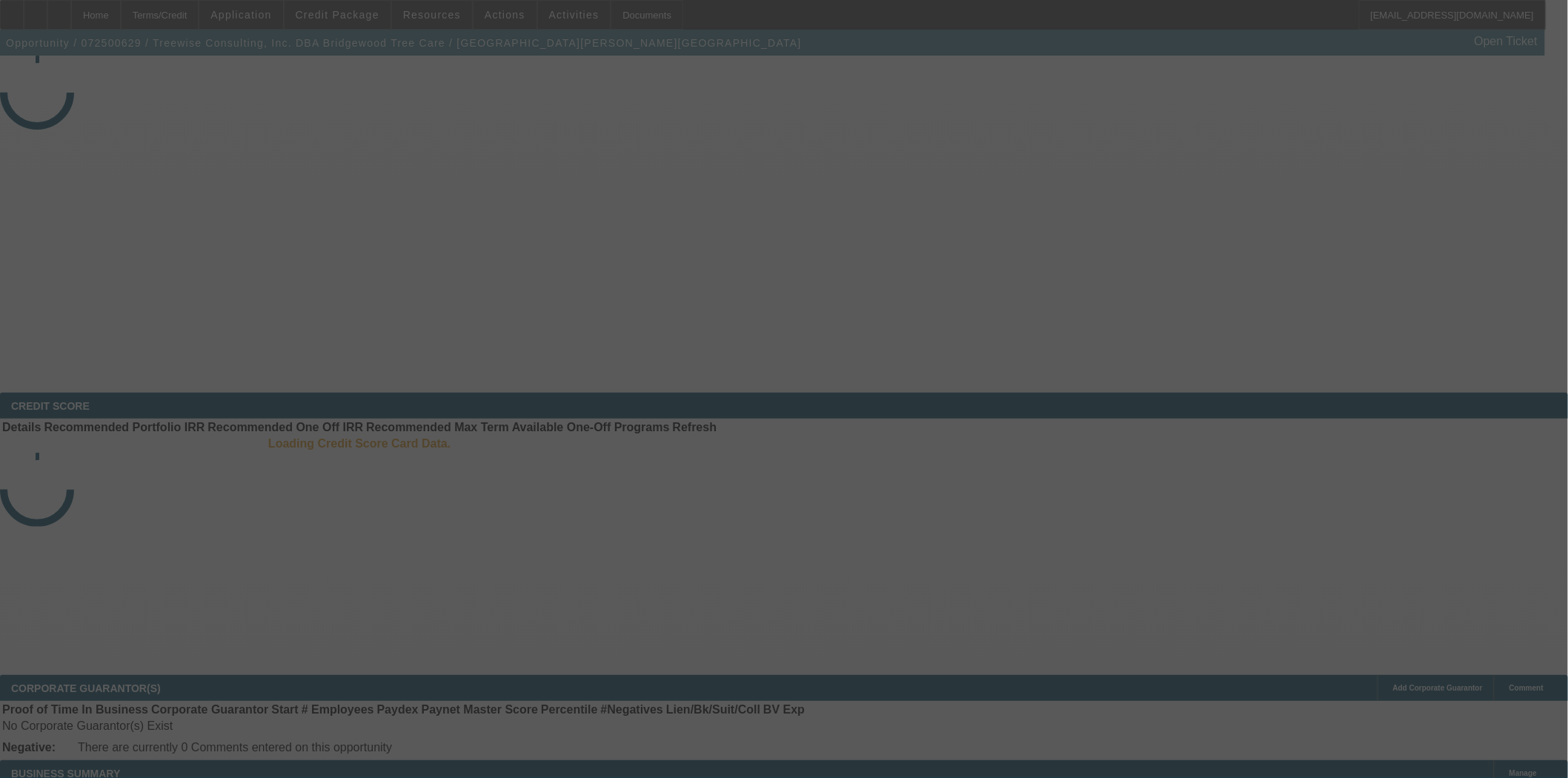
select select "3"
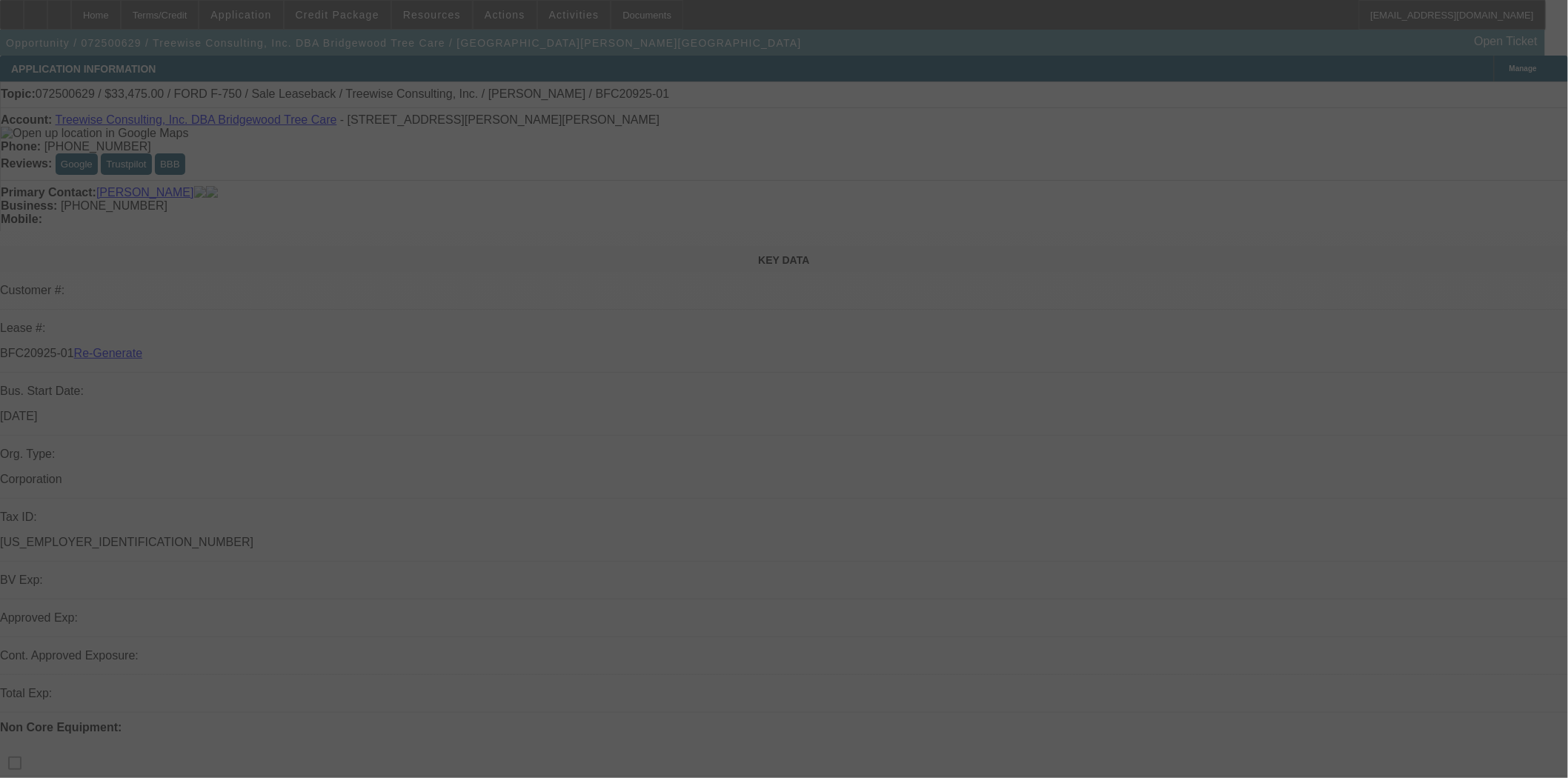
select select "0"
select select "2"
select select "0"
select select "6"
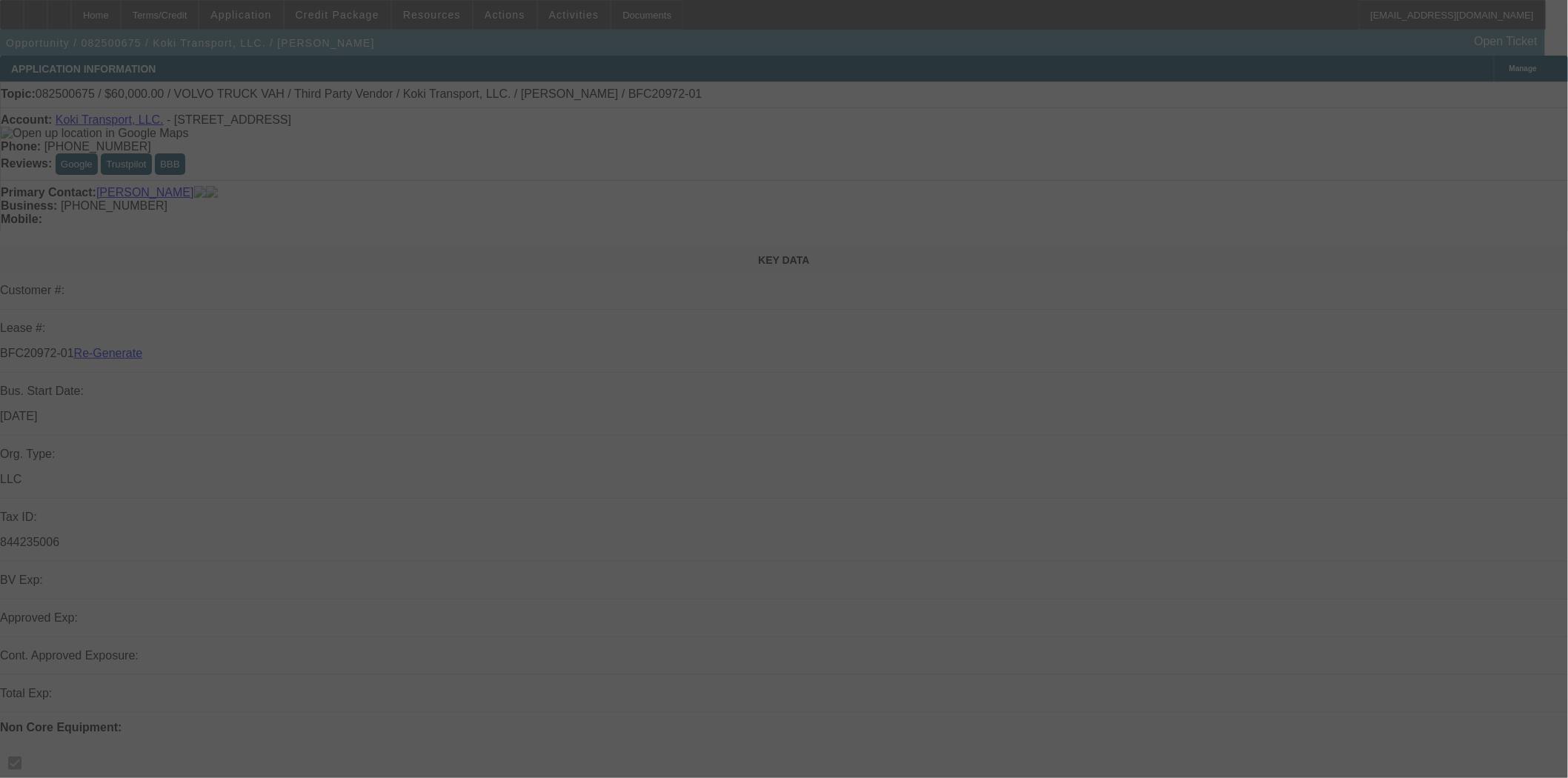
select select "3"
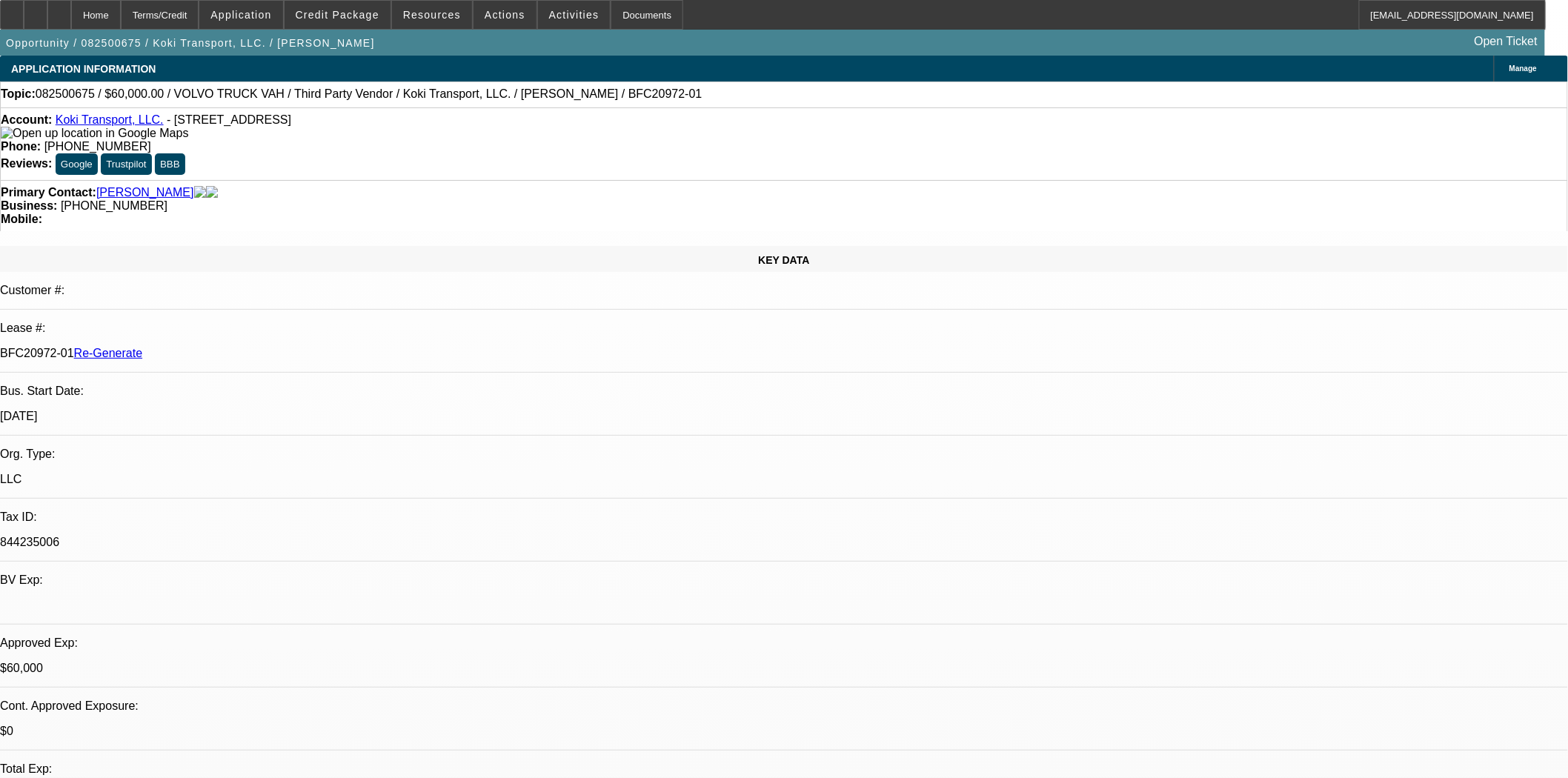
select select "0.2"
select select "2"
select select "0"
select select "6"
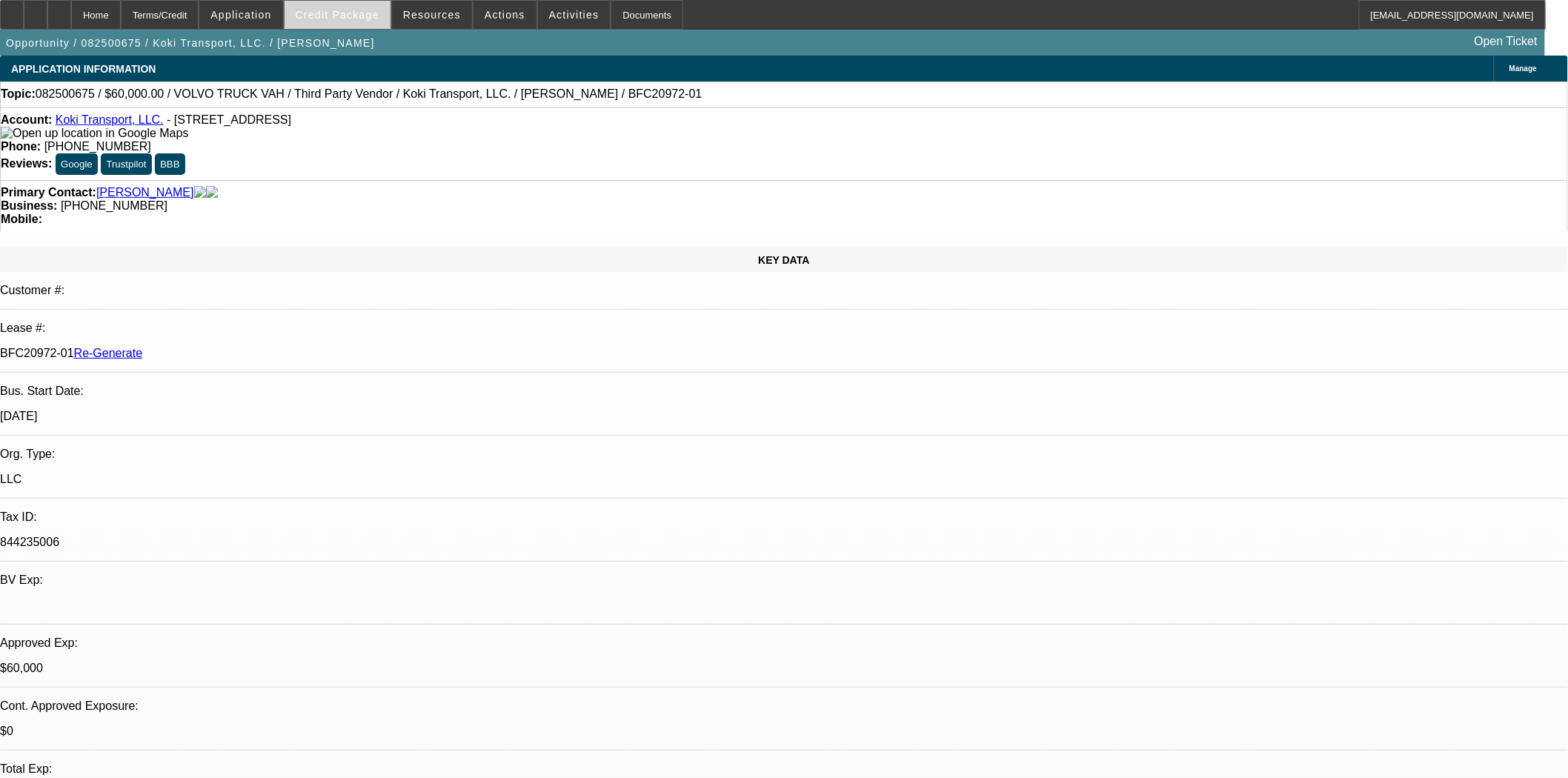
click at [320, 13] on span "Credit Package" at bounding box center [337, 14] width 84 height 12
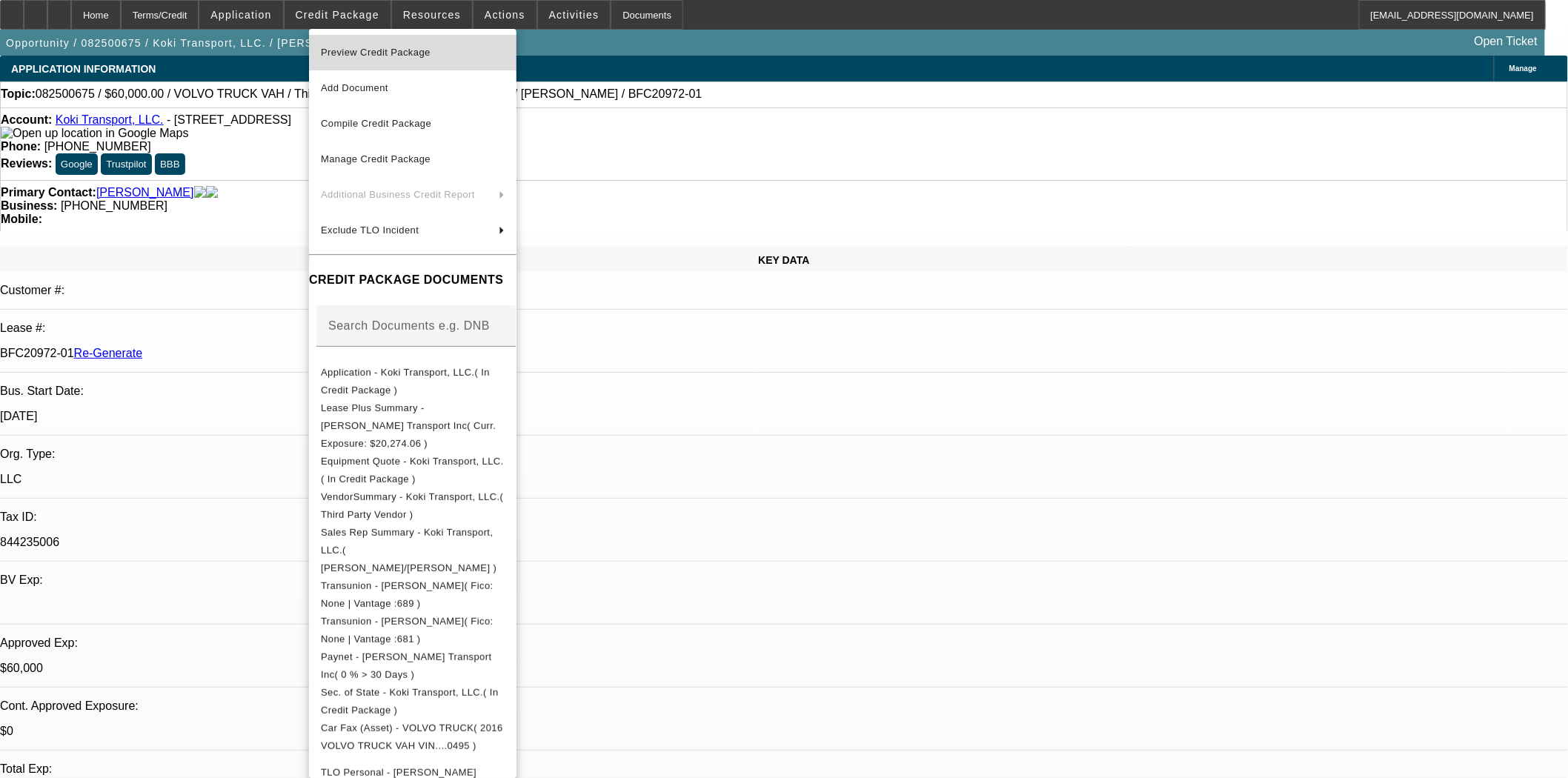
click at [344, 56] on span "Preview Credit Package" at bounding box center [375, 52] width 110 height 11
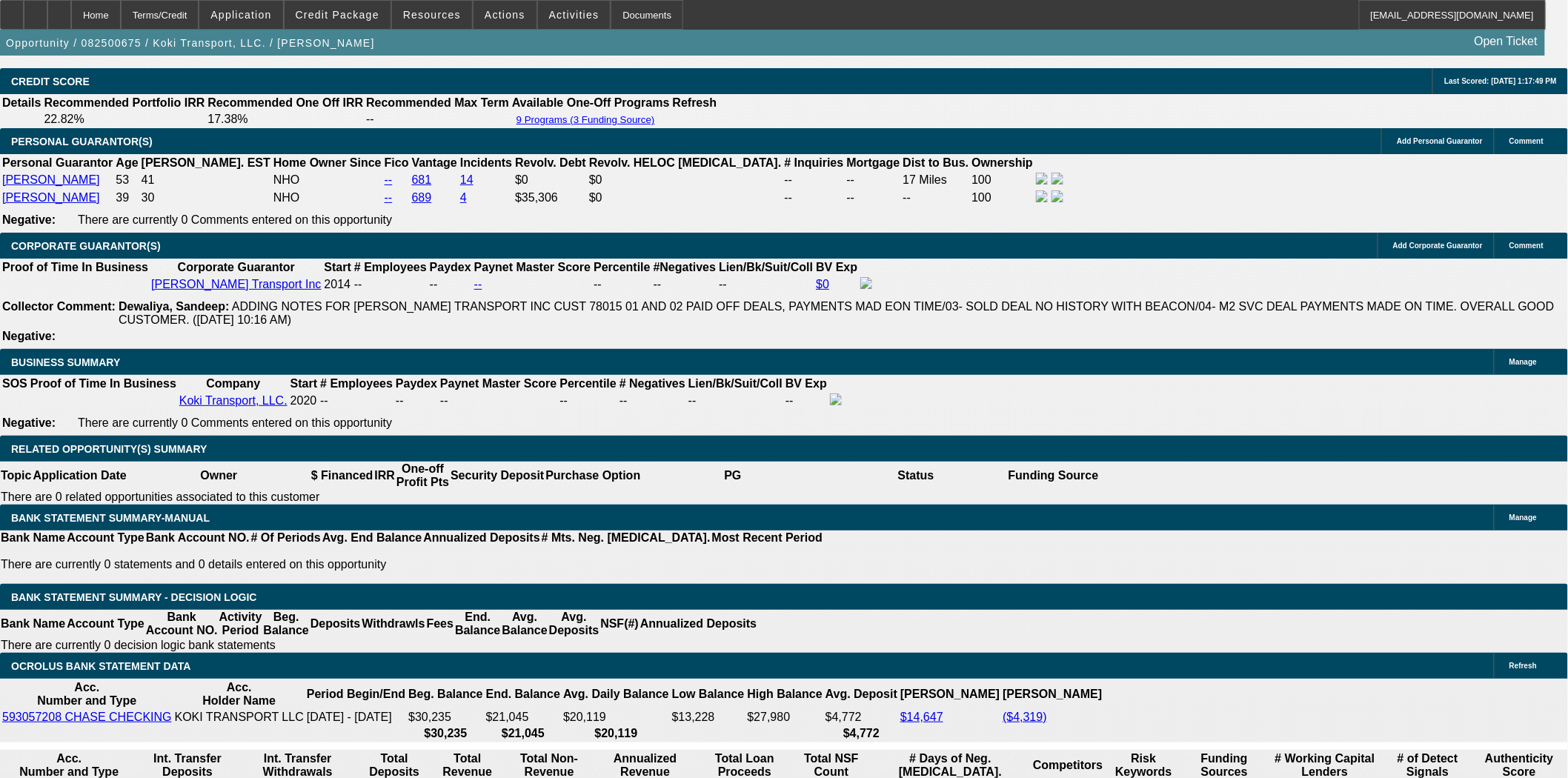
scroll to position [2304, 0]
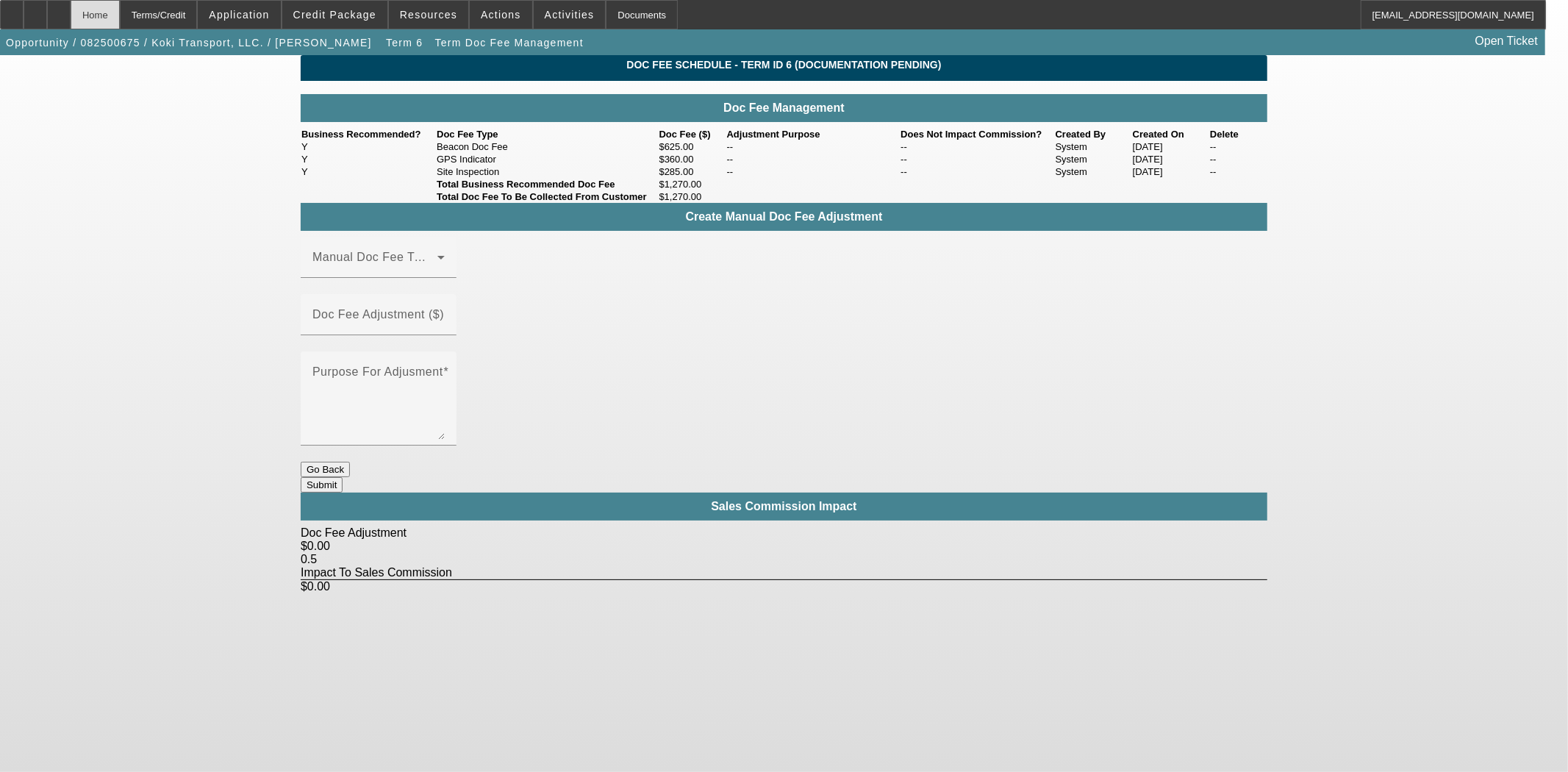
click at [120, 15] on div "Home" at bounding box center [96, 14] width 49 height 29
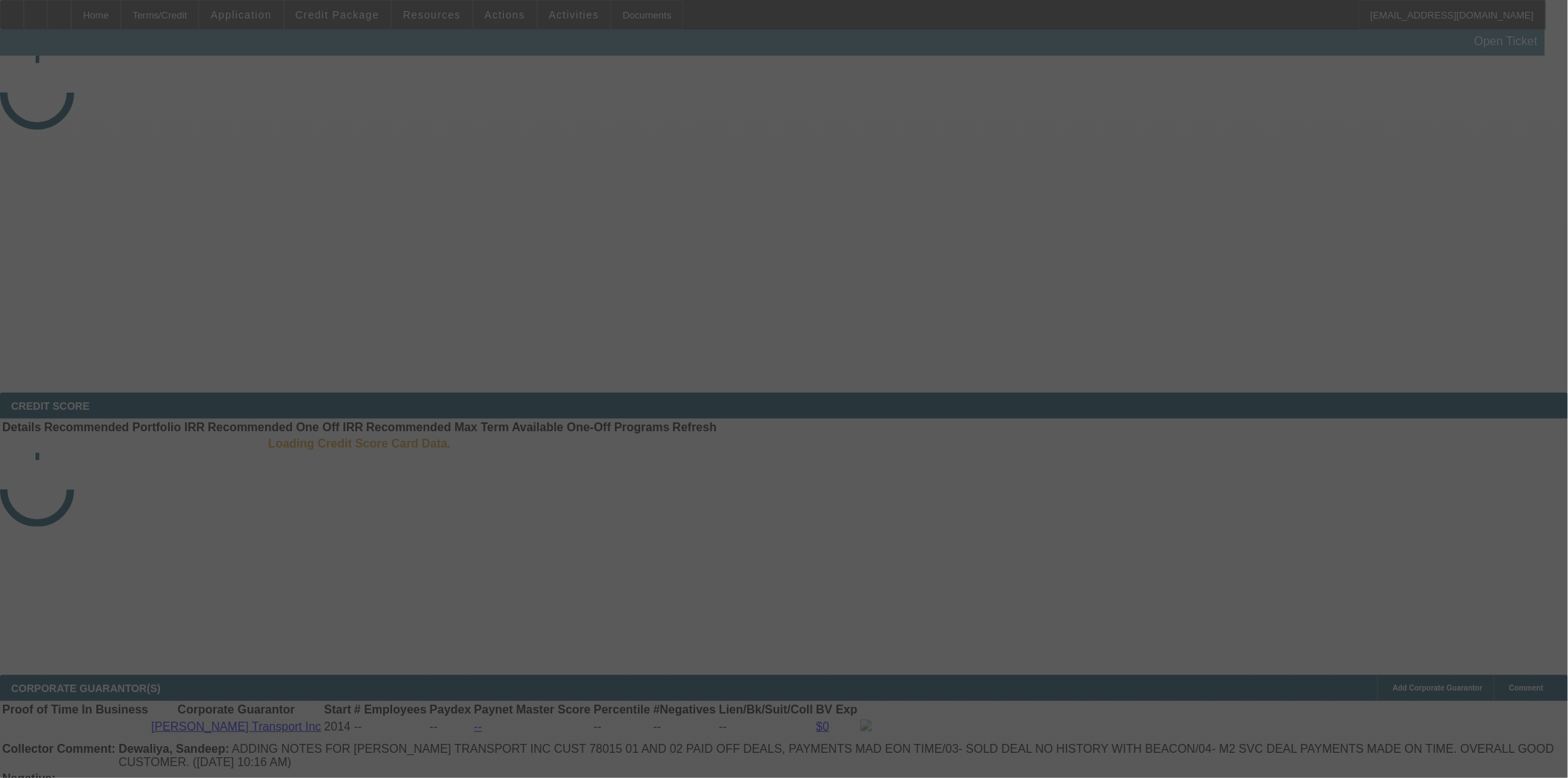
select select "3"
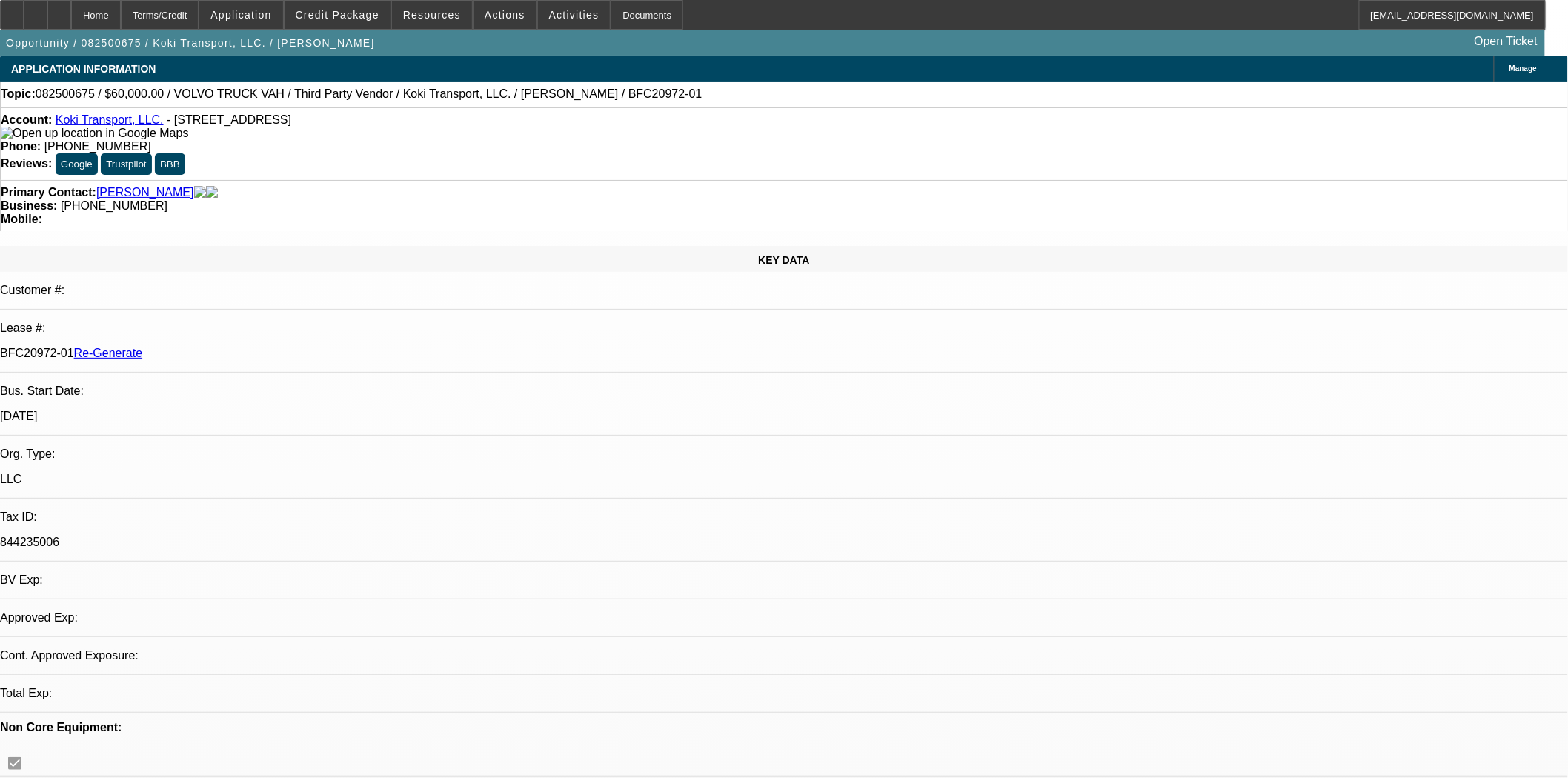
select select "0.2"
select select "2"
select select "0"
select select "6"
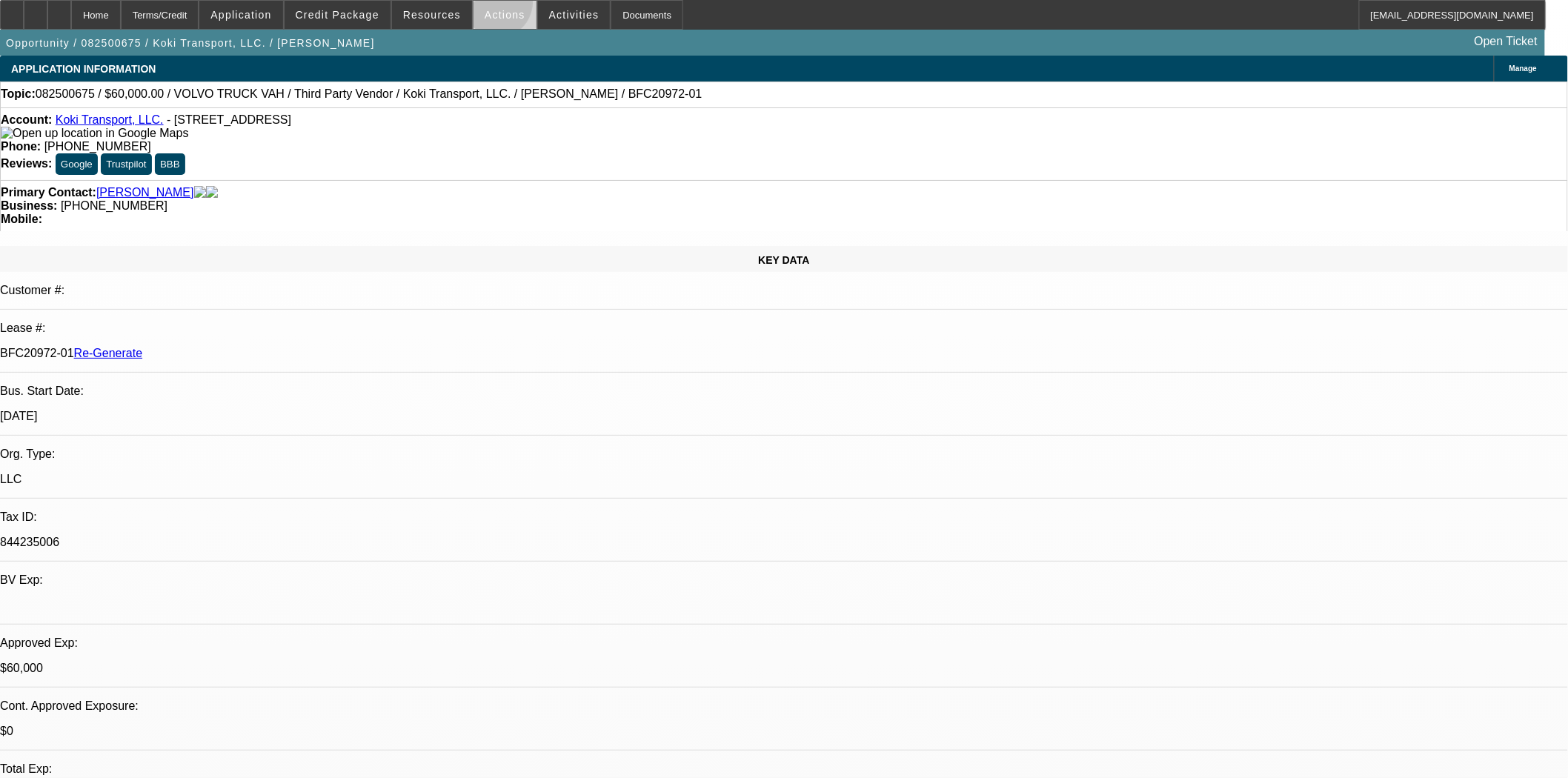
click at [492, 9] on button "Actions" at bounding box center [504, 14] width 63 height 28
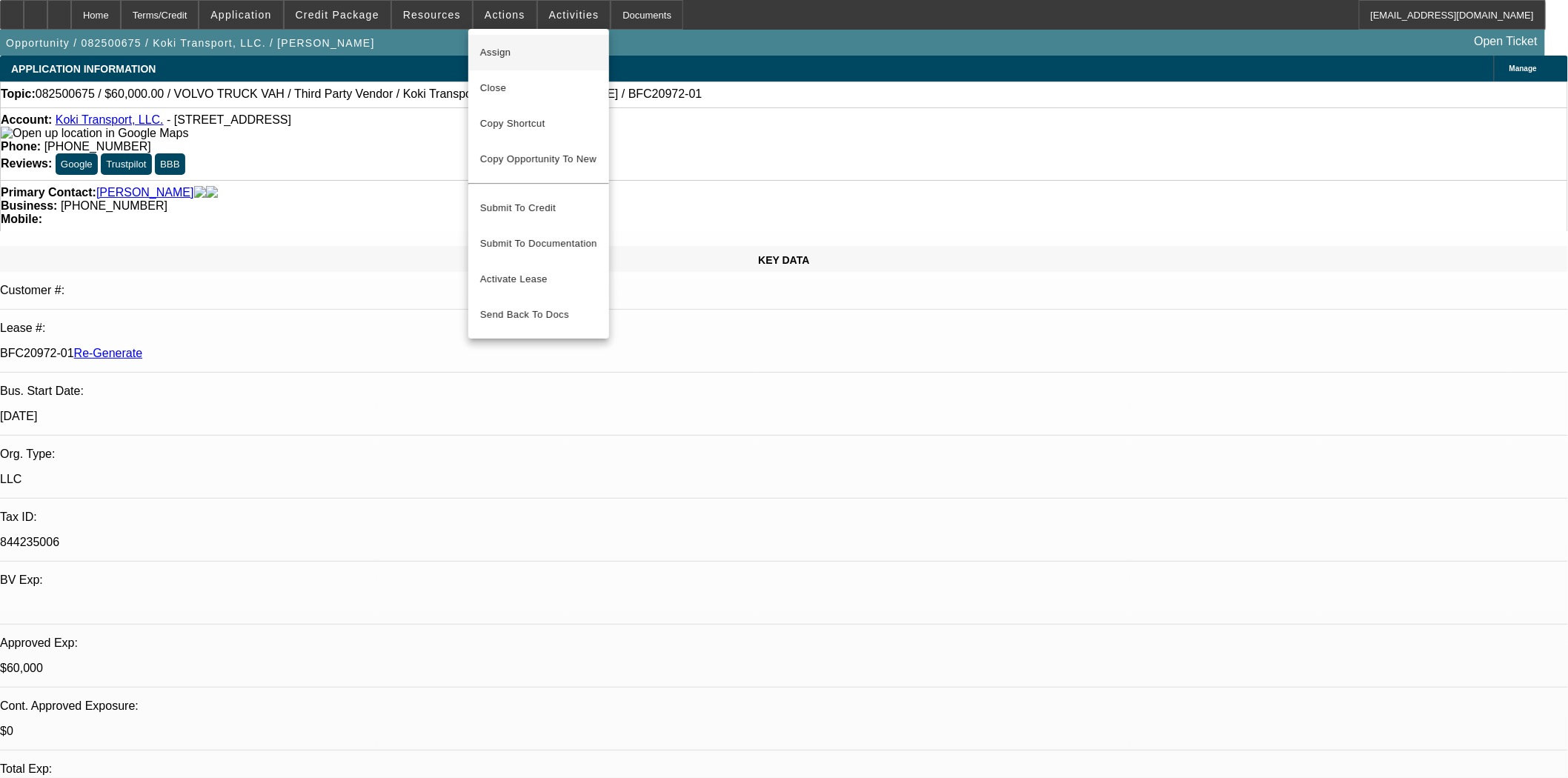
click at [505, 46] on span "Assign" at bounding box center [539, 52] width 117 height 18
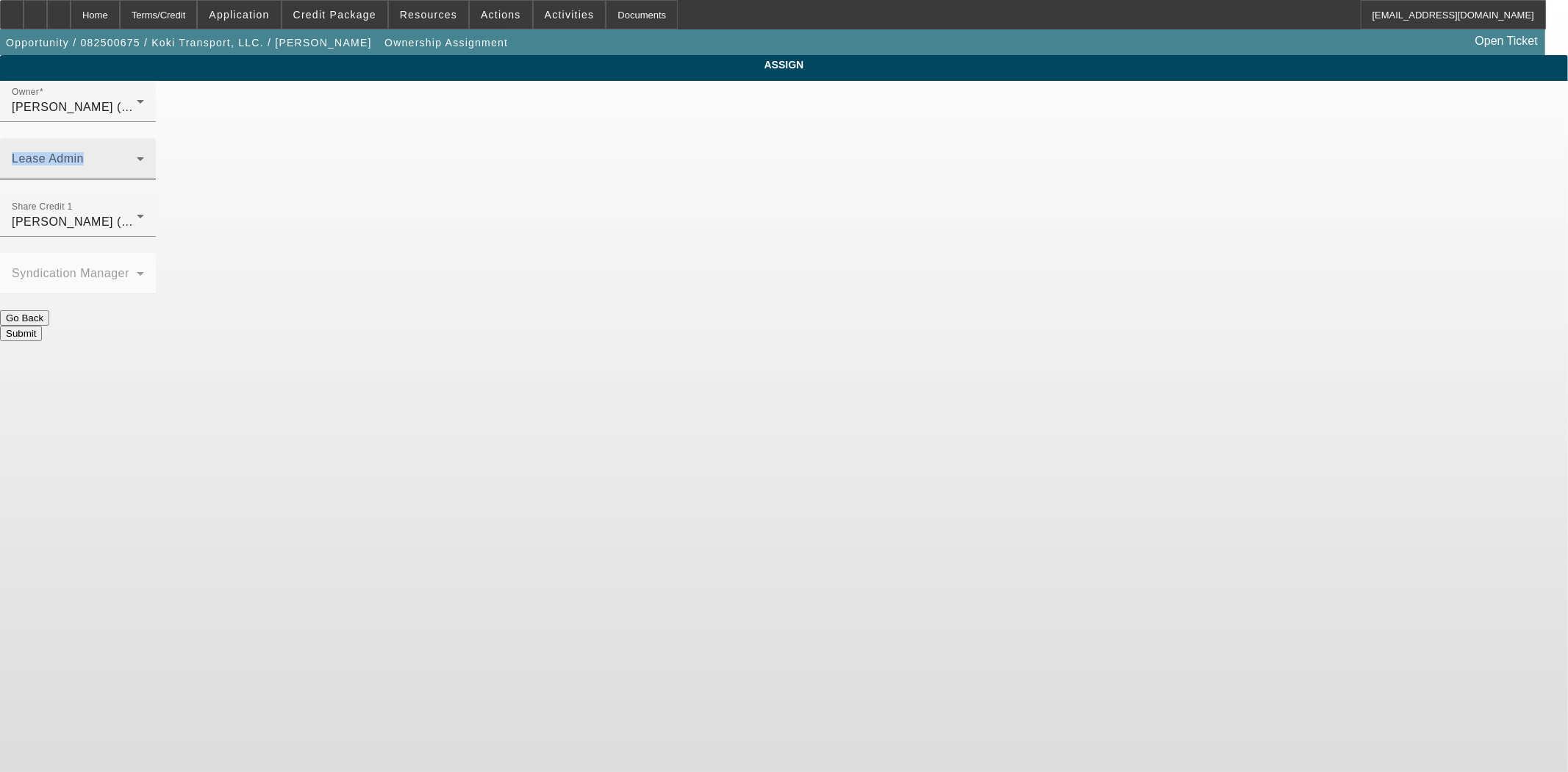
click at [797, 138] on div "Lease Admin" at bounding box center [784, 167] width 1568 height 57
click at [84, 152] on mat-label "Lease Admin" at bounding box center [48, 159] width 72 height 13
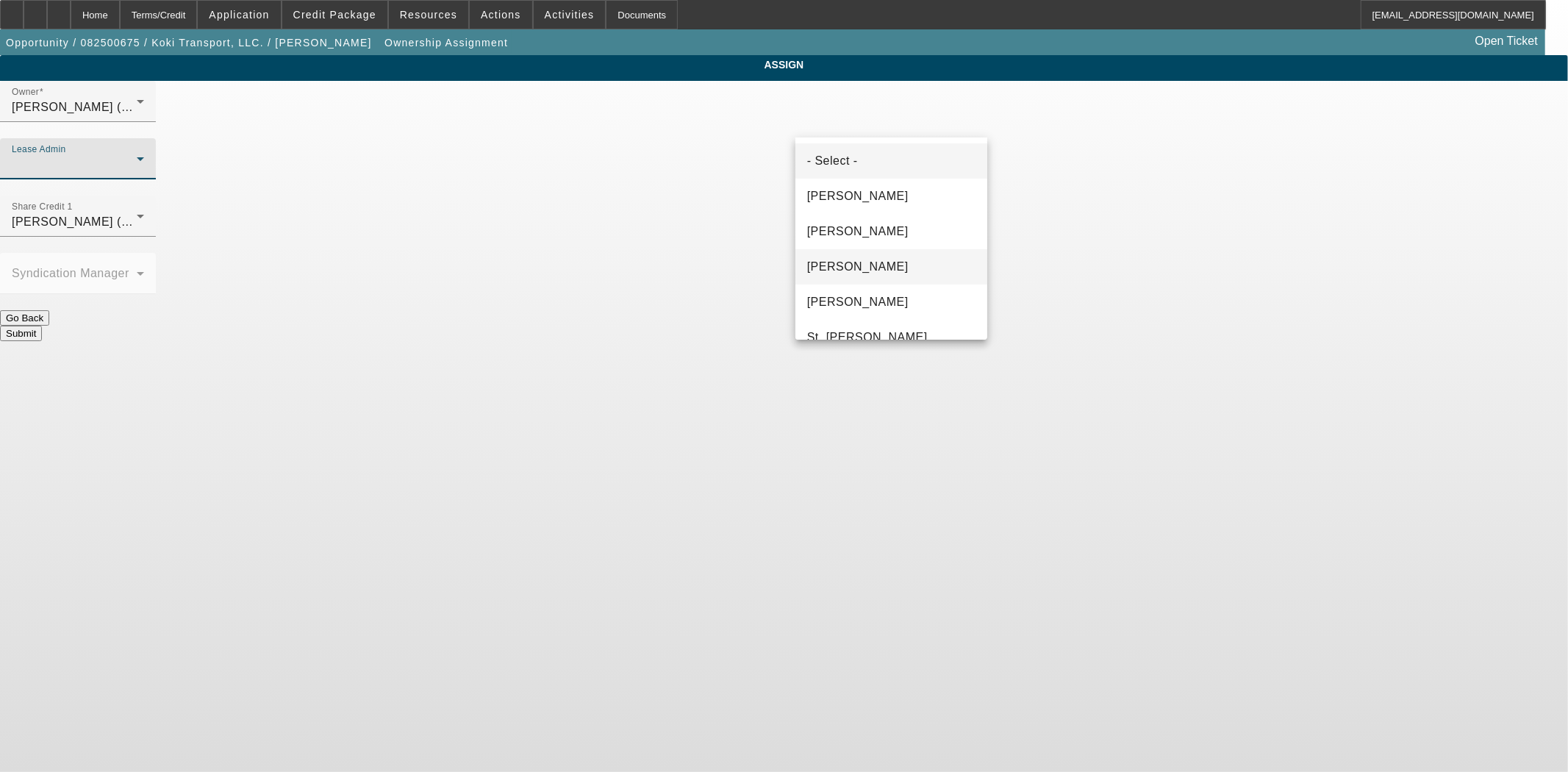
click at [872, 253] on mat-option "Gonzalez, Amanda" at bounding box center [891, 267] width 192 height 35
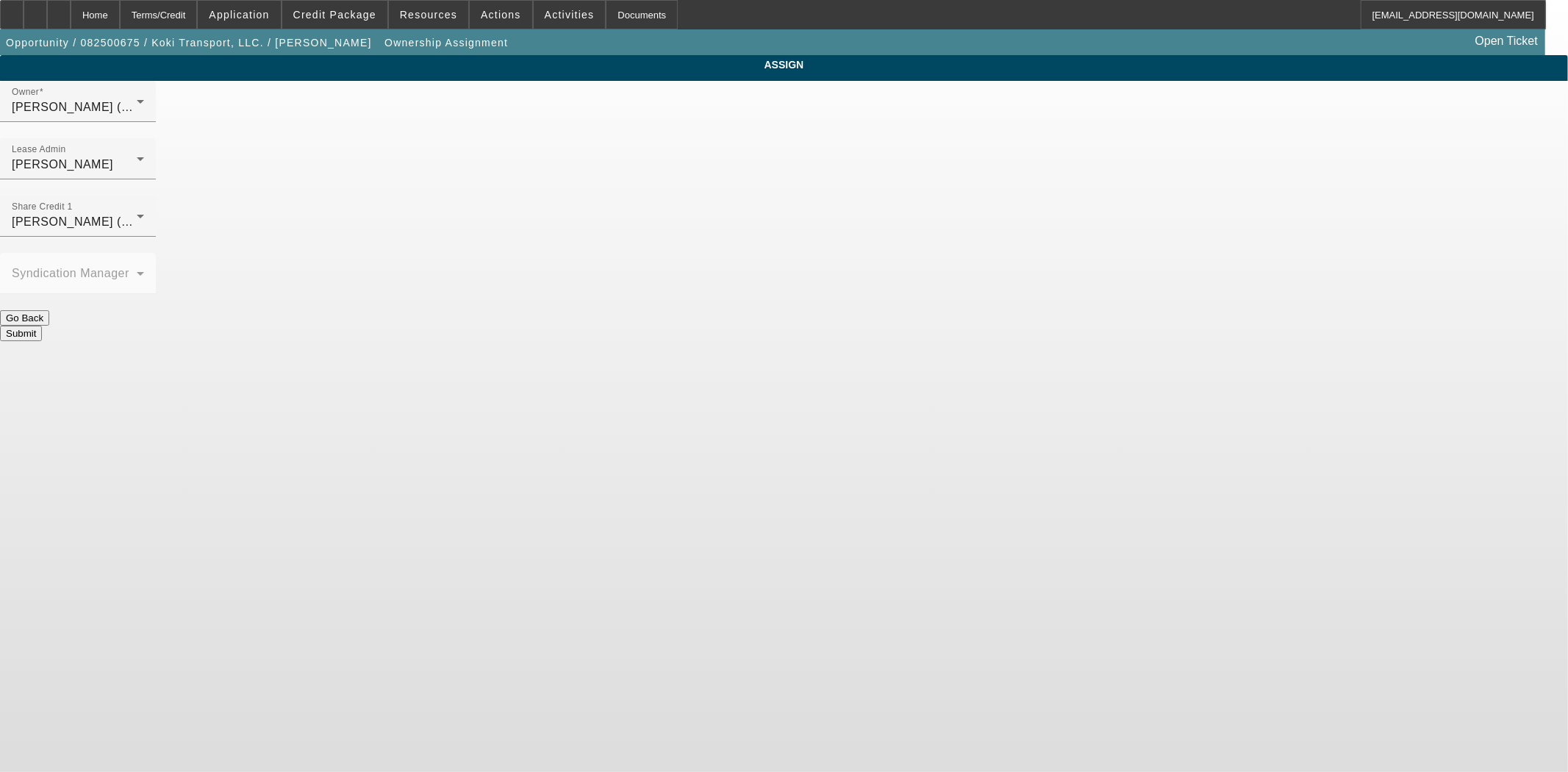
click at [42, 326] on button "Submit" at bounding box center [21, 333] width 42 height 15
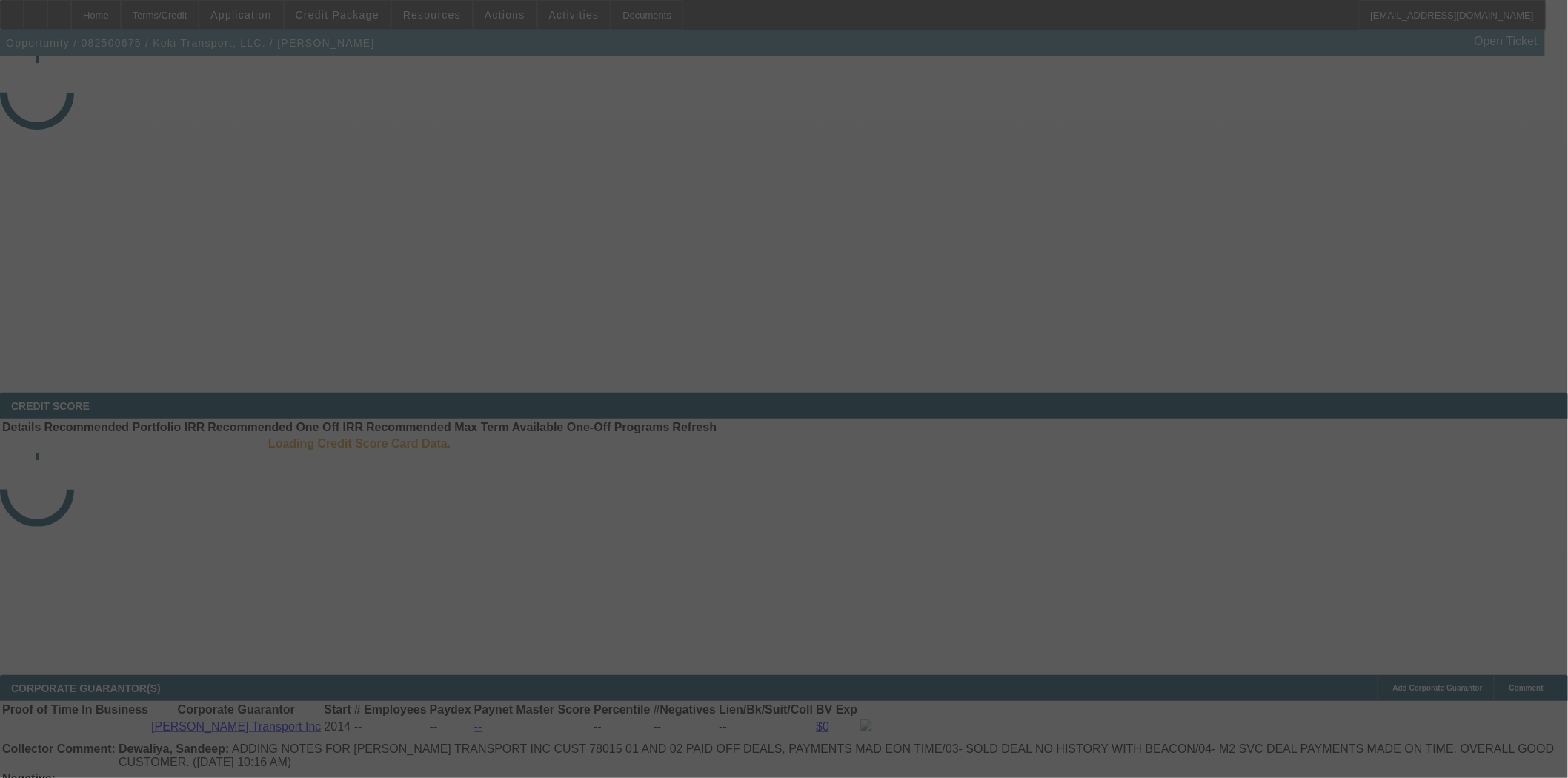
select select "3"
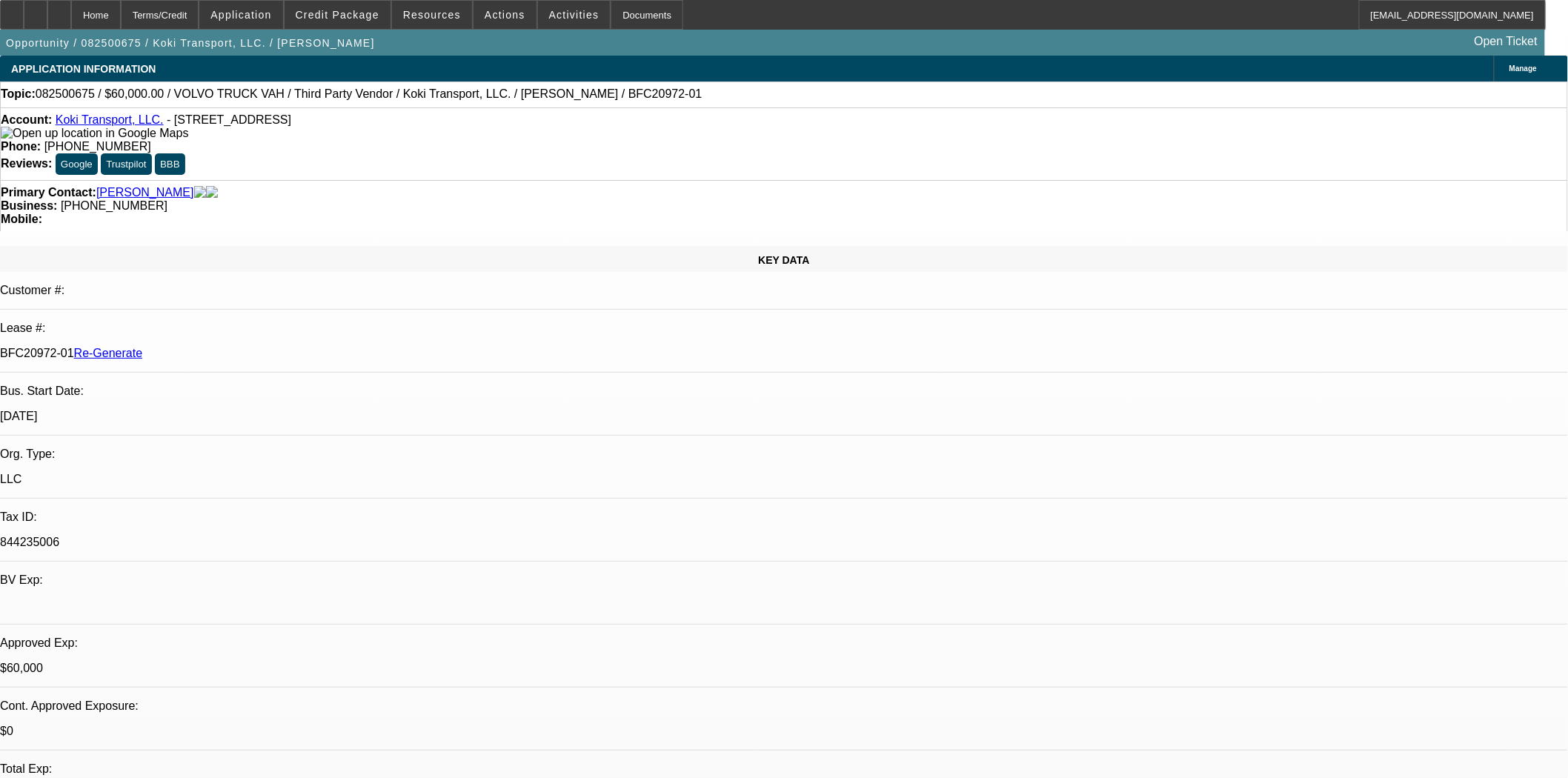
select select "0.2"
select select "2"
select select "0"
select select "6"
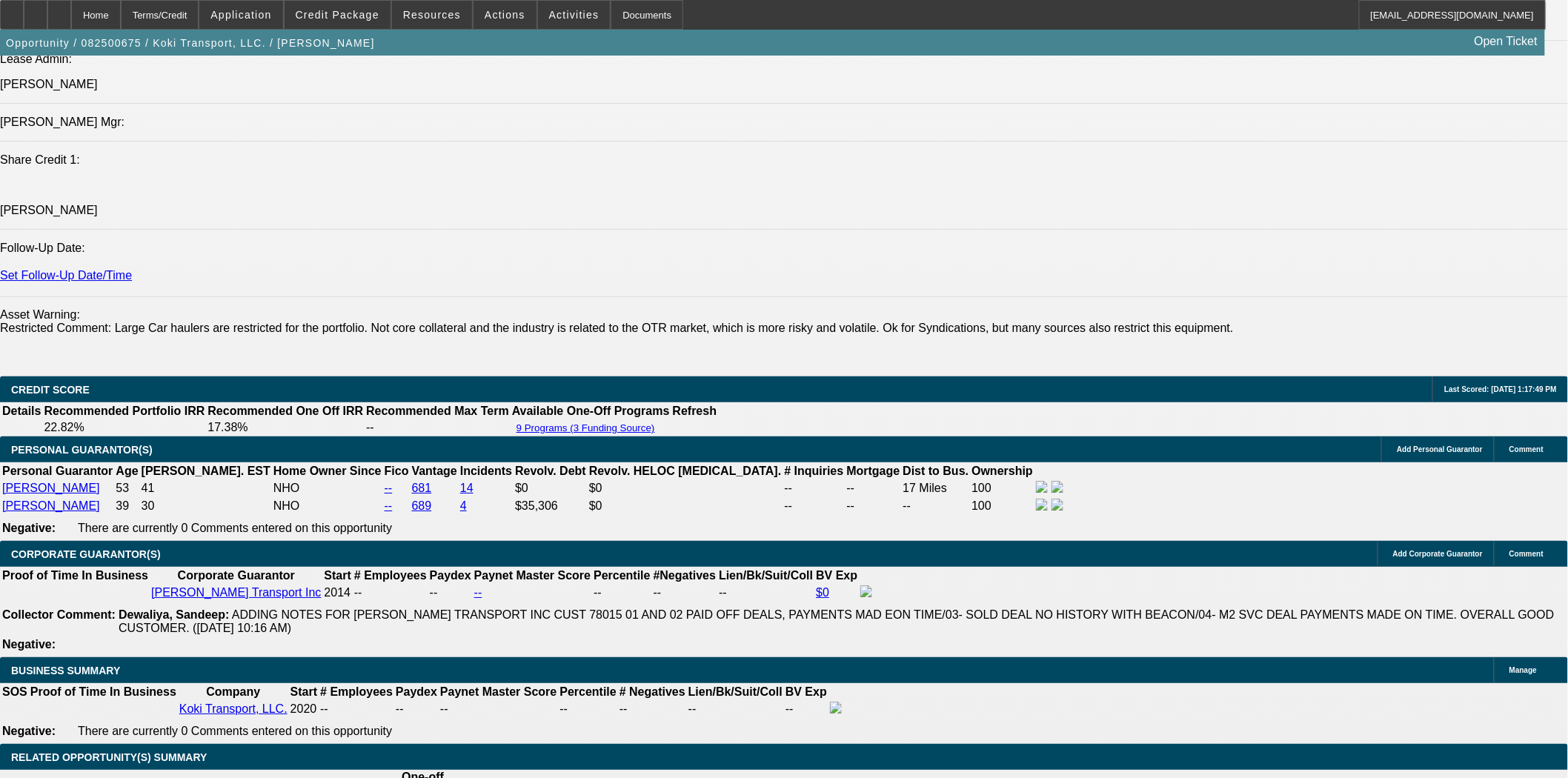
scroll to position [2386, 0]
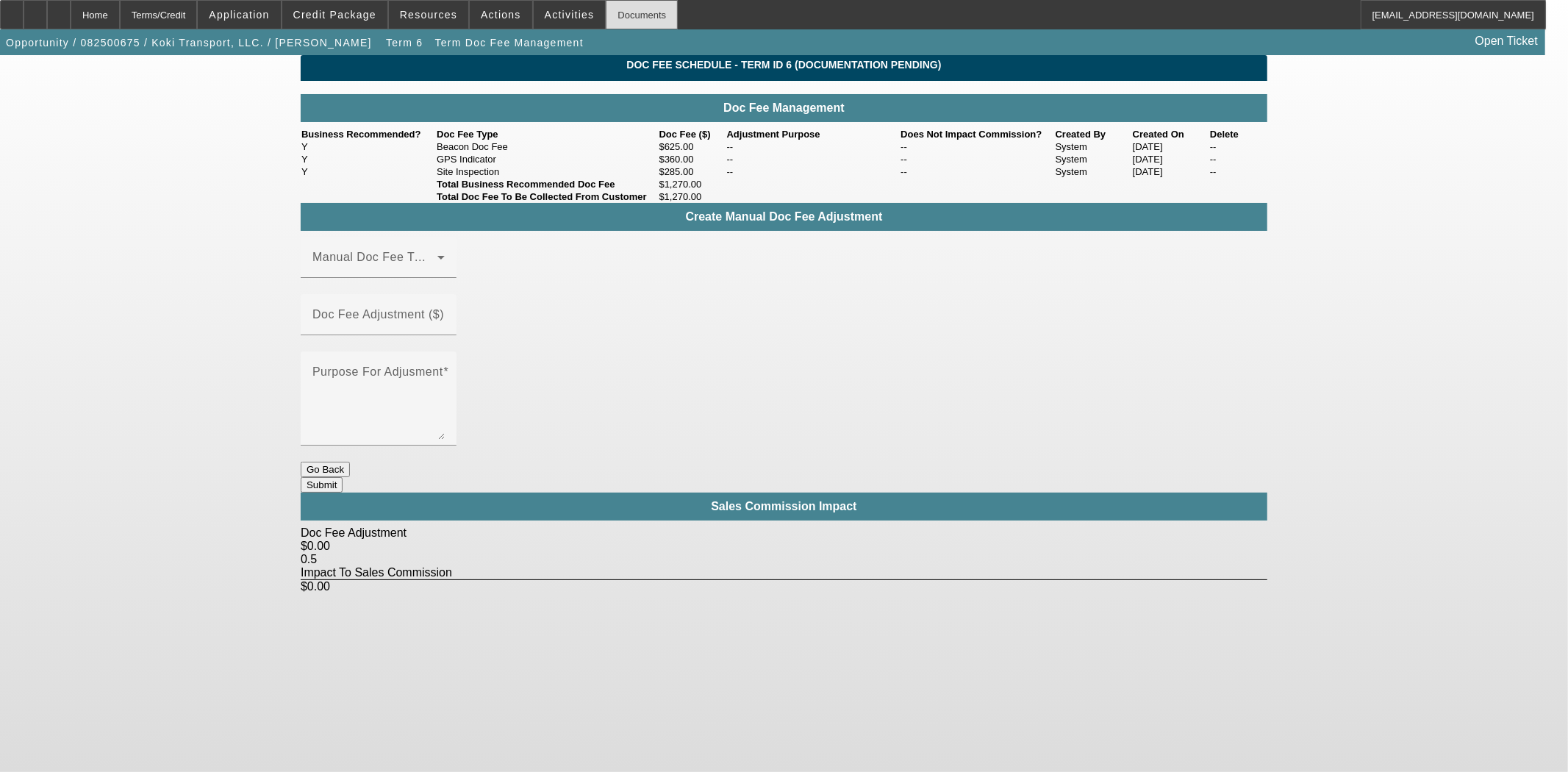
click at [609, 14] on div "Documents" at bounding box center [641, 14] width 72 height 29
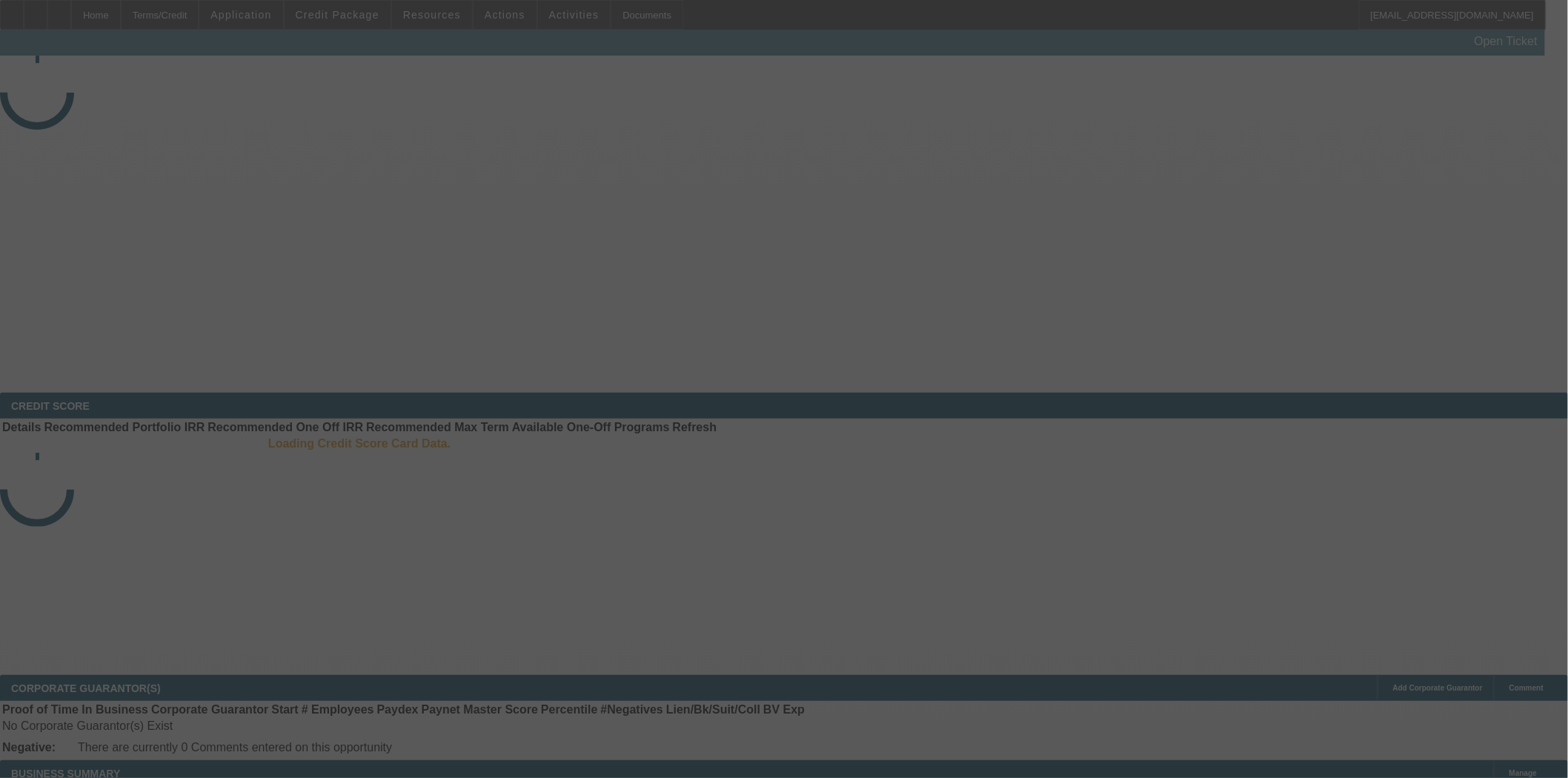
select select "3"
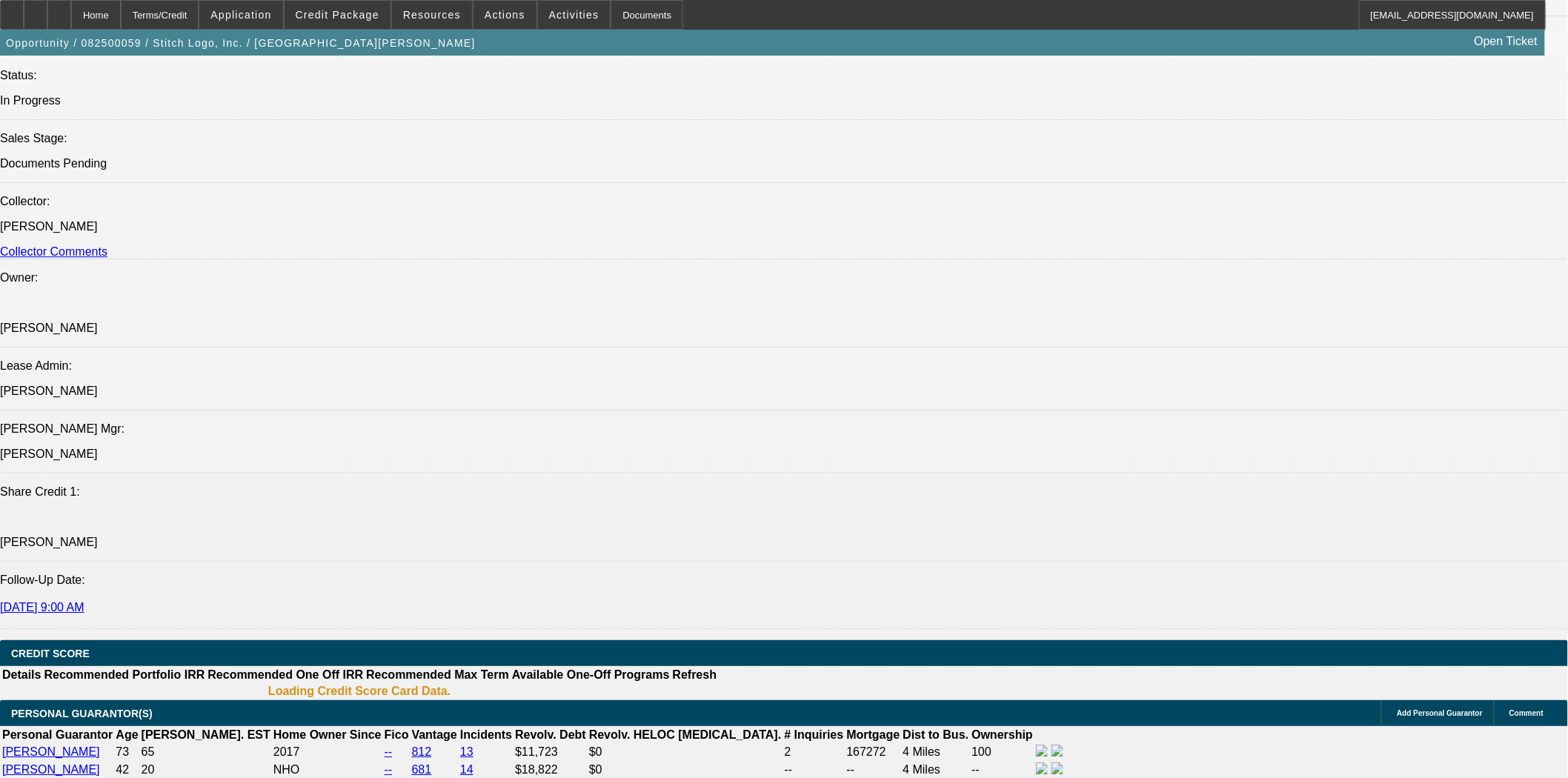
select select "0"
select select "2"
select select "0"
select select "2"
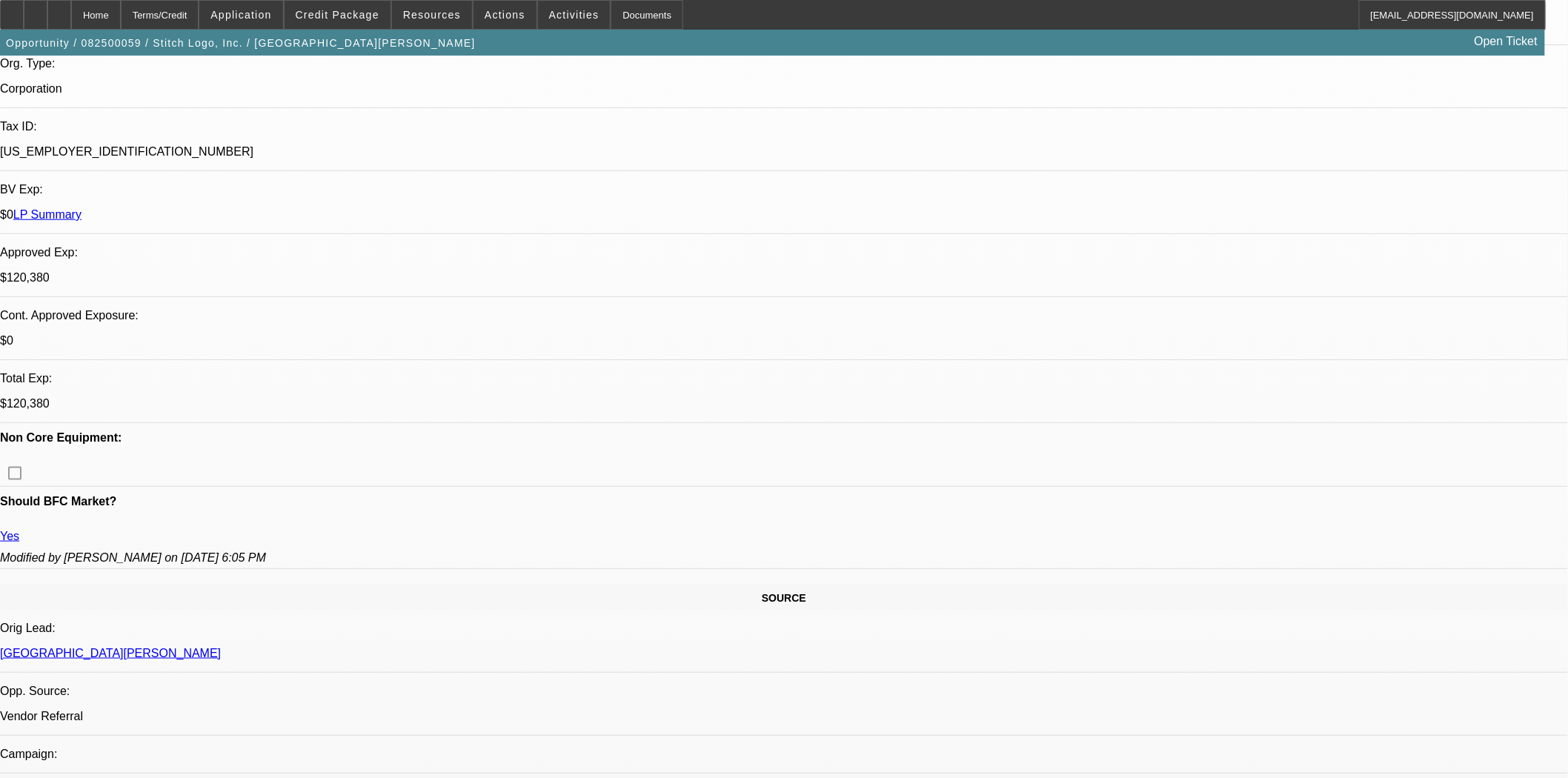
scroll to position [4, 0]
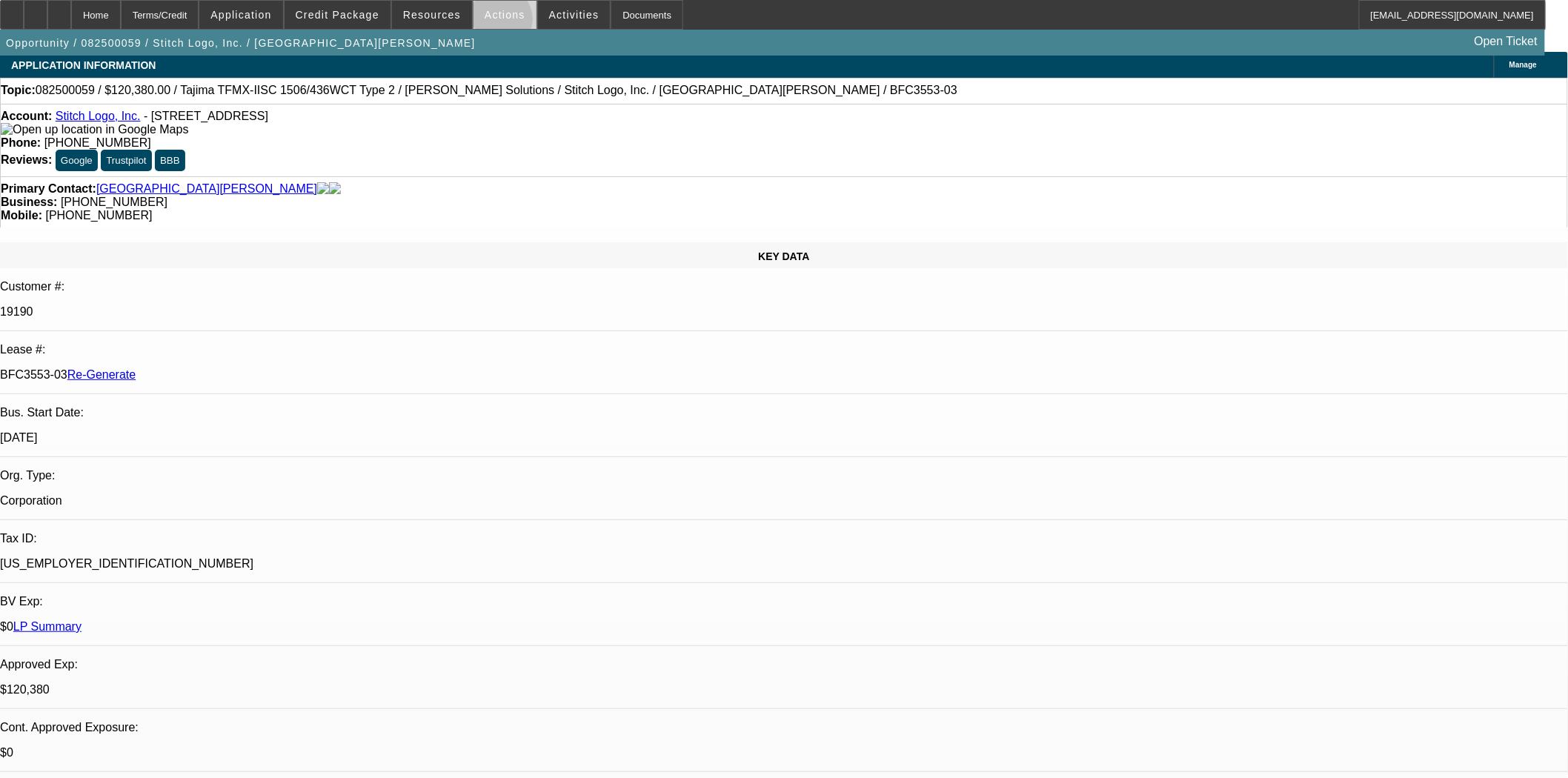
click at [495, 23] on span at bounding box center [504, 14] width 63 height 35
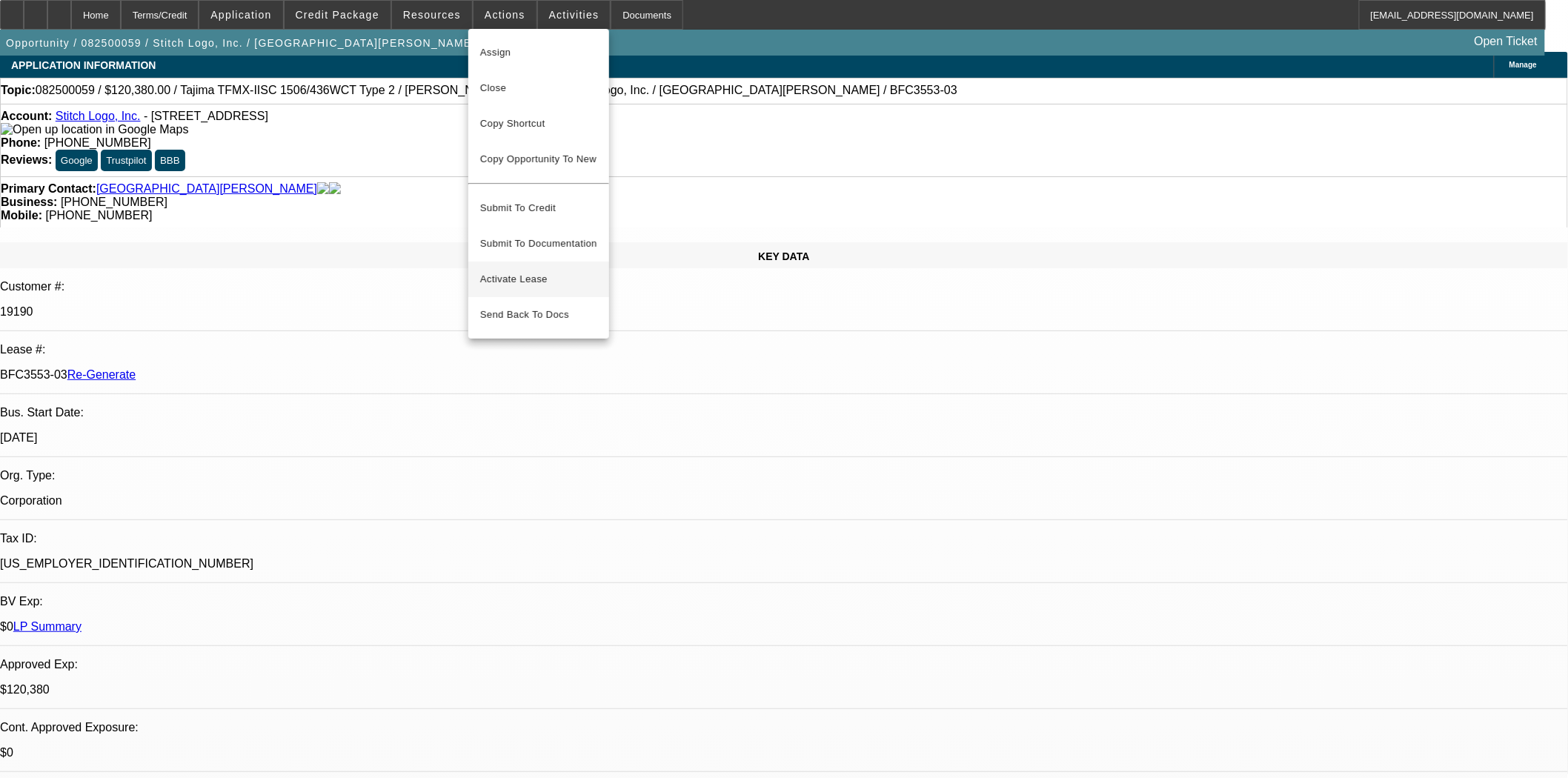
click at [521, 271] on span "Activate Lease" at bounding box center [539, 279] width 117 height 18
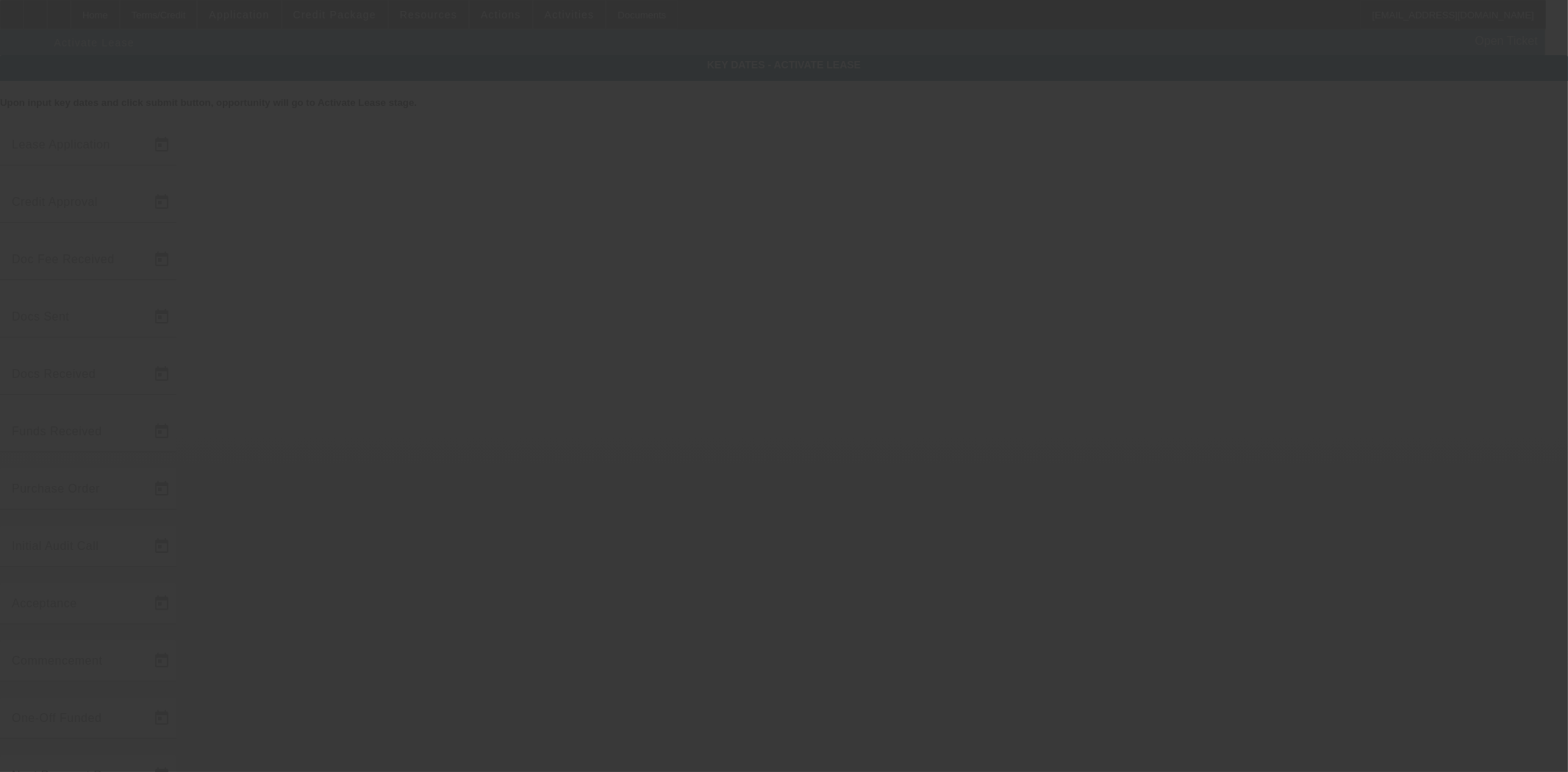
type input "8/5/2025"
type input "8/6/2025"
type input "8/7/2025"
type input "8/11/2025"
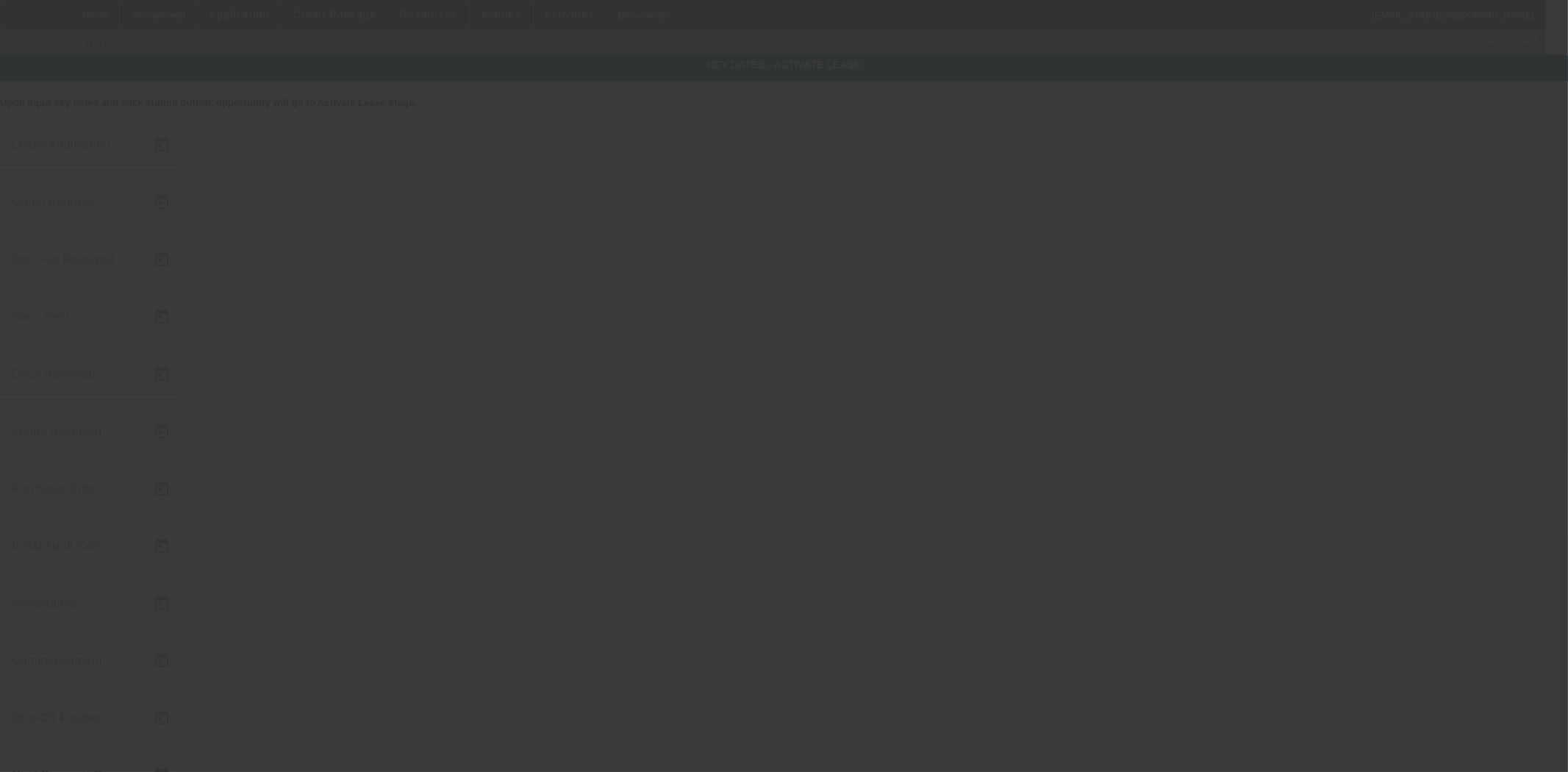
type input "8/11/2025"
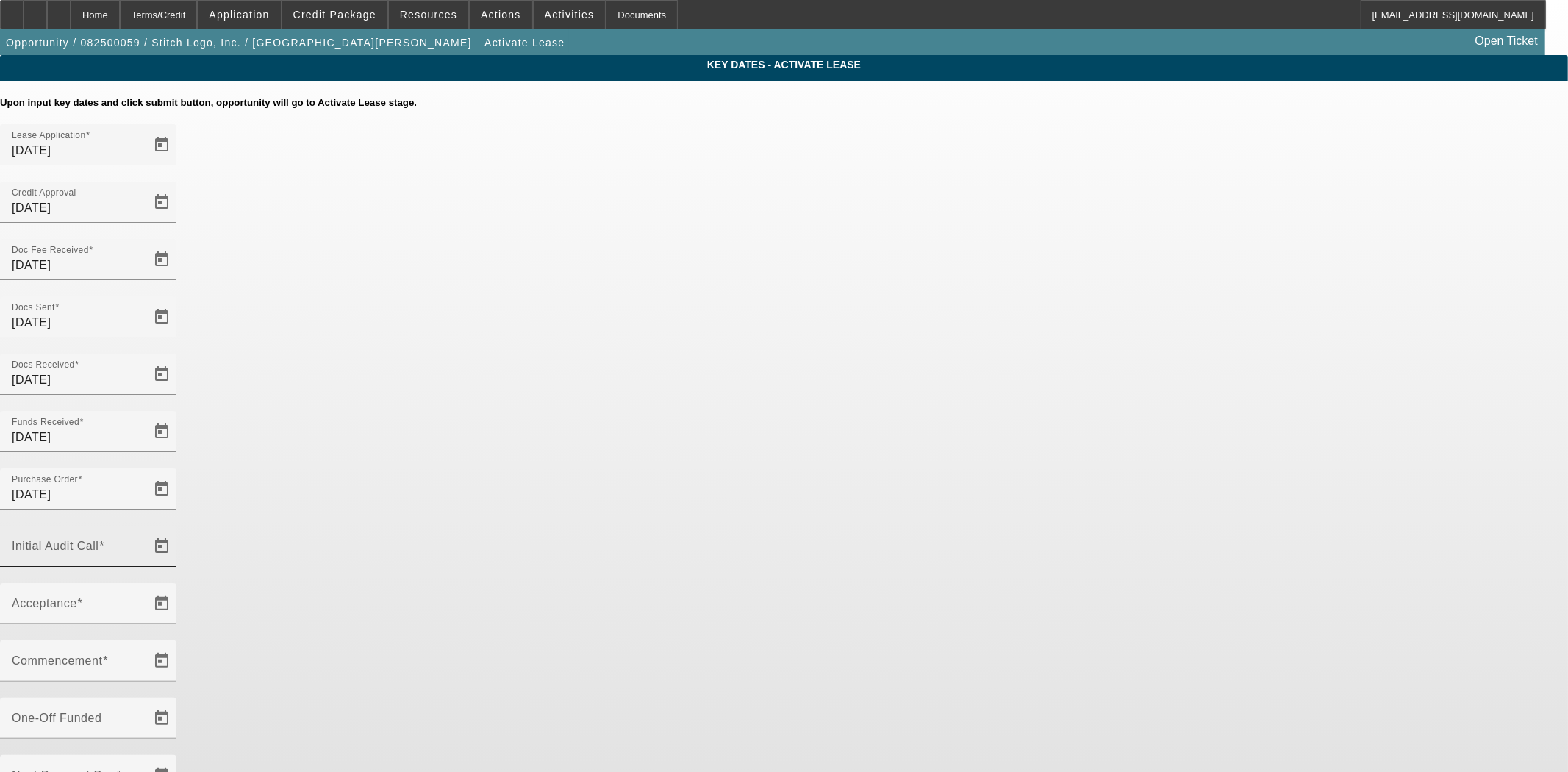
click at [99, 539] on mat-label "Initial Audit Call" at bounding box center [55, 546] width 87 height 13
click at [144, 543] on input "Initial Audit Call" at bounding box center [78, 552] width 132 height 18
type input "[DATE]"
type input "9/1/2025"
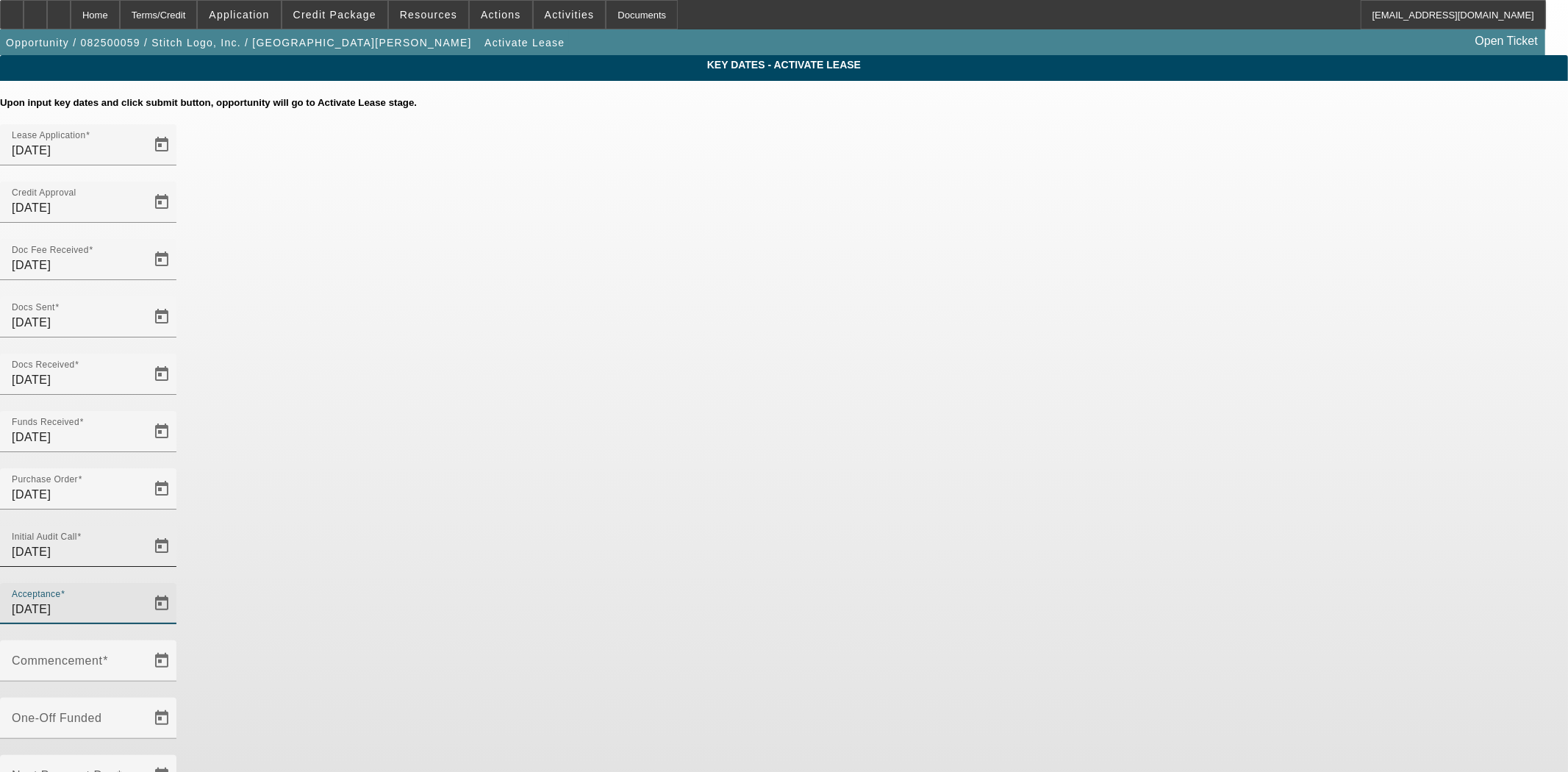
type input "10/1/2025"
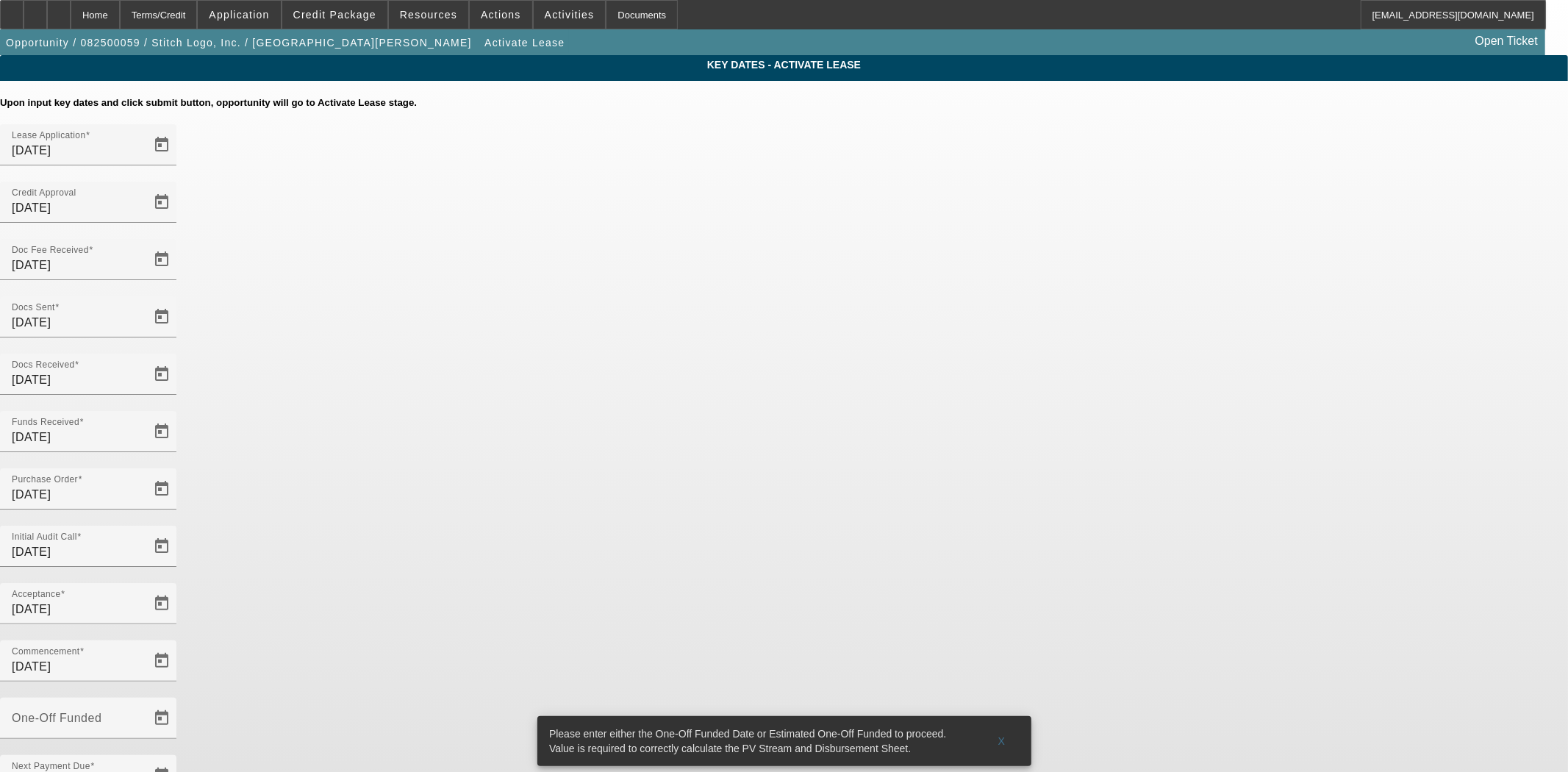
type input "9/3/2025"
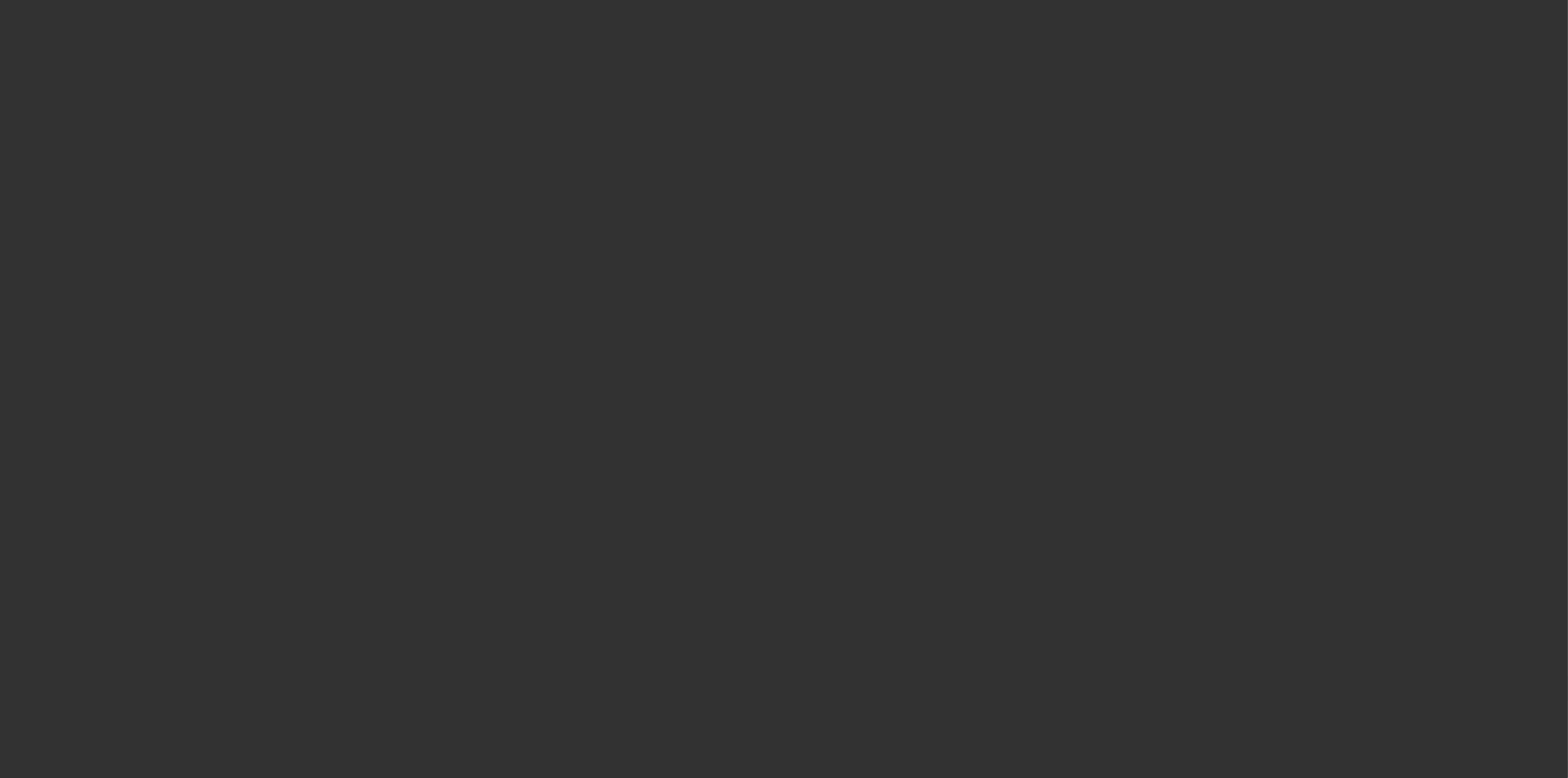
select select "4"
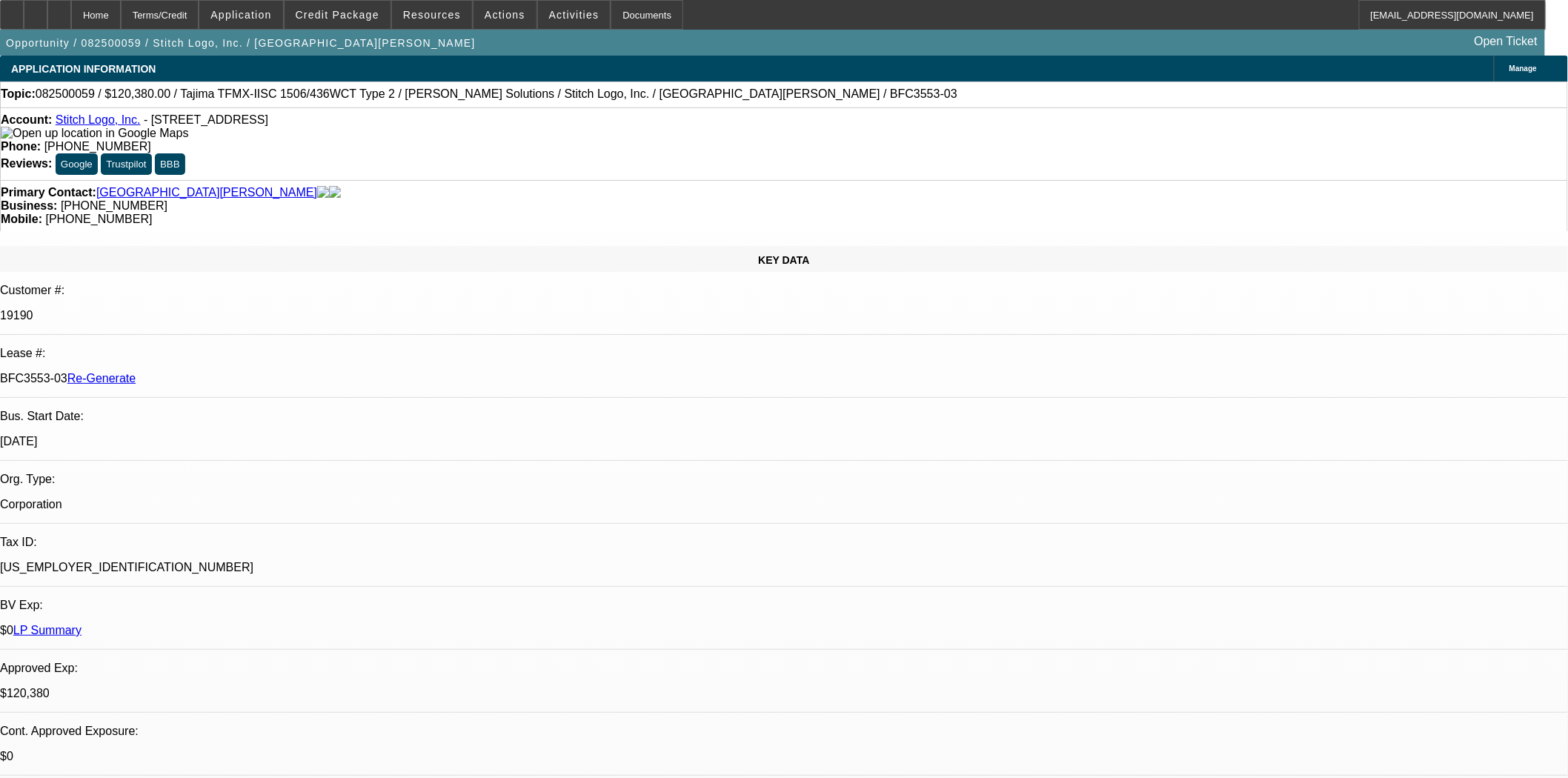
select select "0"
select select "2"
select select "0"
select select "2"
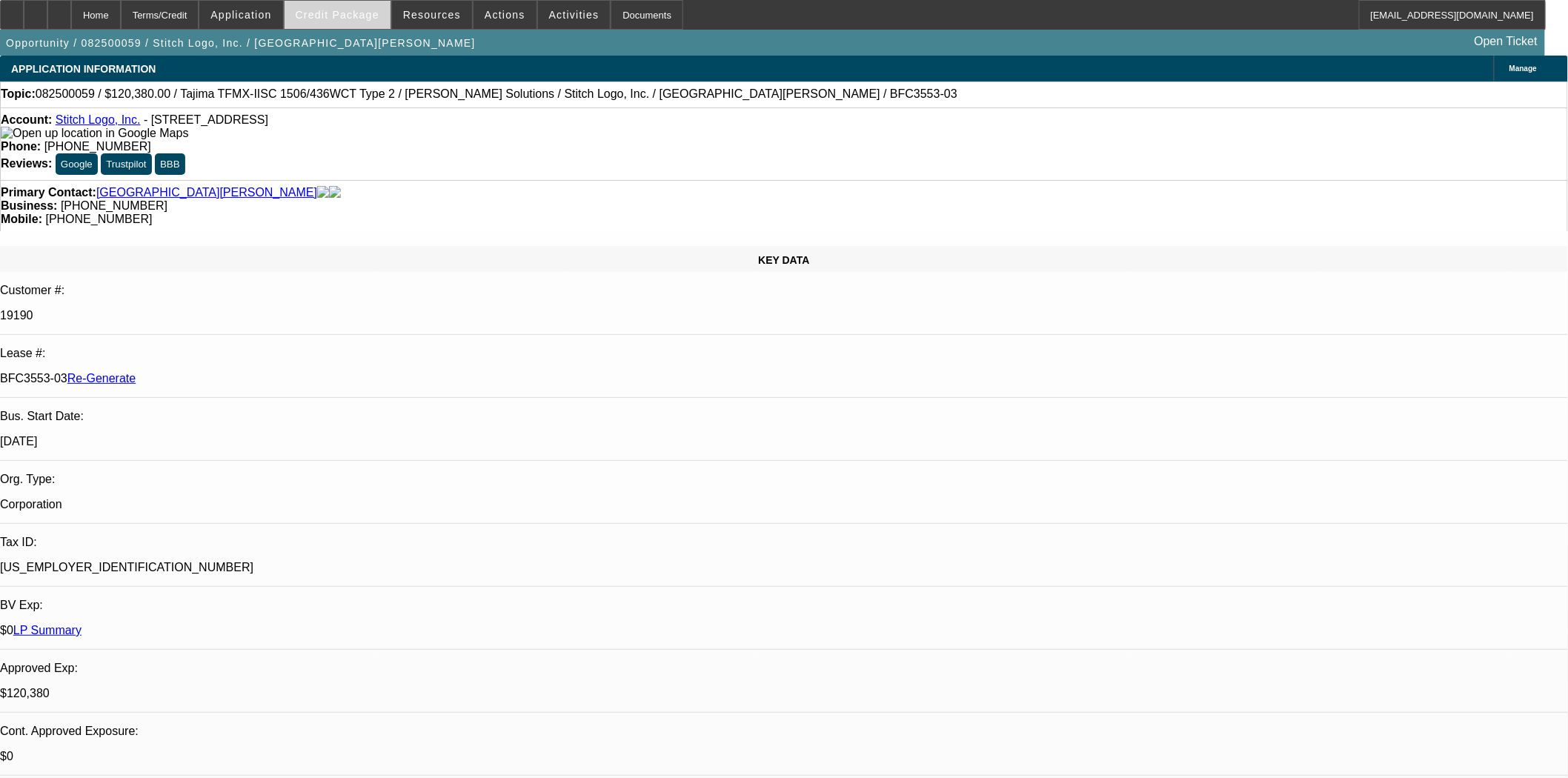
click at [345, 18] on span "Credit Package" at bounding box center [337, 14] width 84 height 12
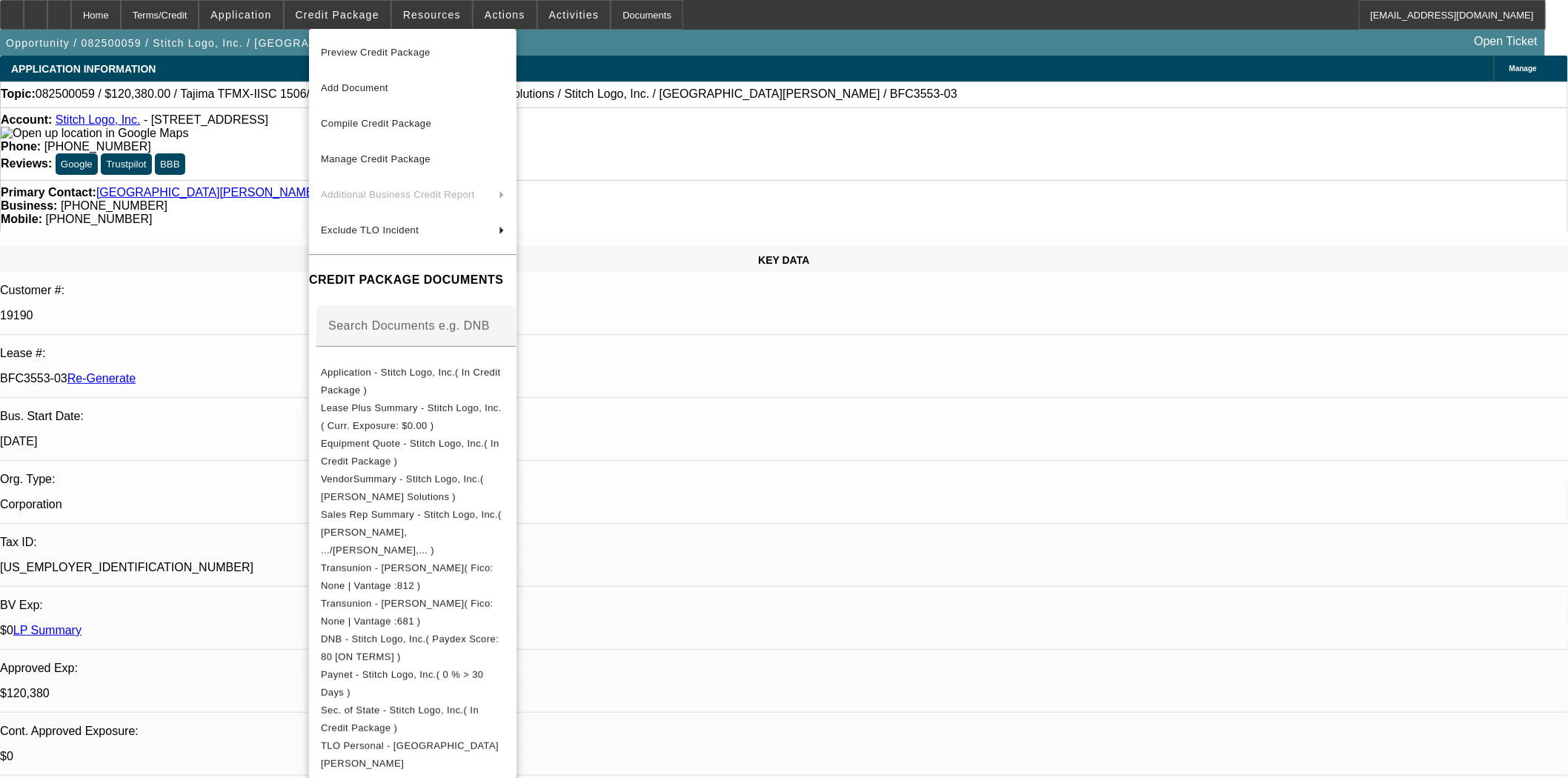
click at [375, 51] on span "Preview Credit Package" at bounding box center [375, 52] width 110 height 11
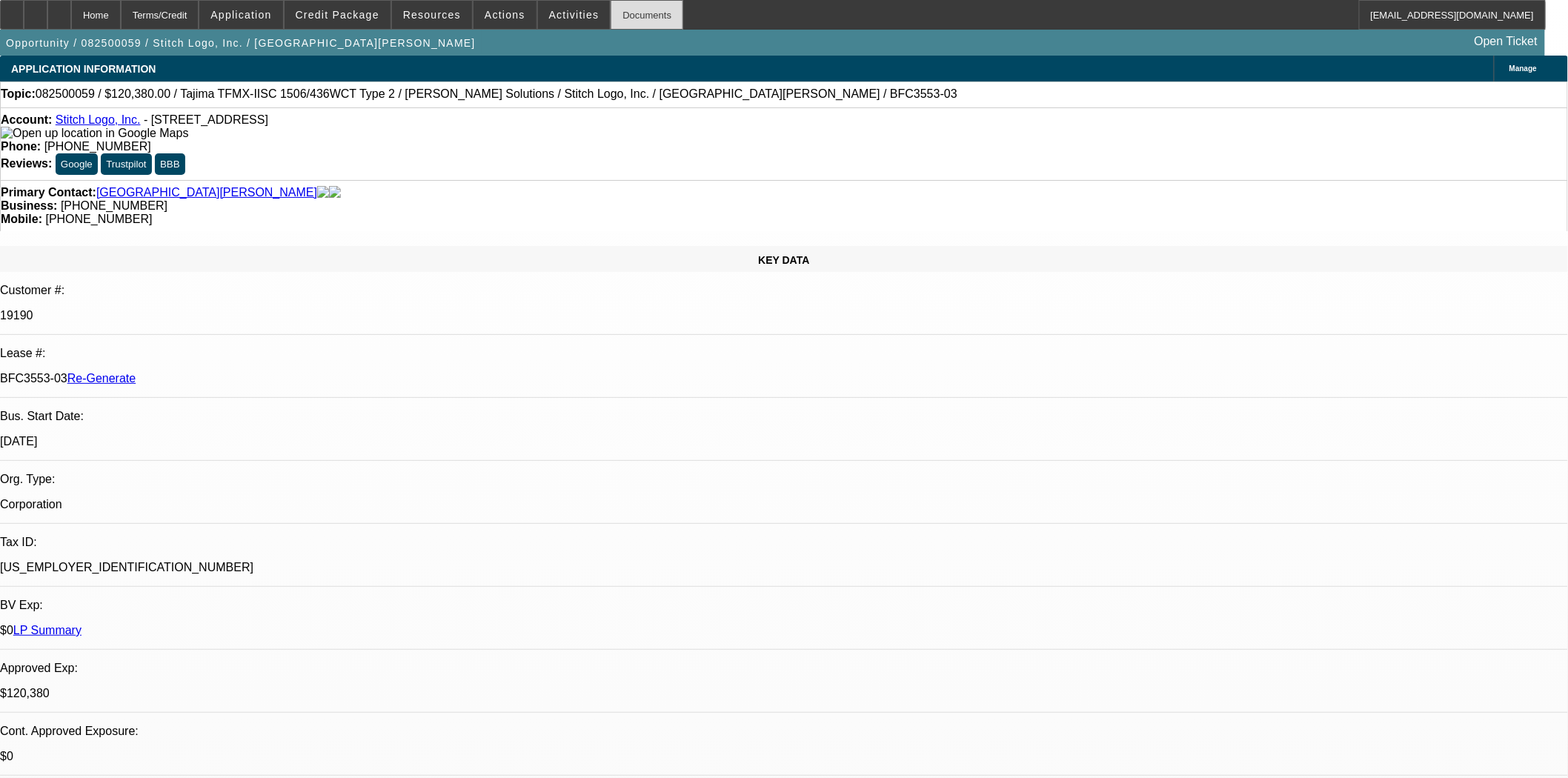
click at [619, 21] on div "Documents" at bounding box center [647, 14] width 72 height 30
click at [24, 21] on div at bounding box center [12, 14] width 24 height 30
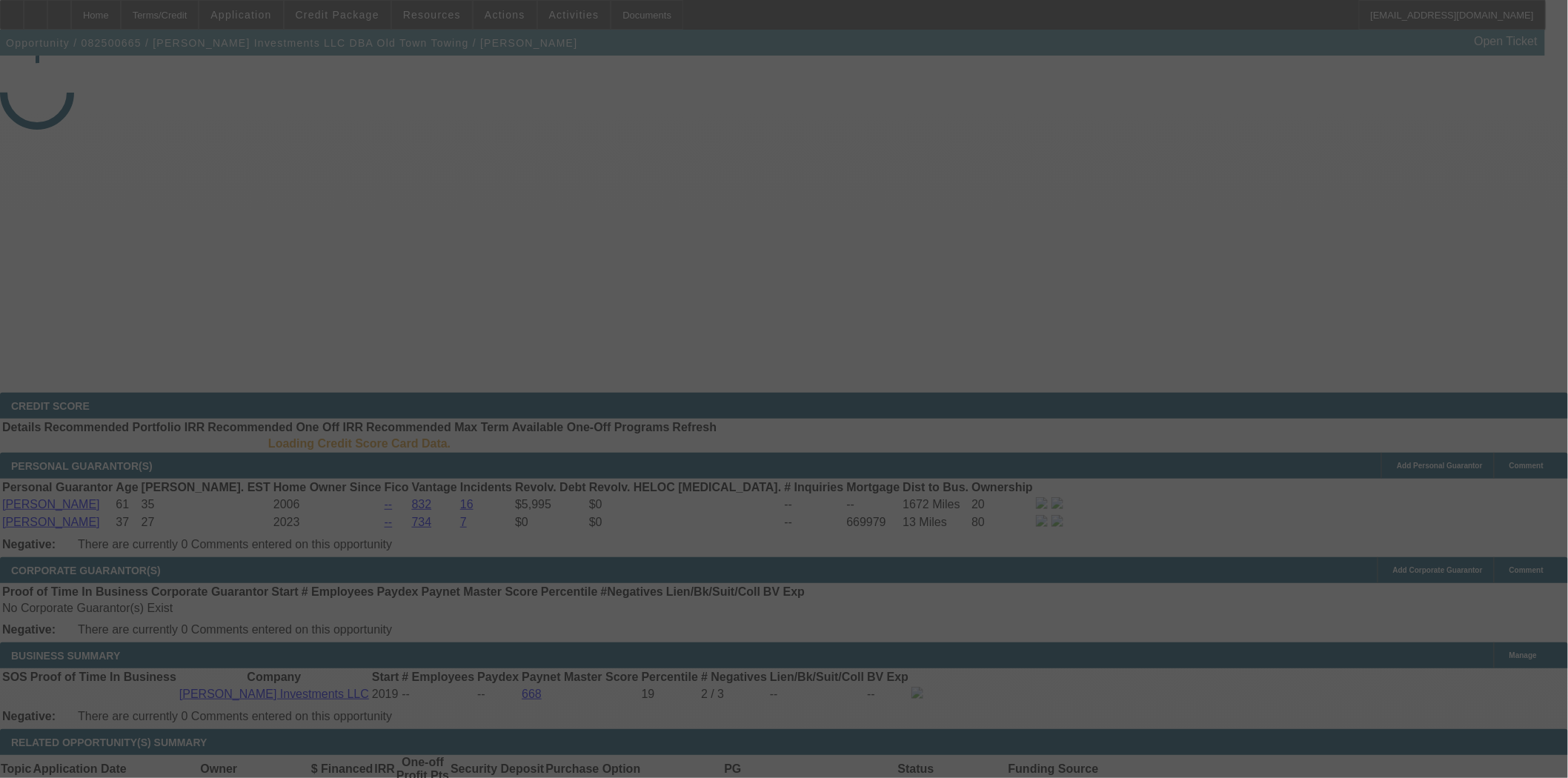
select select "3"
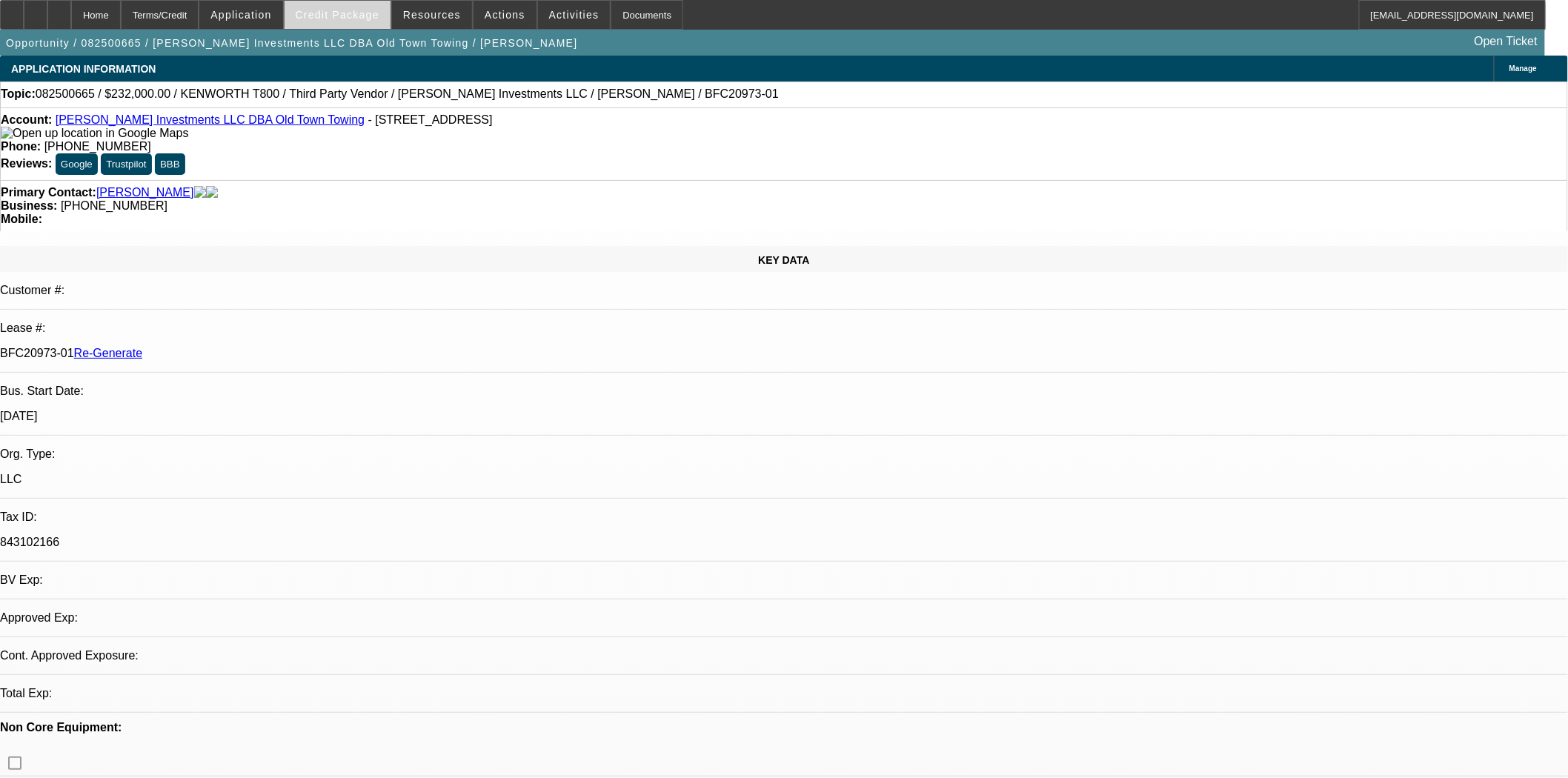
select select "0"
select select "2"
select select "0.1"
select select "4"
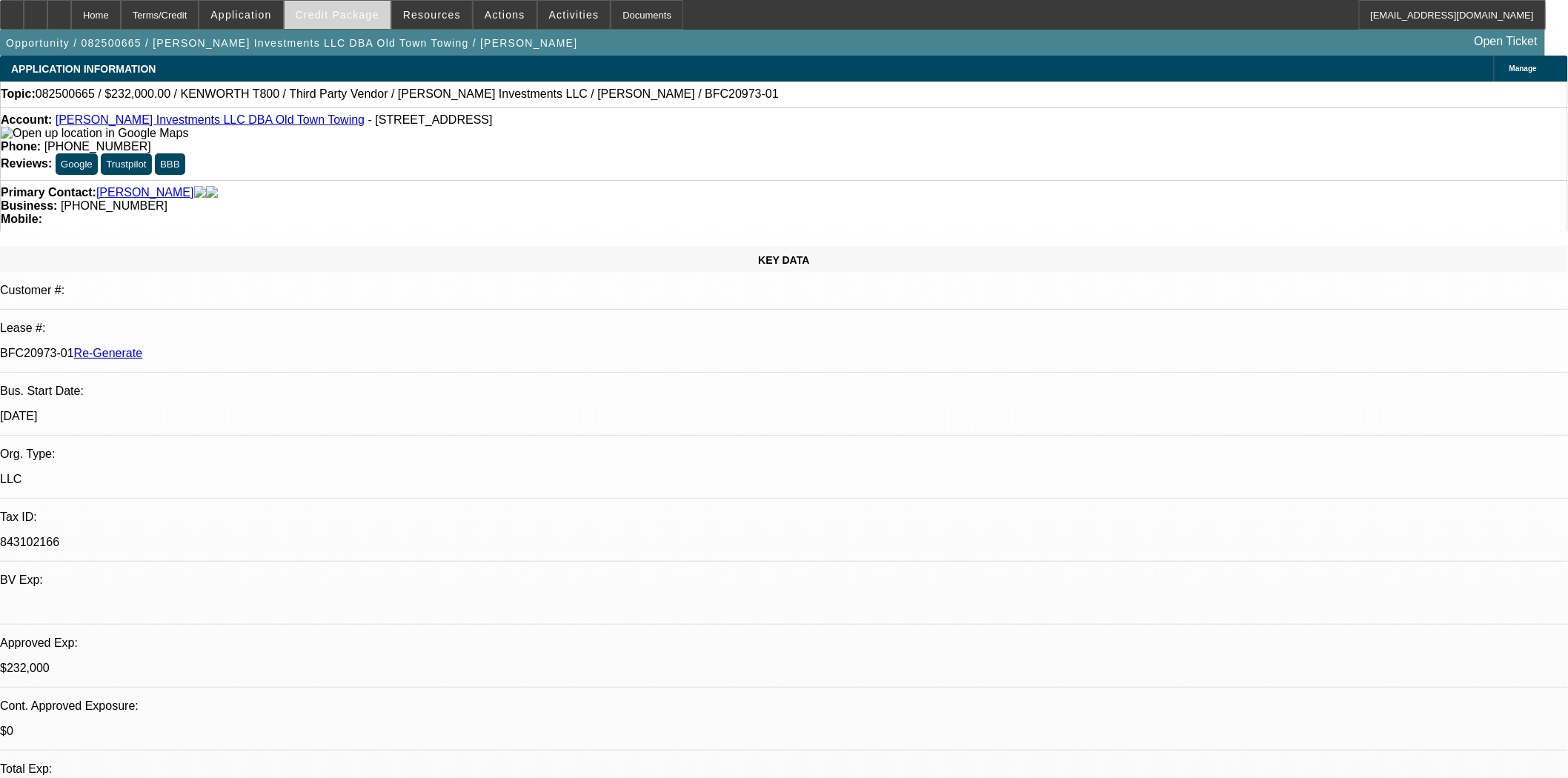
click at [341, 11] on span "Credit Package" at bounding box center [337, 14] width 84 height 12
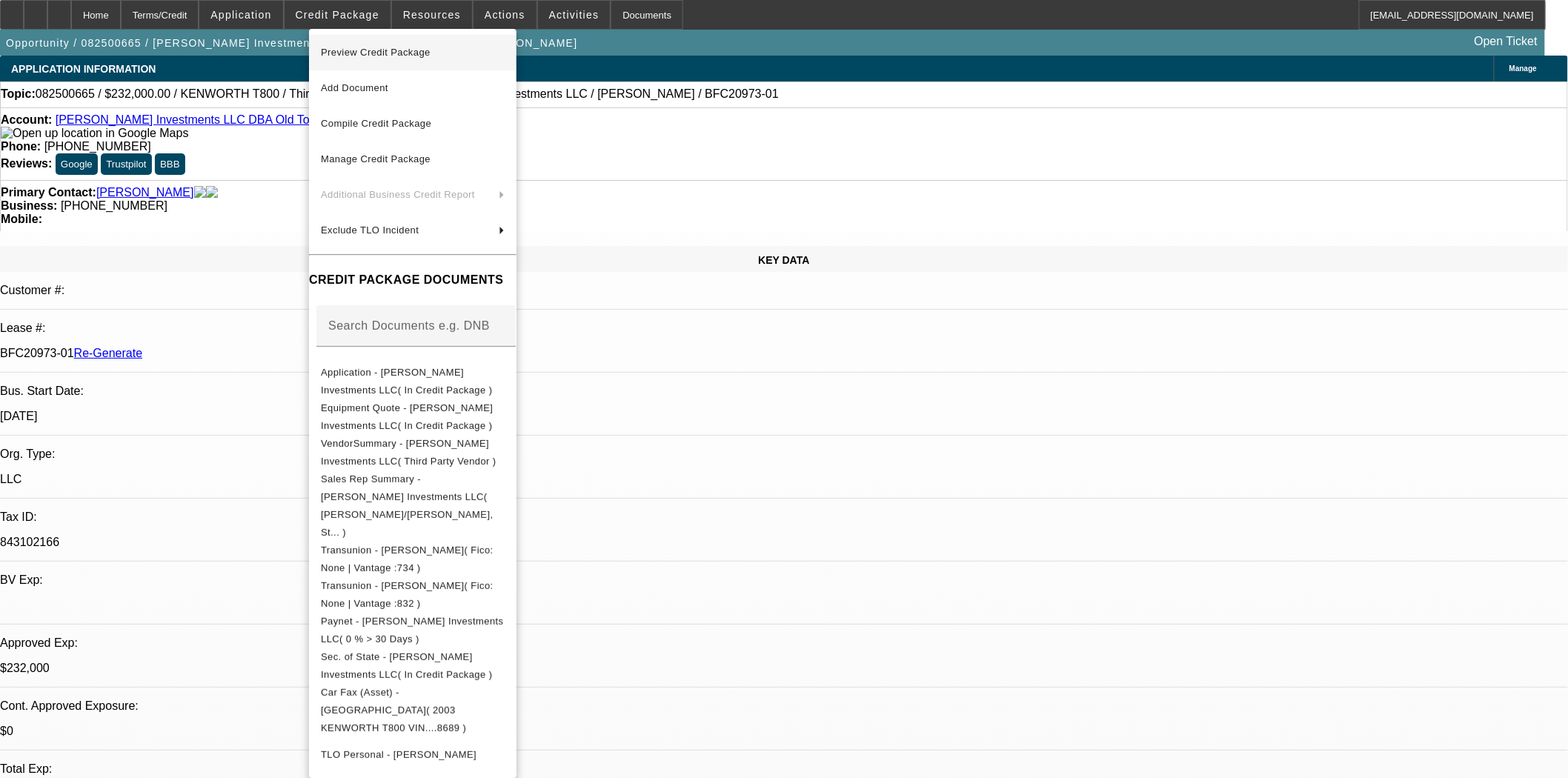
click at [360, 52] on span "Preview Credit Package" at bounding box center [375, 52] width 110 height 11
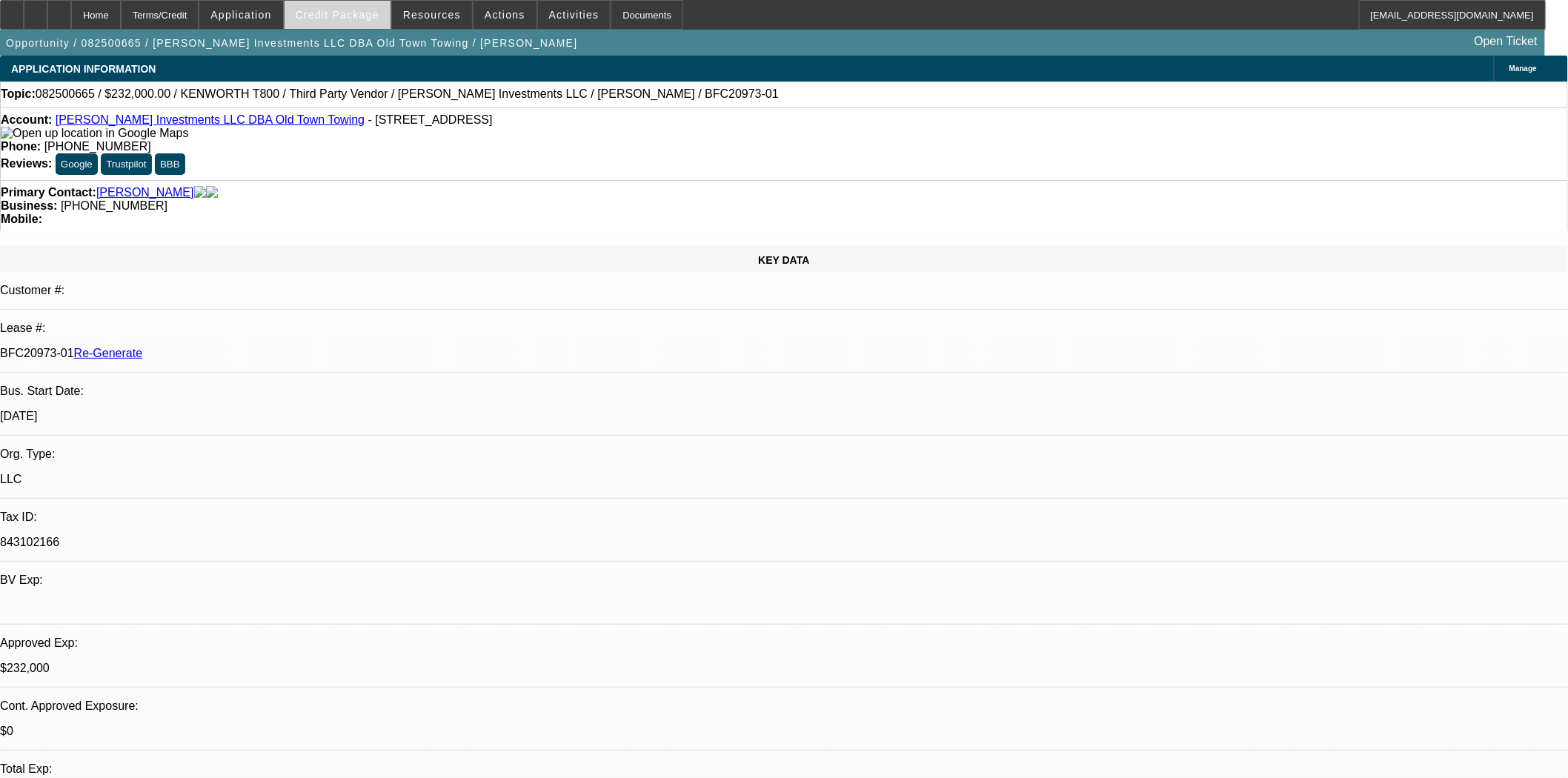
click at [312, 10] on span at bounding box center [337, 14] width 106 height 35
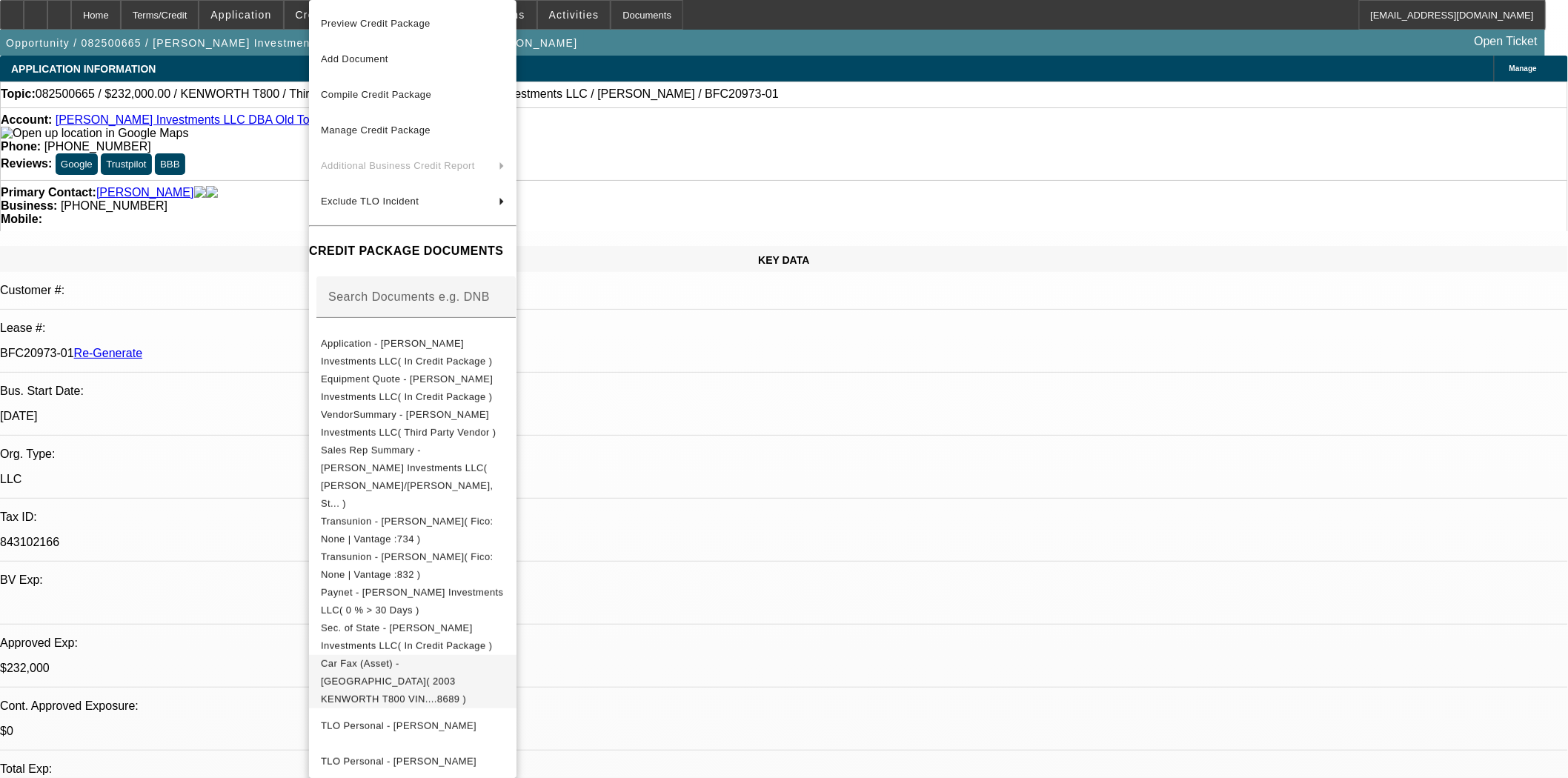
click at [472, 654] on button "Car Fax (Asset) - [GEOGRAPHIC_DATA]( 2003 KENWORTH T800 VIN....8689 )" at bounding box center [413, 681] width 207 height 53
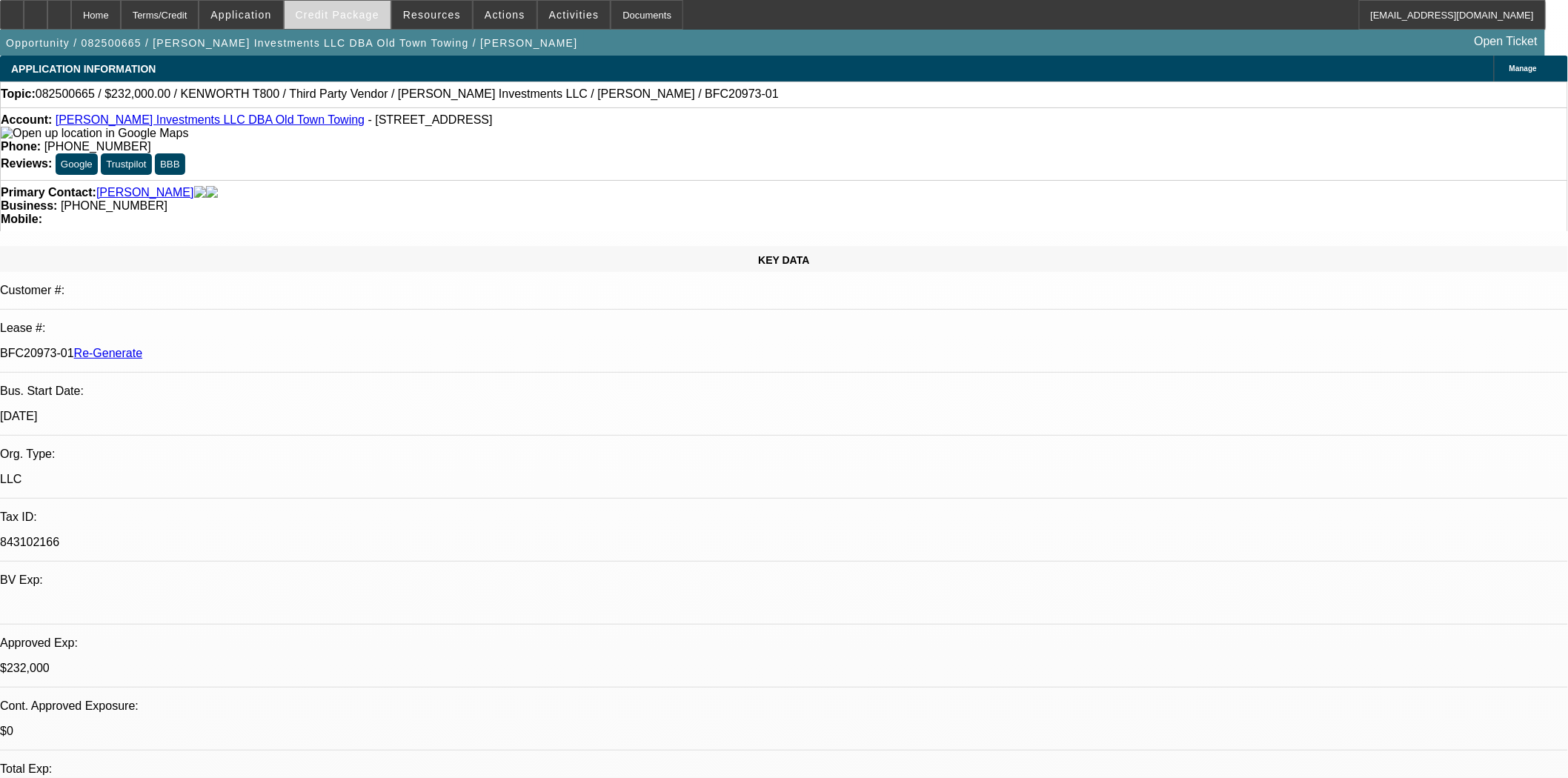
click at [349, 16] on span "Credit Package" at bounding box center [337, 14] width 84 height 12
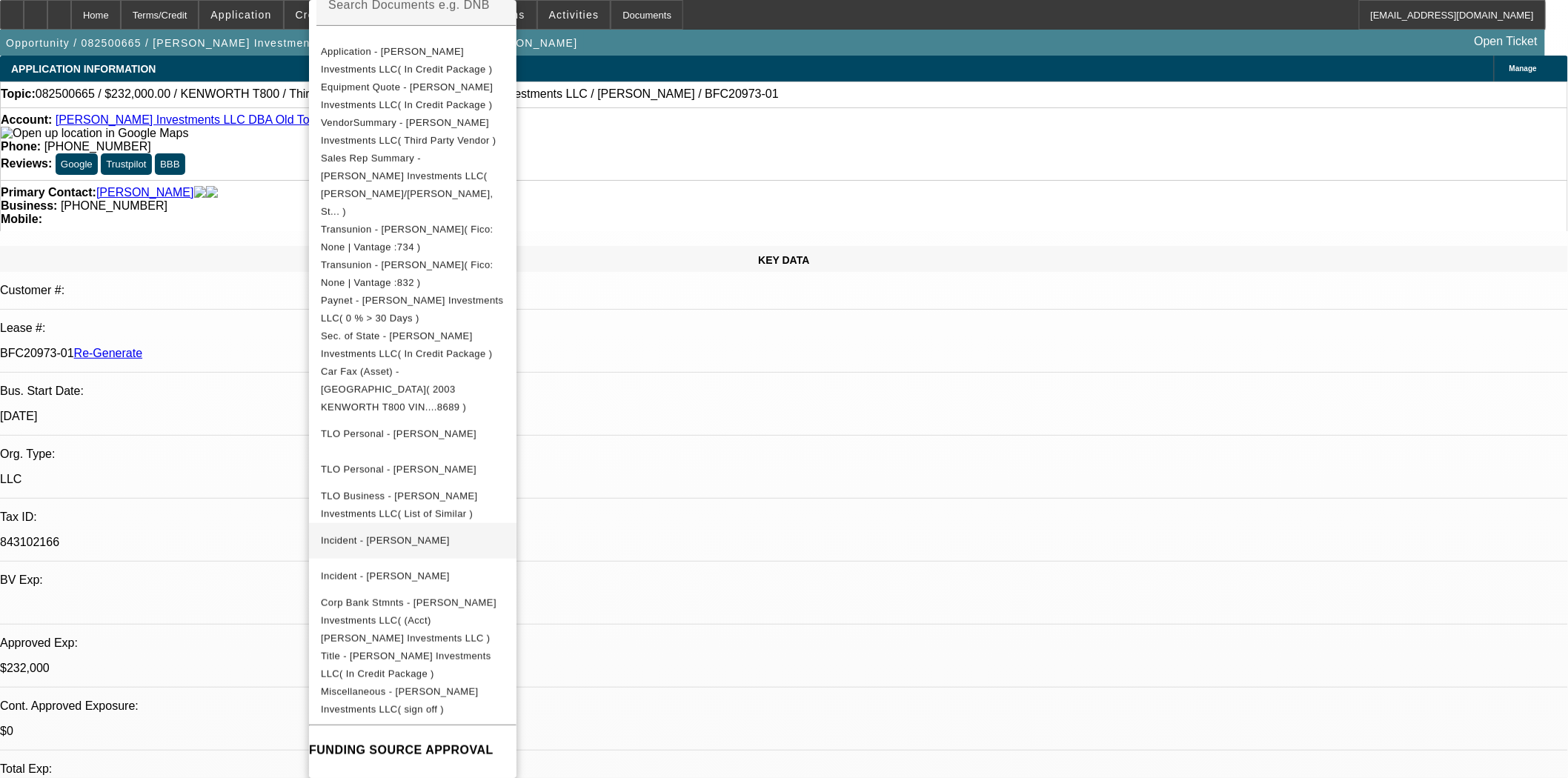
scroll to position [298, 0]
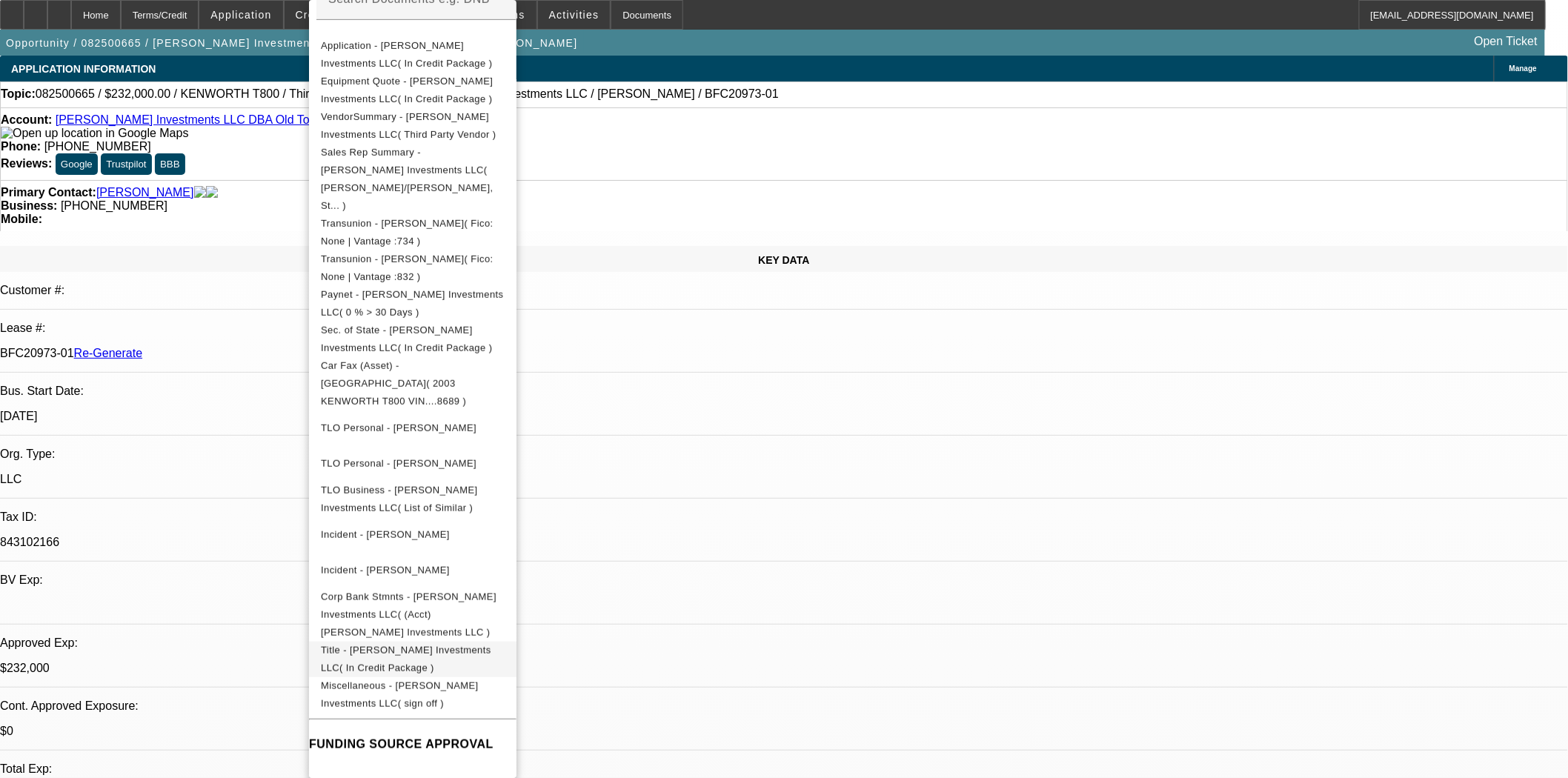
click at [472, 645] on span "Title - [PERSON_NAME] Investments LLC( In Credit Package )" at bounding box center [406, 659] width 170 height 29
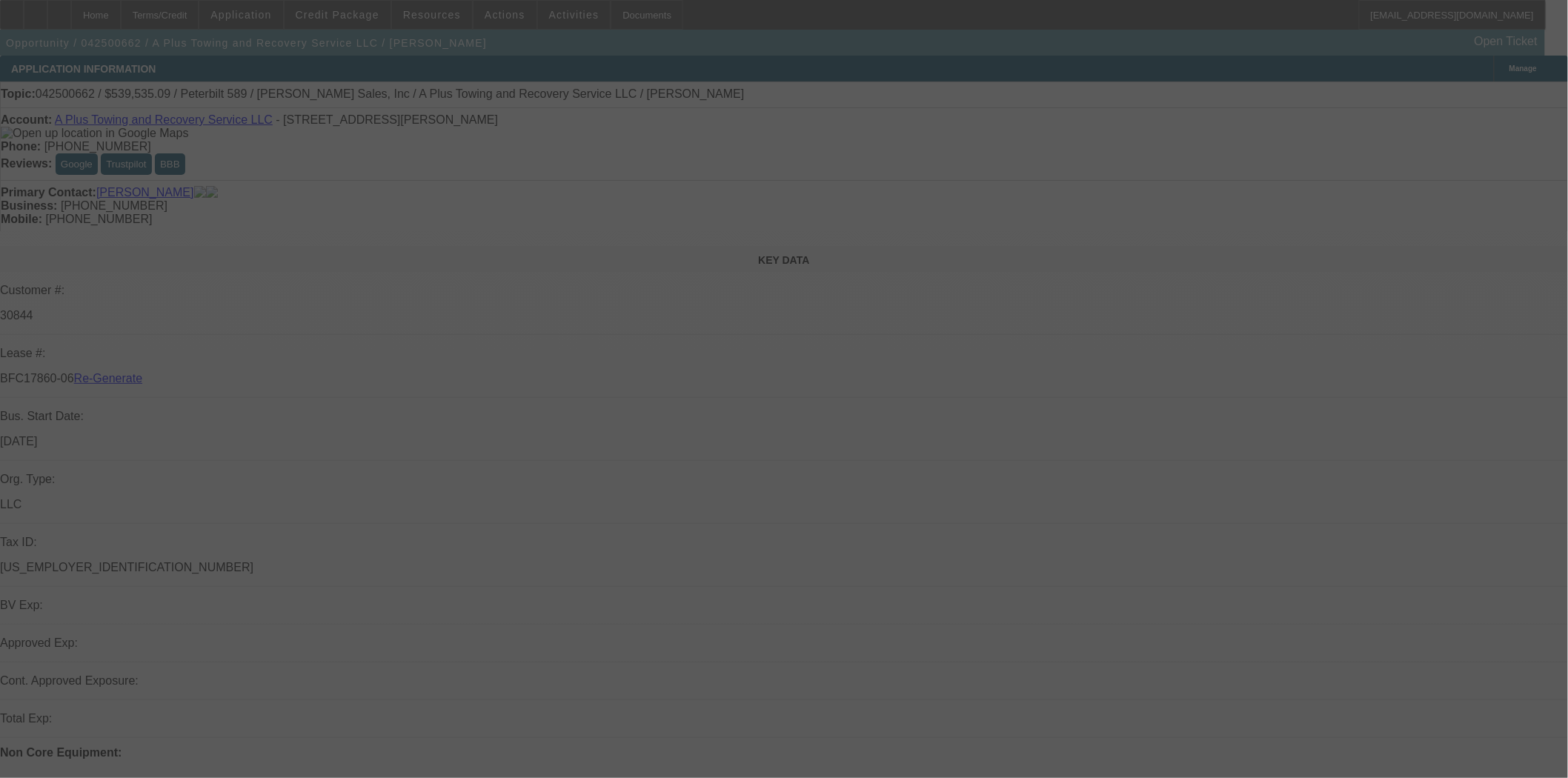
select select "3"
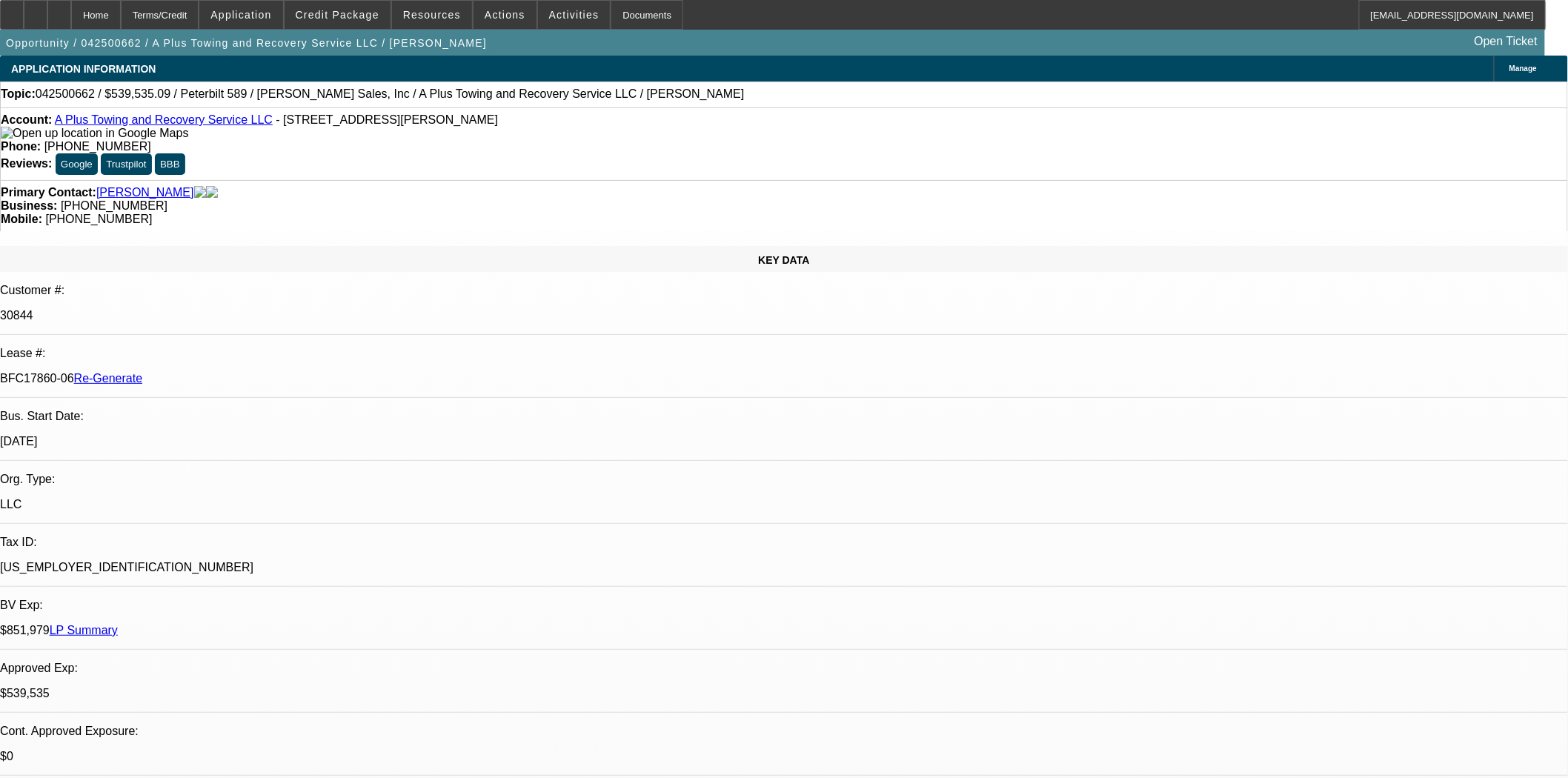
select select "0"
select select "2"
select select "0"
select select "6"
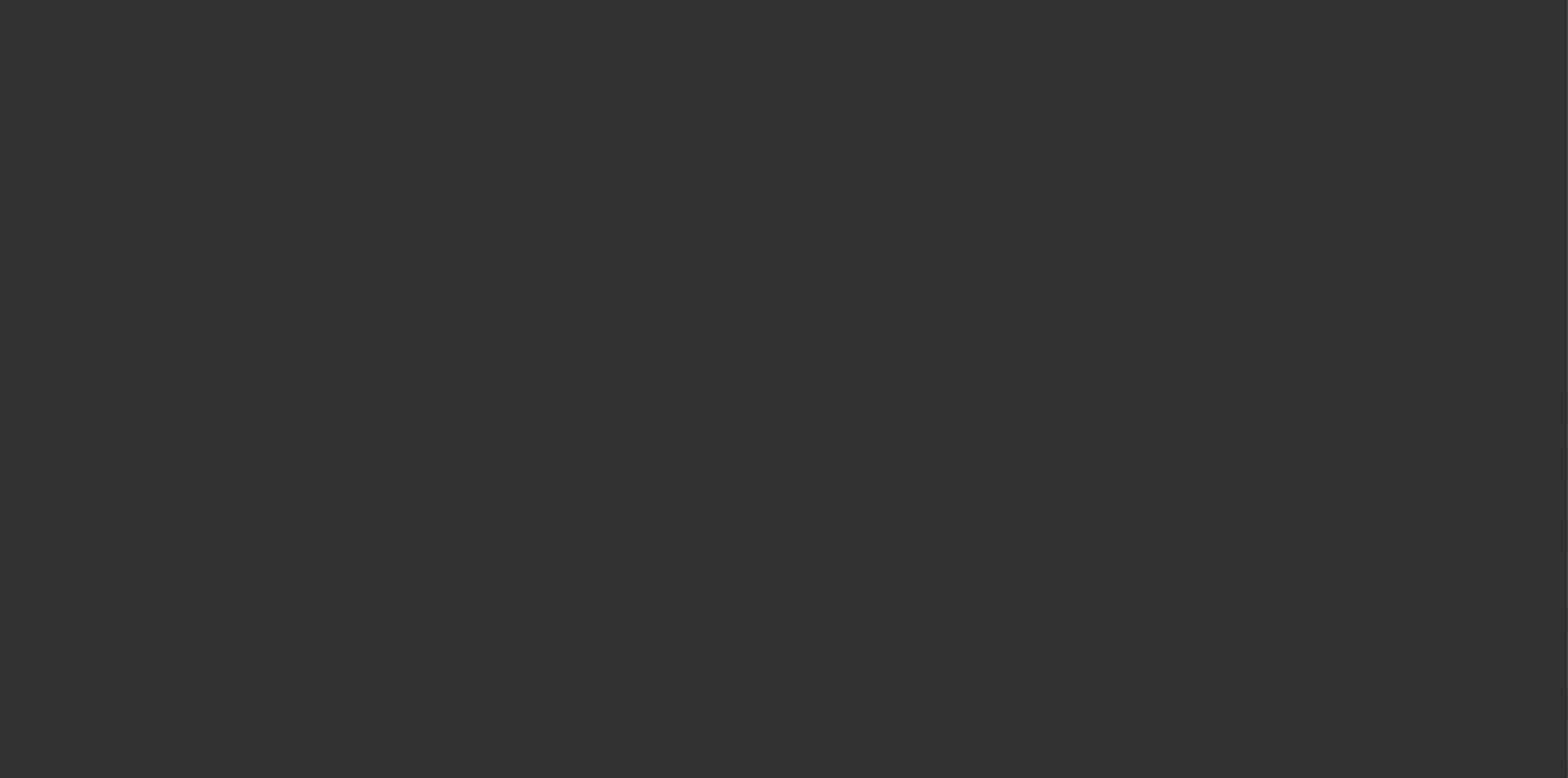
select select "3"
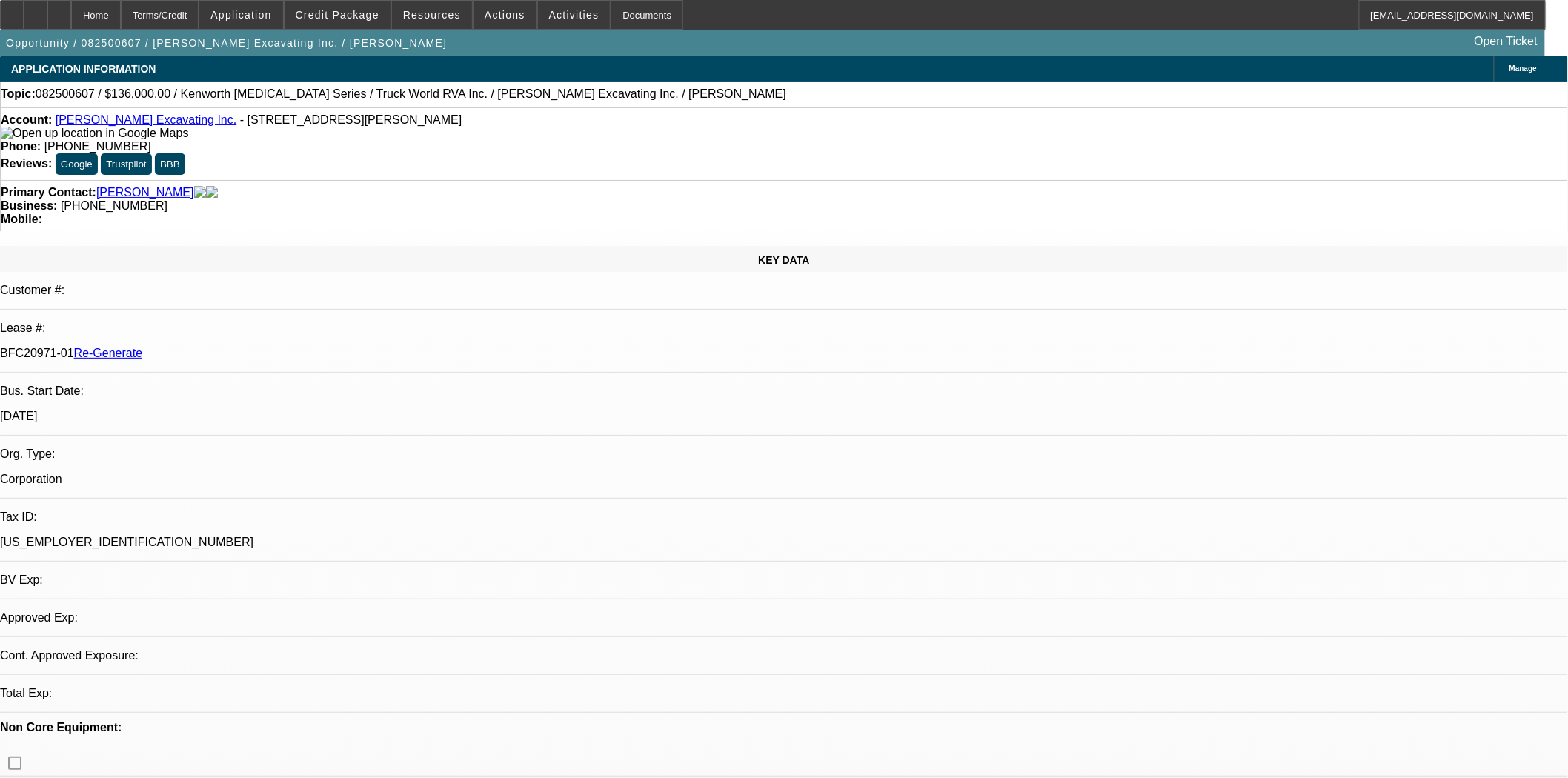
select select "0"
select select "6"
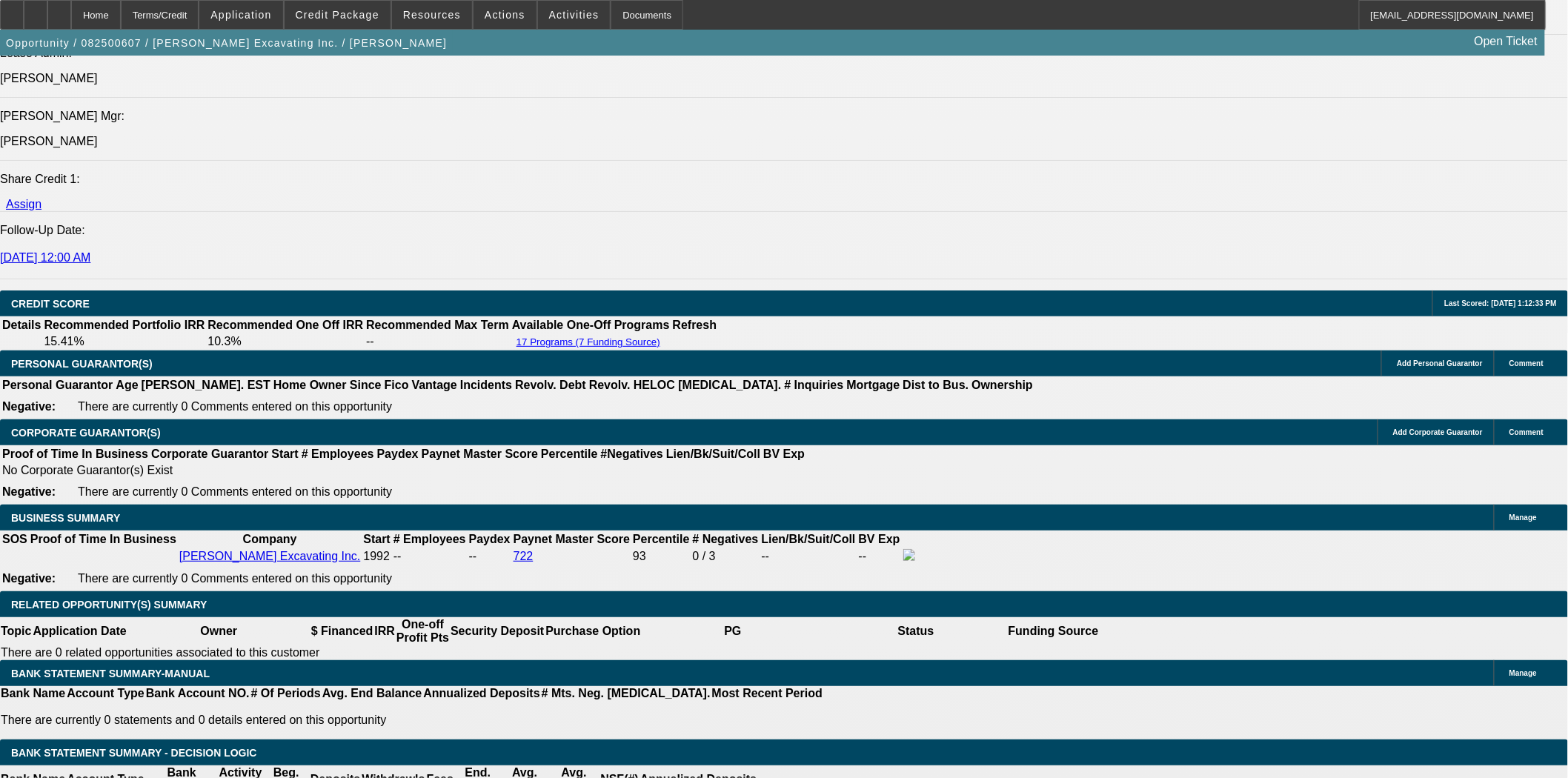
scroll to position [2057, 0]
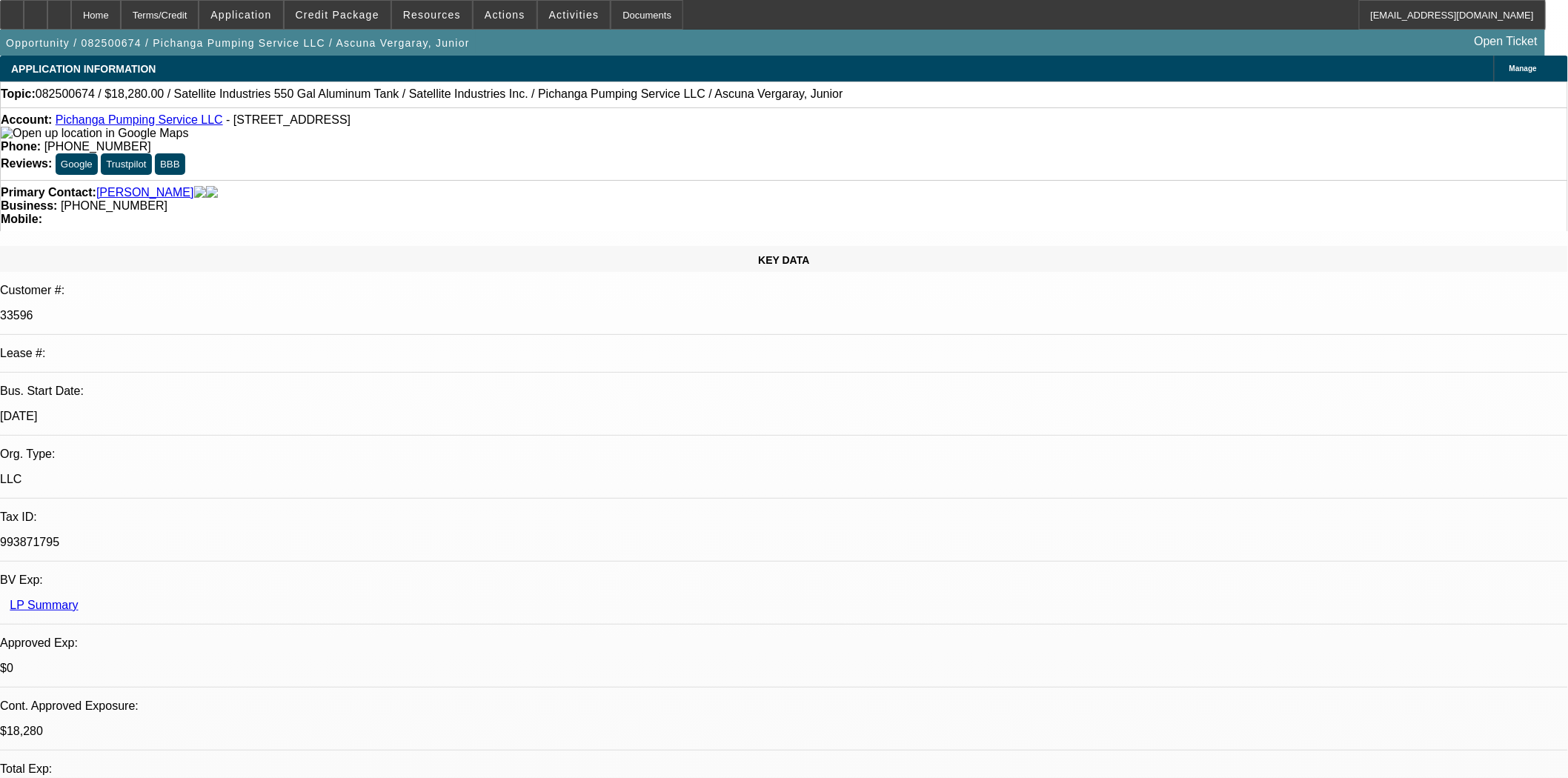
select select "0"
select select "2"
select select "0.1"
select select "4"
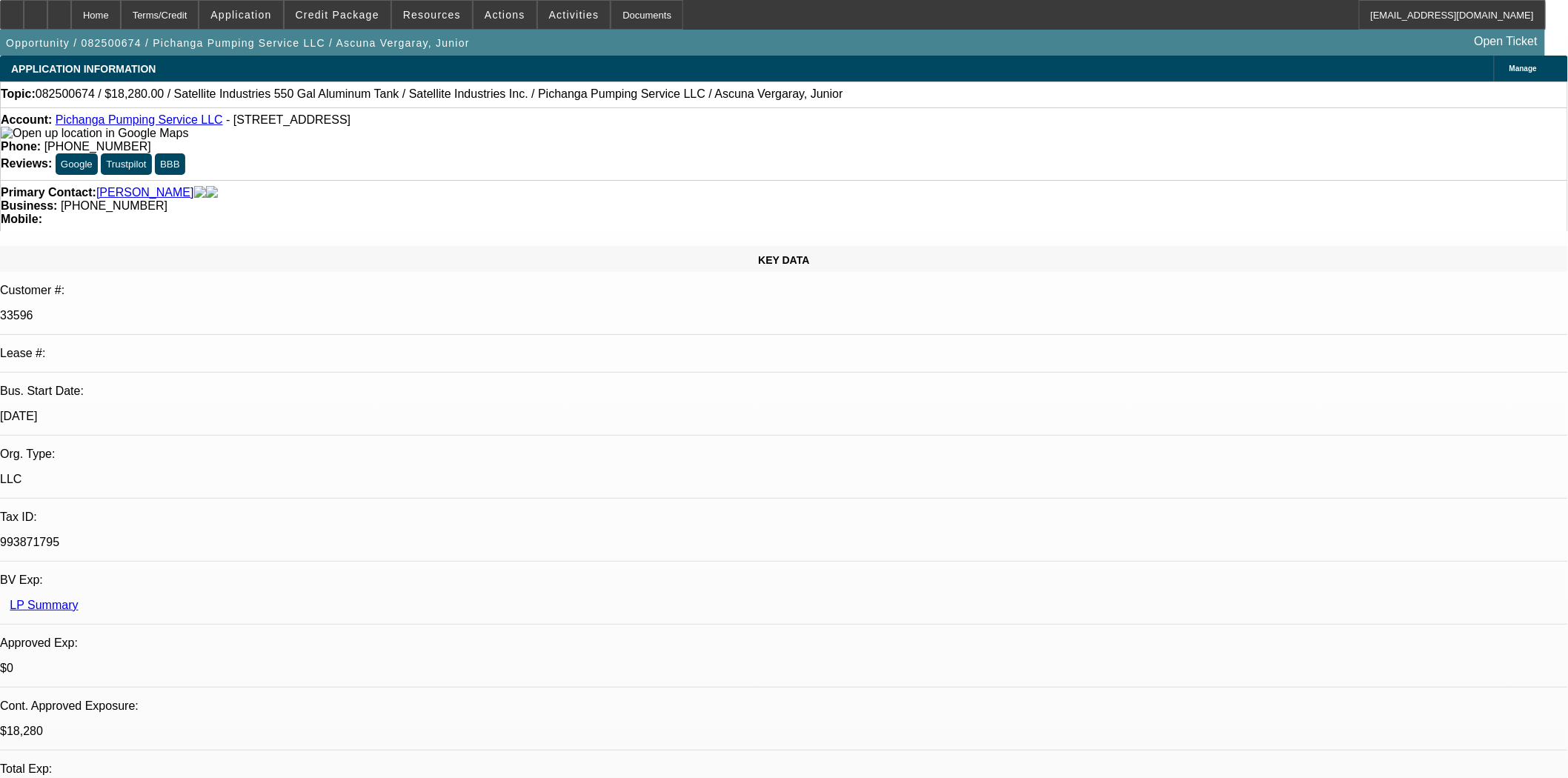
select select "0"
select select "2"
select select "0.1"
select select "4"
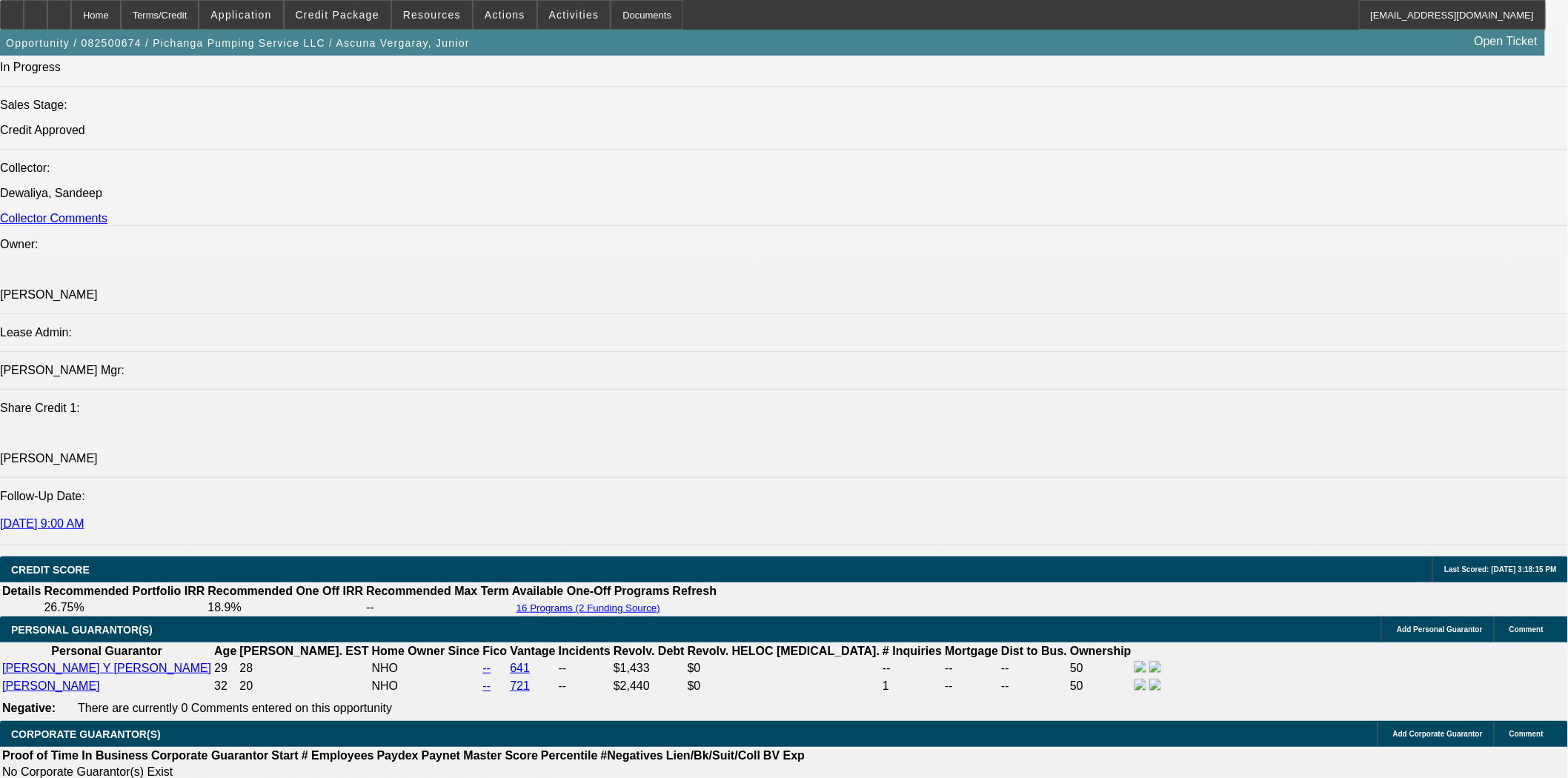
scroll to position [2057, 0]
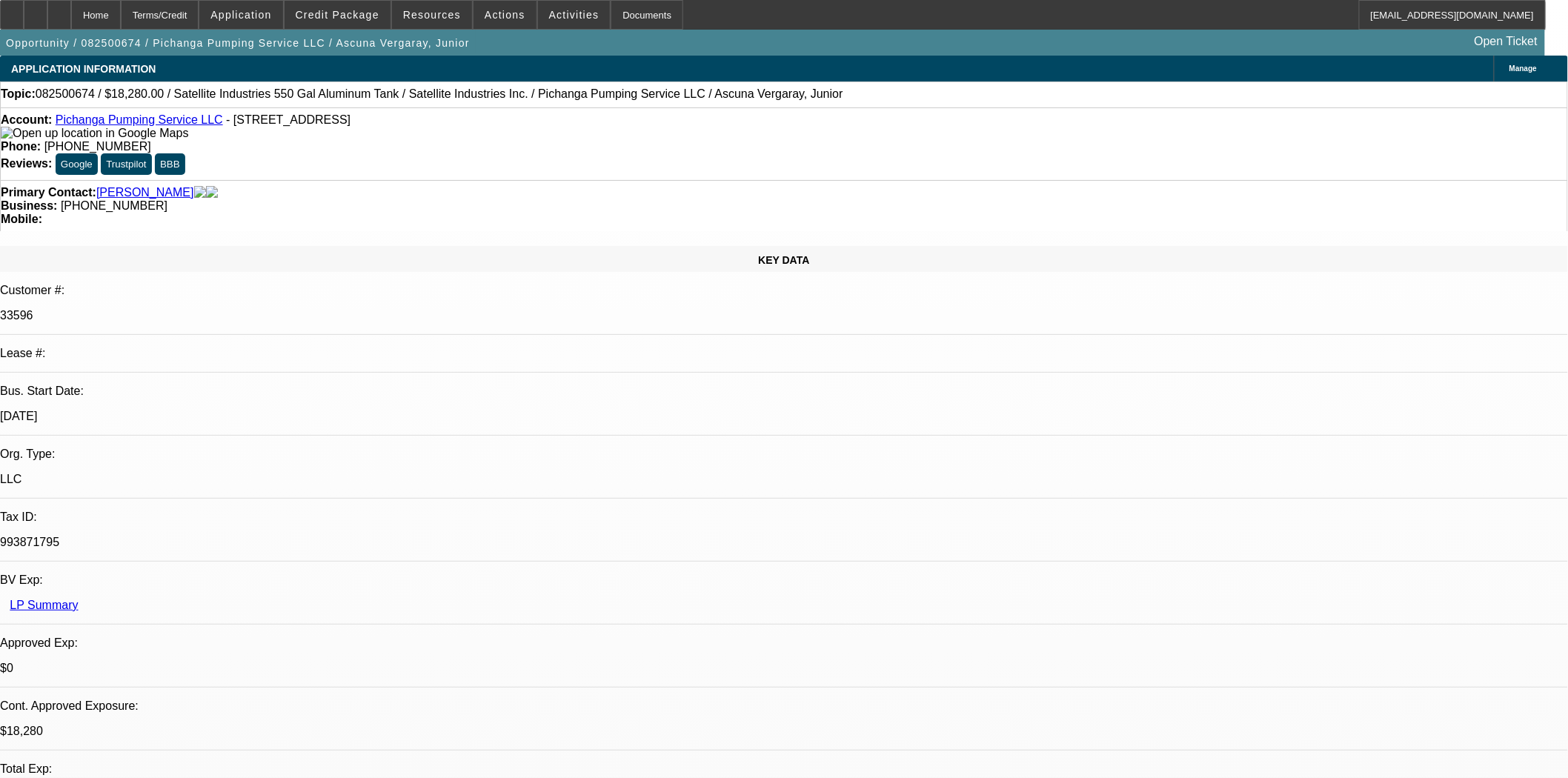
select select "0"
select select "2"
select select "0.1"
select select "4"
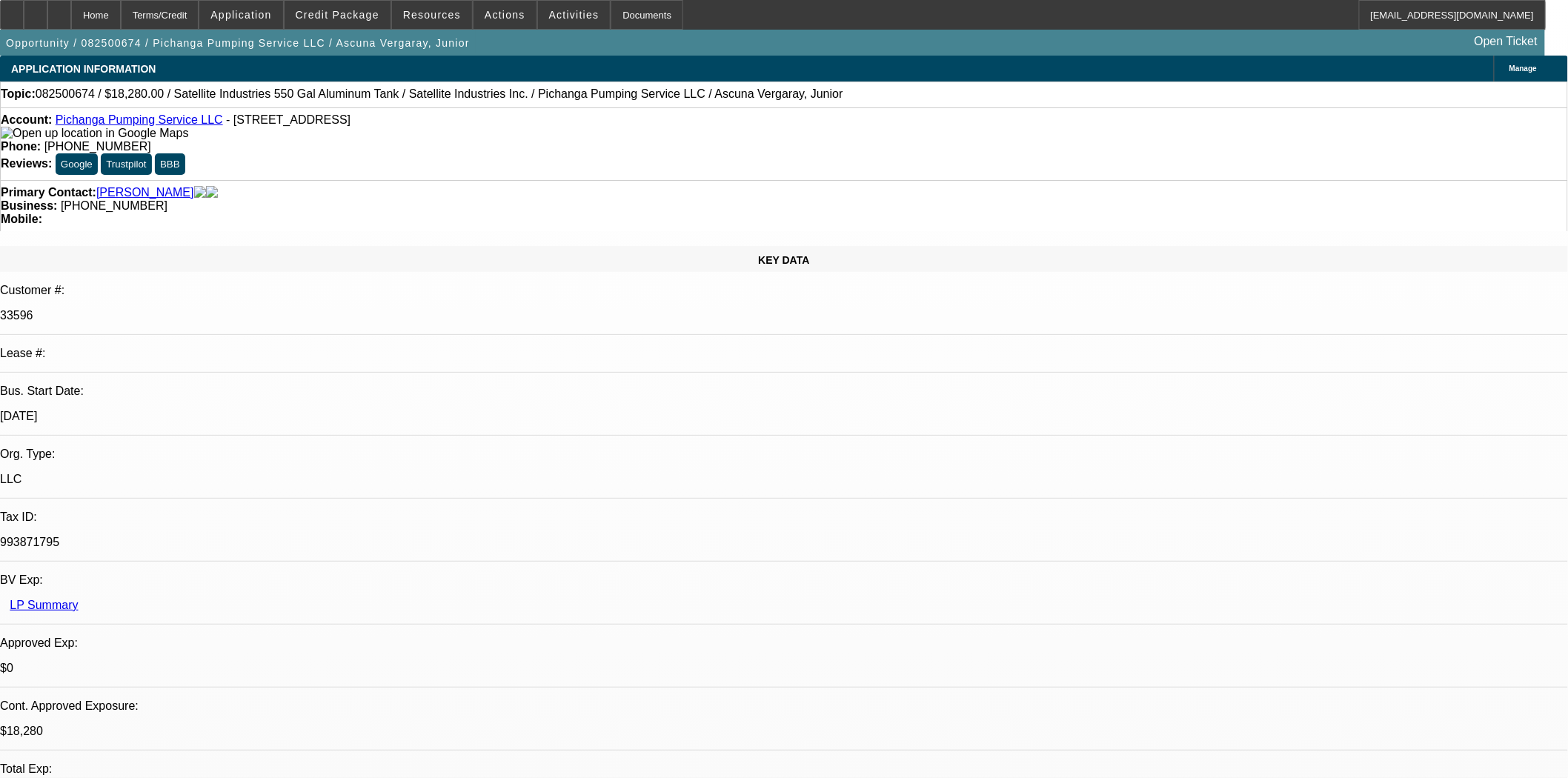
select select "0"
select select "2"
select select "0.1"
select select "4"
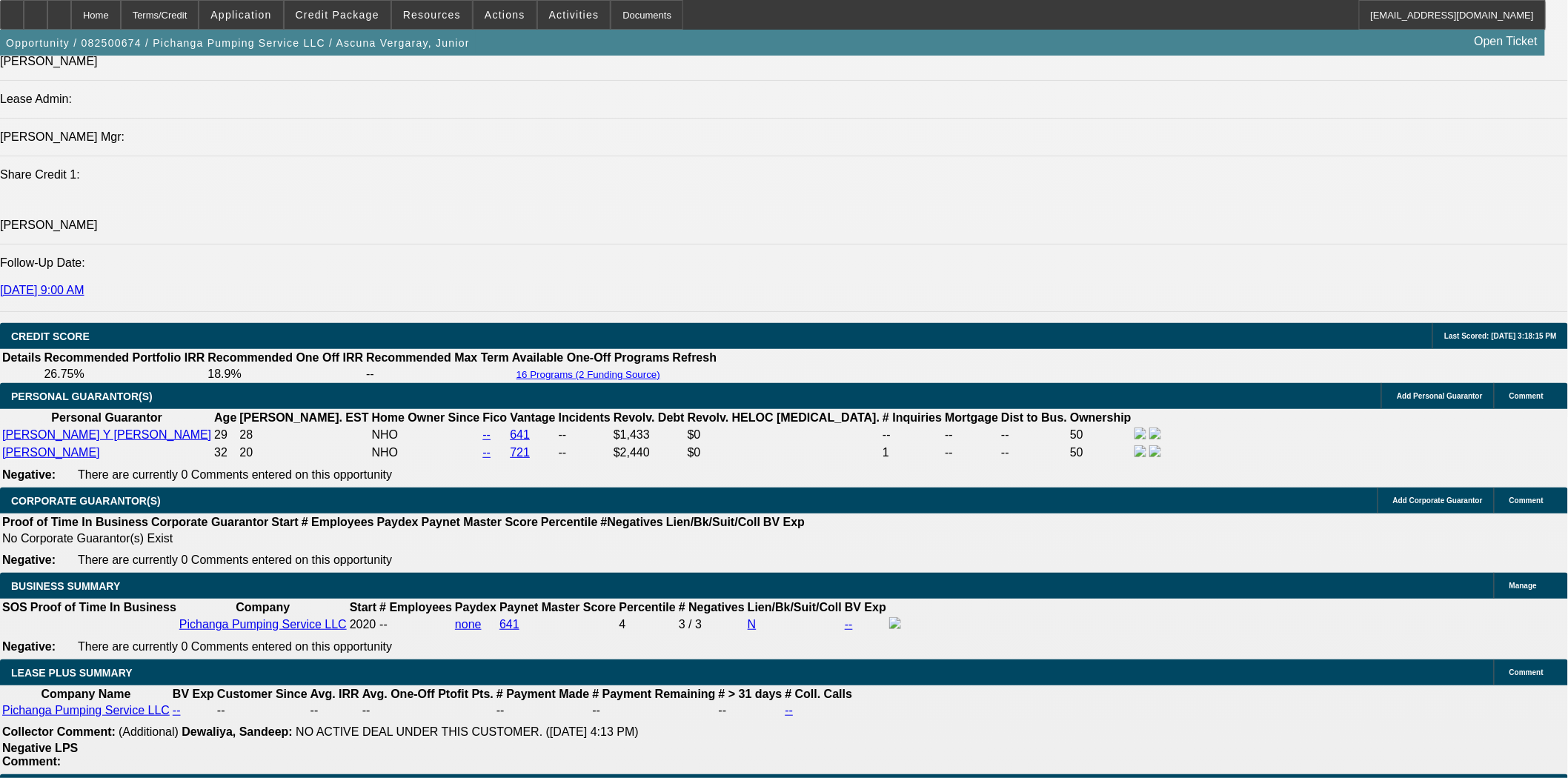
scroll to position [2139, 0]
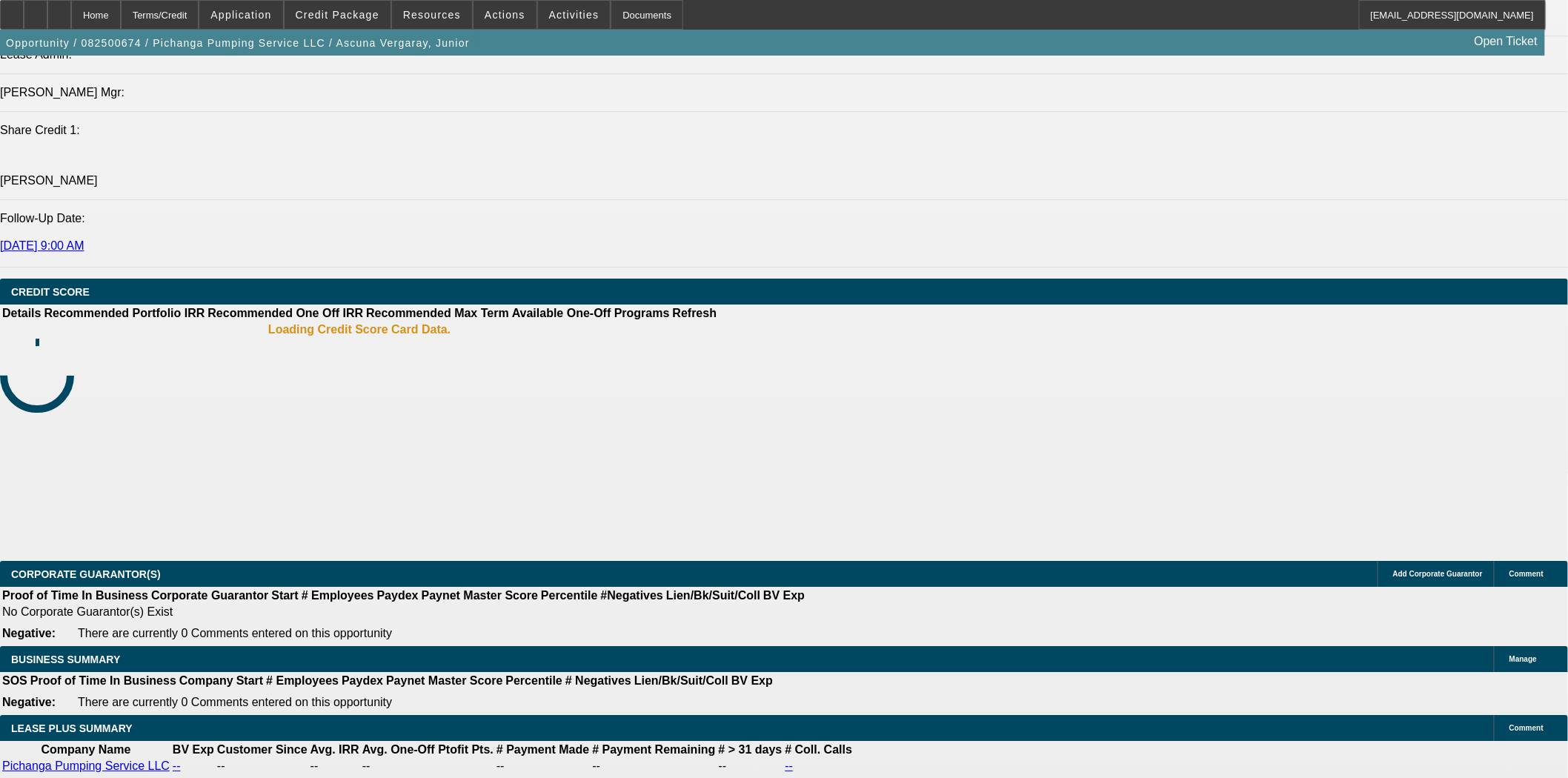
select select "0"
select select "2"
select select "0.1"
select select "4"
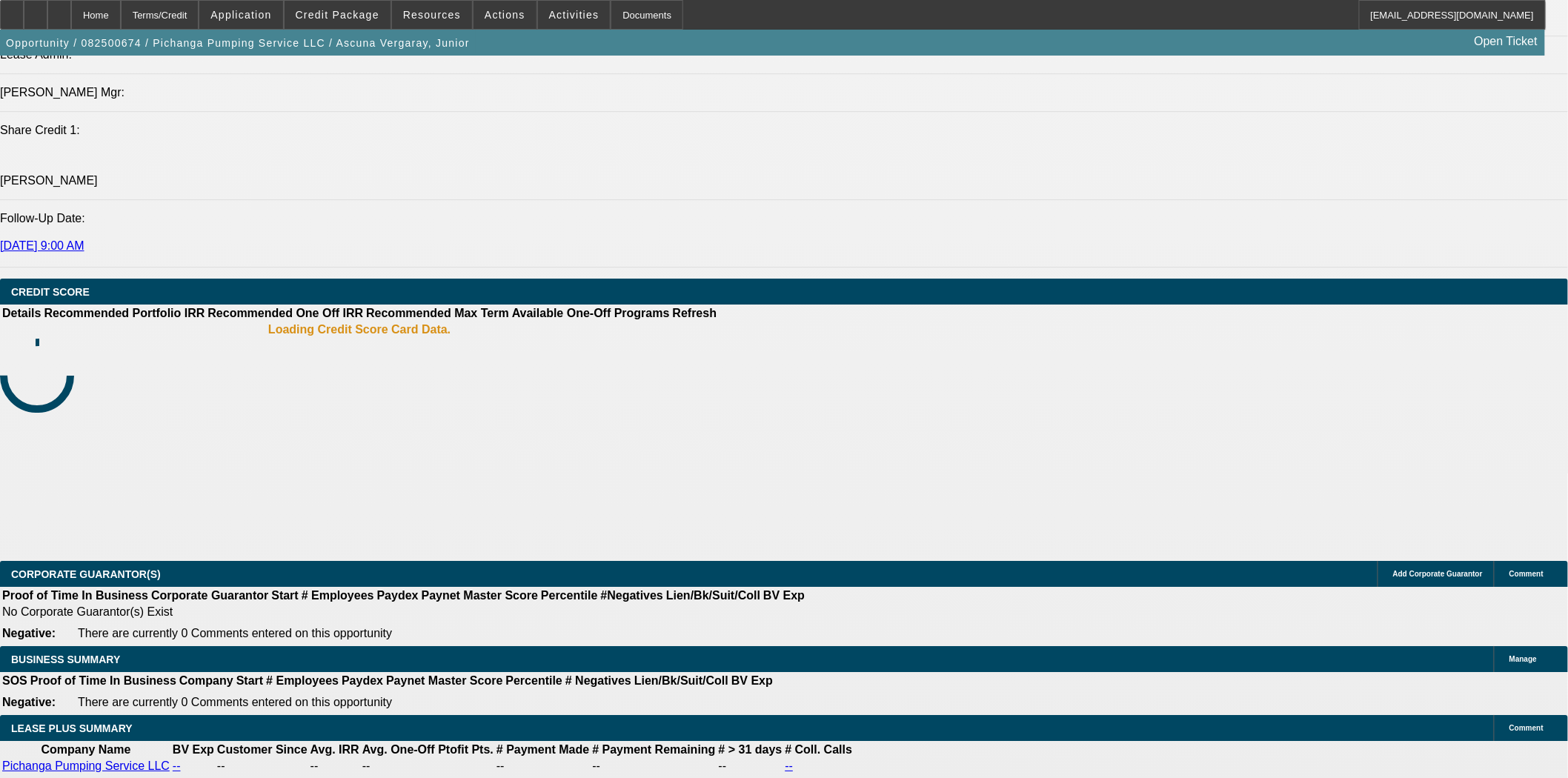
select select "0"
select select "2"
select select "0.1"
select select "4"
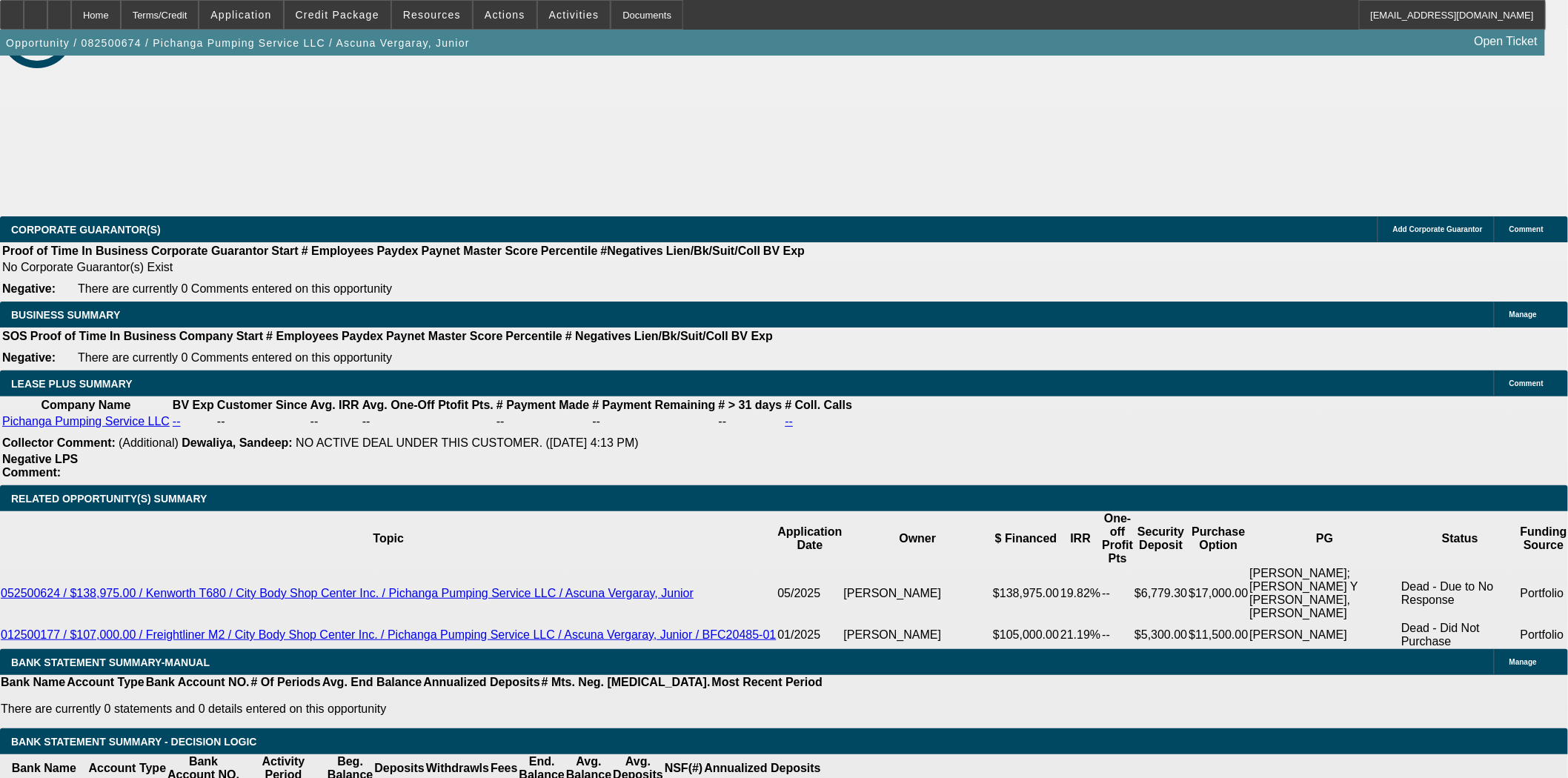
scroll to position [2303, 0]
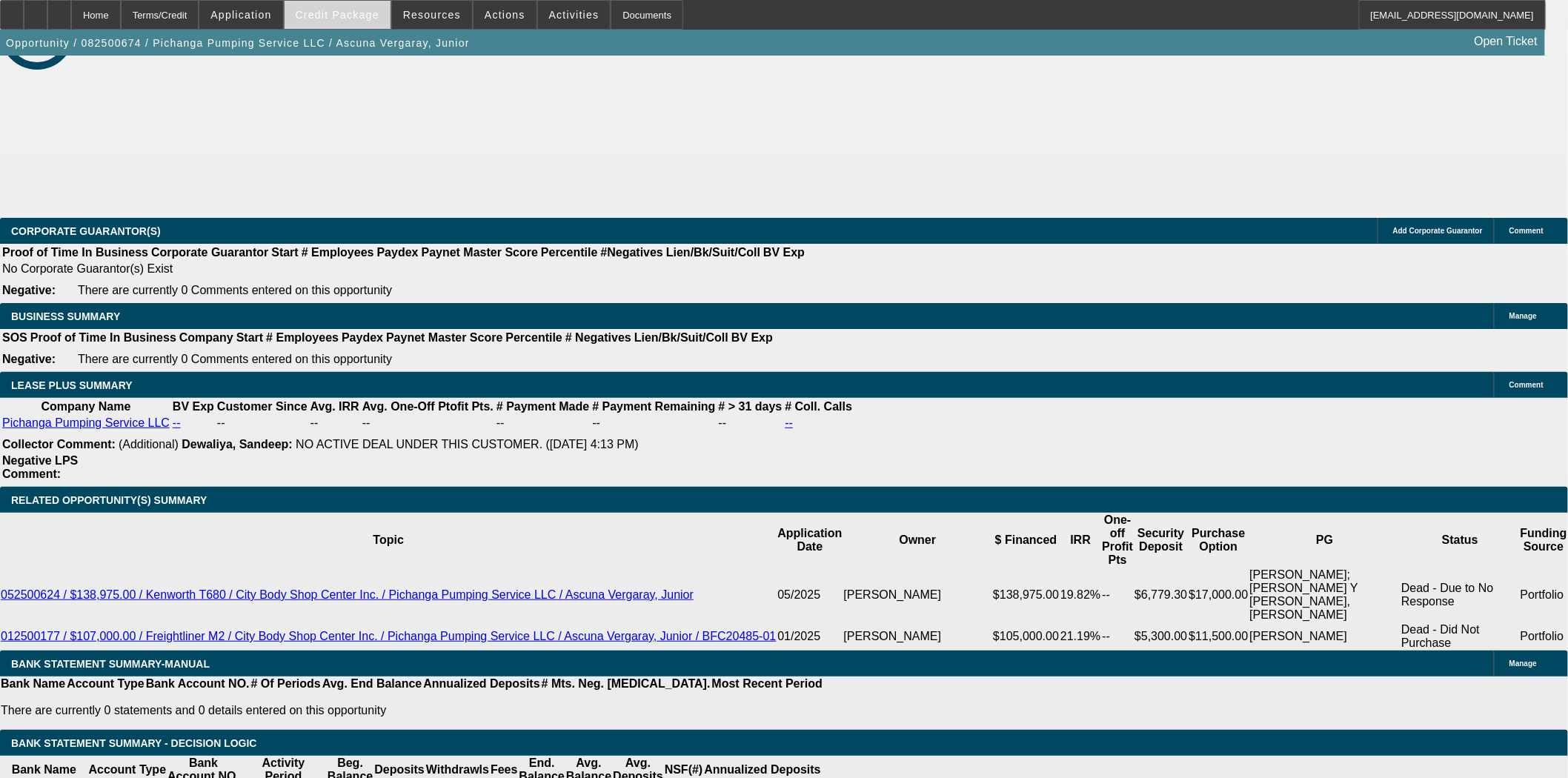
click at [351, 15] on span "Credit Package" at bounding box center [337, 14] width 84 height 12
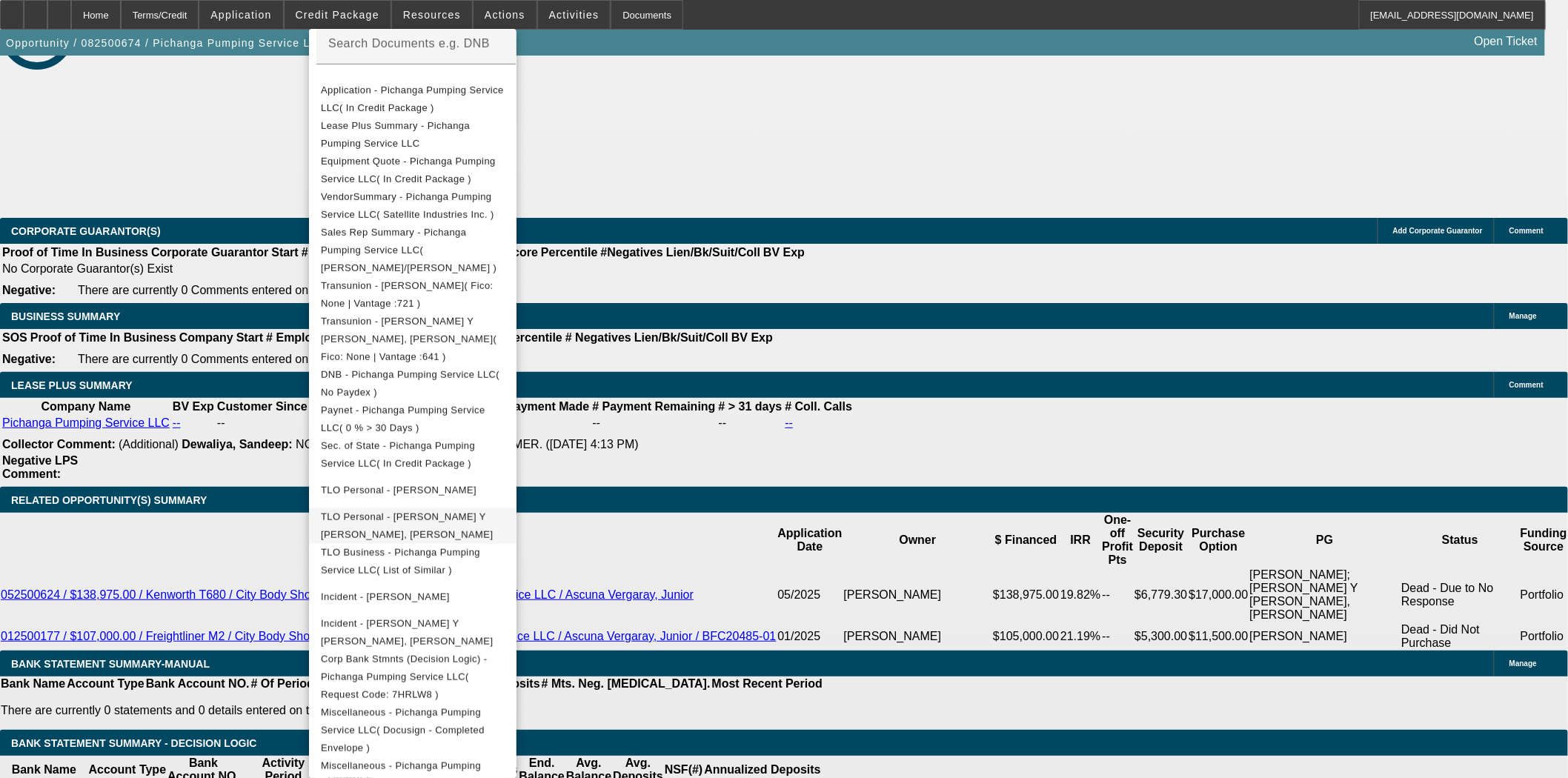
scroll to position [161, 0]
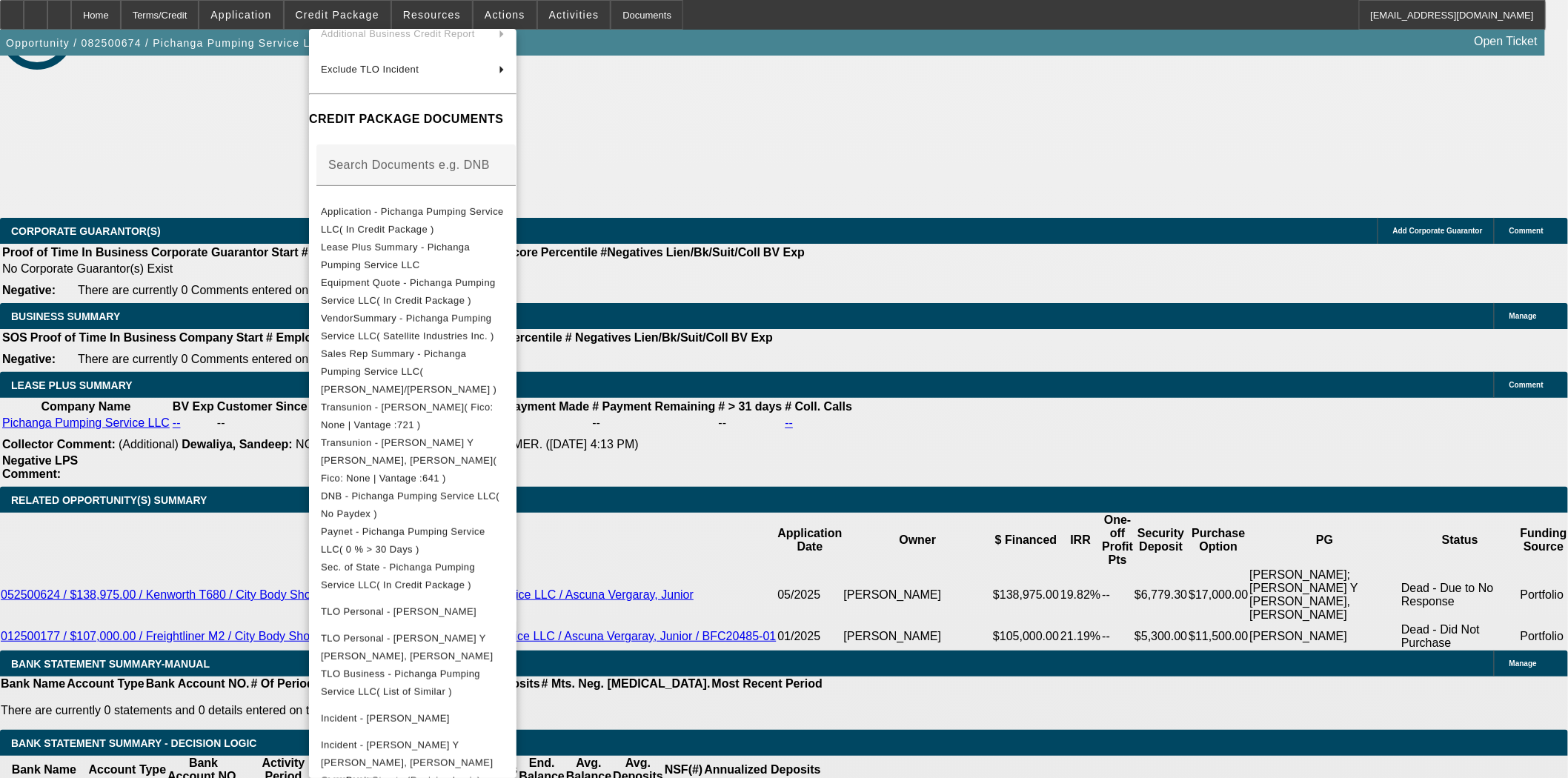
click at [261, 449] on div at bounding box center [784, 389] width 1568 height 778
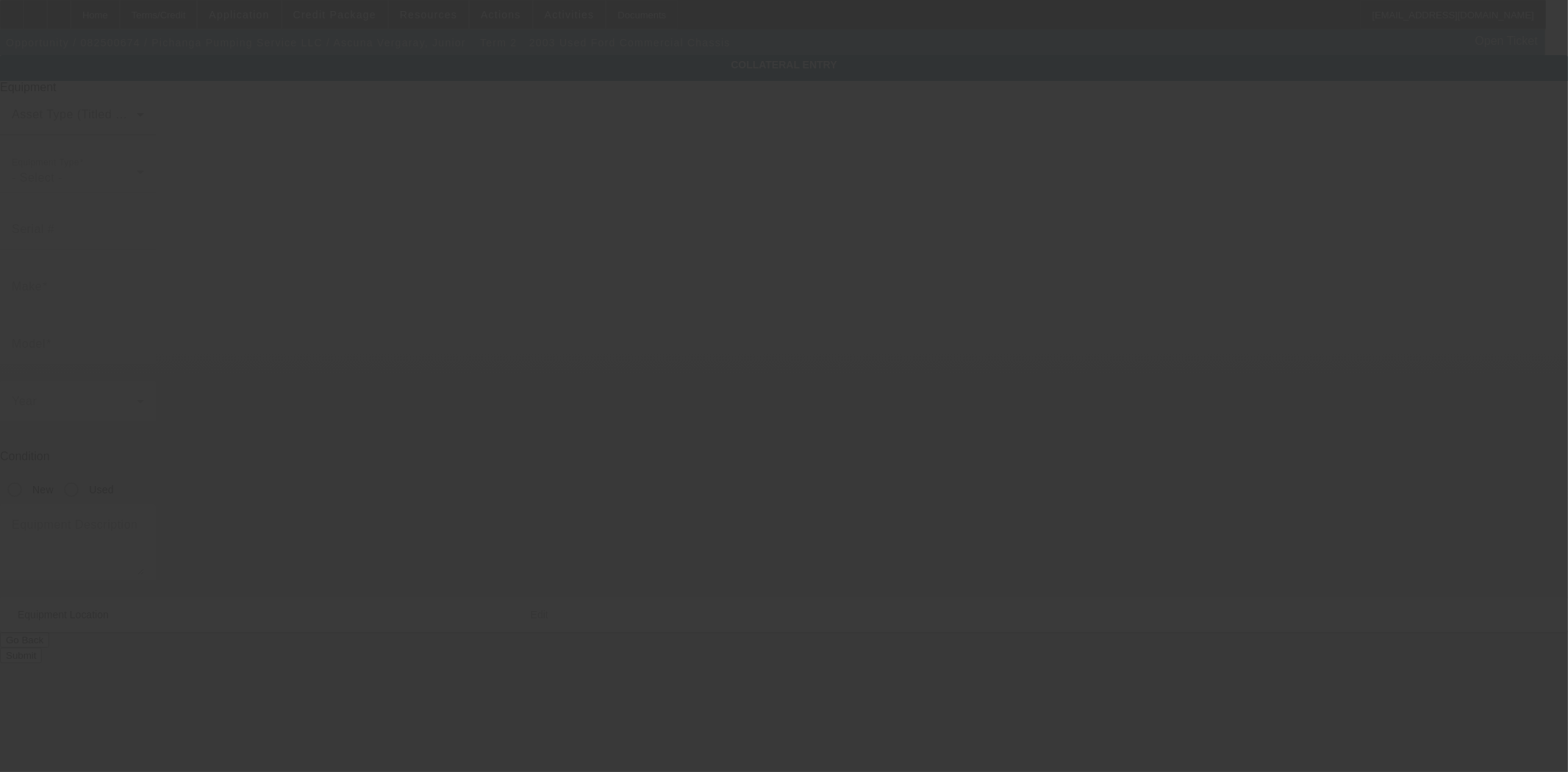
type input "1FDWW36F83EA44921"
type input "FORD"
type input "Commercial Chassis"
radio input "true"
type input "901 N Rengstorff Ave"
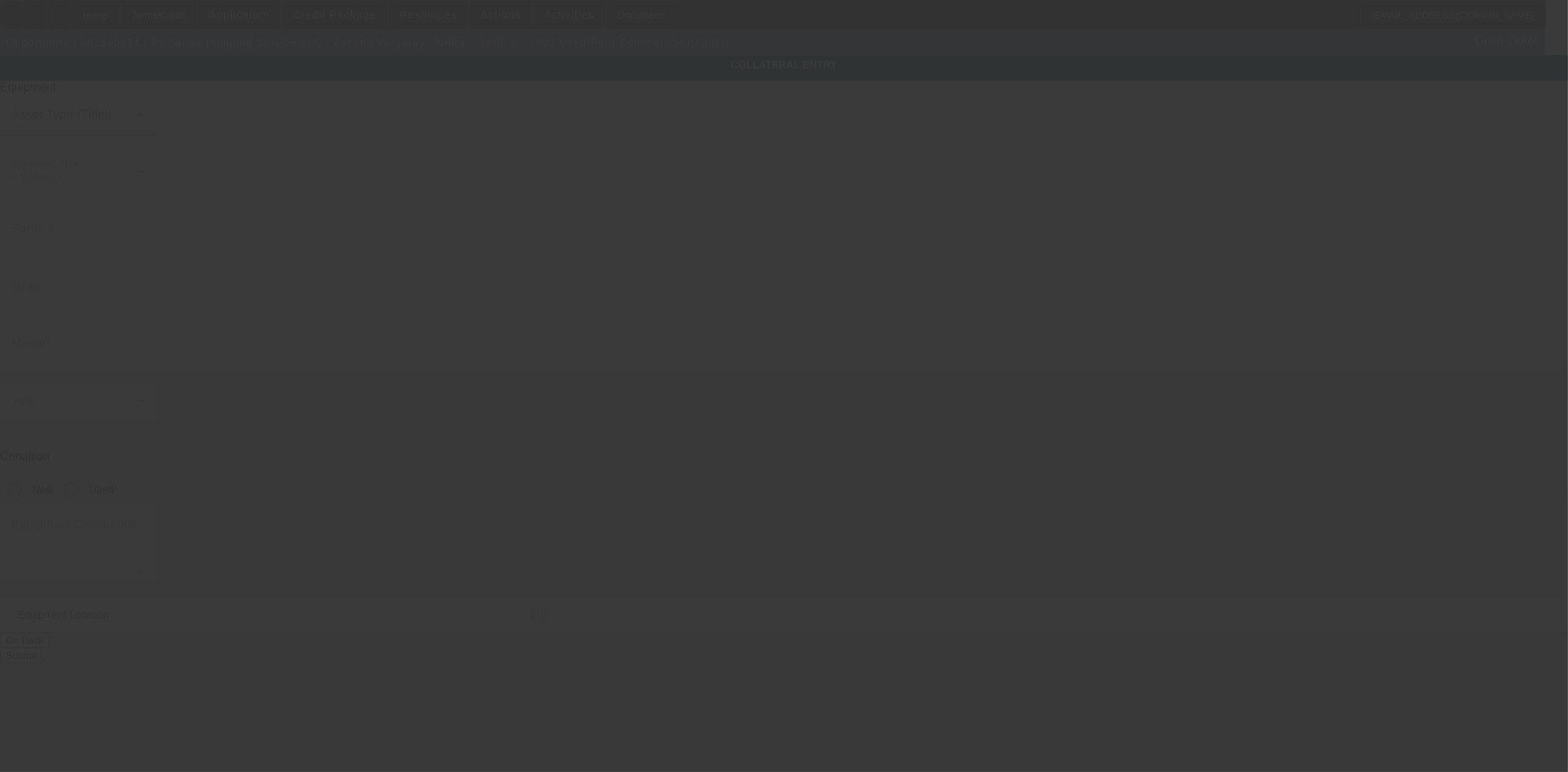
type input "Mountain View"
type input "94043"
type input "Santa Clara"
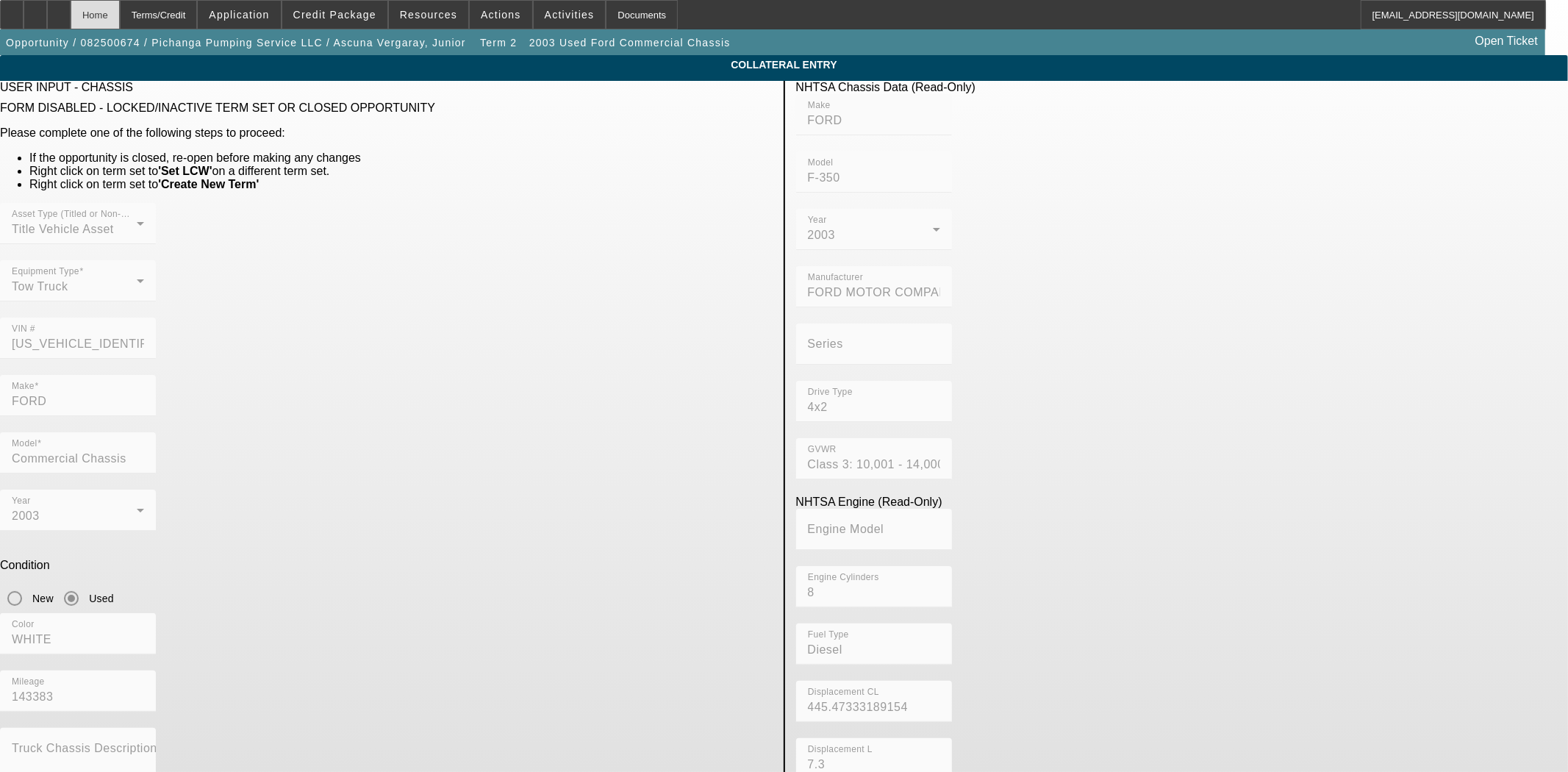
click at [120, 18] on div "Home" at bounding box center [96, 14] width 49 height 29
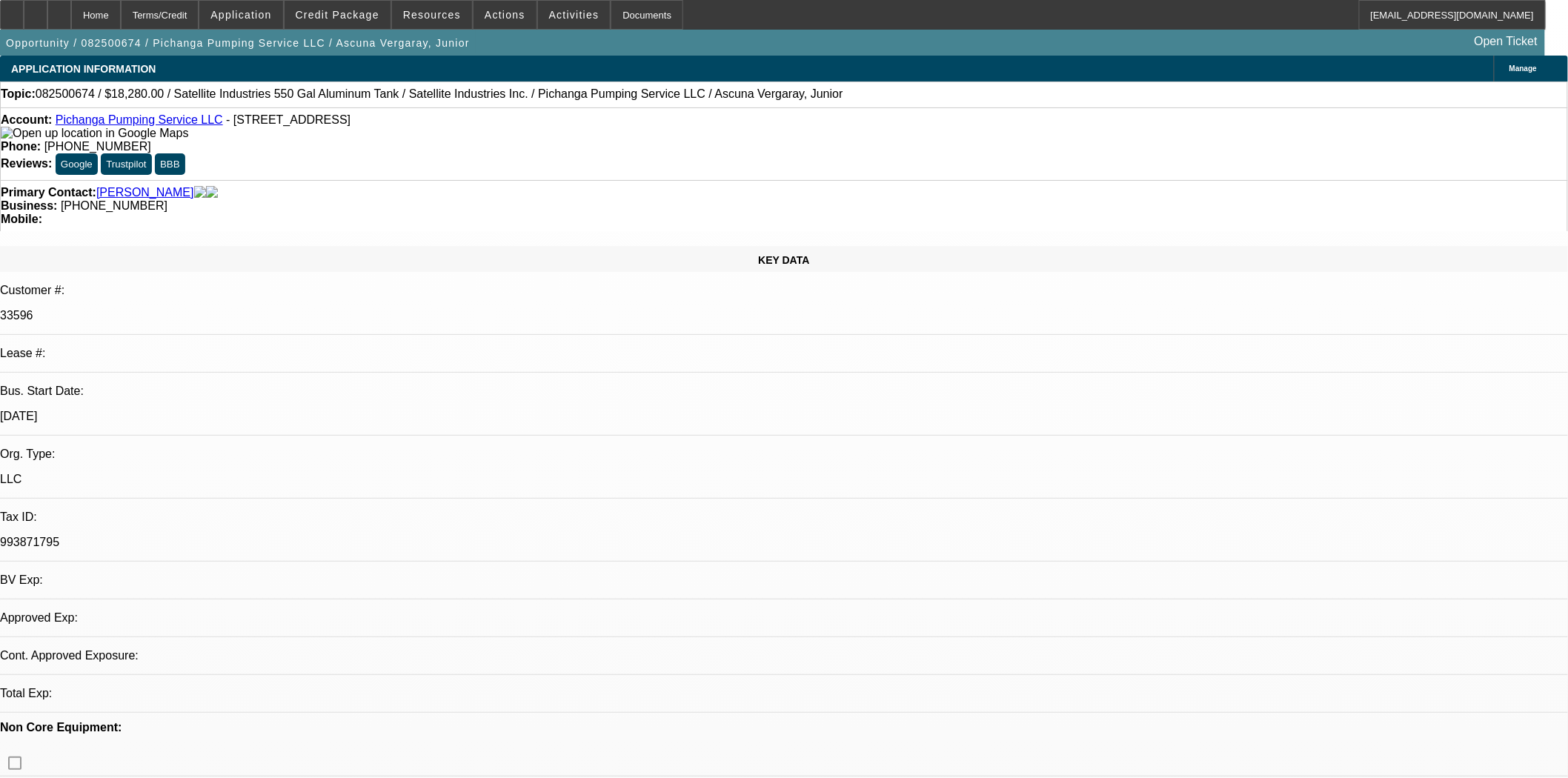
select select "0"
select select "2"
select select "0.1"
select select "4"
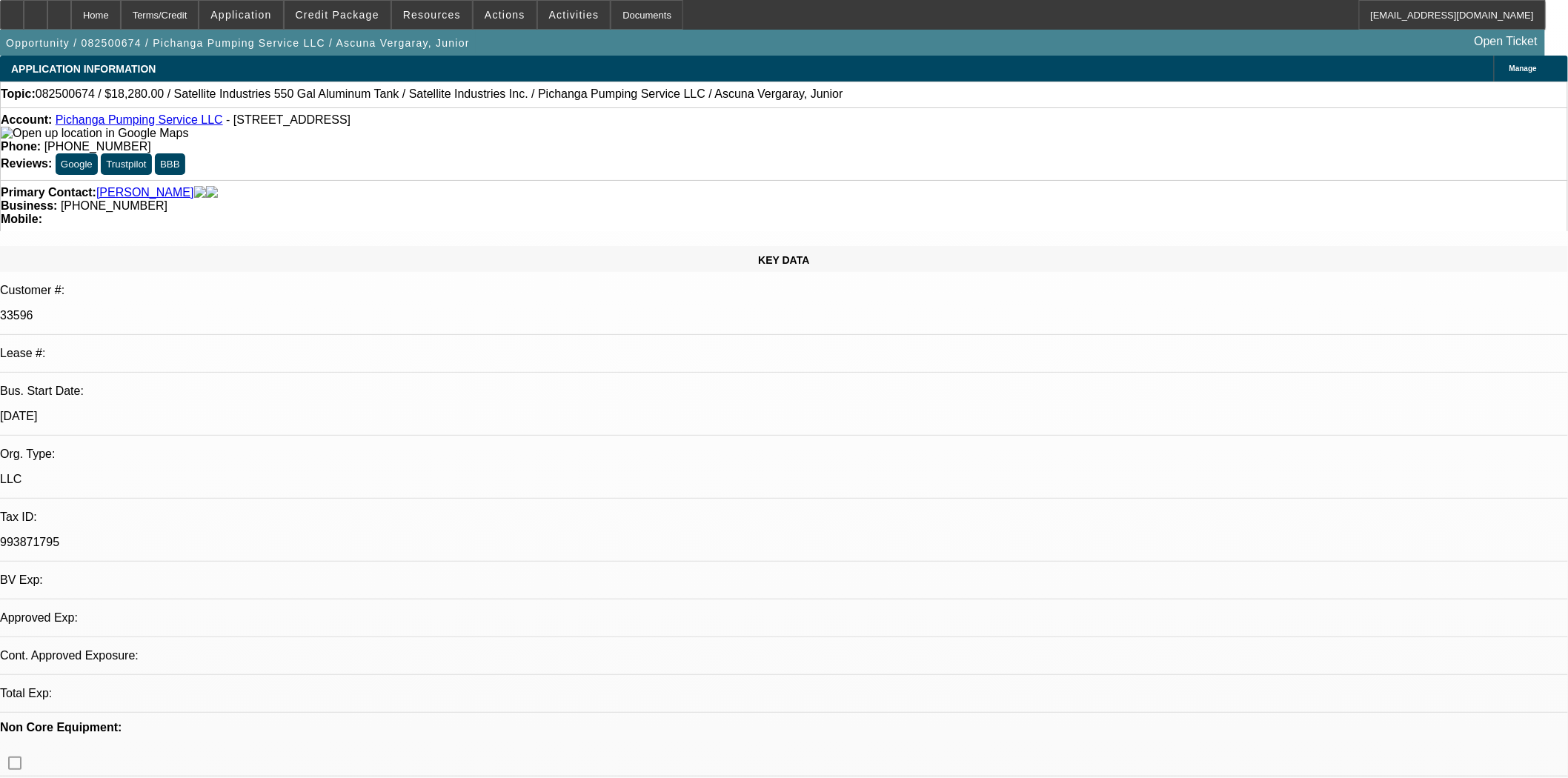
select select "0"
select select "2"
select select "0.1"
select select "4"
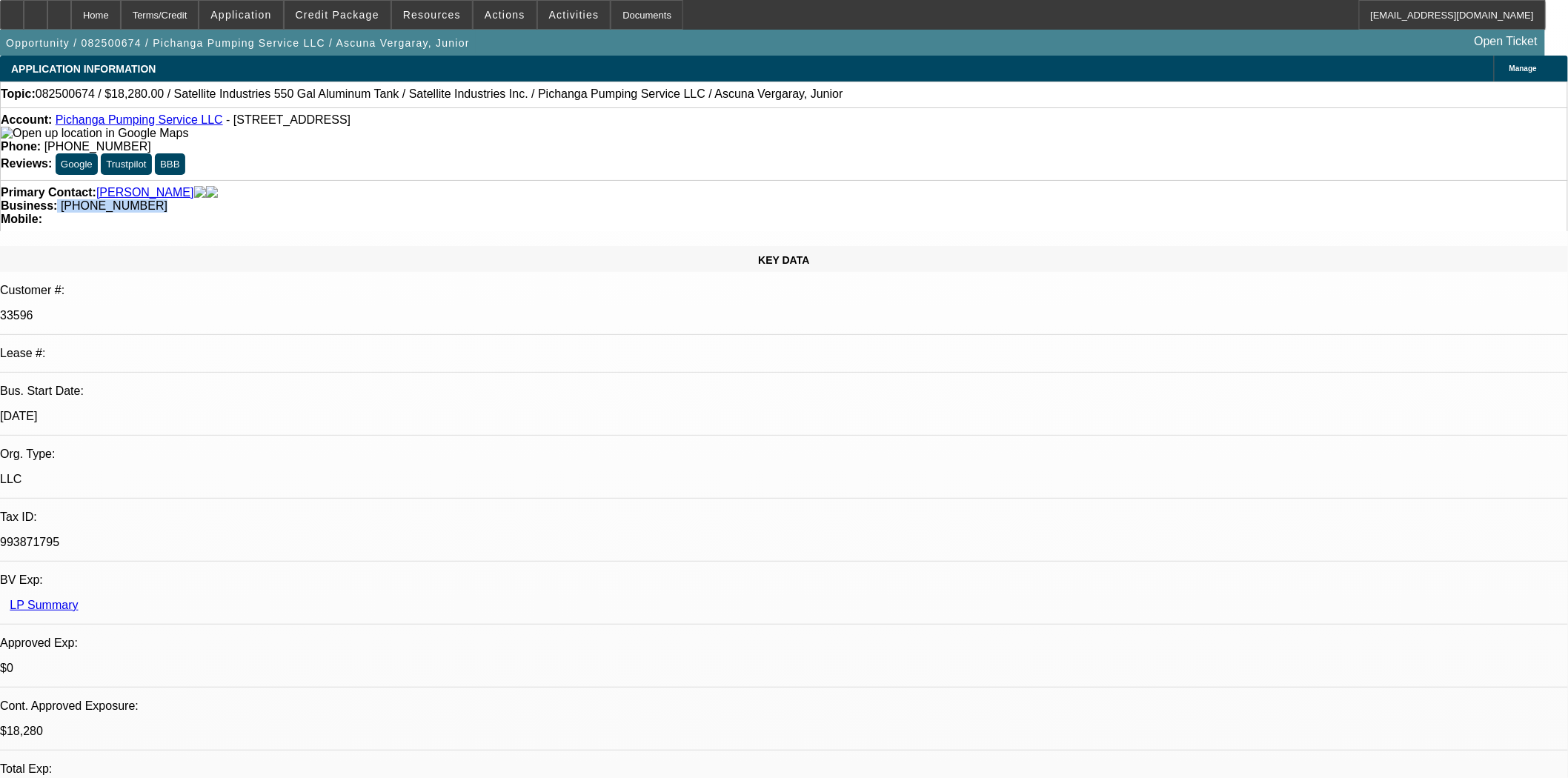
drag, startPoint x: 655, startPoint y: 161, endPoint x: 580, endPoint y: 165, distance: 75.1
click at [580, 199] on div "Business: (650) 439-7352" at bounding box center [784, 206] width 1566 height 14
copy div "(650) 439-7352"
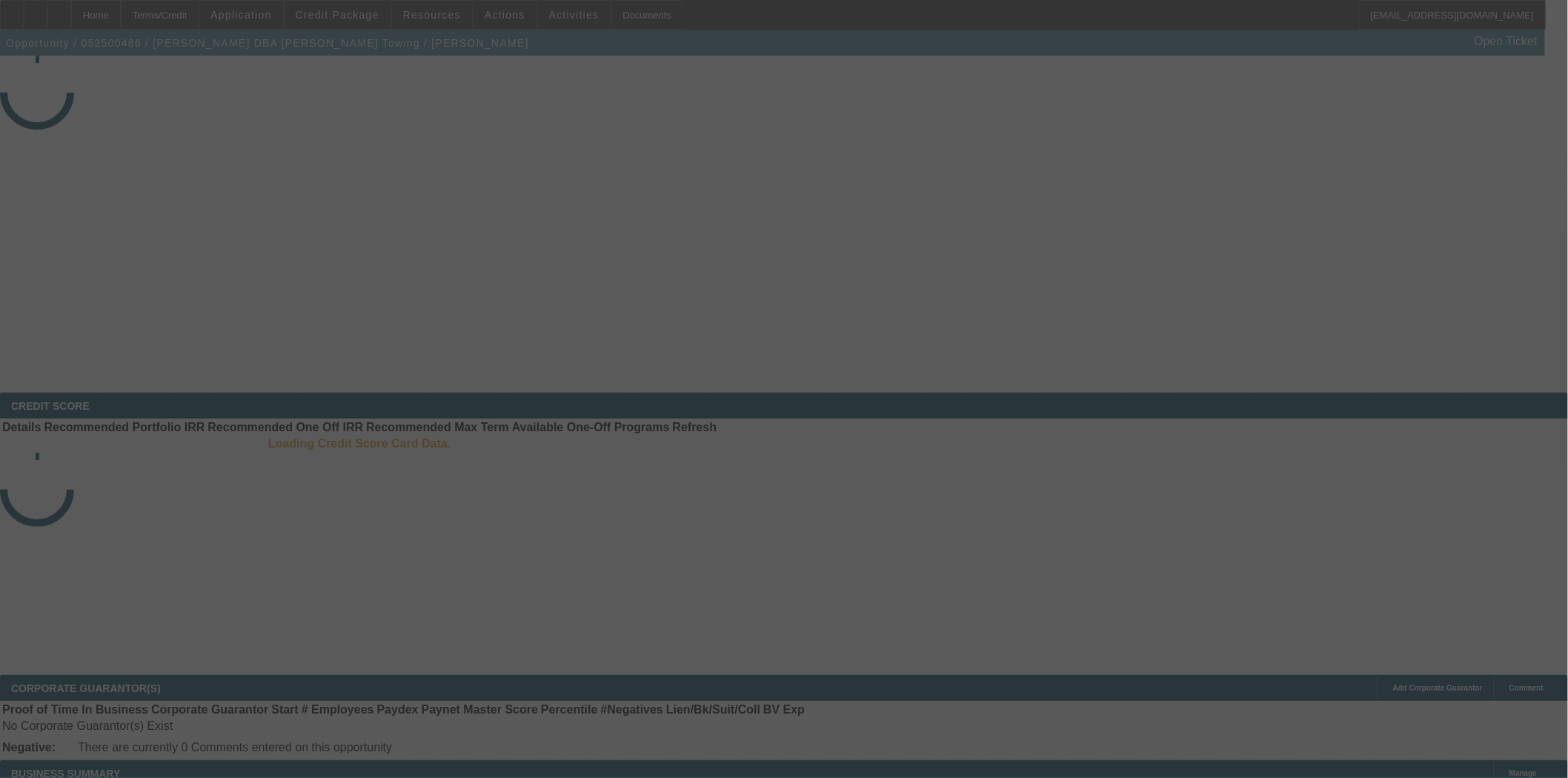
select select "3"
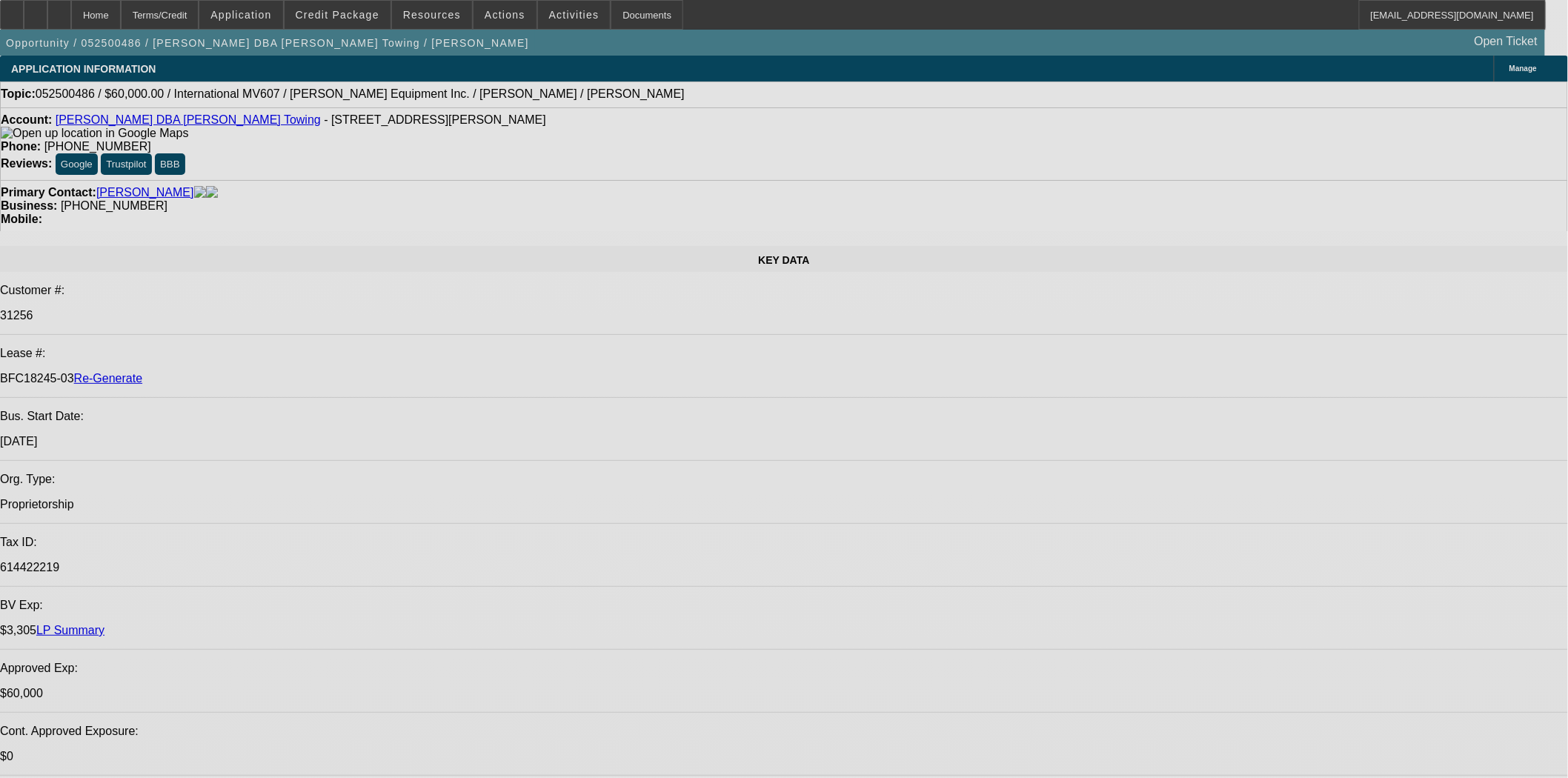
select select "0"
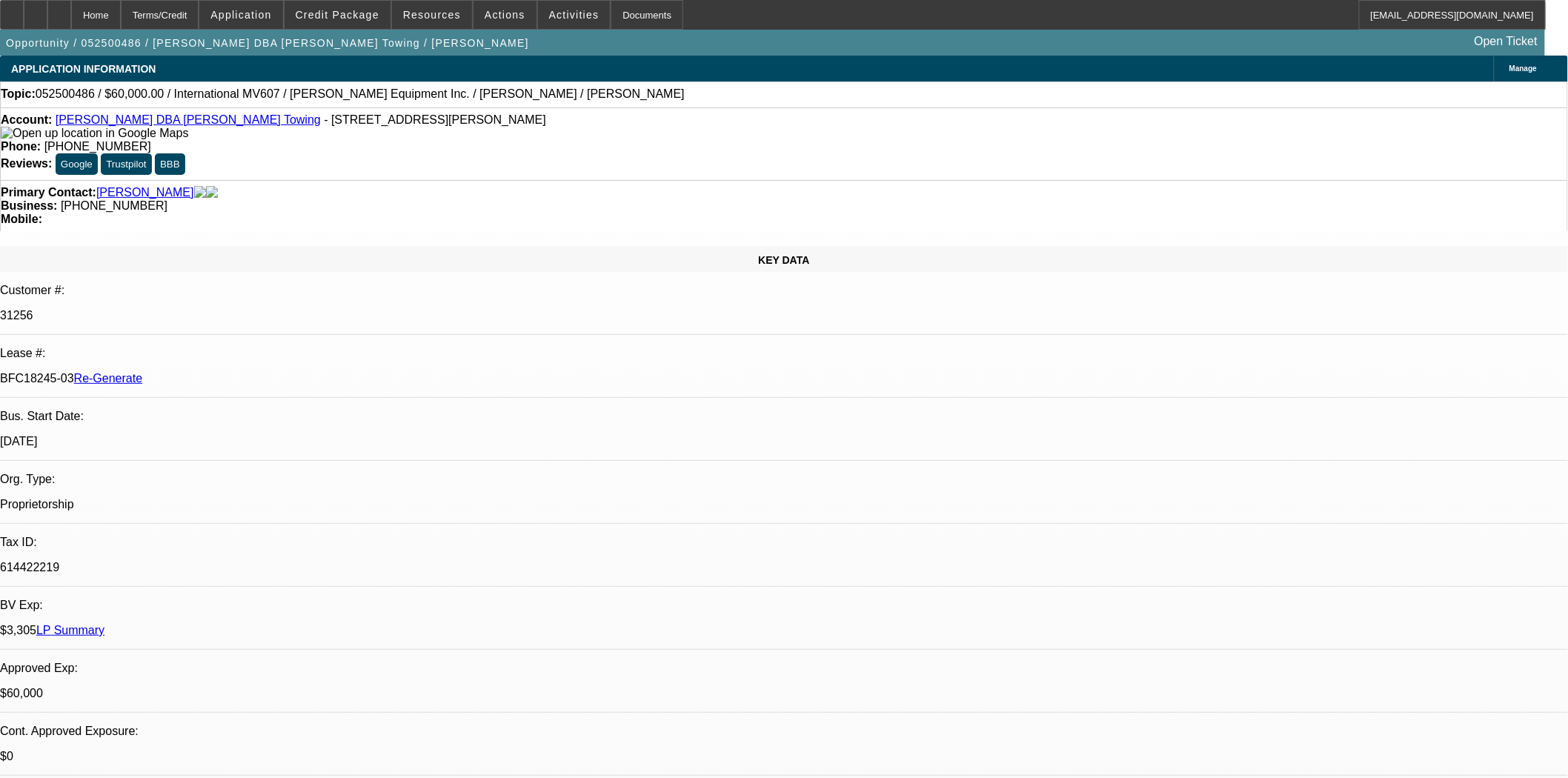
select select "2"
select select "0.1"
select select "2"
select select "4"
click at [24, 25] on div at bounding box center [12, 14] width 24 height 30
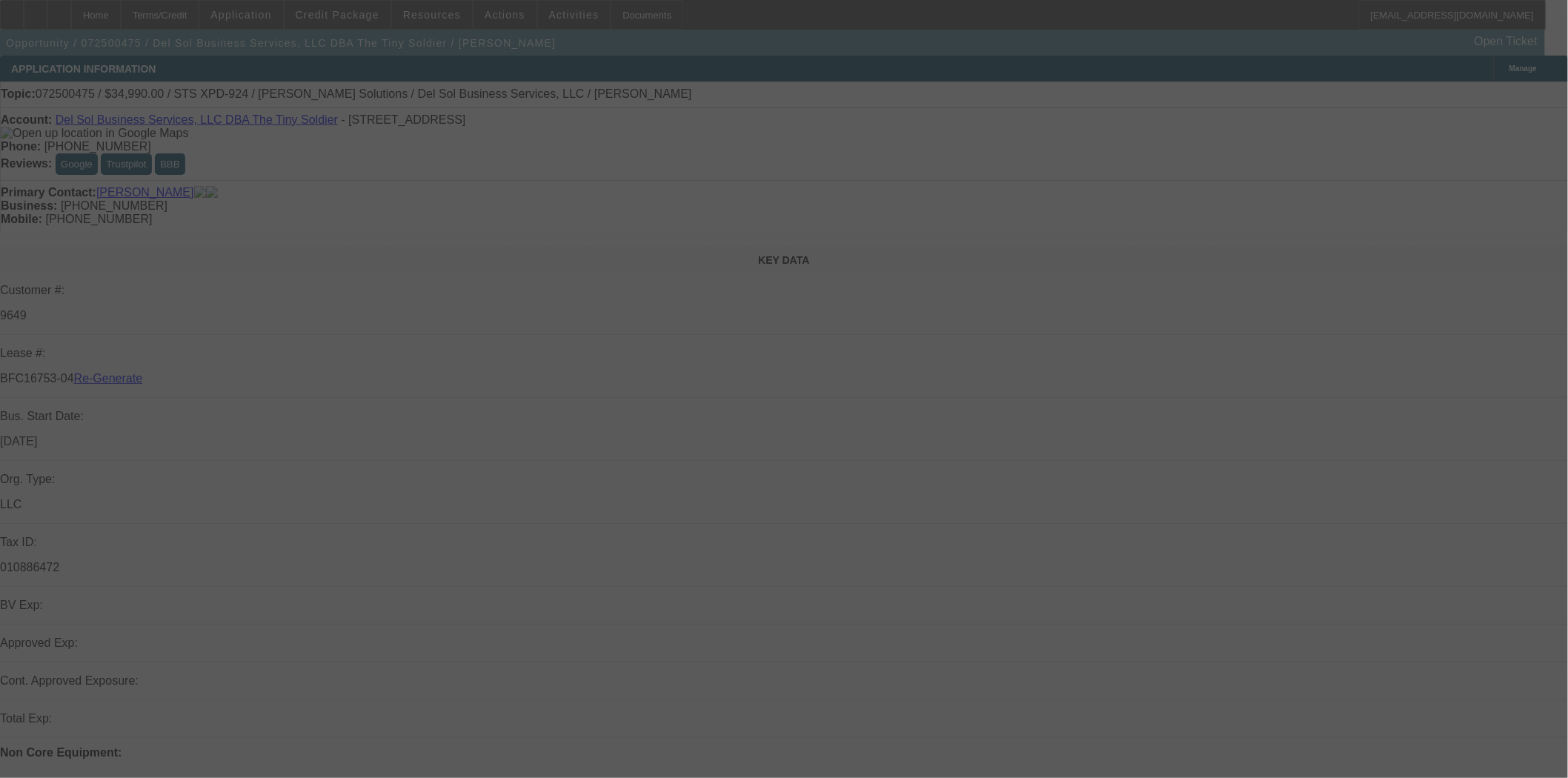
select select "3"
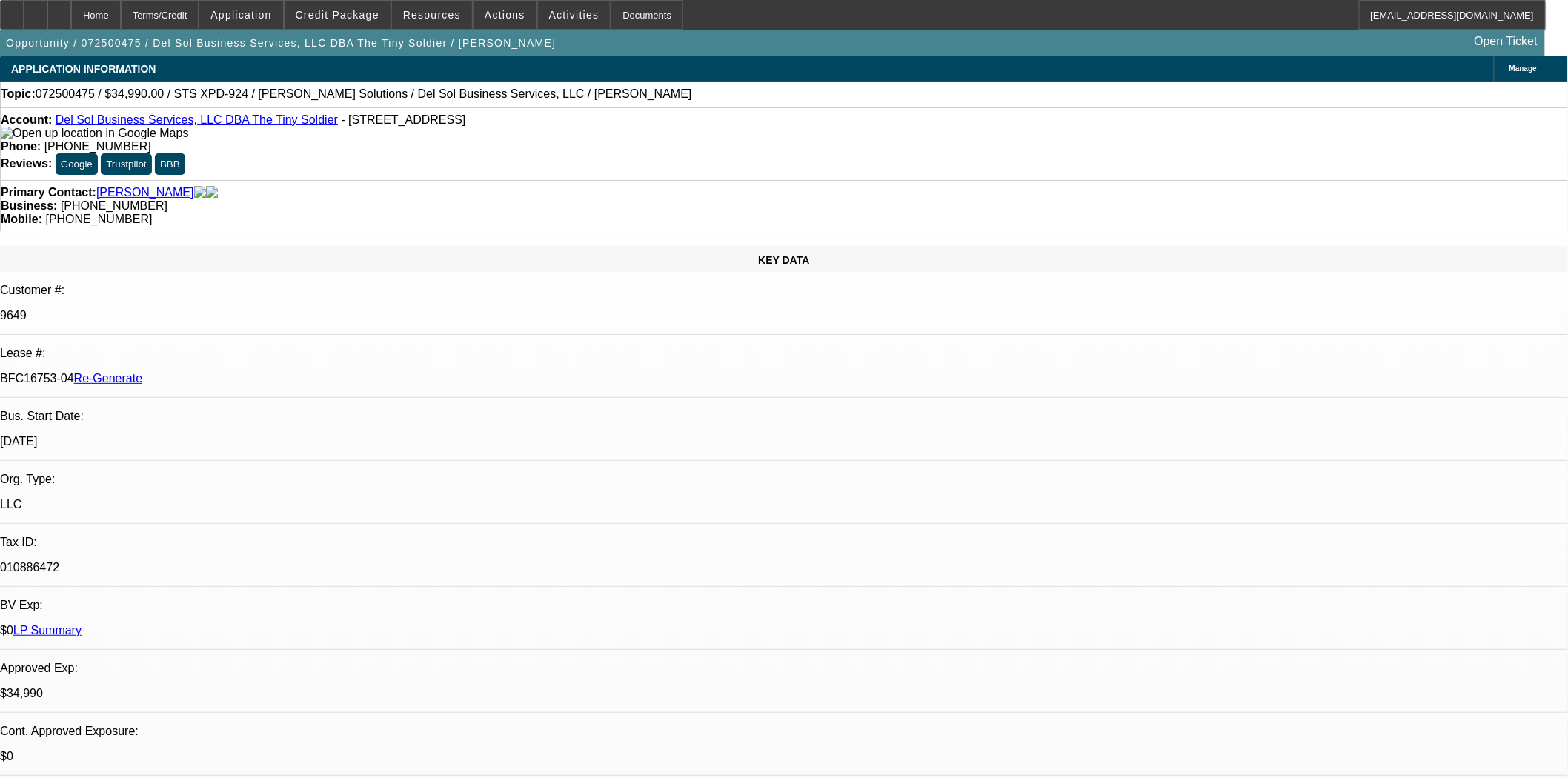
select select "0"
select select "2"
select select "0"
select select "6"
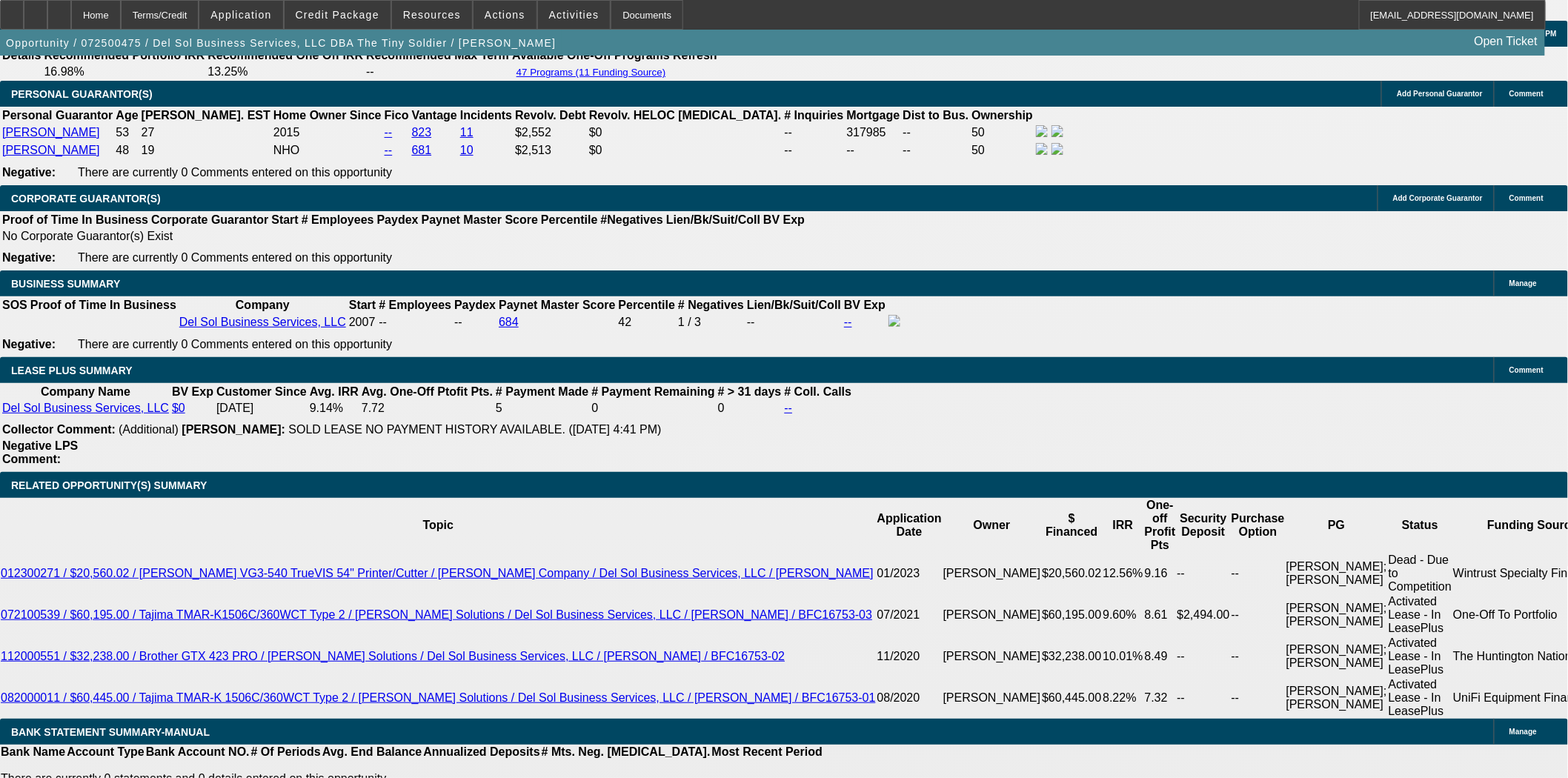
scroll to position [2551, 0]
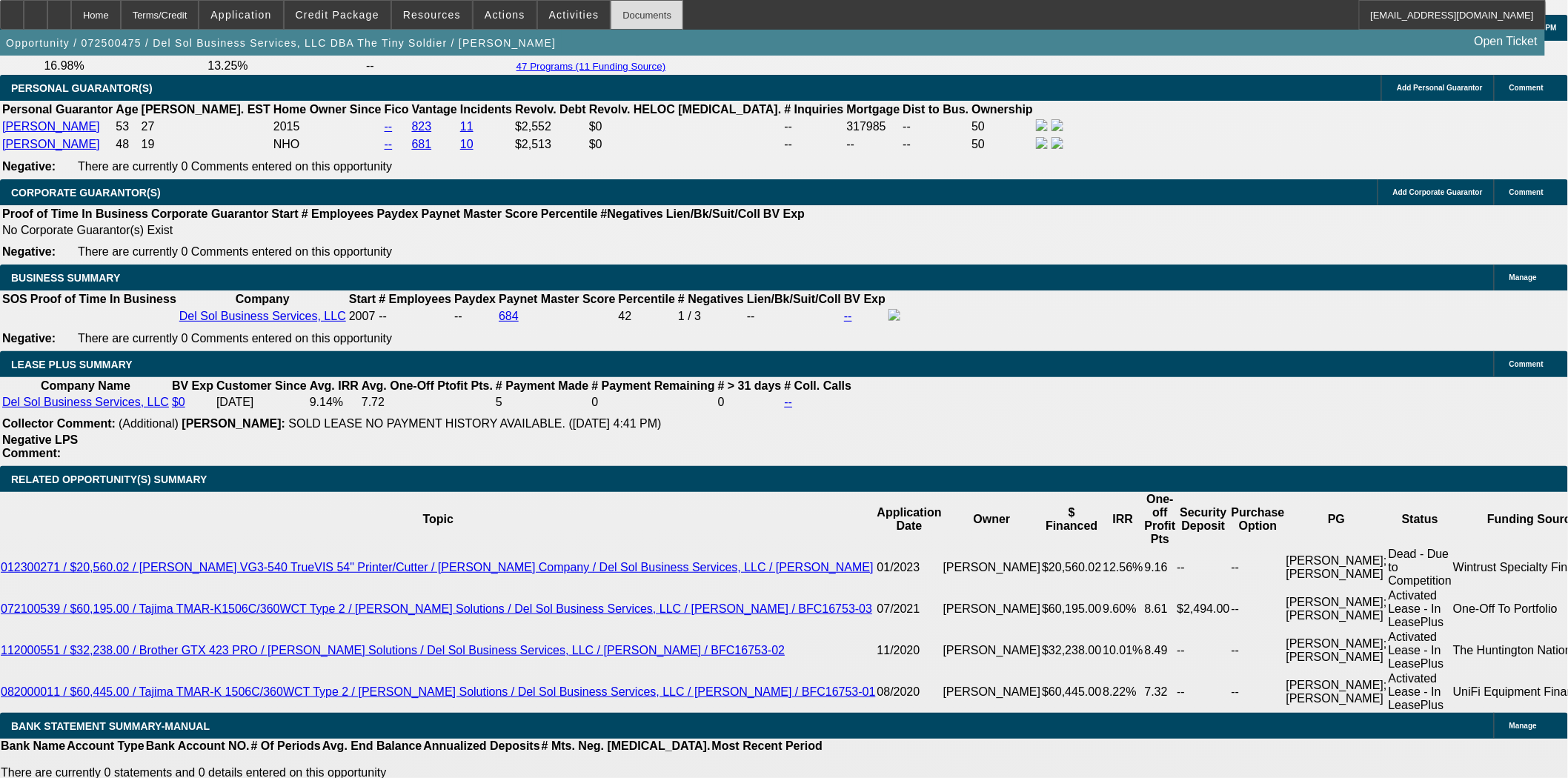
click at [610, 18] on div "Documents" at bounding box center [647, 14] width 72 height 30
click at [497, 18] on span "Actions" at bounding box center [504, 14] width 41 height 12
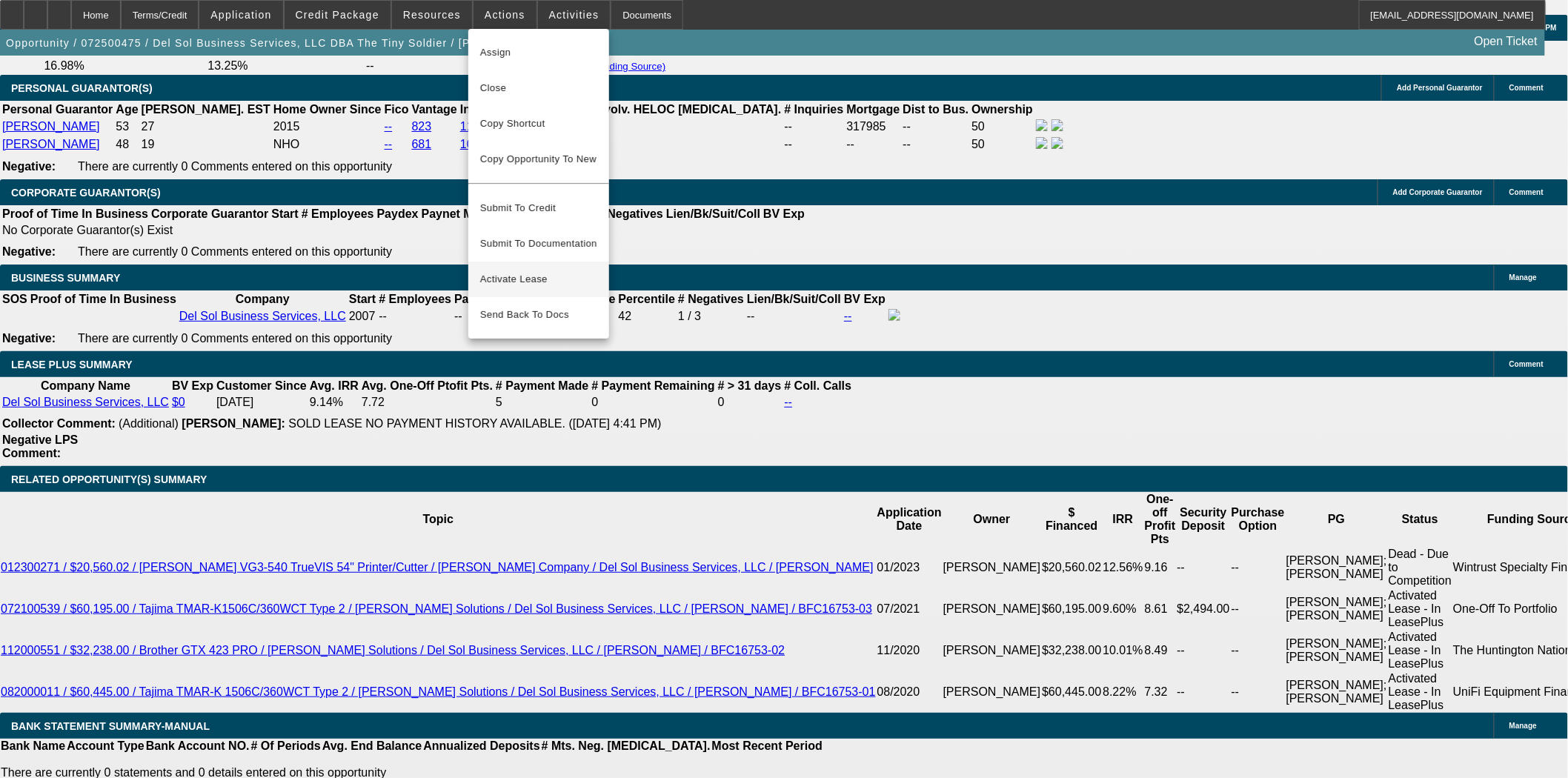
click at [515, 271] on span "Activate Lease" at bounding box center [539, 279] width 117 height 18
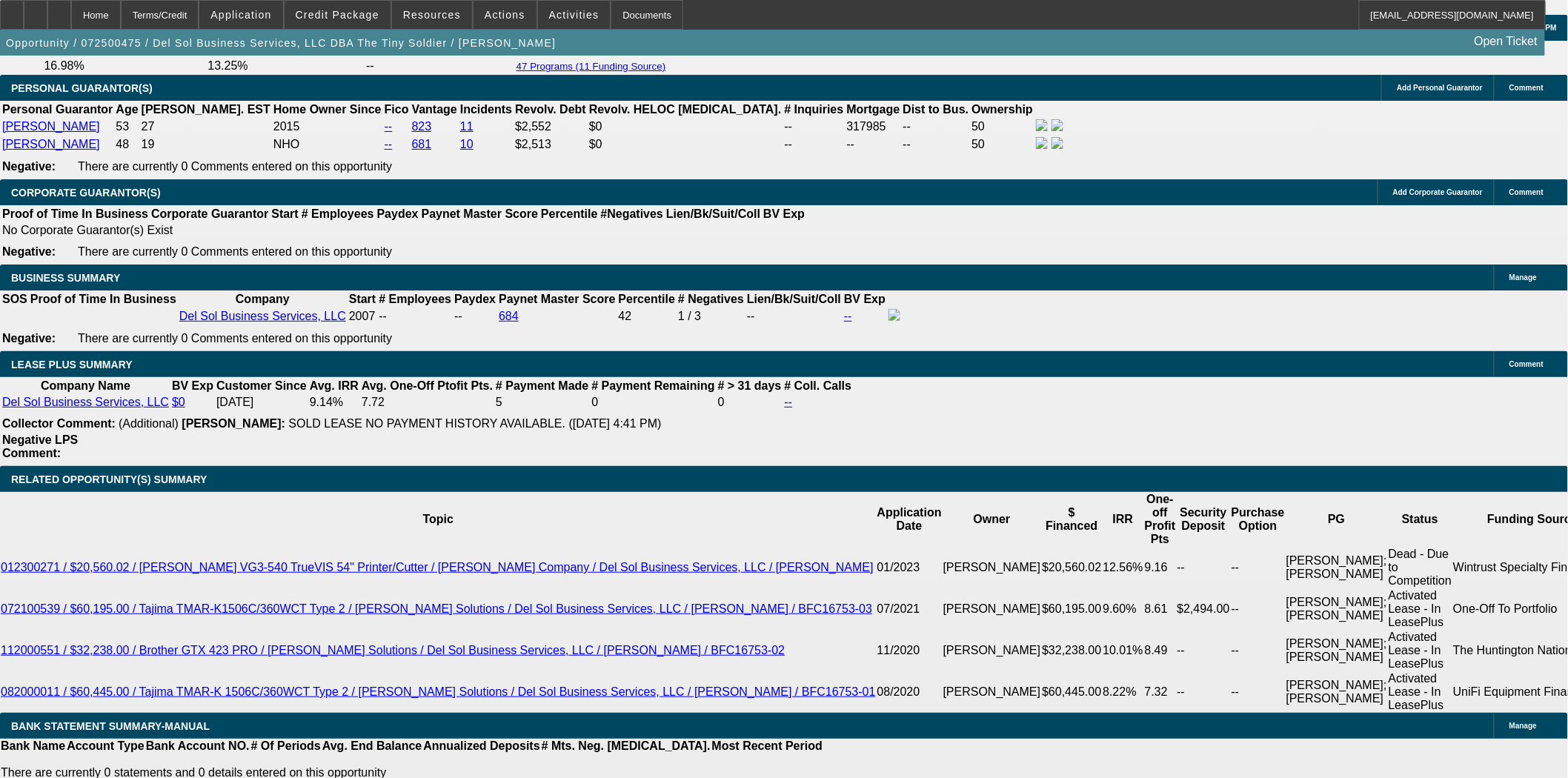
scroll to position [0, 0]
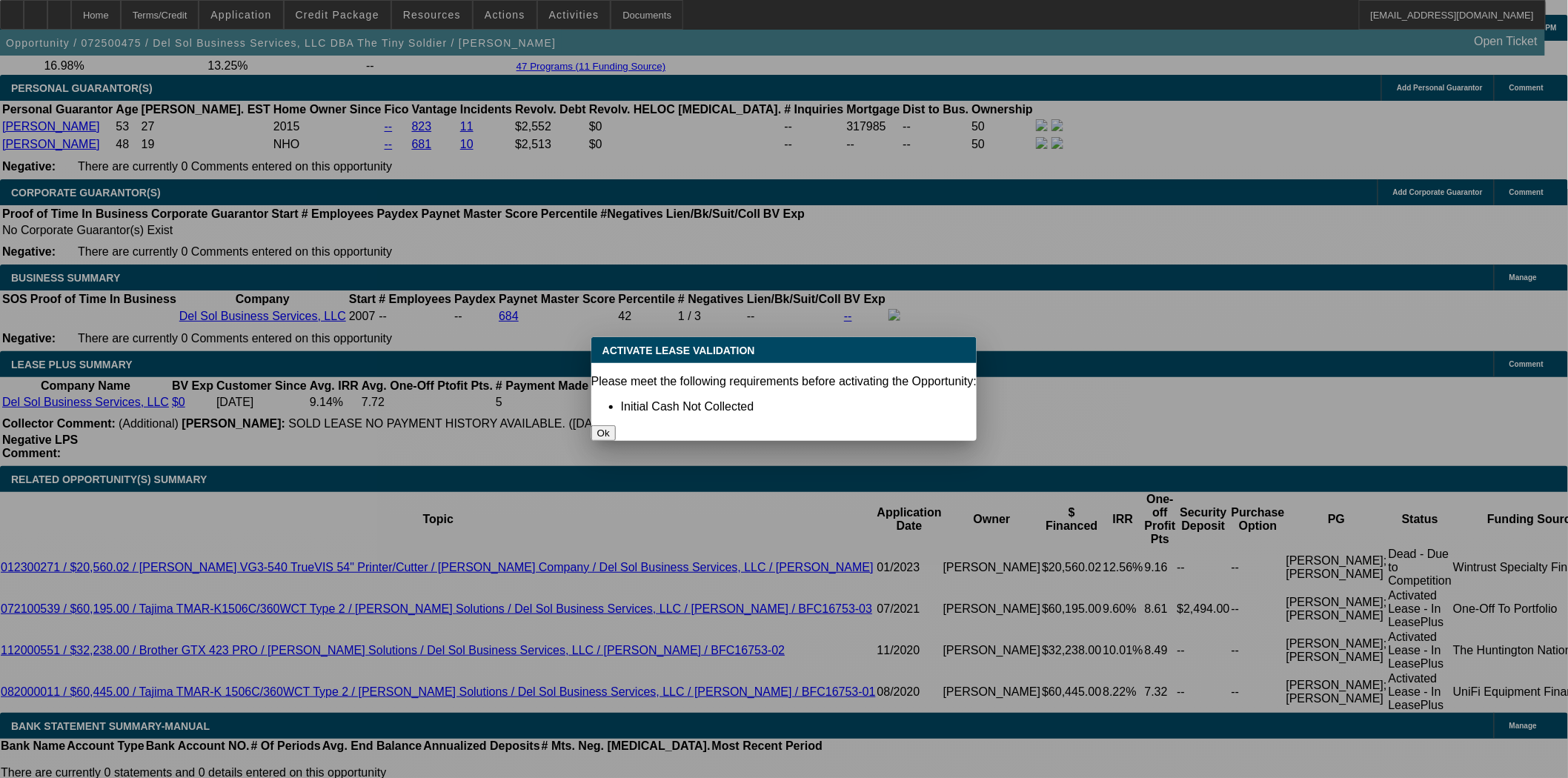
click at [616, 425] on button "Ok" at bounding box center [603, 432] width 24 height 15
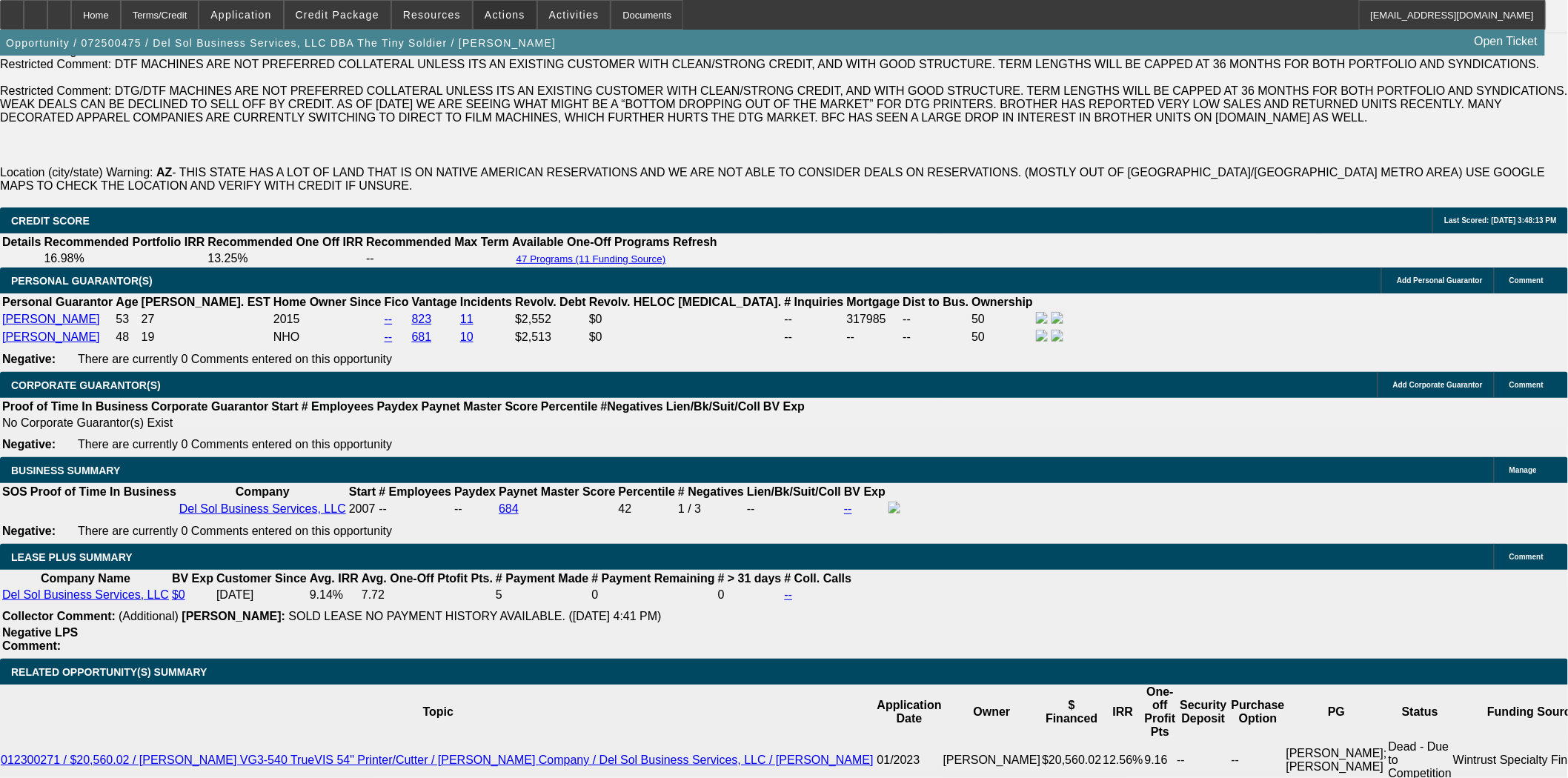
scroll to position [1974, 0]
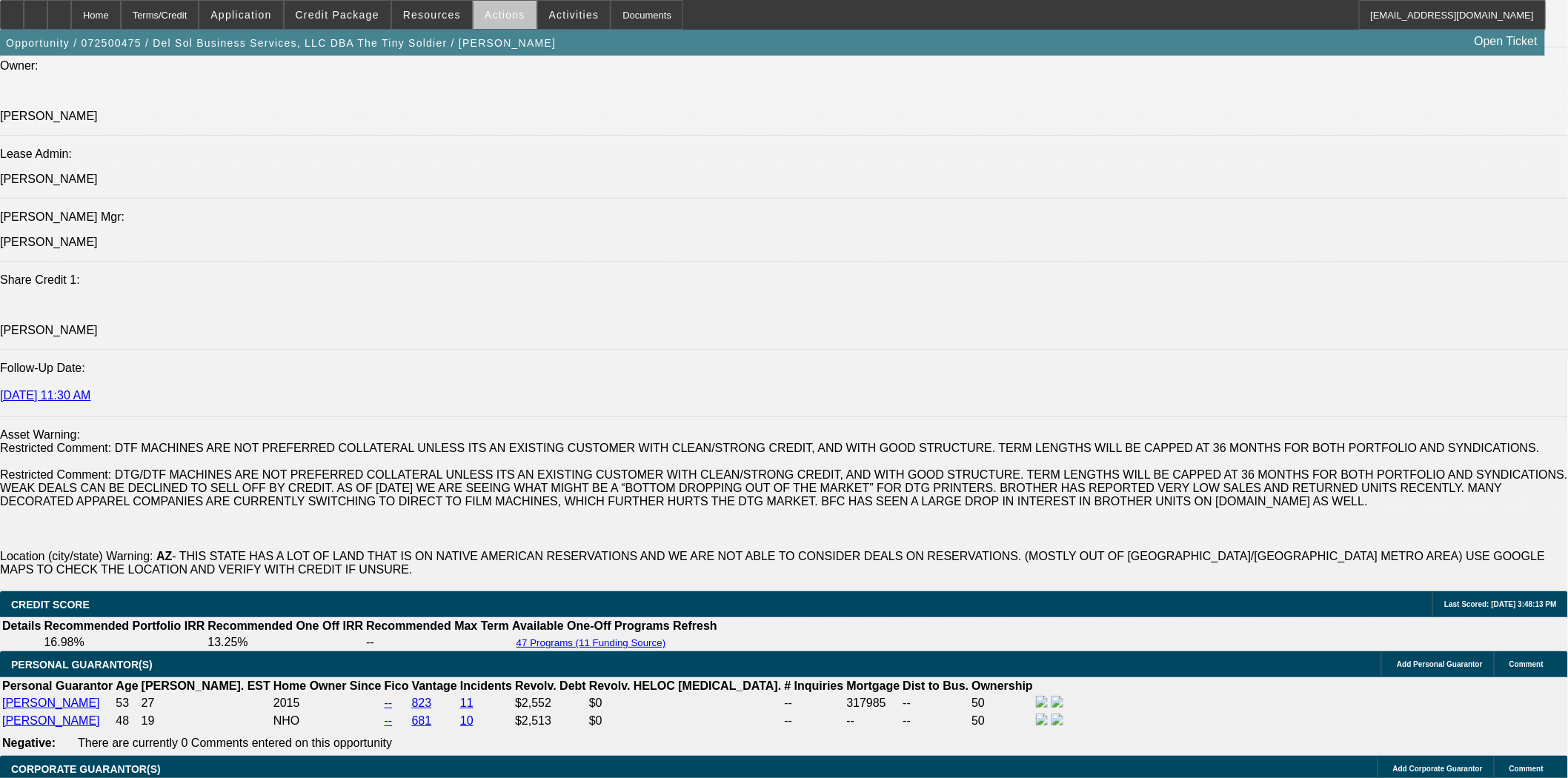
click at [513, 8] on span at bounding box center [504, 14] width 63 height 35
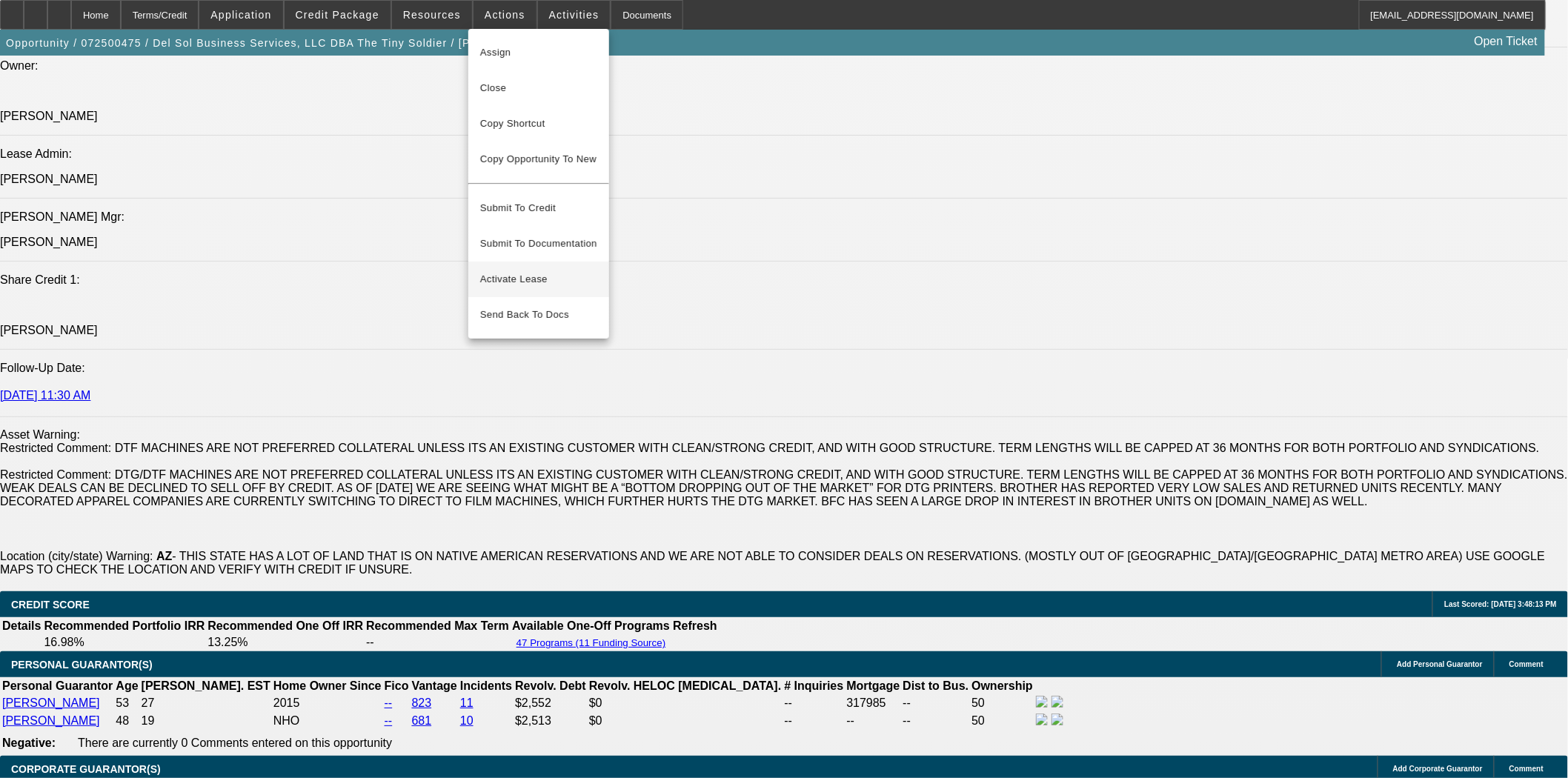
click at [520, 271] on span "Activate Lease" at bounding box center [539, 279] width 117 height 18
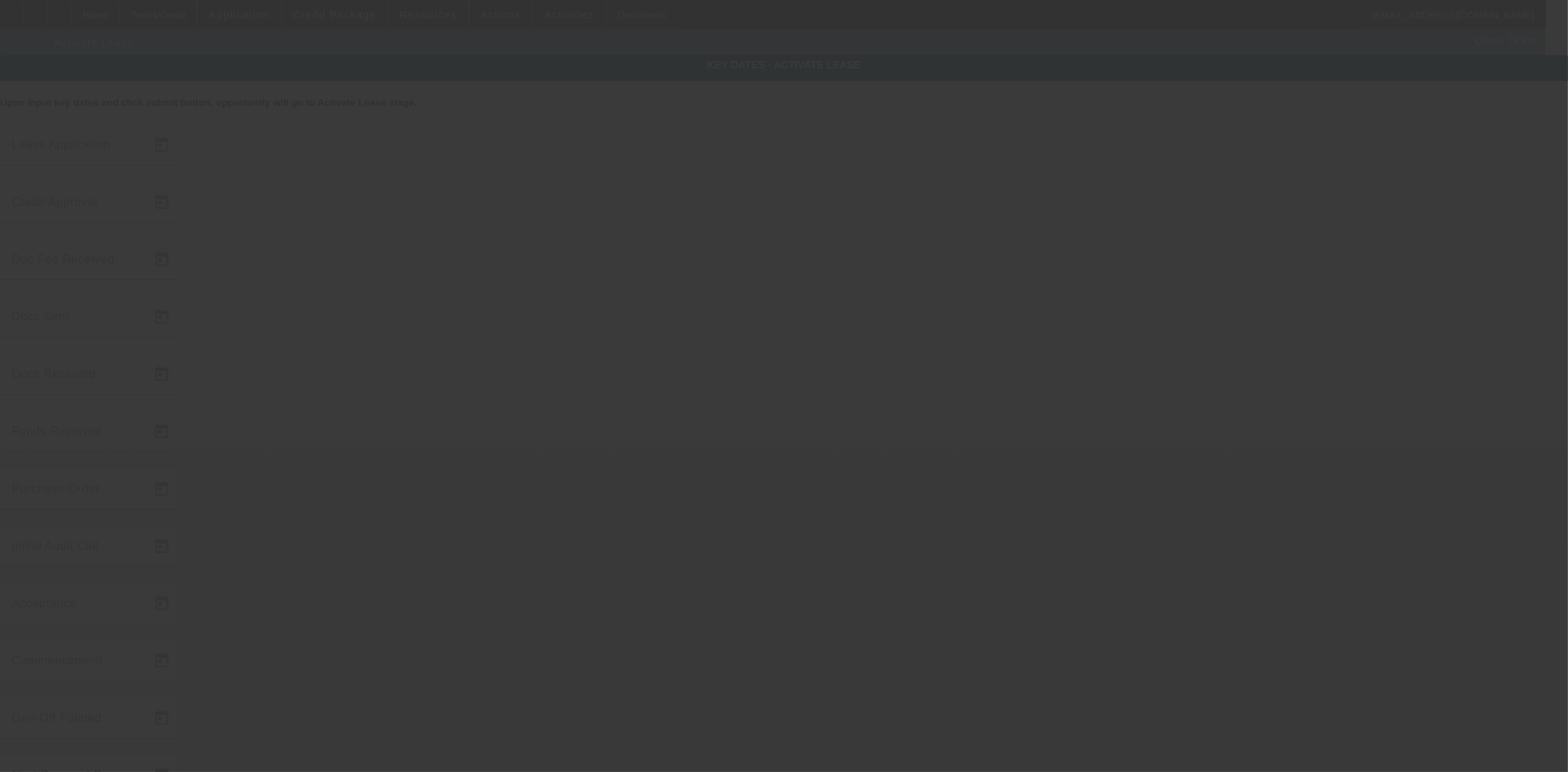
type input "7/21/2025"
type input "7/22/2025"
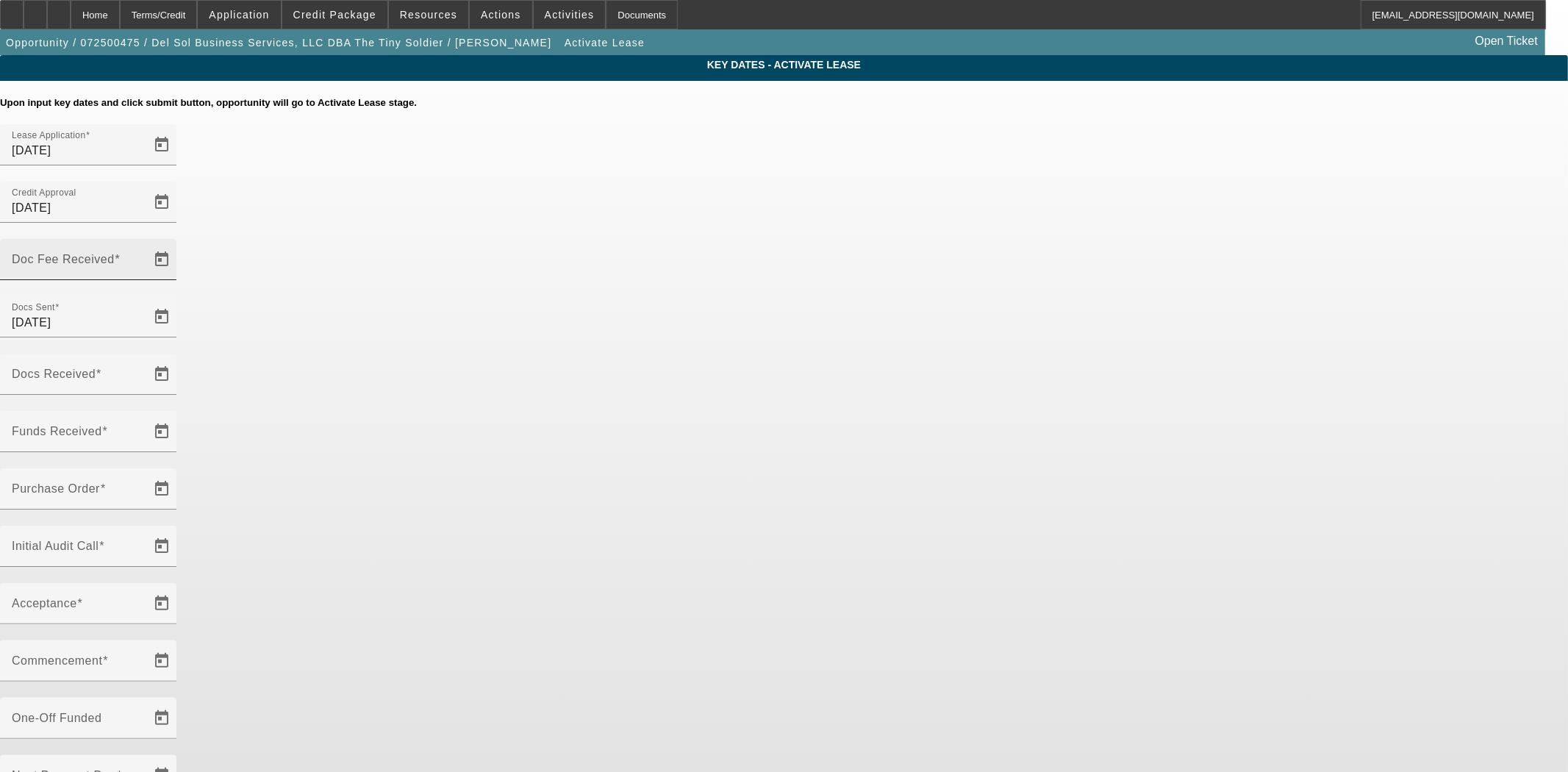
click at [115, 253] on mat-label "Doc Fee Received" at bounding box center [63, 259] width 103 height 13
click at [144, 257] on input "Doc Fee Received" at bounding box center [78, 265] width 132 height 18
type input "[DATE]"
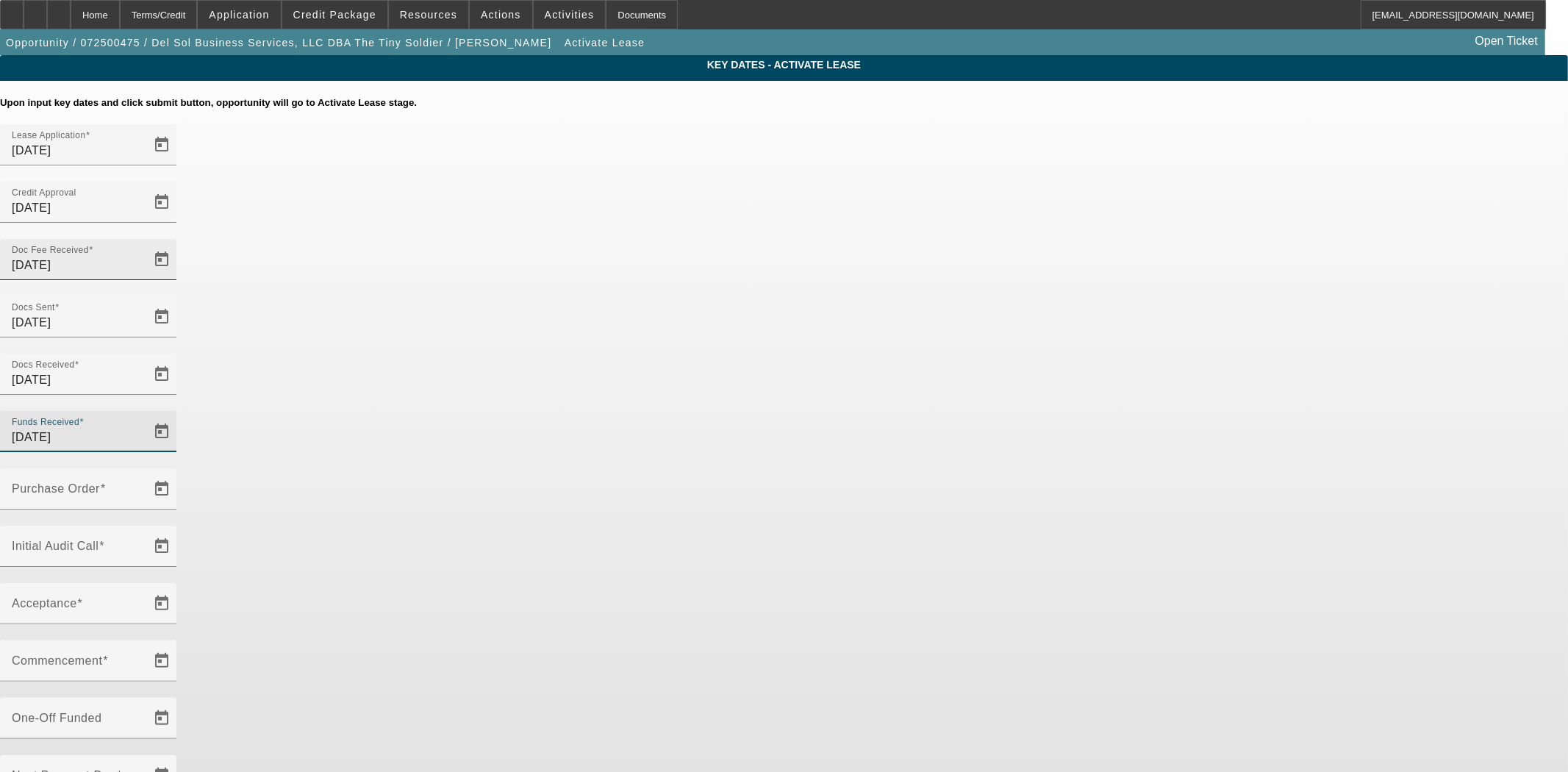
type input "[DATE]"
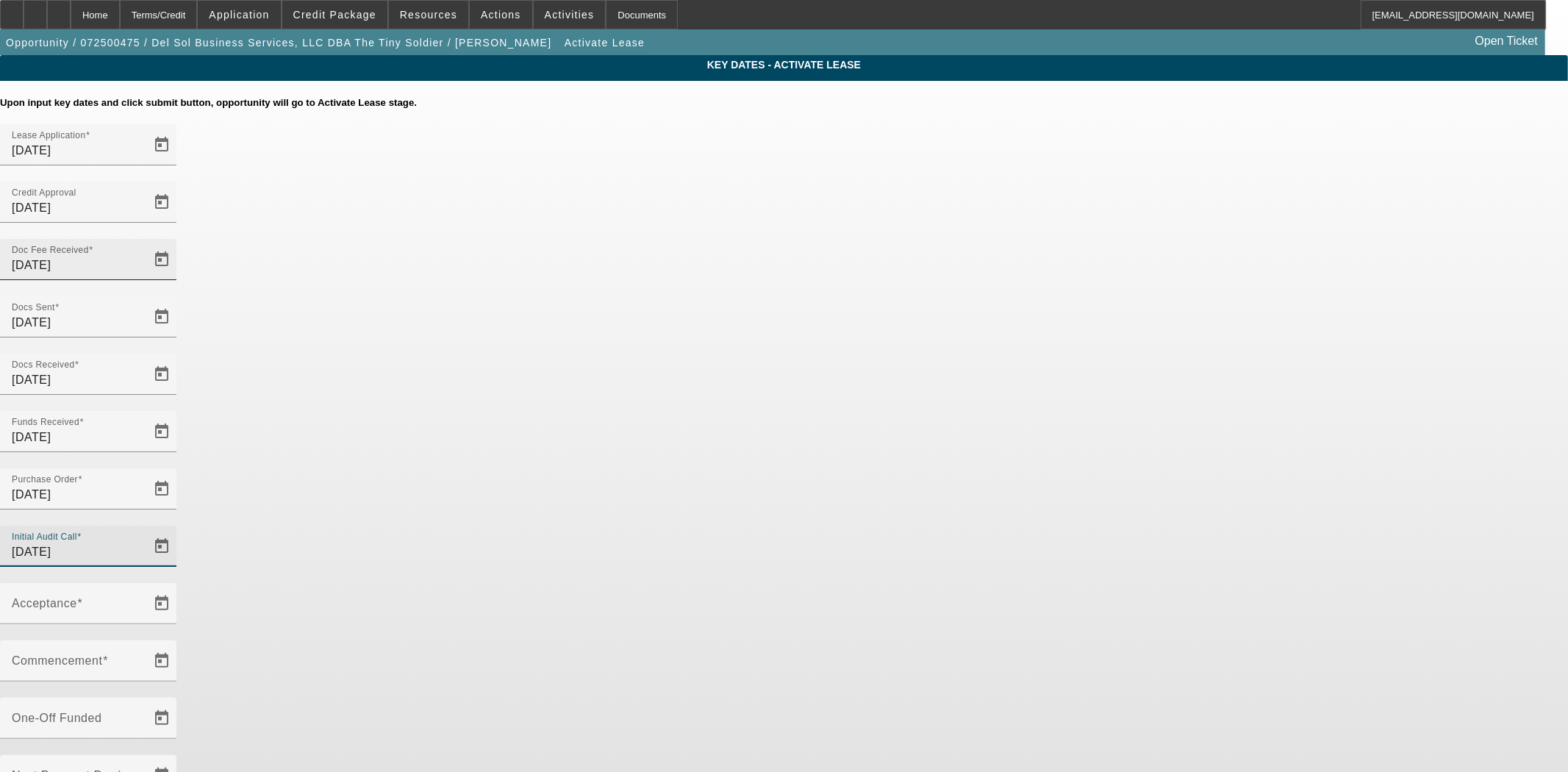
type input "[DATE]"
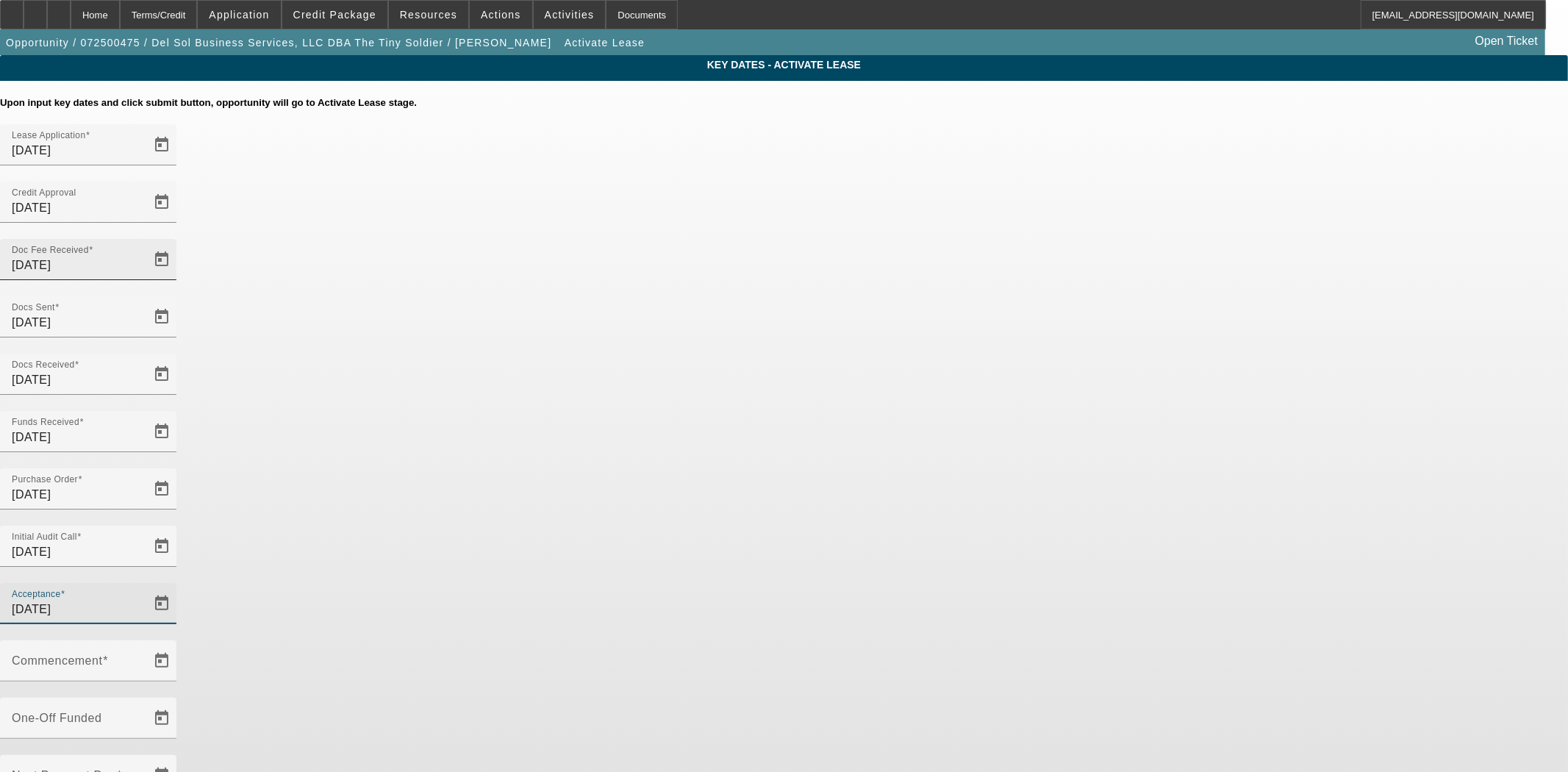
type input "[DATE]"
type input "9/1/2025"
type input "10/1/2025"
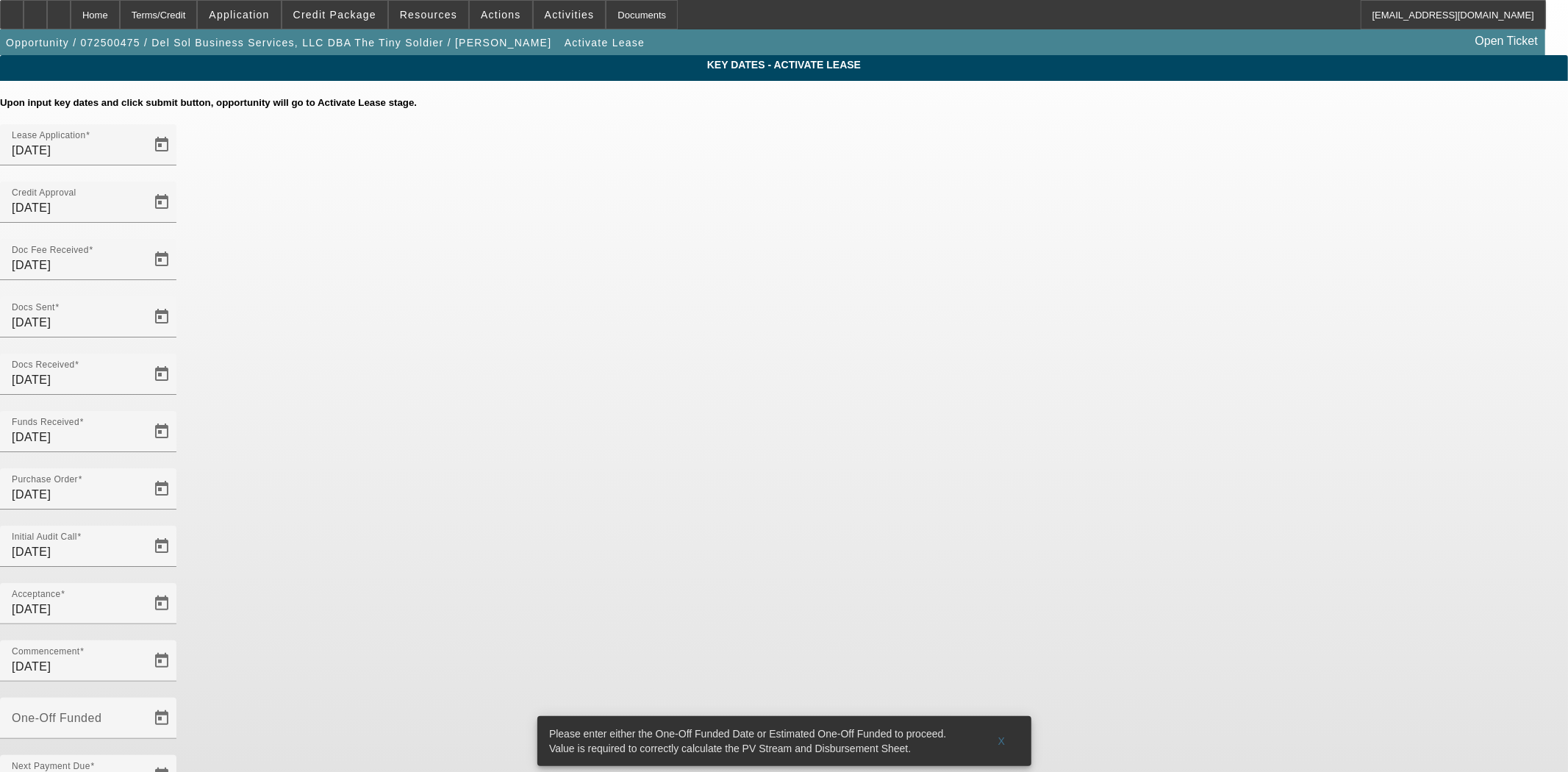
type input "9/3/2025"
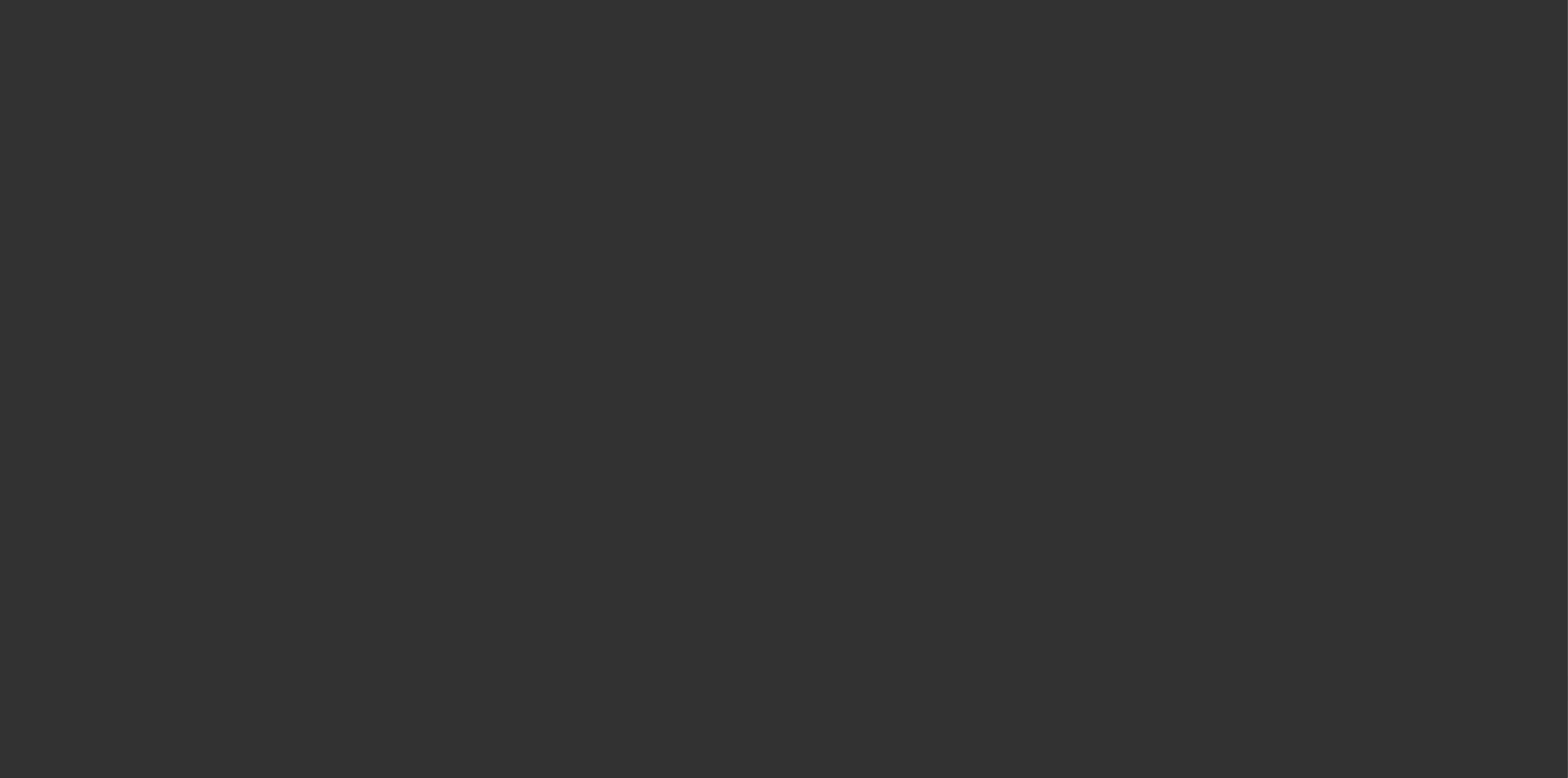
select select "4"
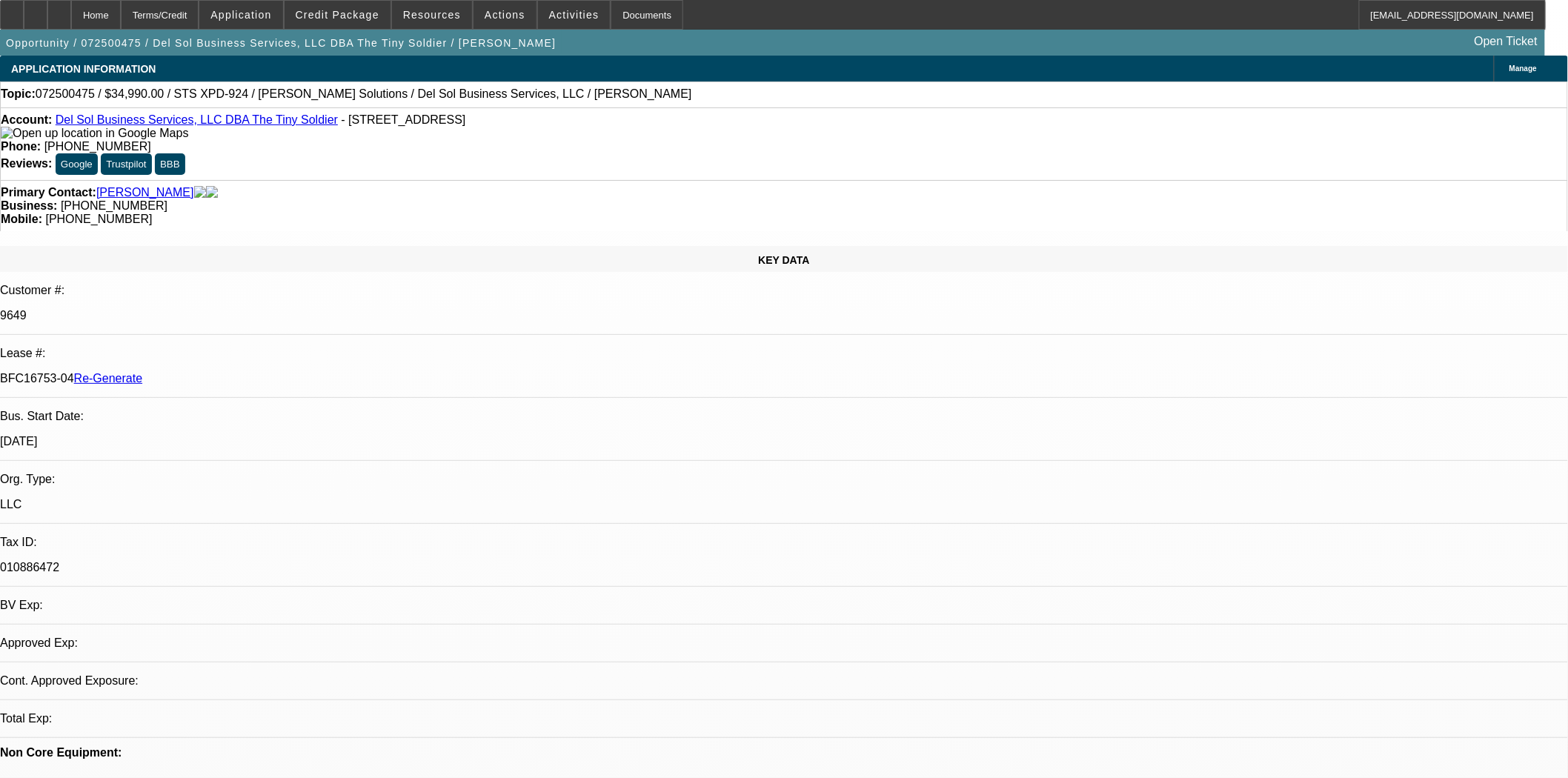
select select "0"
select select "2"
select select "0"
select select "6"
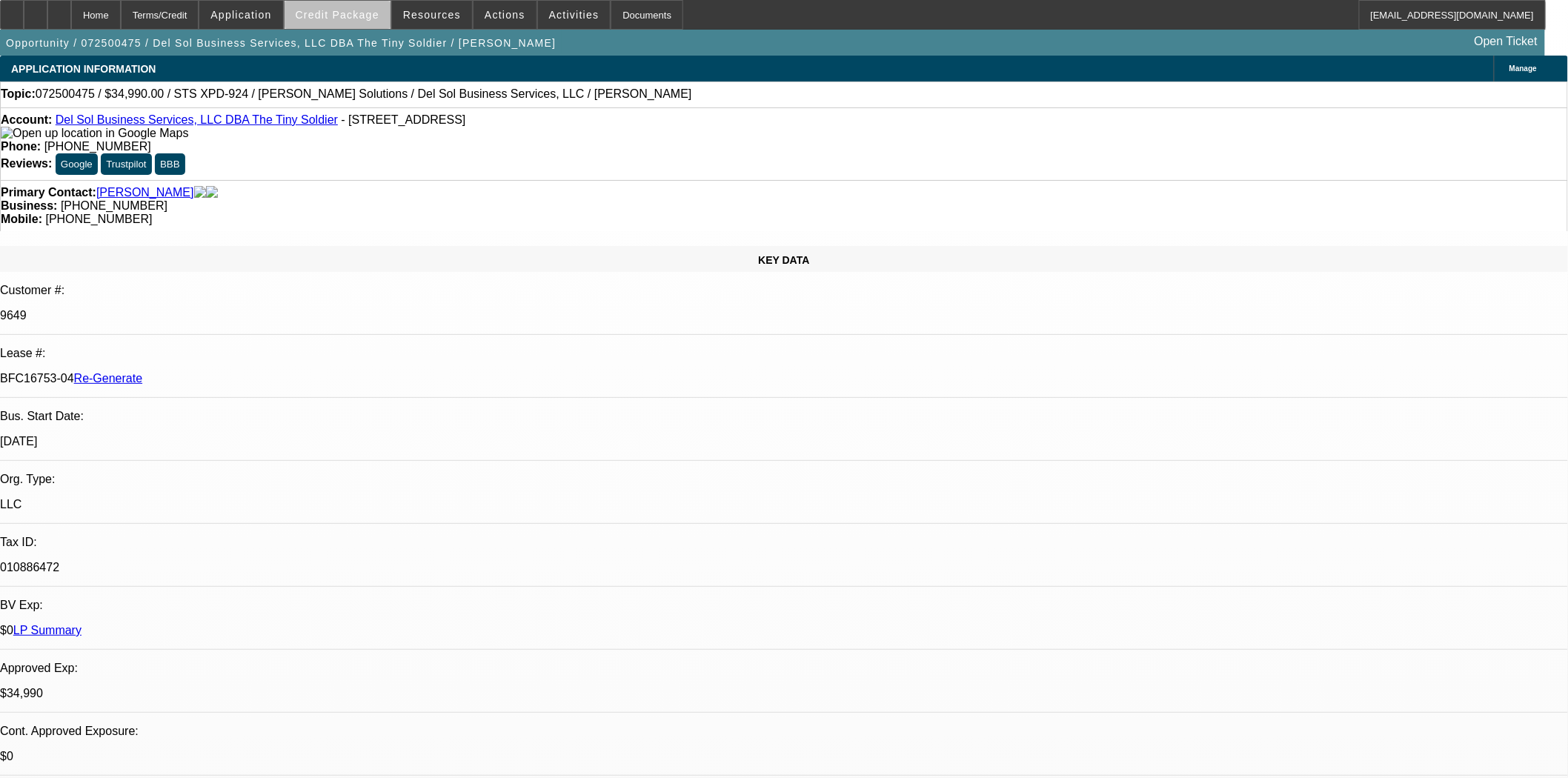
click at [365, 21] on span at bounding box center [337, 14] width 106 height 35
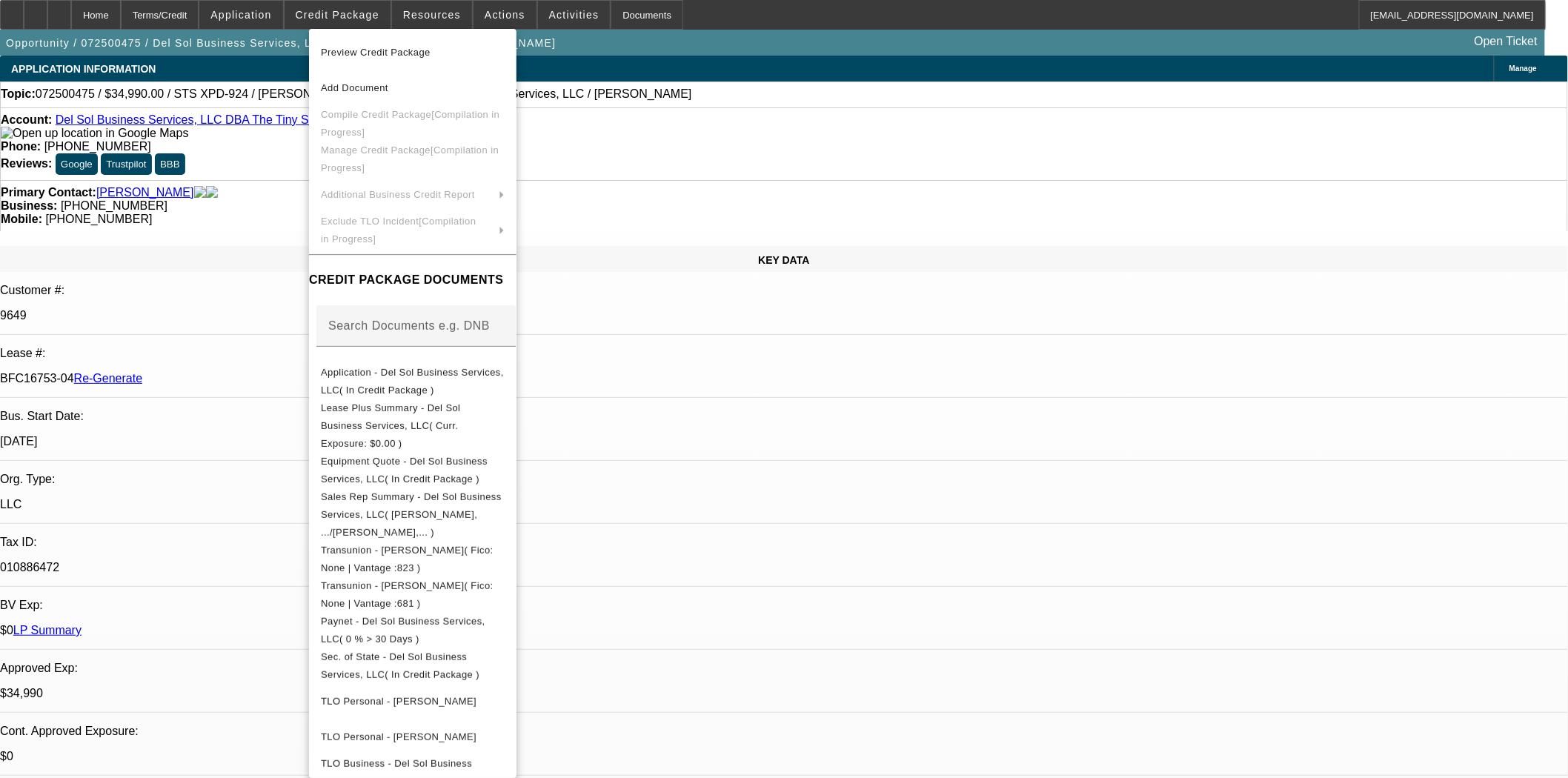
click at [374, 51] on span "Preview Credit Package" at bounding box center [375, 52] width 110 height 11
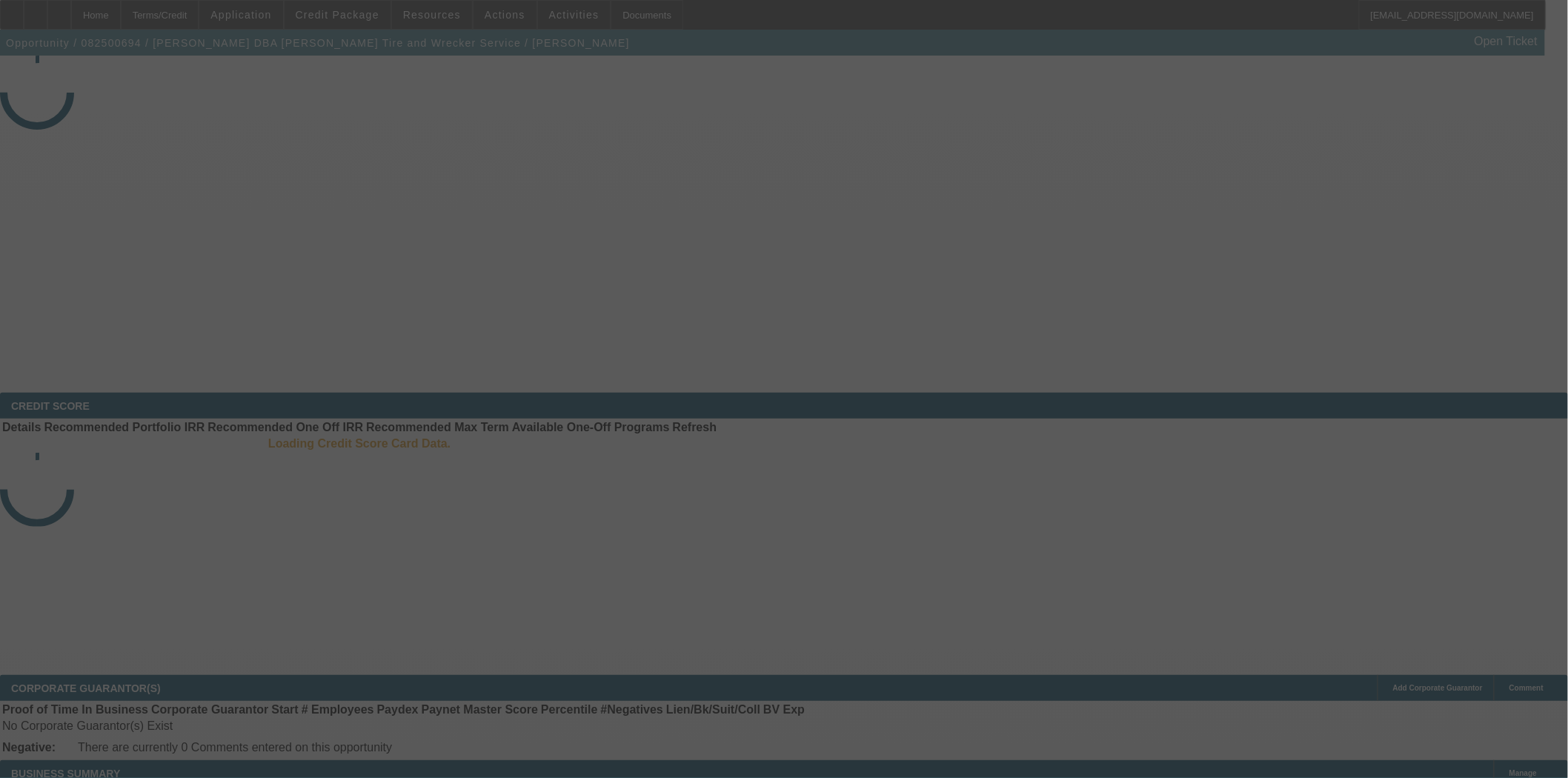
select select "3"
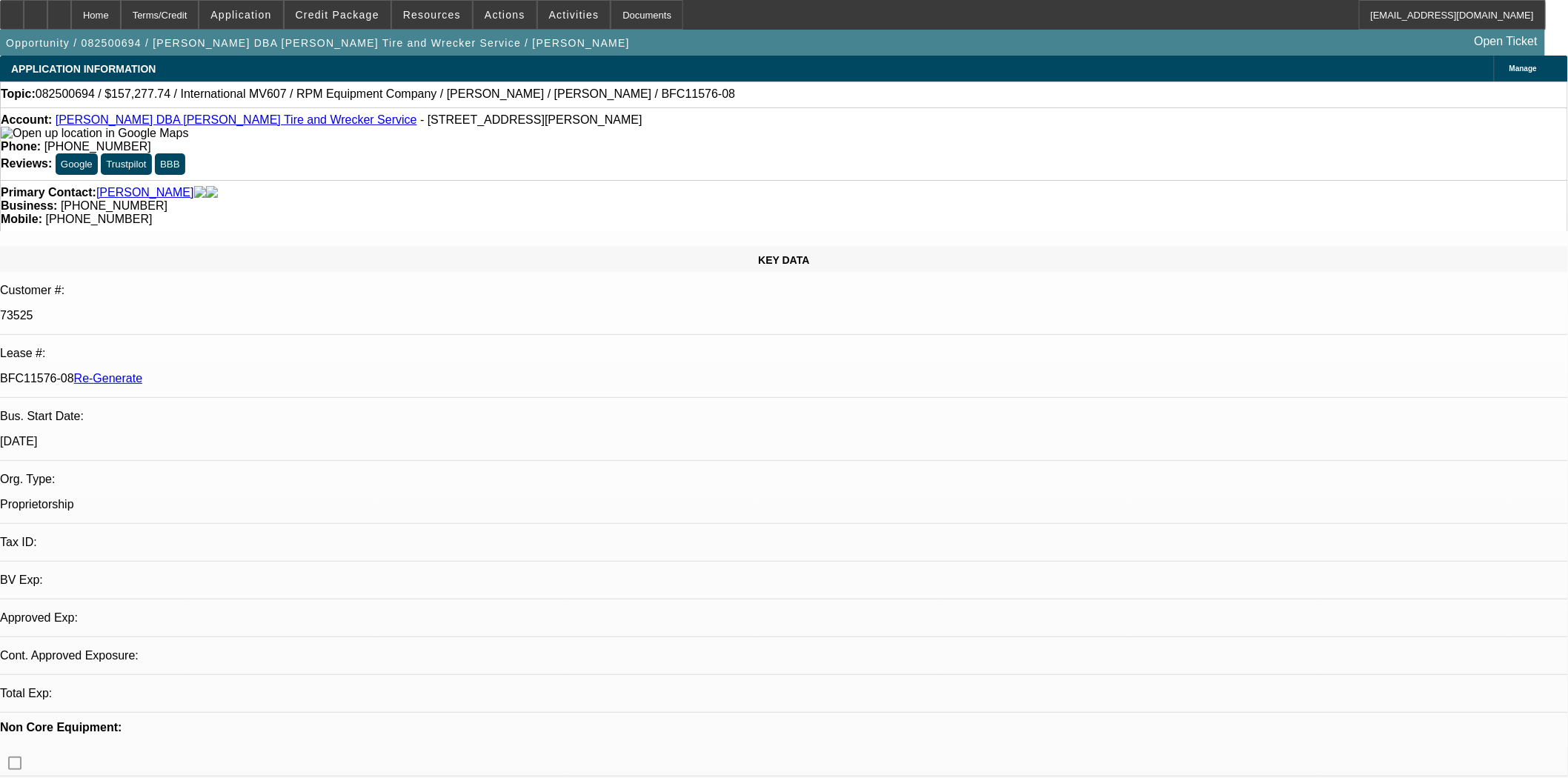
select select "0"
select select "2"
select select "0.1"
select select "4"
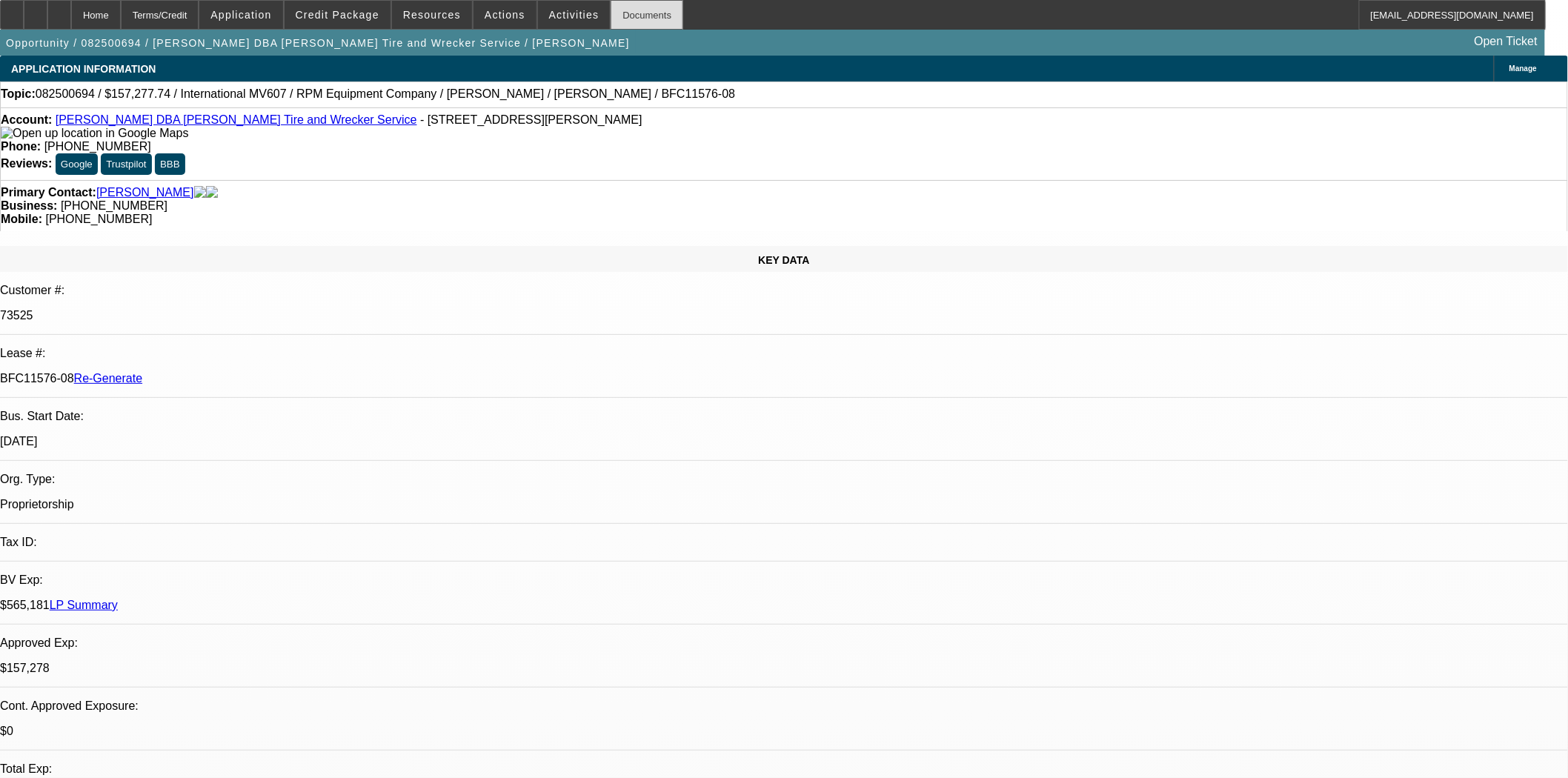
click at [610, 22] on div "Documents" at bounding box center [647, 14] width 72 height 30
click at [143, 186] on link "[PERSON_NAME]" at bounding box center [145, 193] width 98 height 14
drag, startPoint x: 1194, startPoint y: 502, endPoint x: 1090, endPoint y: 507, distance: 104.1
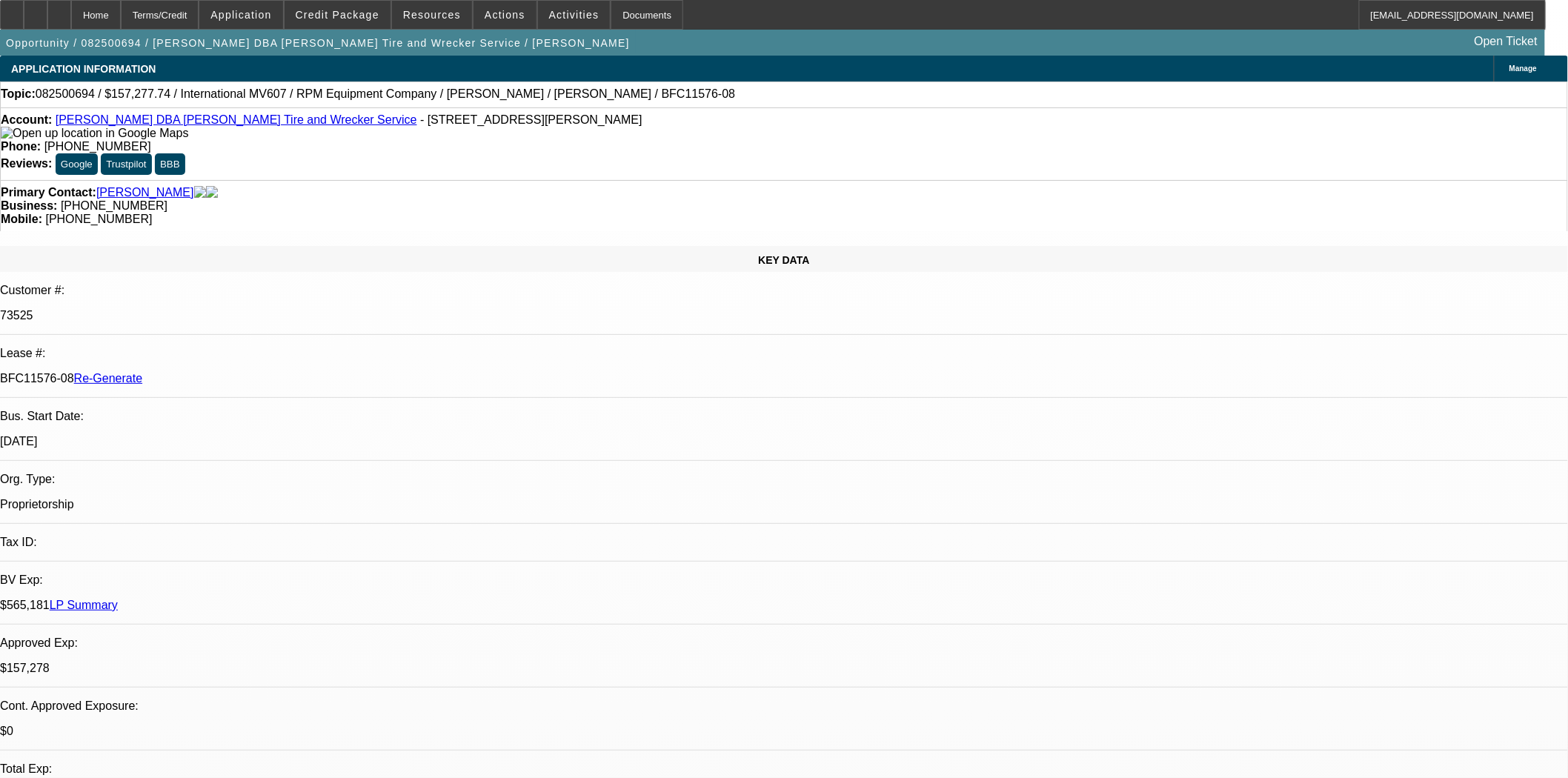
copy p "rpmwill20@gmail.com"
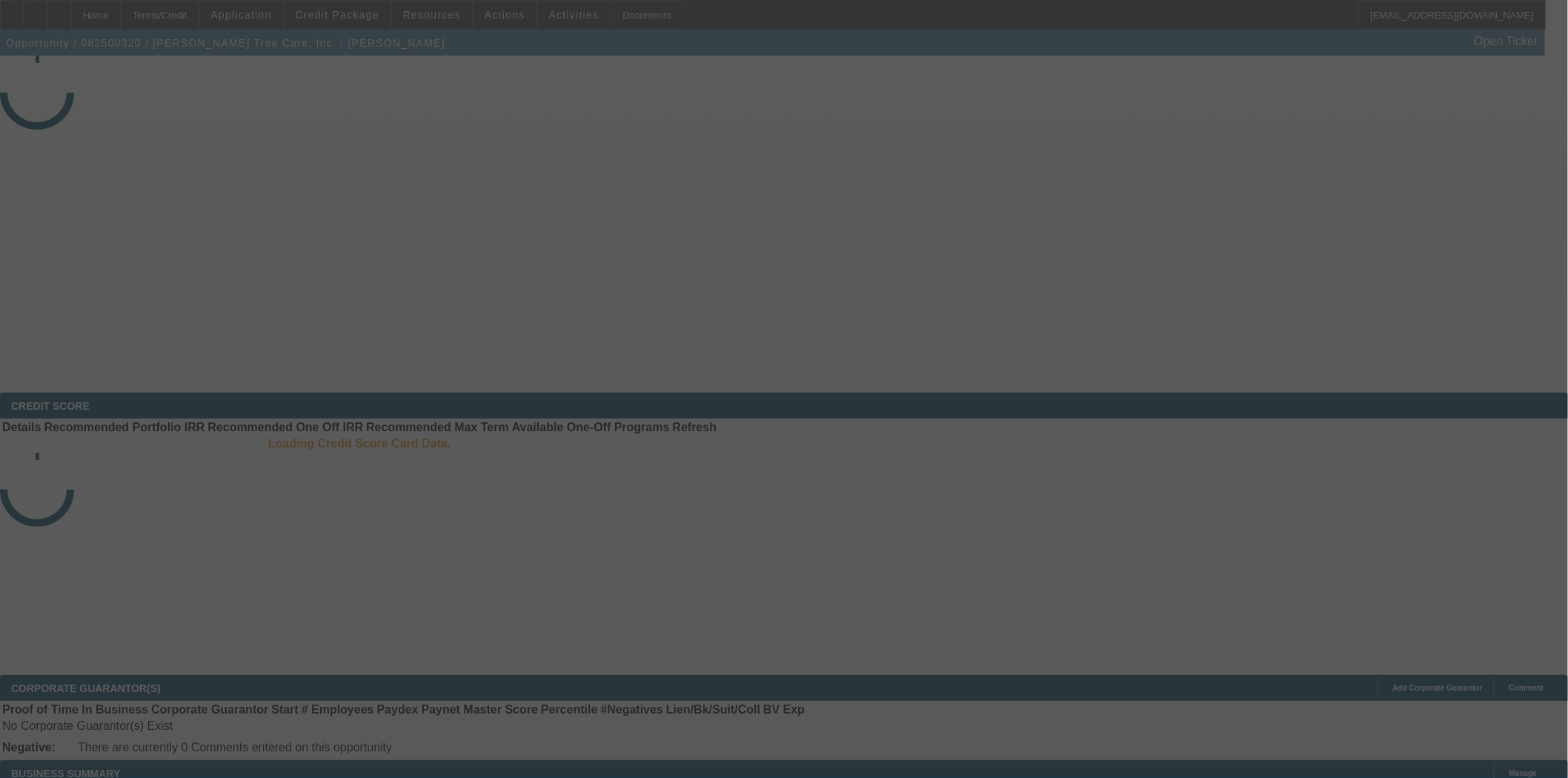
select select "3"
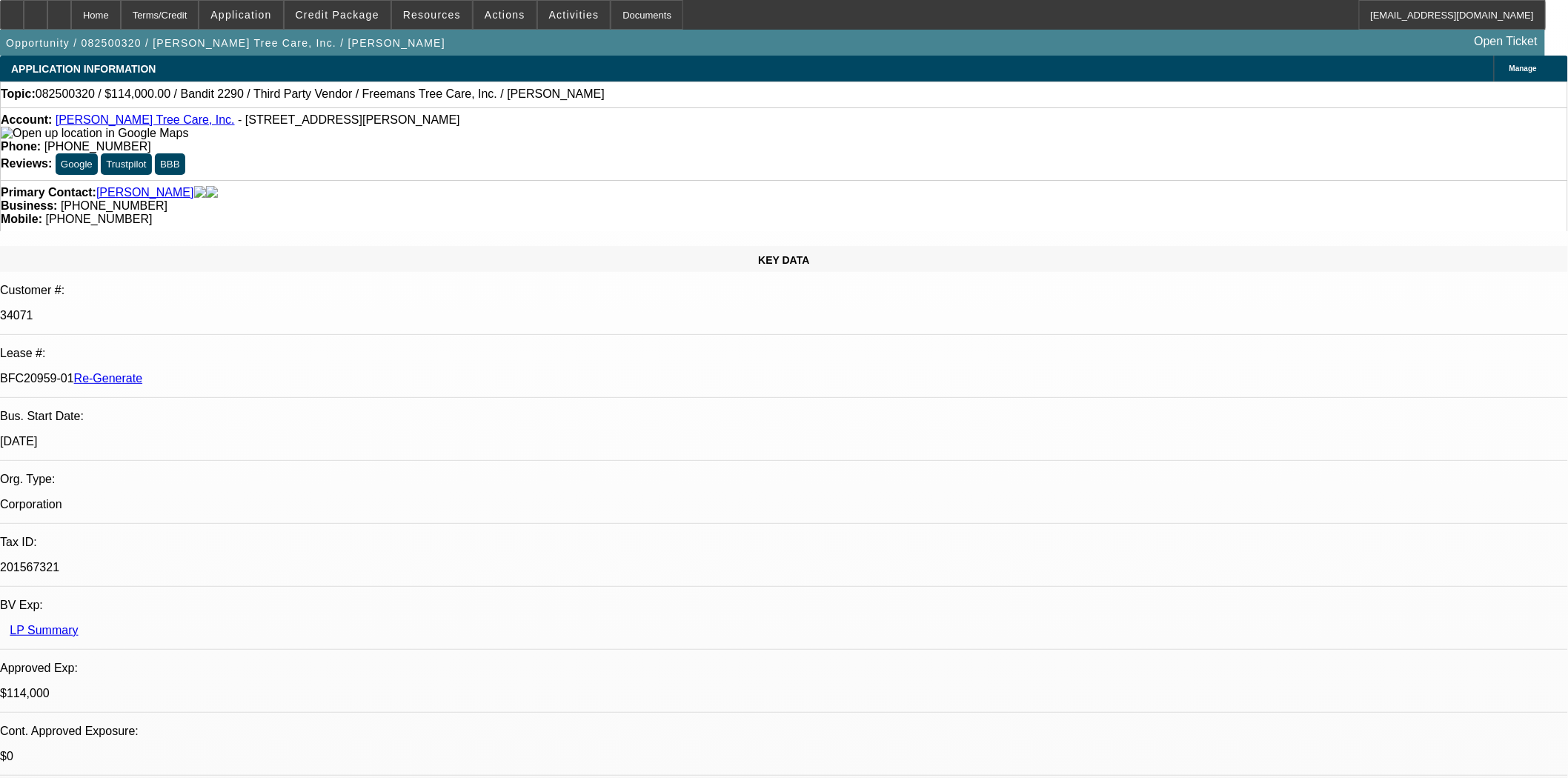
select select "0"
select select "6"
click at [91, 124] on link "Freeman's Tree Care, Inc." at bounding box center [145, 120] width 179 height 13
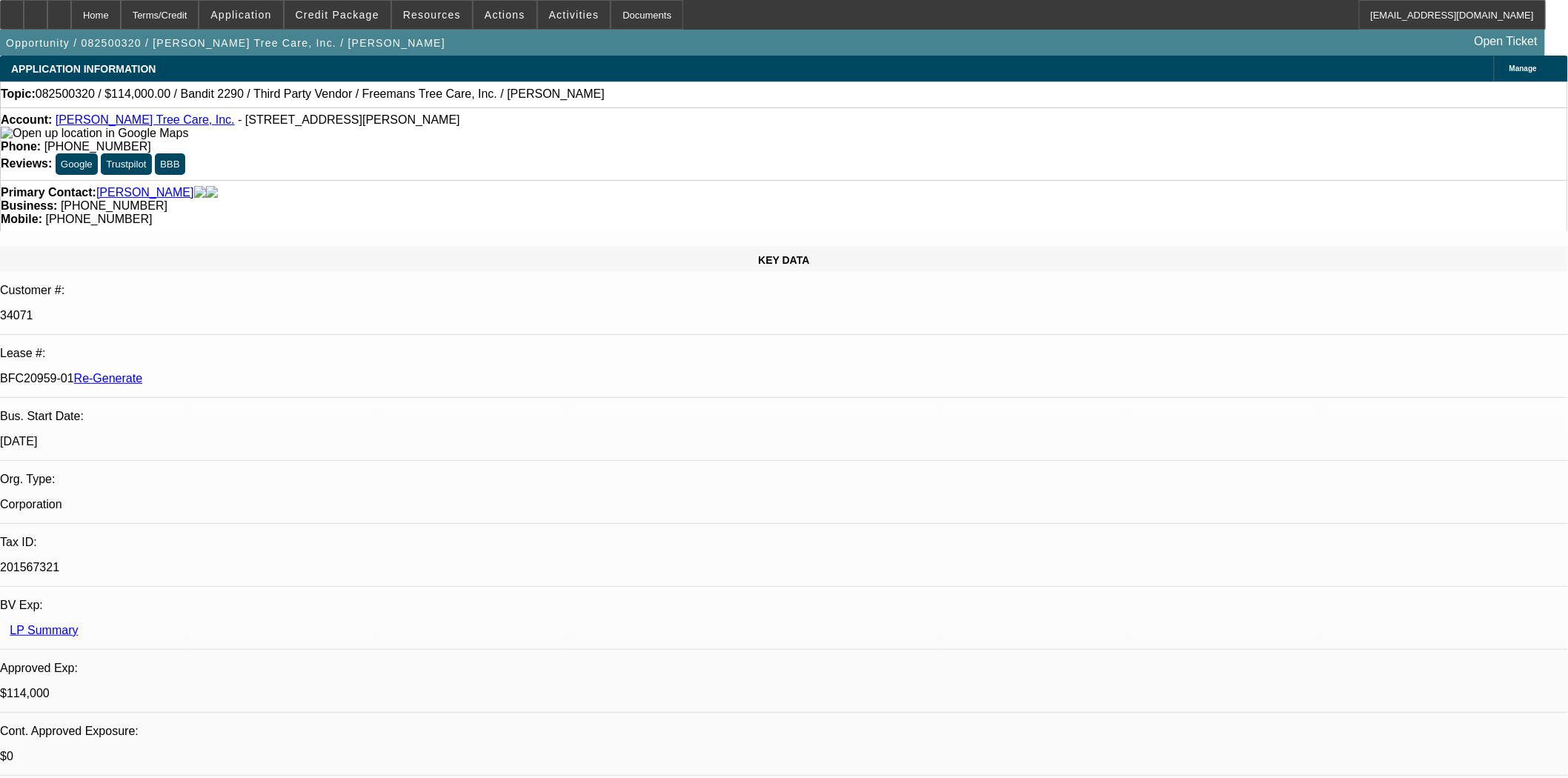
click at [95, 126] on link "Freeman's Tree Care, Inc." at bounding box center [145, 120] width 179 height 13
click at [110, 120] on link "Freeman's Tree Care, Inc." at bounding box center [145, 120] width 179 height 13
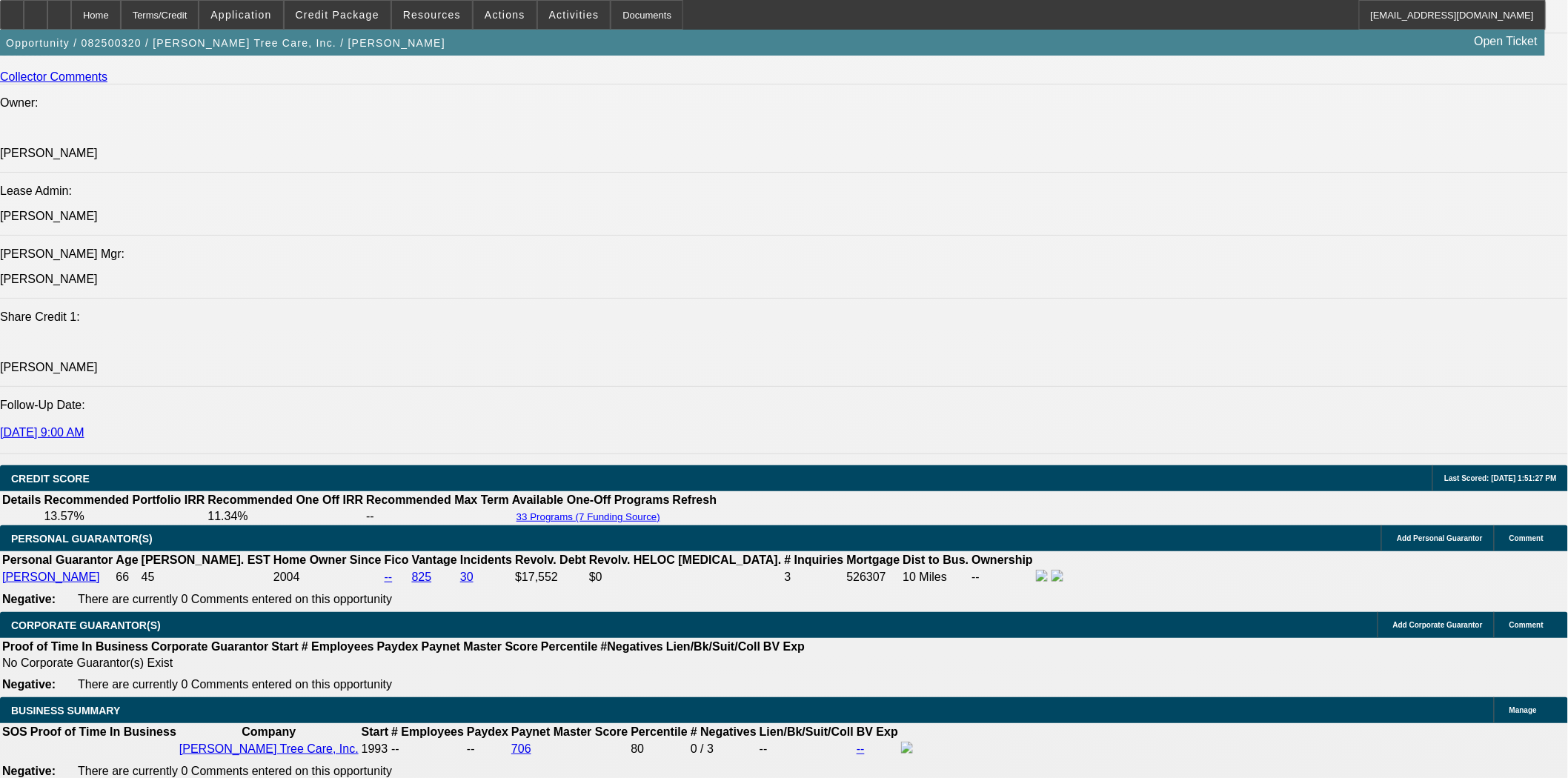
scroll to position [1974, 0]
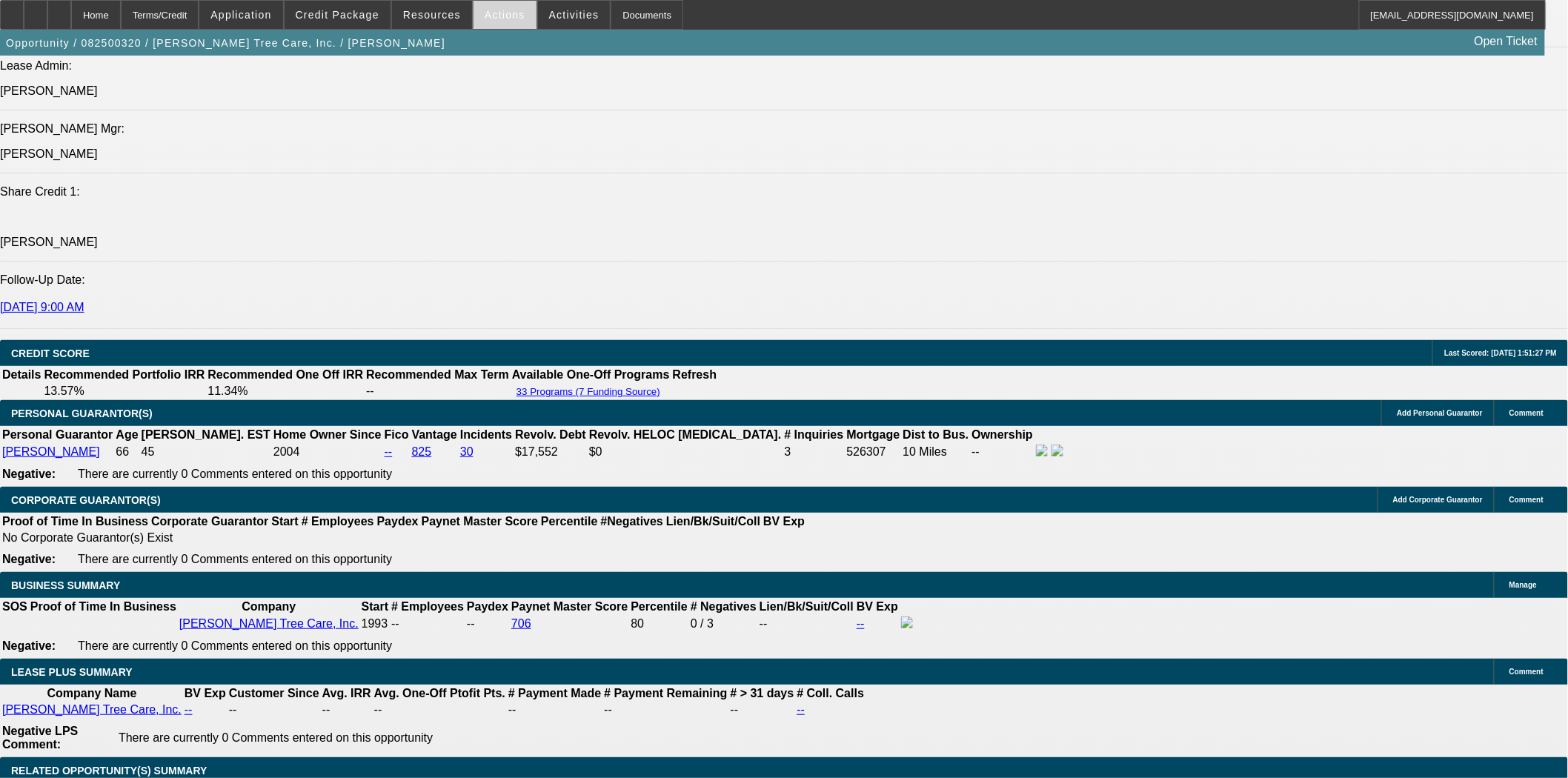
click at [508, 24] on span at bounding box center [504, 14] width 63 height 35
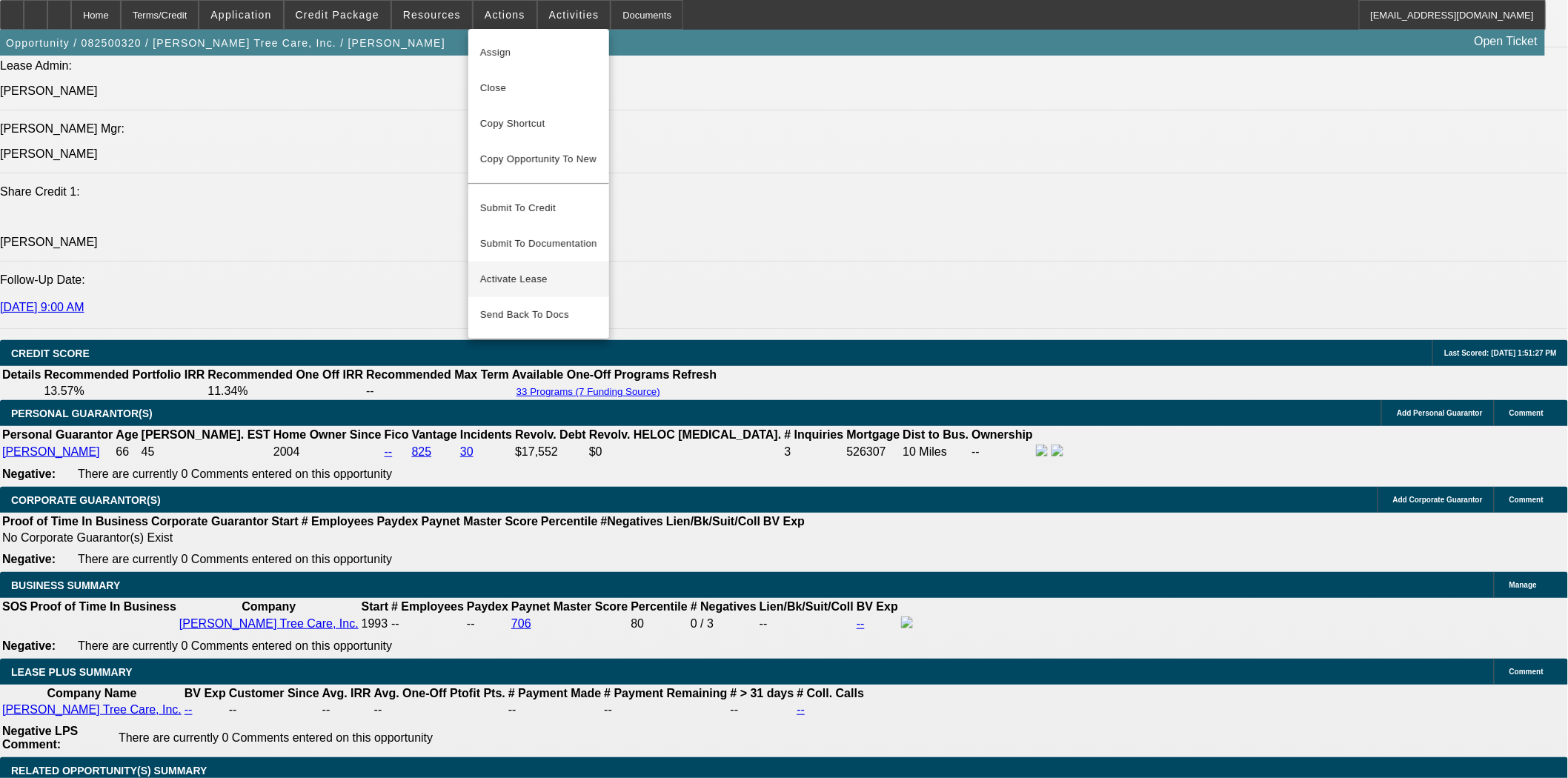
click at [517, 271] on span "Activate Lease" at bounding box center [539, 279] width 117 height 18
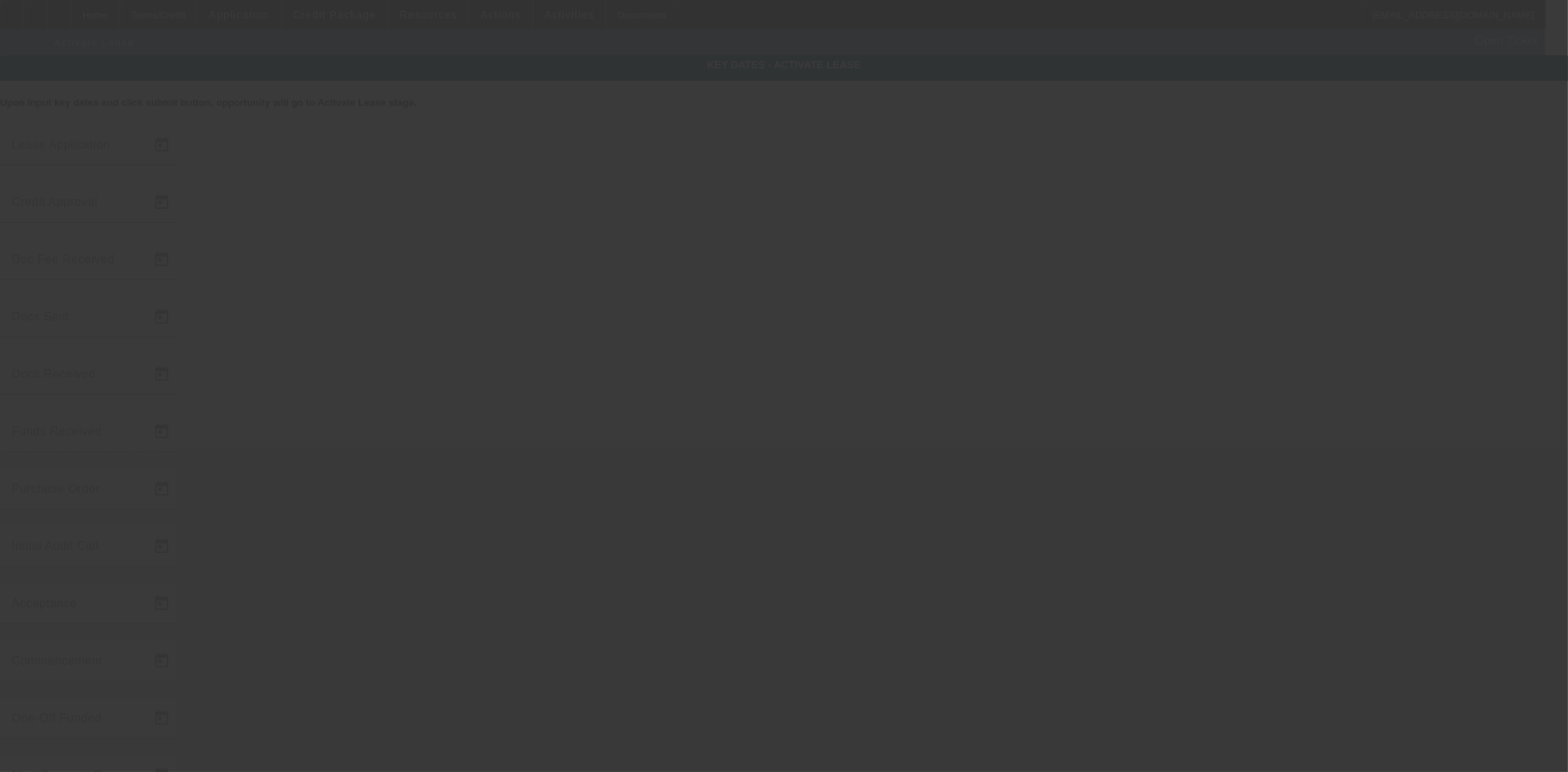
type input "8/13/2025"
type input "8/14/2025"
type input "8/22/2025"
type input "8/25/2025"
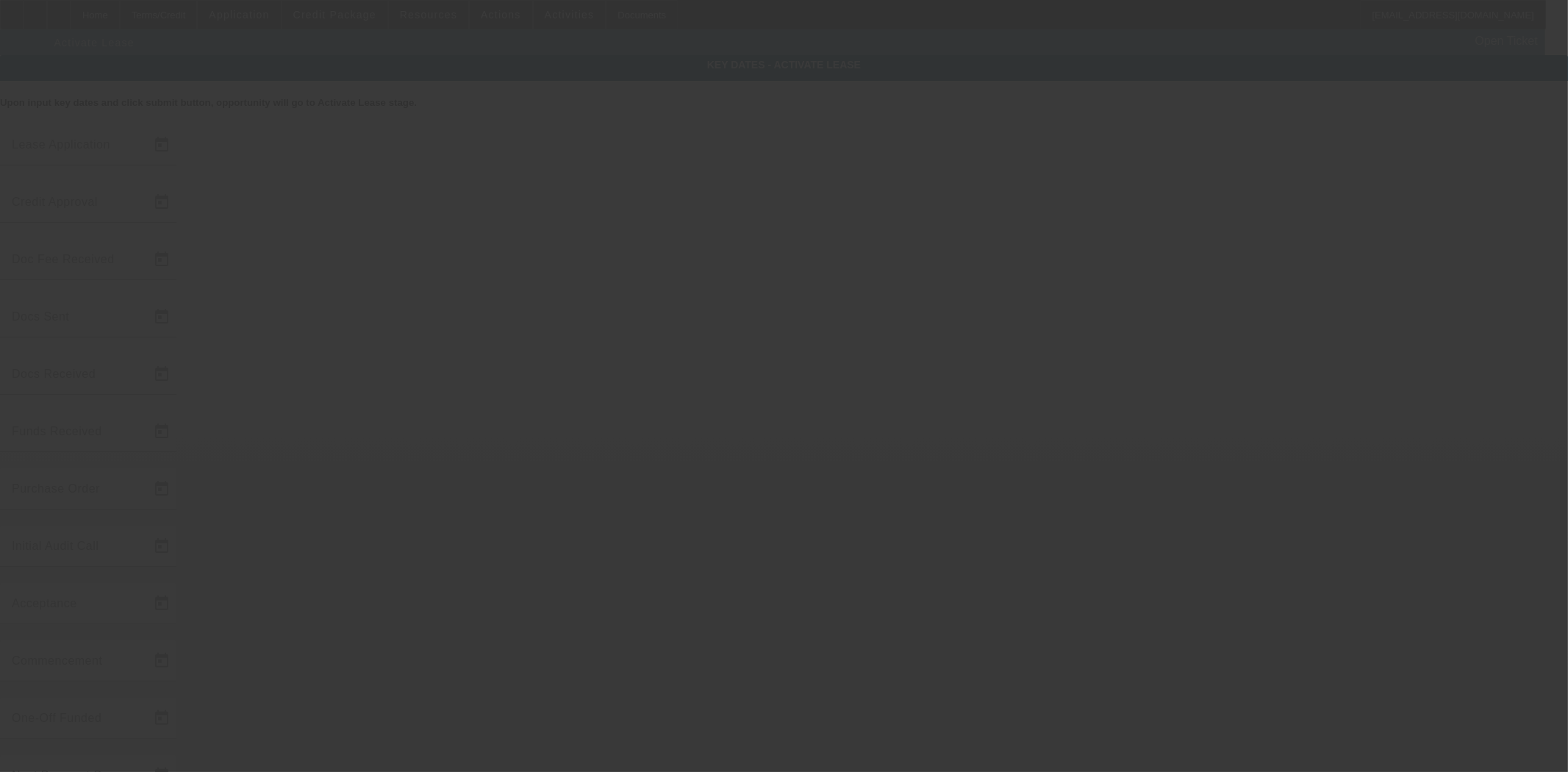
type input "8/26/2025"
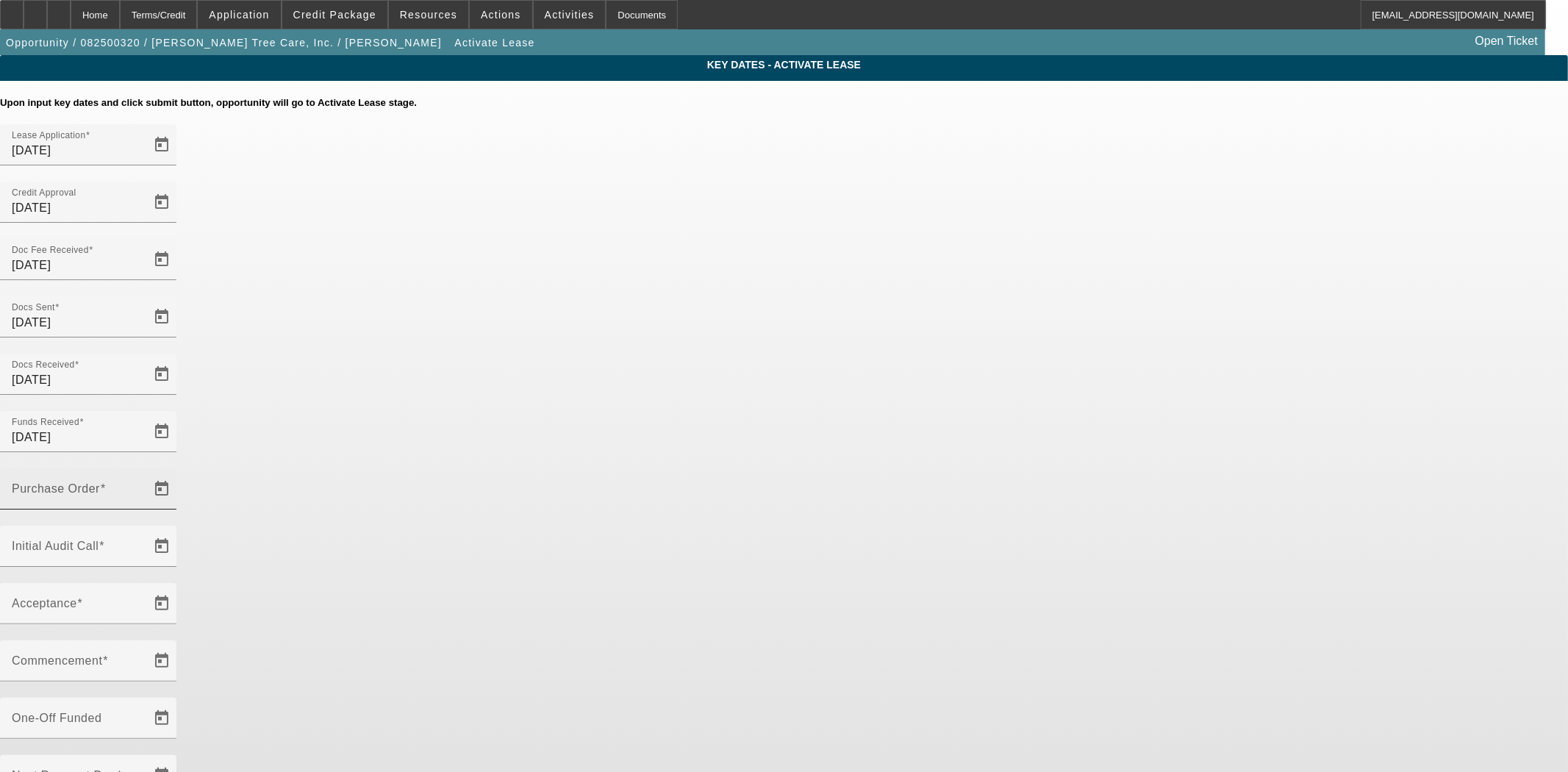
click at [144, 486] on input "Purchase Order" at bounding box center [78, 495] width 132 height 18
type input "[DATE]"
type input "9/1/2025"
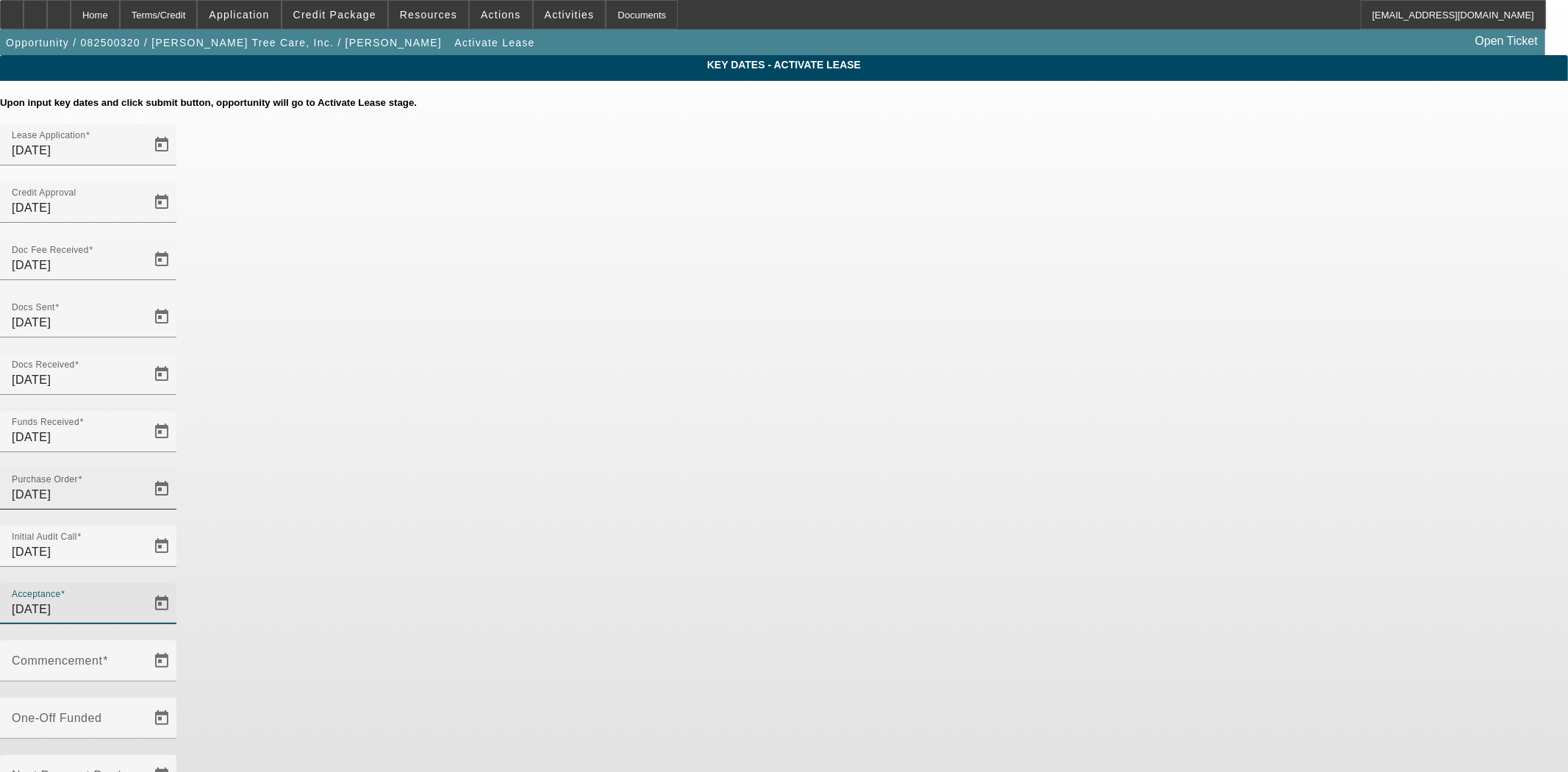
type input "10/1/2025"
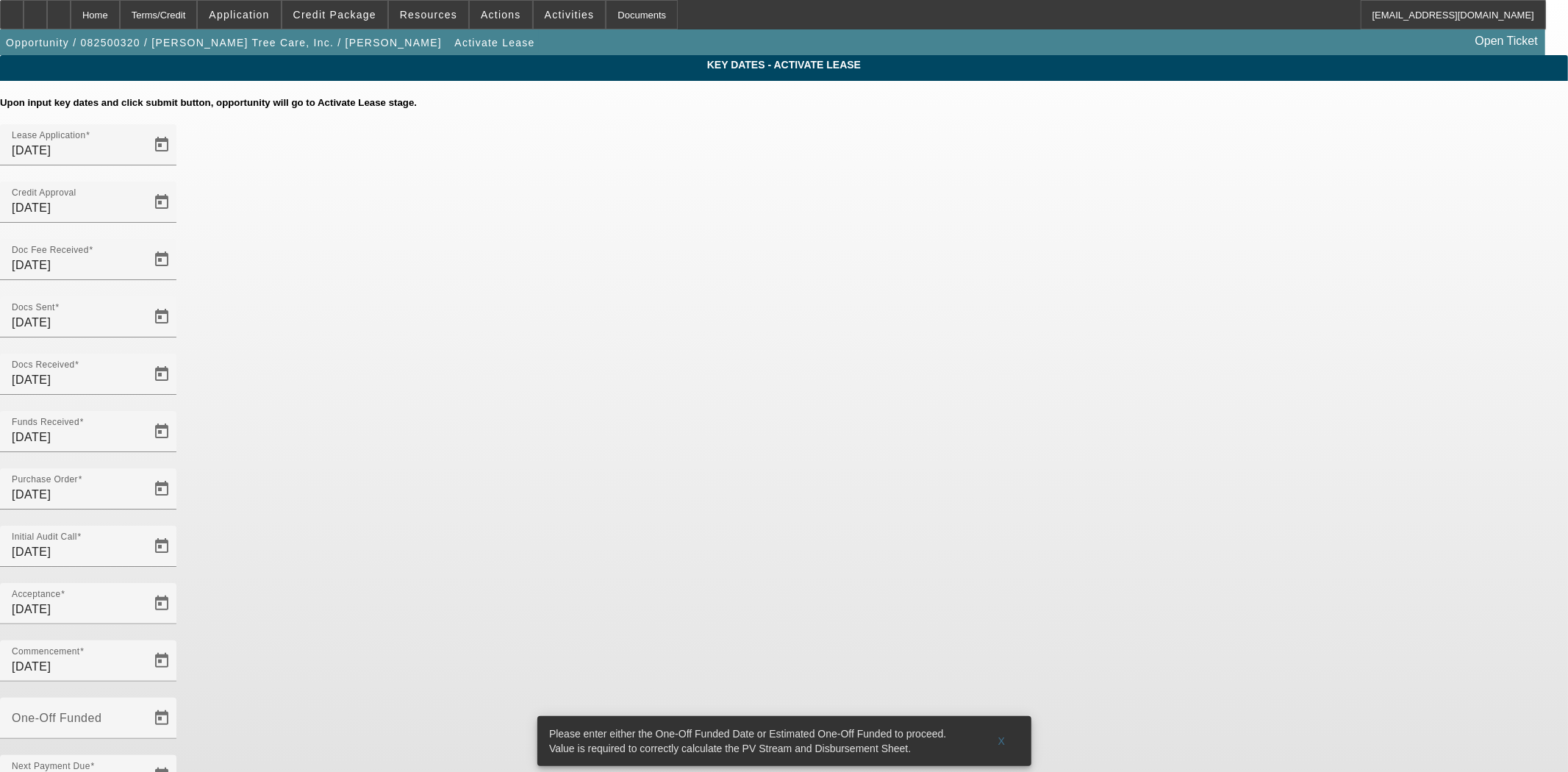
type input "9/3/2025"
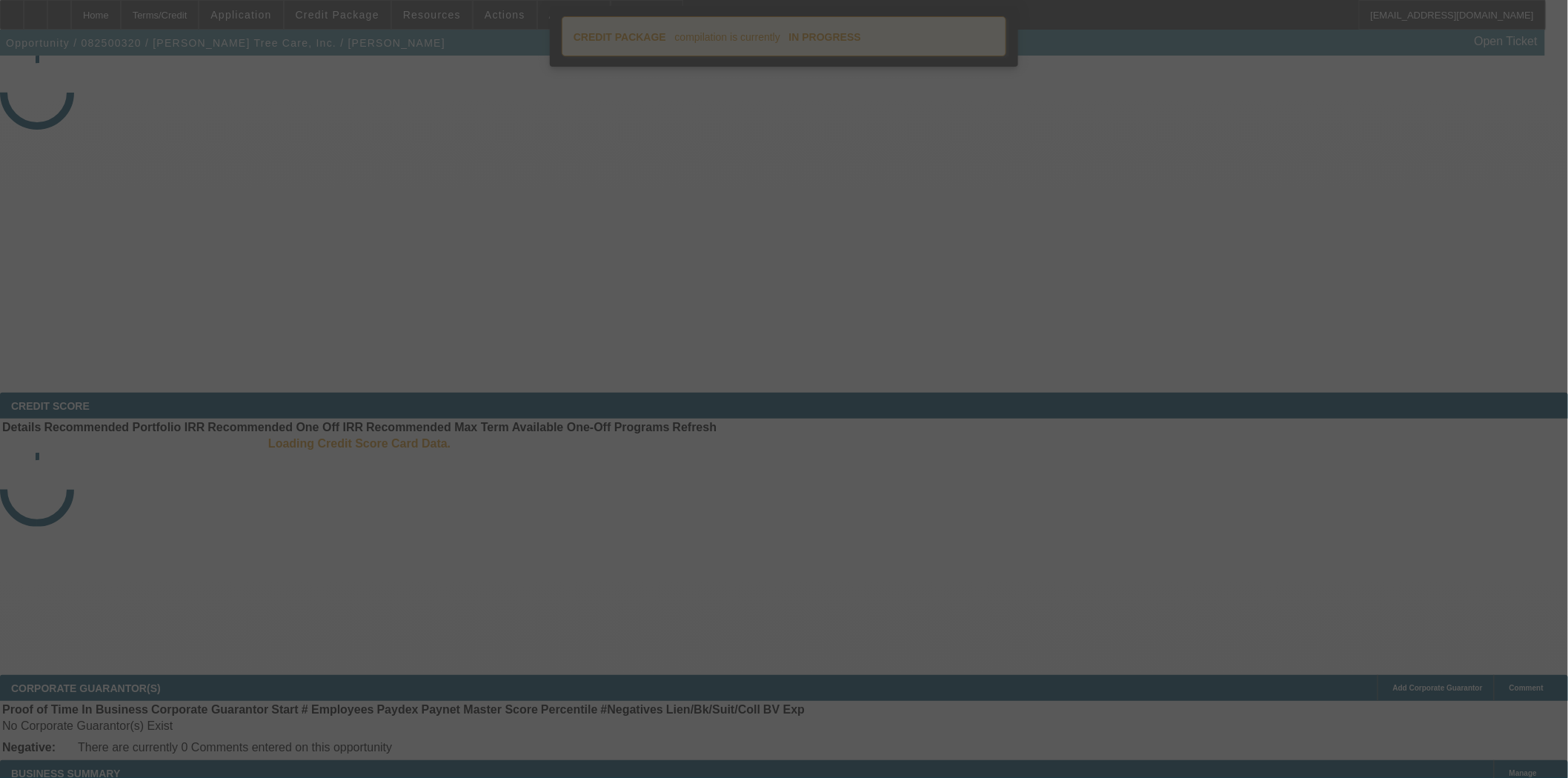
select select "4"
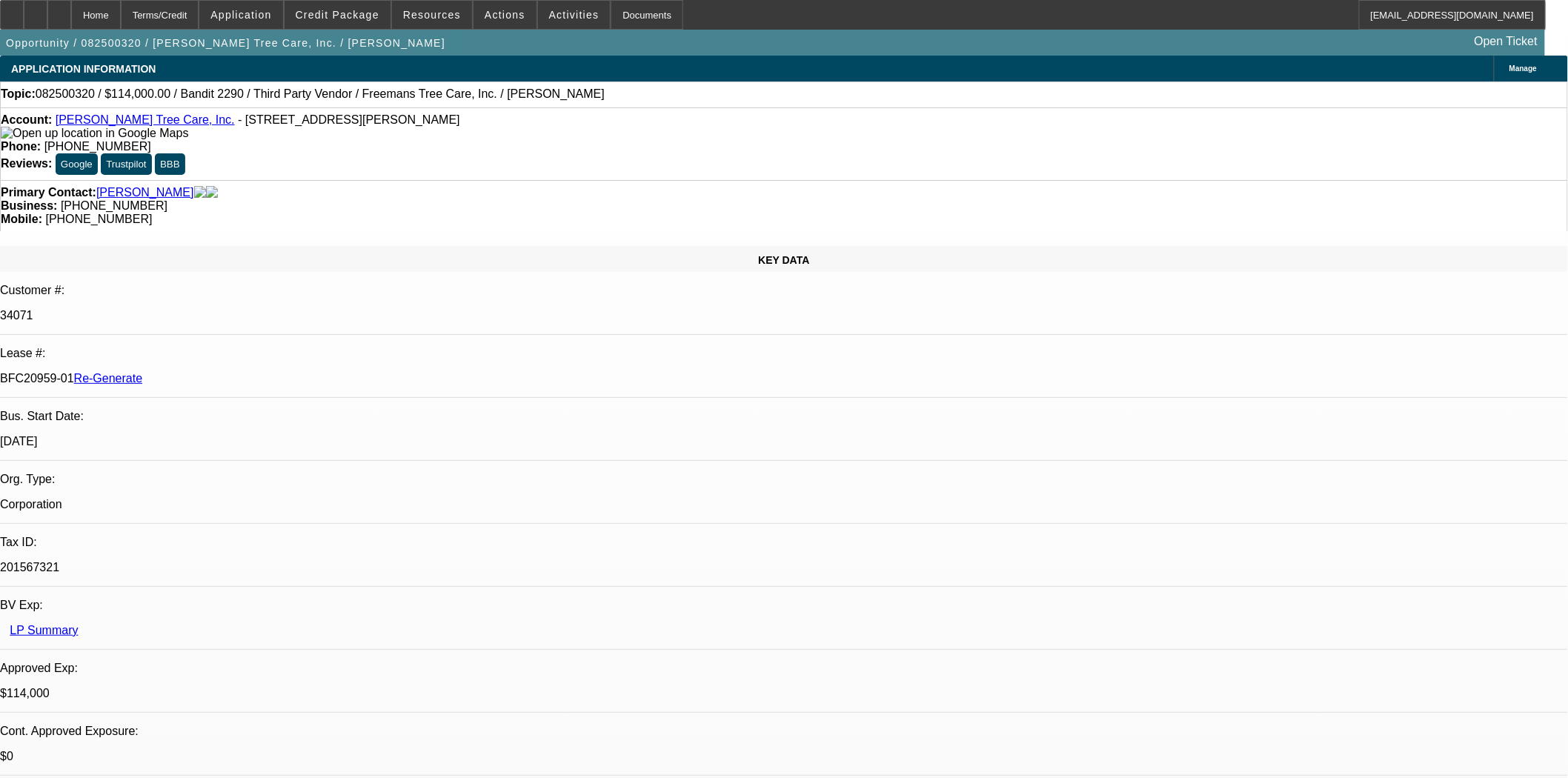
select select "0"
select select "6"
click at [354, 10] on span "Credit Package" at bounding box center [337, 14] width 84 height 12
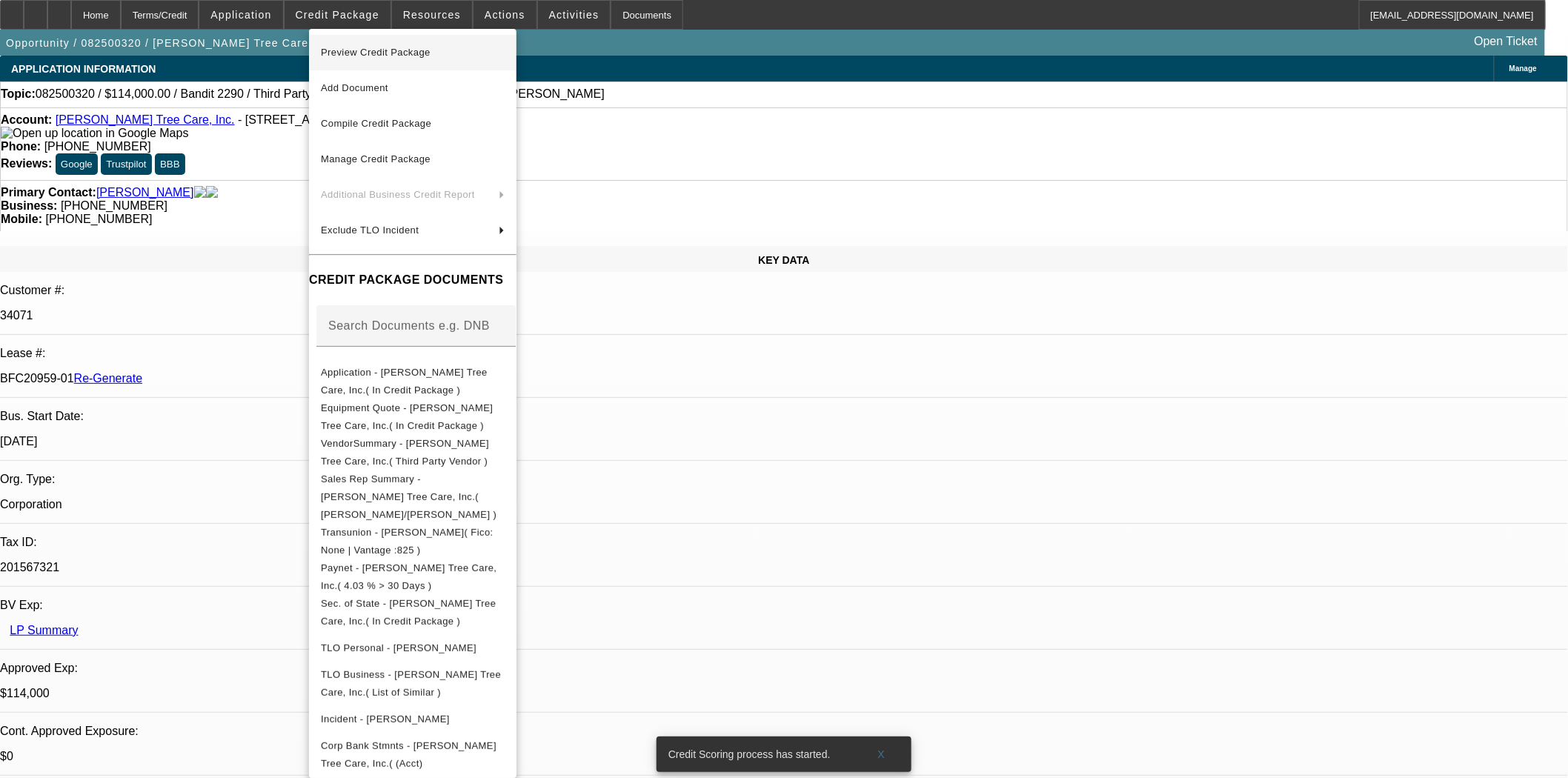
click at [364, 54] on span "Preview Credit Package" at bounding box center [375, 52] width 110 height 11
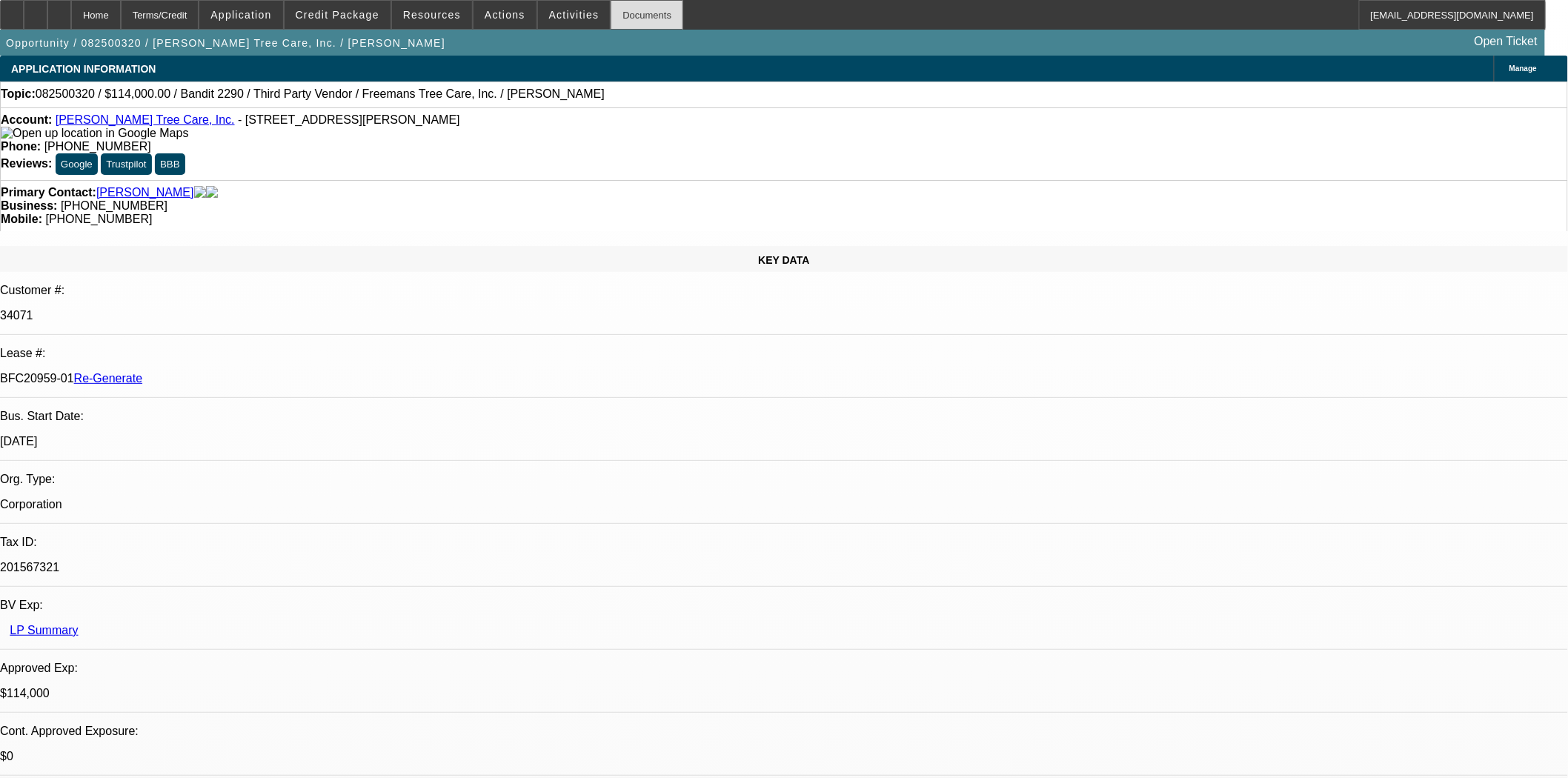
click at [626, 18] on div "Documents" at bounding box center [647, 14] width 72 height 30
click at [21, 11] on div at bounding box center [12, 14] width 24 height 30
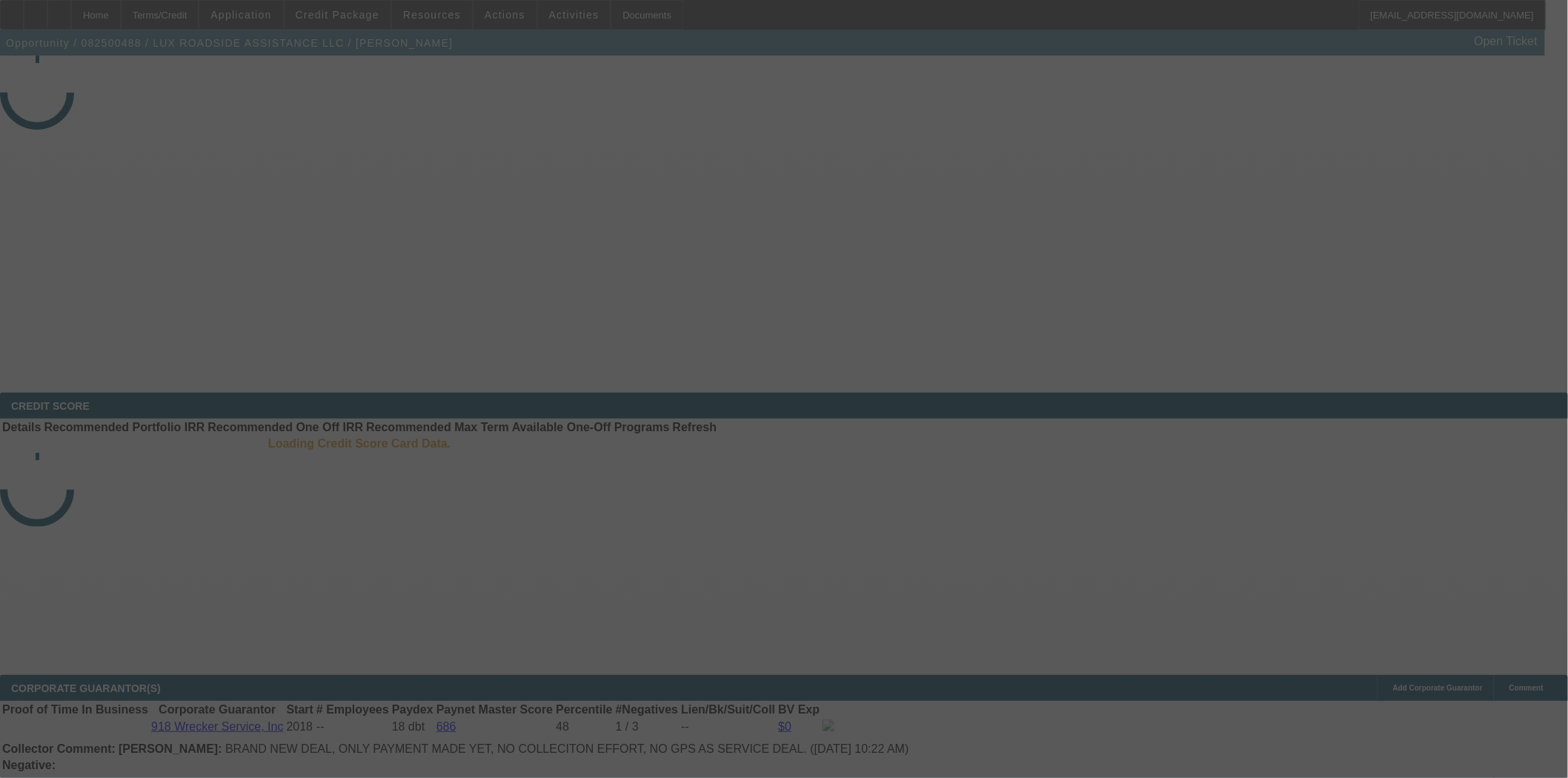
select select "3"
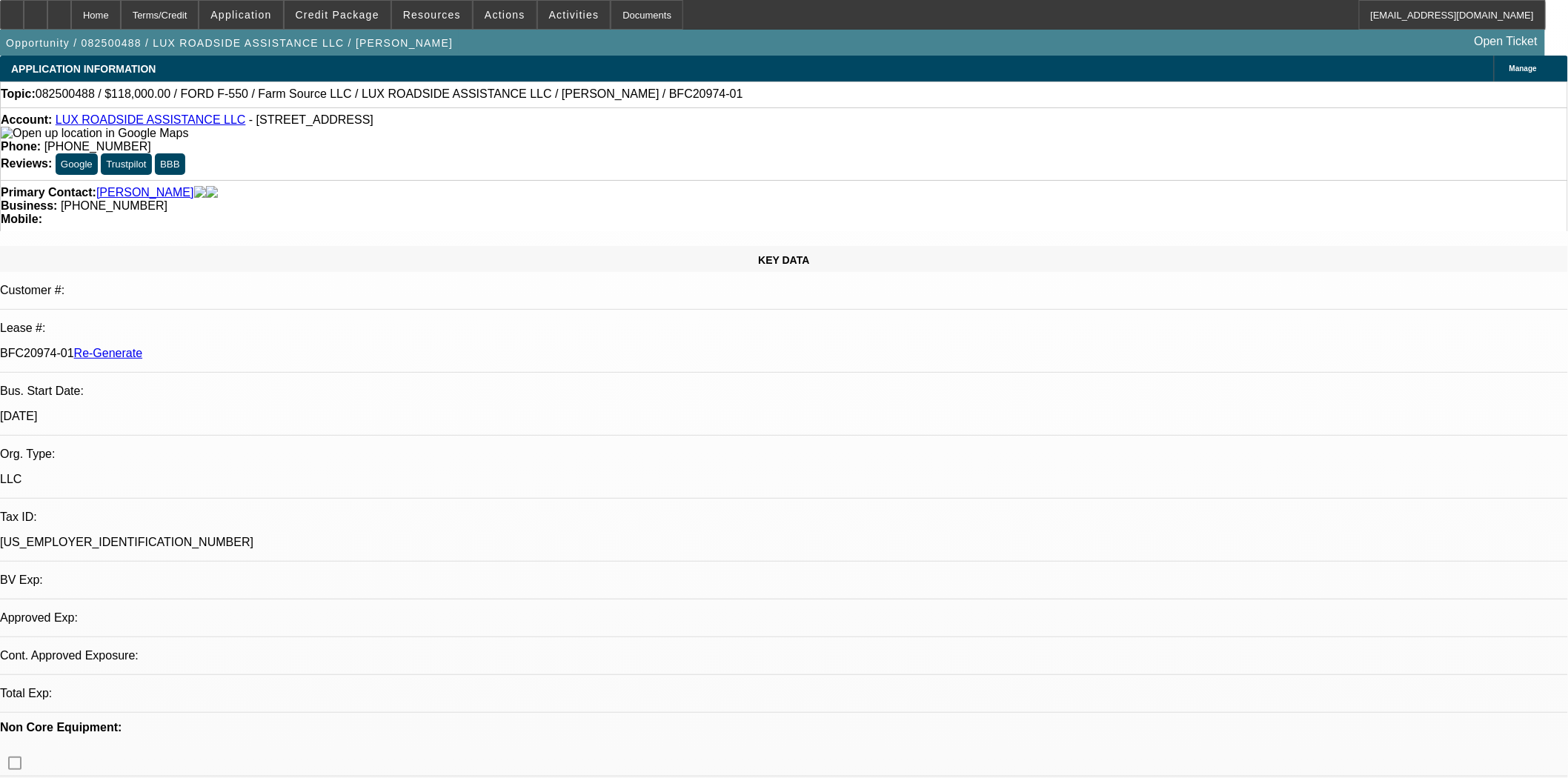
select select "0"
select select "6"
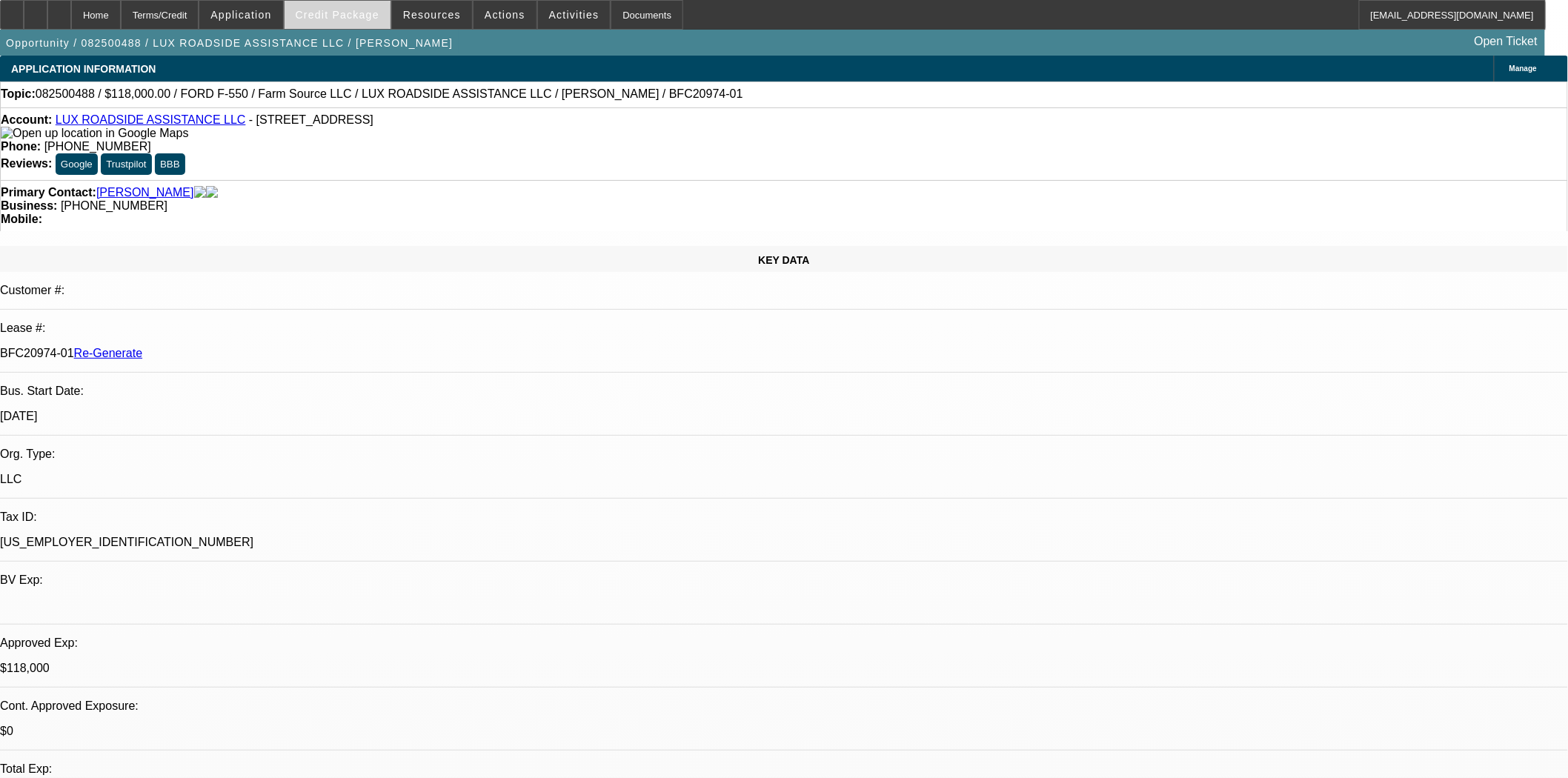
click at [353, 18] on span "Credit Package" at bounding box center [337, 14] width 84 height 12
click at [371, 15] on span "Credit Package" at bounding box center [337, 14] width 84 height 12
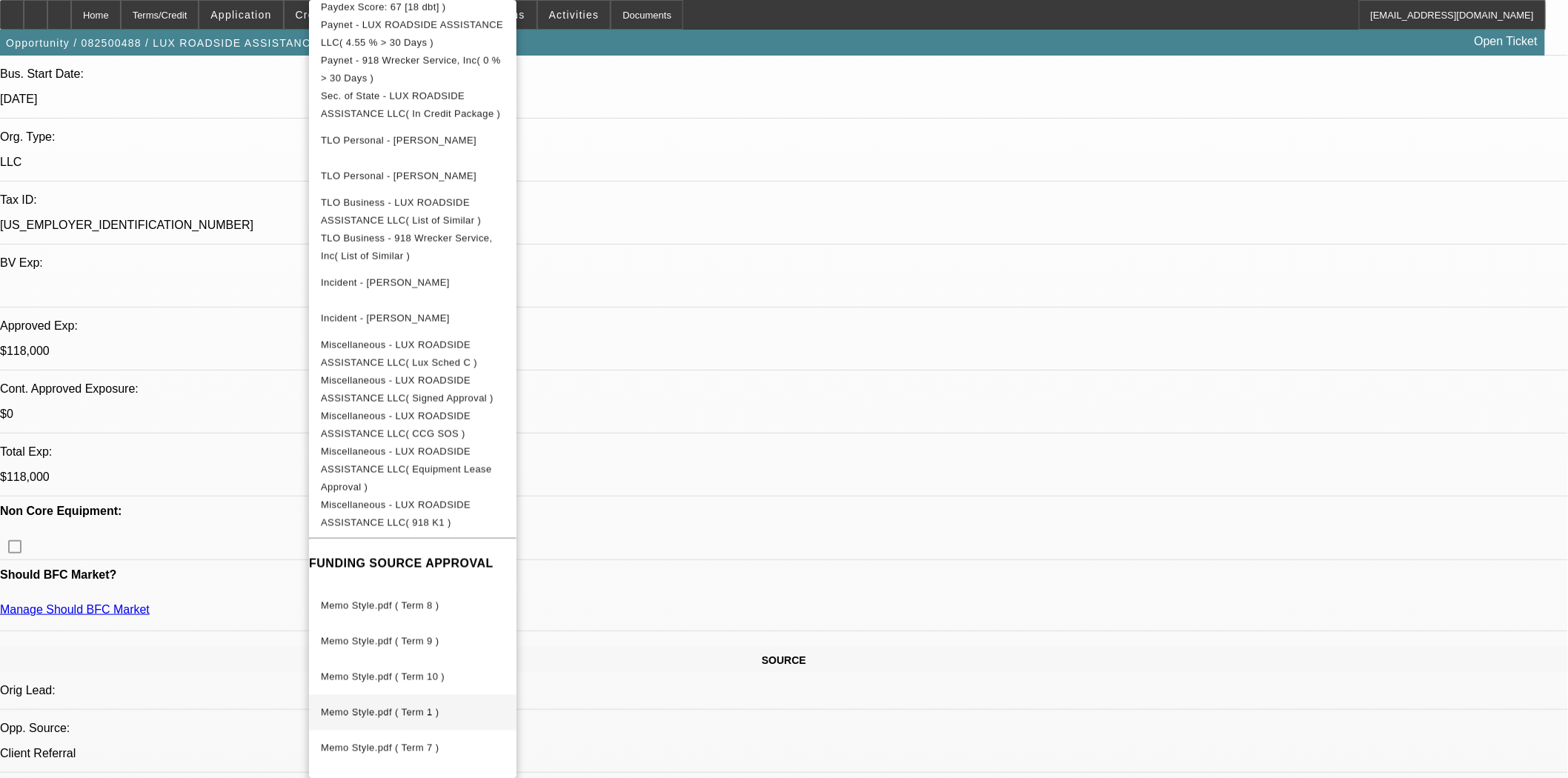
scroll to position [576, 0]
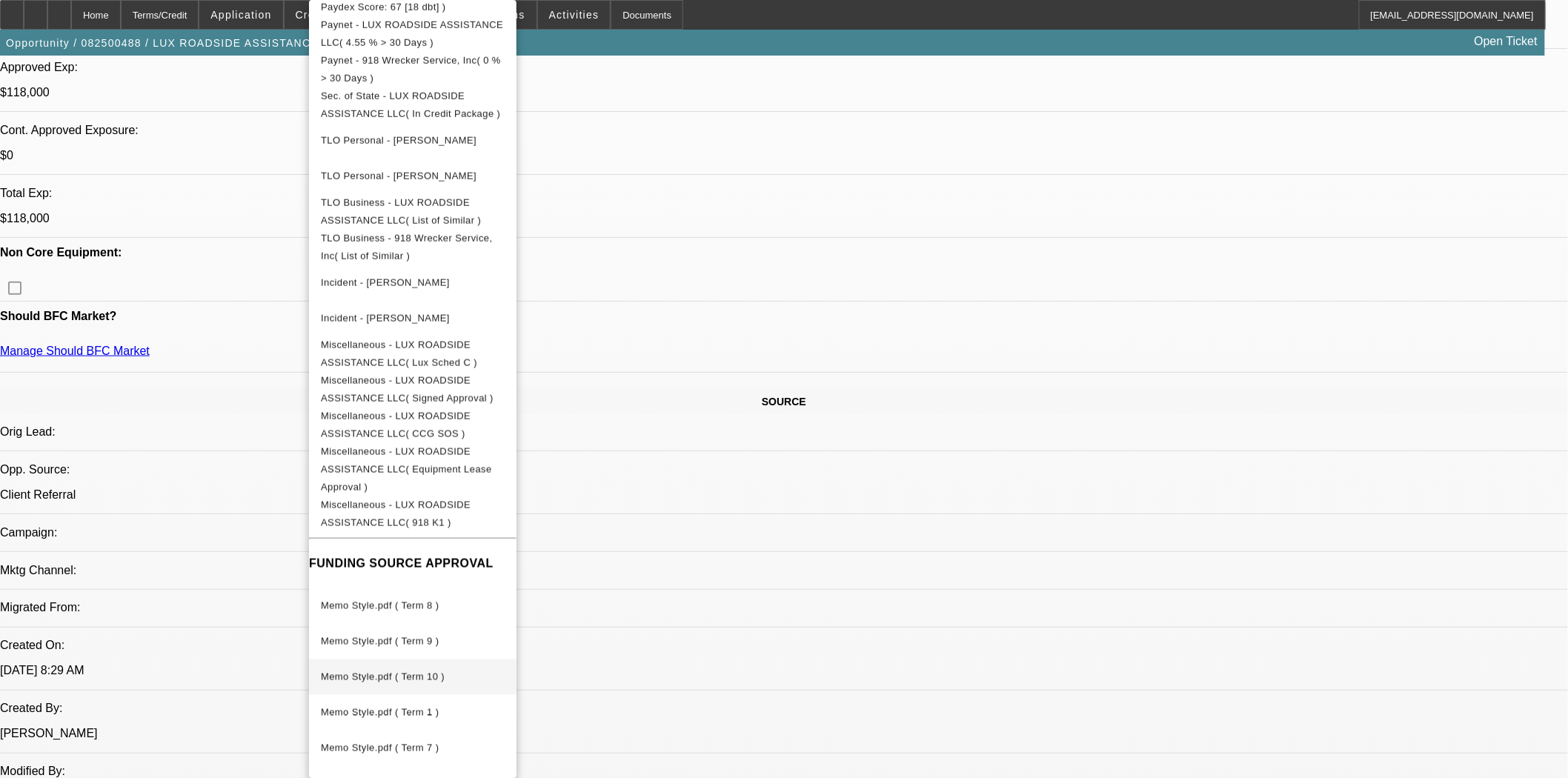
click at [402, 671] on span "Memo Style.pdf ( Term 10 )" at bounding box center [382, 677] width 124 height 11
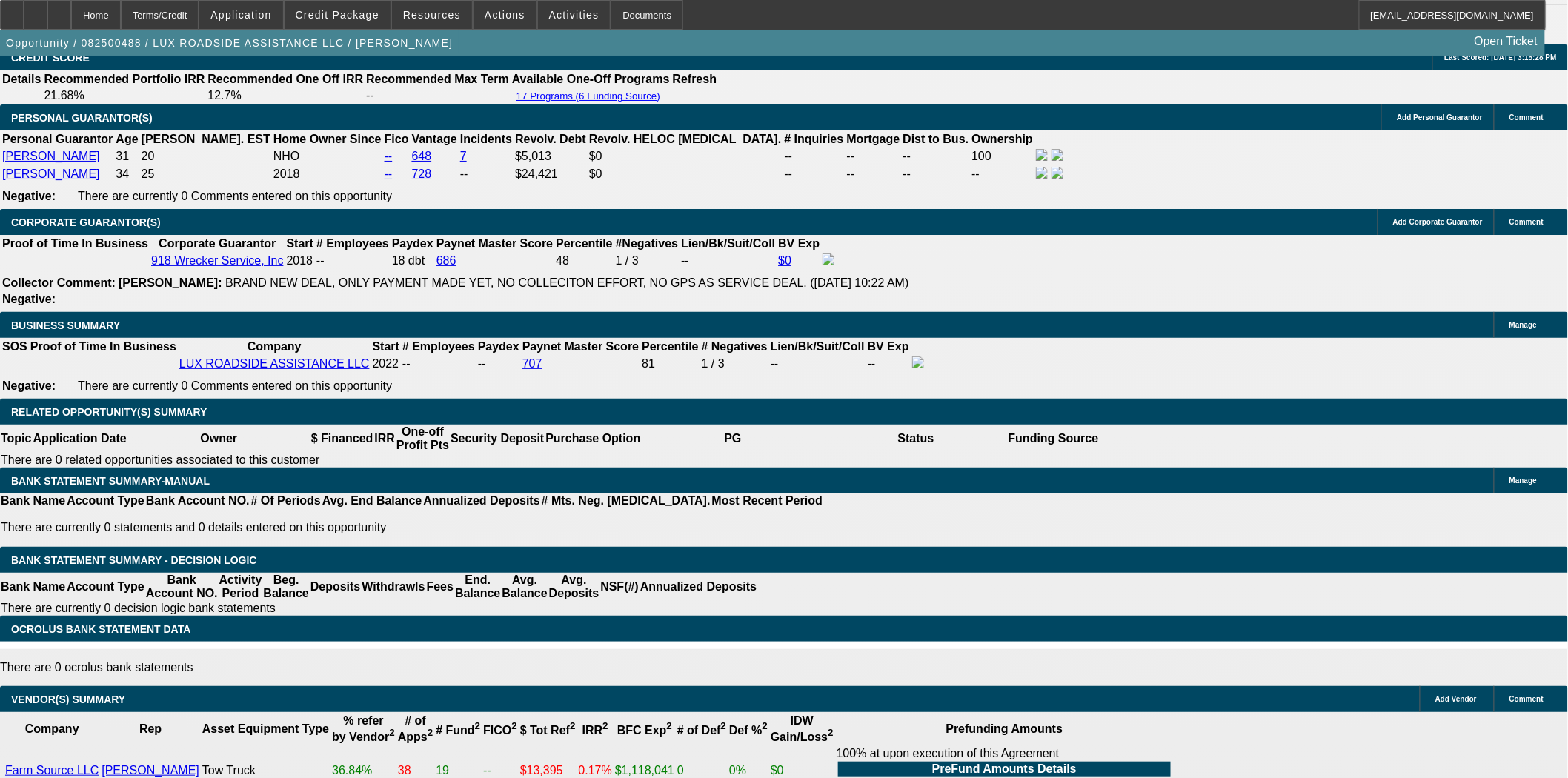
scroll to position [2139, 0]
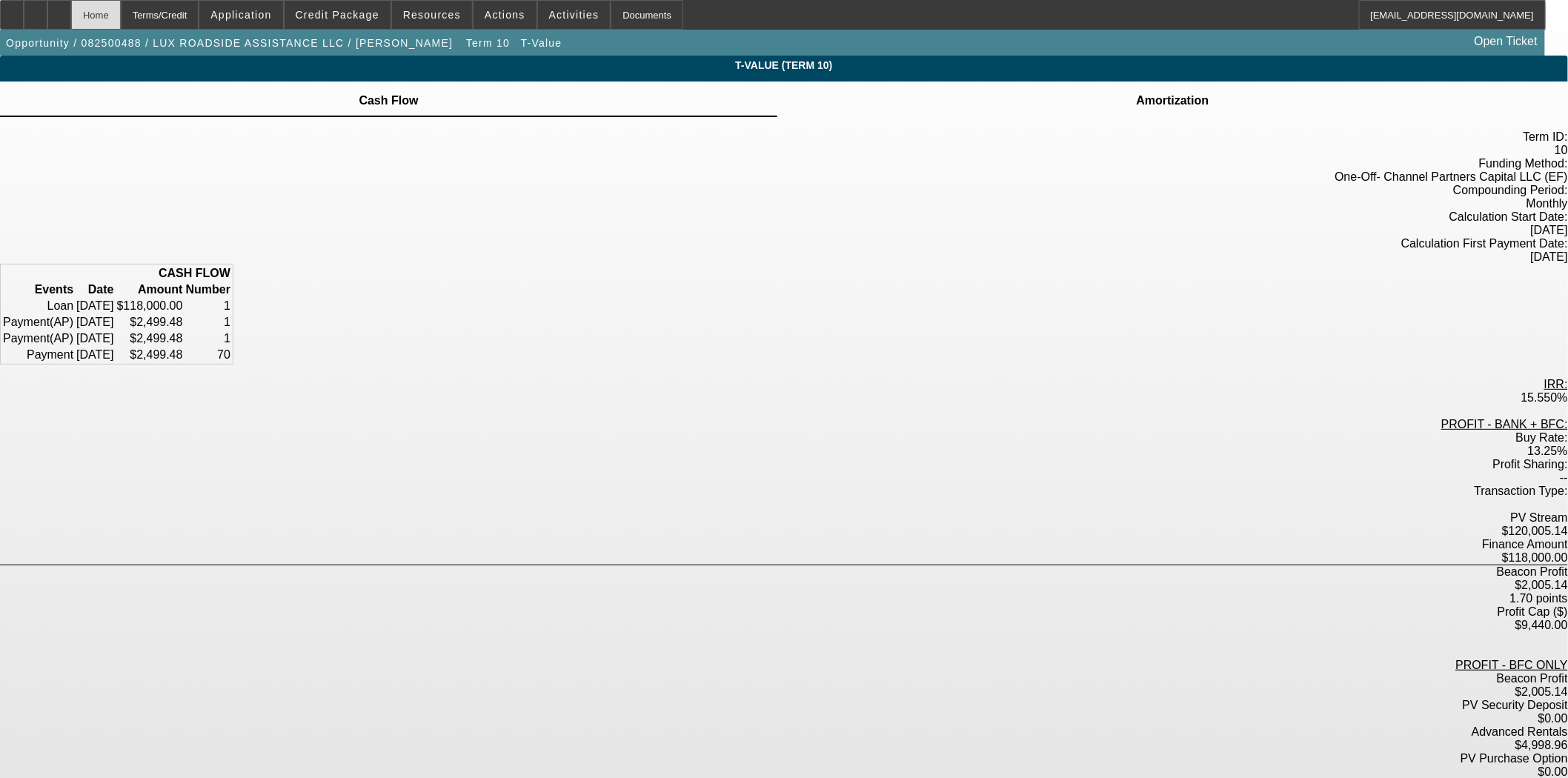
click at [109, 25] on div "Home" at bounding box center [96, 14] width 50 height 30
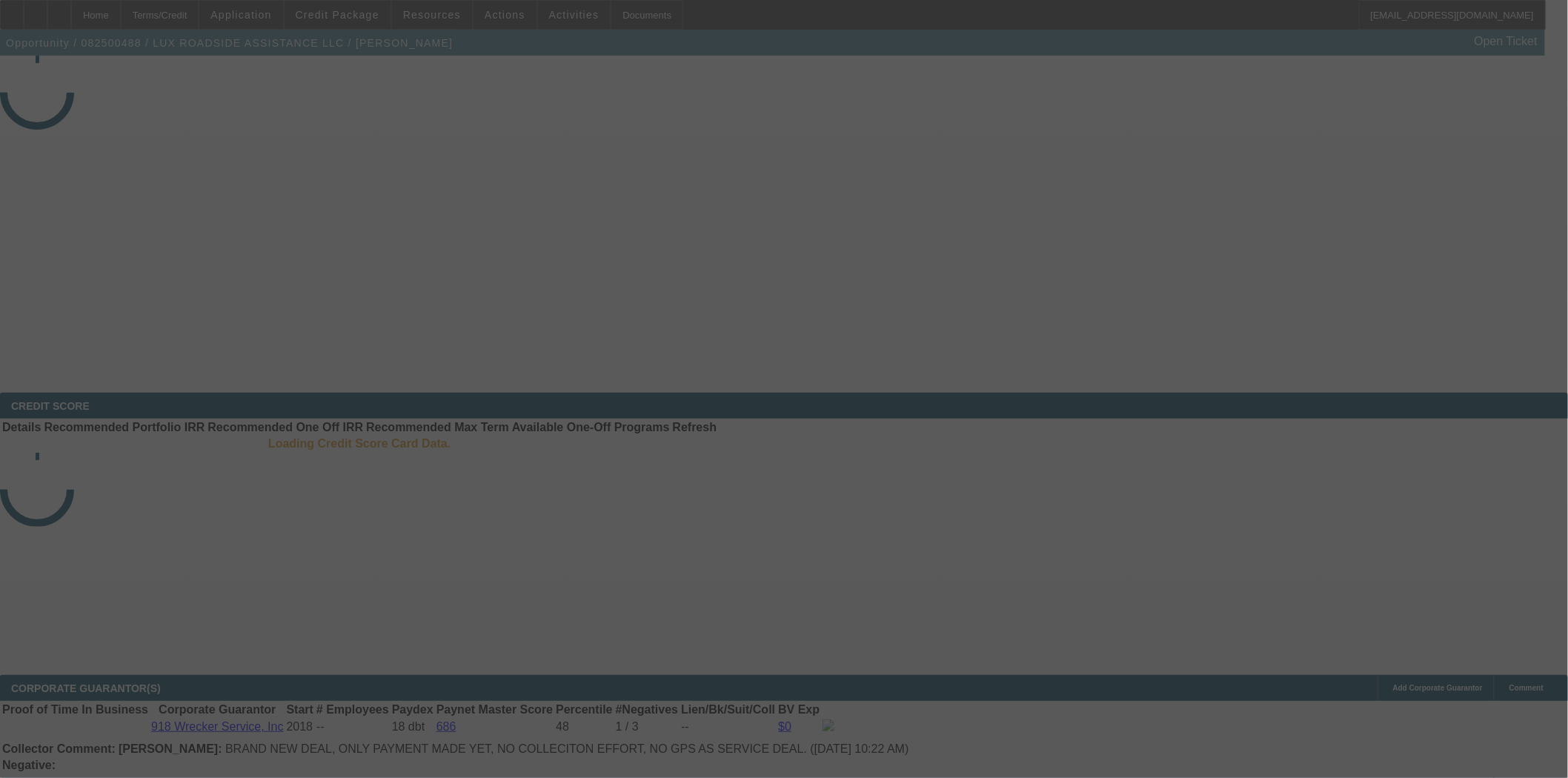
select select "3"
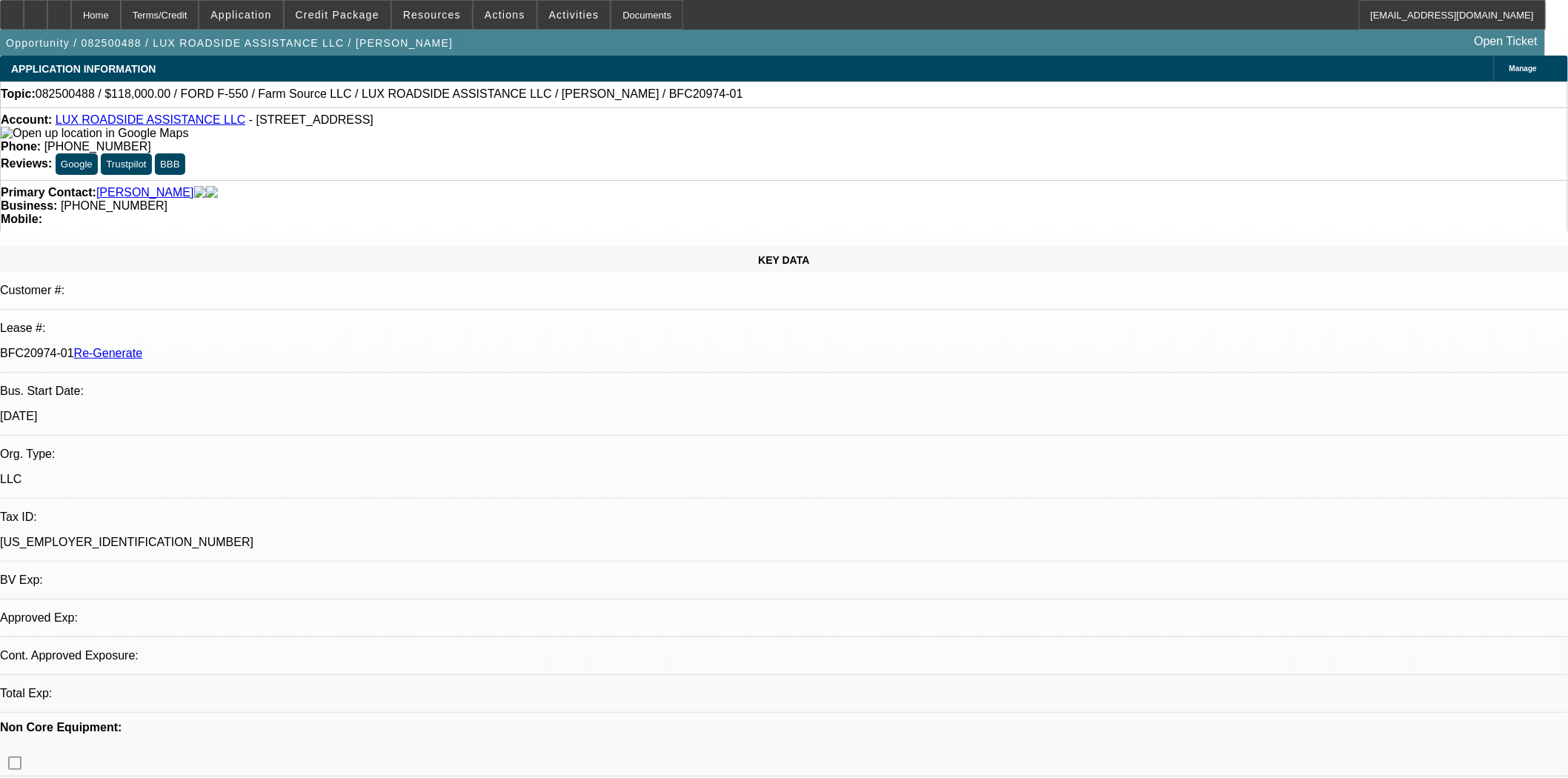
select select "0"
select select "6"
click at [499, 23] on span at bounding box center [504, 14] width 63 height 35
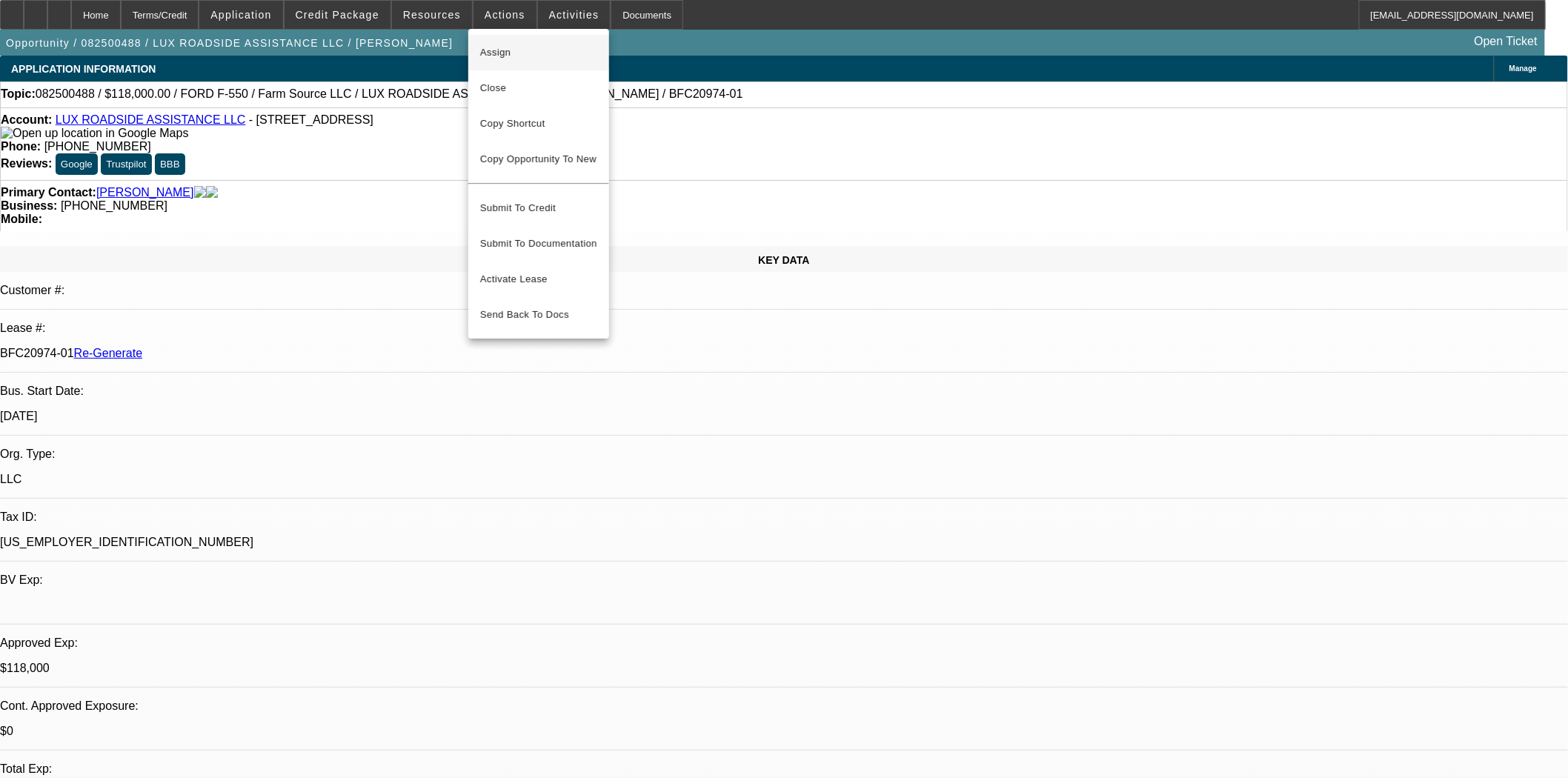
click at [510, 48] on span "Assign" at bounding box center [539, 52] width 117 height 18
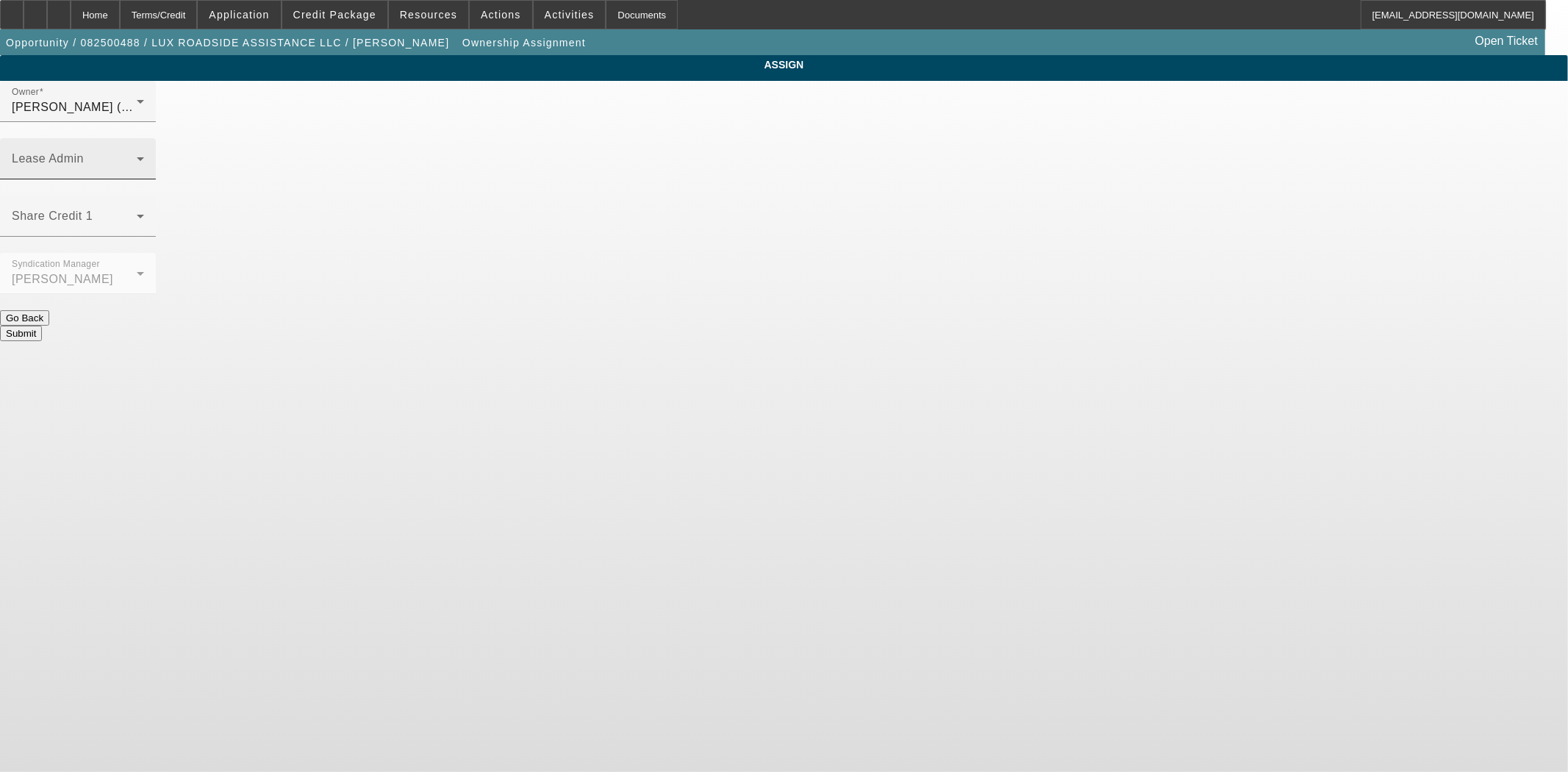
click at [137, 156] on span at bounding box center [74, 165] width 125 height 18
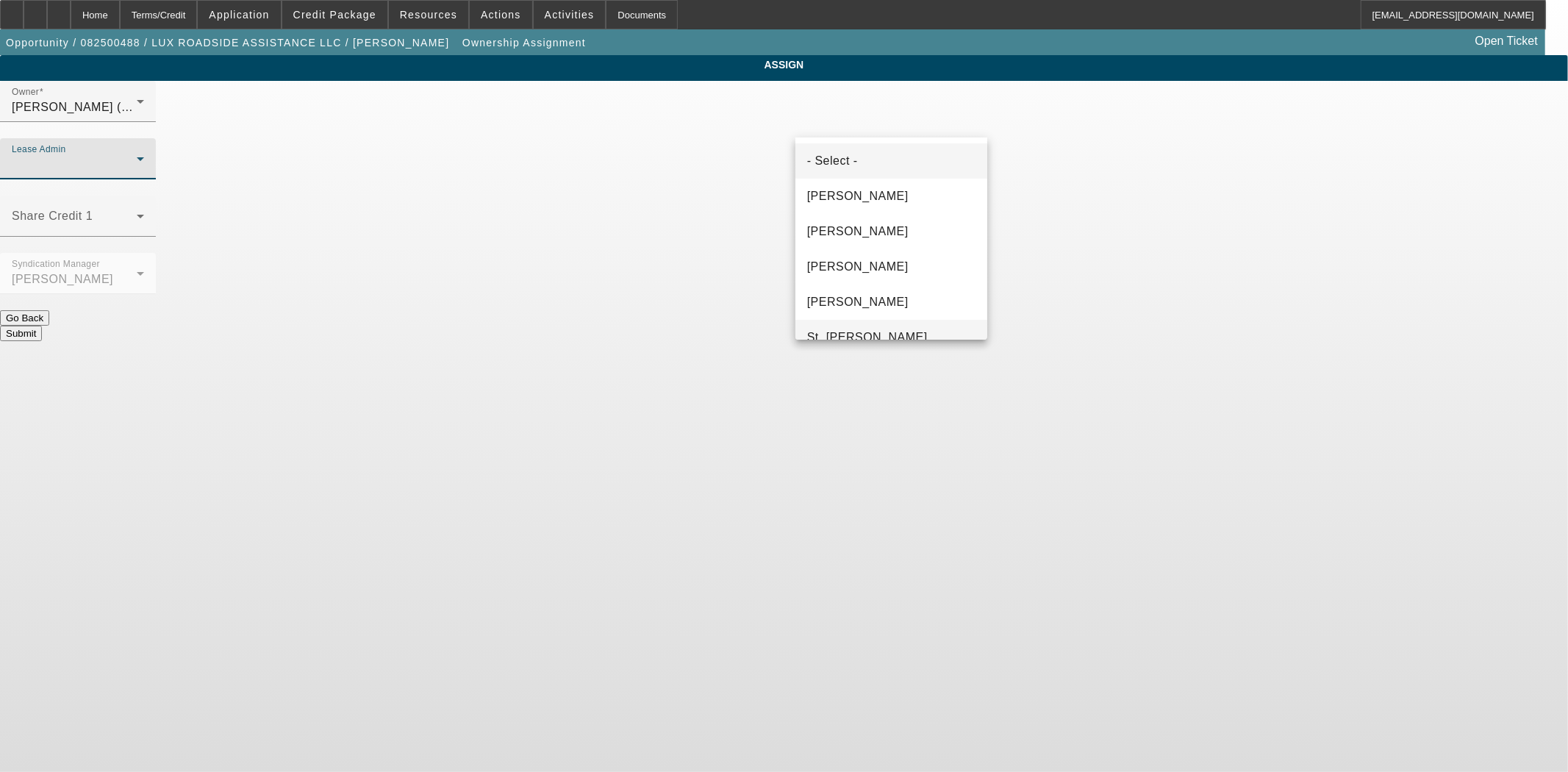
click at [857, 329] on span "St. [PERSON_NAME]" at bounding box center [867, 337] width 120 height 18
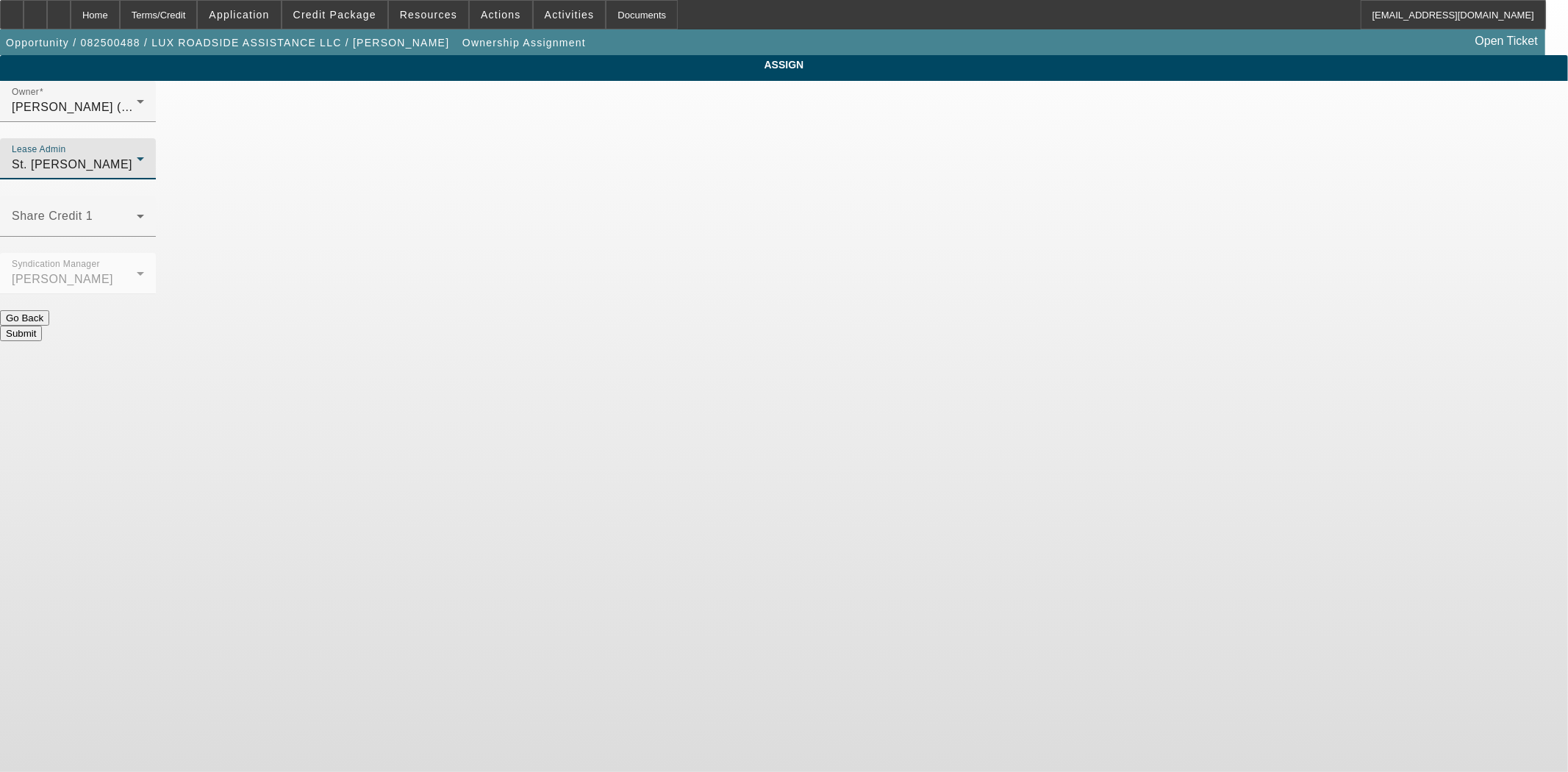
click at [42, 326] on button "Submit" at bounding box center [21, 333] width 42 height 15
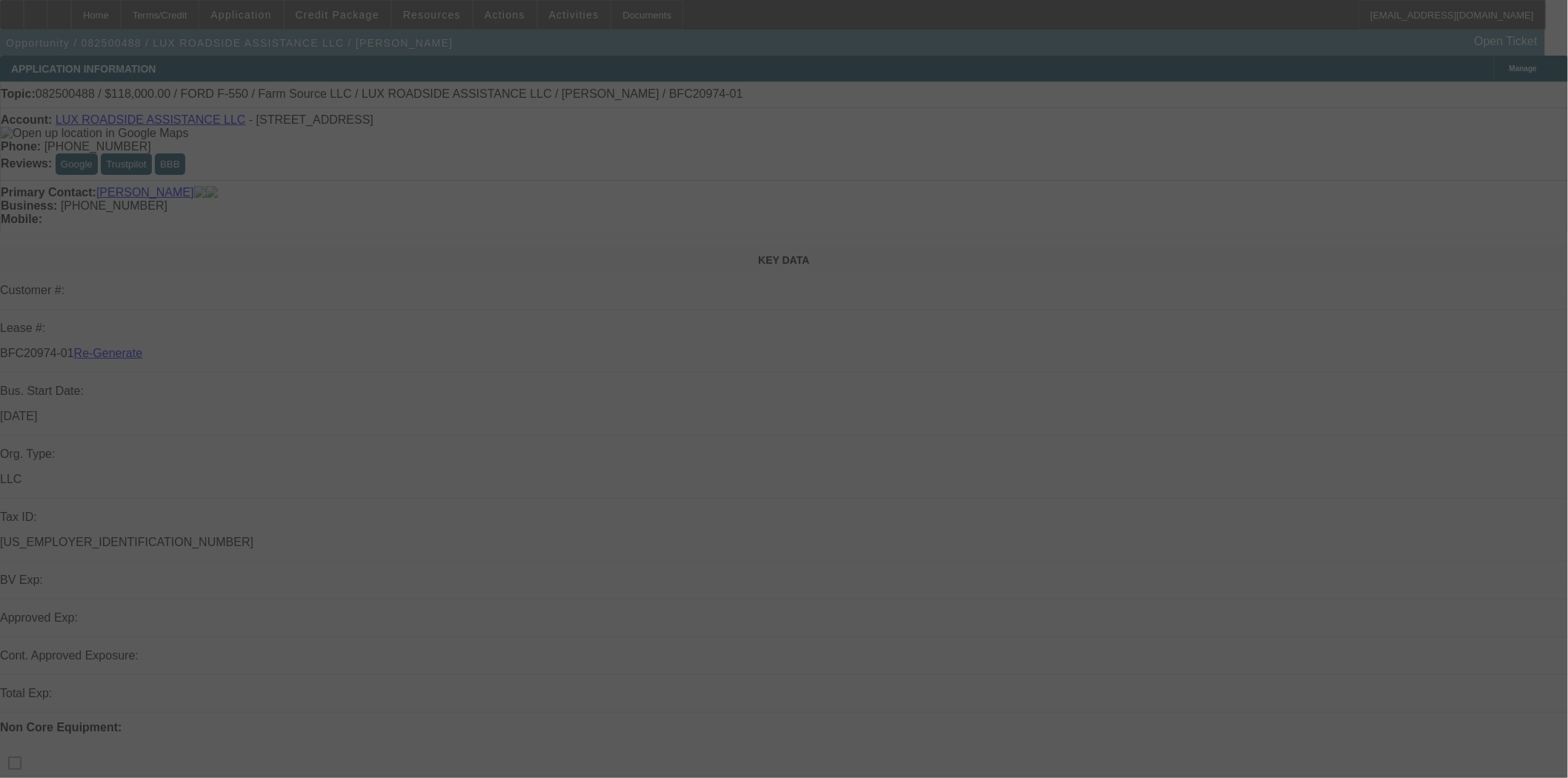
select select "3"
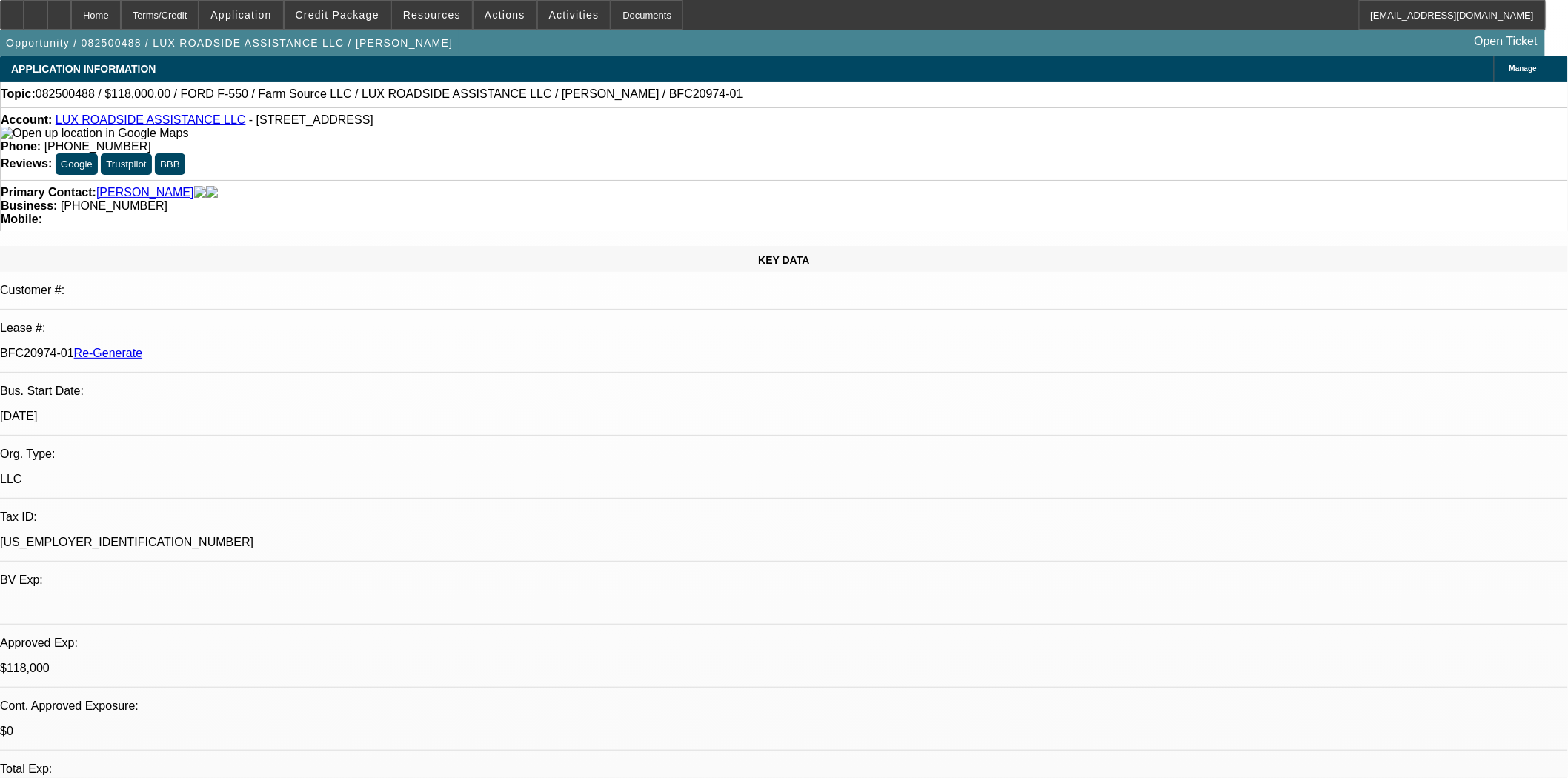
select select "0"
select select "6"
click at [610, 10] on div "Documents" at bounding box center [647, 14] width 72 height 30
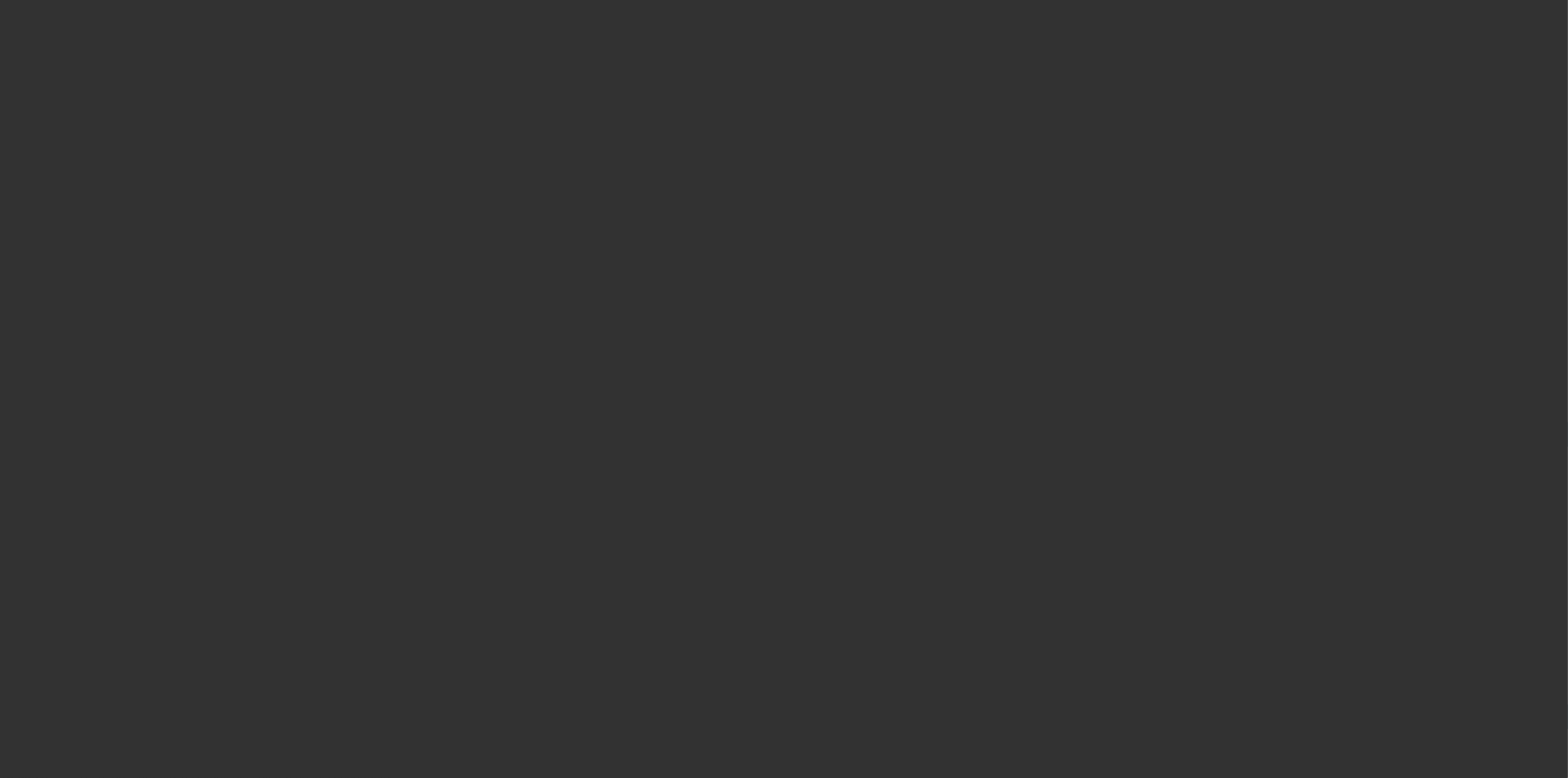
select select "3"
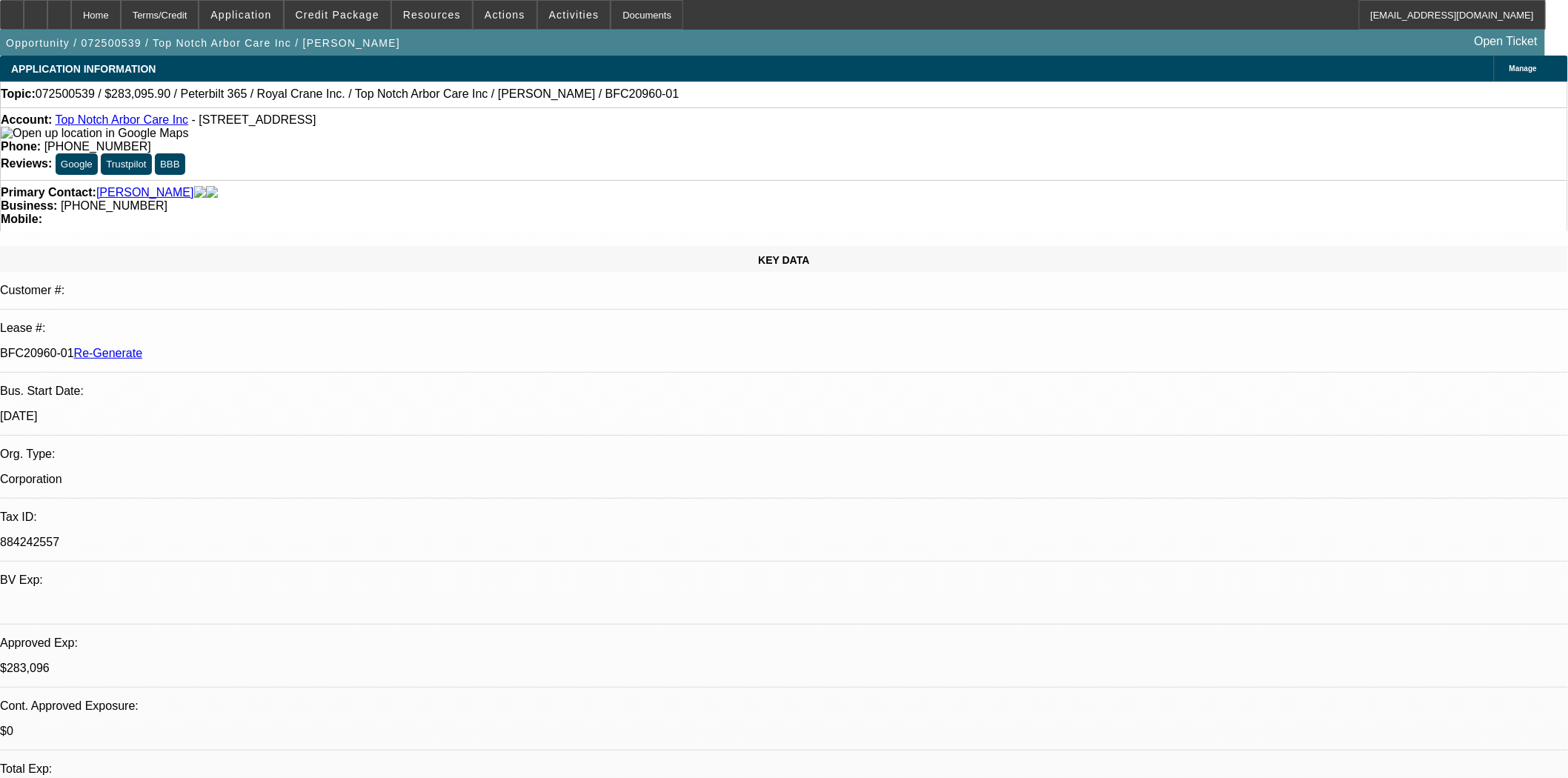
select select "0"
select select "2"
select select "0"
select select "6"
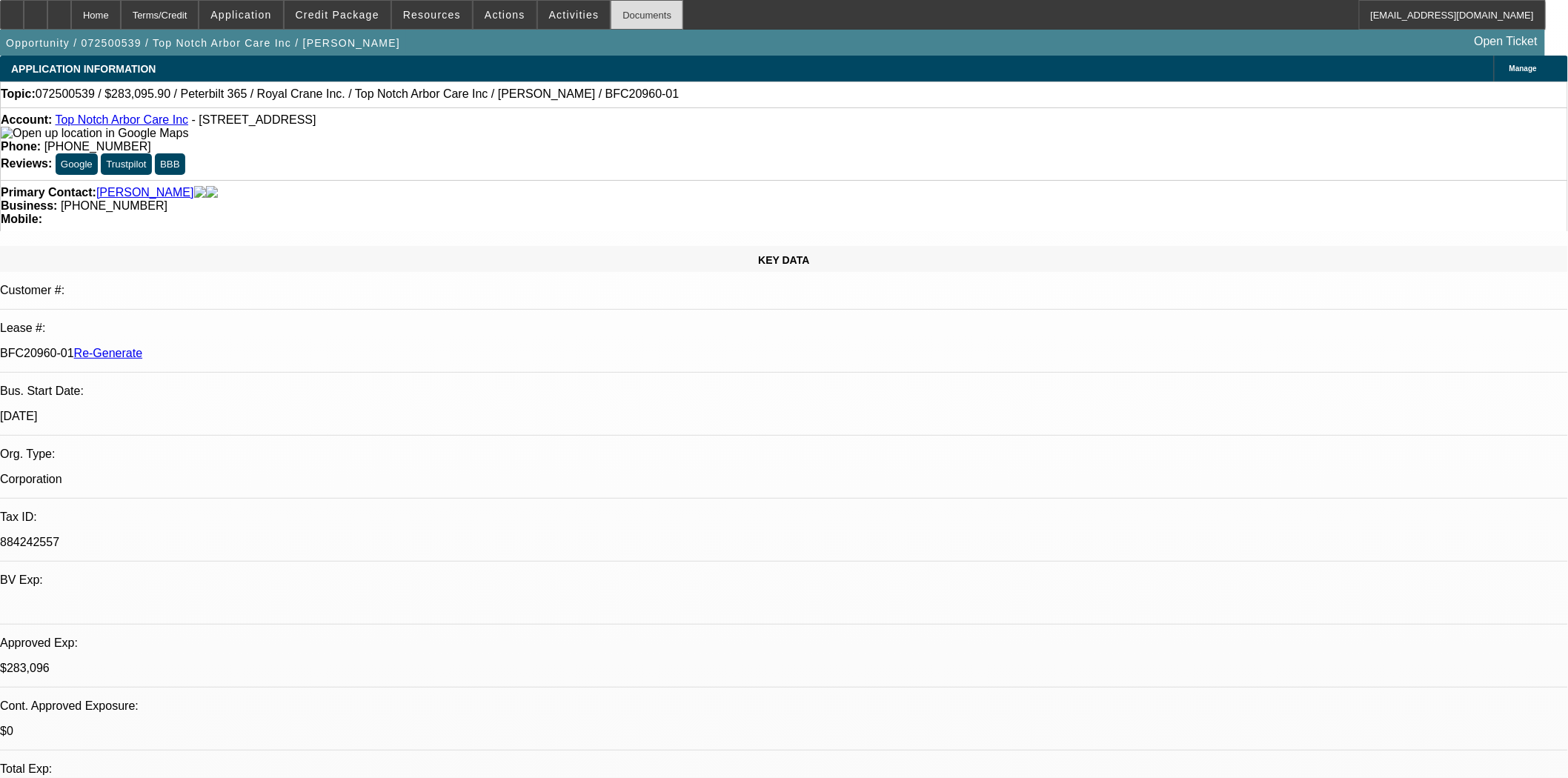
click at [620, 16] on div "Documents" at bounding box center [647, 14] width 72 height 30
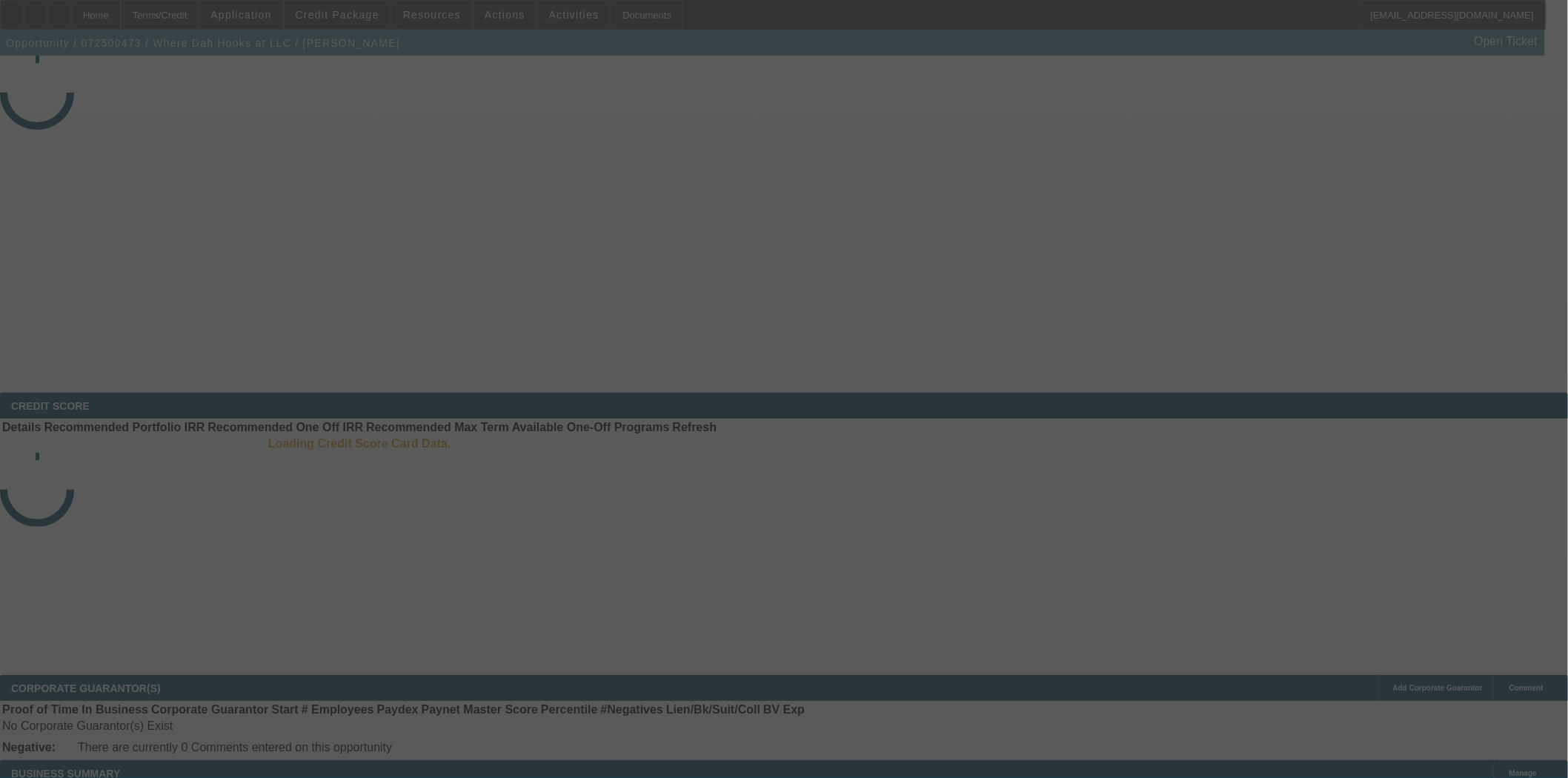
select select "4"
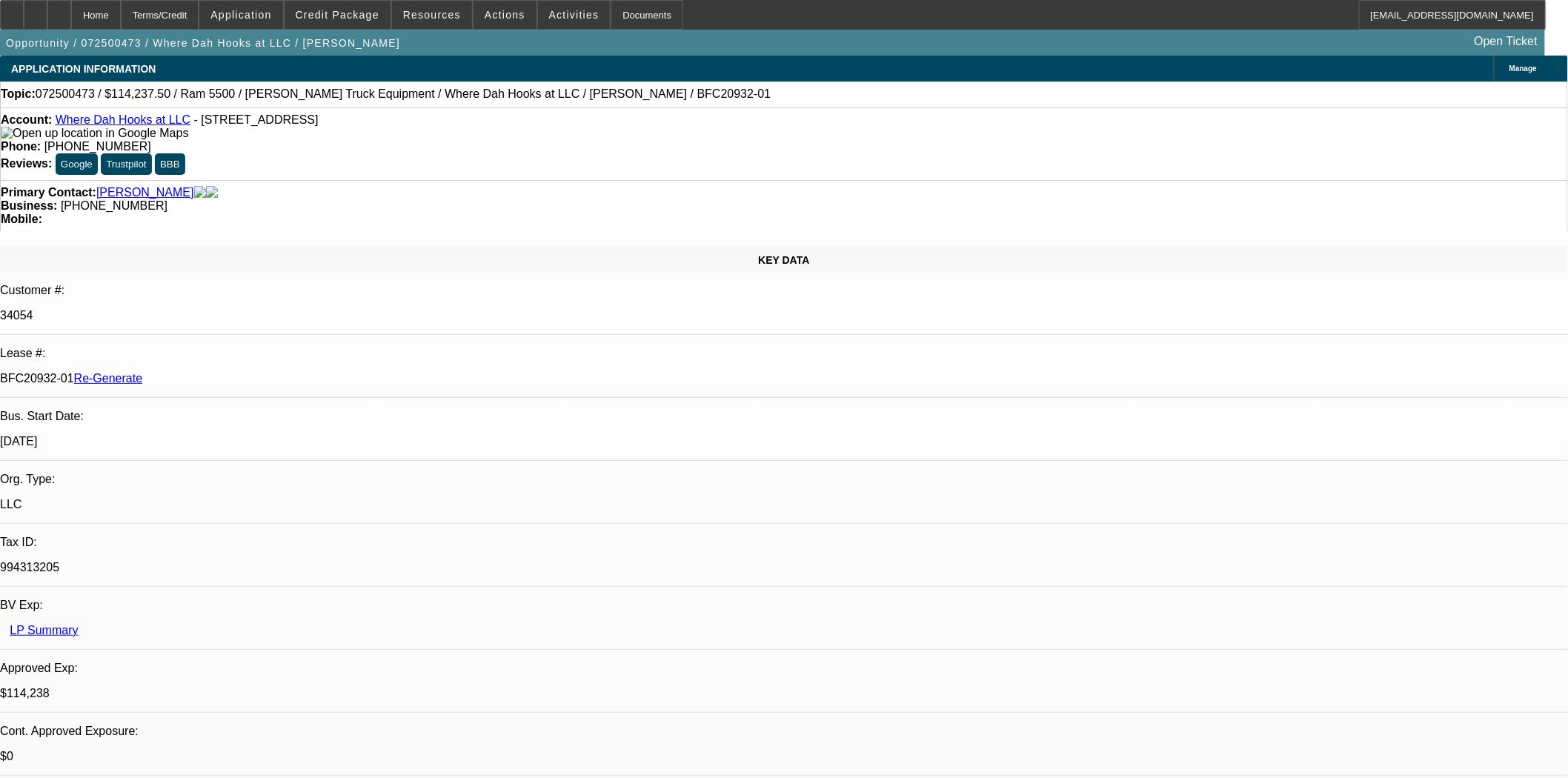
select select "0"
select select "2"
select select "0.1"
select select "4"
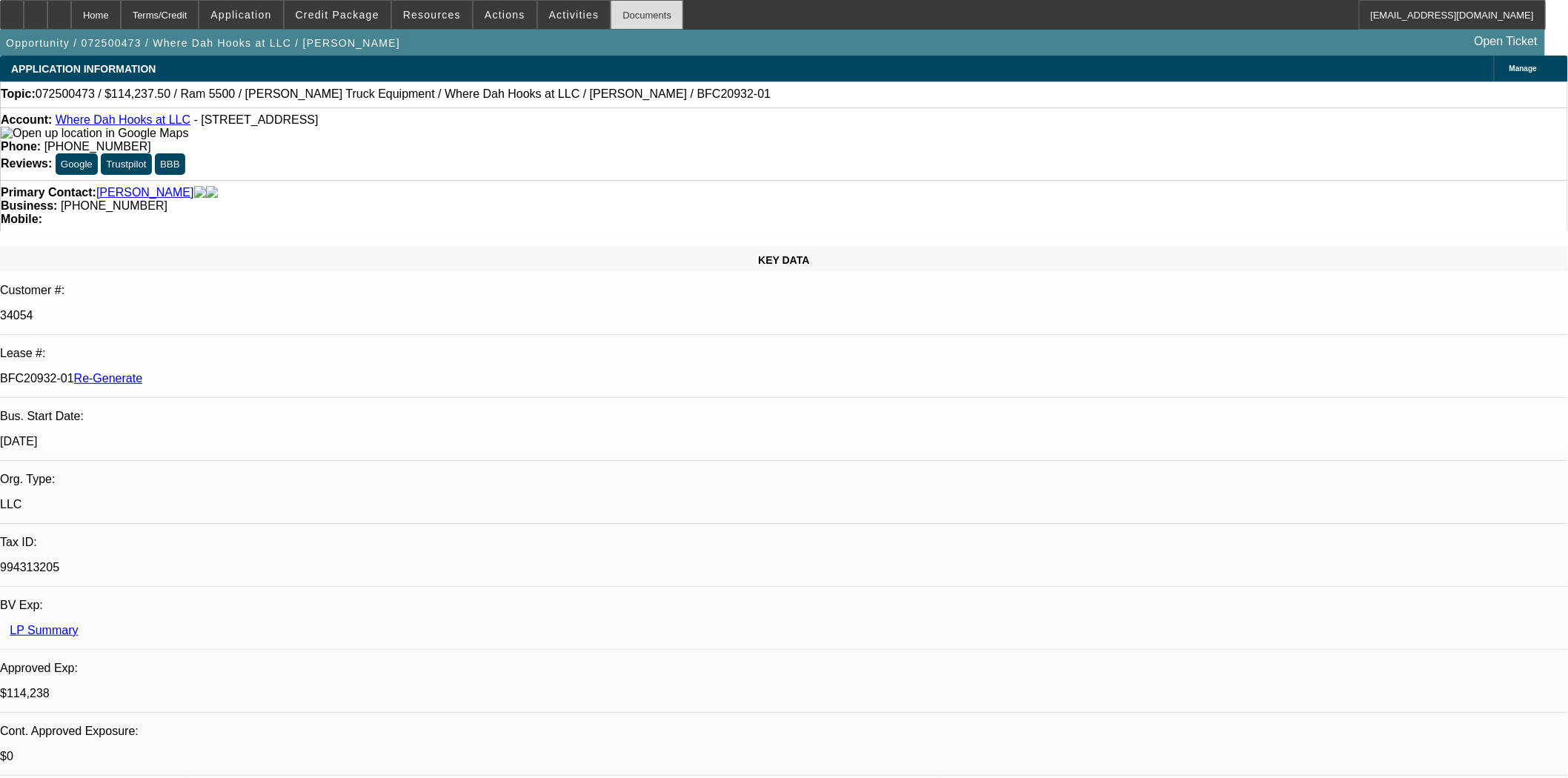
click at [635, 19] on div "Documents" at bounding box center [647, 14] width 72 height 30
